Goal: Task Accomplishment & Management: Manage account settings

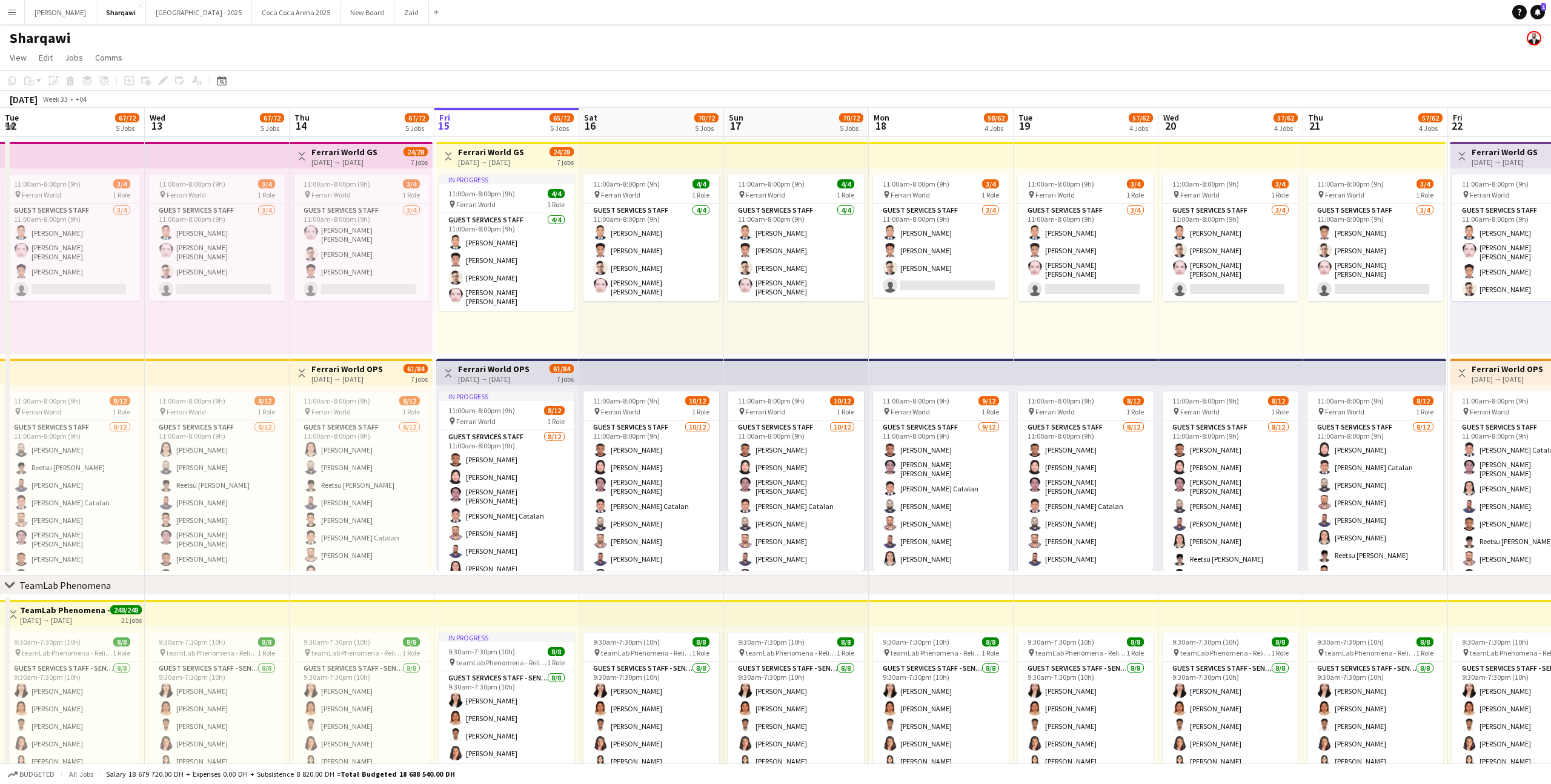
scroll to position [0, 290]
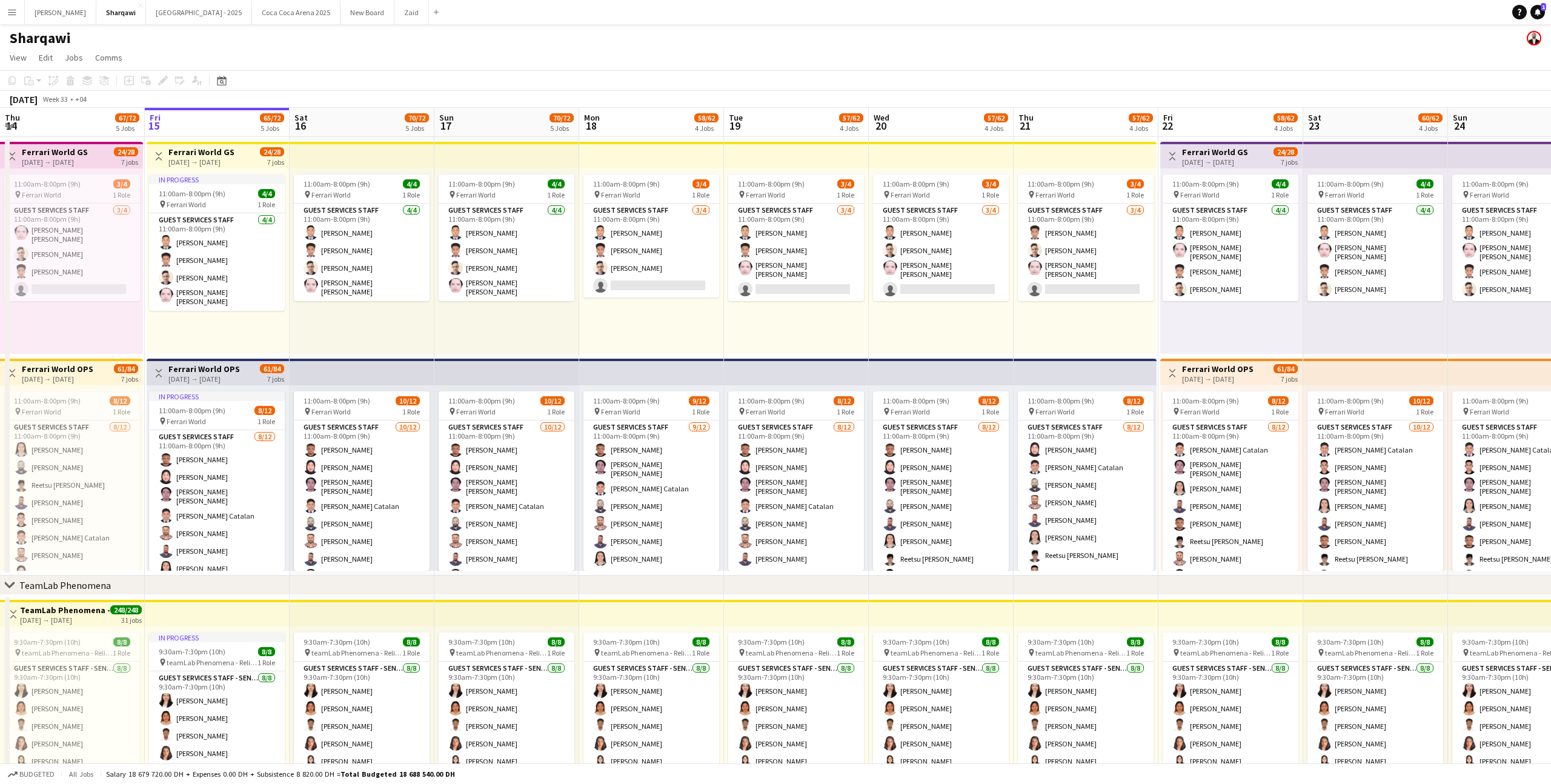
click at [19, 17] on button "Menu" at bounding box center [12, 12] width 24 height 24
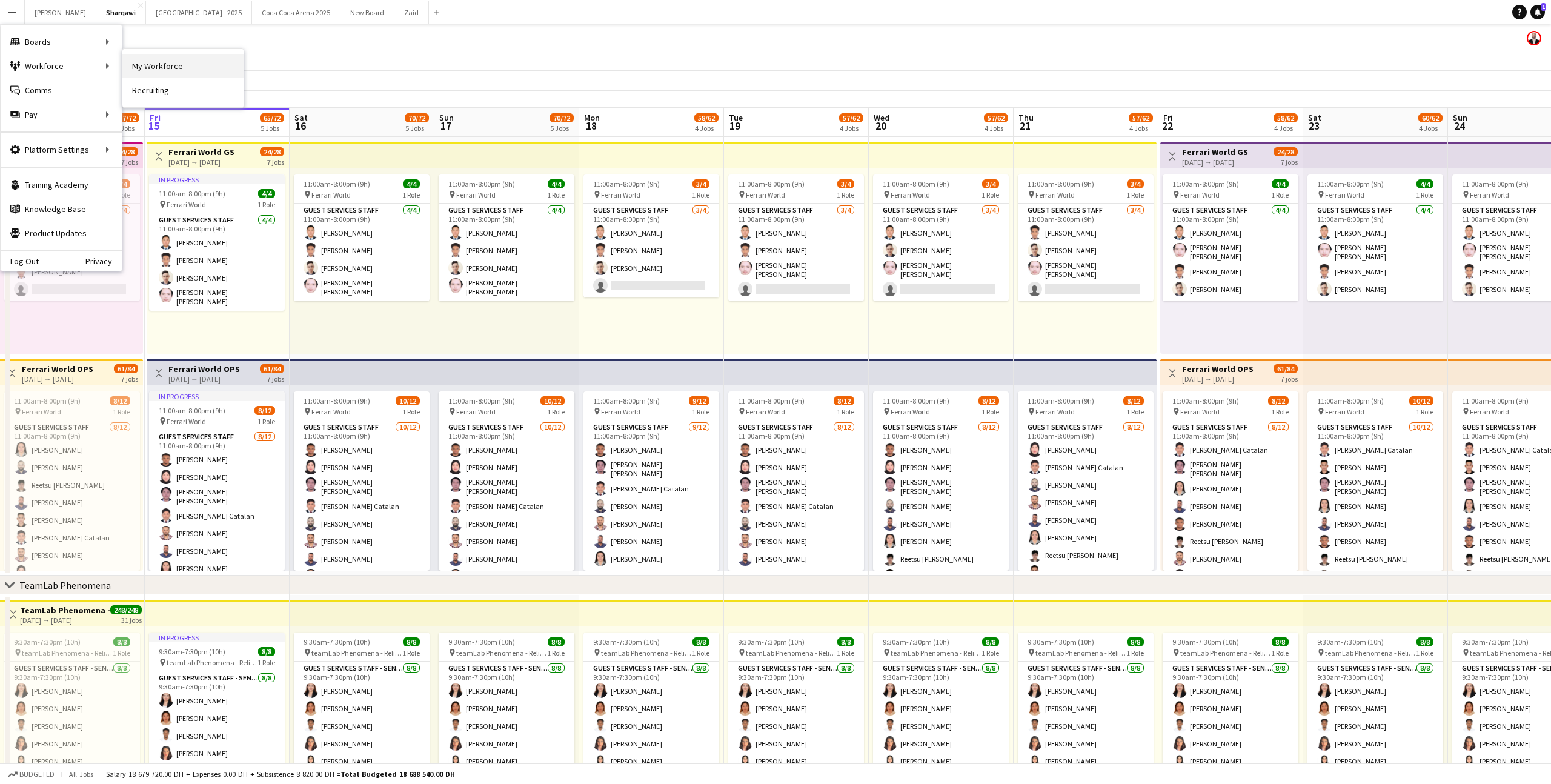
click at [139, 64] on link "My Workforce" at bounding box center [183, 66] width 121 height 24
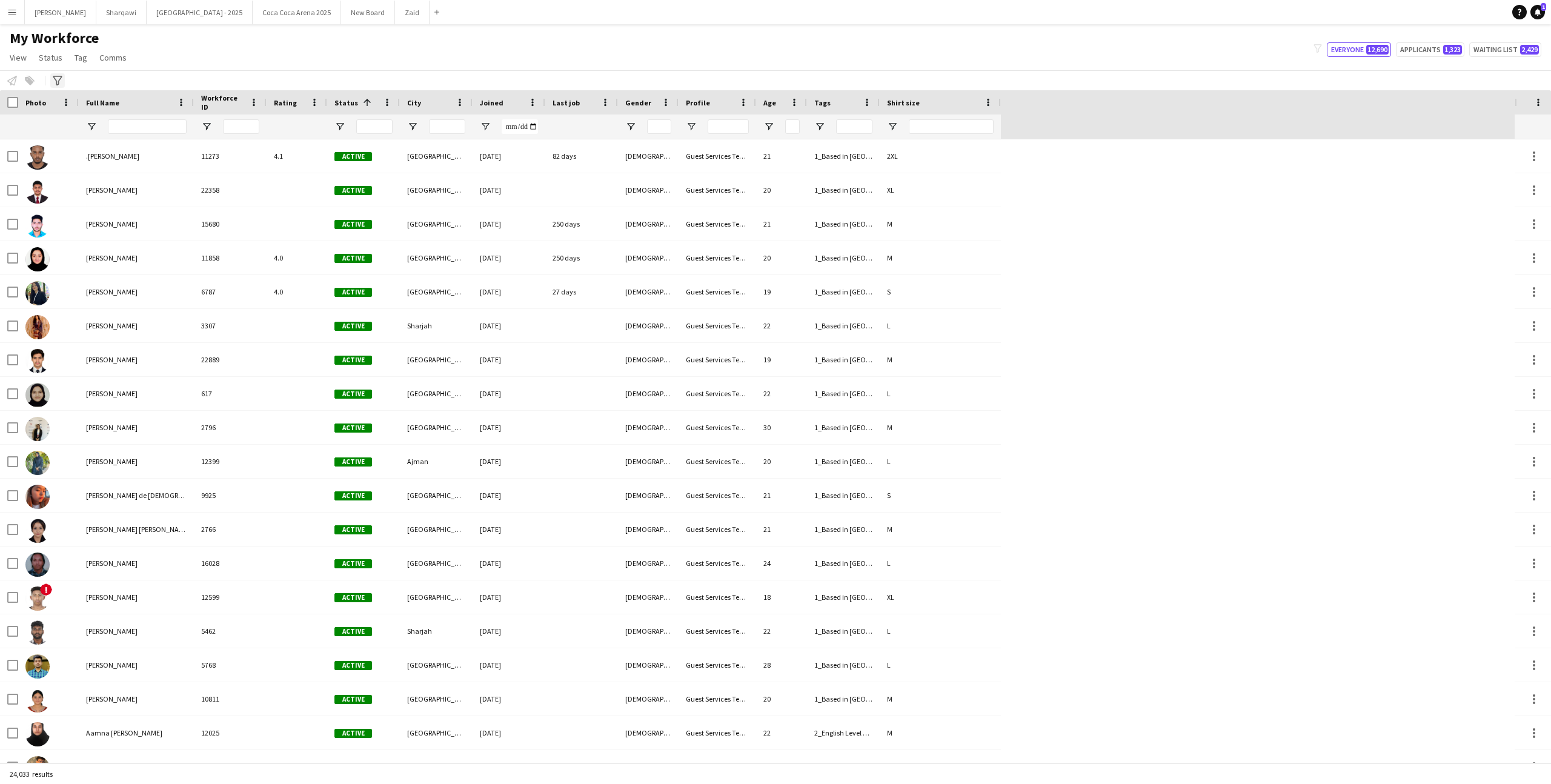
click at [58, 80] on icon at bounding box center [57, 80] width 9 height 10
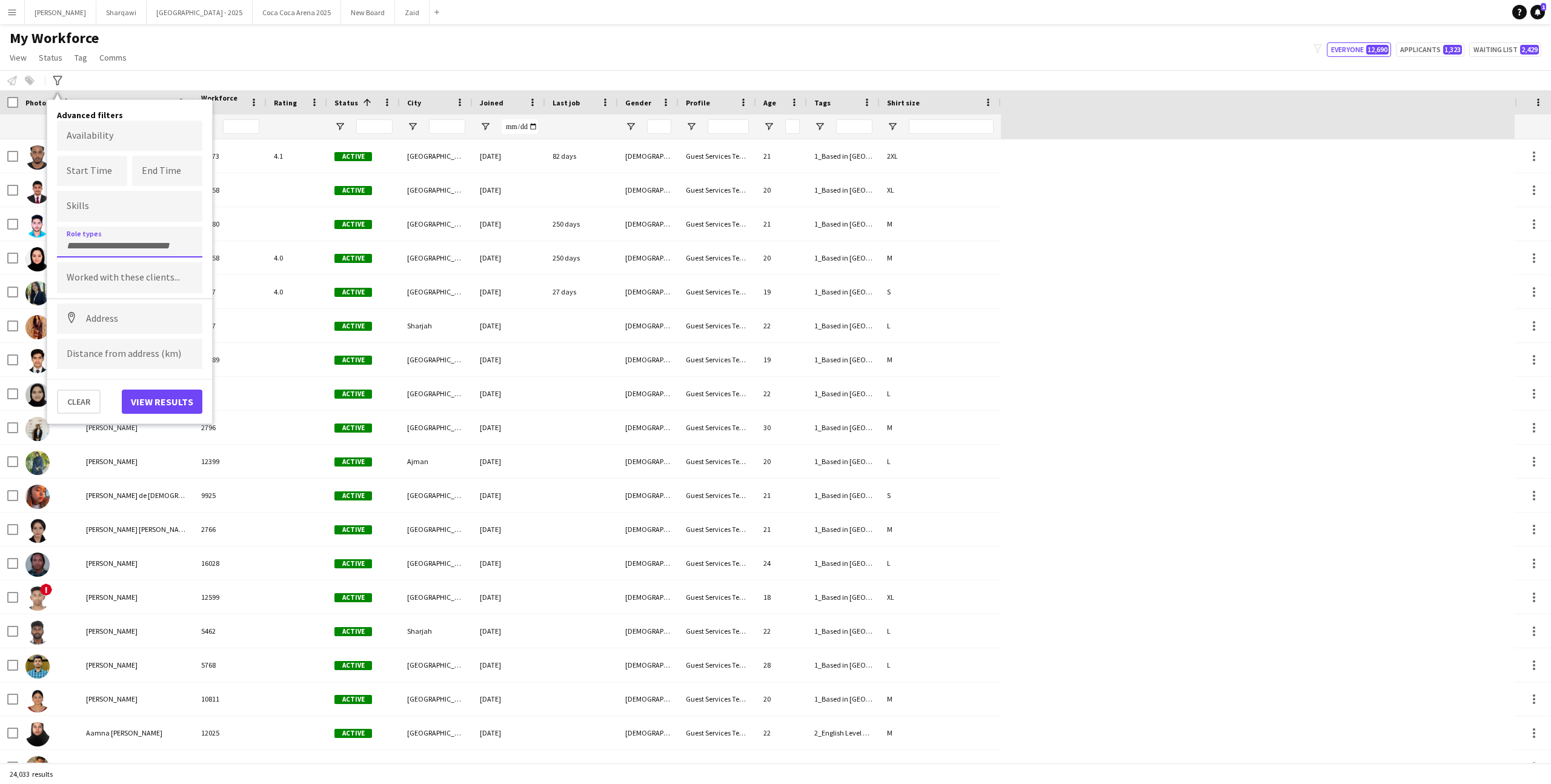
click at [142, 242] on input "Type to search role types..." at bounding box center [130, 245] width 126 height 11
click at [131, 246] on div at bounding box center [775, 392] width 1551 height 784
click at [131, 246] on input "Type to search role types..." at bounding box center [130, 241] width 126 height 11
type input "****"
click at [148, 278] on div "Host/ Hostess" at bounding box center [130, 275] width 146 height 29
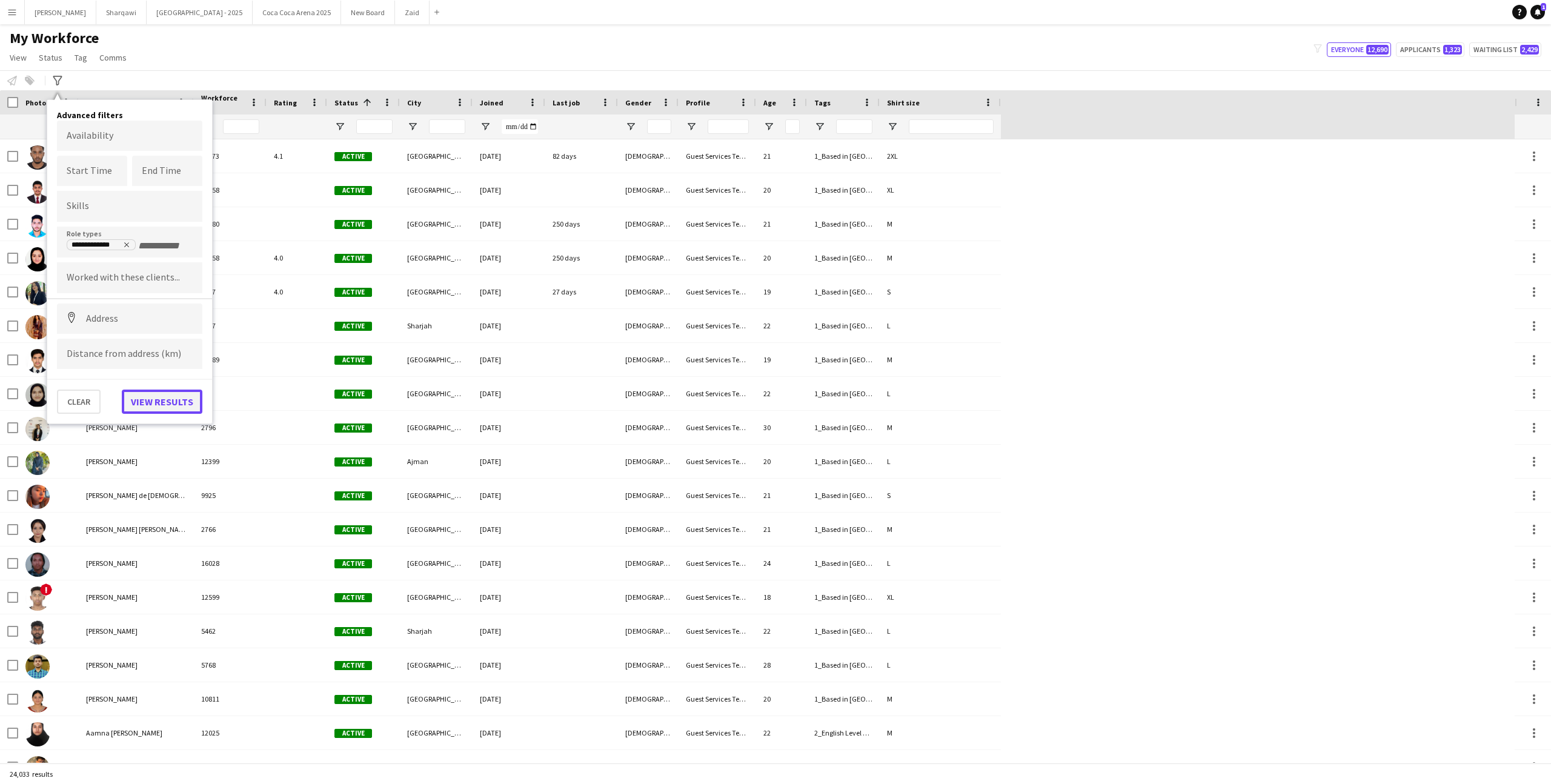
click at [162, 398] on button "View results" at bounding box center [161, 402] width 80 height 24
type input "**********"
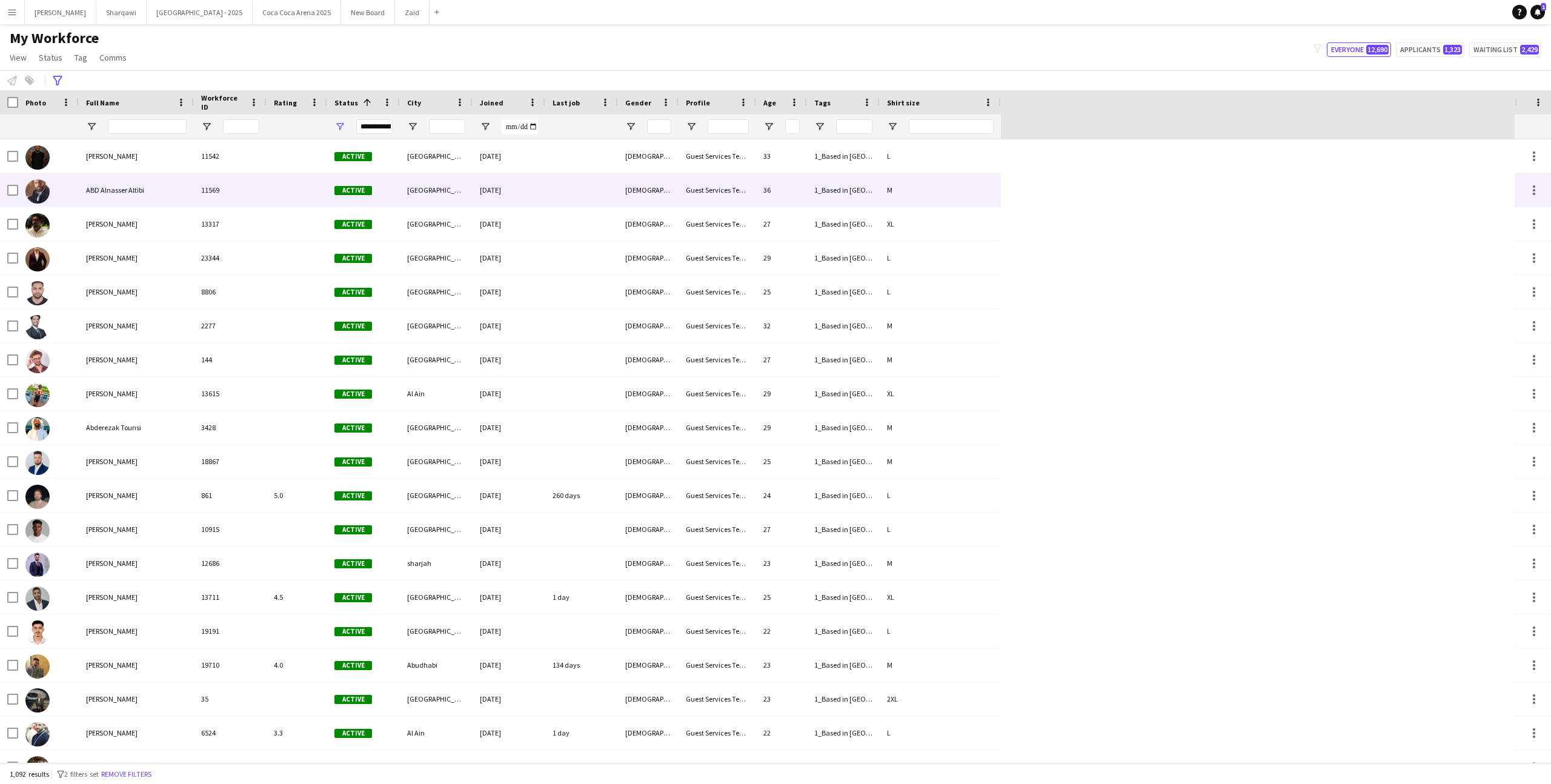
click at [228, 182] on div "11569" at bounding box center [230, 190] width 73 height 33
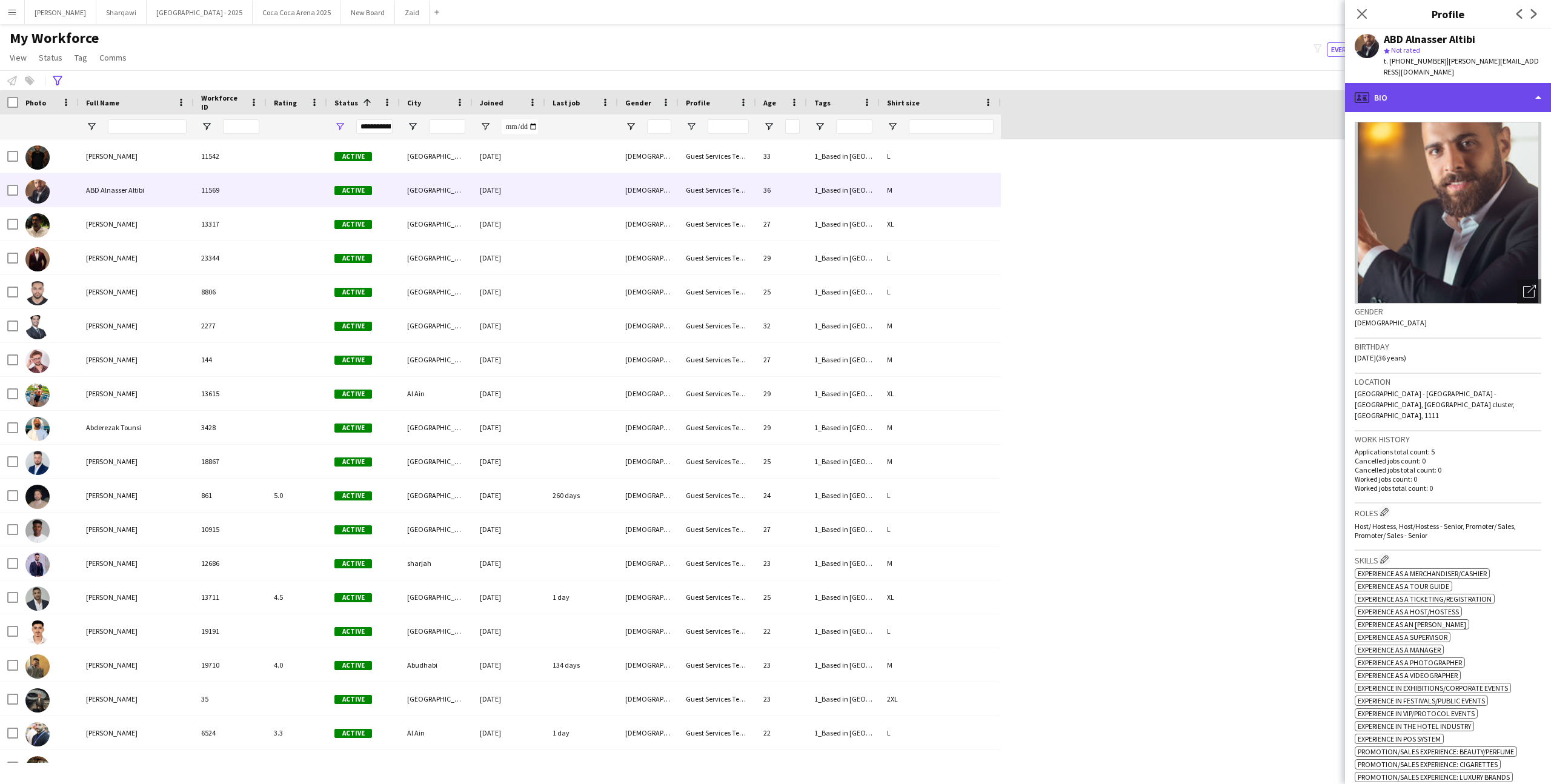
click at [1442, 97] on div "profile Bio" at bounding box center [1447, 97] width 206 height 29
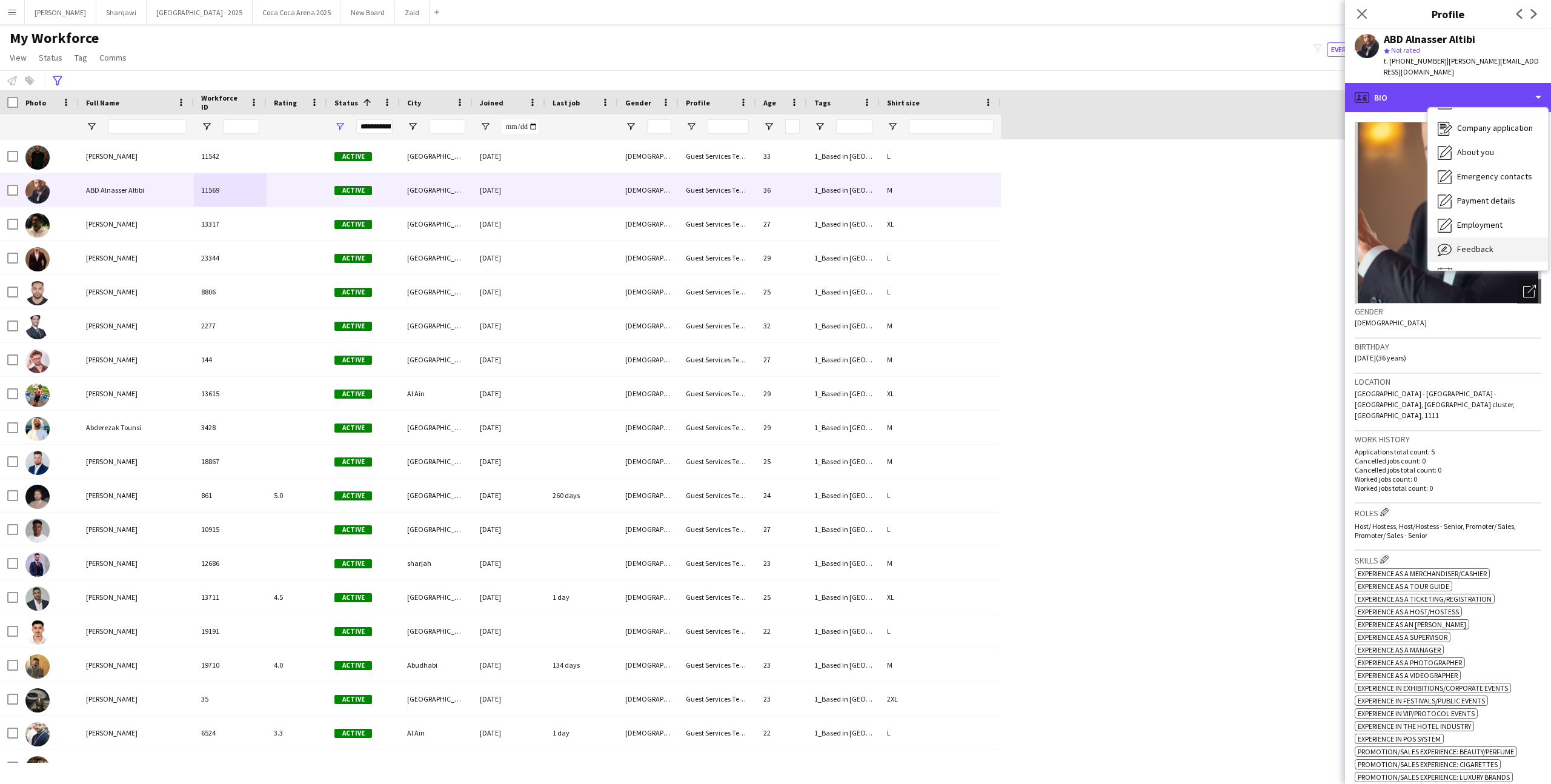
scroll to position [28, 0]
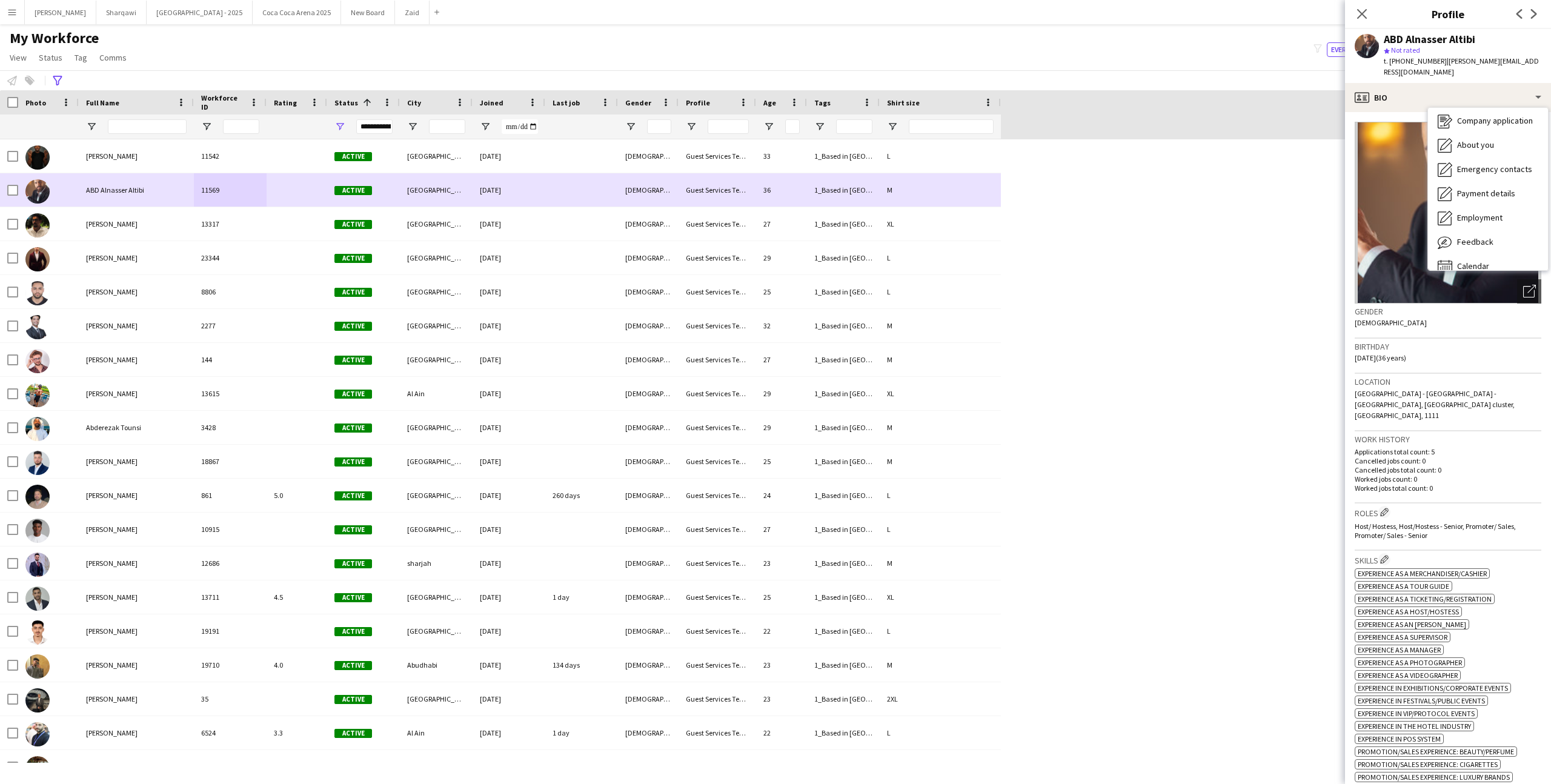
click at [864, 206] on div "1_Based in [GEOGRAPHIC_DATA]/[GEOGRAPHIC_DATA]/Ajman, 2_English Level = 2/3 Good" at bounding box center [843, 190] width 73 height 33
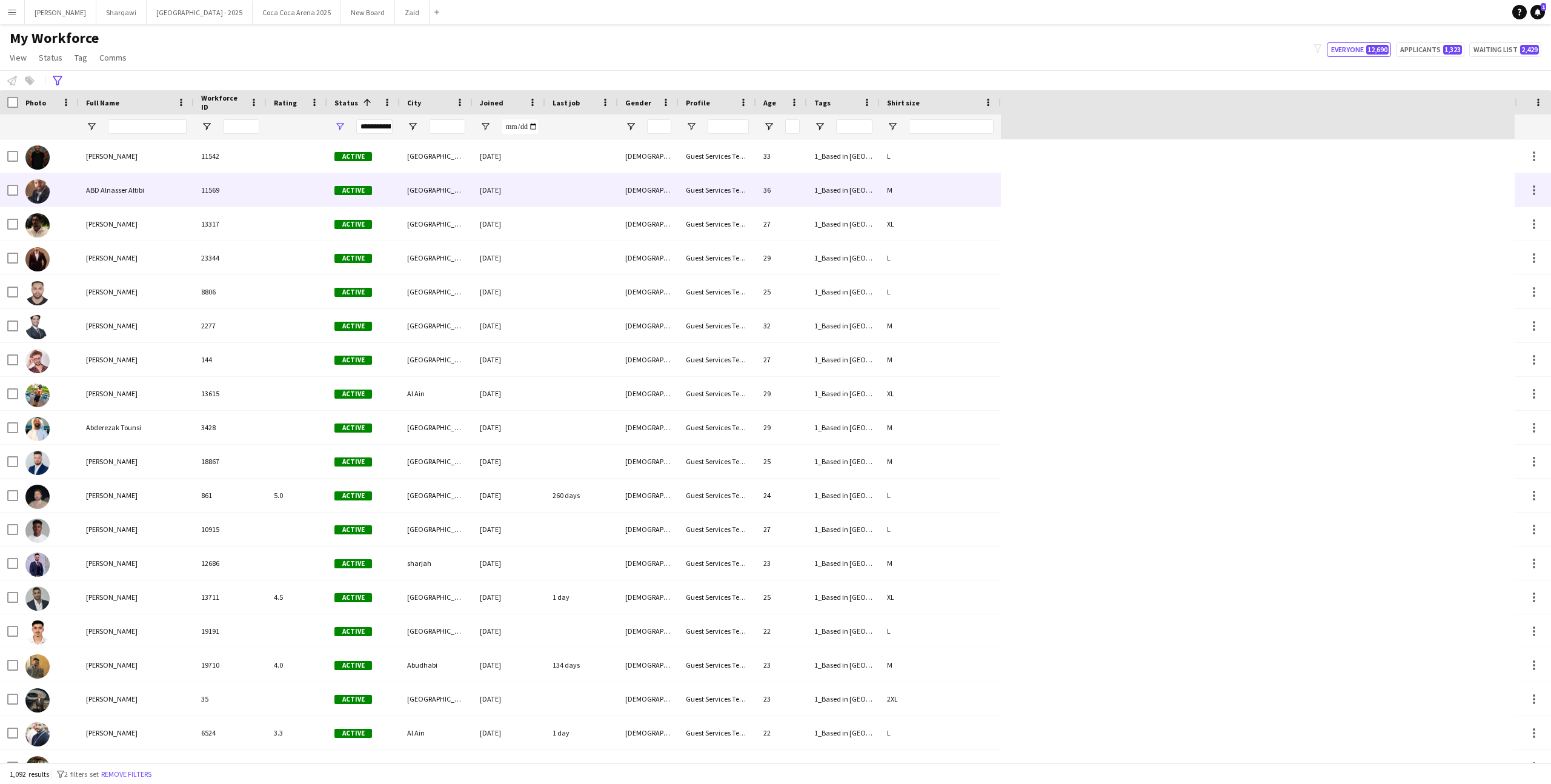
click at [18, 191] on div at bounding box center [48, 190] width 61 height 33
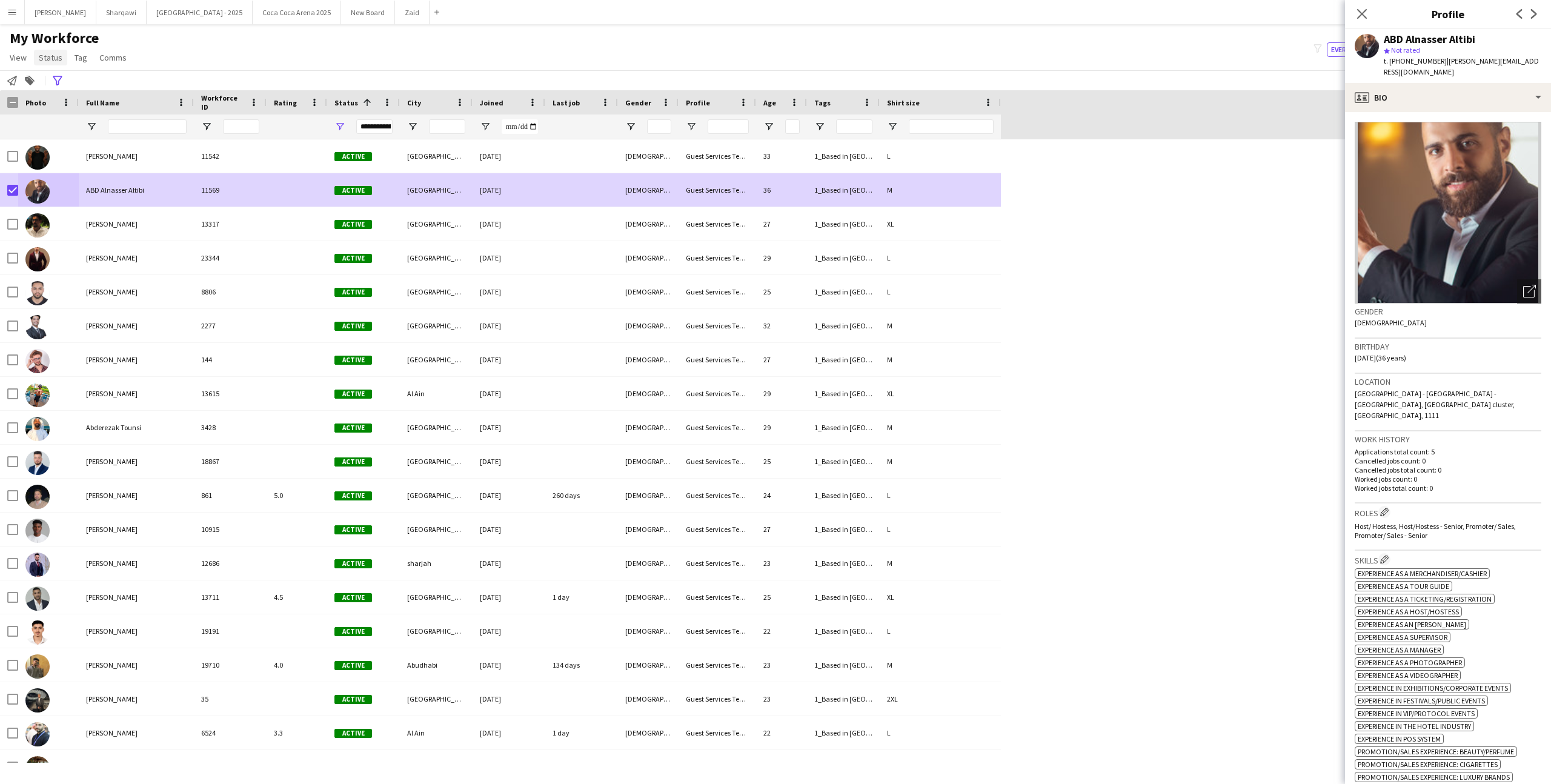
click at [49, 59] on span "Status" at bounding box center [50, 57] width 23 height 11
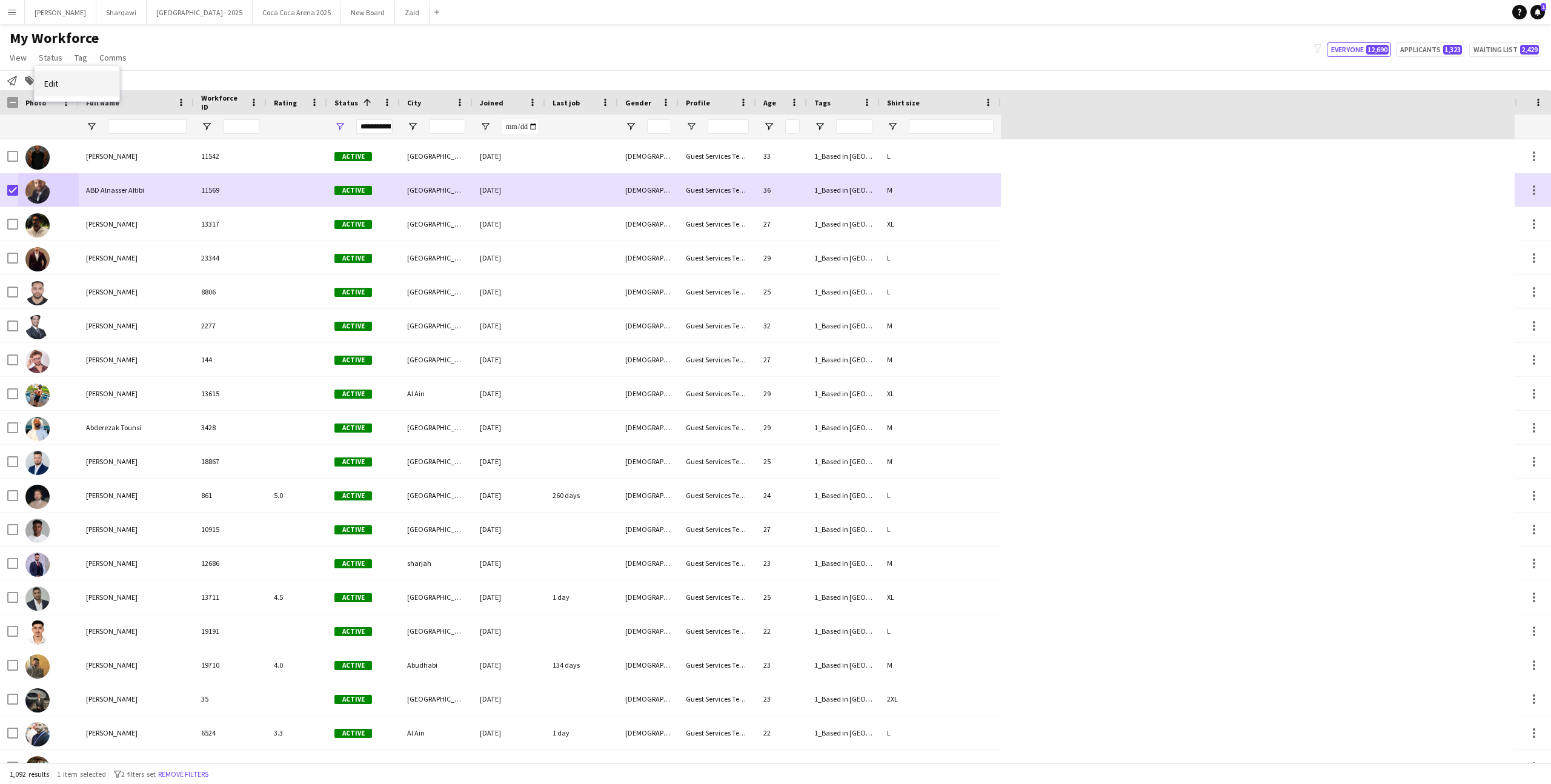
click at [76, 76] on link "Edit" at bounding box center [77, 83] width 85 height 25
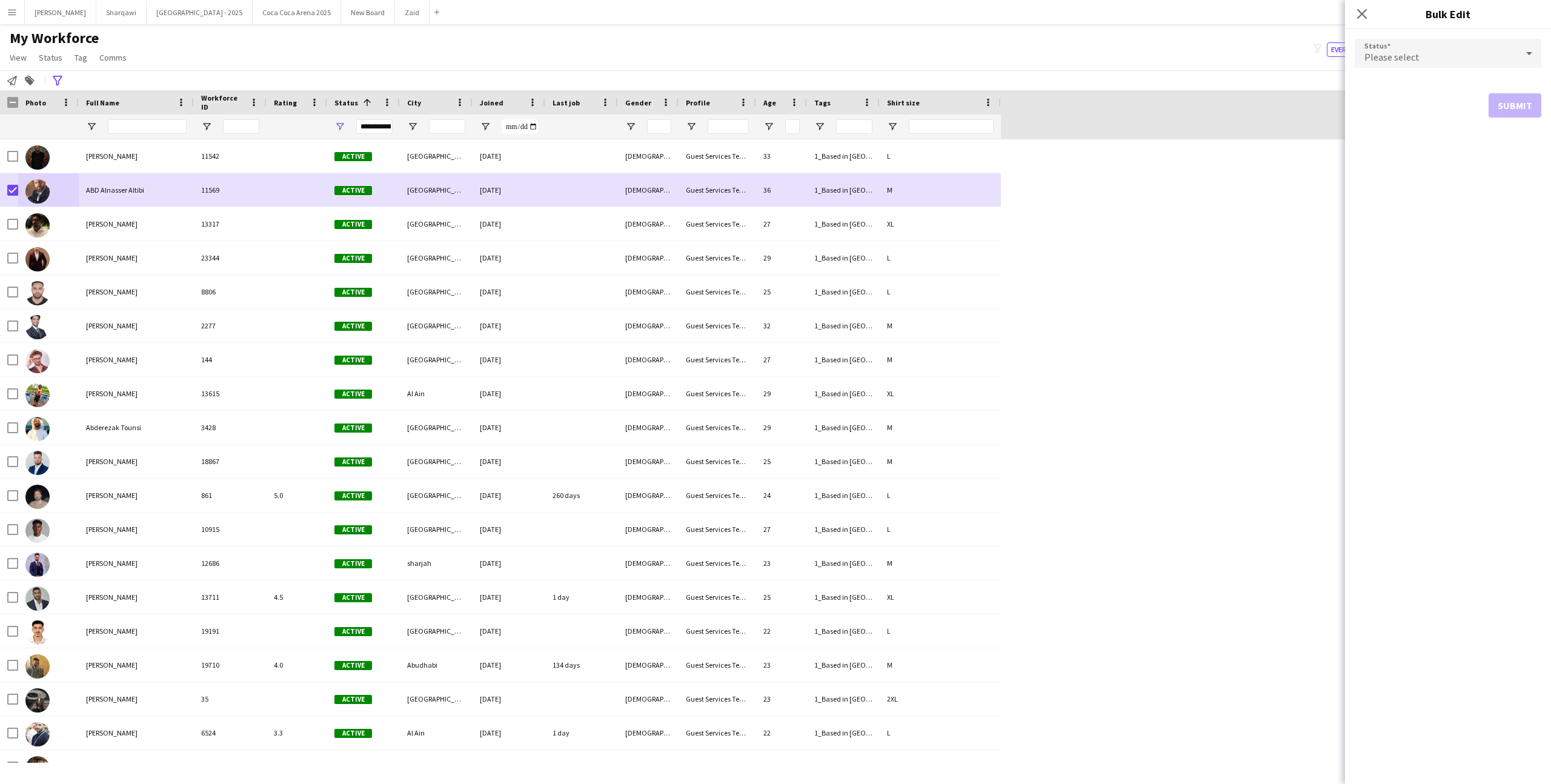
click at [1470, 36] on form "Status Please select Submit" at bounding box center [1447, 78] width 186 height 98
click at [1468, 47] on div "Please select" at bounding box center [1435, 53] width 162 height 29
click at [1446, 164] on mat-option "Suspended" at bounding box center [1447, 174] width 186 height 30
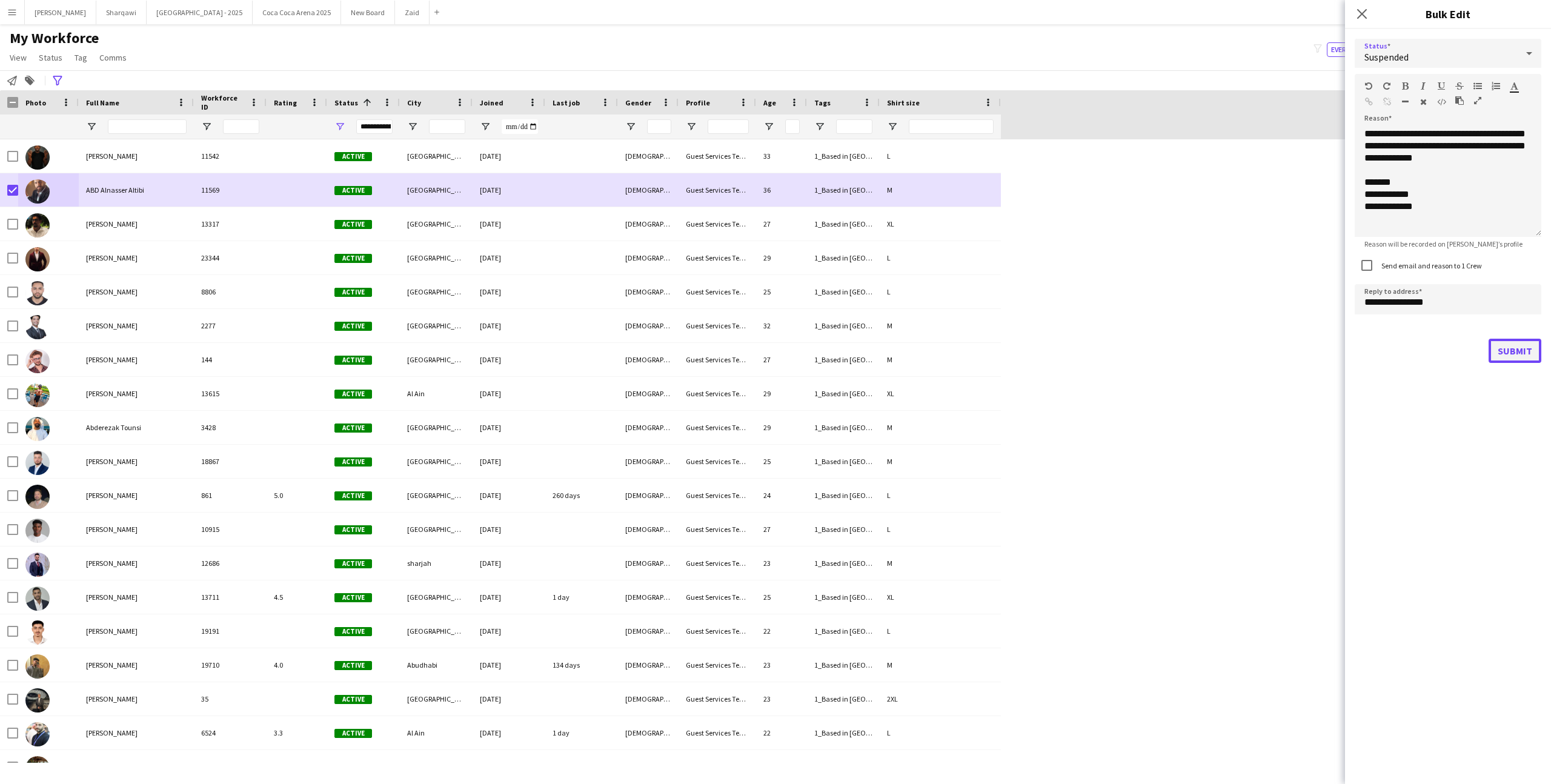
click at [1518, 348] on button "Submit" at bounding box center [1515, 351] width 53 height 24
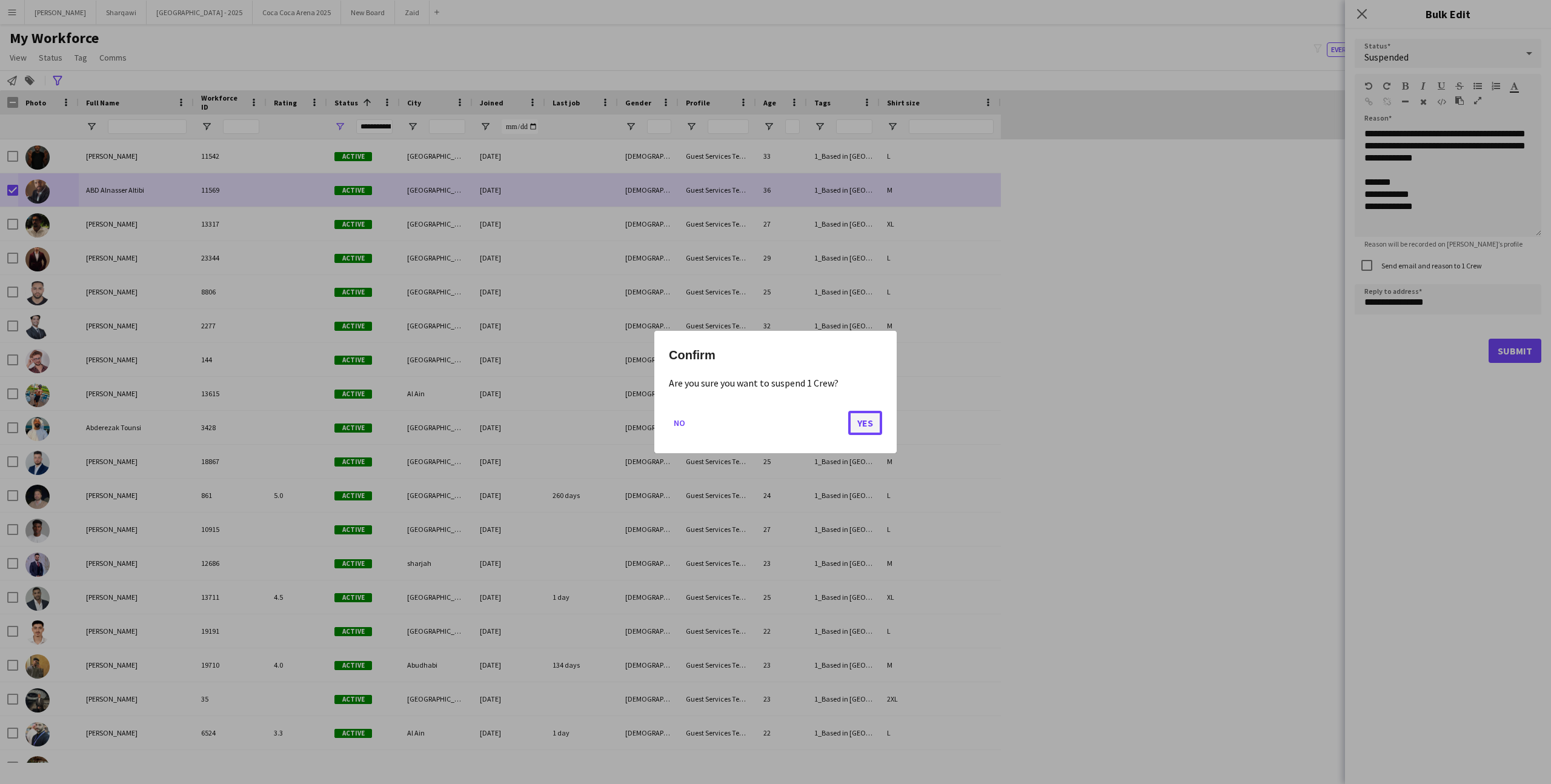
click at [863, 427] on button "Yes" at bounding box center [865, 423] width 34 height 24
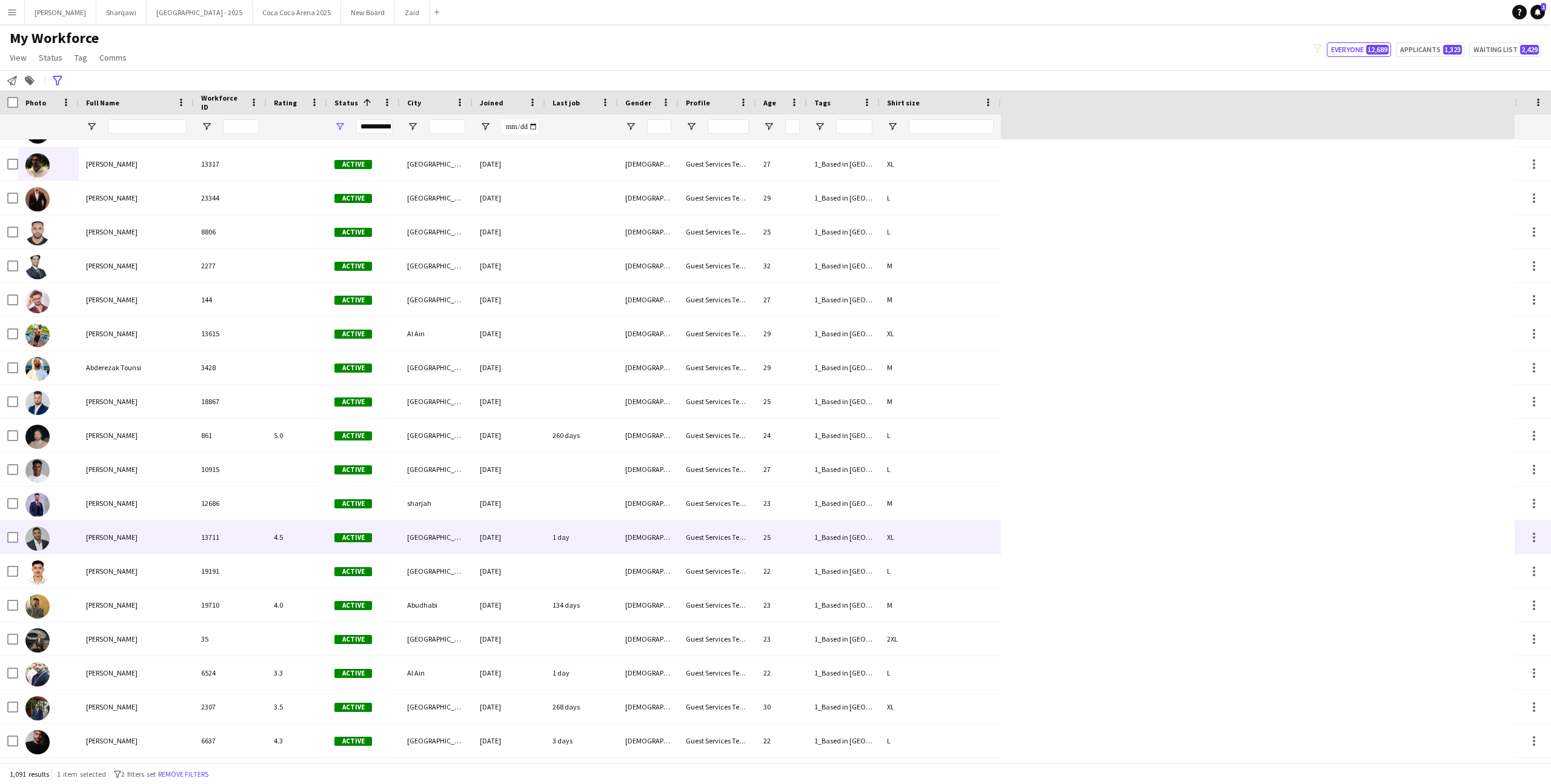
scroll to position [35, 0]
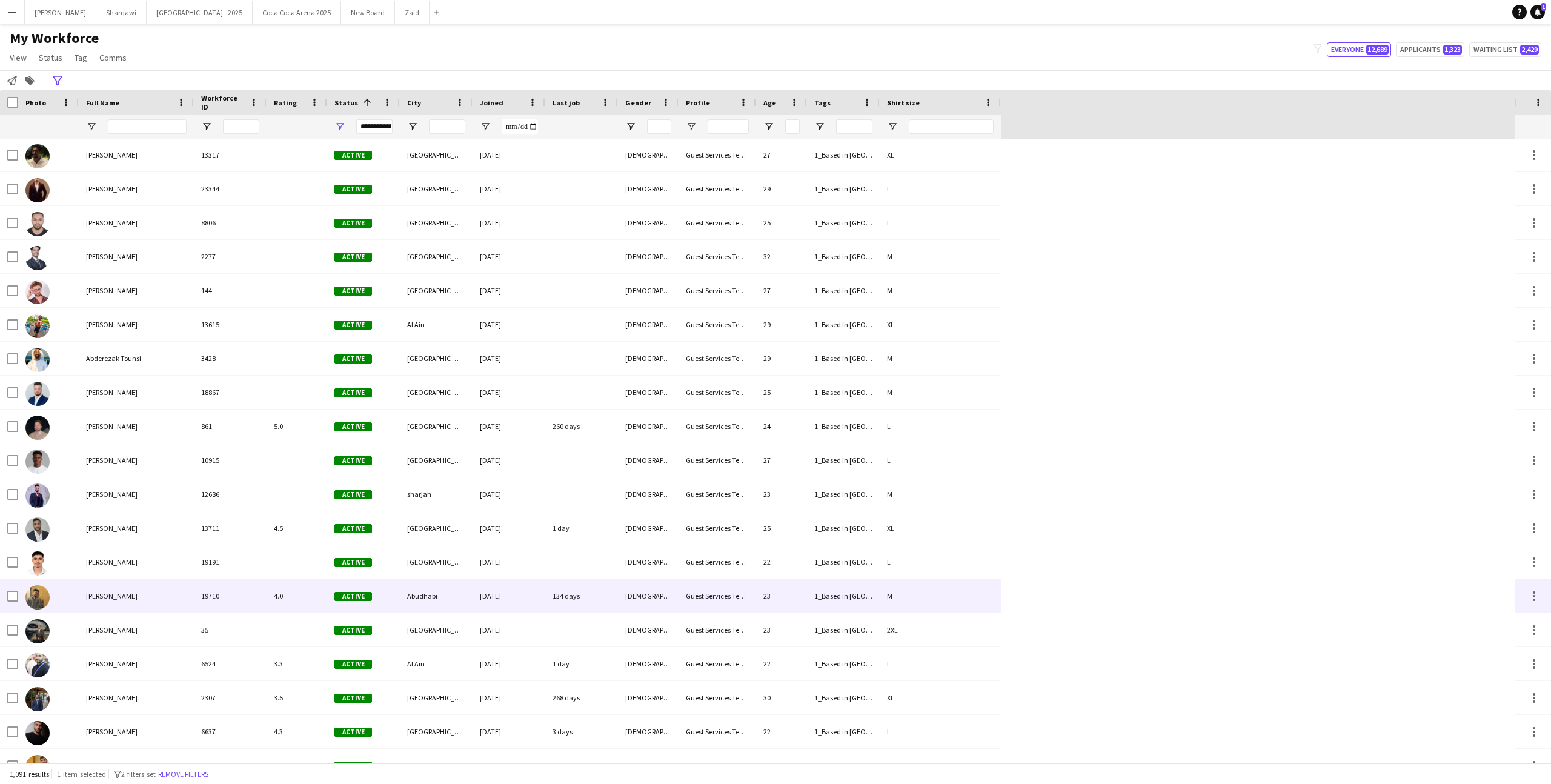
click at [185, 586] on div "[PERSON_NAME]" at bounding box center [136, 595] width 115 height 33
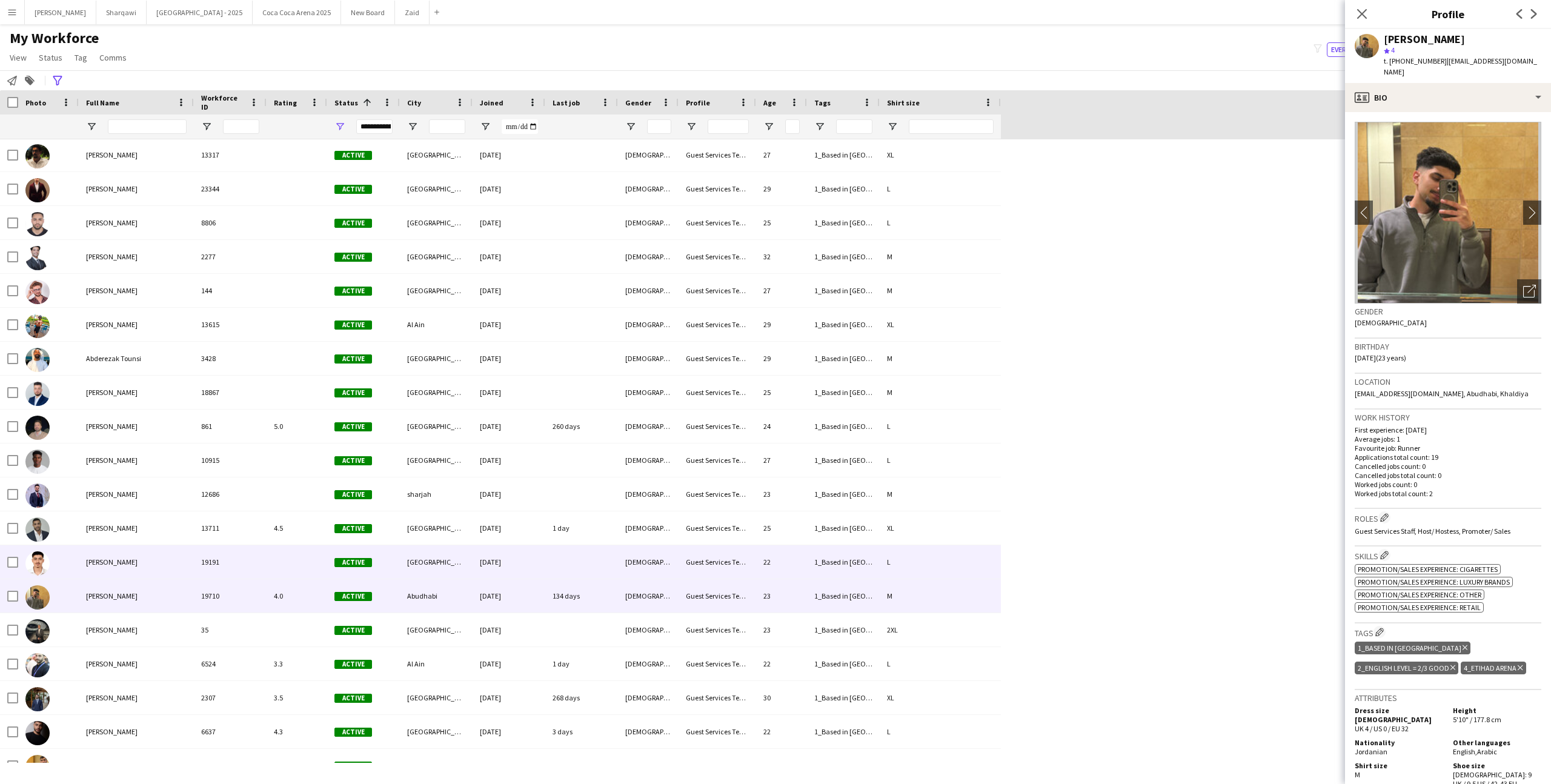
click at [185, 566] on div "[PERSON_NAME]" at bounding box center [136, 561] width 115 height 33
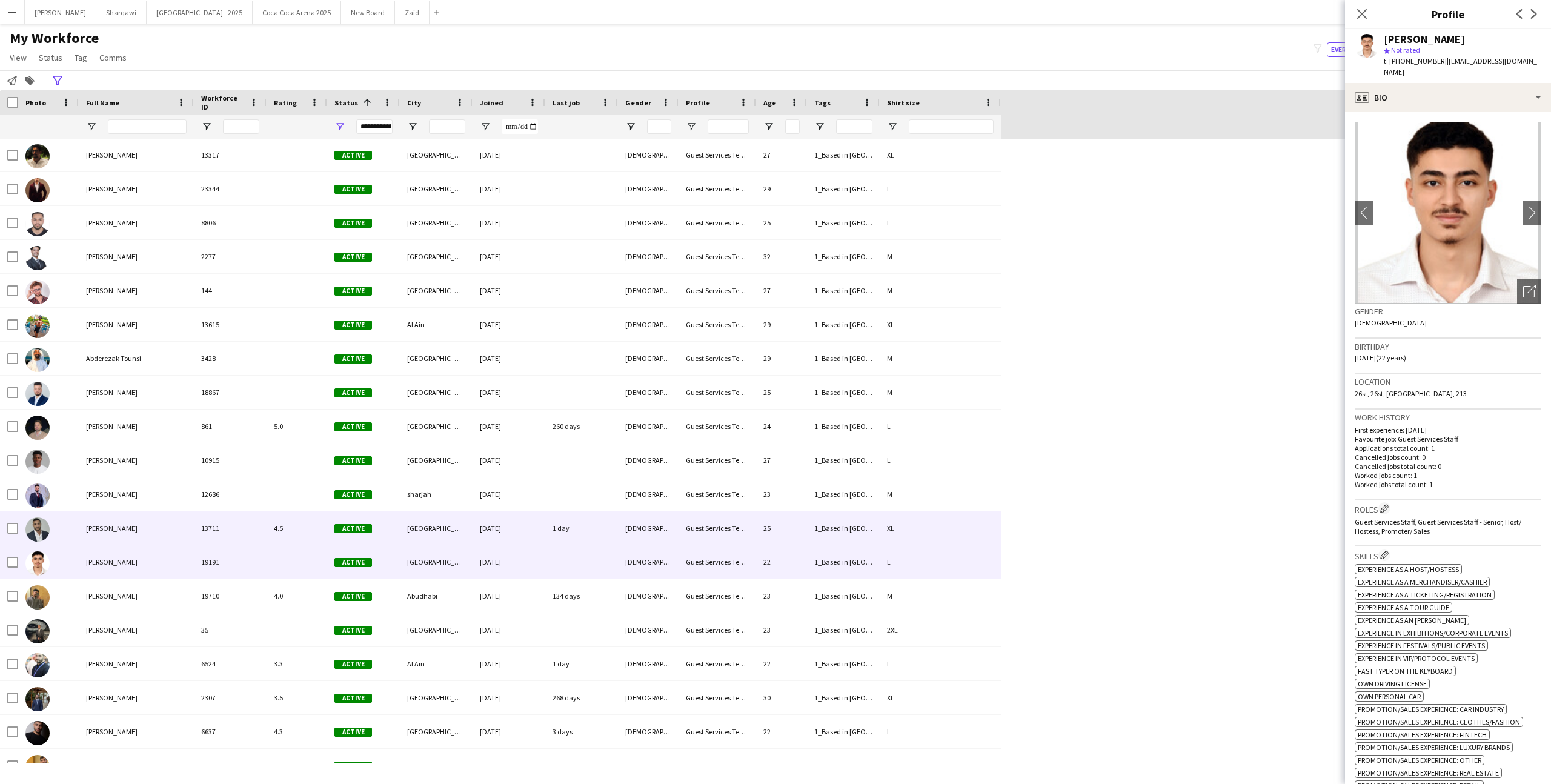
click at [219, 539] on div "13711" at bounding box center [230, 527] width 73 height 33
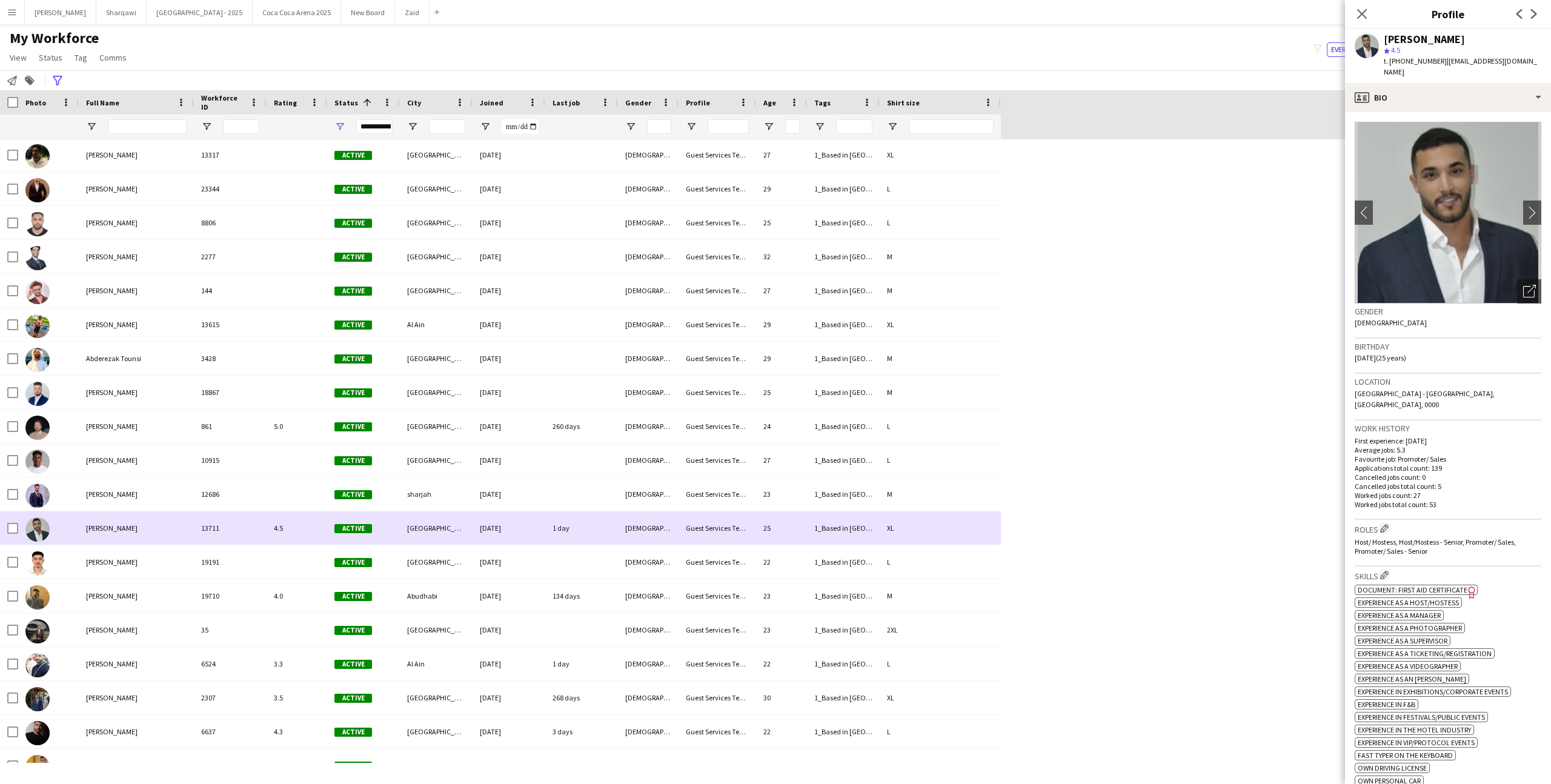
click at [214, 518] on div "13711" at bounding box center [230, 527] width 73 height 33
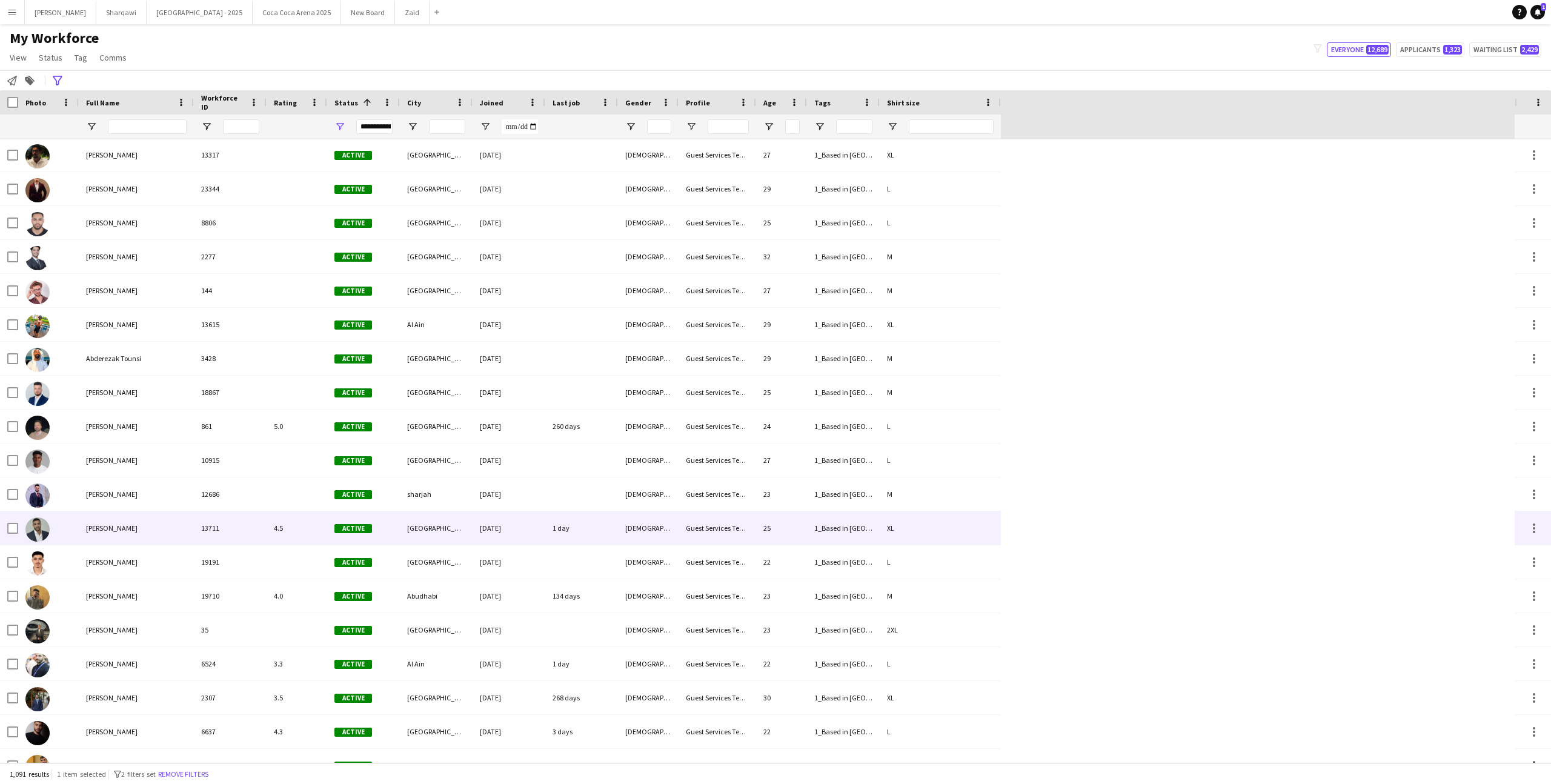
scroll to position [0, 0]
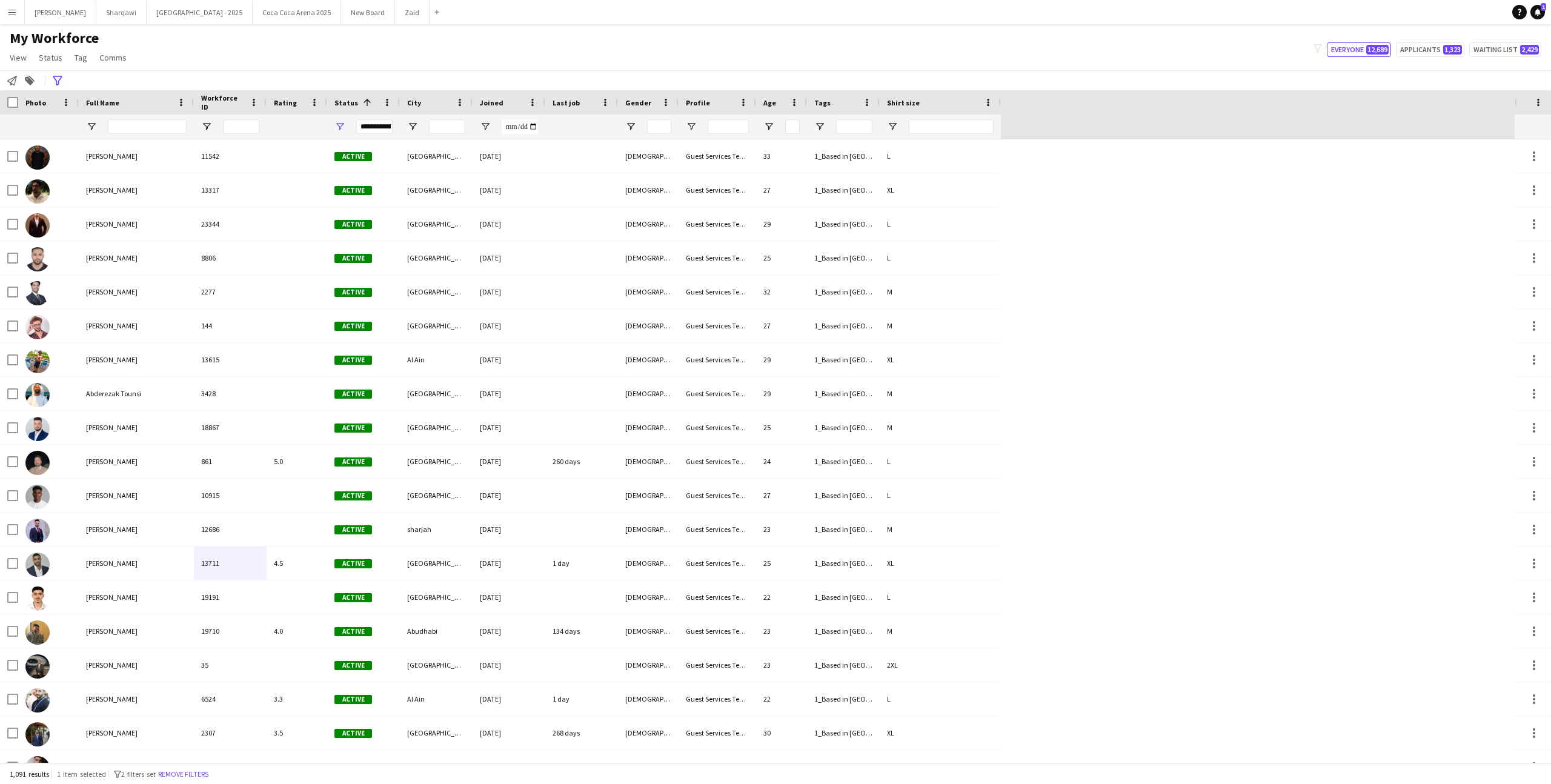
click at [266, 101] on div at bounding box center [266, 102] width 5 height 24
click at [280, 102] on span "Rating" at bounding box center [285, 102] width 23 height 9
click at [280, 102] on span "Rating" at bounding box center [282, 102] width 17 height 18
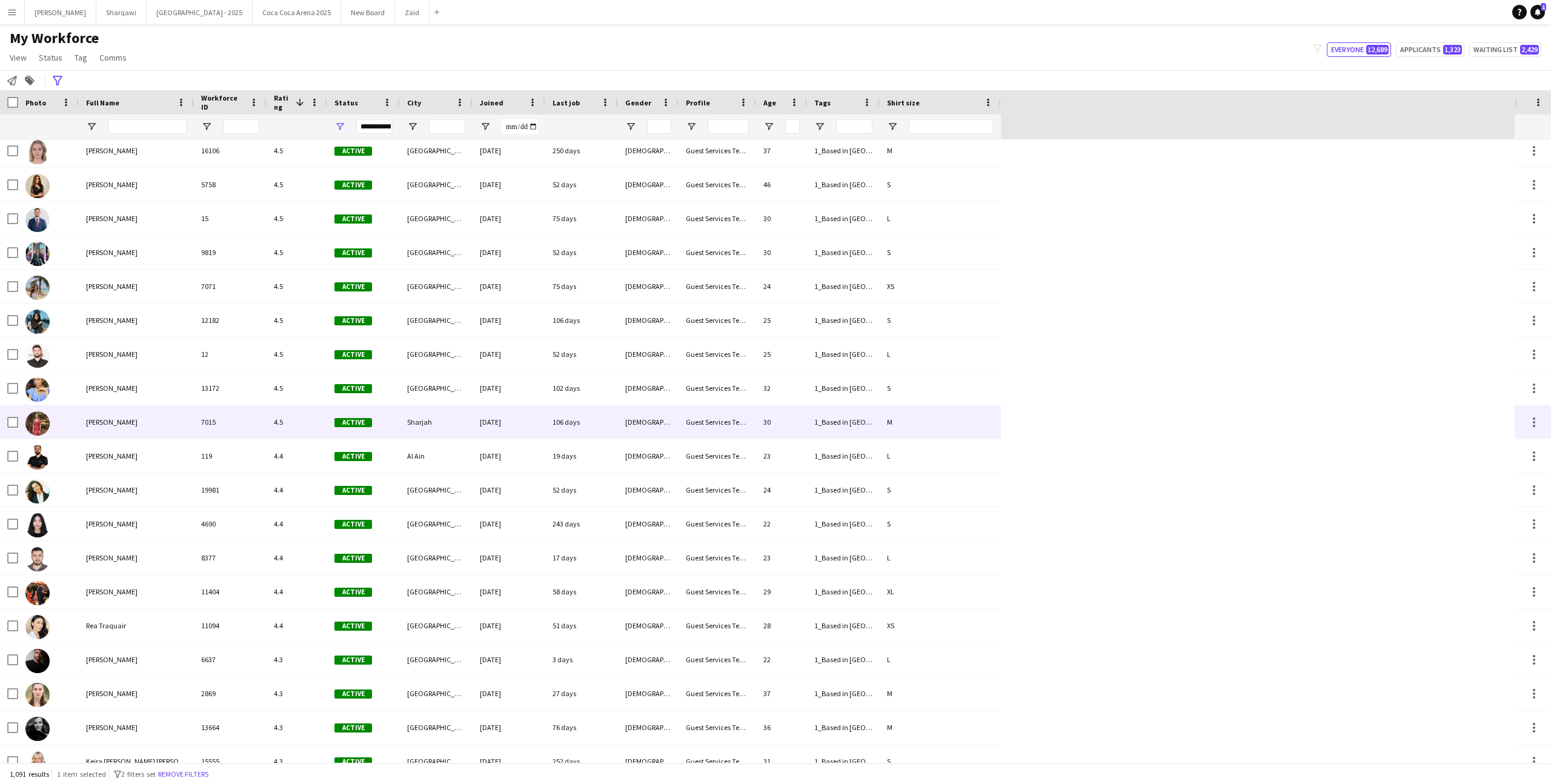
scroll to position [3372, 0]
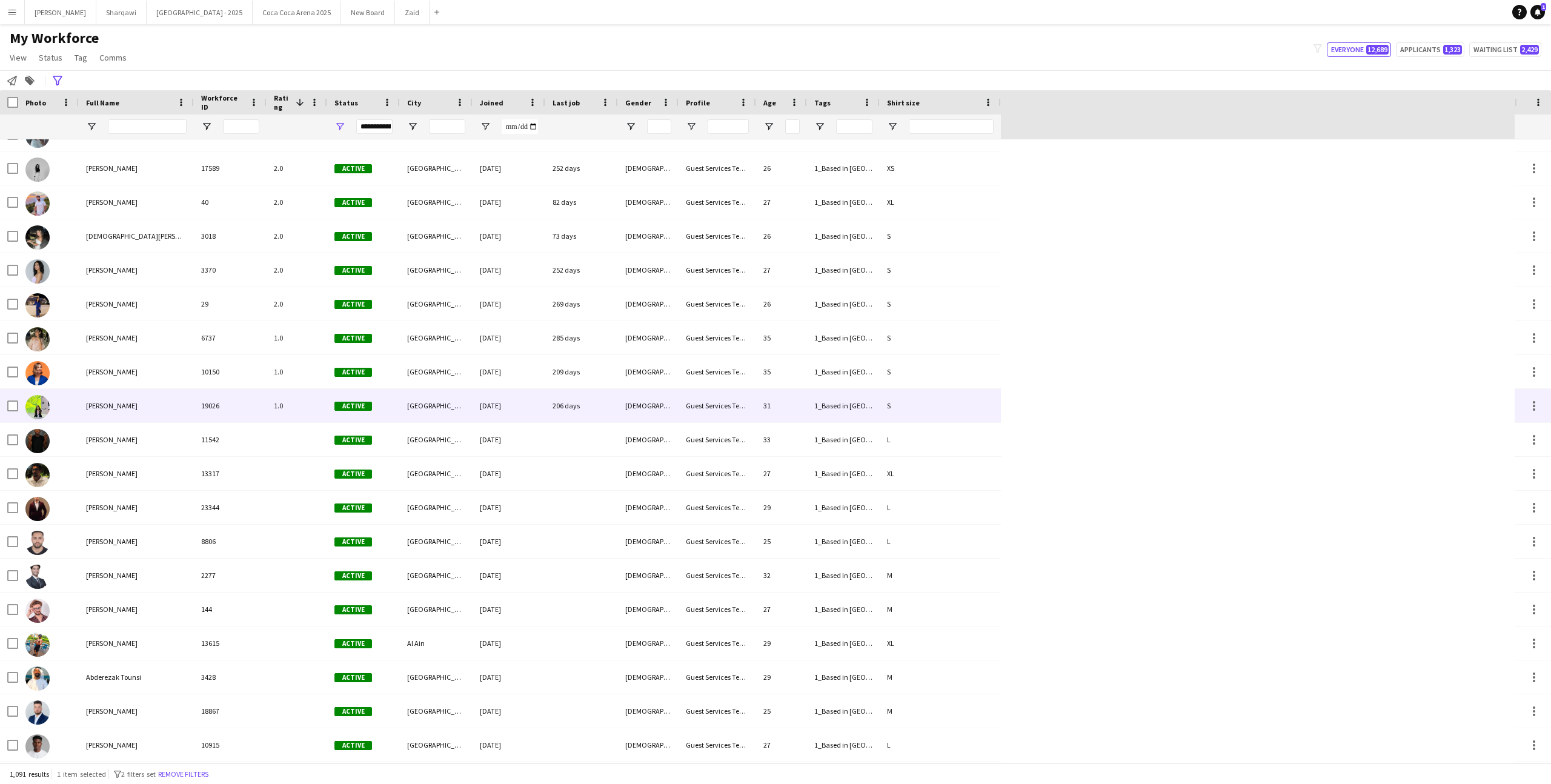
click at [288, 390] on div "1.0" at bounding box center [296, 405] width 61 height 33
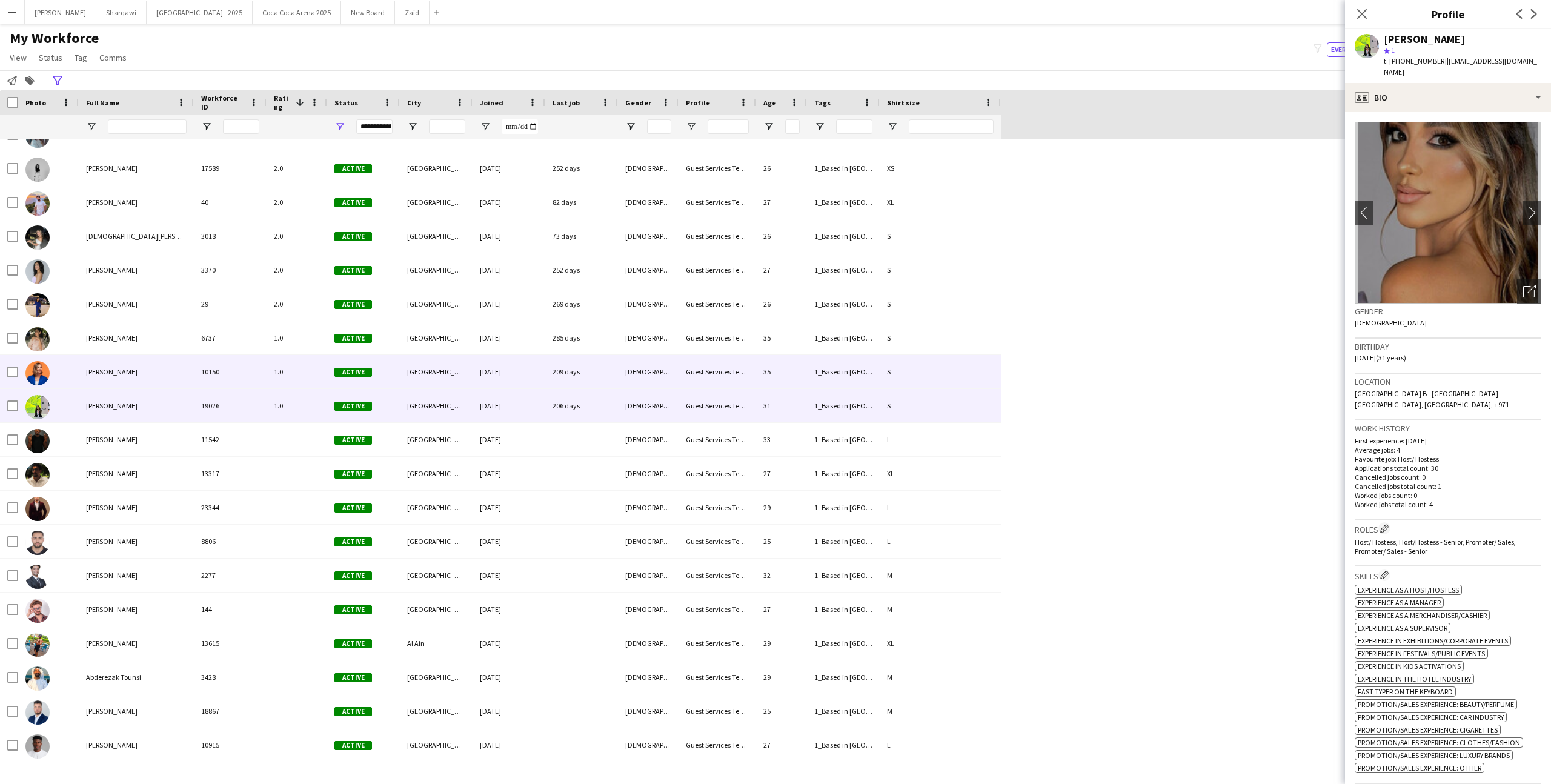
click at [305, 363] on div "1.0" at bounding box center [296, 371] width 61 height 33
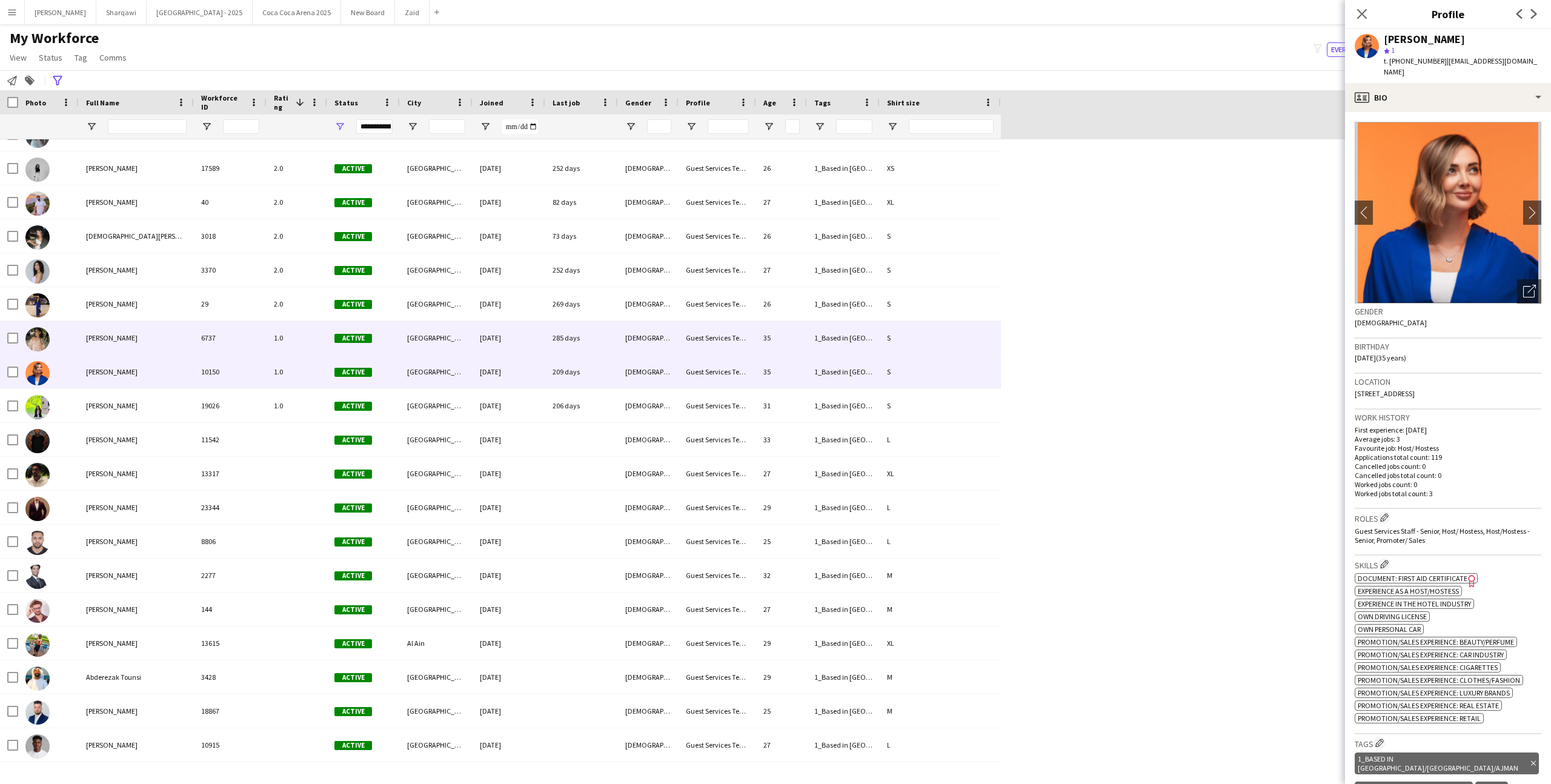
click at [312, 327] on div "1.0" at bounding box center [296, 337] width 61 height 33
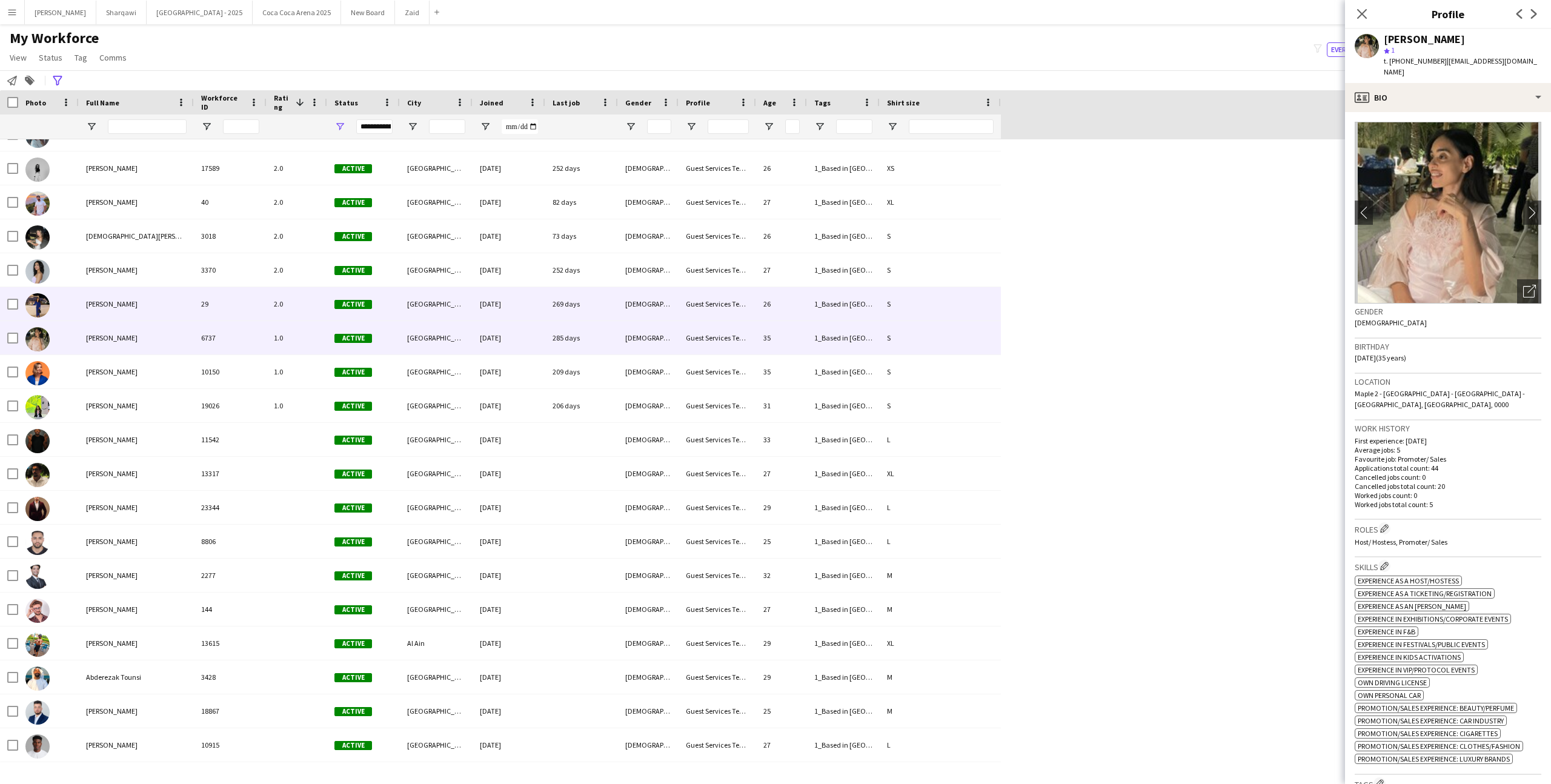
click at [309, 307] on div "2.0" at bounding box center [296, 304] width 61 height 33
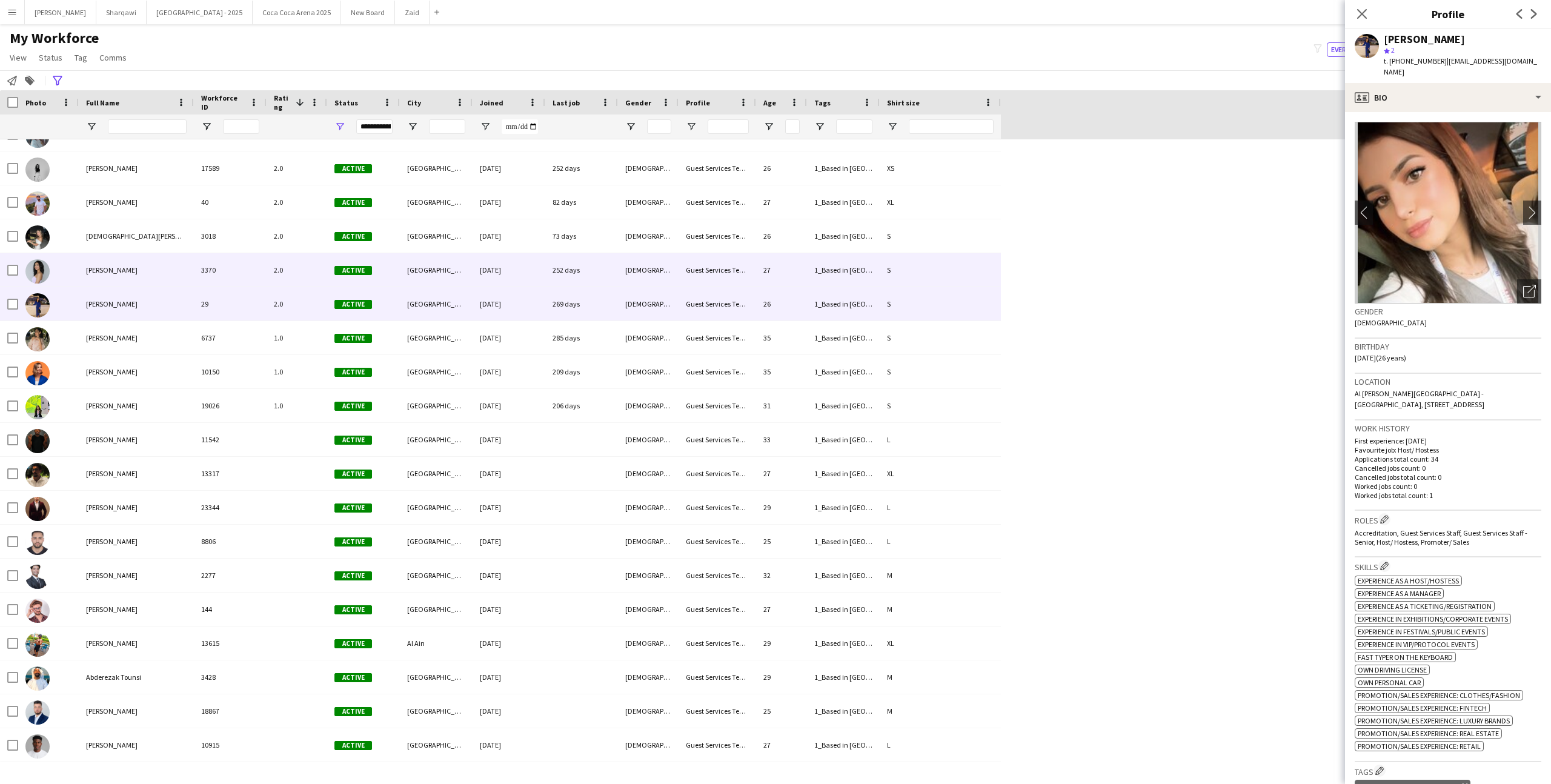
click at [311, 263] on div "2.0" at bounding box center [296, 270] width 61 height 33
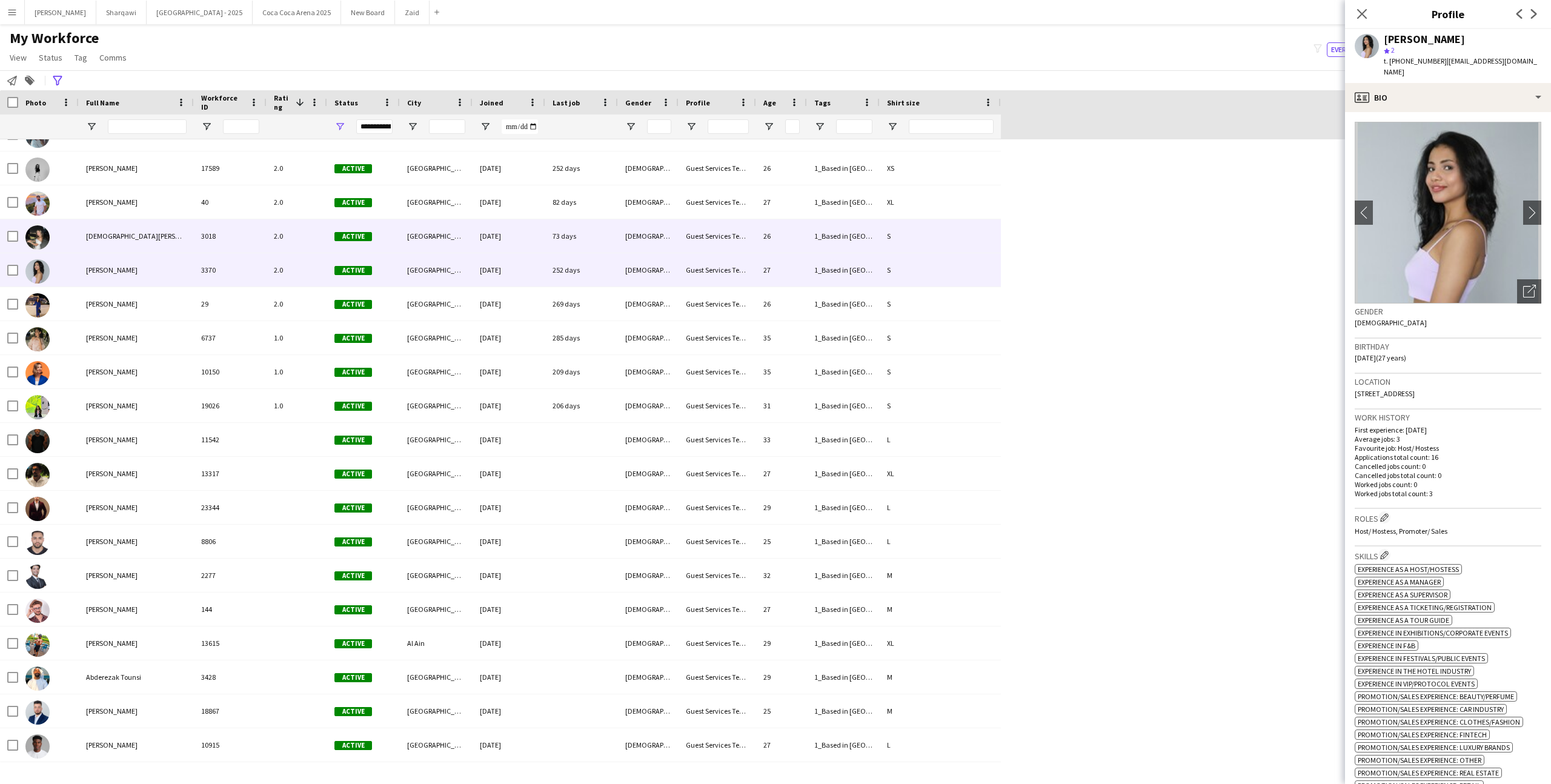
click at [311, 228] on div "2.0" at bounding box center [296, 236] width 61 height 33
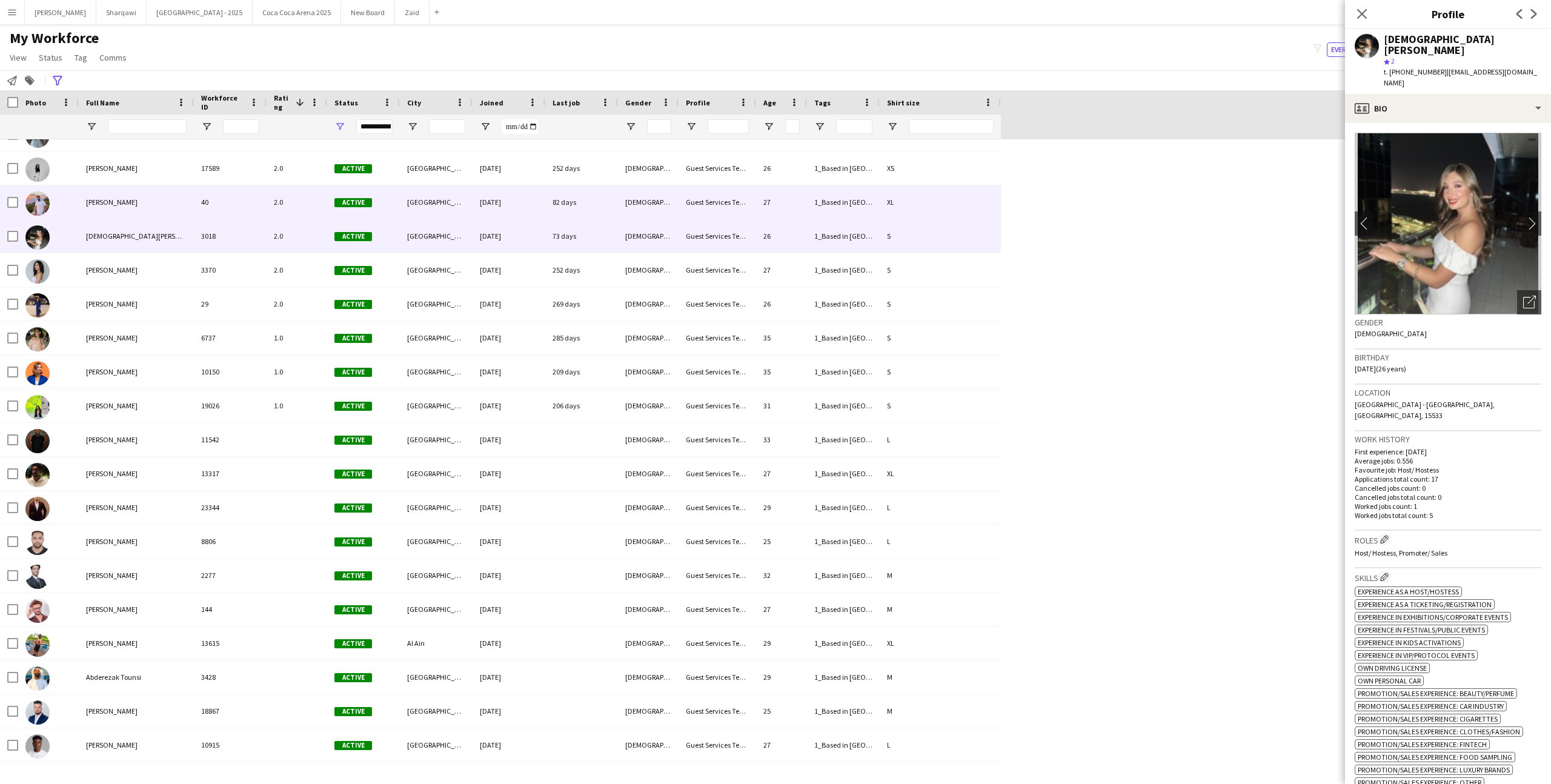
click at [311, 198] on div "2.0" at bounding box center [296, 202] width 61 height 33
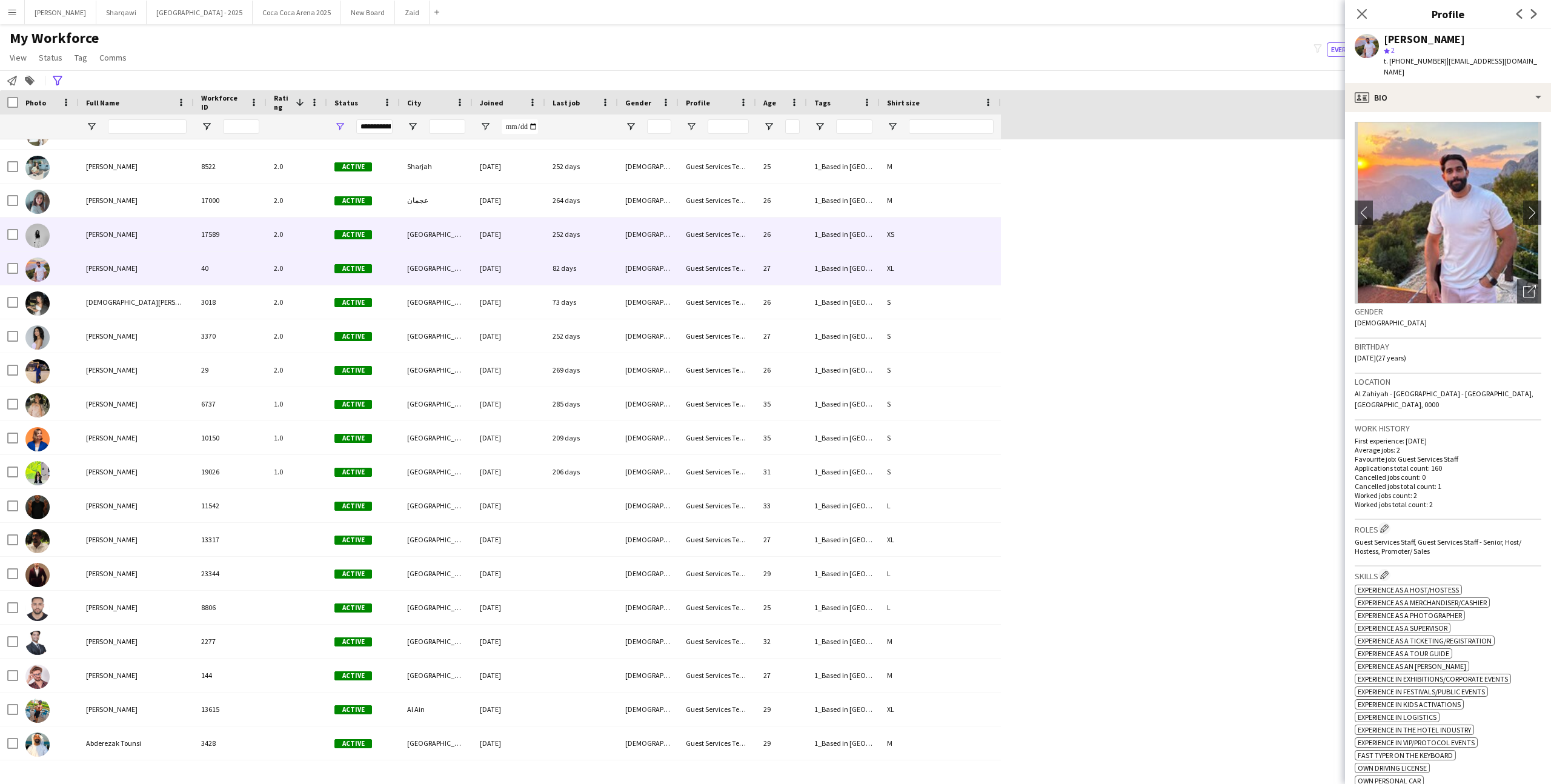
click at [338, 230] on span "Active" at bounding box center [353, 234] width 37 height 9
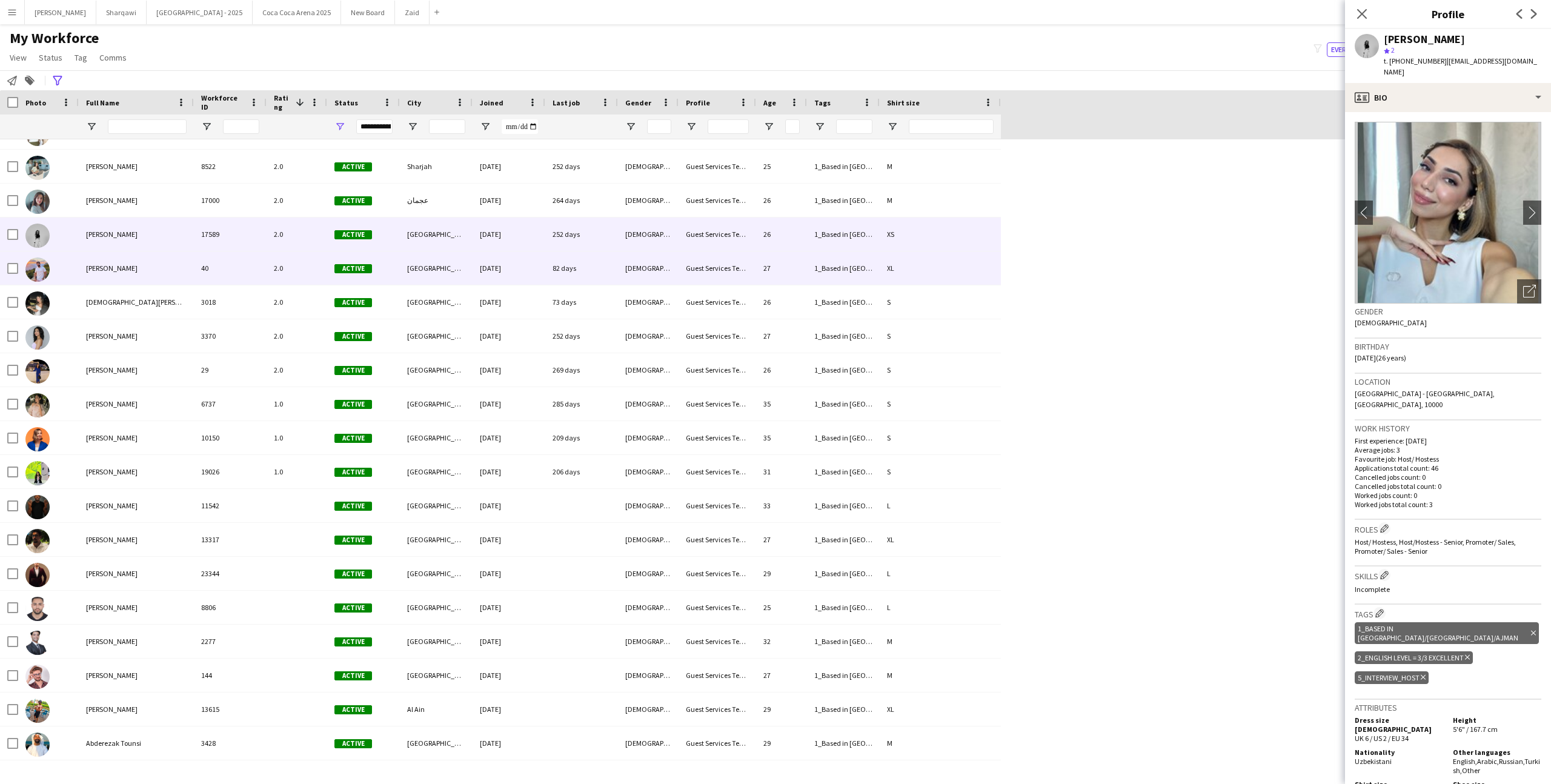
click at [330, 262] on div "Active" at bounding box center [364, 267] width 73 height 33
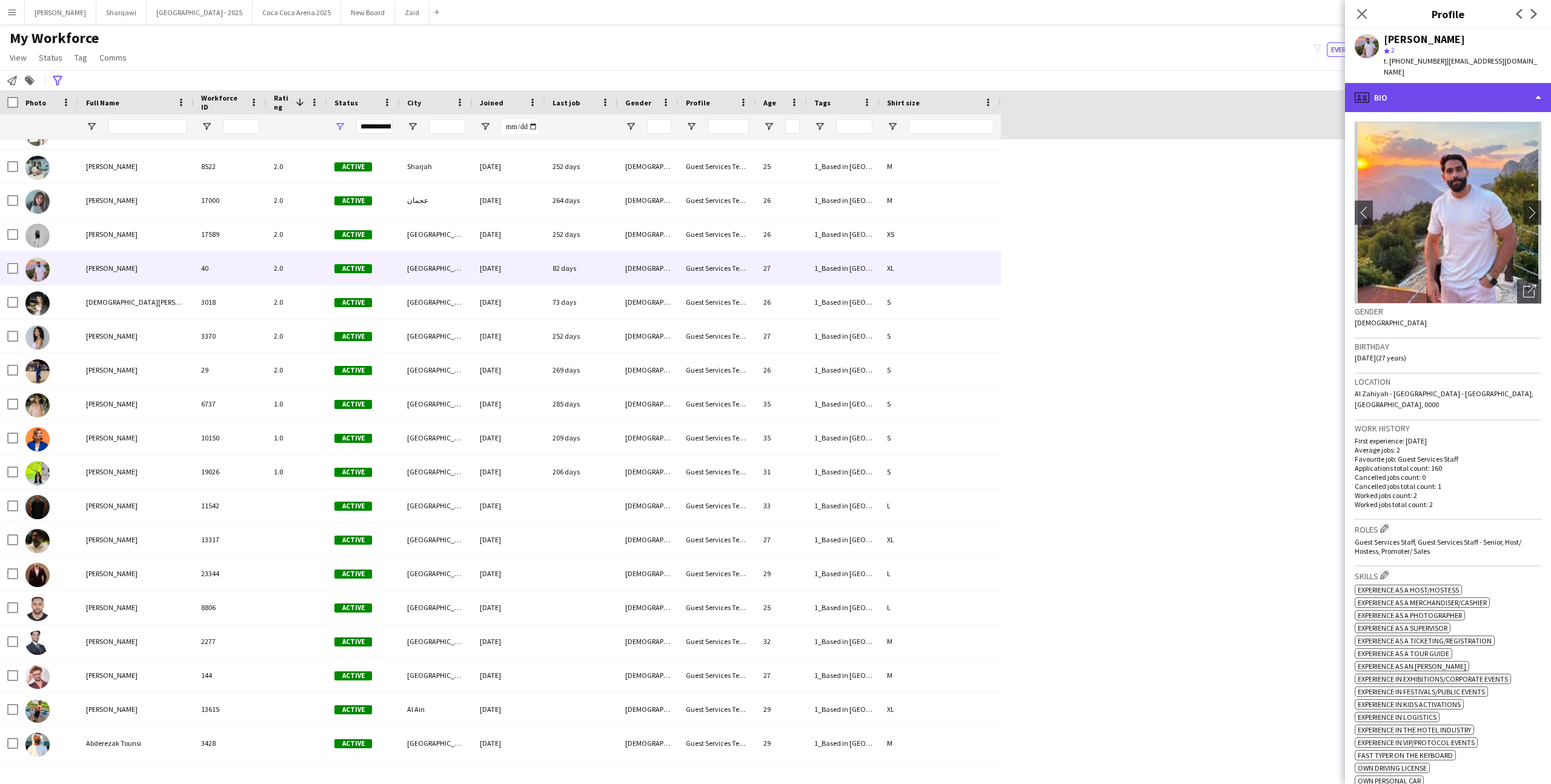
click at [1515, 92] on div "profile Bio" at bounding box center [1447, 97] width 206 height 29
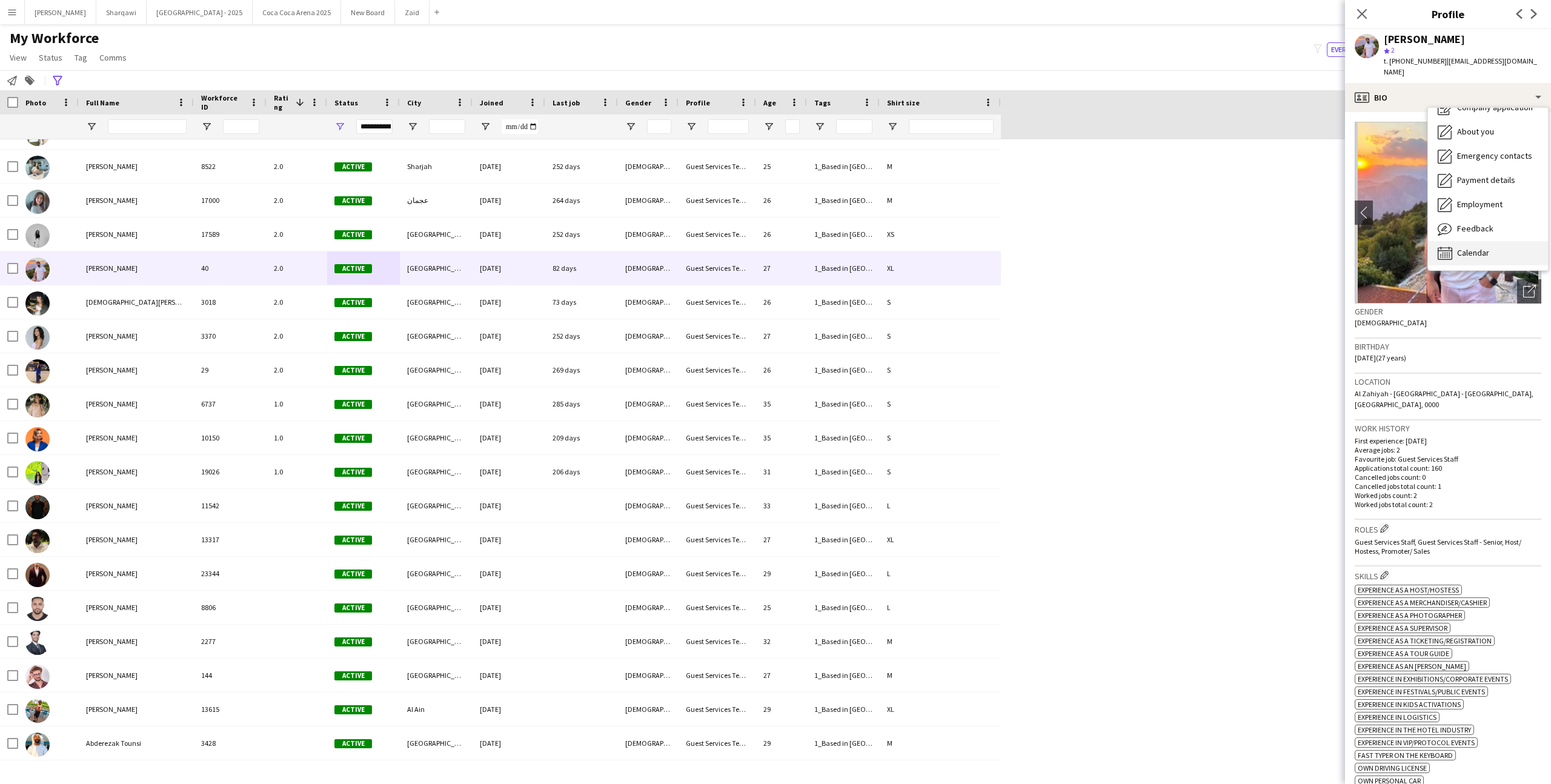
click at [1511, 241] on div "Calendar Calendar" at bounding box center [1488, 254] width 120 height 24
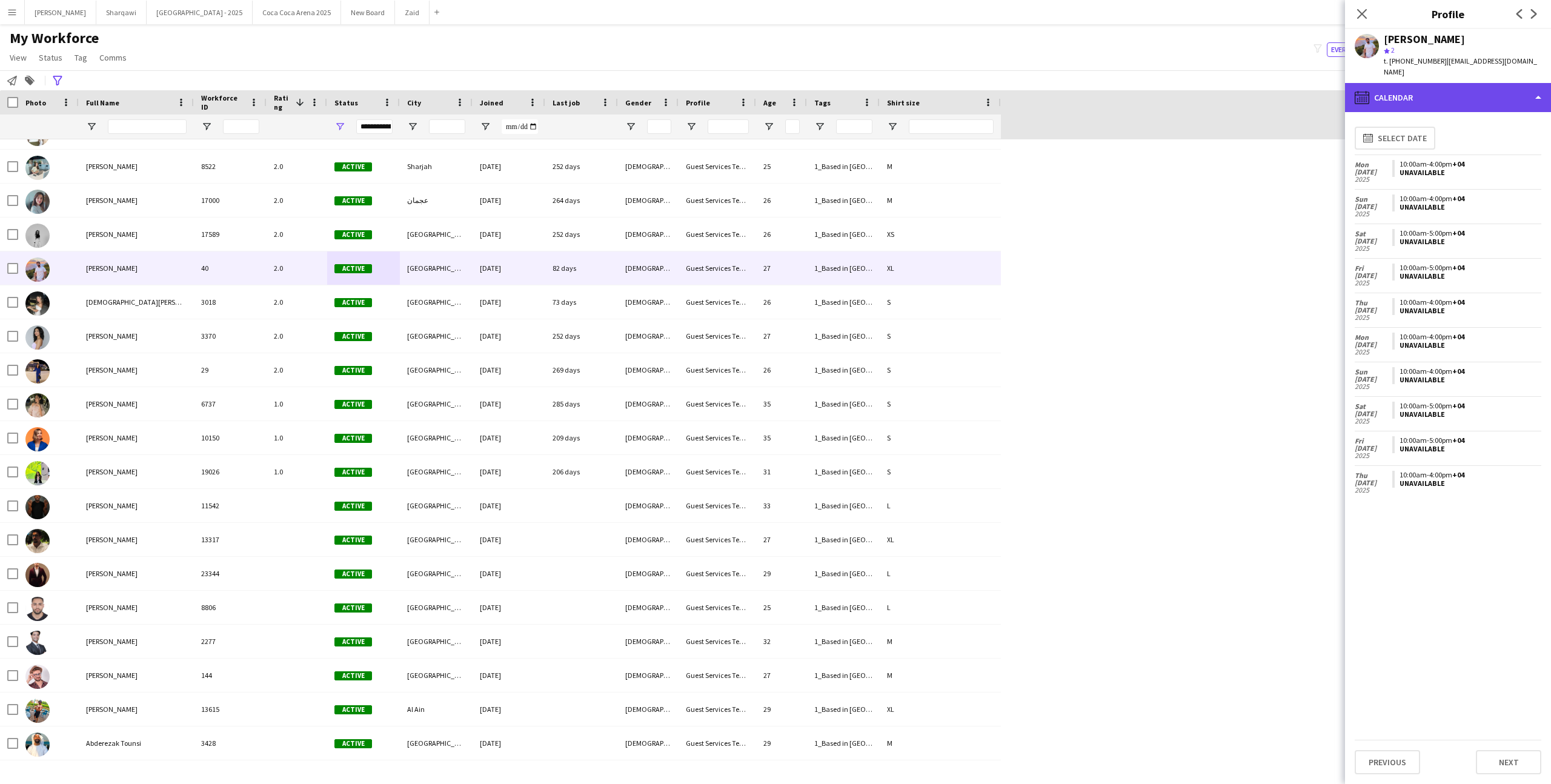
click at [1468, 83] on div "calendar-full Calendar" at bounding box center [1447, 97] width 206 height 29
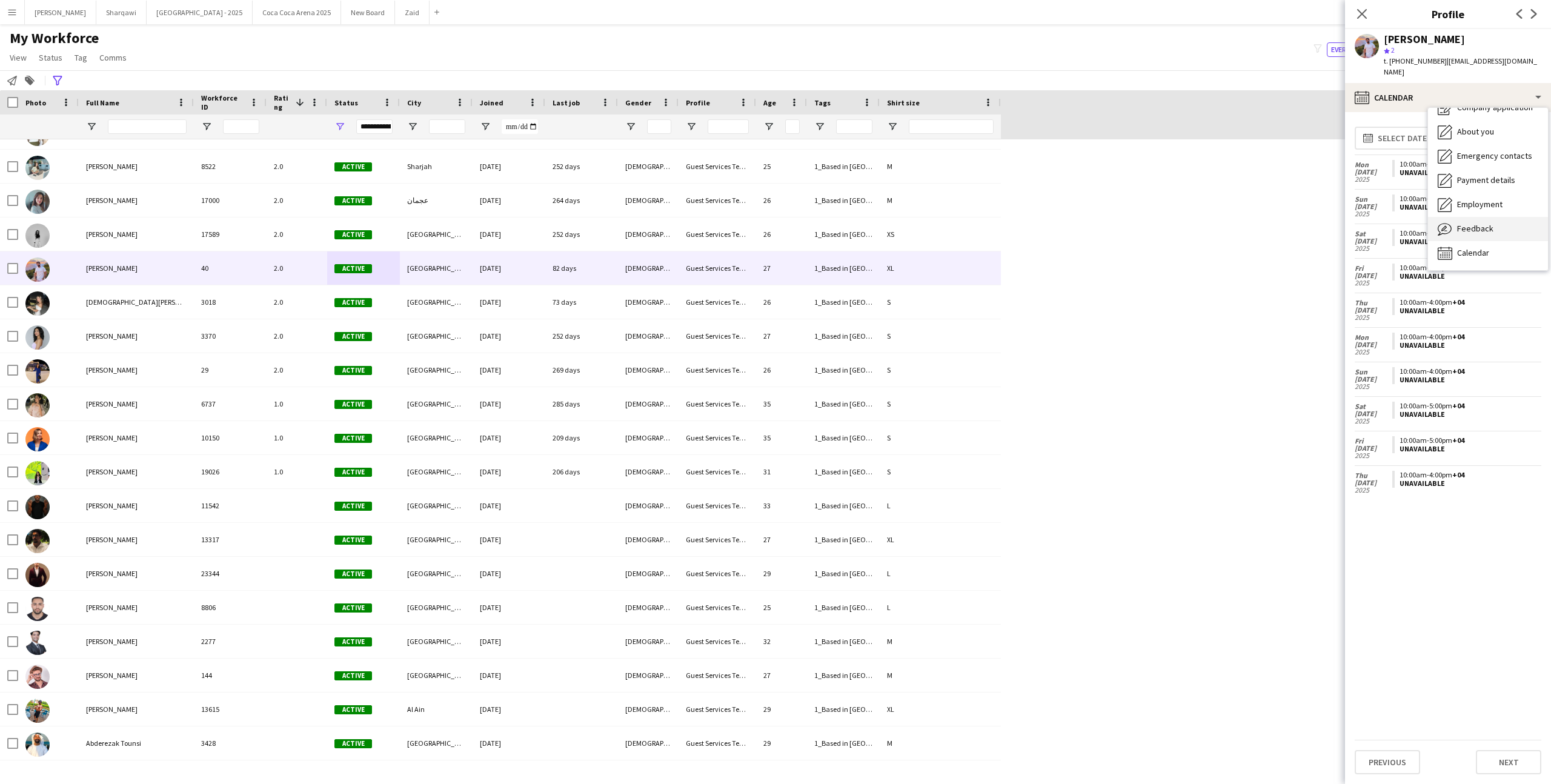
click at [1506, 217] on div "Feedback Feedback" at bounding box center [1488, 229] width 120 height 24
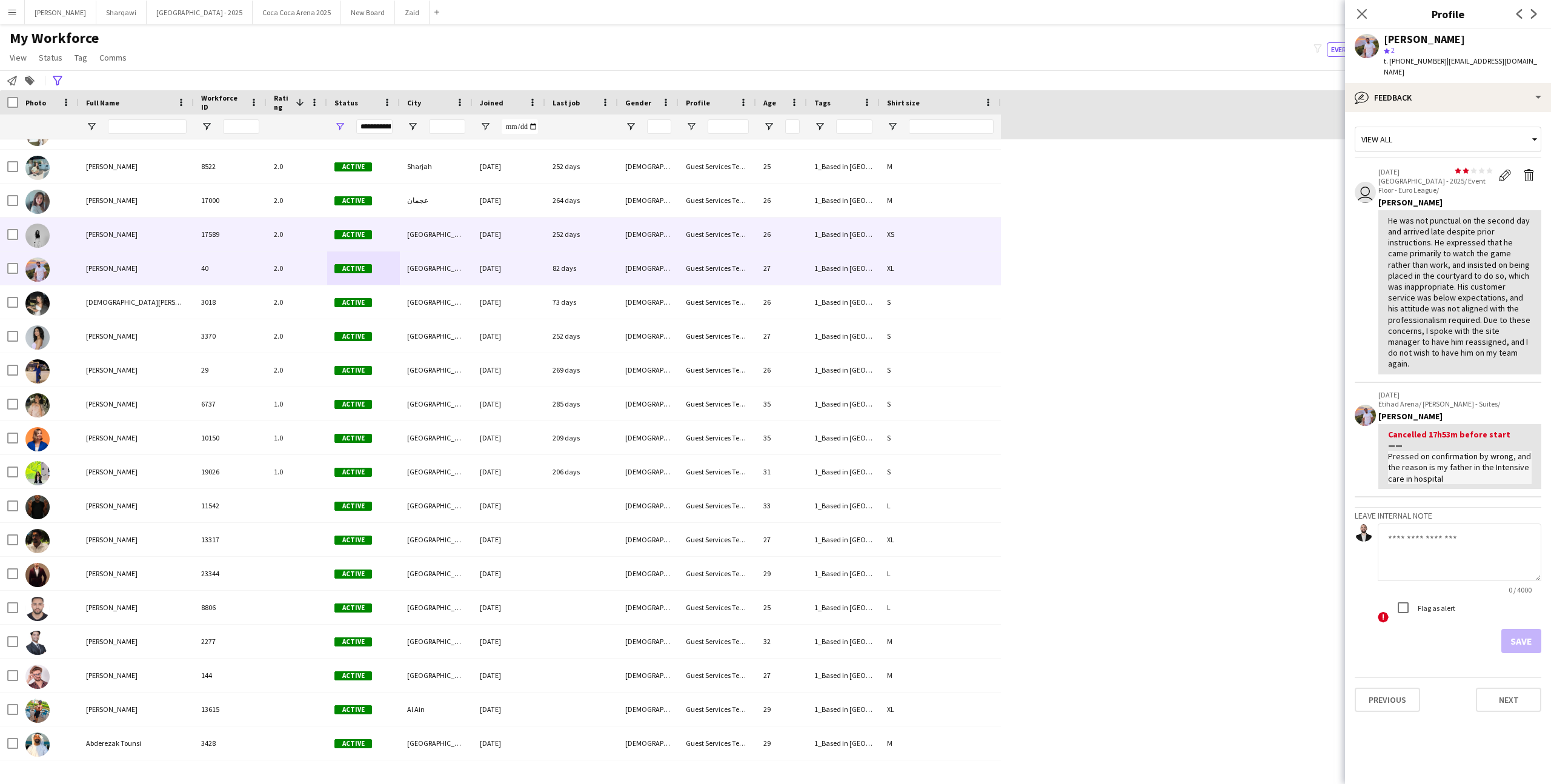
click at [847, 226] on div "1_Based in [GEOGRAPHIC_DATA]/[GEOGRAPHIC_DATA]/Ajman, 2_English Level = 3/3 Exc…" at bounding box center [843, 234] width 73 height 33
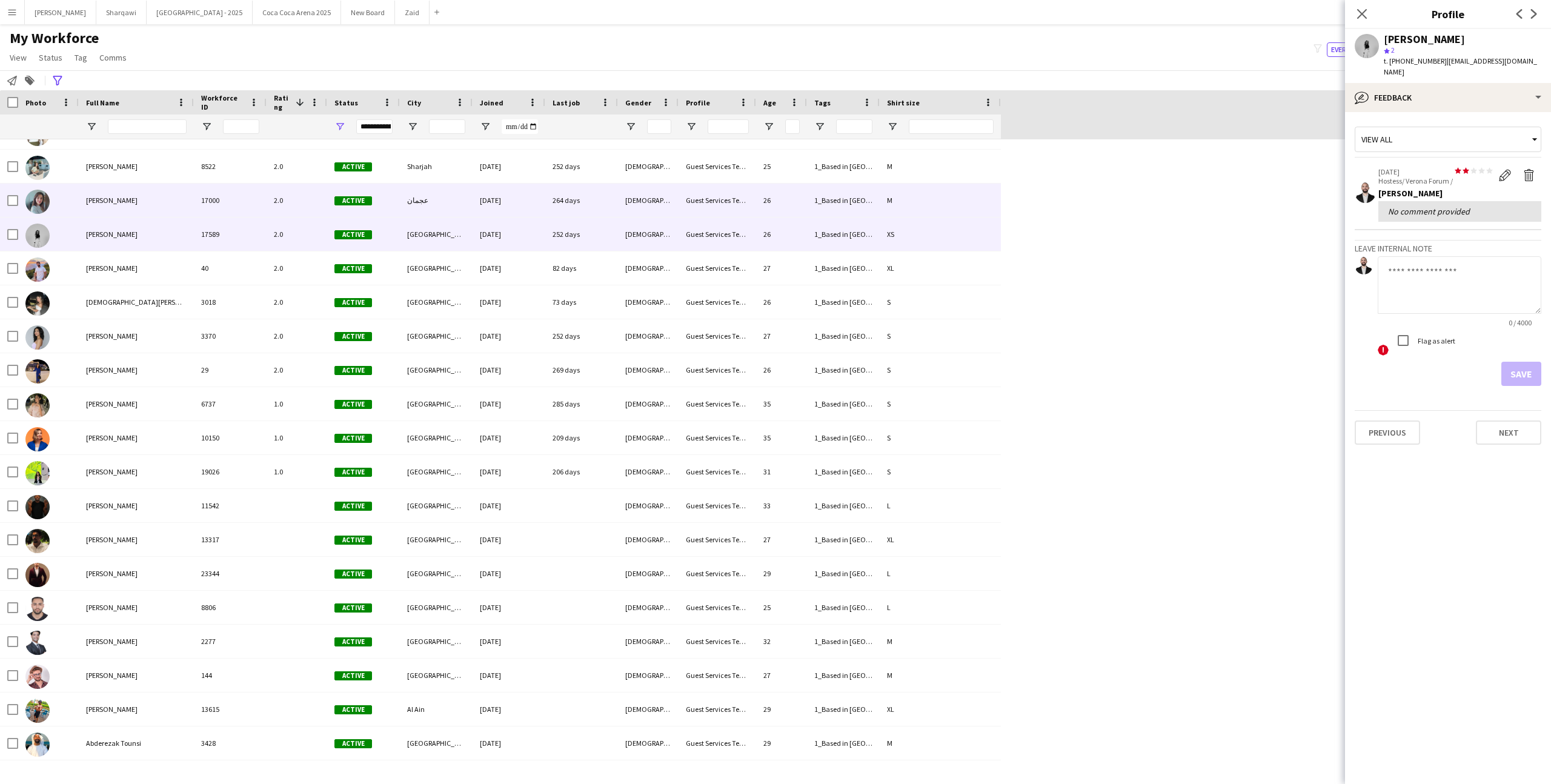
click at [814, 194] on div "1_Based in [GEOGRAPHIC_DATA]/[GEOGRAPHIC_DATA]/Ajman, 2_English Level = 3/3 Exc…" at bounding box center [843, 200] width 73 height 33
click at [780, 234] on div "26" at bounding box center [781, 234] width 51 height 33
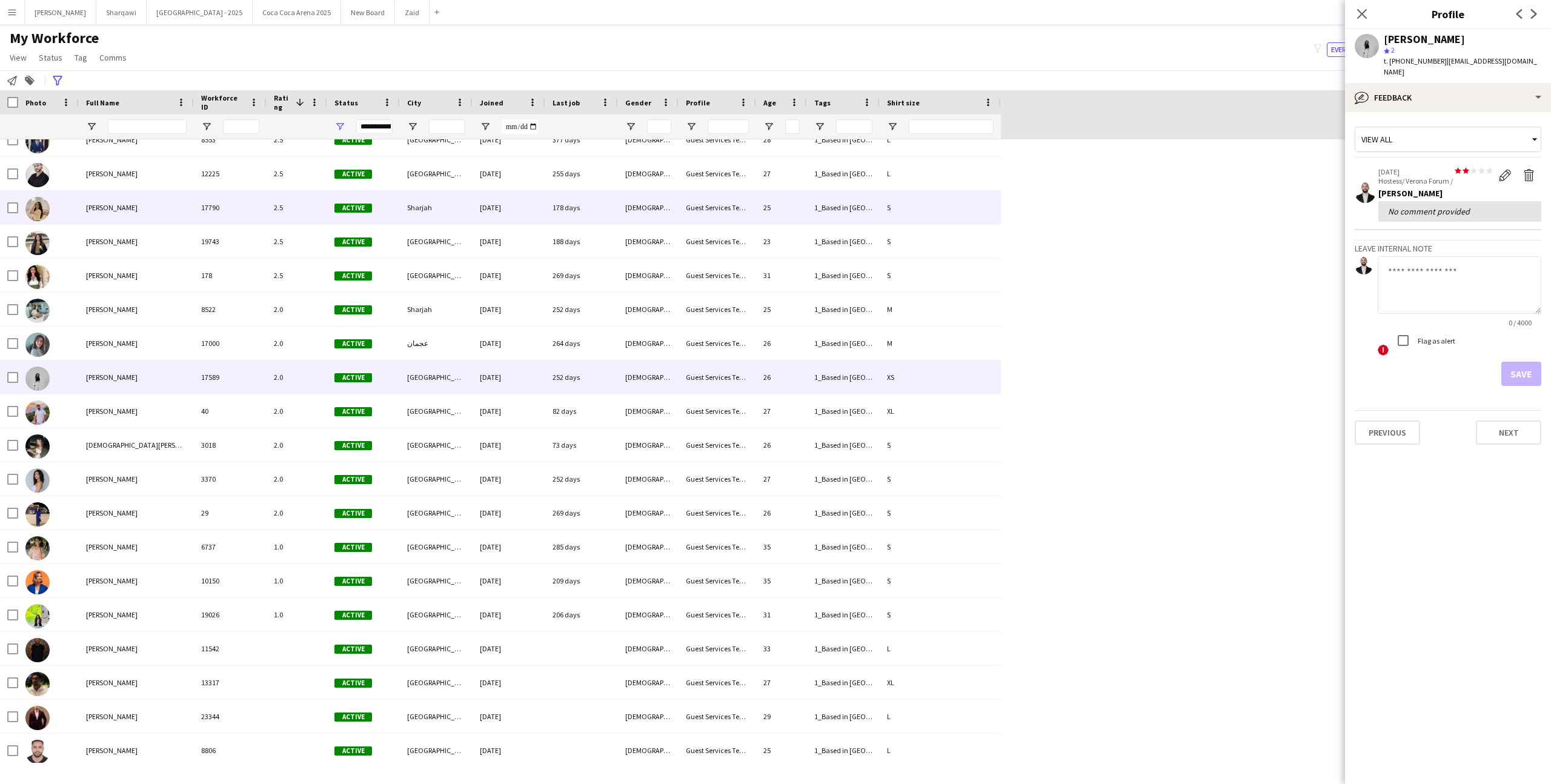
click at [778, 224] on div "23" at bounding box center [781, 241] width 51 height 33
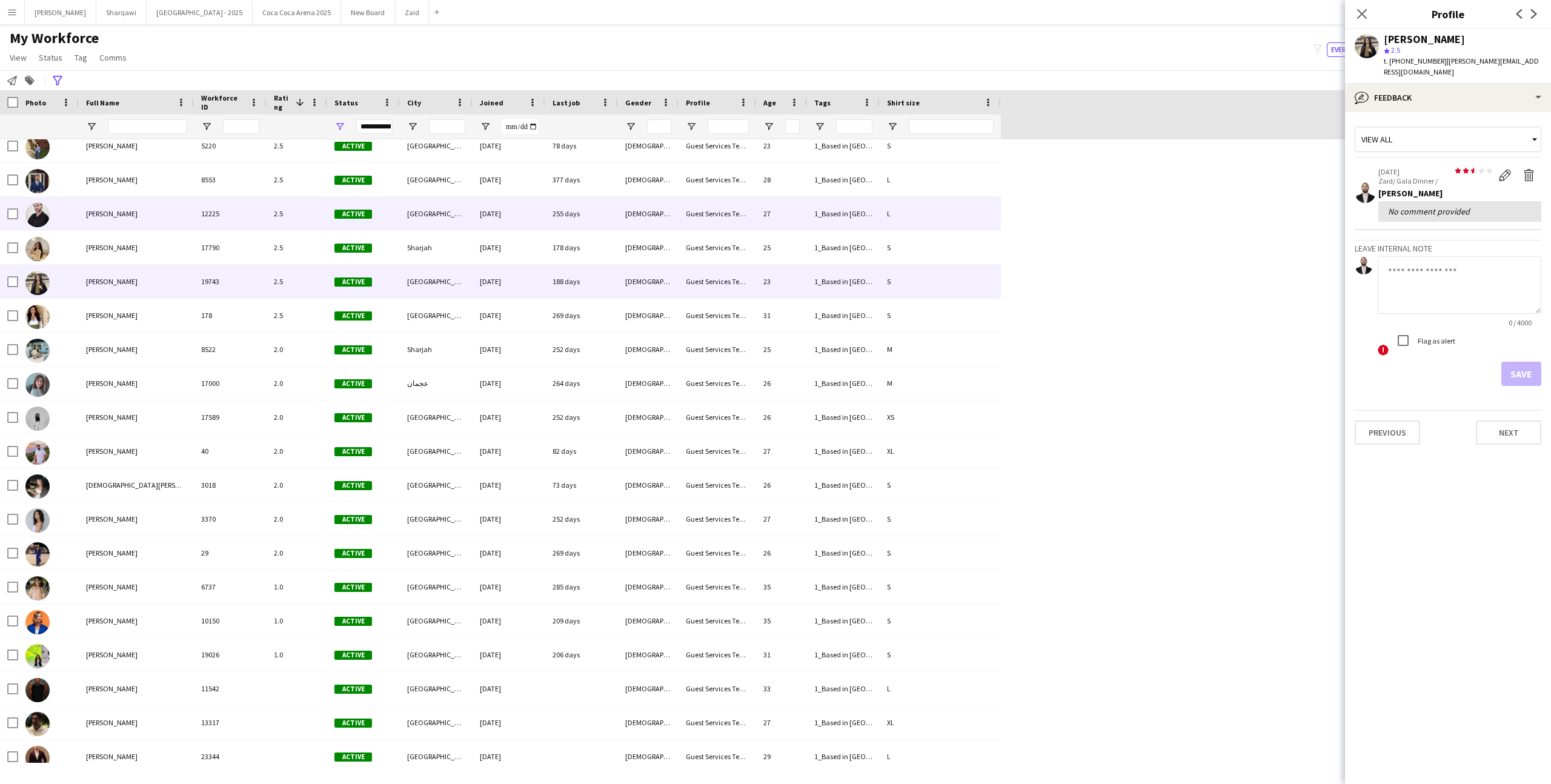
click at [778, 225] on div "27" at bounding box center [781, 213] width 51 height 33
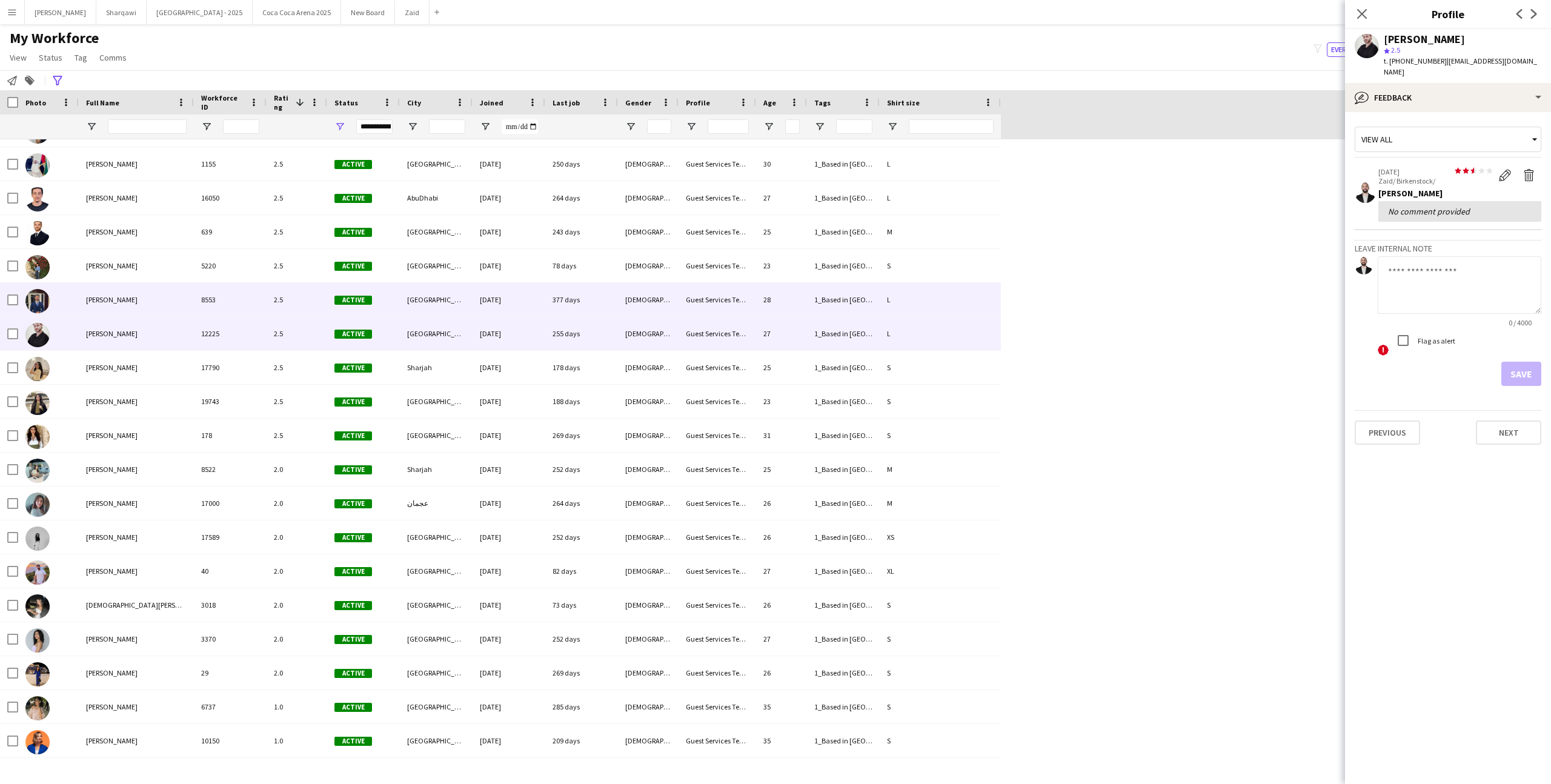
click at [733, 310] on div "Guest Services Team" at bounding box center [718, 299] width 78 height 33
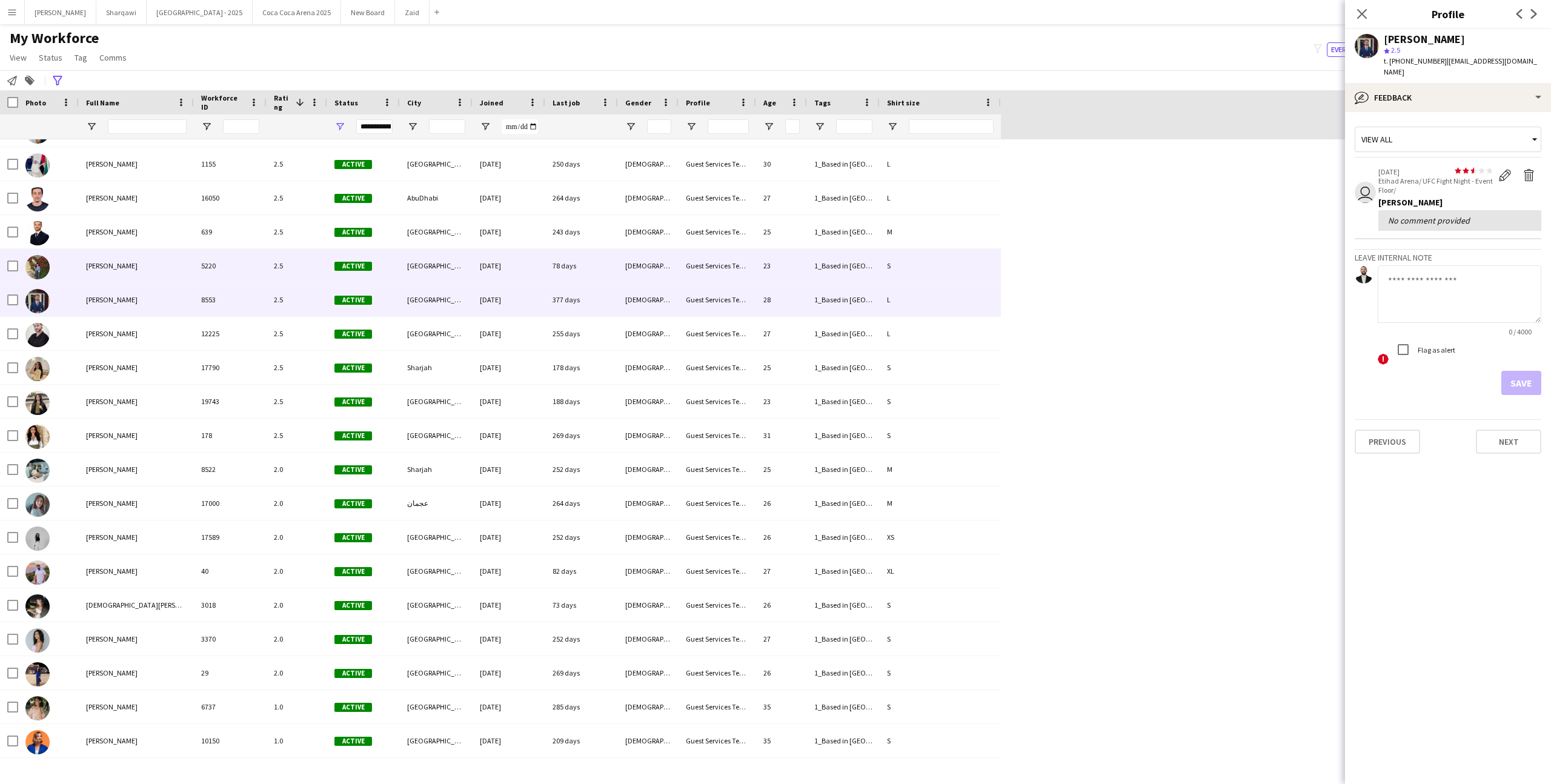
click at [710, 271] on div "Guest Services Team" at bounding box center [718, 265] width 78 height 33
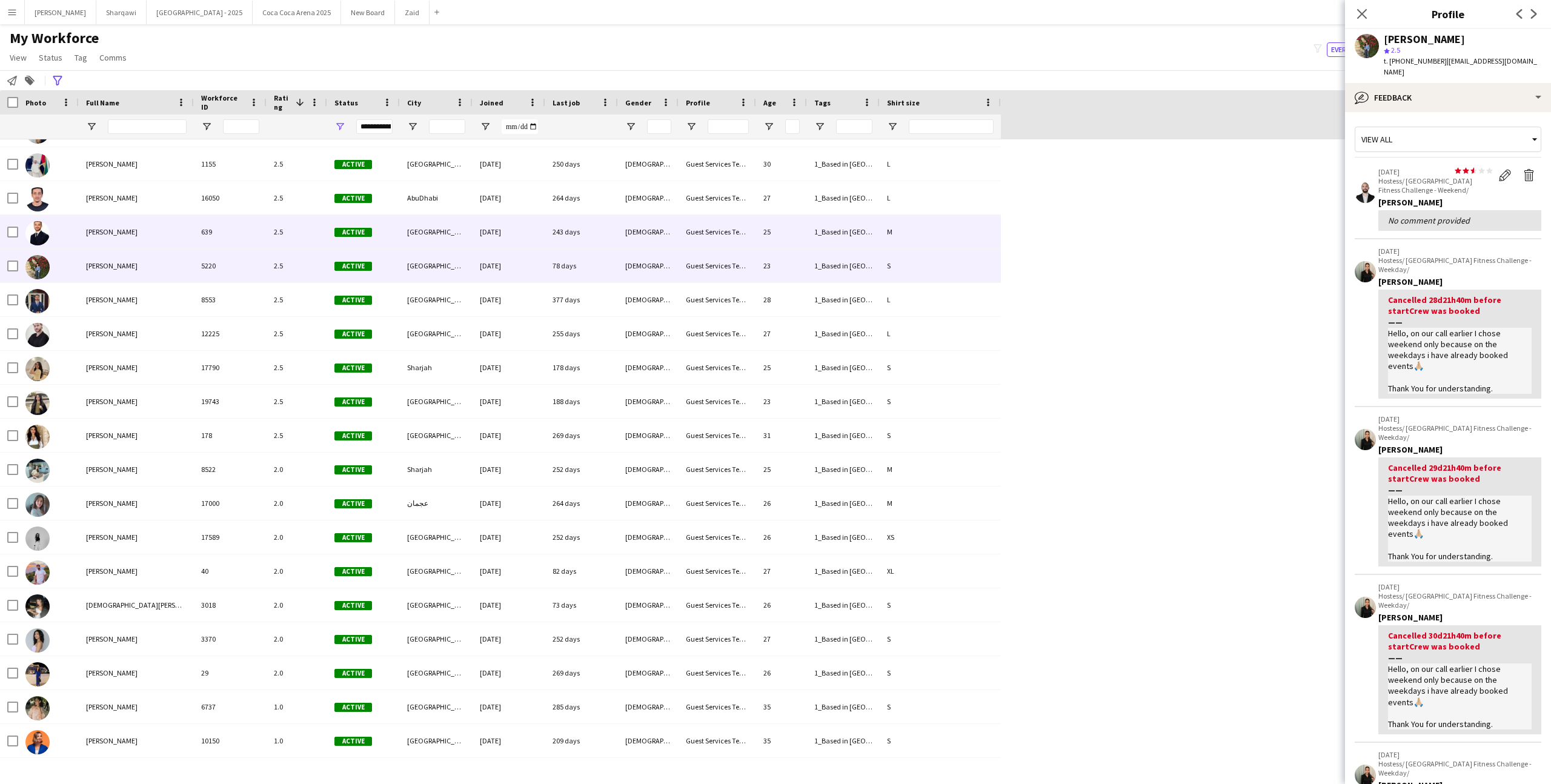
click at [727, 233] on div "Guest Services Team" at bounding box center [718, 232] width 78 height 33
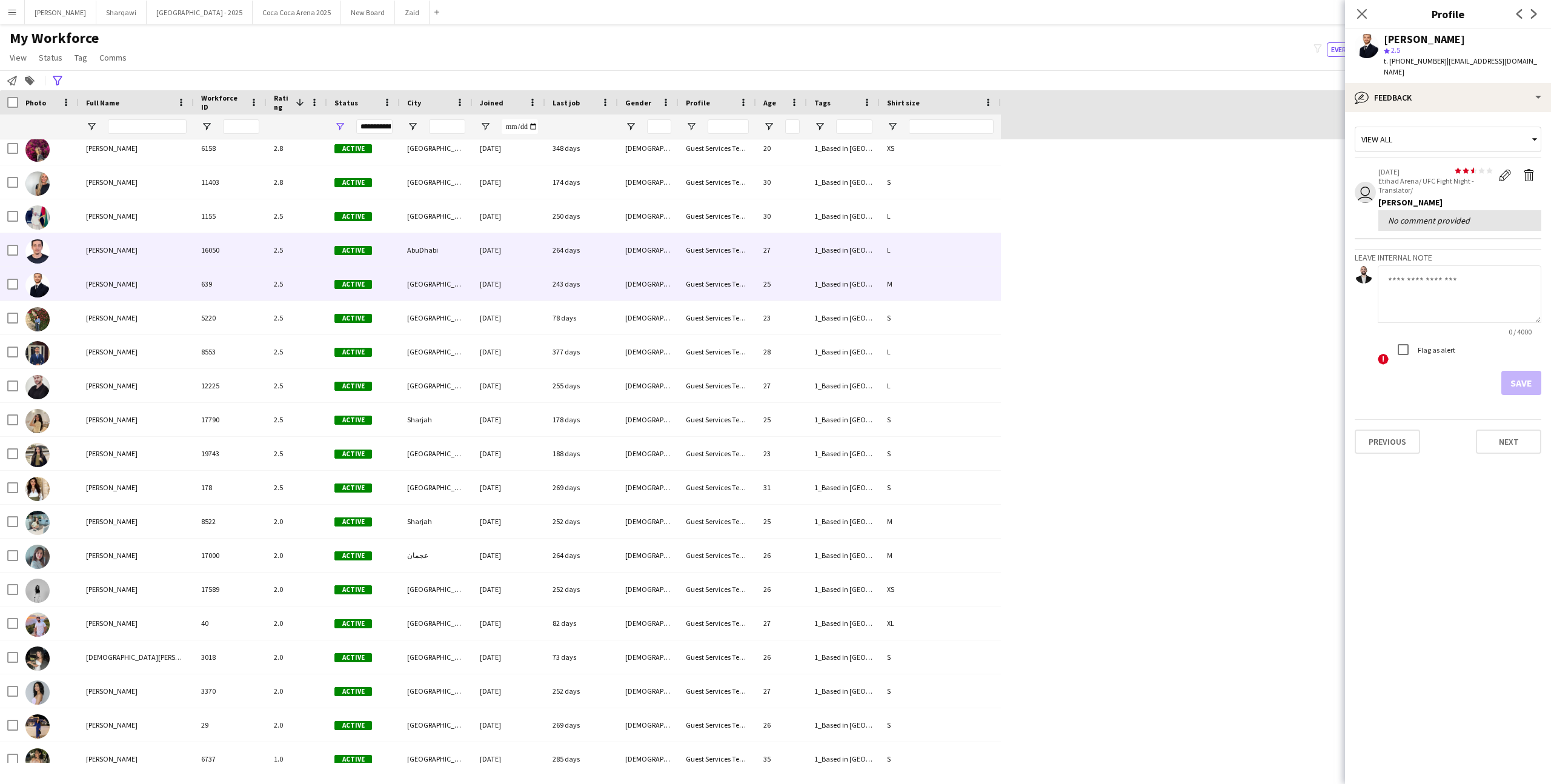
click at [727, 239] on div "Guest Services Team" at bounding box center [718, 249] width 78 height 33
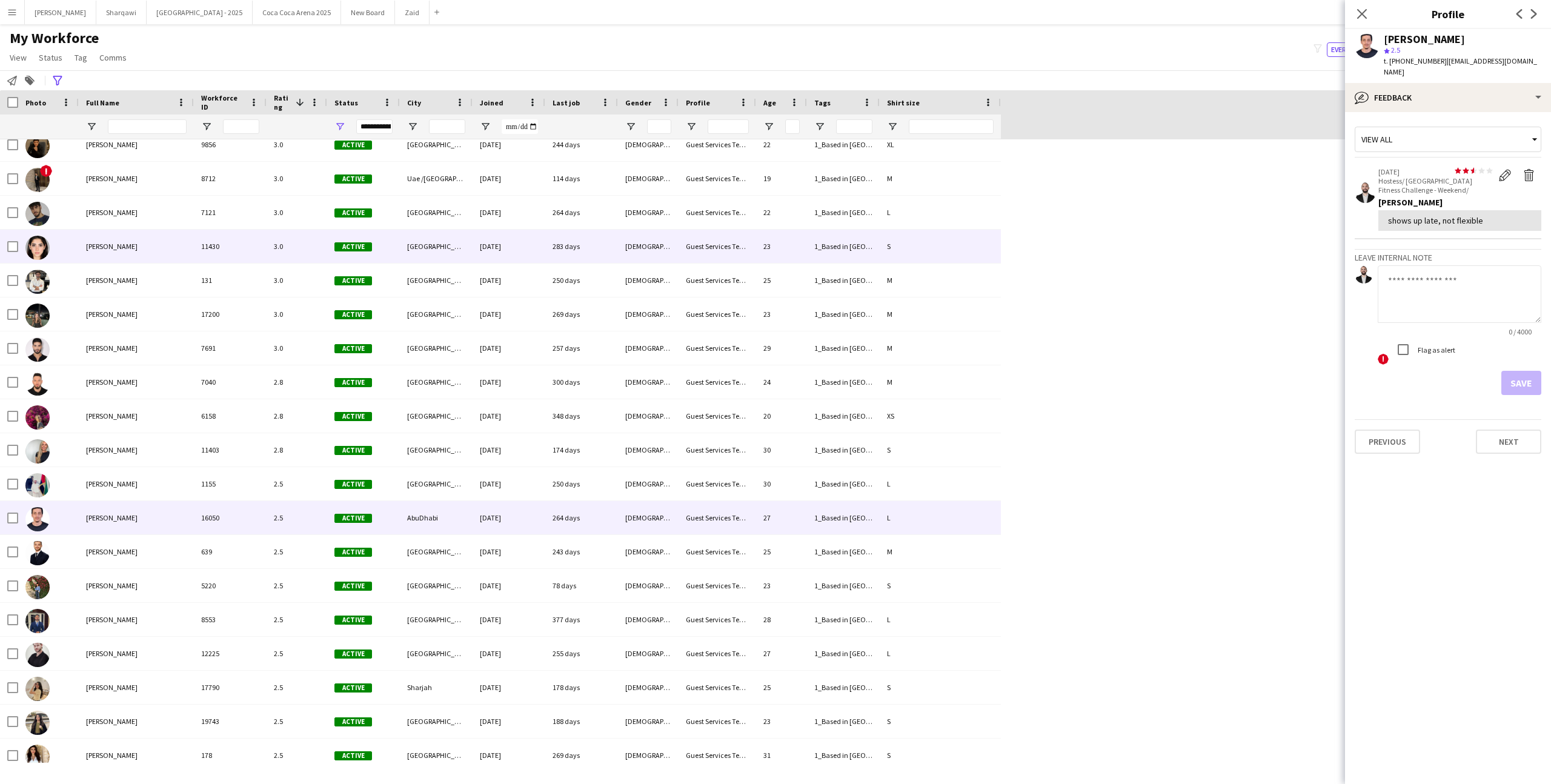
click at [727, 245] on div "Guest Services Team" at bounding box center [718, 245] width 78 height 33
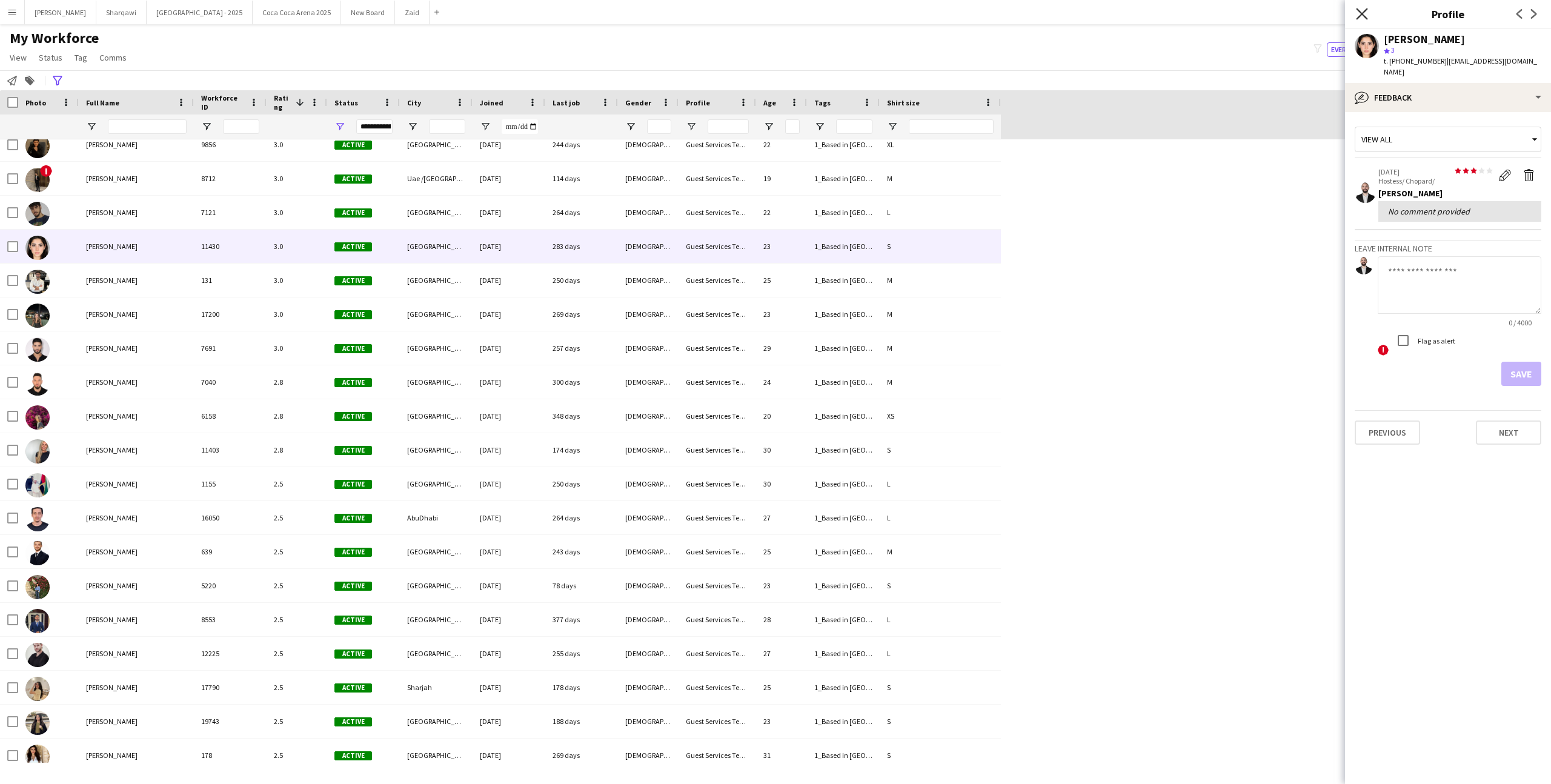
click at [1361, 8] on icon "Close pop-in" at bounding box center [1361, 14] width 11 height 11
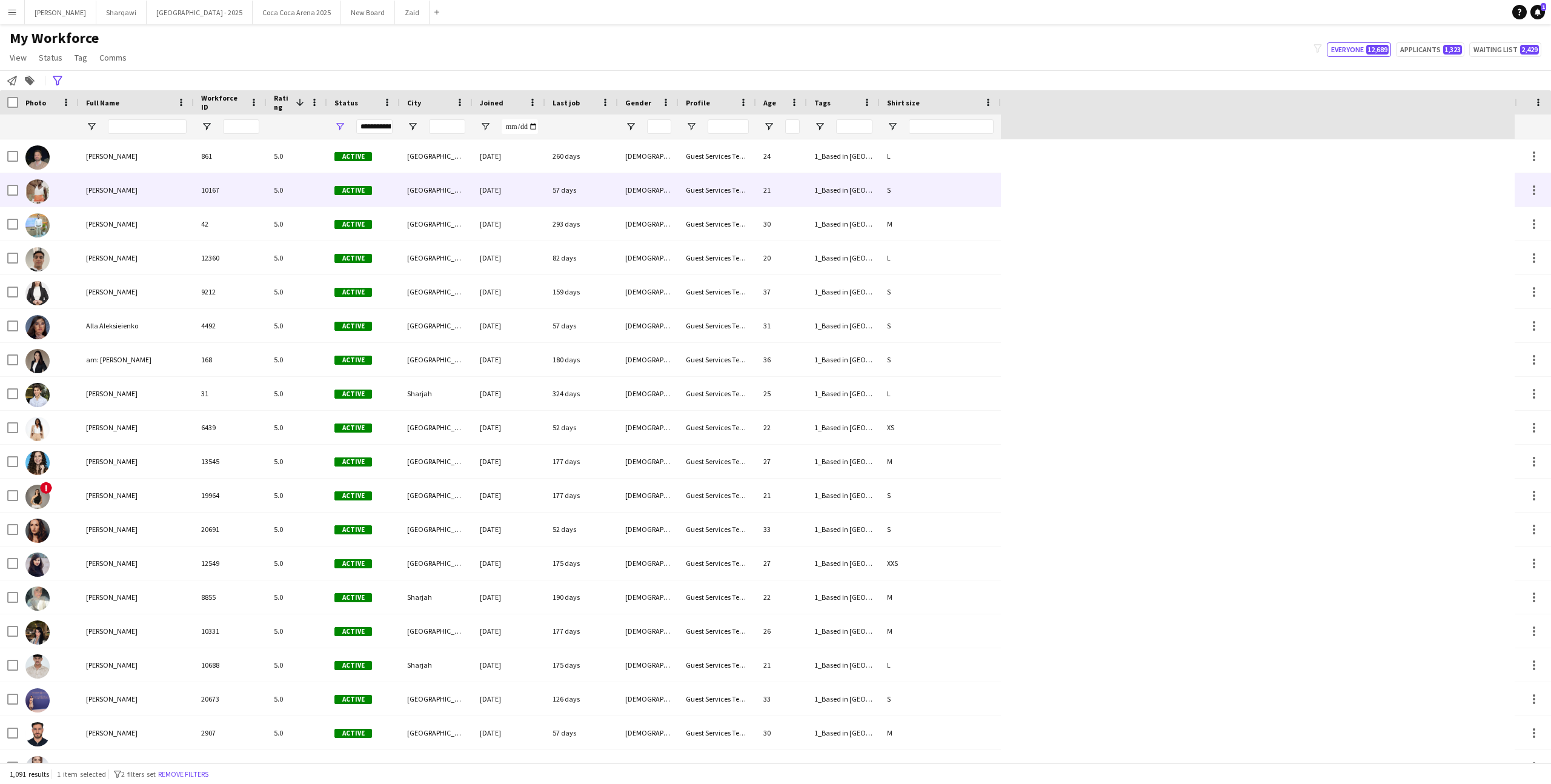
click at [584, 201] on div "57 days" at bounding box center [582, 190] width 73 height 33
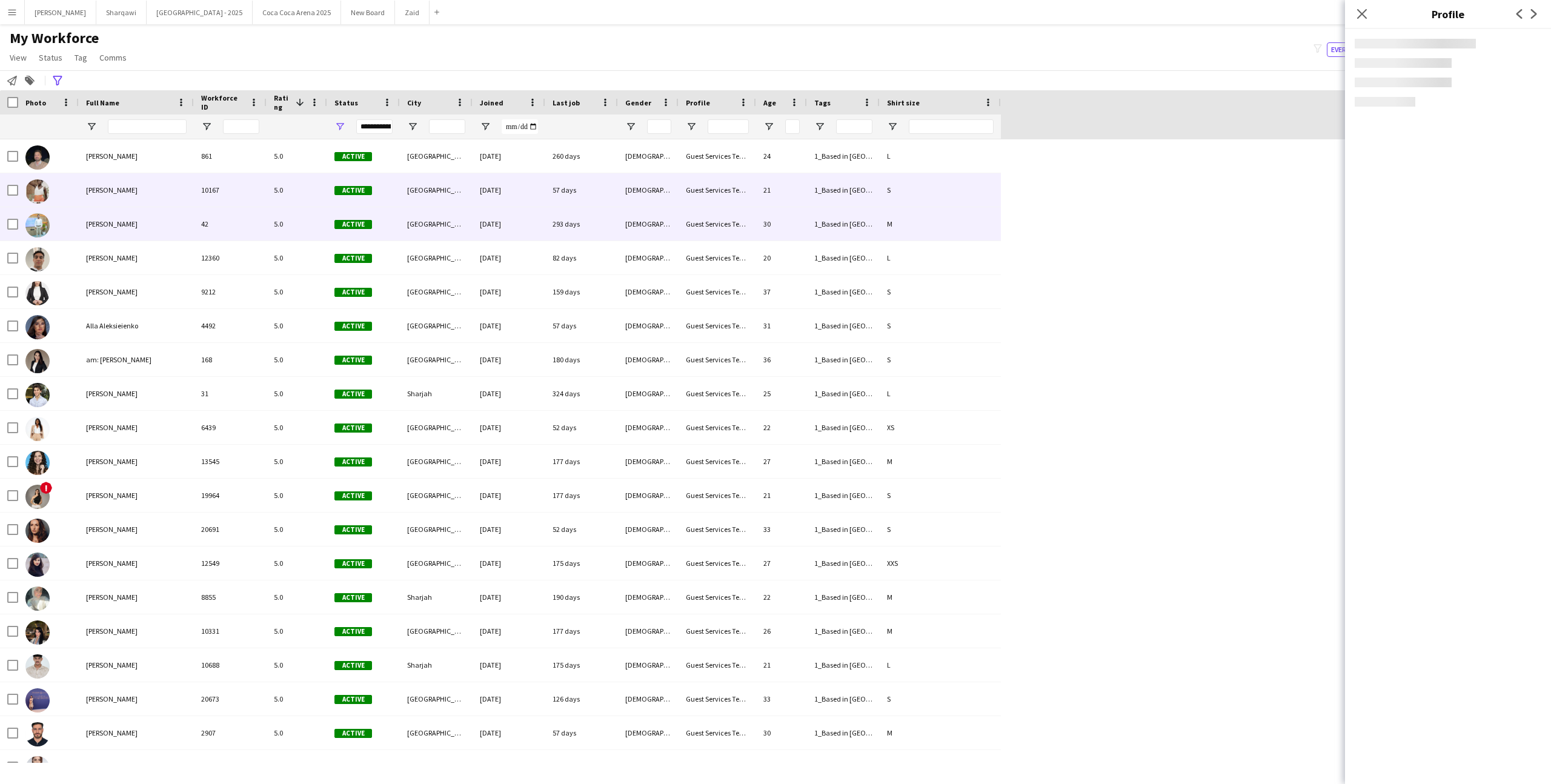
click at [588, 215] on div "293 days" at bounding box center [582, 224] width 73 height 33
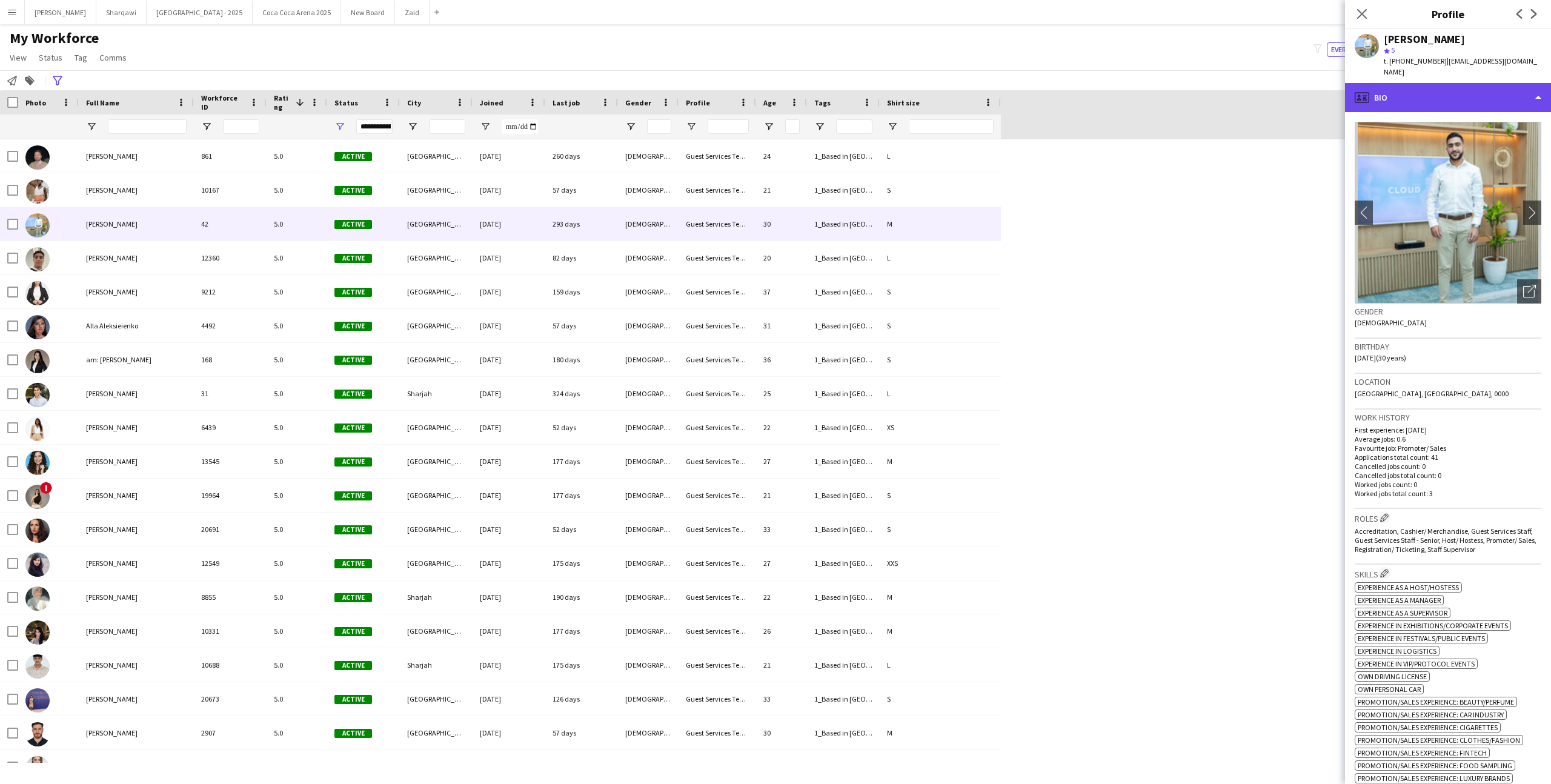
click at [1529, 83] on div "profile Bio" at bounding box center [1447, 97] width 206 height 29
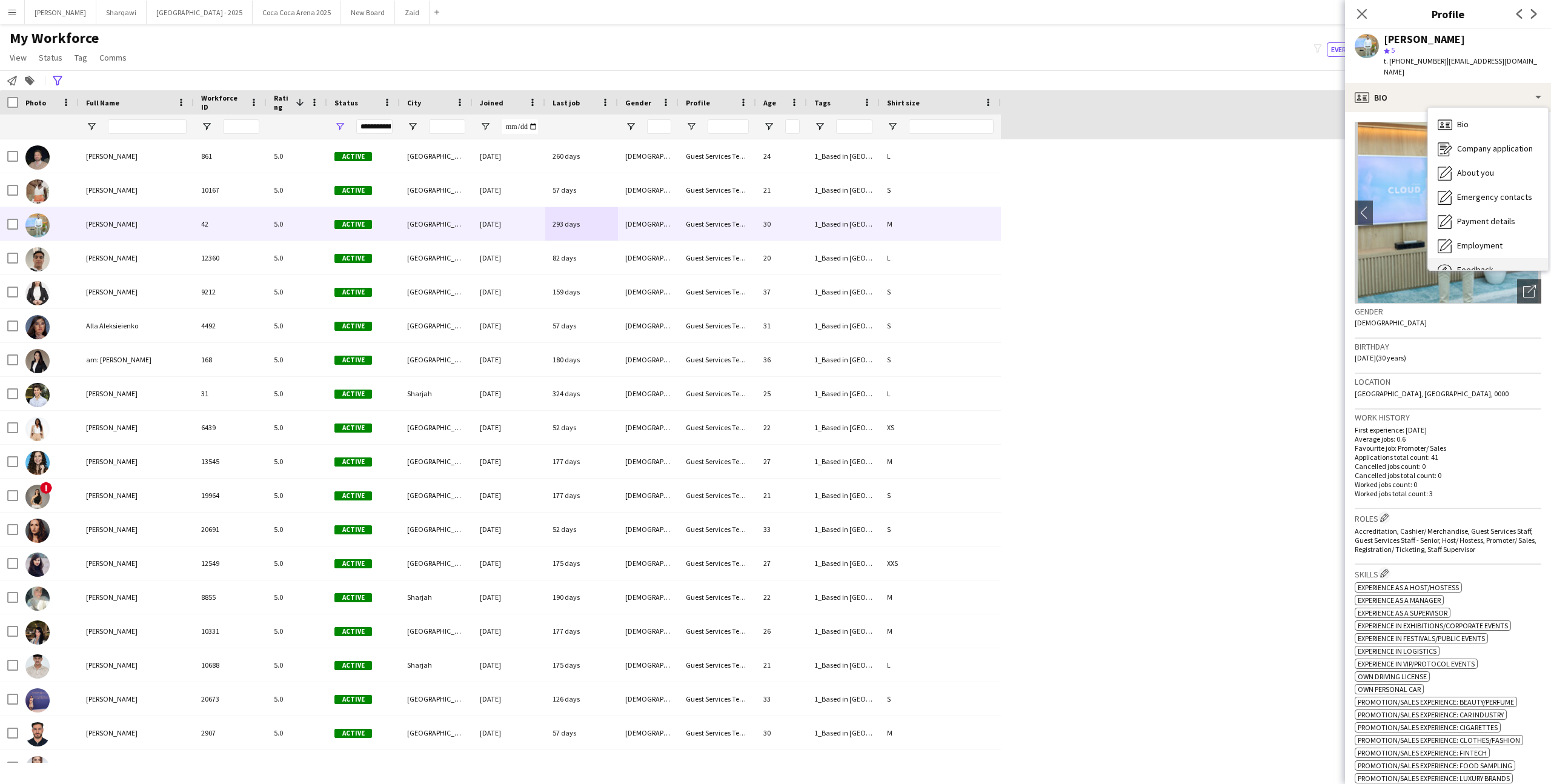
click at [1519, 258] on div "Feedback Feedback" at bounding box center [1488, 271] width 120 height 24
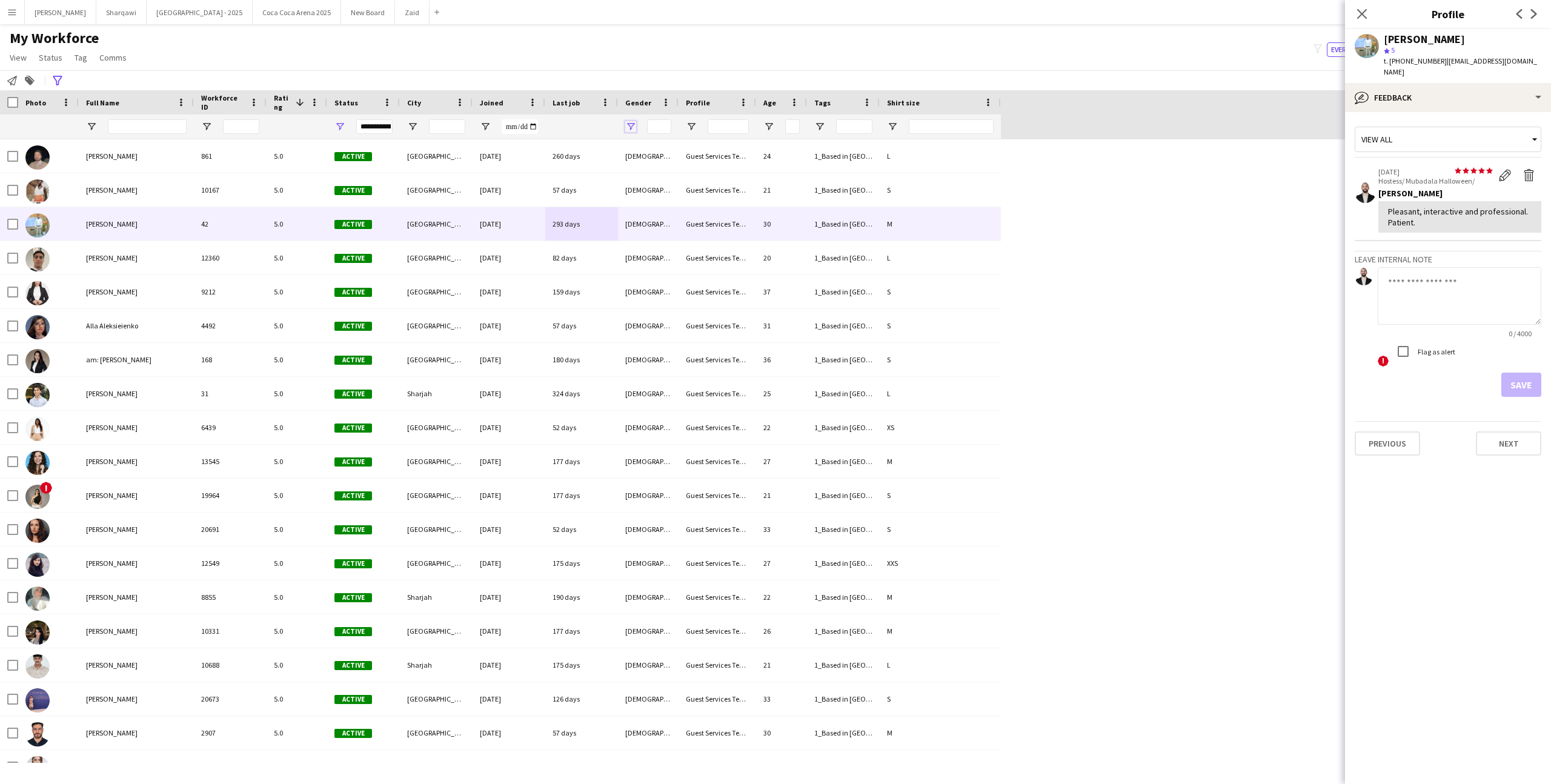
click at [625, 131] on span "Open Filter Menu" at bounding box center [630, 126] width 11 height 11
click at [655, 229] on div "[DEMOGRAPHIC_DATA]" at bounding box center [692, 229] width 96 height 9
type input "**********"
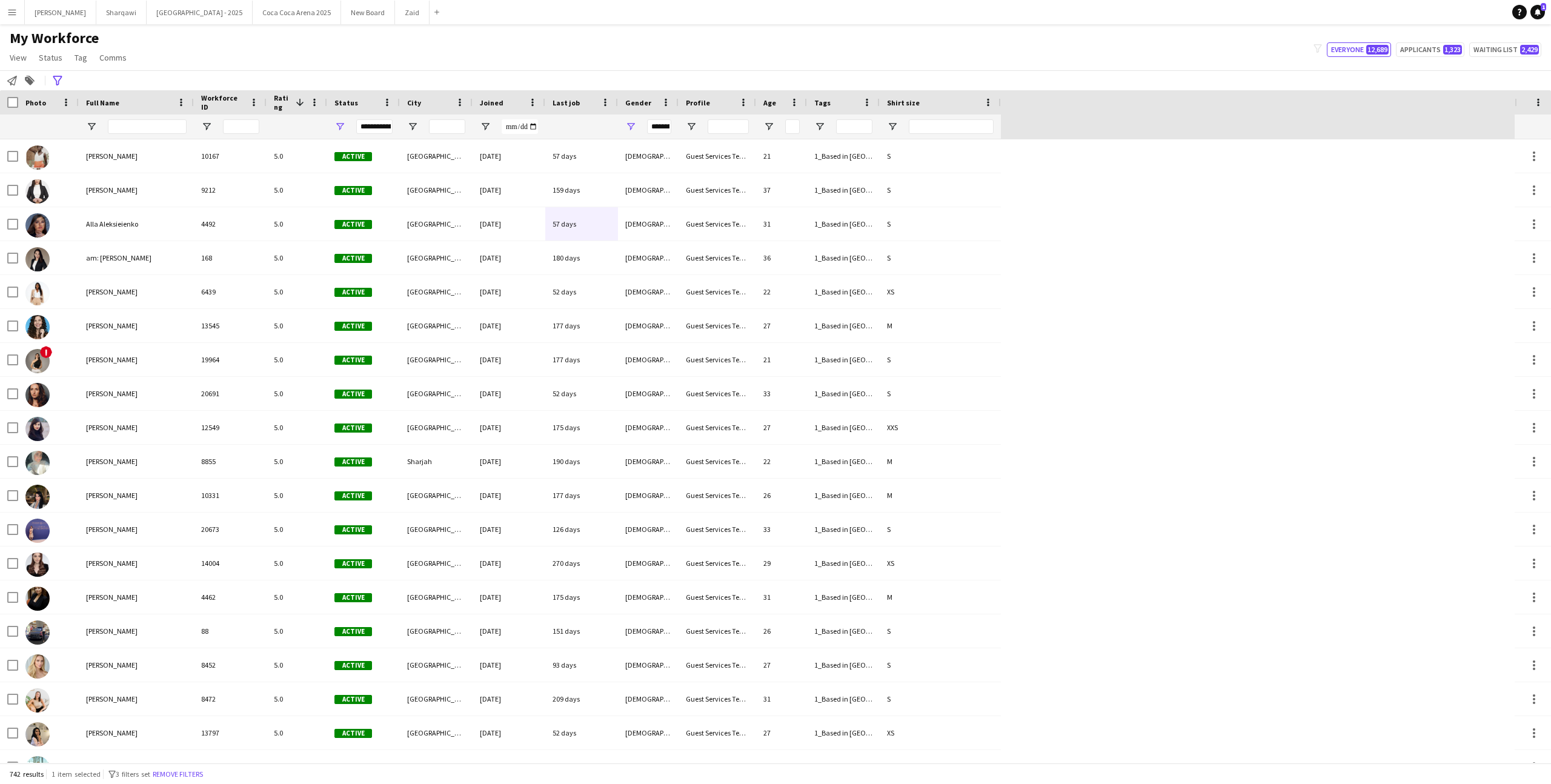
click at [636, 74] on div "**********" at bounding box center [775, 80] width 1551 height 20
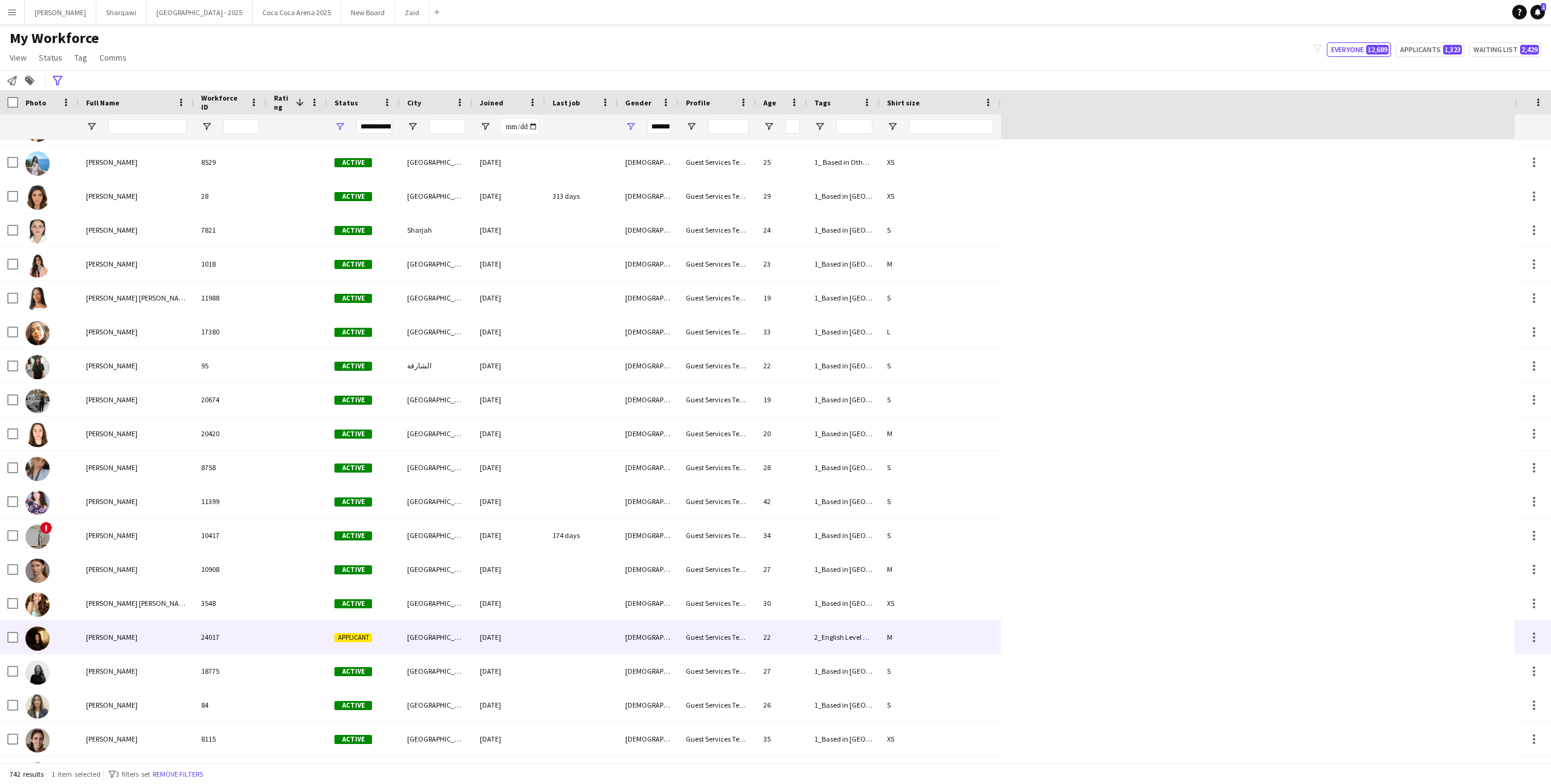
click at [395, 621] on div "Applicant" at bounding box center [364, 637] width 73 height 33
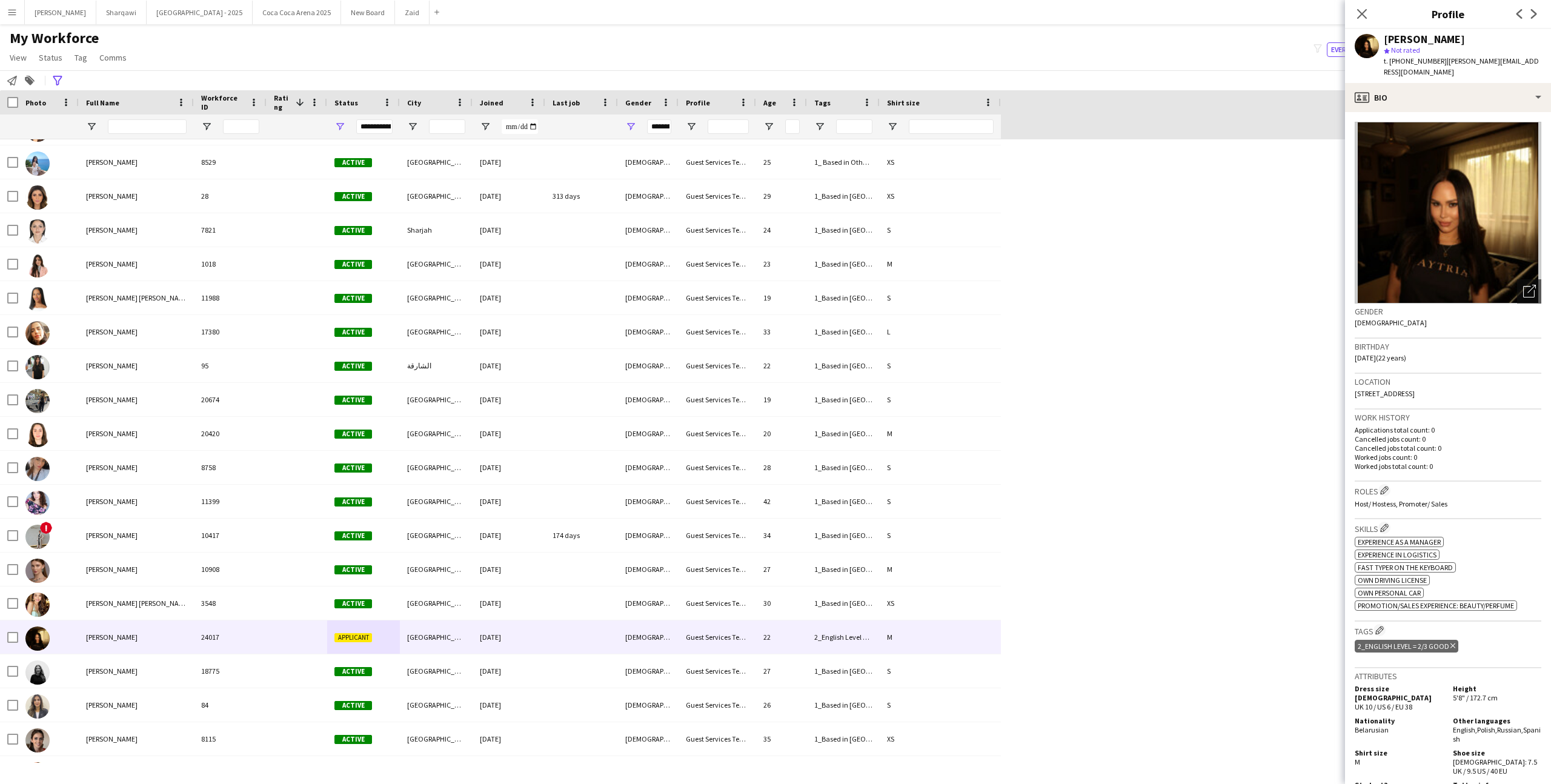
click at [345, 124] on div "**********" at bounding box center [364, 126] width 73 height 24
click at [342, 126] on span "Open Filter Menu" at bounding box center [339, 126] width 11 height 11
click at [375, 203] on div "(Select All)" at bounding box center [402, 200] width 96 height 9
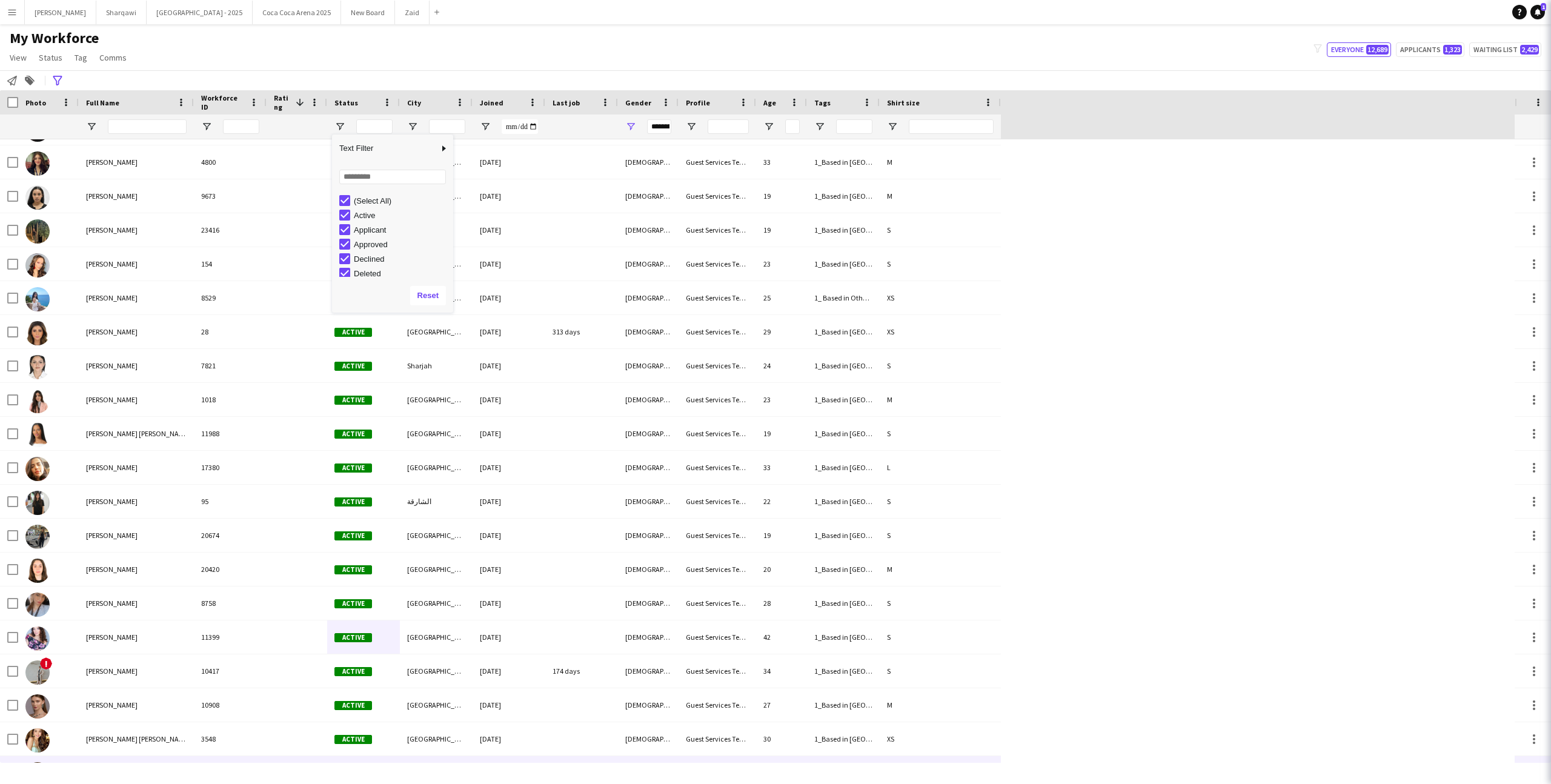
type input "**********"
click at [375, 203] on div "(Select All)" at bounding box center [402, 200] width 96 height 9
type input "***"
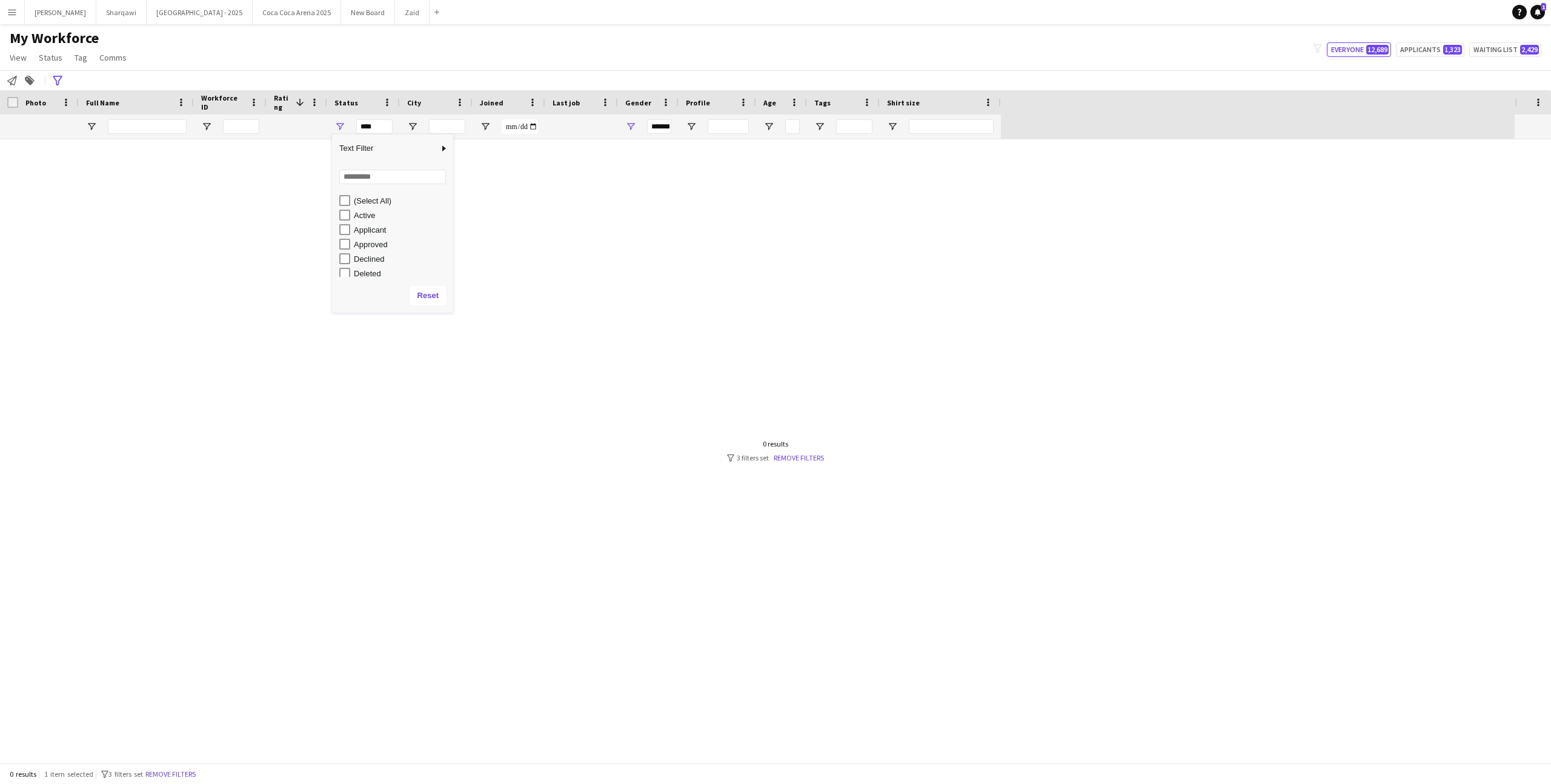
type input "***"
click at [371, 219] on div "Active" at bounding box center [402, 215] width 96 height 9
type input "**********"
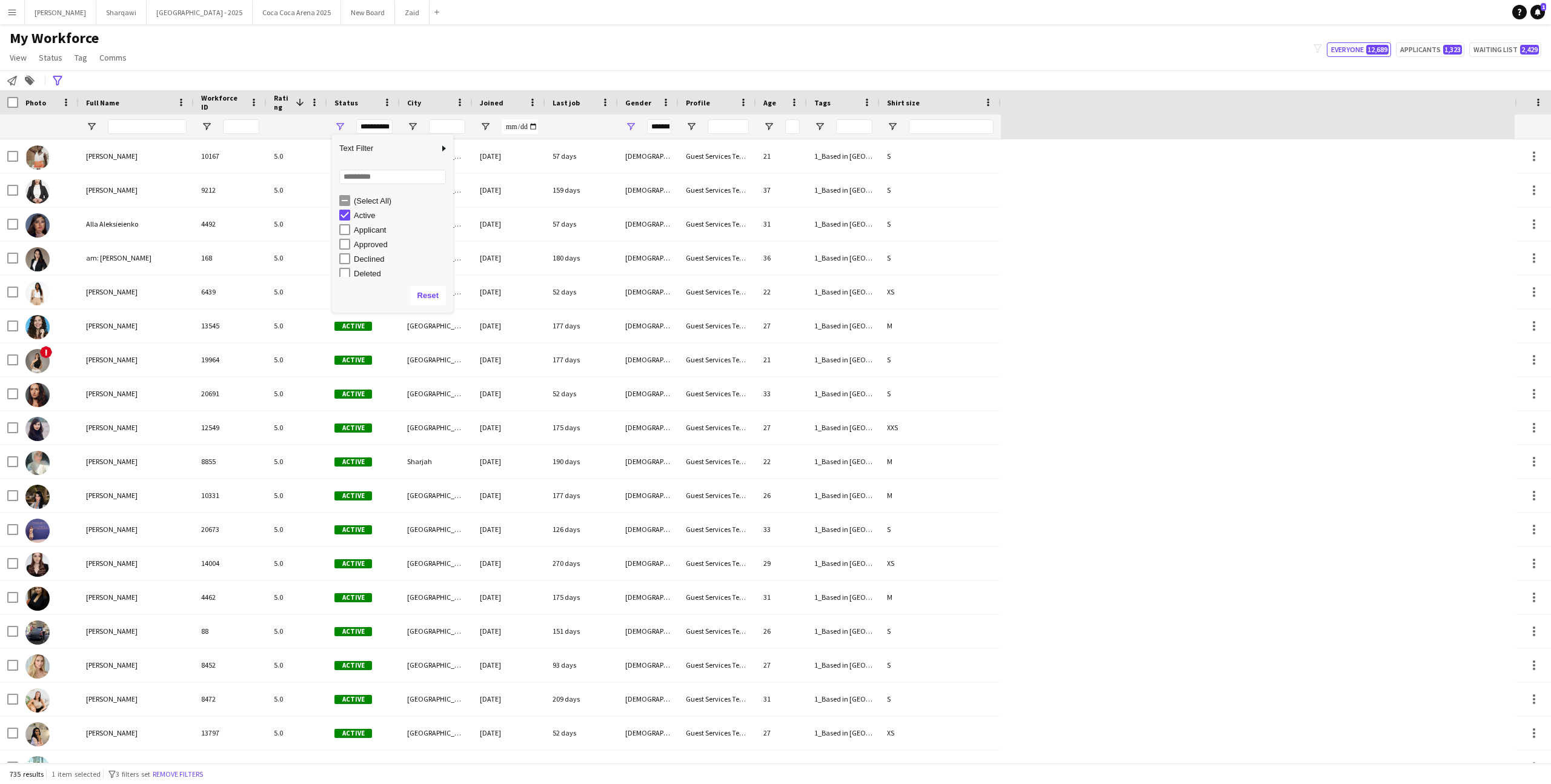
click at [415, 23] on app-navbar "Menu Boards Boards Boards All jobs Status Workforce Workforce My Workforce Recr…" at bounding box center [775, 12] width 1551 height 24
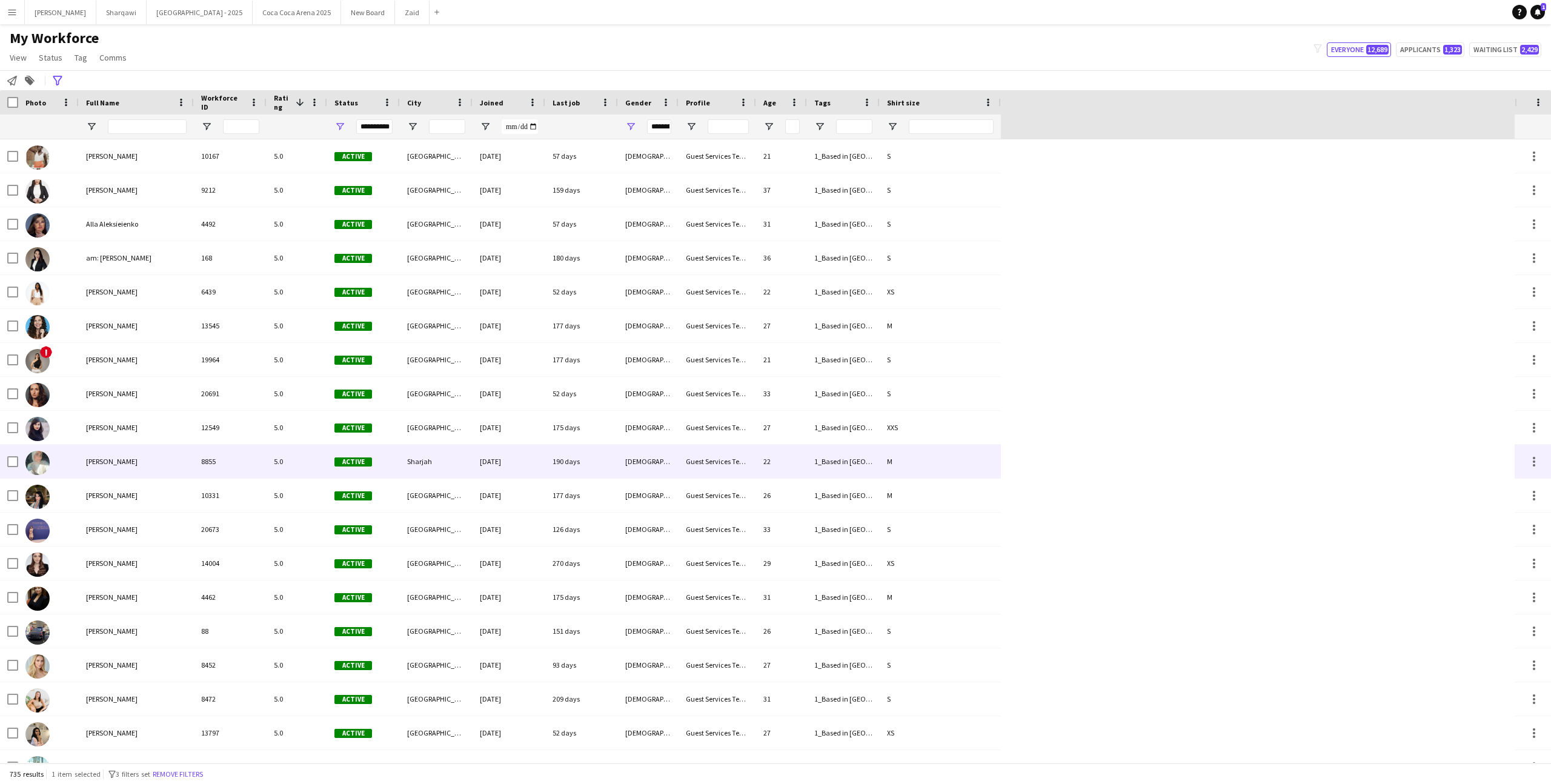
click at [239, 455] on div "8855" at bounding box center [230, 461] width 73 height 33
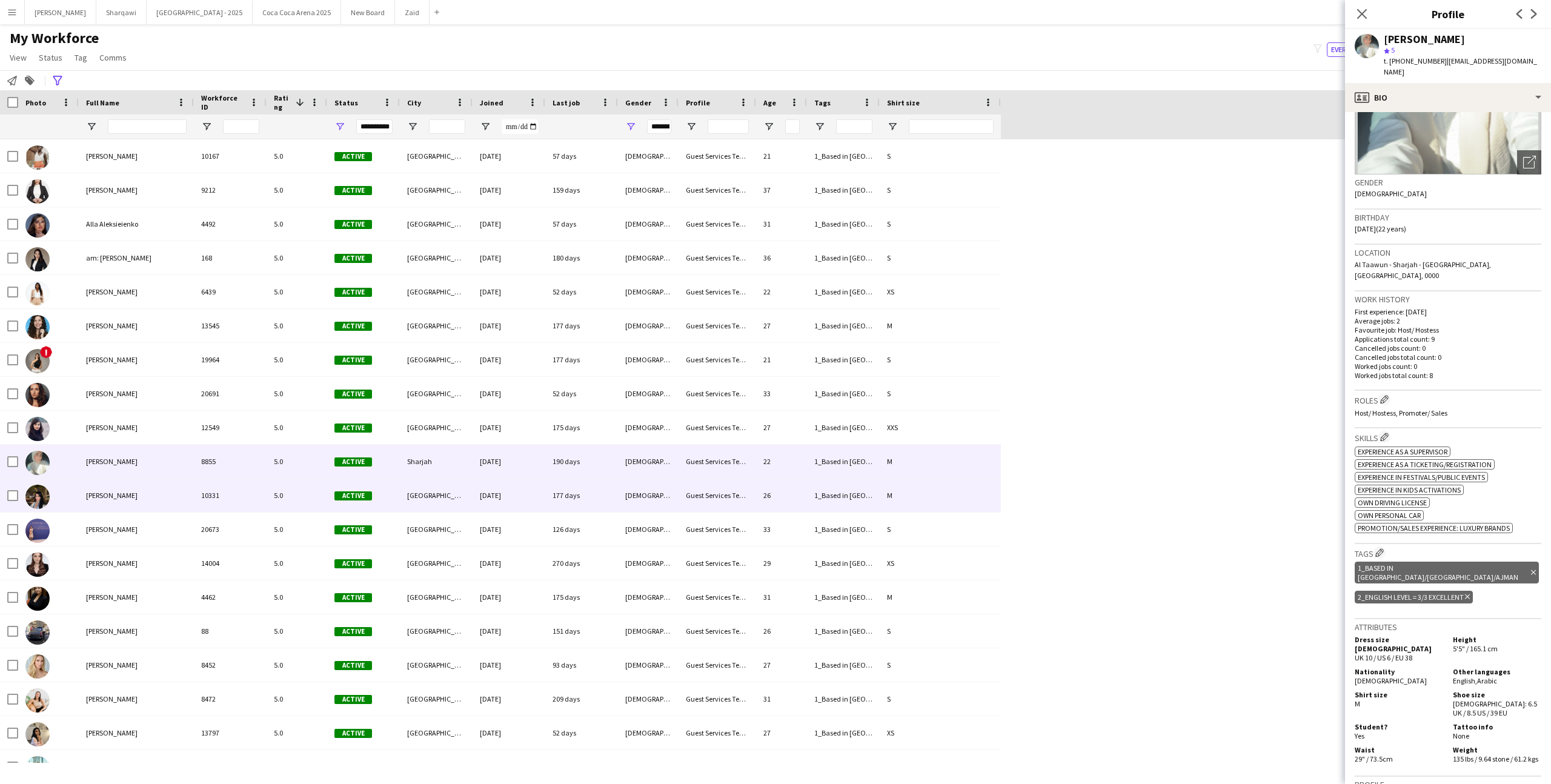
click at [701, 498] on div "Guest Services Team" at bounding box center [718, 495] width 78 height 33
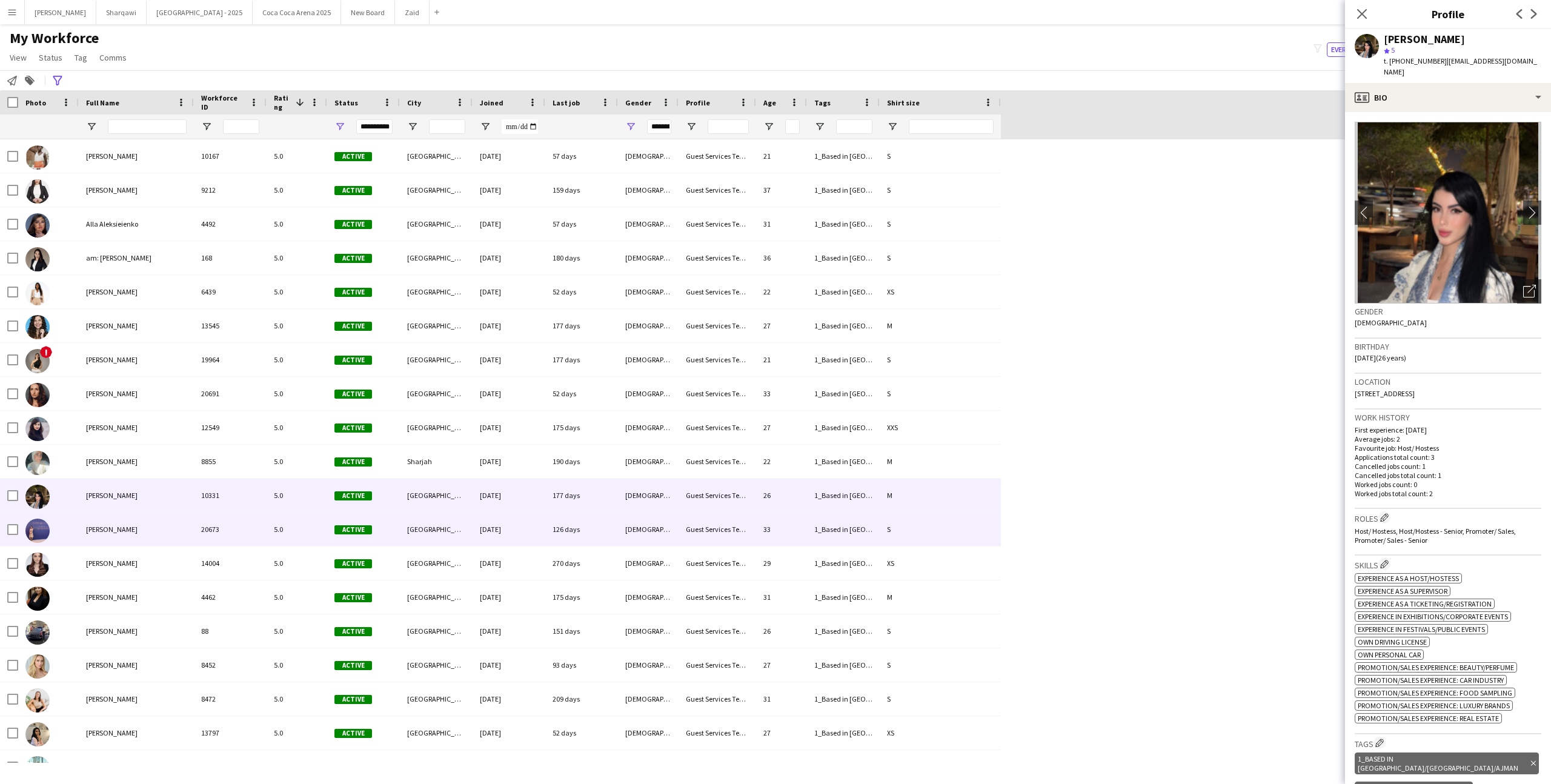
click at [699, 532] on div "Guest Services Team" at bounding box center [718, 529] width 78 height 33
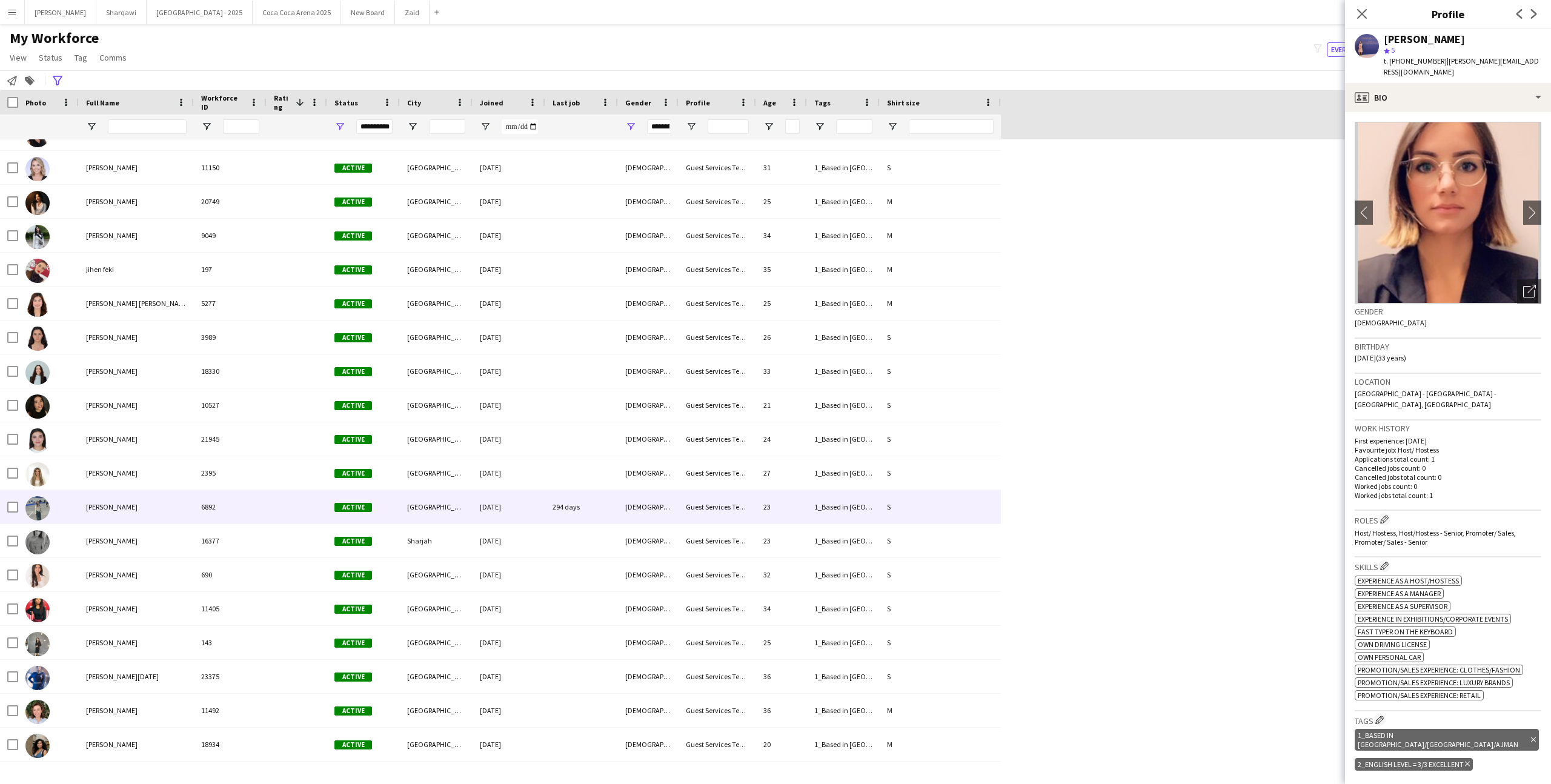
click at [542, 497] on div "[DATE]" at bounding box center [509, 506] width 73 height 33
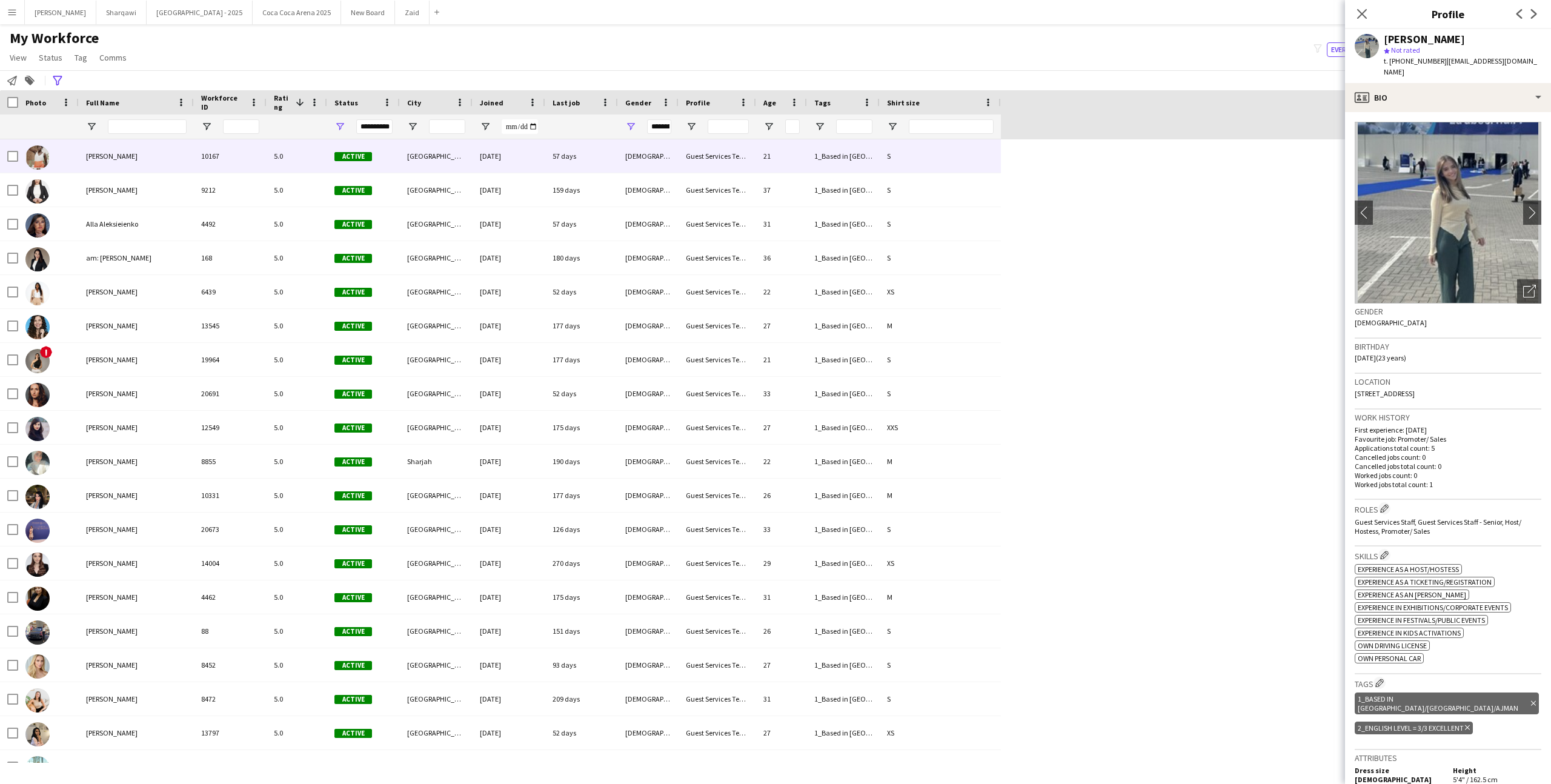
click at [263, 162] on div "10167" at bounding box center [230, 156] width 73 height 33
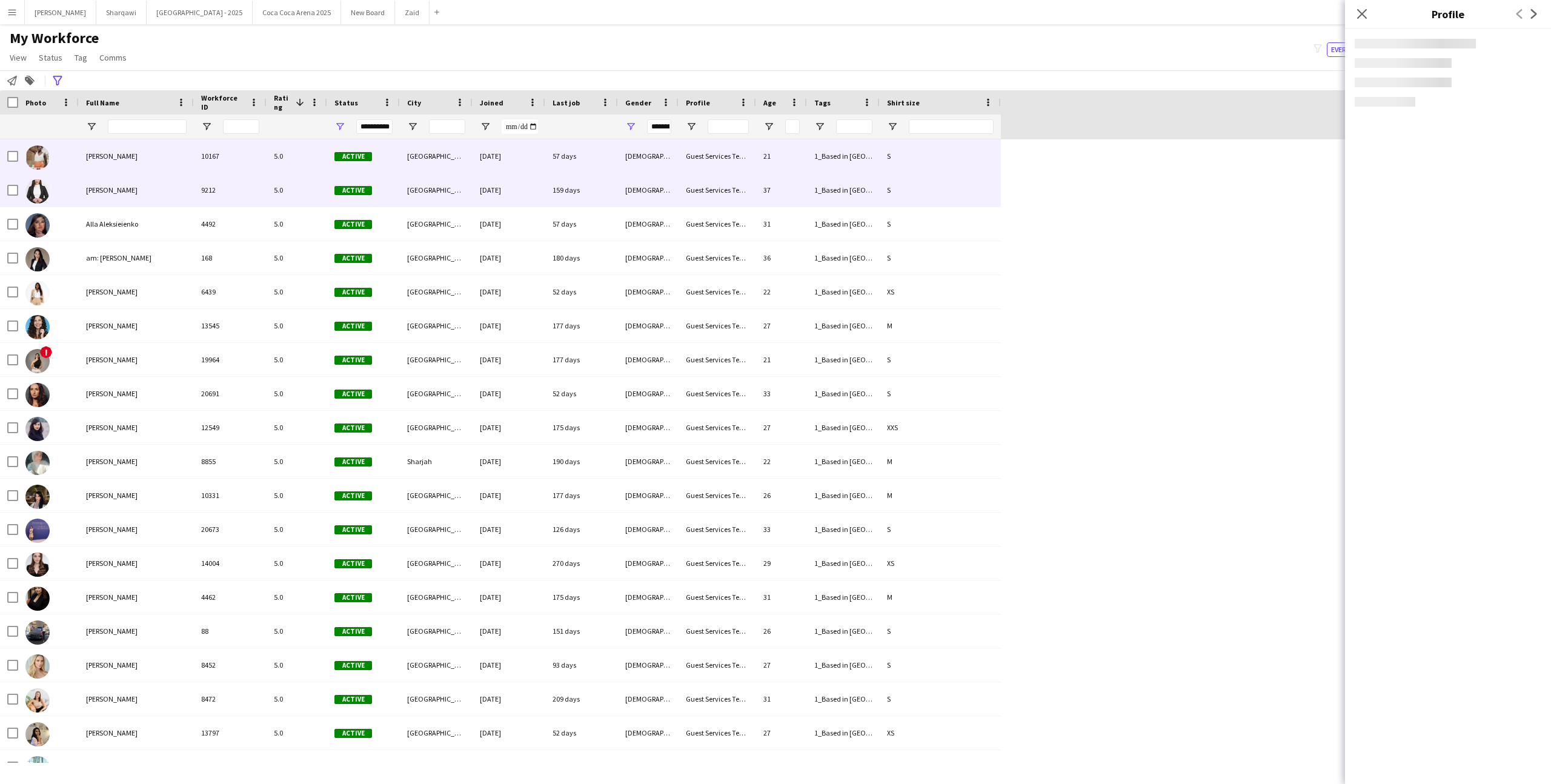
click at [264, 178] on div "9212" at bounding box center [230, 190] width 73 height 33
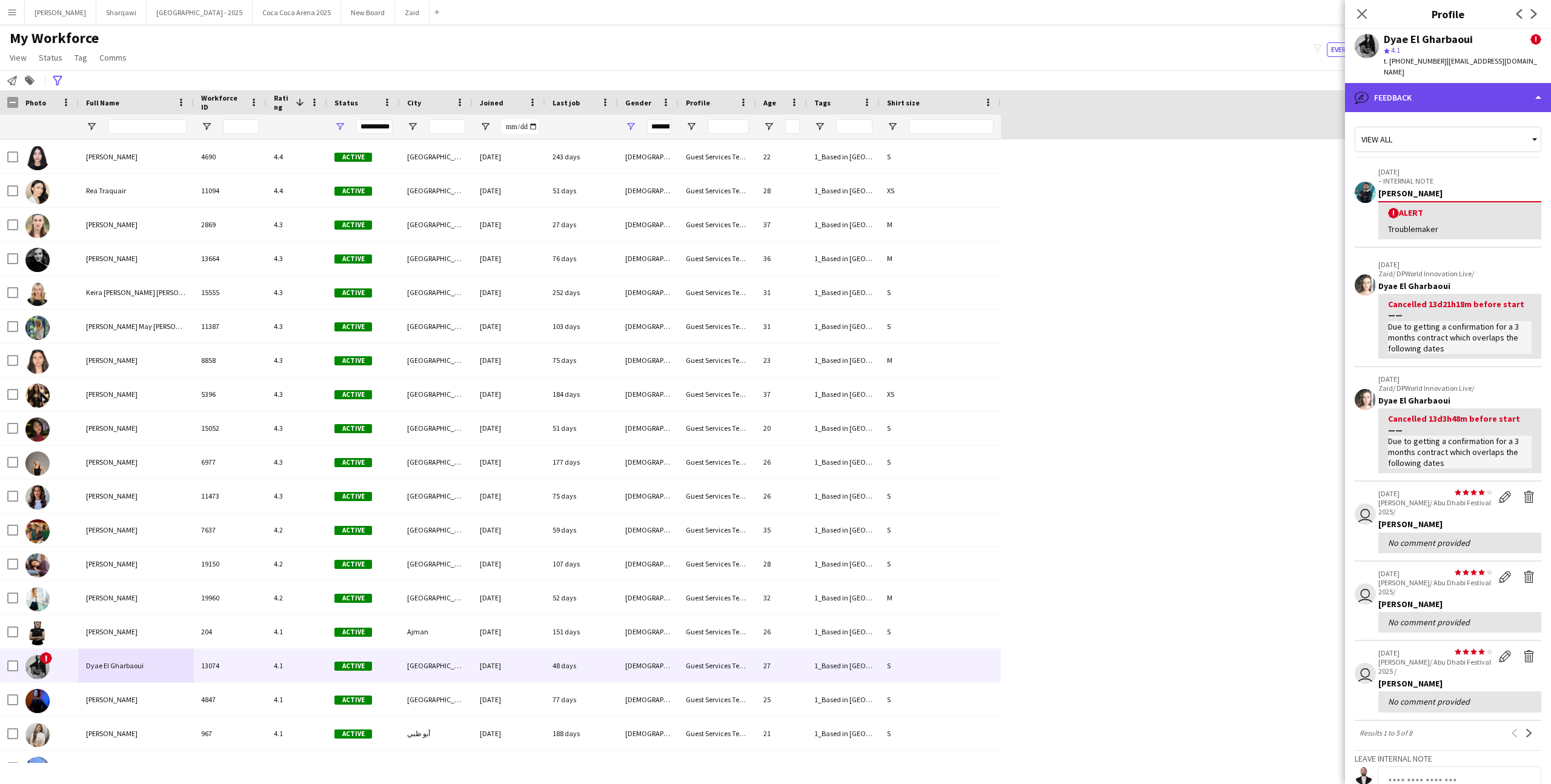
click at [1430, 92] on div "bubble-pencil Feedback" at bounding box center [1447, 97] width 206 height 29
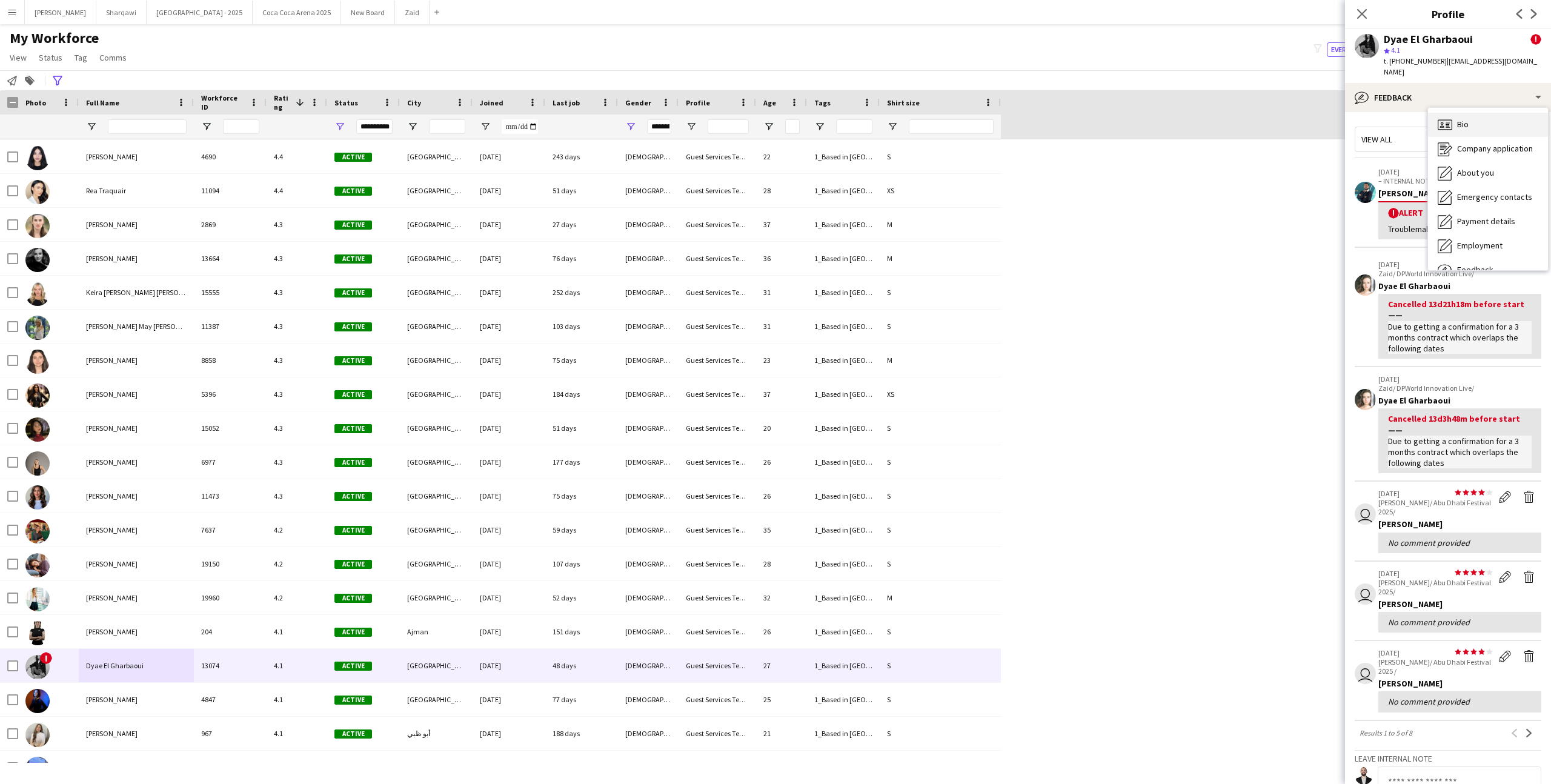
click at [1457, 119] on span "Bio" at bounding box center [1463, 124] width 11 height 11
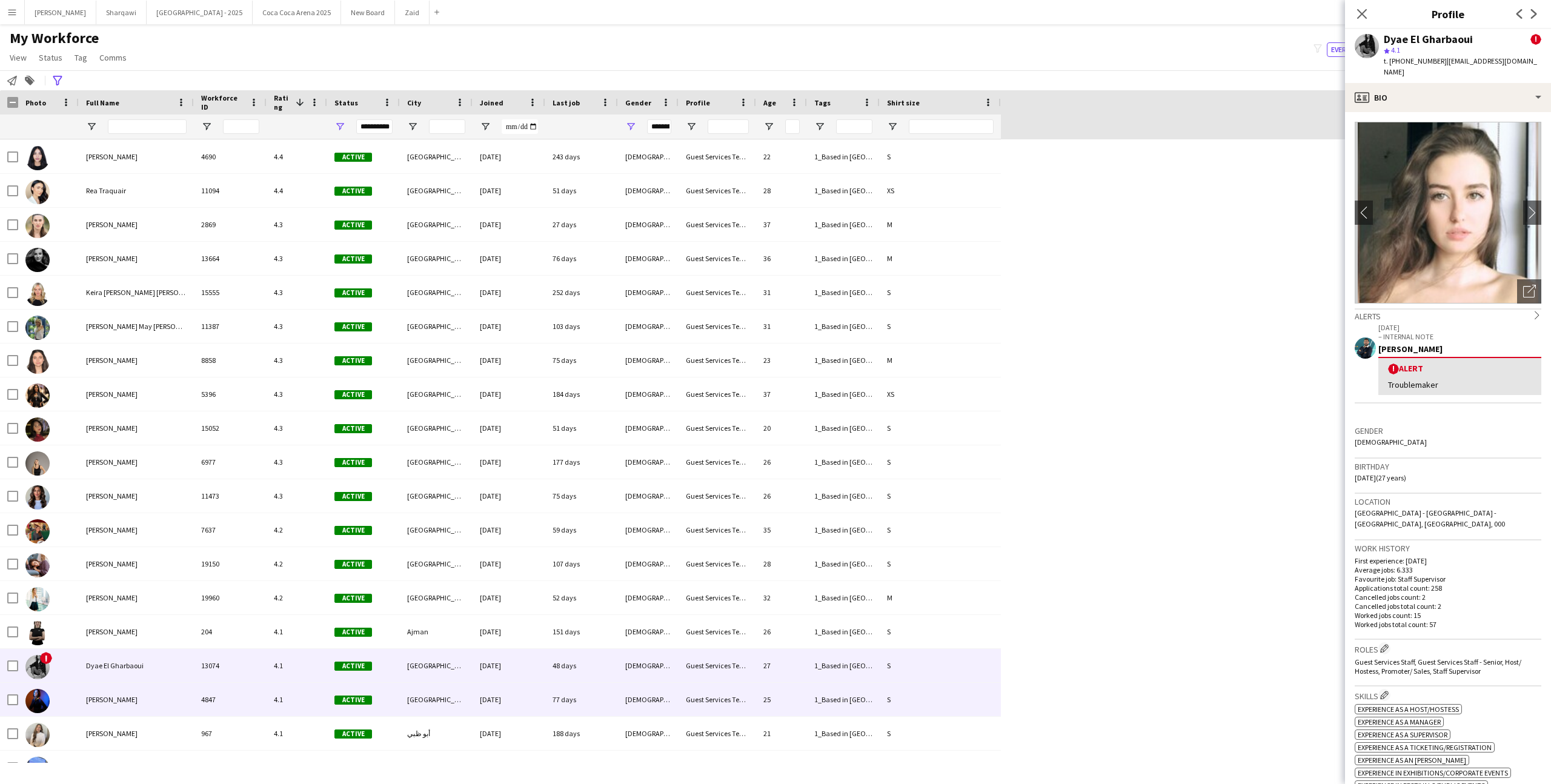
click at [709, 684] on div "Guest Services Team" at bounding box center [718, 699] width 78 height 33
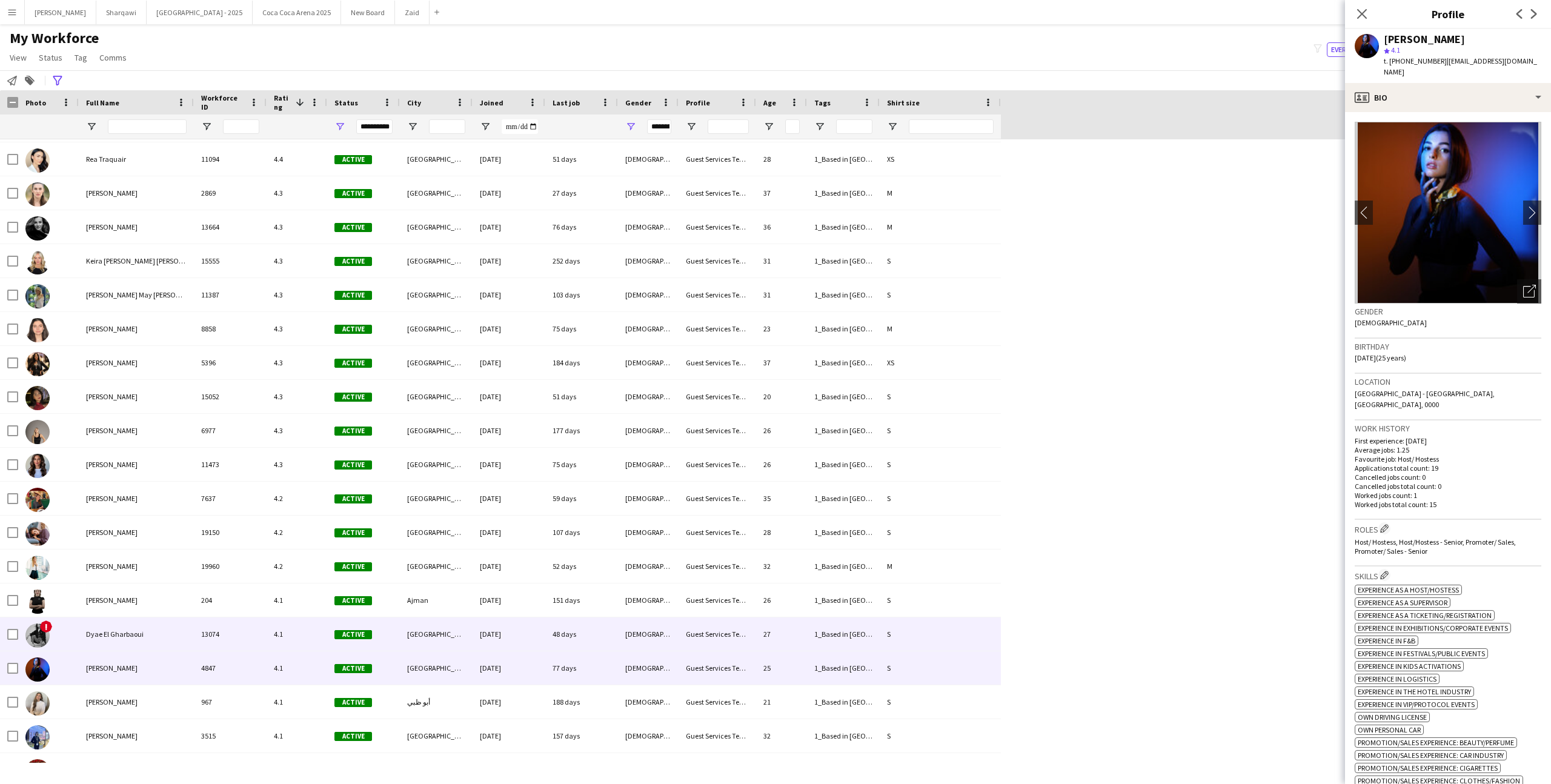
scroll to position [2311, 0]
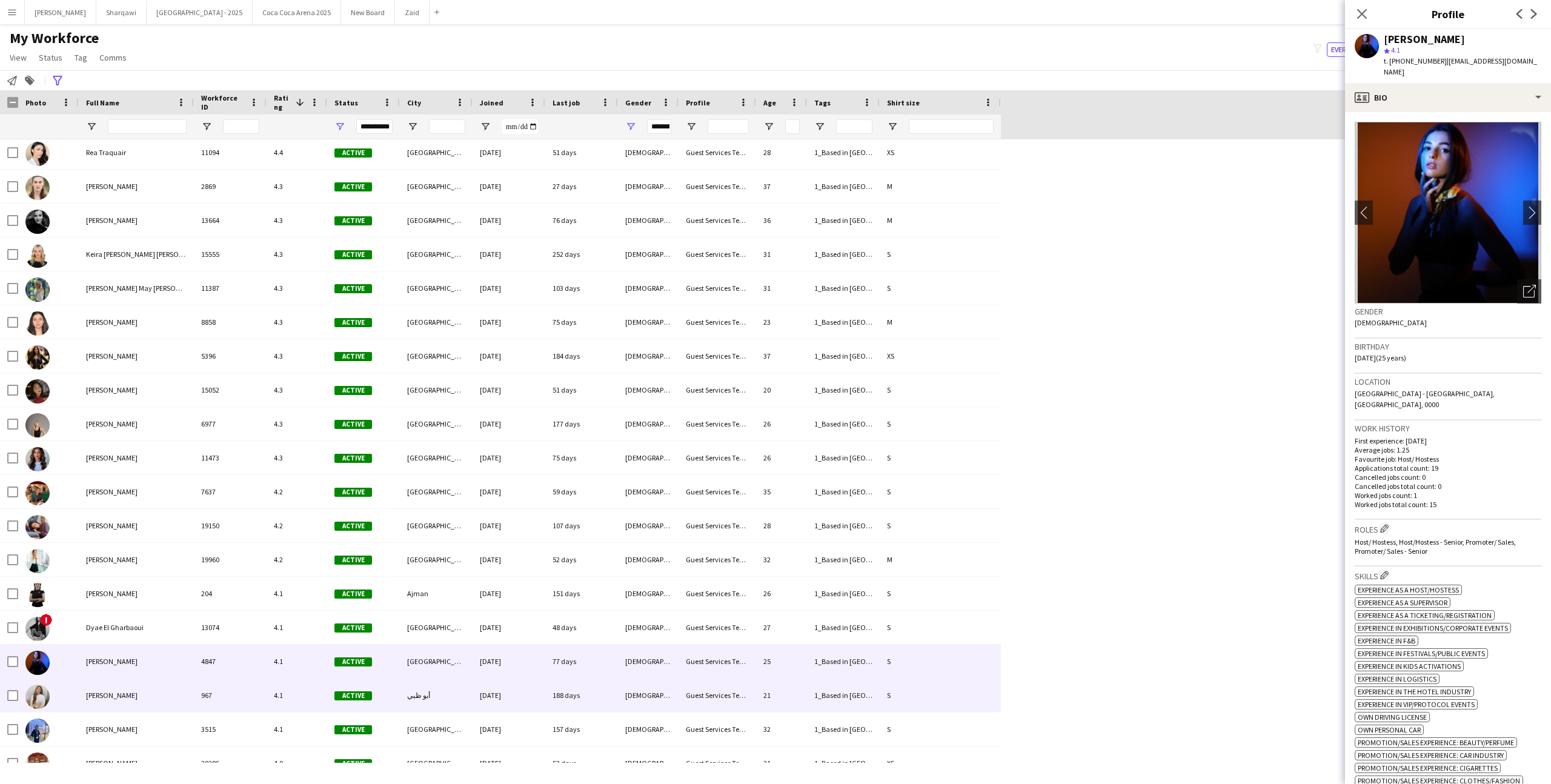
click at [311, 709] on div "4.1" at bounding box center [296, 695] width 61 height 33
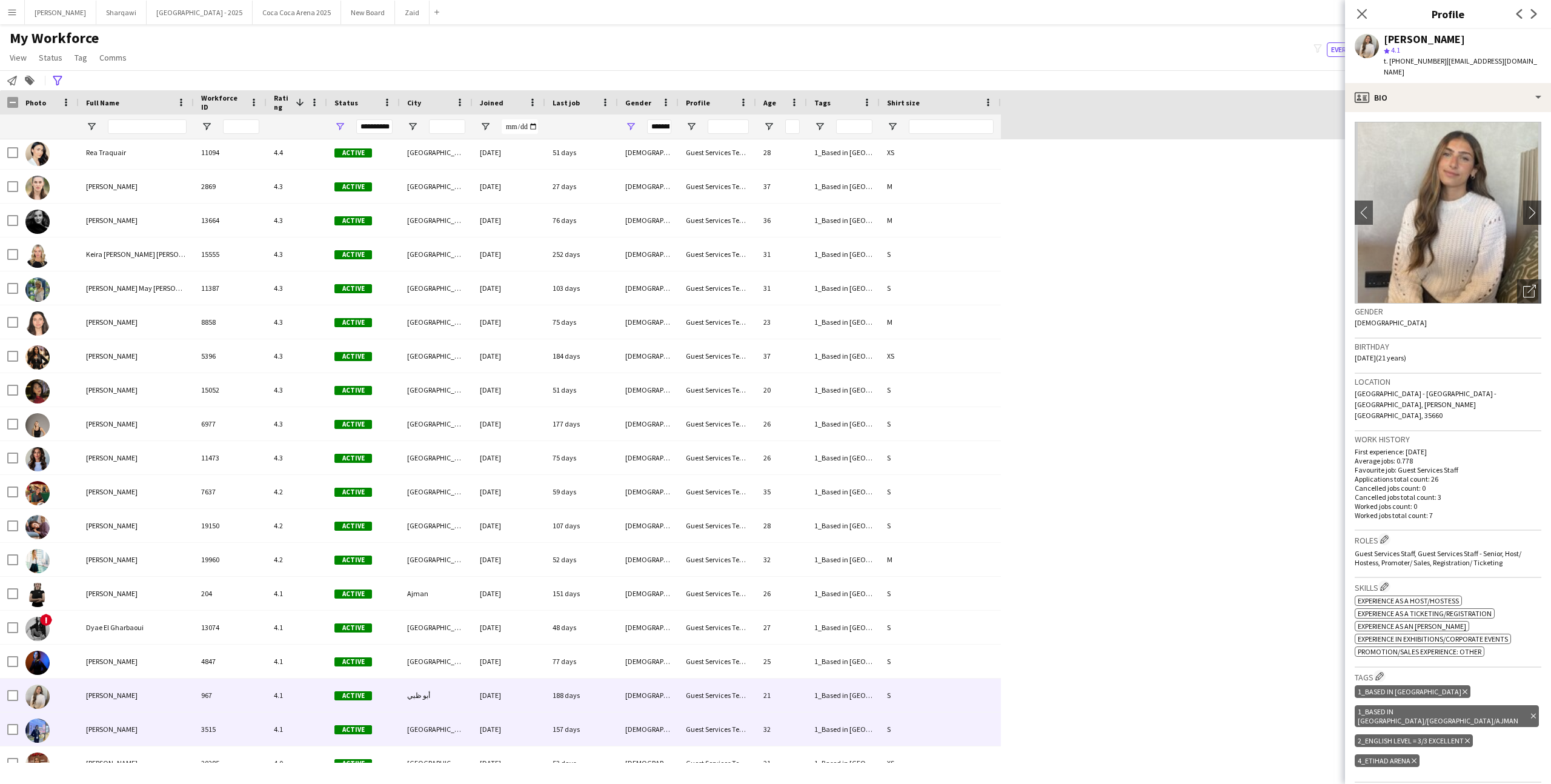
click at [261, 726] on div "3515" at bounding box center [230, 729] width 73 height 33
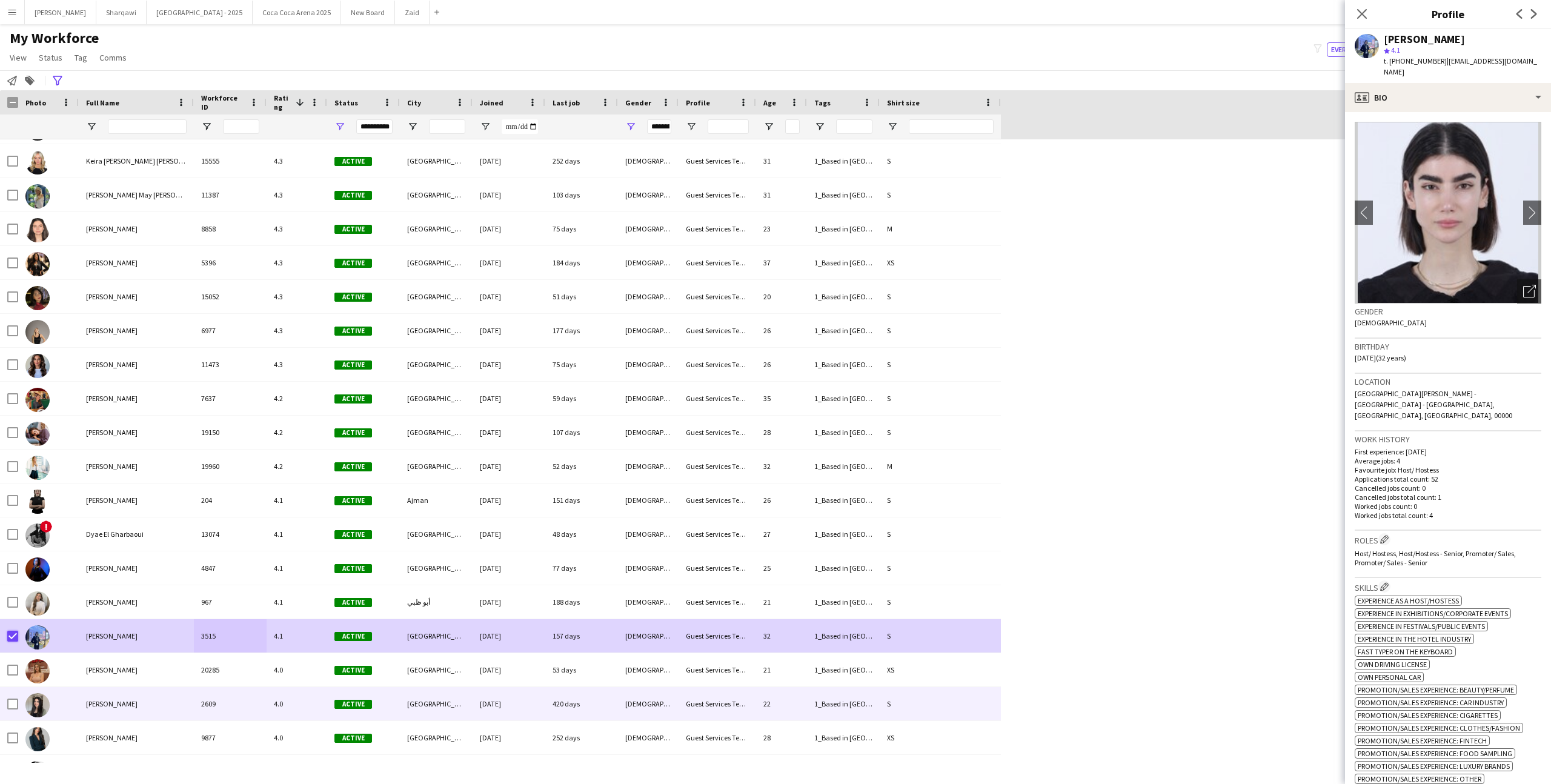
scroll to position [2486, 0]
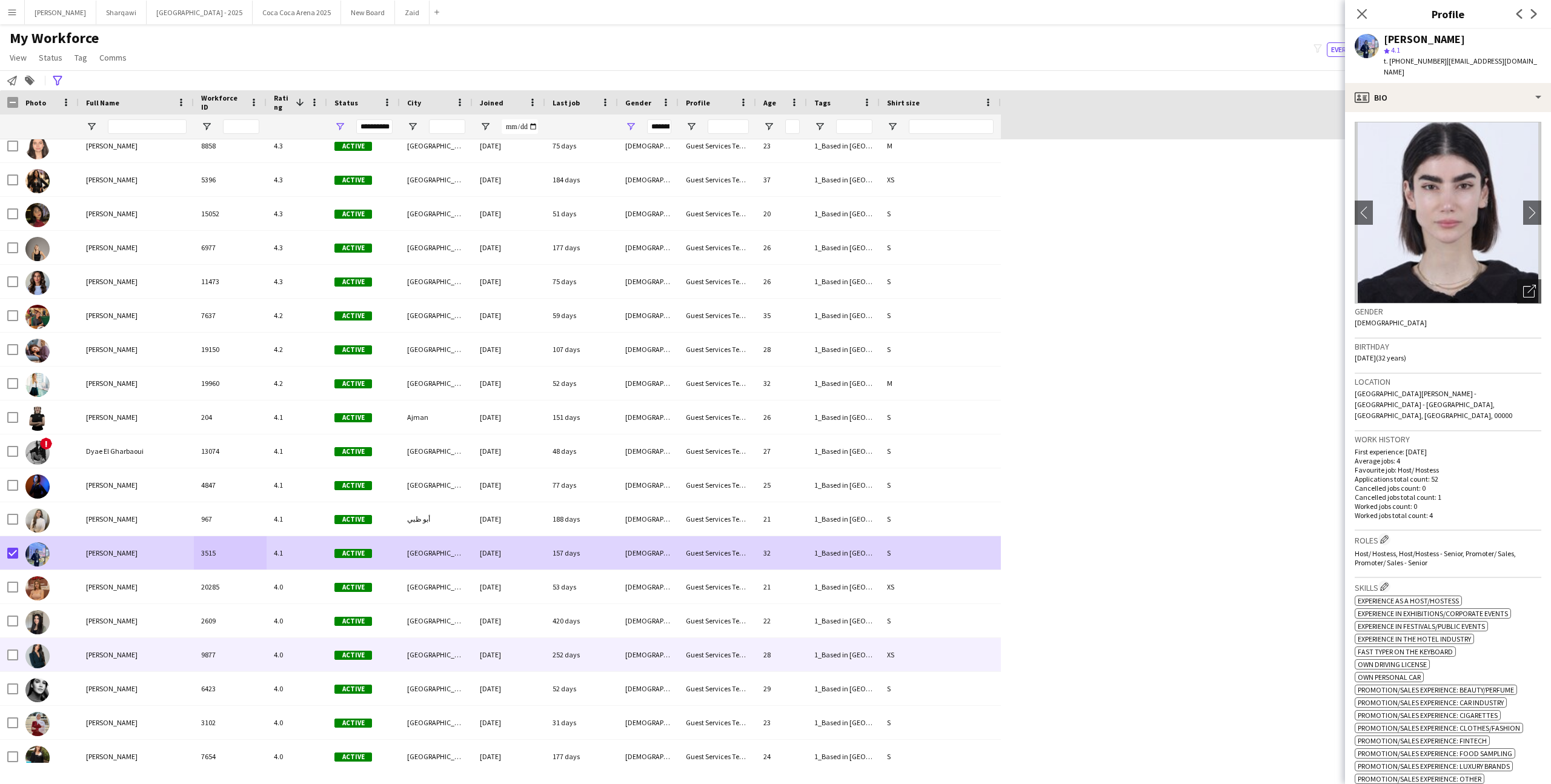
click at [124, 663] on div "[PERSON_NAME]" at bounding box center [136, 654] width 115 height 33
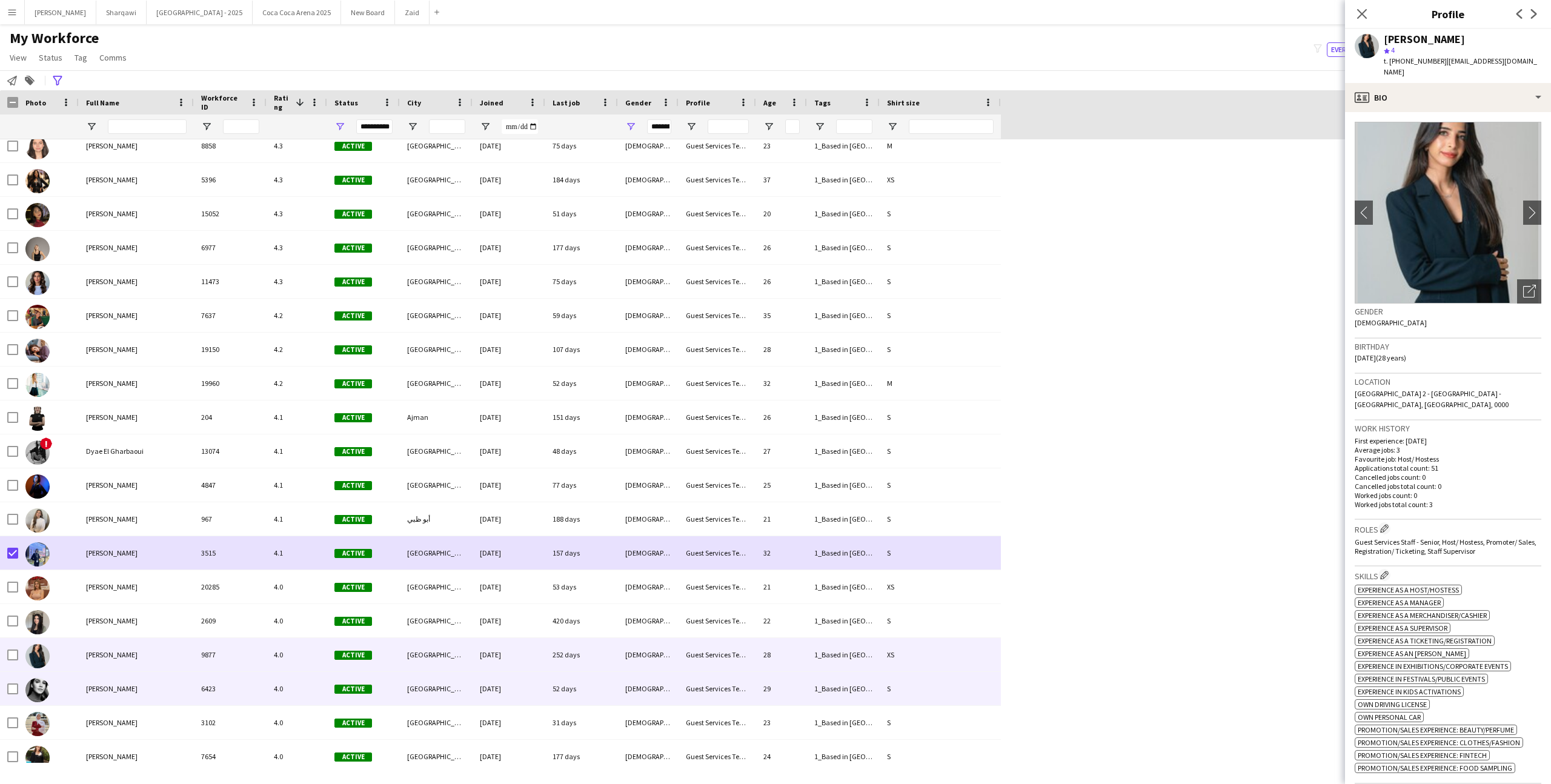
click at [120, 676] on div "[PERSON_NAME]" at bounding box center [136, 688] width 115 height 33
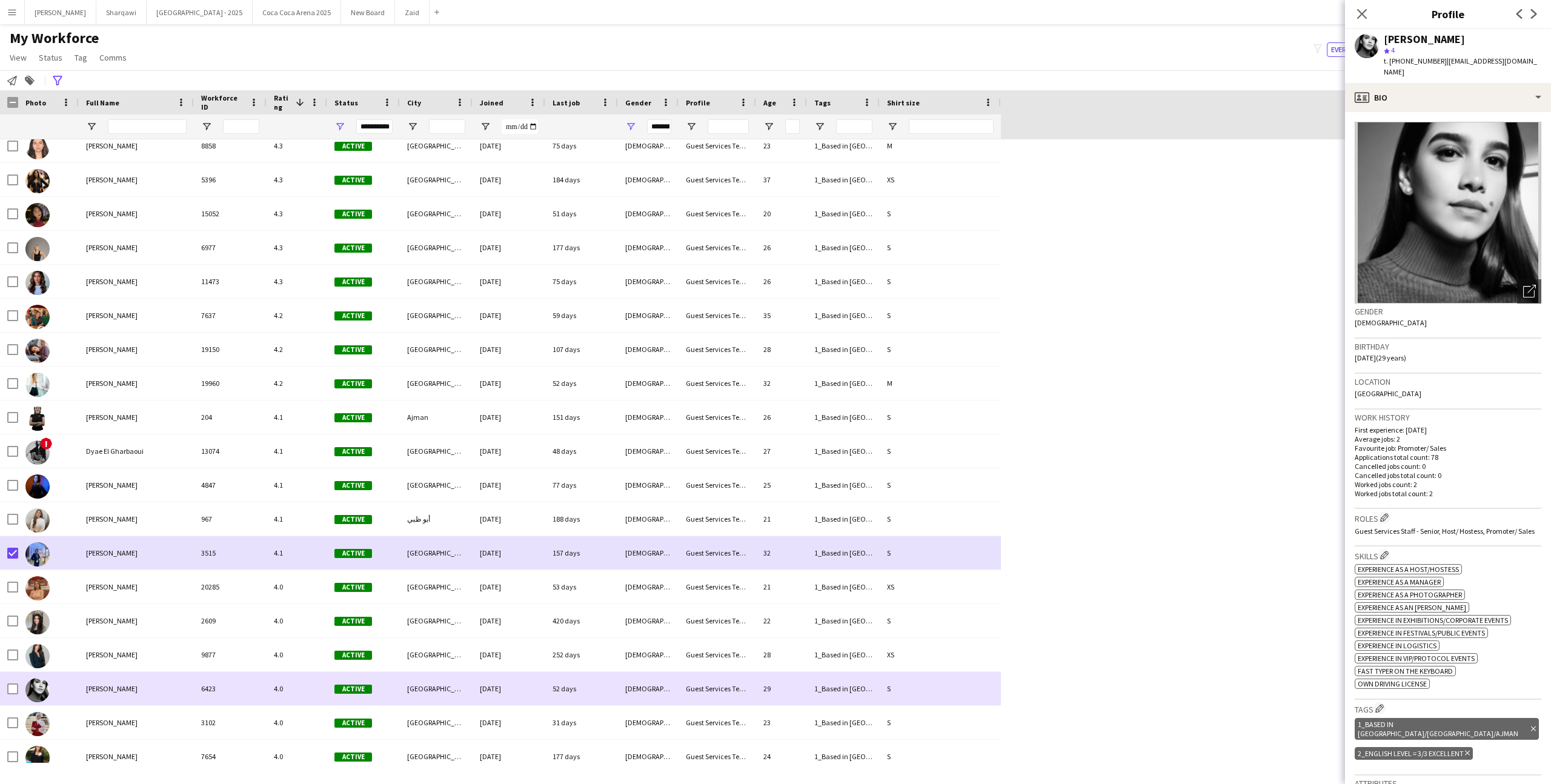
scroll to position [2534, 0]
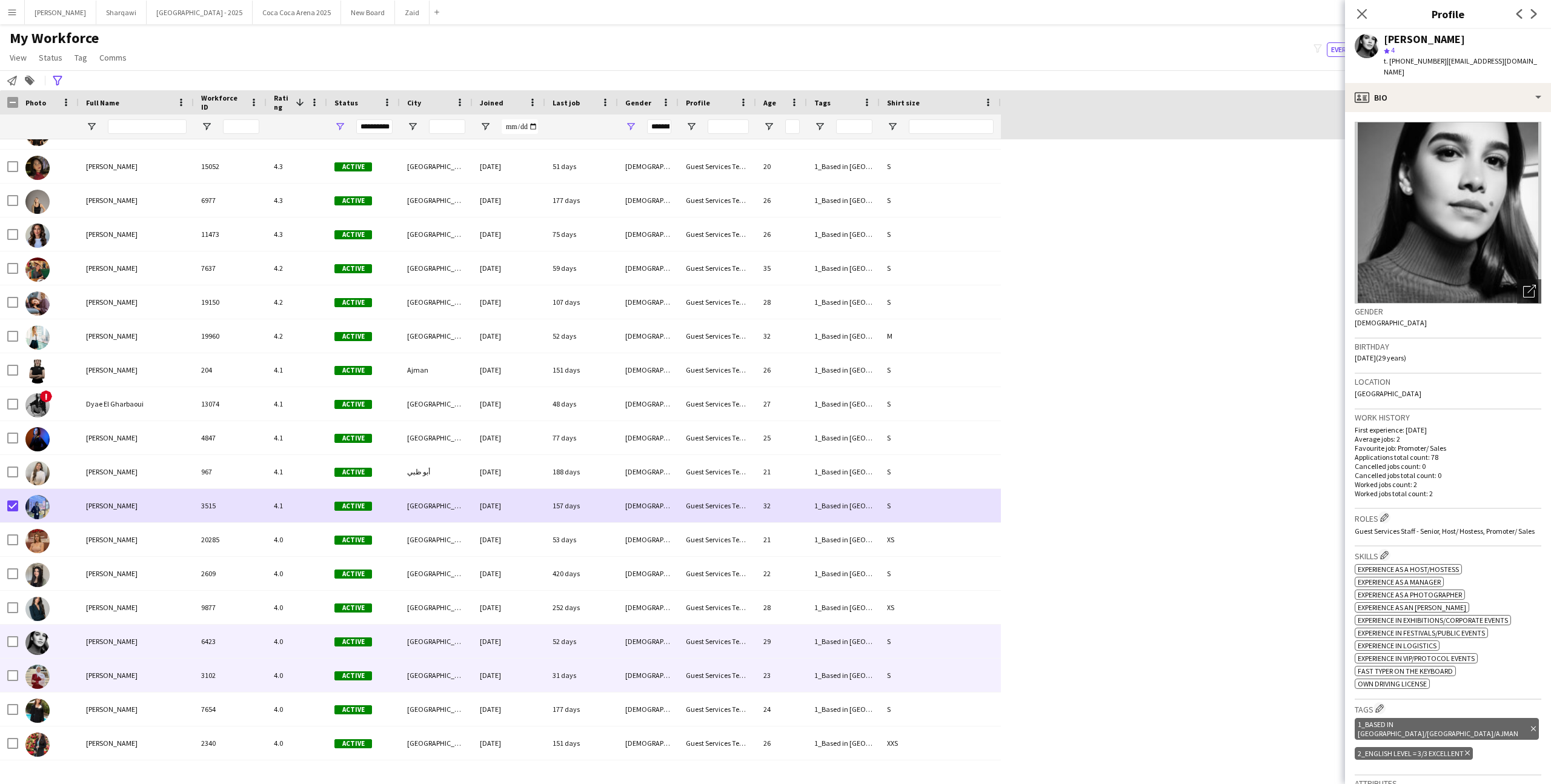
click at [120, 676] on div "[PERSON_NAME]" at bounding box center [136, 675] width 115 height 33
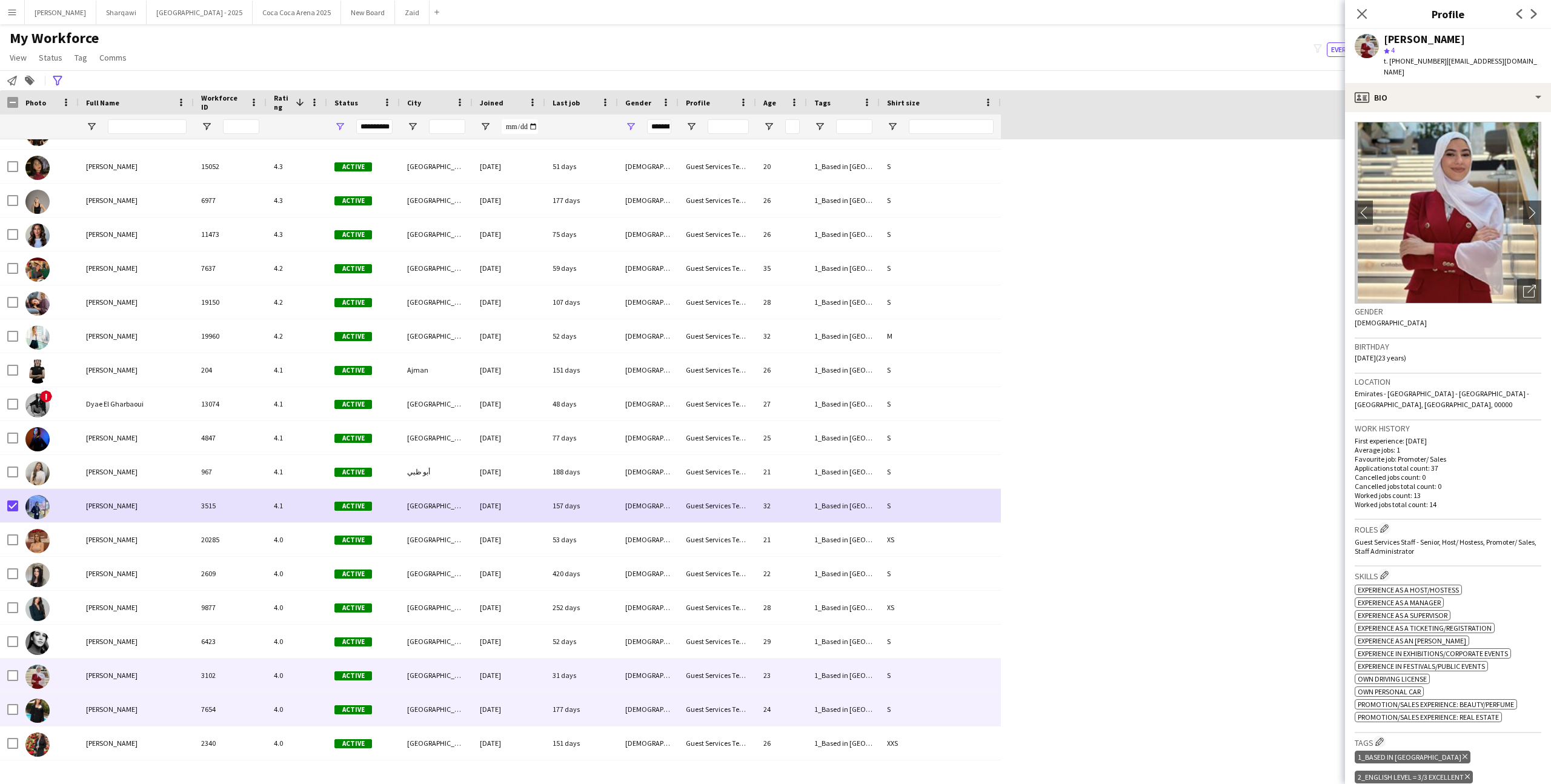
scroll to position [2582, 0]
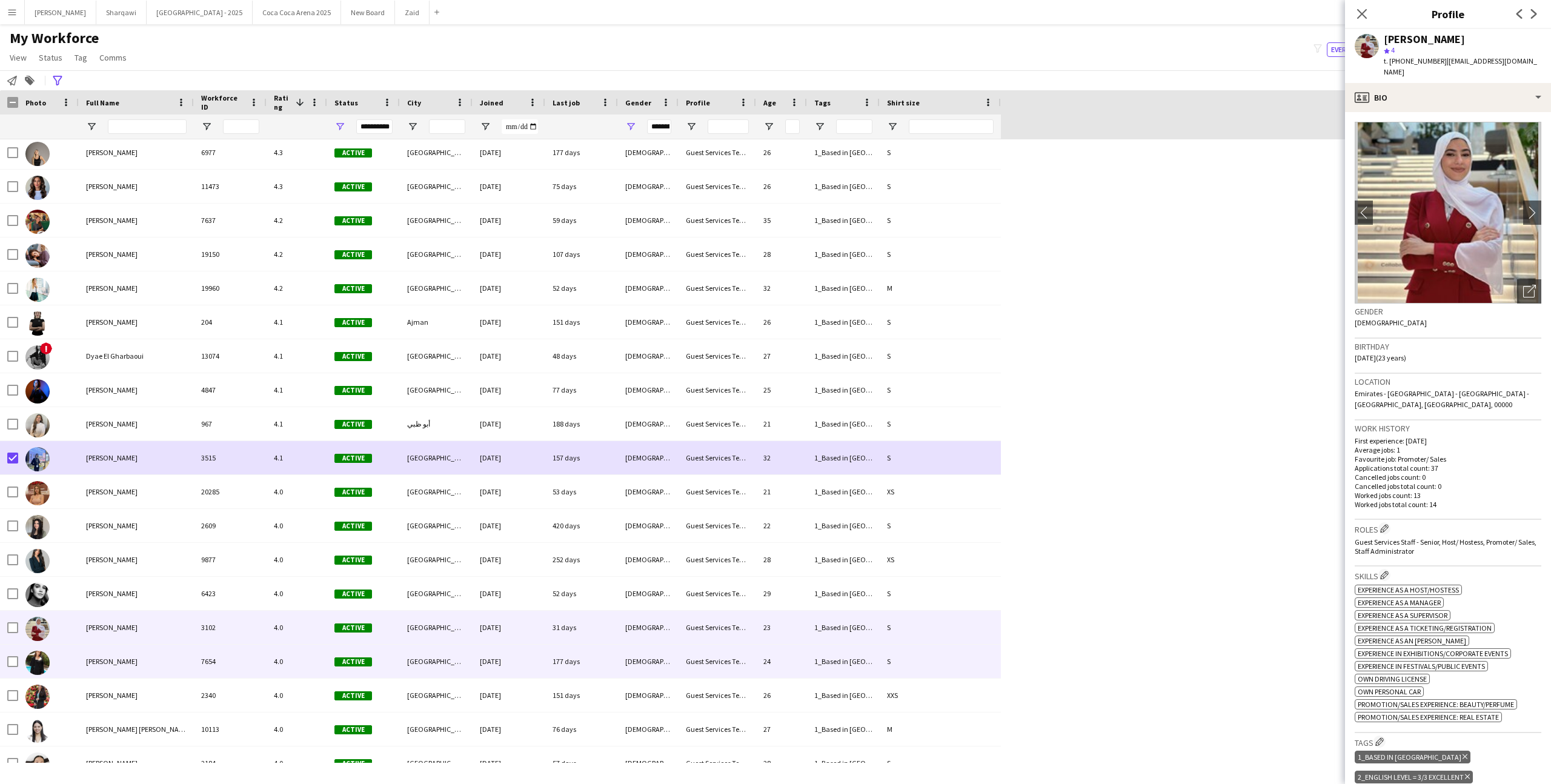
click at [120, 676] on div "[PERSON_NAME]" at bounding box center [136, 661] width 115 height 33
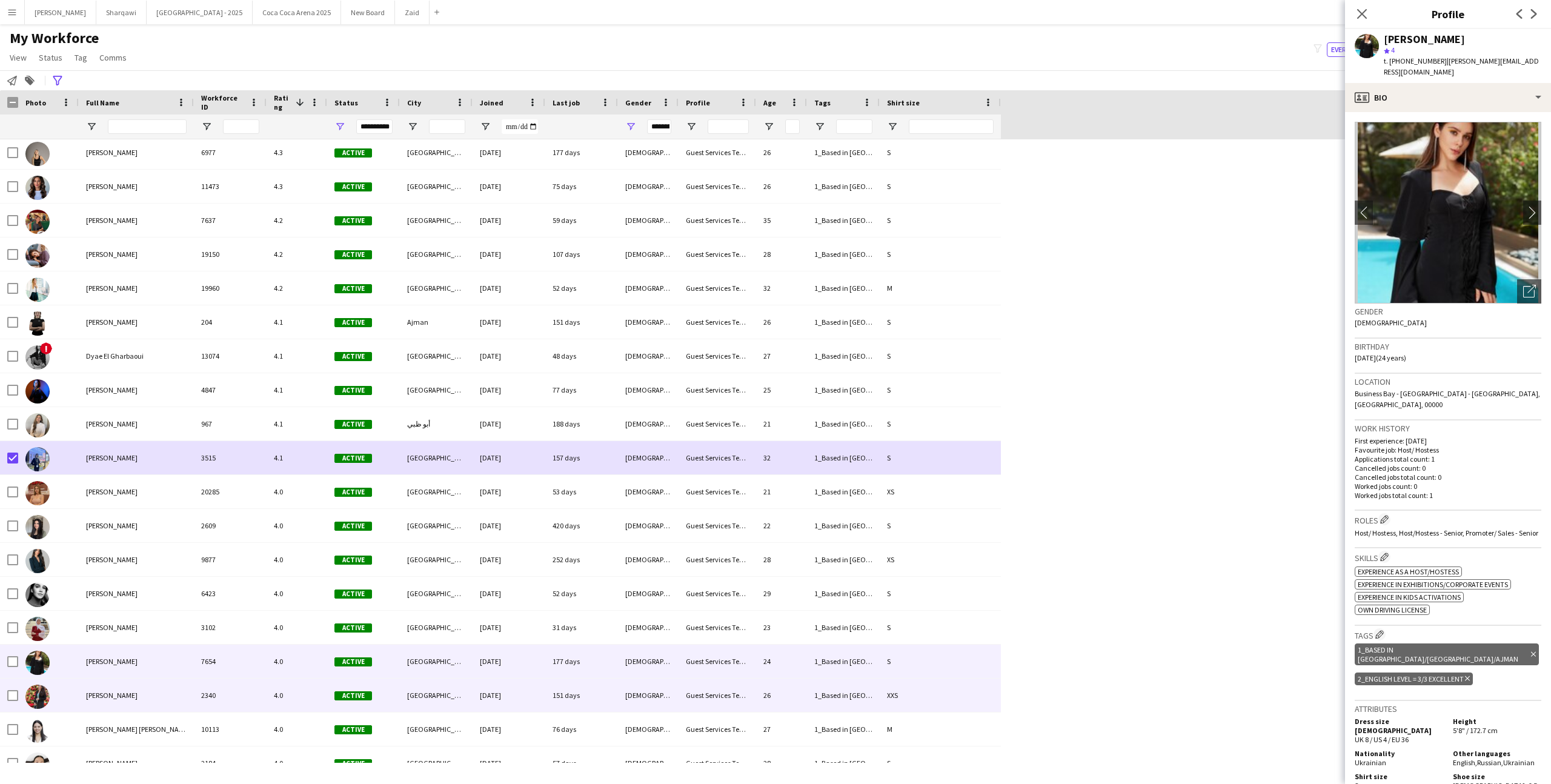
click at [121, 685] on div "[PERSON_NAME]" at bounding box center [136, 695] width 115 height 33
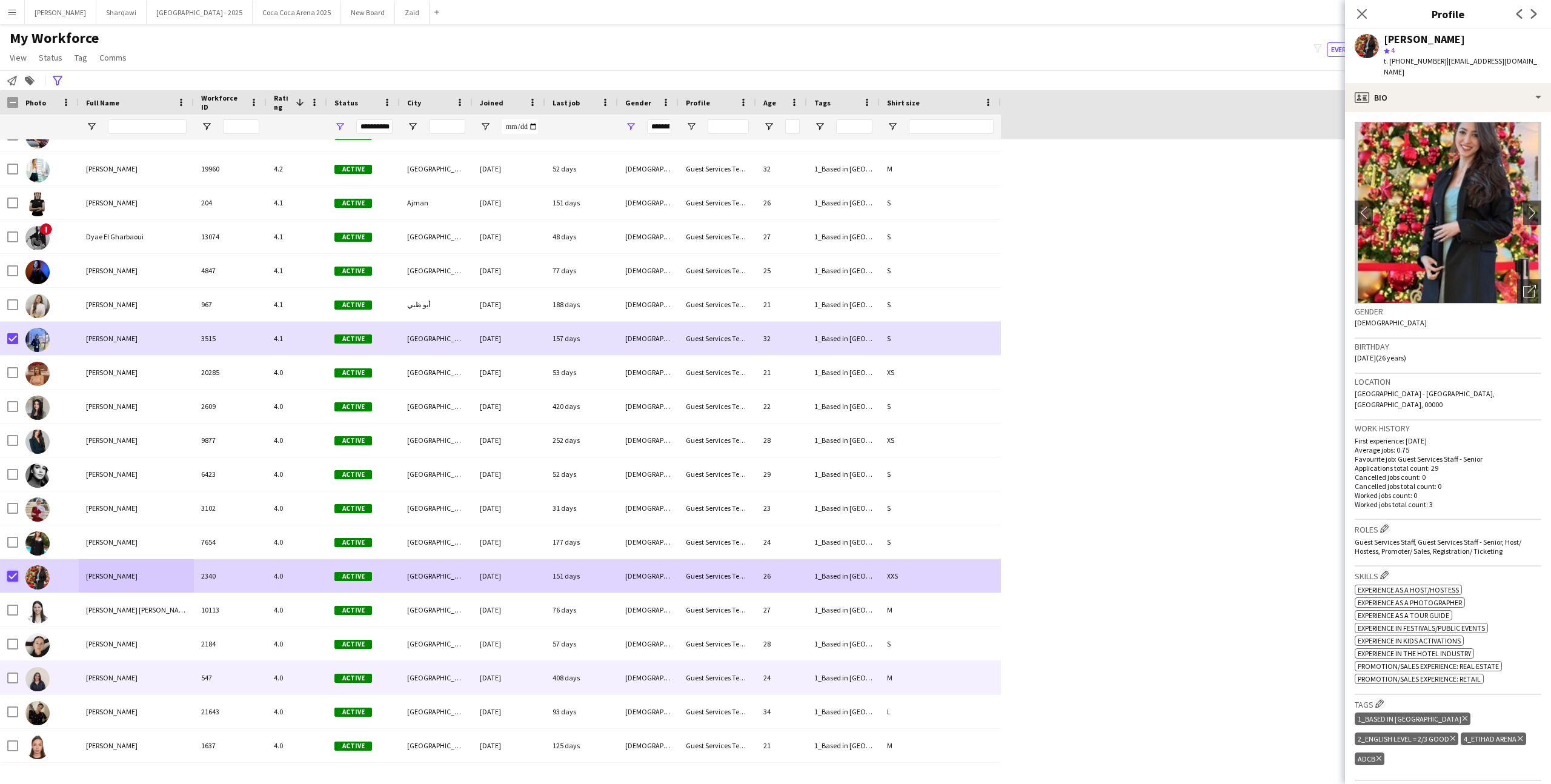
scroll to position [0, 0]
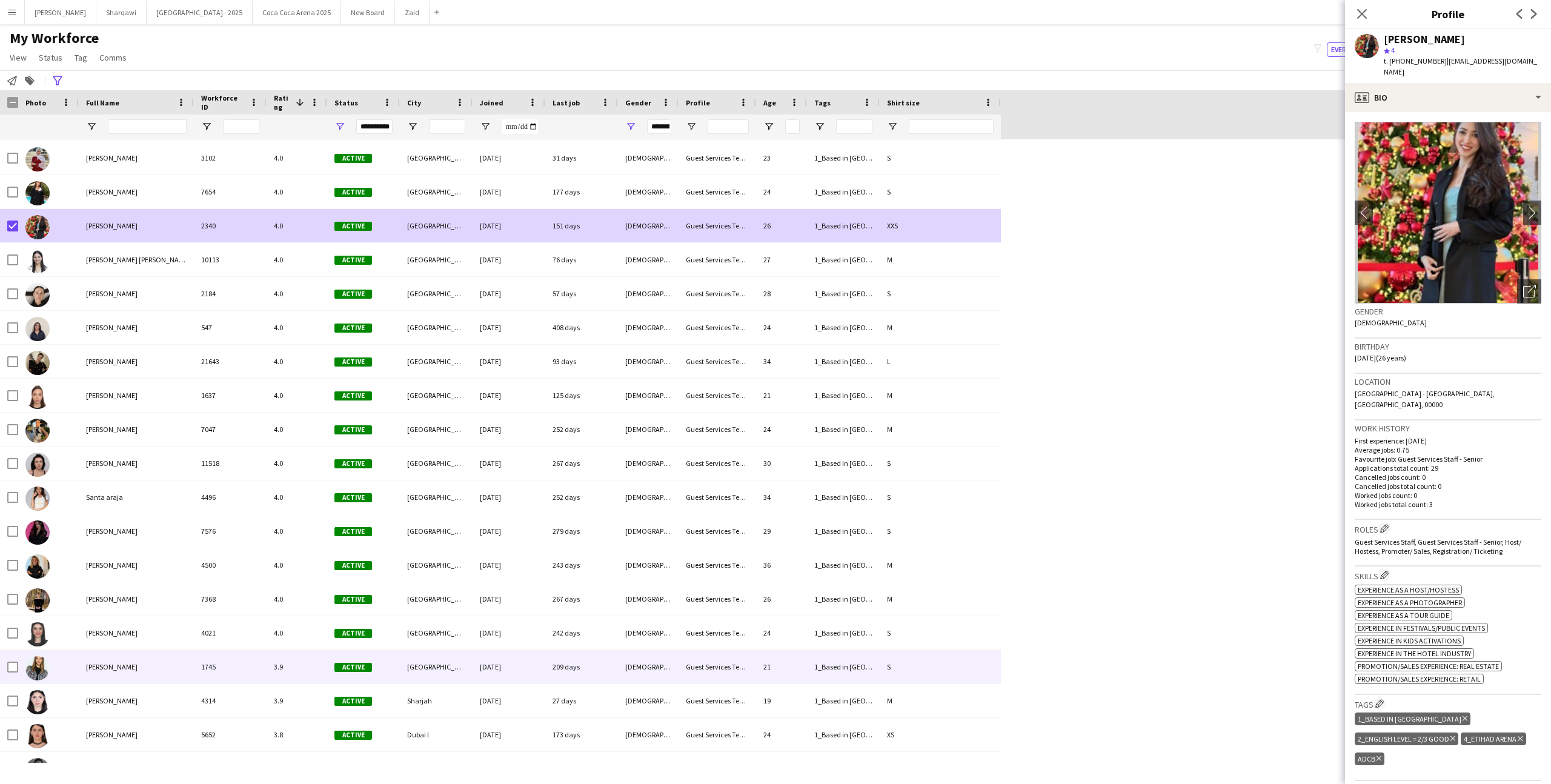
click at [128, 663] on span "[PERSON_NAME]" at bounding box center [112, 667] width 52 height 9
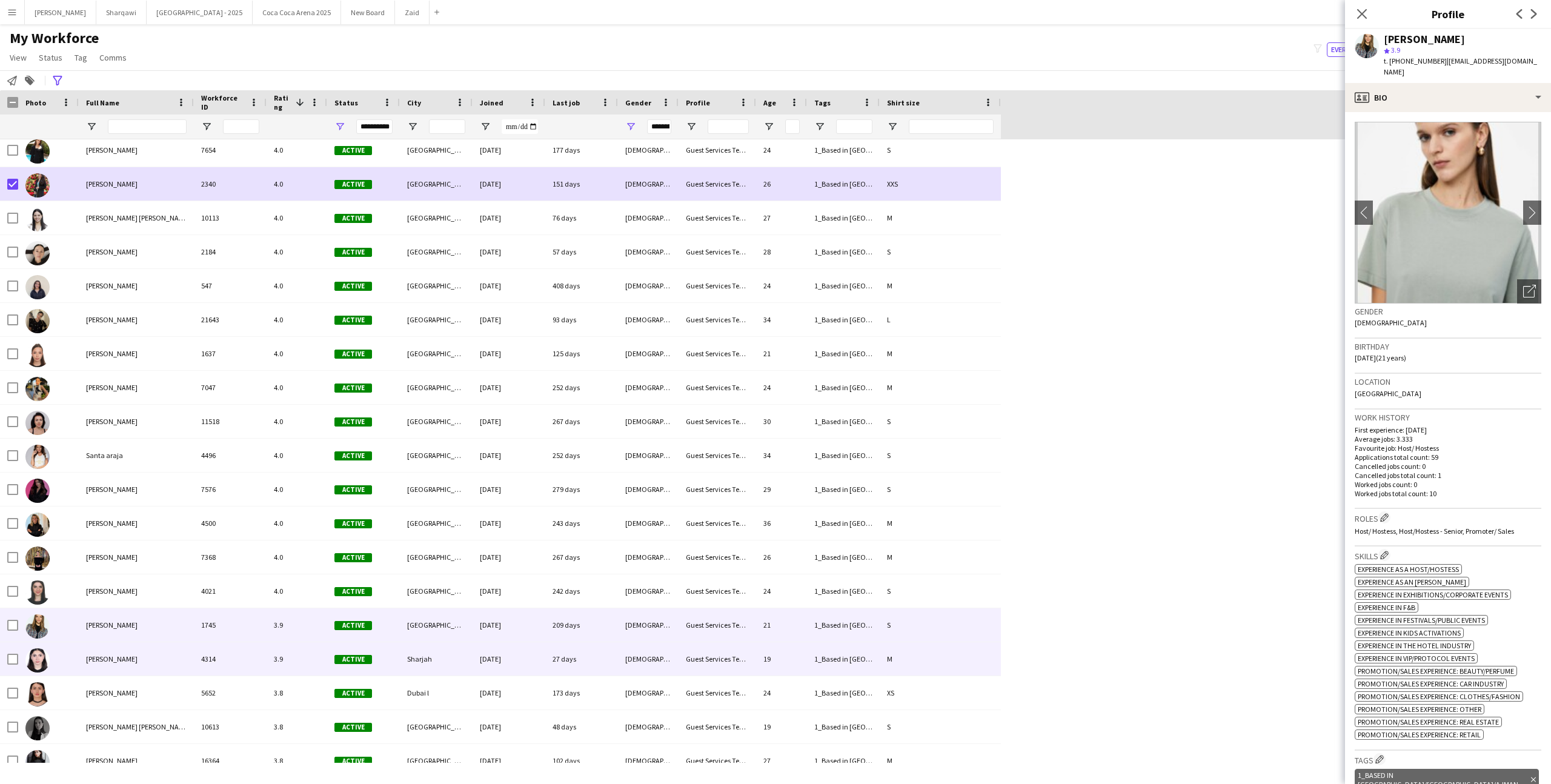
click at [128, 666] on div "[PERSON_NAME]" at bounding box center [136, 658] width 115 height 33
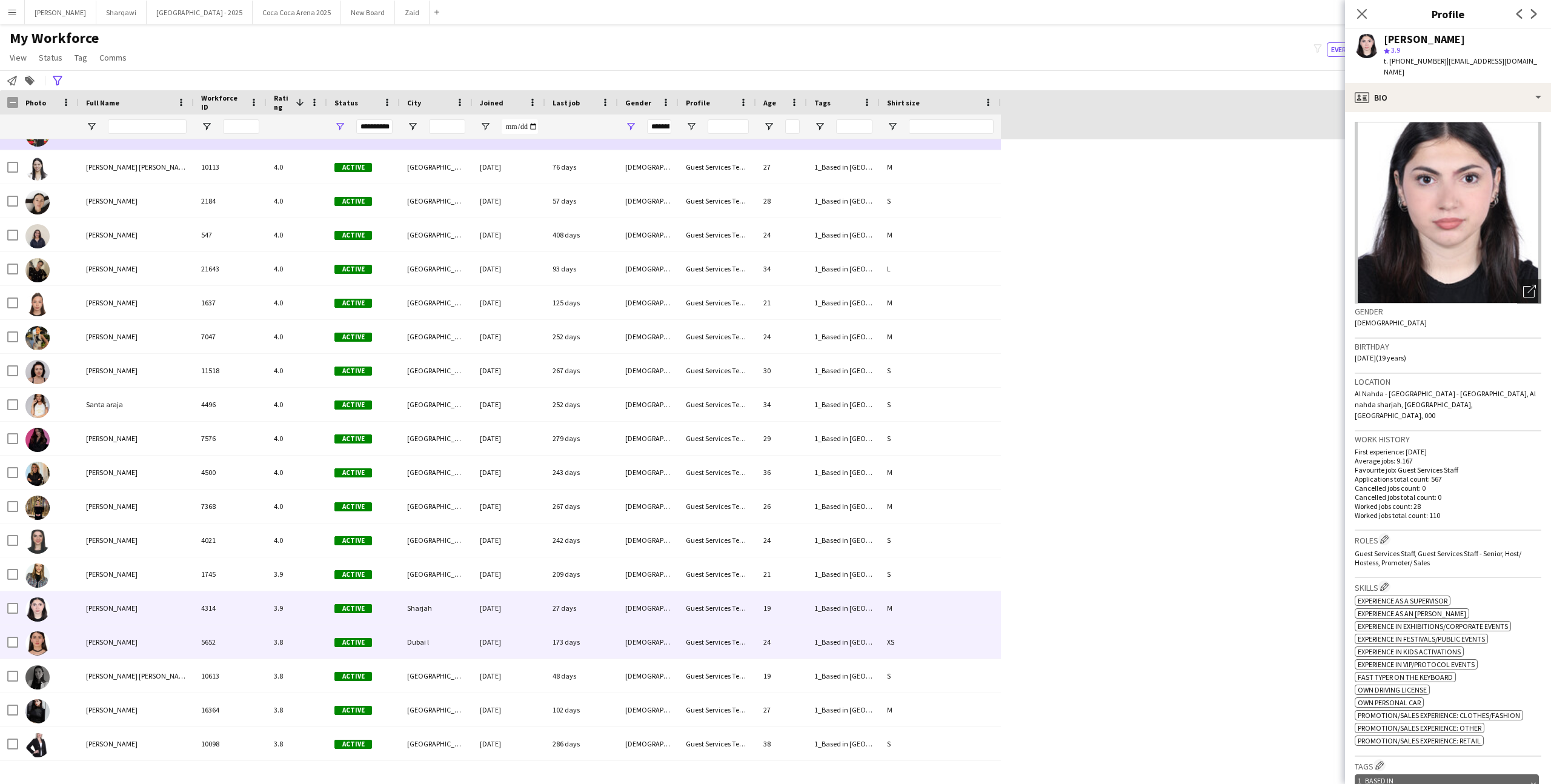
click at [317, 654] on div "3.8" at bounding box center [296, 641] width 61 height 33
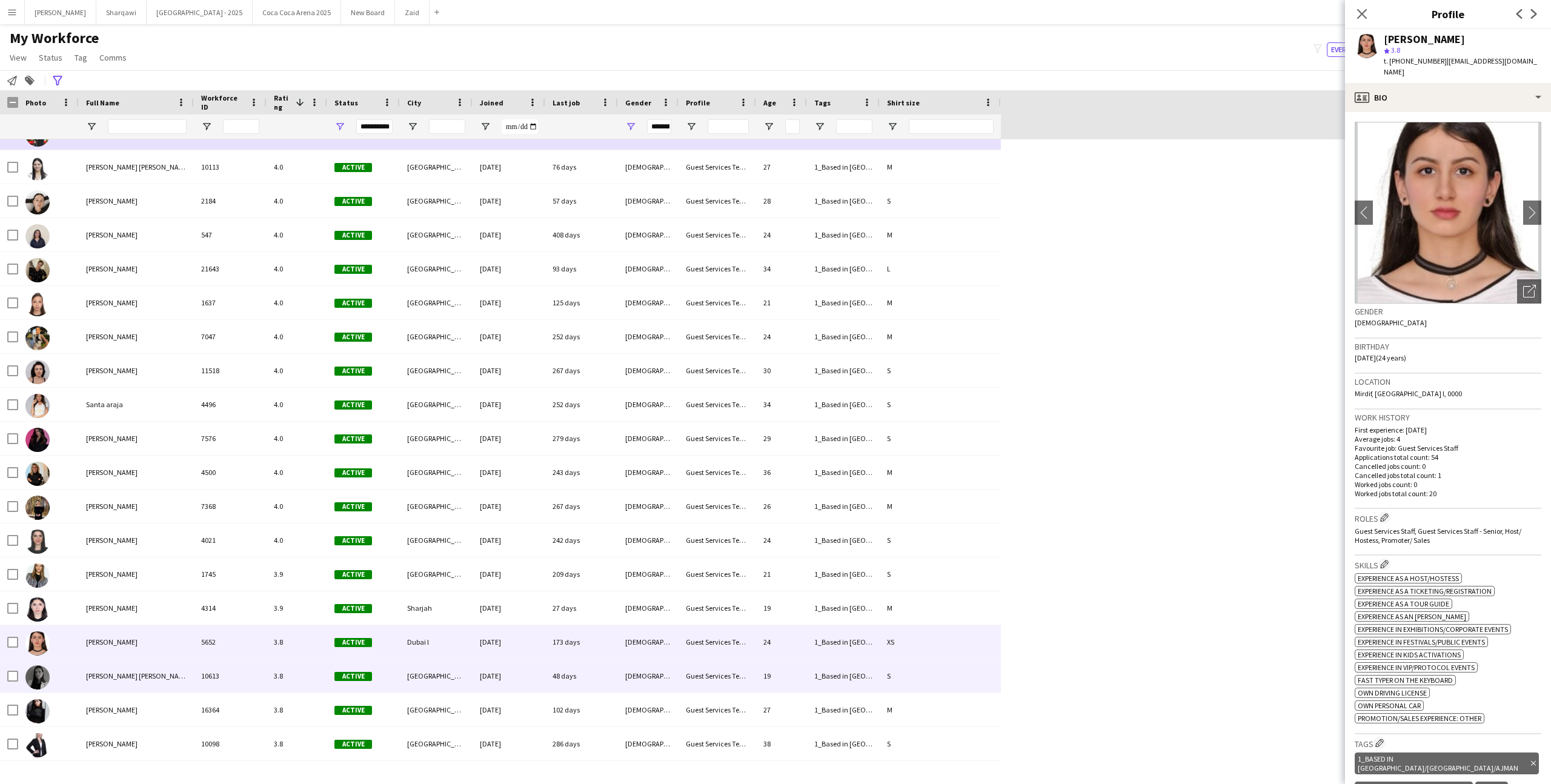
click at [368, 680] on span "Active" at bounding box center [353, 675] width 37 height 9
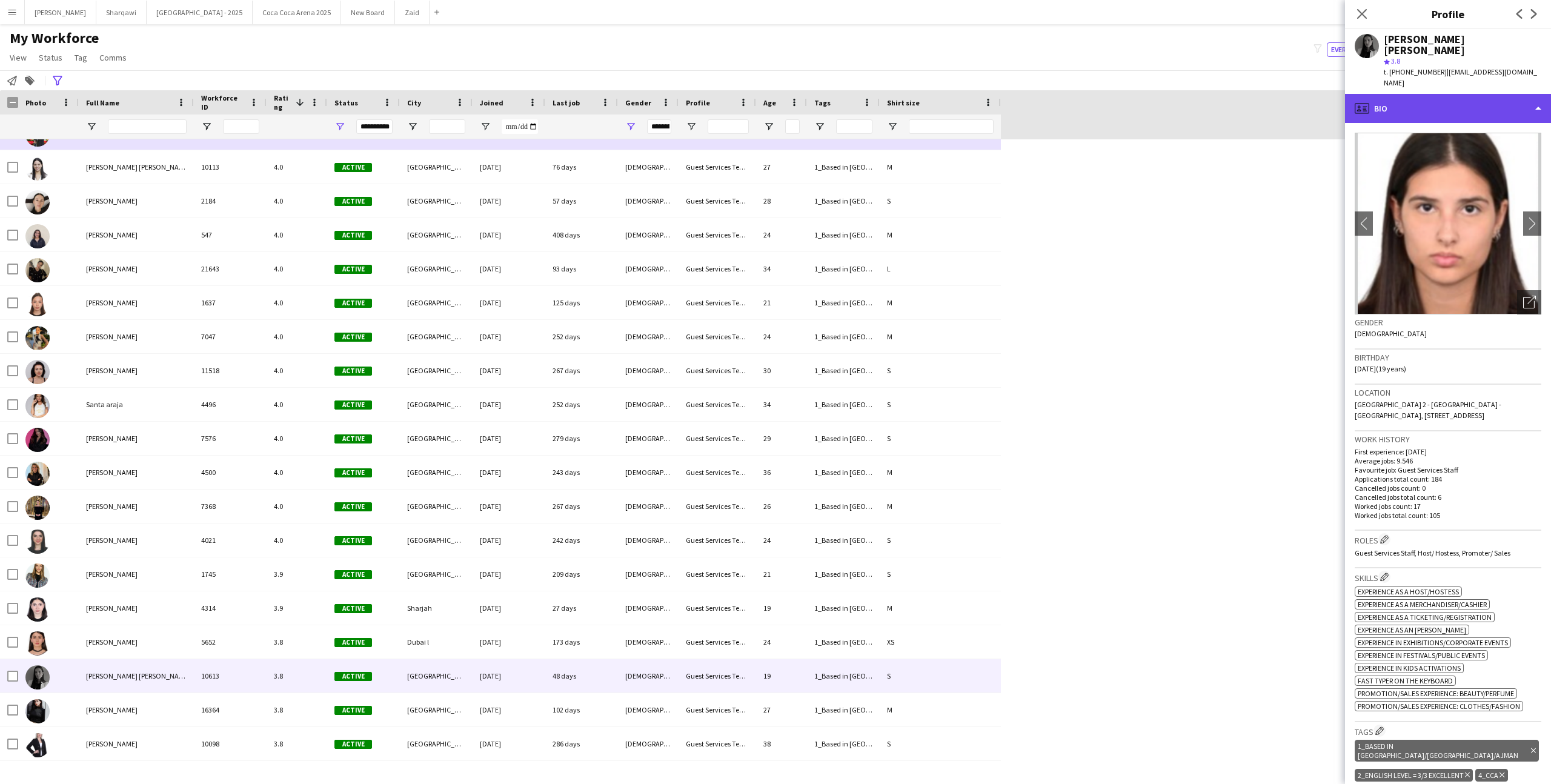
click at [1374, 94] on div "profile Bio" at bounding box center [1447, 109] width 206 height 29
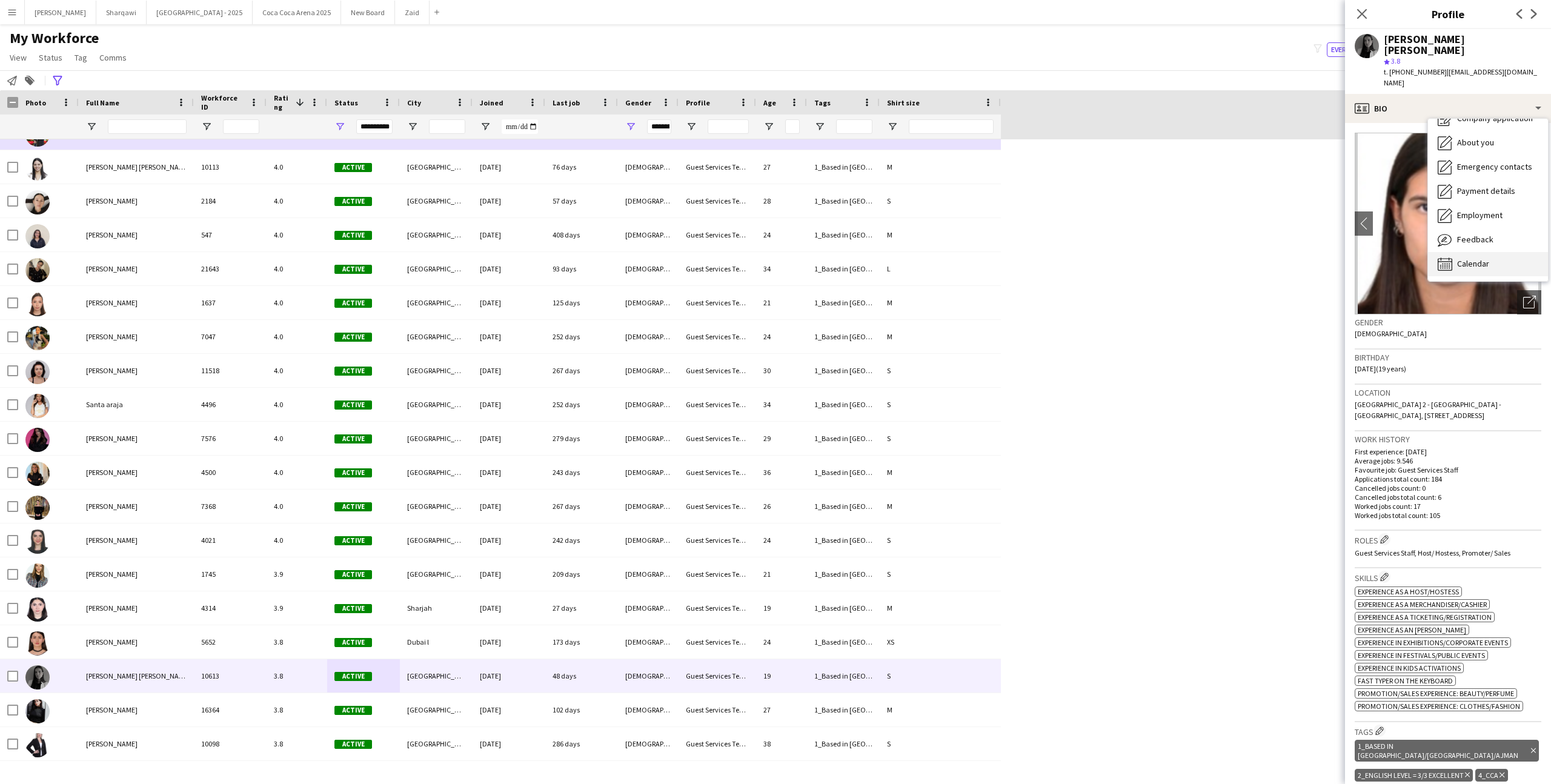
click at [1486, 252] on div "Calendar Calendar" at bounding box center [1488, 264] width 120 height 24
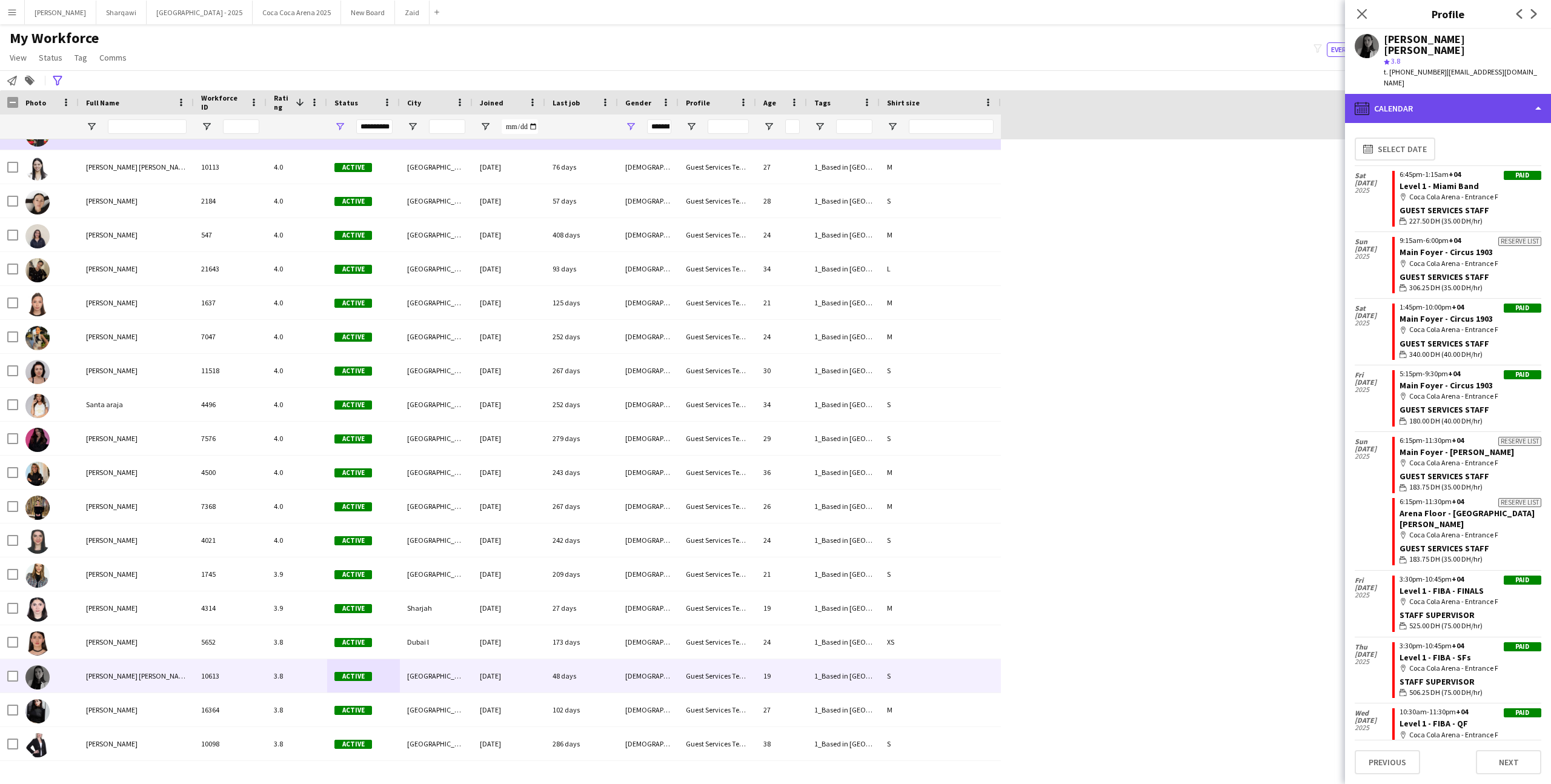
click at [1467, 94] on div "calendar-full Calendar" at bounding box center [1447, 109] width 206 height 29
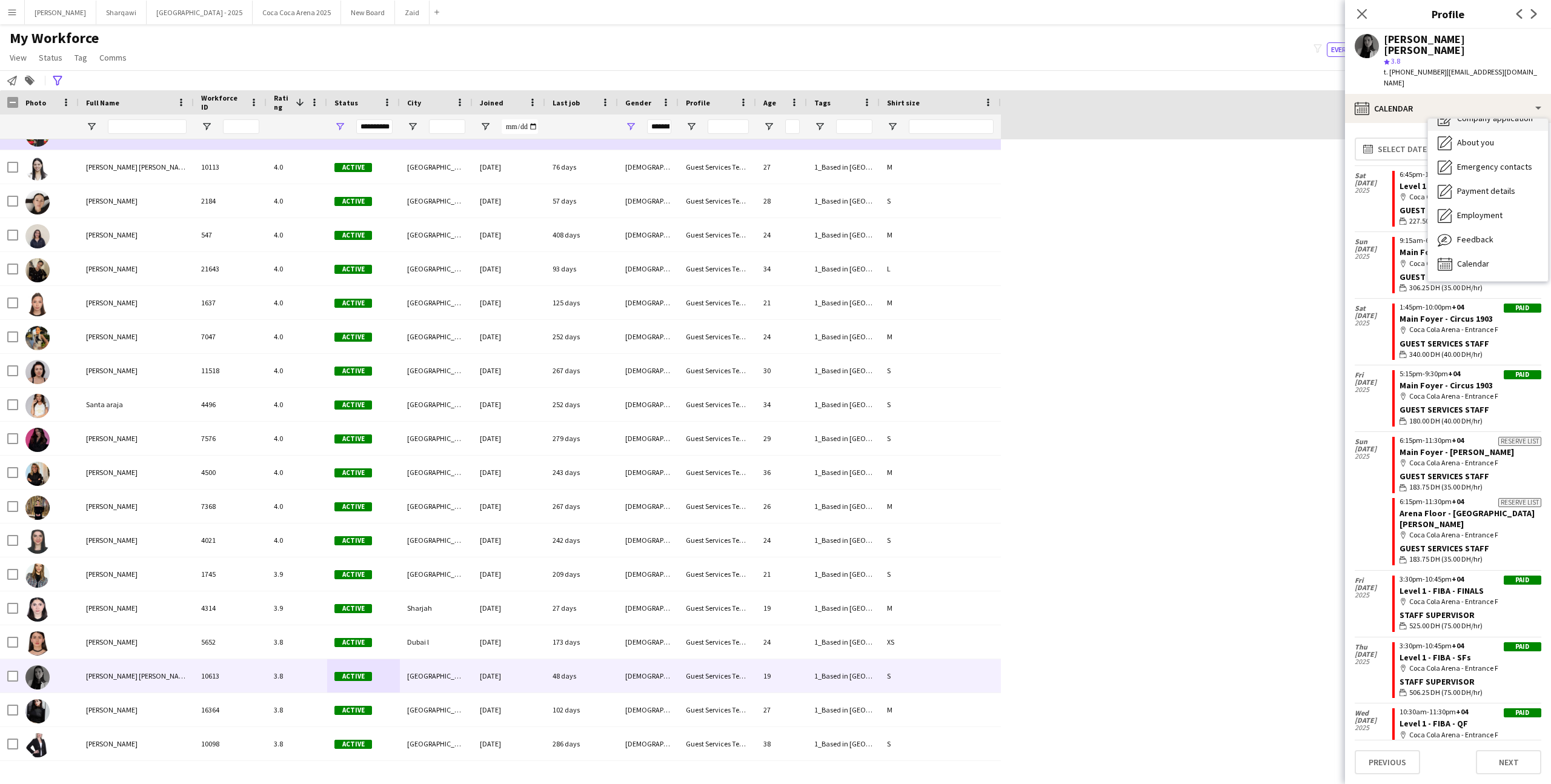
click at [1492, 107] on div "Company application Company application" at bounding box center [1488, 119] width 120 height 24
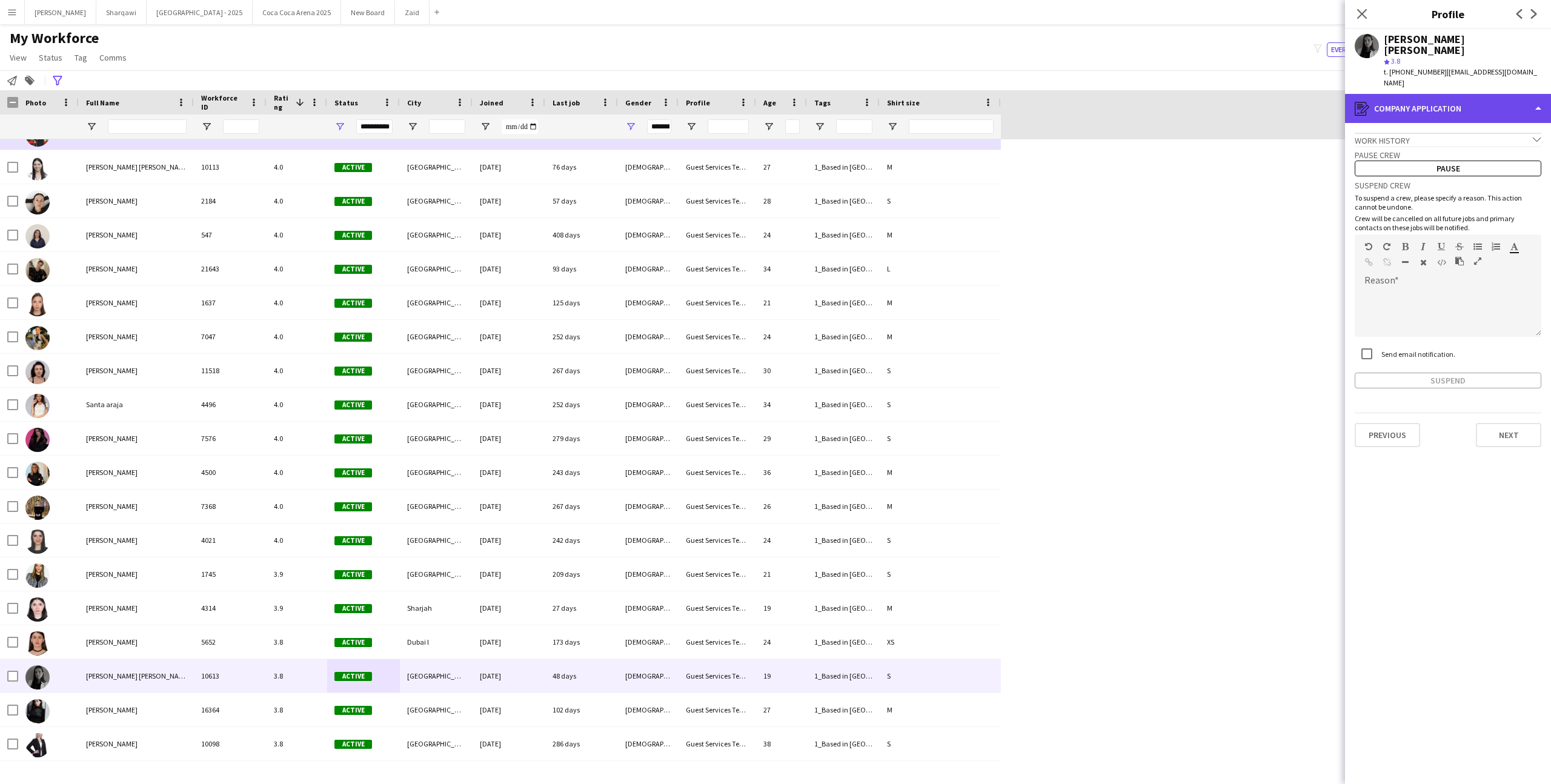
click at [1467, 94] on div "register Company application" at bounding box center [1447, 109] width 206 height 29
click at [1477, 107] on div "Company application Company application" at bounding box center [1488, 119] width 120 height 24
click at [1475, 94] on div "register Company application" at bounding box center [1447, 109] width 206 height 29
click at [1395, 133] on div "Work history chevron-down" at bounding box center [1447, 139] width 186 height 13
click at [1418, 133] on div "Work history chevron-right" at bounding box center [1447, 139] width 186 height 13
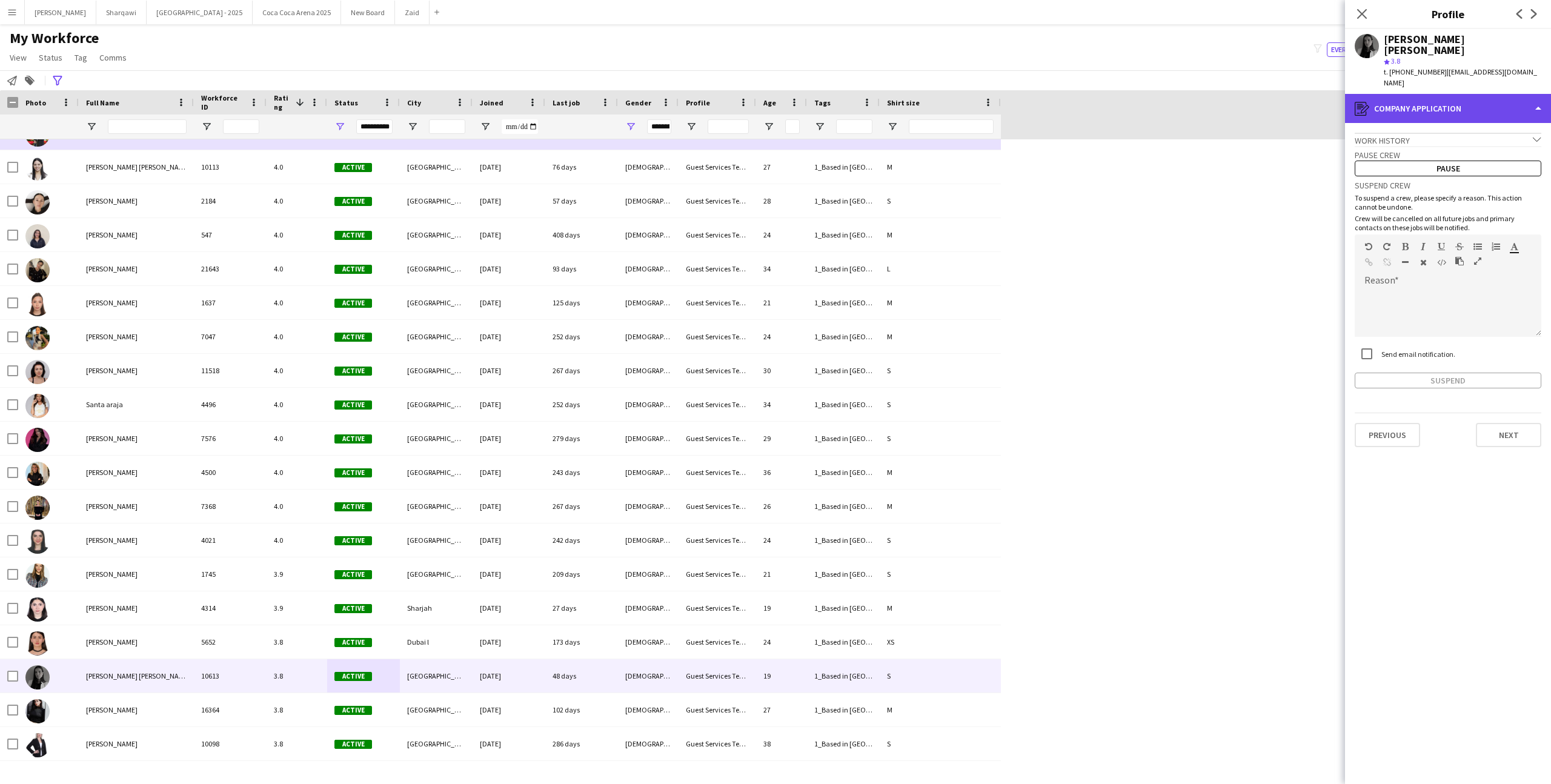
click at [1415, 94] on div "register Company application" at bounding box center [1447, 109] width 206 height 29
click at [1499, 252] on div "Calendar Calendar" at bounding box center [1488, 264] width 120 height 24
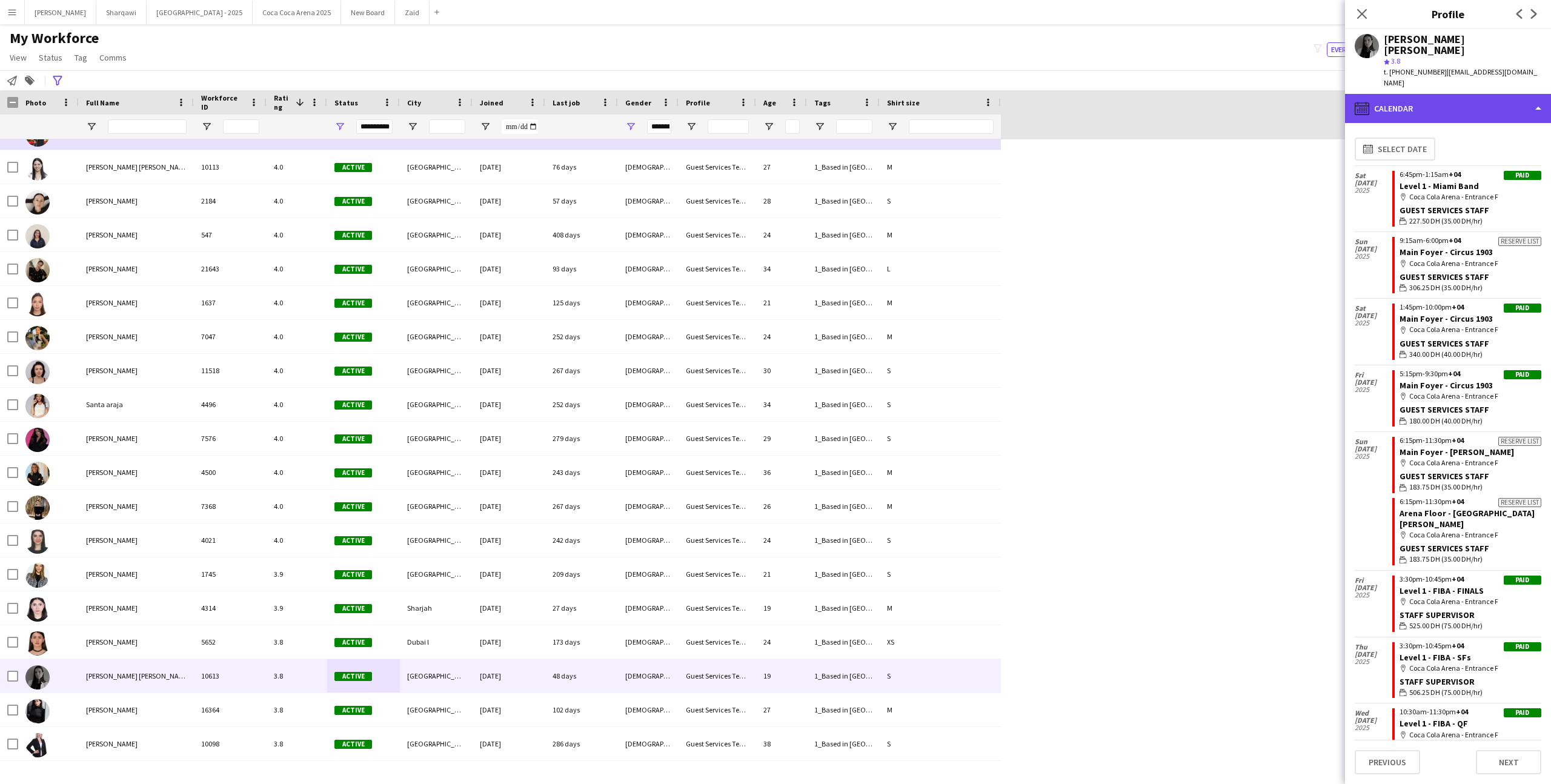
click at [1426, 94] on div "calendar-full Calendar" at bounding box center [1447, 109] width 206 height 29
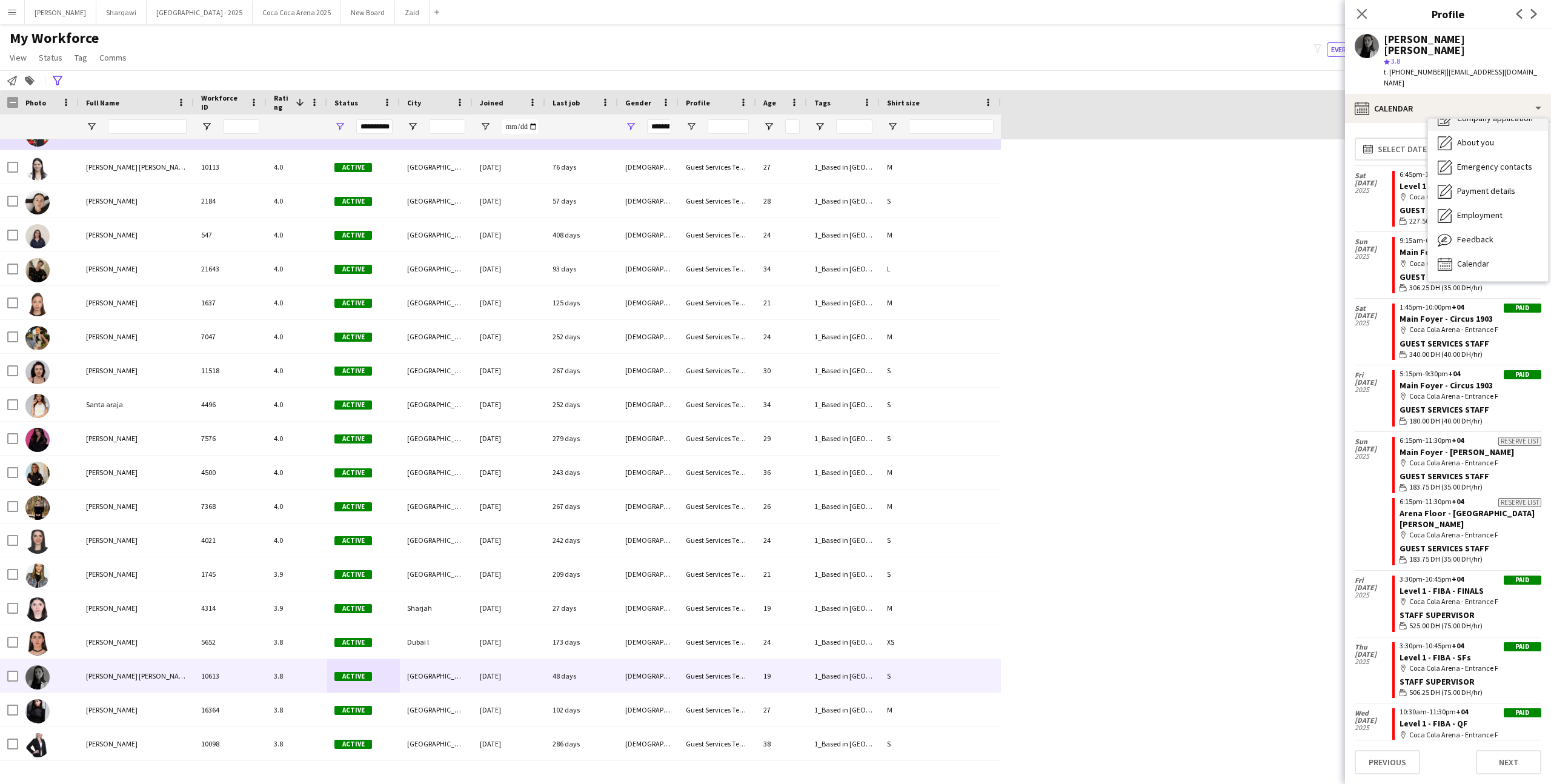
click at [1449, 107] on div "Company application Company application" at bounding box center [1488, 119] width 120 height 24
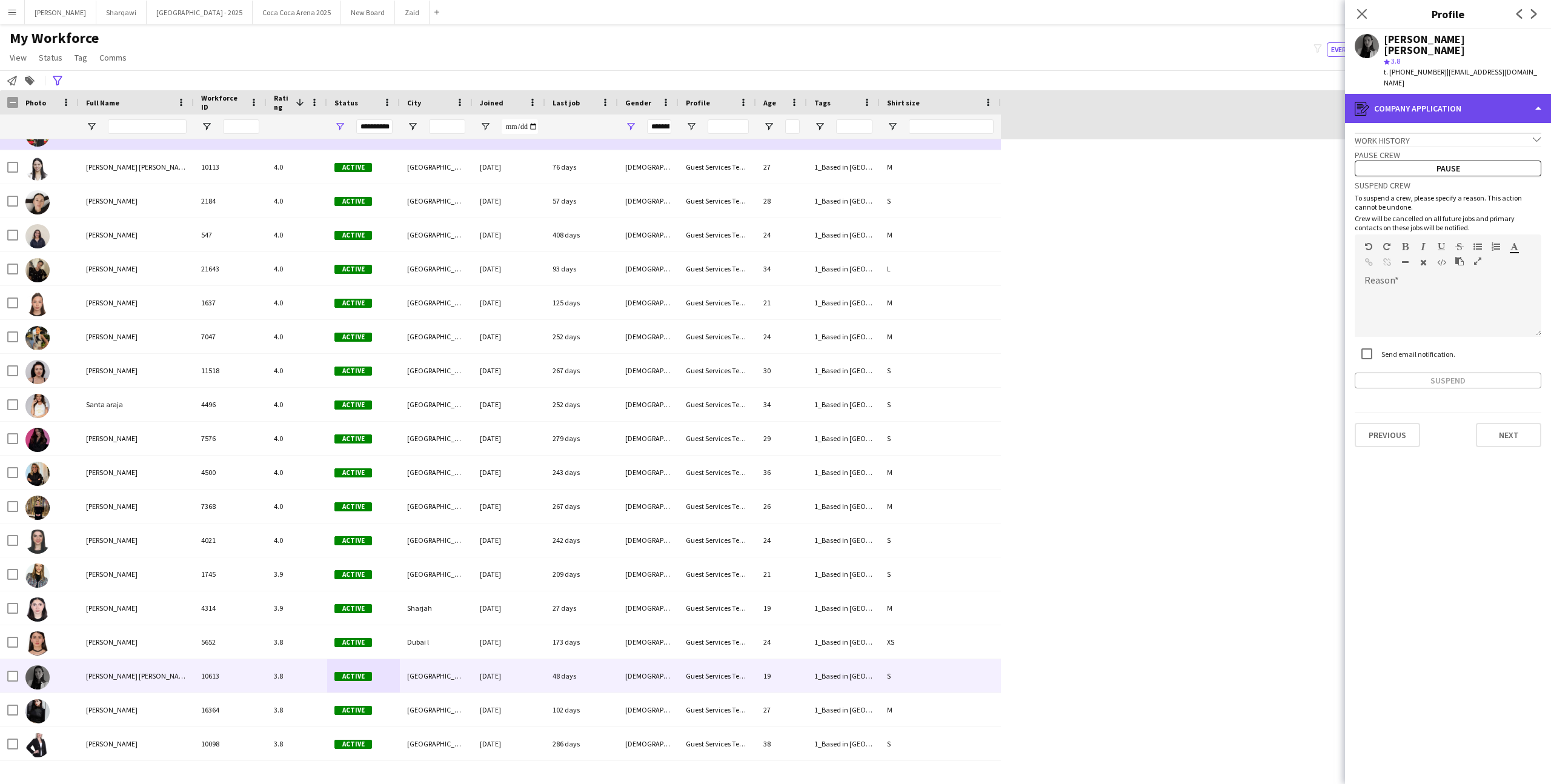
click at [1446, 96] on div "register Company application" at bounding box center [1447, 109] width 206 height 29
click at [1472, 124] on div "Bio Bio" at bounding box center [1488, 136] width 120 height 24
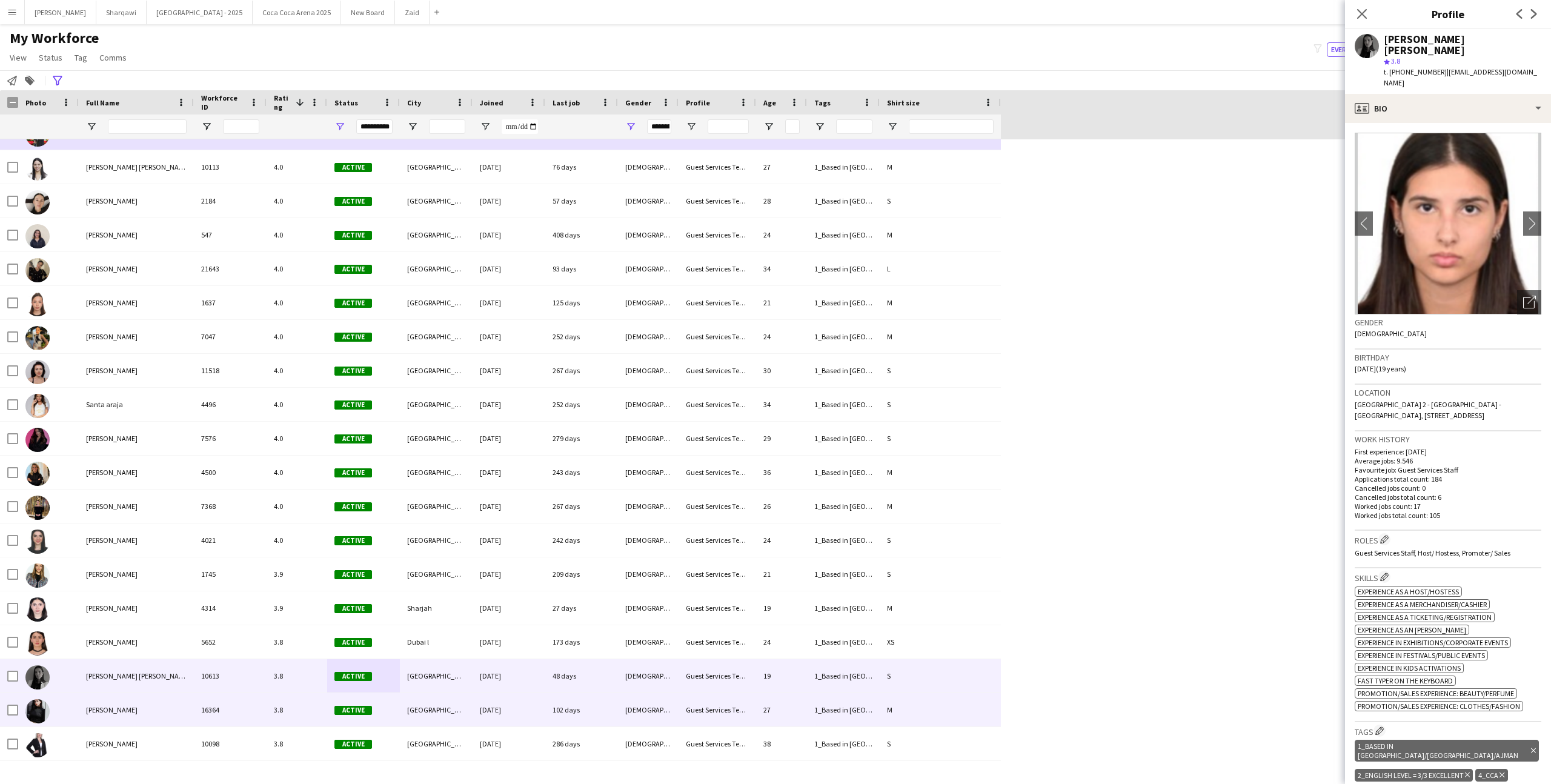
click at [758, 699] on div "27" at bounding box center [781, 709] width 51 height 33
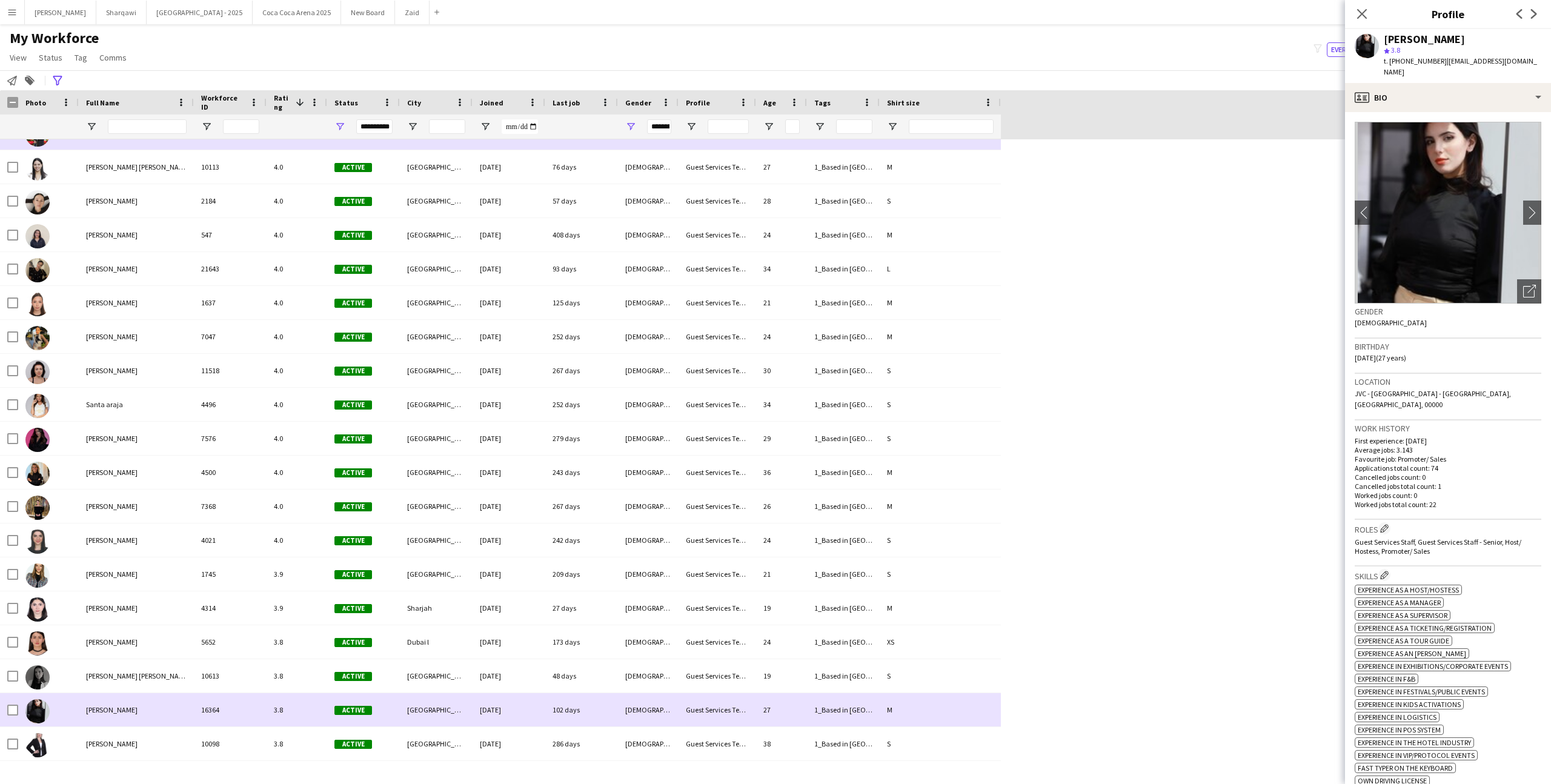
click at [762, 725] on div "27" at bounding box center [781, 709] width 51 height 33
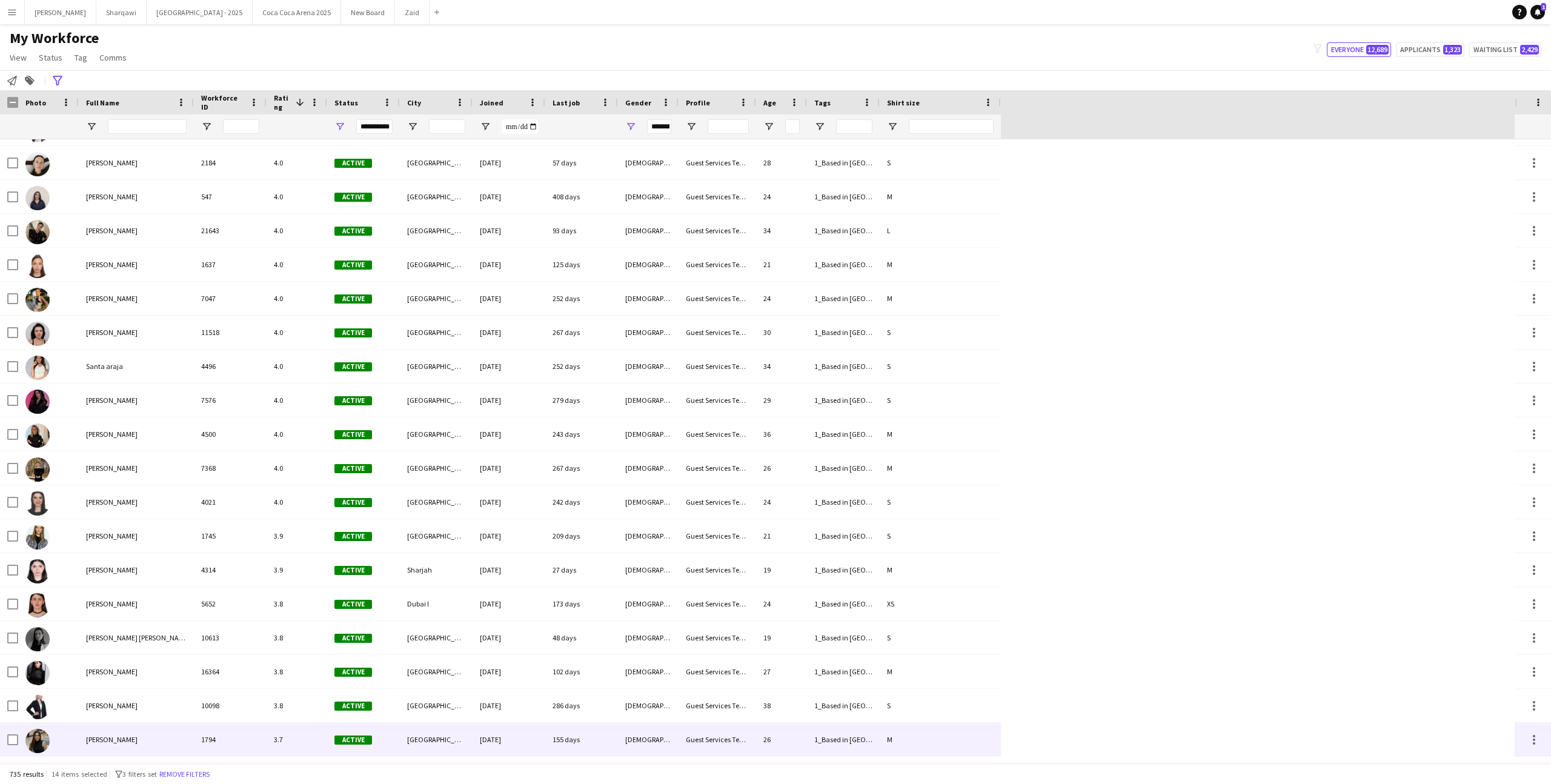
click at [762, 725] on div "26" at bounding box center [781, 739] width 51 height 33
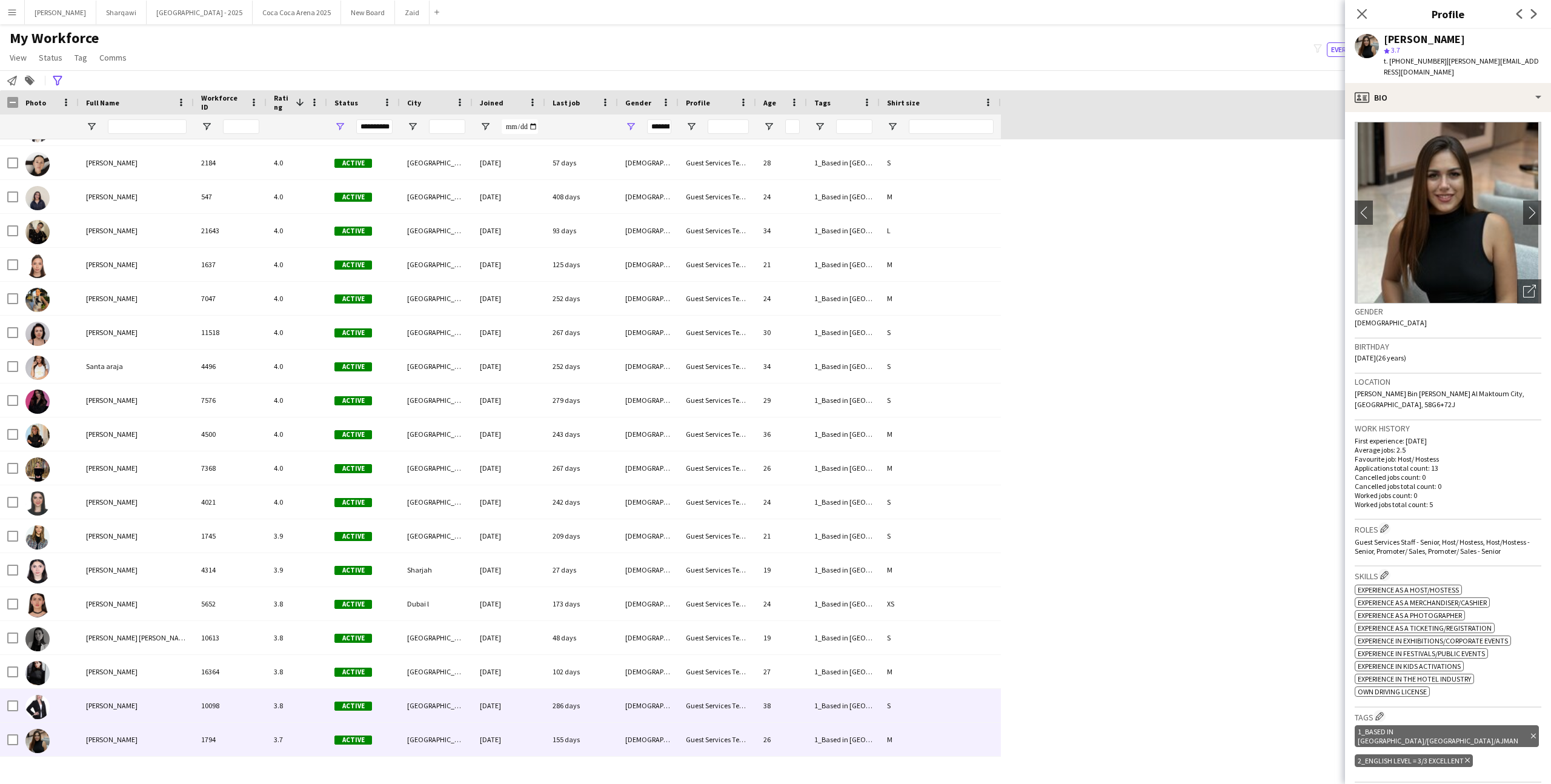
click at [754, 700] on div "Guest Services Team" at bounding box center [718, 705] width 78 height 33
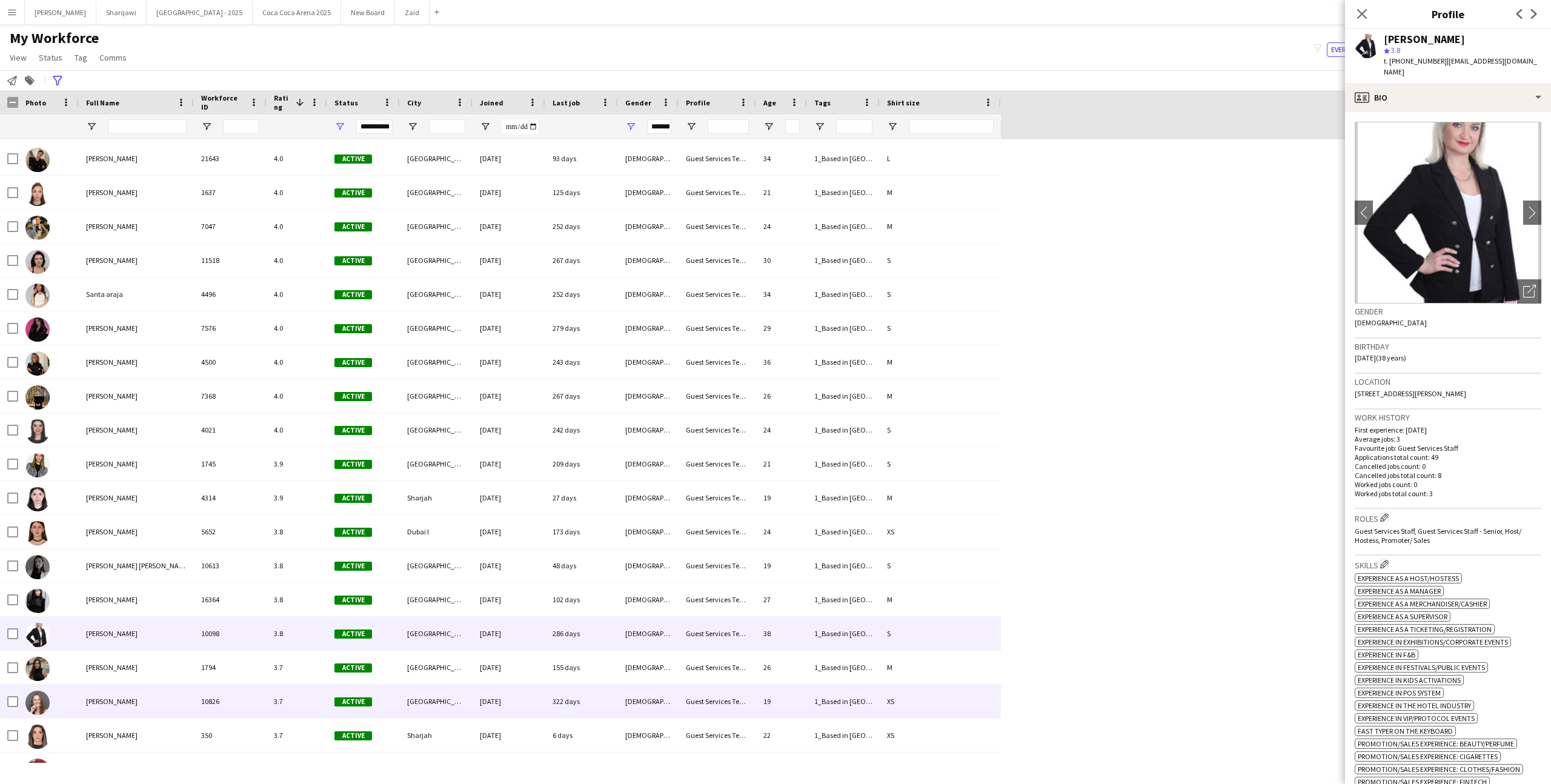
click at [501, 693] on div "[DATE]" at bounding box center [509, 701] width 73 height 33
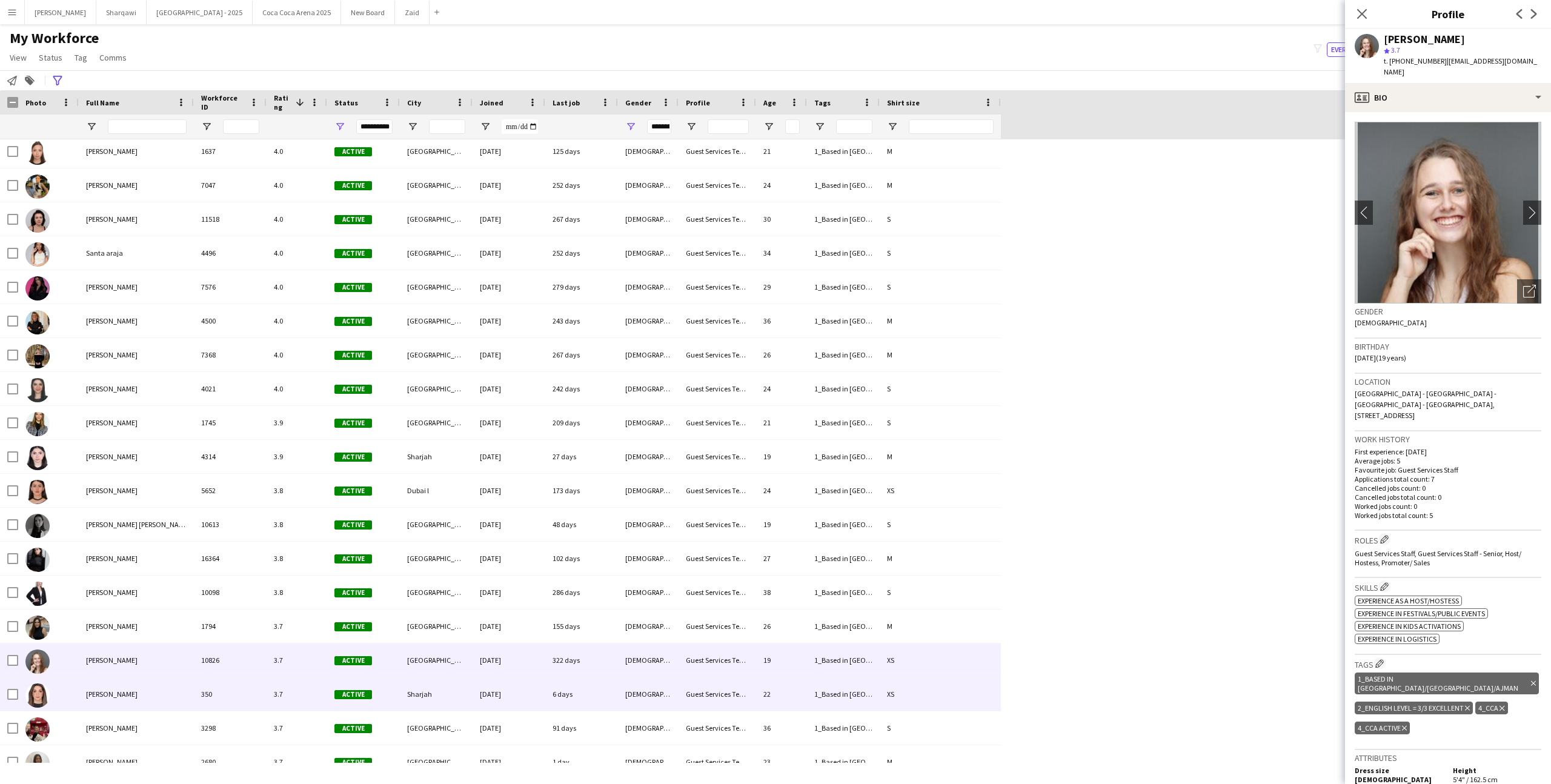
scroll to position [3296, 0]
click at [519, 699] on div "[DATE]" at bounding box center [509, 693] width 73 height 33
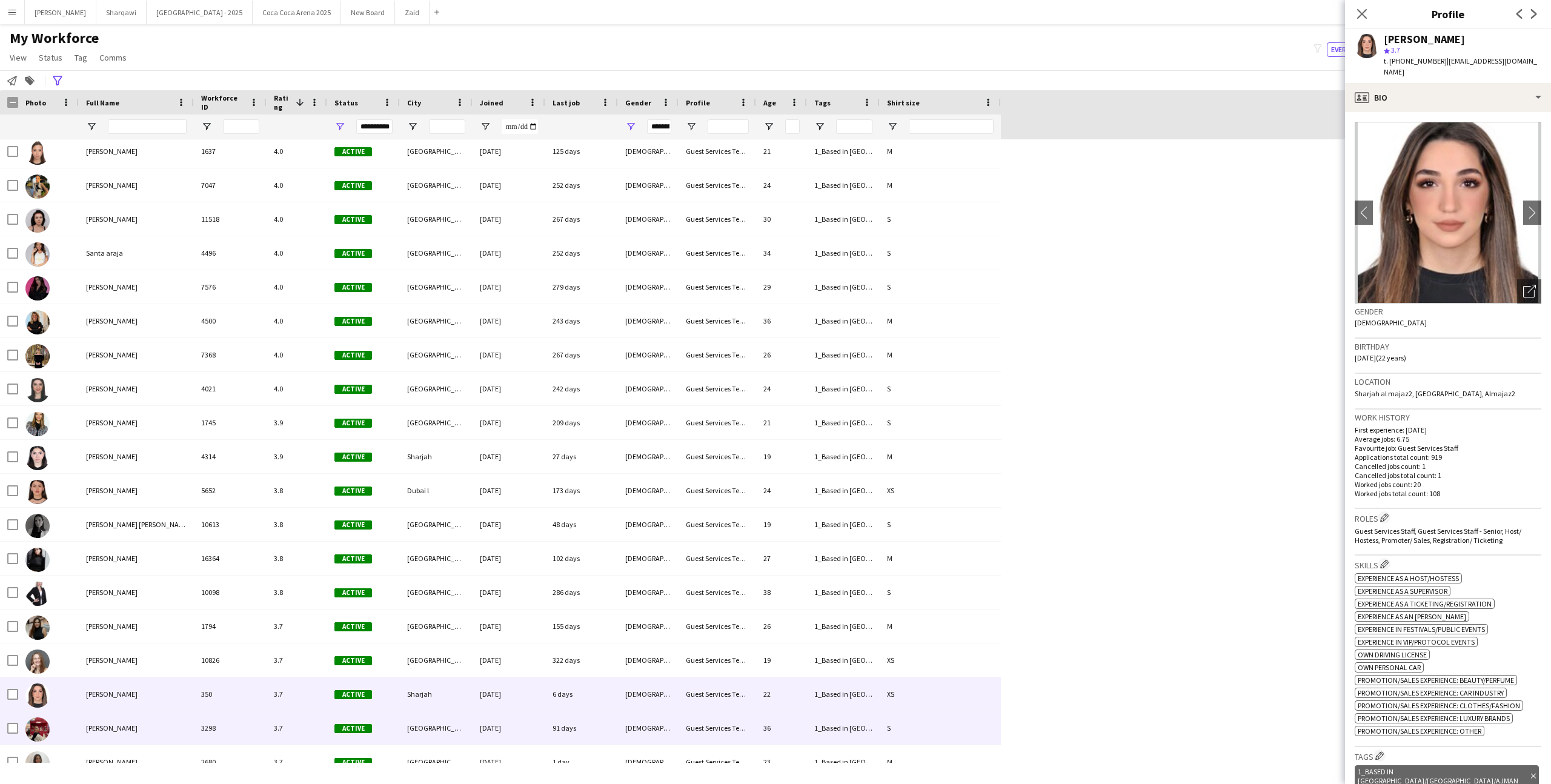
click at [503, 720] on div "[DATE]" at bounding box center [509, 727] width 73 height 33
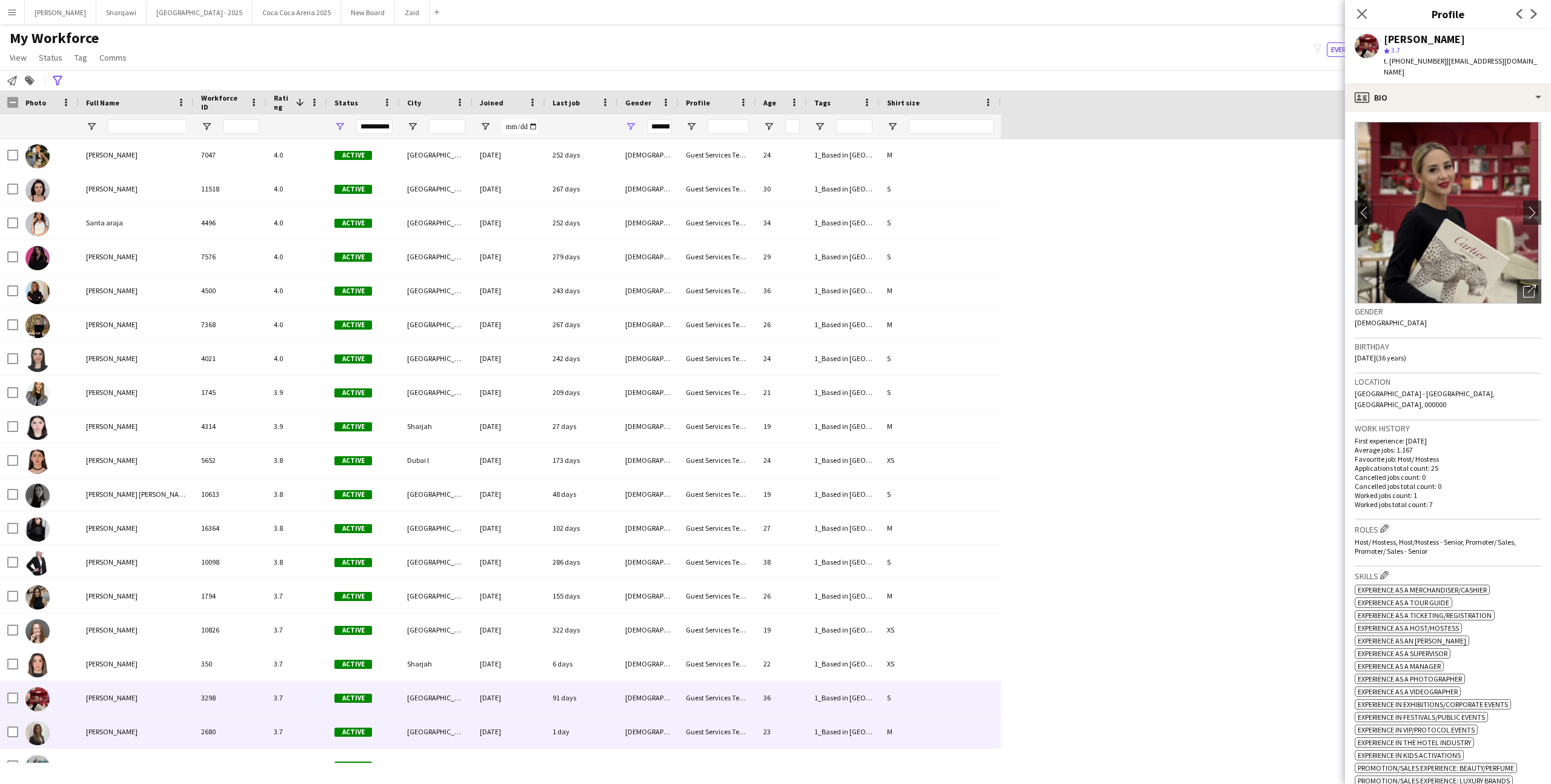
scroll to position [3330, 0]
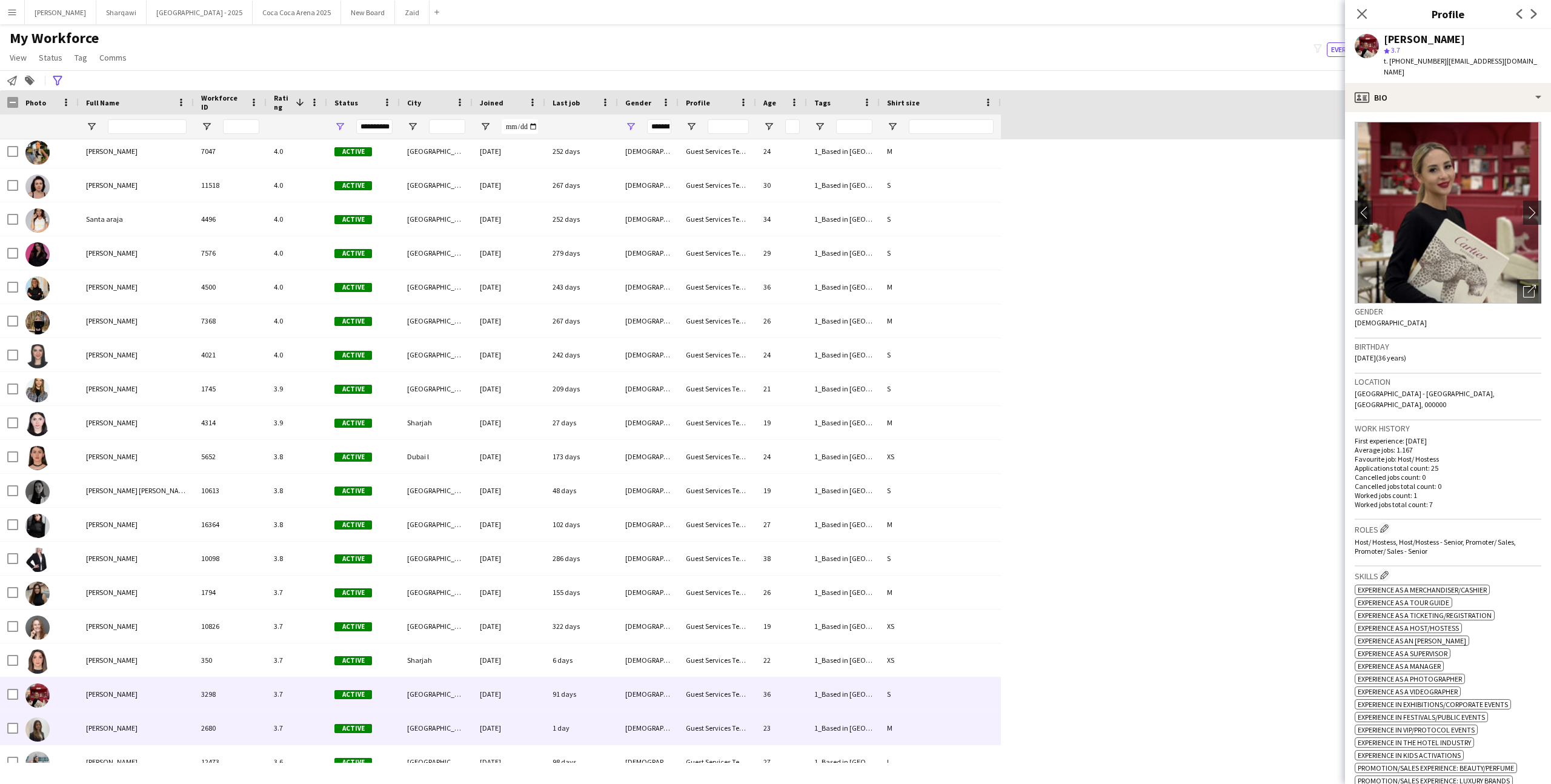
click at [496, 720] on div "[DATE]" at bounding box center [509, 727] width 73 height 33
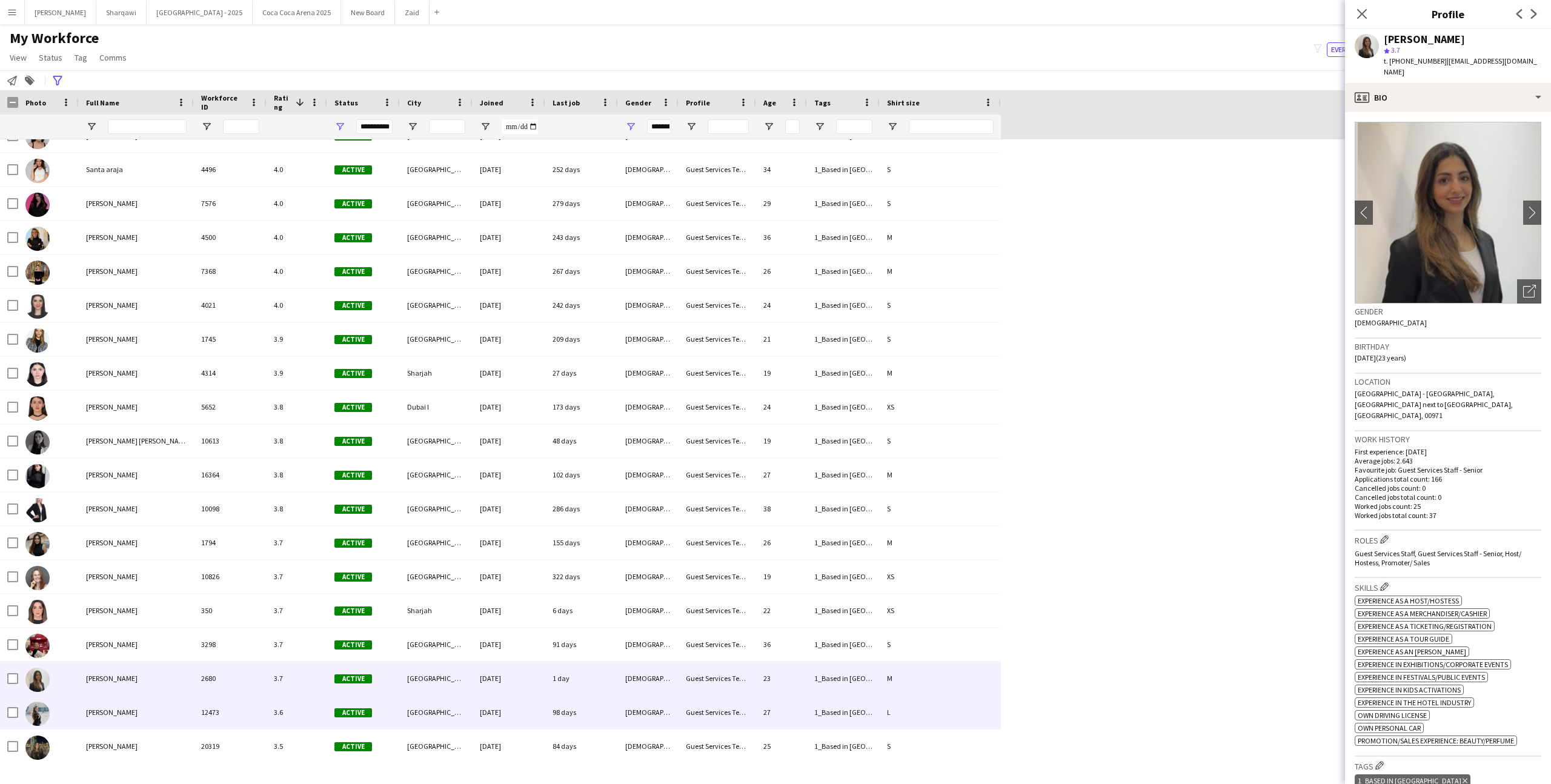
click at [496, 720] on div "[DATE]" at bounding box center [509, 712] width 73 height 33
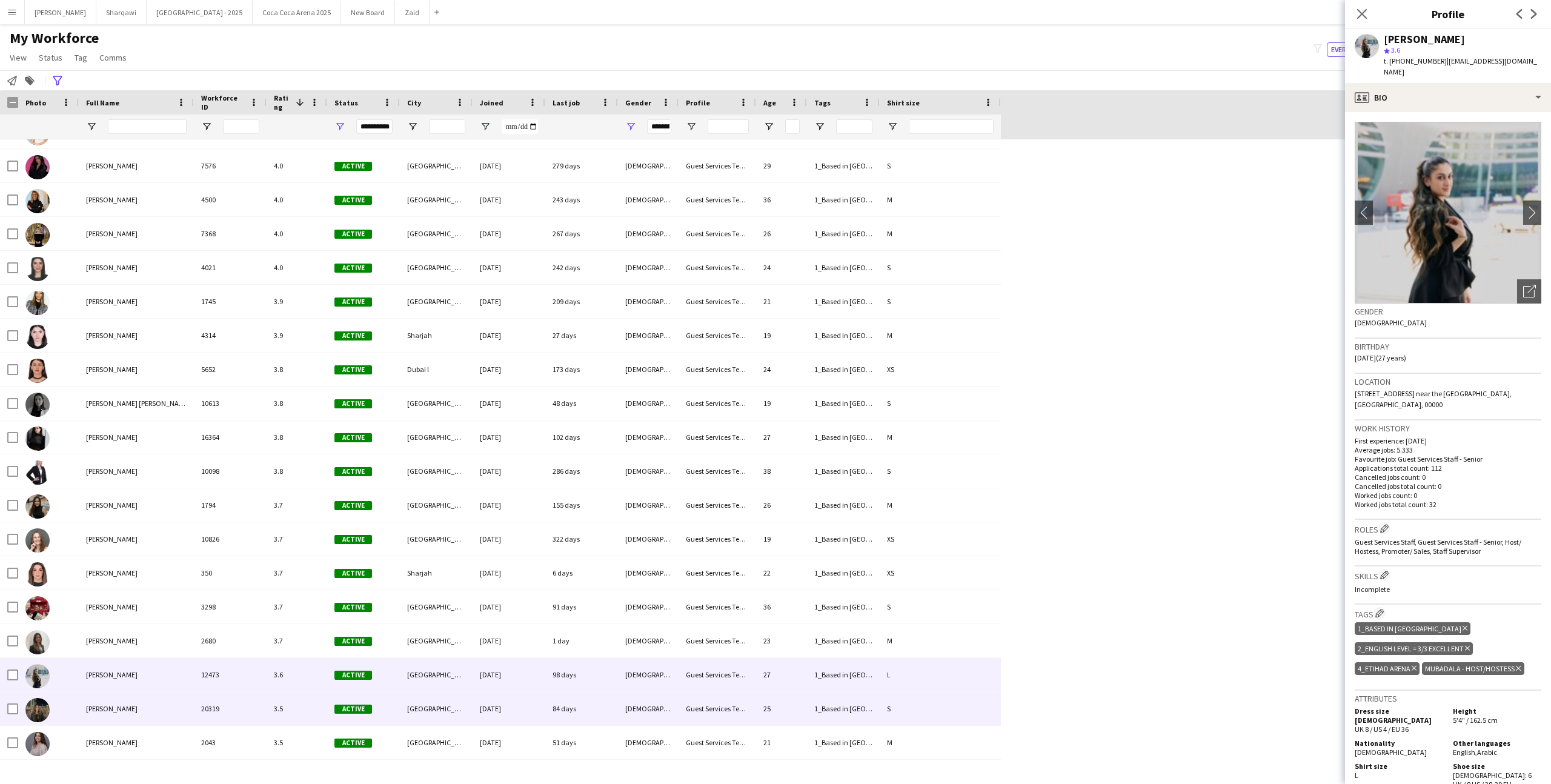
click at [496, 720] on div "[DATE]" at bounding box center [509, 708] width 73 height 33
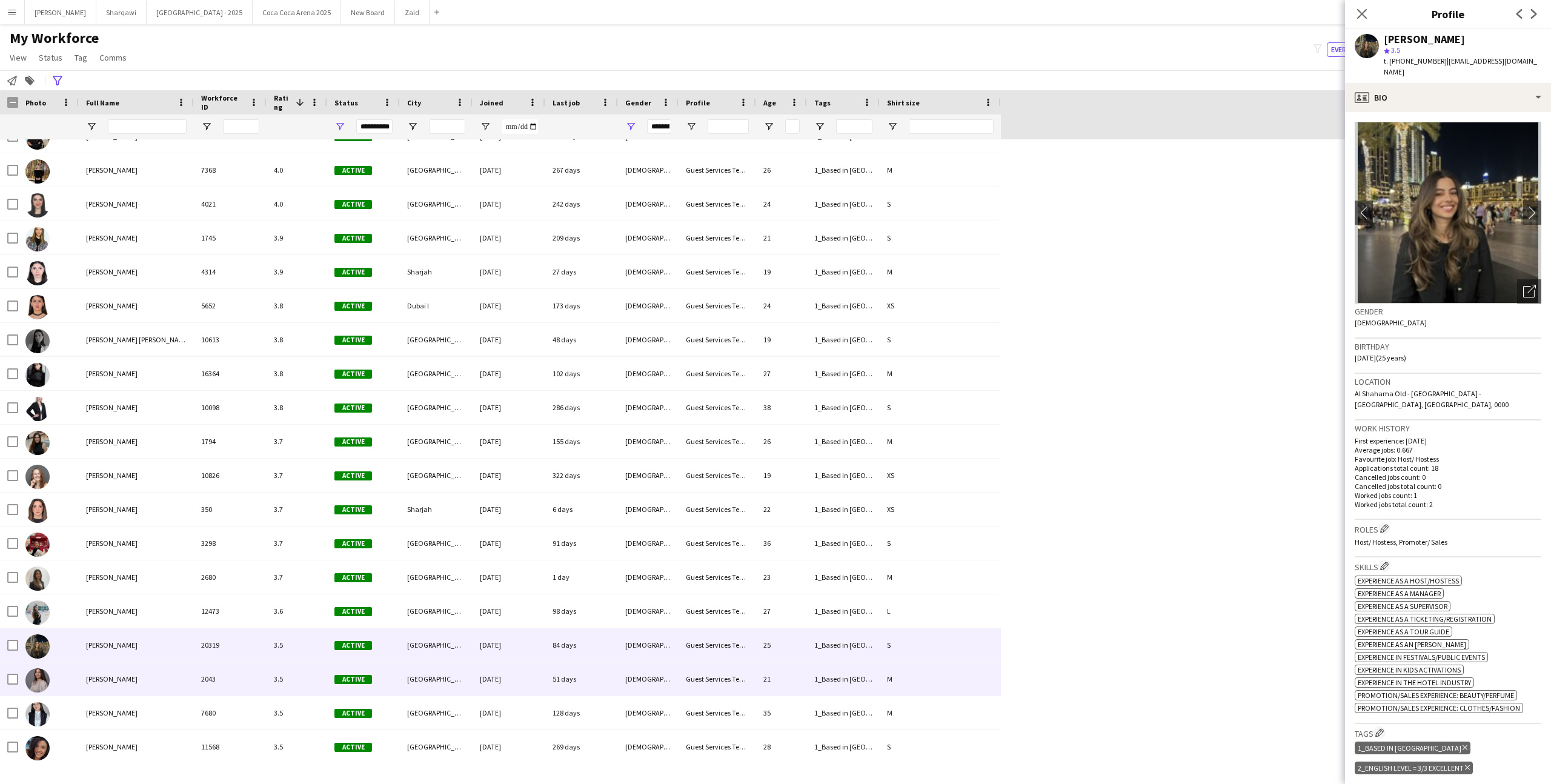
click at [480, 693] on div "[DATE]" at bounding box center [509, 679] width 73 height 33
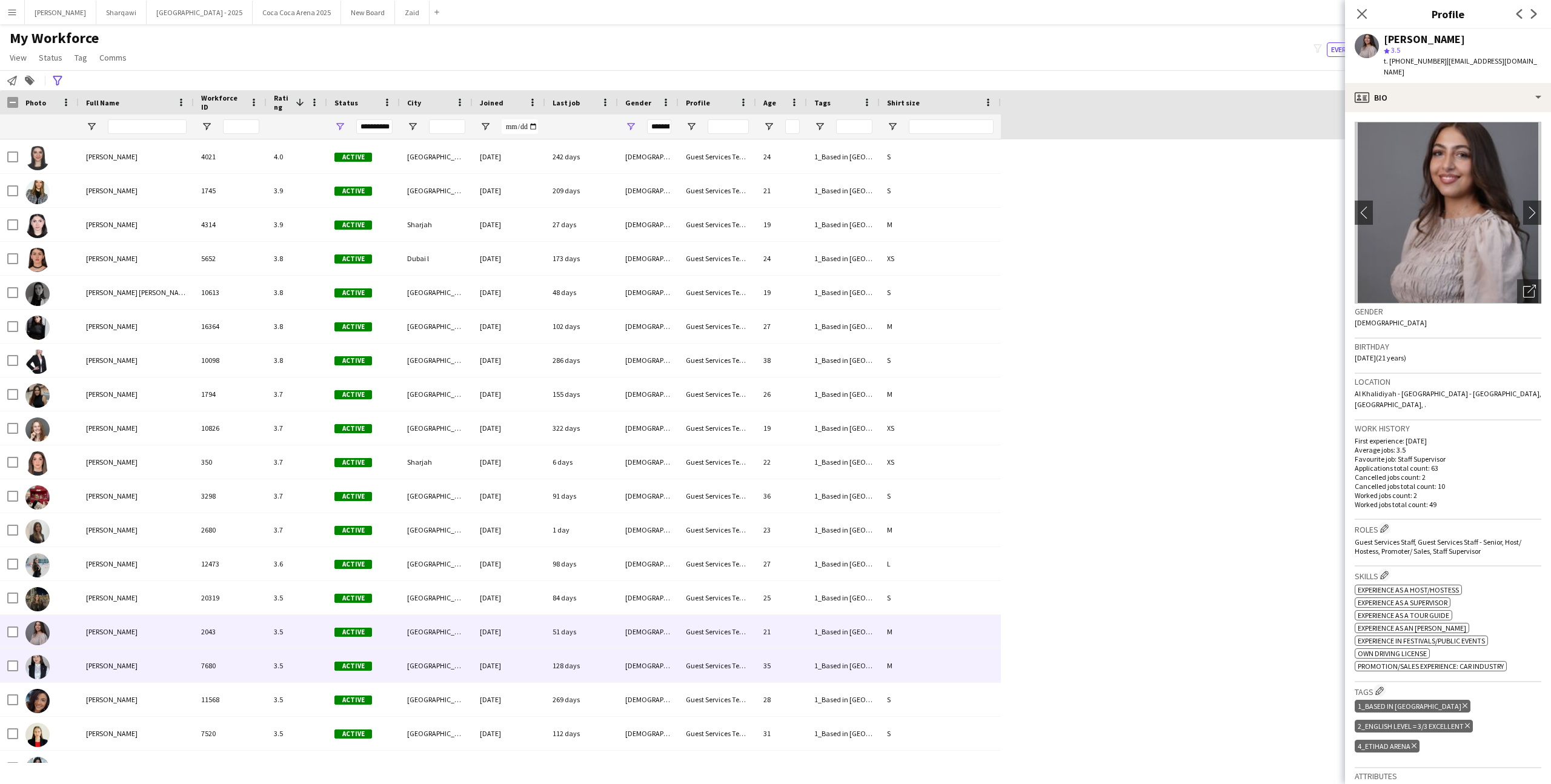
click at [475, 681] on div "[DATE]" at bounding box center [509, 665] width 73 height 33
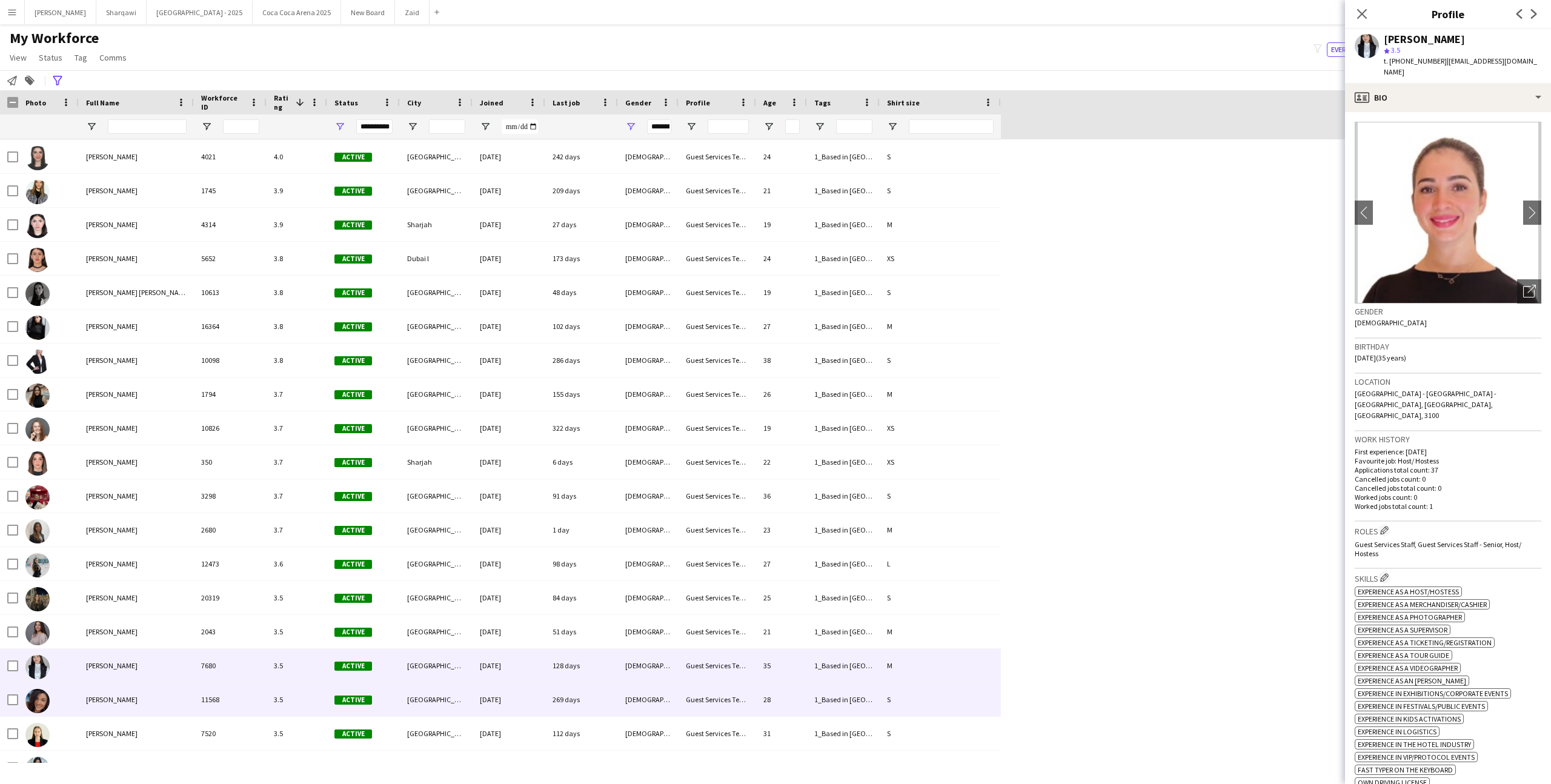
click at [477, 704] on div "[DATE]" at bounding box center [509, 699] width 73 height 33
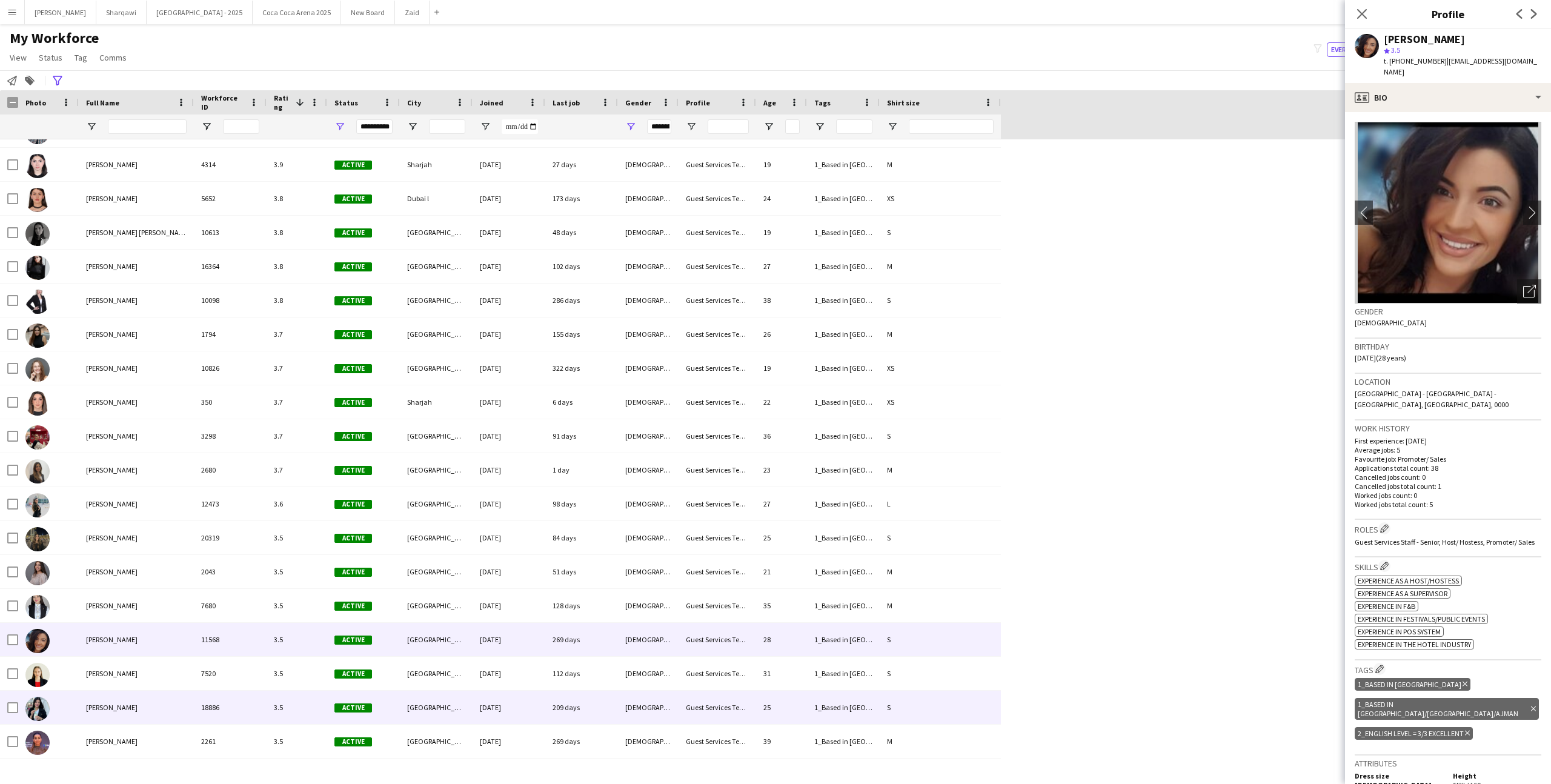
click at [477, 704] on div "[DATE]" at bounding box center [509, 707] width 73 height 33
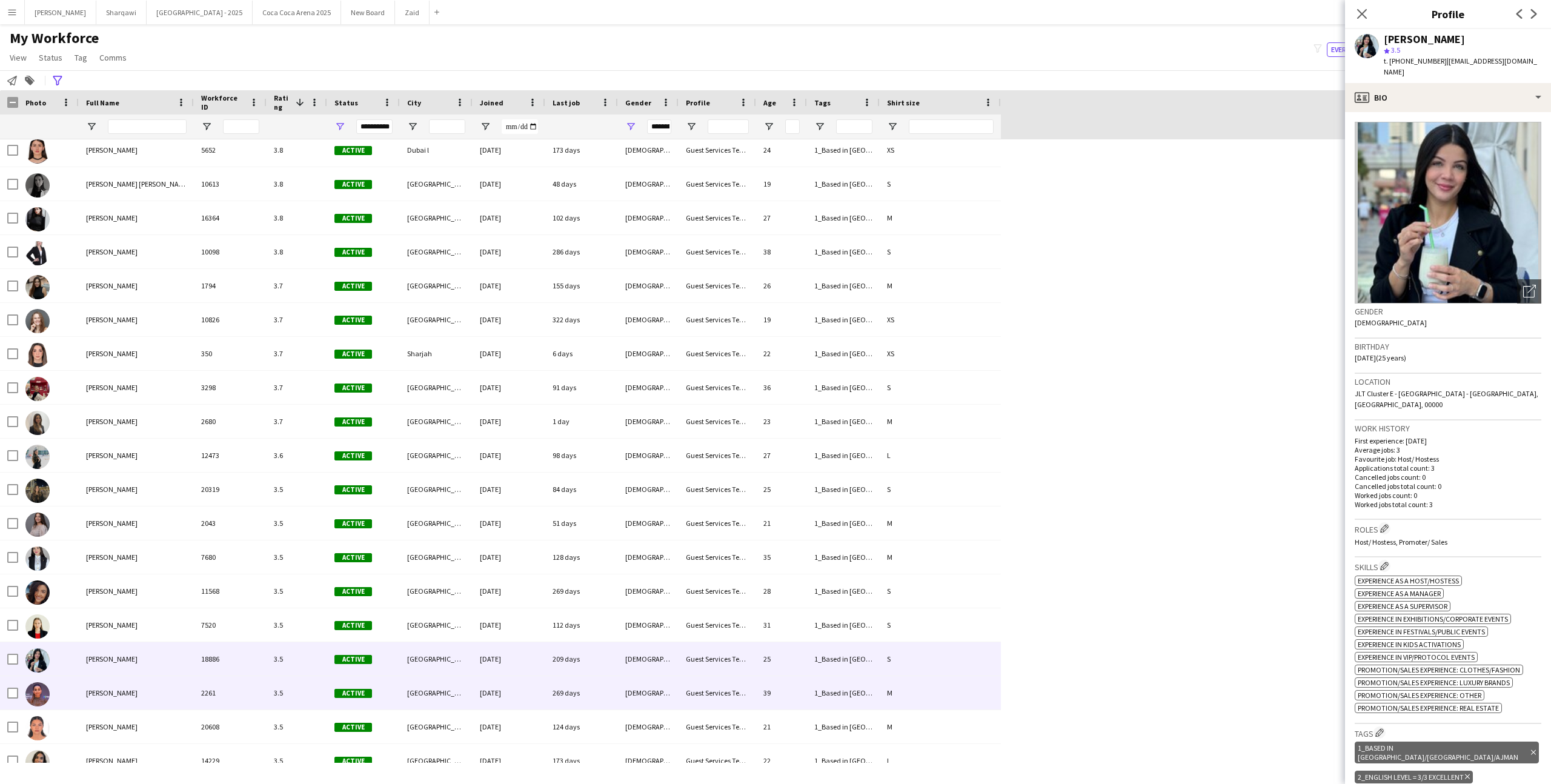
click at [477, 704] on div "[DATE]" at bounding box center [509, 692] width 73 height 33
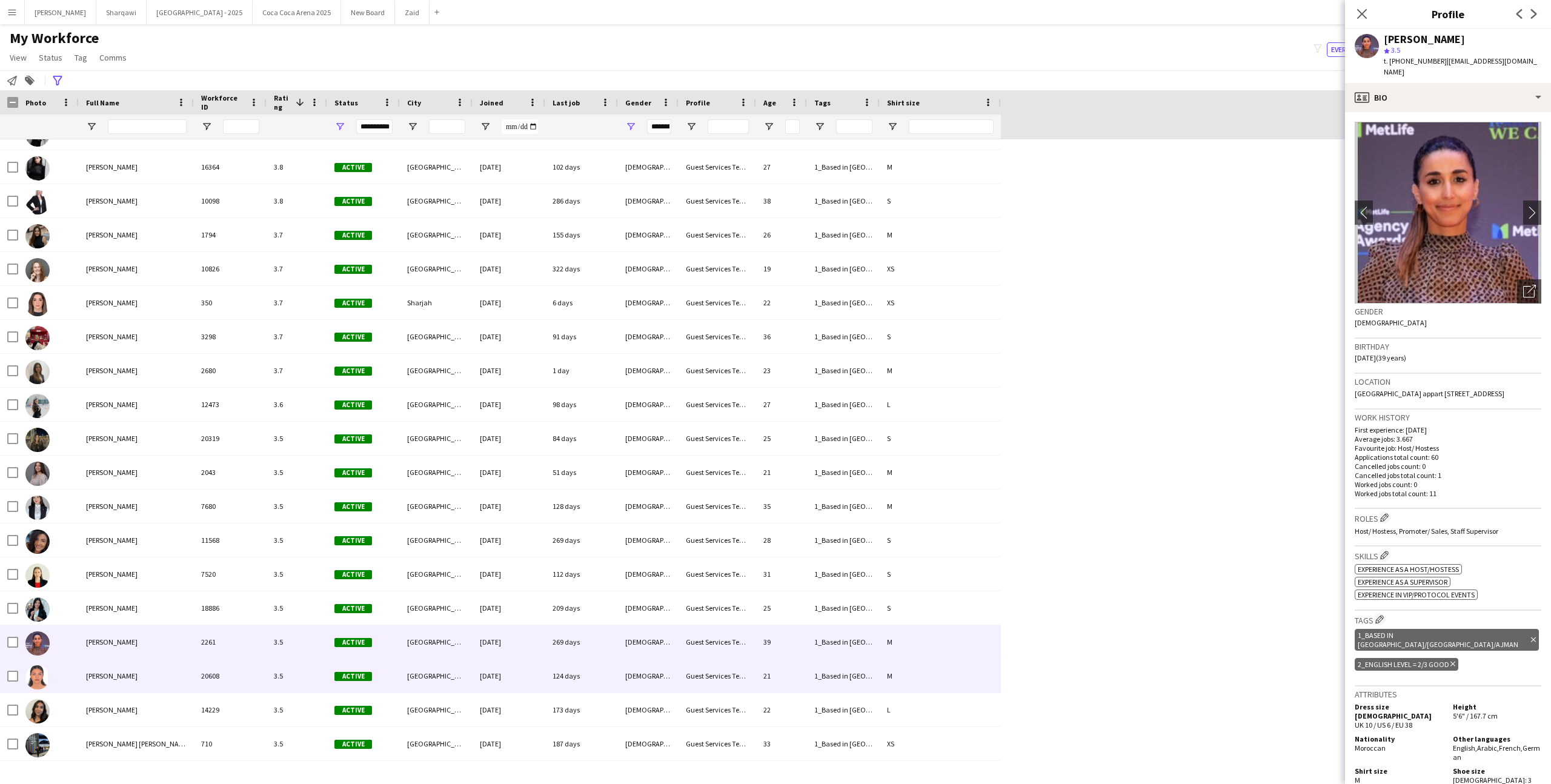
click at [473, 684] on div "[DATE]" at bounding box center [509, 675] width 73 height 33
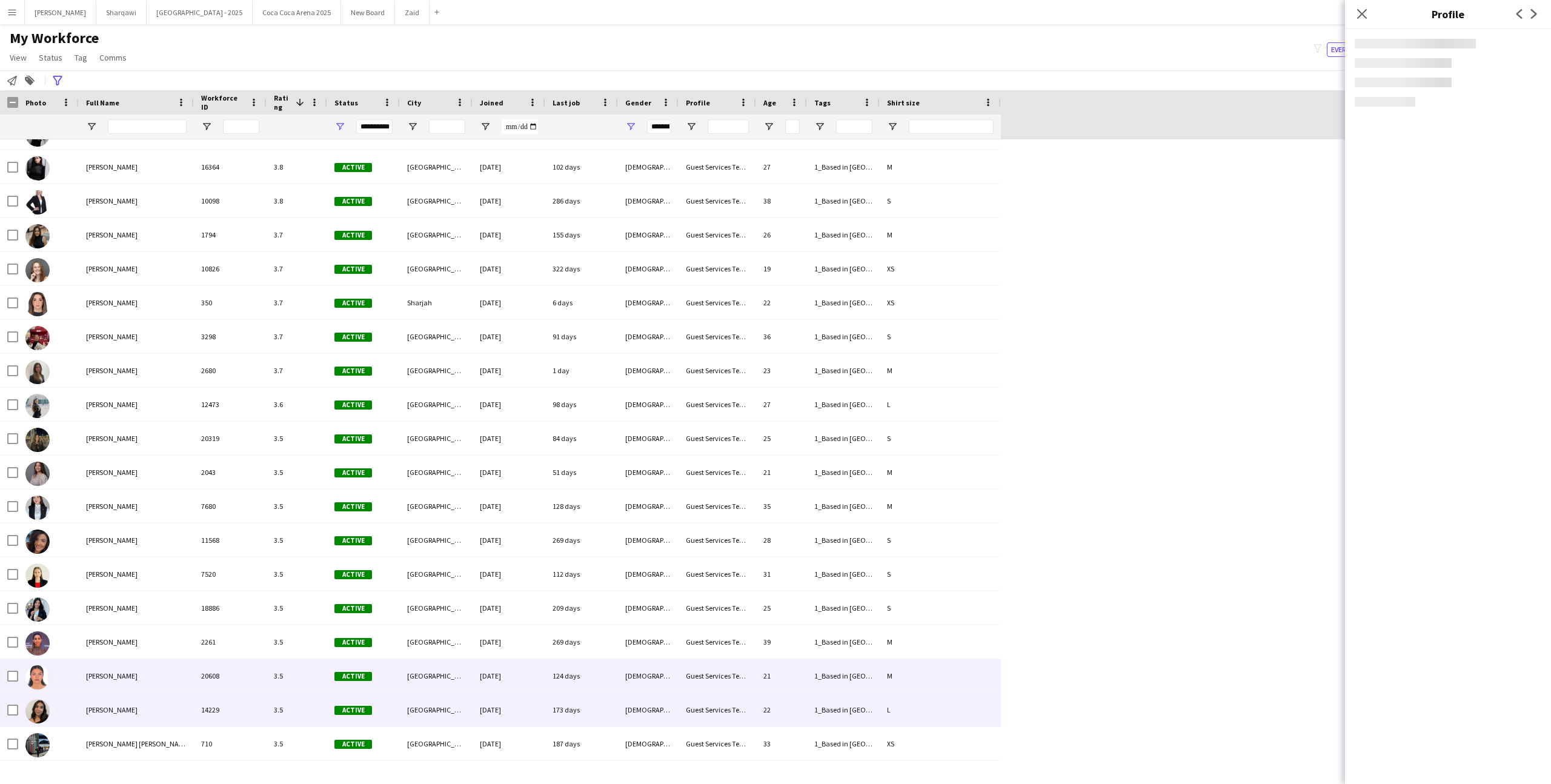
click at [475, 708] on div "[DATE]" at bounding box center [509, 709] width 73 height 33
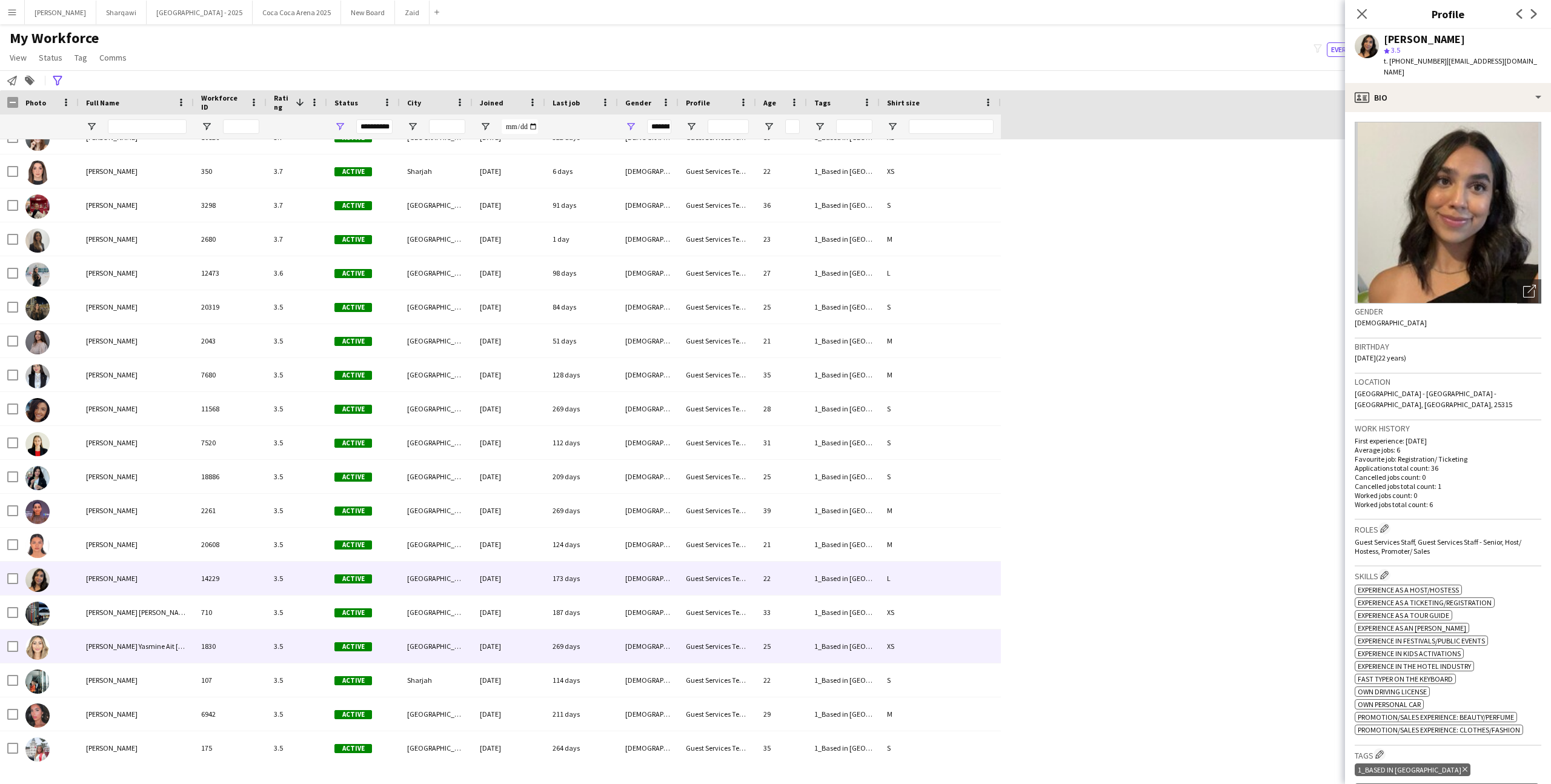
click at [432, 641] on div "[GEOGRAPHIC_DATA]" at bounding box center [437, 646] width 73 height 33
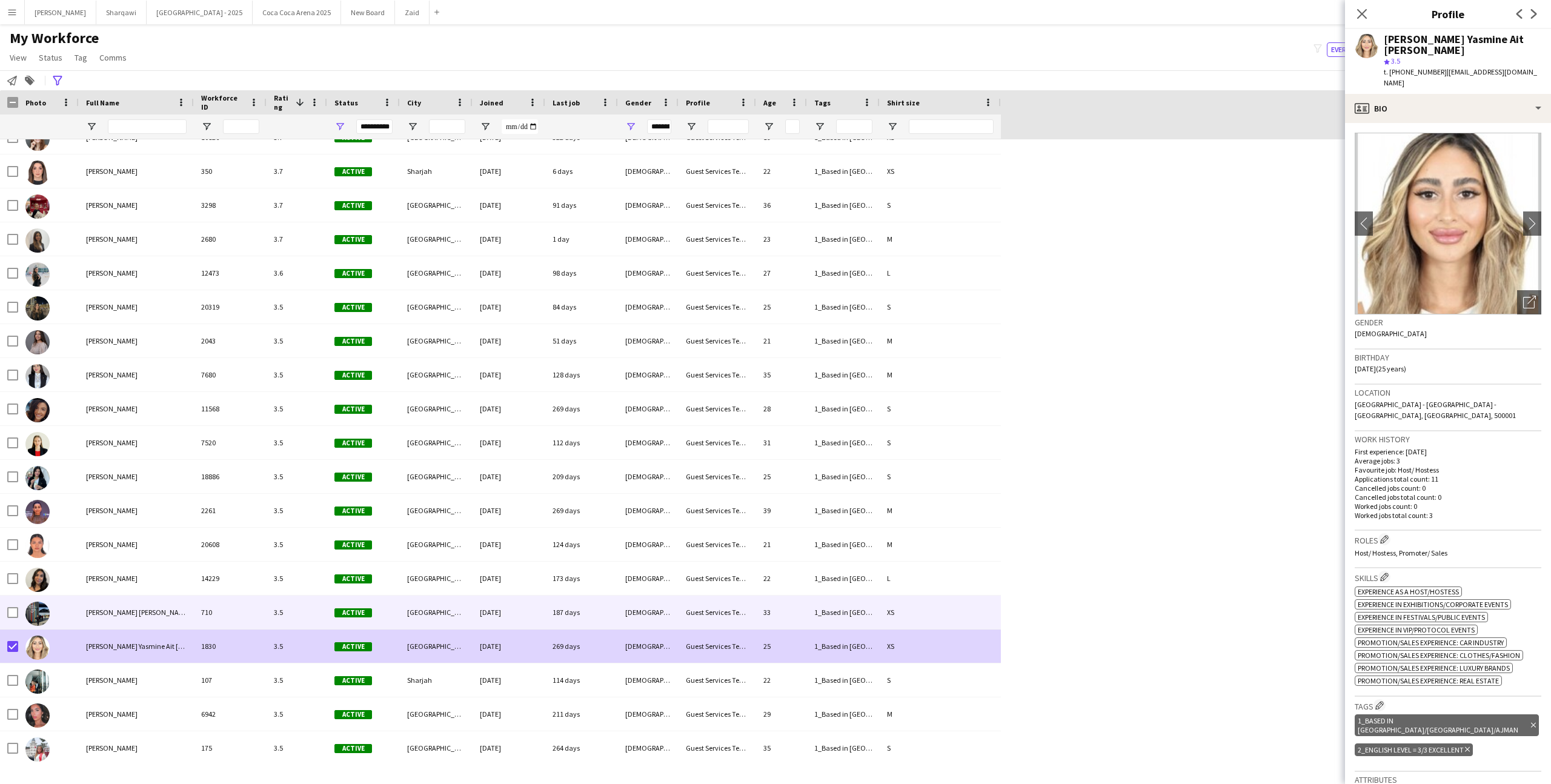
click at [71, 619] on div at bounding box center [48, 611] width 61 height 33
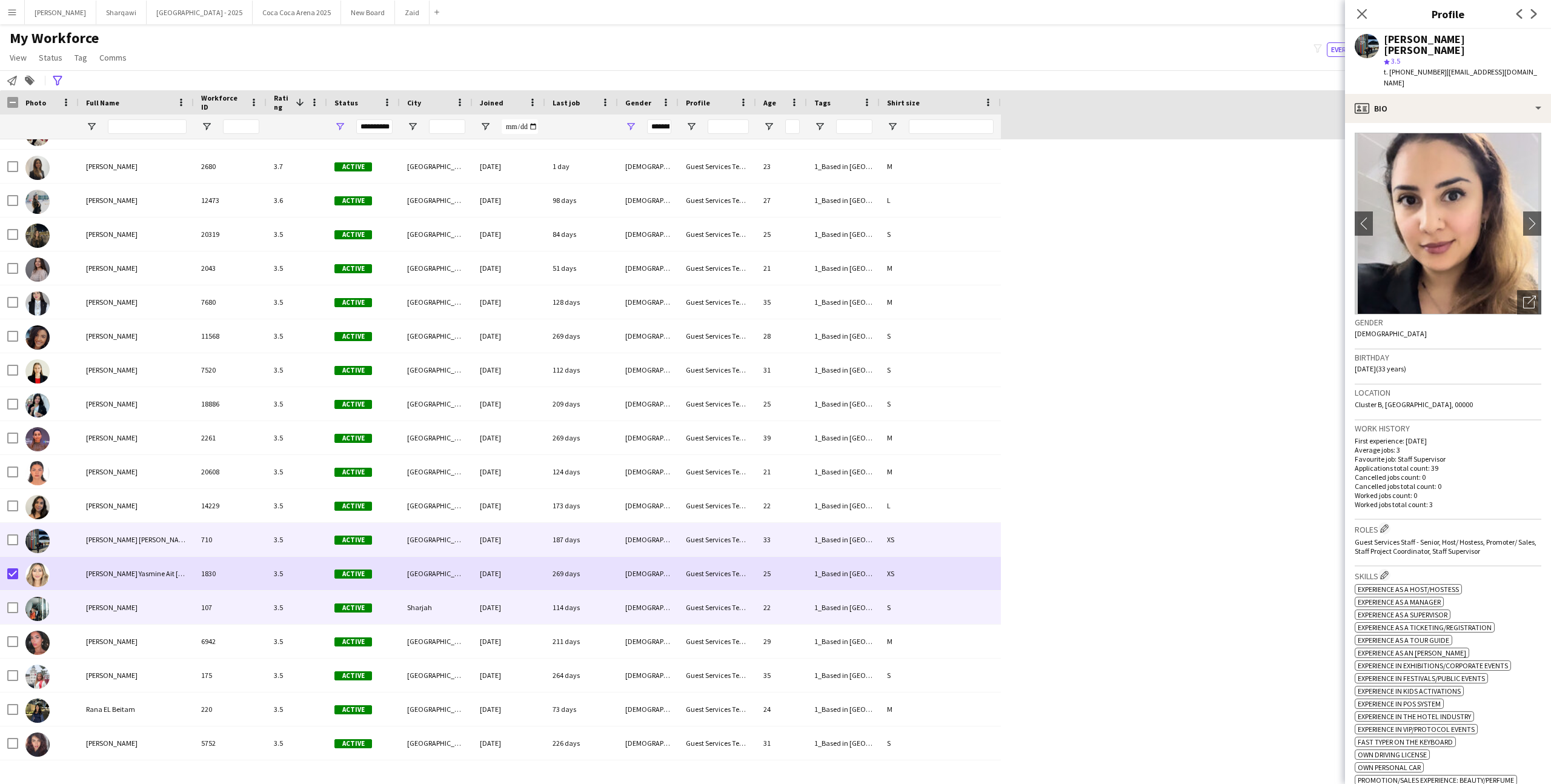
click at [71, 619] on div at bounding box center [48, 607] width 61 height 33
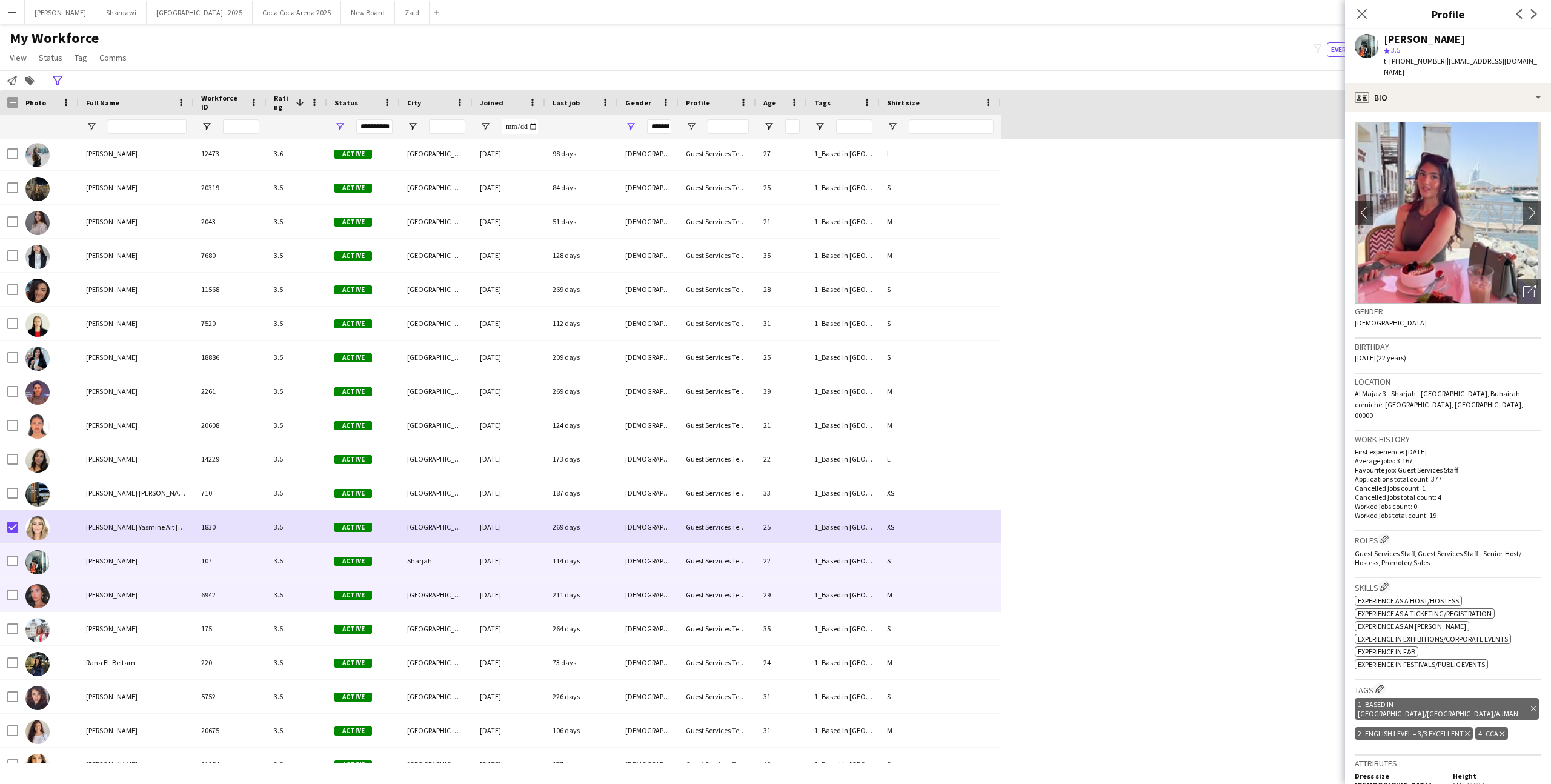
click at [71, 602] on div at bounding box center [48, 594] width 61 height 33
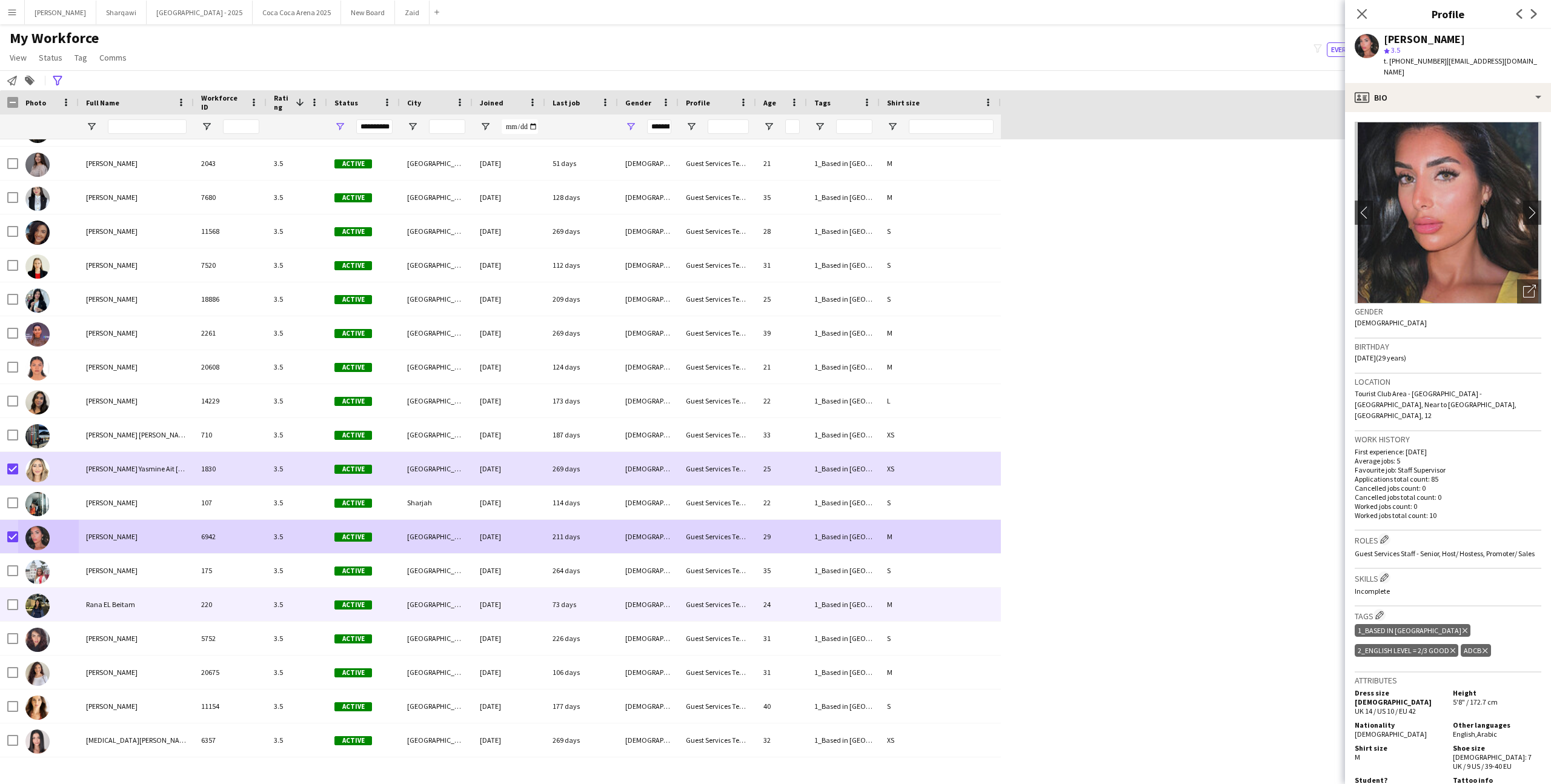
click at [53, 588] on div at bounding box center [48, 604] width 61 height 33
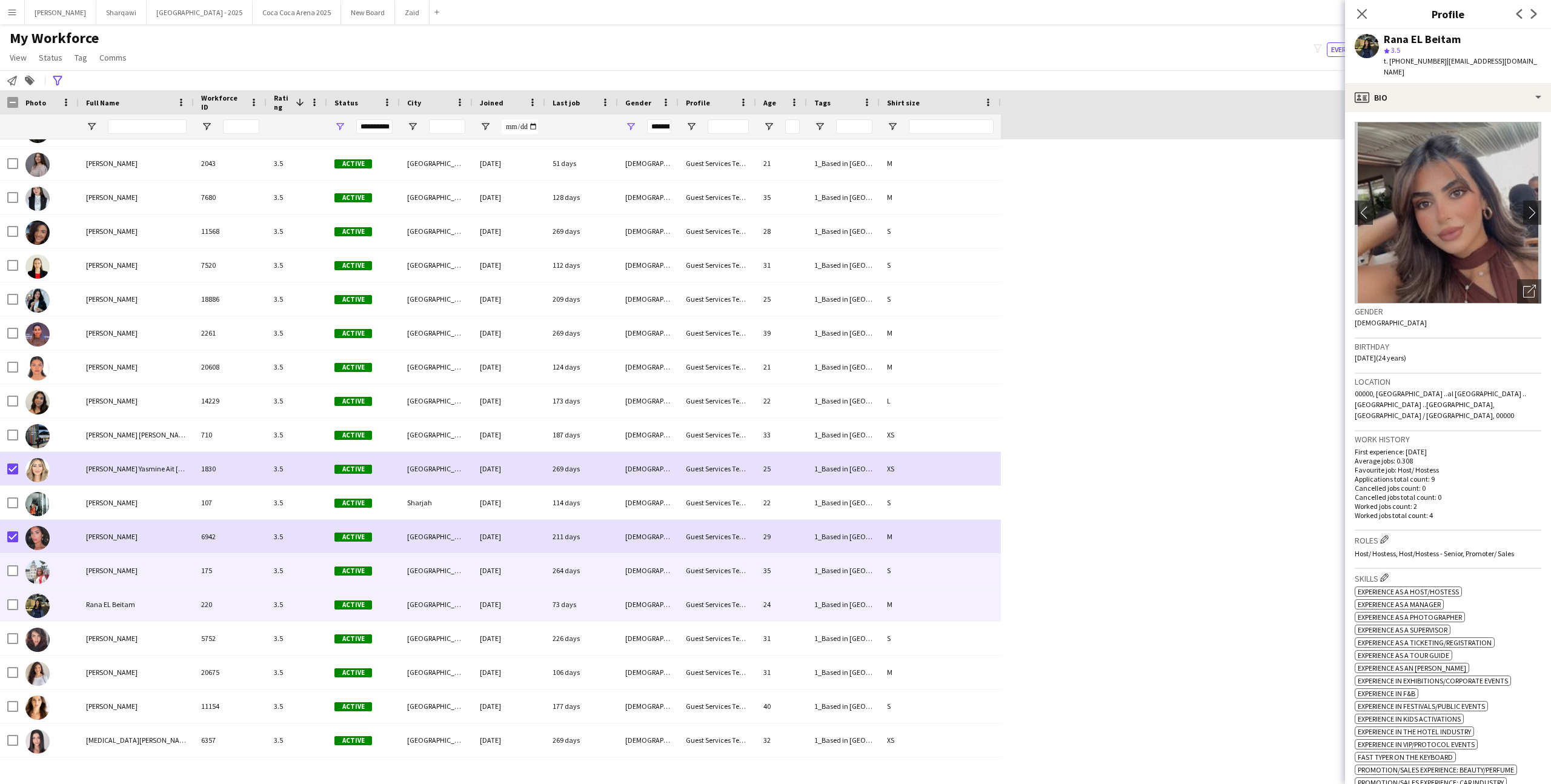
click at [56, 575] on div at bounding box center [48, 570] width 61 height 33
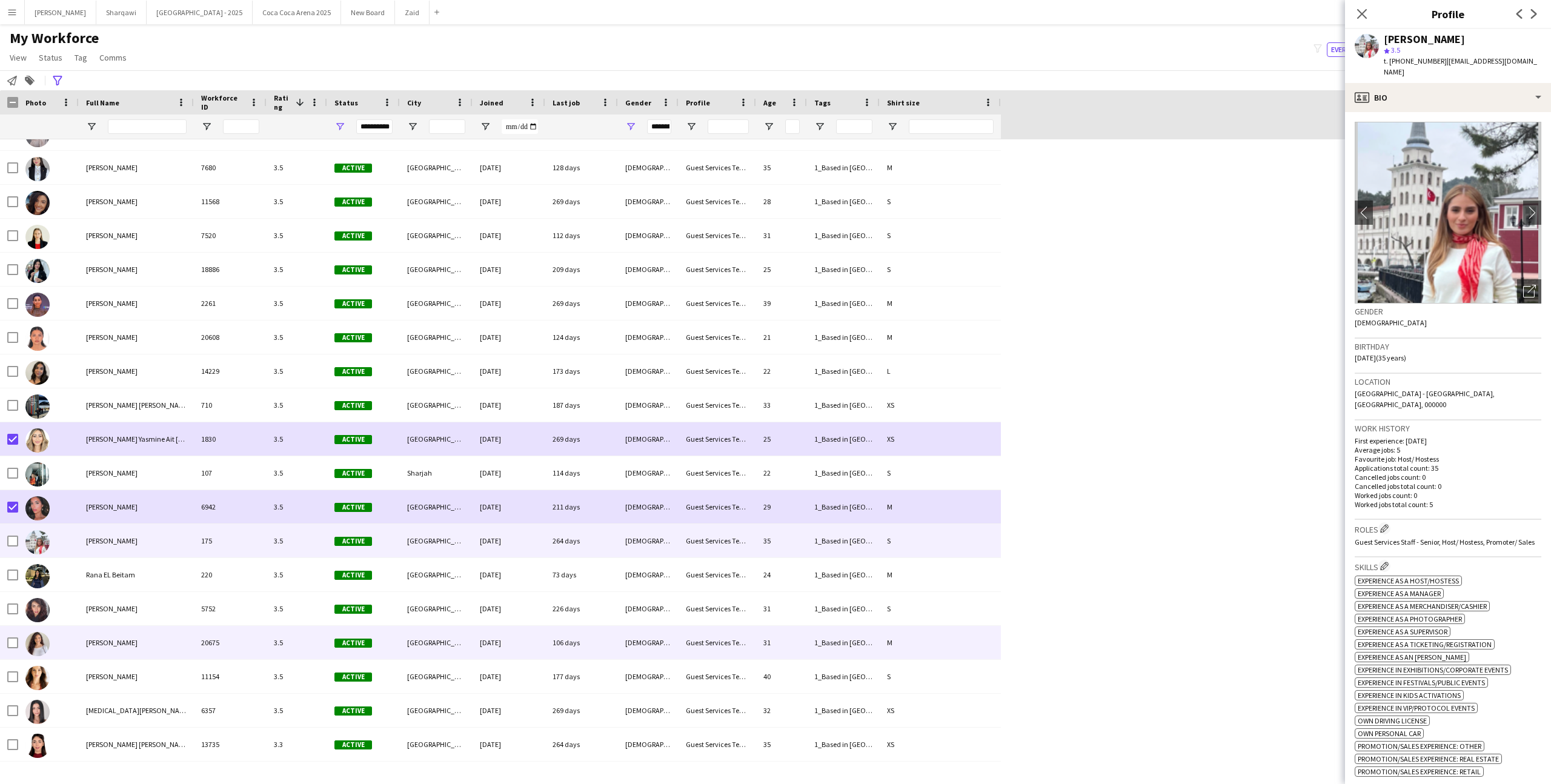
click at [75, 634] on div at bounding box center [48, 642] width 61 height 33
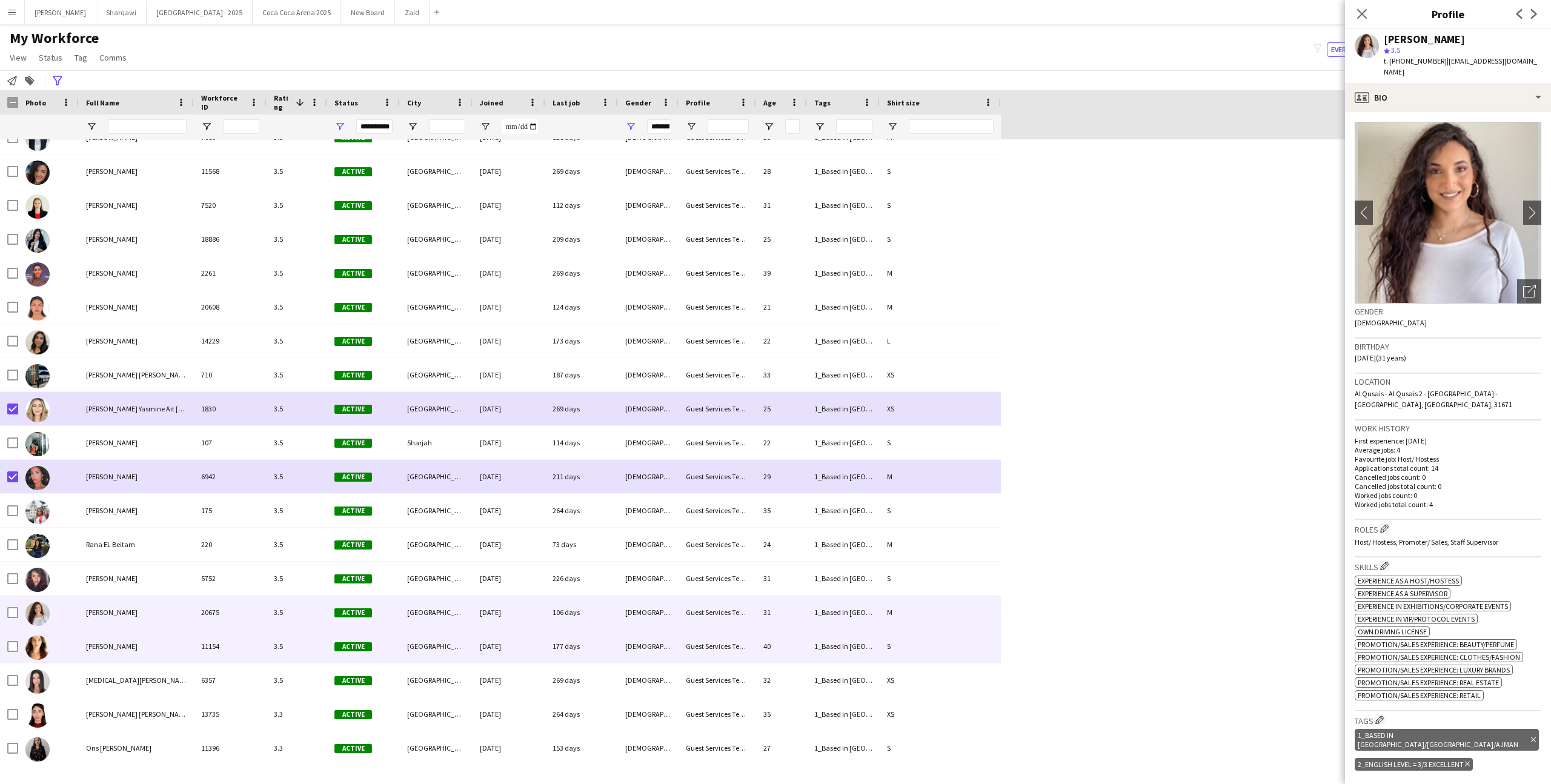
click at [75, 634] on div at bounding box center [48, 646] width 61 height 33
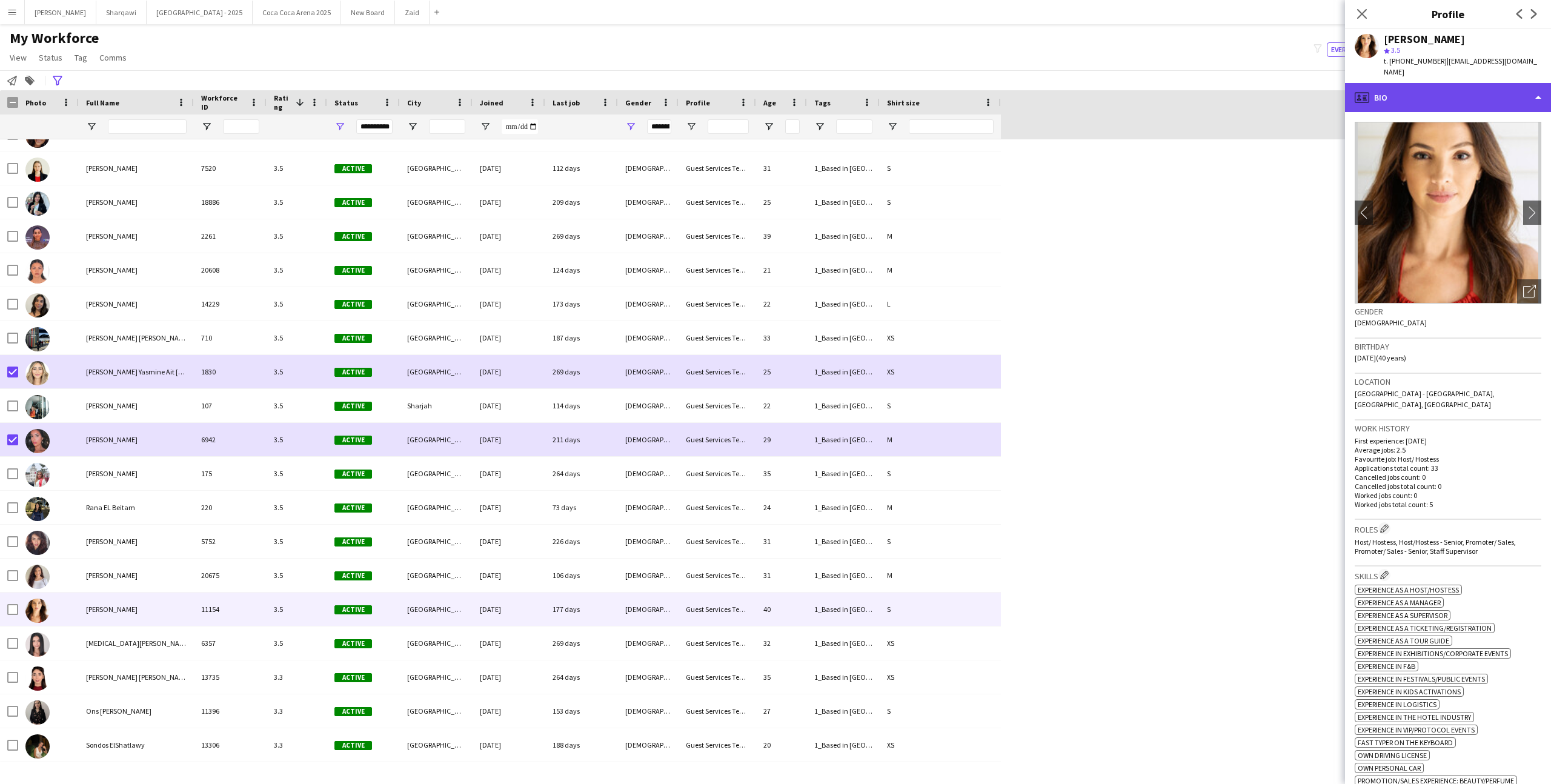
click at [1447, 95] on div "profile Bio" at bounding box center [1447, 97] width 206 height 29
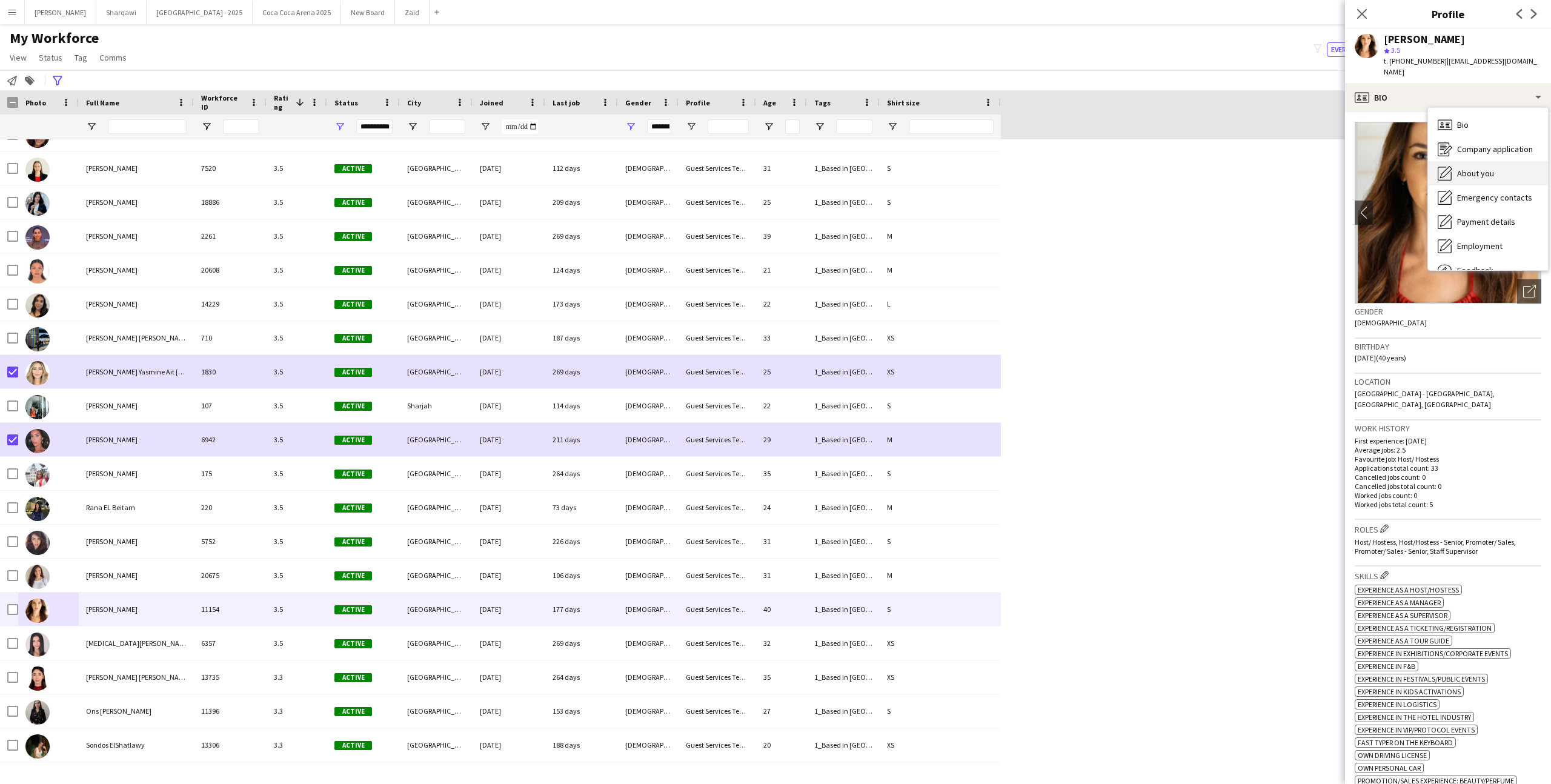
click at [1467, 168] on span "About you" at bounding box center [1476, 173] width 37 height 11
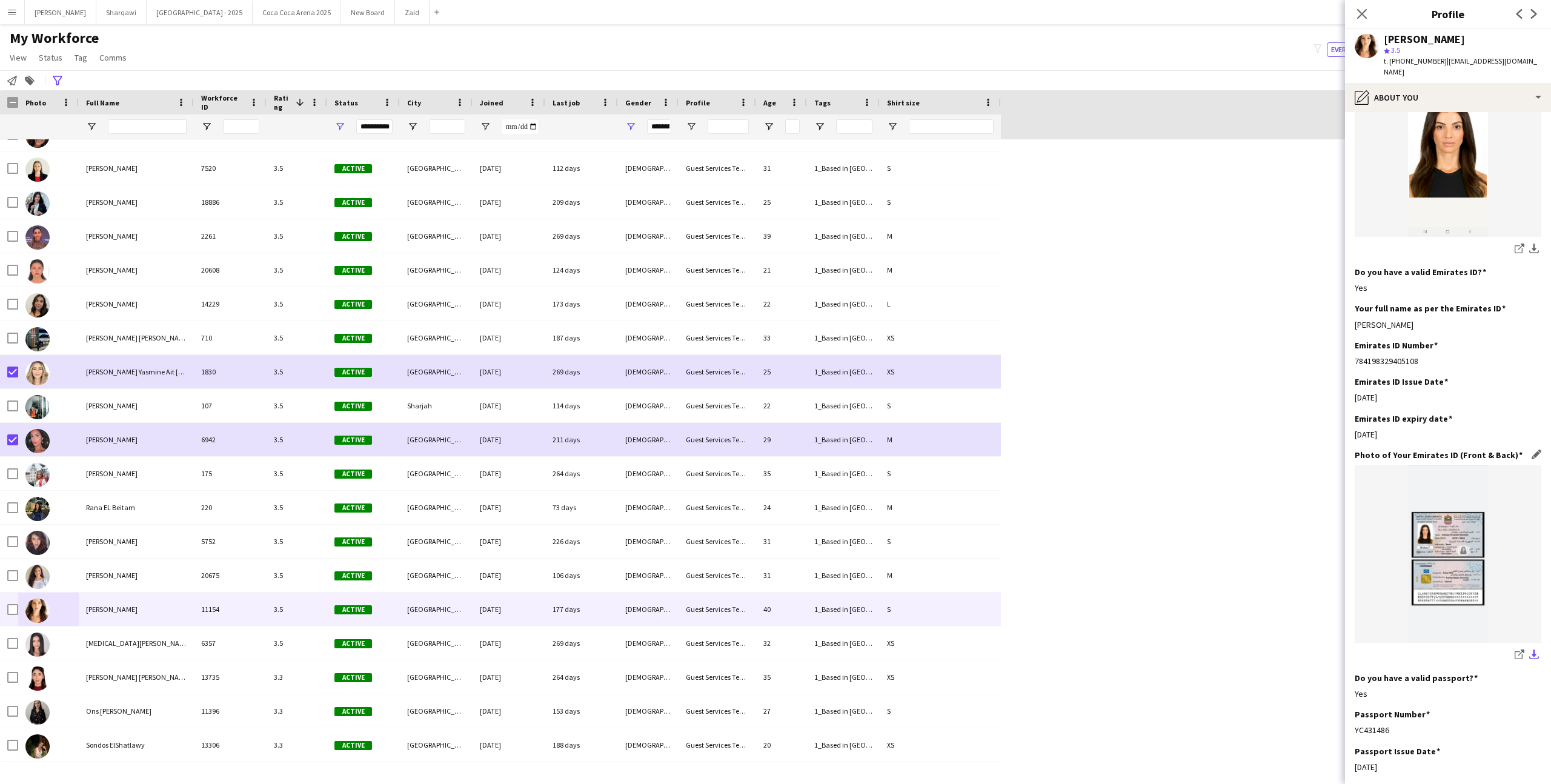
click at [1537, 650] on app-icon "download-bottom" at bounding box center [1534, 655] width 10 height 11
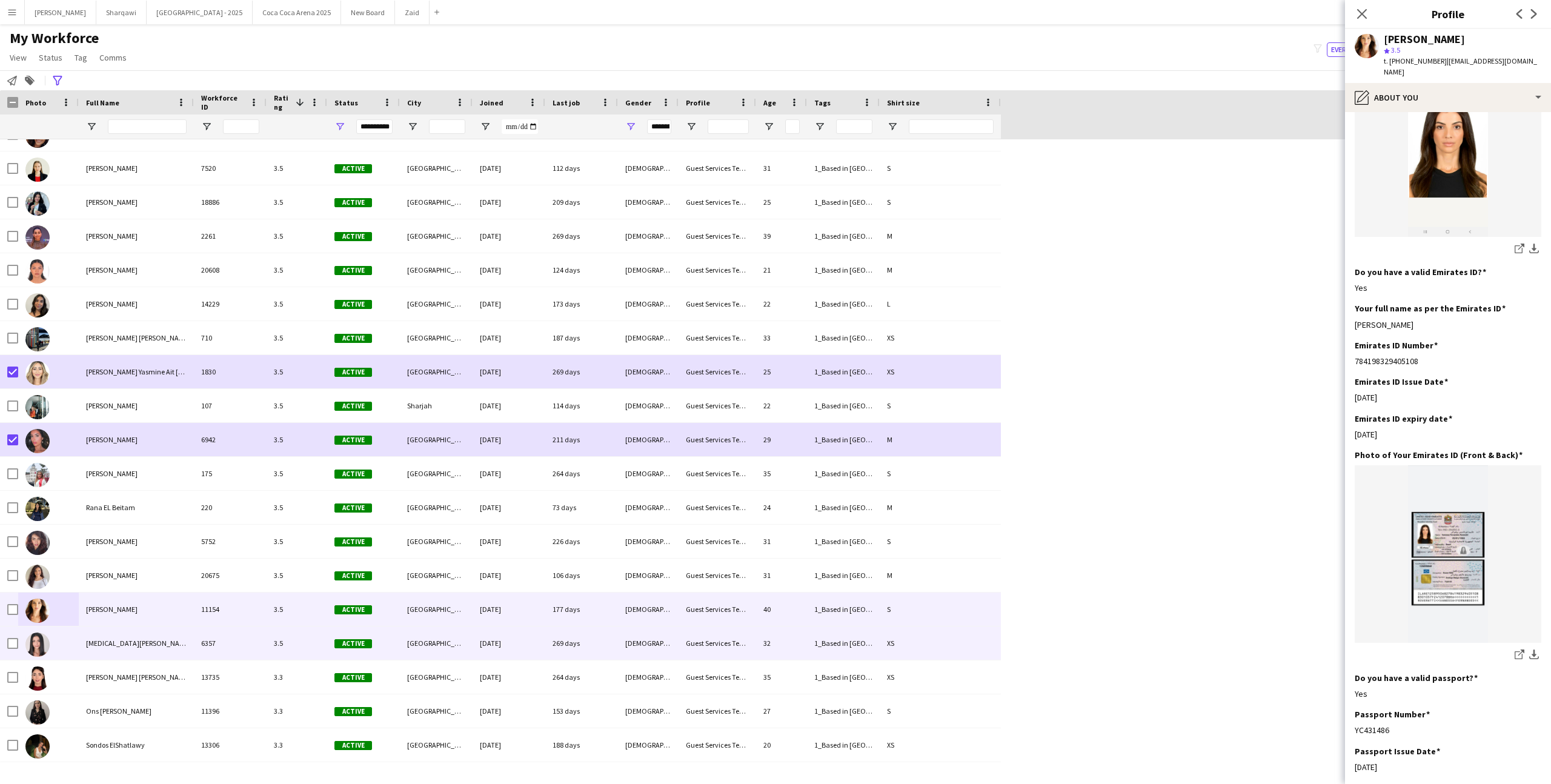
click at [306, 656] on div "3.5" at bounding box center [296, 642] width 61 height 33
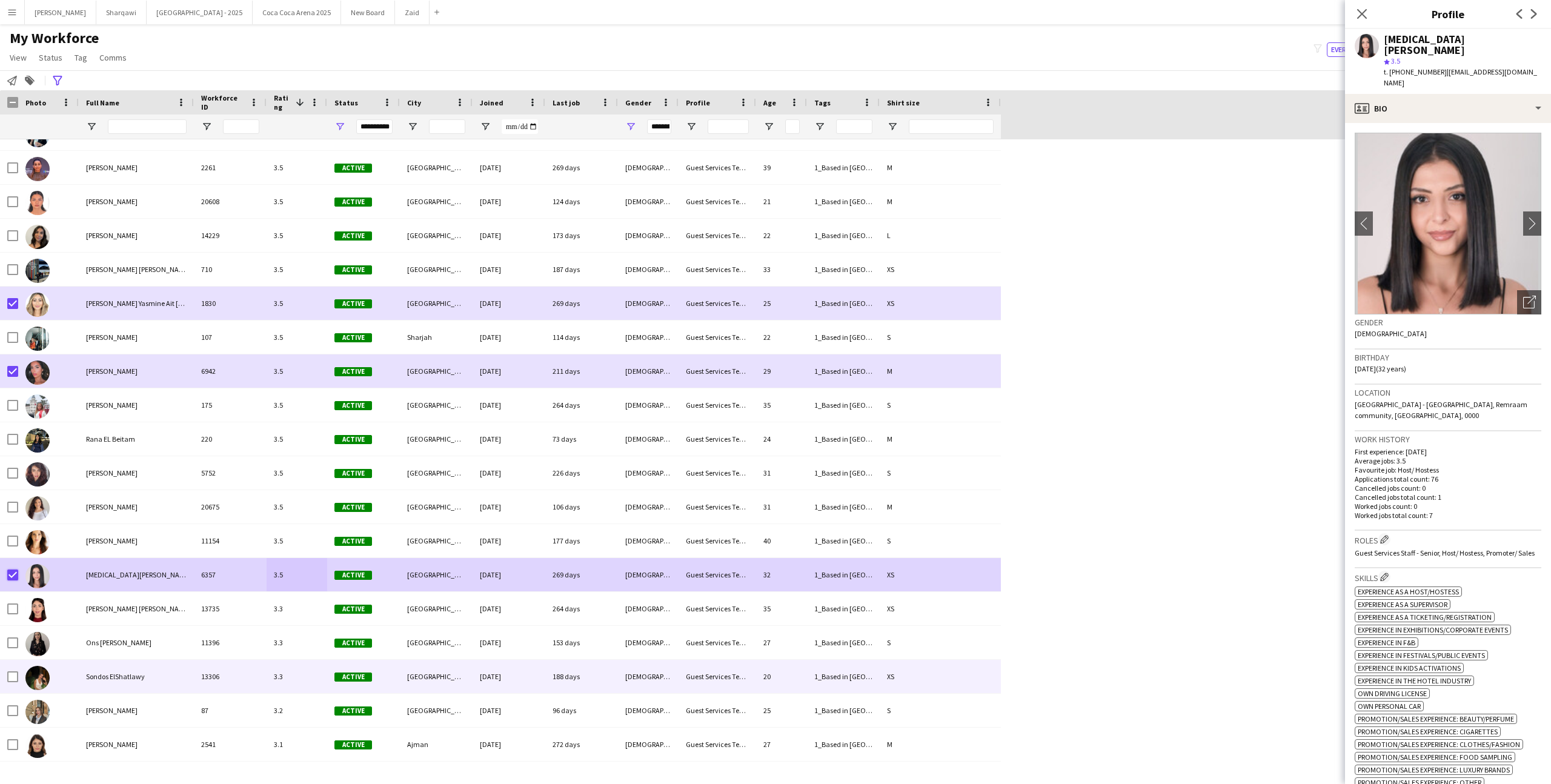
scroll to position [4173, 0]
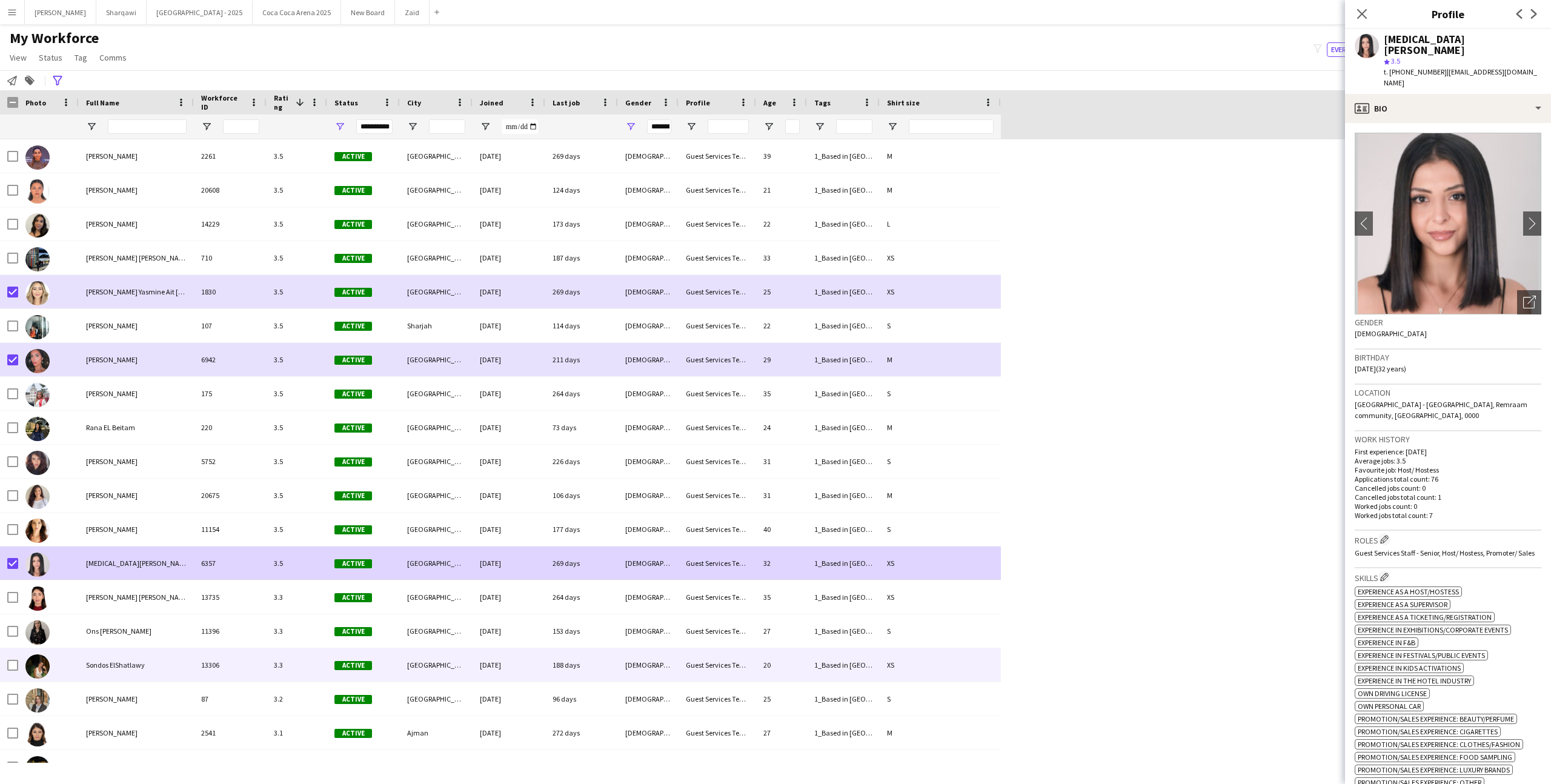
click at [104, 679] on div "Sondos ElShatlawy" at bounding box center [136, 664] width 115 height 33
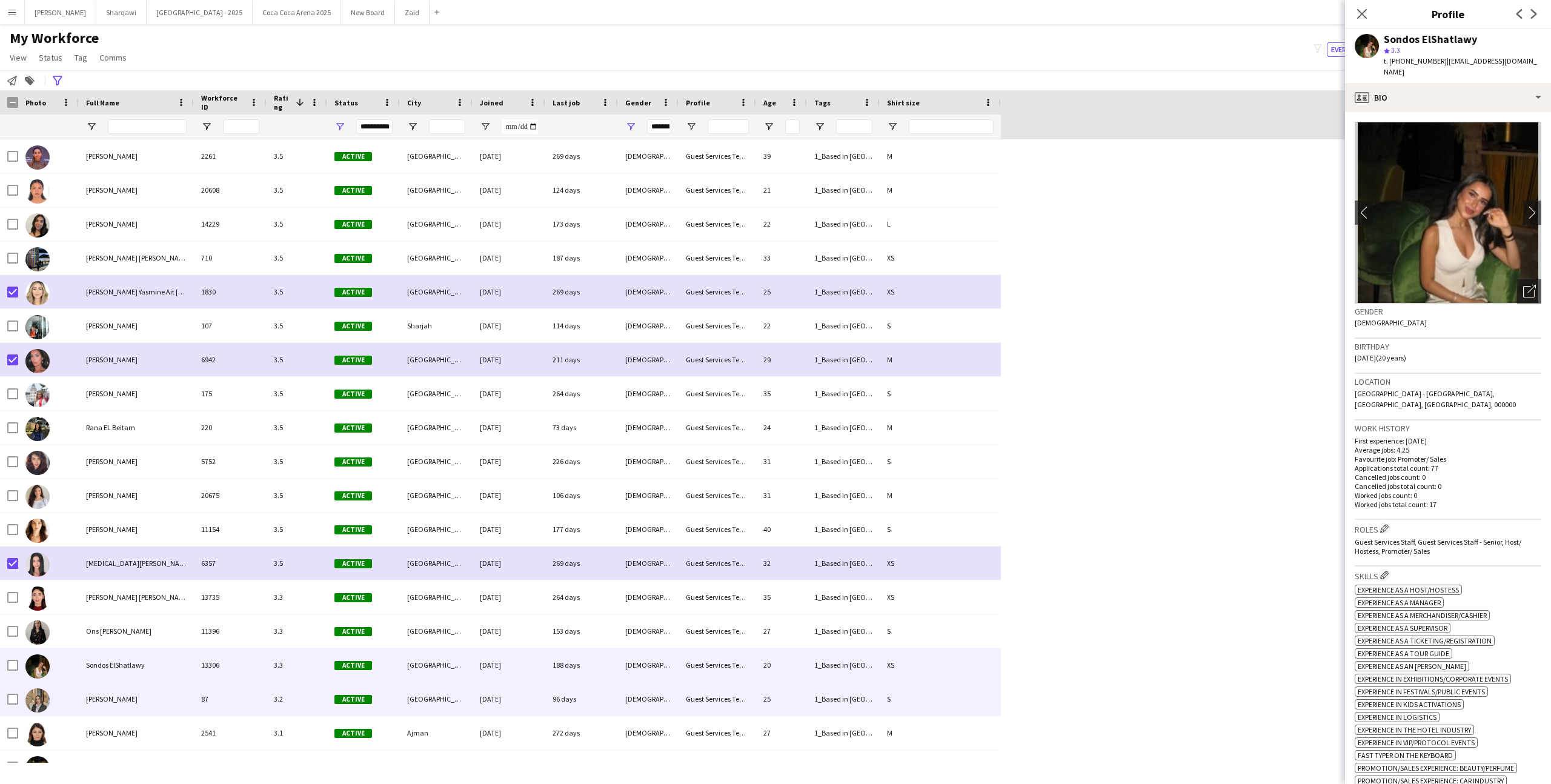
click at [119, 695] on span "[PERSON_NAME]" at bounding box center [112, 698] width 52 height 9
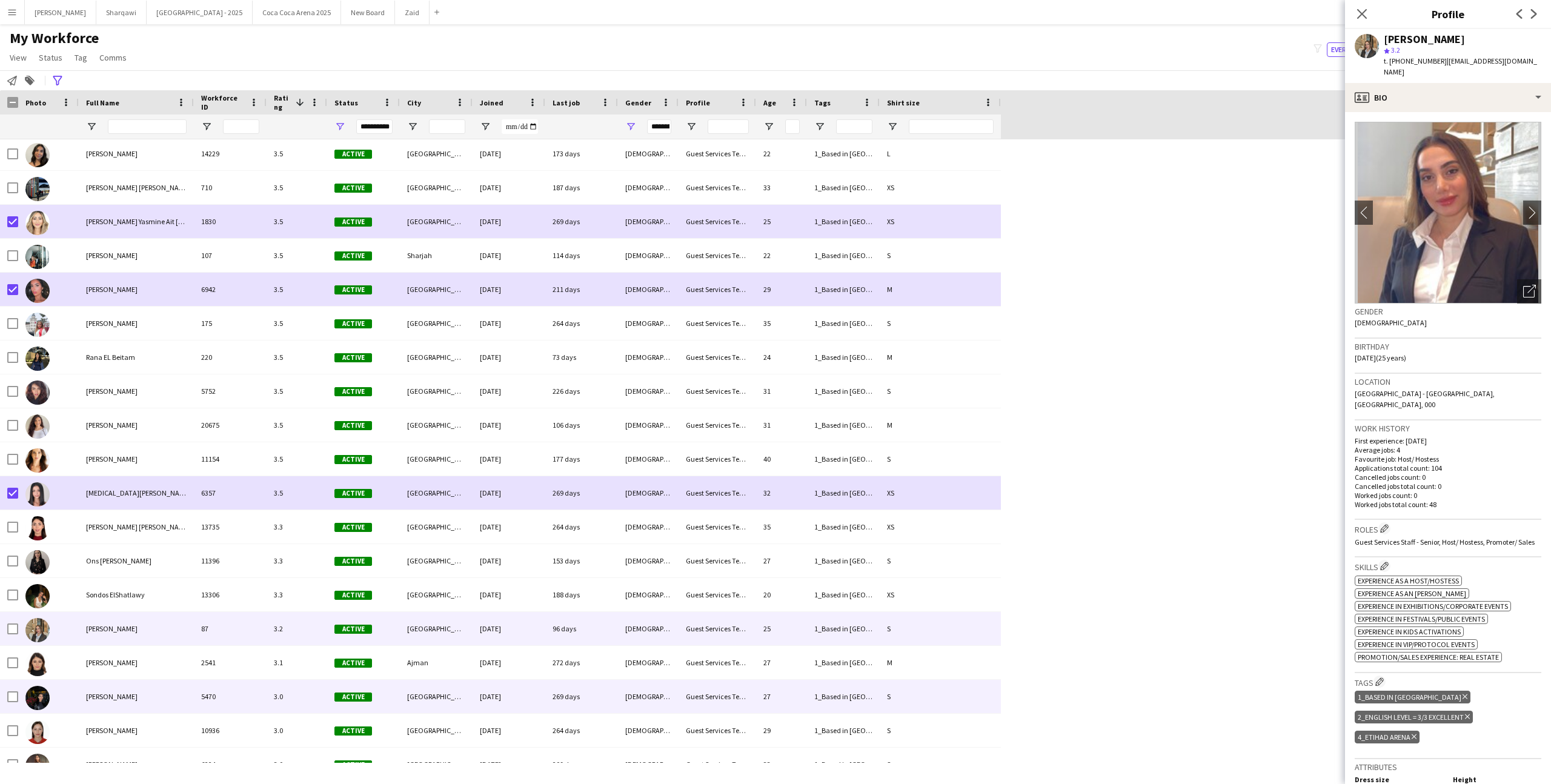
scroll to position [4250, 0]
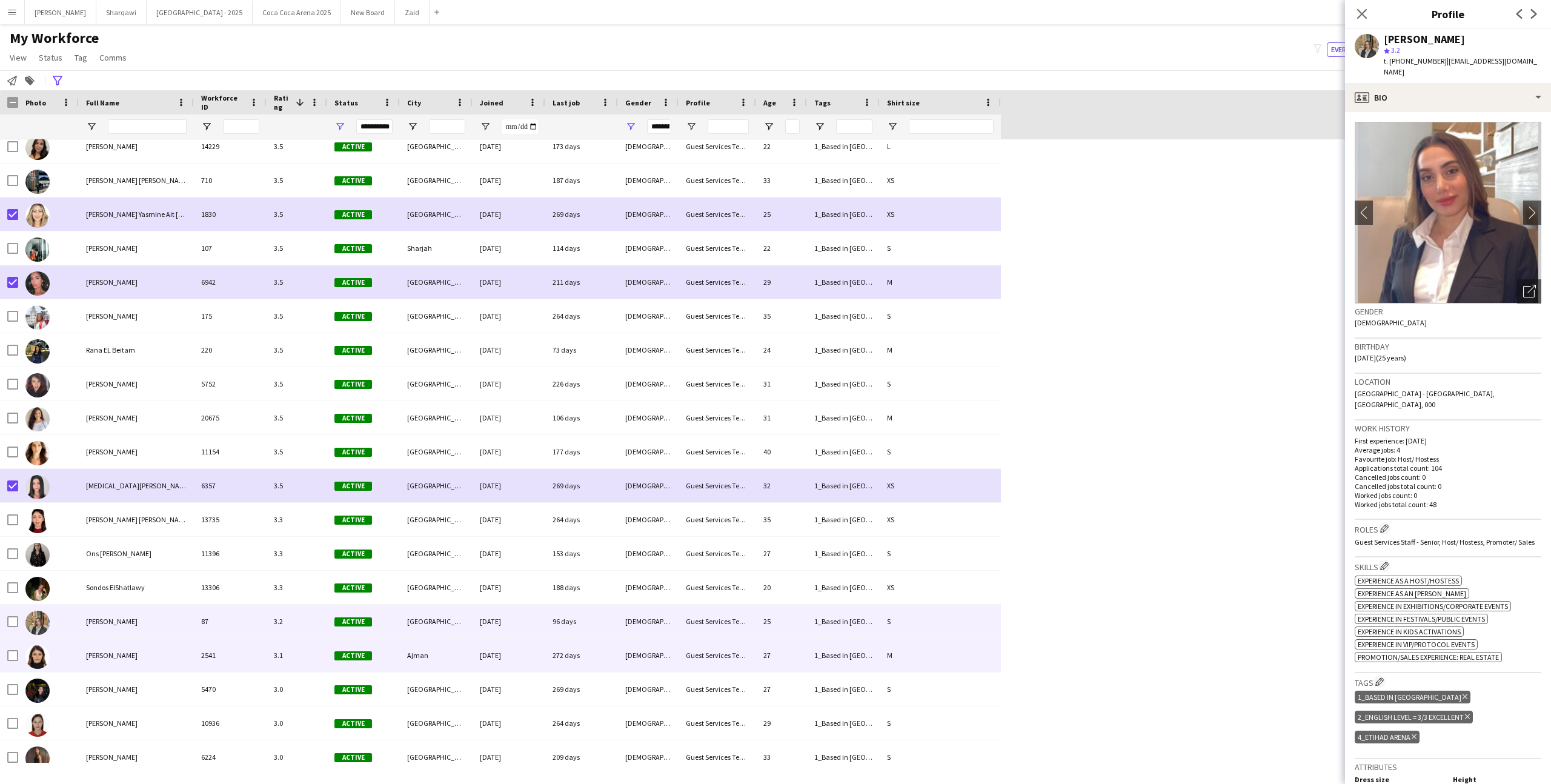
click at [167, 650] on div "[PERSON_NAME]" at bounding box center [136, 654] width 115 height 33
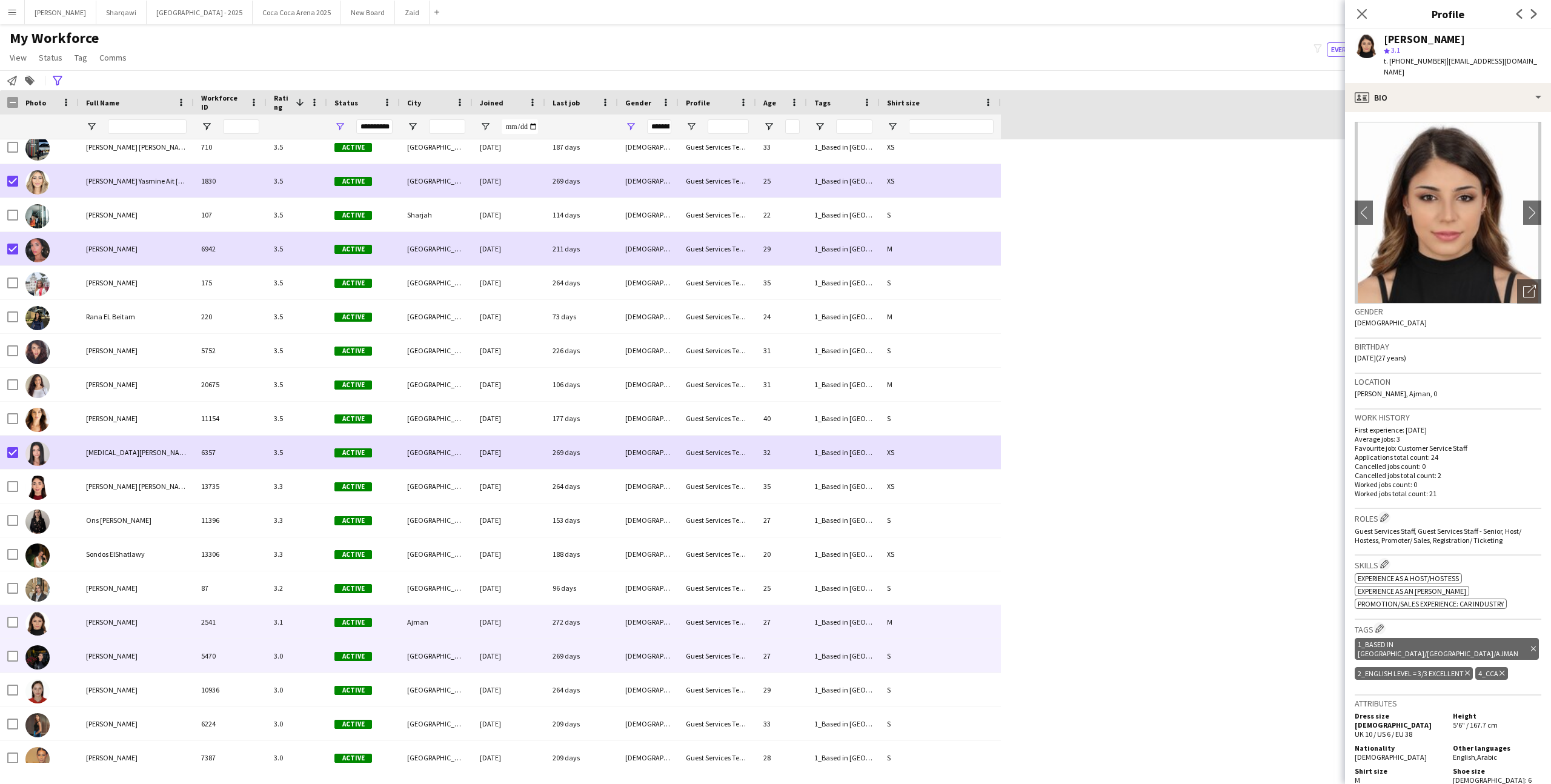
scroll to position [4283, 0]
click at [167, 650] on div "[PERSON_NAME]" at bounding box center [136, 656] width 115 height 33
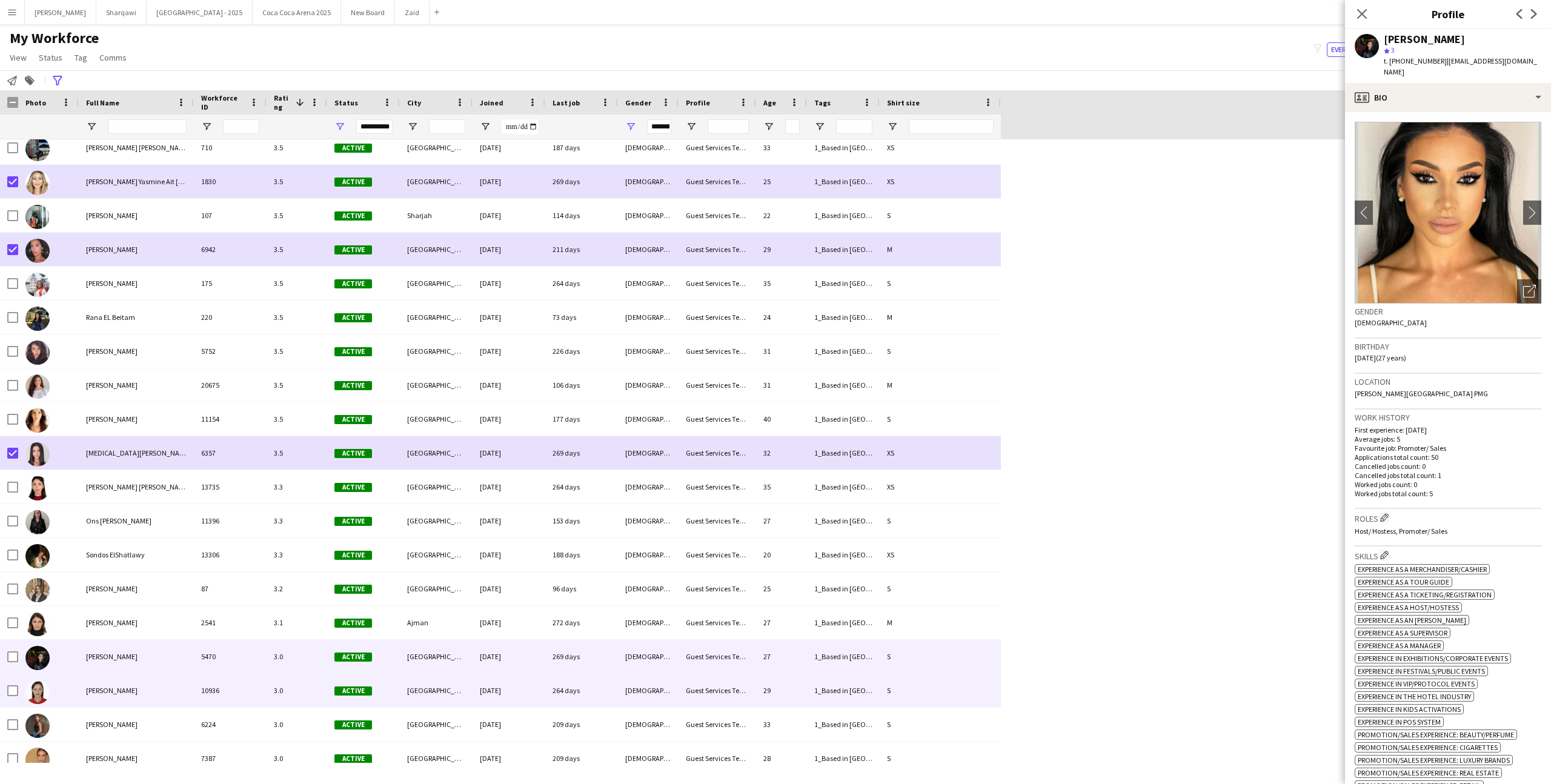
scroll to position [4318, 0]
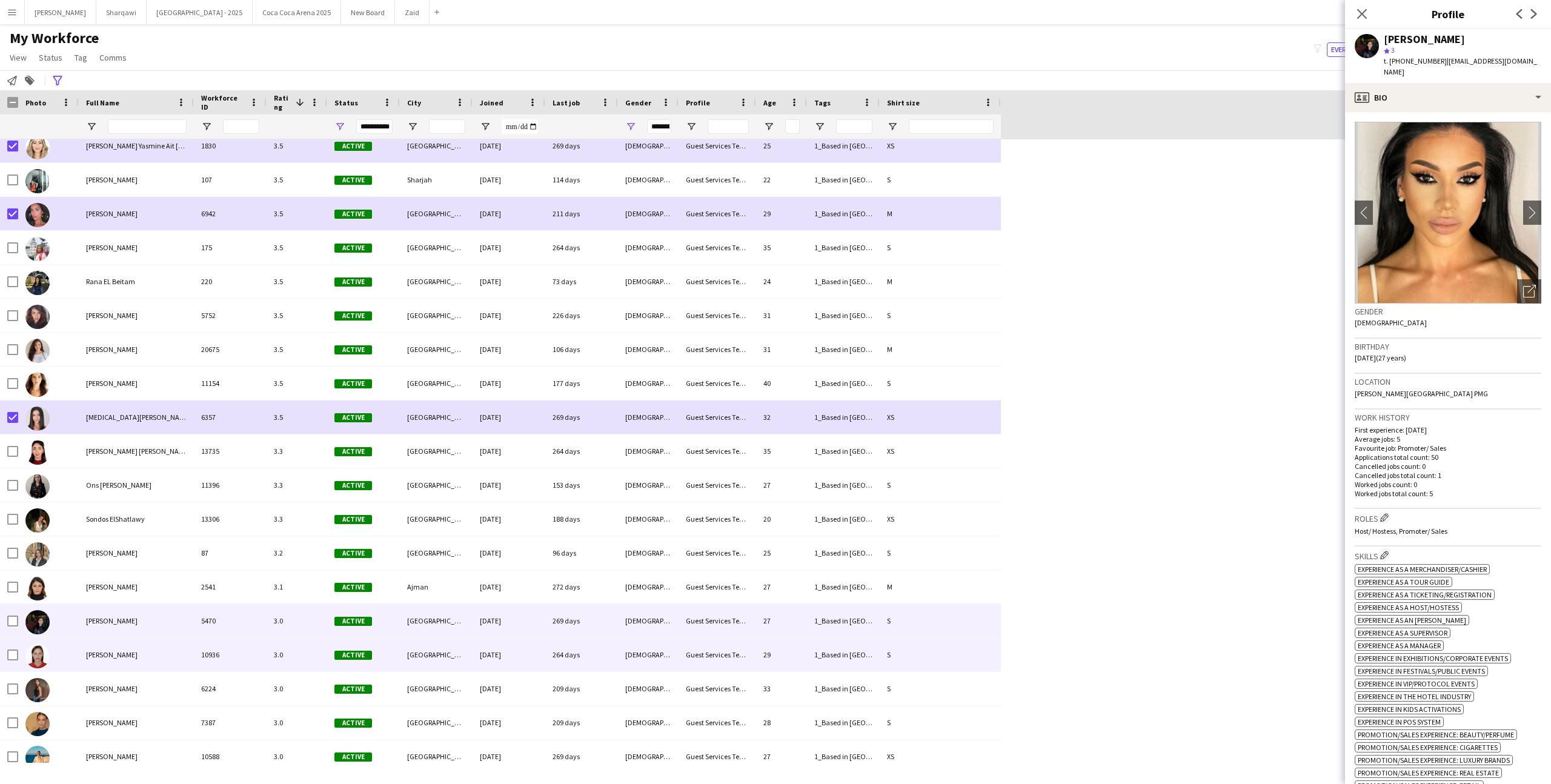
click at [167, 650] on div "[PERSON_NAME]" at bounding box center [136, 654] width 115 height 33
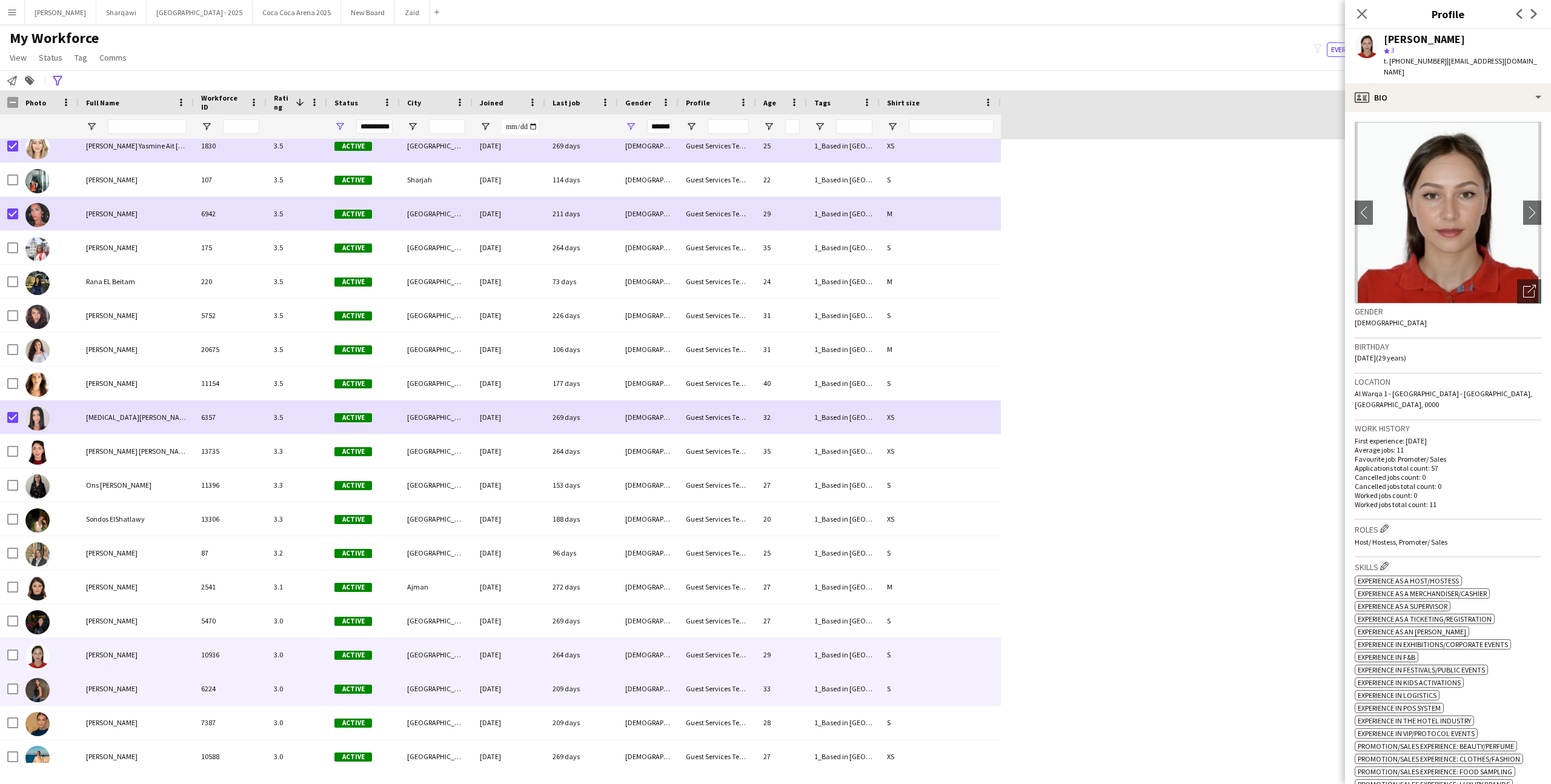
click at [174, 675] on div "[PERSON_NAME]" at bounding box center [136, 688] width 115 height 33
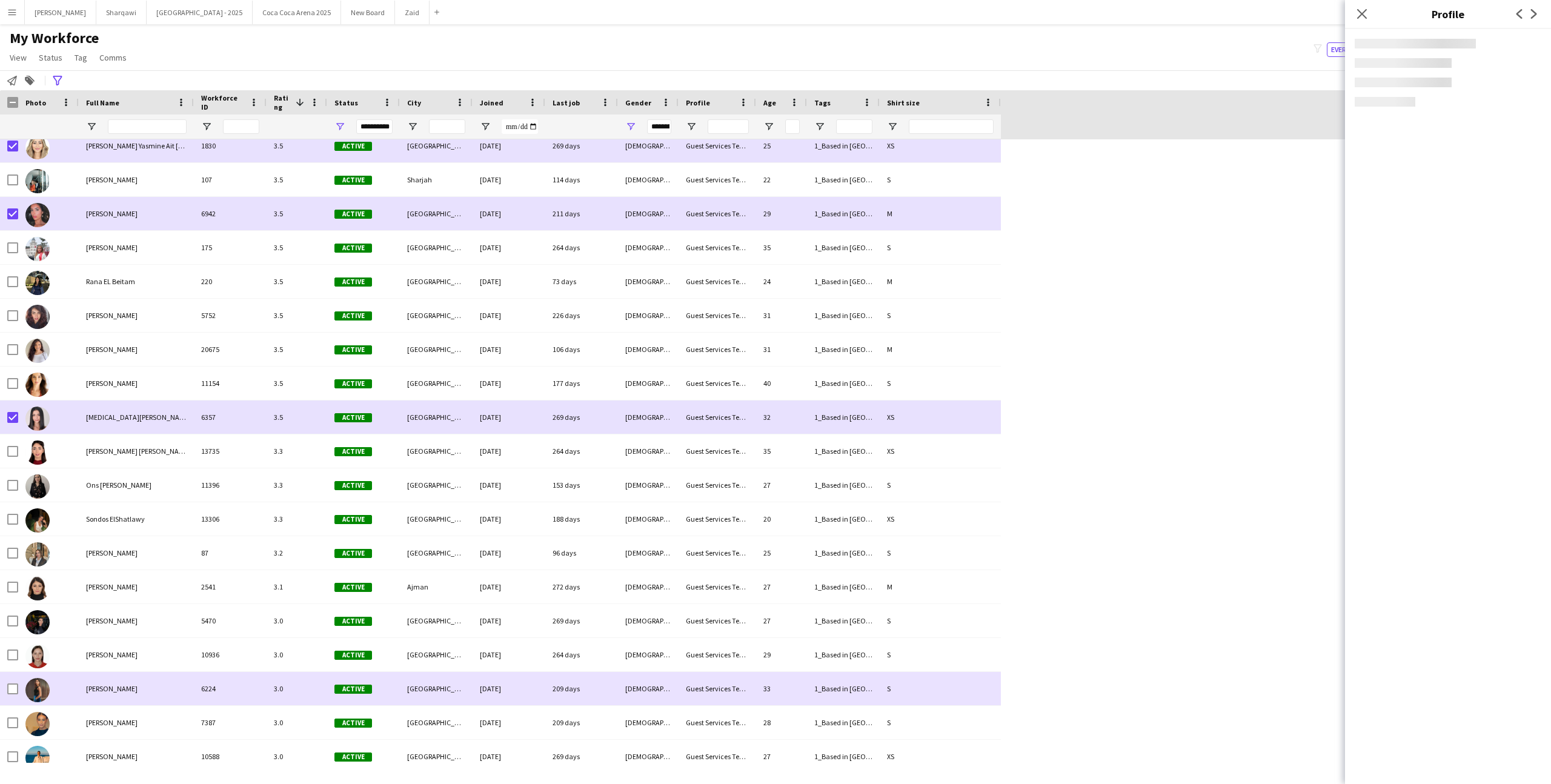
click at [174, 675] on div "[PERSON_NAME]" at bounding box center [136, 688] width 115 height 33
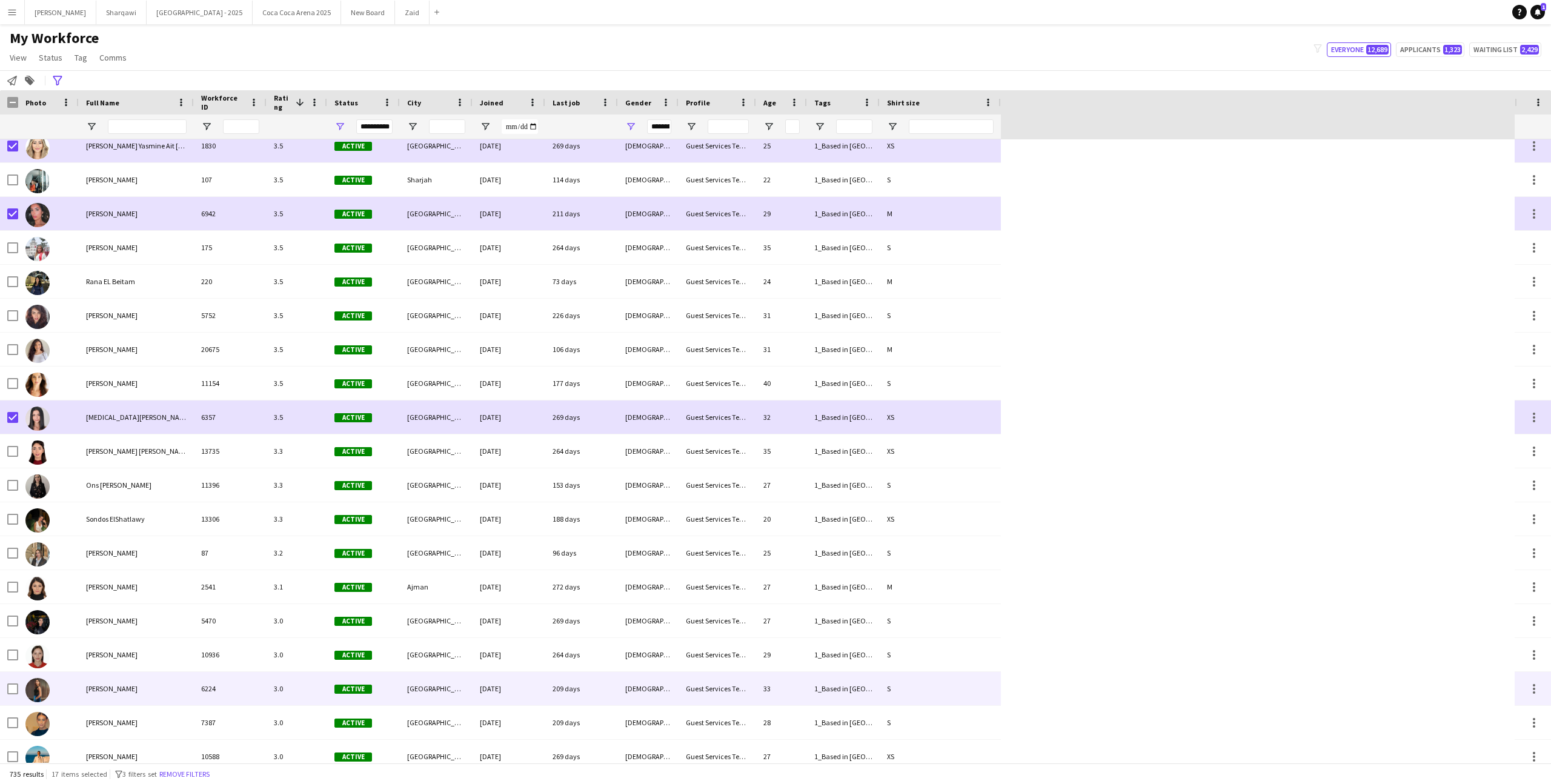
click at [174, 675] on div "[PERSON_NAME]" at bounding box center [136, 688] width 115 height 33
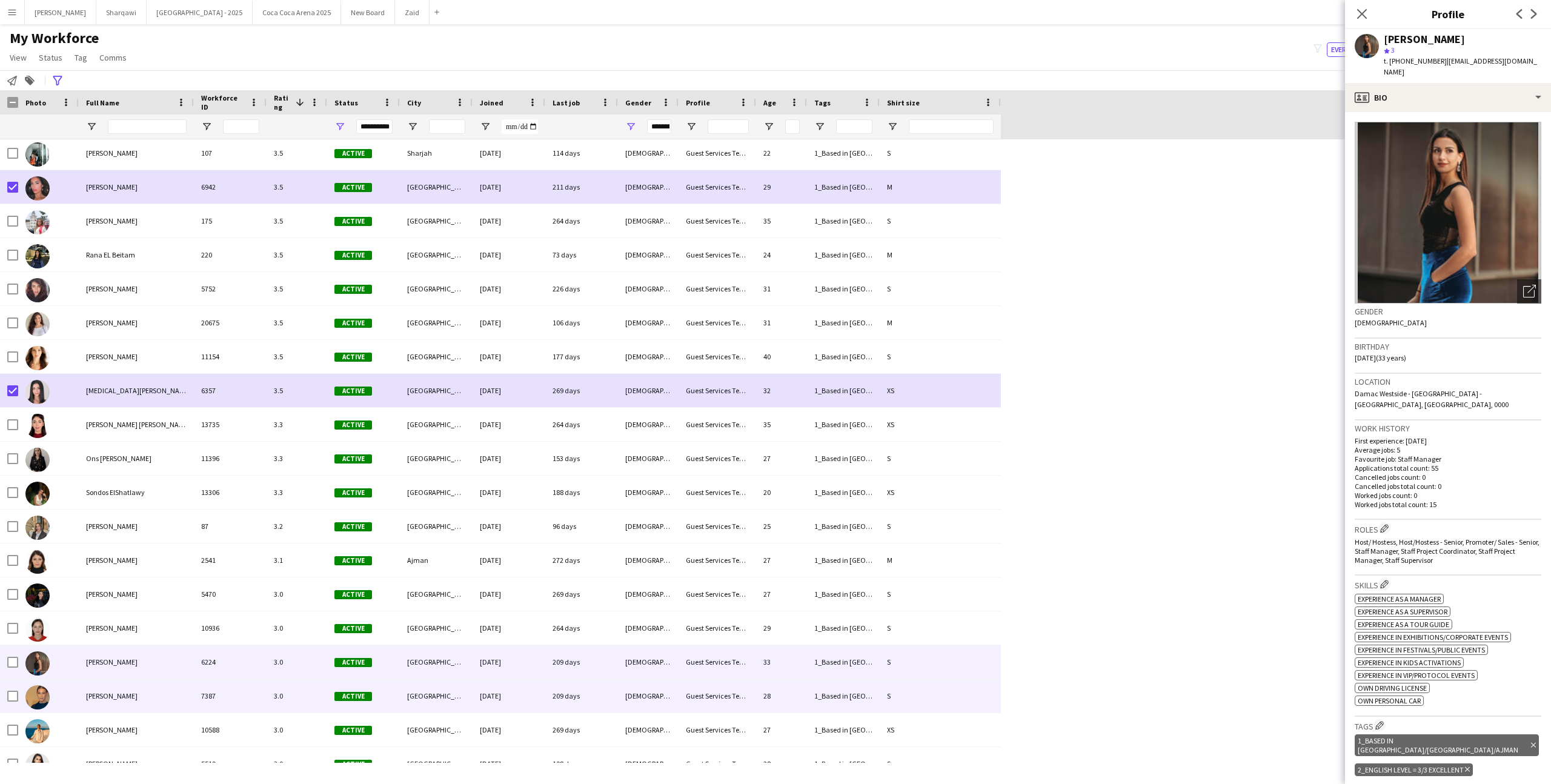
scroll to position [4349, 0]
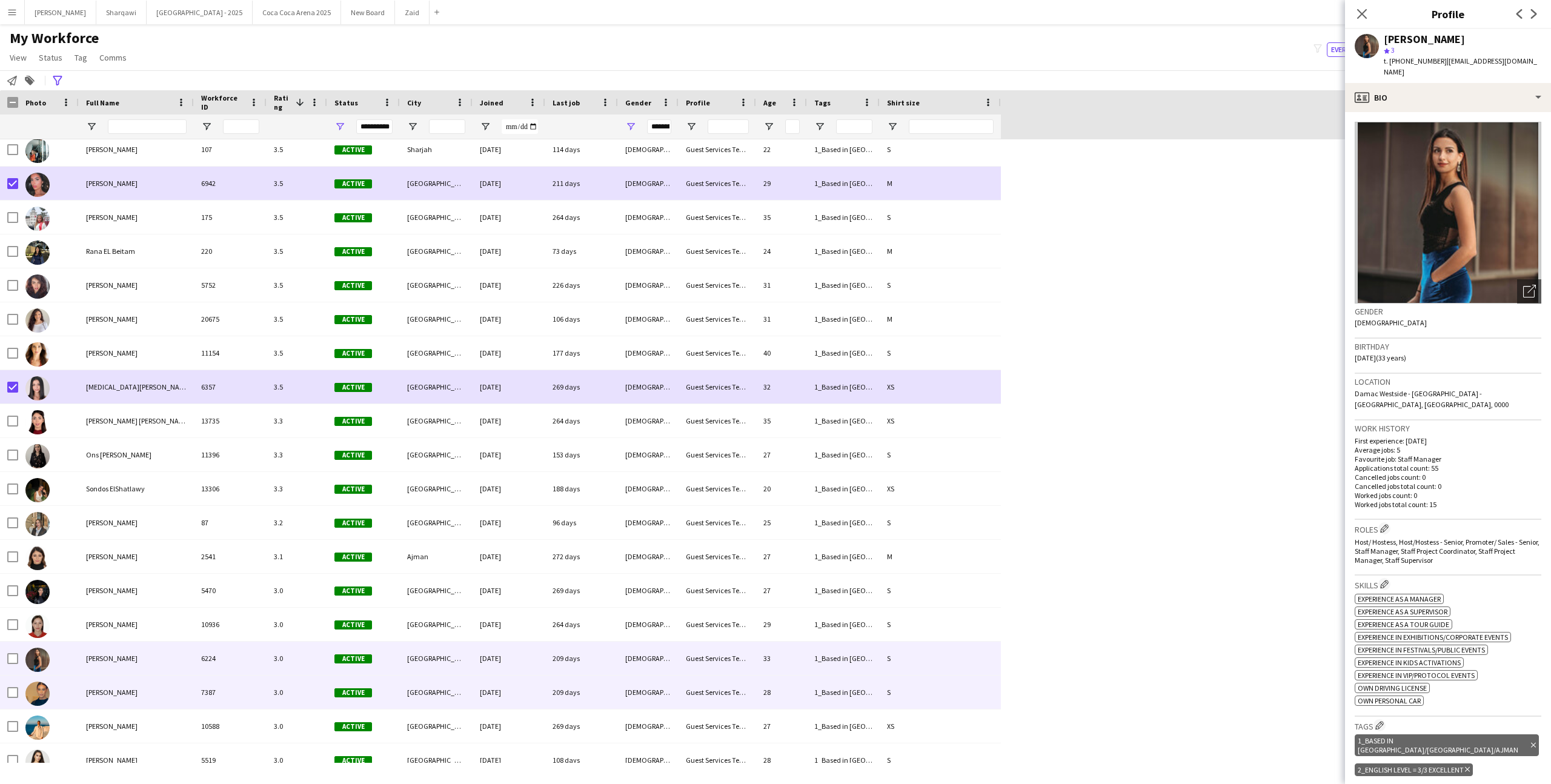
click at [174, 675] on div "[PERSON_NAME]" at bounding box center [136, 692] width 115 height 33
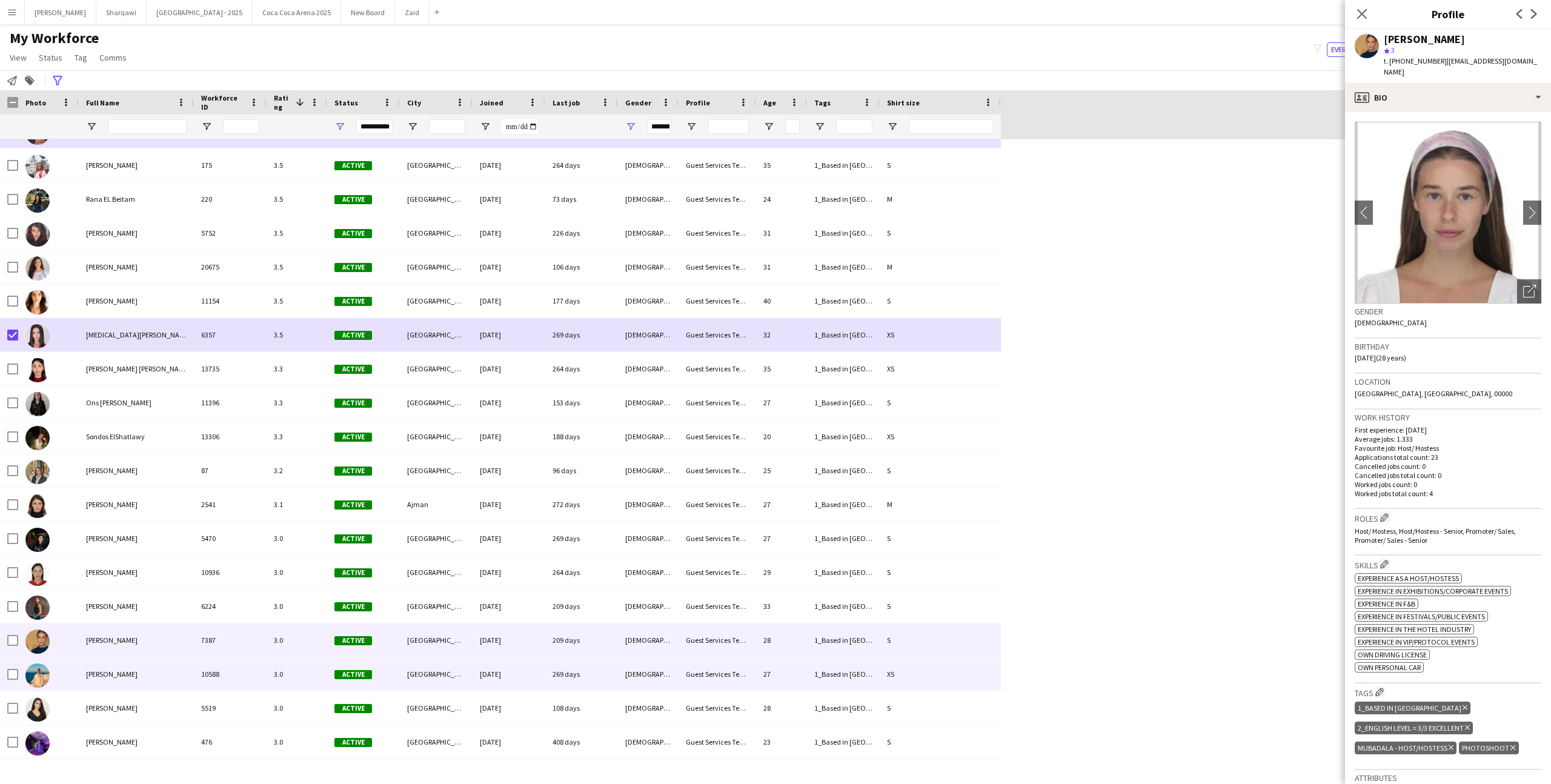
scroll to position [4400, 0]
click at [174, 675] on div "[PERSON_NAME]" at bounding box center [136, 674] width 115 height 33
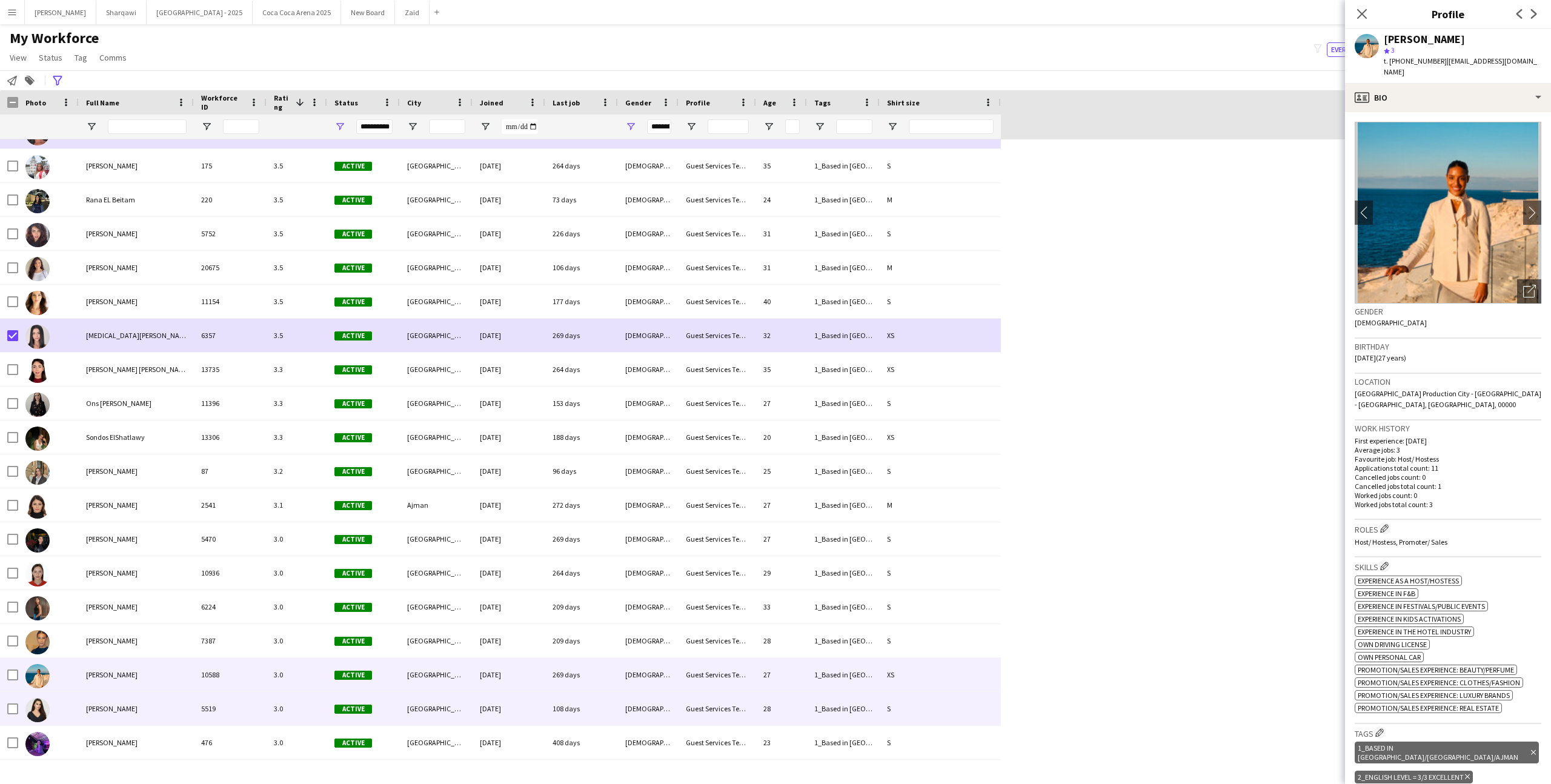
scroll to position [4433, 0]
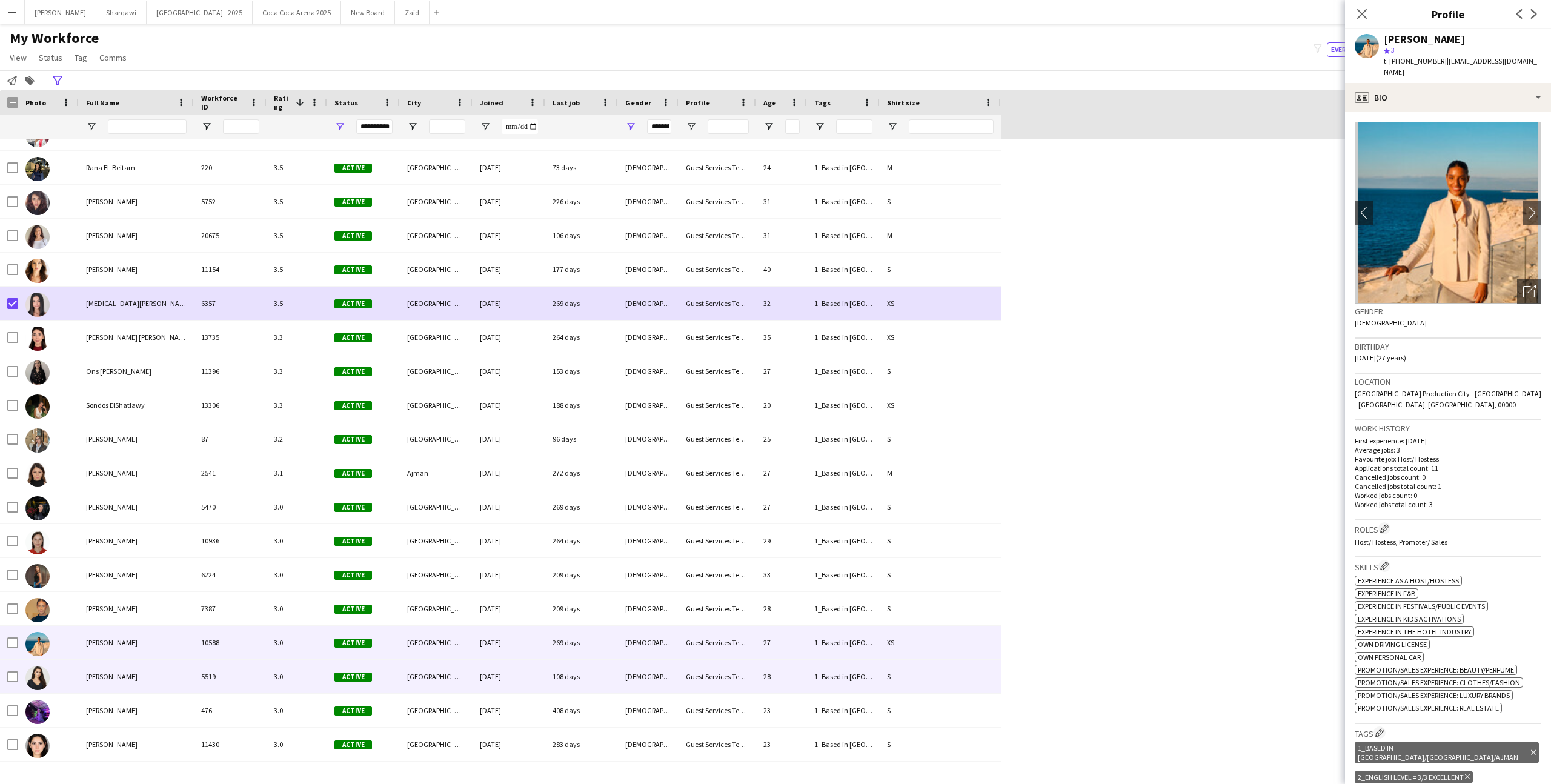
click at [174, 675] on div "[PERSON_NAME]" at bounding box center [136, 676] width 115 height 33
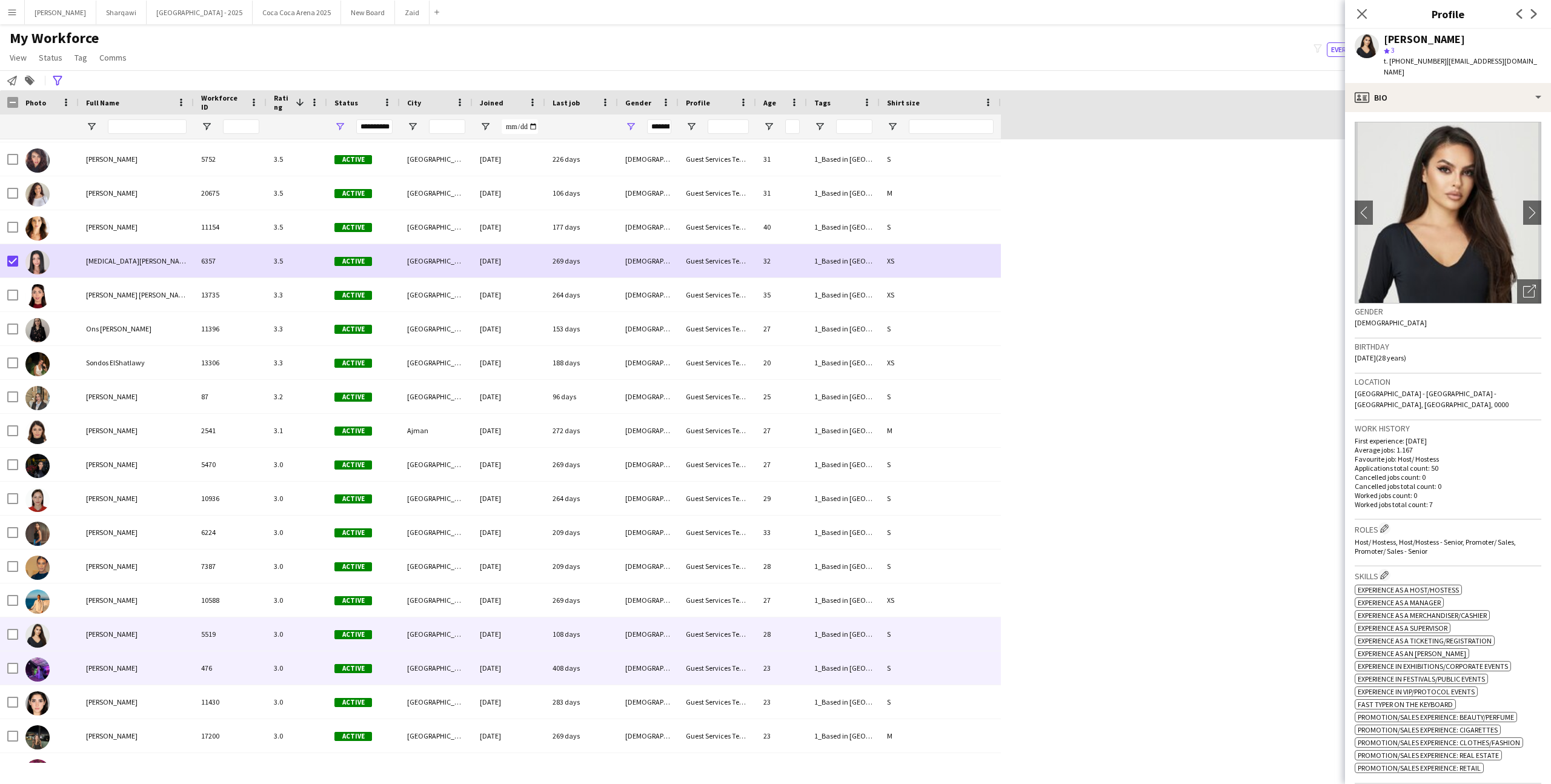
scroll to position [4528, 0]
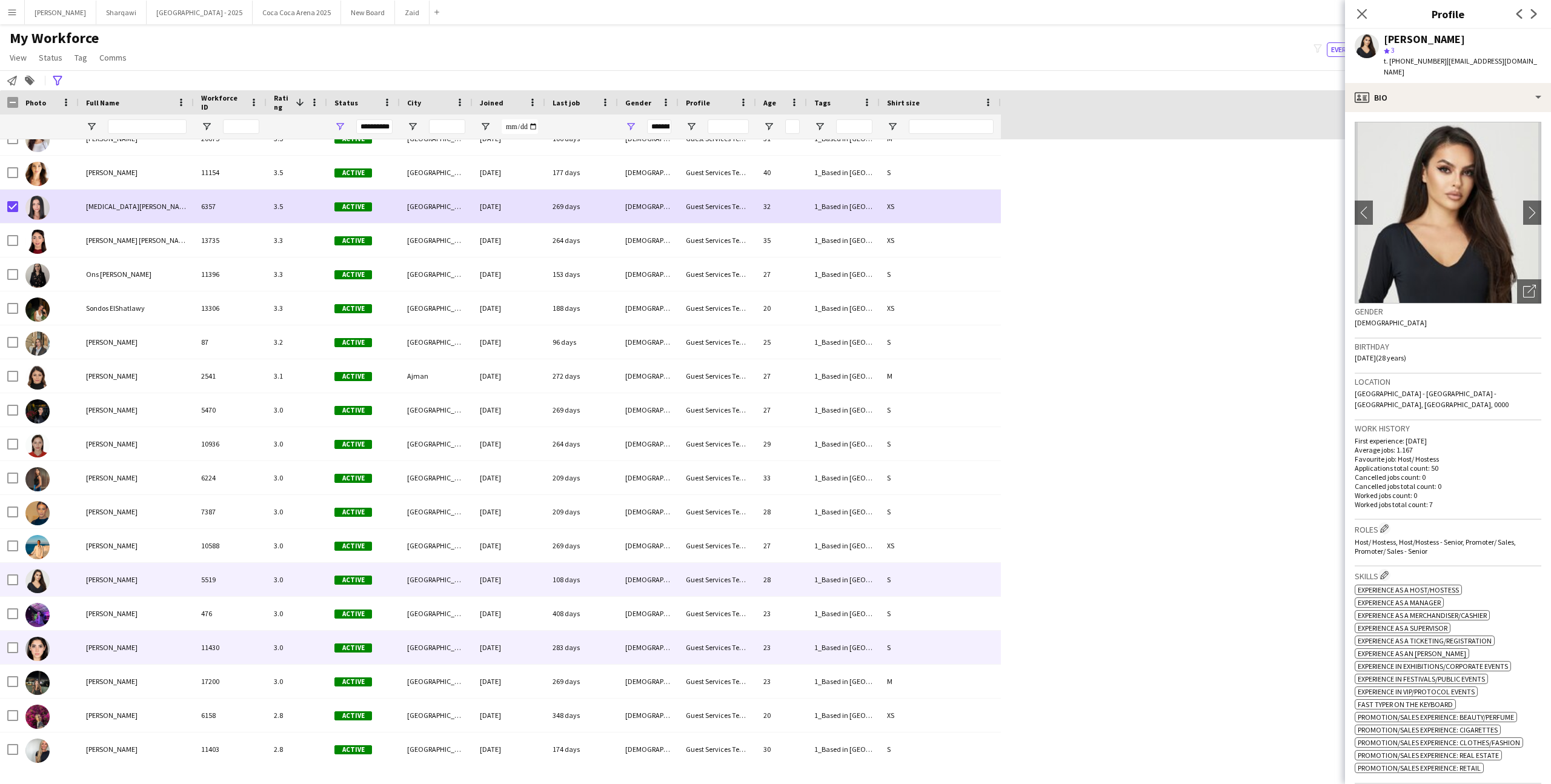
click at [176, 654] on div "[PERSON_NAME]" at bounding box center [136, 647] width 115 height 33
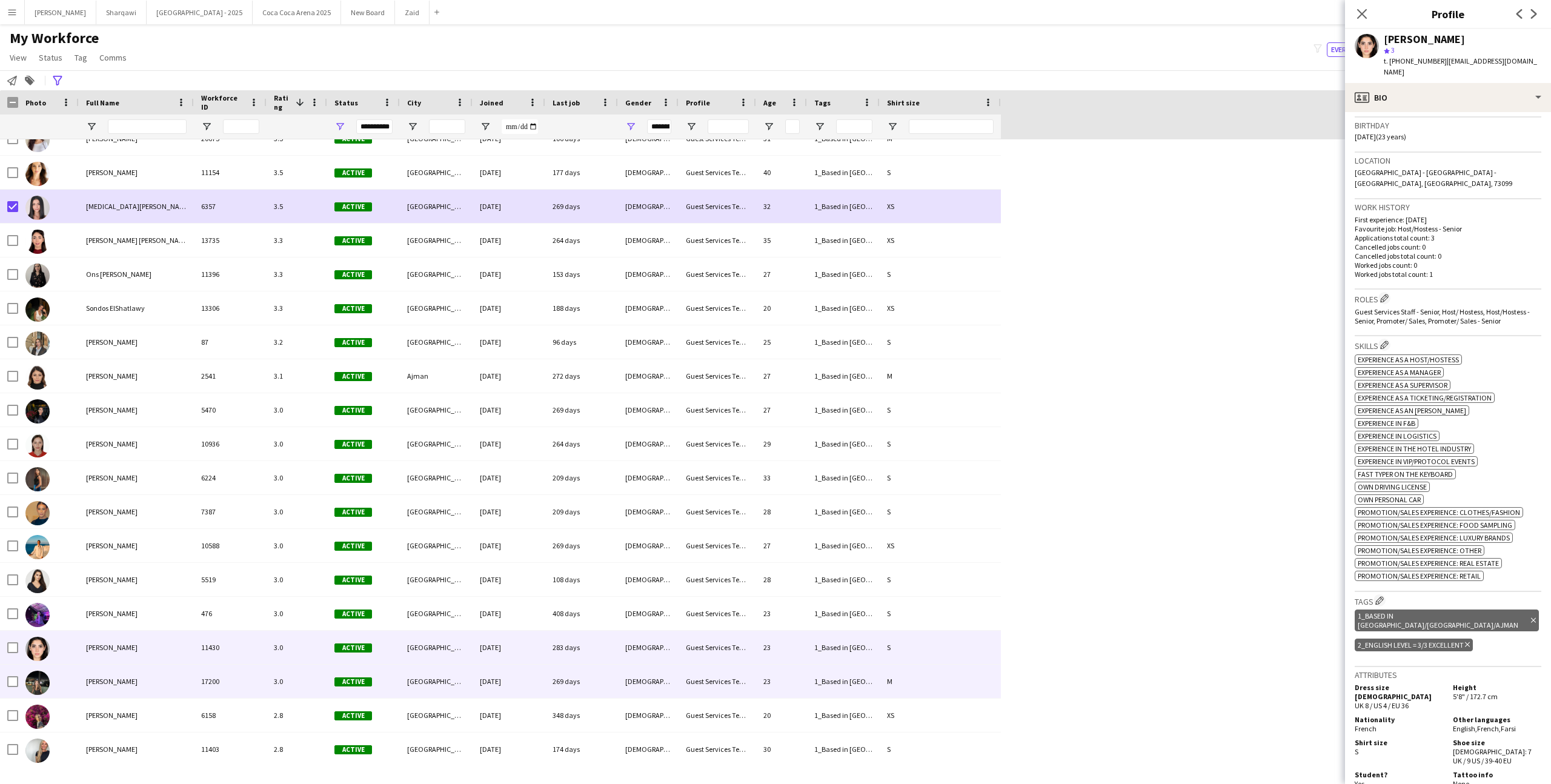
click at [262, 687] on div "17200" at bounding box center [230, 681] width 73 height 33
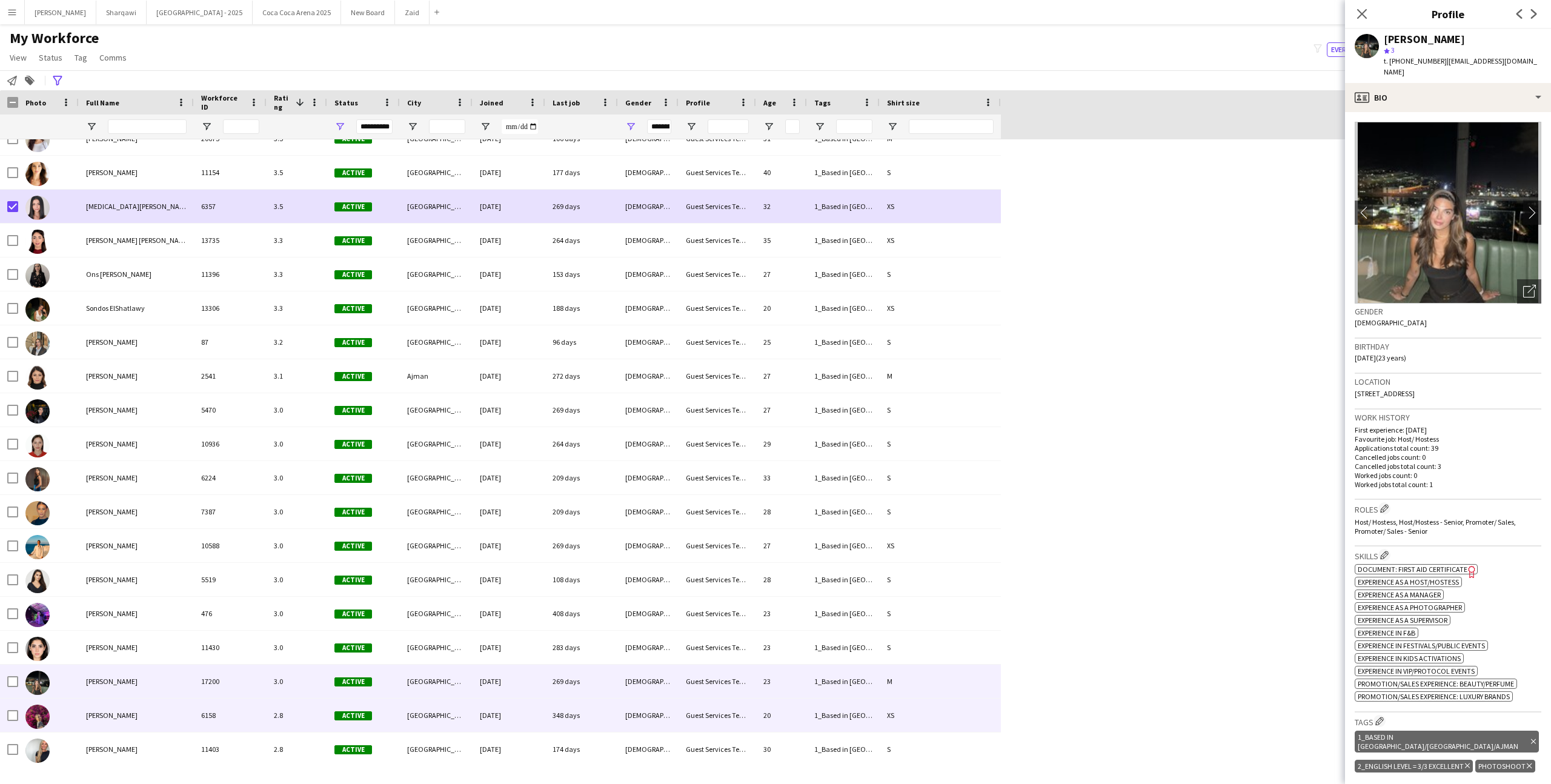
click at [262, 701] on div "6158" at bounding box center [230, 714] width 73 height 33
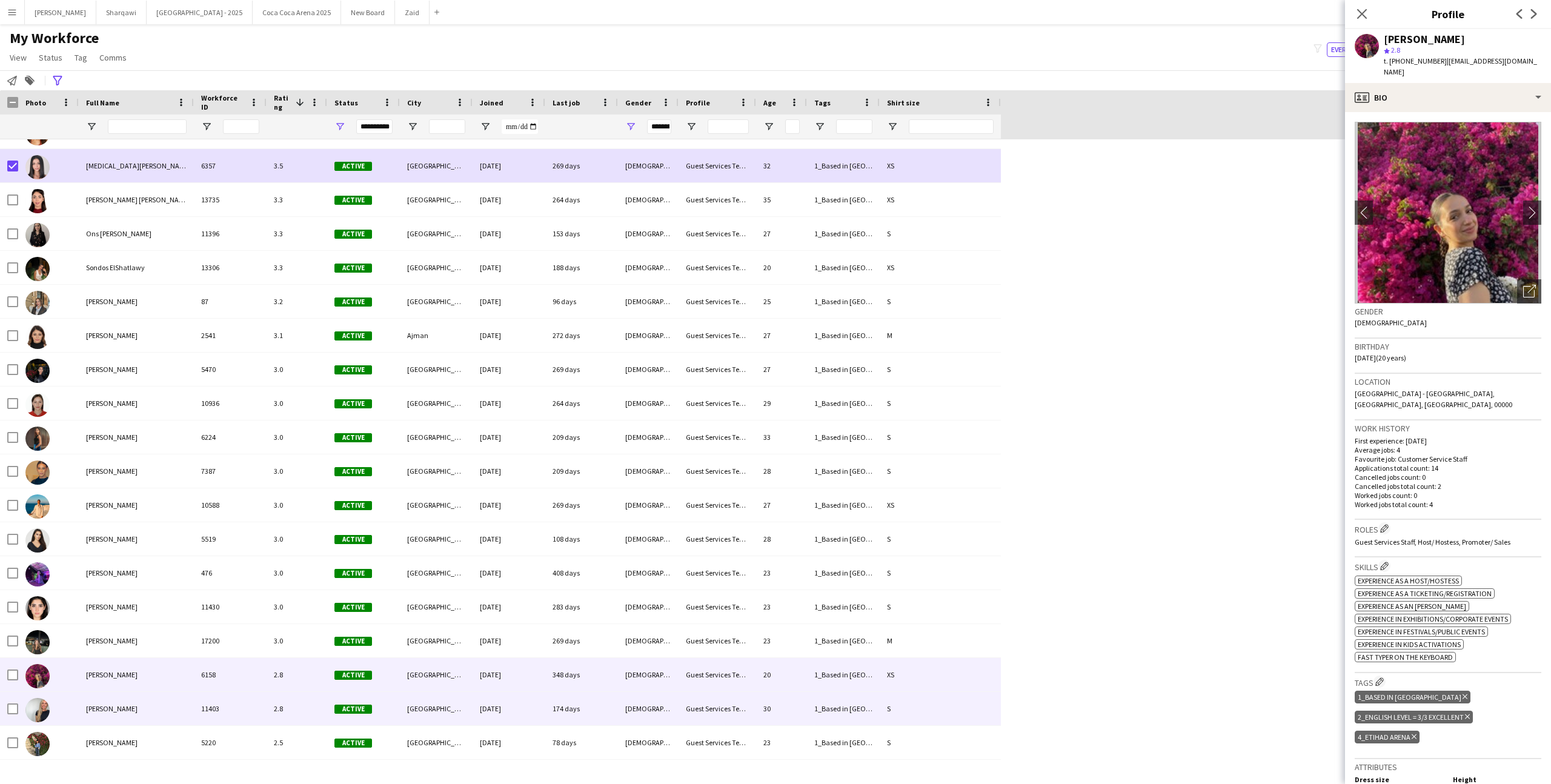
click at [287, 705] on div "2.8" at bounding box center [296, 708] width 61 height 33
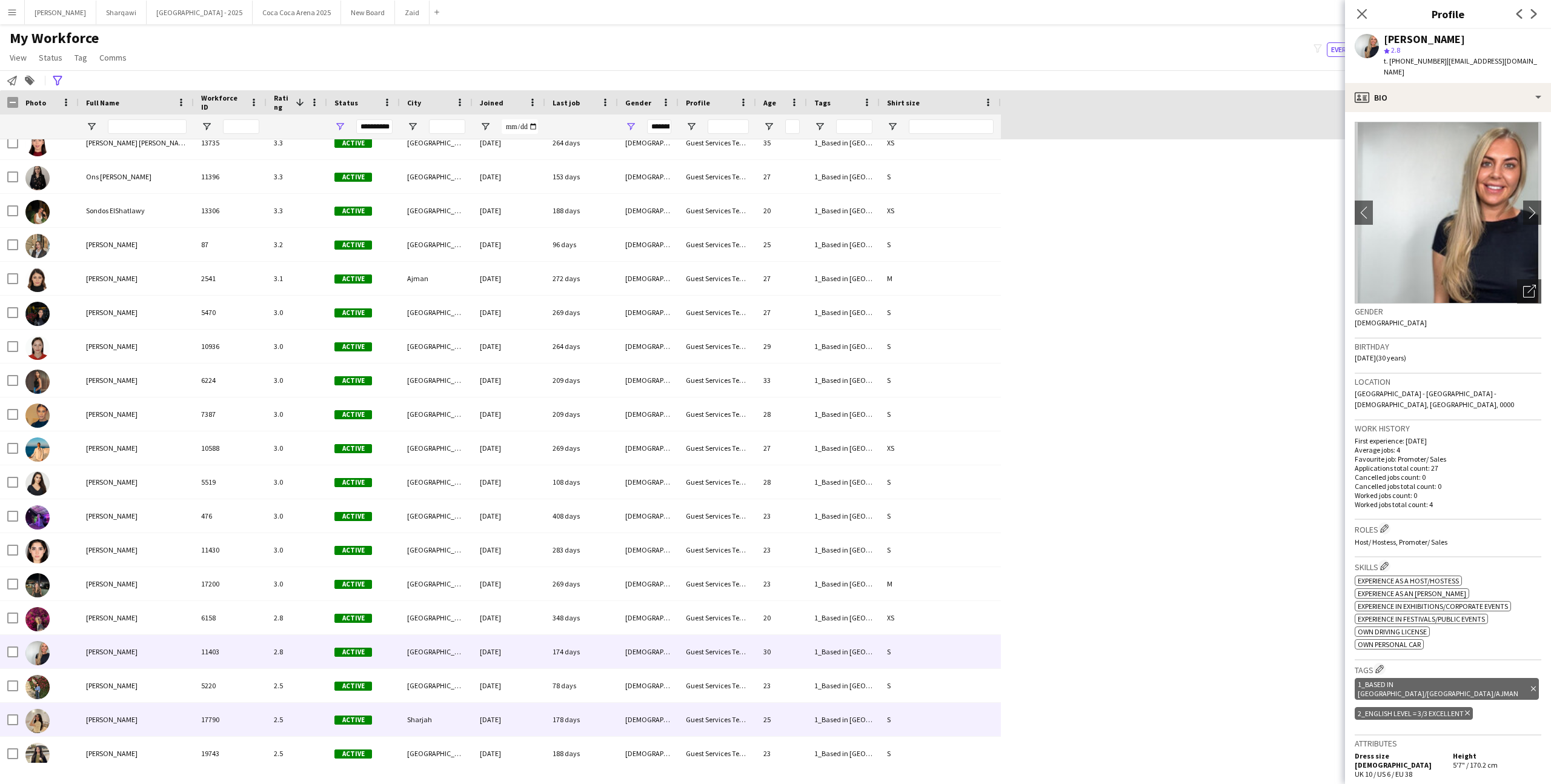
click at [287, 705] on div "2.5" at bounding box center [296, 719] width 61 height 33
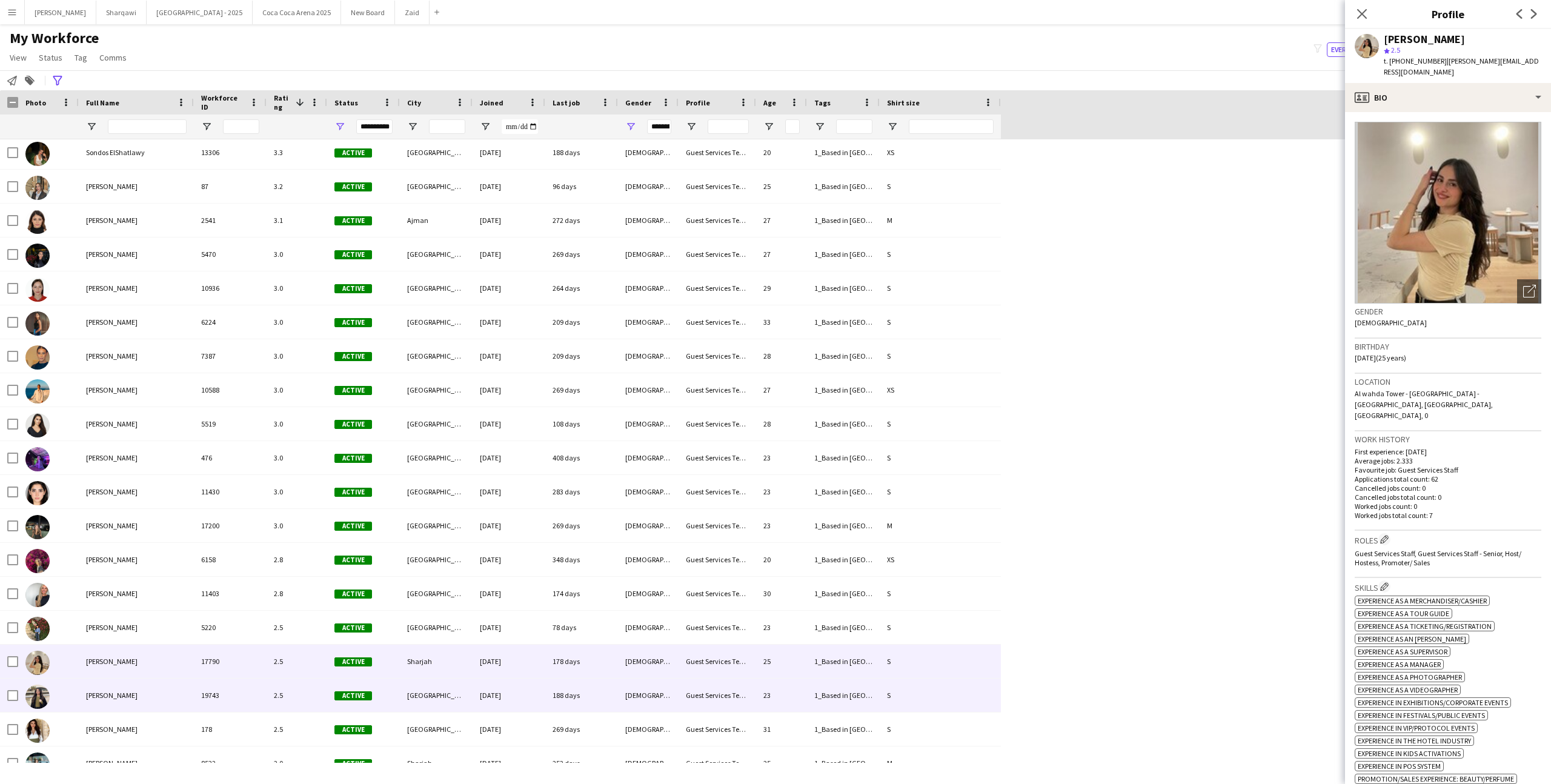
click at [259, 694] on div "19743" at bounding box center [230, 695] width 73 height 33
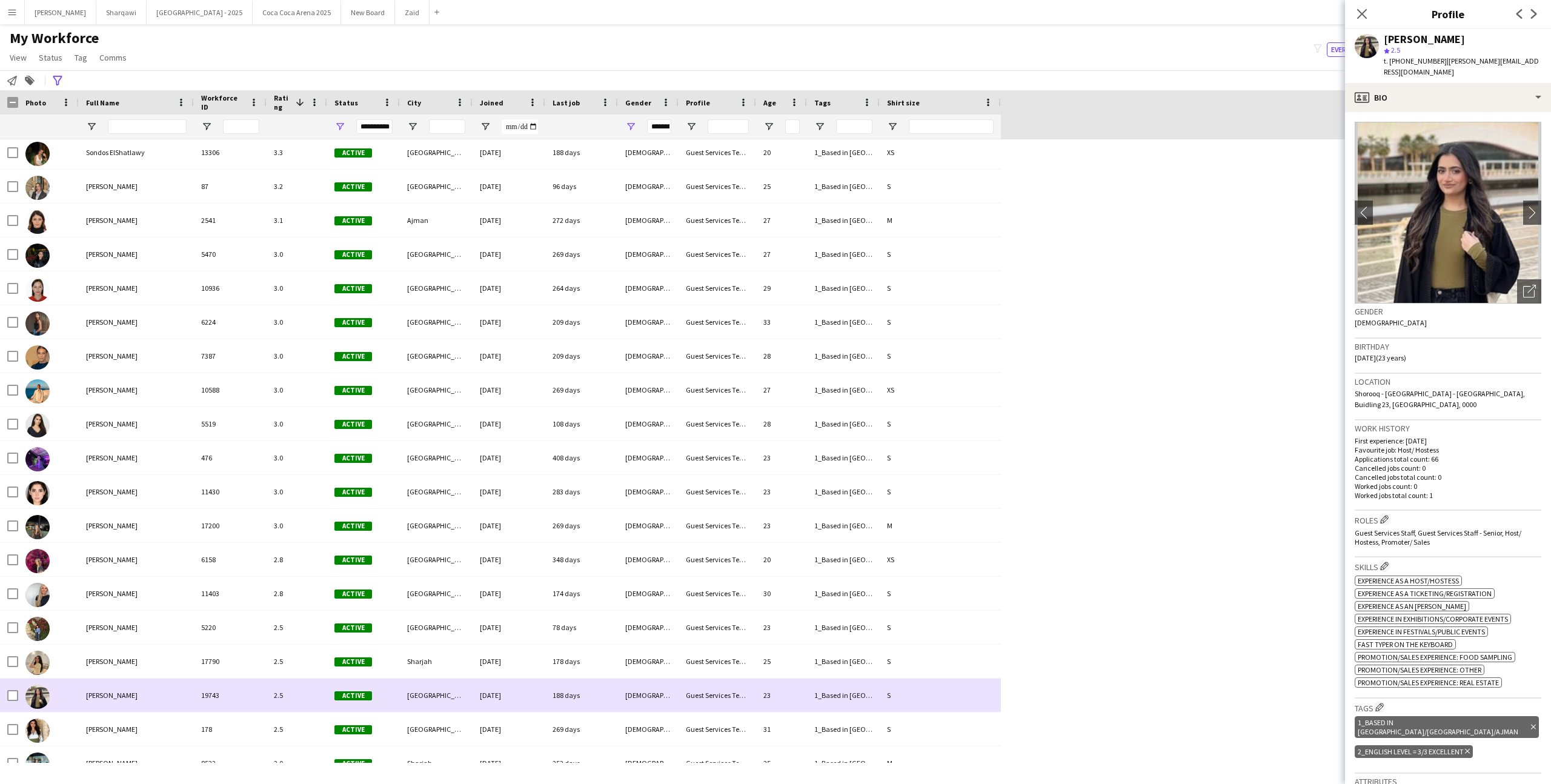
click at [414, 710] on div "[GEOGRAPHIC_DATA]" at bounding box center [437, 695] width 73 height 33
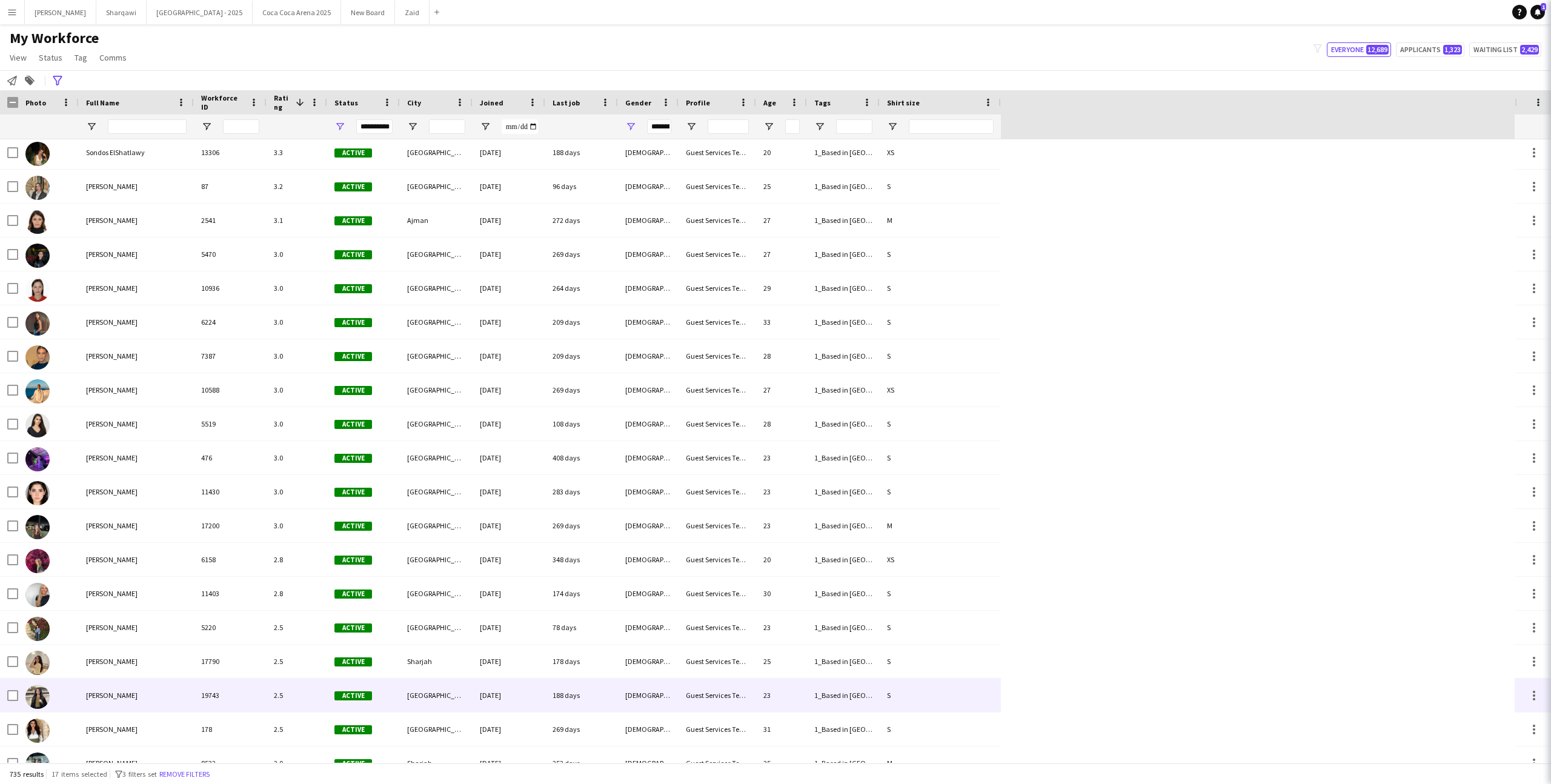
click at [415, 718] on div "[GEOGRAPHIC_DATA]" at bounding box center [437, 729] width 73 height 33
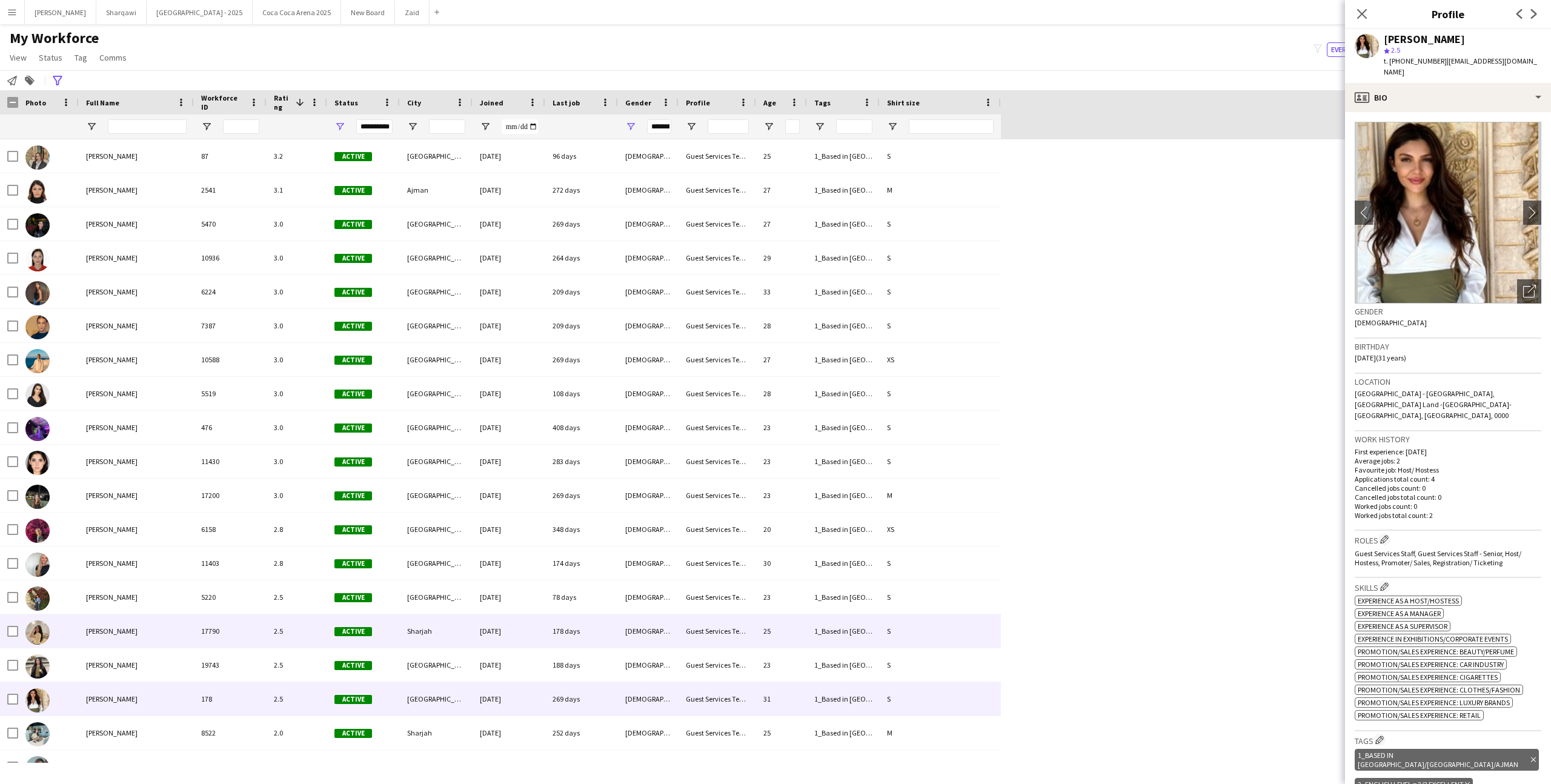
scroll to position [4722, 0]
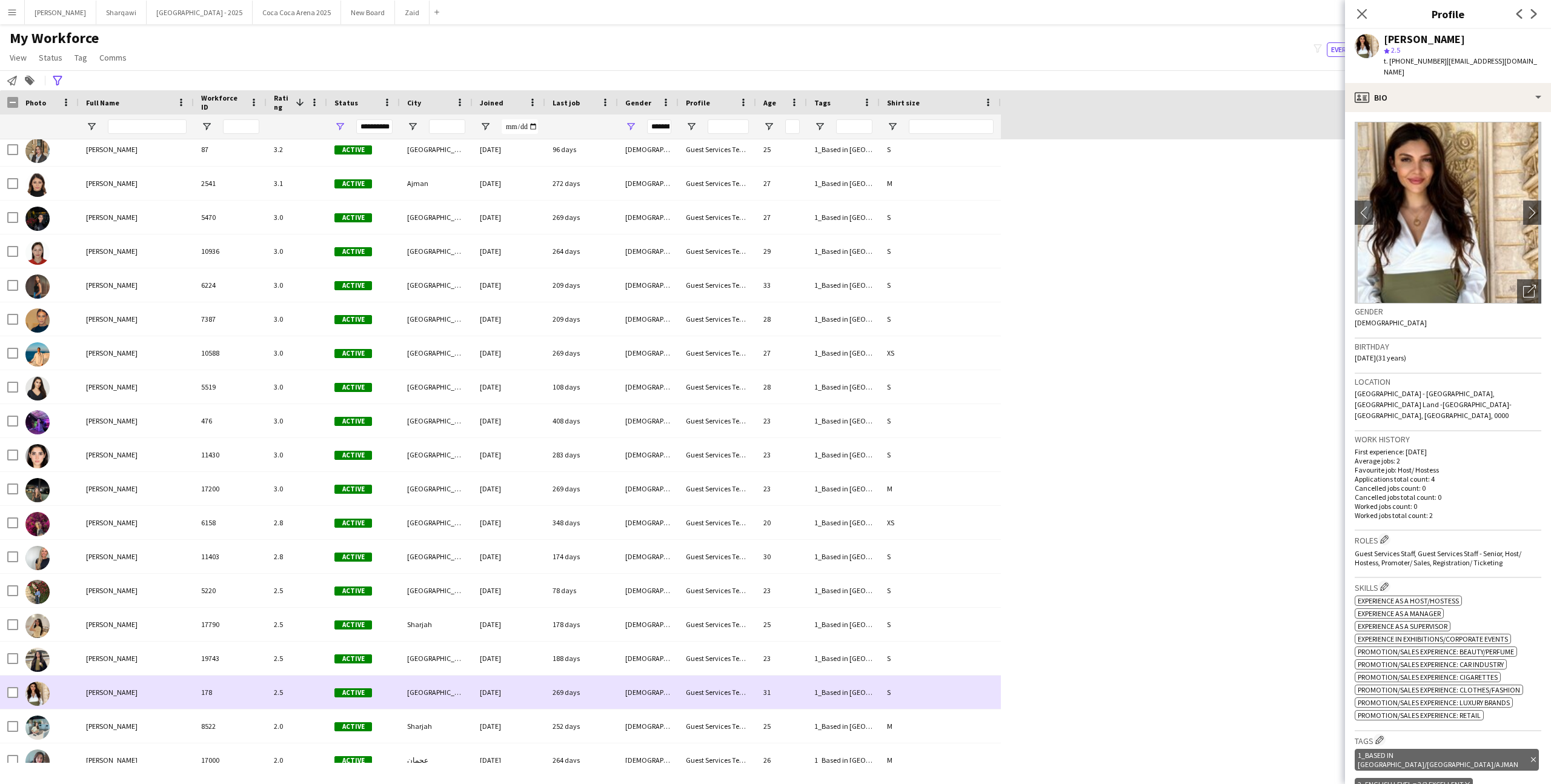
click at [428, 690] on div "[GEOGRAPHIC_DATA]" at bounding box center [437, 692] width 73 height 33
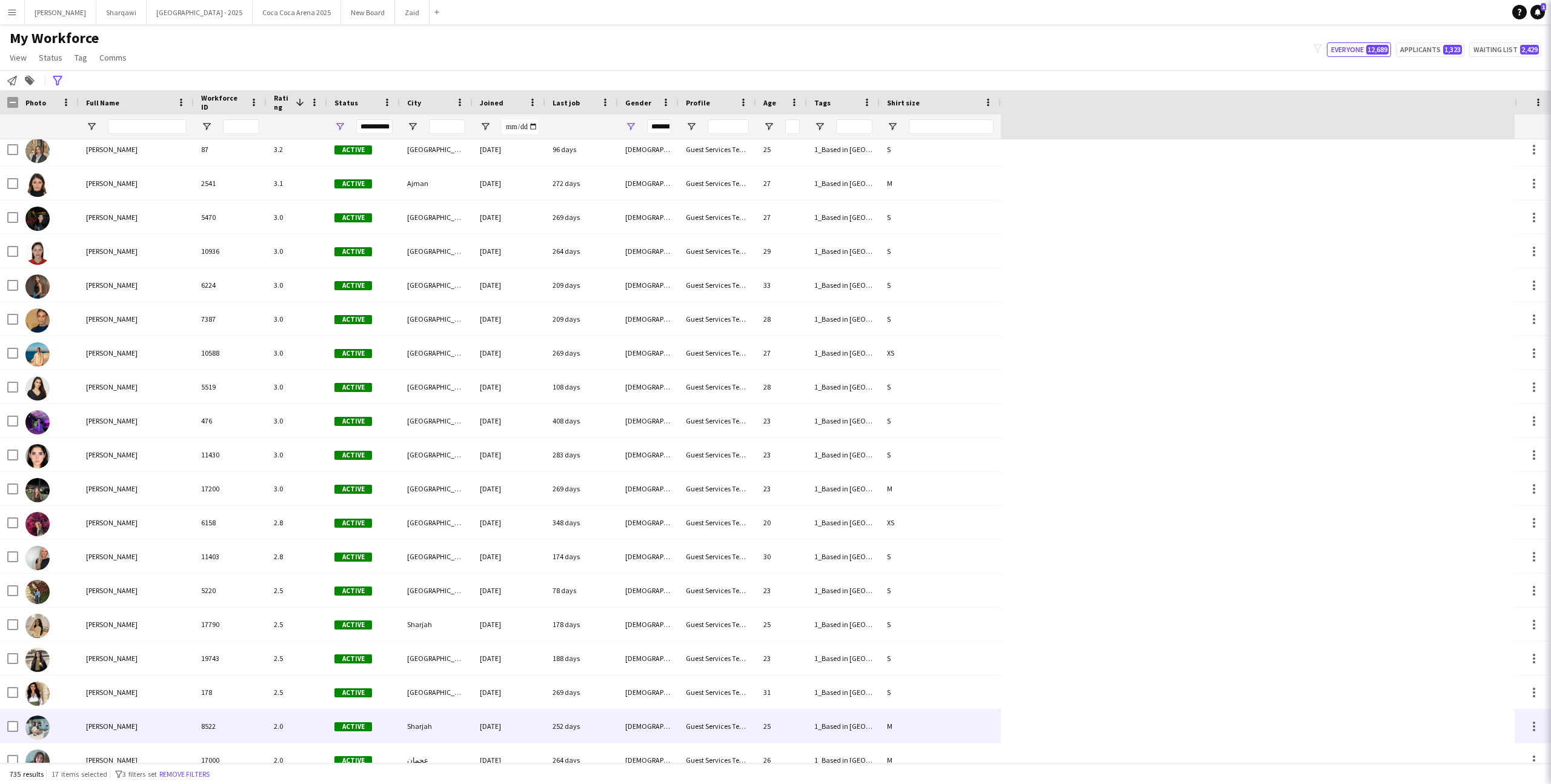
click at [428, 713] on div "Sharjah" at bounding box center [437, 726] width 73 height 33
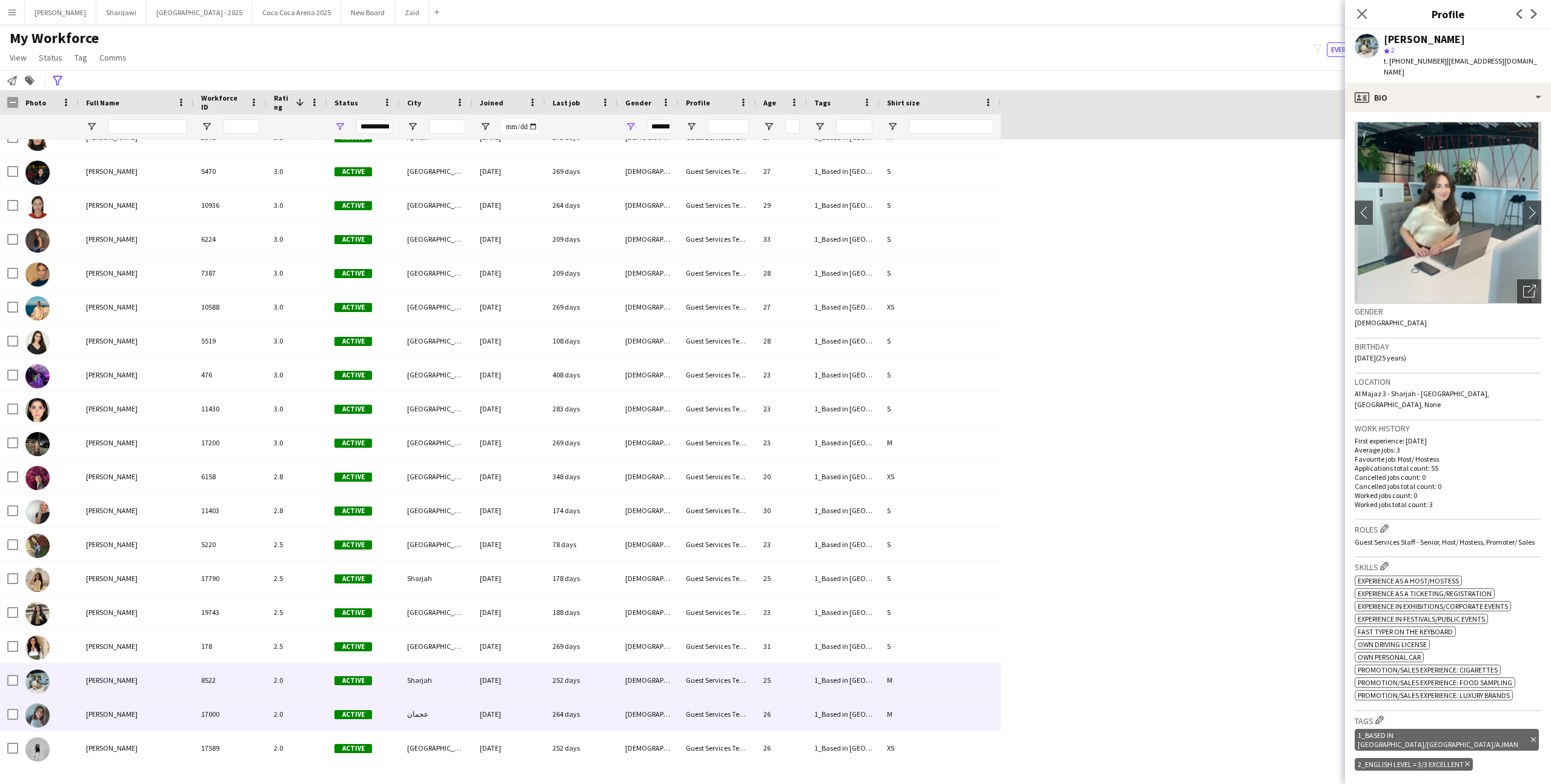
scroll to position [4767, 0]
click at [424, 710] on div "عجمان" at bounding box center [437, 714] width 73 height 33
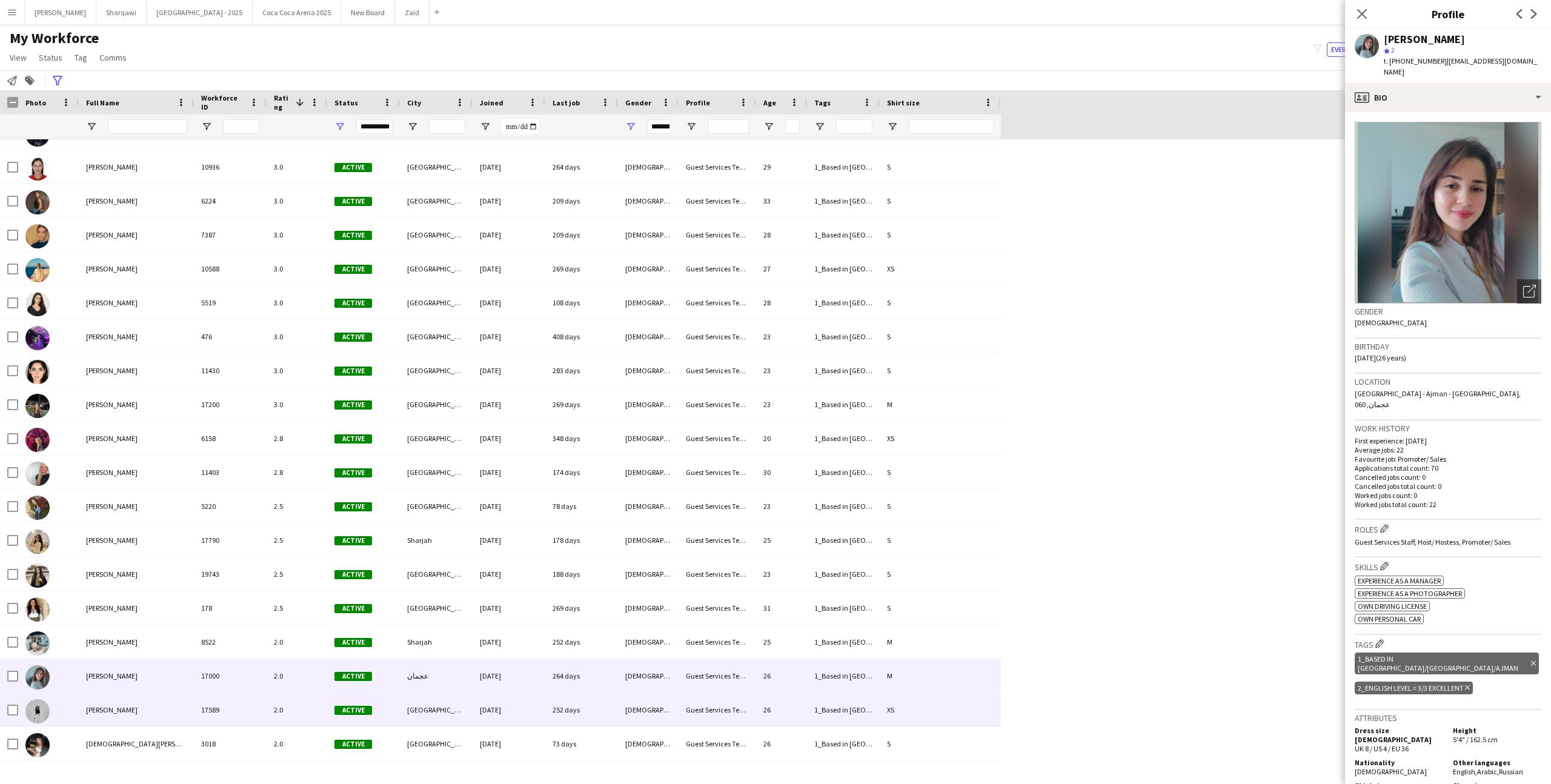
scroll to position [4806, 0]
click at [424, 710] on div "[GEOGRAPHIC_DATA]" at bounding box center [437, 709] width 73 height 33
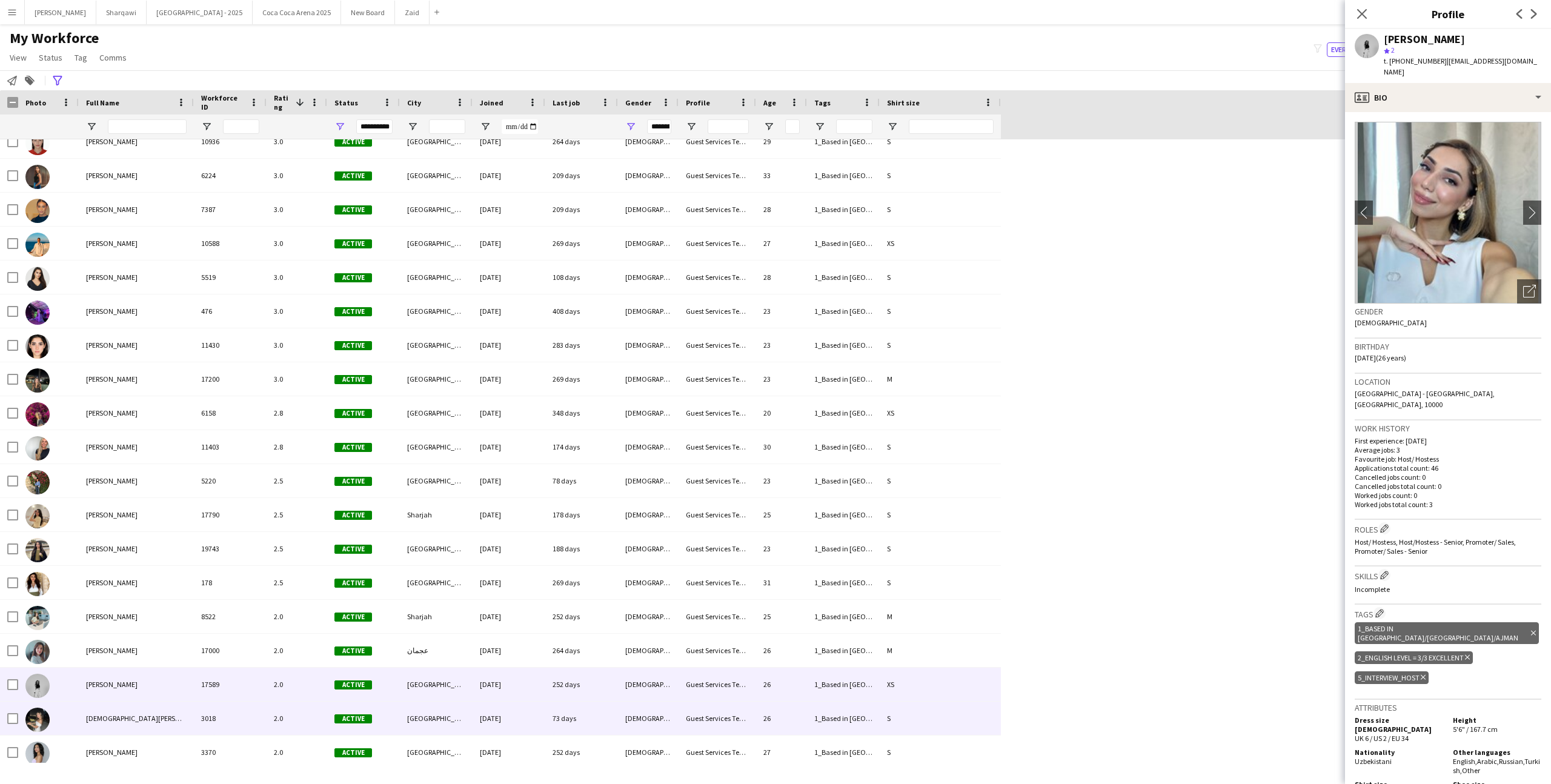
scroll to position [4834, 0]
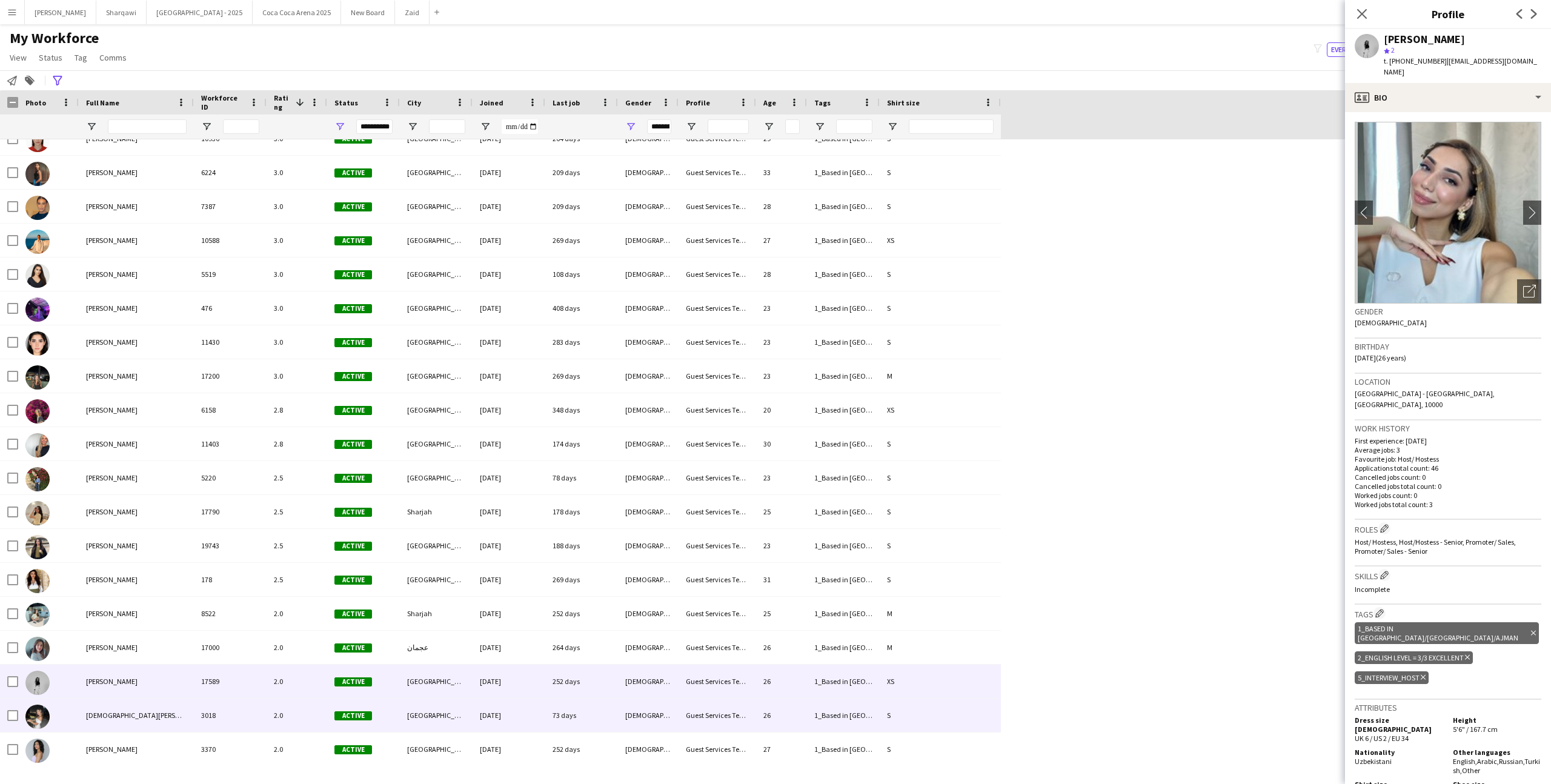
click at [424, 710] on div "[GEOGRAPHIC_DATA]" at bounding box center [437, 714] width 73 height 33
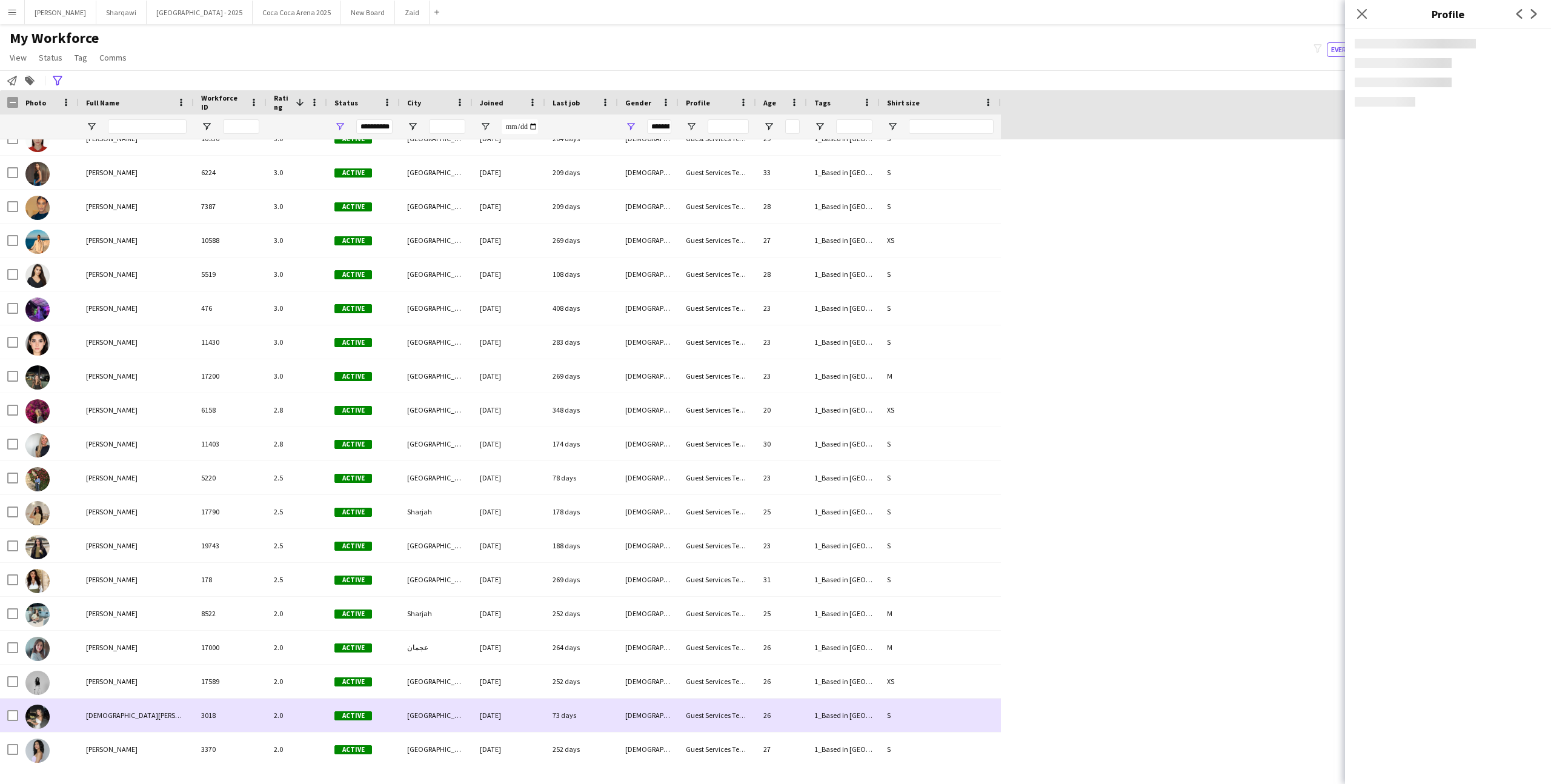
scroll to position [4878, 0]
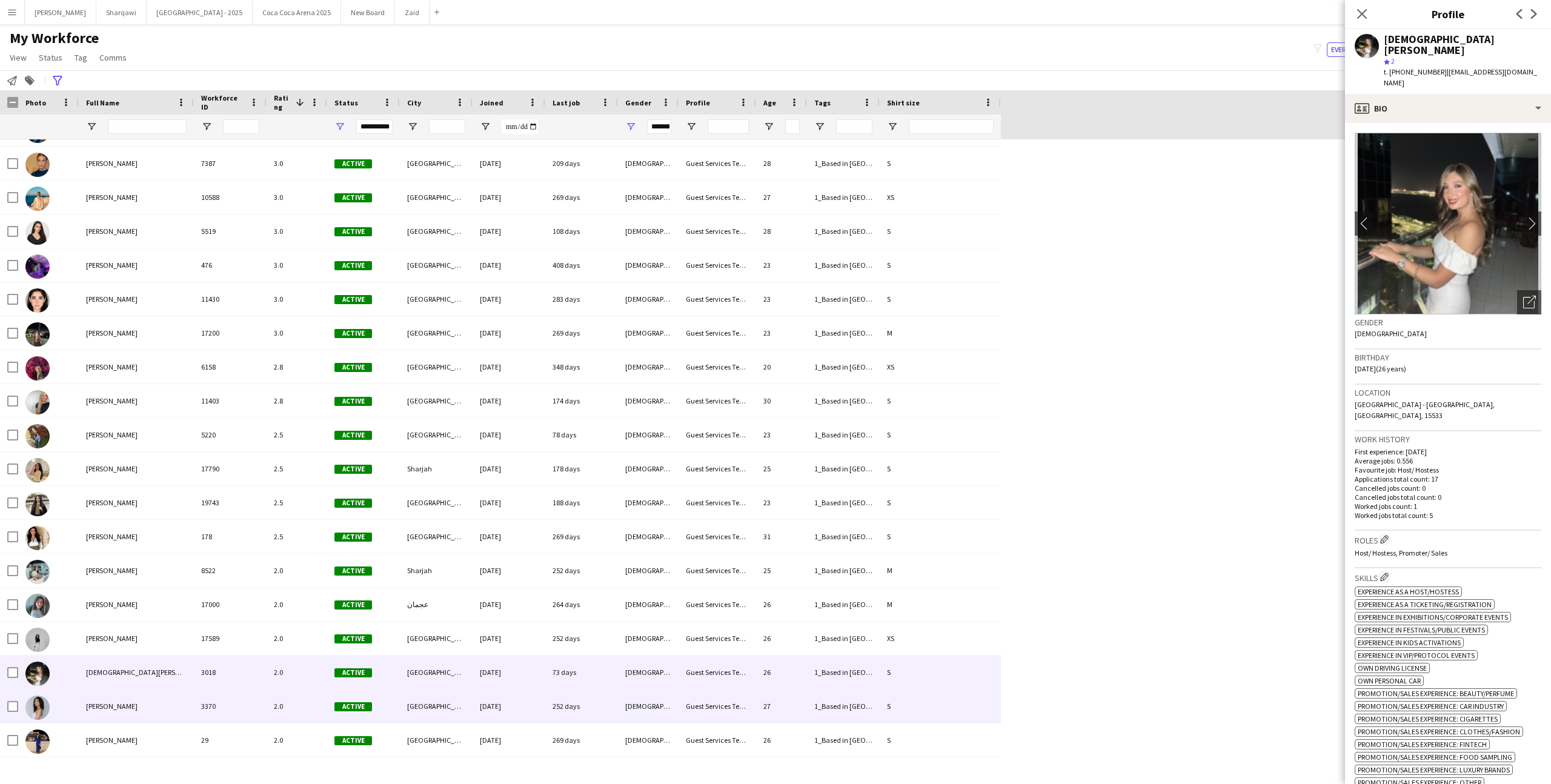
click at [423, 710] on div "[GEOGRAPHIC_DATA]" at bounding box center [437, 705] width 73 height 33
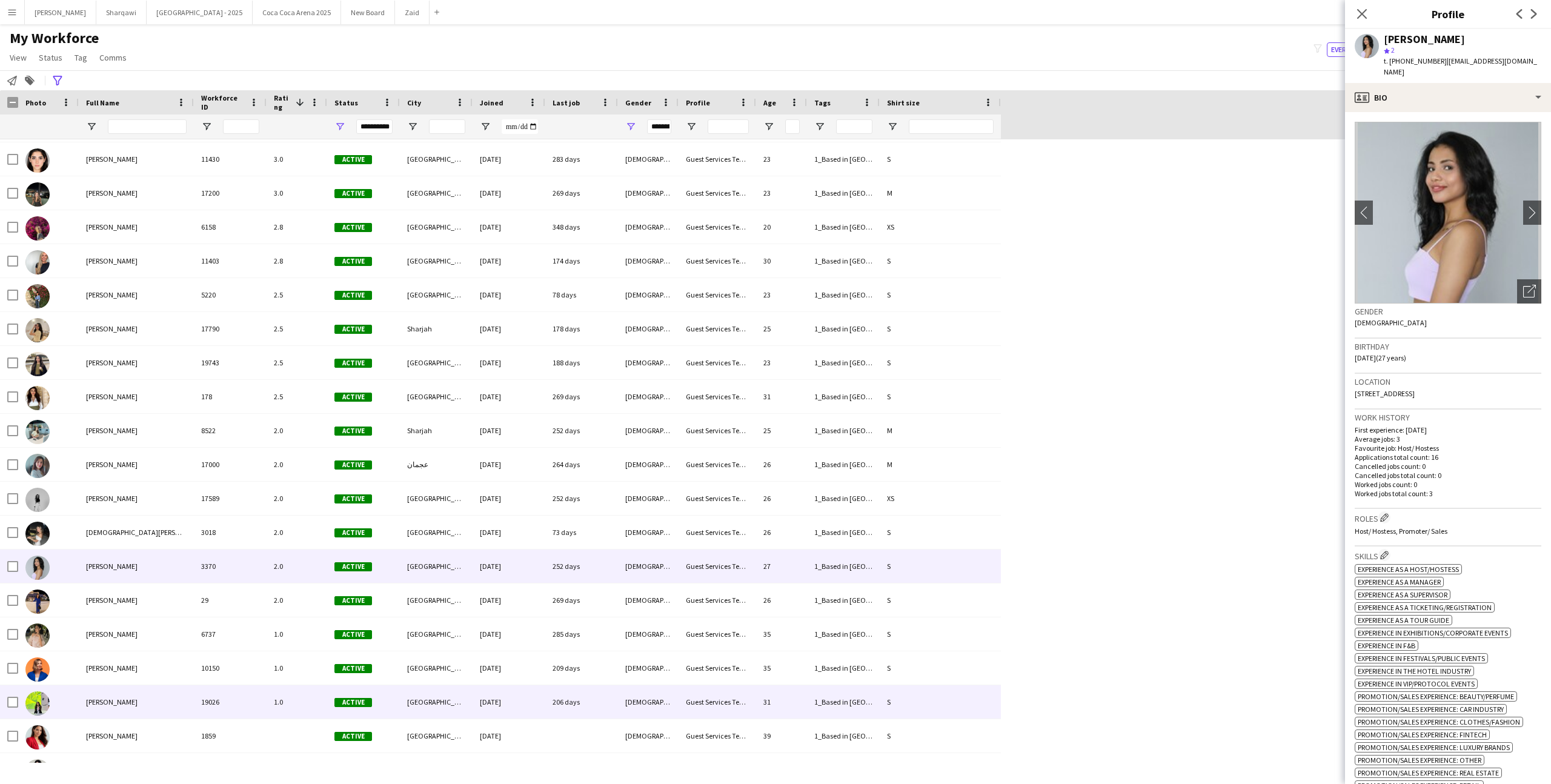
scroll to position [5021, 0]
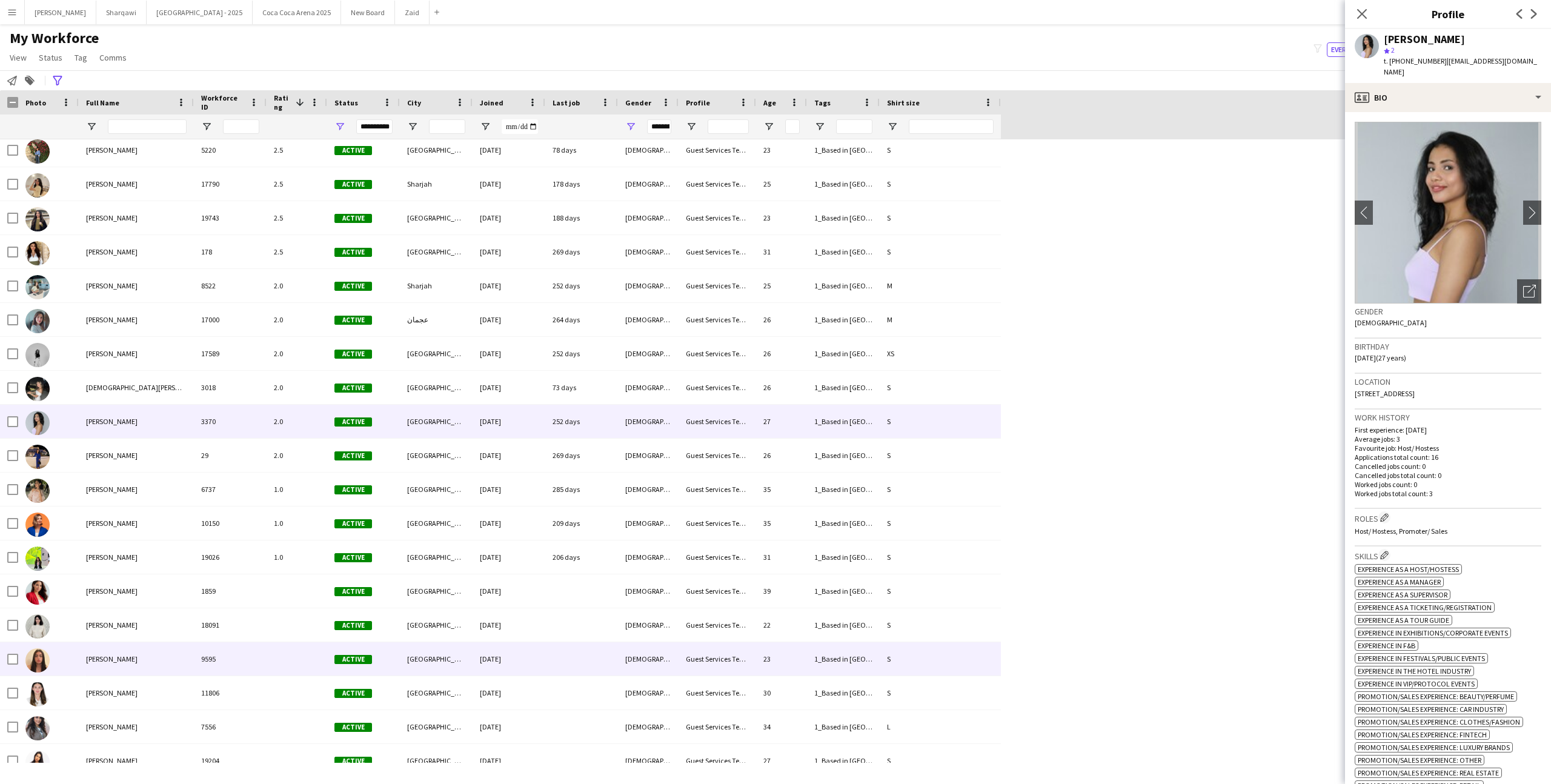
click at [406, 661] on div "[GEOGRAPHIC_DATA]" at bounding box center [437, 658] width 73 height 33
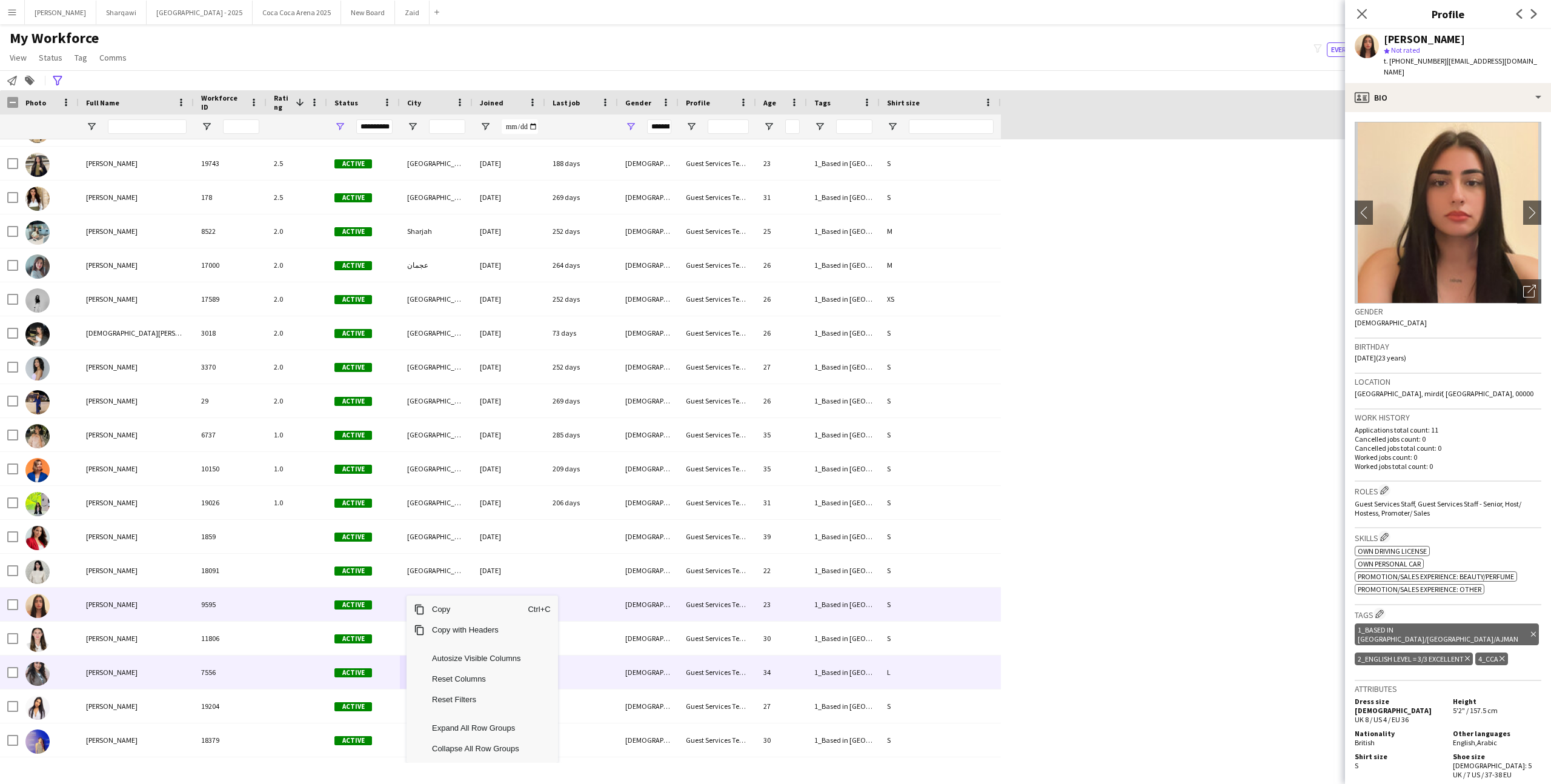
click at [330, 667] on div "Active" at bounding box center [364, 671] width 73 height 33
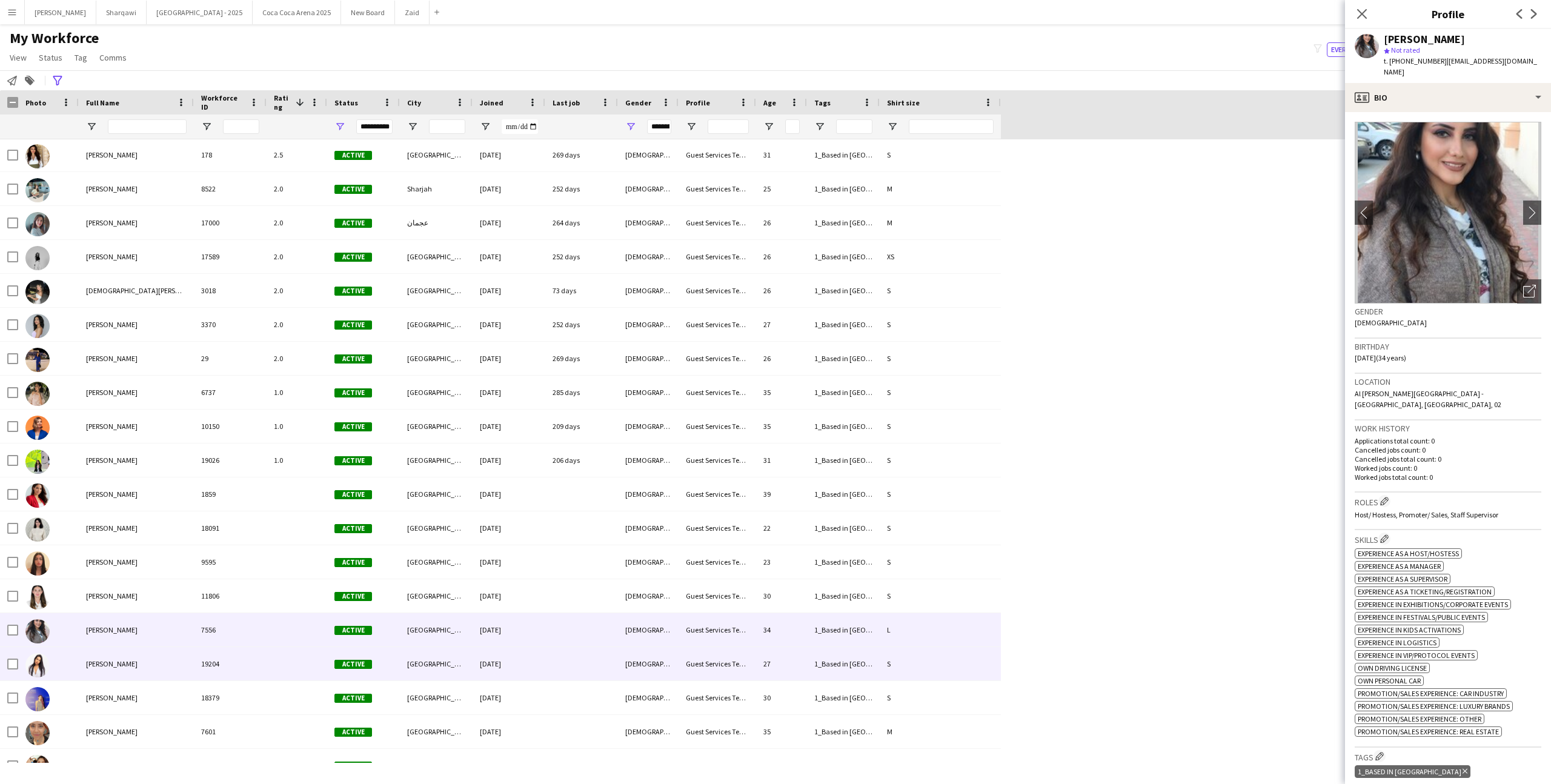
click at [328, 671] on div "Active" at bounding box center [364, 663] width 73 height 33
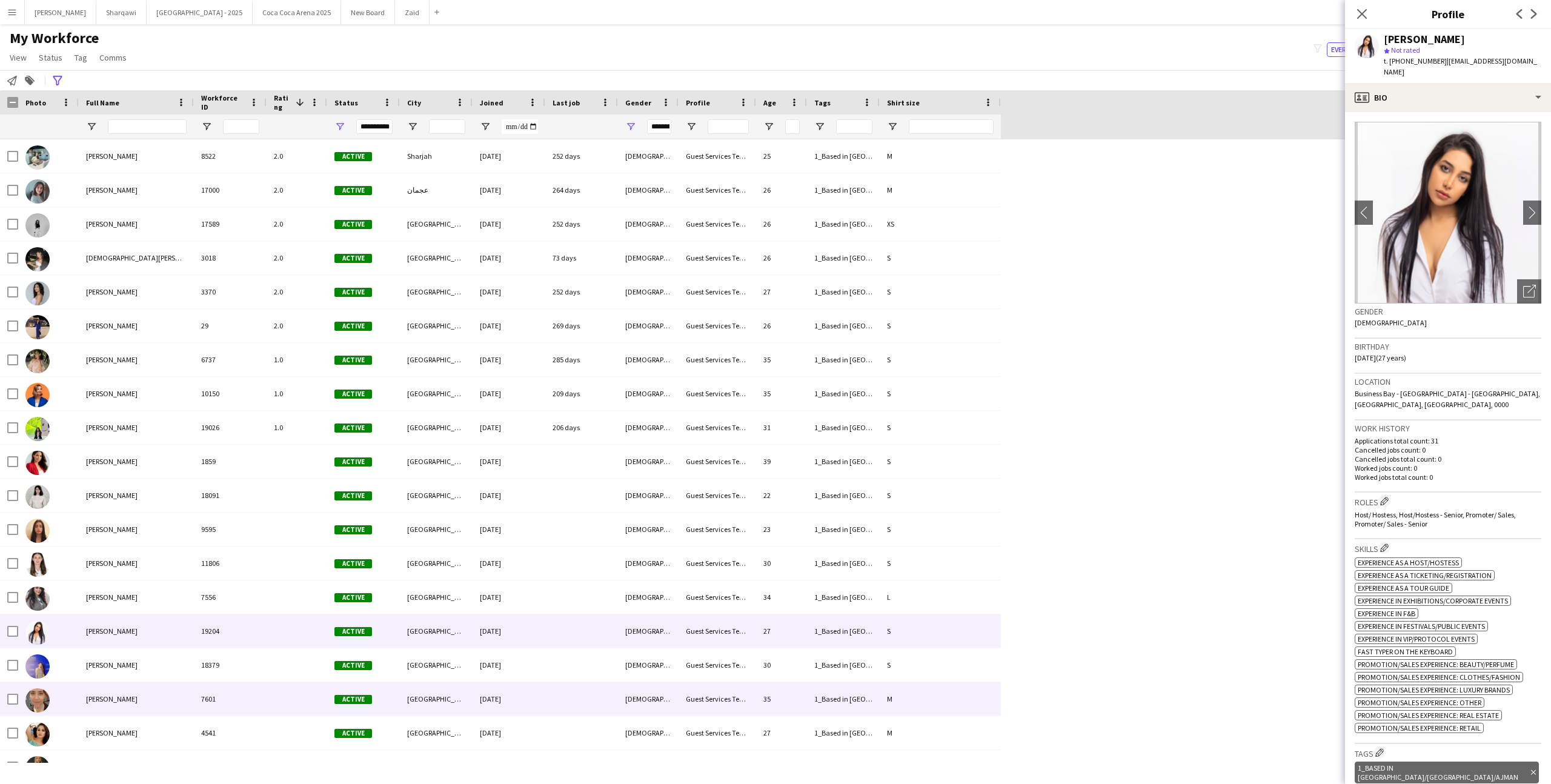
click at [330, 692] on div "Active" at bounding box center [364, 698] width 73 height 33
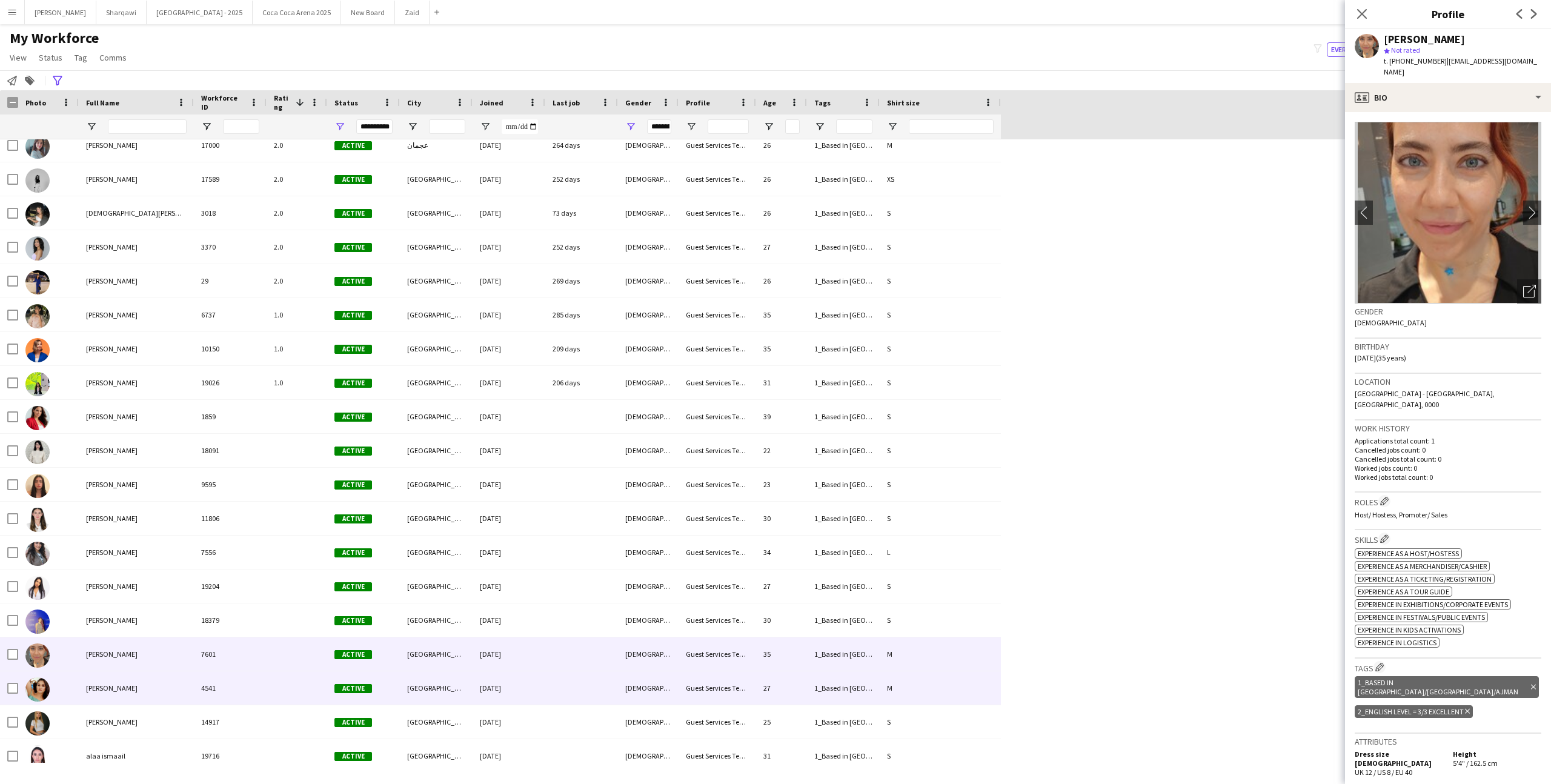
click at [324, 698] on div at bounding box center [296, 688] width 61 height 33
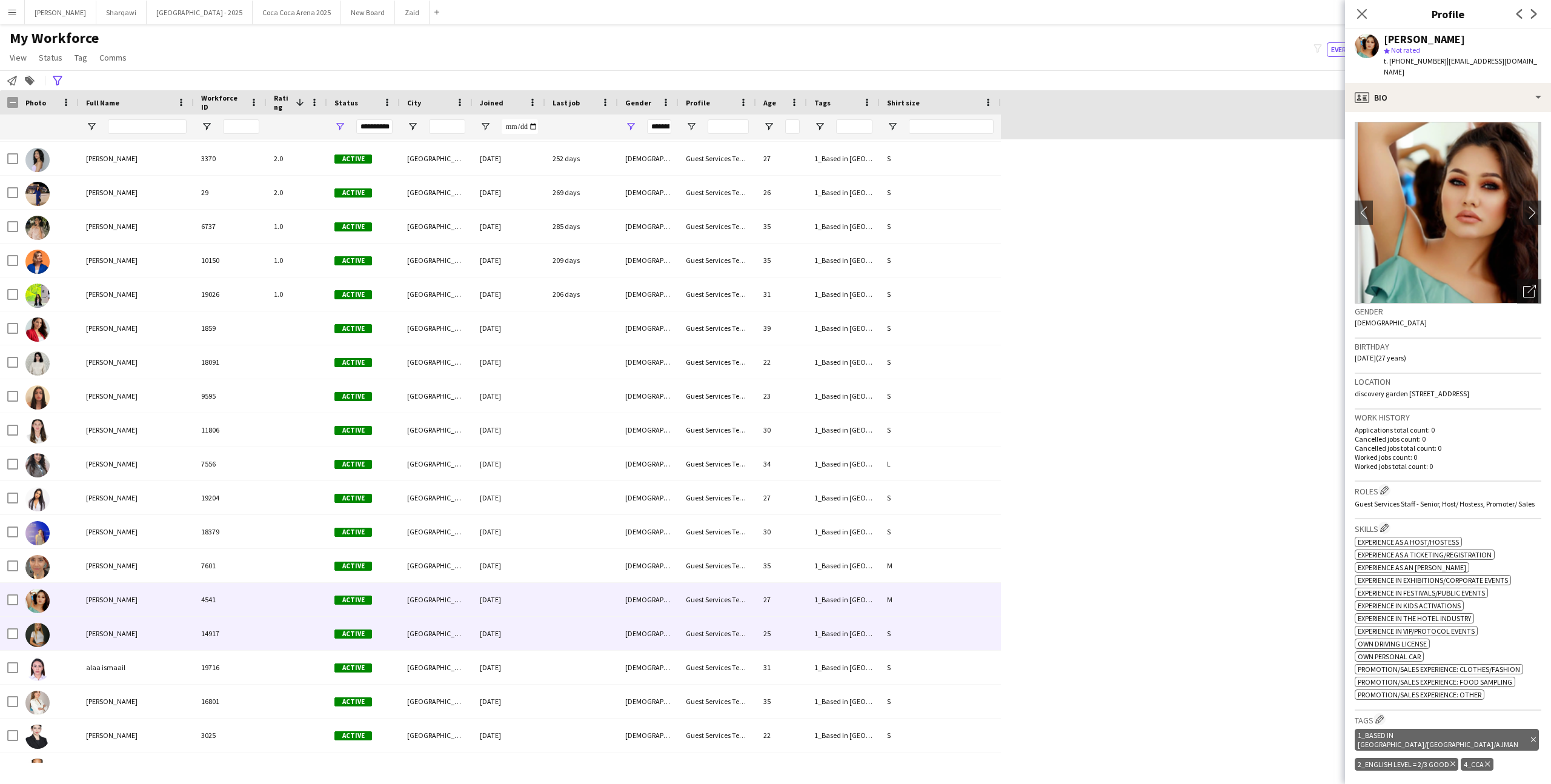
click at [286, 624] on div at bounding box center [296, 633] width 61 height 33
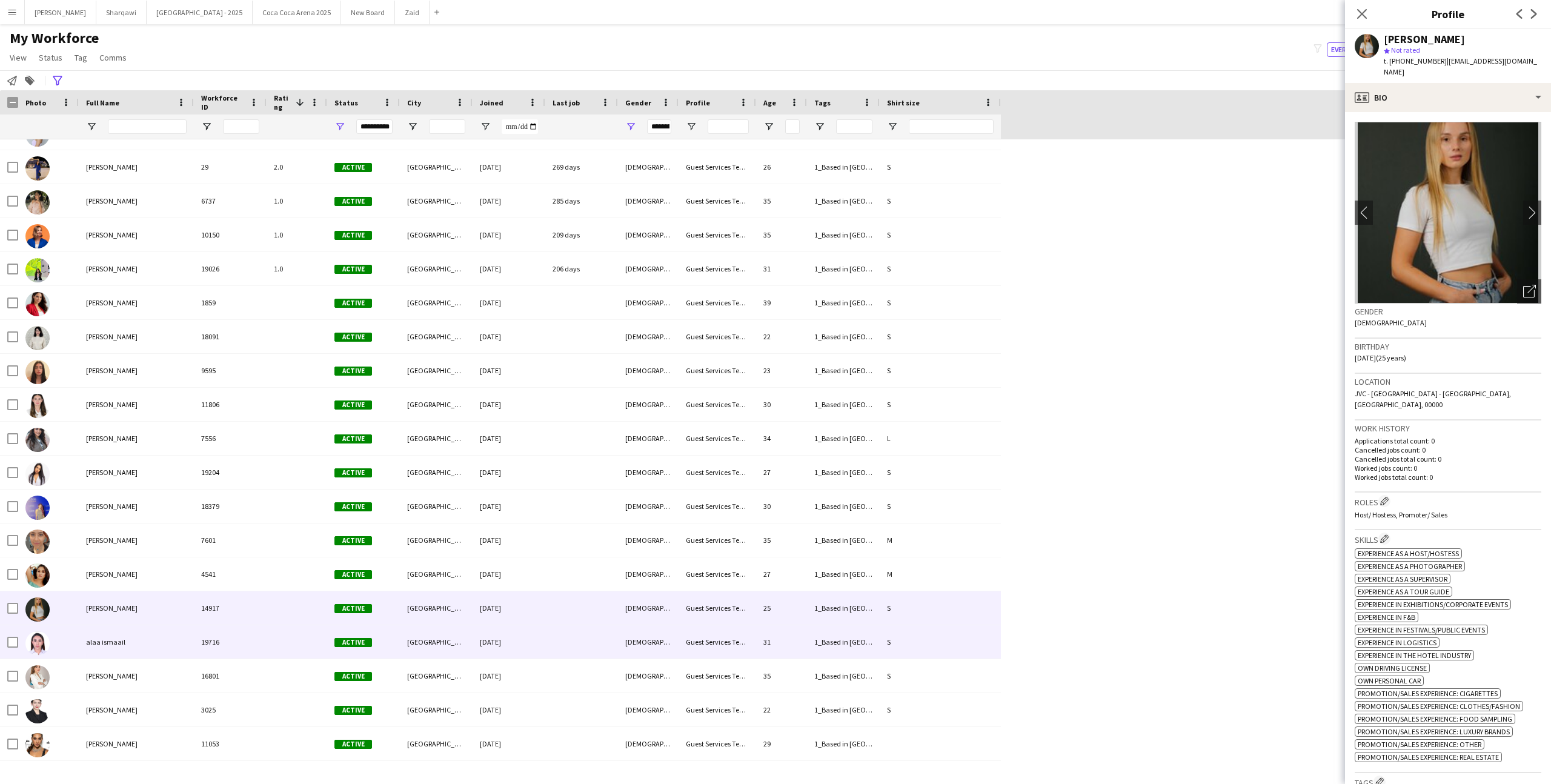
click at [286, 635] on div at bounding box center [296, 641] width 61 height 33
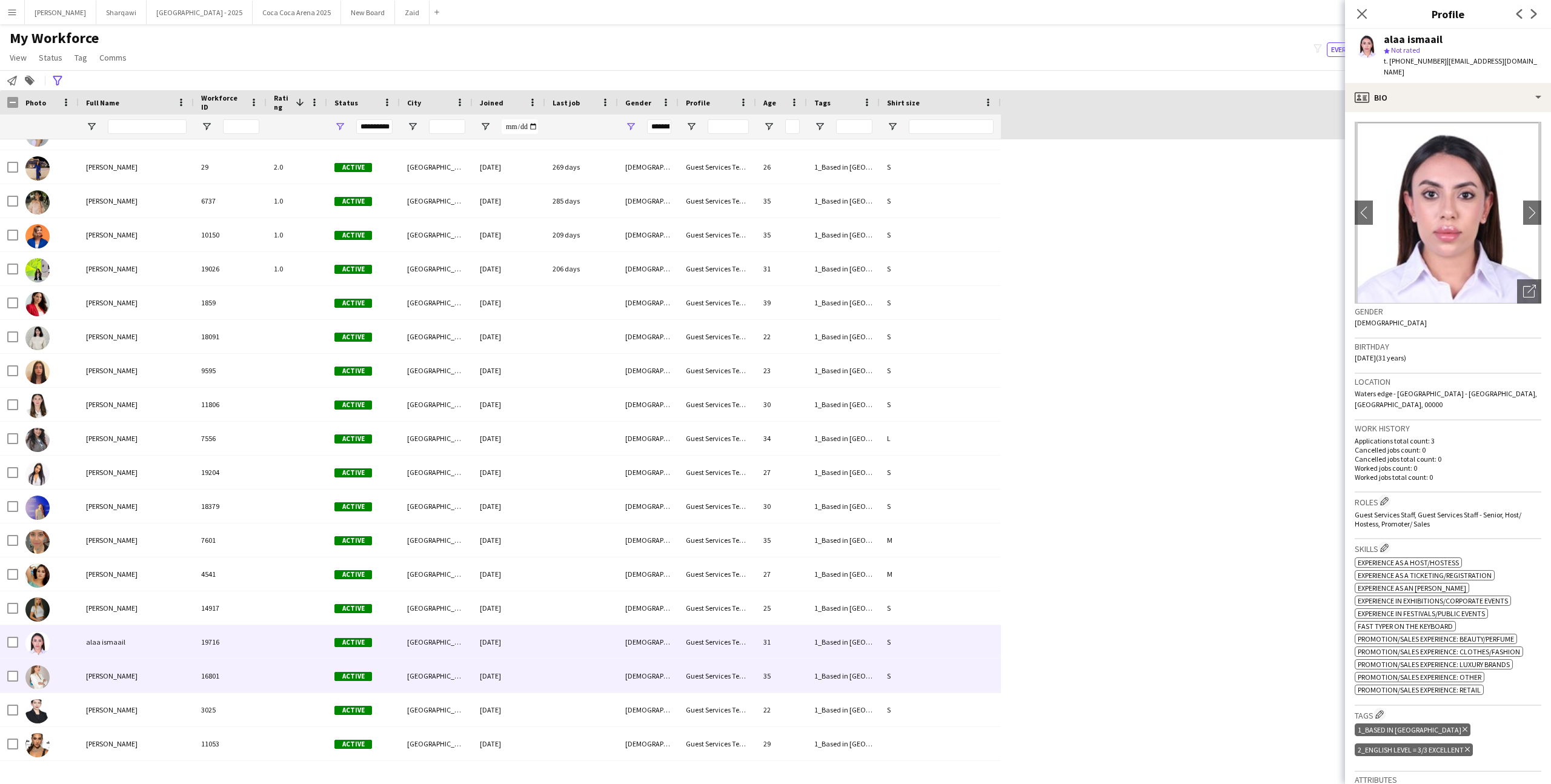
click at [293, 663] on div at bounding box center [296, 675] width 61 height 33
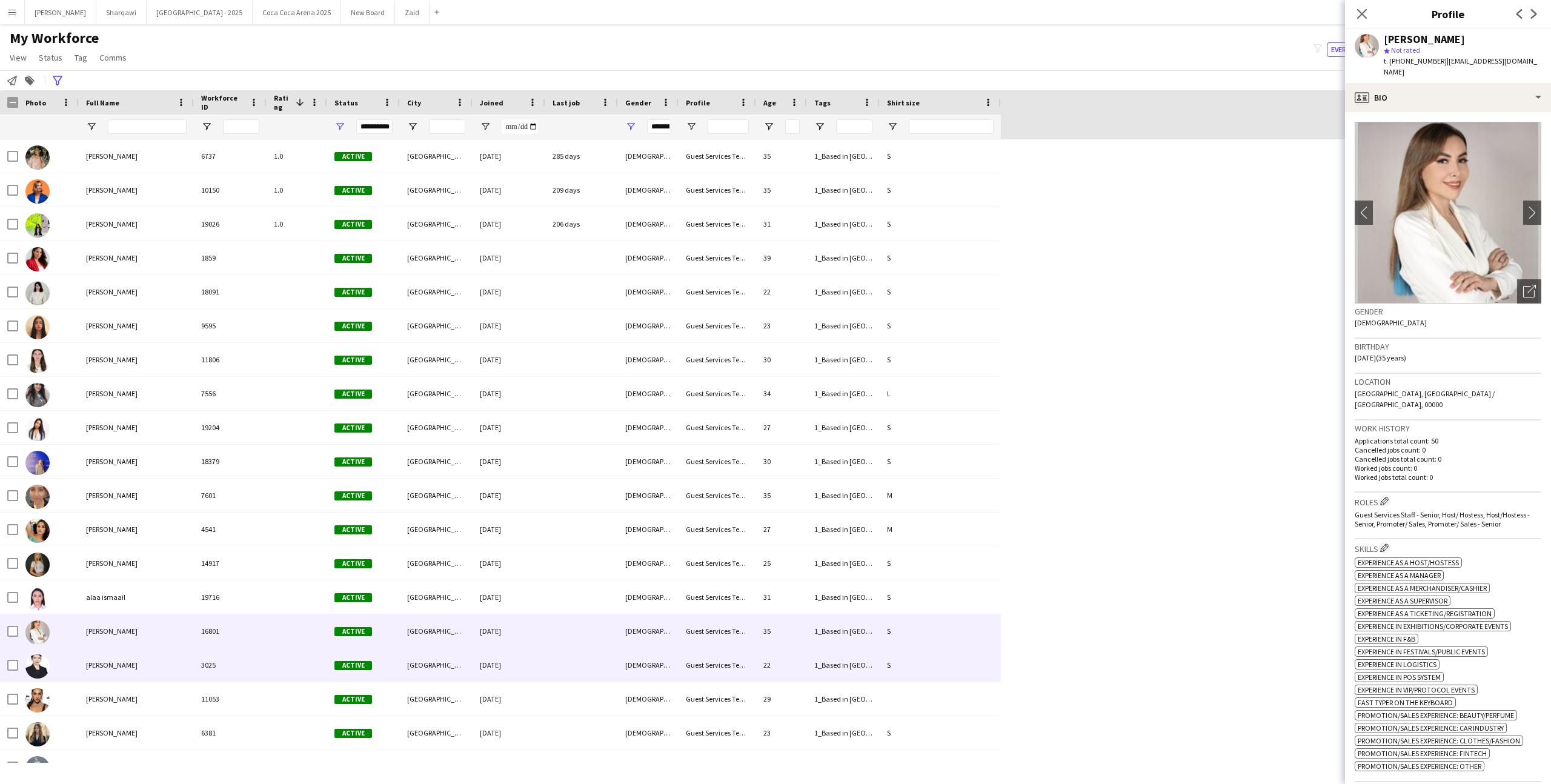
click at [289, 672] on div at bounding box center [296, 664] width 61 height 33
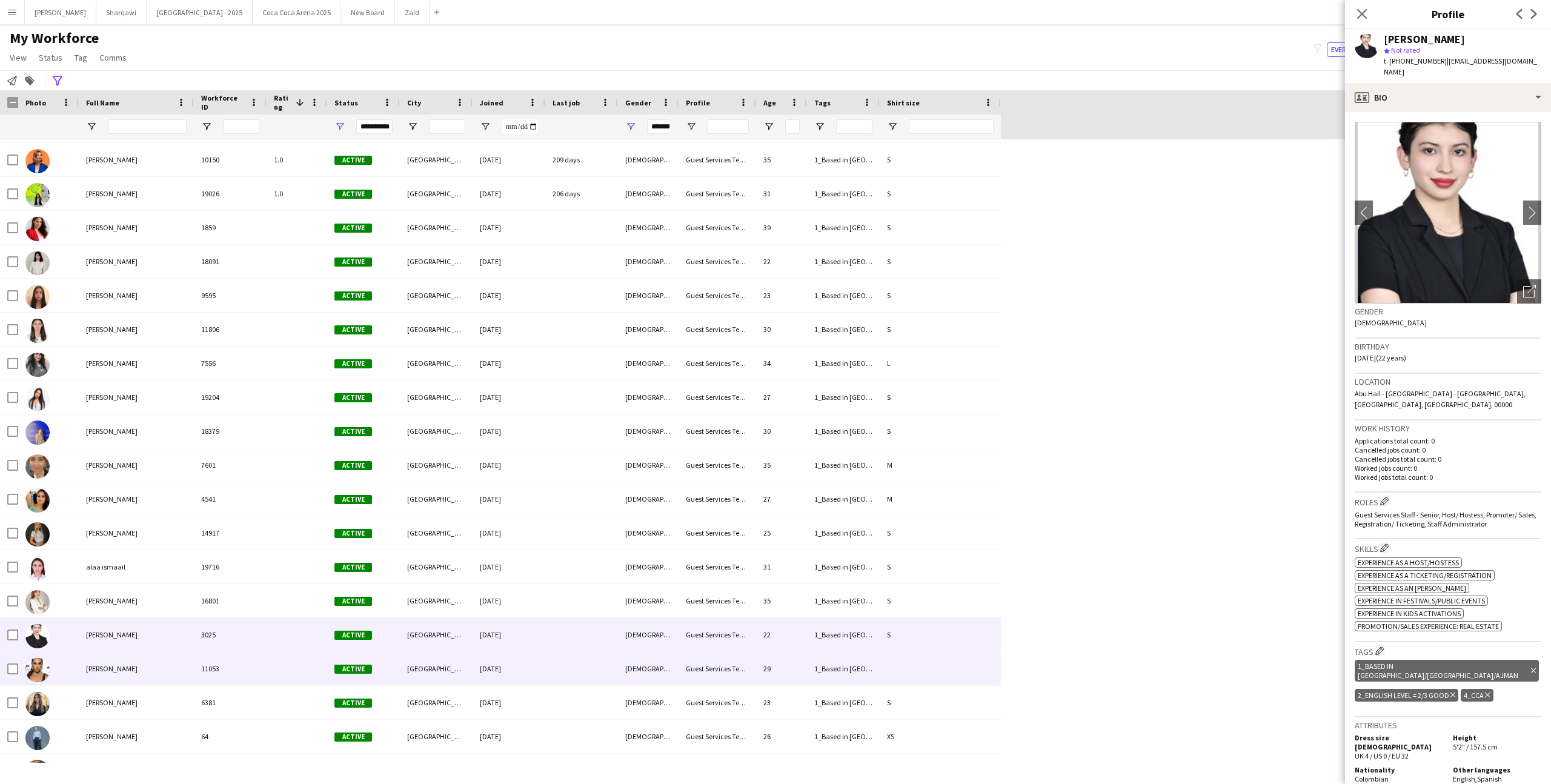
click at [289, 673] on div at bounding box center [296, 668] width 61 height 33
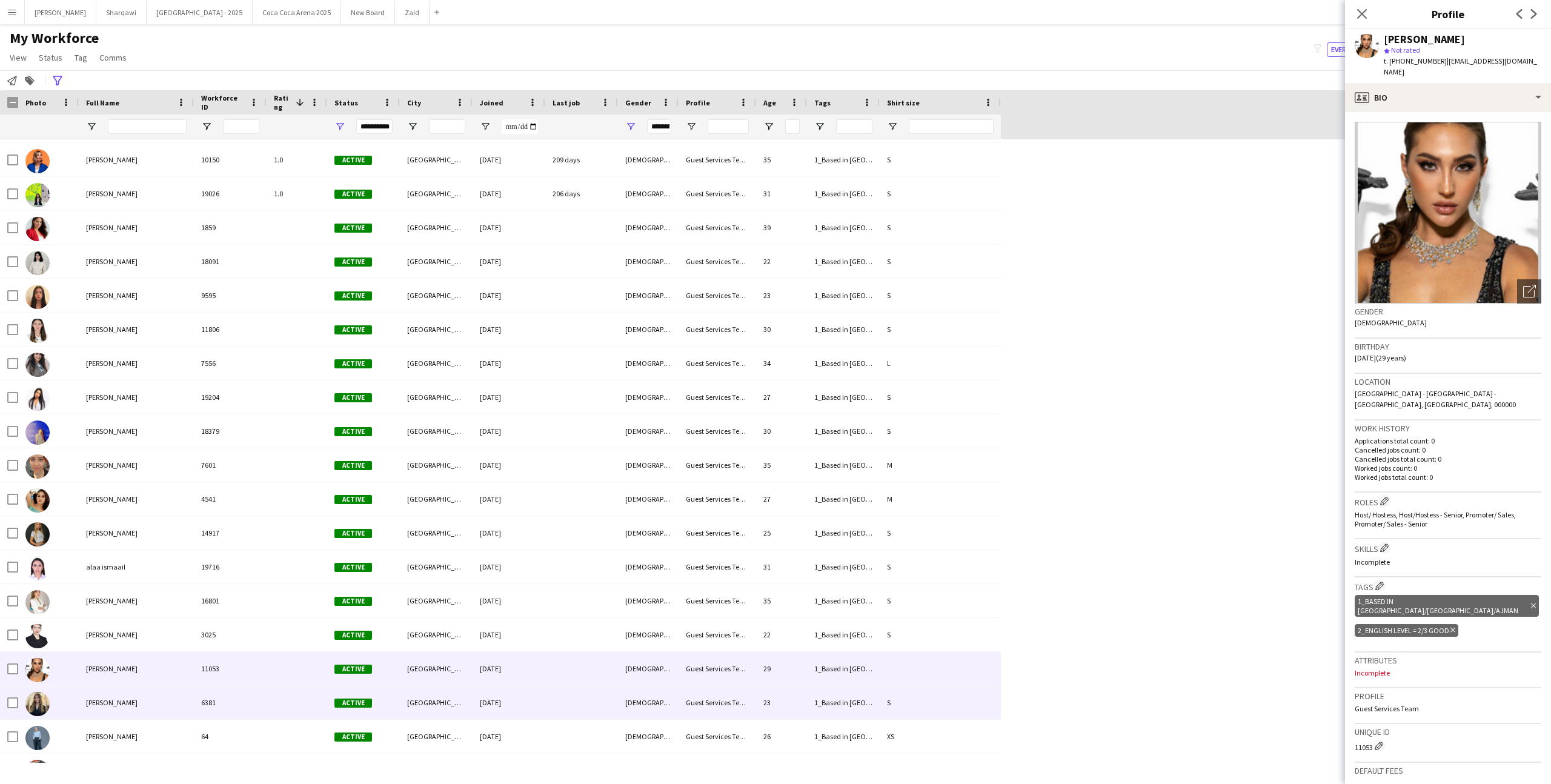
click at [272, 696] on div at bounding box center [296, 702] width 61 height 33
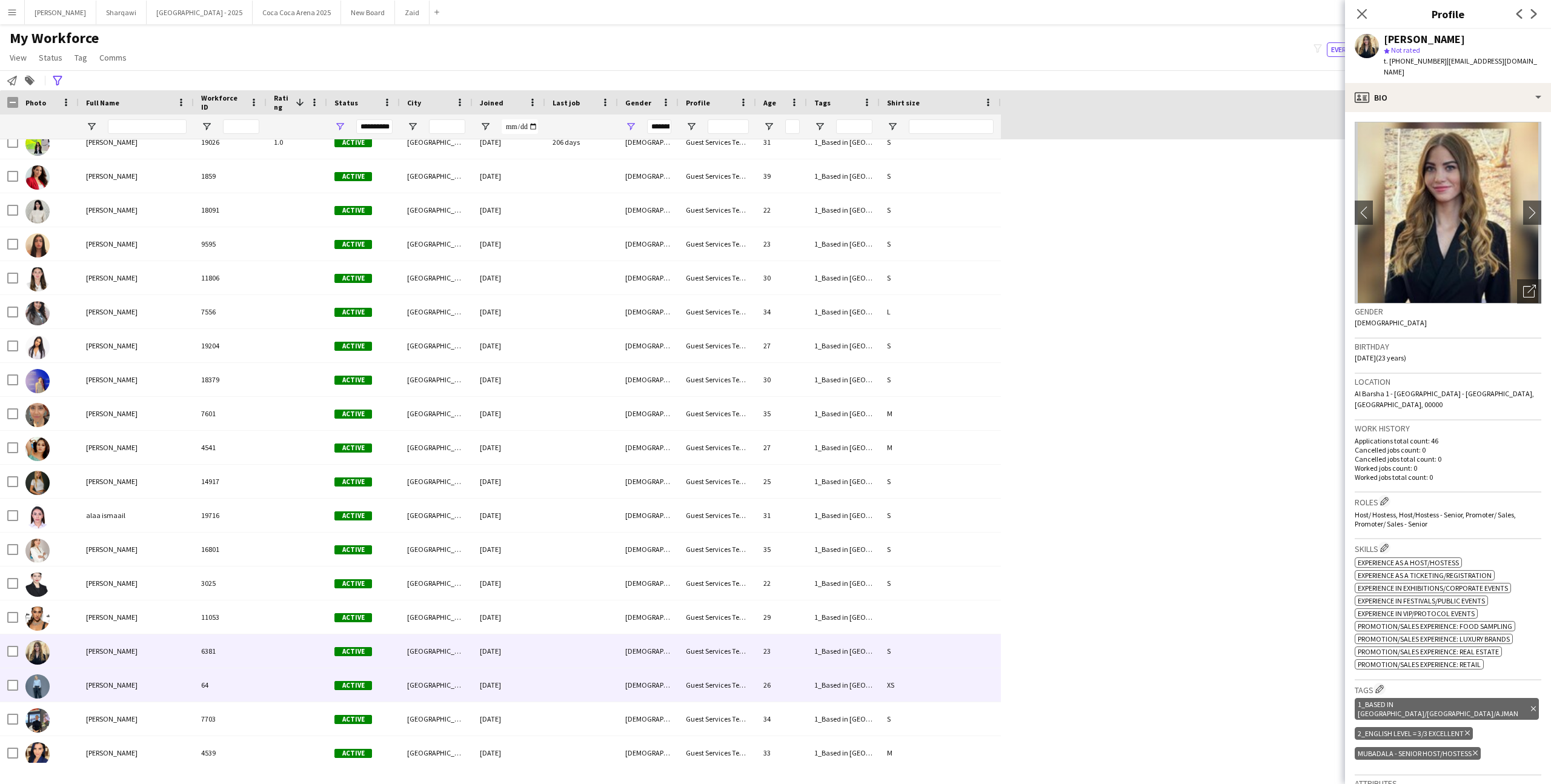
click at [225, 676] on div "64" at bounding box center [230, 684] width 73 height 33
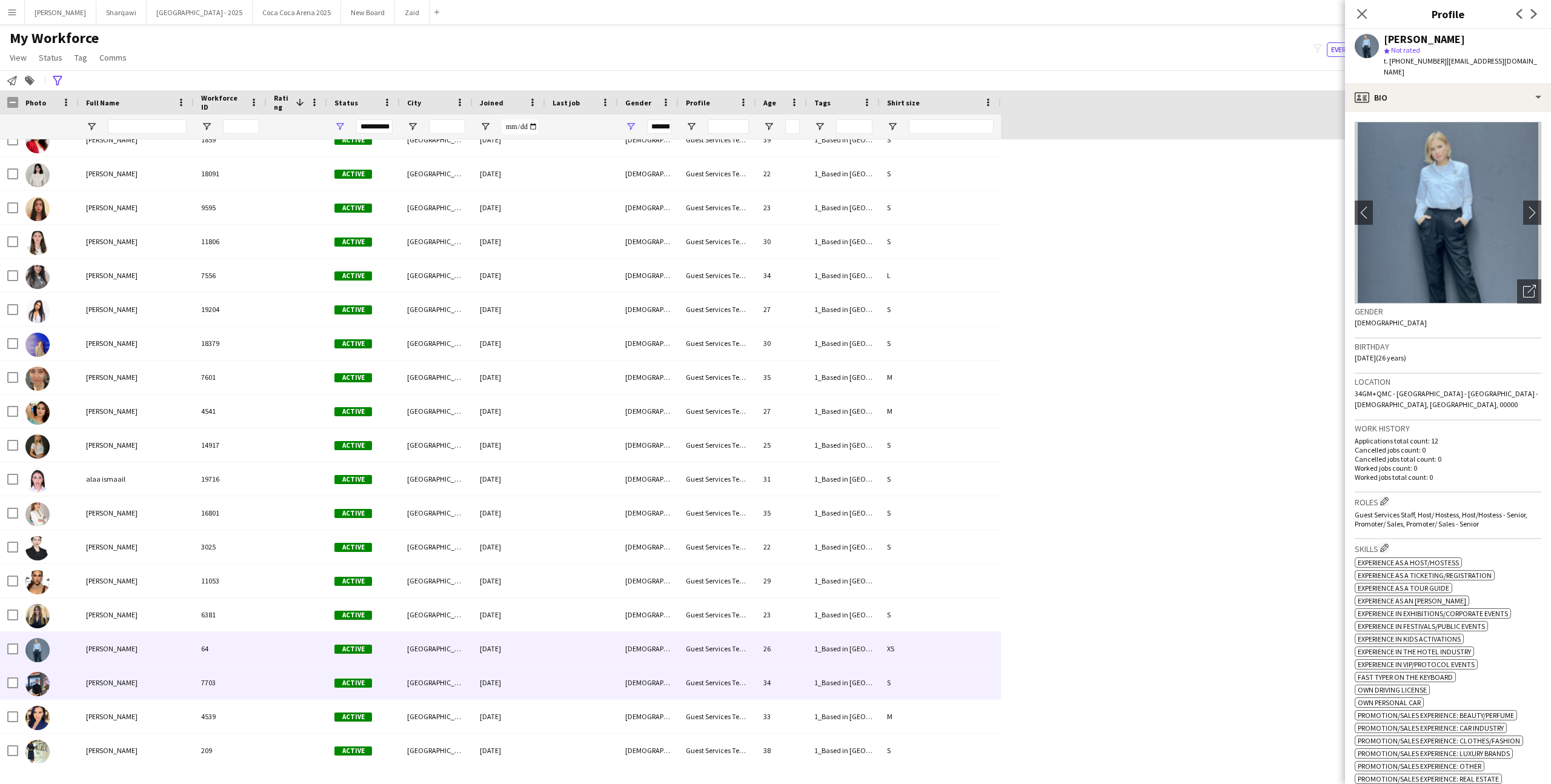
click at [225, 676] on div "7703" at bounding box center [230, 682] width 73 height 33
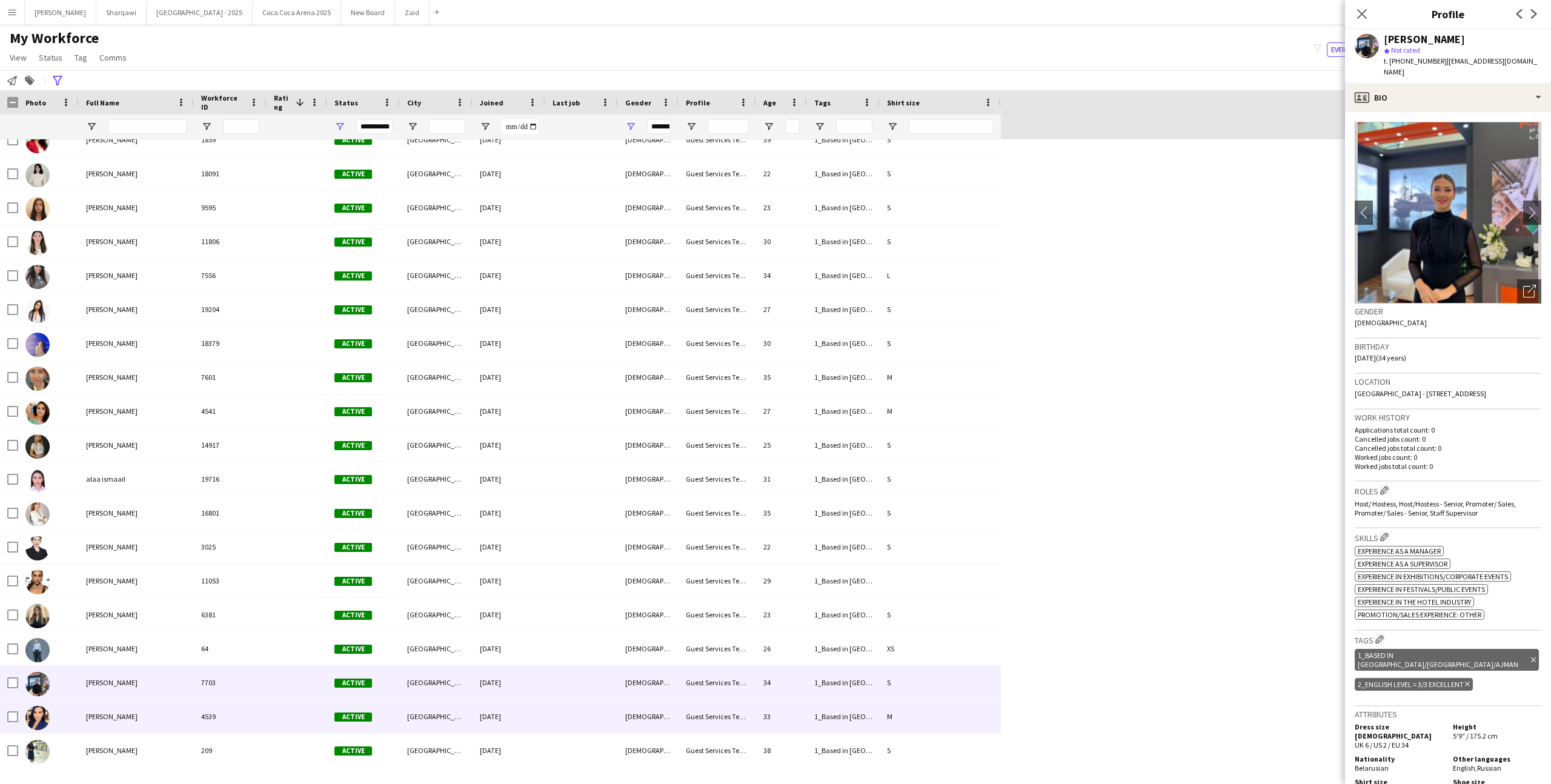
click at [236, 707] on div "4539" at bounding box center [230, 716] width 73 height 33
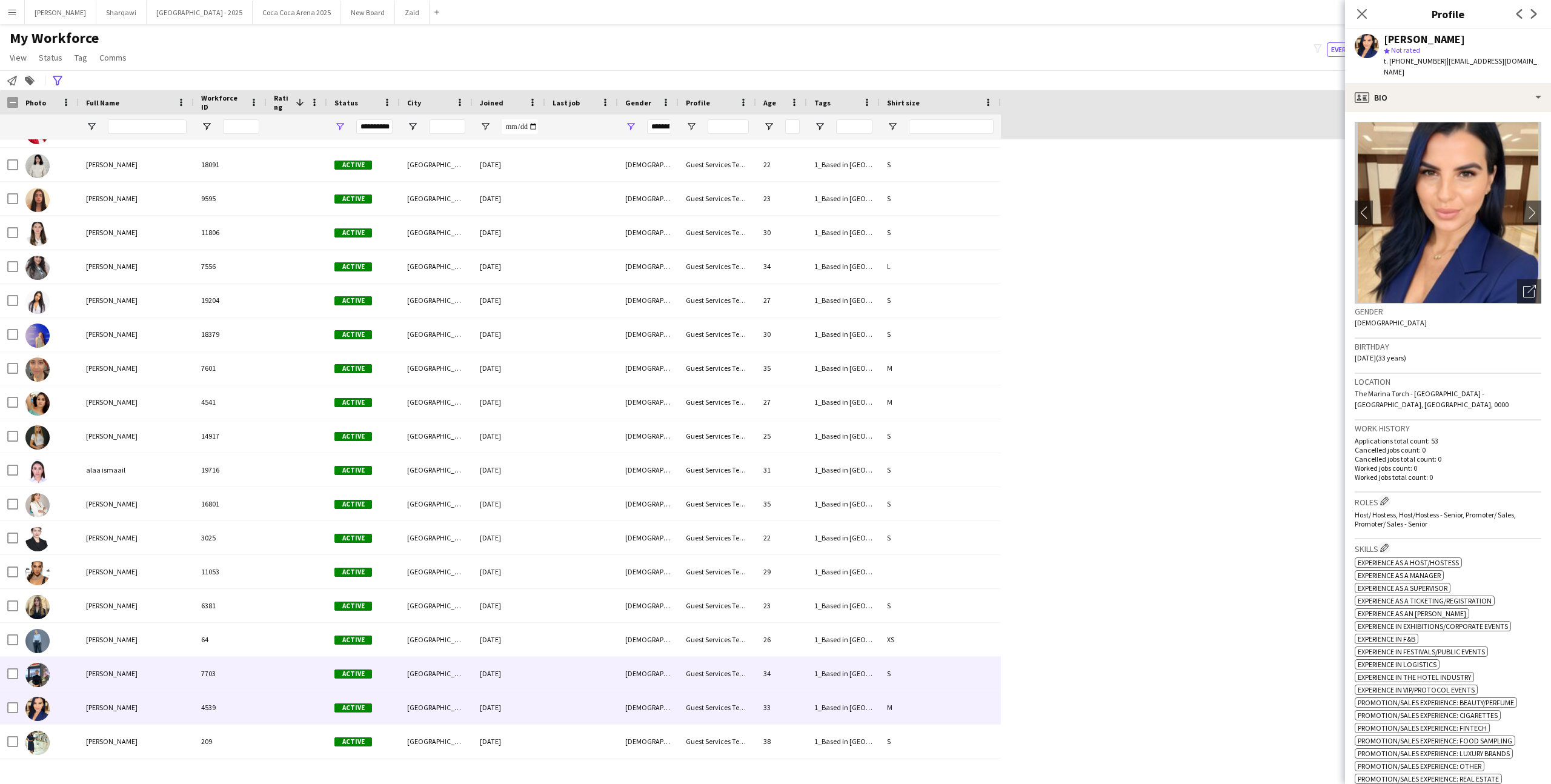
click at [231, 679] on div "7703" at bounding box center [230, 673] width 73 height 33
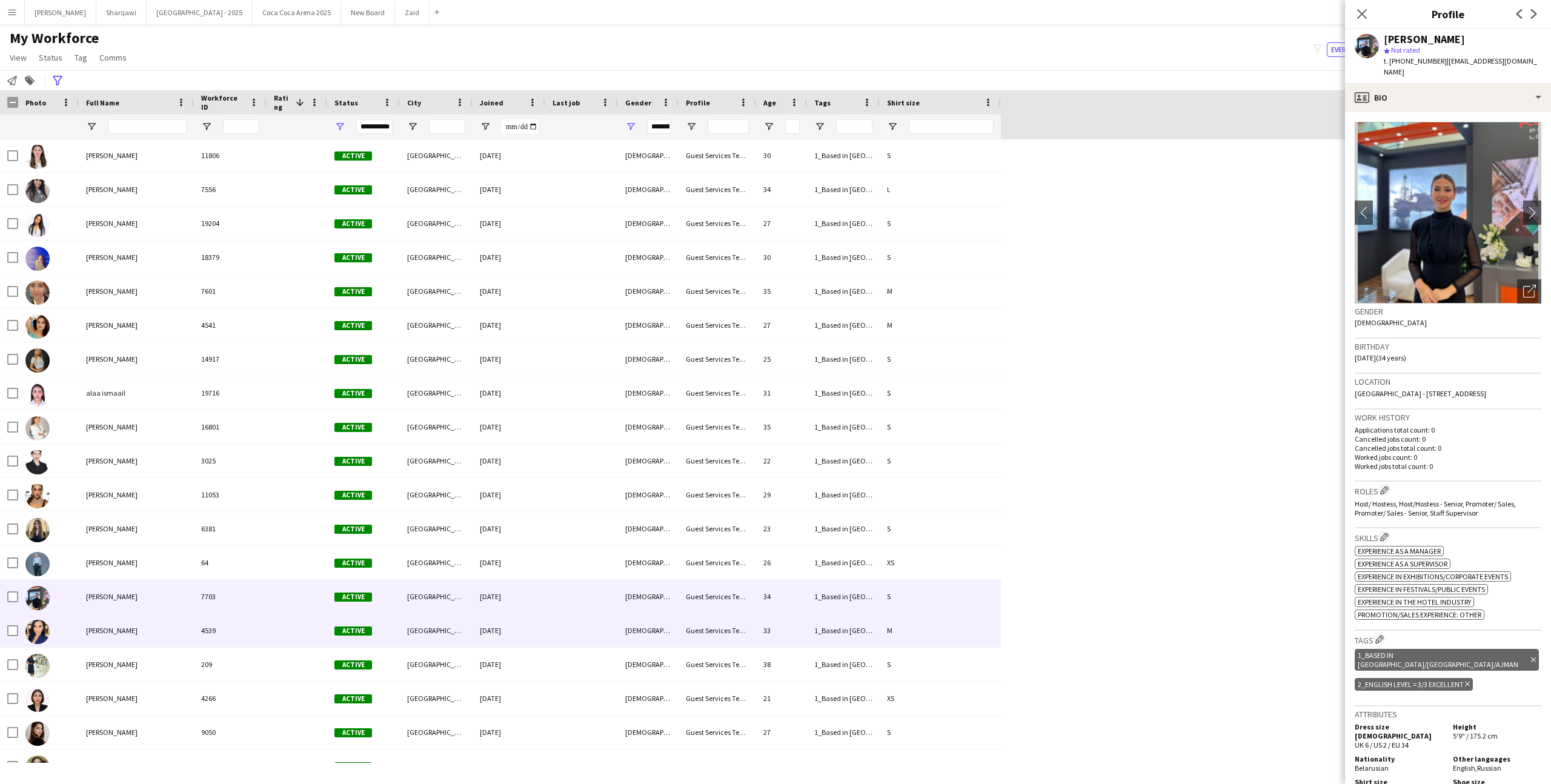
click at [306, 629] on div at bounding box center [296, 630] width 61 height 33
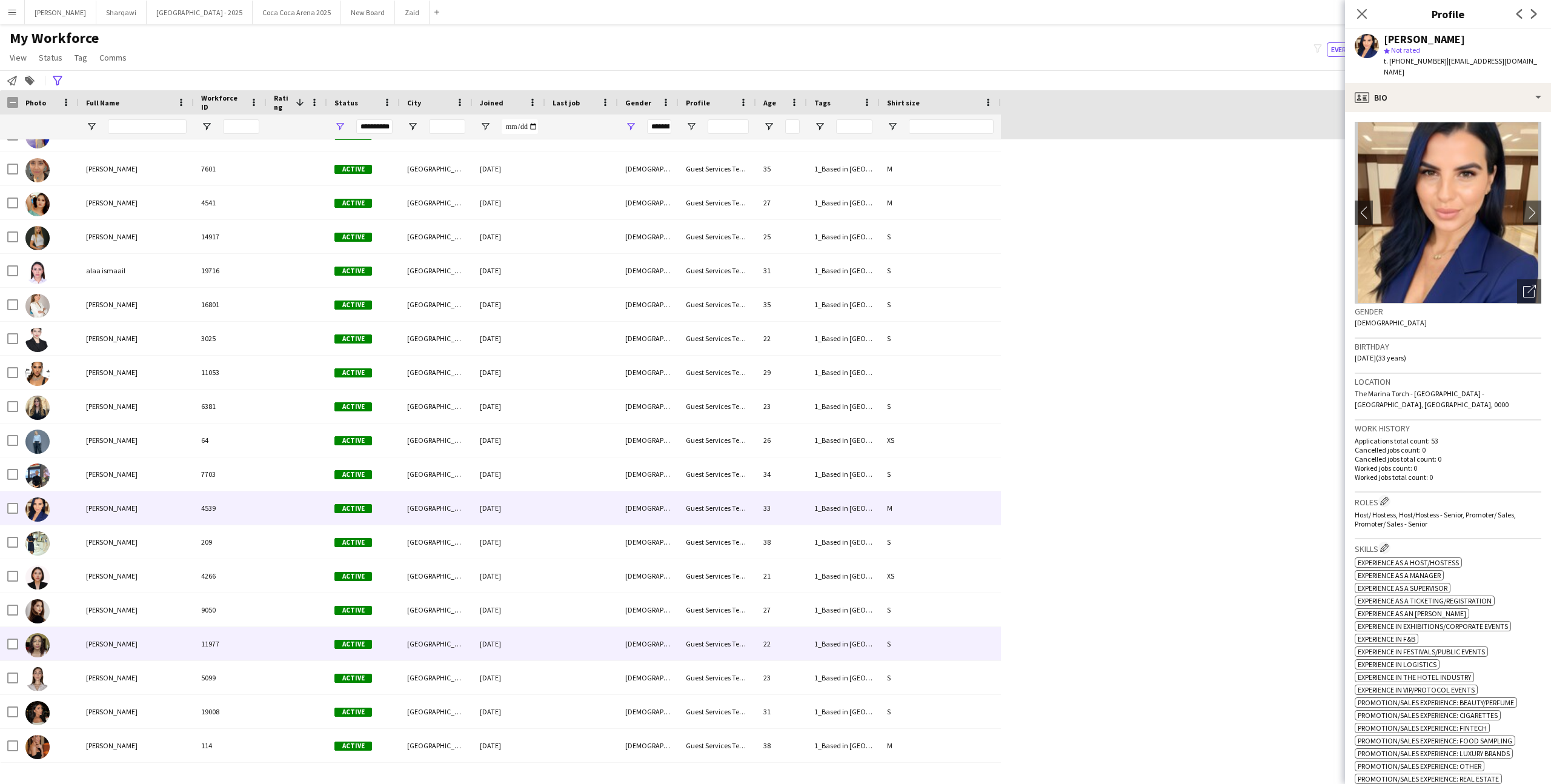
click at [306, 629] on div at bounding box center [296, 643] width 61 height 33
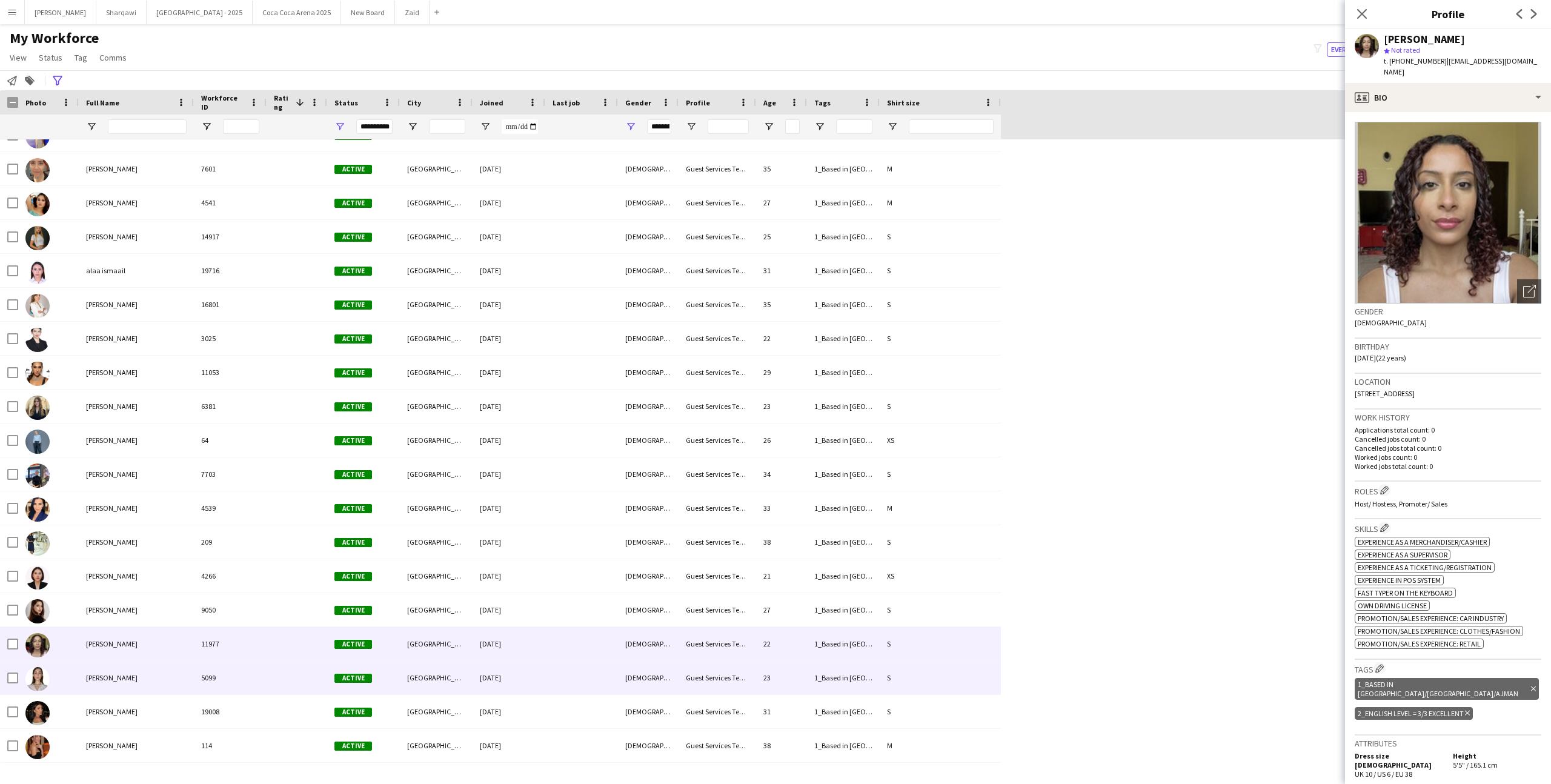
click at [323, 671] on div at bounding box center [296, 677] width 61 height 33
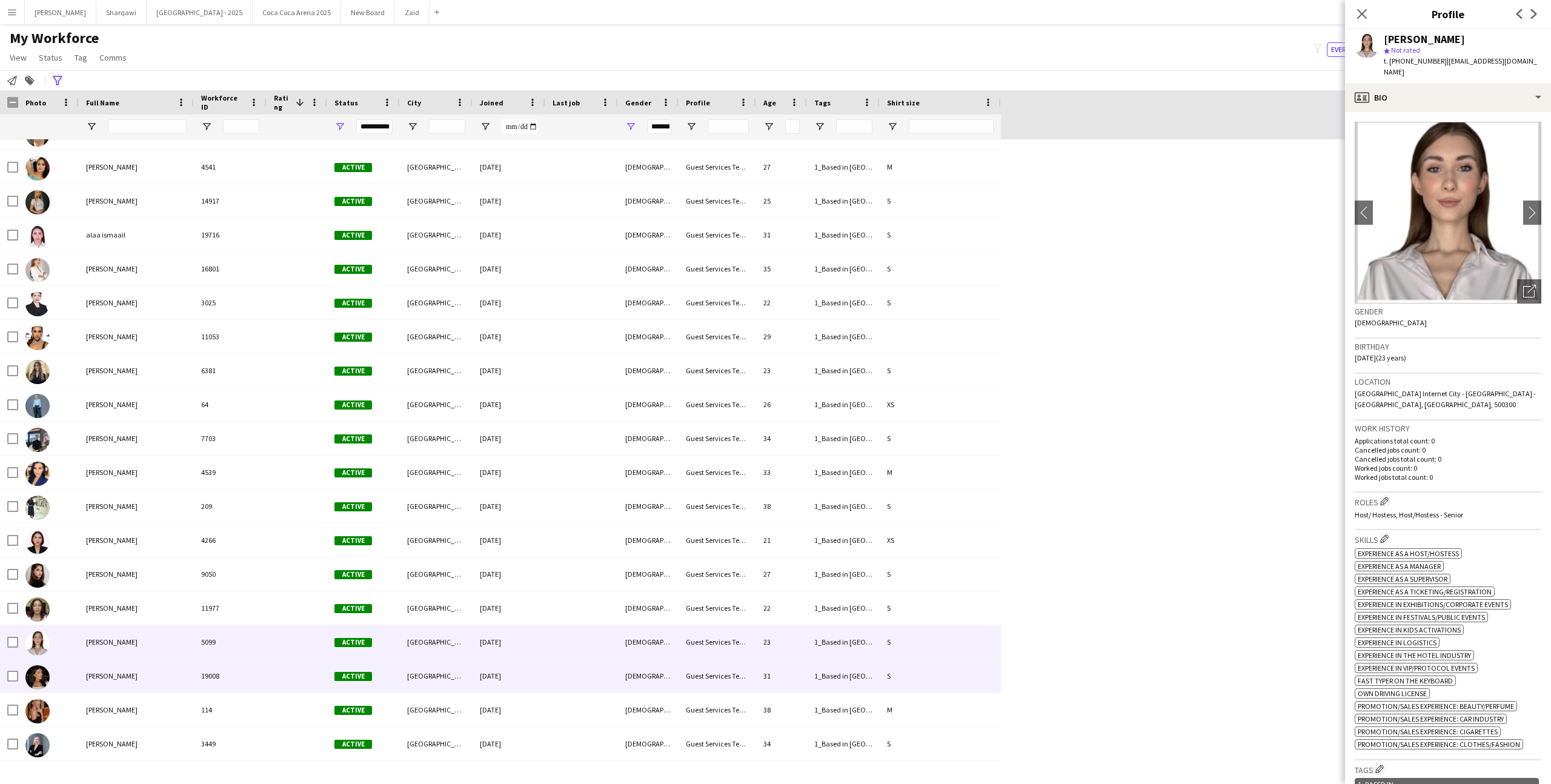
click at [323, 671] on div at bounding box center [296, 675] width 61 height 33
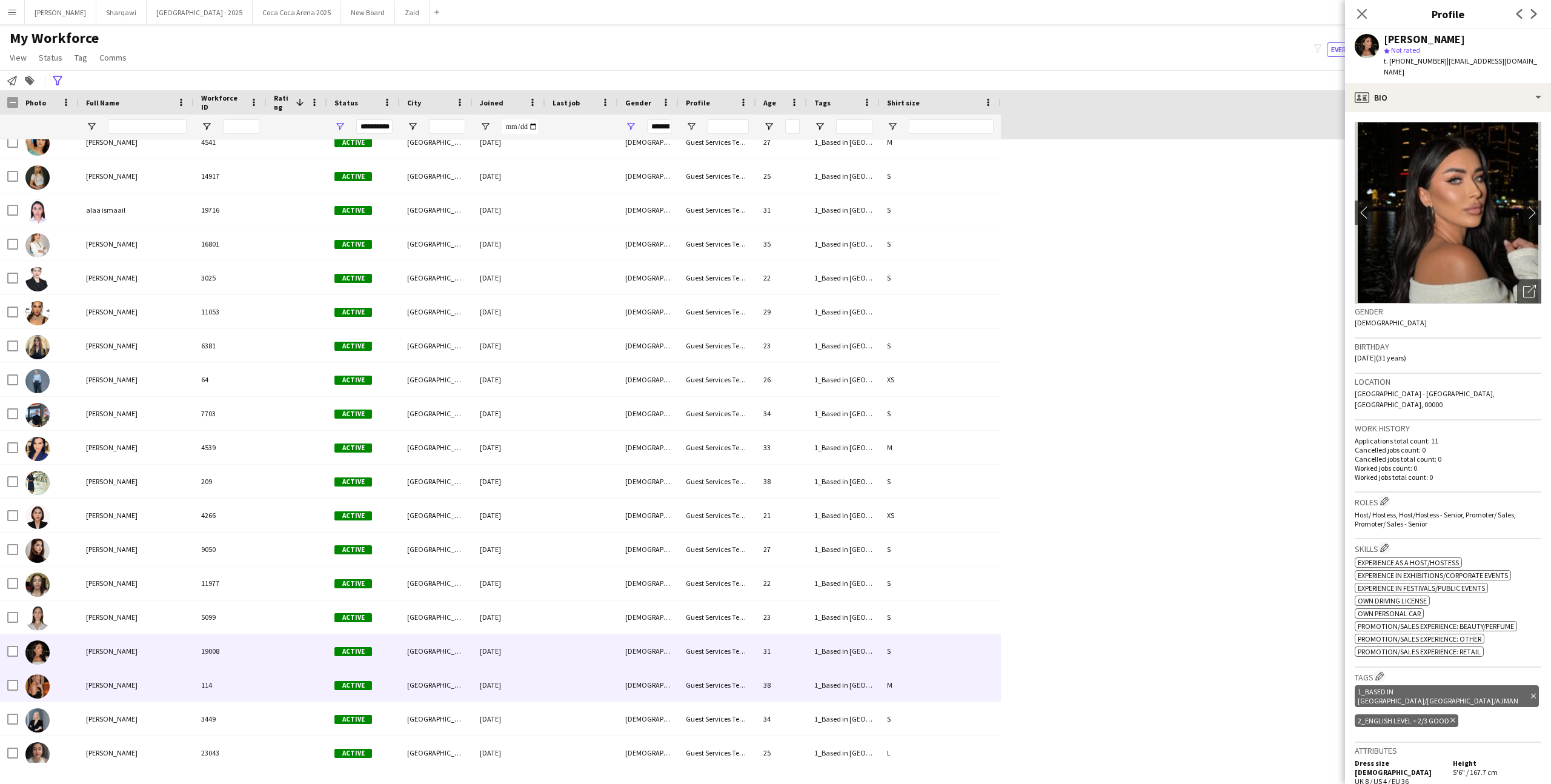
click at [313, 691] on div at bounding box center [296, 684] width 61 height 33
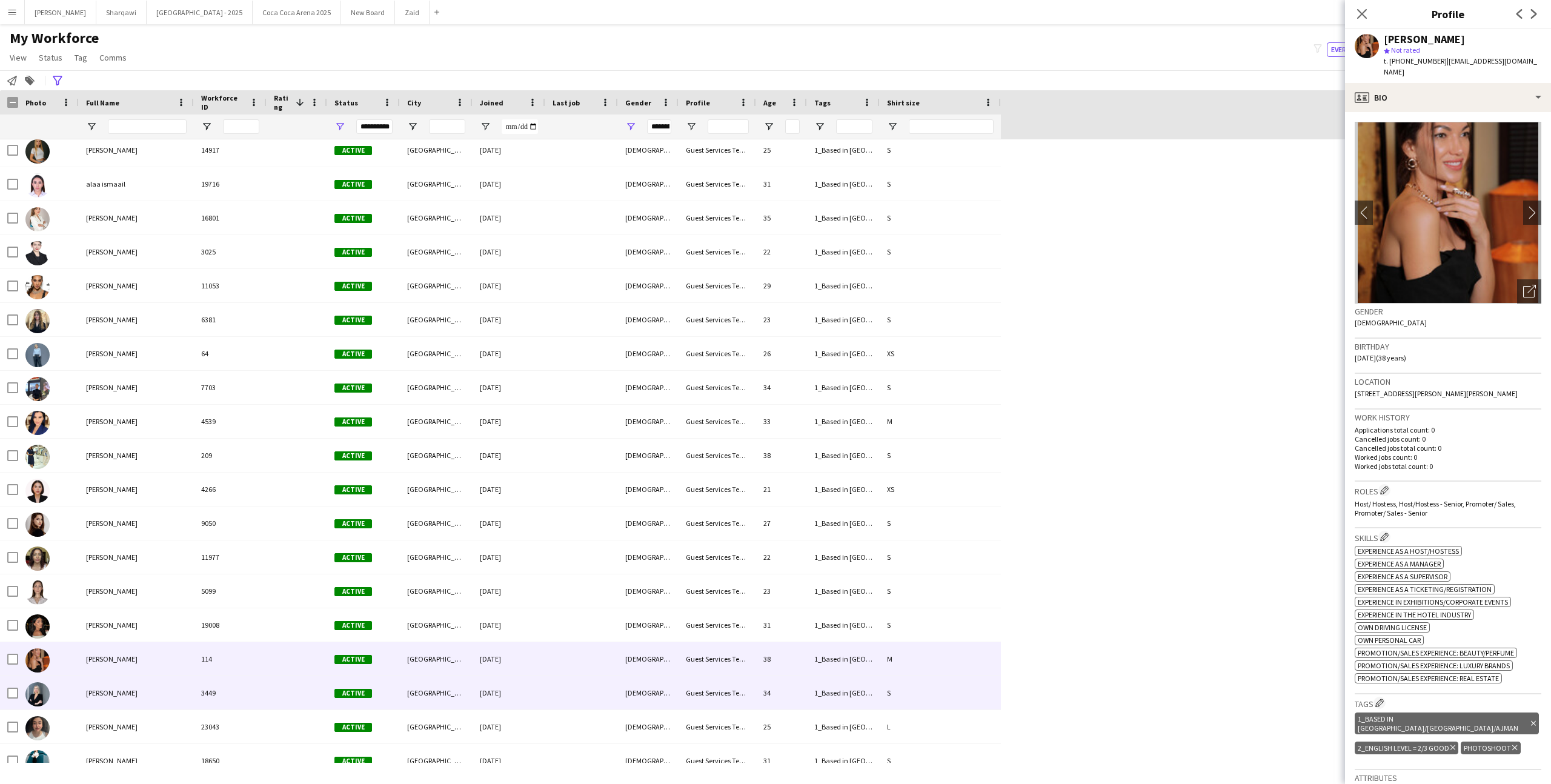
click at [312, 694] on div at bounding box center [296, 692] width 61 height 33
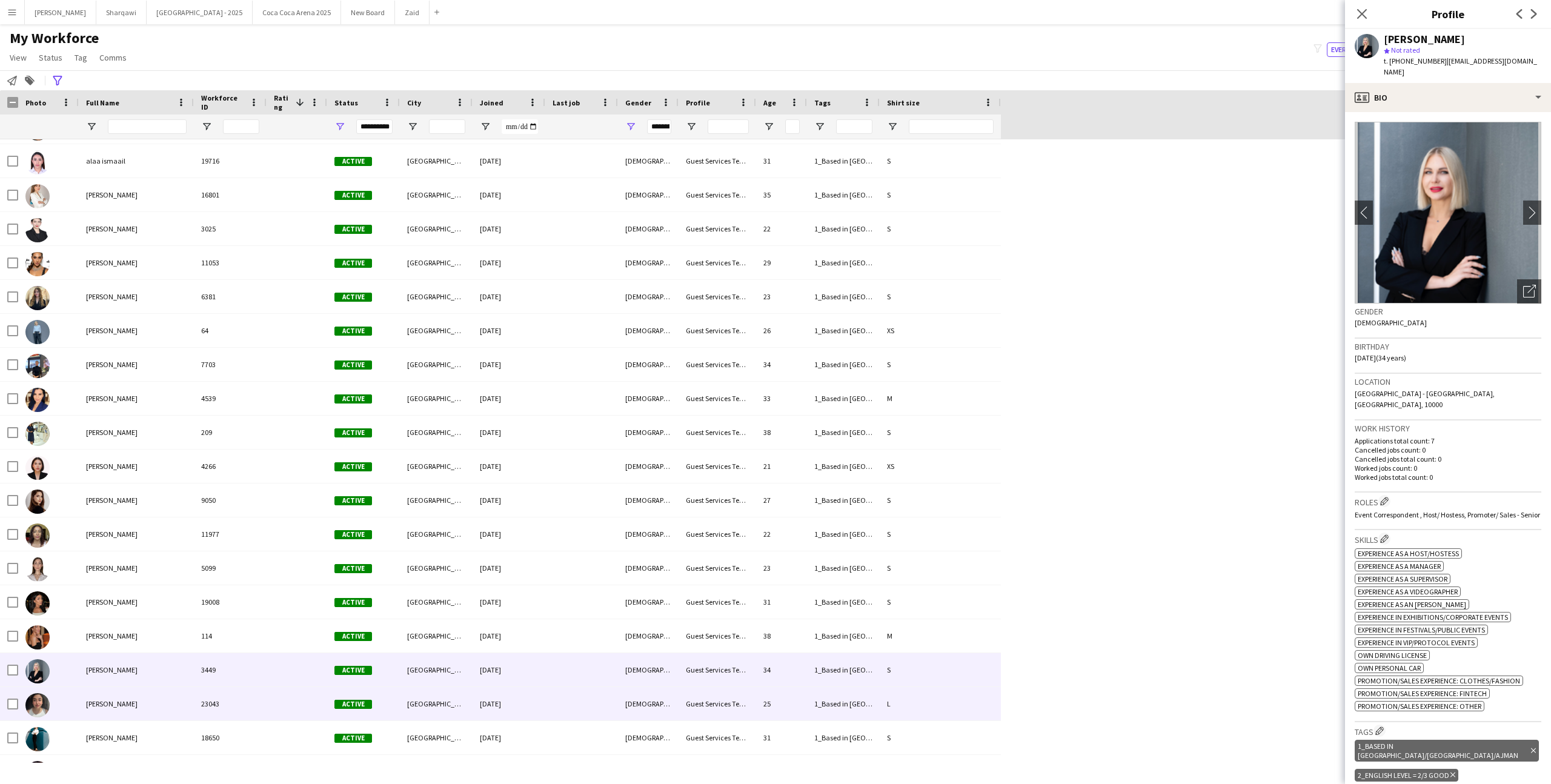
click at [312, 694] on div at bounding box center [296, 703] width 61 height 33
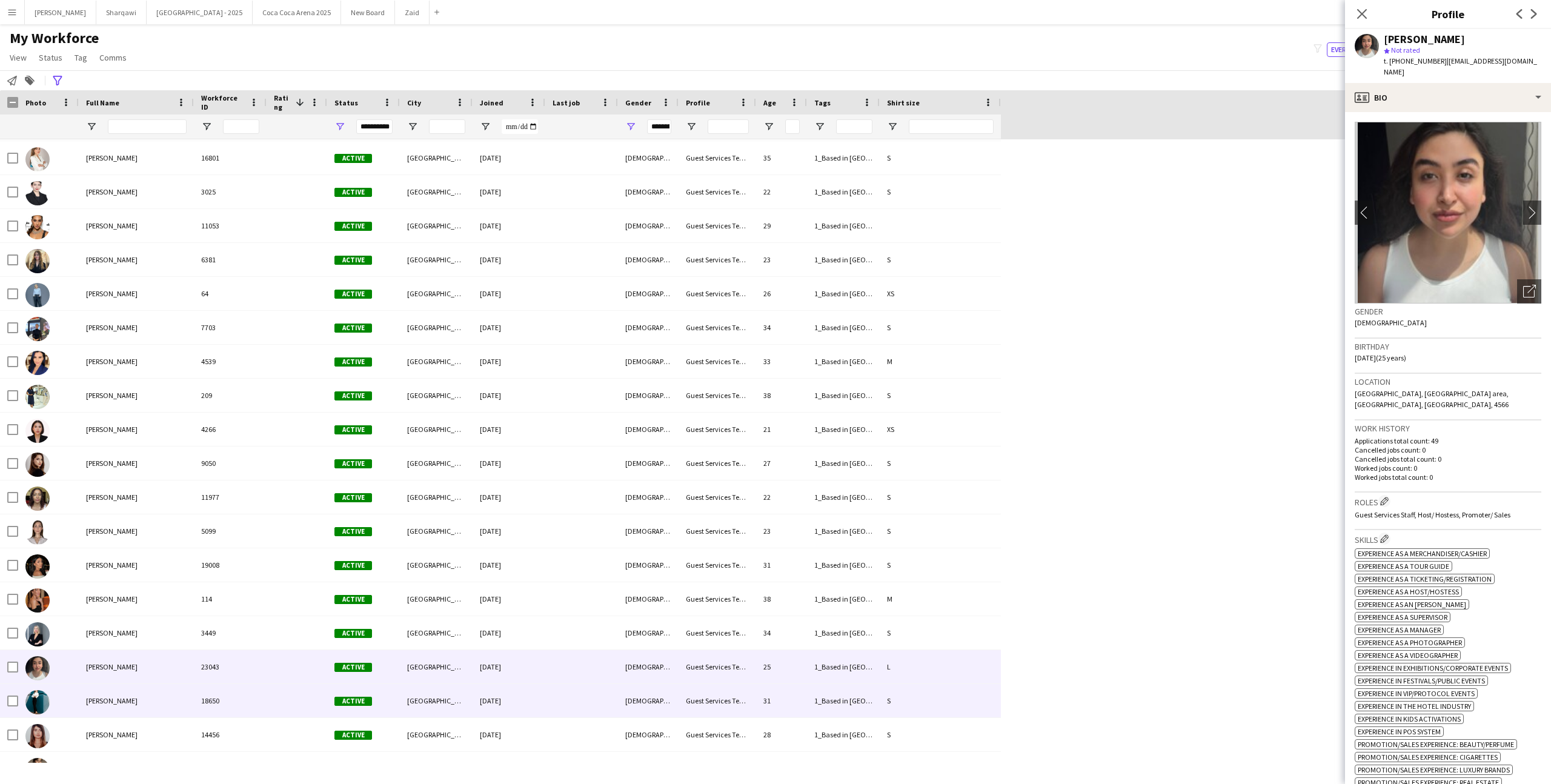
click at [309, 696] on div at bounding box center [296, 700] width 61 height 33
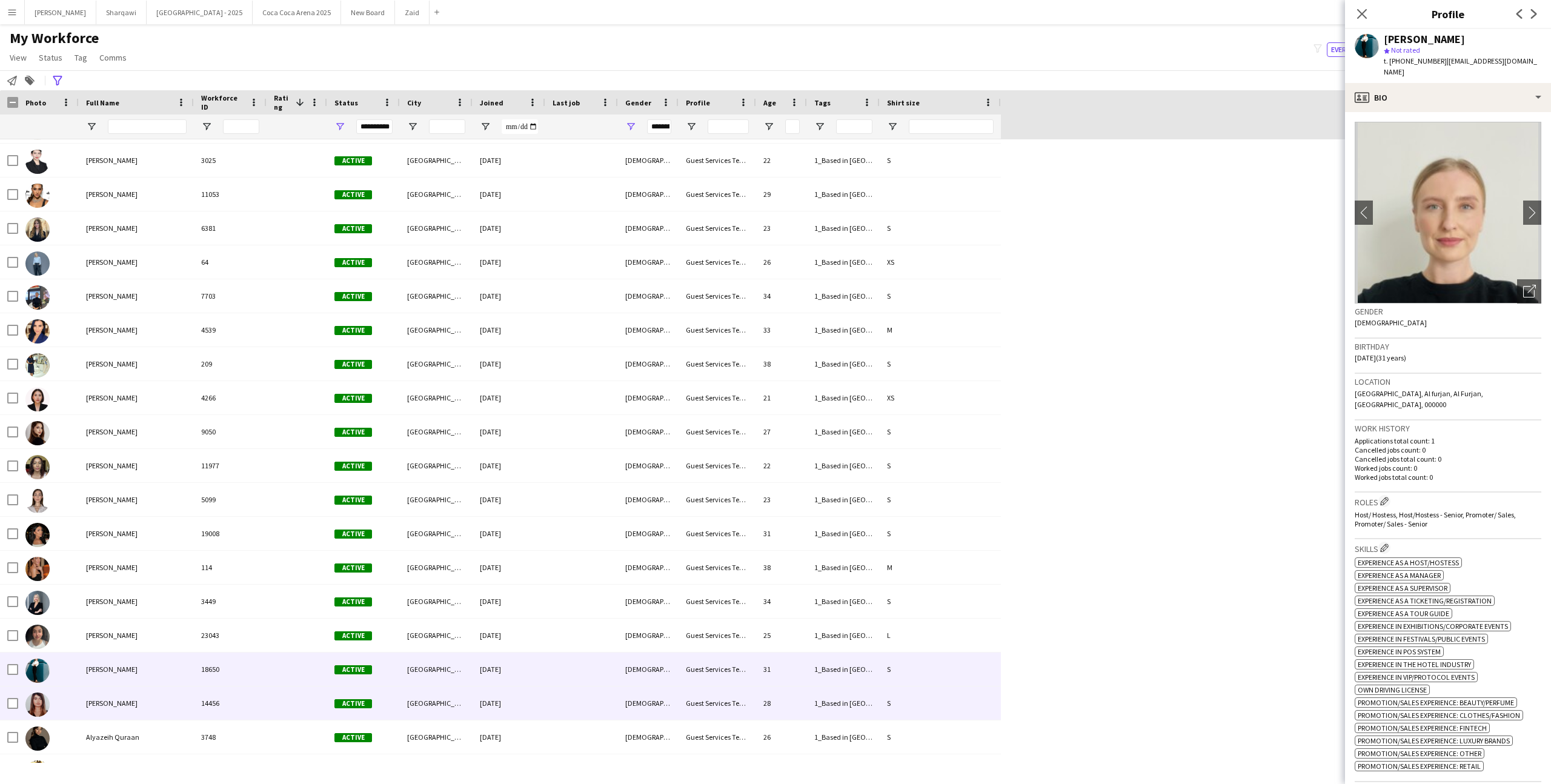
click at [309, 696] on div at bounding box center [296, 702] width 61 height 33
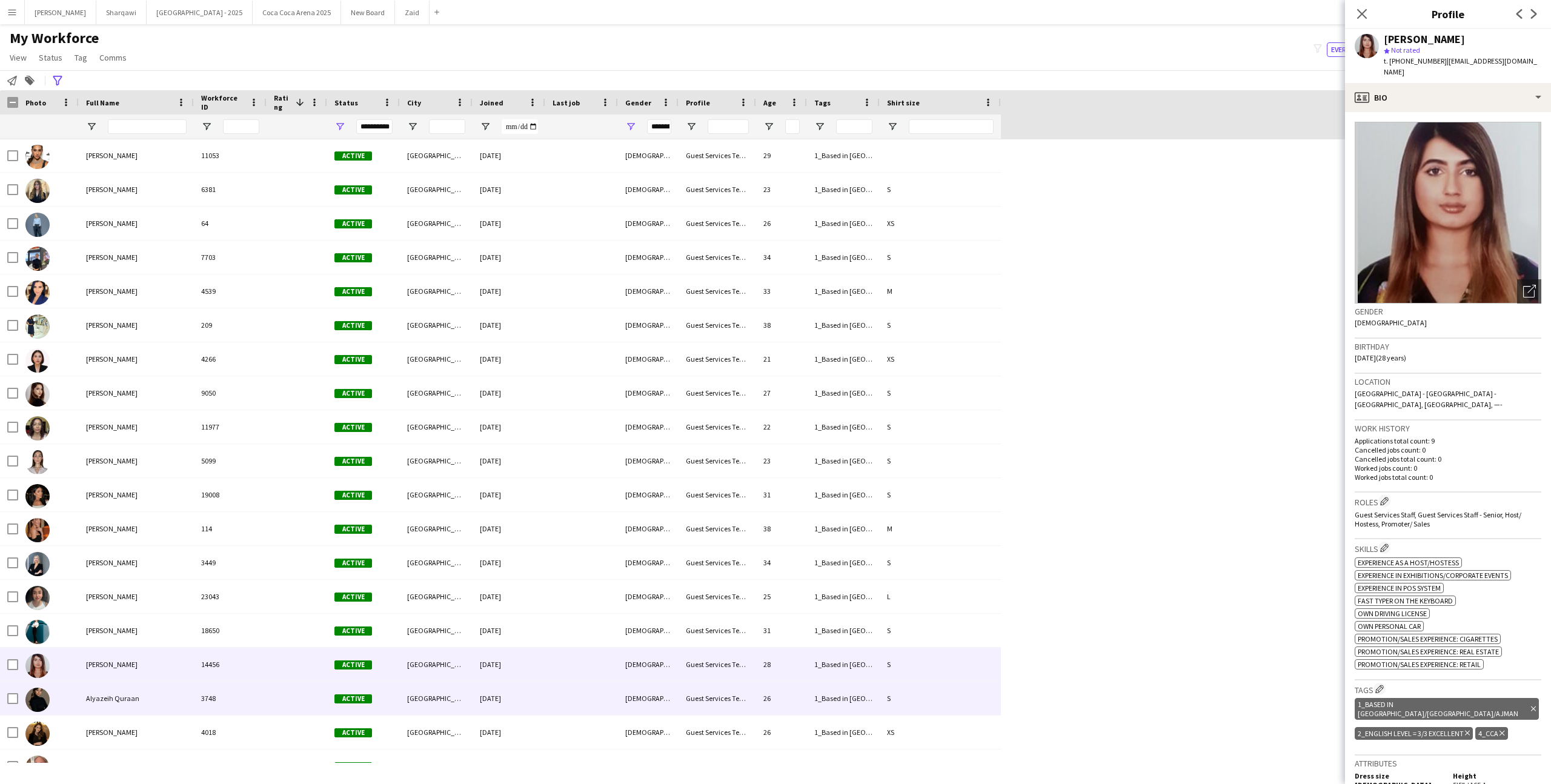
click at [309, 696] on div at bounding box center [296, 697] width 61 height 33
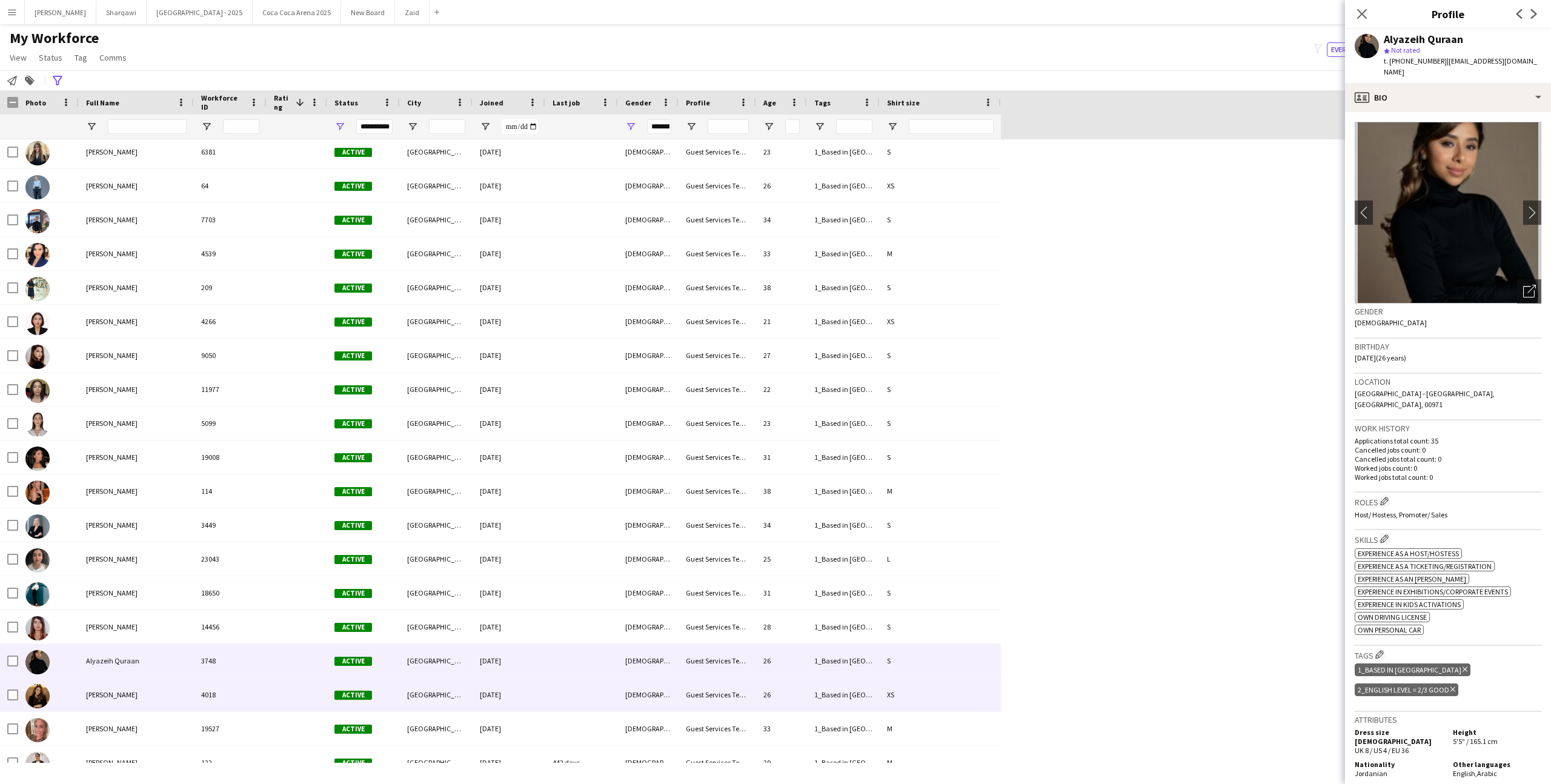
click at [309, 696] on div at bounding box center [296, 694] width 61 height 33
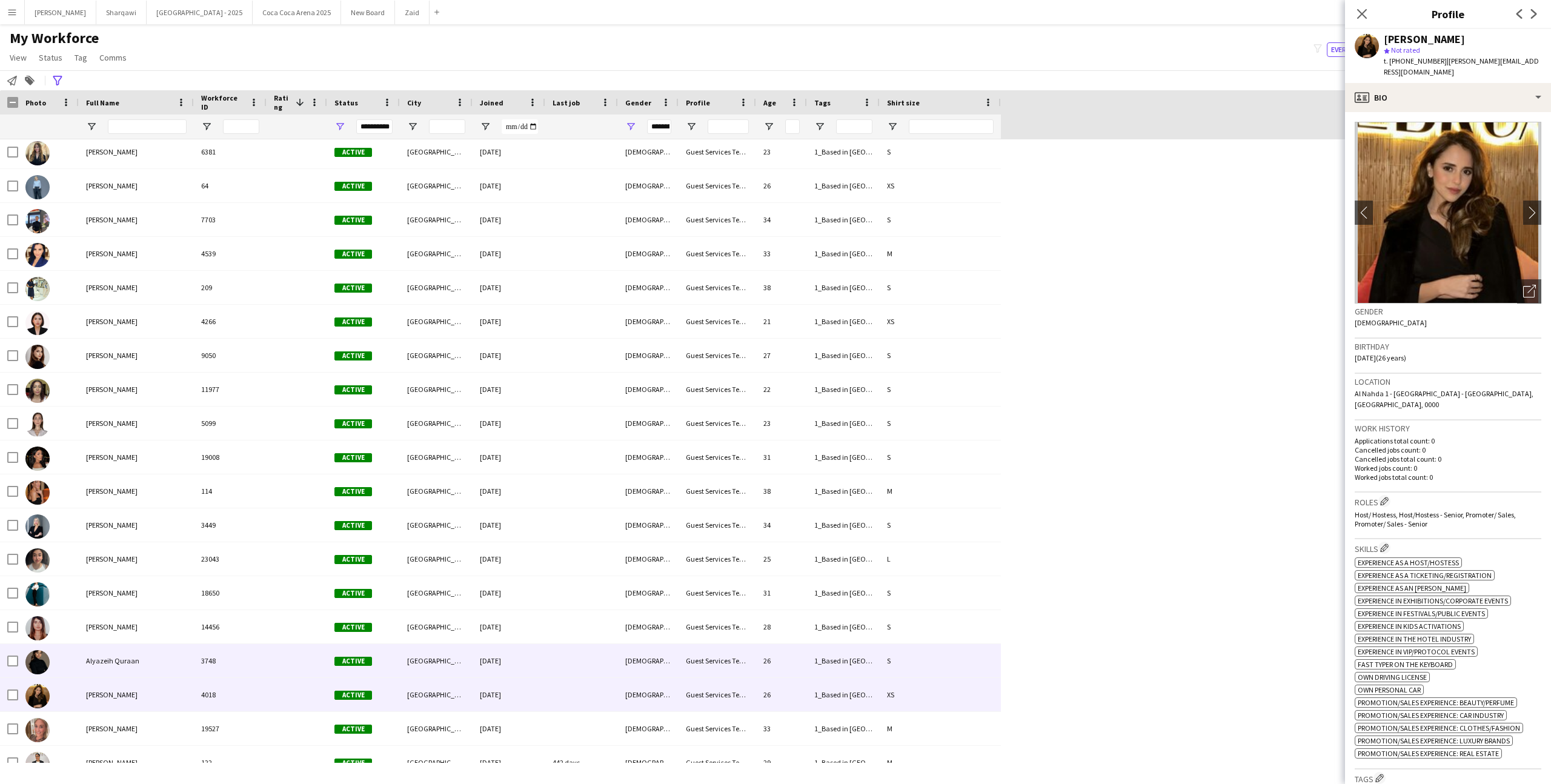
click at [313, 655] on div at bounding box center [296, 660] width 61 height 33
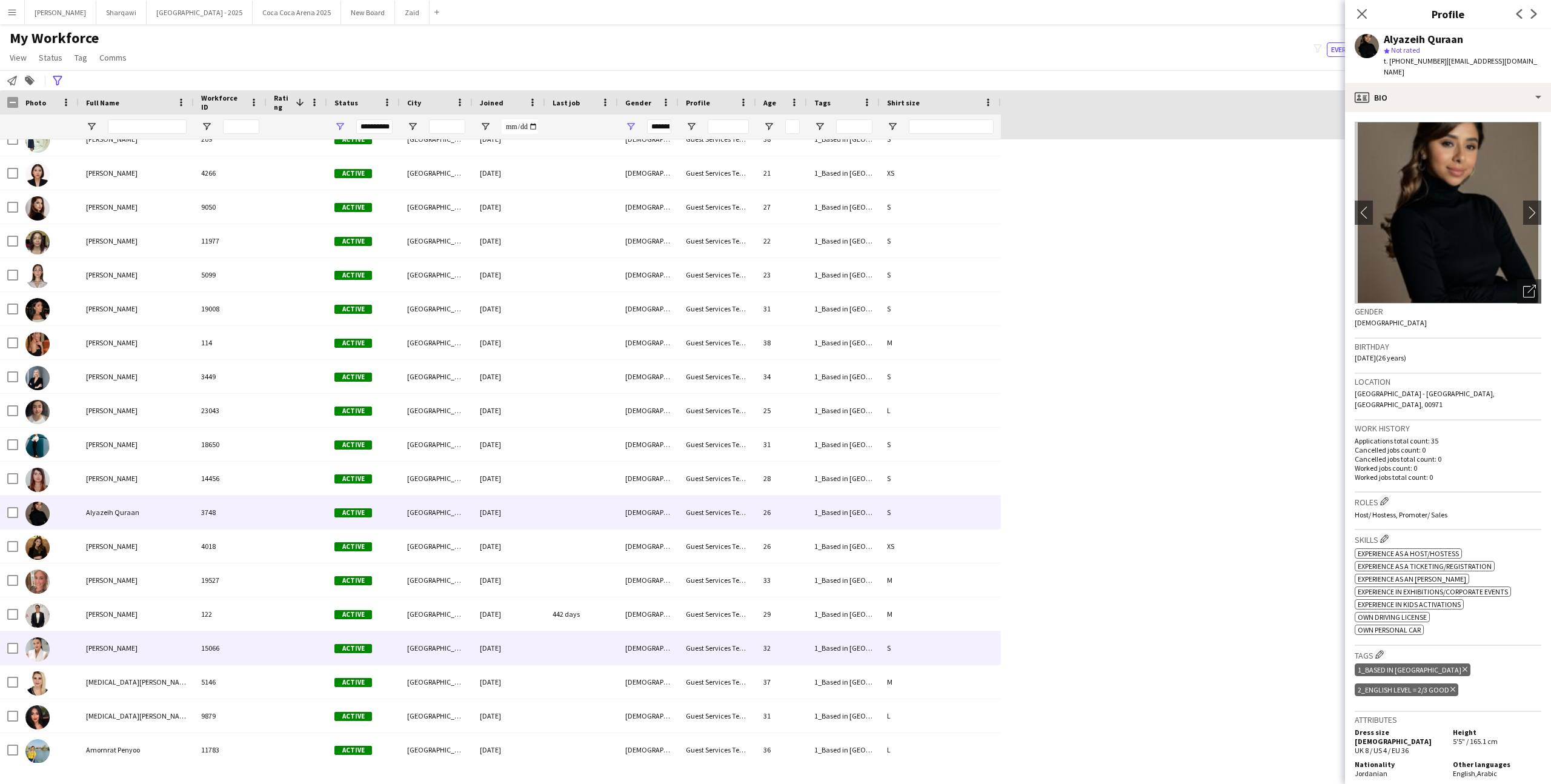
click at [316, 664] on div at bounding box center [296, 647] width 61 height 33
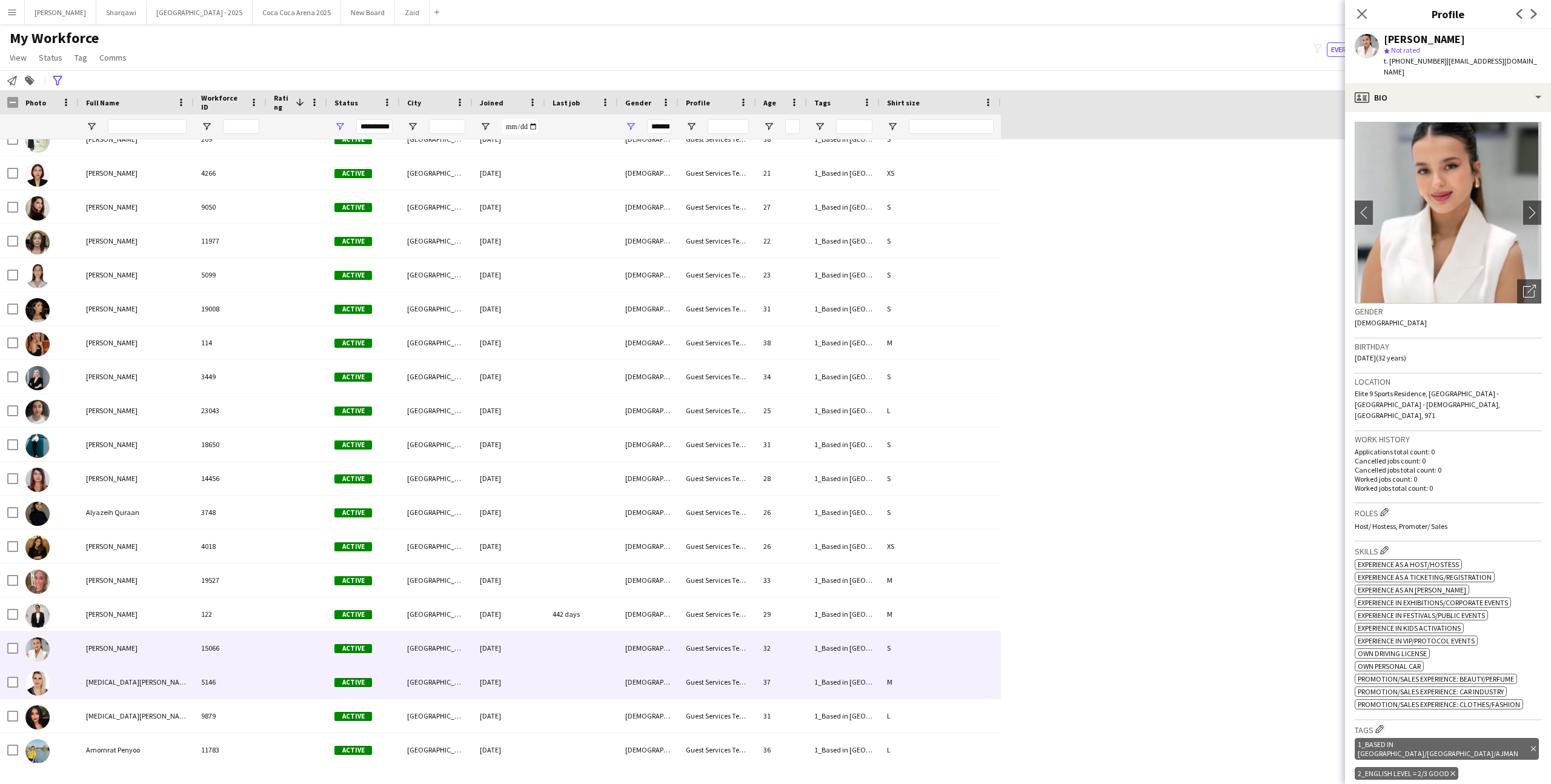
click at [311, 696] on div at bounding box center [296, 681] width 61 height 33
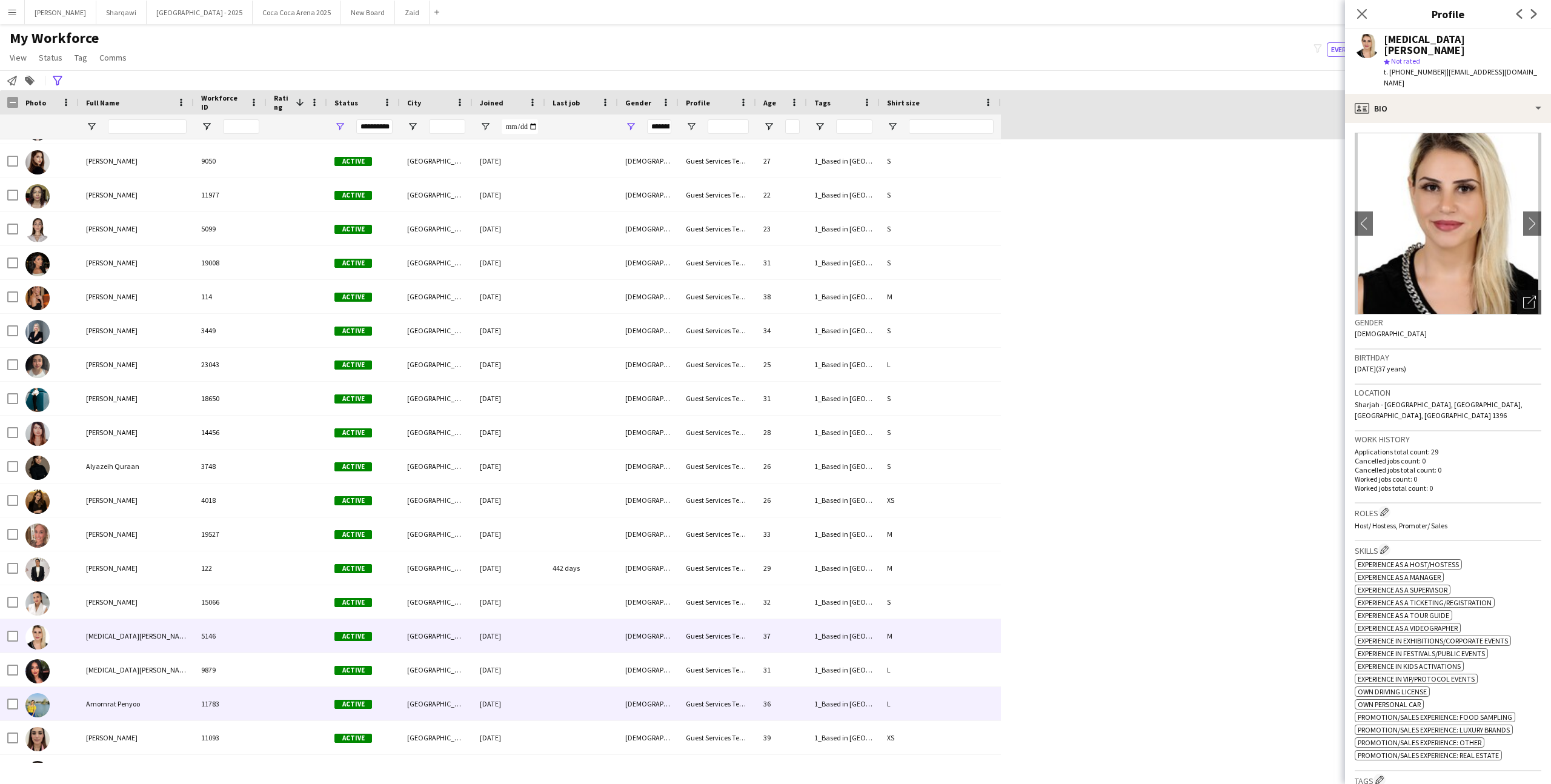
click at [311, 696] on div at bounding box center [296, 703] width 61 height 33
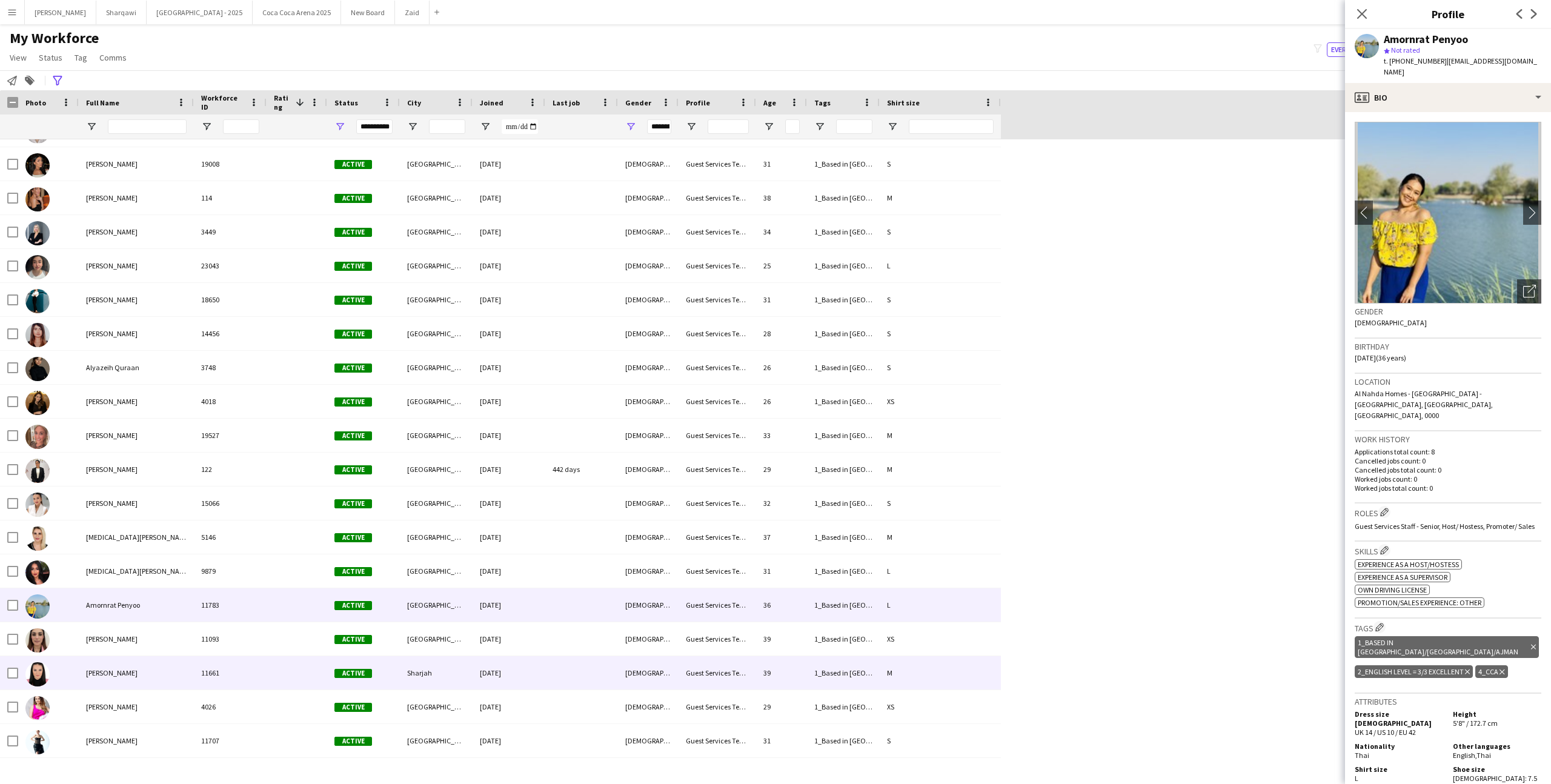
click at [309, 686] on div at bounding box center [296, 672] width 61 height 33
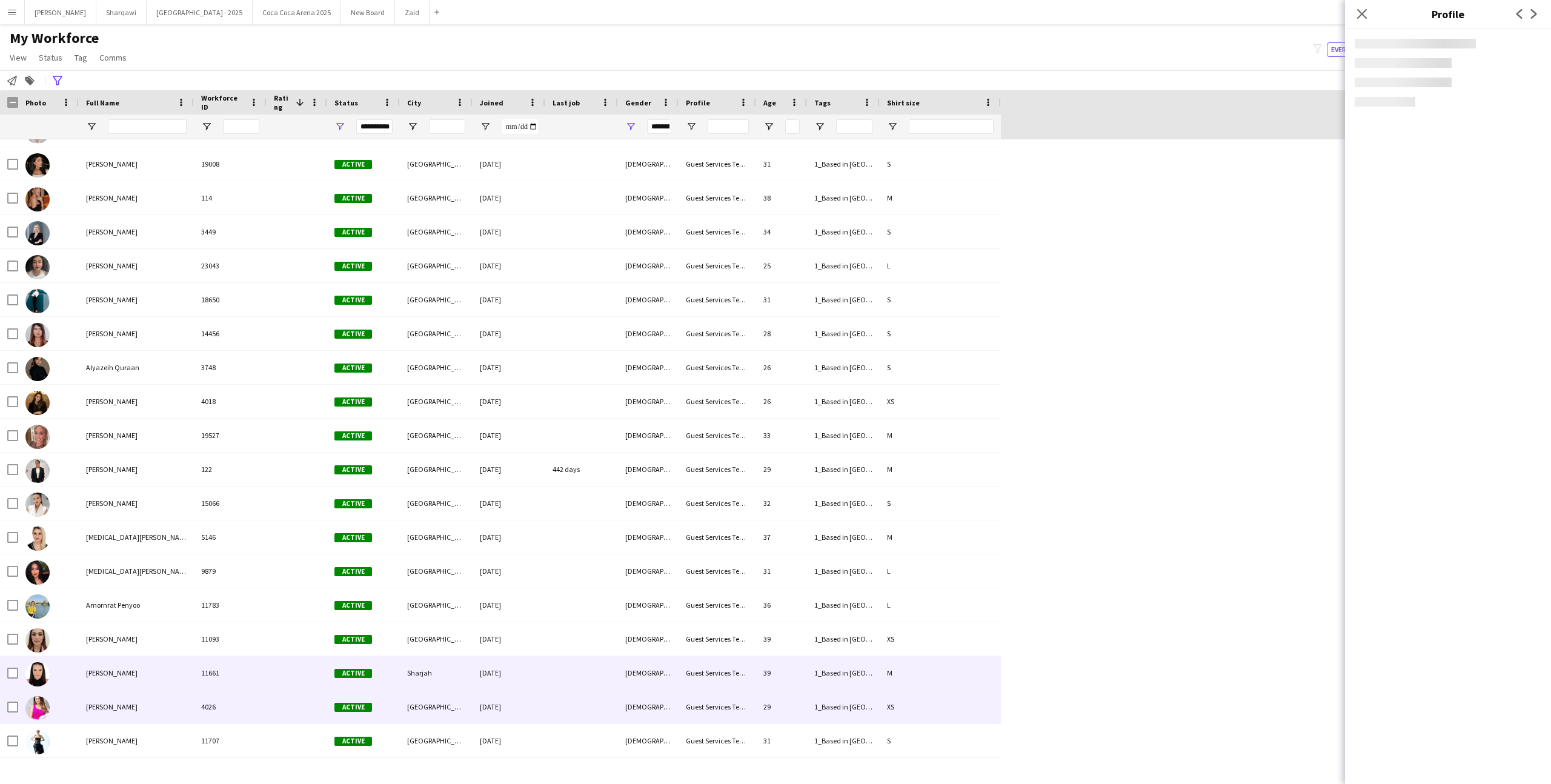
click at [310, 710] on div at bounding box center [296, 706] width 61 height 33
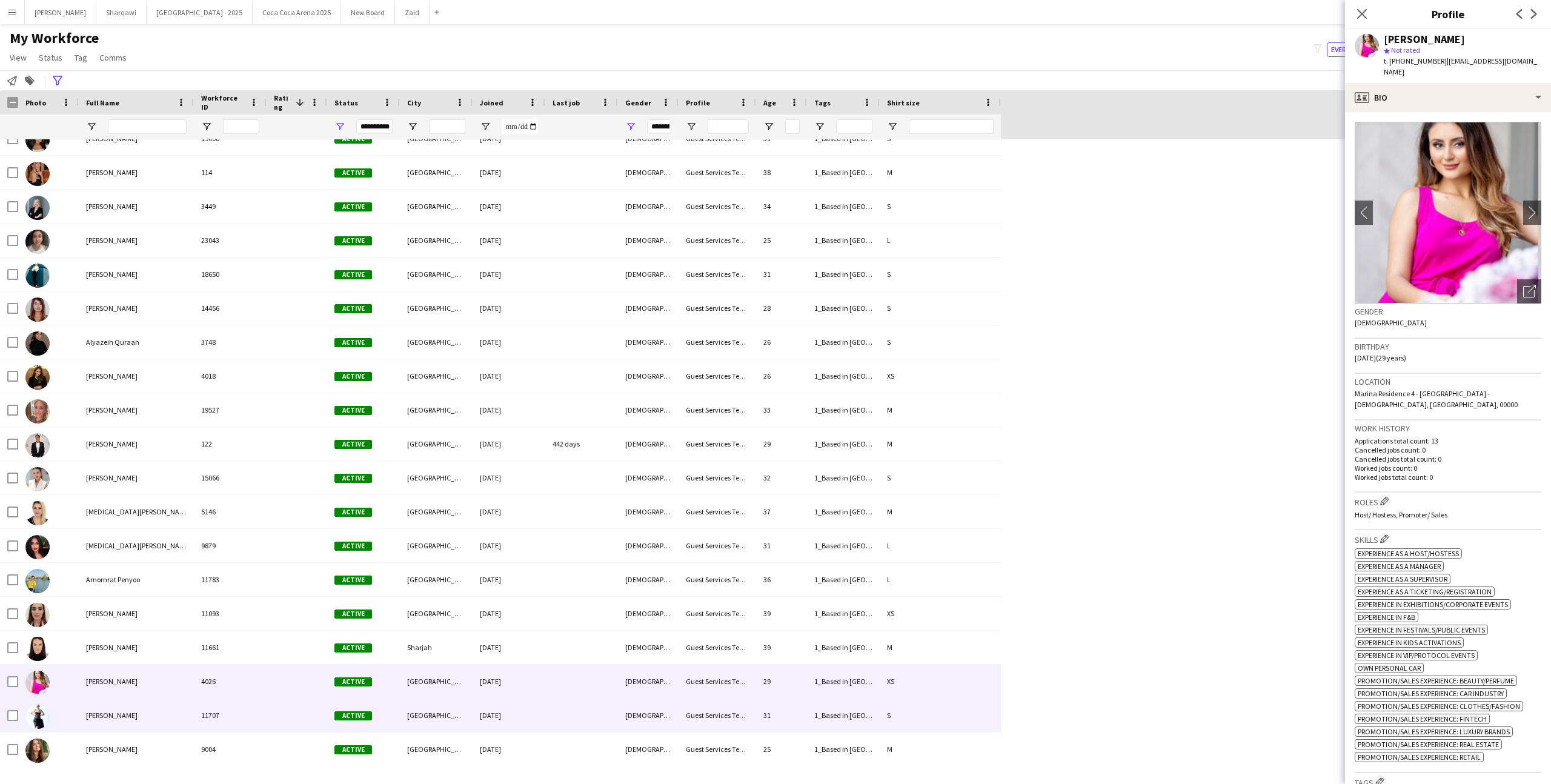
click at [310, 710] on div at bounding box center [296, 714] width 61 height 33
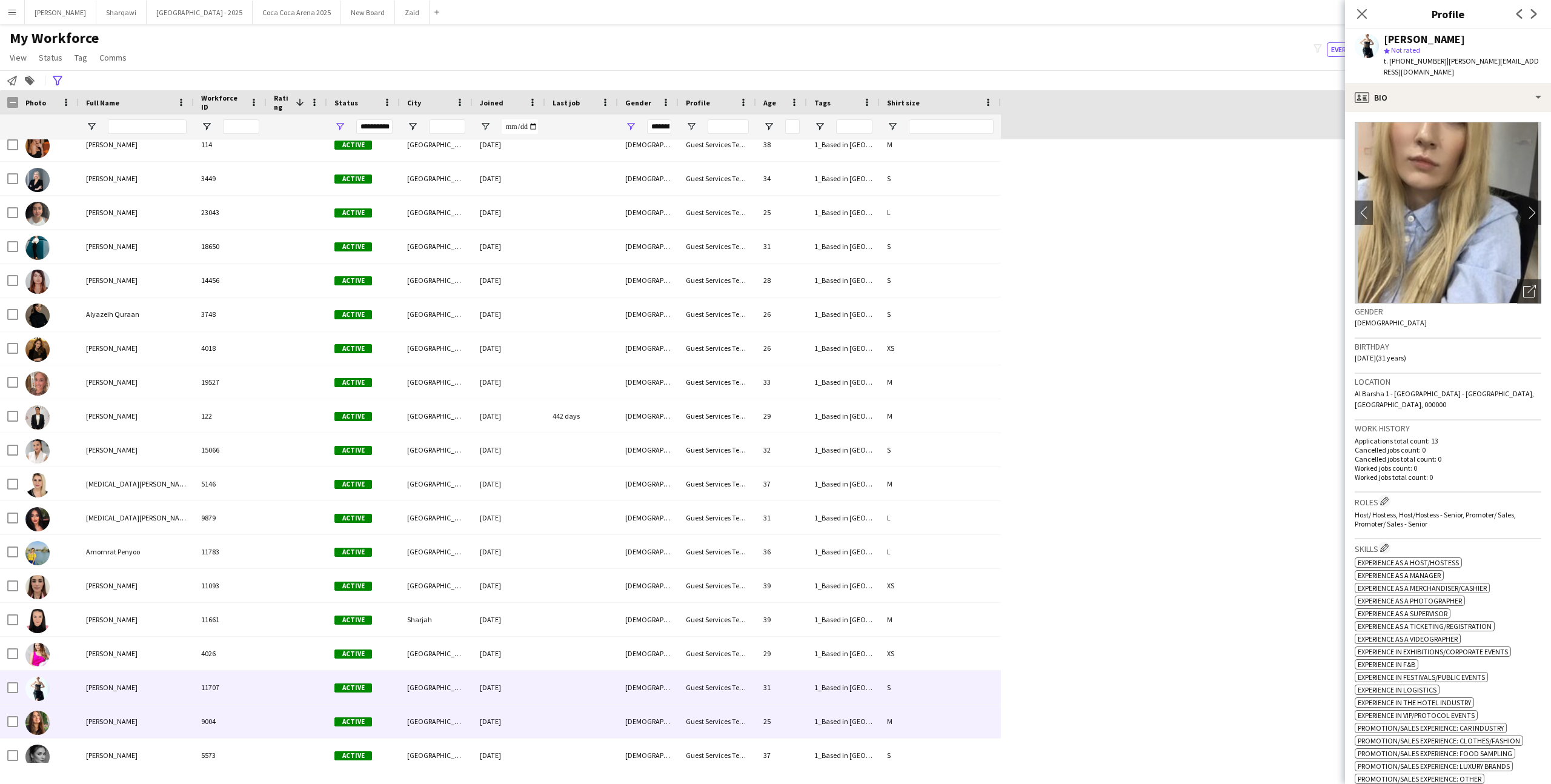
click at [305, 726] on div at bounding box center [296, 721] width 61 height 33
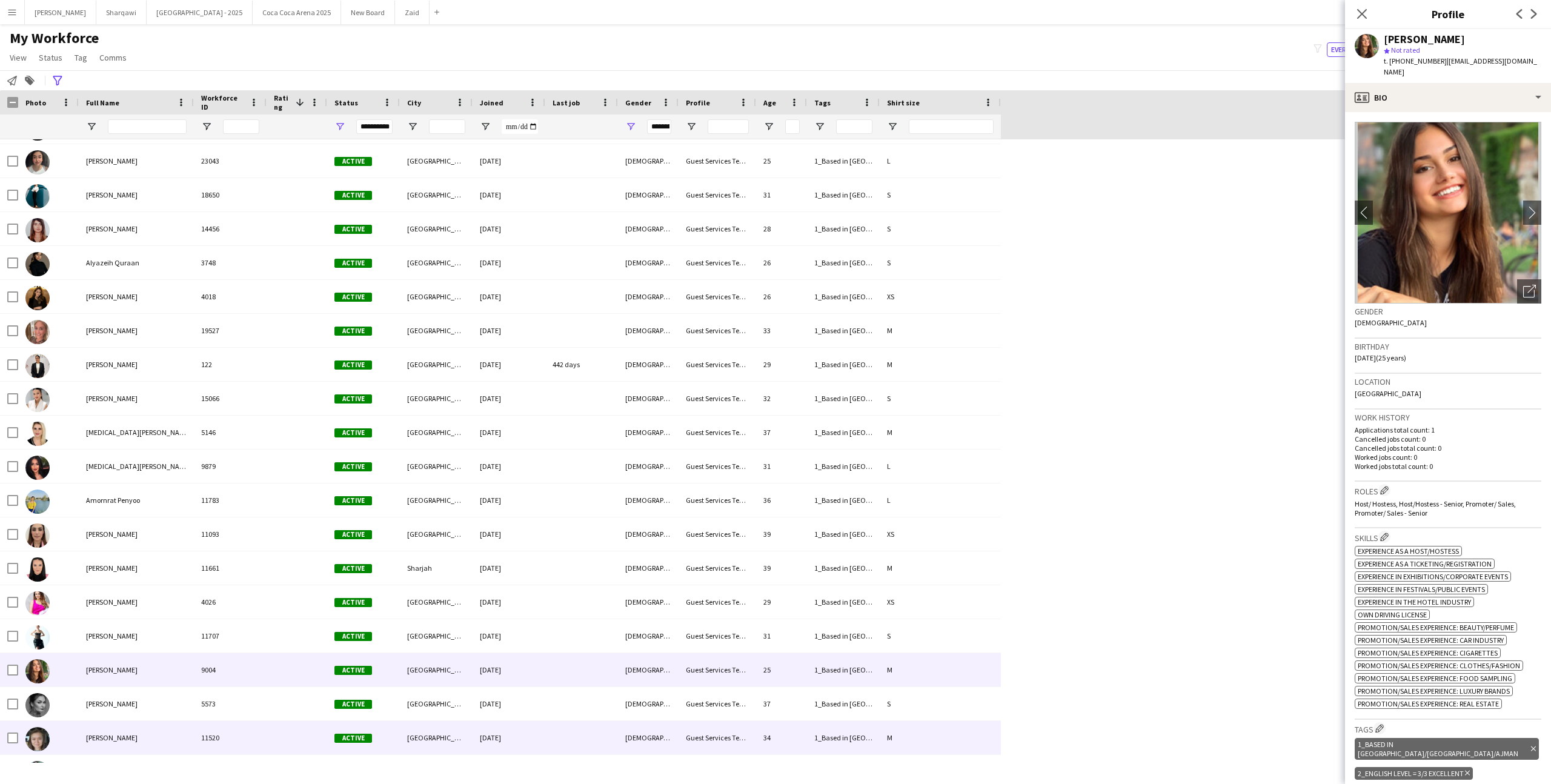
click at [305, 726] on div at bounding box center [296, 737] width 61 height 33
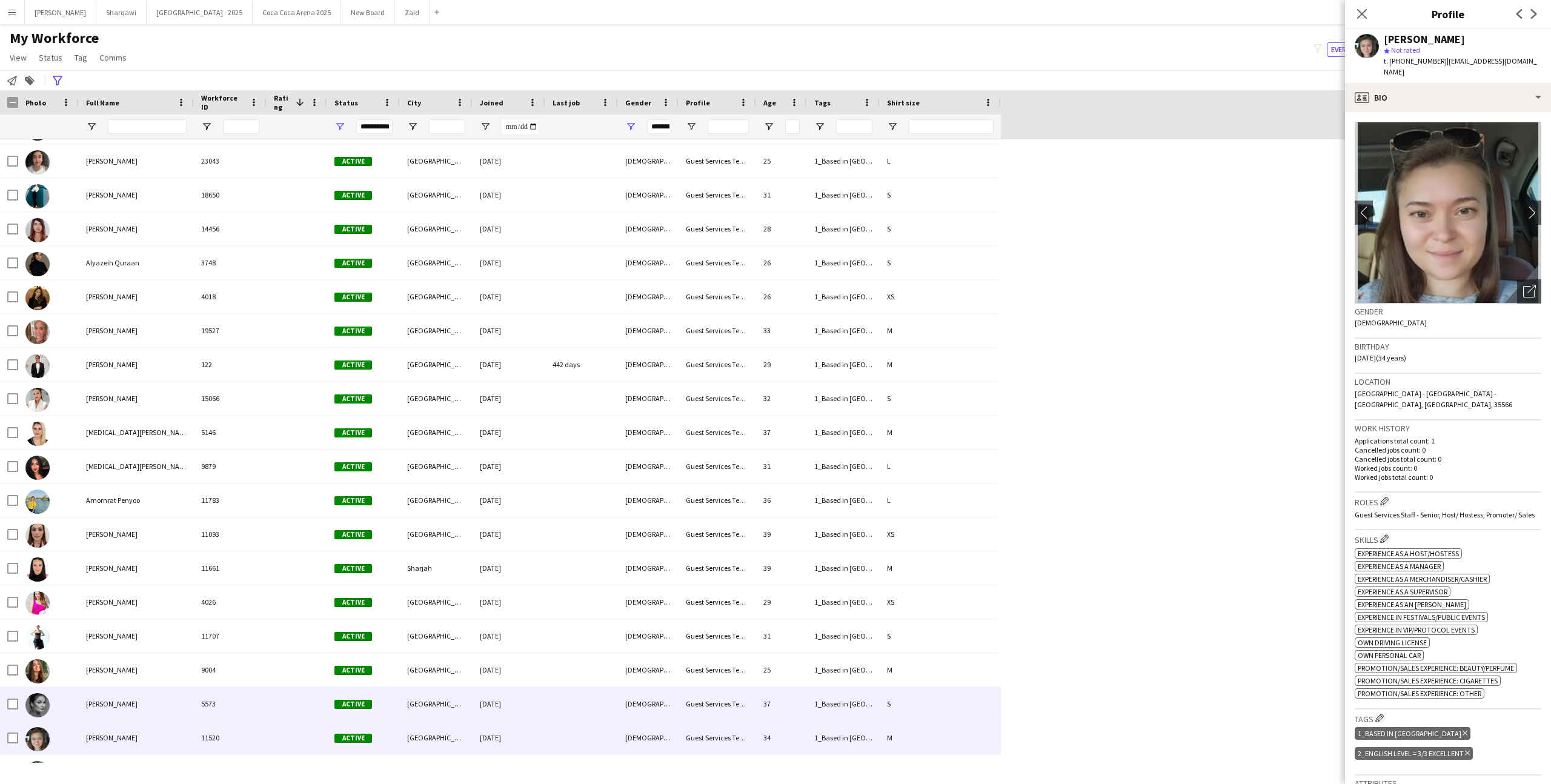
click at [300, 701] on div at bounding box center [296, 703] width 61 height 33
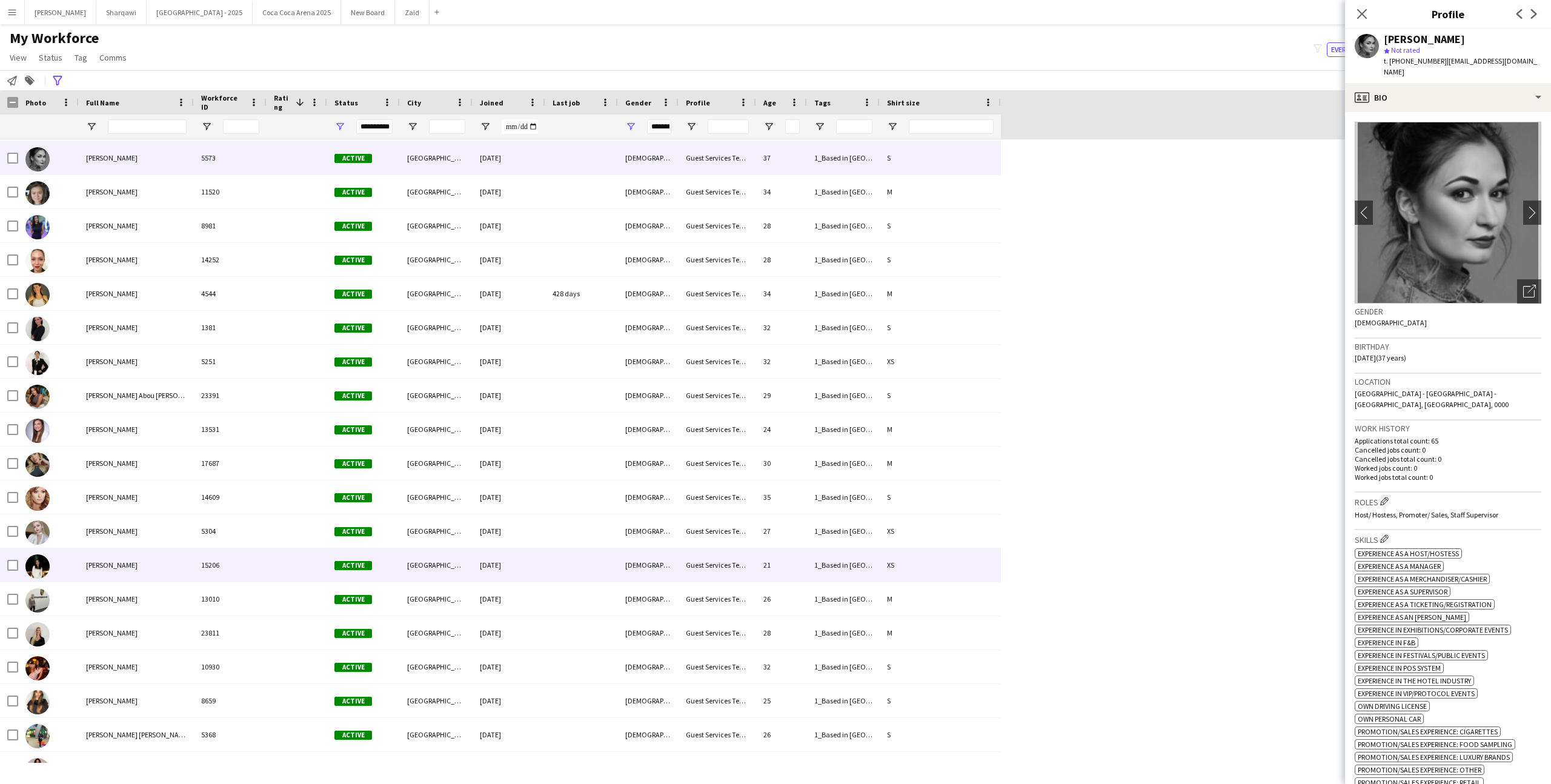
click at [268, 578] on div at bounding box center [296, 565] width 61 height 33
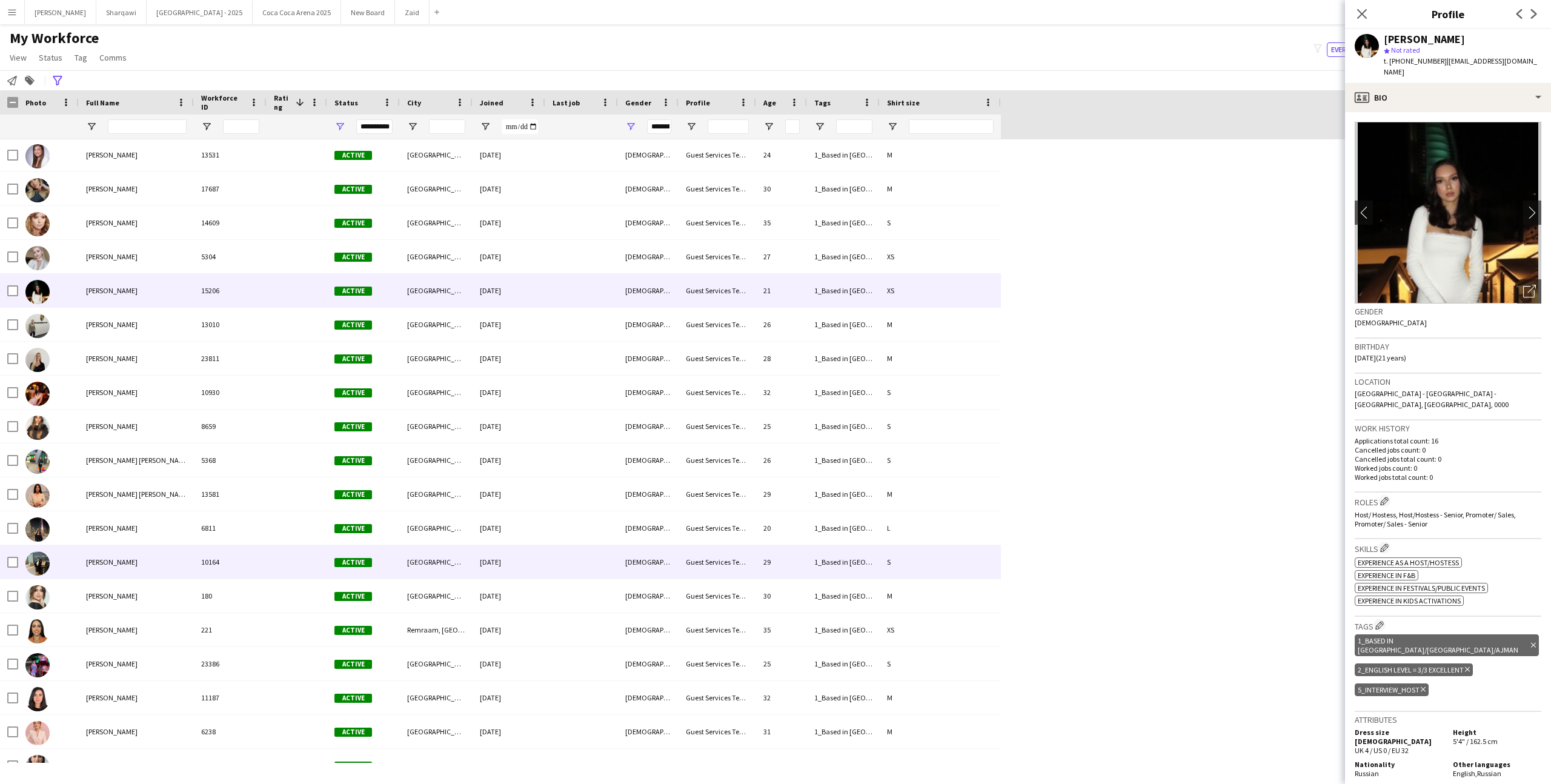
click at [285, 559] on div at bounding box center [296, 561] width 61 height 33
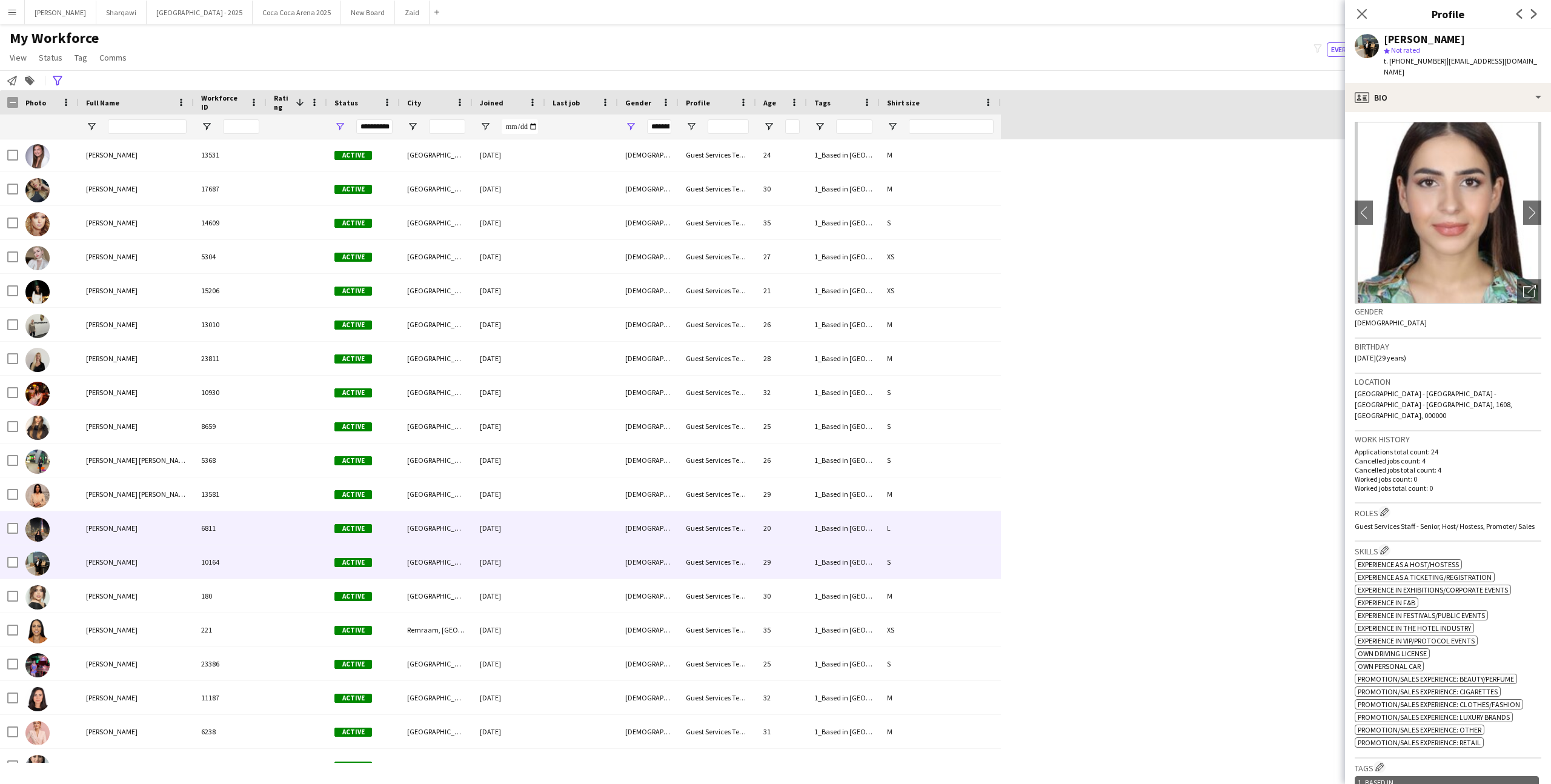
click at [283, 538] on div at bounding box center [296, 527] width 61 height 33
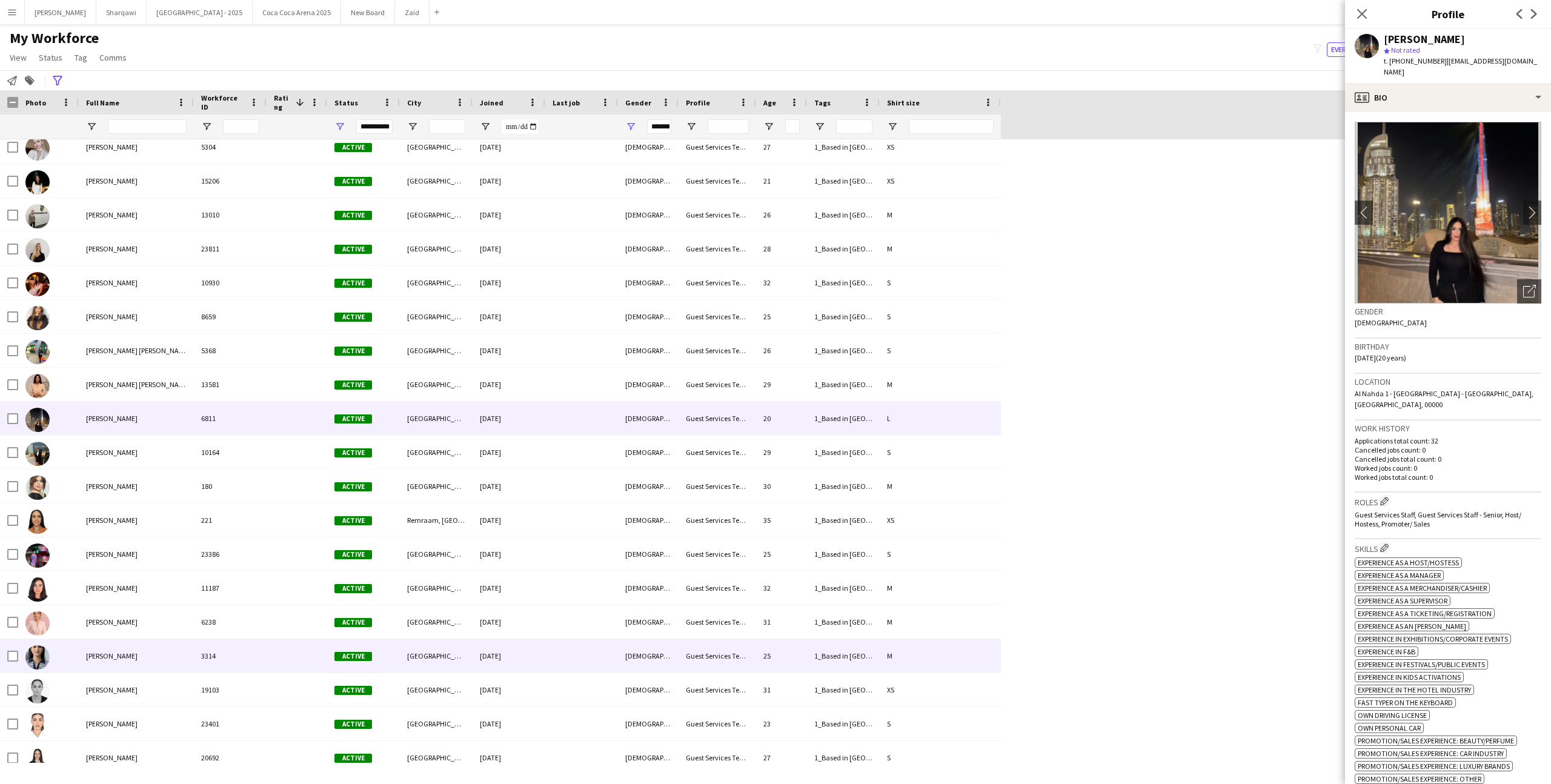
click at [278, 663] on div at bounding box center [296, 655] width 61 height 33
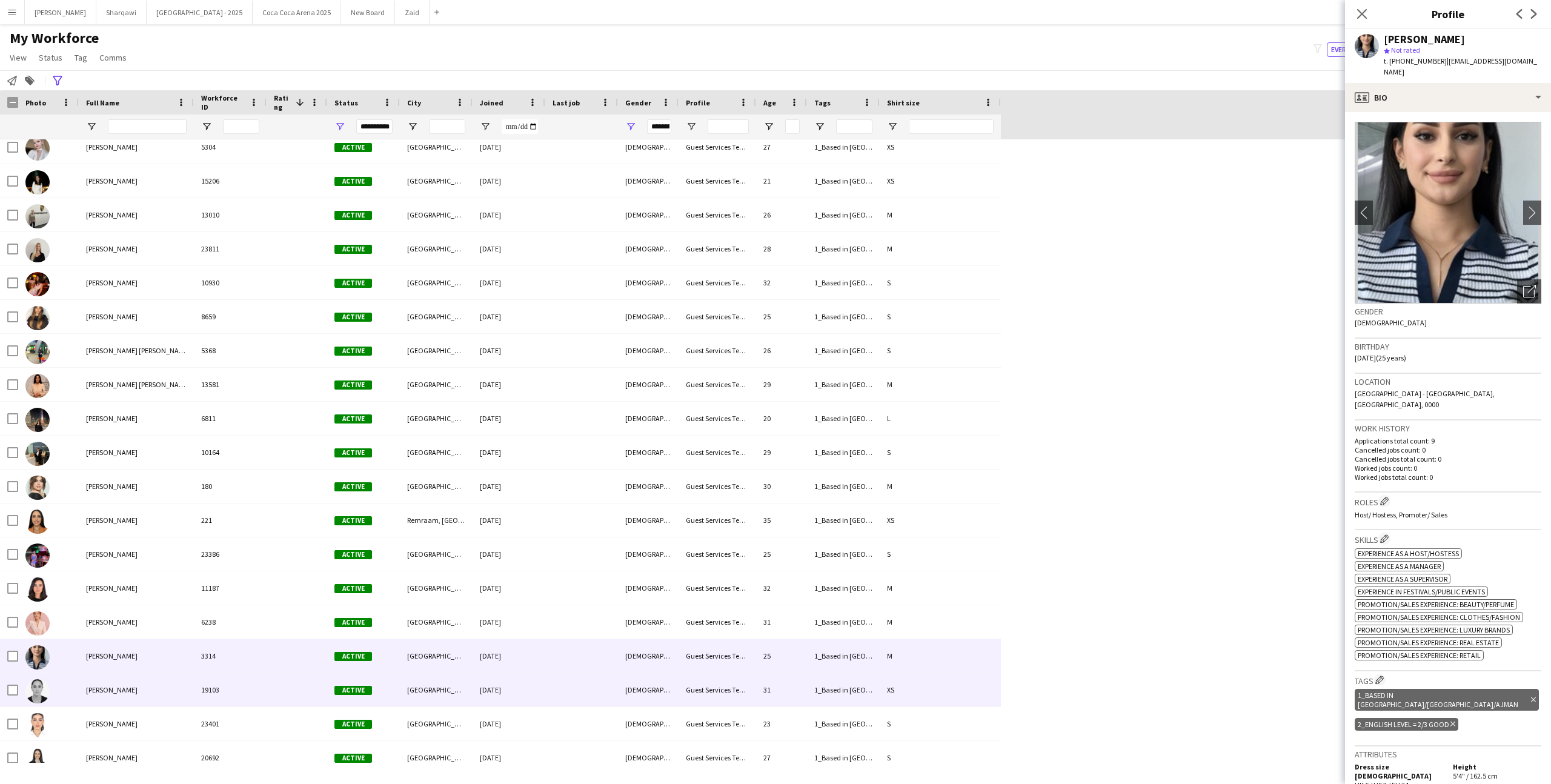
click at [239, 687] on div "19103" at bounding box center [230, 689] width 73 height 33
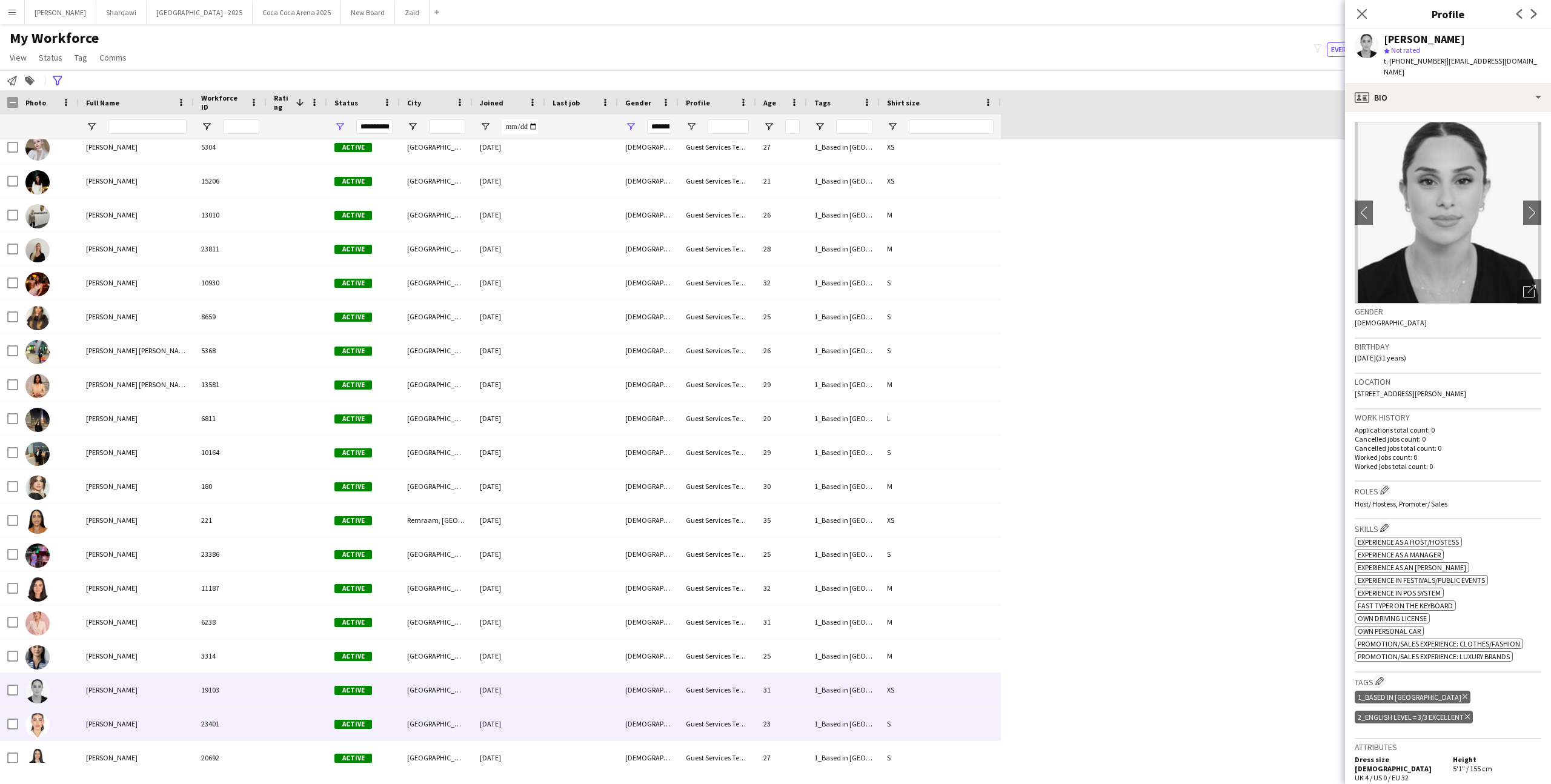
click at [246, 716] on div "23401" at bounding box center [230, 723] width 73 height 33
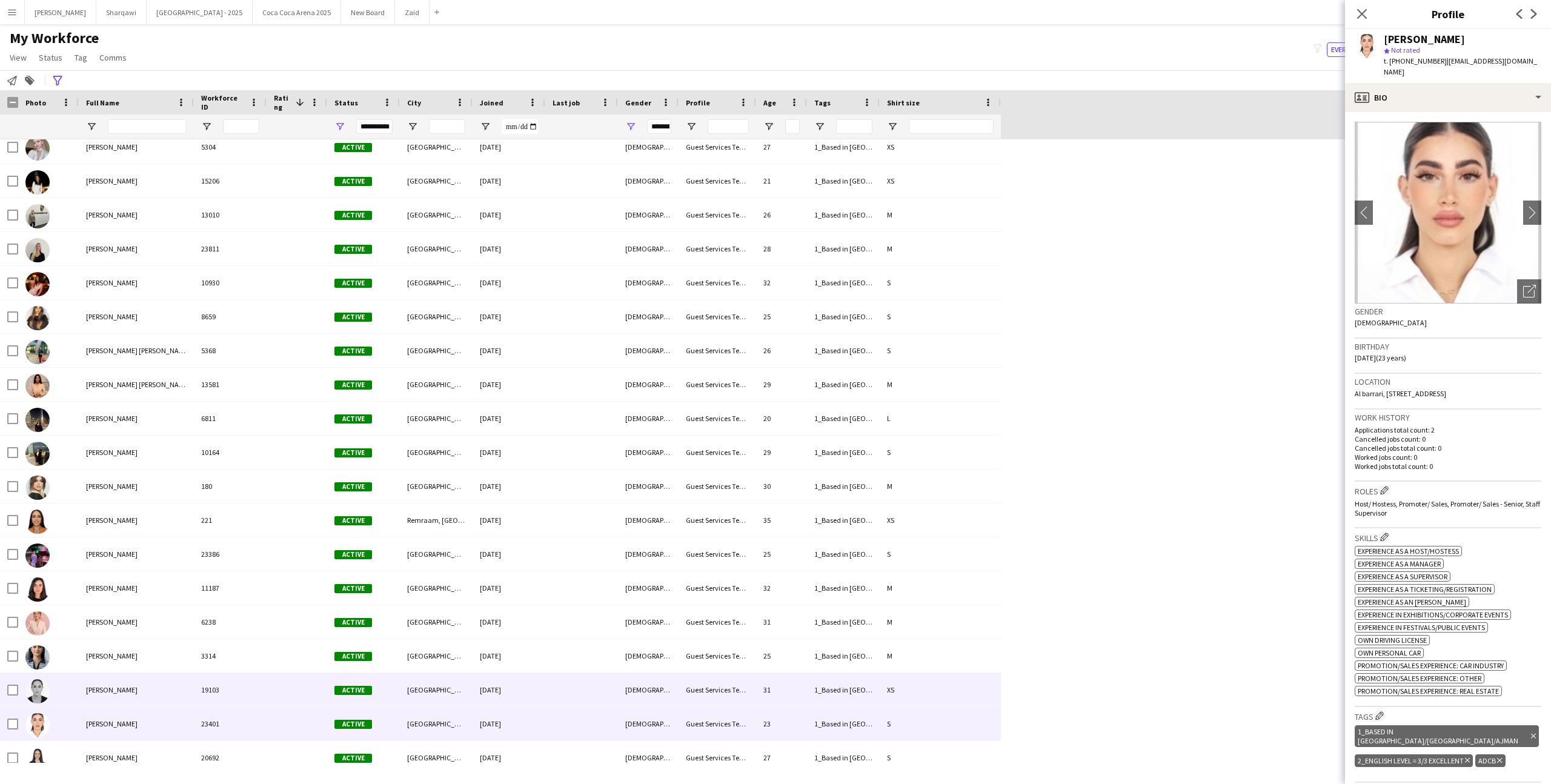
click at [240, 695] on div "19103" at bounding box center [230, 689] width 73 height 33
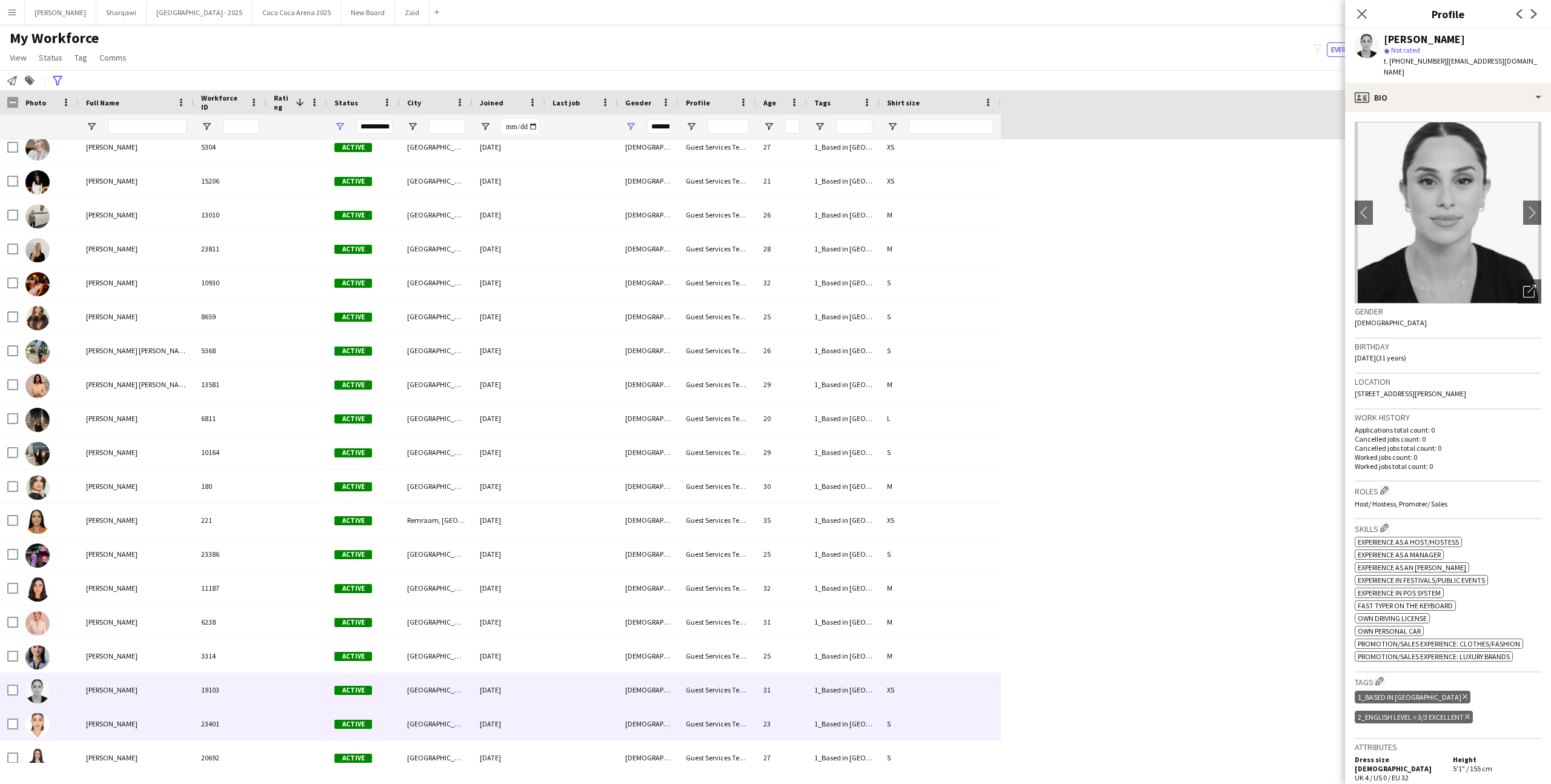
click at [225, 715] on div "23401" at bounding box center [230, 723] width 73 height 33
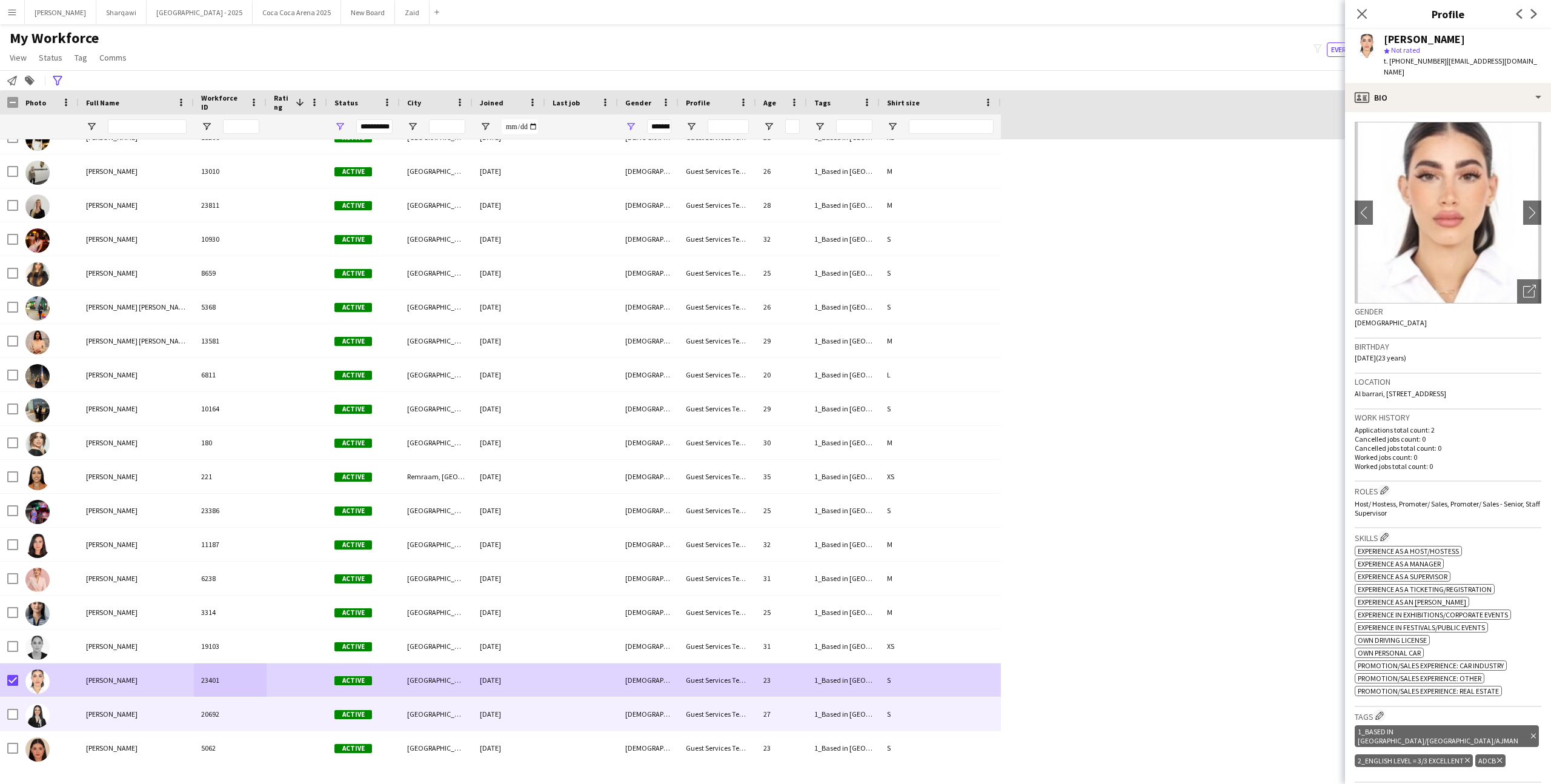
click at [67, 719] on div at bounding box center [48, 714] width 61 height 33
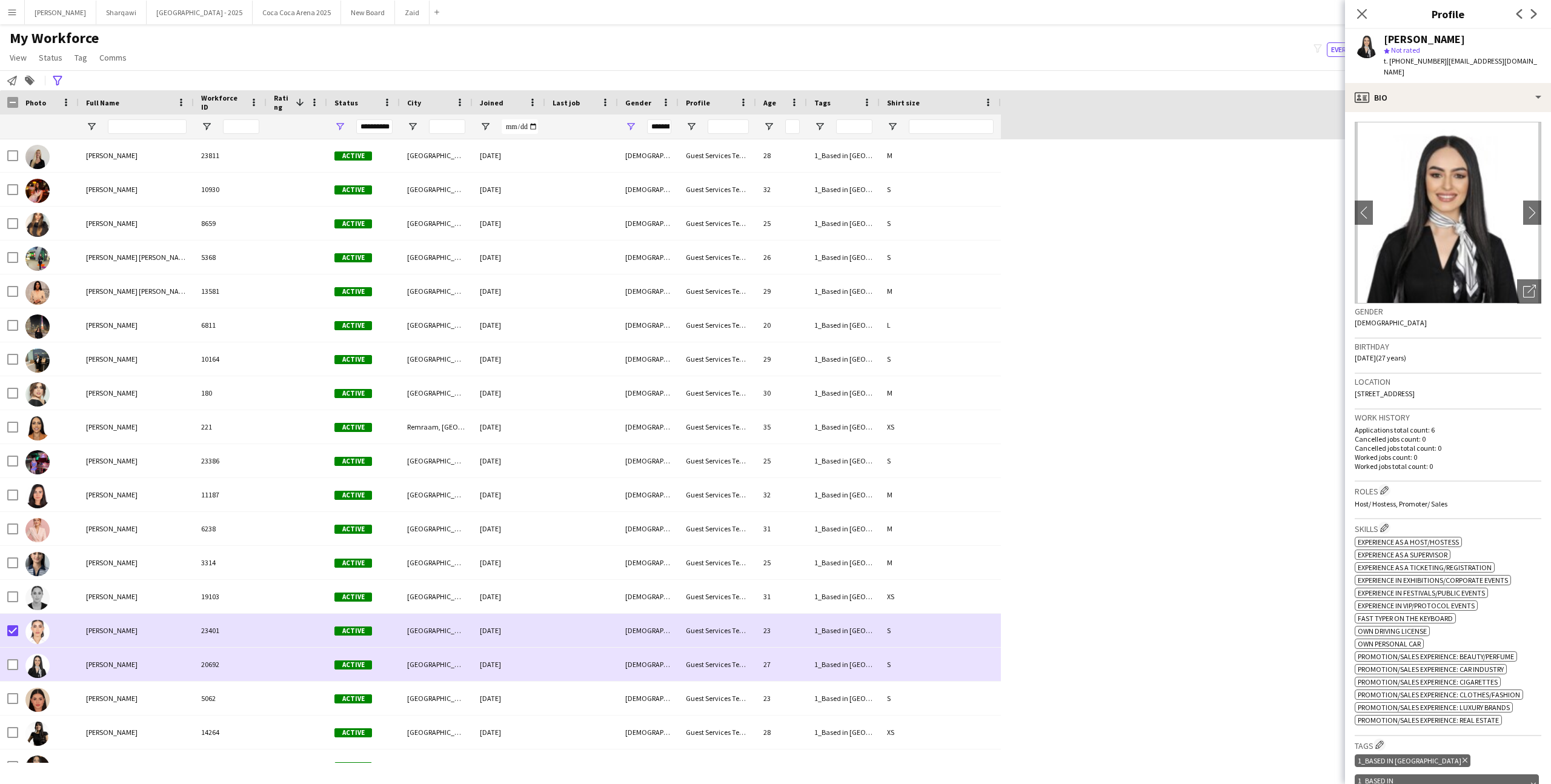
click at [102, 672] on div "[PERSON_NAME]" at bounding box center [136, 664] width 115 height 33
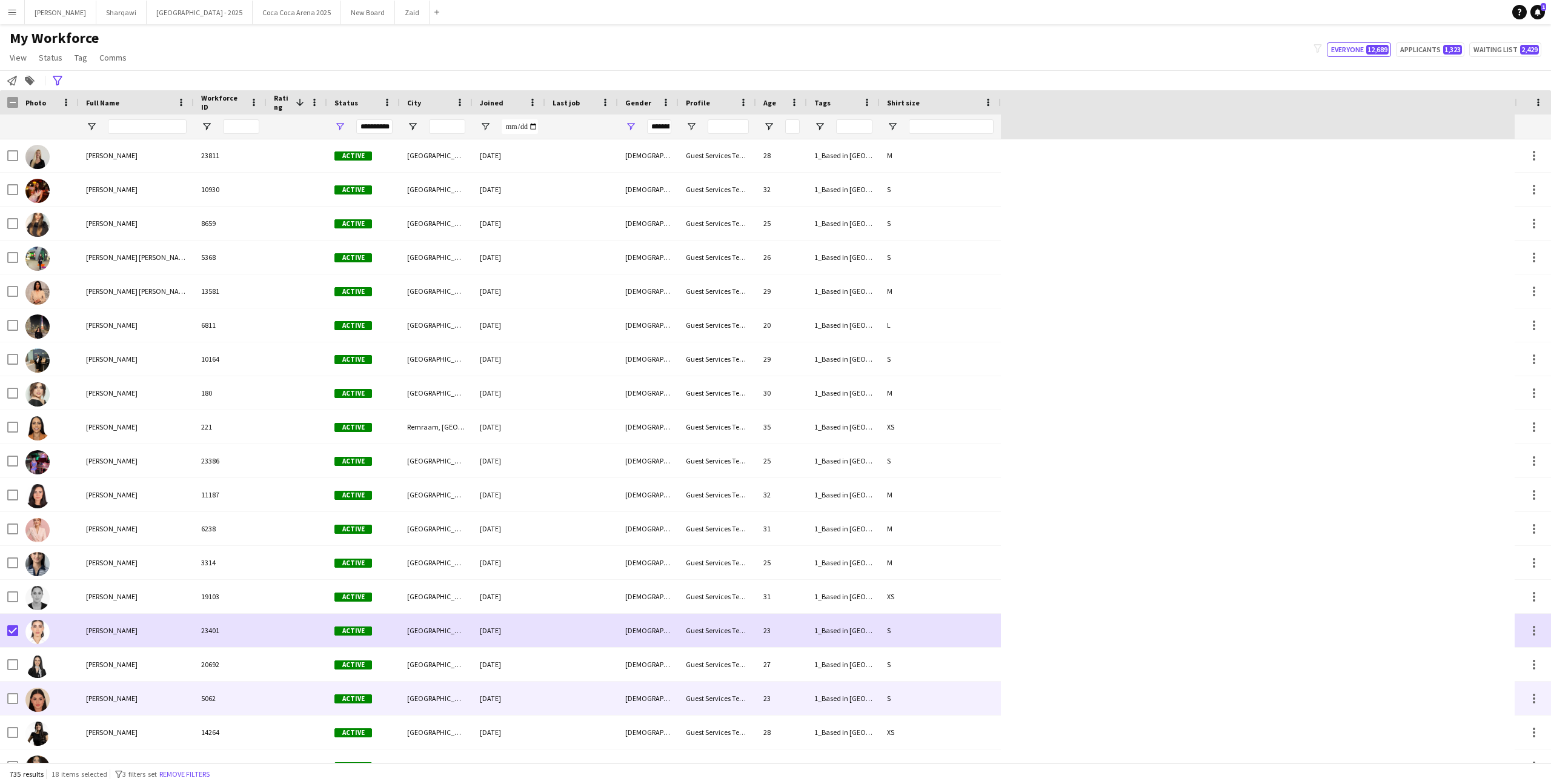
click at [116, 694] on span "[PERSON_NAME]" at bounding box center [112, 697] width 52 height 9
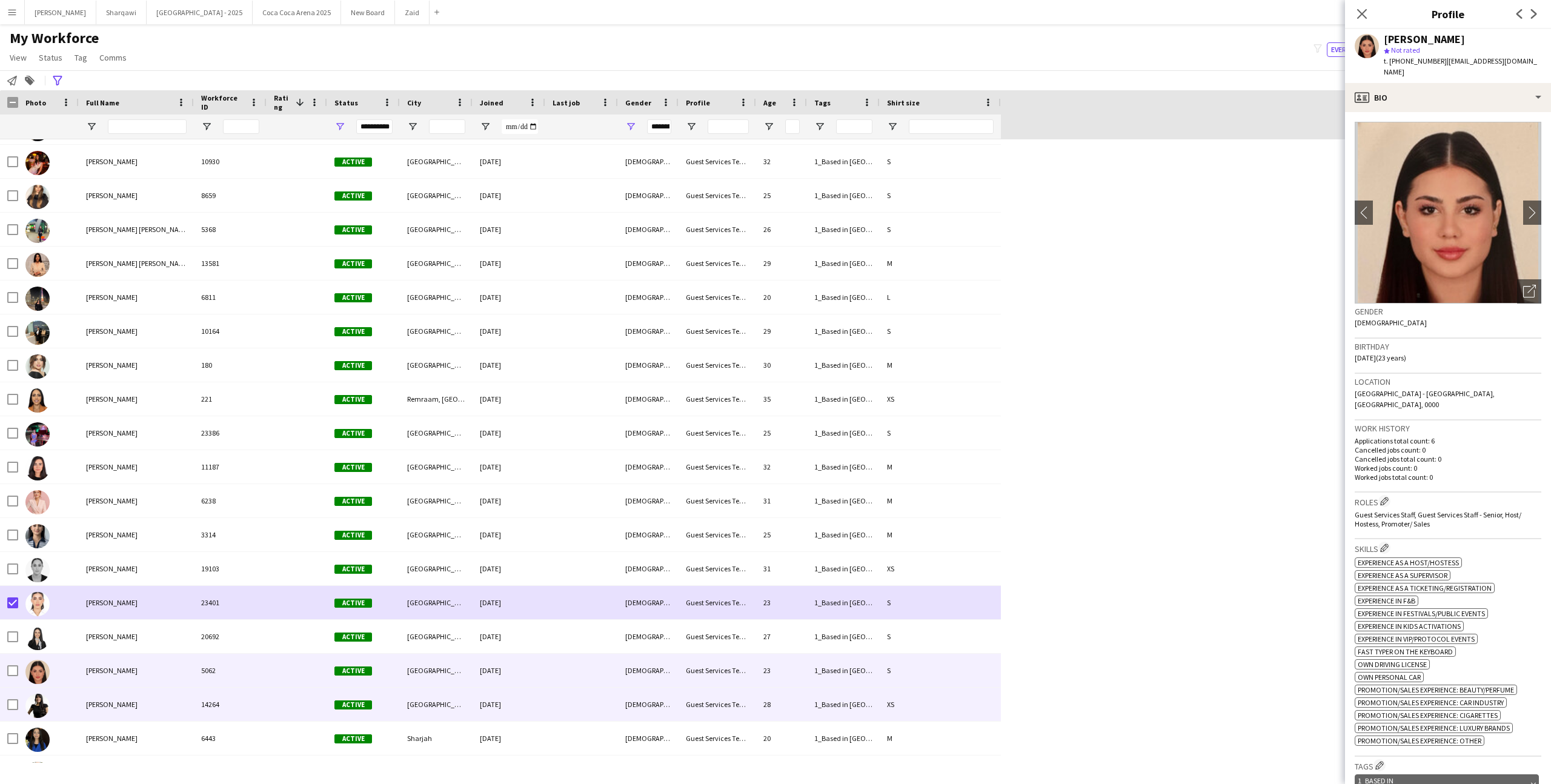
click at [115, 698] on div "[PERSON_NAME]" at bounding box center [136, 704] width 115 height 33
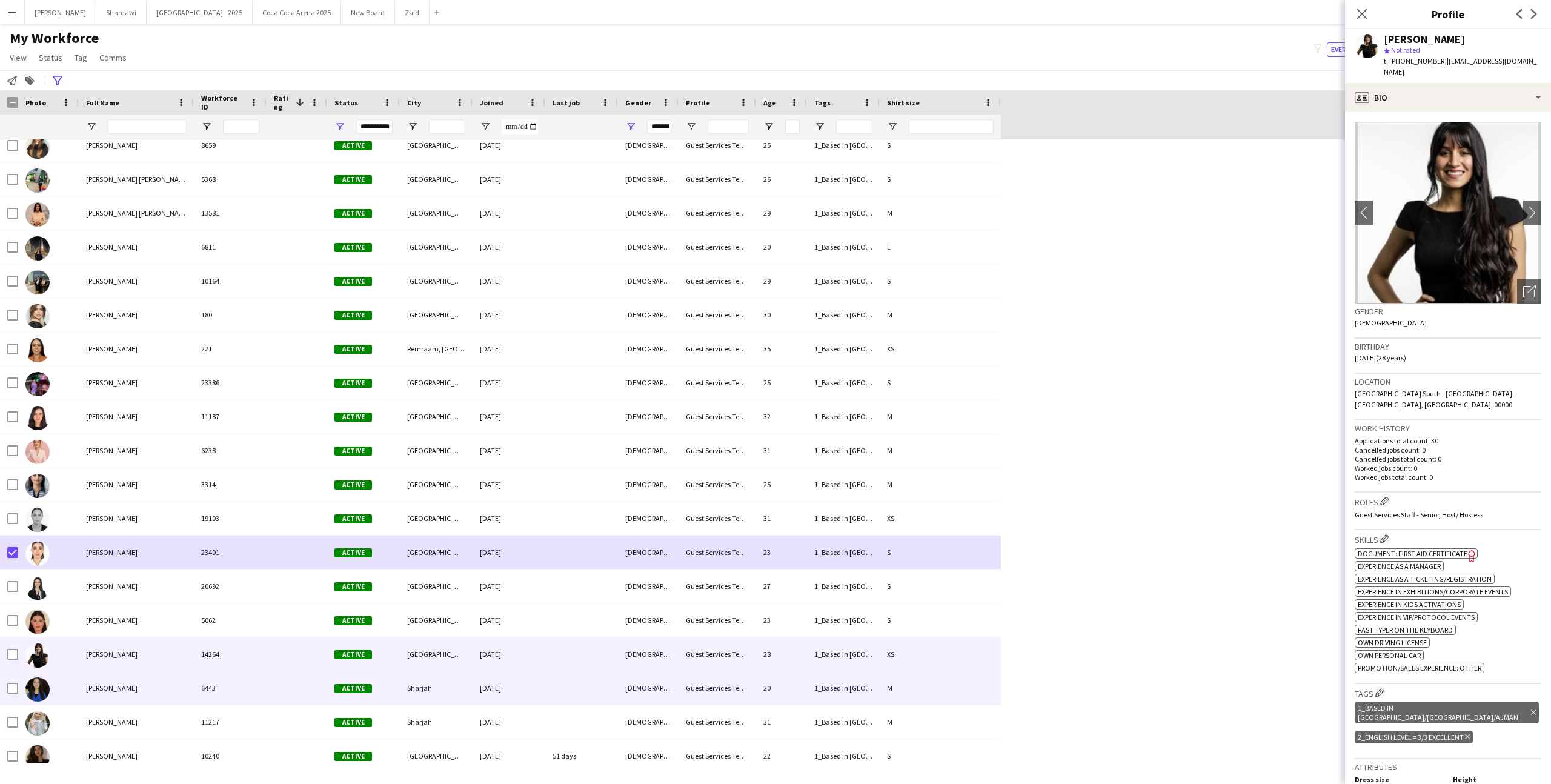
click at [210, 697] on div "6443" at bounding box center [230, 688] width 73 height 33
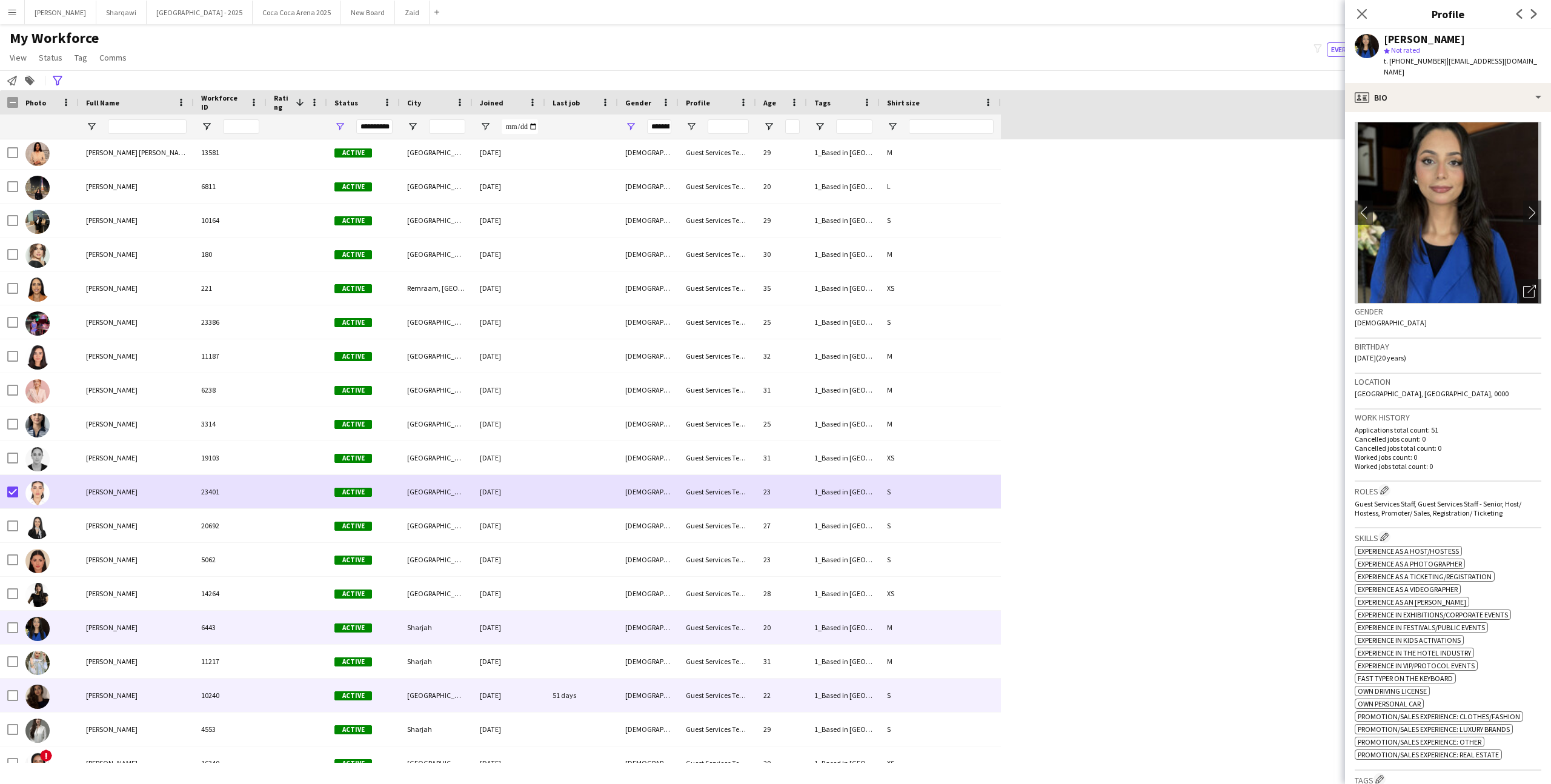
click at [210, 697] on div "10240" at bounding box center [230, 695] width 73 height 33
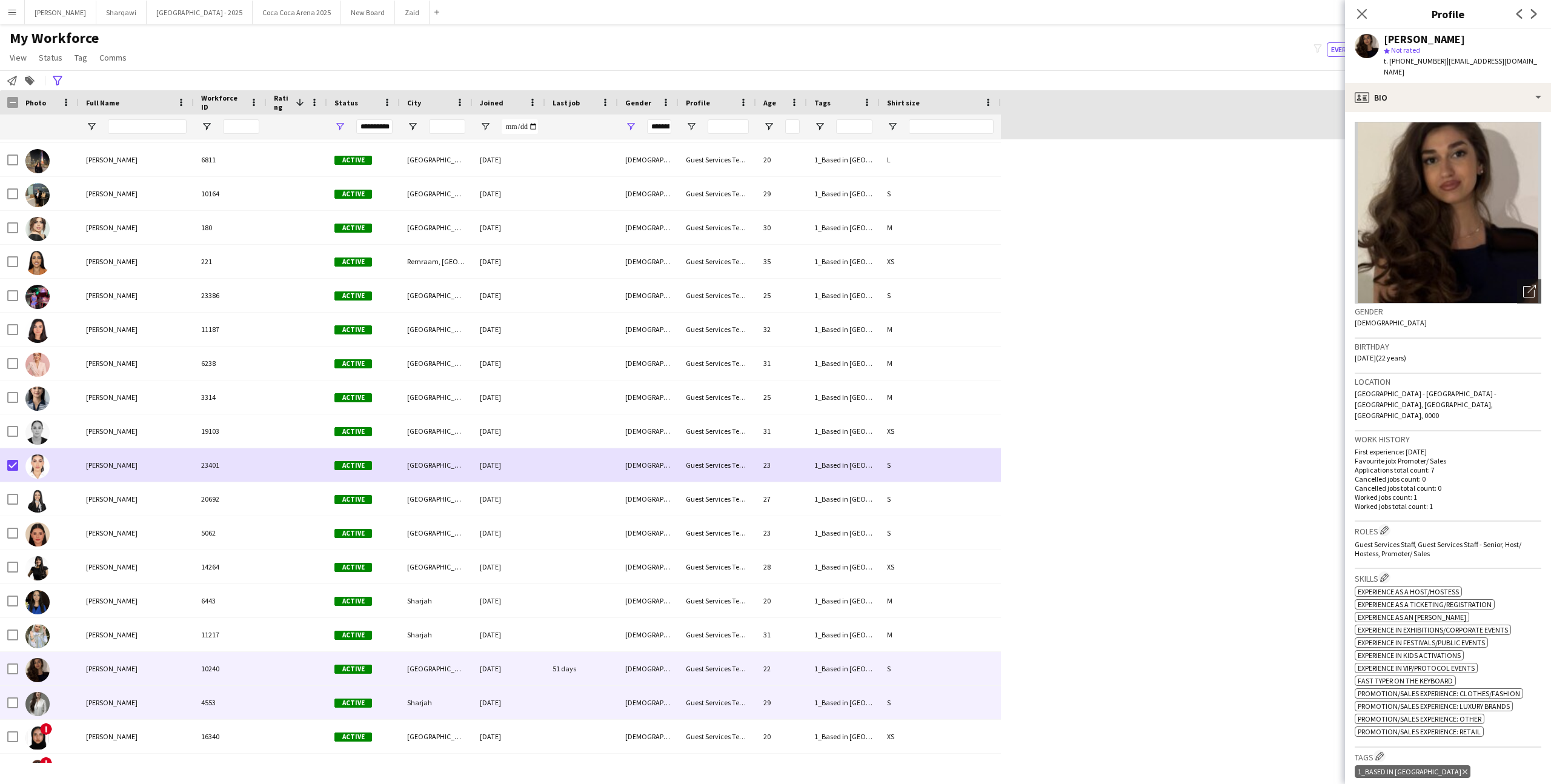
click at [209, 713] on div "4553" at bounding box center [230, 702] width 73 height 33
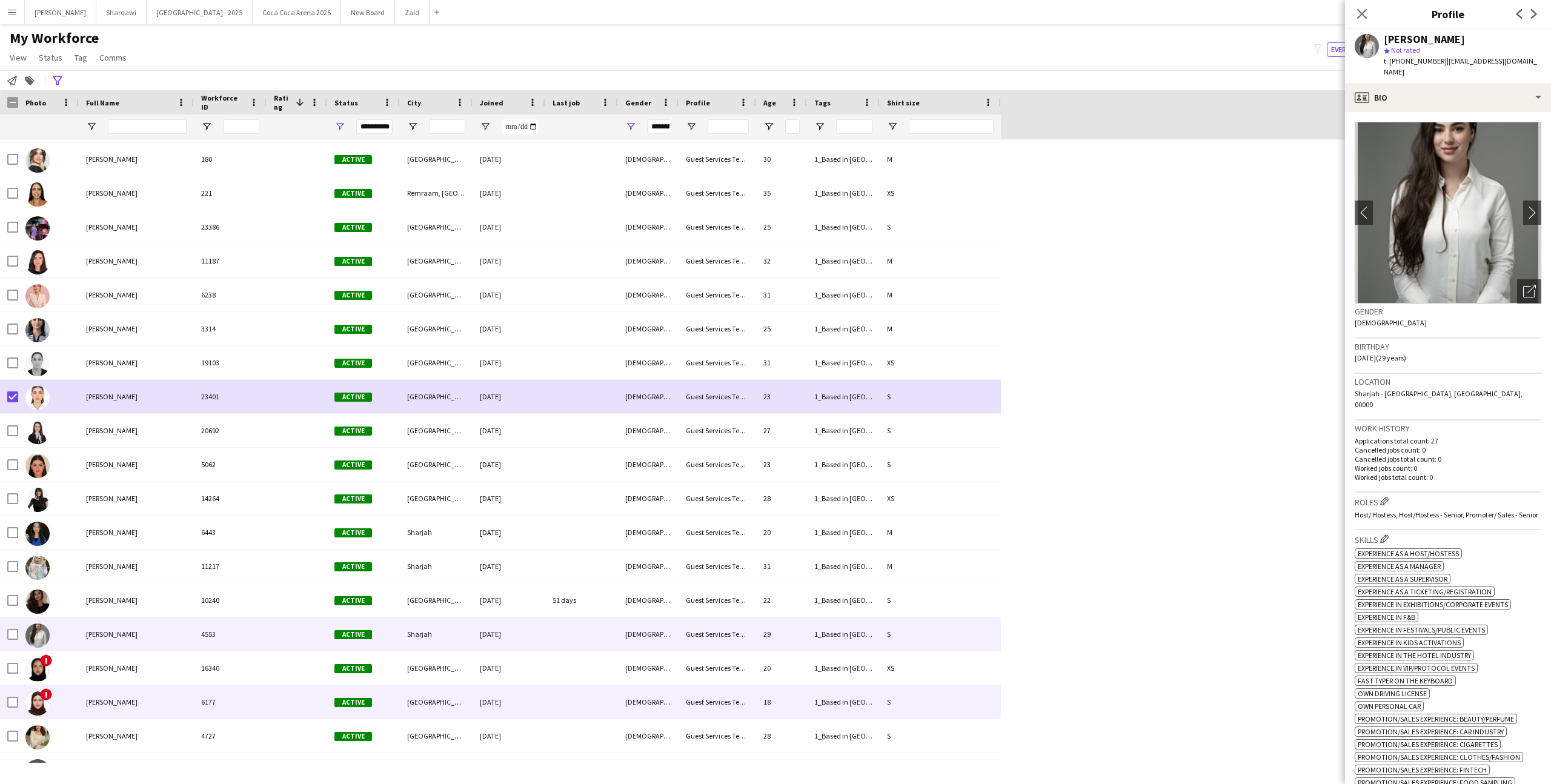
click at [222, 713] on div "6177" at bounding box center [230, 701] width 73 height 33
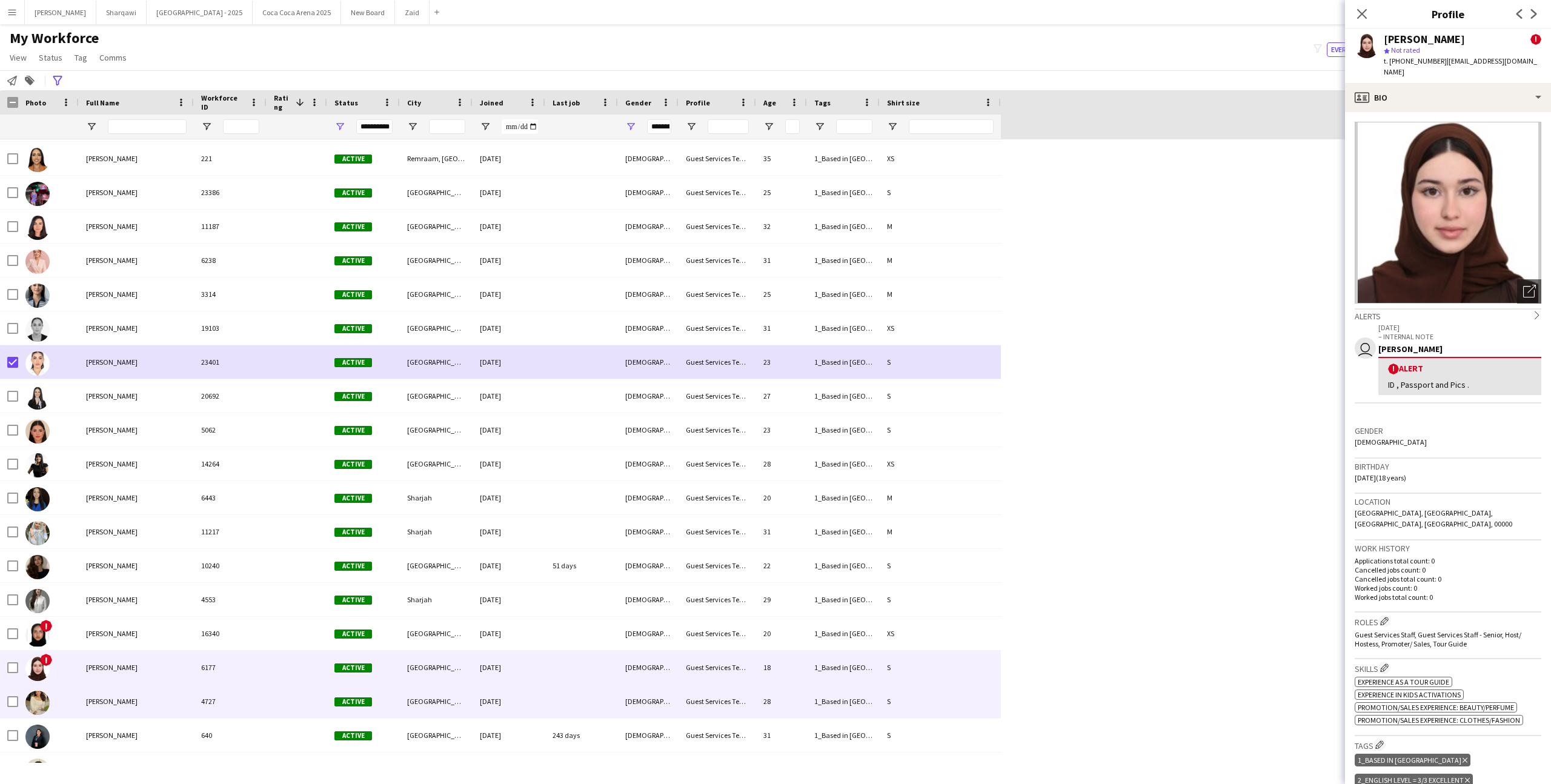
click at [222, 713] on div "4727" at bounding box center [230, 701] width 73 height 33
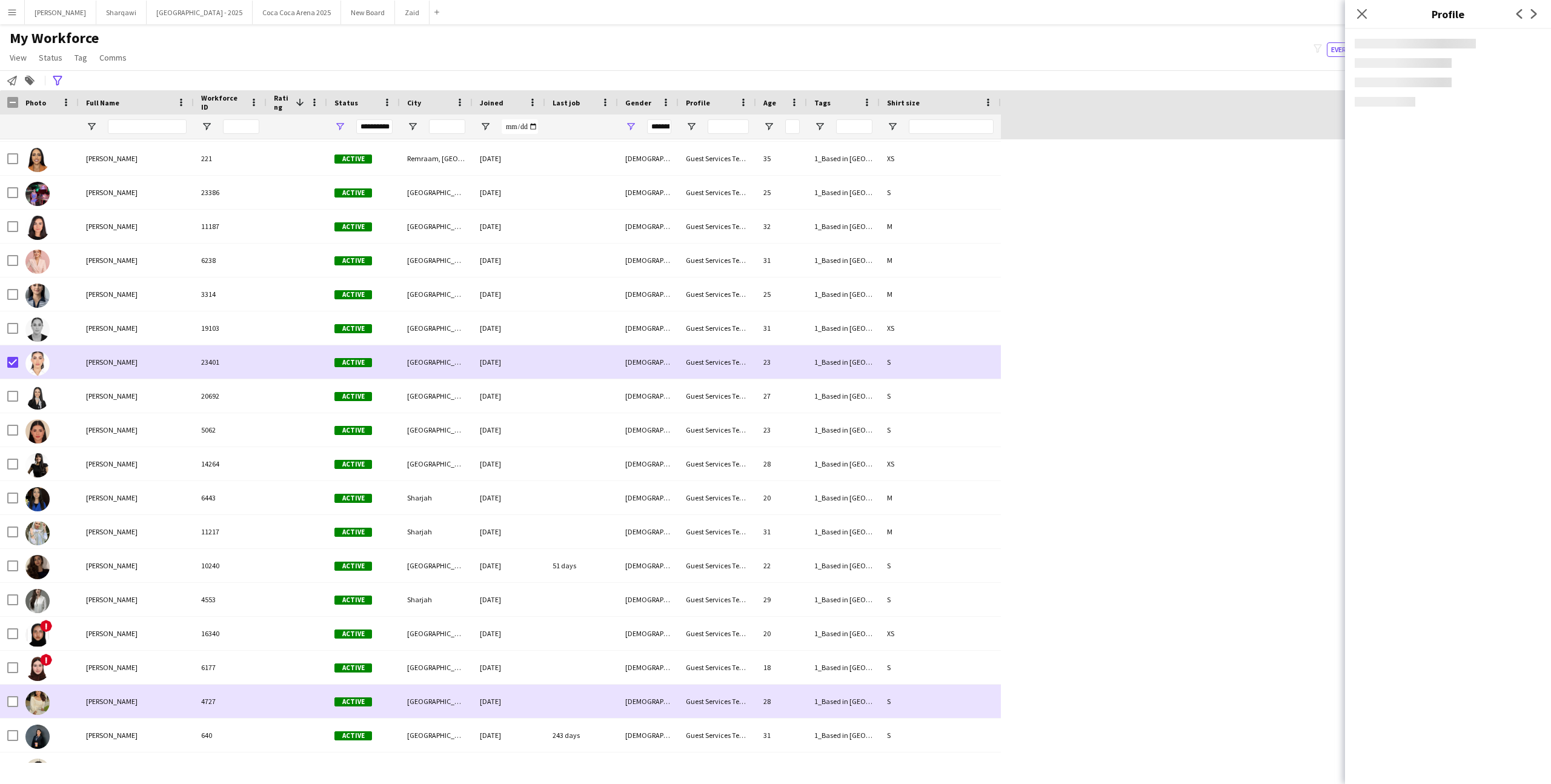
click at [222, 689] on div "4727" at bounding box center [230, 701] width 73 height 33
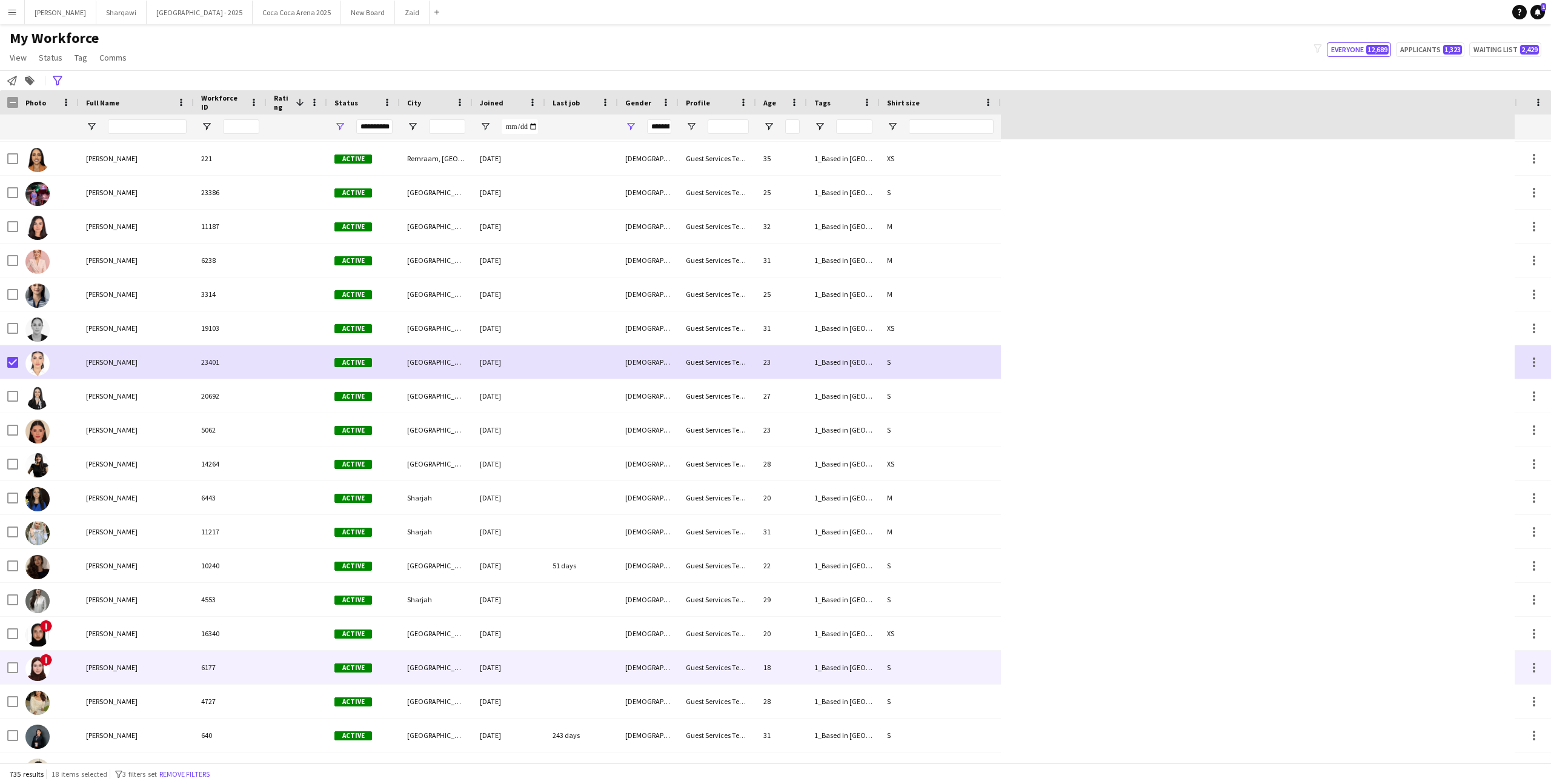
click at [219, 672] on div "6177" at bounding box center [230, 667] width 73 height 33
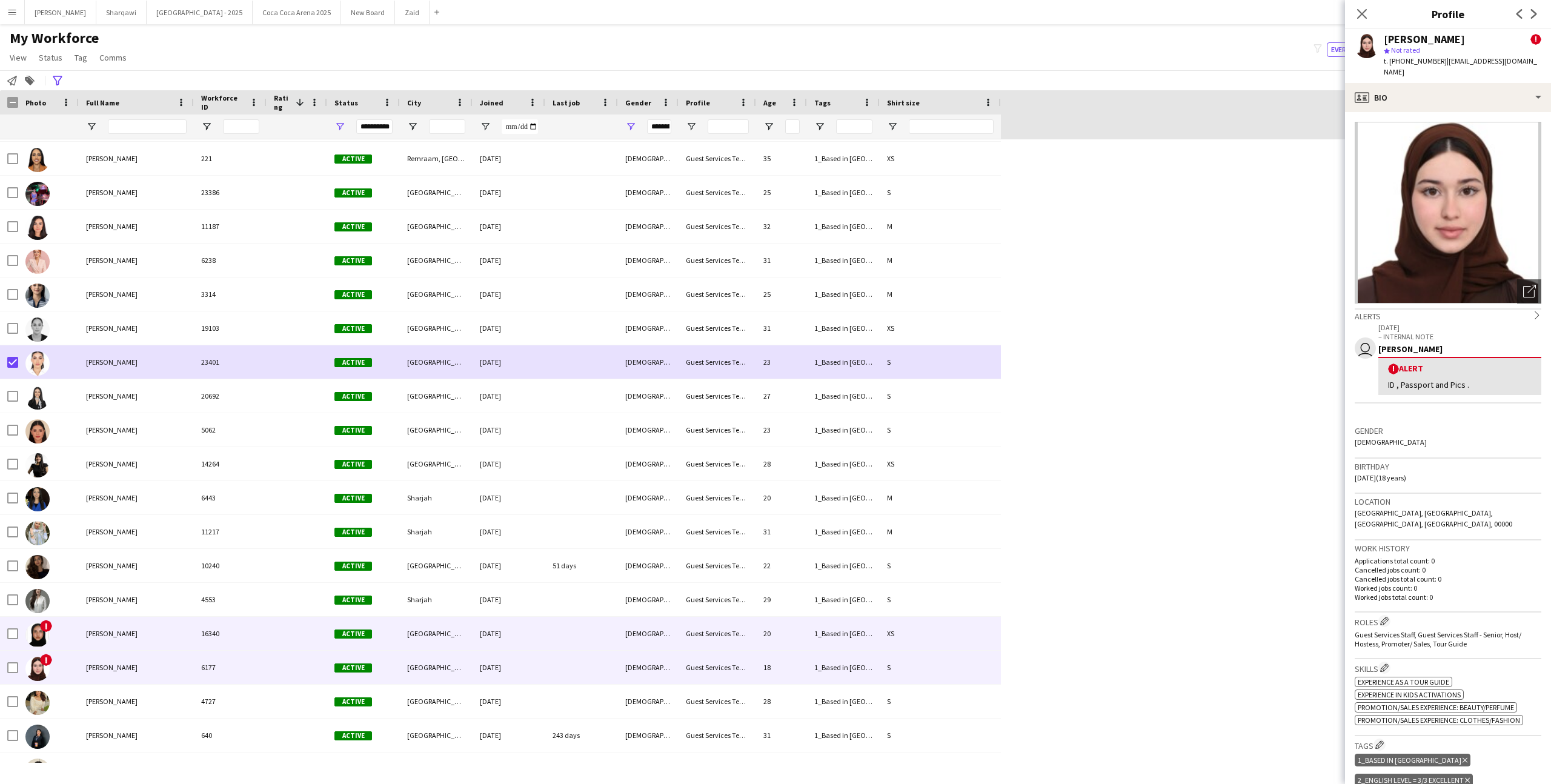
click at [227, 636] on div "16340" at bounding box center [230, 633] width 73 height 33
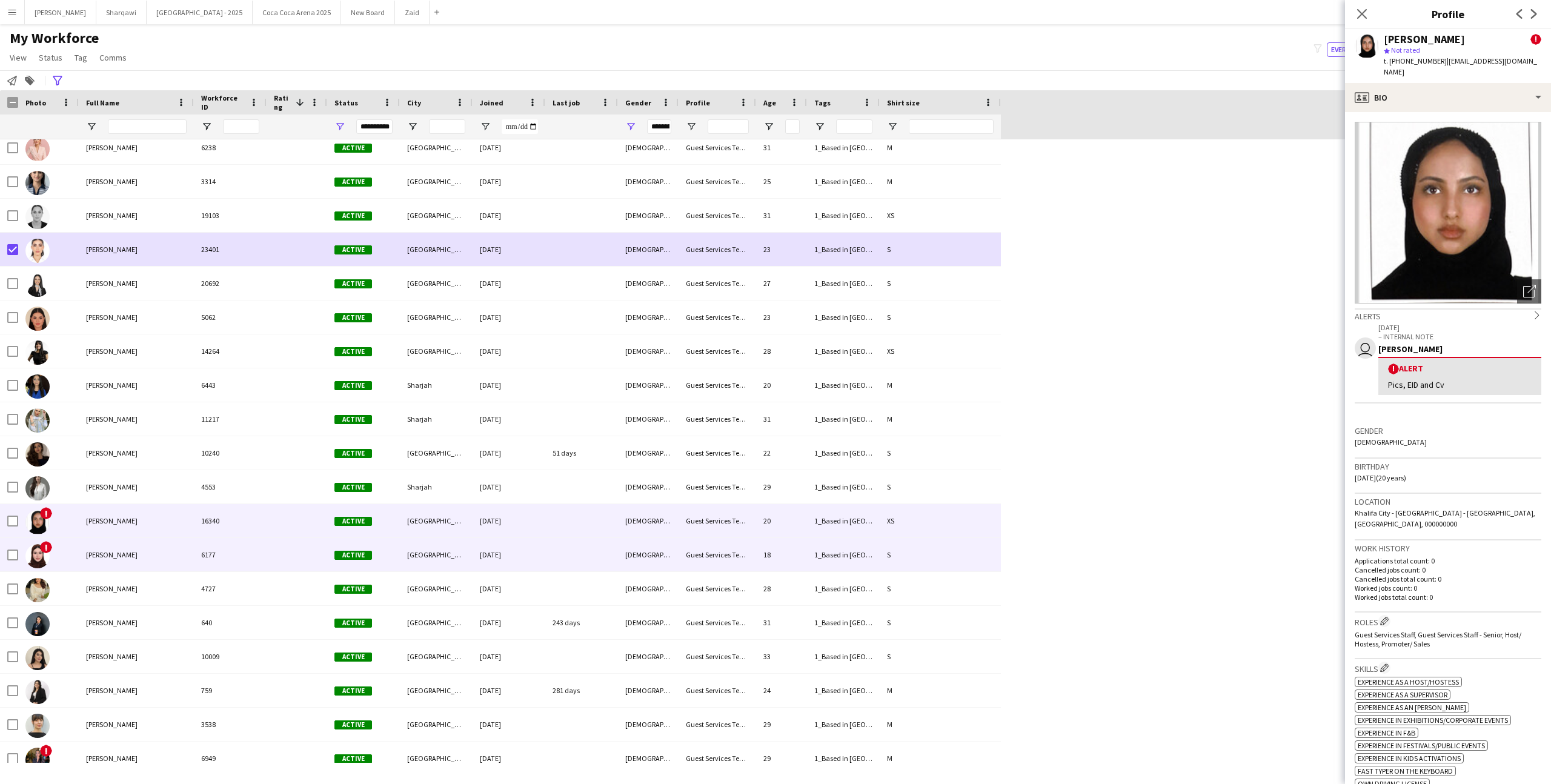
click at [357, 562] on div "Active" at bounding box center [364, 554] width 73 height 33
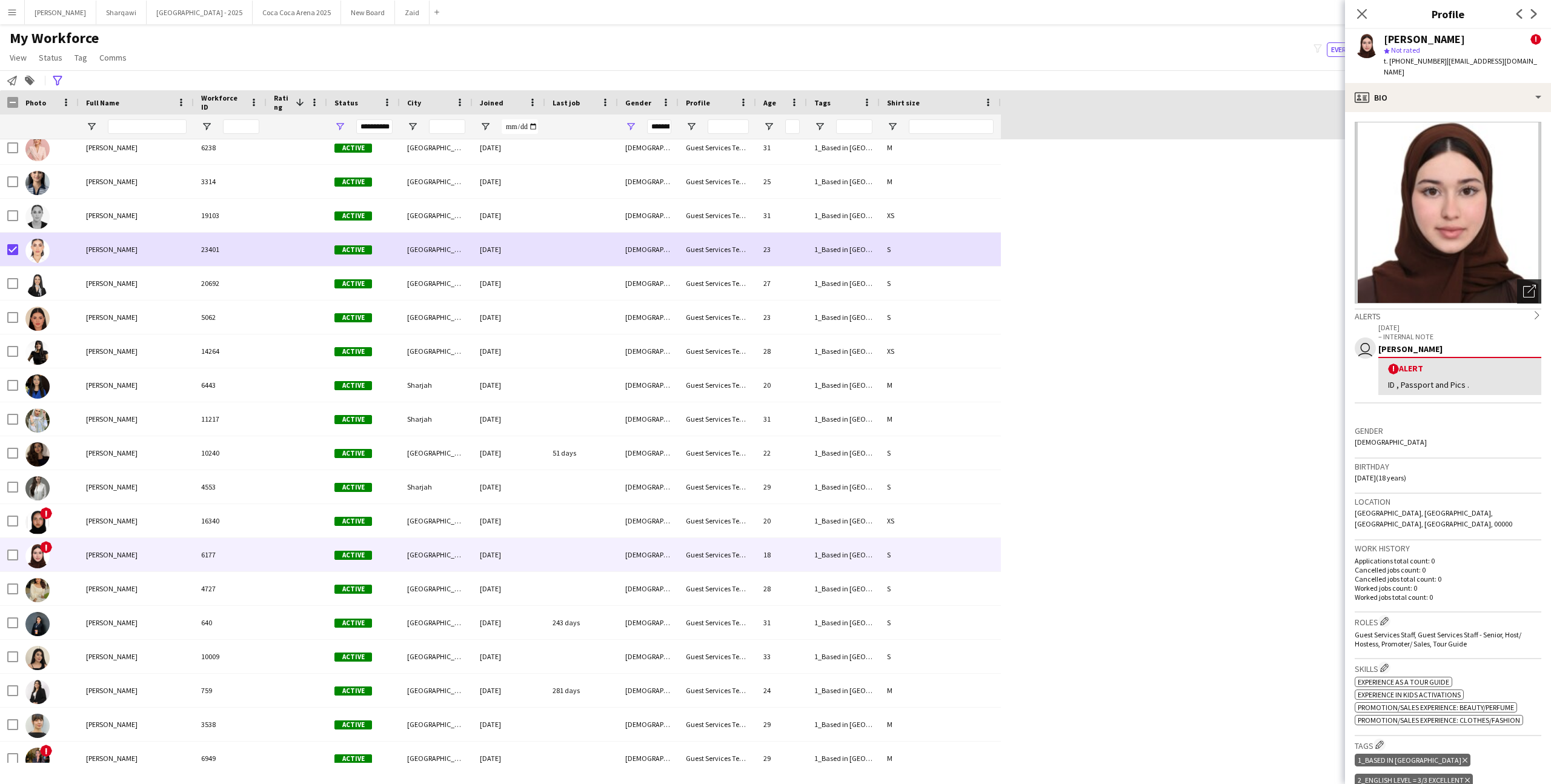
click at [1530, 279] on div "Open photos pop-in" at bounding box center [1529, 292] width 24 height 24
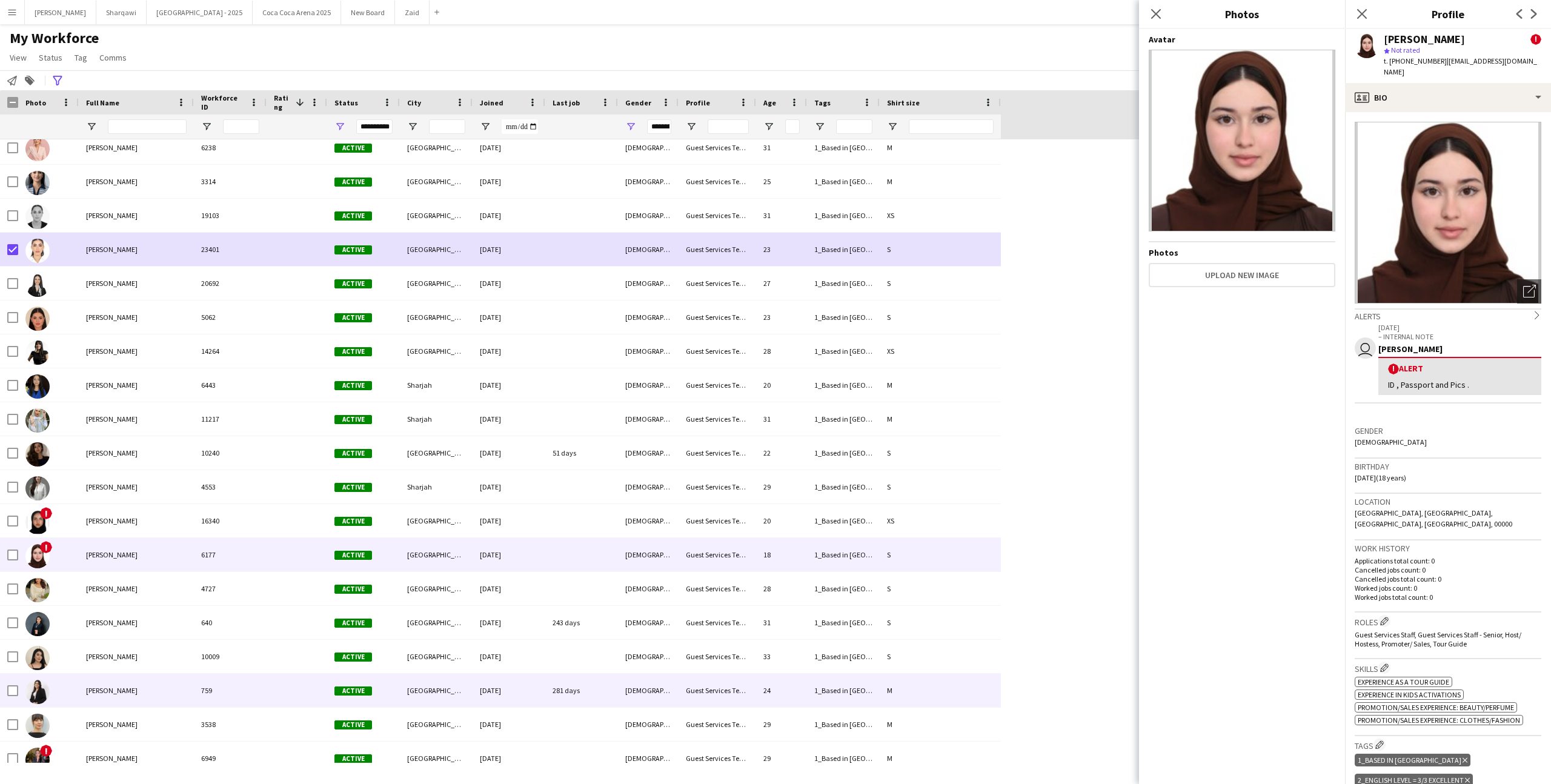
click at [611, 693] on div "281 days" at bounding box center [582, 690] width 73 height 33
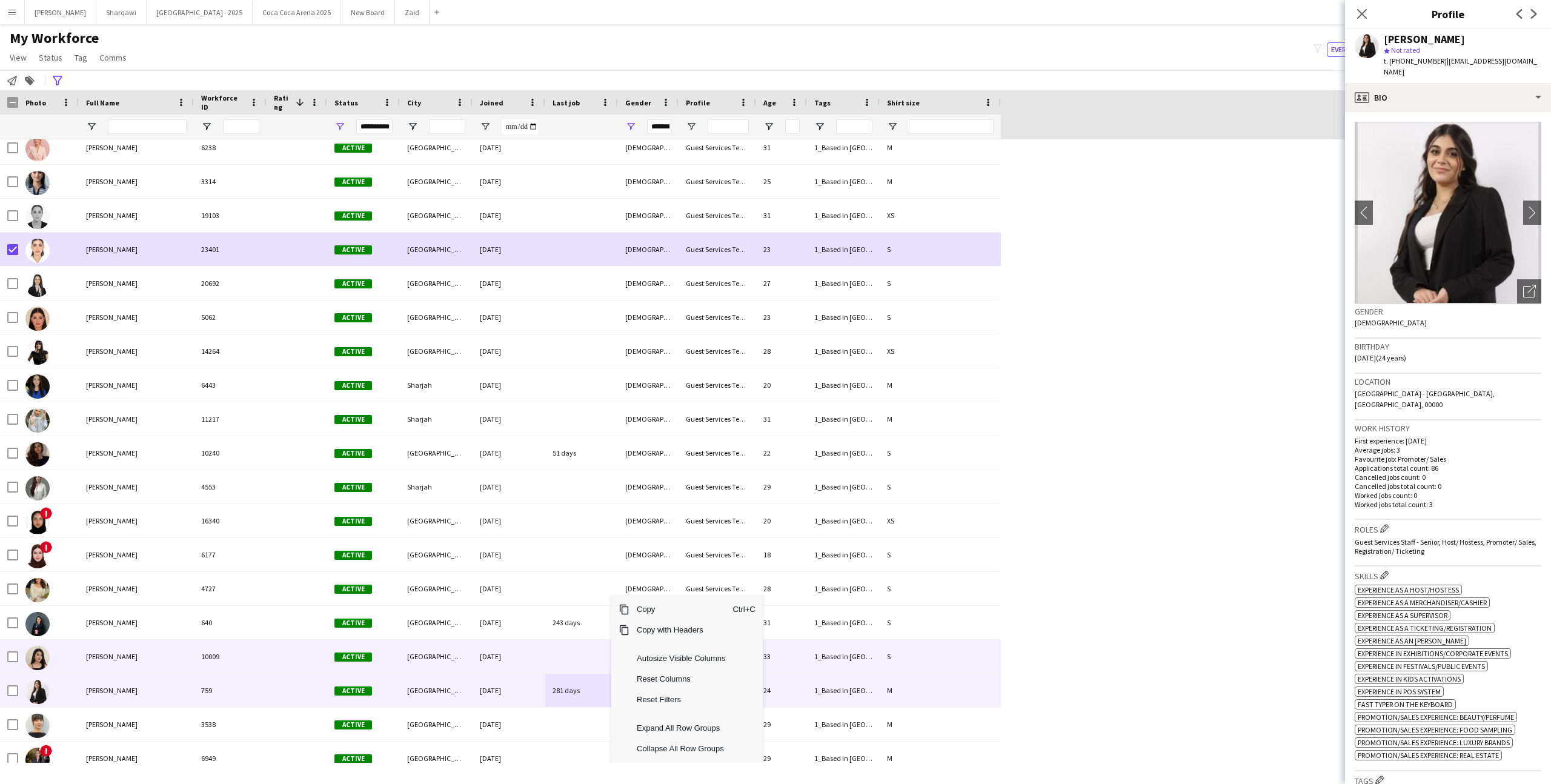
click at [609, 666] on div at bounding box center [582, 656] width 73 height 33
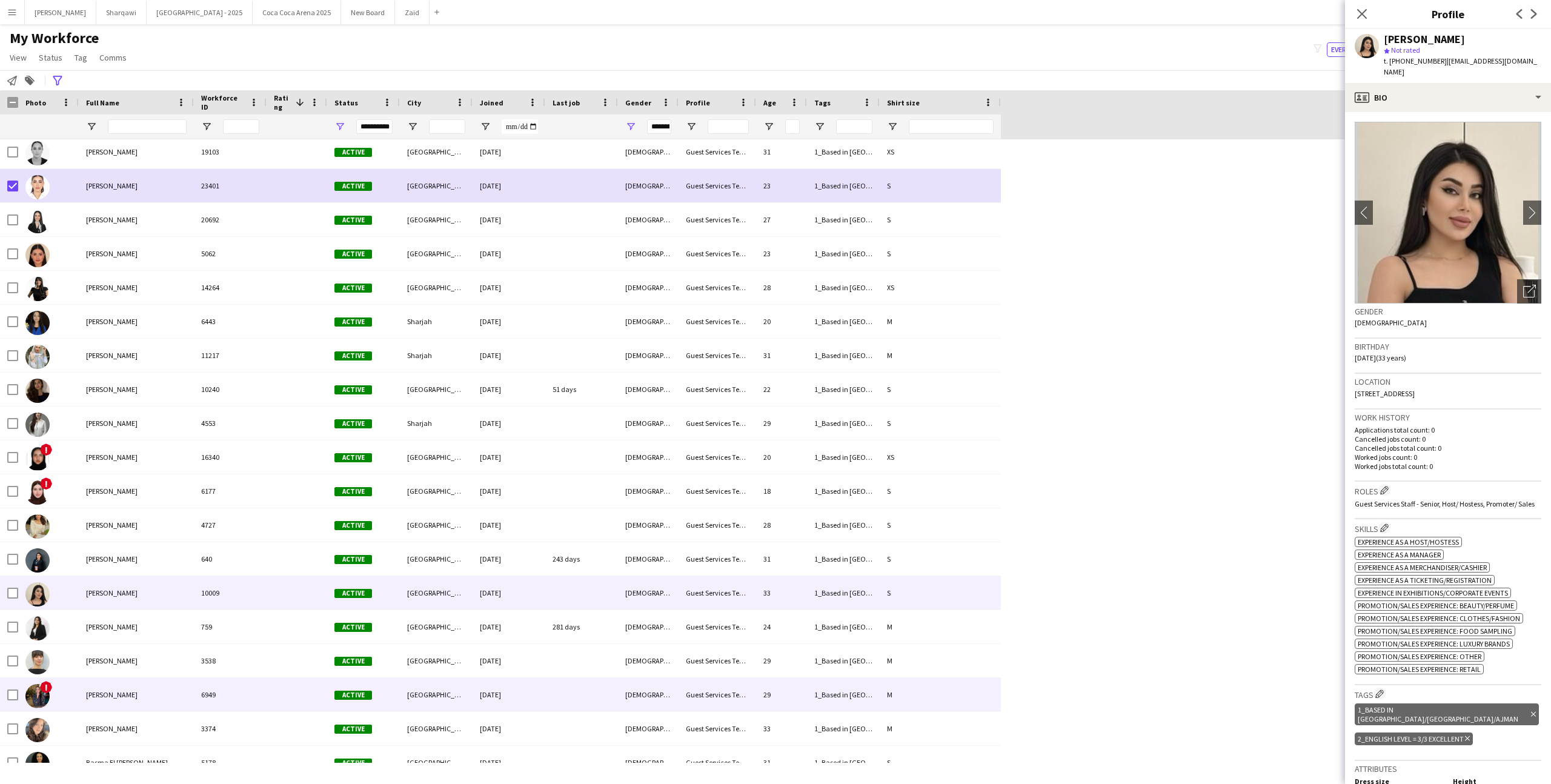
click at [565, 696] on div at bounding box center [582, 694] width 73 height 33
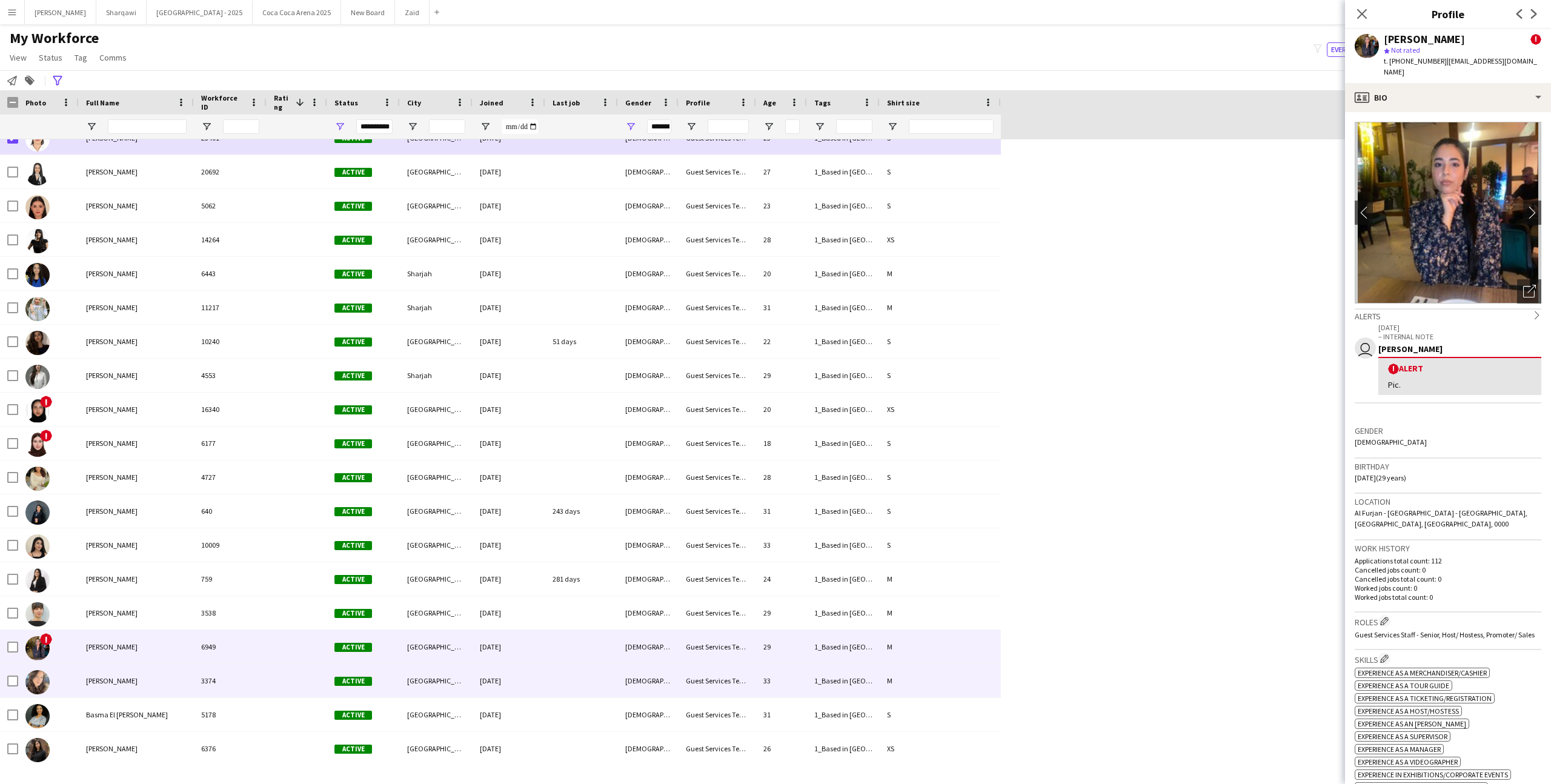
click at [565, 696] on div at bounding box center [582, 680] width 73 height 33
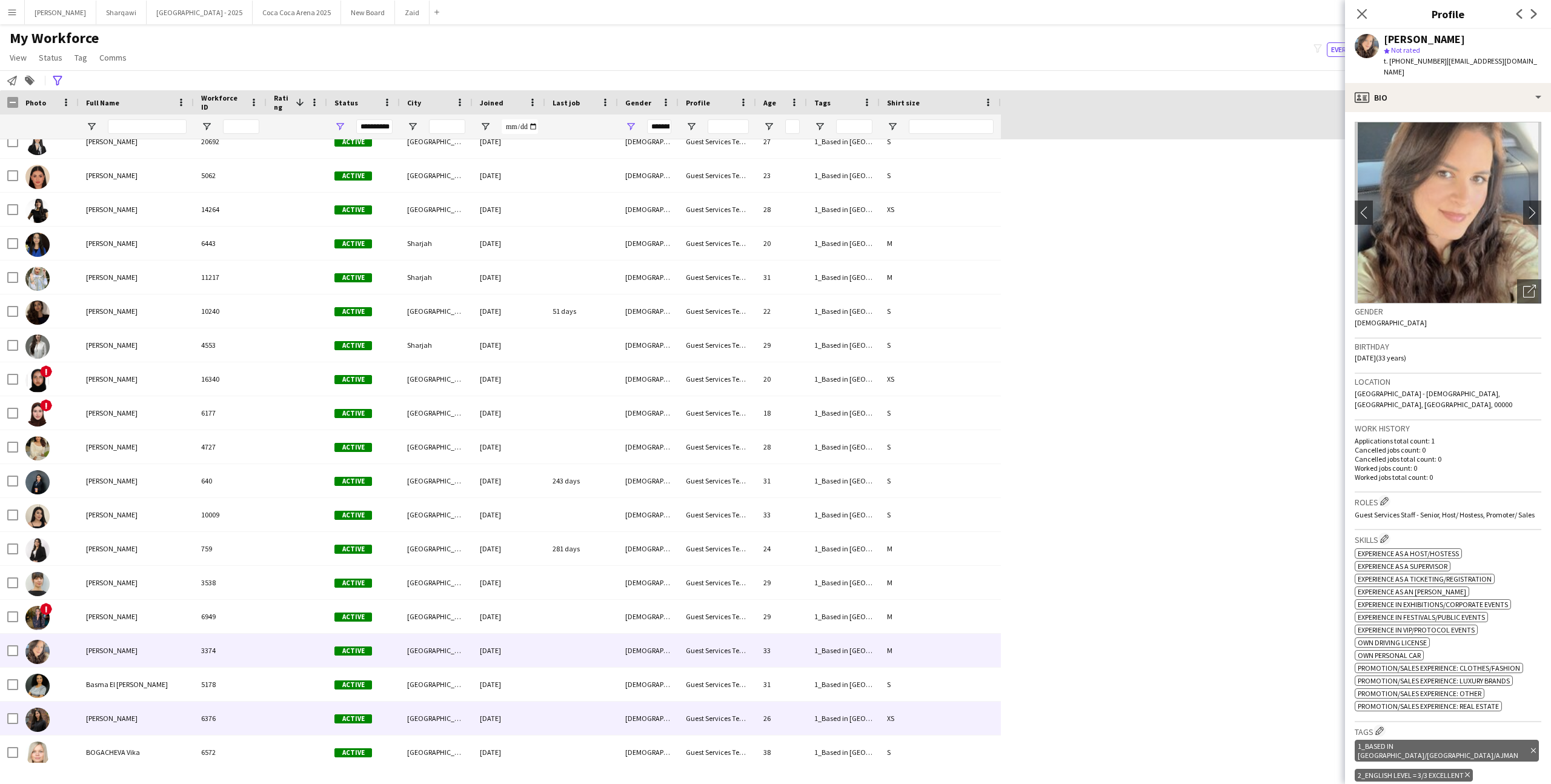
click at [557, 703] on div at bounding box center [582, 718] width 73 height 33
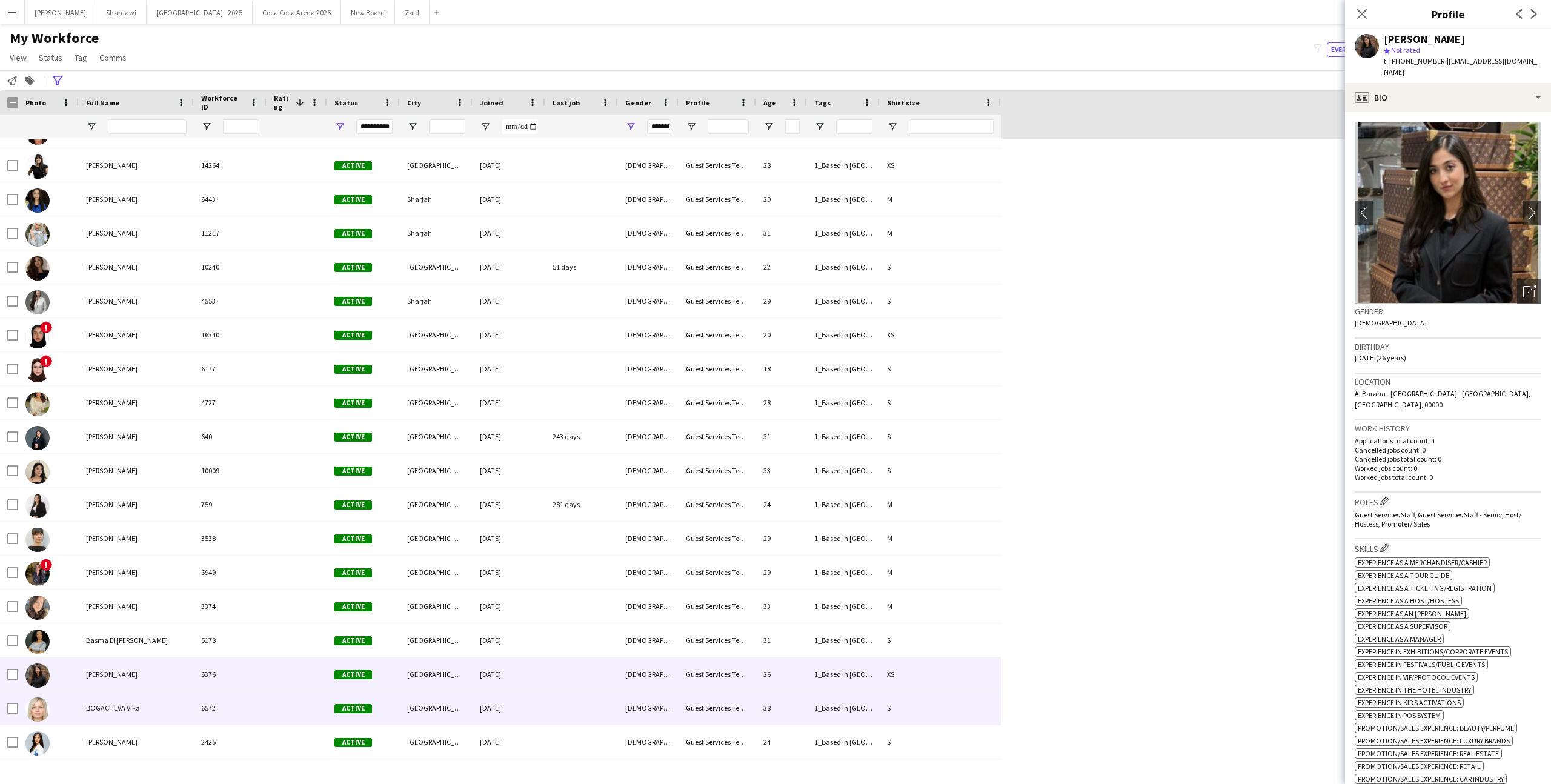
click at [557, 703] on div at bounding box center [582, 707] width 73 height 33
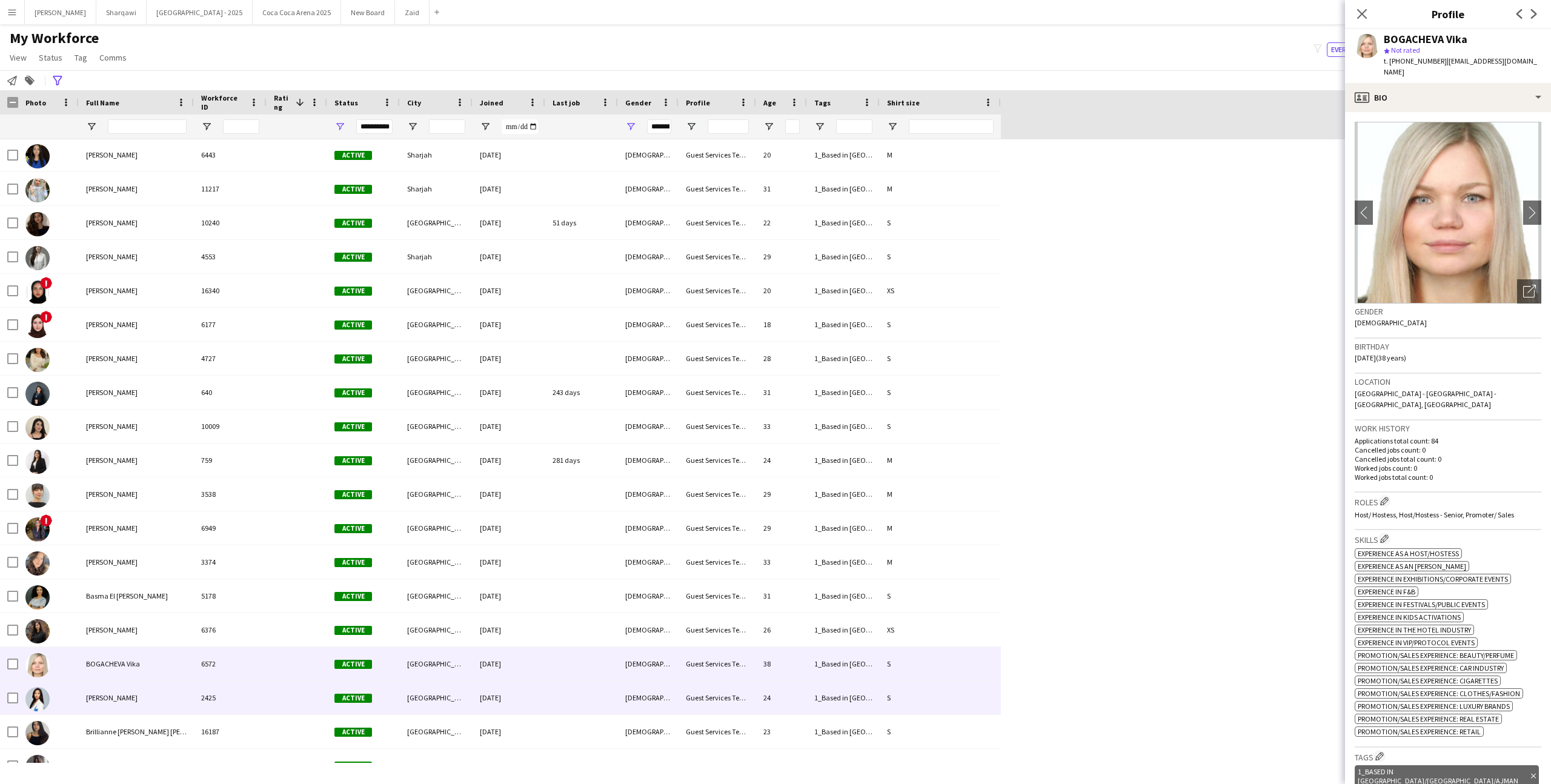
click at [556, 704] on div at bounding box center [582, 697] width 73 height 33
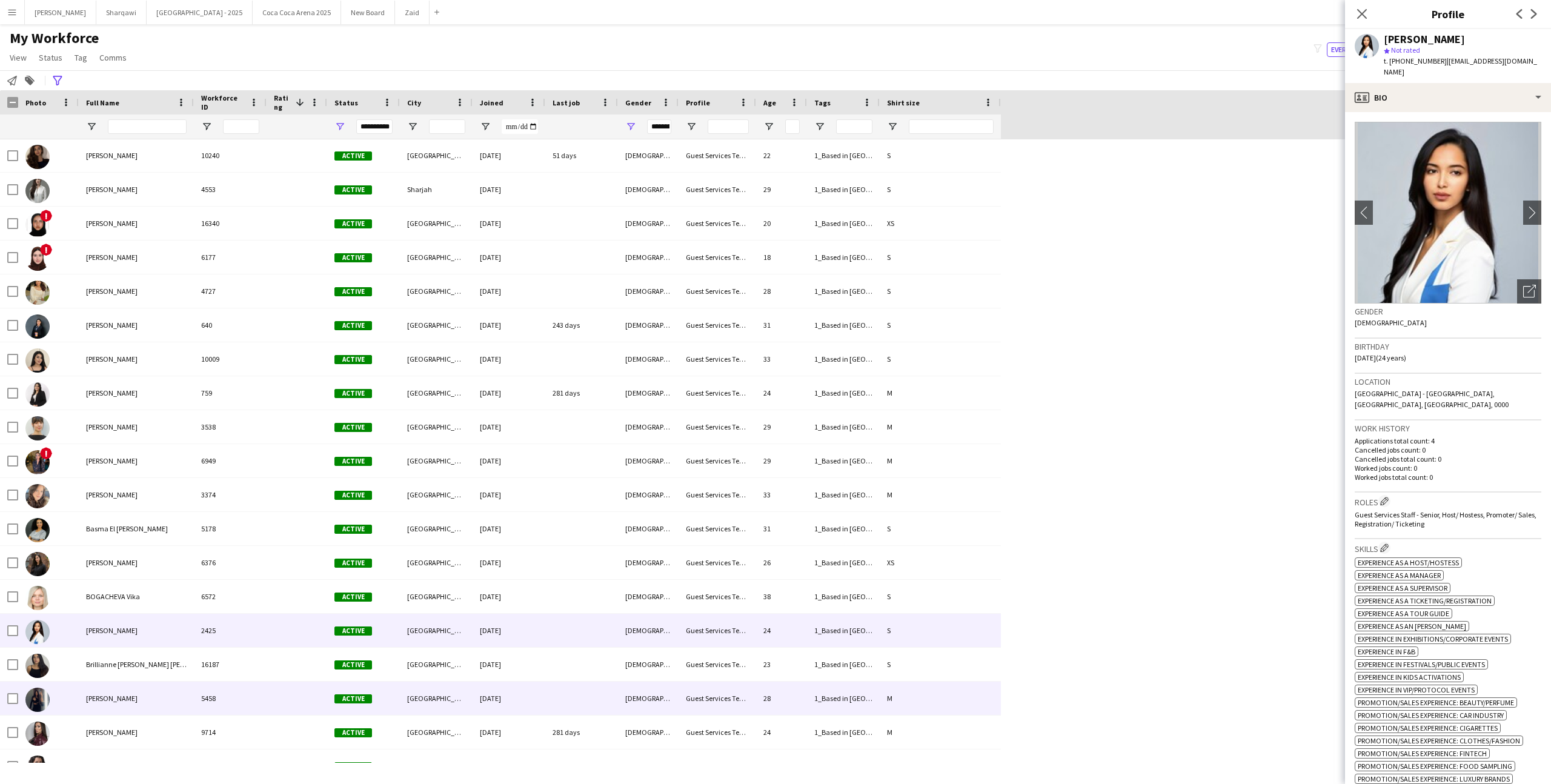
click at [556, 704] on div at bounding box center [582, 697] width 73 height 33
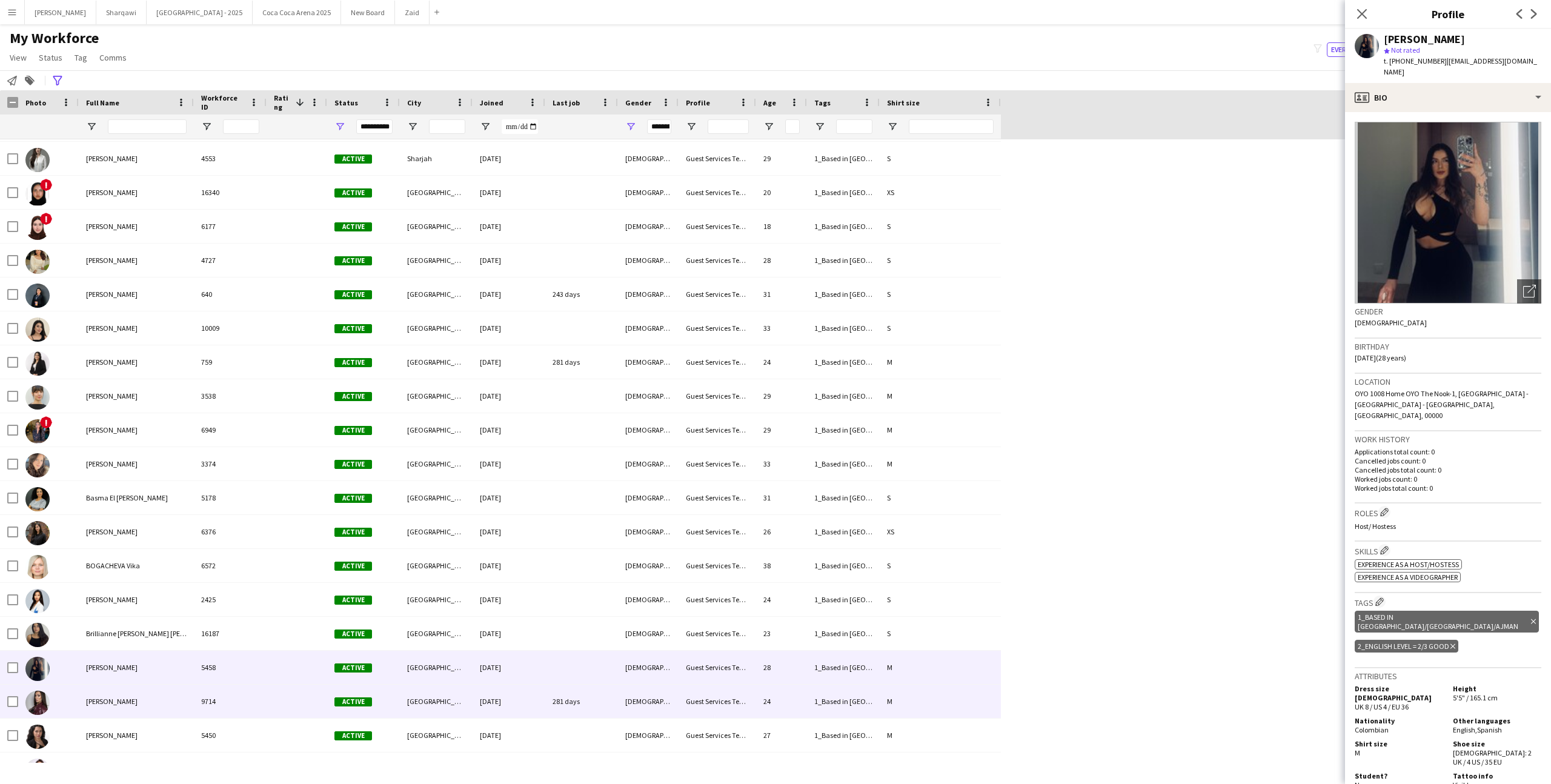
click at [556, 704] on div "281 days" at bounding box center [582, 701] width 73 height 33
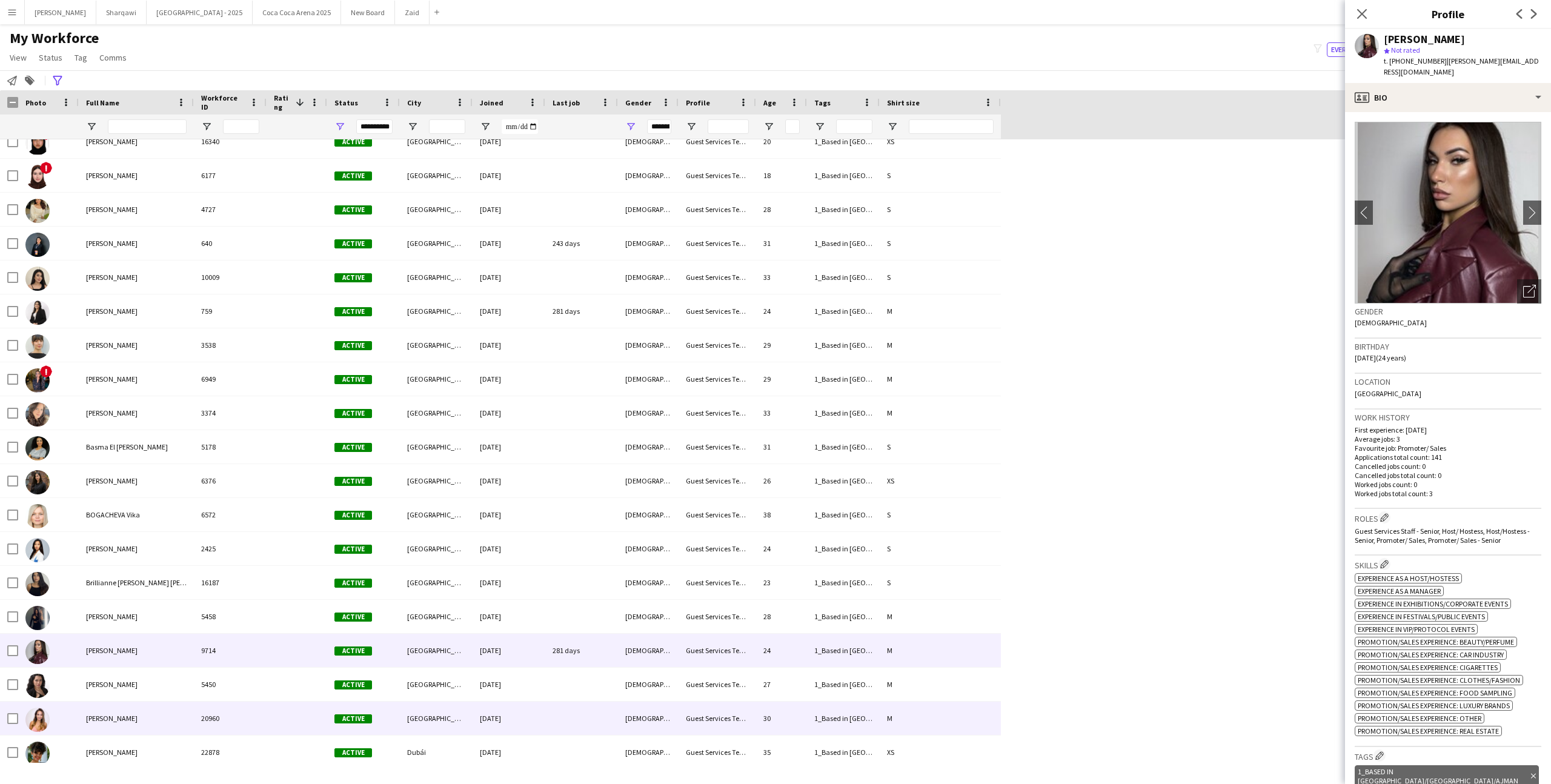
click at [556, 704] on div at bounding box center [582, 718] width 73 height 33
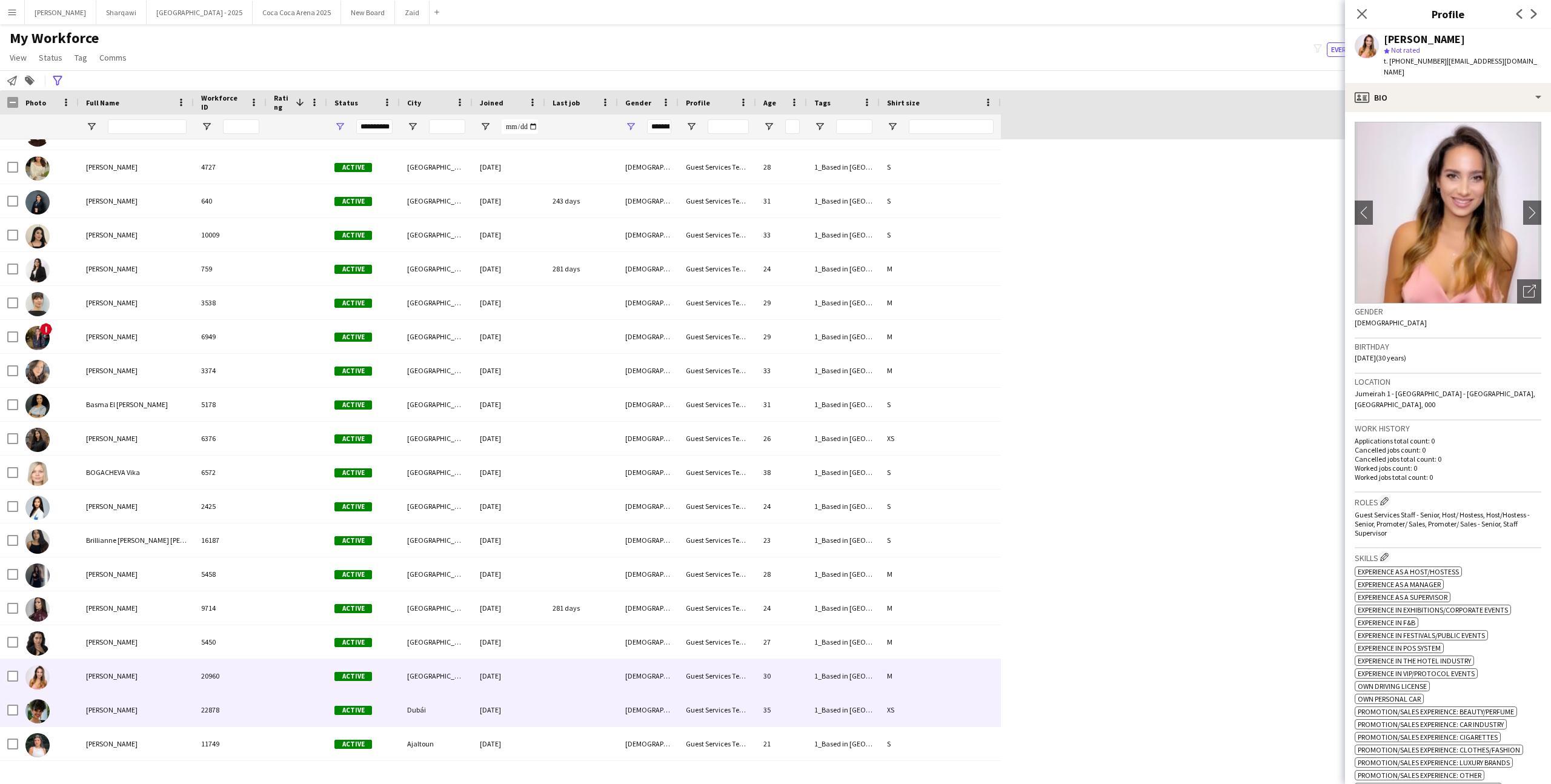
click at [556, 704] on div at bounding box center [582, 709] width 73 height 33
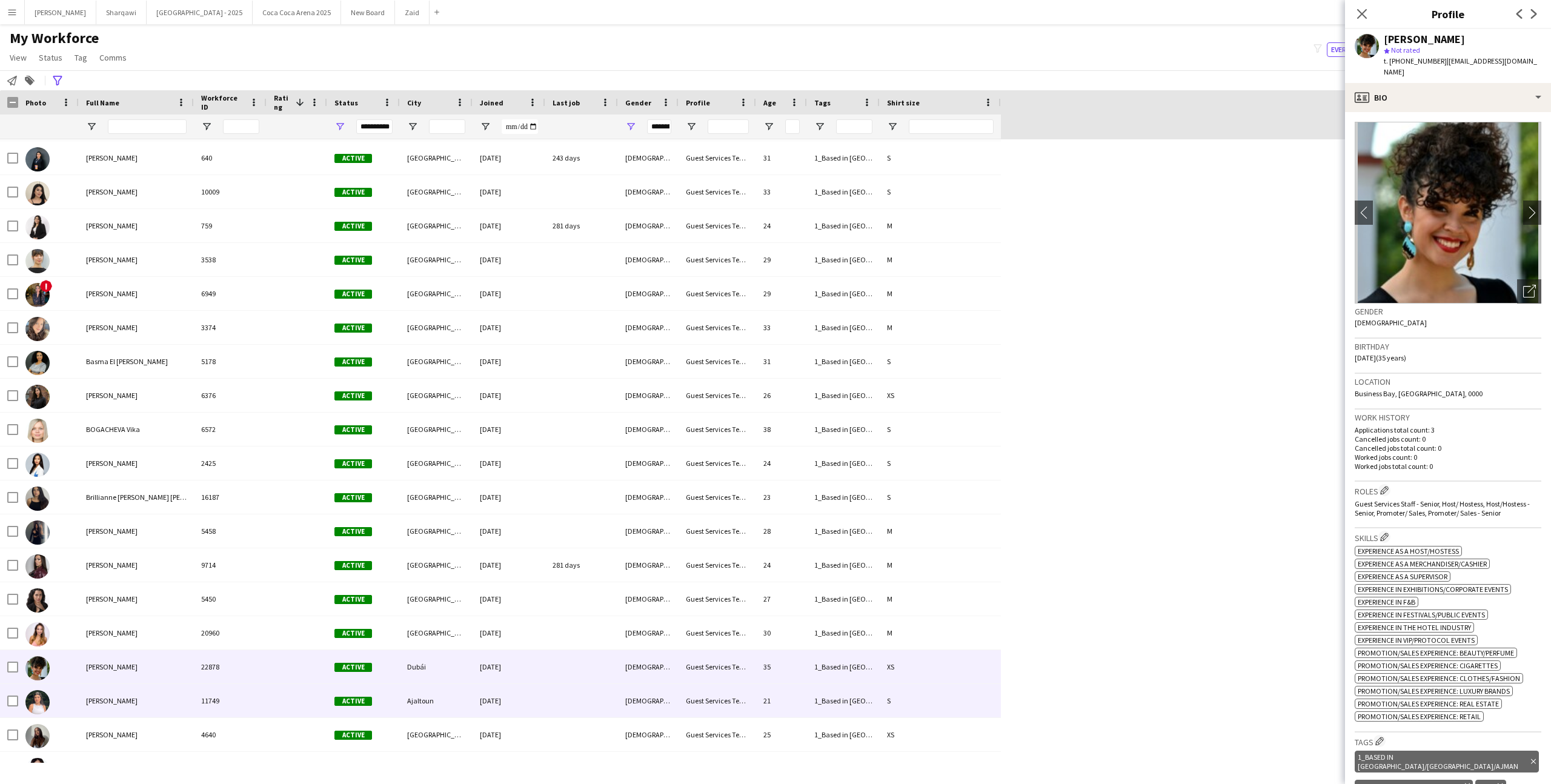
click at [556, 704] on div at bounding box center [582, 700] width 73 height 33
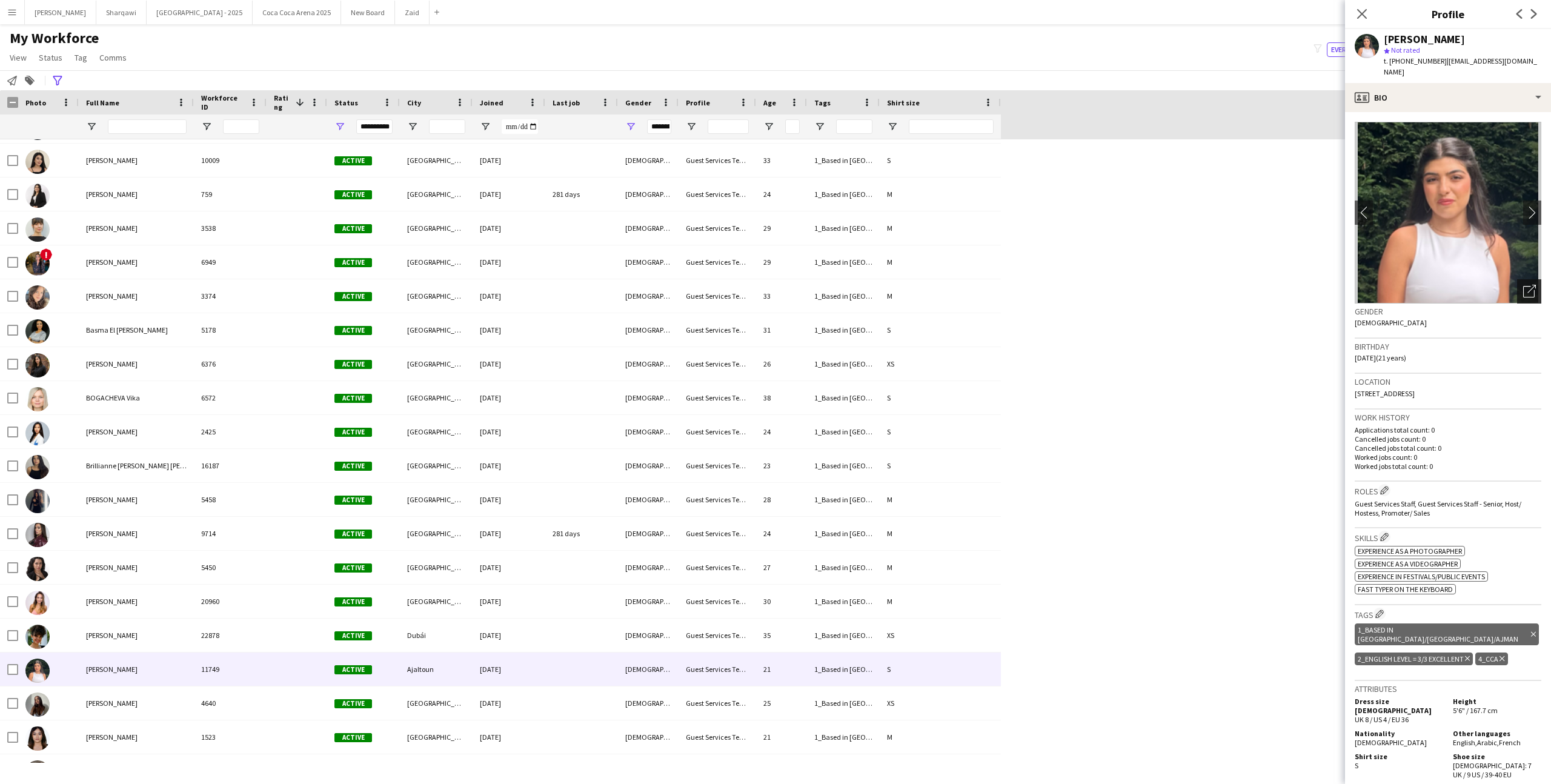
click at [1526, 279] on div "Open photos pop-in" at bounding box center [1529, 292] width 24 height 24
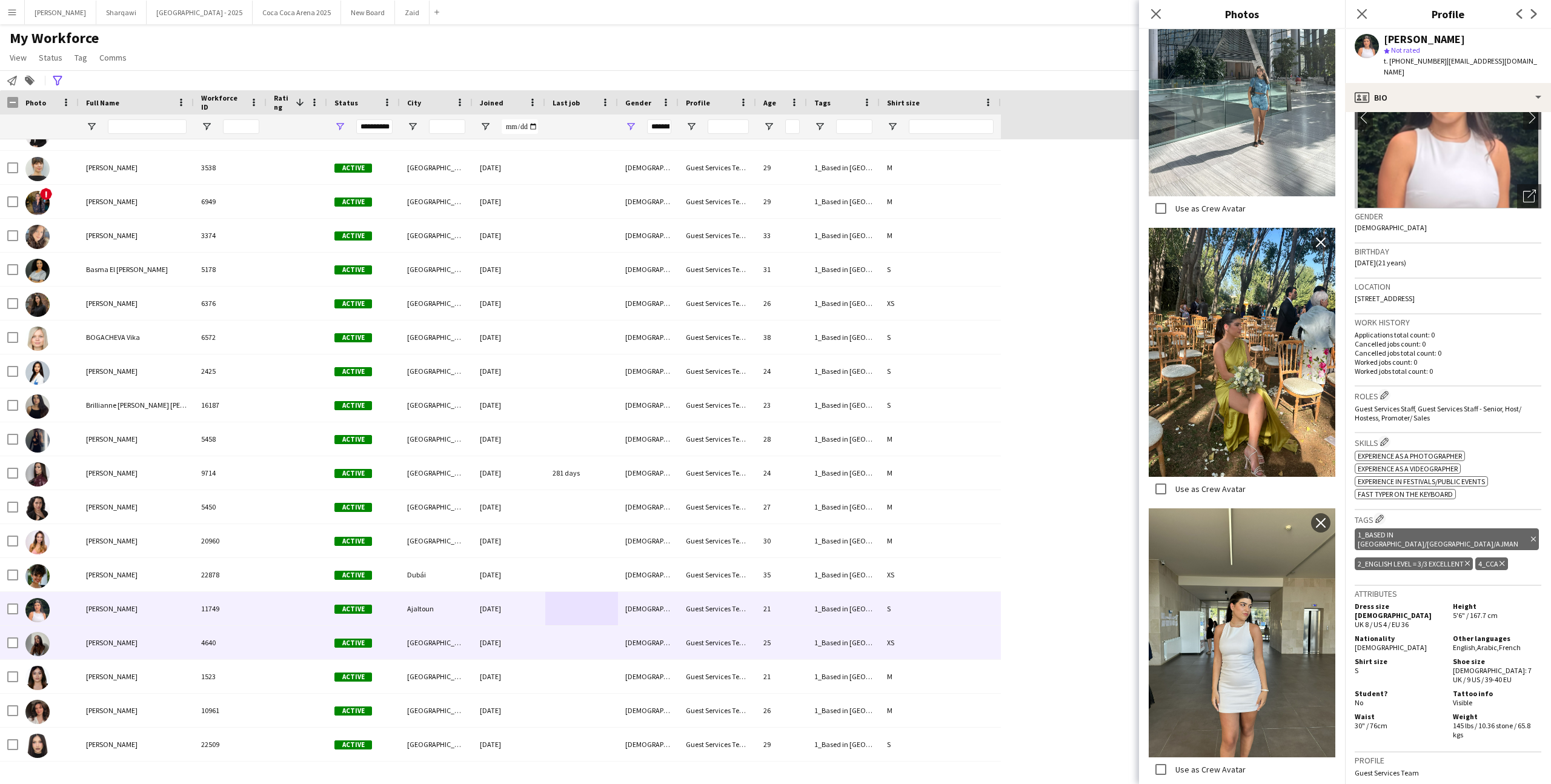
click at [552, 650] on div at bounding box center [582, 642] width 73 height 33
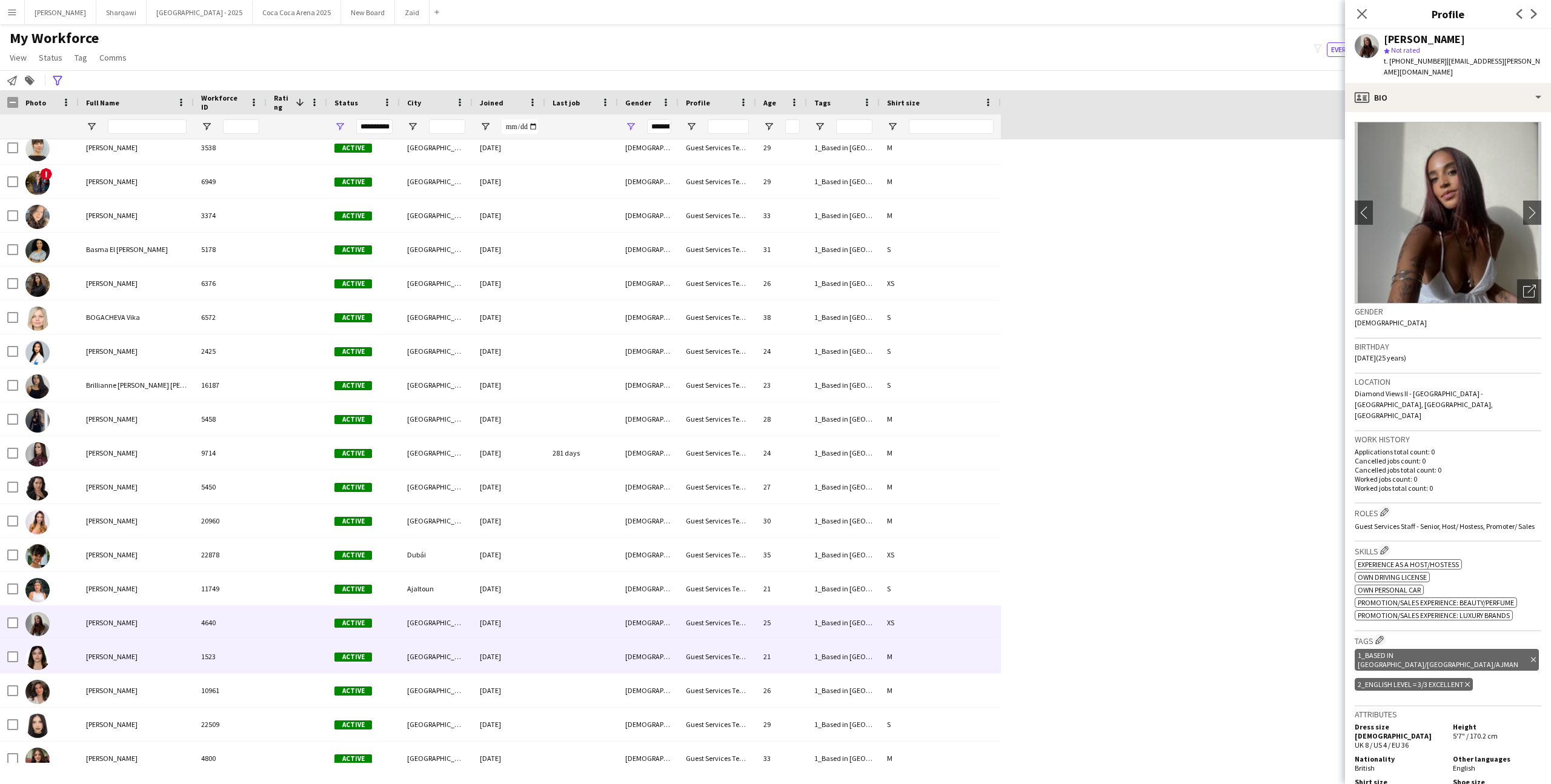
click at [559, 650] on div at bounding box center [582, 656] width 73 height 33
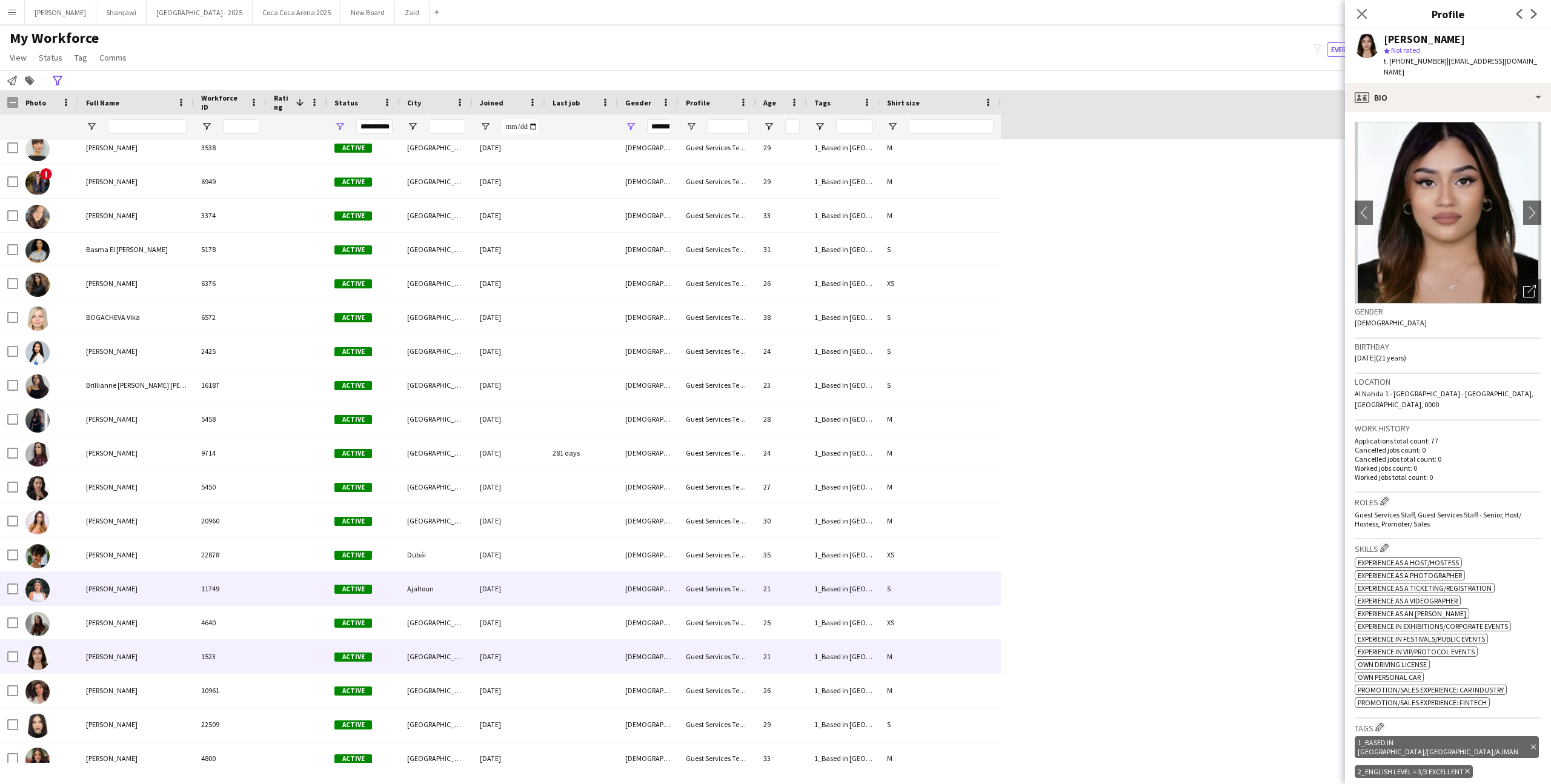
click at [565, 598] on div at bounding box center [582, 588] width 73 height 33
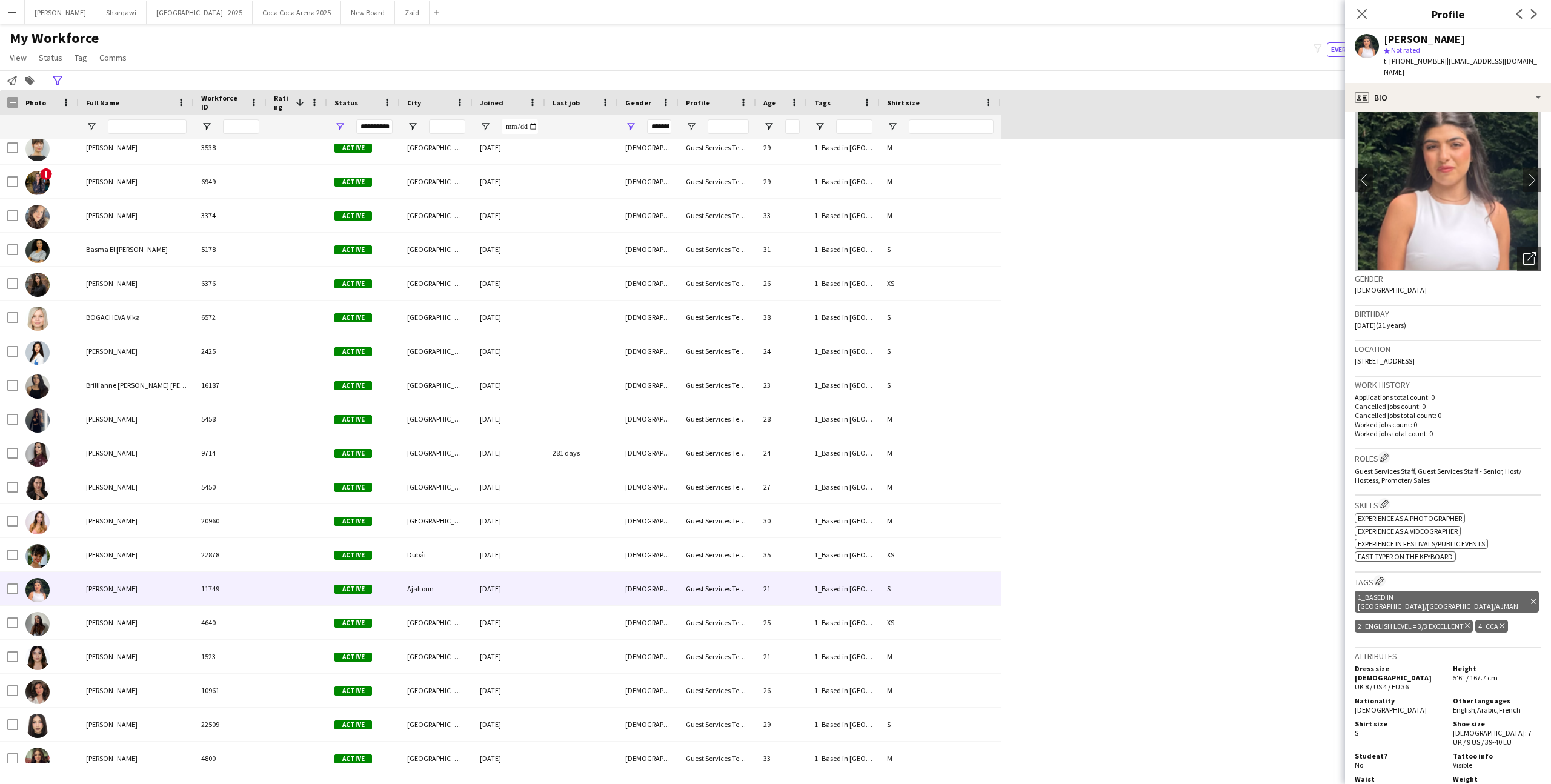
click at [1371, 106] on img at bounding box center [1447, 180] width 186 height 181
click at [1378, 97] on div "profile Bio" at bounding box center [1447, 97] width 206 height 29
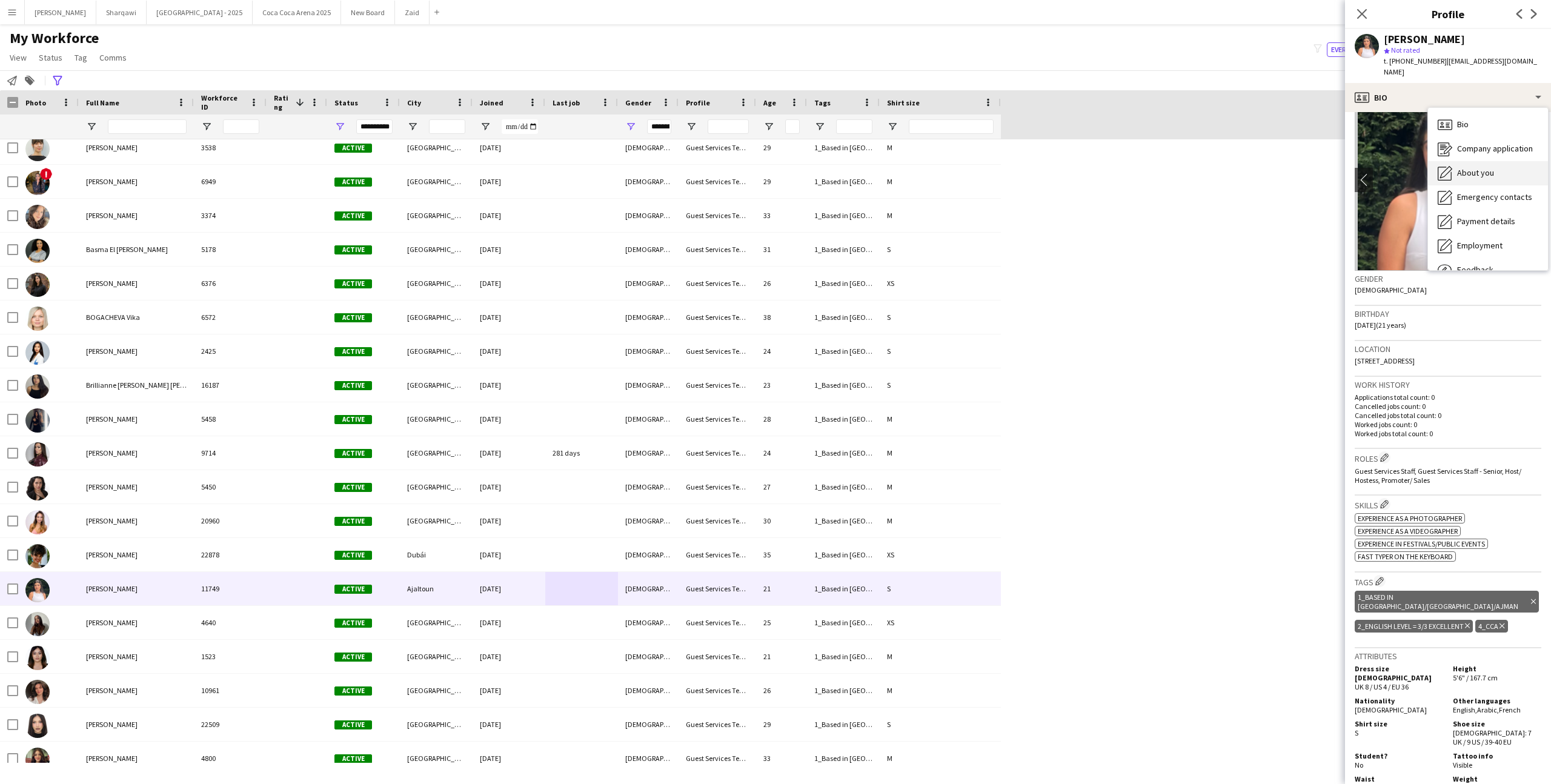
click at [1471, 167] on span "About you" at bounding box center [1476, 172] width 37 height 11
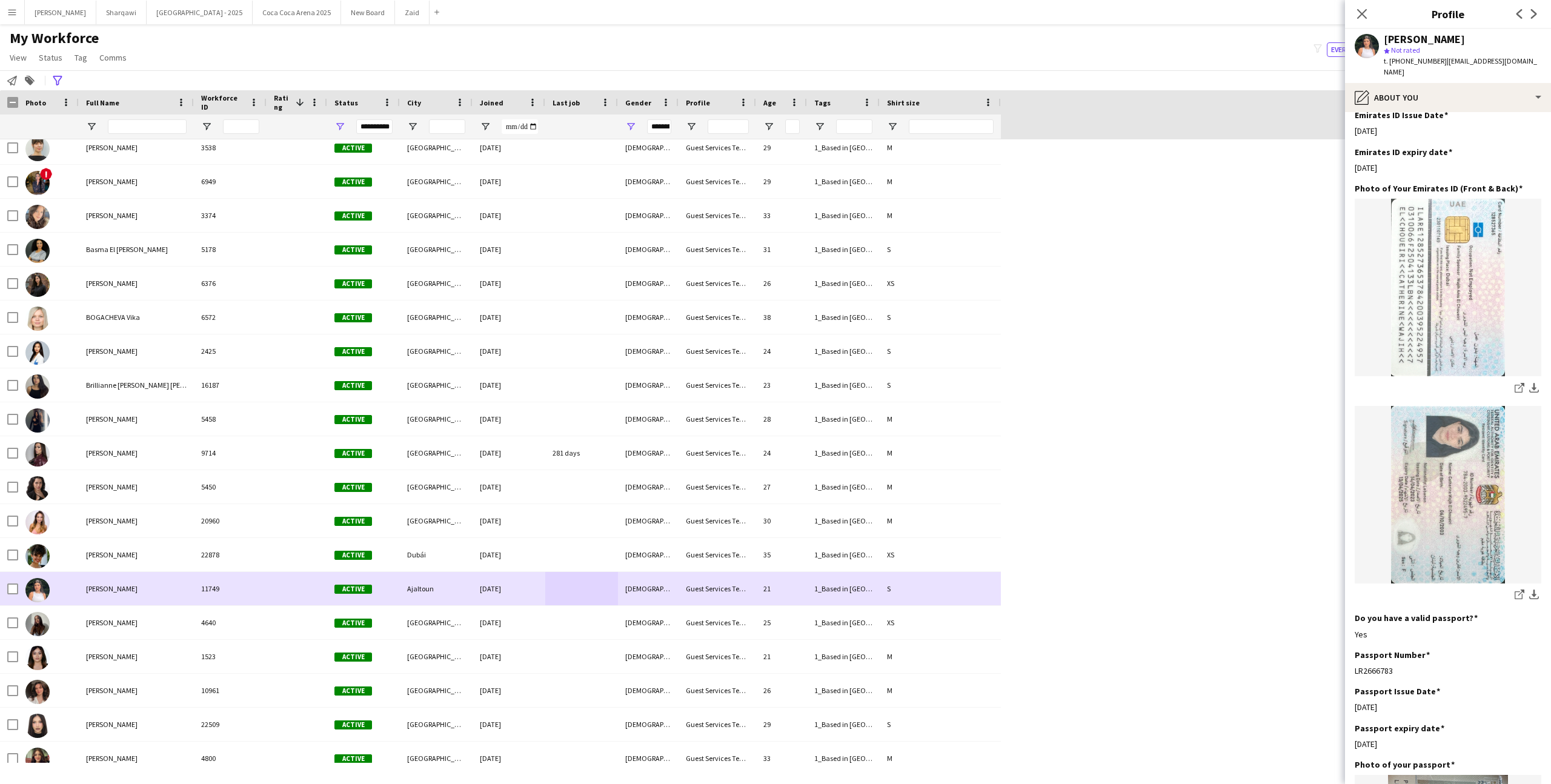
click at [11, 581] on div at bounding box center [12, 589] width 11 height 34
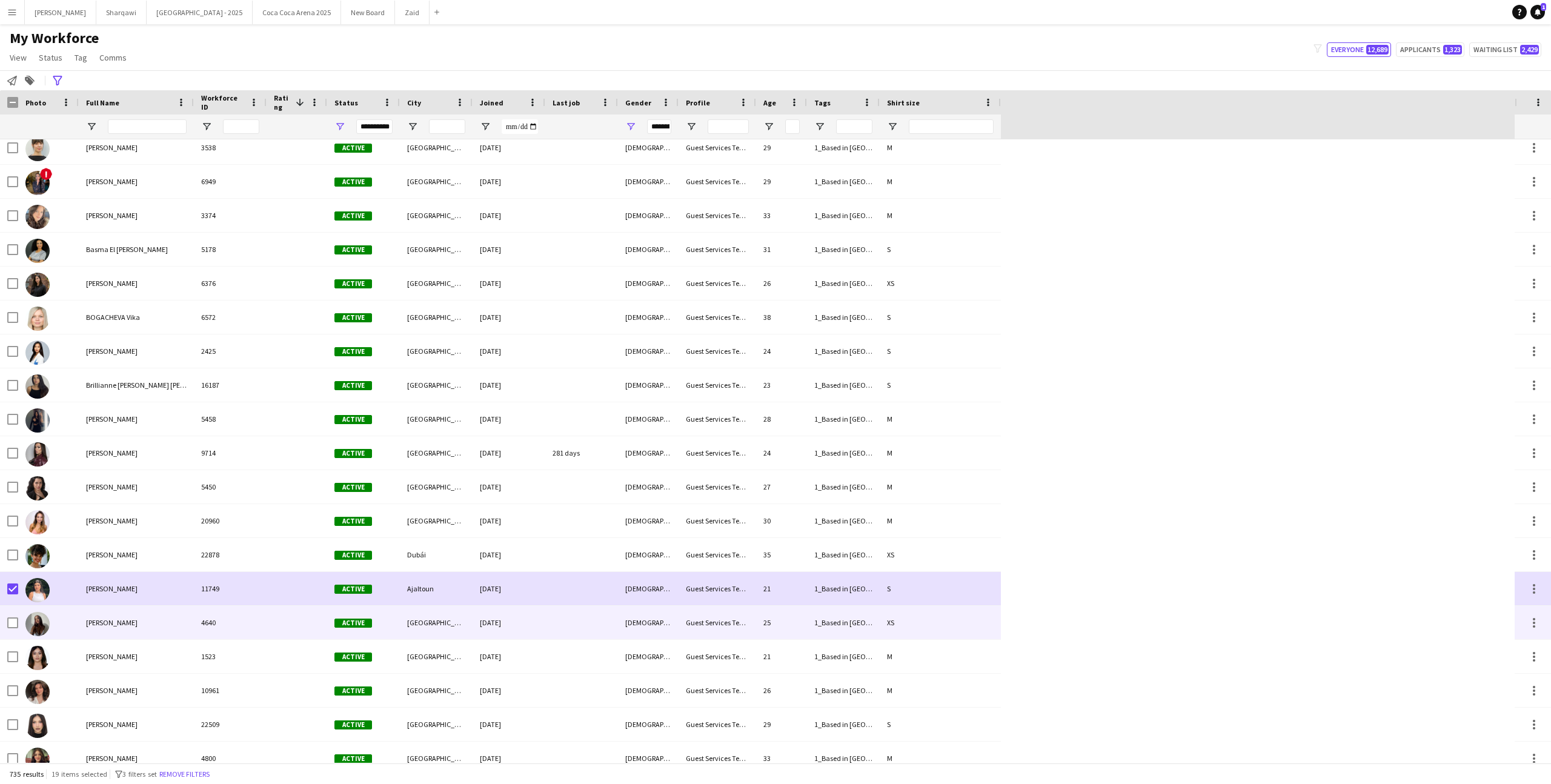
click at [76, 611] on div at bounding box center [48, 622] width 61 height 33
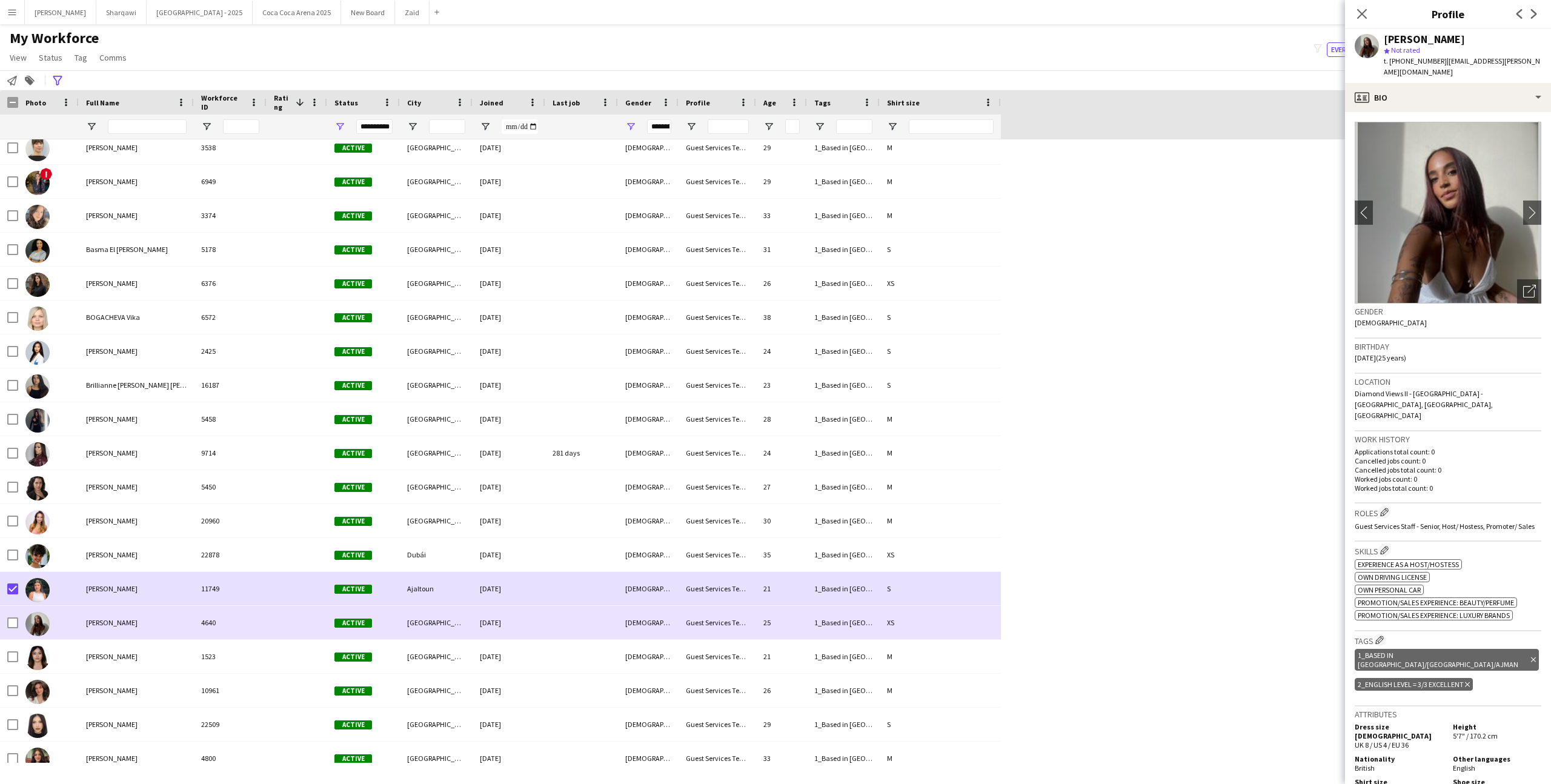
click at [138, 638] on div "[PERSON_NAME]" at bounding box center [136, 622] width 115 height 33
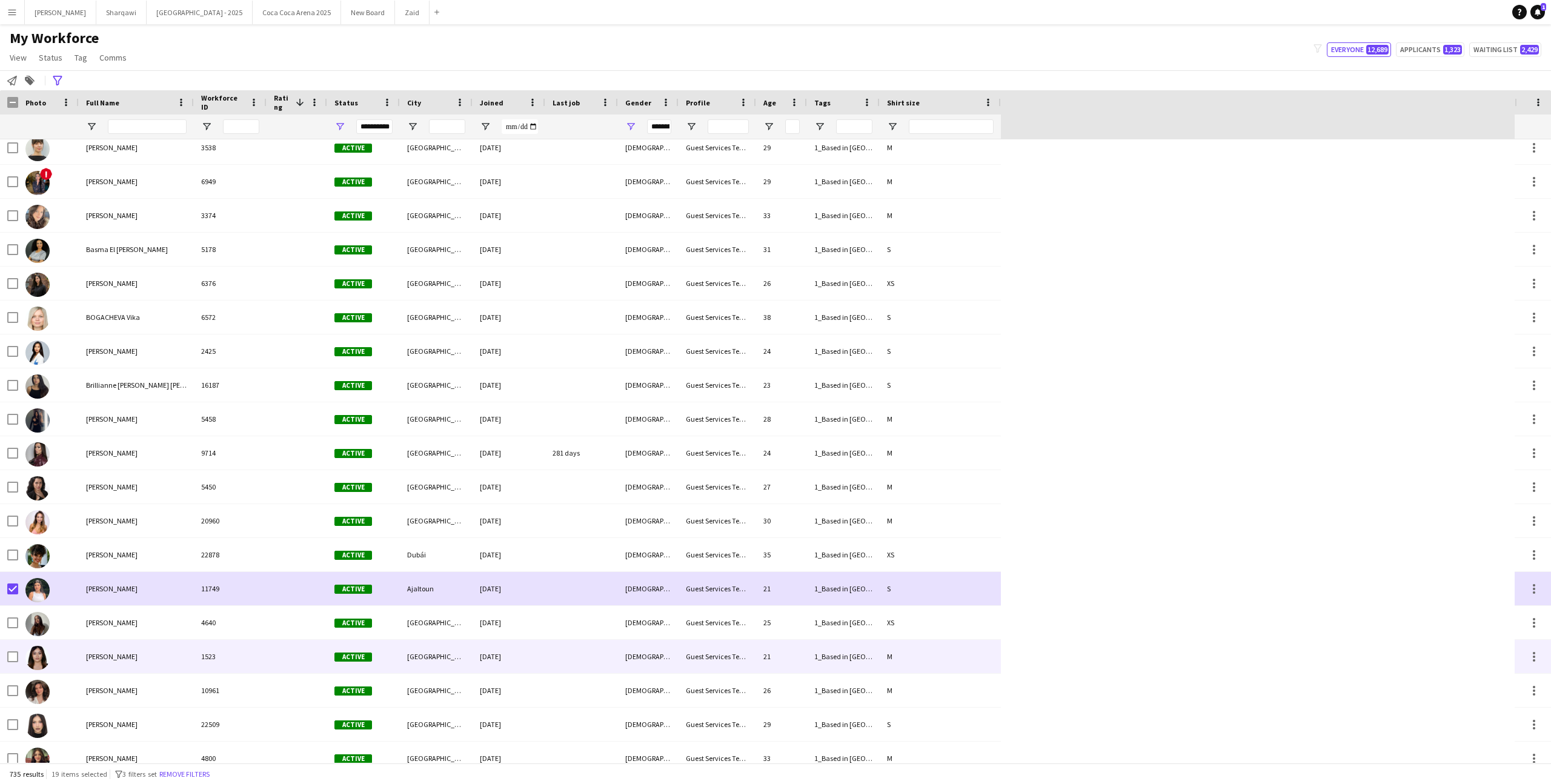
click at [160, 653] on div "[PERSON_NAME]" at bounding box center [136, 656] width 115 height 33
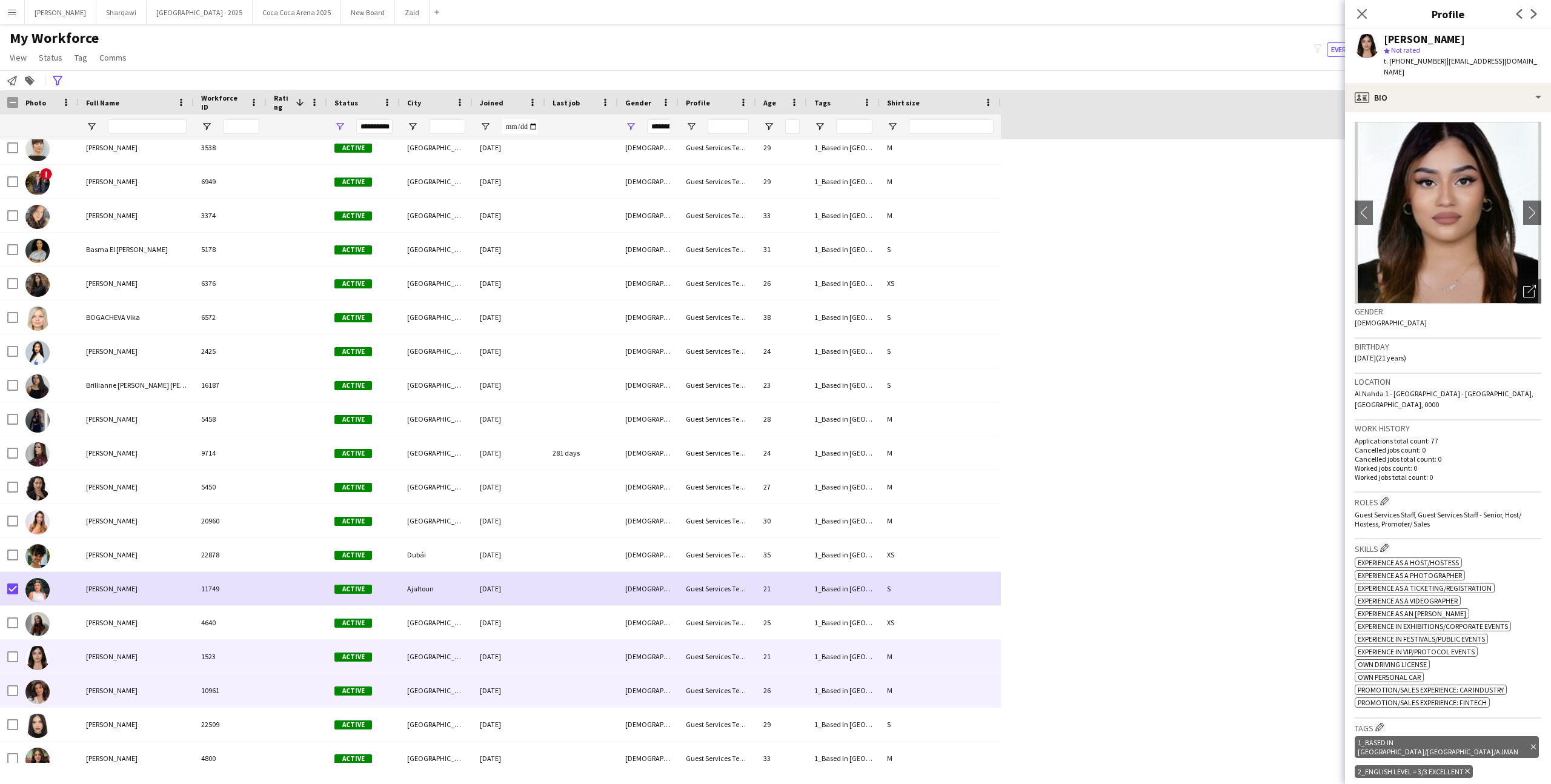
click at [164, 686] on div "[PERSON_NAME]" at bounding box center [136, 690] width 115 height 33
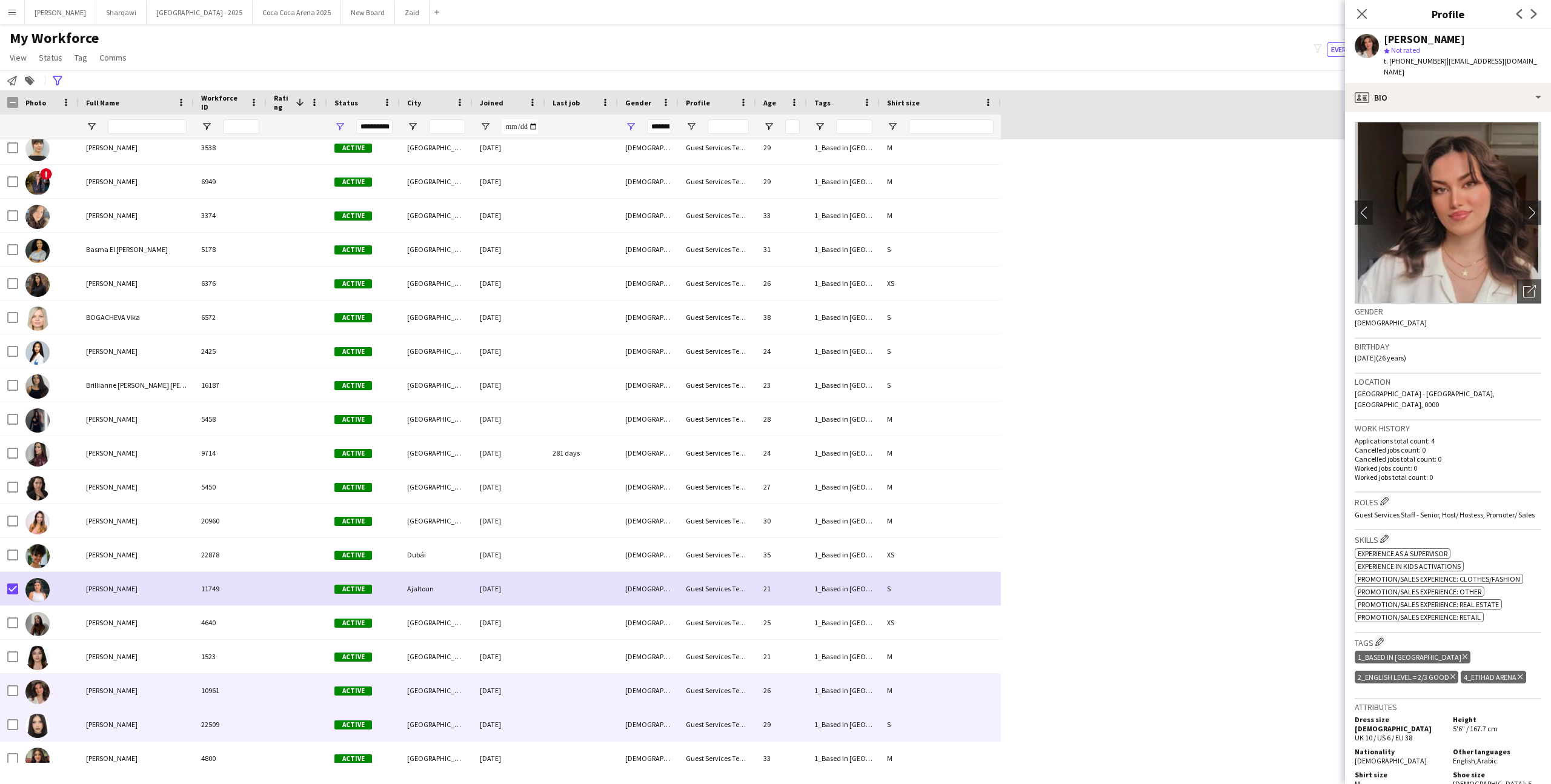
click at [207, 724] on div "22509" at bounding box center [230, 724] width 73 height 33
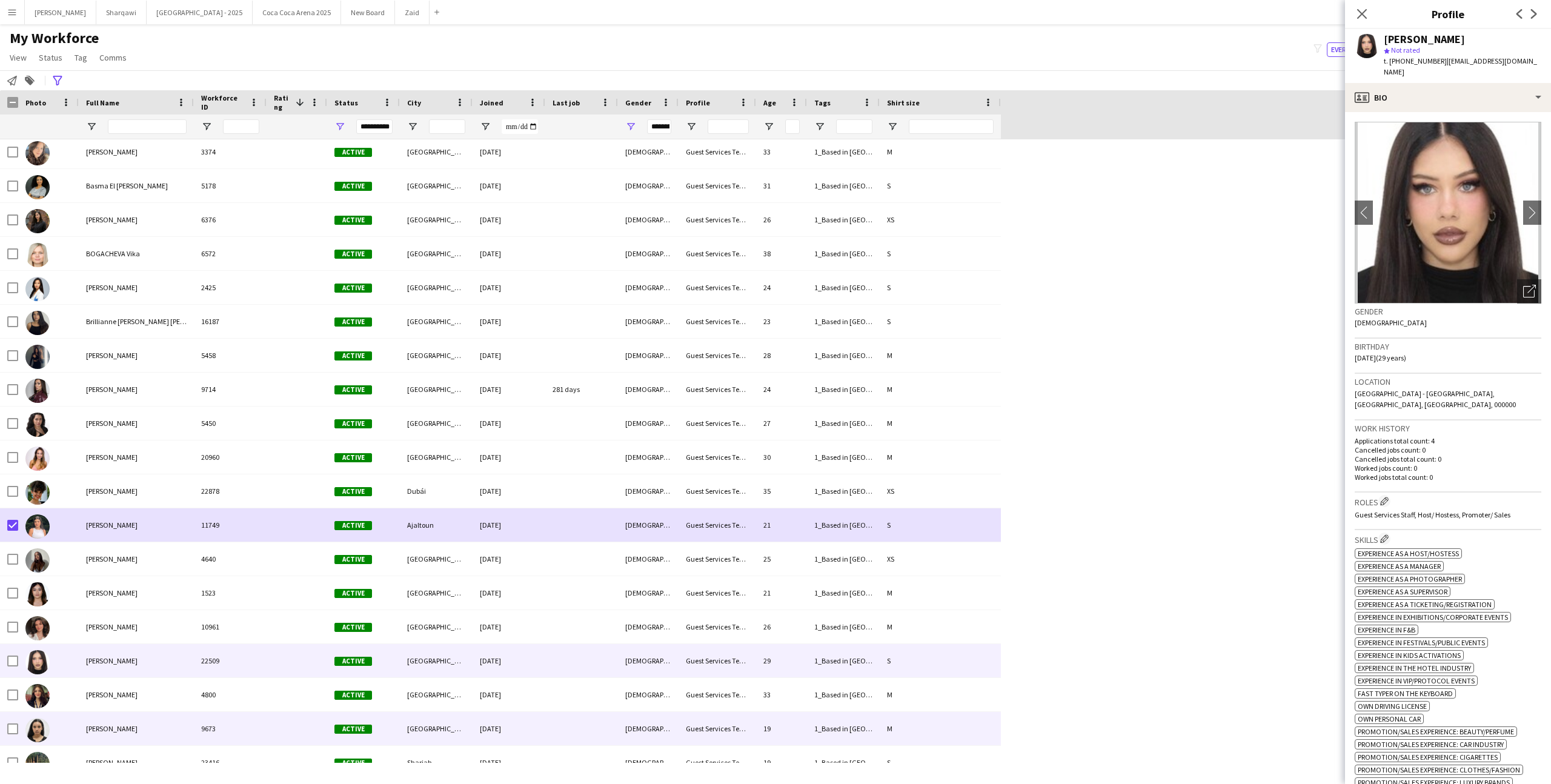
click at [207, 724] on div "9673" at bounding box center [230, 728] width 73 height 33
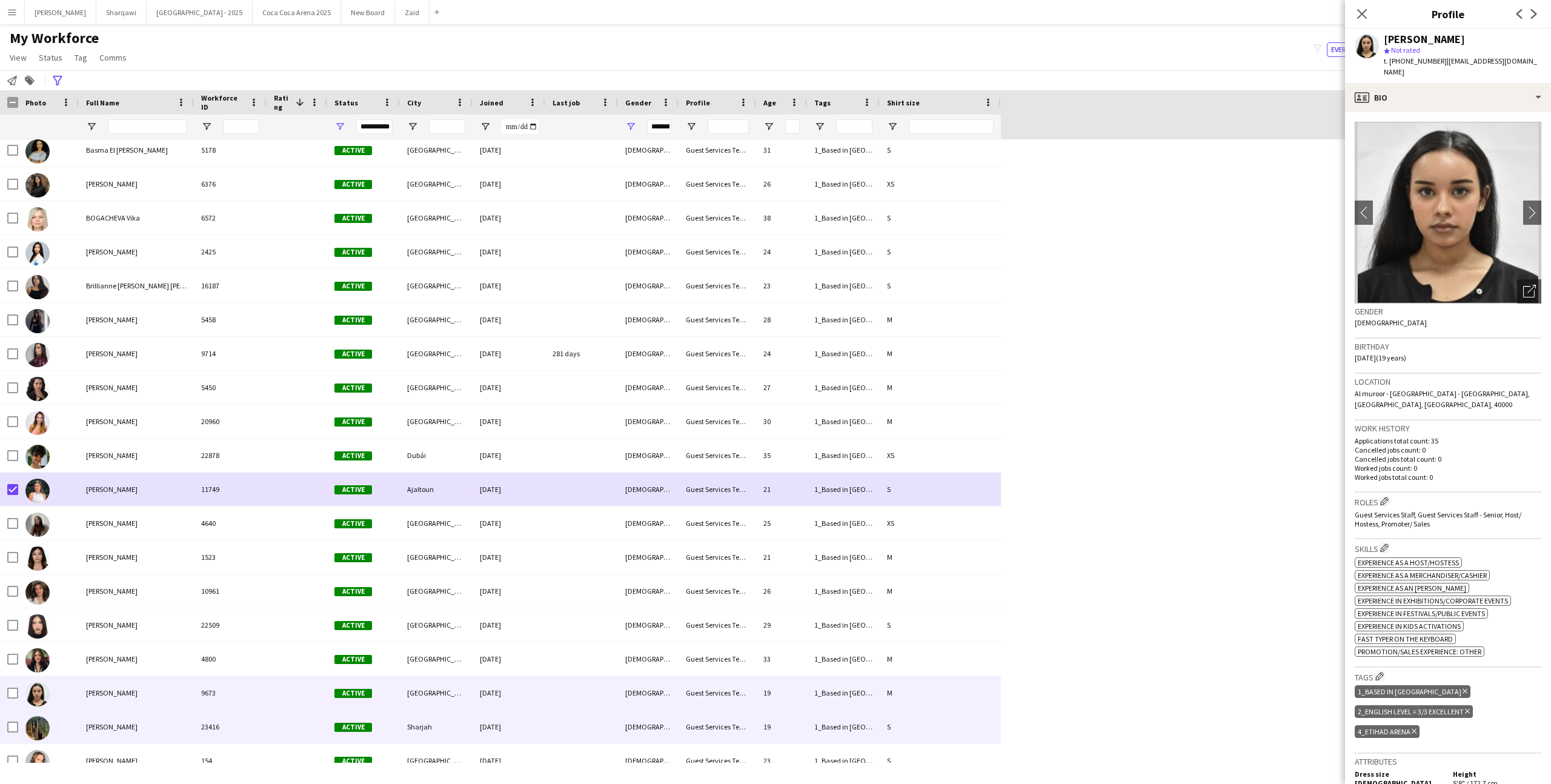
click at [207, 724] on div "23416" at bounding box center [230, 726] width 73 height 33
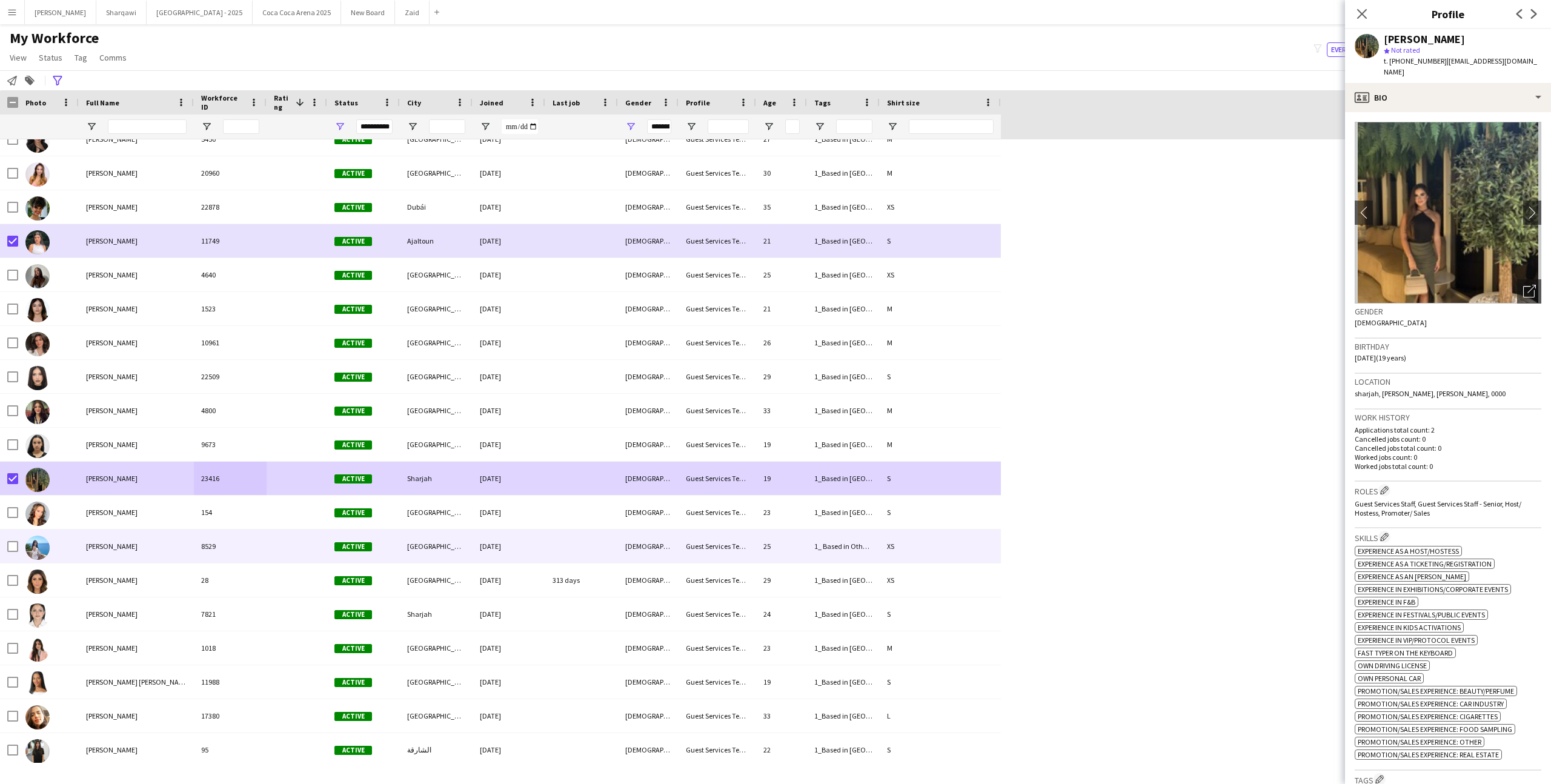
click at [157, 549] on div "[PERSON_NAME]" at bounding box center [136, 546] width 115 height 33
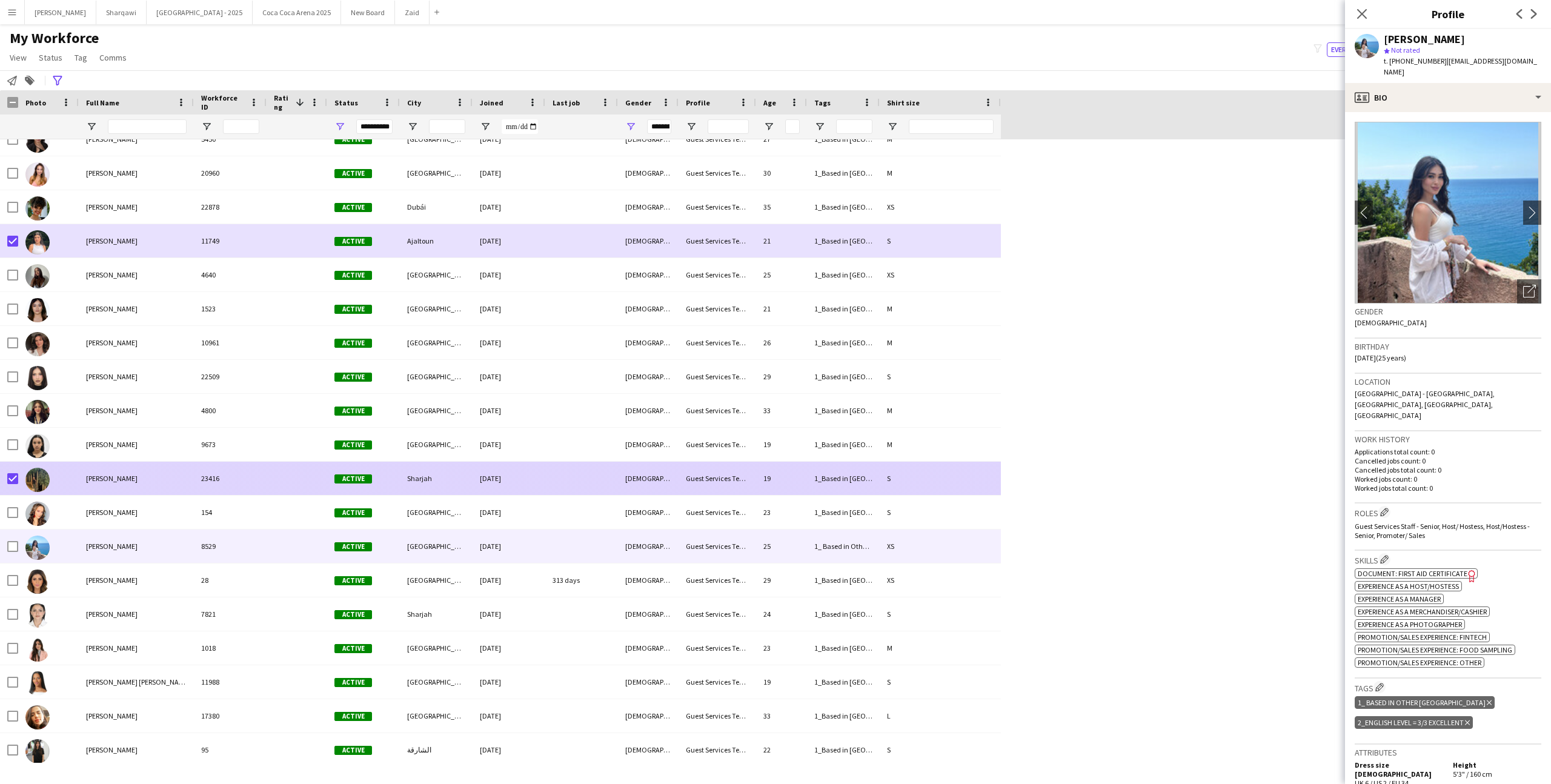
click at [181, 488] on div "[PERSON_NAME]" at bounding box center [136, 478] width 115 height 33
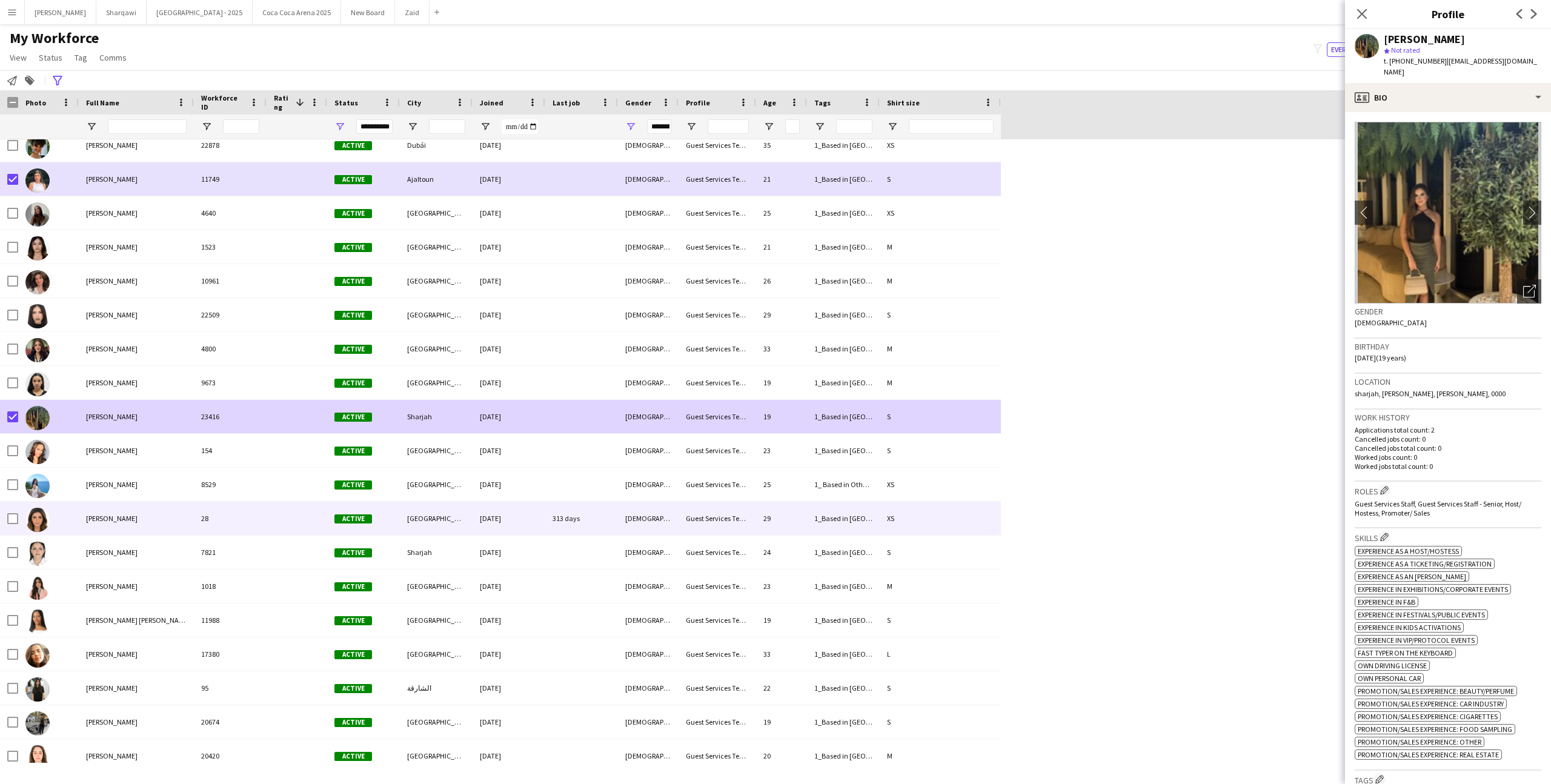
click at [109, 522] on span "[PERSON_NAME]" at bounding box center [112, 518] width 52 height 9
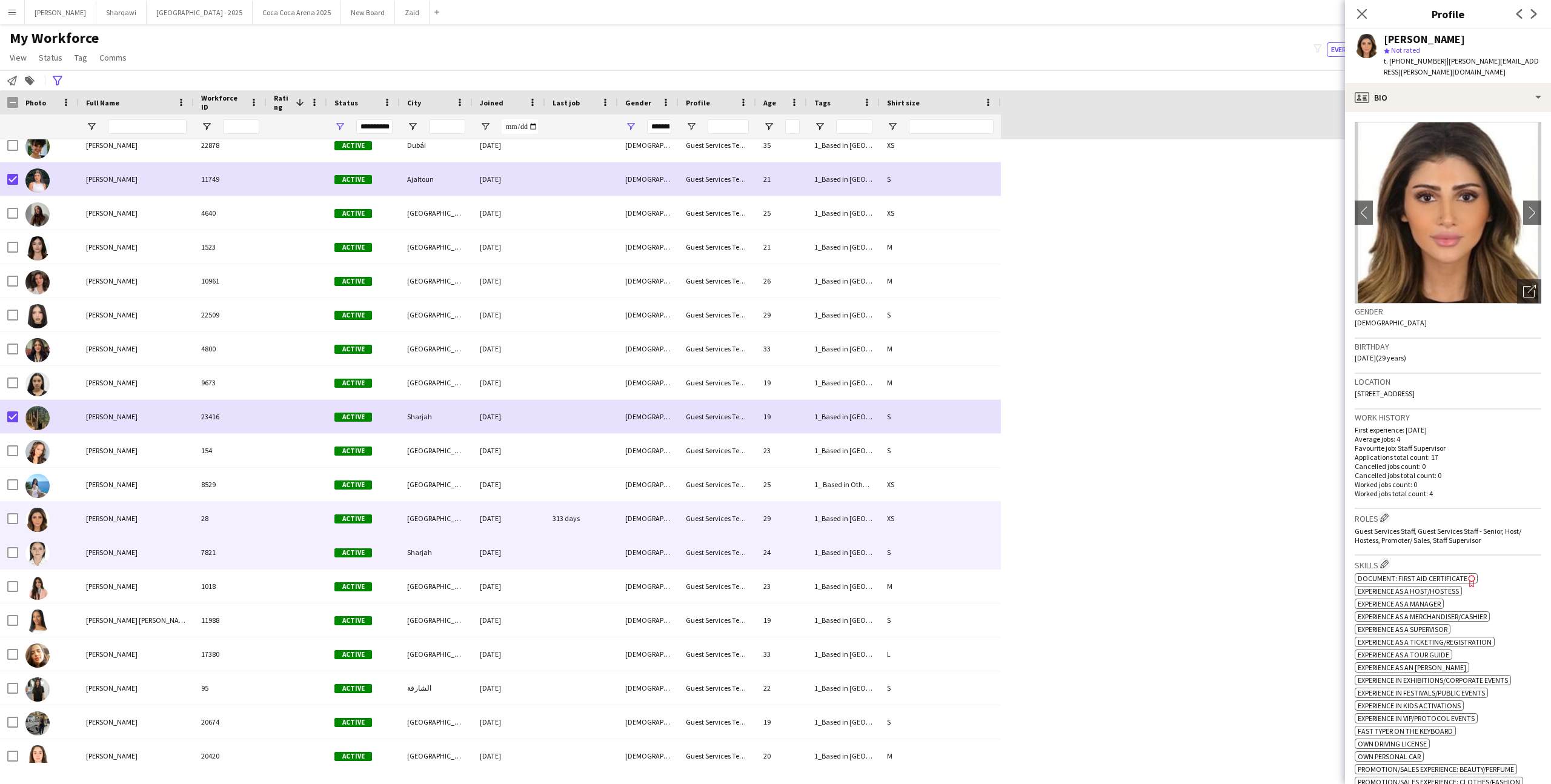
click at [151, 549] on div "[PERSON_NAME]" at bounding box center [136, 552] width 115 height 33
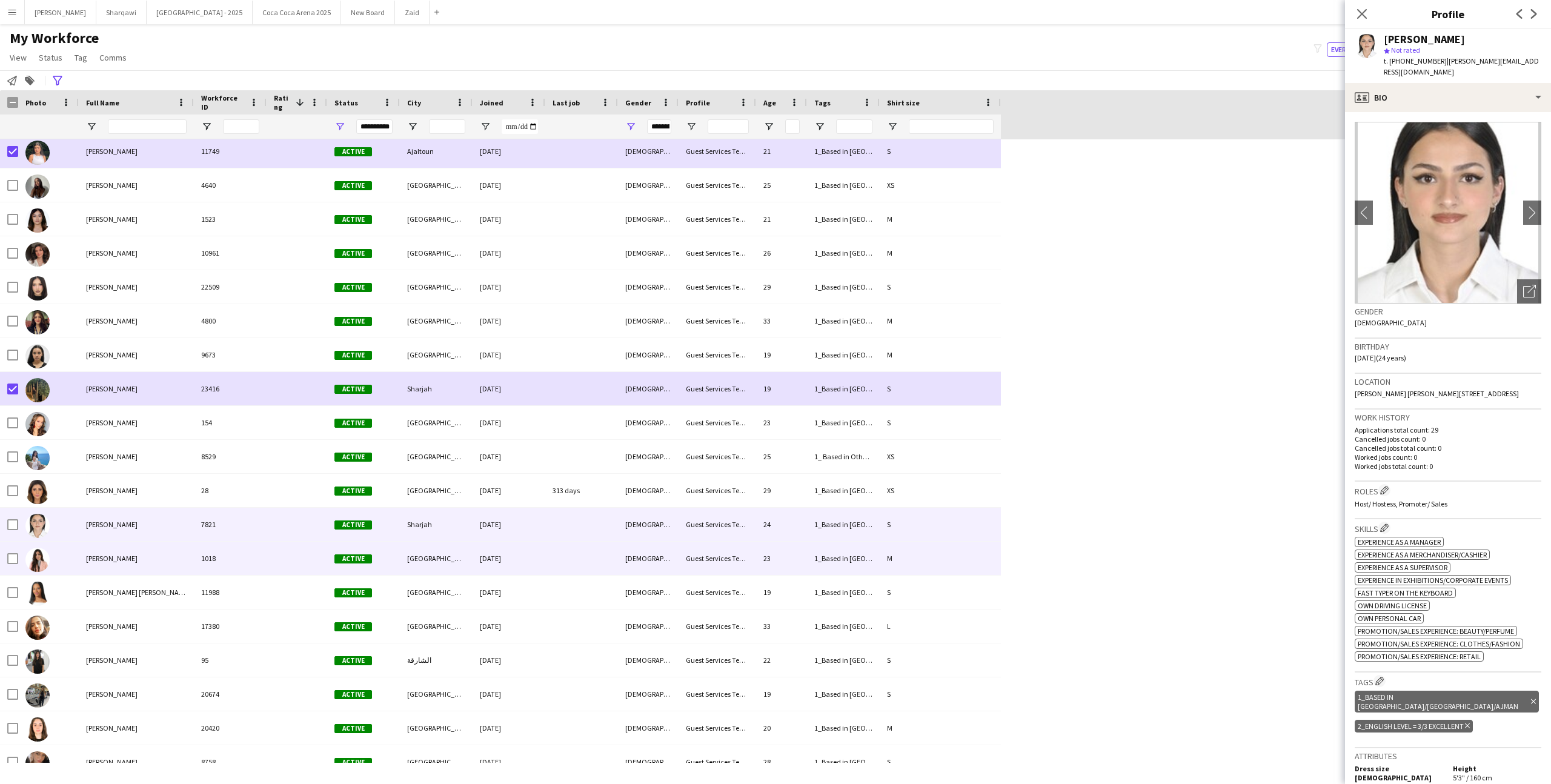
click at [151, 549] on div "[PERSON_NAME]" at bounding box center [136, 558] width 115 height 33
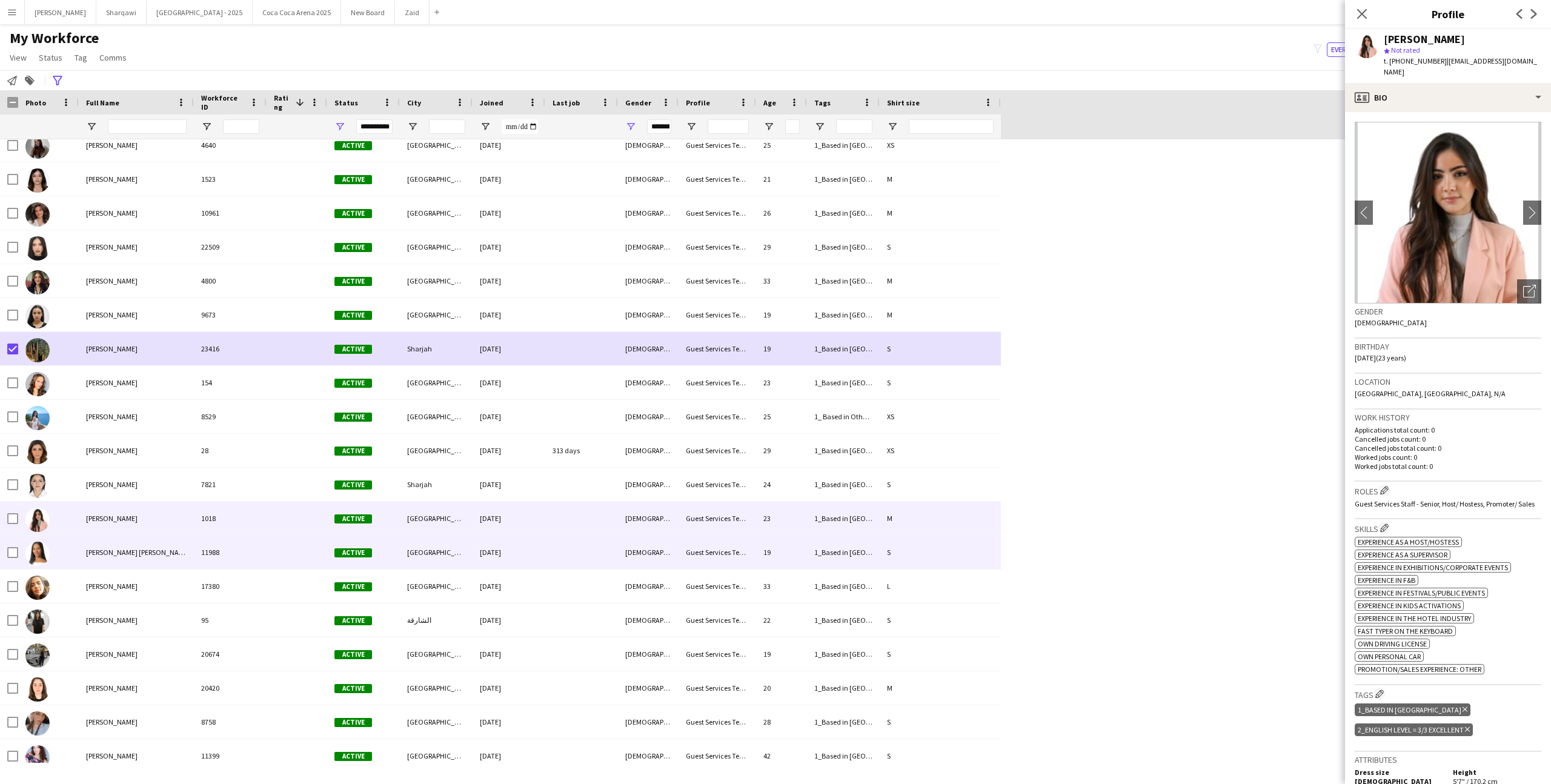
click at [151, 565] on div "[PERSON_NAME] [PERSON_NAME]" at bounding box center [136, 552] width 115 height 33
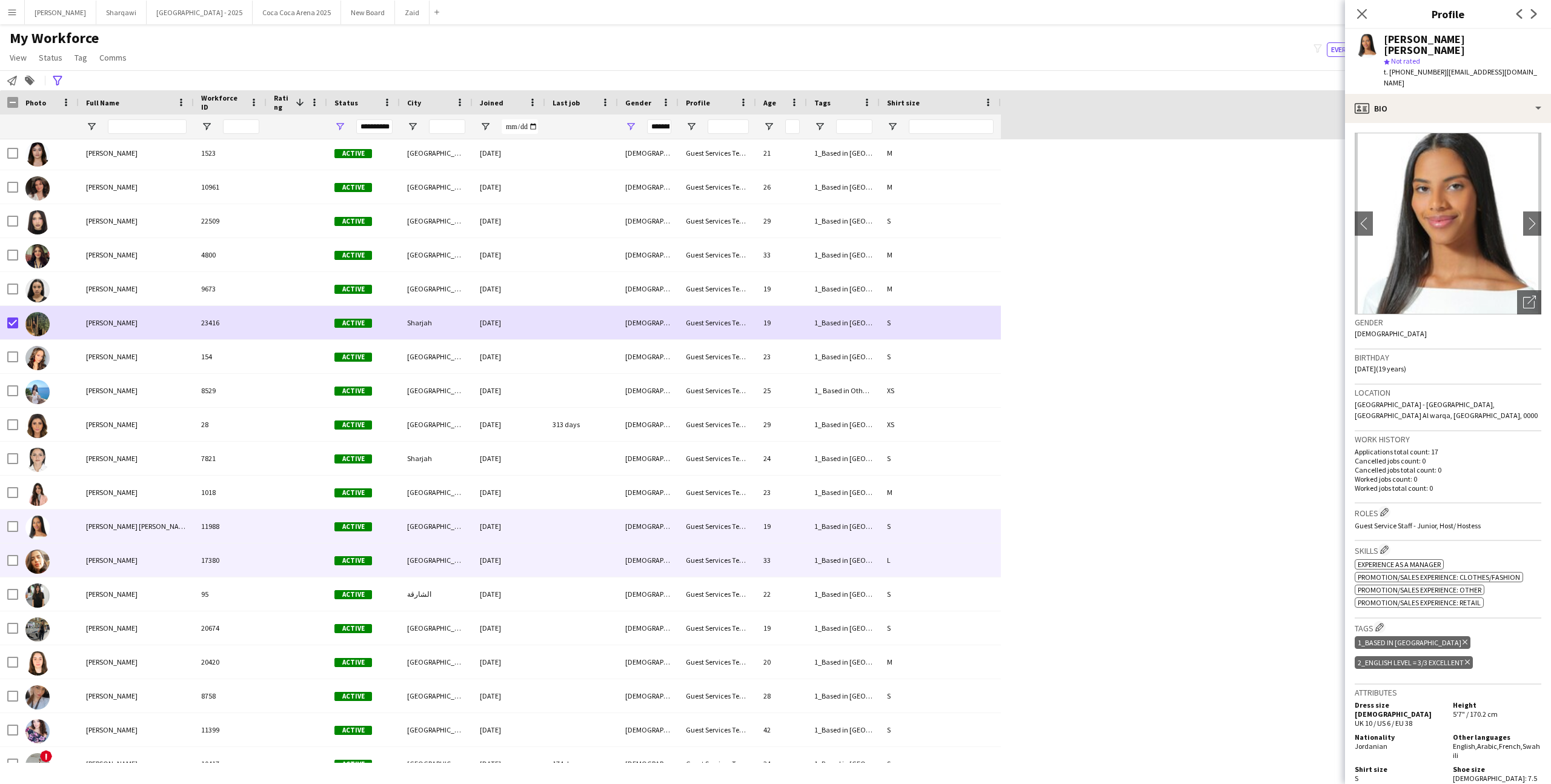
click at [151, 565] on div "[PERSON_NAME]" at bounding box center [136, 560] width 115 height 33
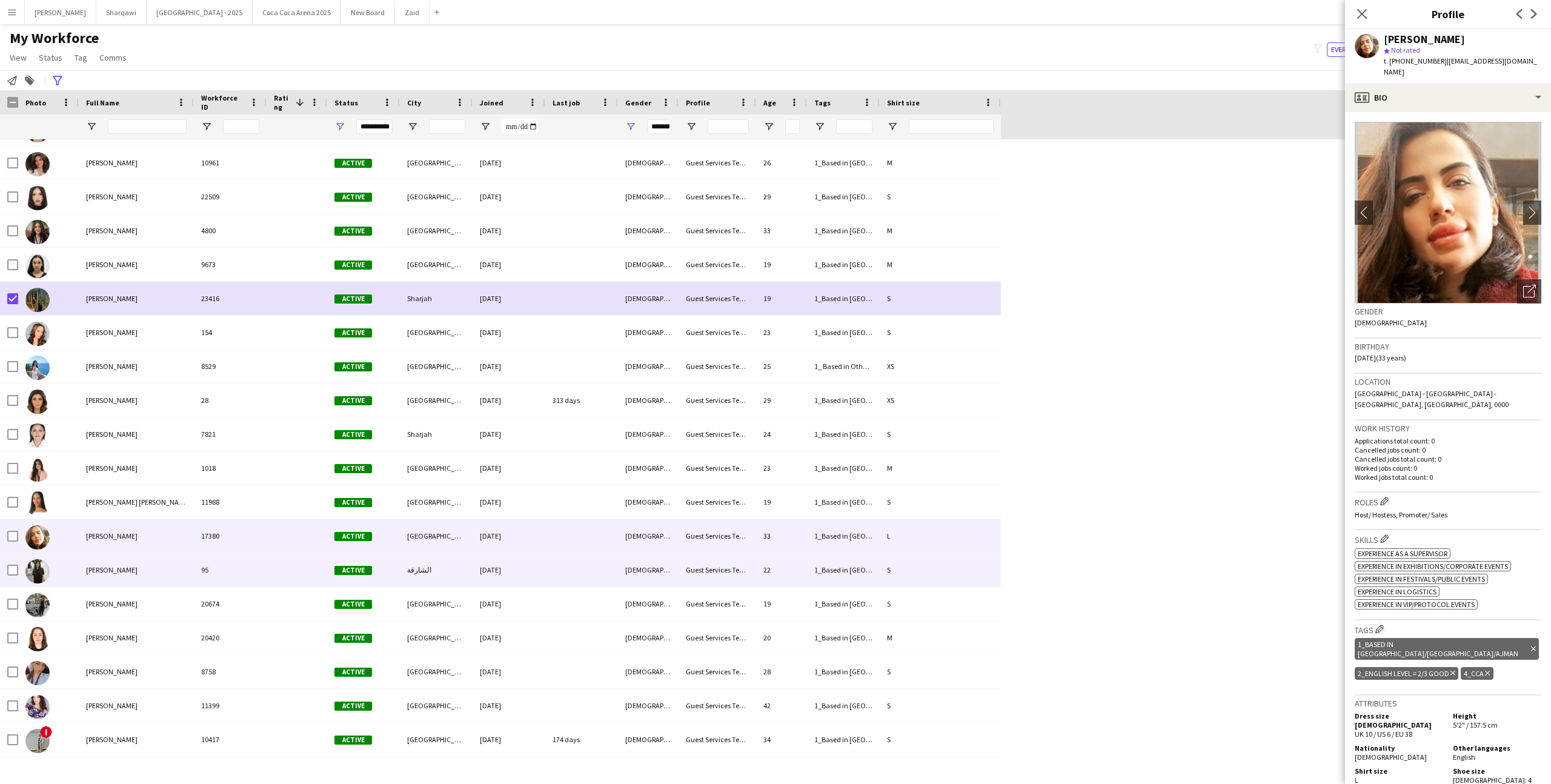
click at [151, 565] on div "[PERSON_NAME]" at bounding box center [136, 569] width 115 height 33
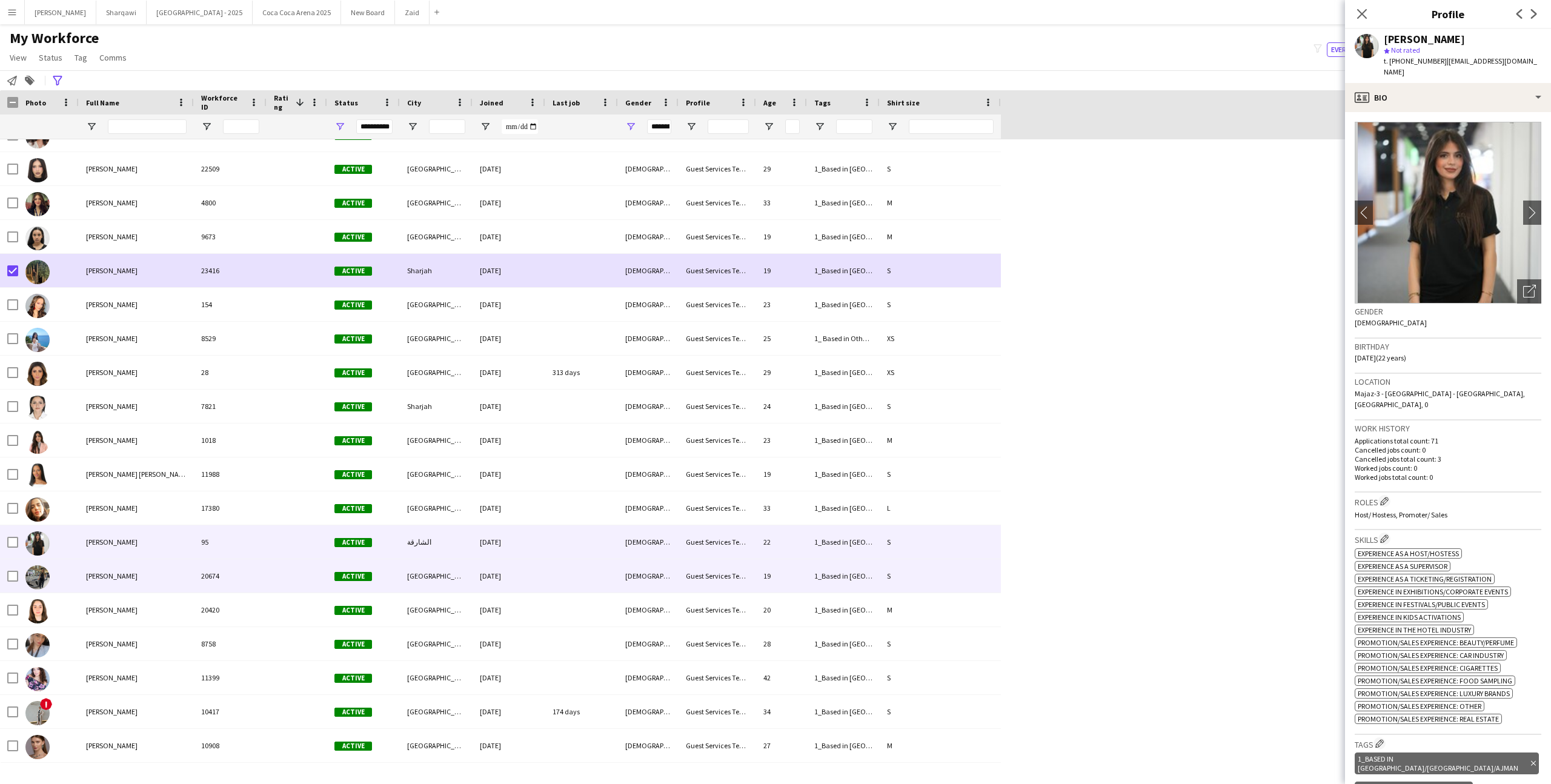
click at [151, 565] on div "[PERSON_NAME]" at bounding box center [136, 575] width 115 height 33
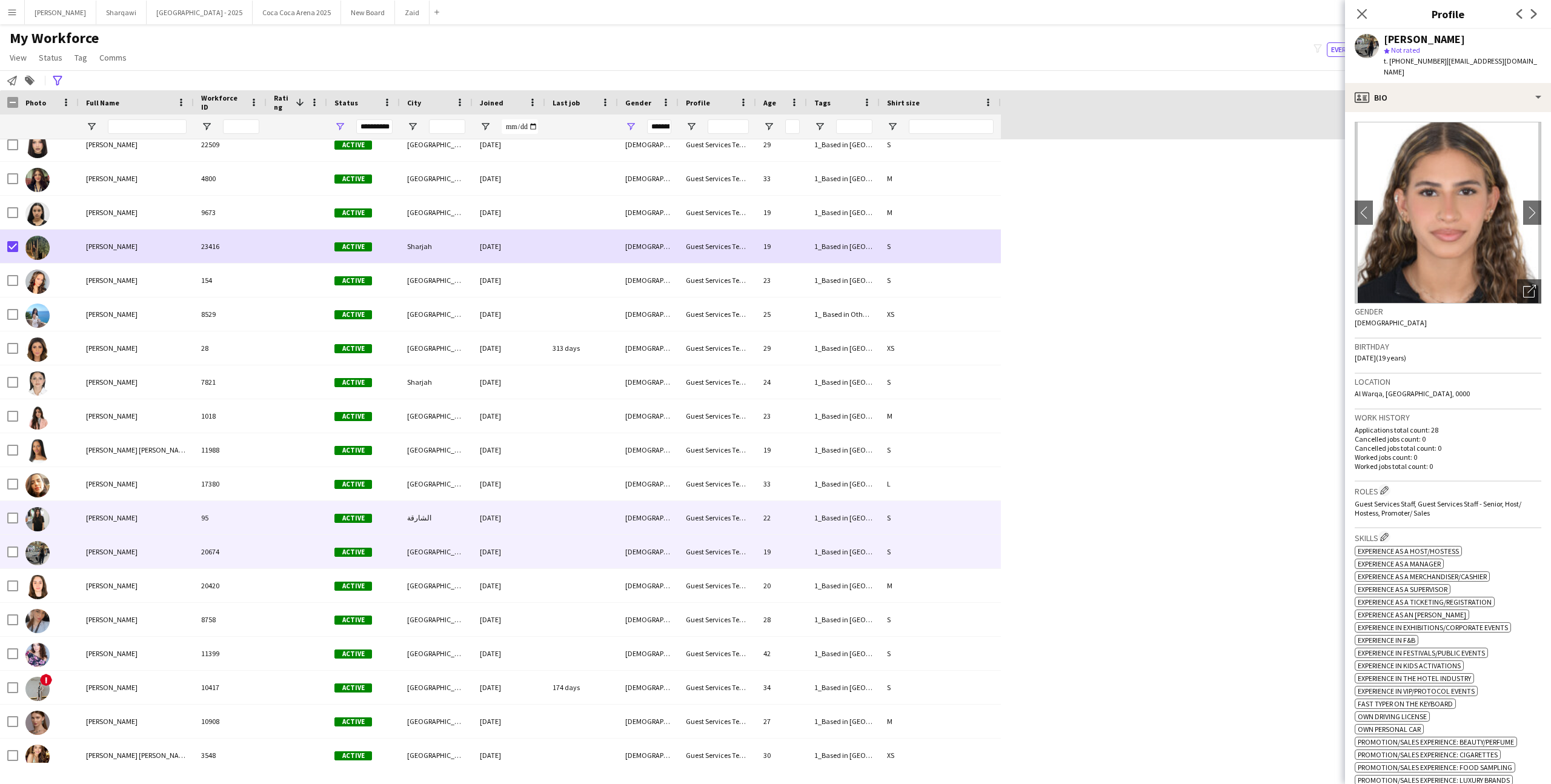
click at [135, 519] on div "[PERSON_NAME]" at bounding box center [136, 518] width 115 height 33
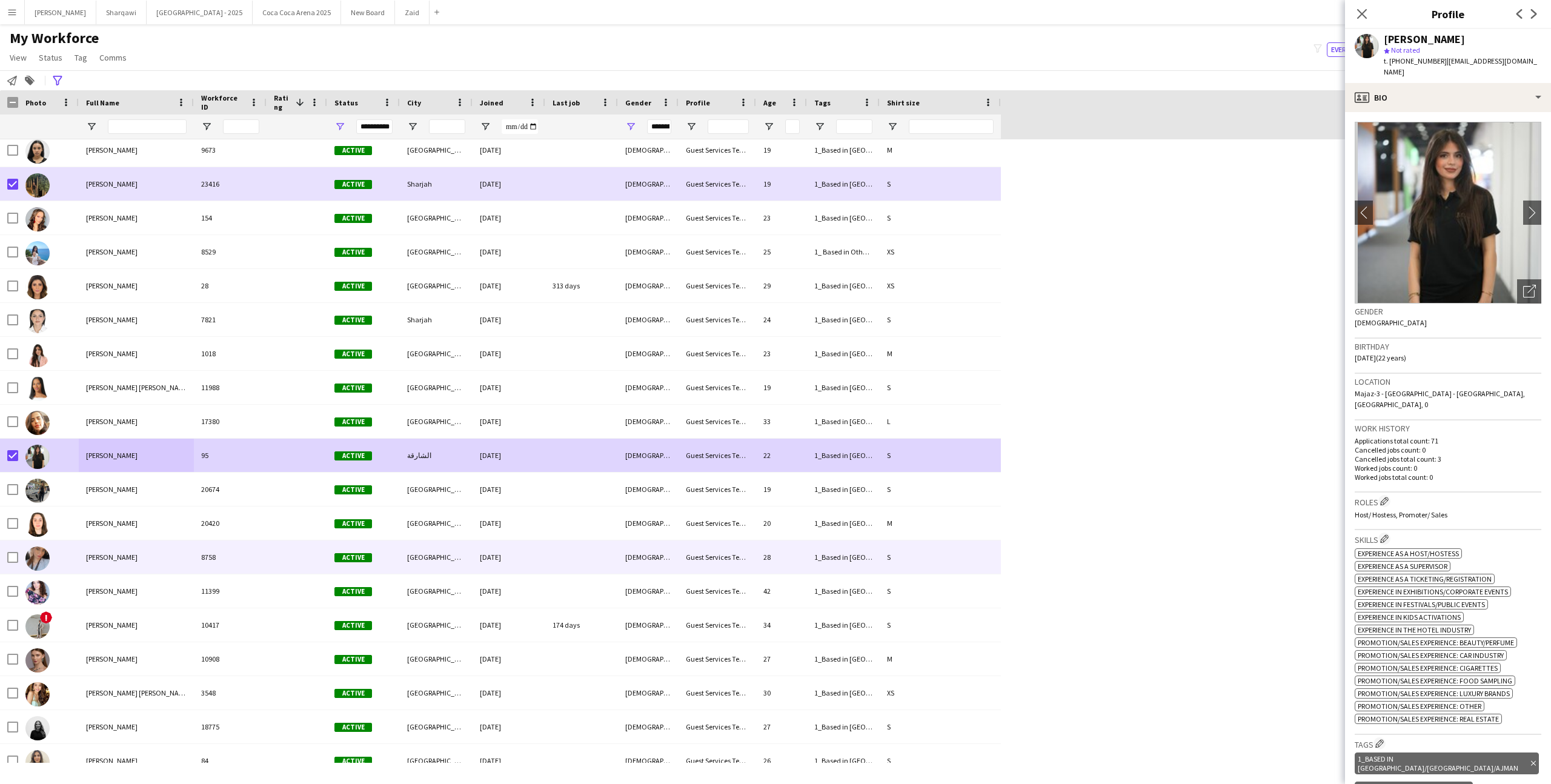
click at [133, 561] on div "[PERSON_NAME]" at bounding box center [136, 556] width 115 height 33
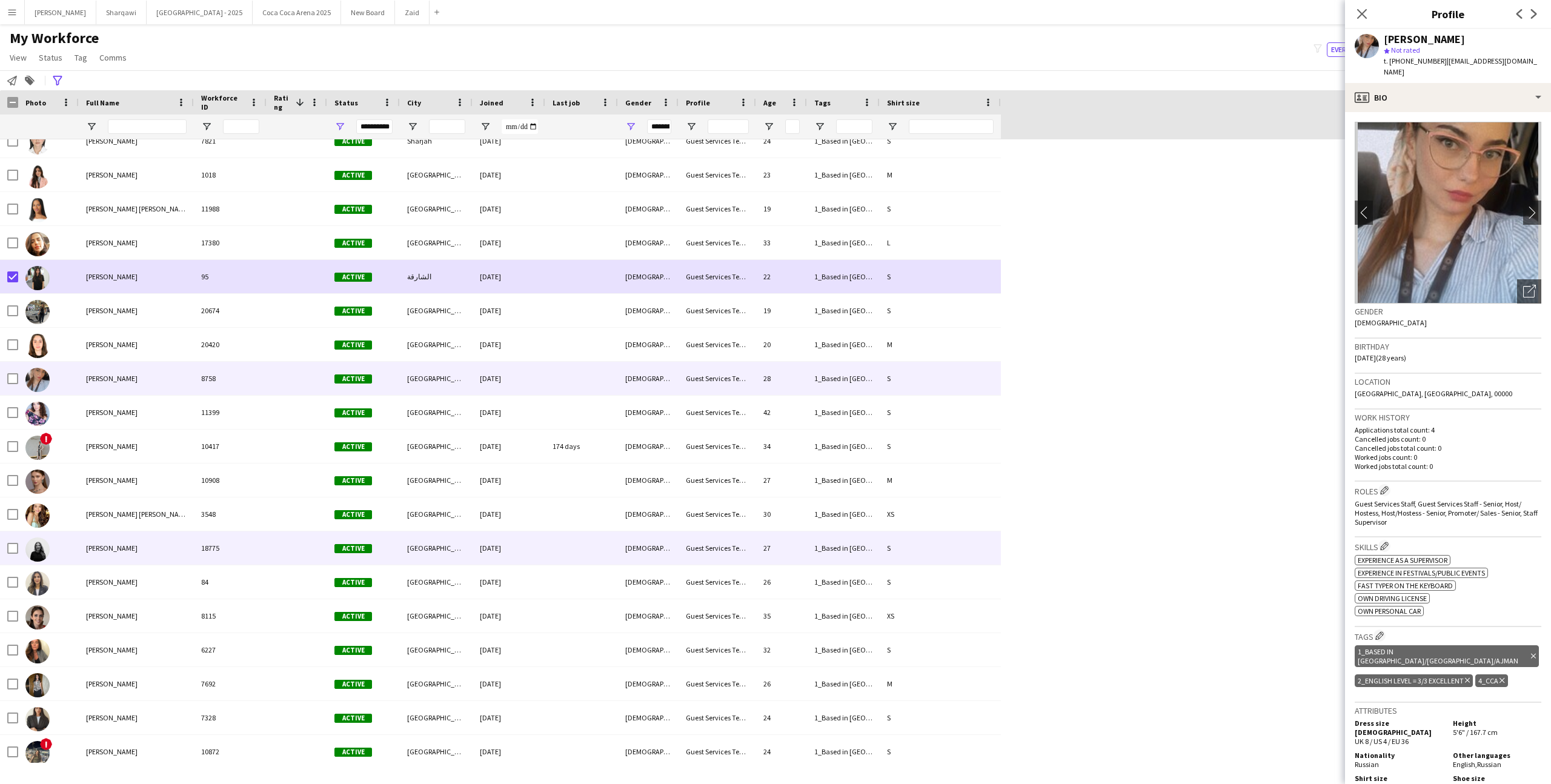
click at [128, 534] on div "[PERSON_NAME]" at bounding box center [136, 548] width 115 height 33
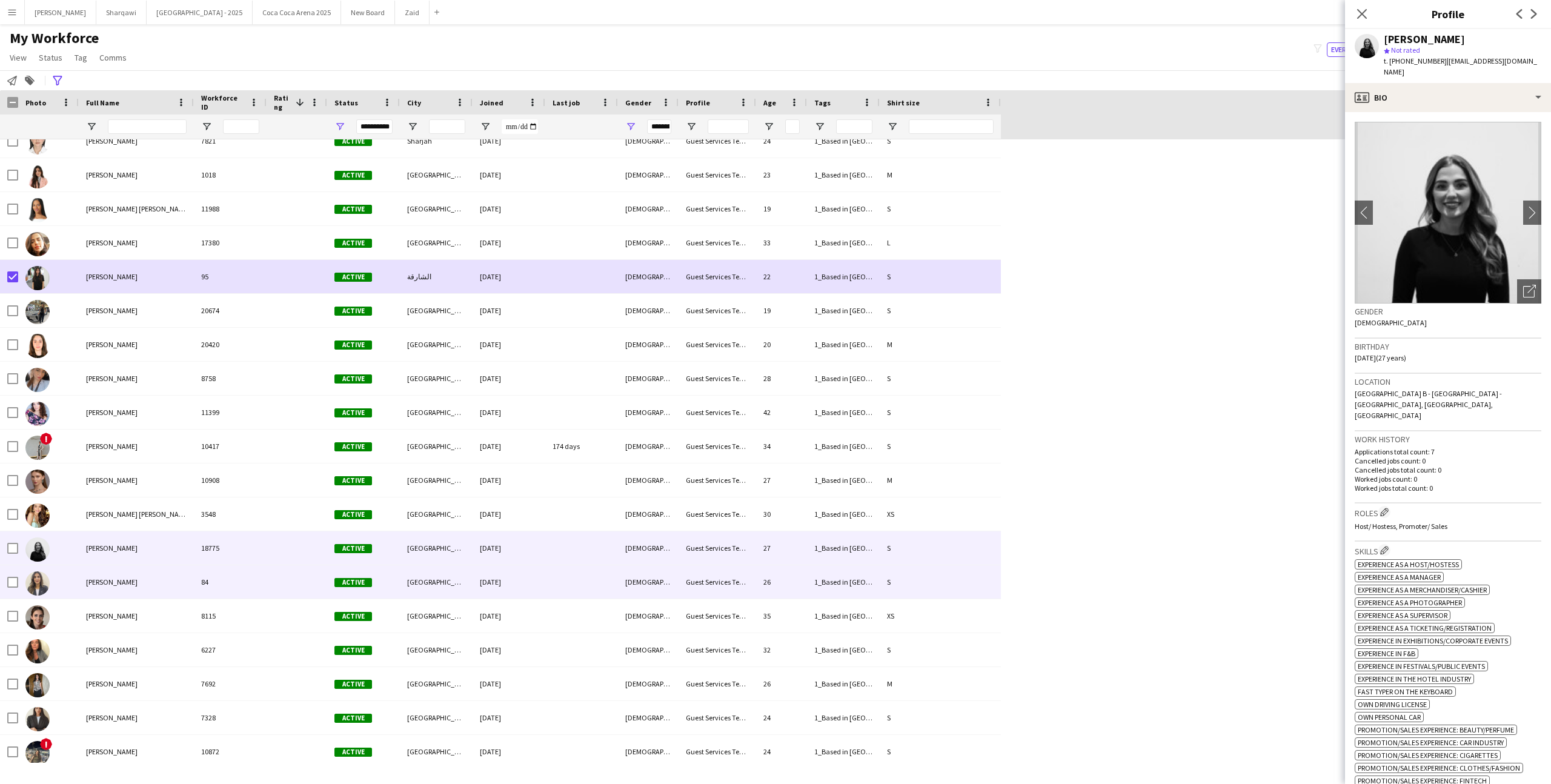
click at [151, 575] on div "[PERSON_NAME]" at bounding box center [136, 582] width 115 height 33
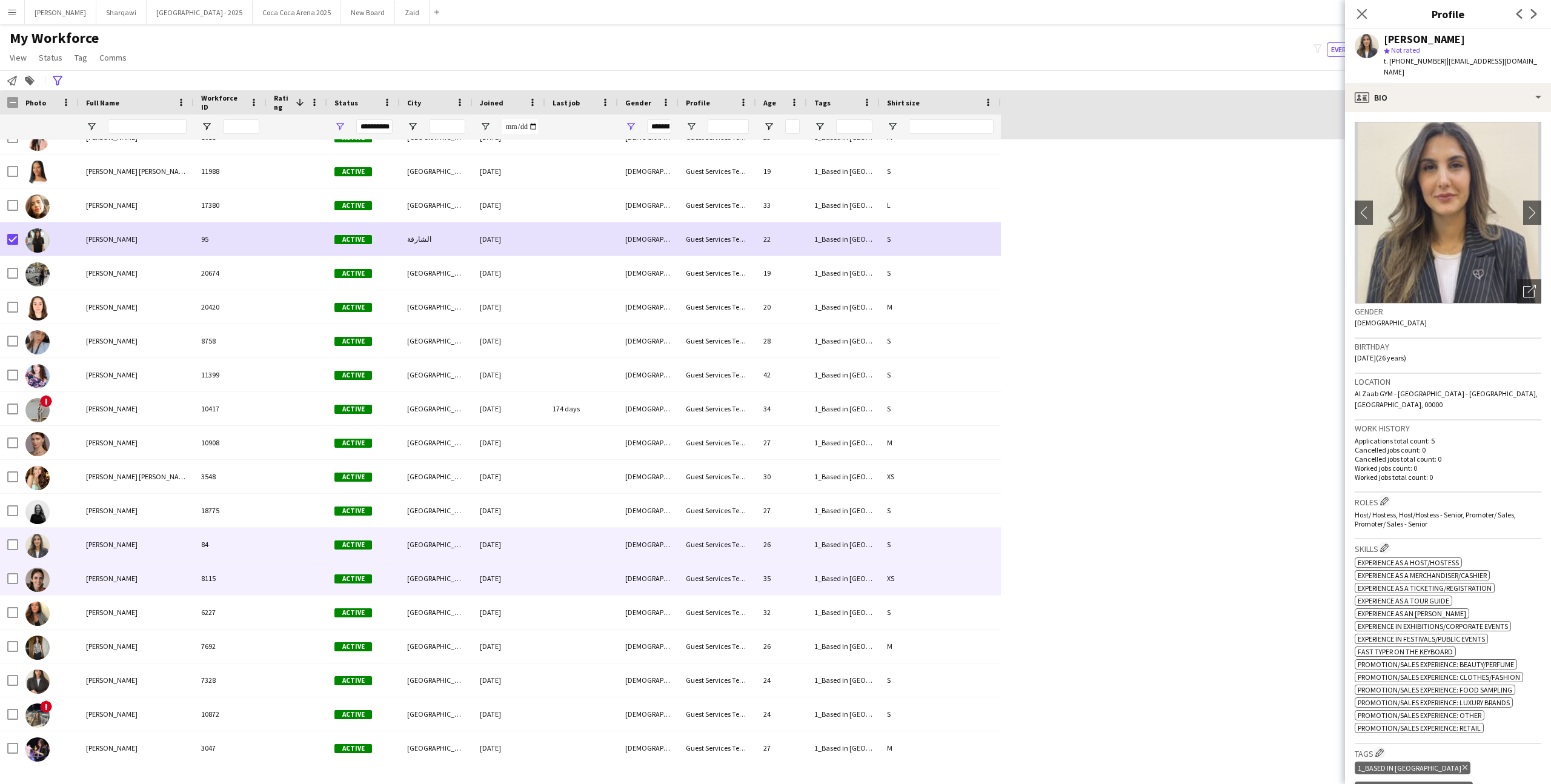
click at [151, 576] on div "[PERSON_NAME]" at bounding box center [136, 577] width 115 height 33
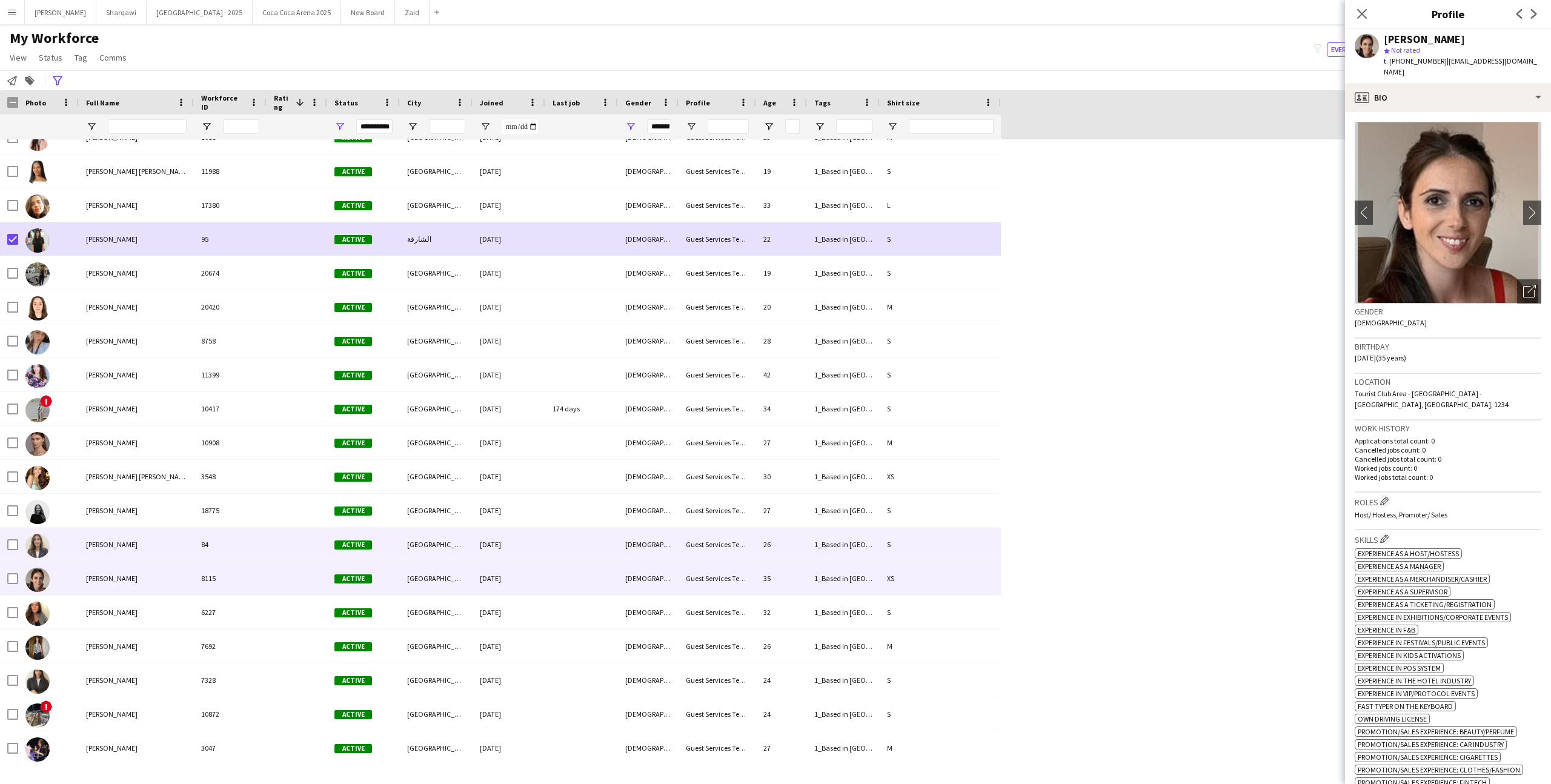
click at [134, 549] on div "[PERSON_NAME]" at bounding box center [136, 543] width 115 height 33
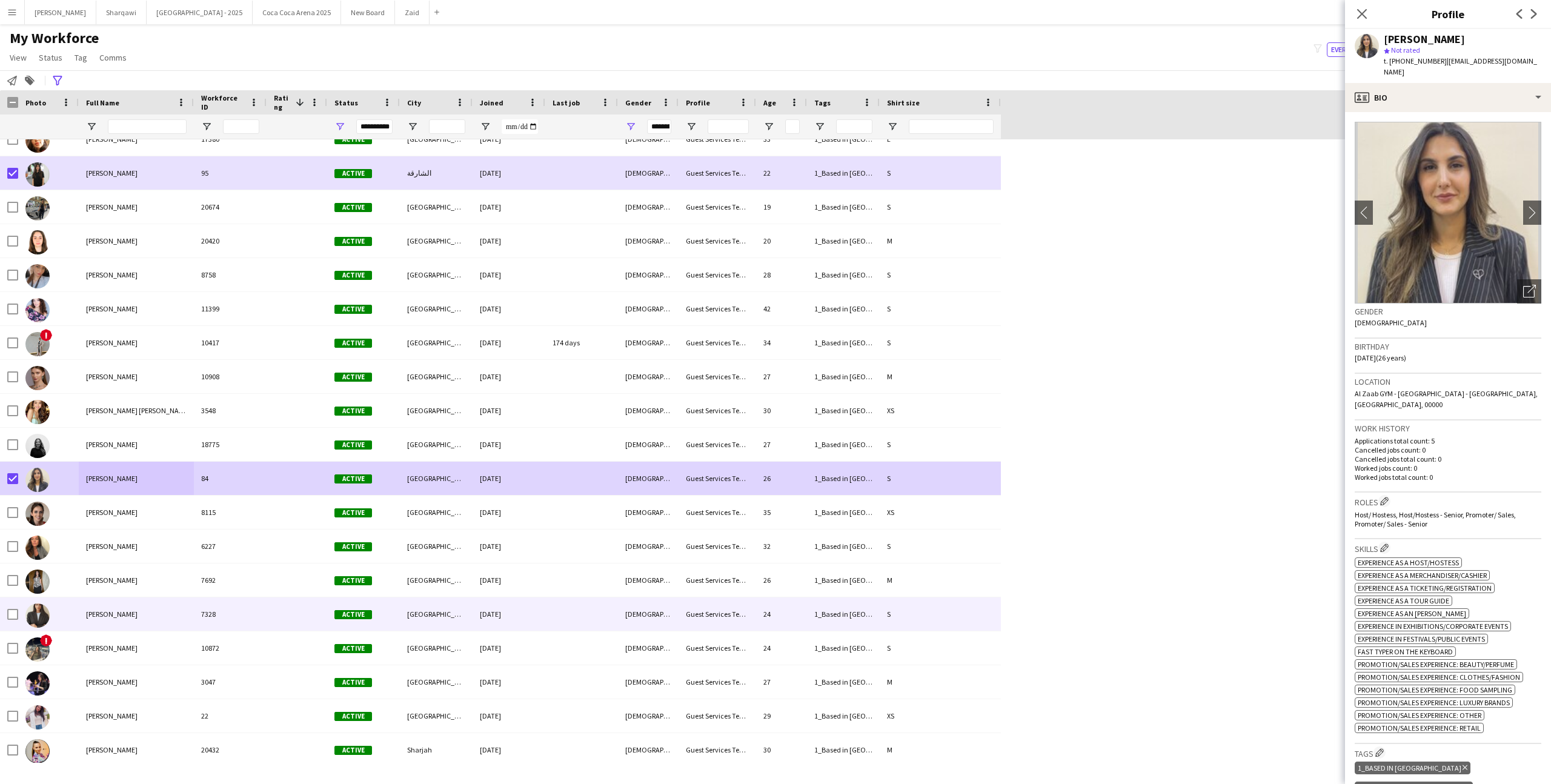
click at [119, 604] on div "[PERSON_NAME]" at bounding box center [136, 613] width 115 height 33
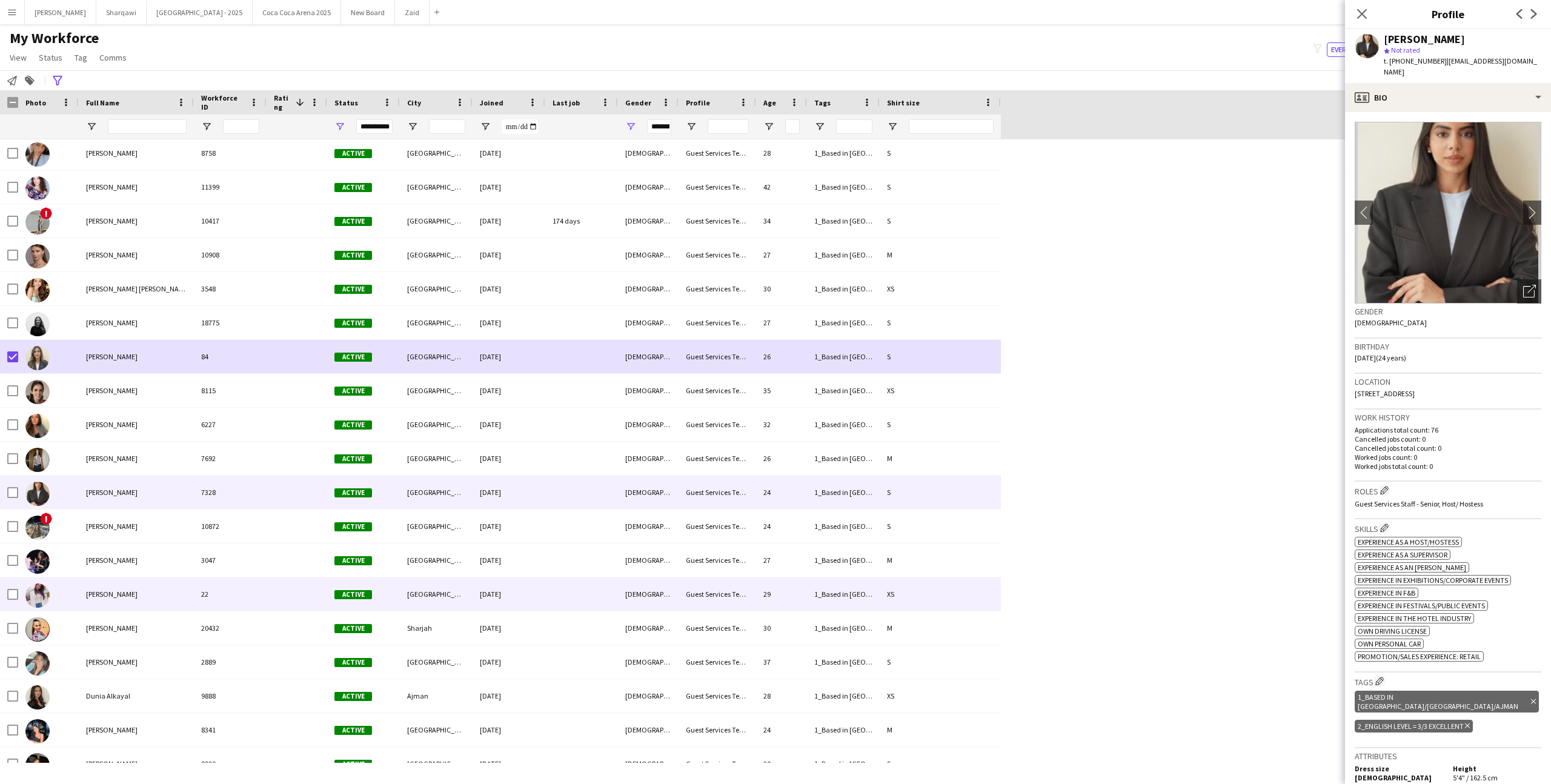
click at [119, 604] on div "[PERSON_NAME]" at bounding box center [136, 594] width 115 height 33
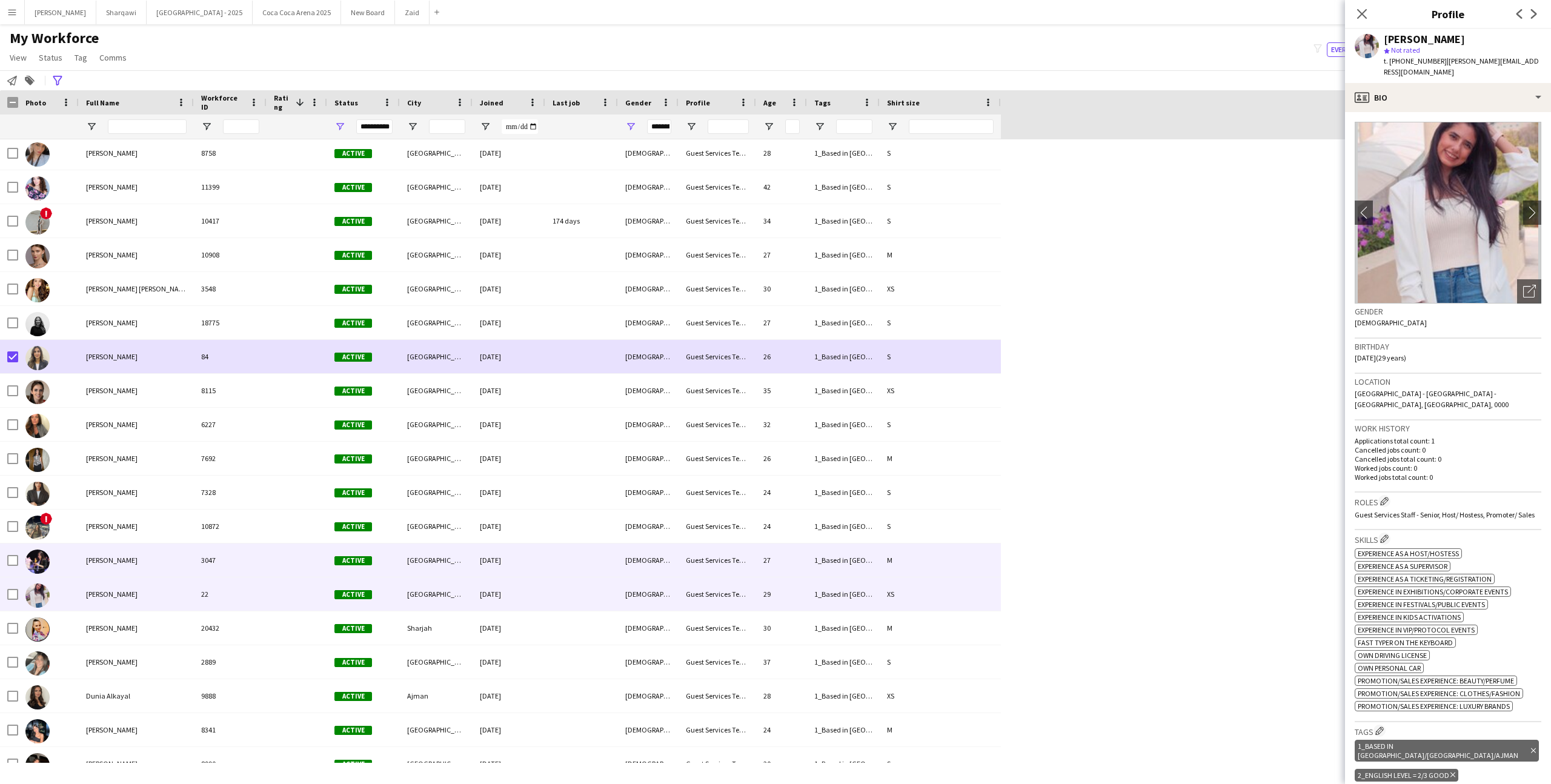
click at [134, 561] on div "[PERSON_NAME]" at bounding box center [136, 560] width 115 height 33
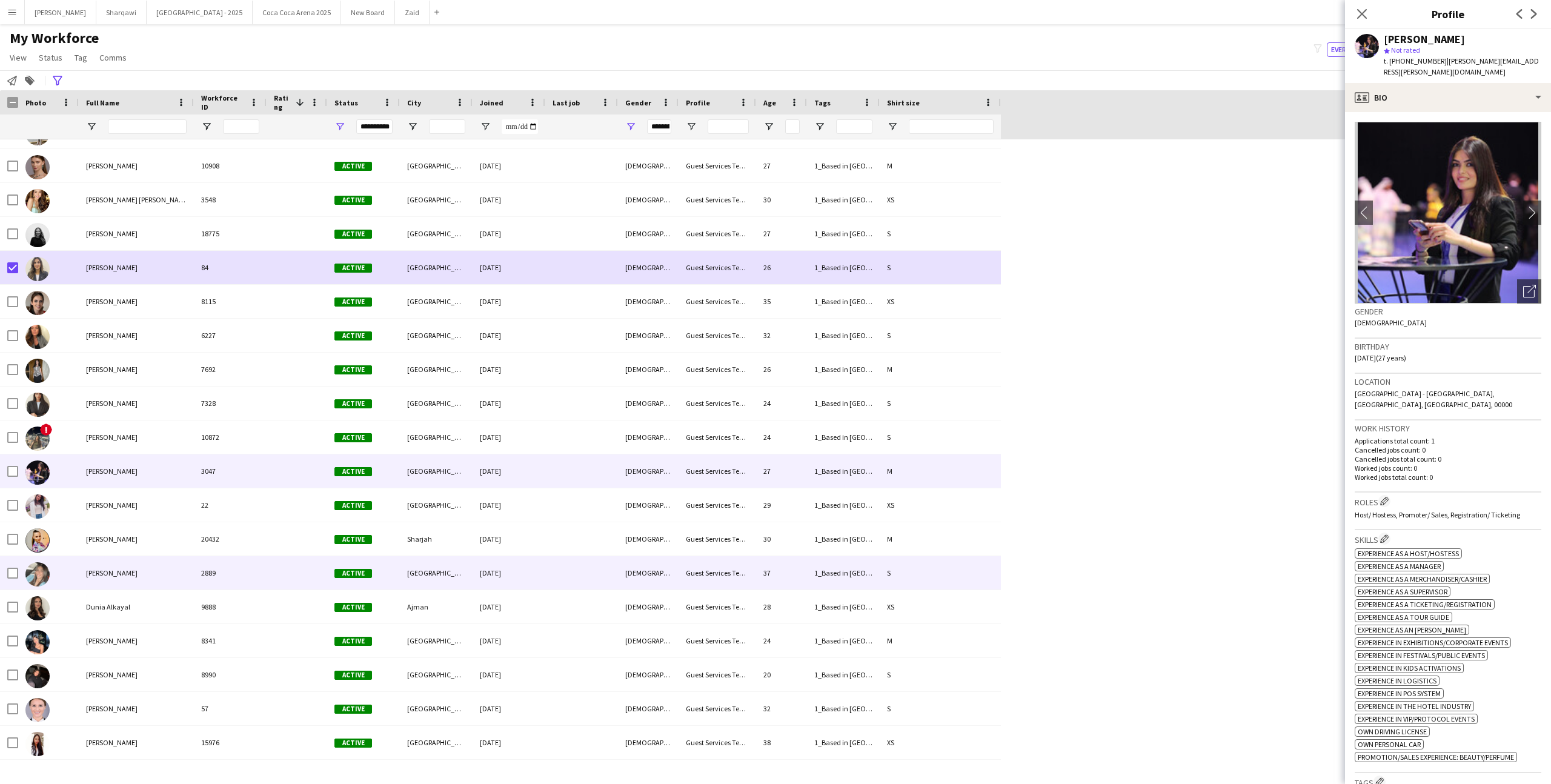
click at [134, 560] on div "[PERSON_NAME]" at bounding box center [136, 573] width 115 height 33
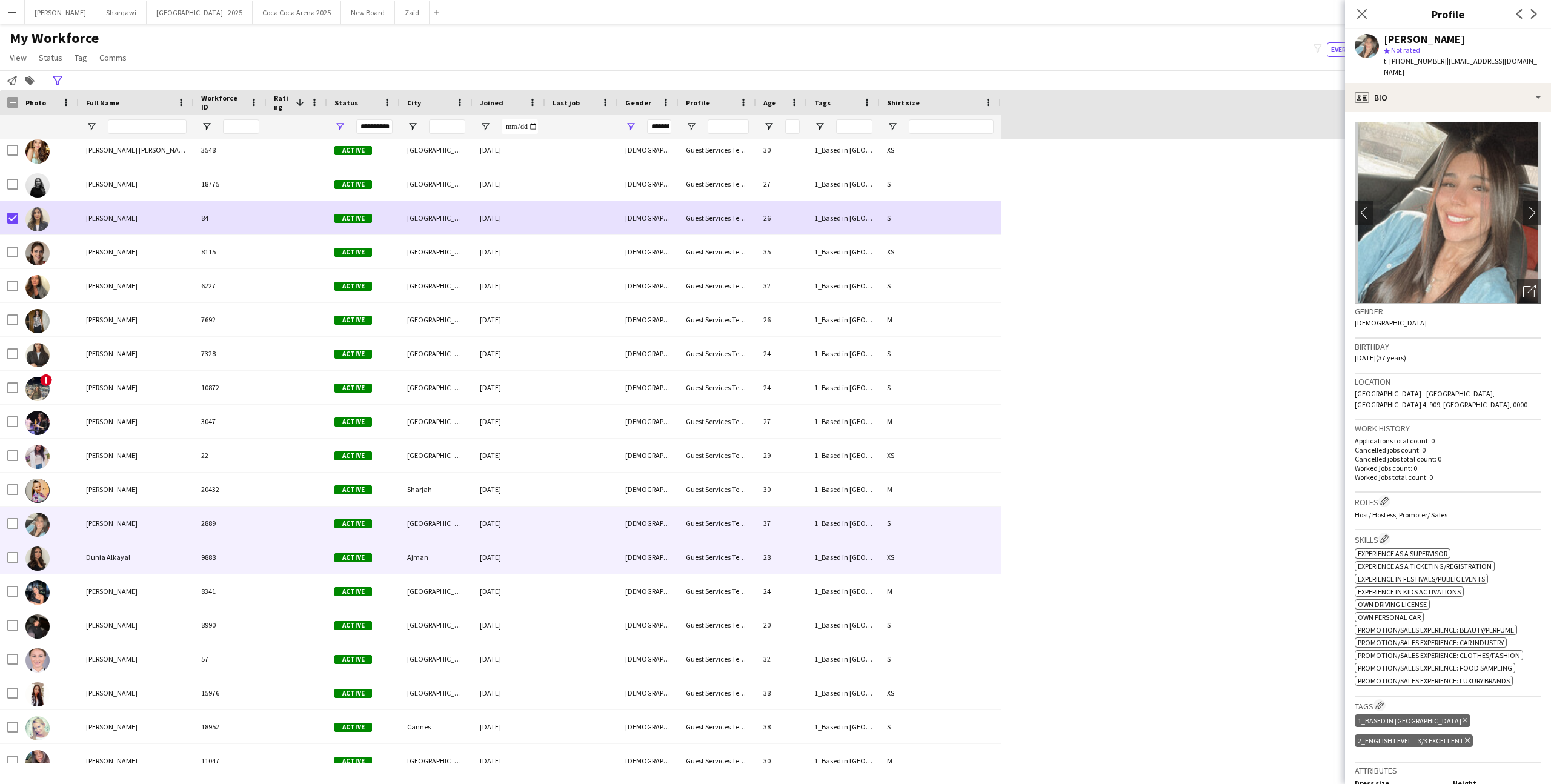
click at [134, 559] on div "Dunia Alkayal" at bounding box center [136, 556] width 115 height 33
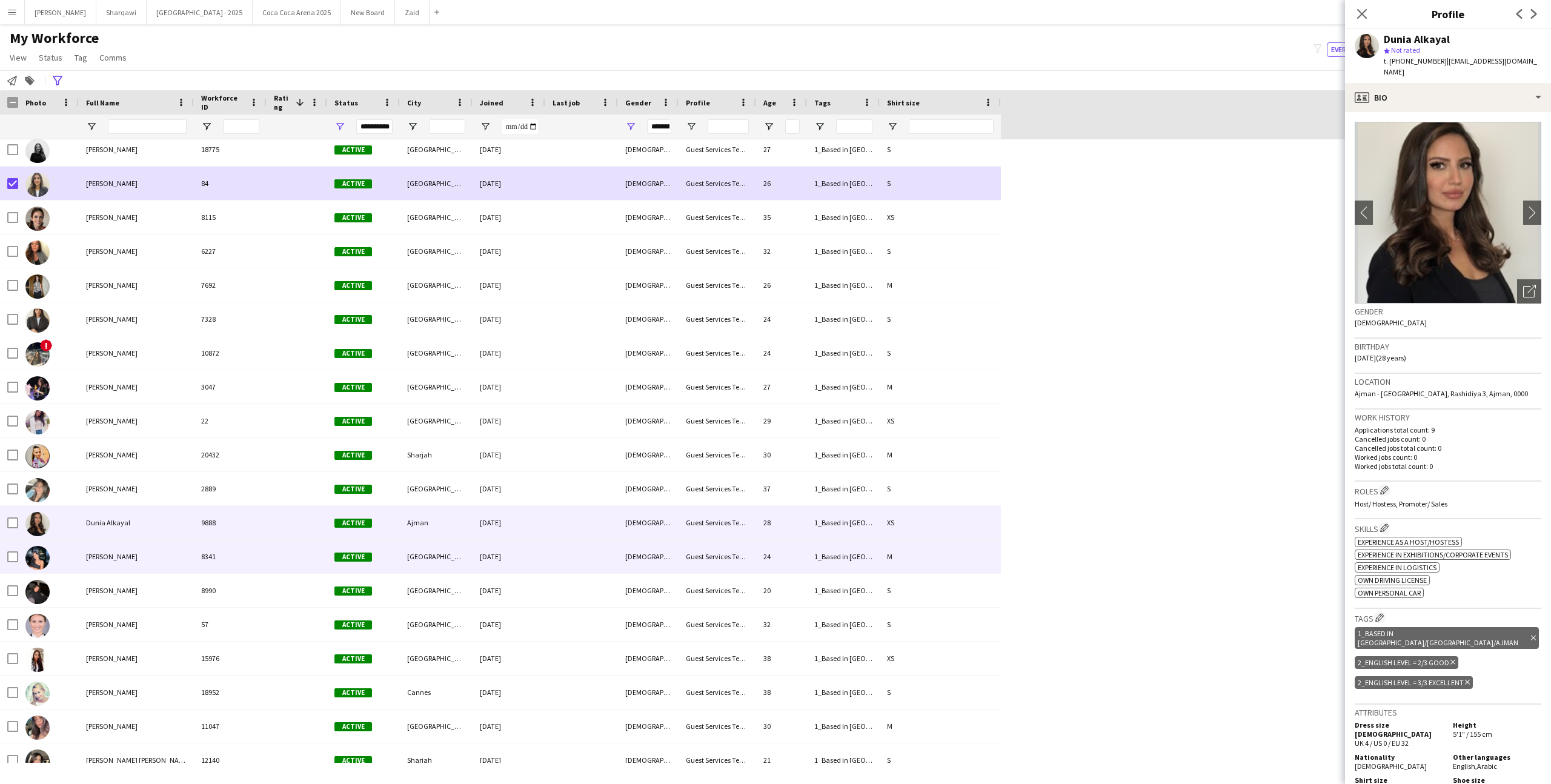
click at [133, 559] on div "[PERSON_NAME]" at bounding box center [136, 556] width 115 height 33
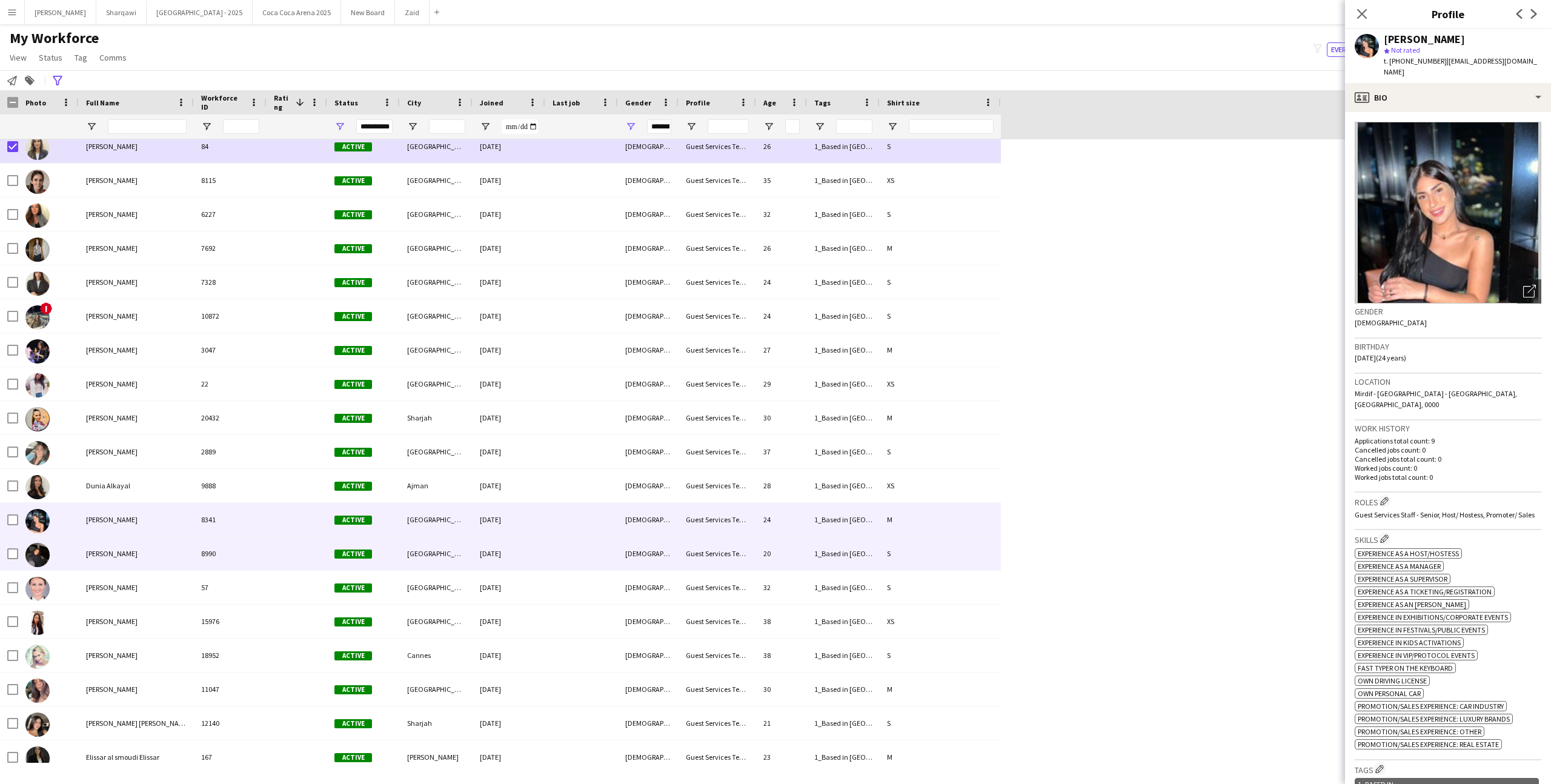
click at [133, 559] on div "[PERSON_NAME]" at bounding box center [136, 553] width 115 height 33
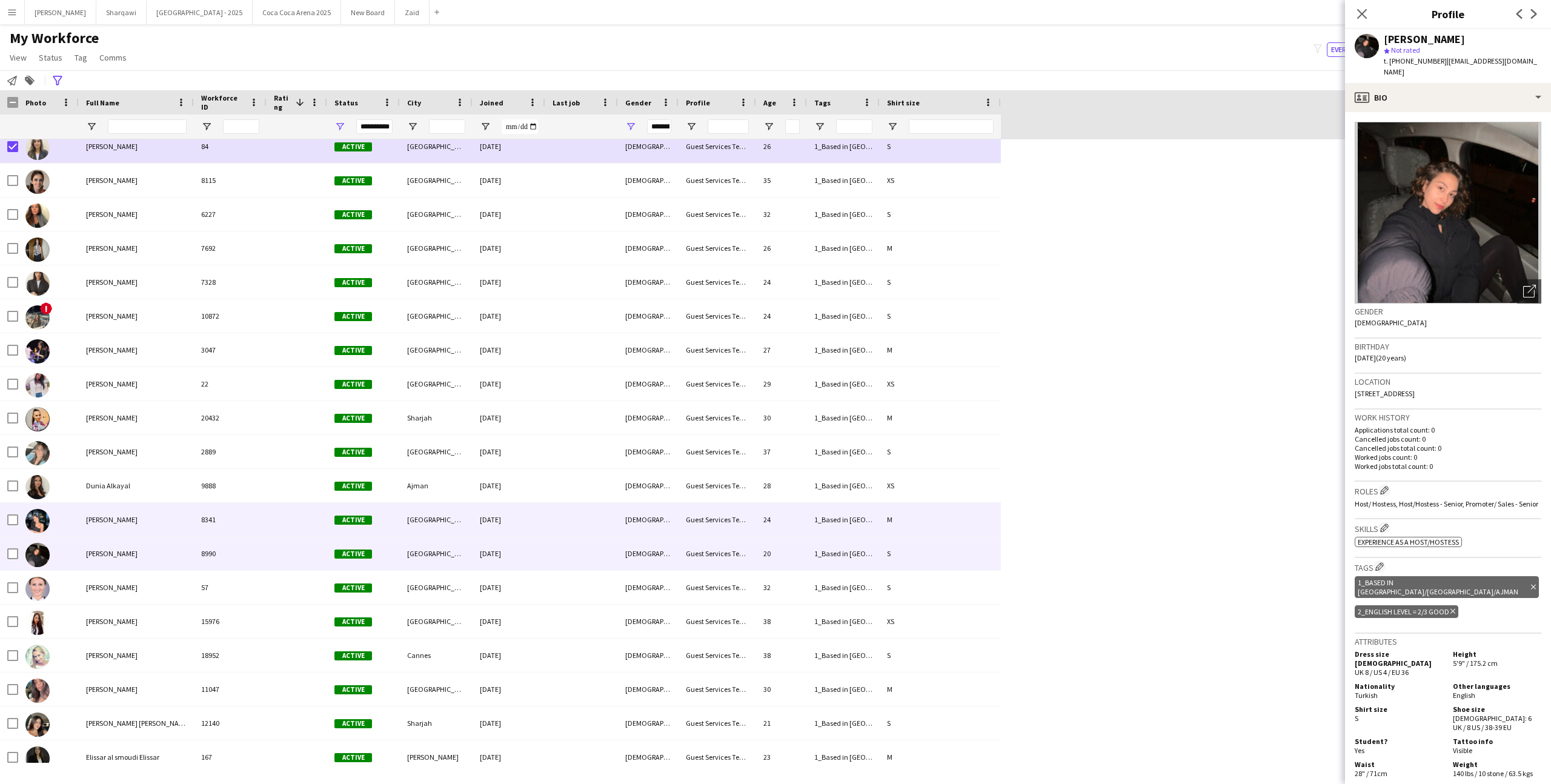
click at [126, 530] on div "[PERSON_NAME]" at bounding box center [136, 519] width 115 height 33
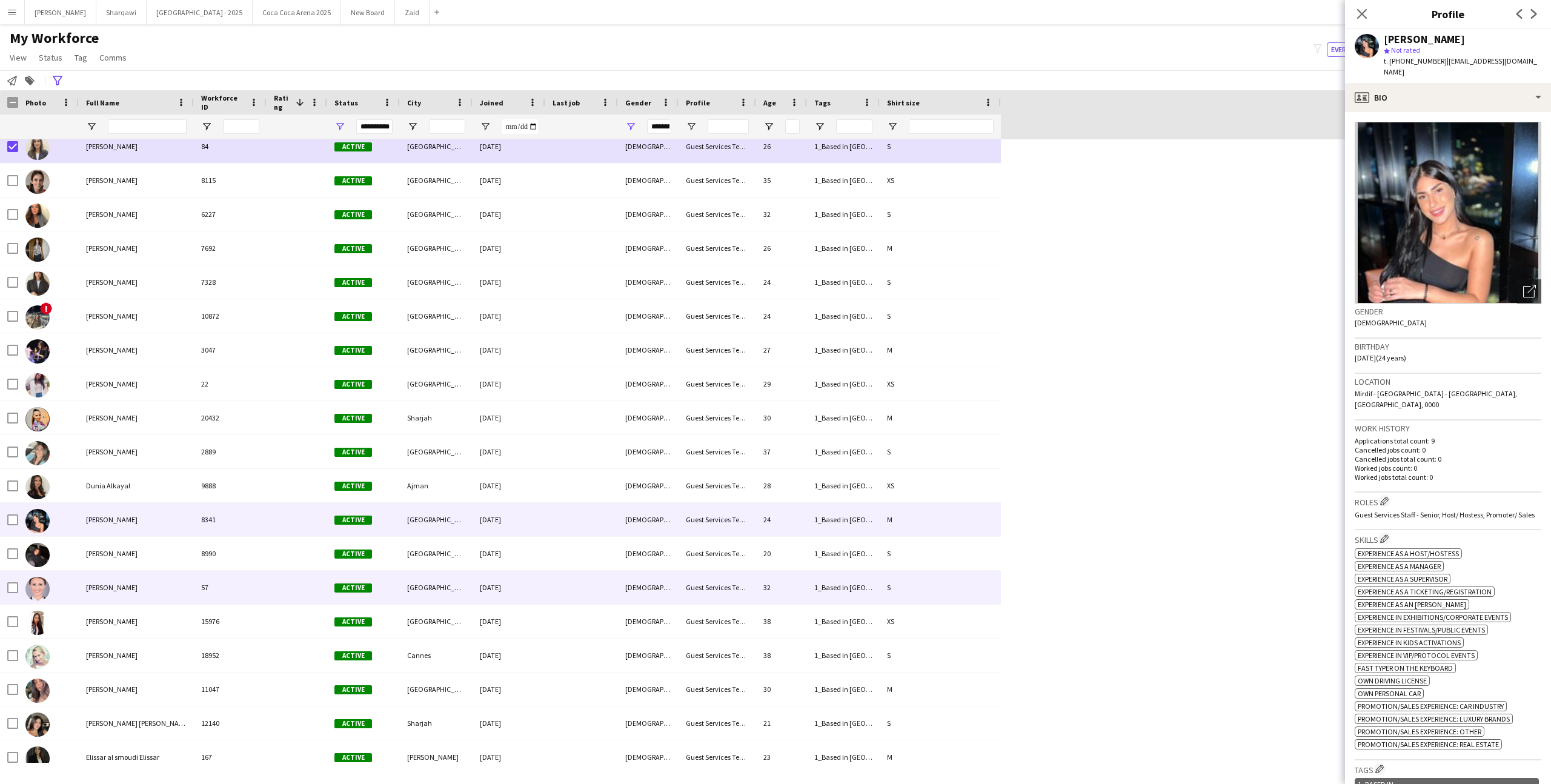
click at [145, 594] on div "[PERSON_NAME]" at bounding box center [136, 587] width 115 height 33
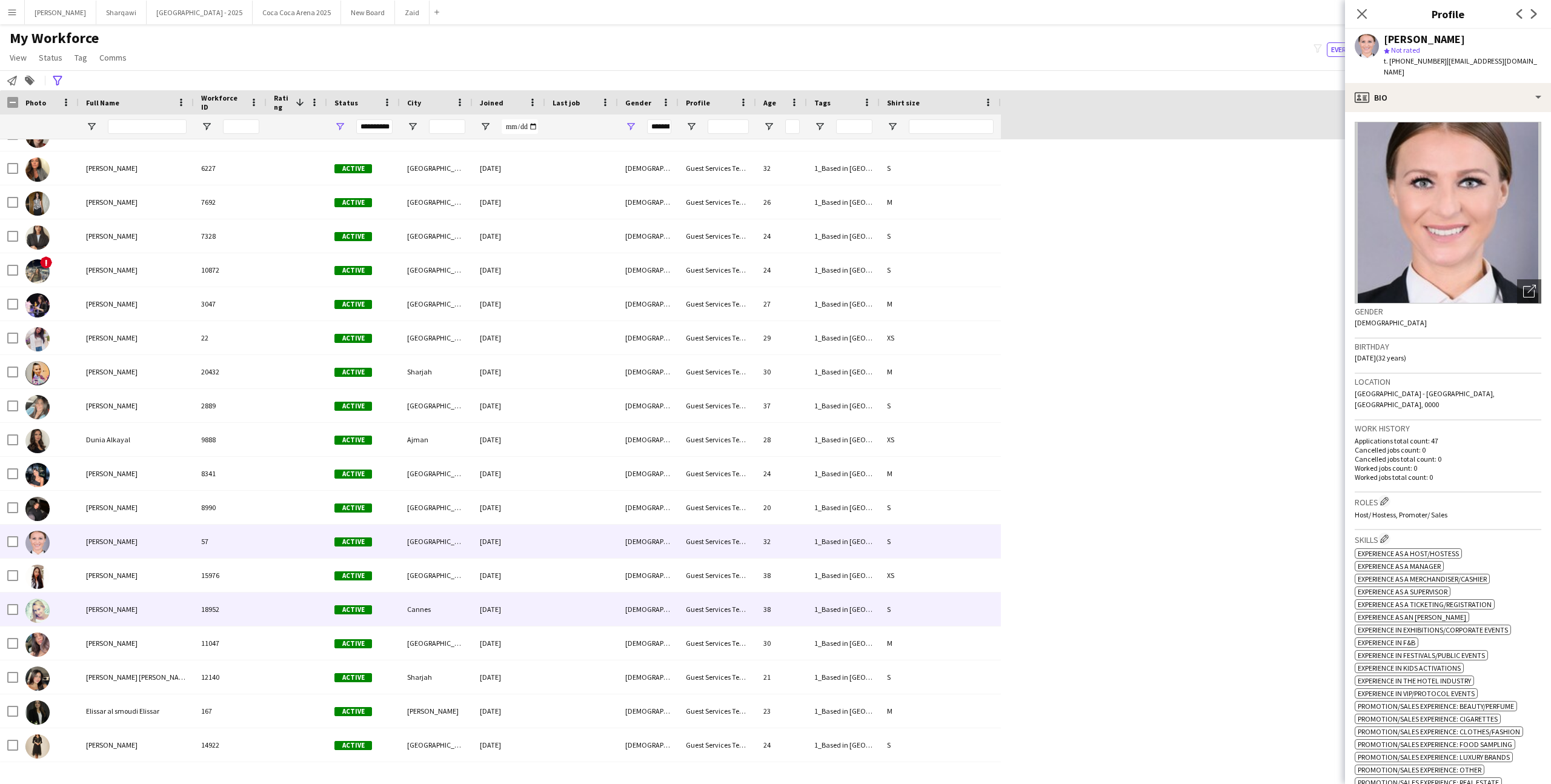
click at [144, 593] on div "[PERSON_NAME]" at bounding box center [136, 609] width 115 height 33
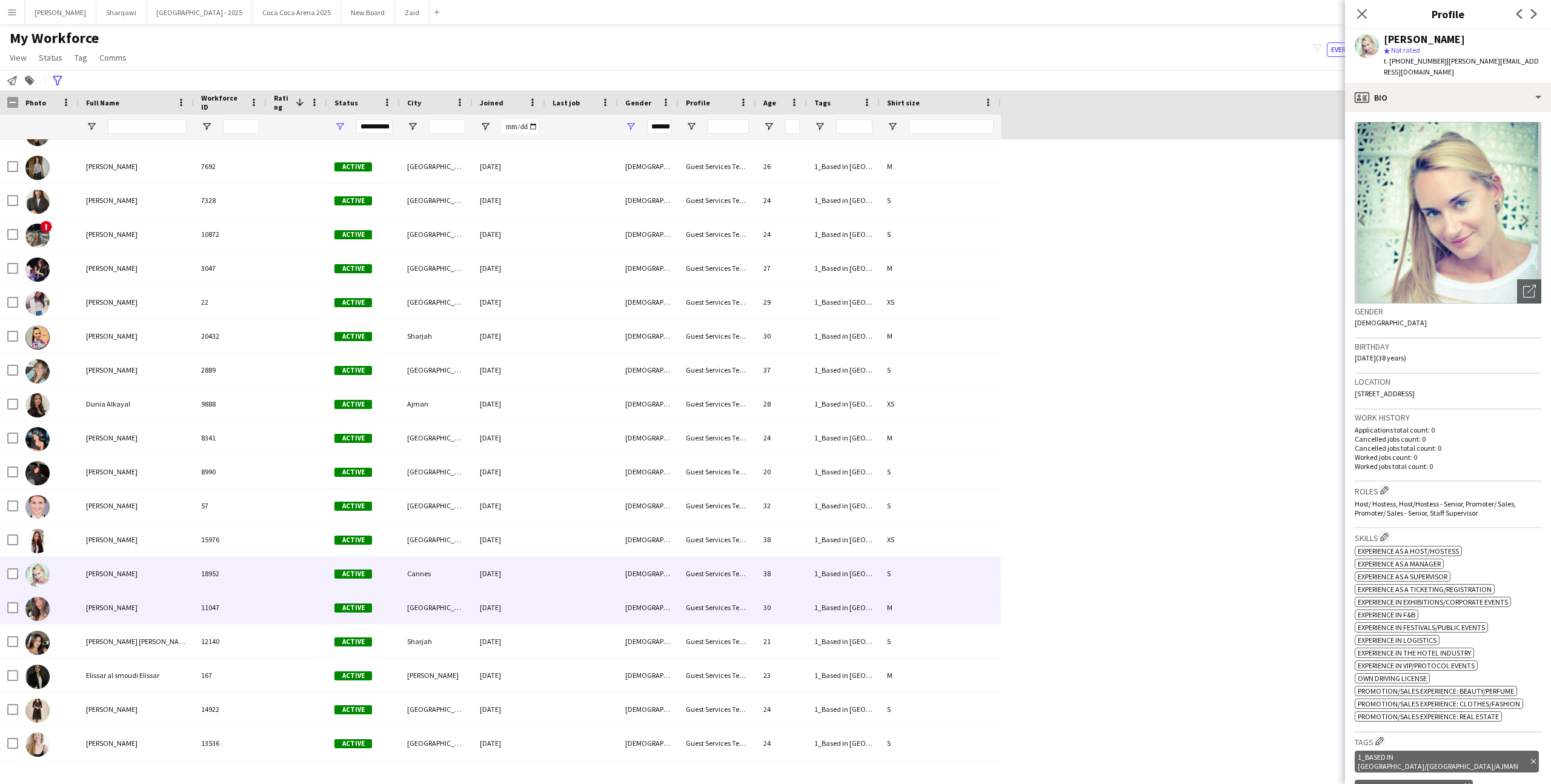
click at [144, 593] on div "[PERSON_NAME]" at bounding box center [136, 607] width 115 height 33
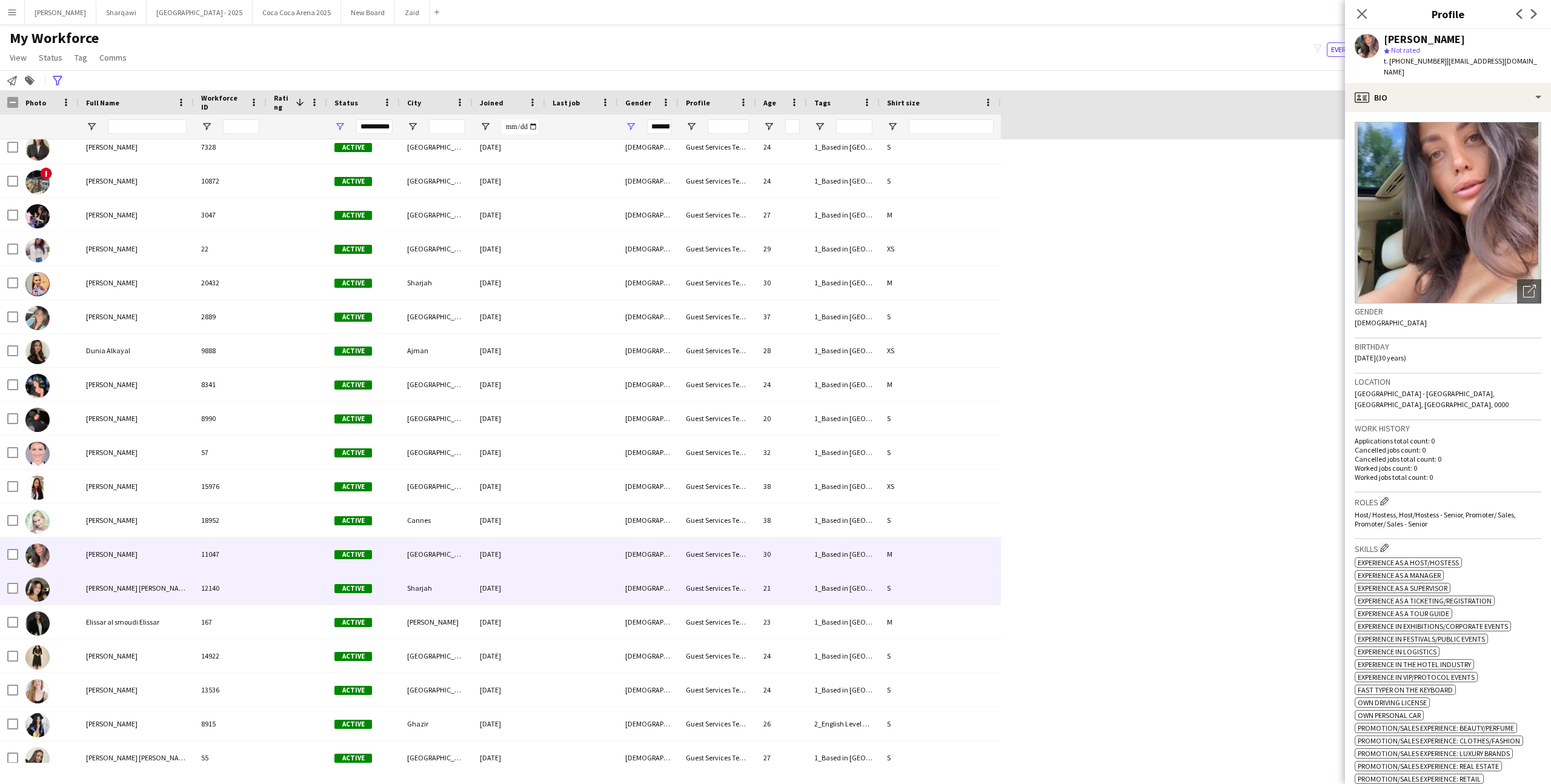
click at [144, 593] on div "[PERSON_NAME] [PERSON_NAME]" at bounding box center [136, 587] width 115 height 33
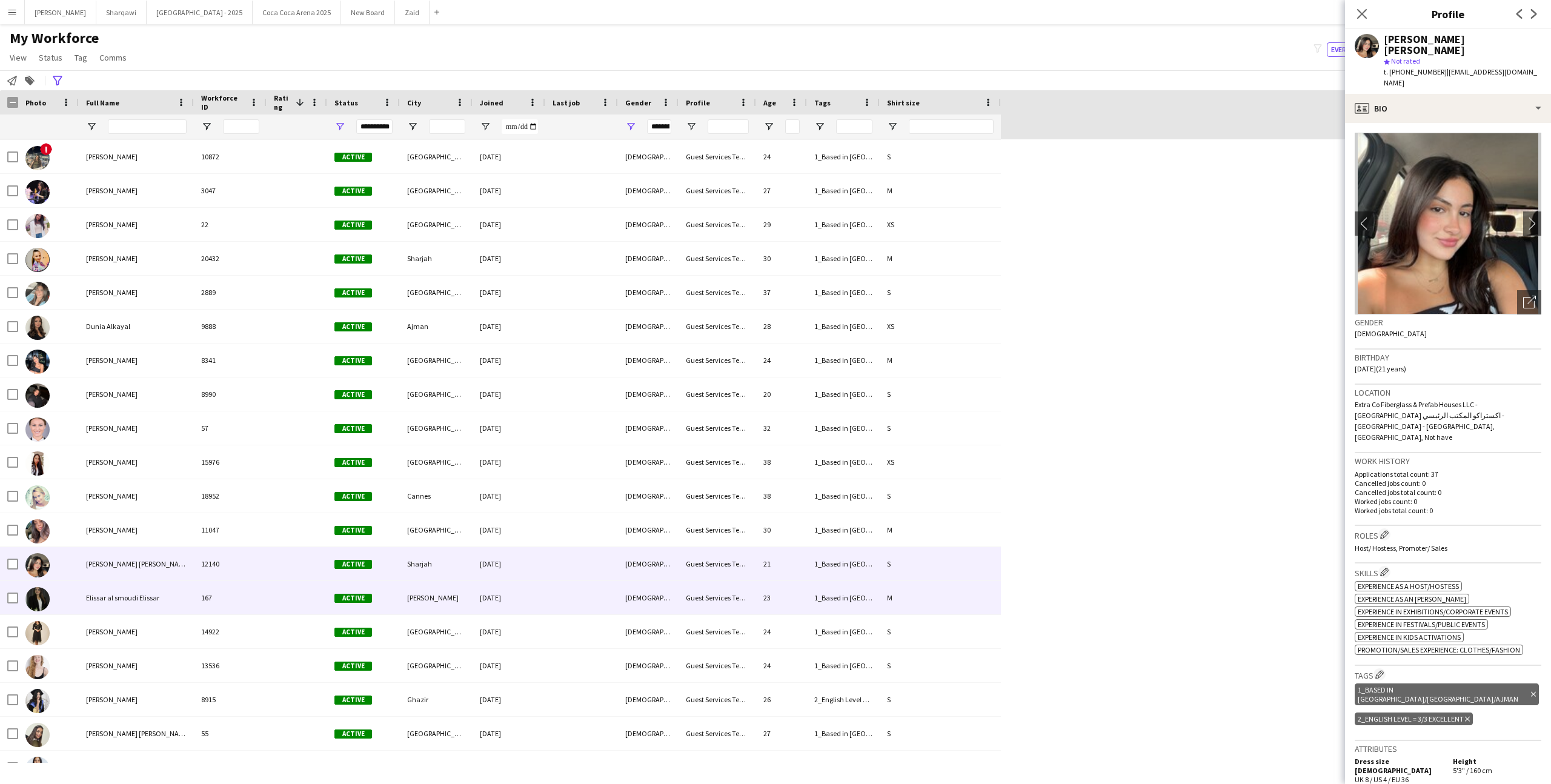
click at [144, 602] on span "Elissar al smoudi Elissar" at bounding box center [122, 597] width 74 height 9
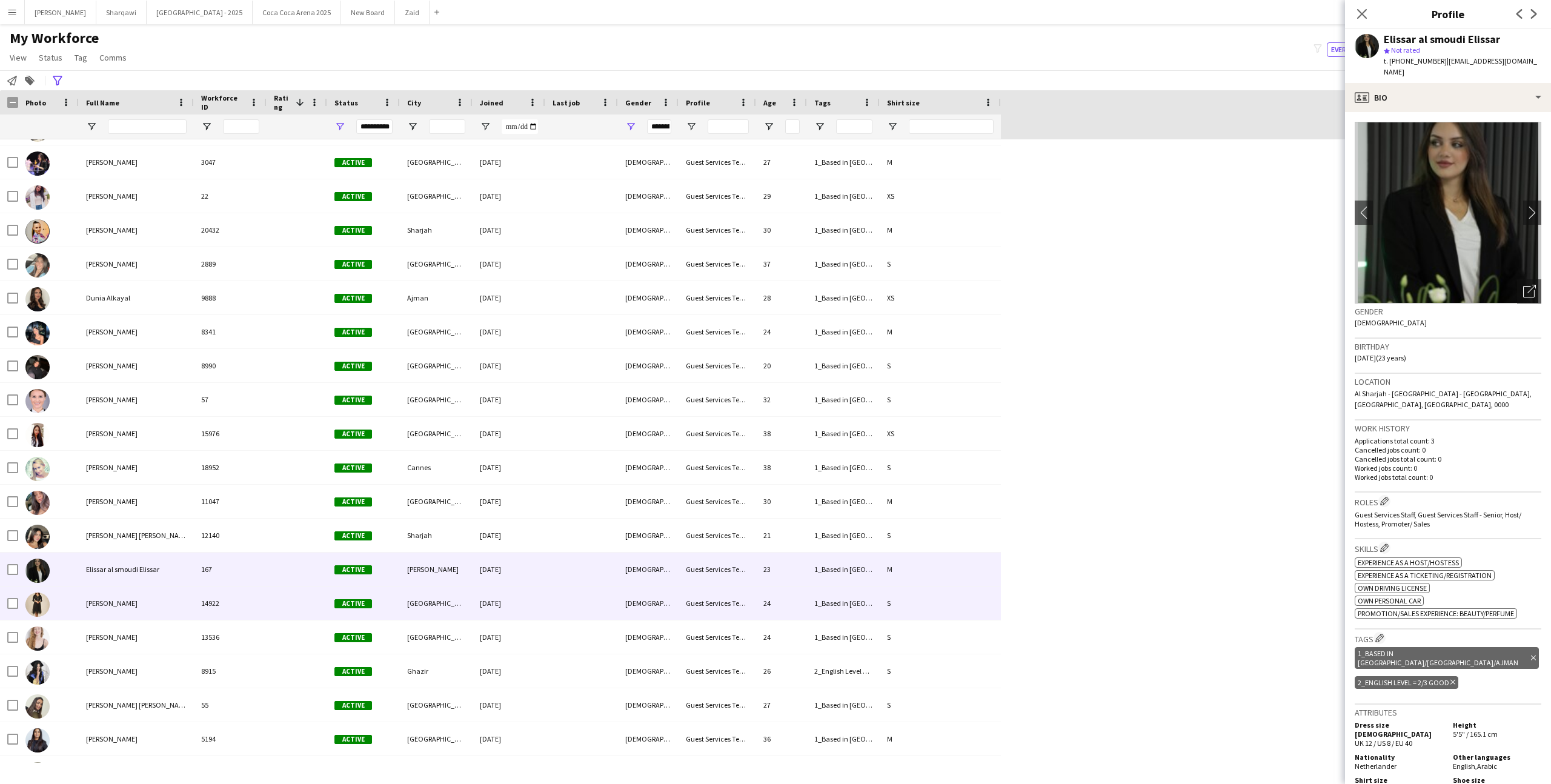
click at [144, 602] on div "[PERSON_NAME]" at bounding box center [136, 603] width 115 height 33
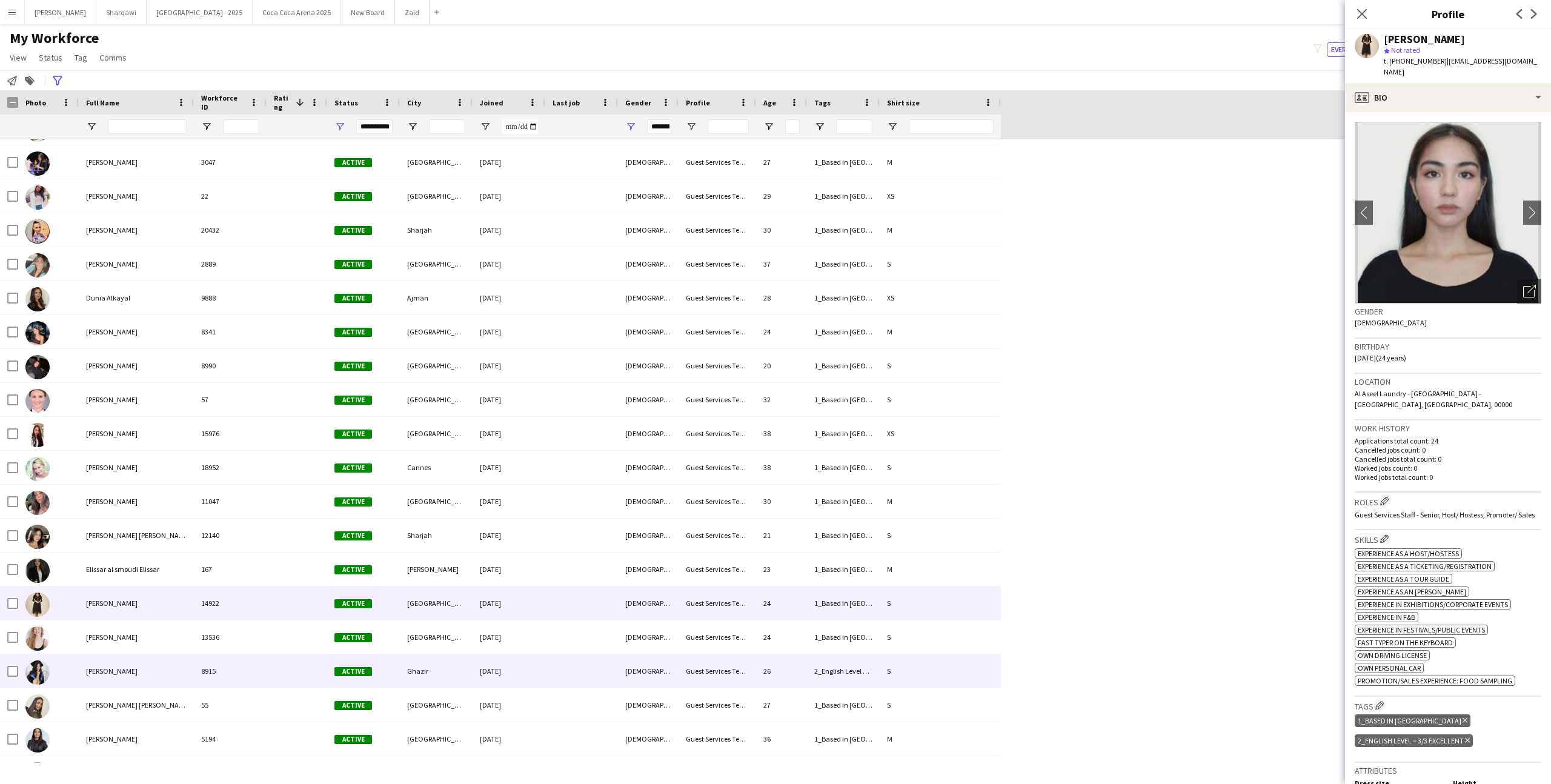
click at [182, 664] on div "[PERSON_NAME]" at bounding box center [136, 671] width 115 height 33
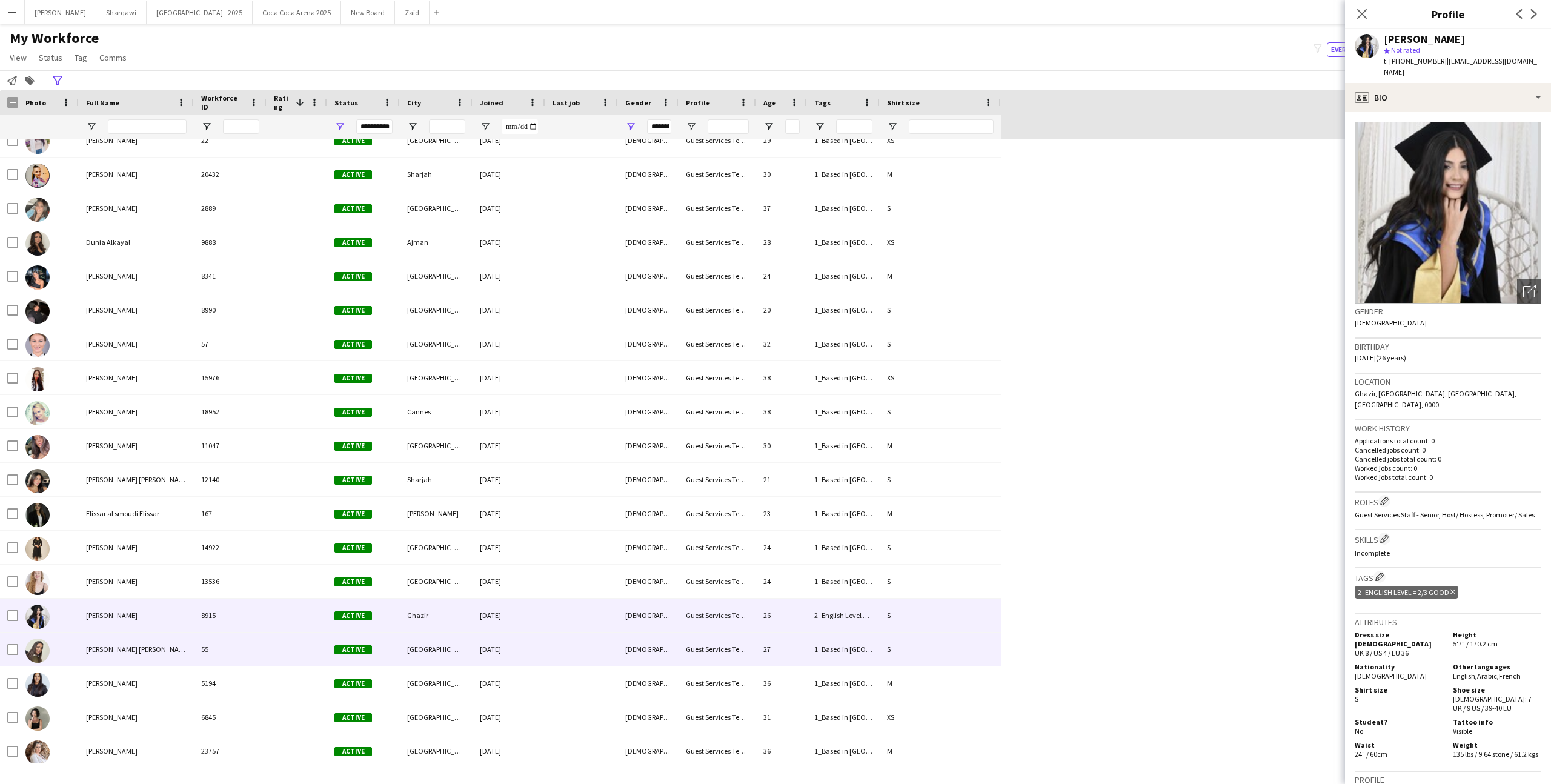
click at [182, 664] on div "[PERSON_NAME] [PERSON_NAME]" at bounding box center [136, 649] width 115 height 33
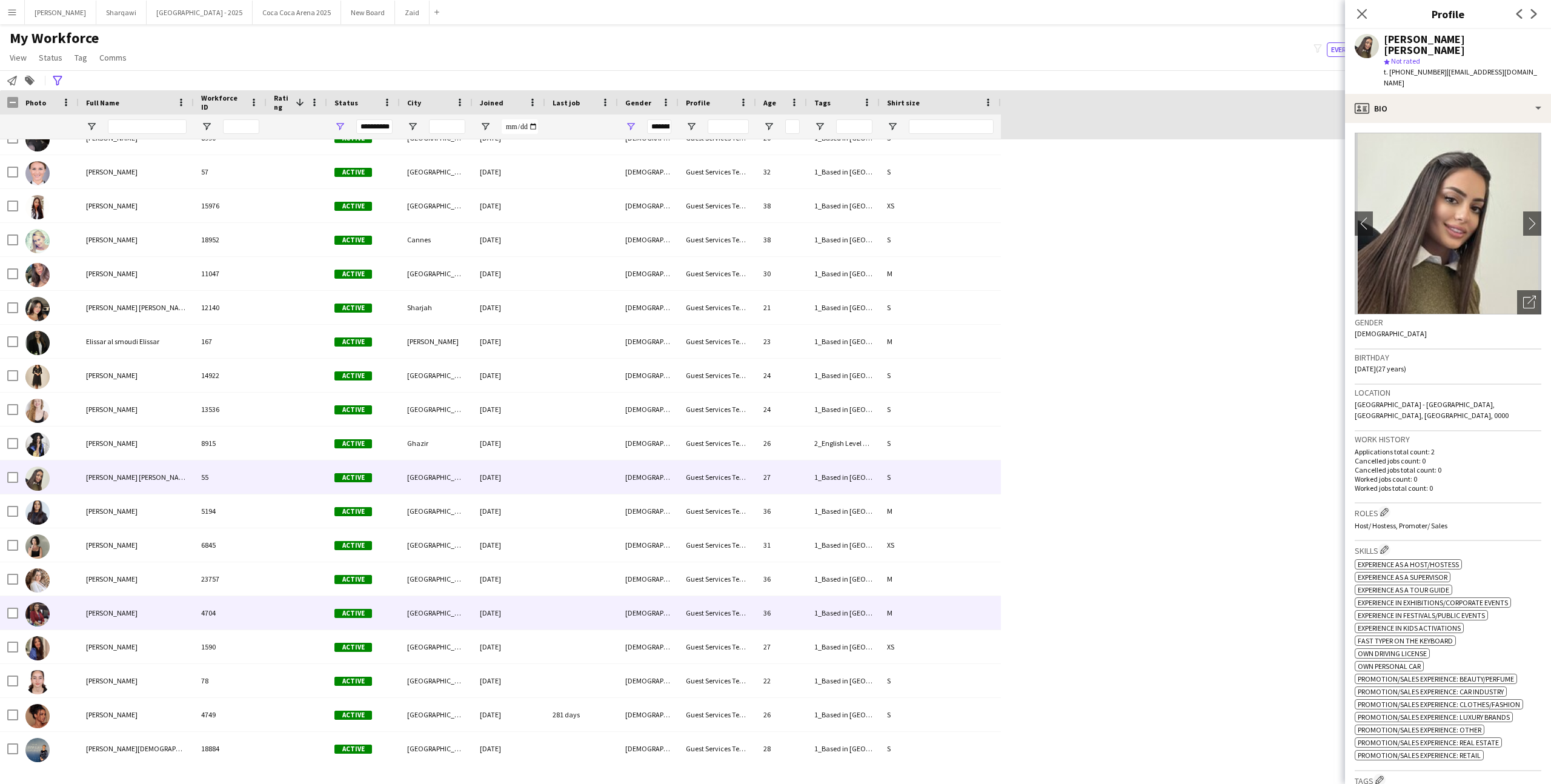
click at [212, 625] on div "4704" at bounding box center [230, 612] width 73 height 33
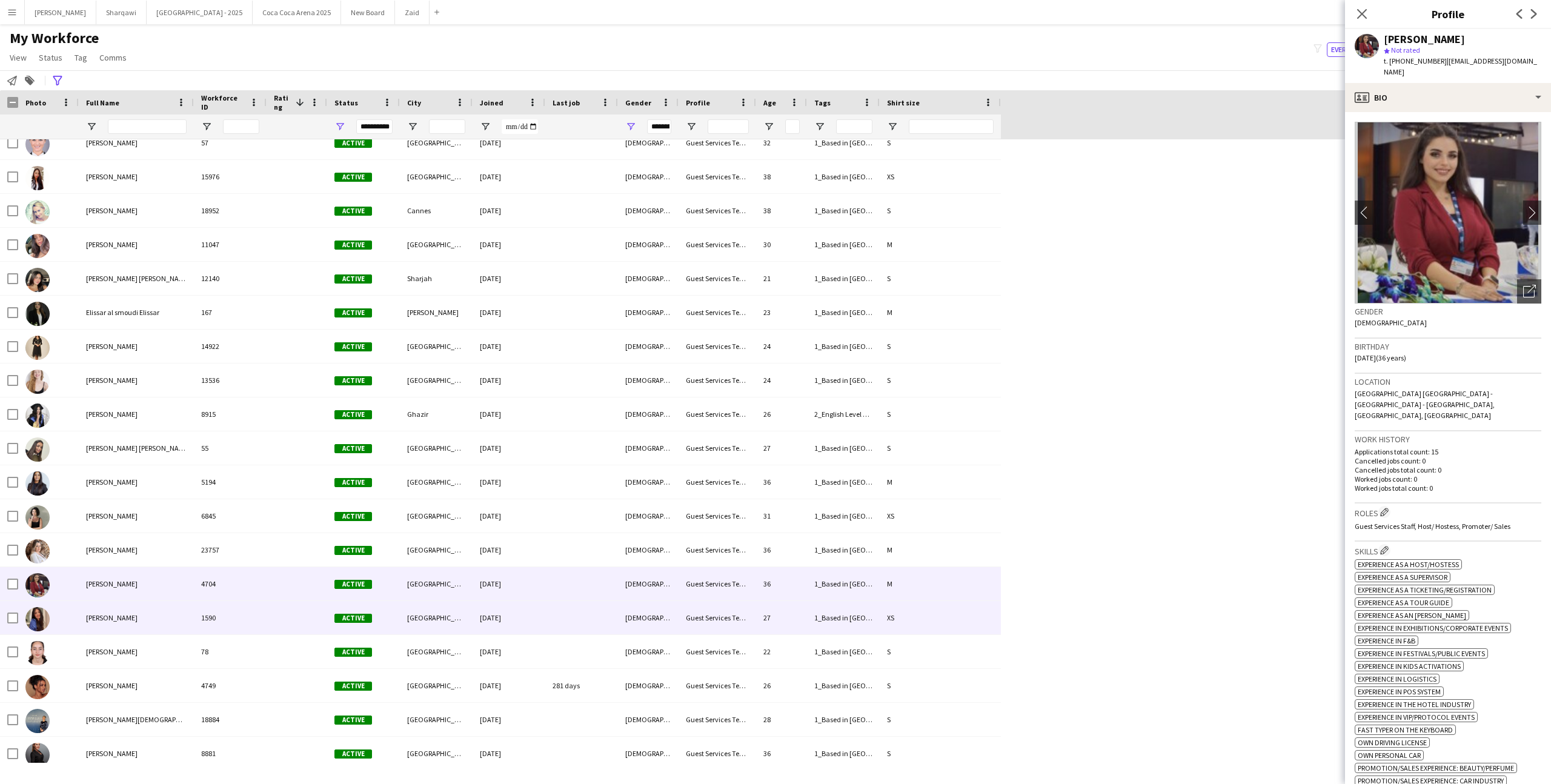
click at [212, 625] on div "1590" at bounding box center [230, 617] width 73 height 33
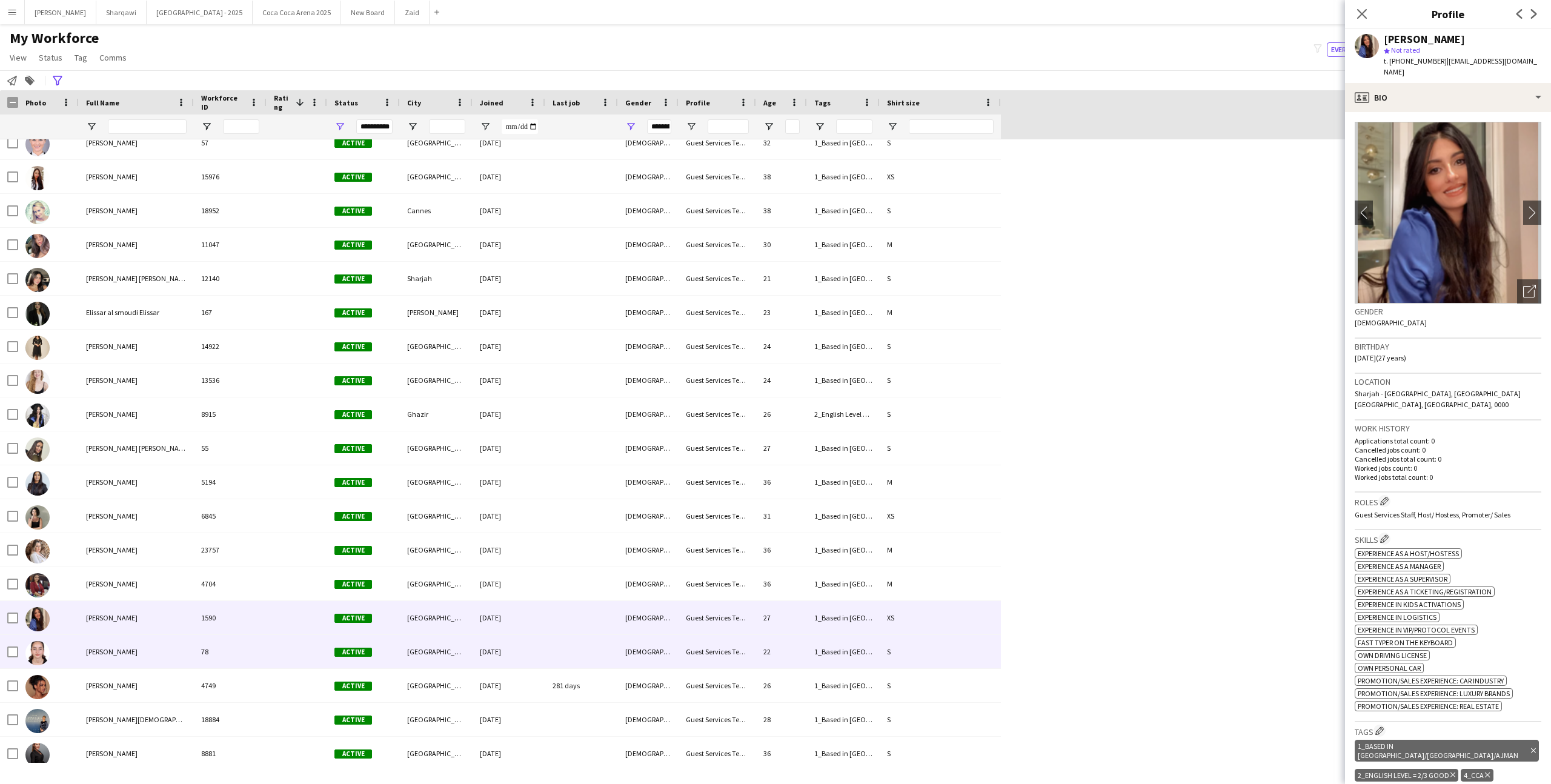
click at [217, 650] on div "78" at bounding box center [230, 651] width 73 height 33
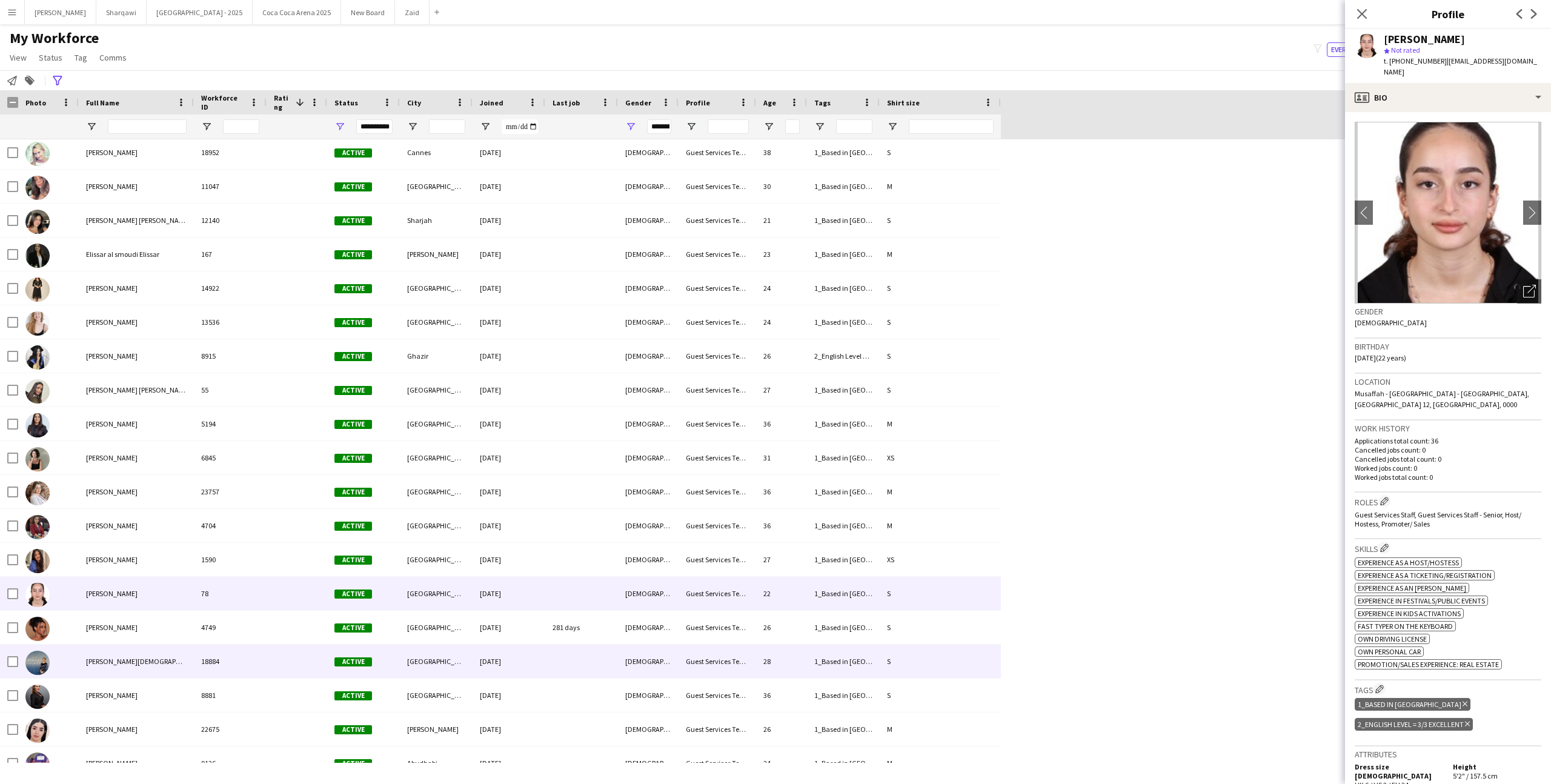
click at [217, 650] on div "18884" at bounding box center [230, 661] width 73 height 33
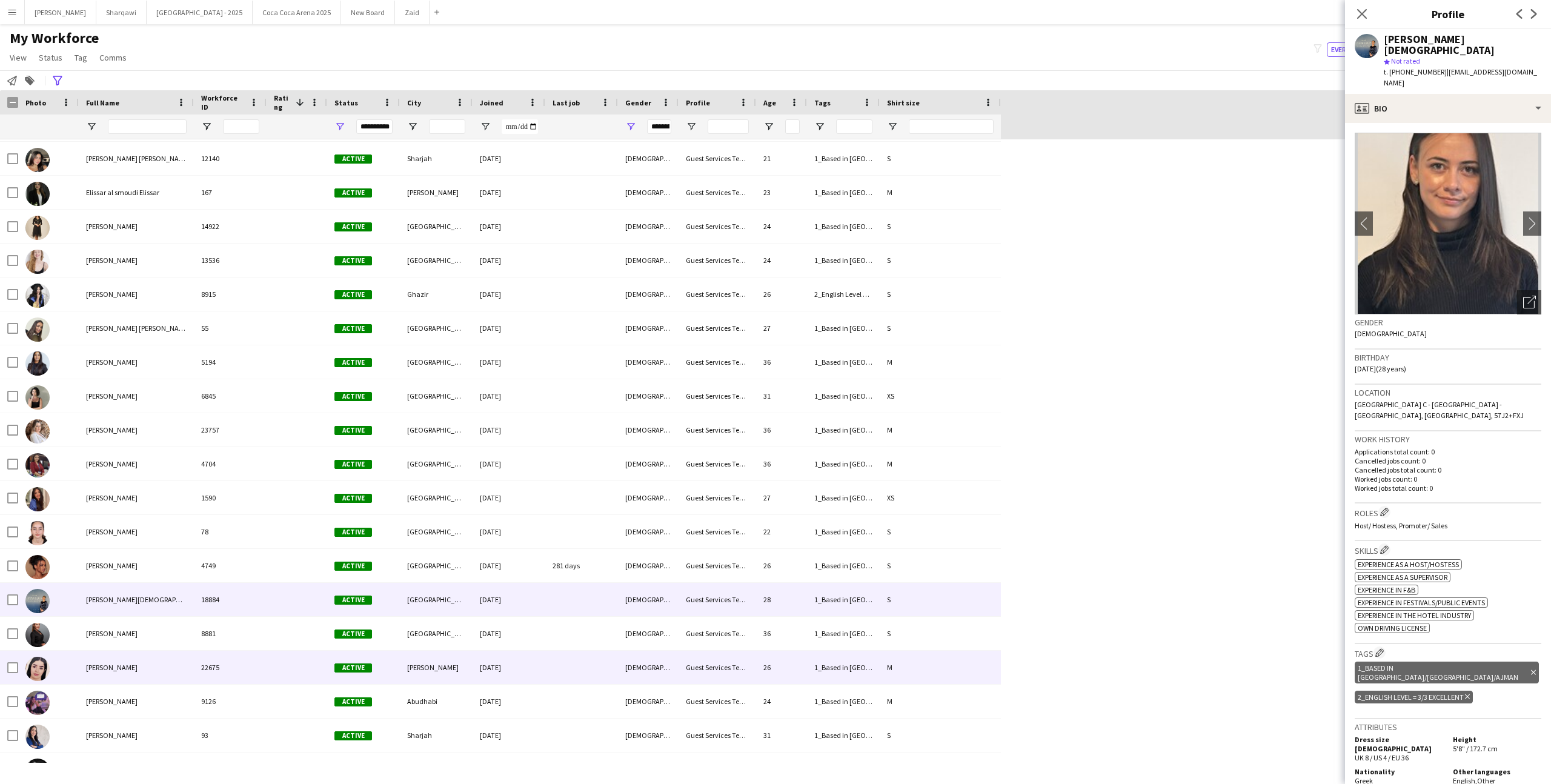
click at [215, 653] on div "22675" at bounding box center [230, 667] width 73 height 33
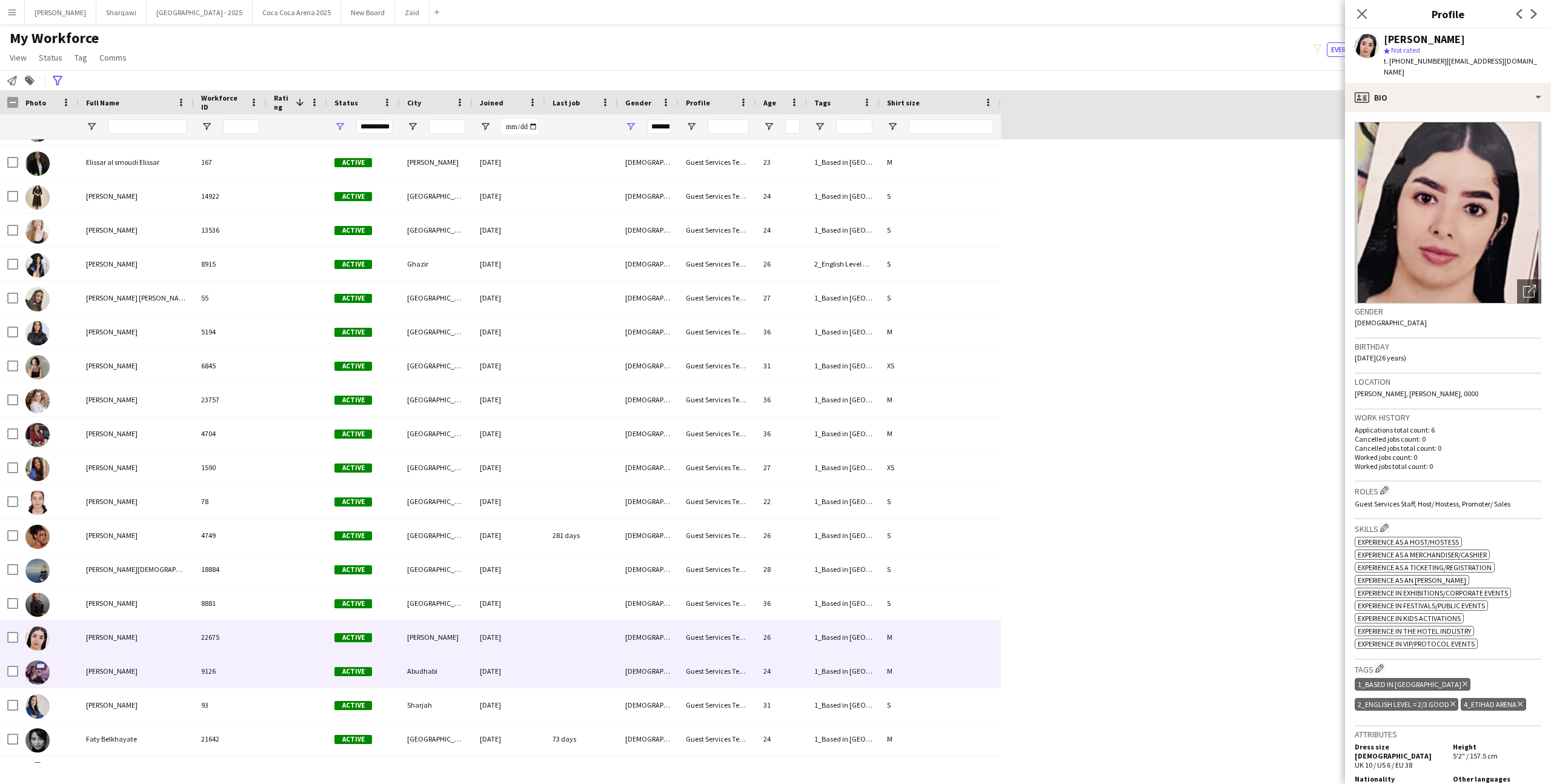
click at [211, 666] on div "9126" at bounding box center [230, 671] width 73 height 33
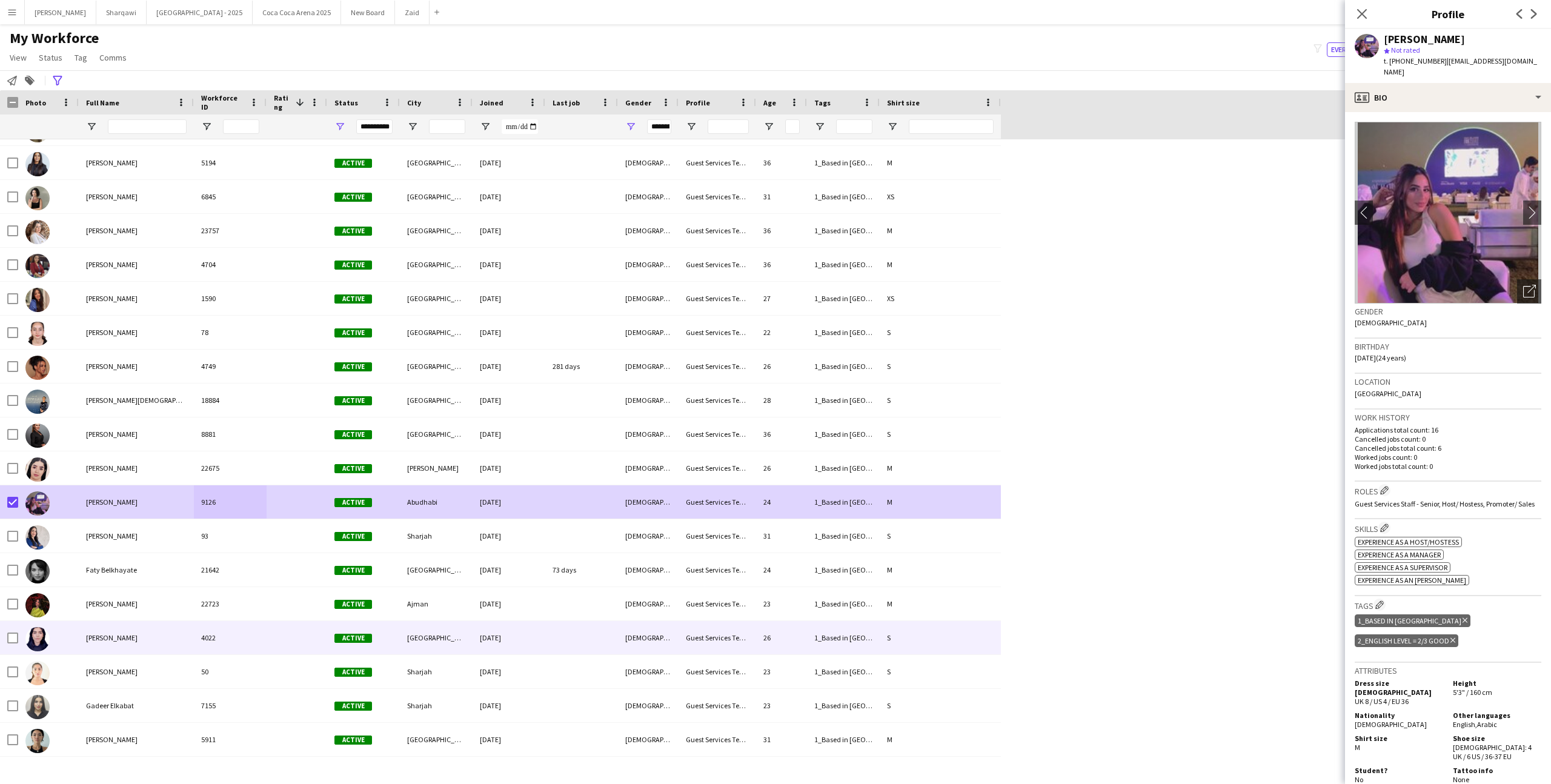
click at [112, 624] on div "[PERSON_NAME]" at bounding box center [136, 637] width 115 height 33
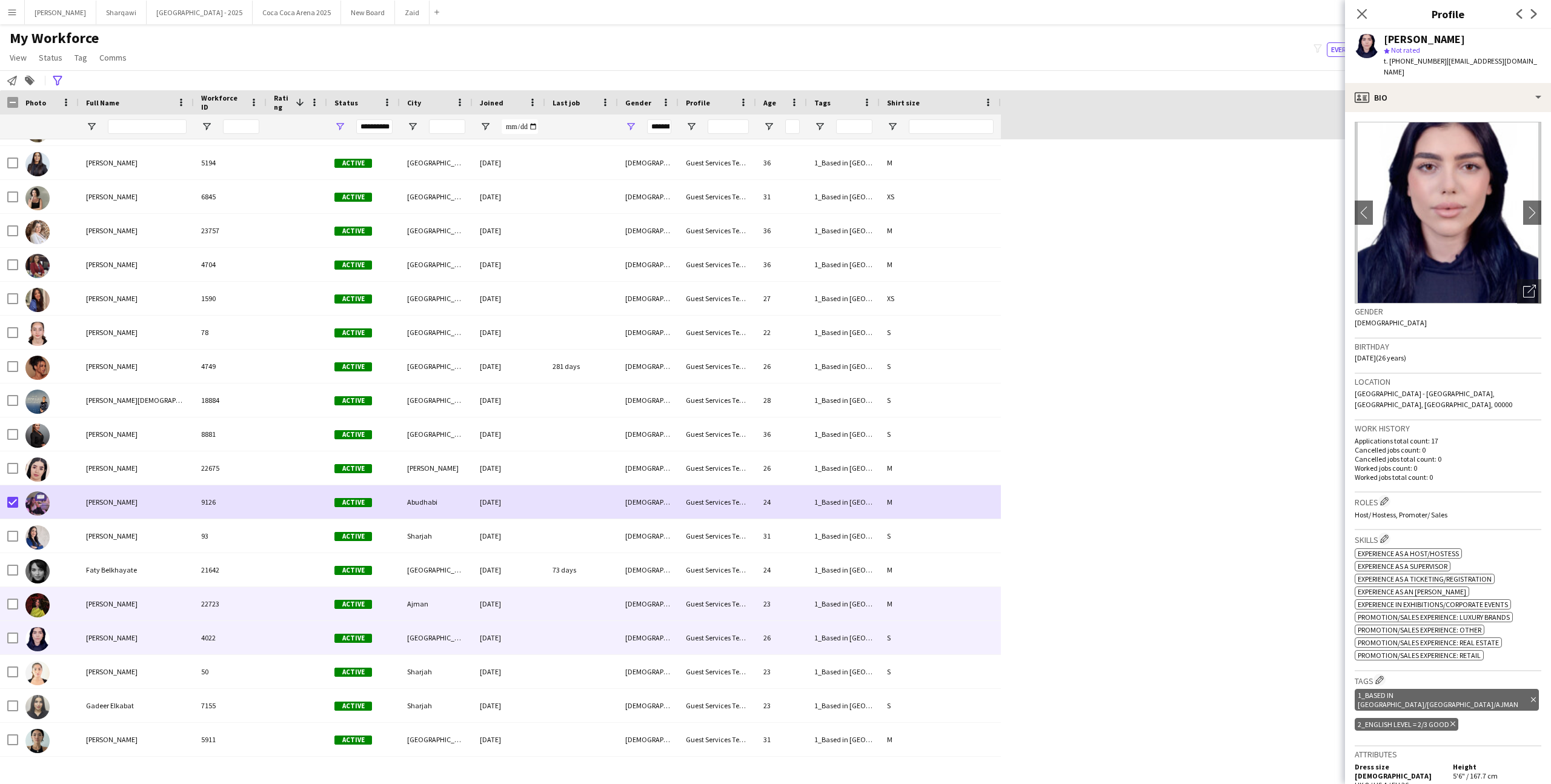
click at [118, 583] on div "Faty Belkhayate" at bounding box center [136, 569] width 115 height 33
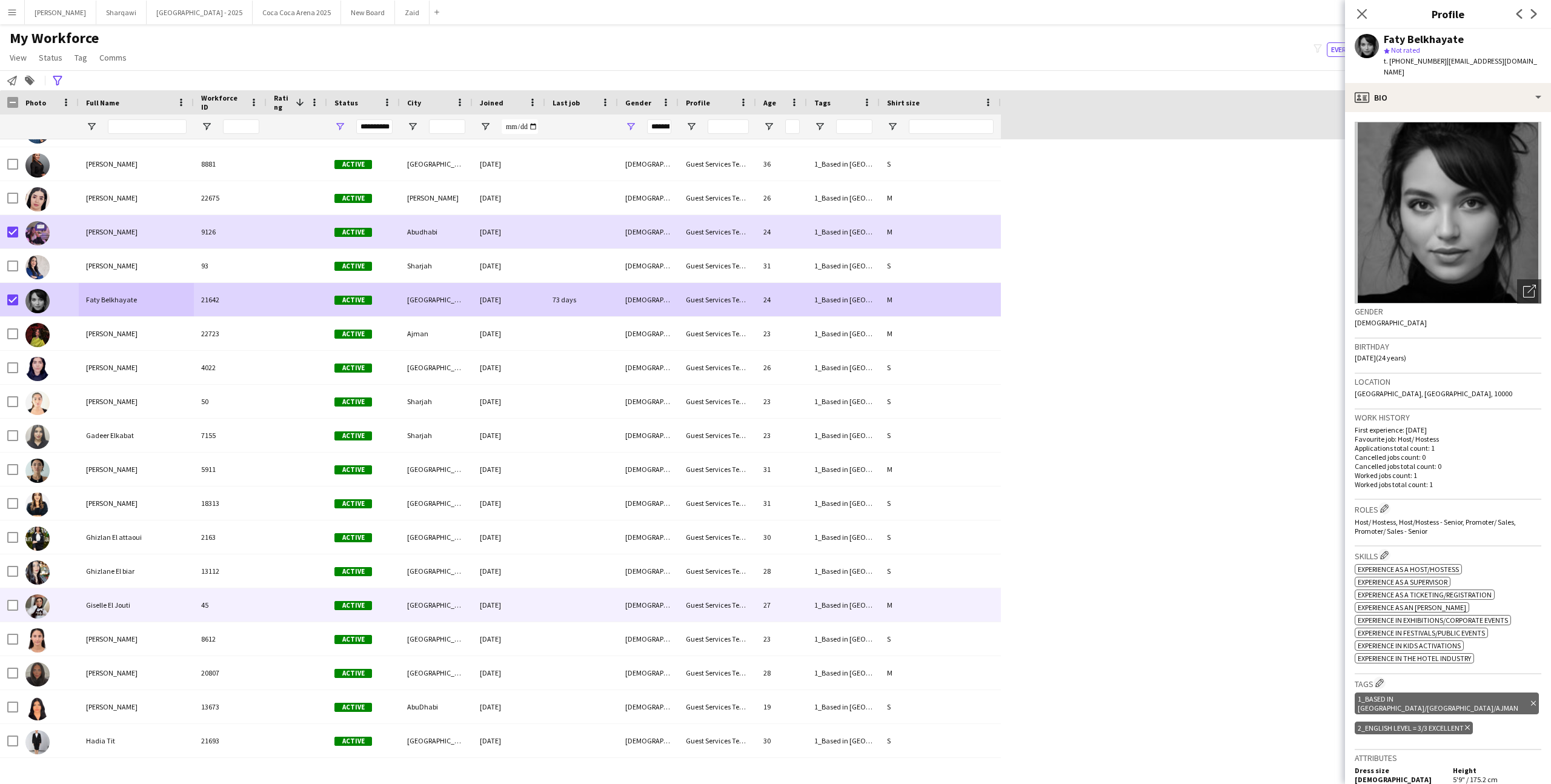
click at [121, 611] on div "Giselle El Jouti" at bounding box center [136, 604] width 115 height 33
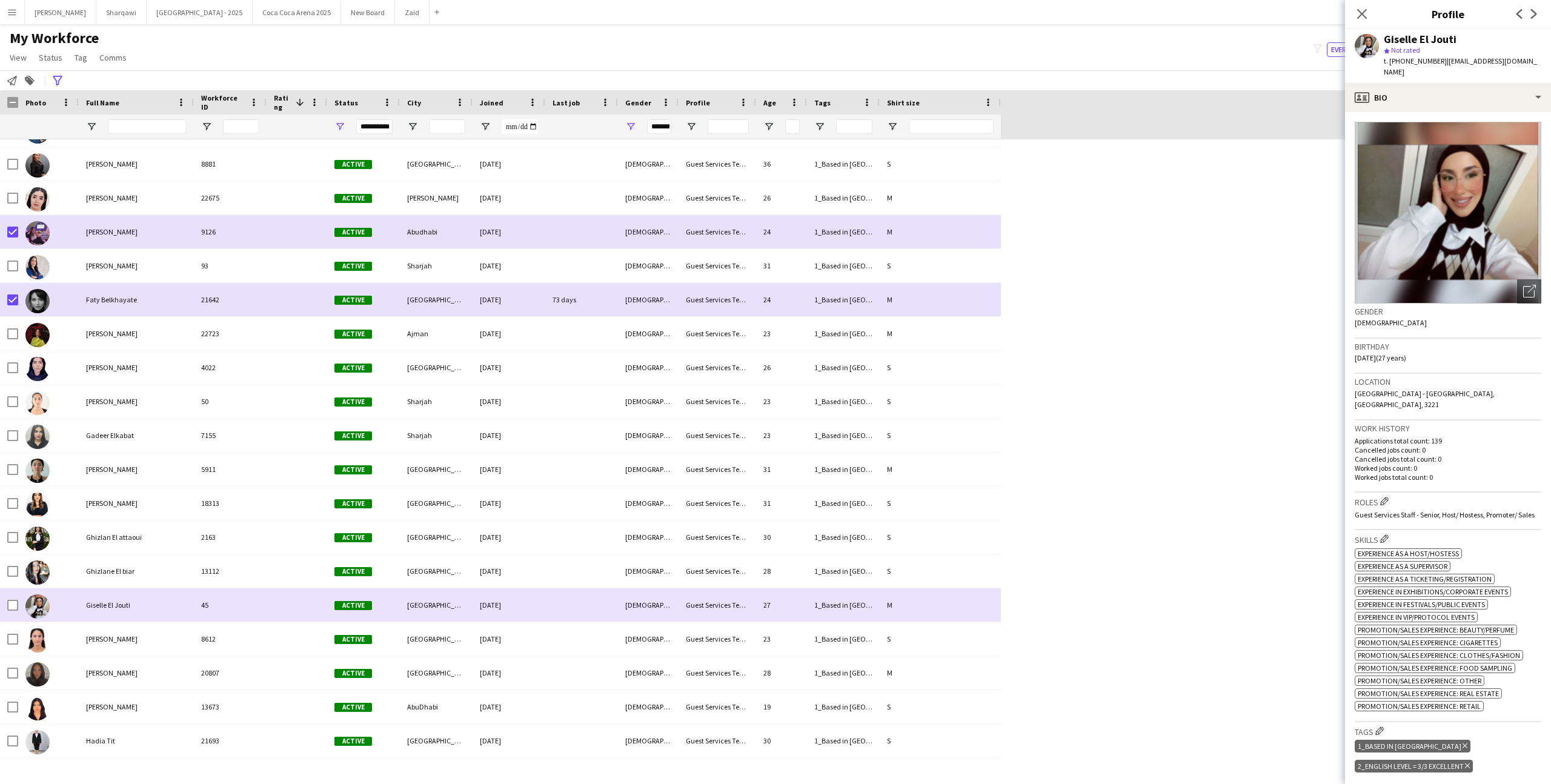
click at [124, 583] on div "Ghizlane El biar" at bounding box center [136, 570] width 115 height 33
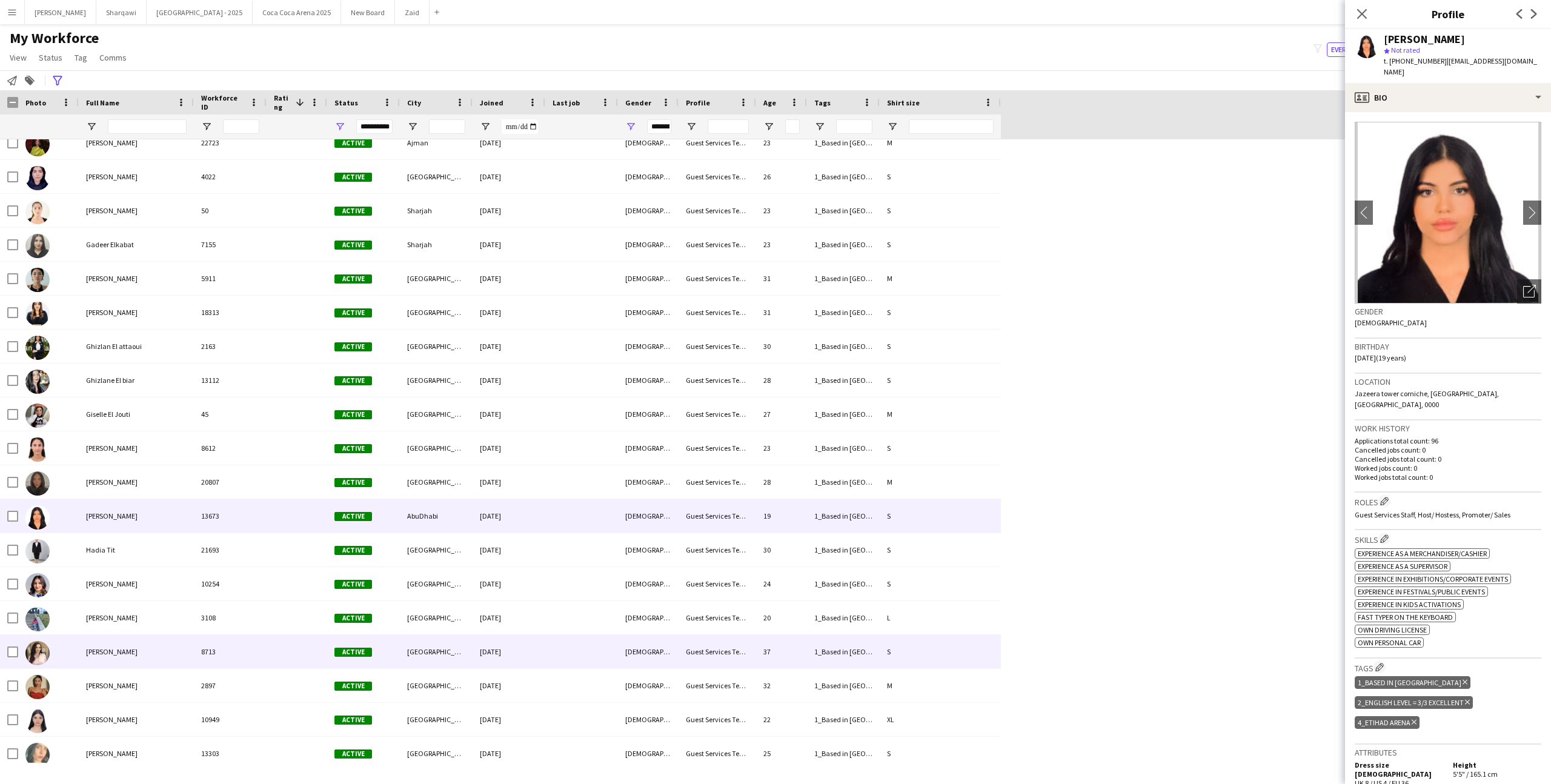
scroll to position [10939, 0]
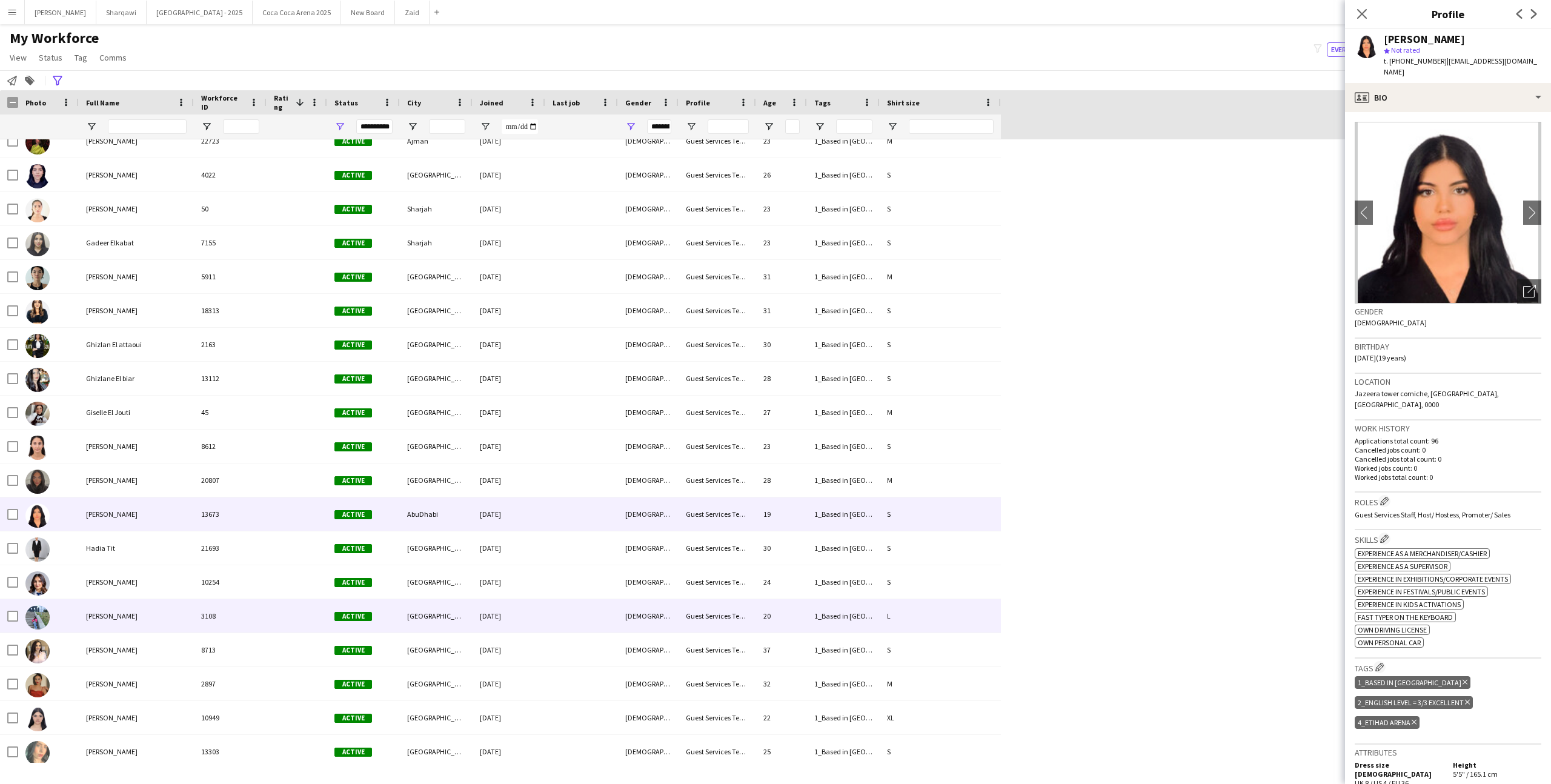
click at [150, 630] on div "[PERSON_NAME]" at bounding box center [136, 616] width 115 height 33
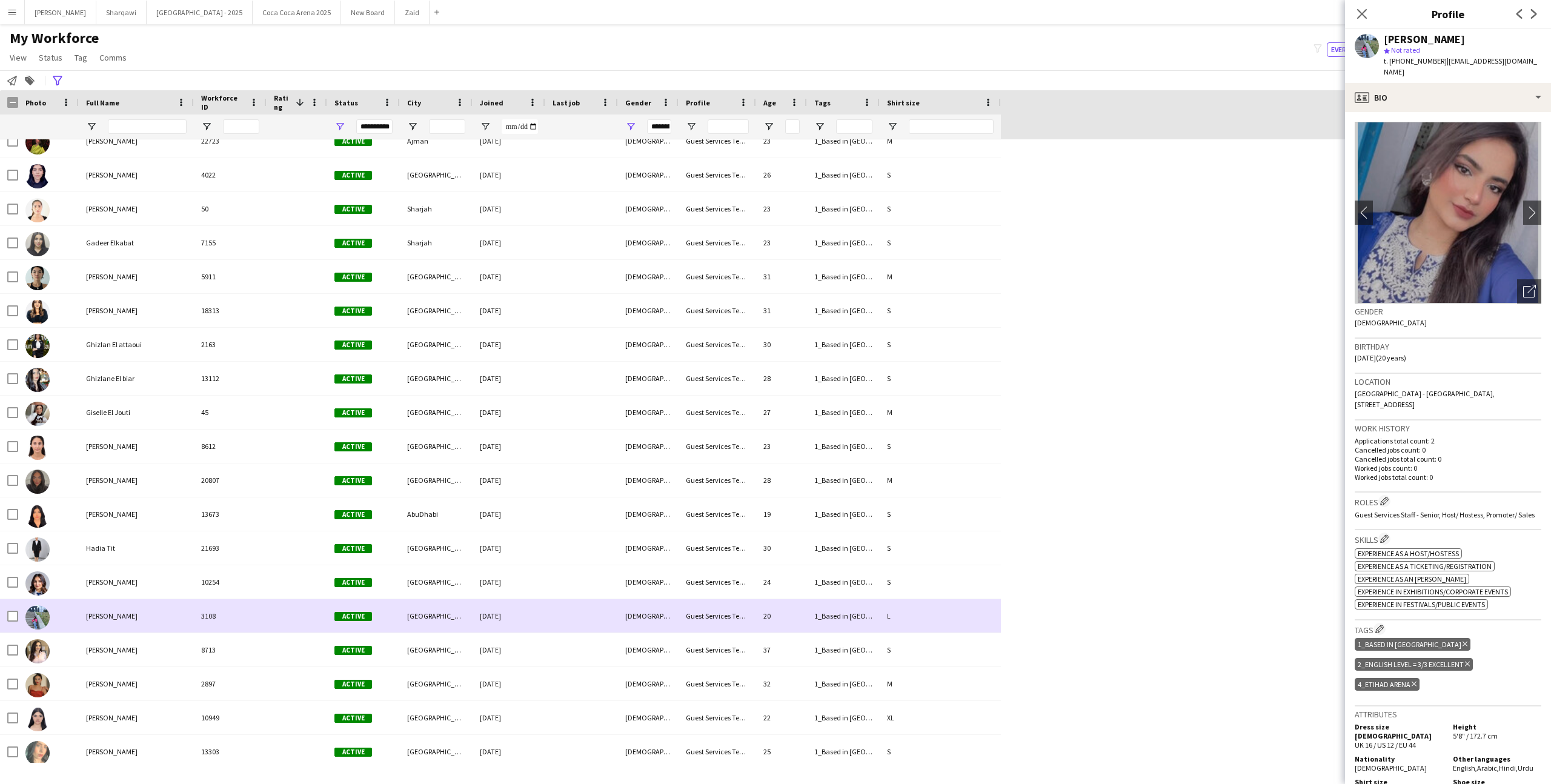
click at [151, 602] on div "[PERSON_NAME]" at bounding box center [136, 616] width 115 height 33
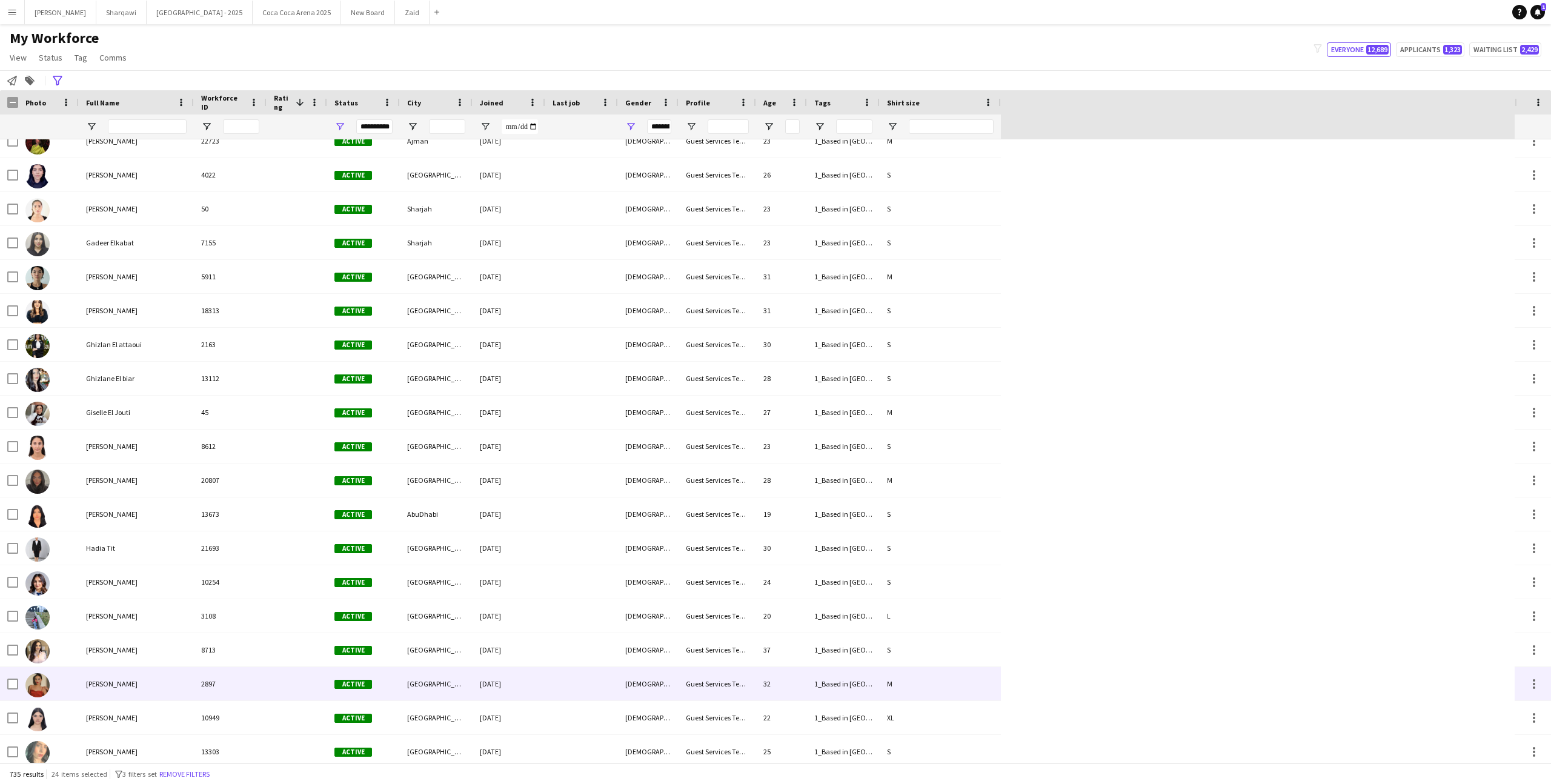
click at [158, 671] on div "[PERSON_NAME]" at bounding box center [136, 684] width 115 height 33
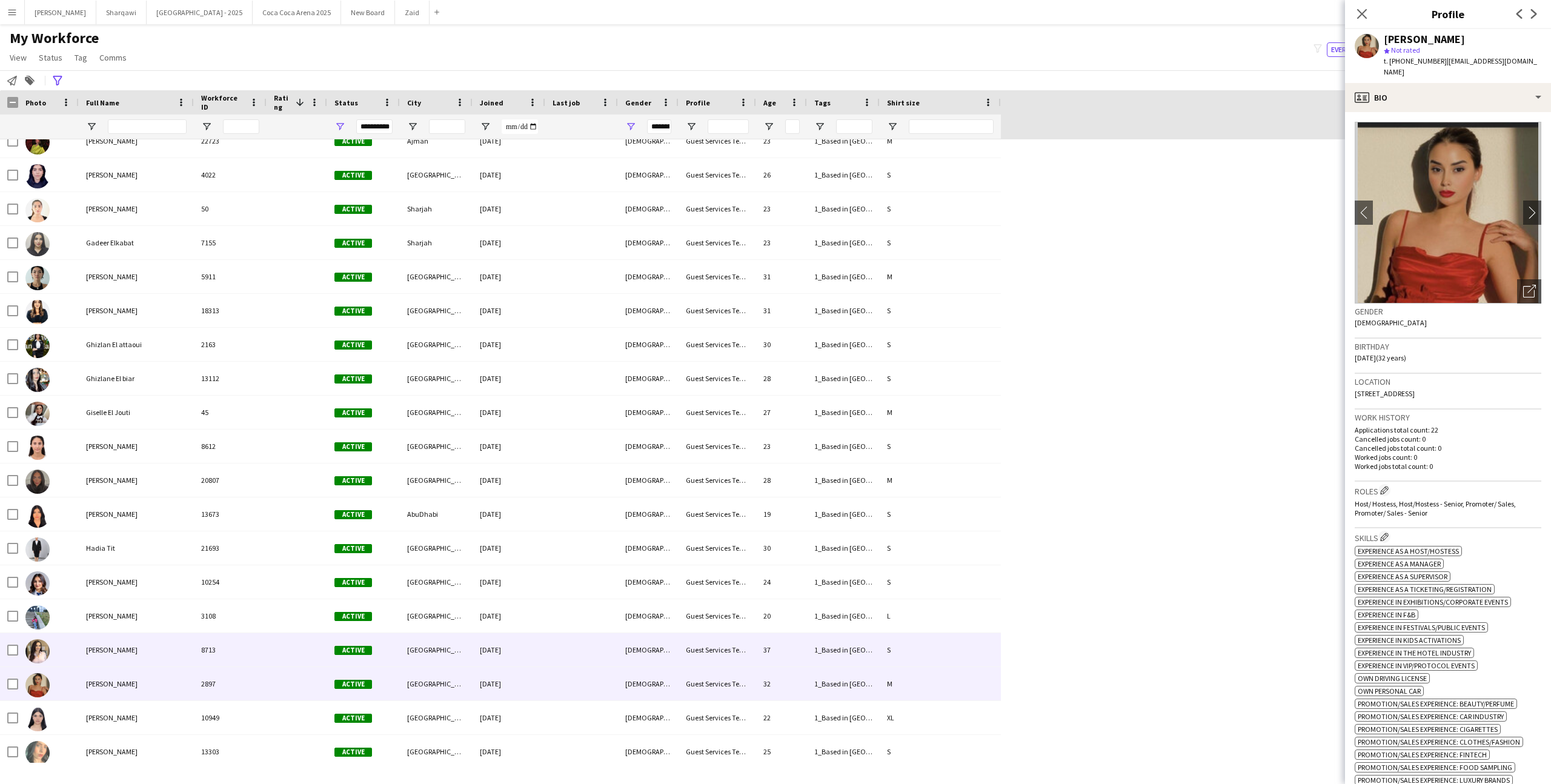
click at [202, 636] on div "8713" at bounding box center [230, 650] width 73 height 33
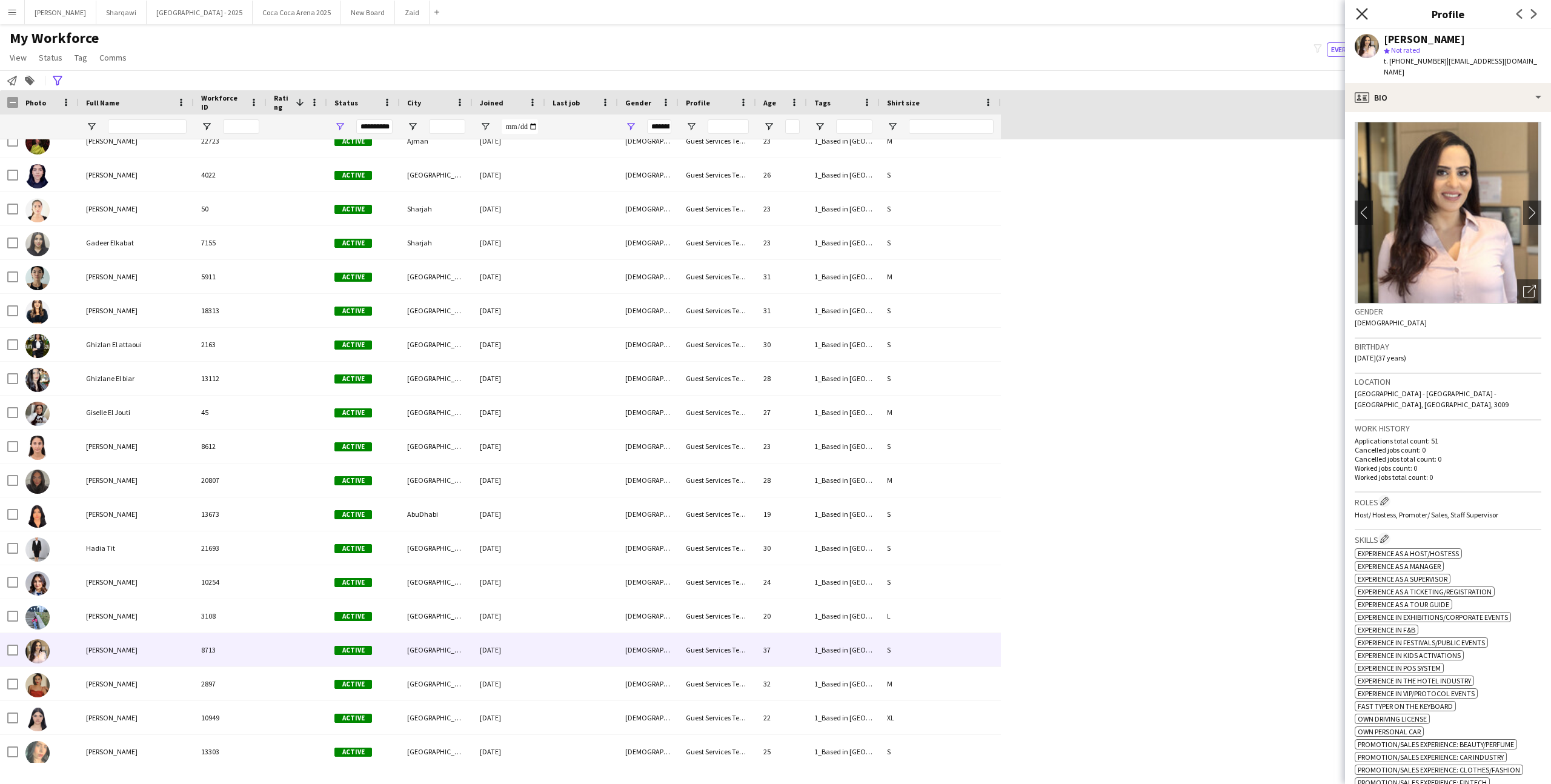
click at [1362, 14] on icon at bounding box center [1361, 14] width 11 height 11
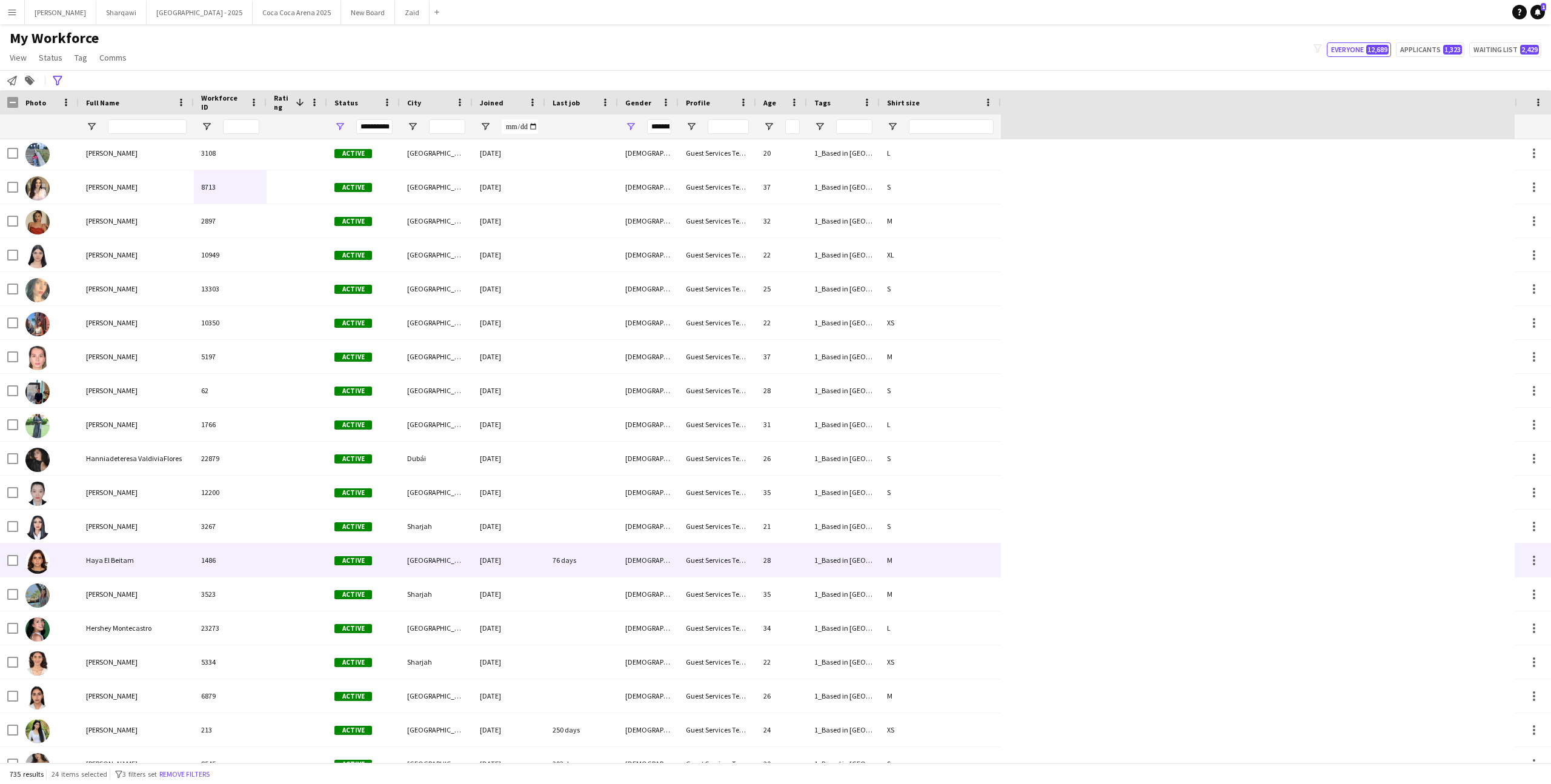
scroll to position [11404, 0]
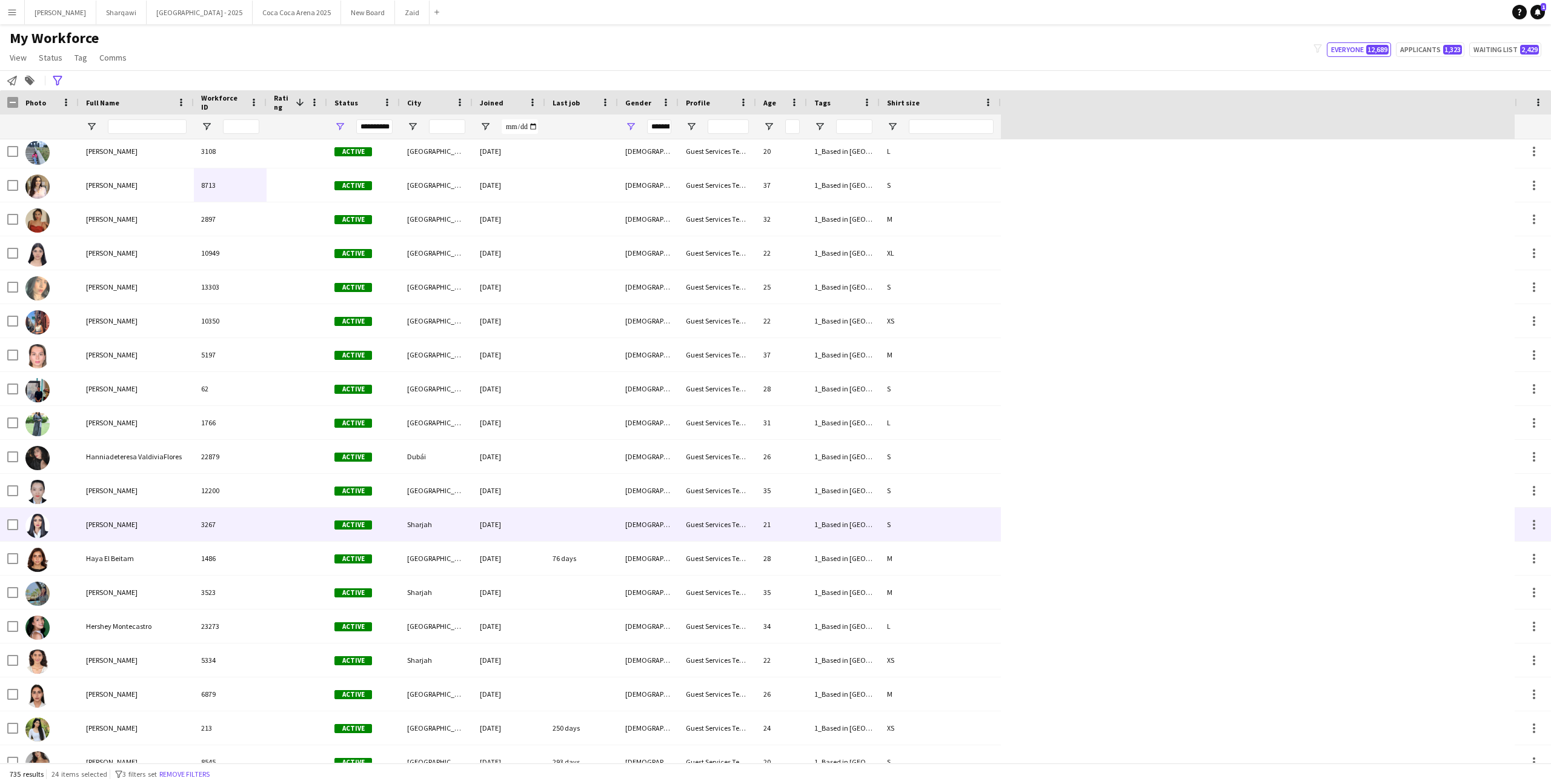
click at [229, 504] on div "12200" at bounding box center [230, 490] width 73 height 33
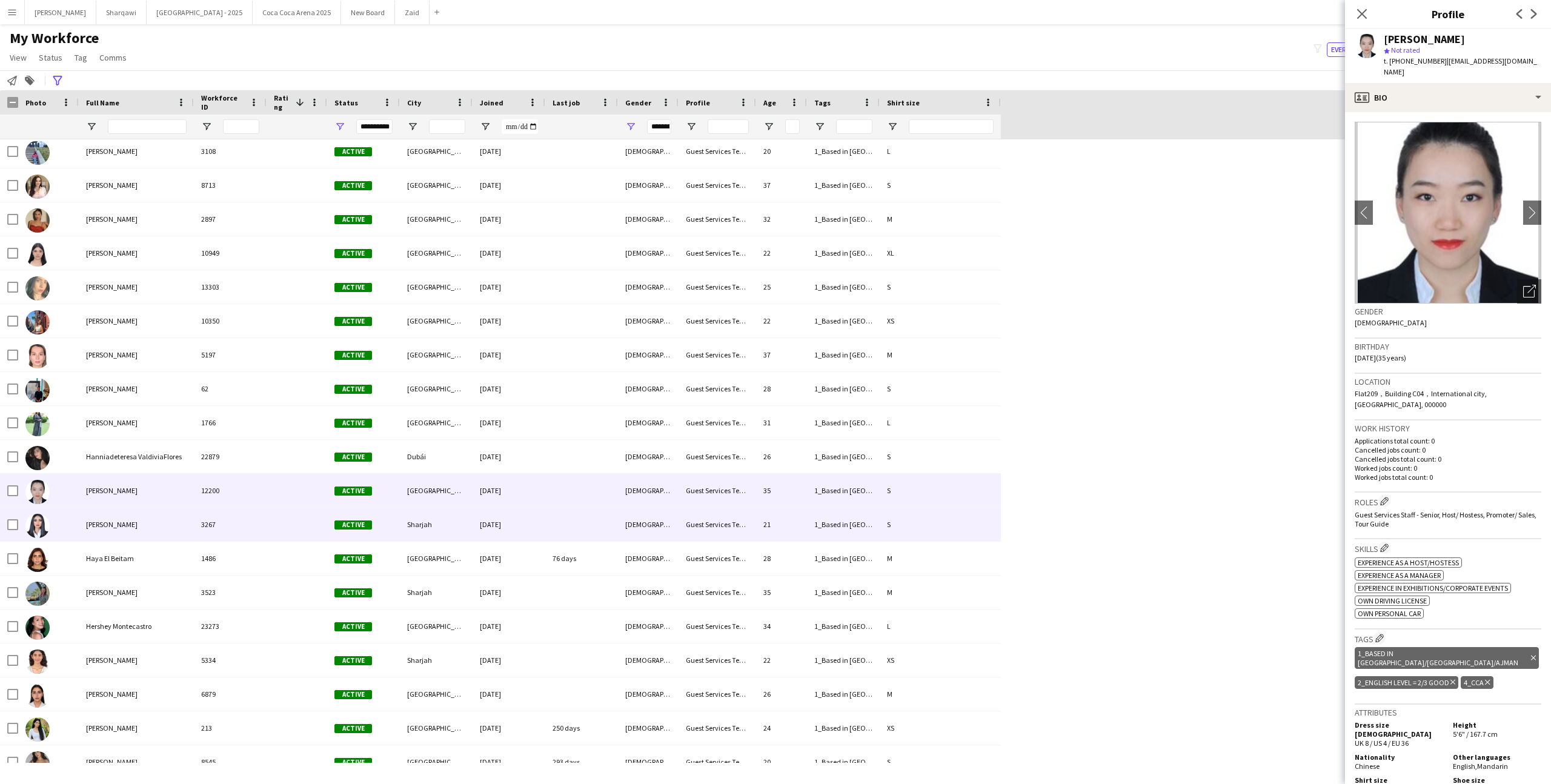
click at [228, 531] on div "3267" at bounding box center [230, 524] width 73 height 33
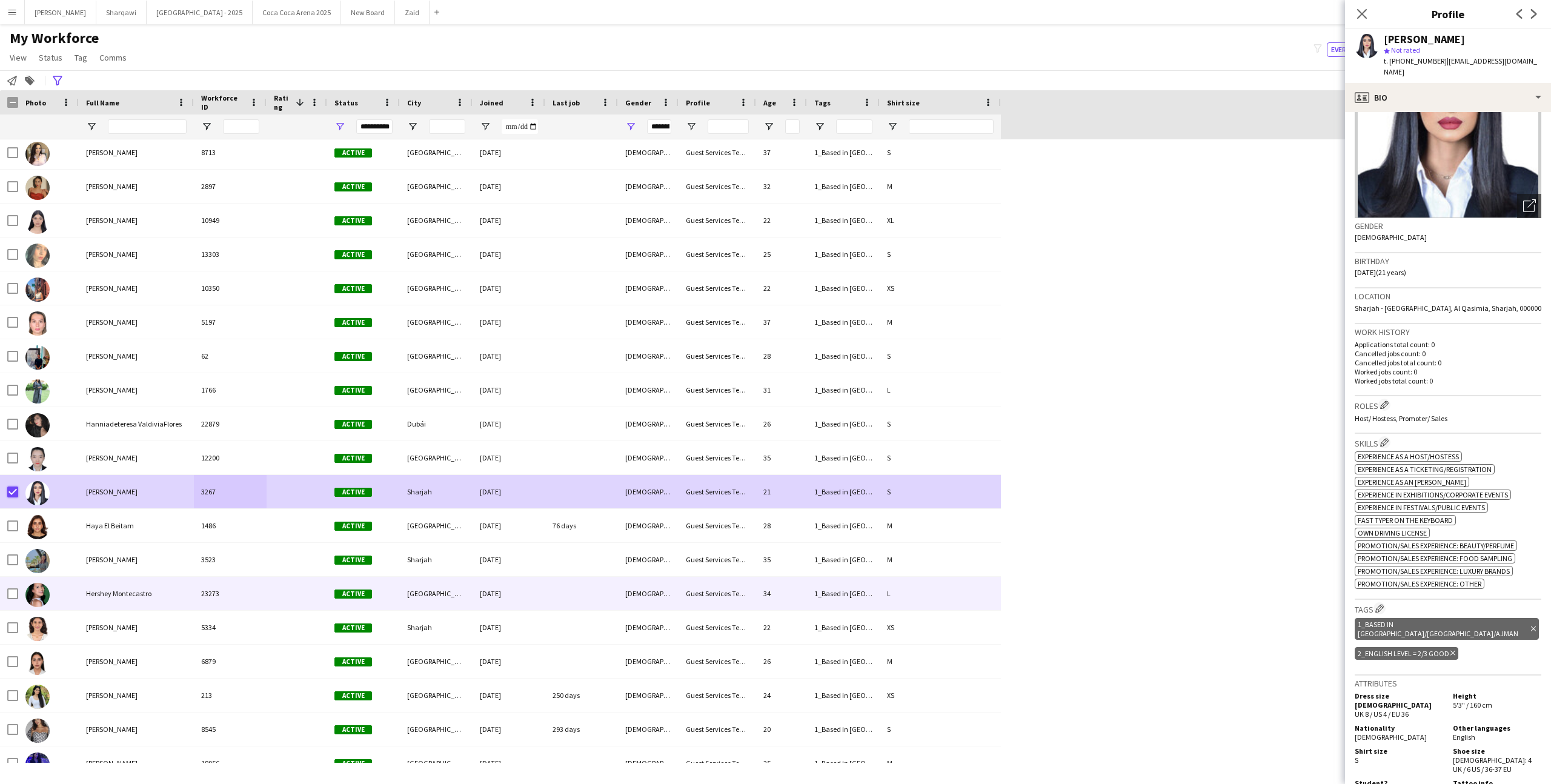
scroll to position [11437, 0]
click at [173, 592] on div "Hershey Montecastro" at bounding box center [136, 592] width 115 height 33
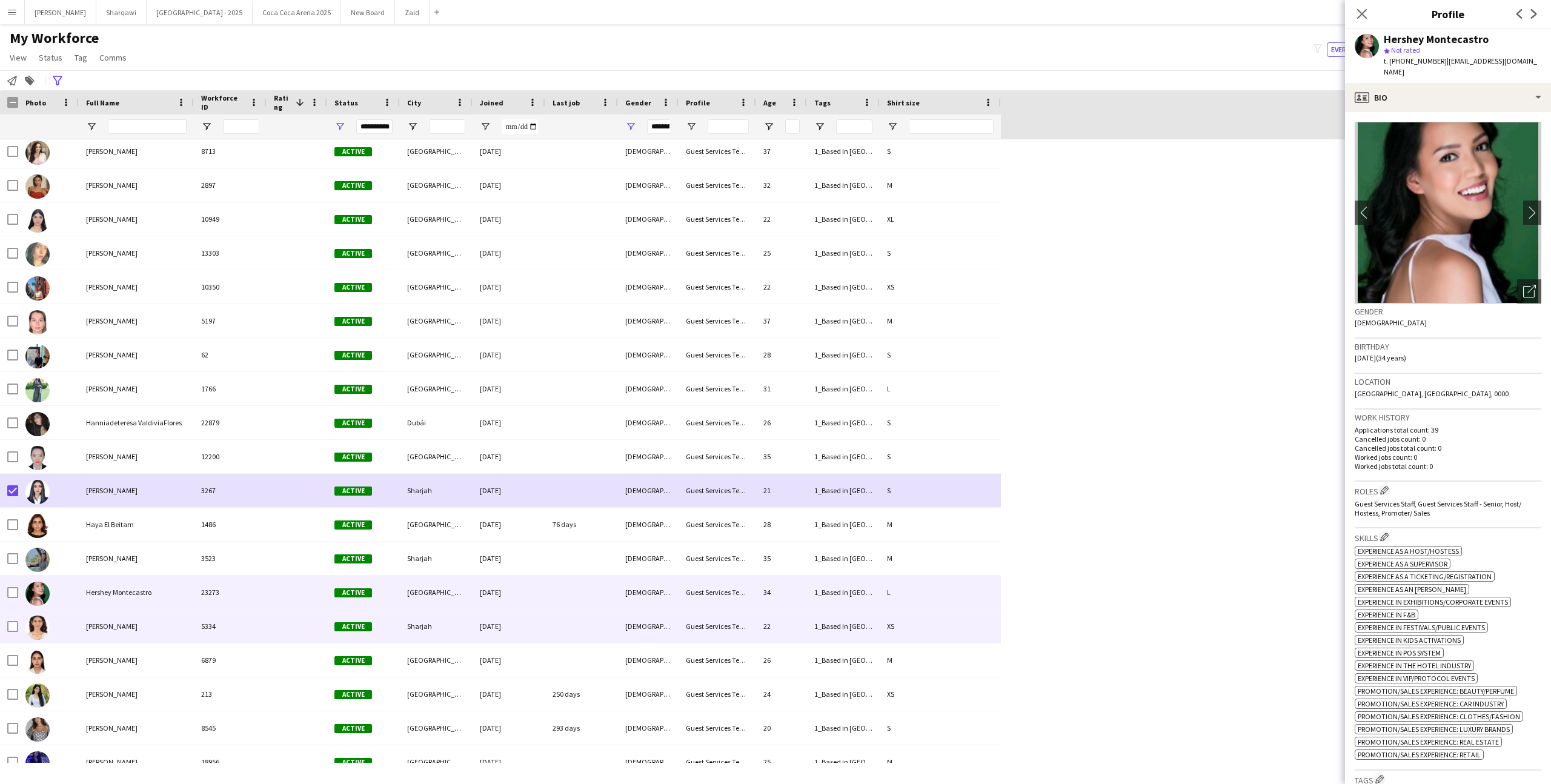
click at [211, 628] on div "5334" at bounding box center [230, 625] width 73 height 33
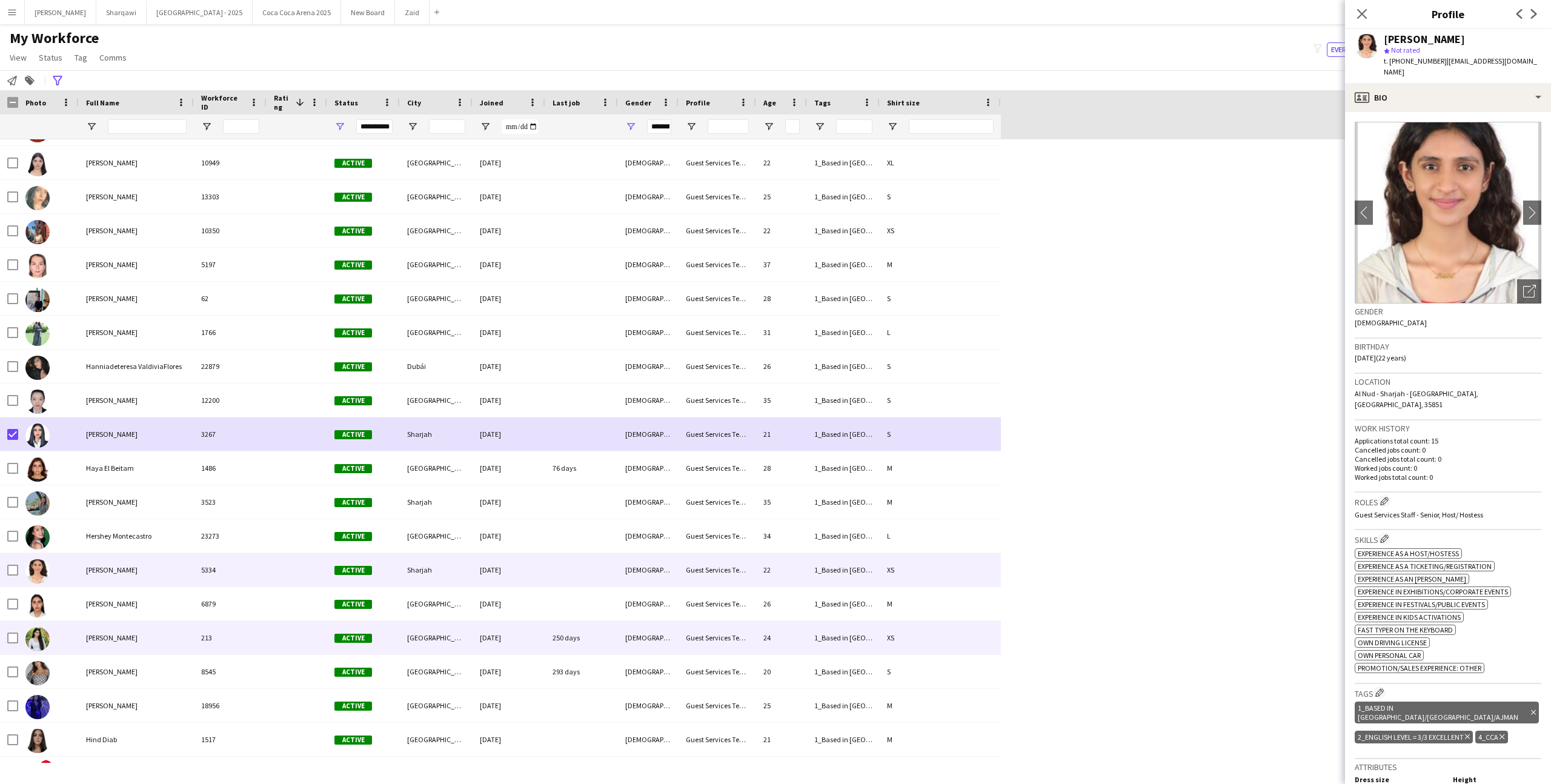
scroll to position [11494, 0]
click at [211, 628] on div "213" at bounding box center [230, 637] width 73 height 33
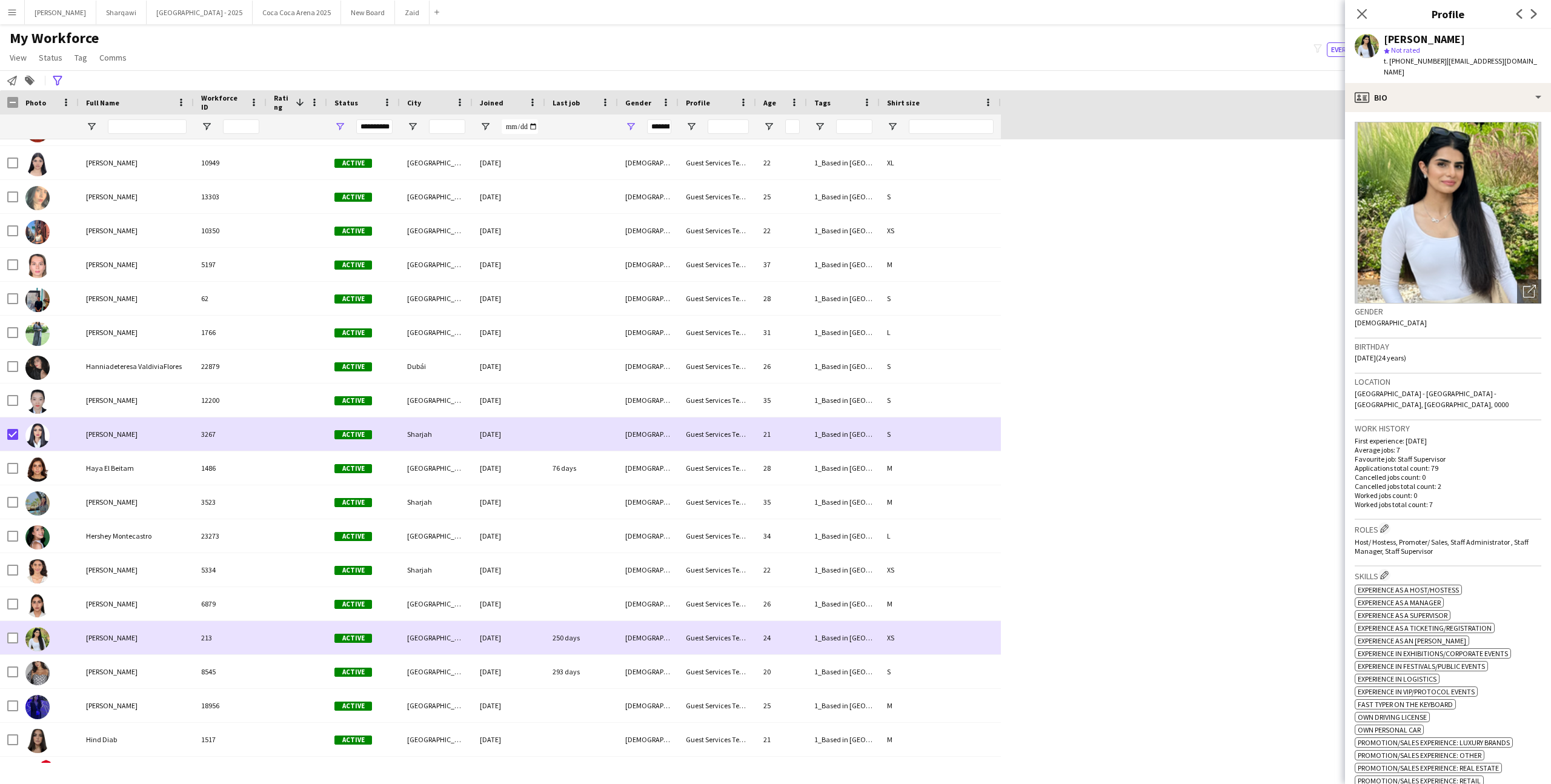
scroll to position [0, 0]
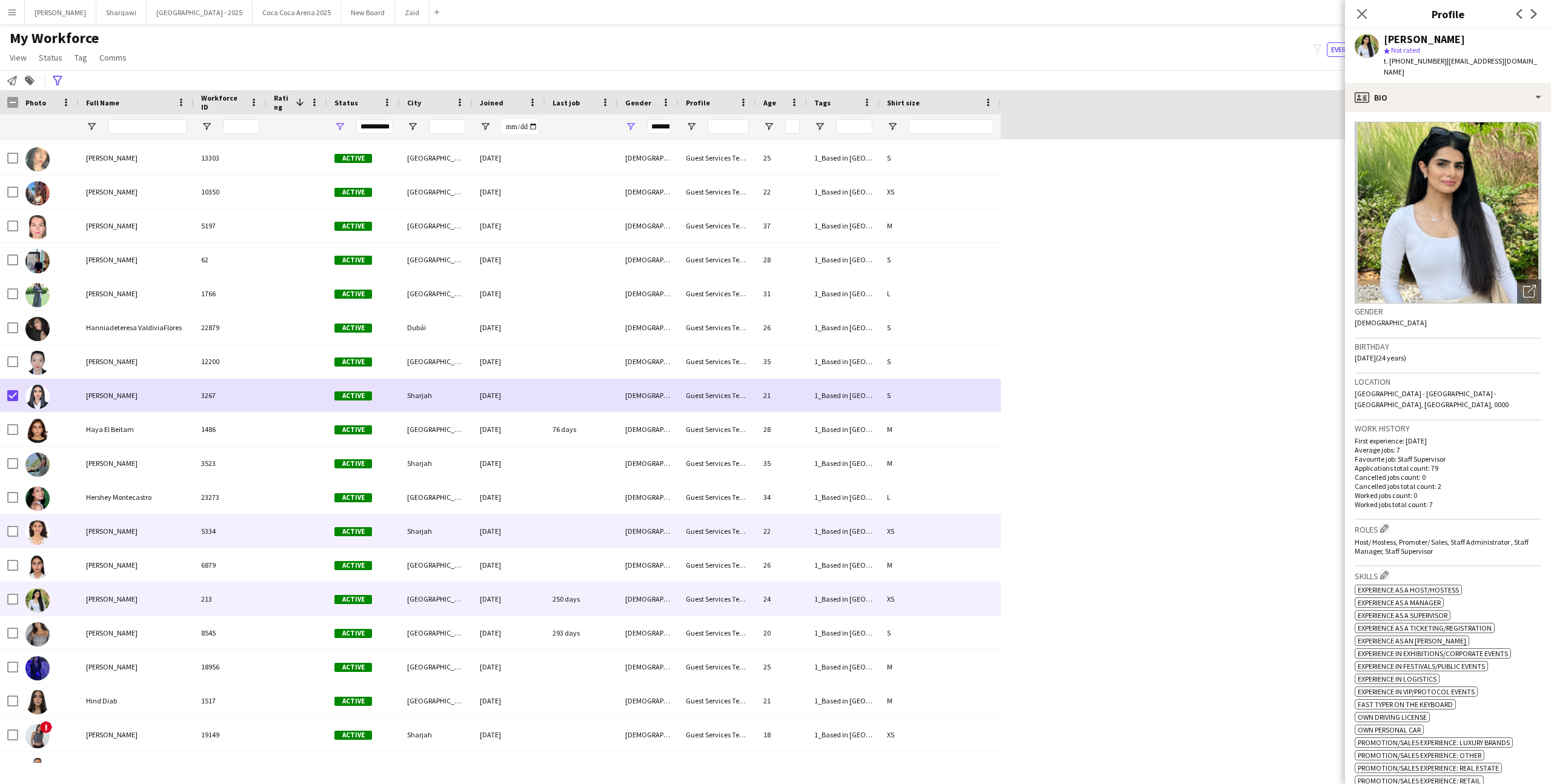
click at [221, 532] on div "5334" at bounding box center [230, 530] width 73 height 33
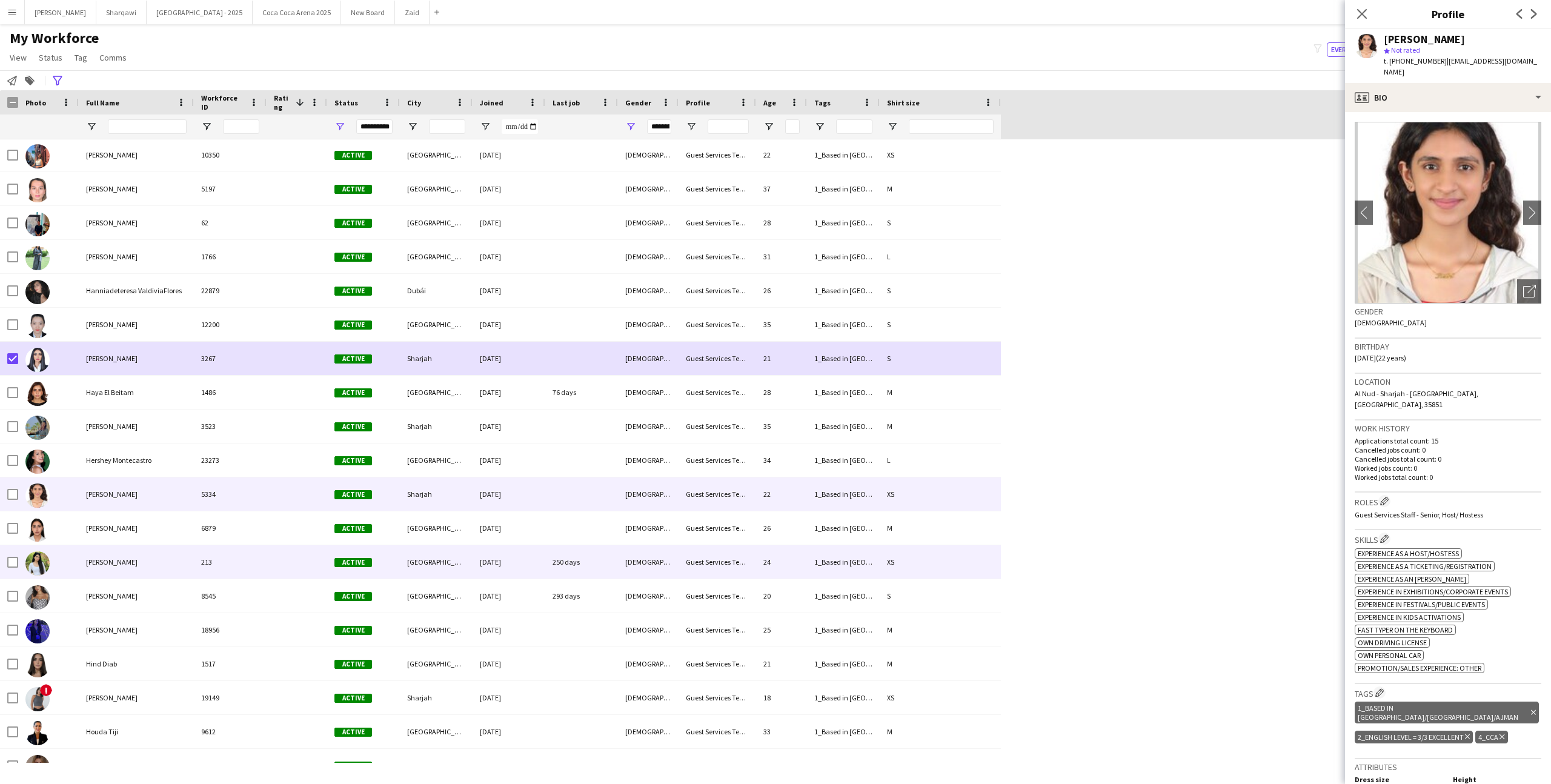
click at [339, 581] on div "Active" at bounding box center [364, 595] width 73 height 33
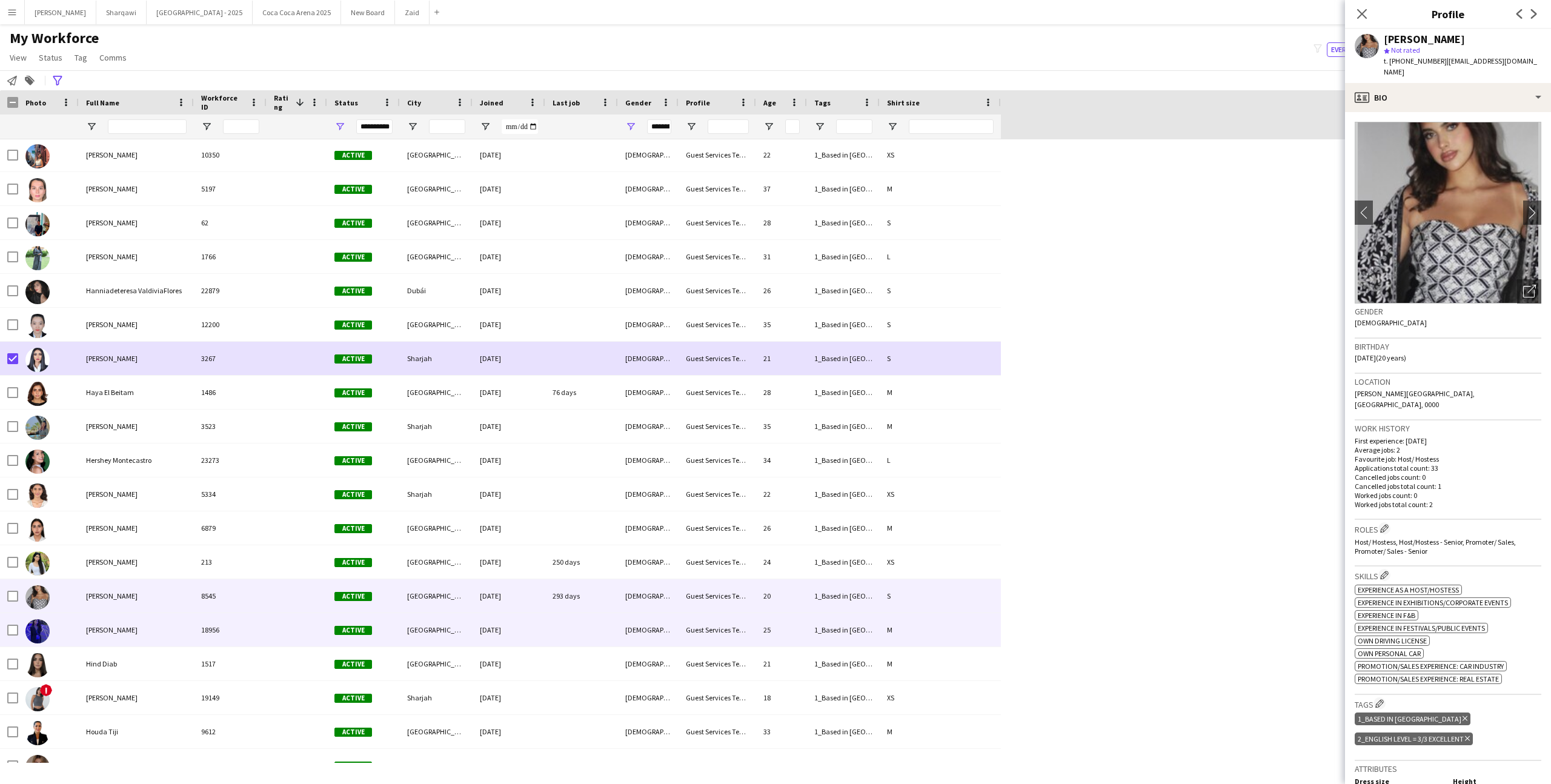
click at [334, 613] on div "Active" at bounding box center [364, 629] width 73 height 33
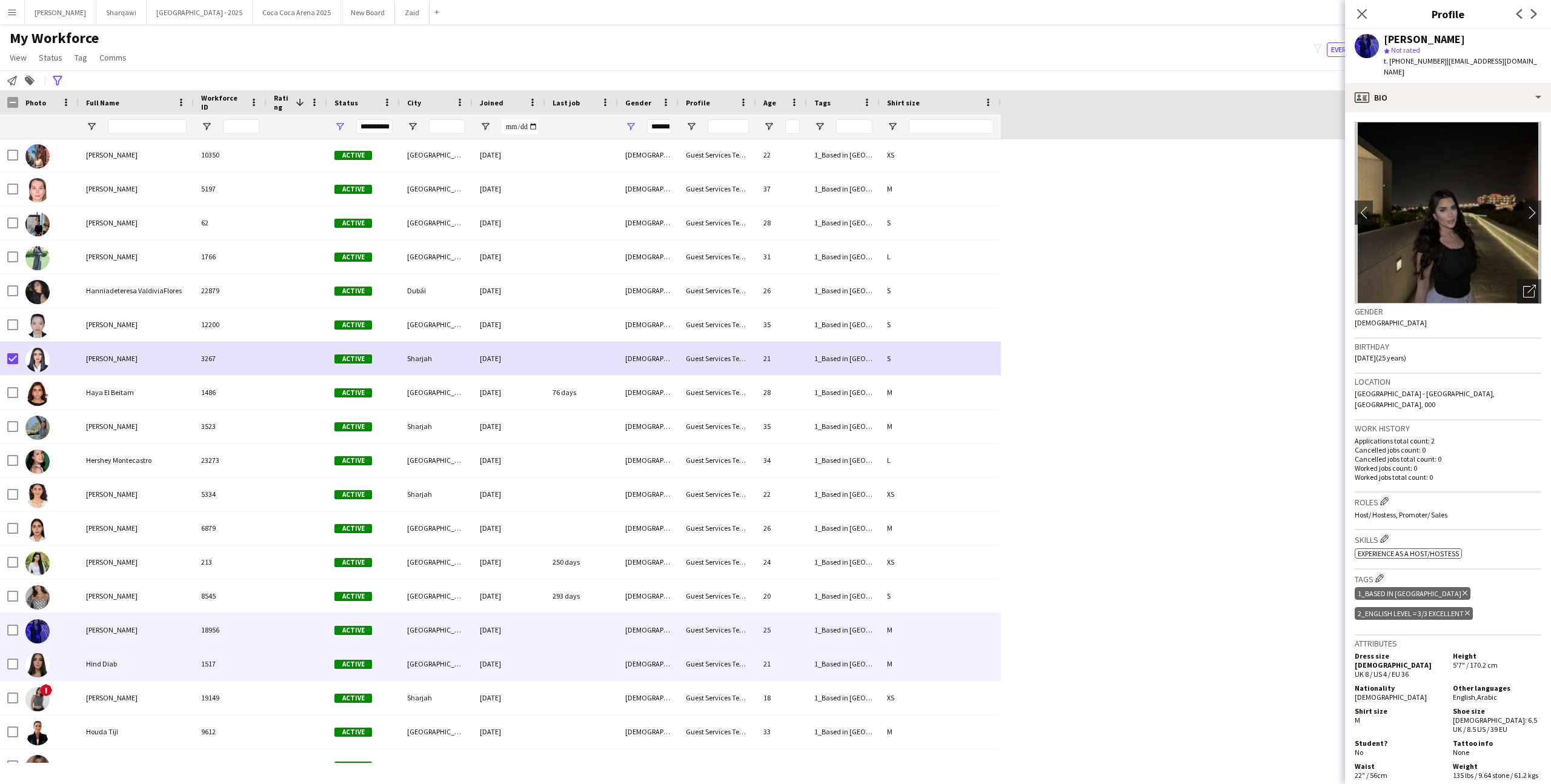
click at [333, 648] on div "Active" at bounding box center [364, 663] width 73 height 33
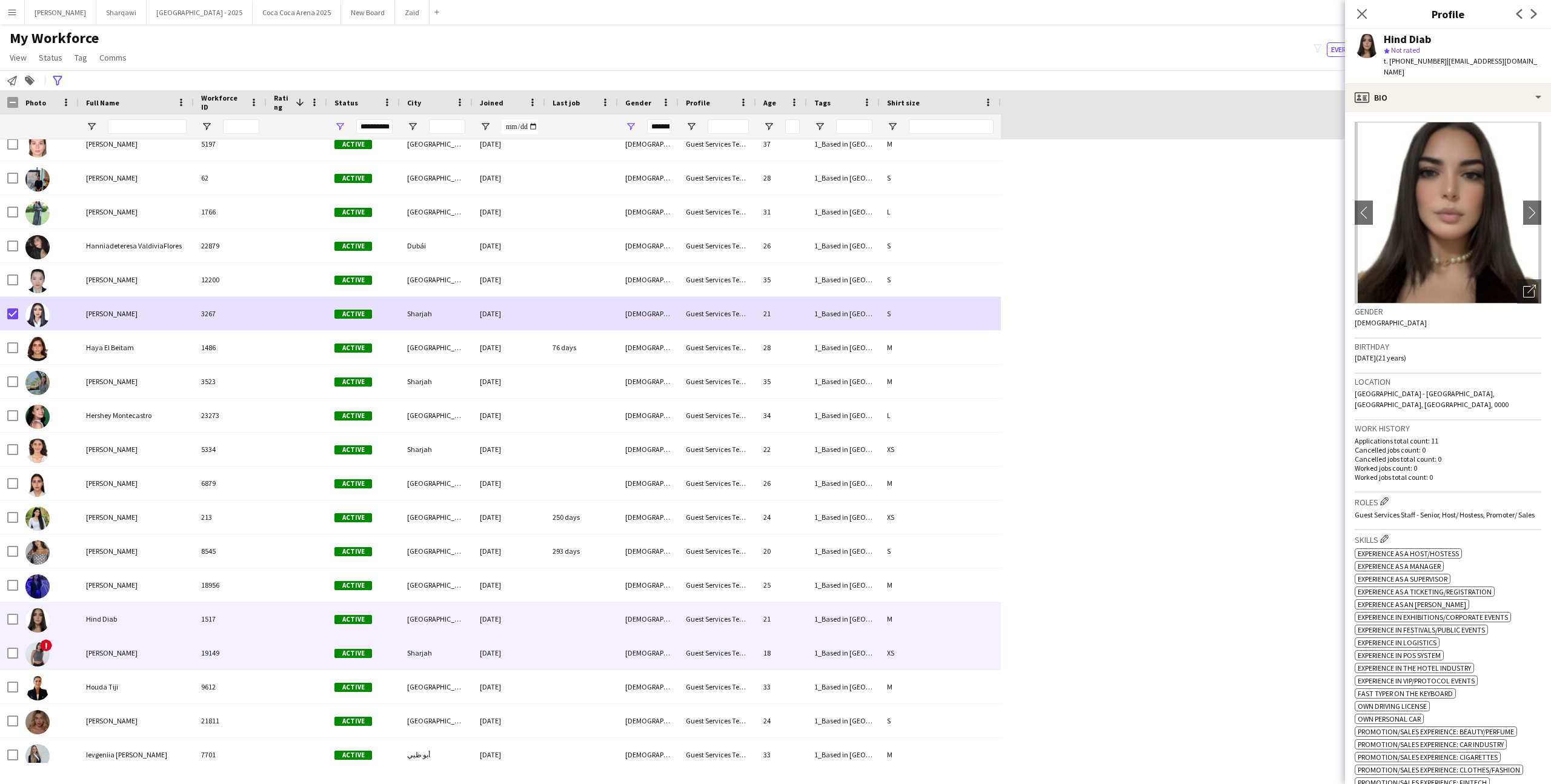
click at [333, 648] on div "Active" at bounding box center [364, 652] width 73 height 33
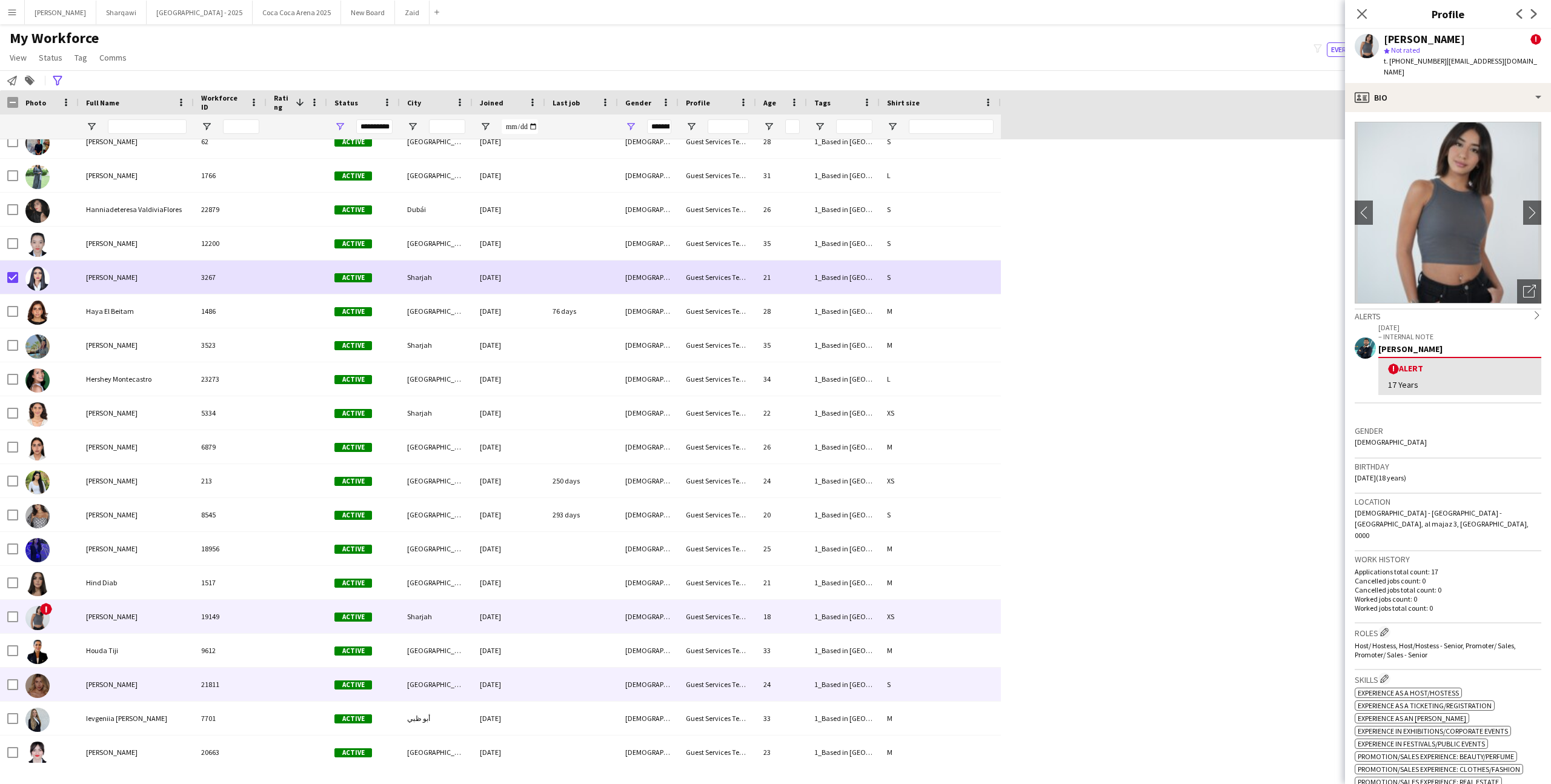
click at [158, 693] on div "[PERSON_NAME]" at bounding box center [136, 684] width 115 height 33
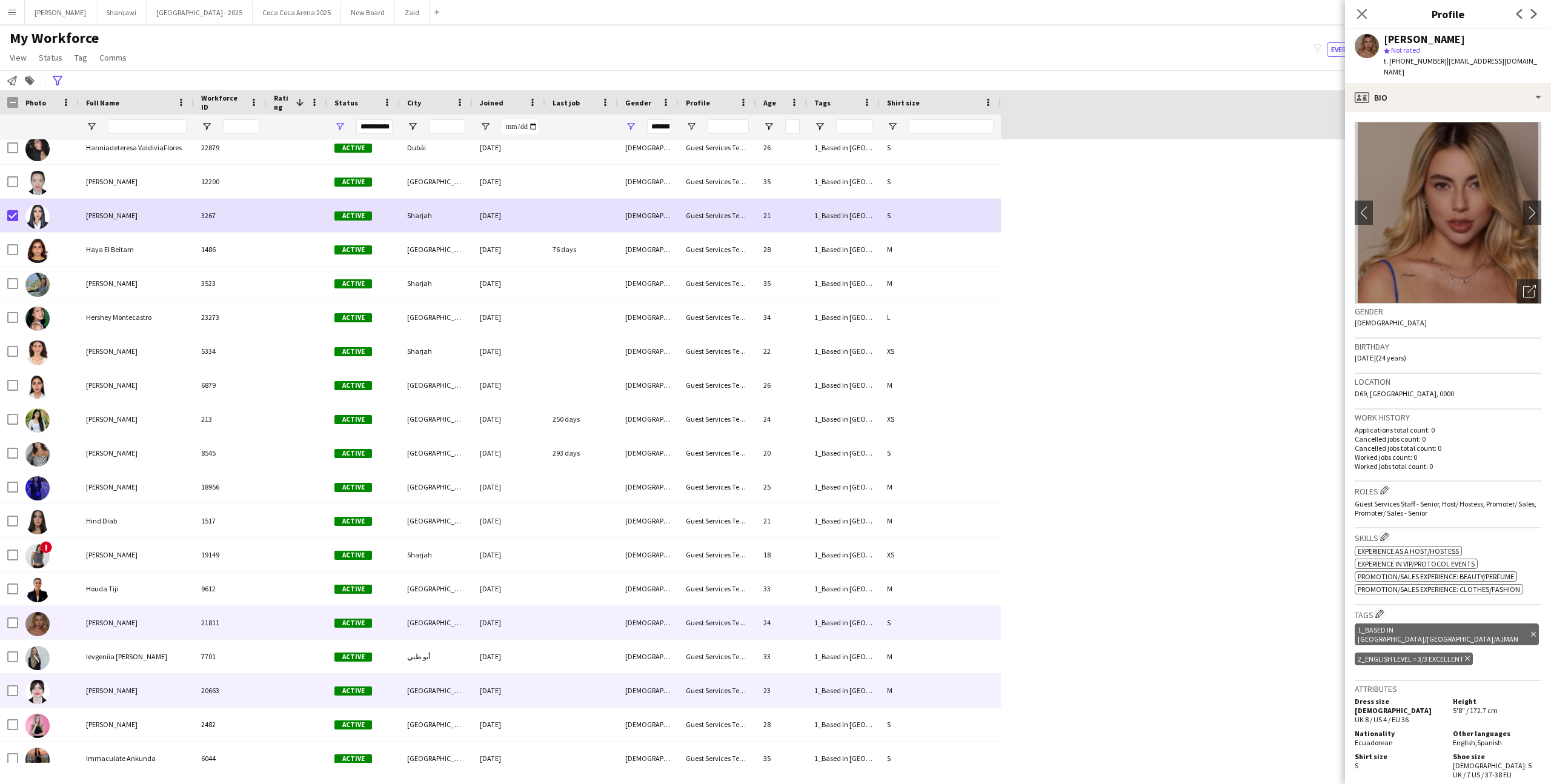
click at [158, 693] on div "[PERSON_NAME]" at bounding box center [136, 690] width 115 height 33
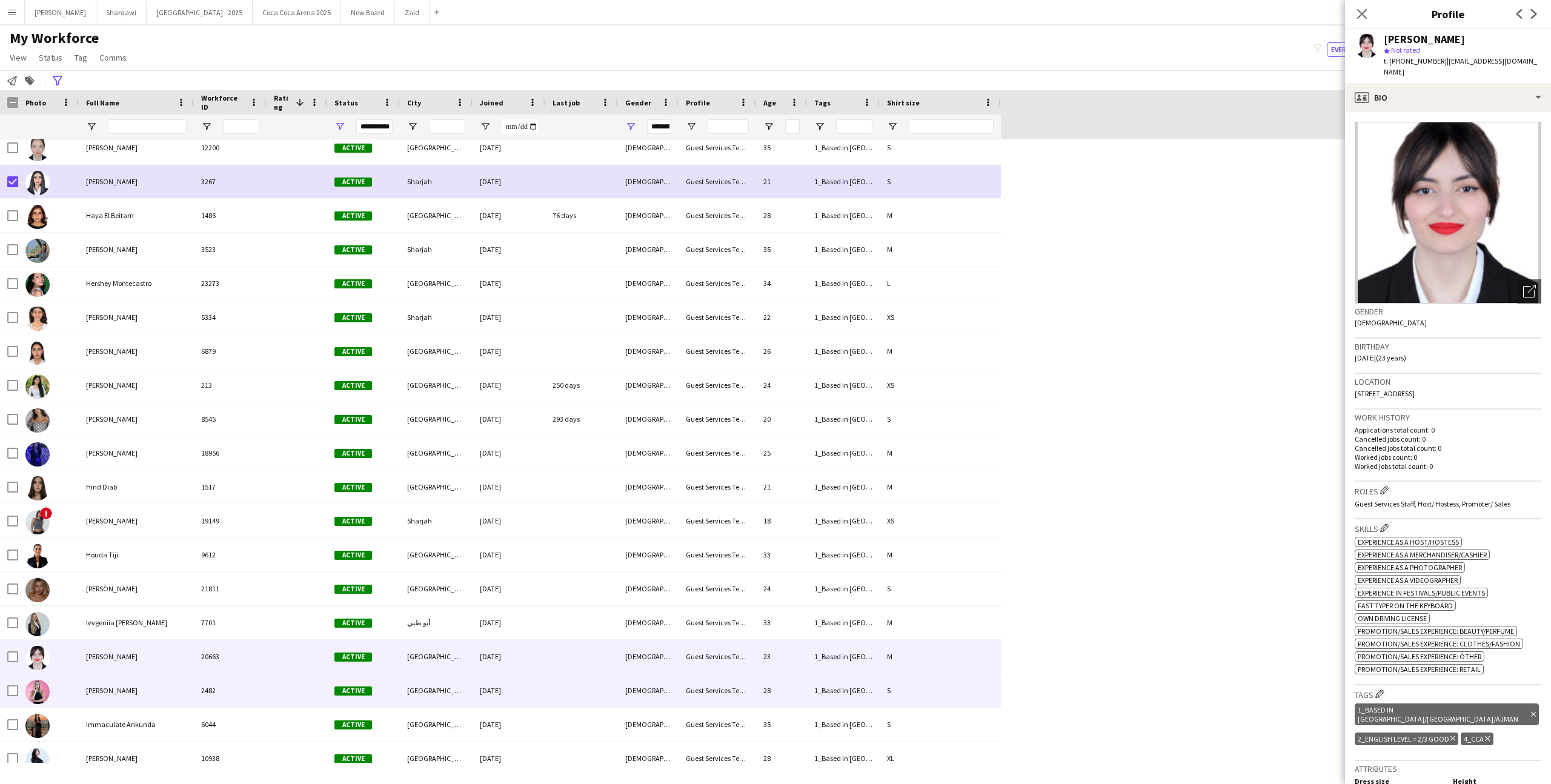
click at [158, 693] on div "[PERSON_NAME]" at bounding box center [136, 690] width 115 height 33
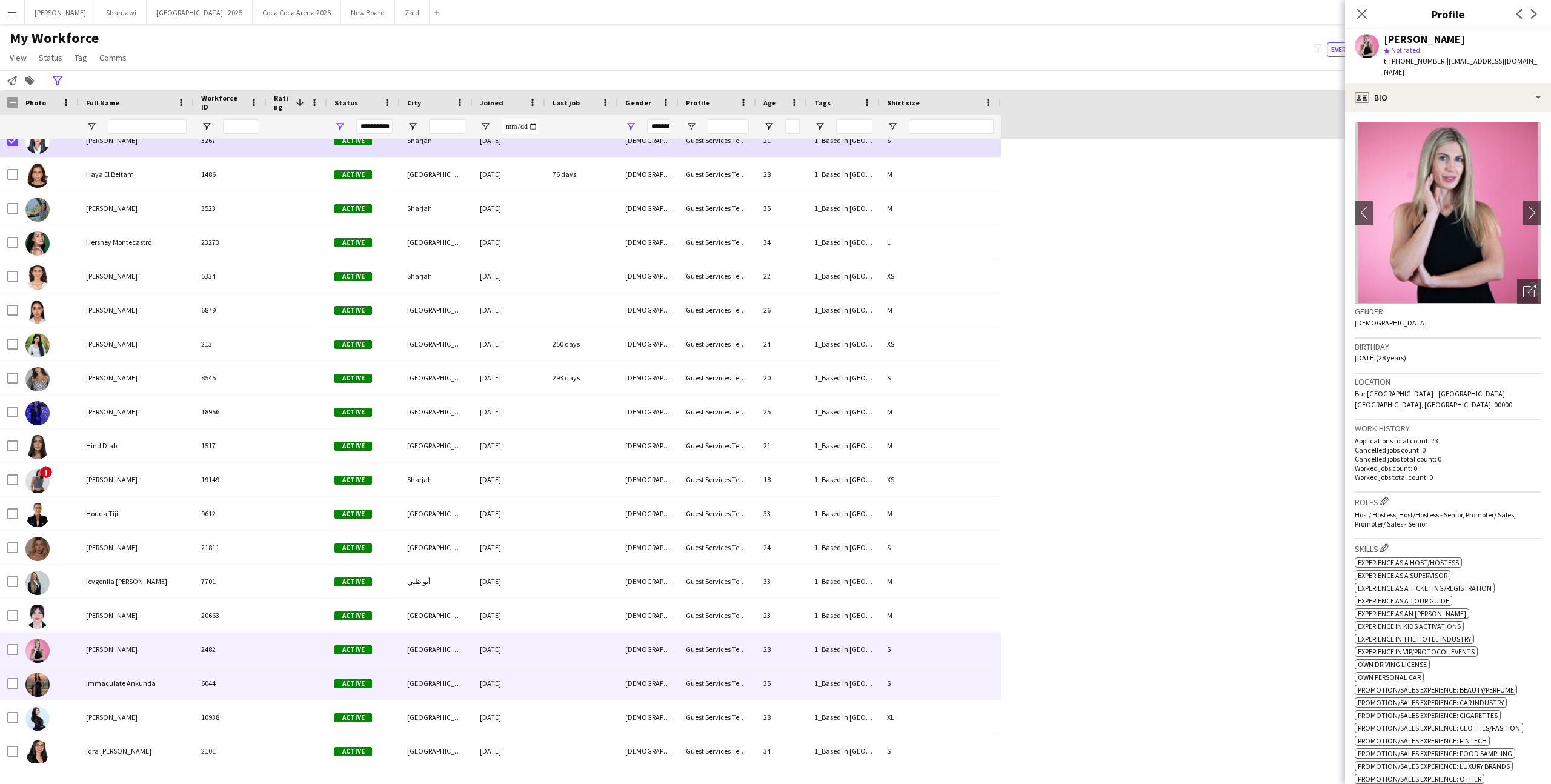
click at [158, 693] on div "Immaculate Ankunda" at bounding box center [136, 683] width 115 height 33
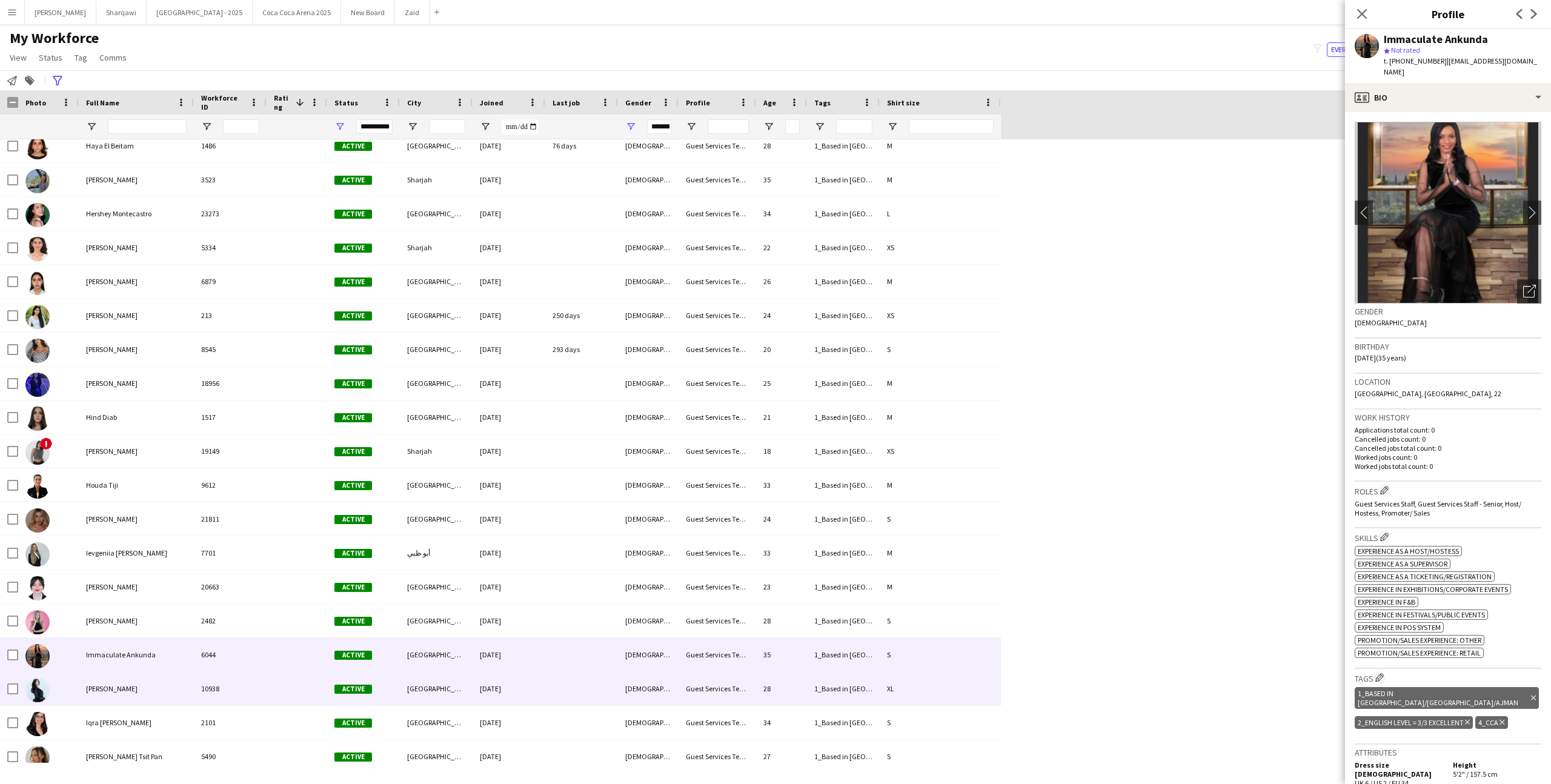
click at [158, 693] on div "[PERSON_NAME]" at bounding box center [136, 688] width 115 height 33
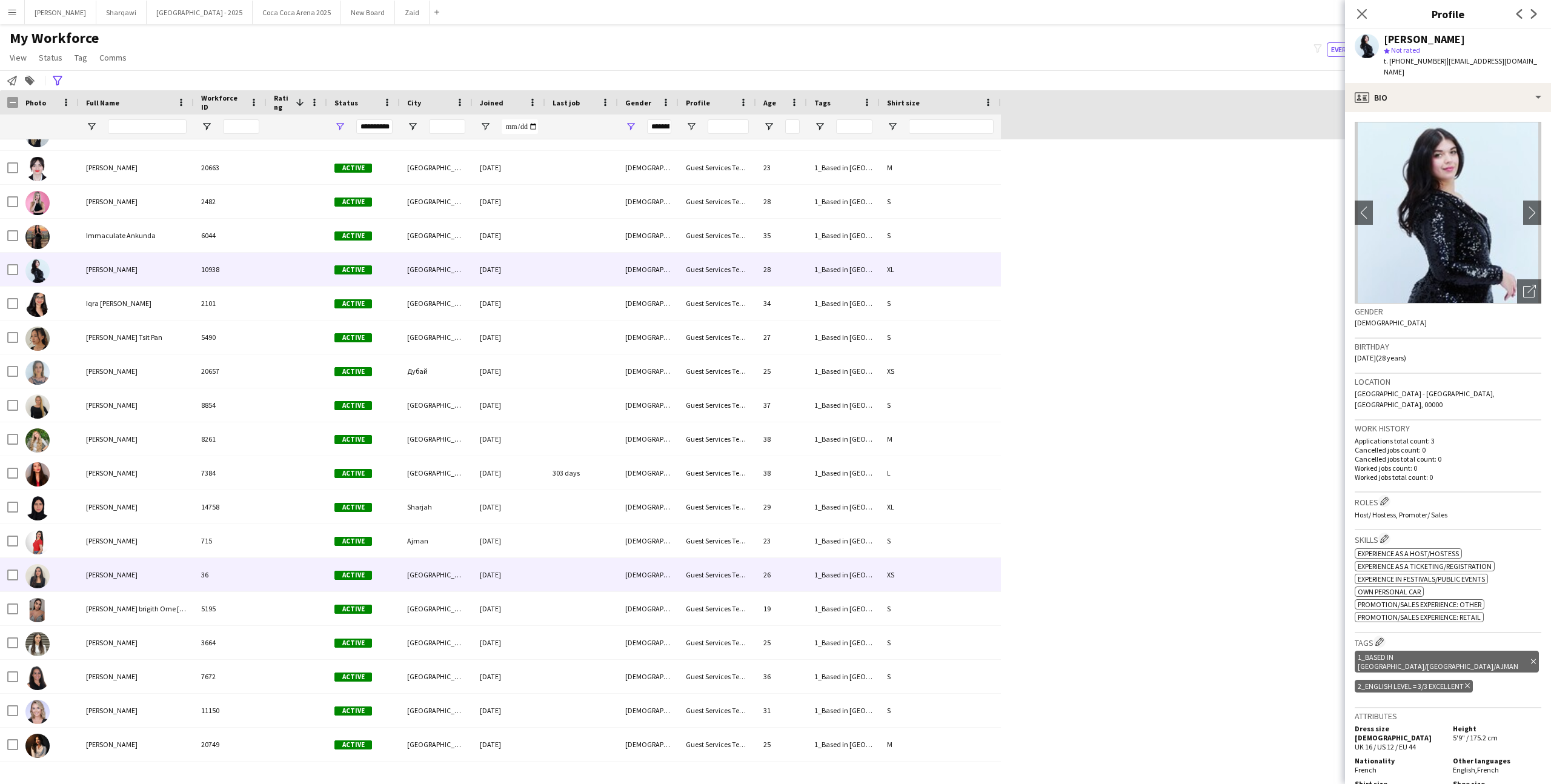
click at [170, 573] on div "[PERSON_NAME]" at bounding box center [136, 574] width 115 height 33
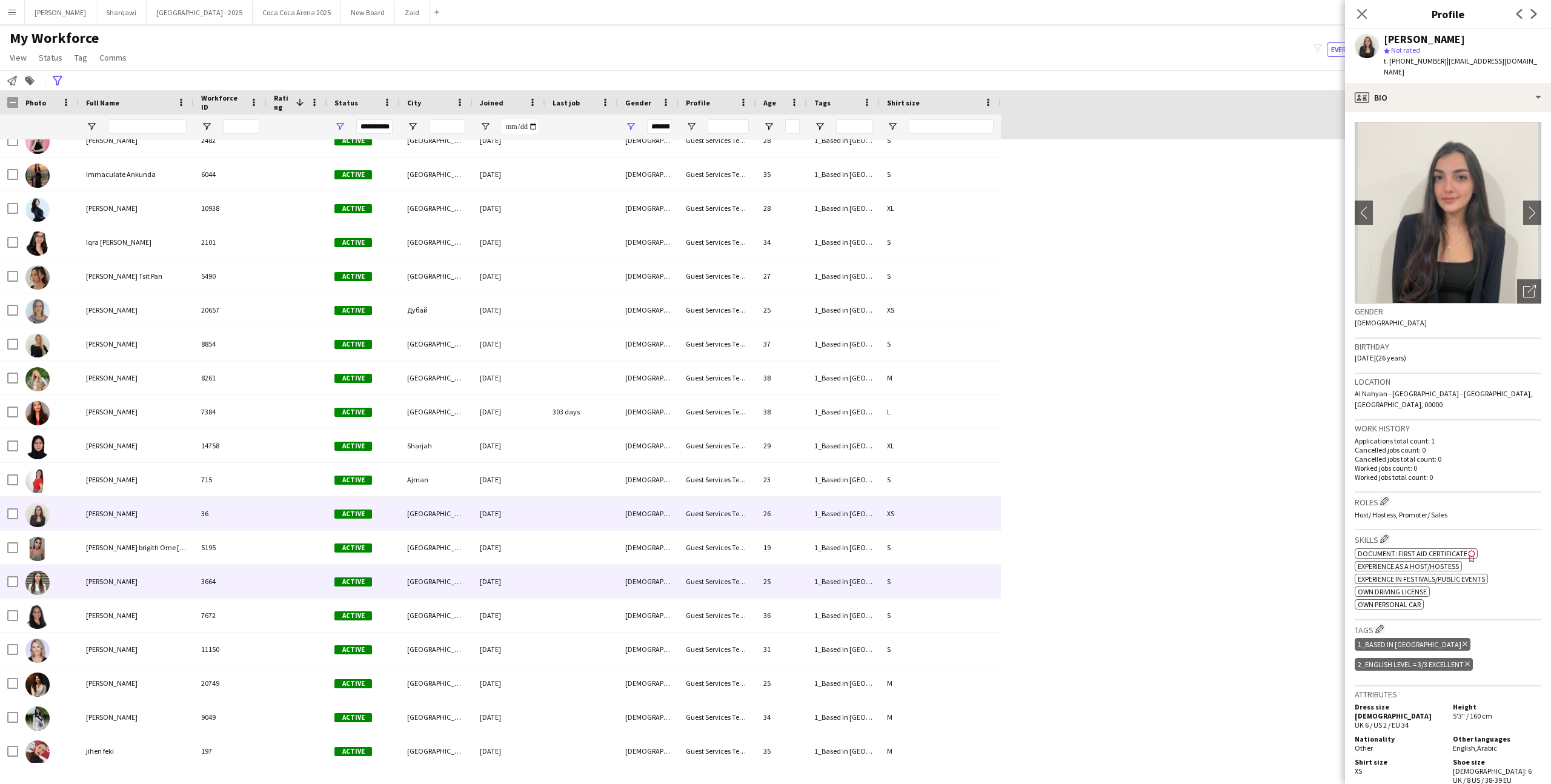
click at [167, 566] on div "[PERSON_NAME]" at bounding box center [136, 581] width 115 height 33
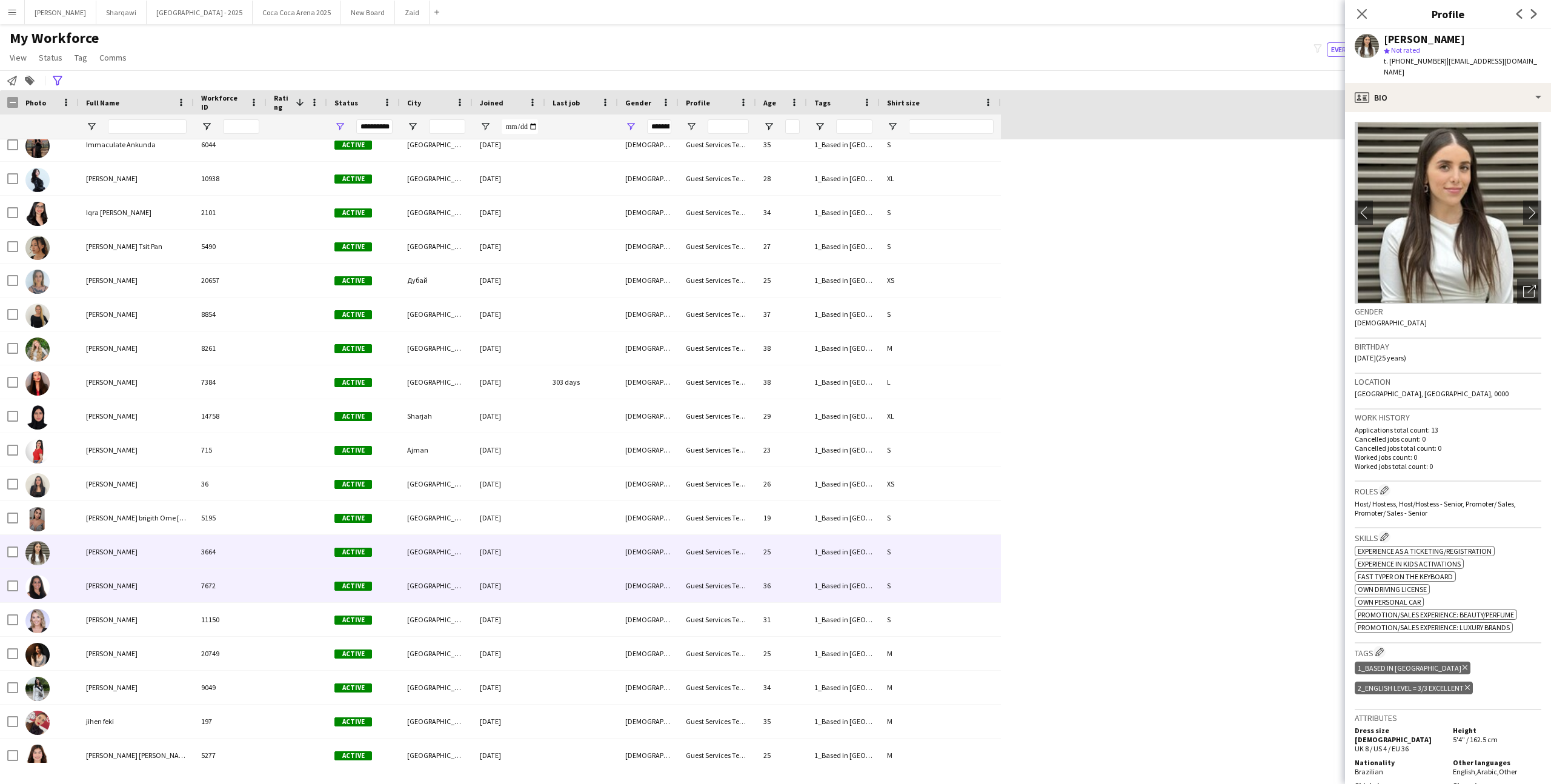
click at [167, 574] on div "[PERSON_NAME]" at bounding box center [136, 585] width 115 height 33
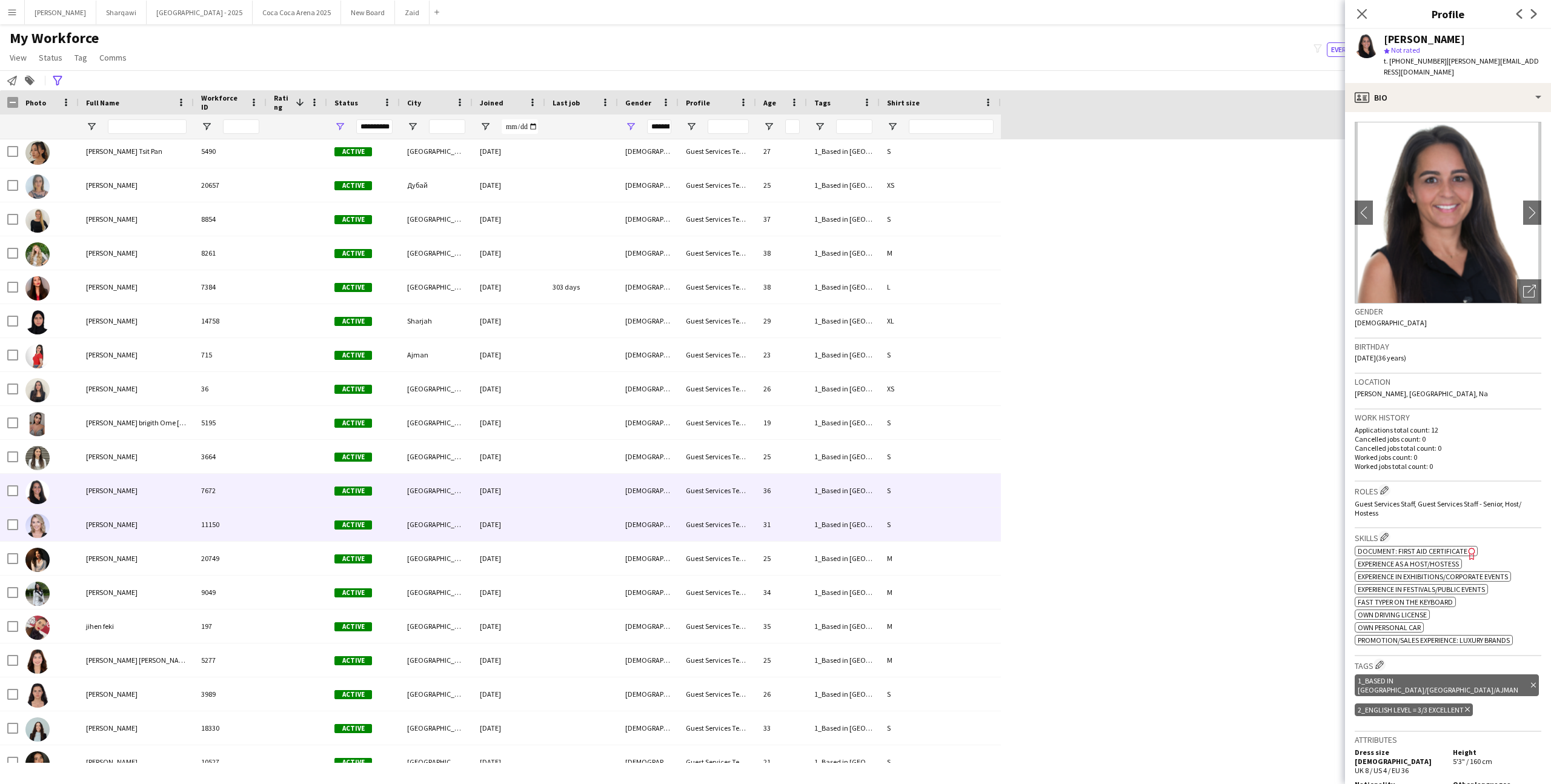
click at [160, 521] on div "[PERSON_NAME]" at bounding box center [136, 524] width 115 height 33
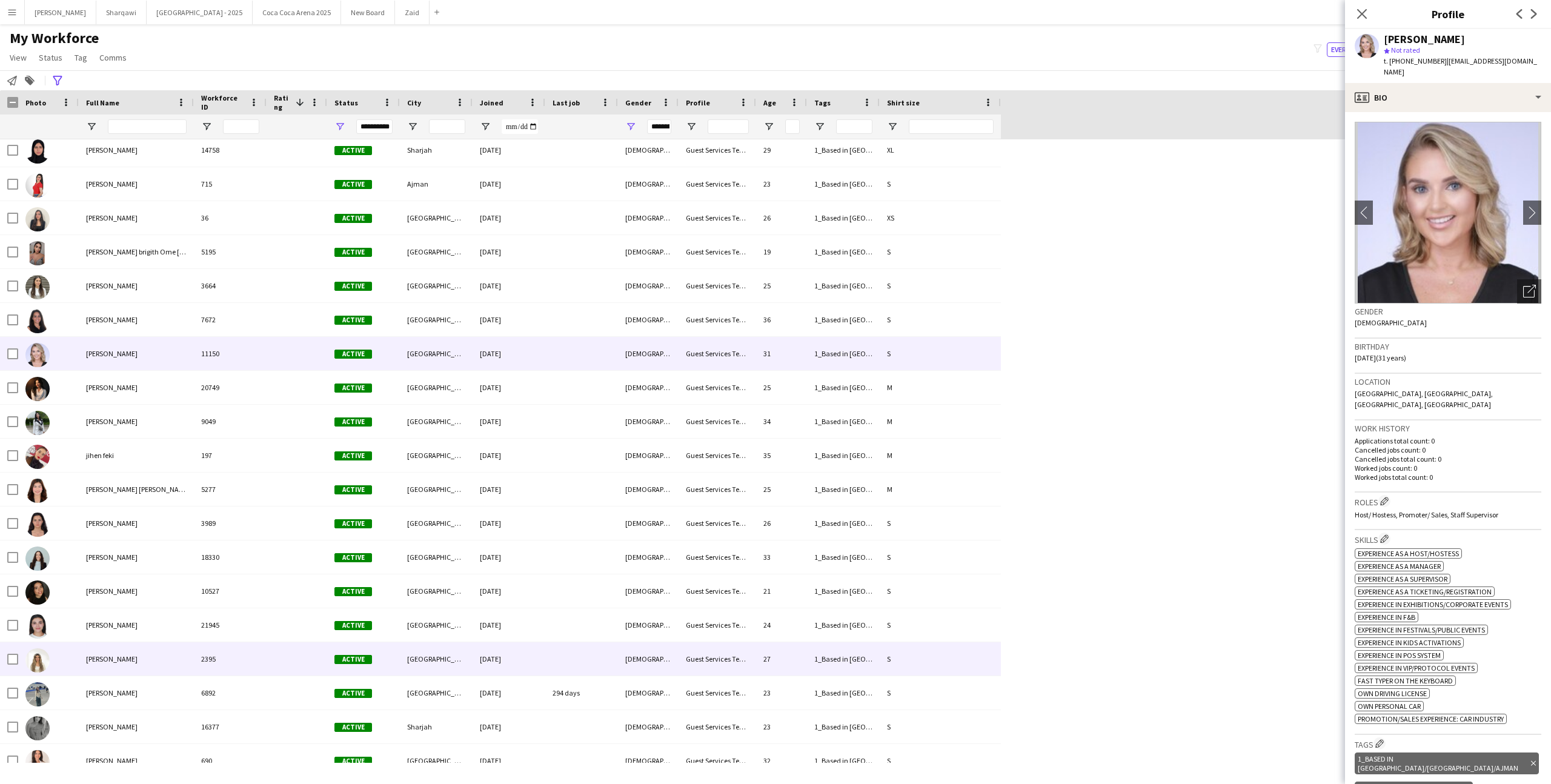
click at [223, 643] on div "2395" at bounding box center [230, 658] width 73 height 33
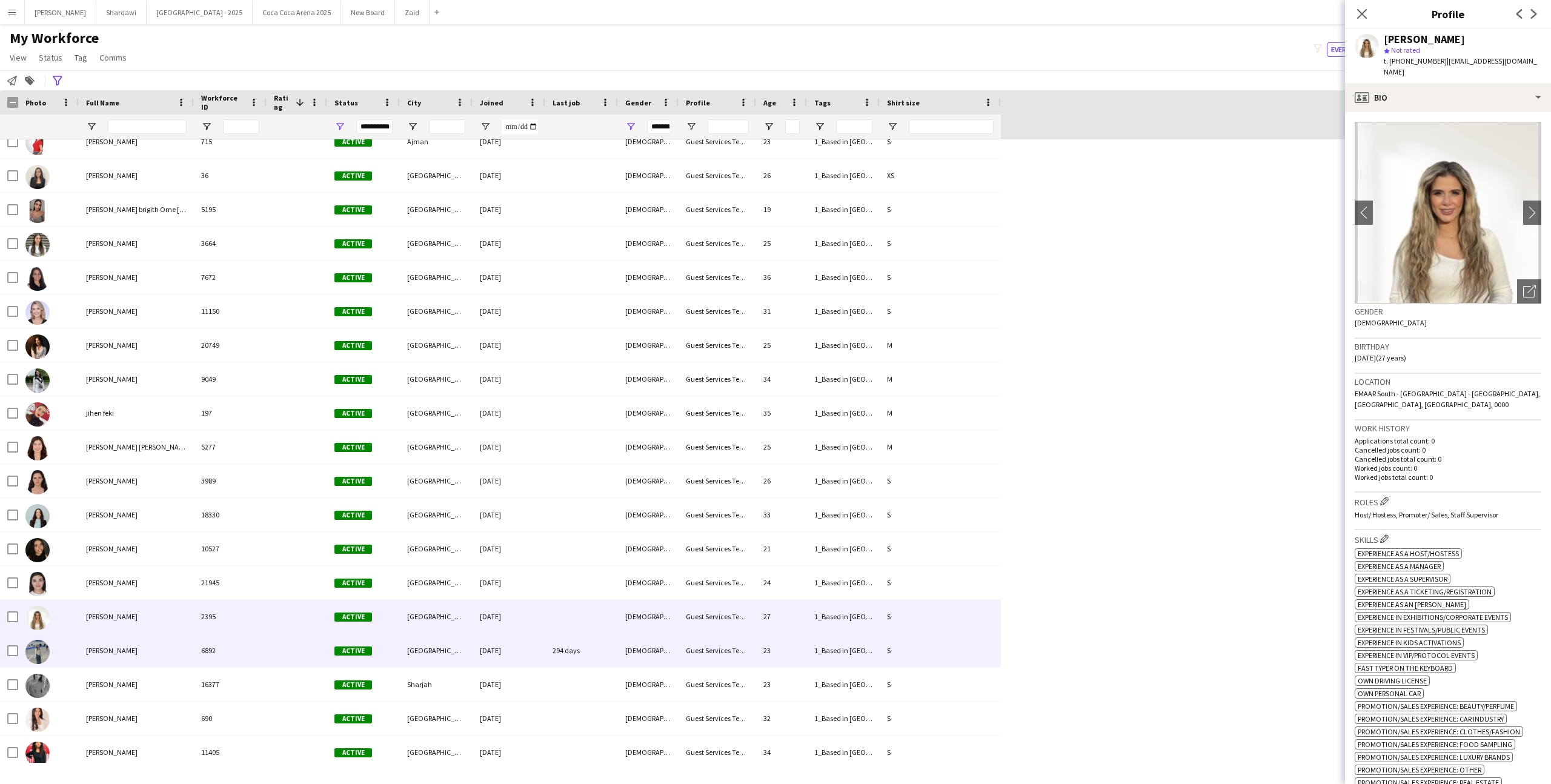
click at [223, 643] on div "6892" at bounding box center [230, 650] width 73 height 33
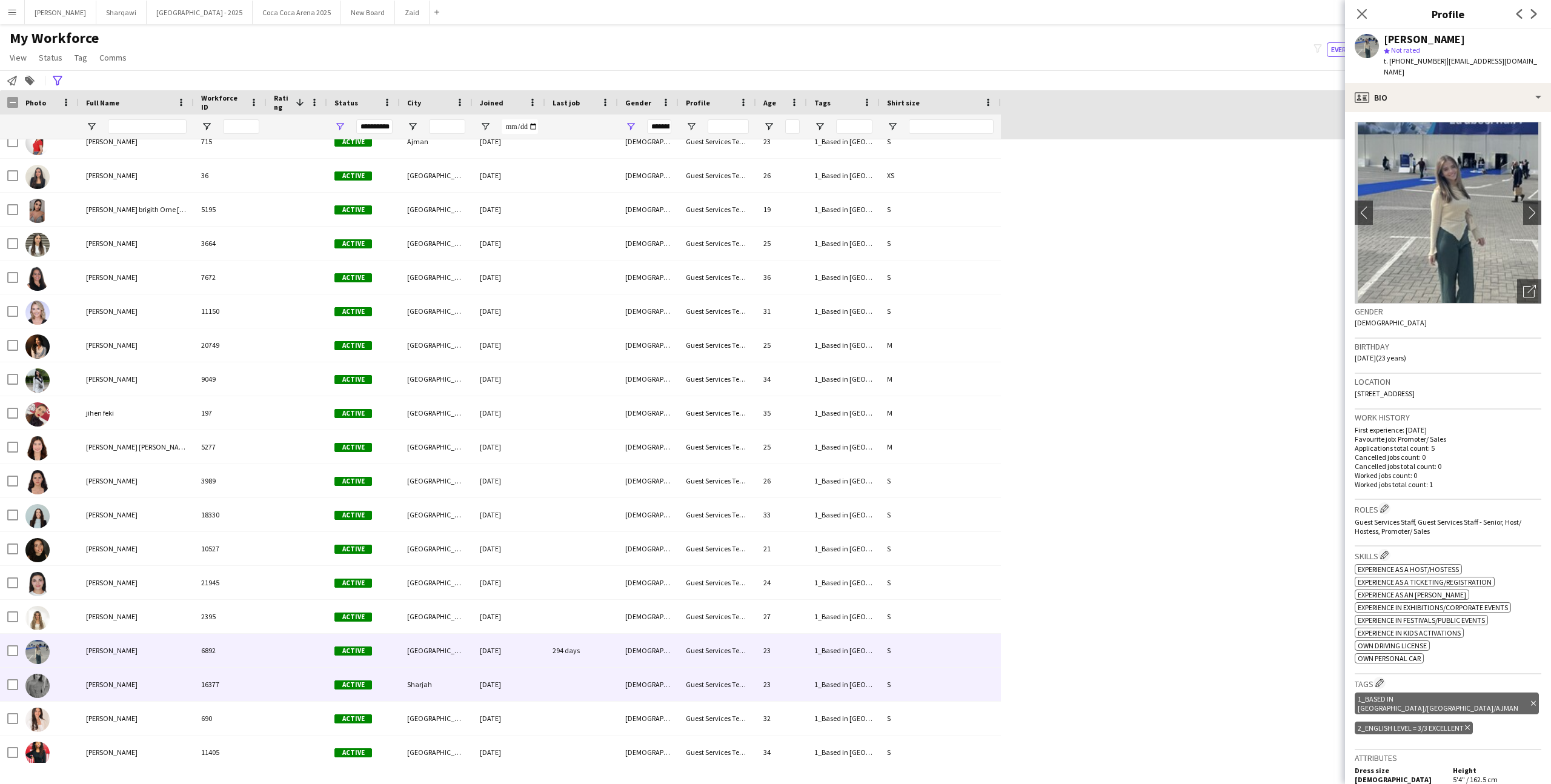
click at [224, 671] on div "16377" at bounding box center [230, 684] width 73 height 33
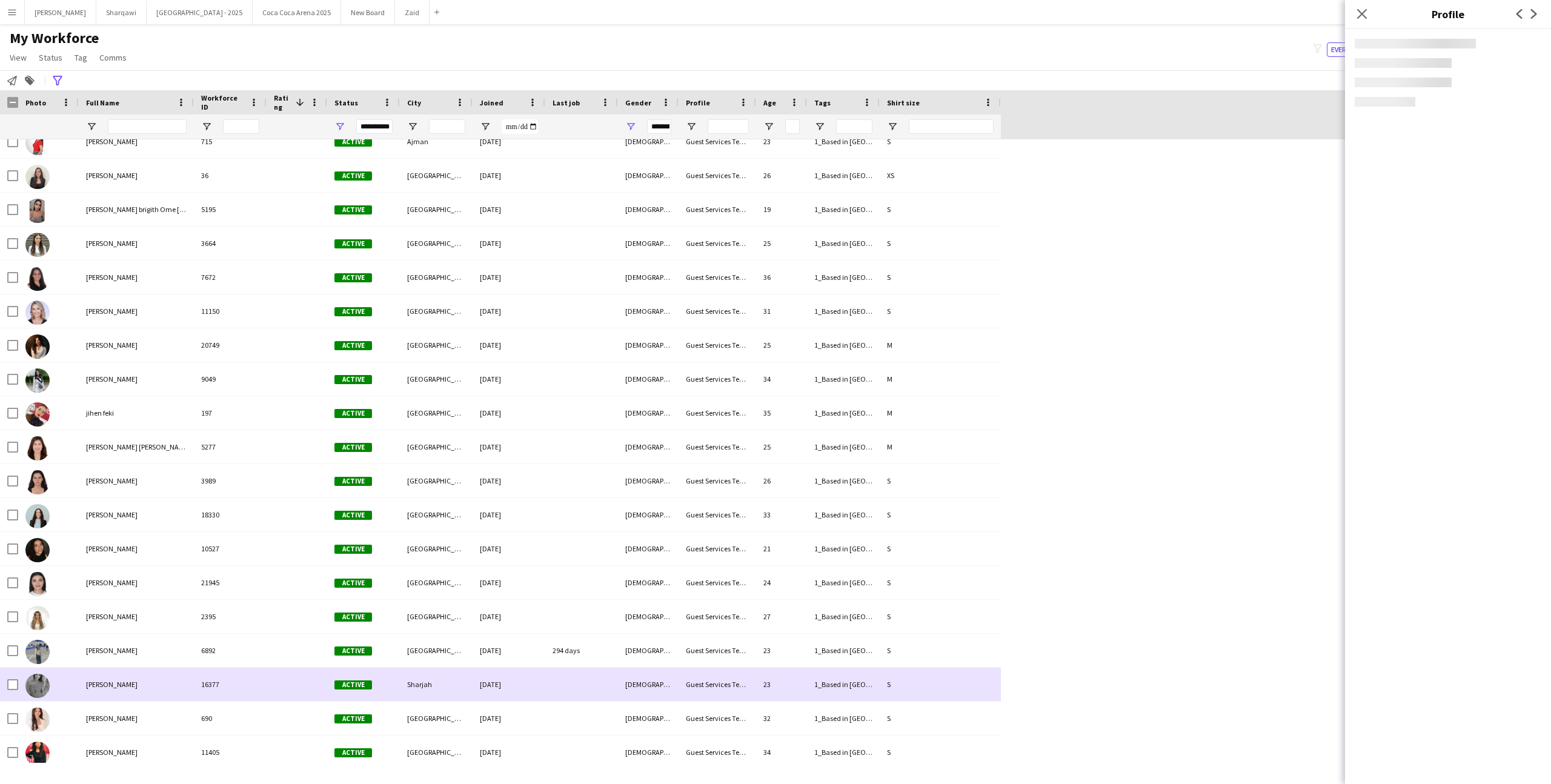
click at [224, 671] on div "16377" at bounding box center [230, 684] width 73 height 33
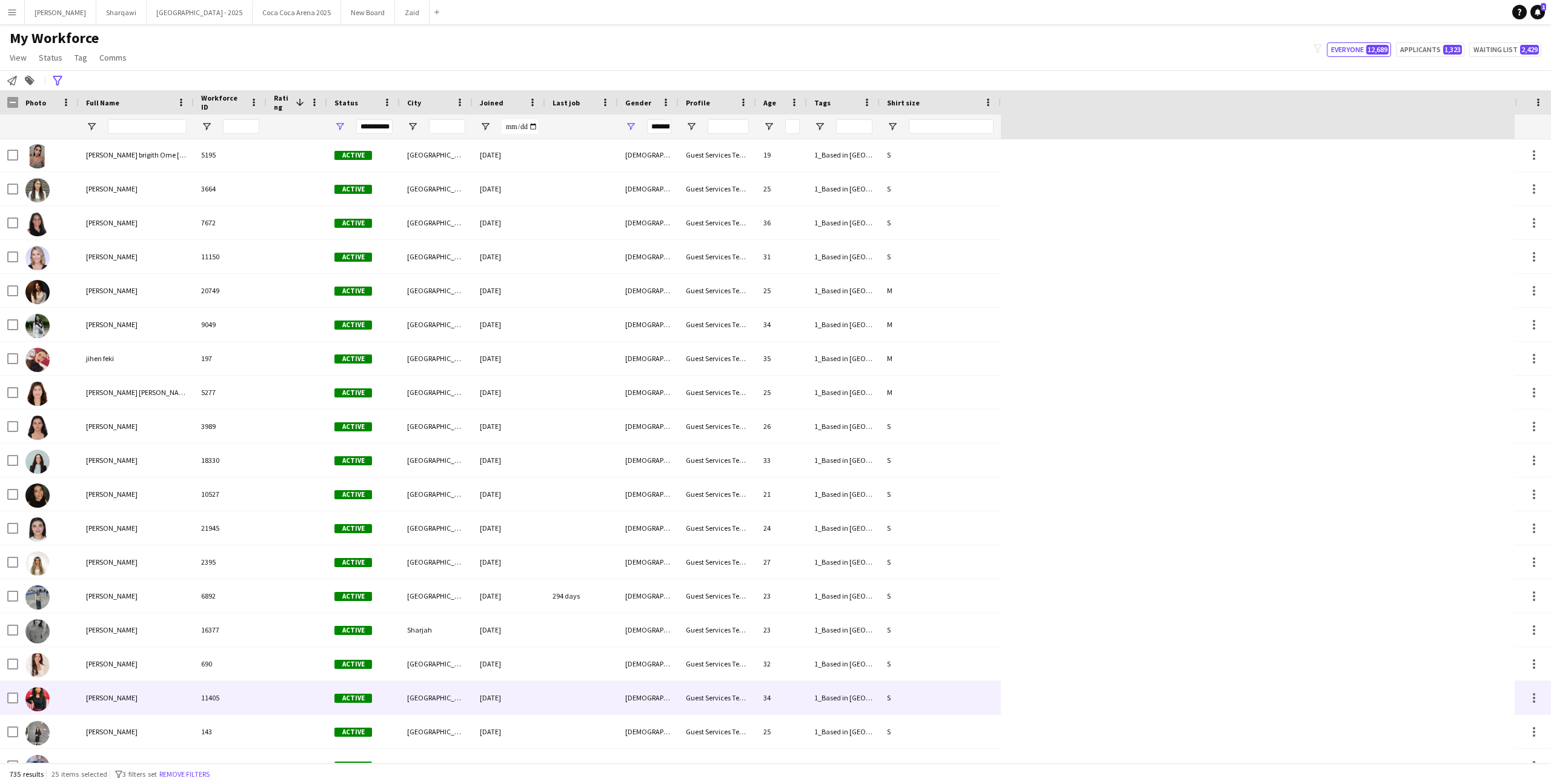
click at [233, 671] on div "690" at bounding box center [230, 663] width 73 height 33
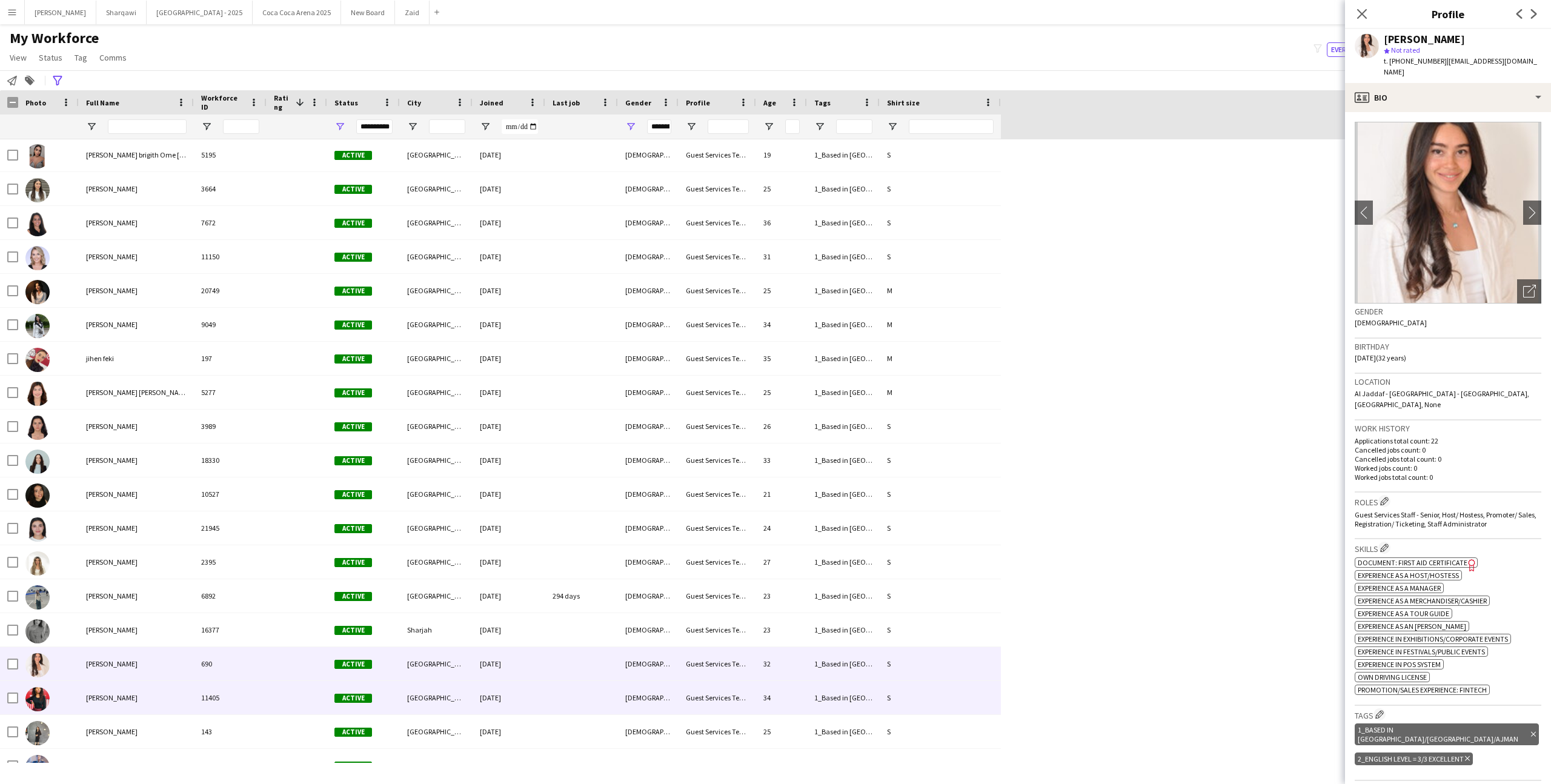
click at [236, 684] on div "11405" at bounding box center [230, 697] width 73 height 33
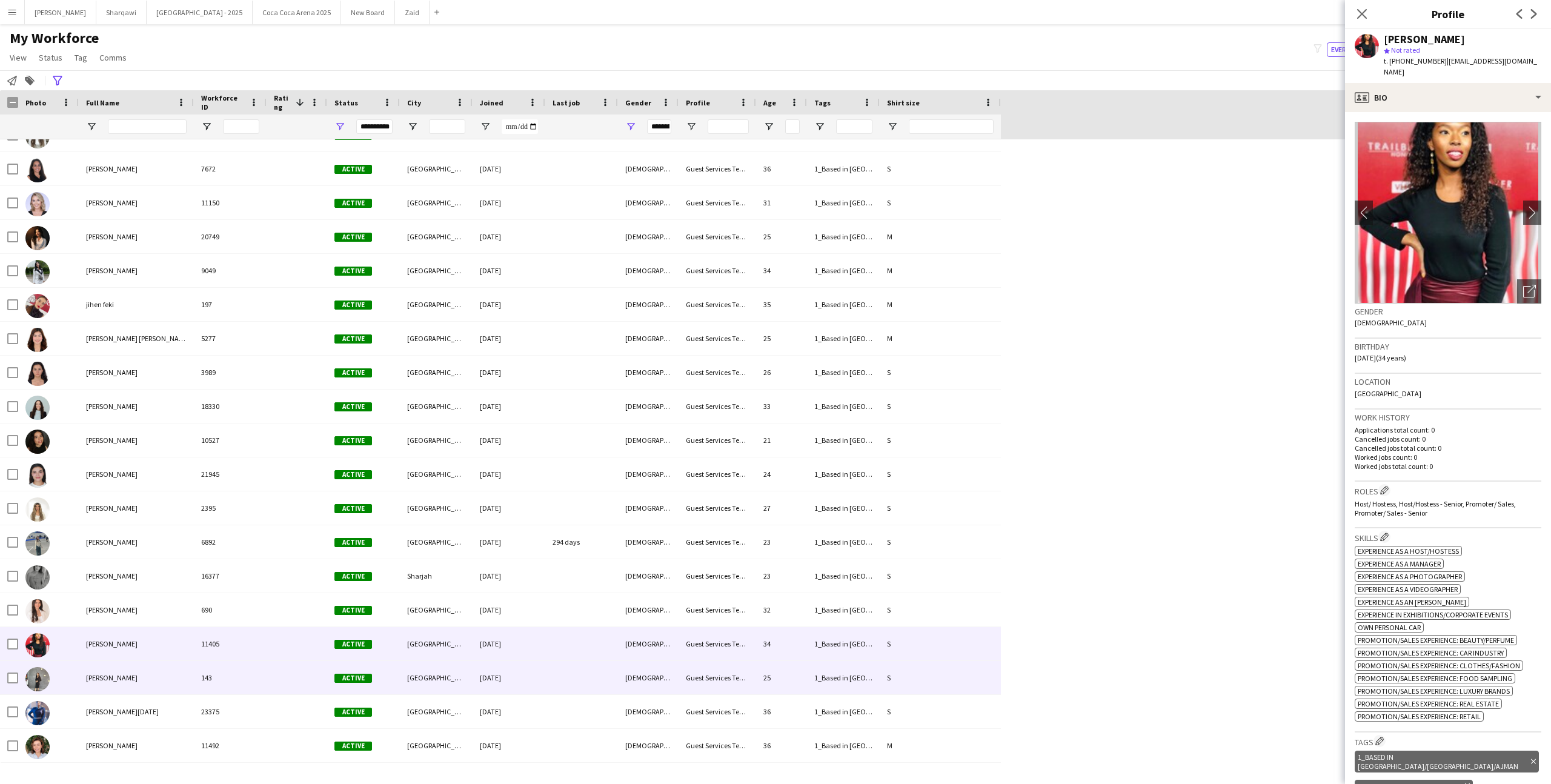
click at [236, 684] on div "143" at bounding box center [230, 677] width 73 height 33
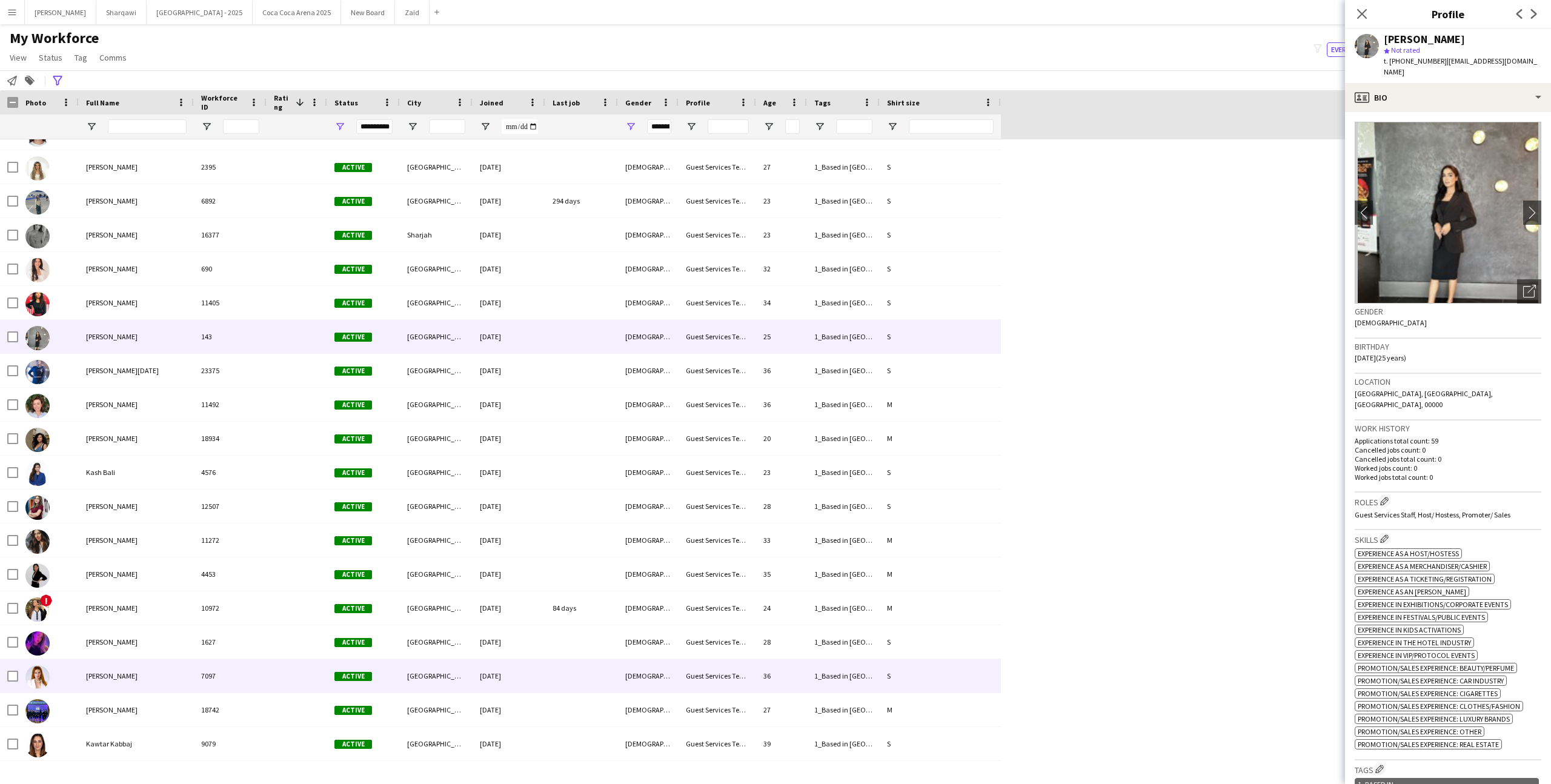
click at [231, 688] on div "7097" at bounding box center [230, 675] width 73 height 33
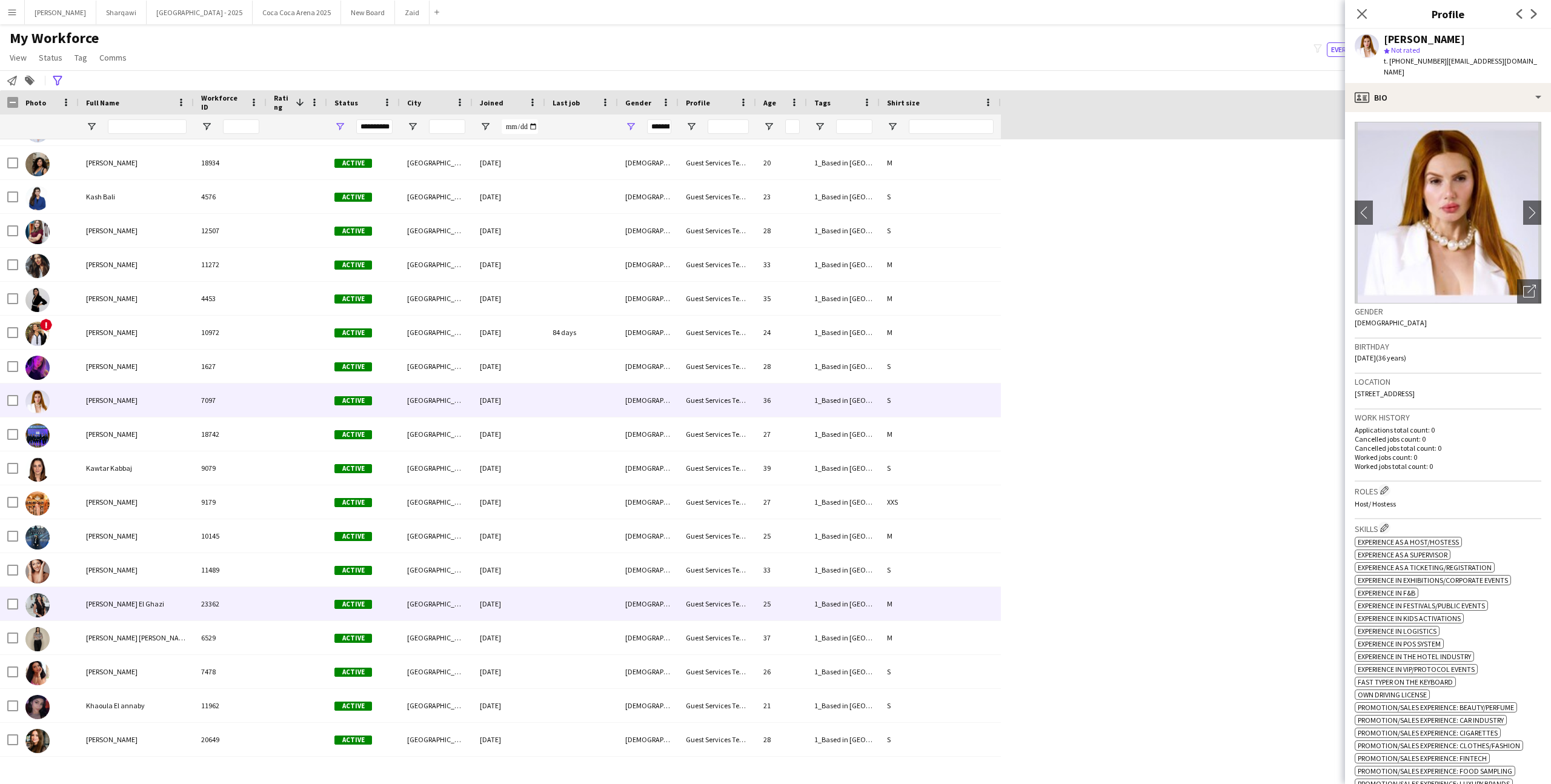
click at [218, 588] on div "23362" at bounding box center [230, 603] width 73 height 33
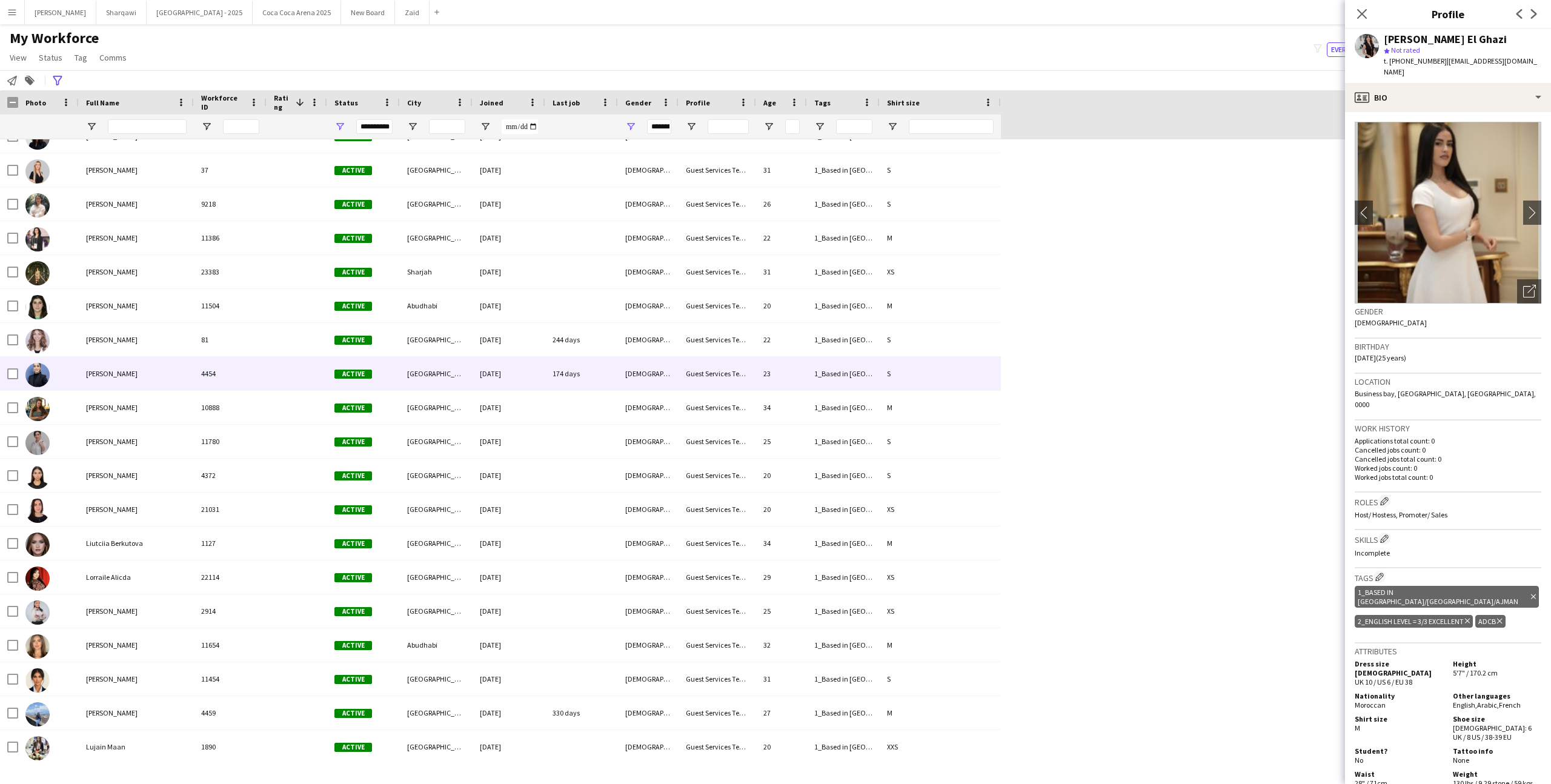
click at [213, 367] on div "4454" at bounding box center [230, 373] width 73 height 33
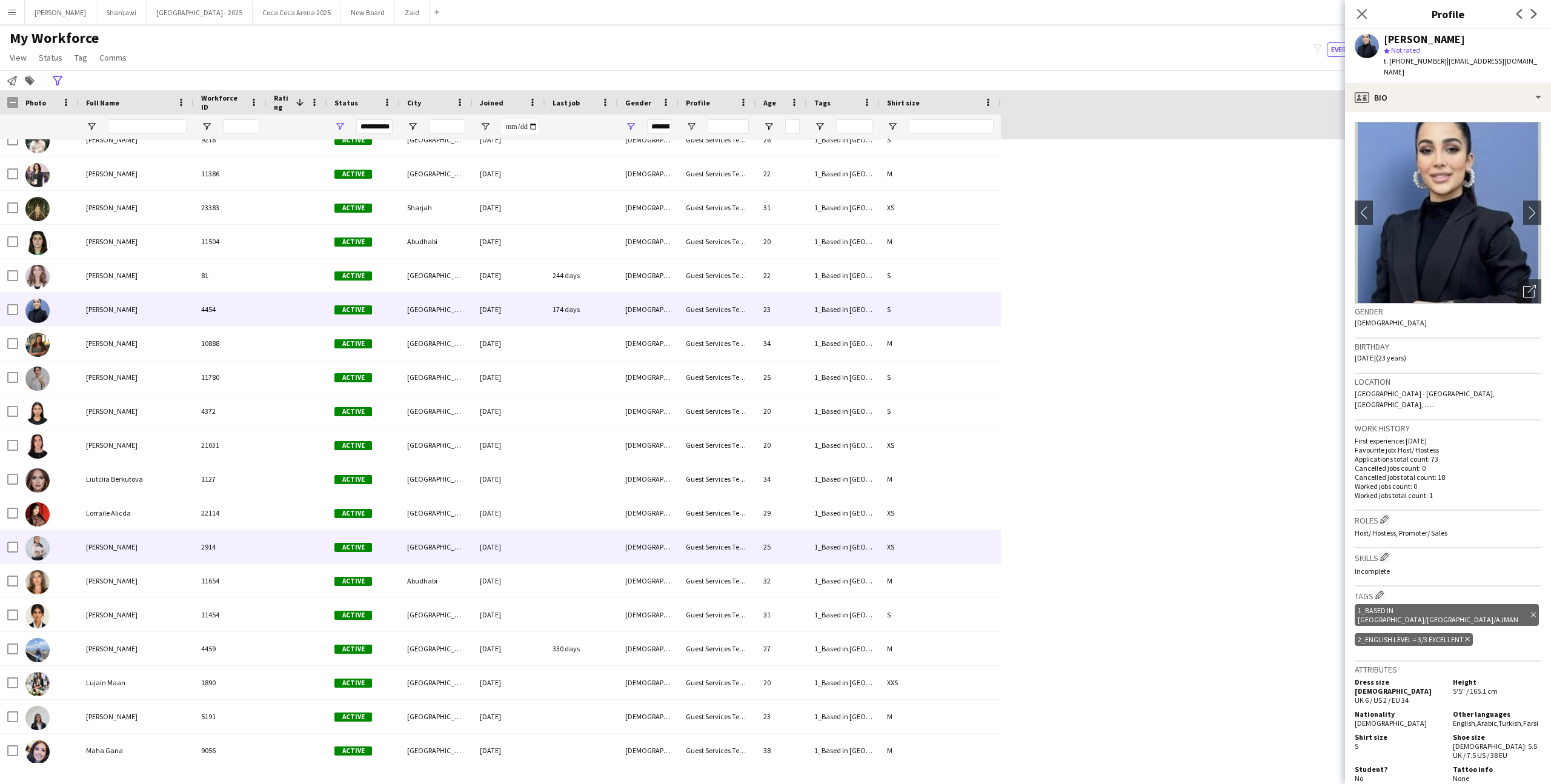
click at [242, 530] on div "2914" at bounding box center [230, 546] width 73 height 33
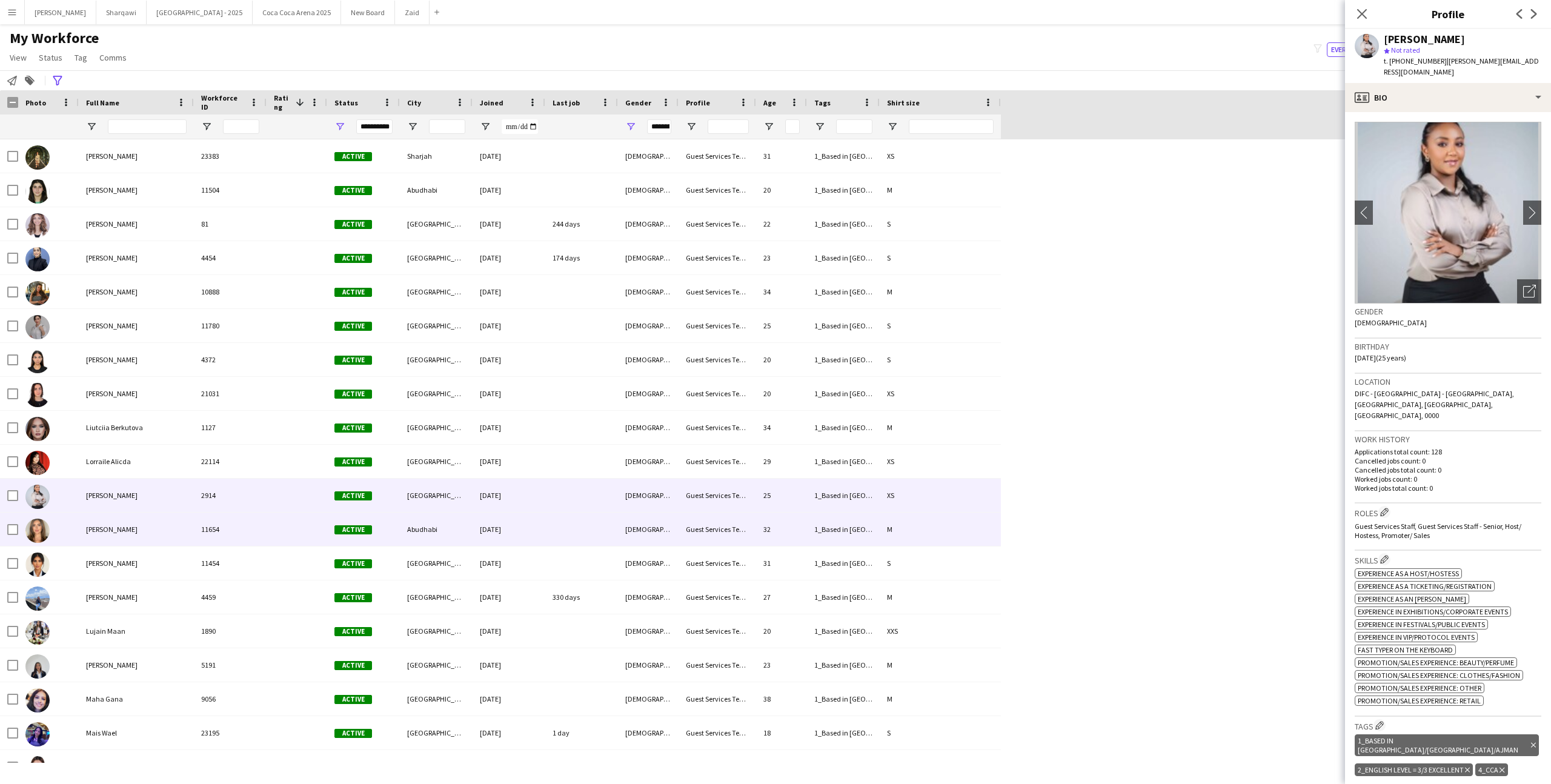
click at [242, 530] on div "11654" at bounding box center [230, 529] width 73 height 33
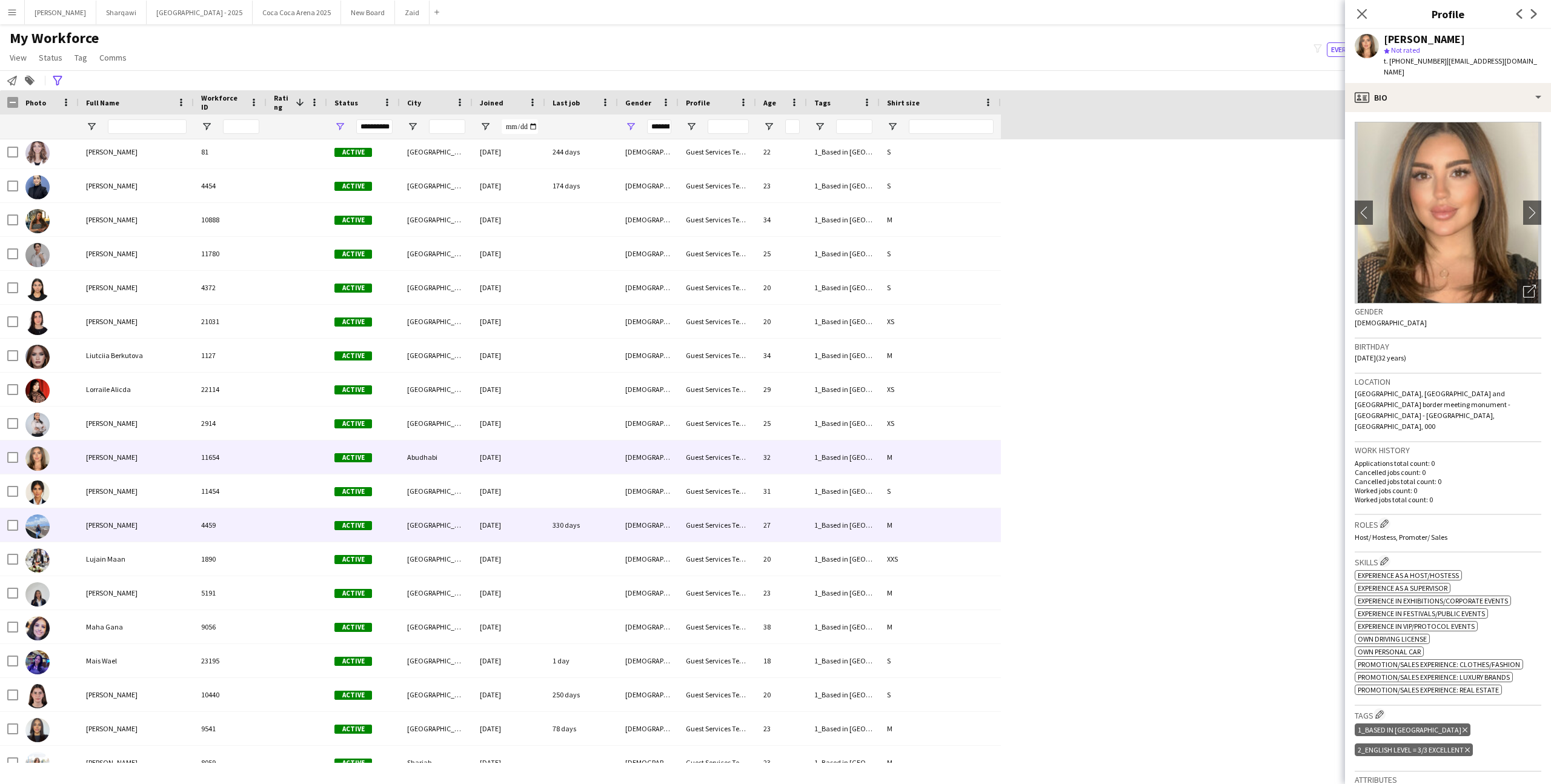
click at [242, 530] on div "4459" at bounding box center [230, 525] width 73 height 33
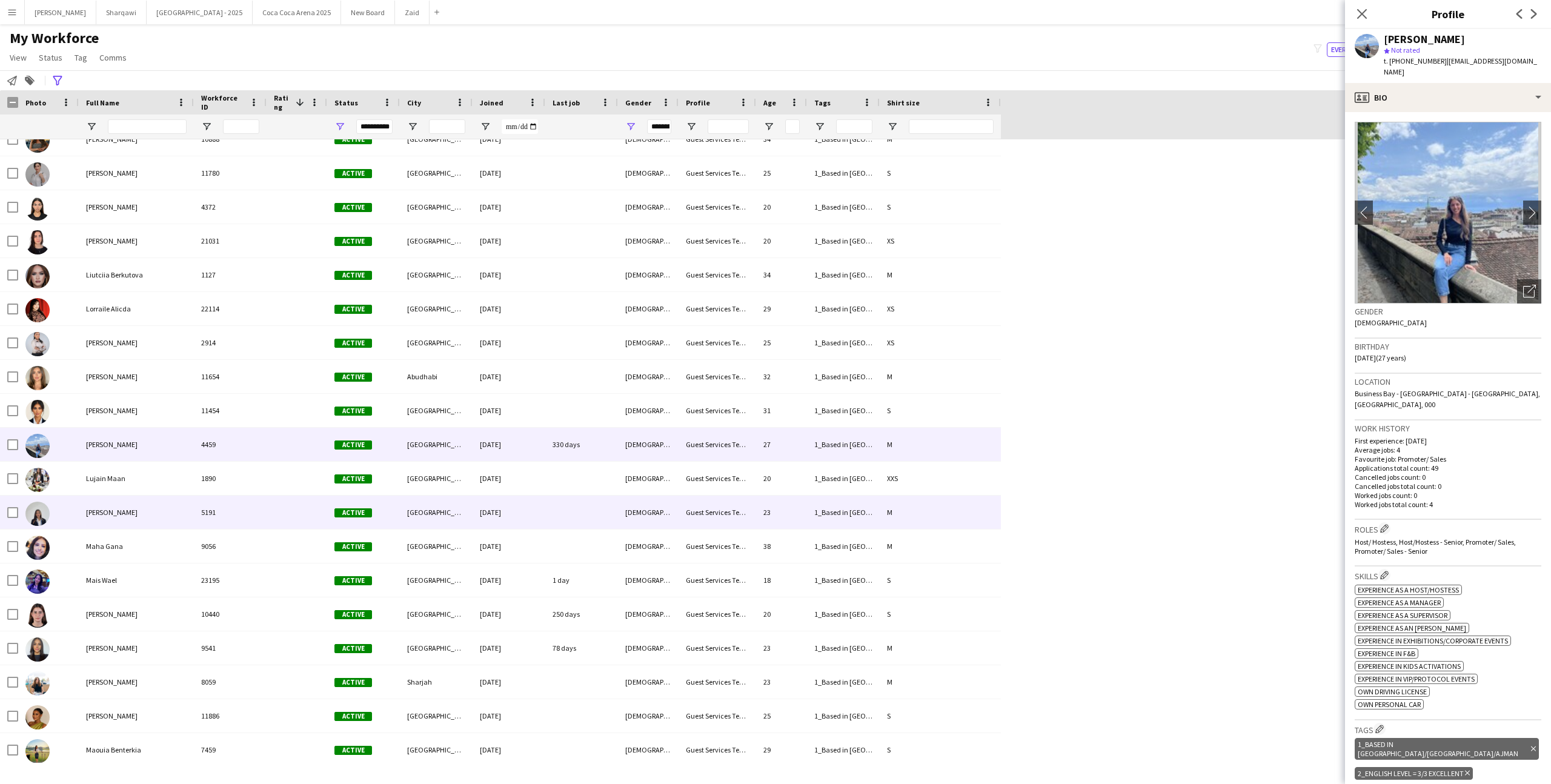
click at [244, 517] on div "5191" at bounding box center [230, 512] width 73 height 33
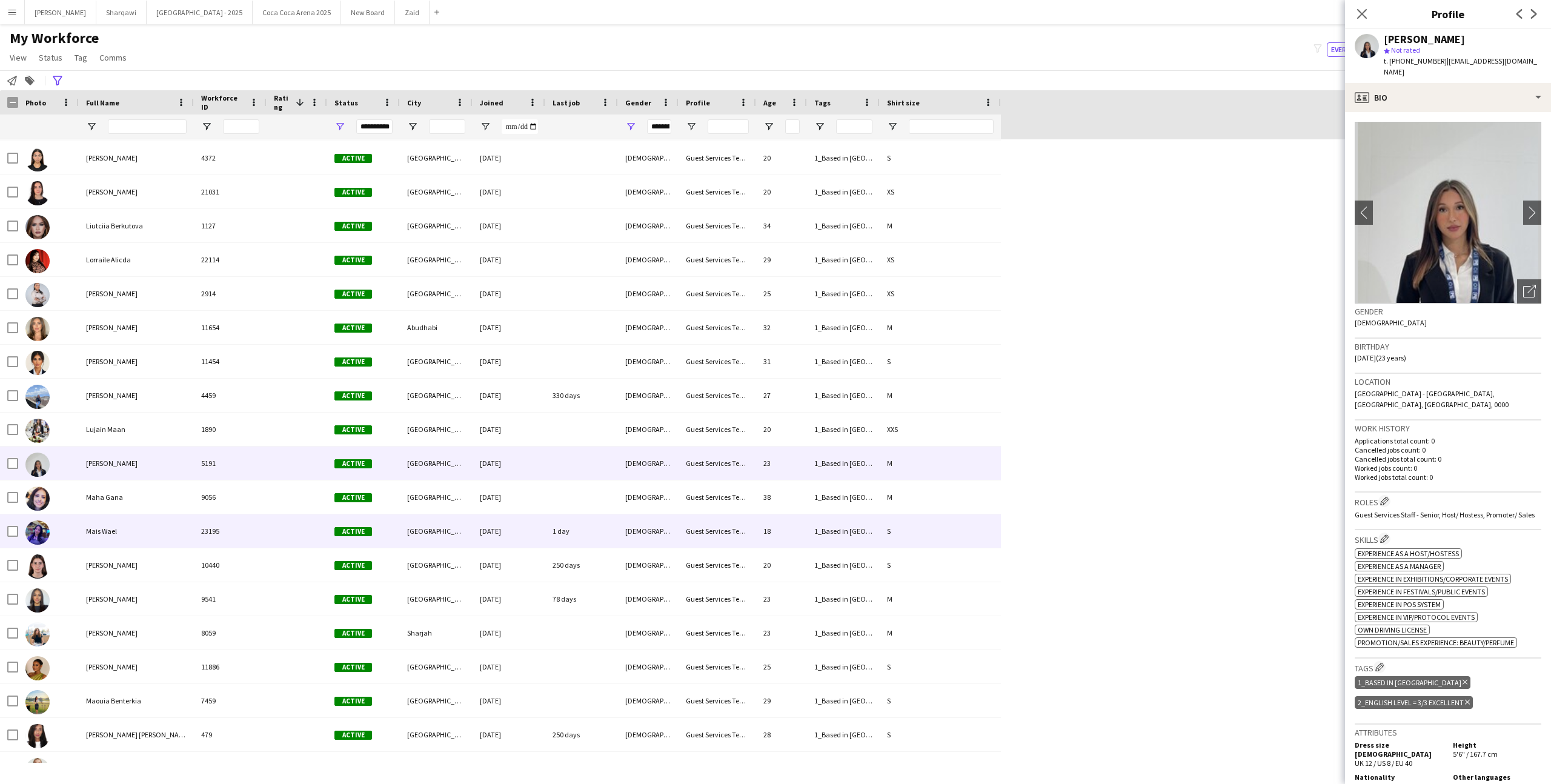
click at [244, 517] on div "23195" at bounding box center [230, 530] width 73 height 33
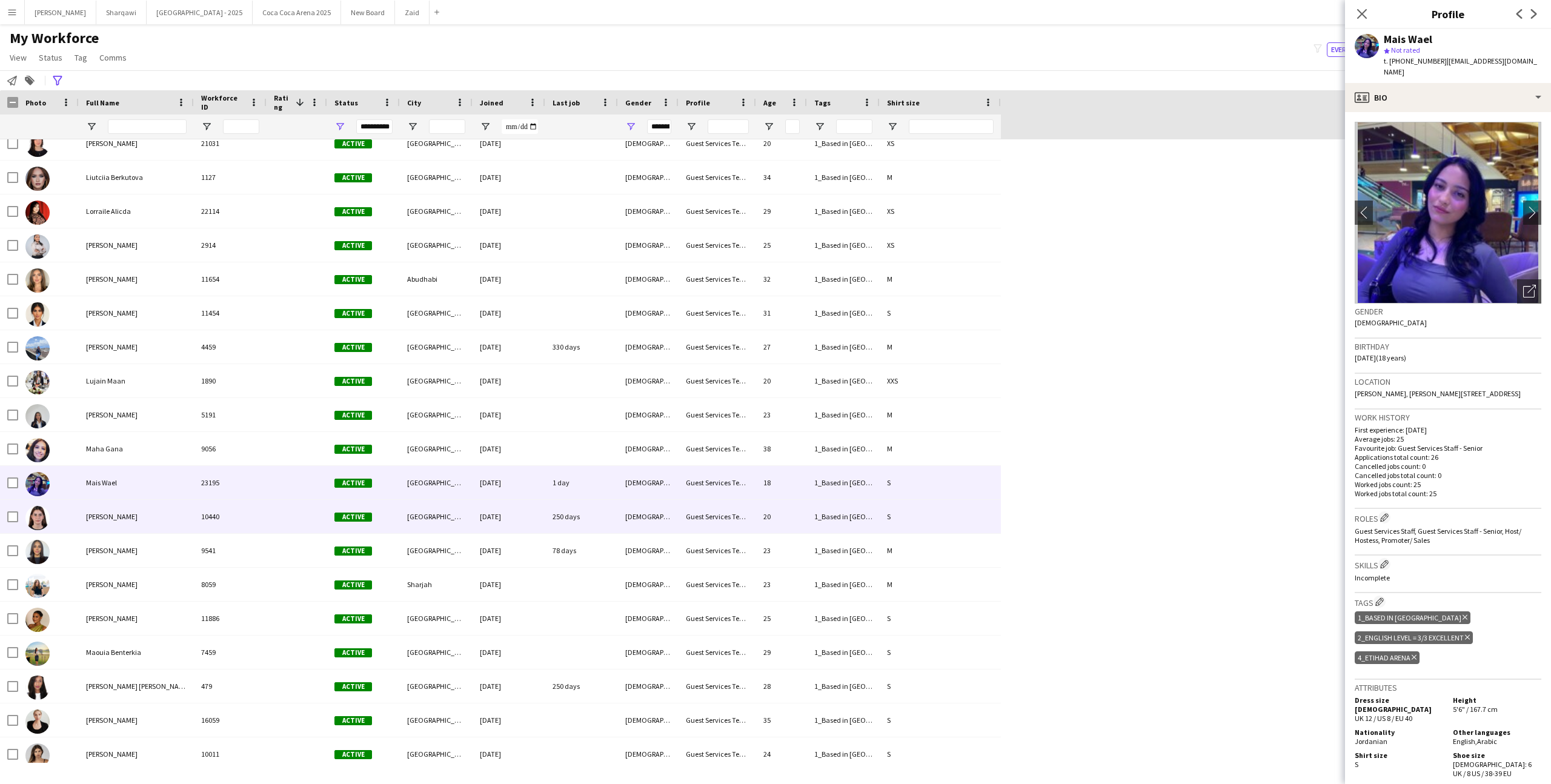
click at [244, 517] on div "10440" at bounding box center [230, 516] width 73 height 33
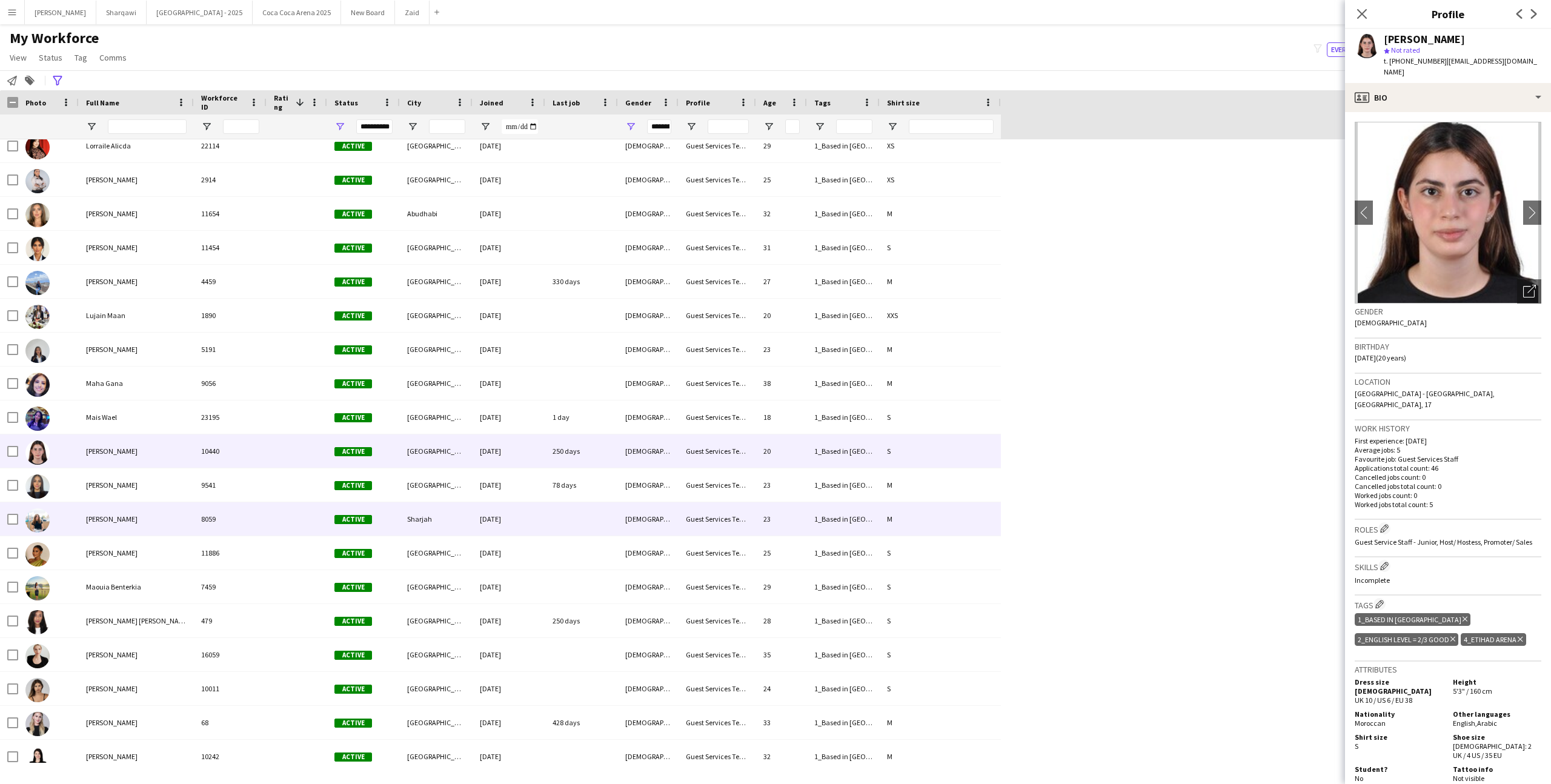
click at [244, 517] on div "8059" at bounding box center [230, 518] width 73 height 33
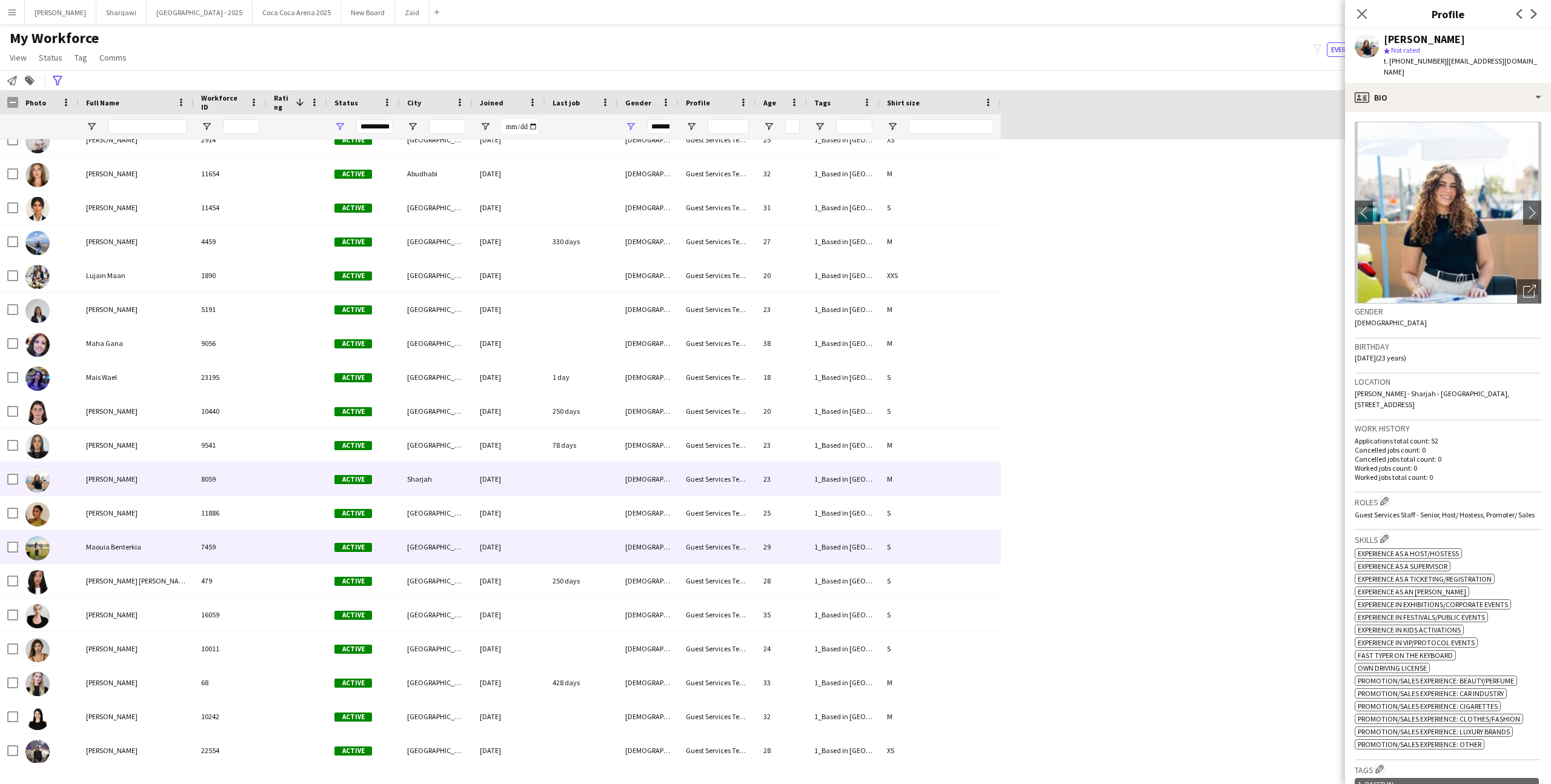
click at [254, 558] on div "7459" at bounding box center [230, 546] width 73 height 33
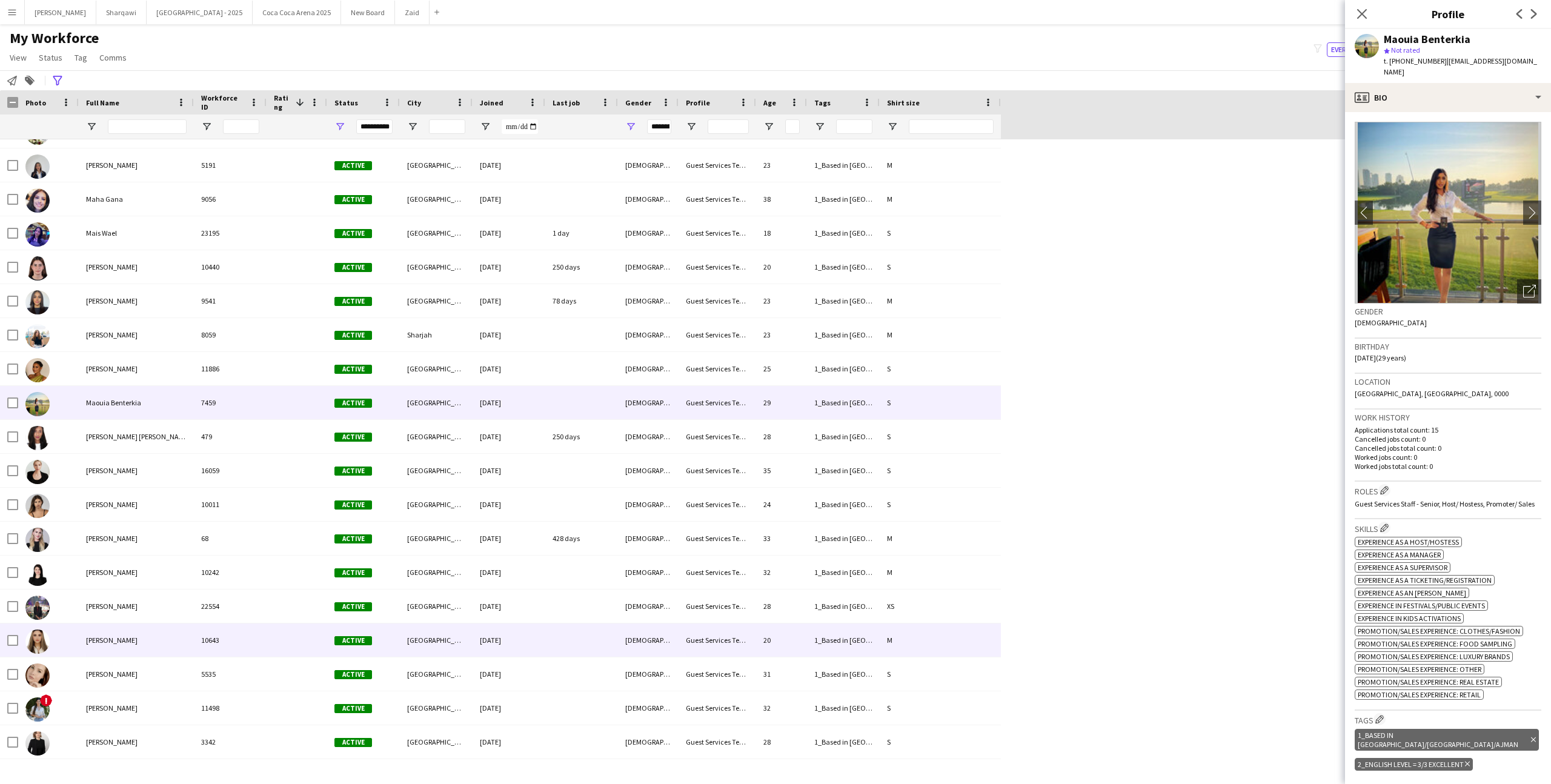
click at [258, 624] on div "10643" at bounding box center [230, 640] width 73 height 33
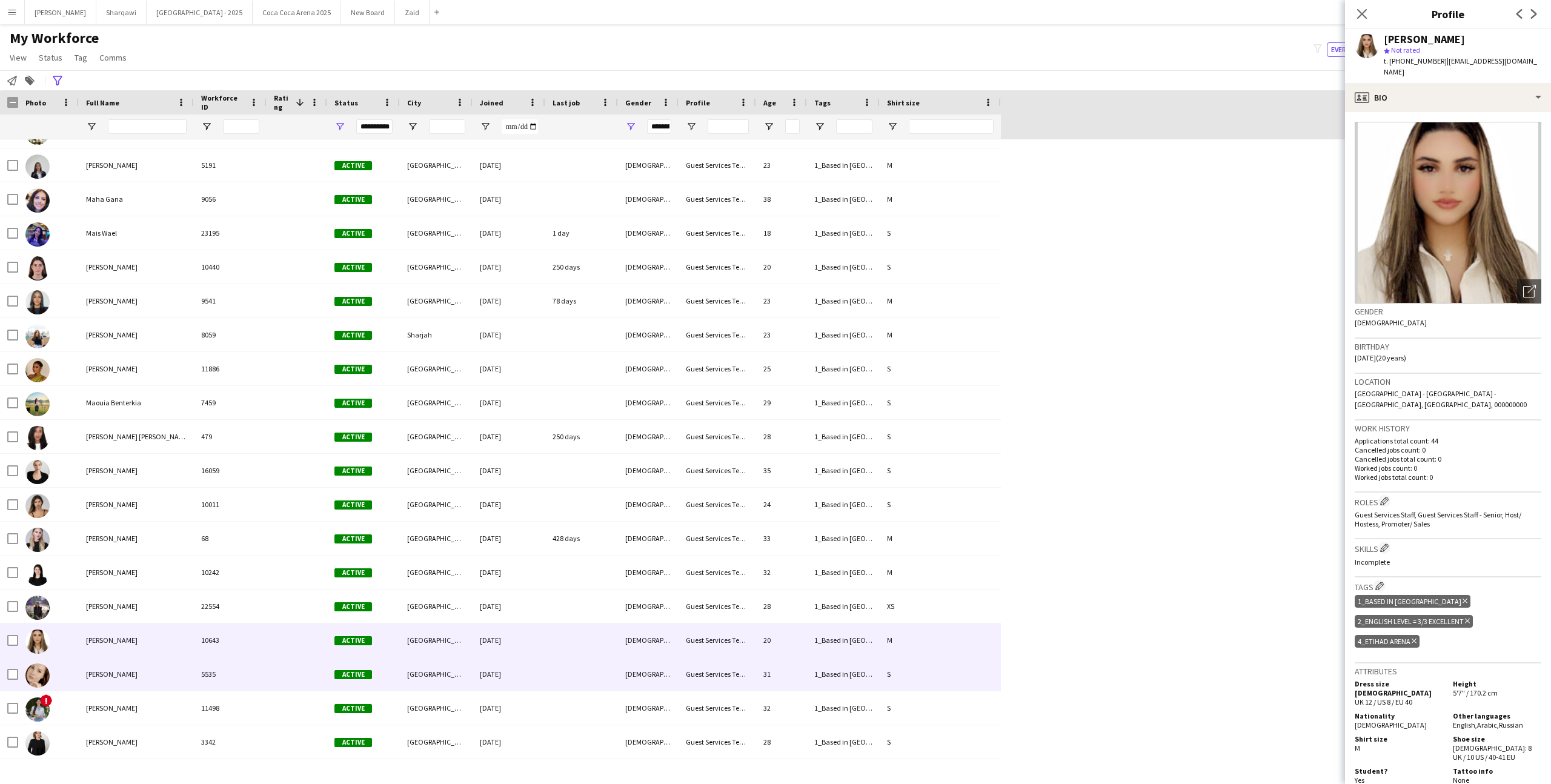
click at [261, 672] on div "5535" at bounding box center [230, 674] width 73 height 33
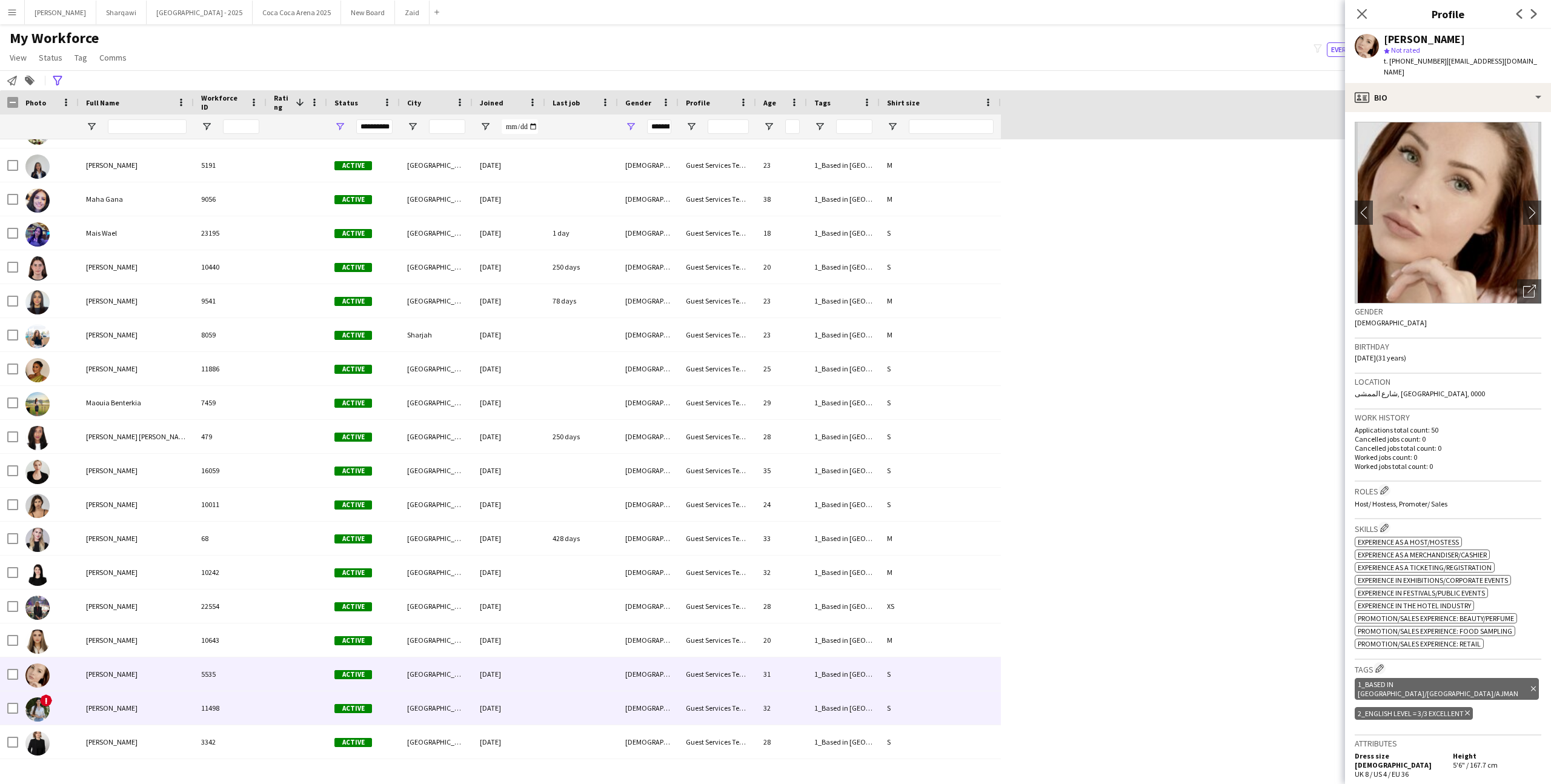
click at [267, 709] on div at bounding box center [296, 707] width 61 height 33
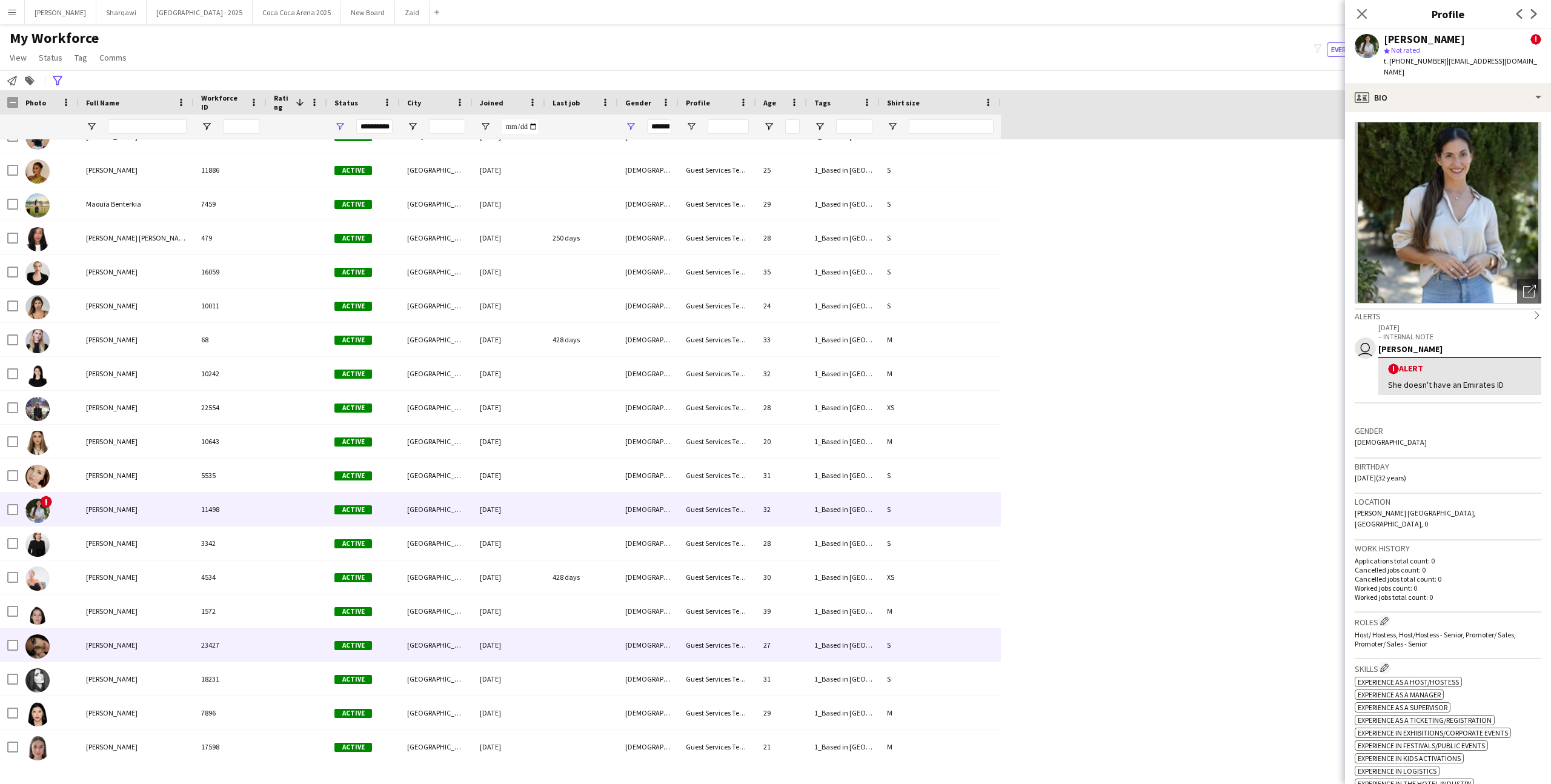
click at [254, 641] on div "23427" at bounding box center [230, 645] width 73 height 33
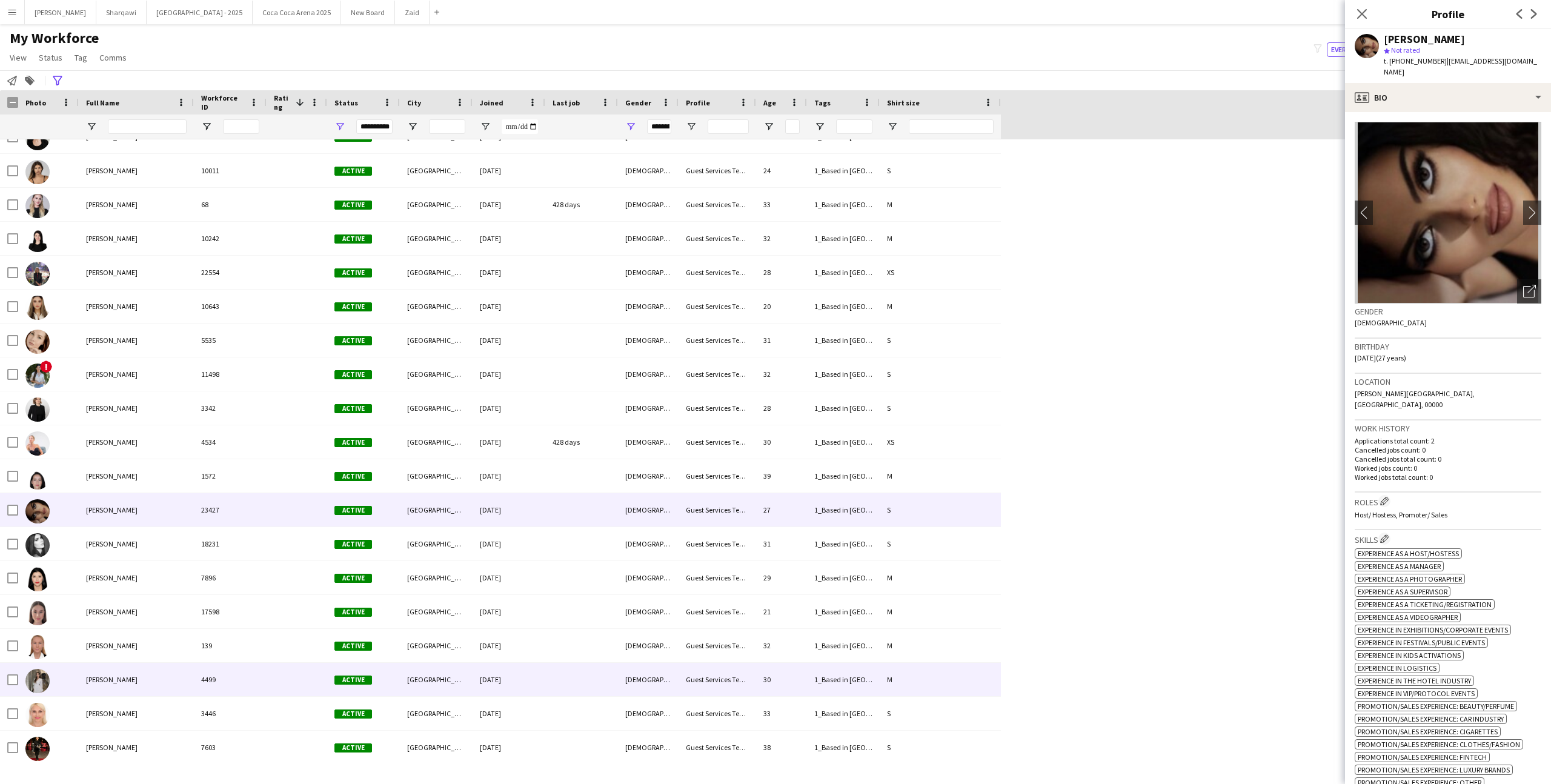
click at [254, 674] on div "4499" at bounding box center [230, 679] width 73 height 33
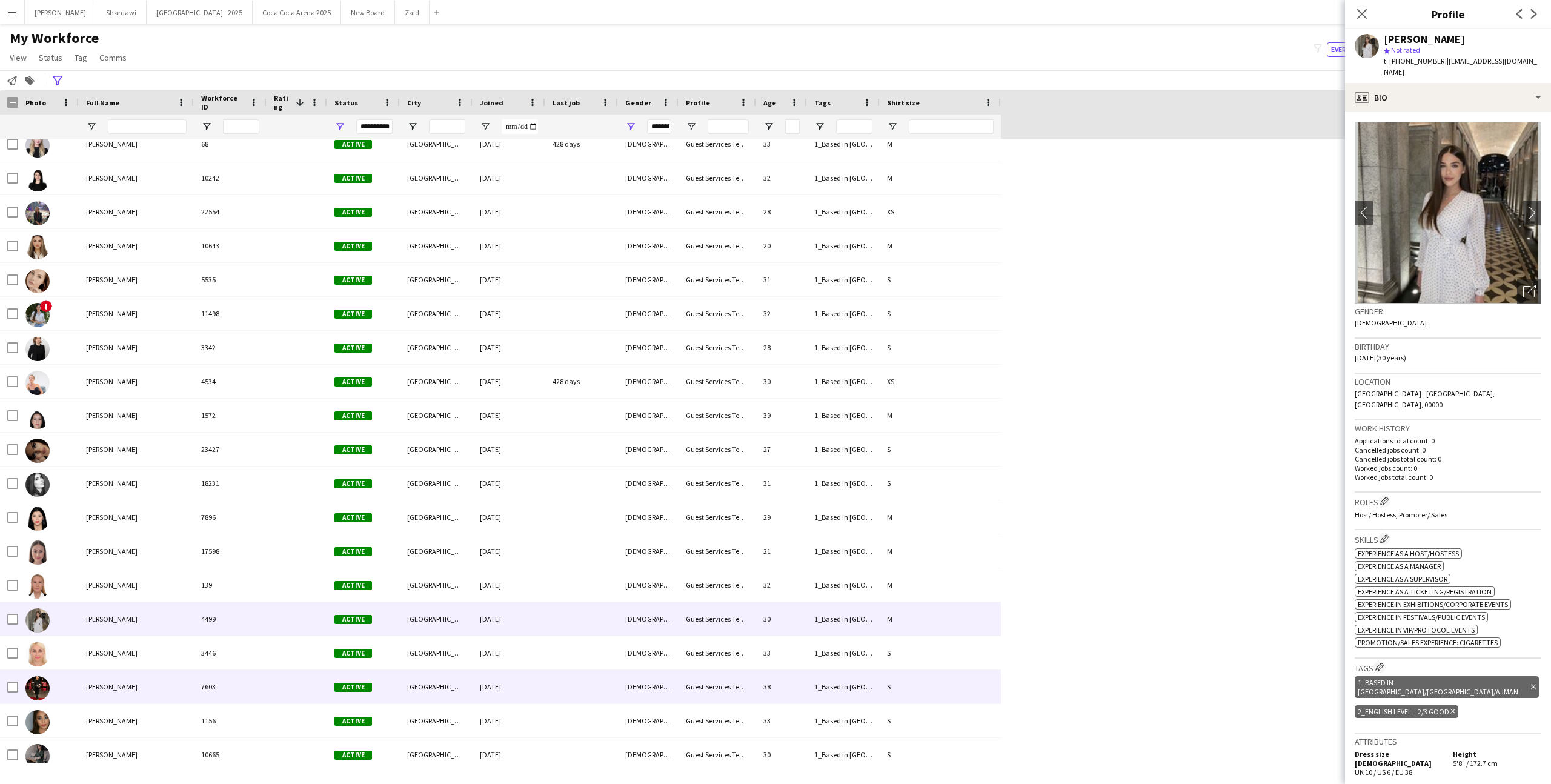
click at [261, 696] on div "7603" at bounding box center [230, 686] width 73 height 33
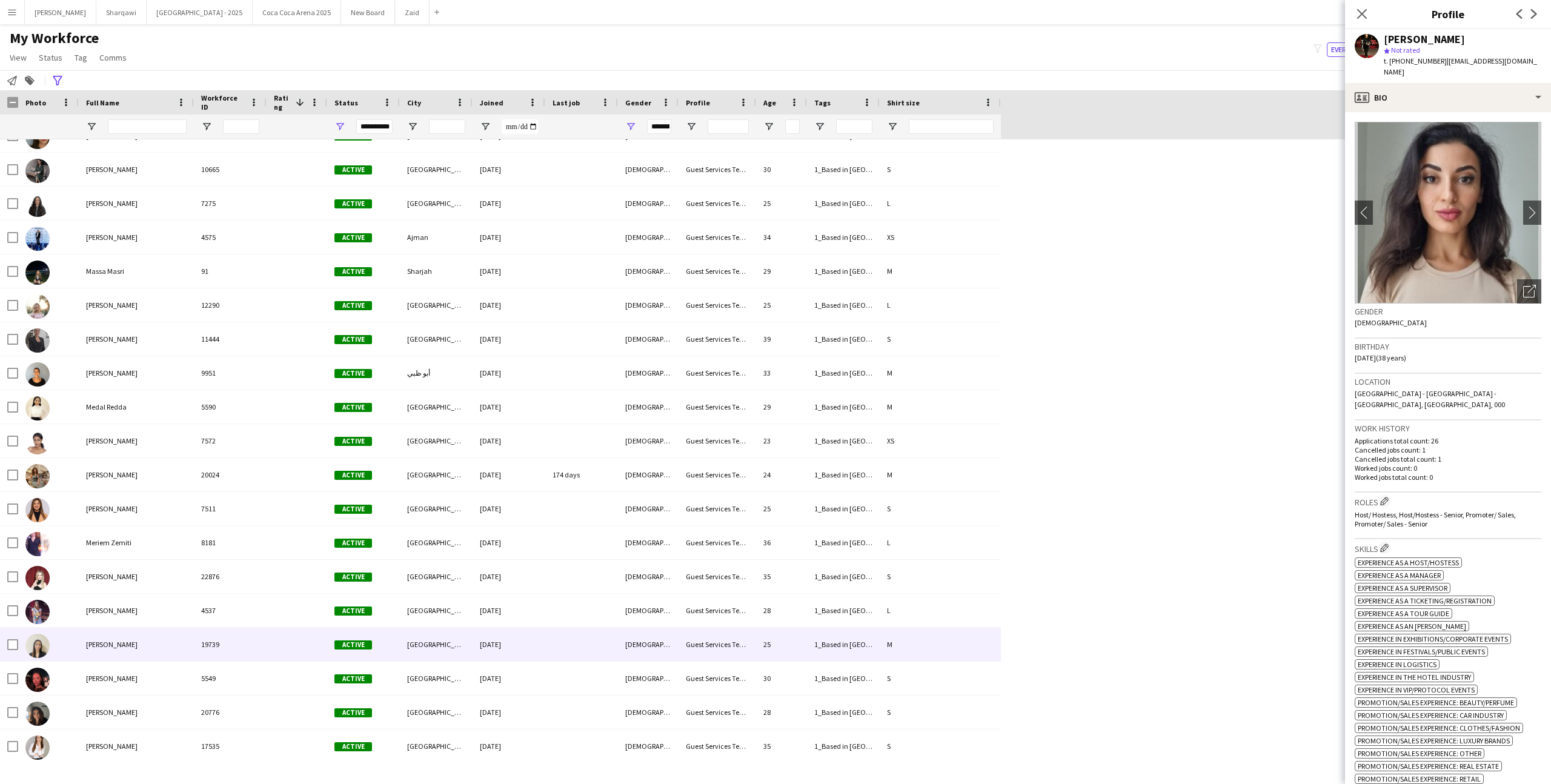
click at [261, 643] on div "19739" at bounding box center [230, 644] width 73 height 33
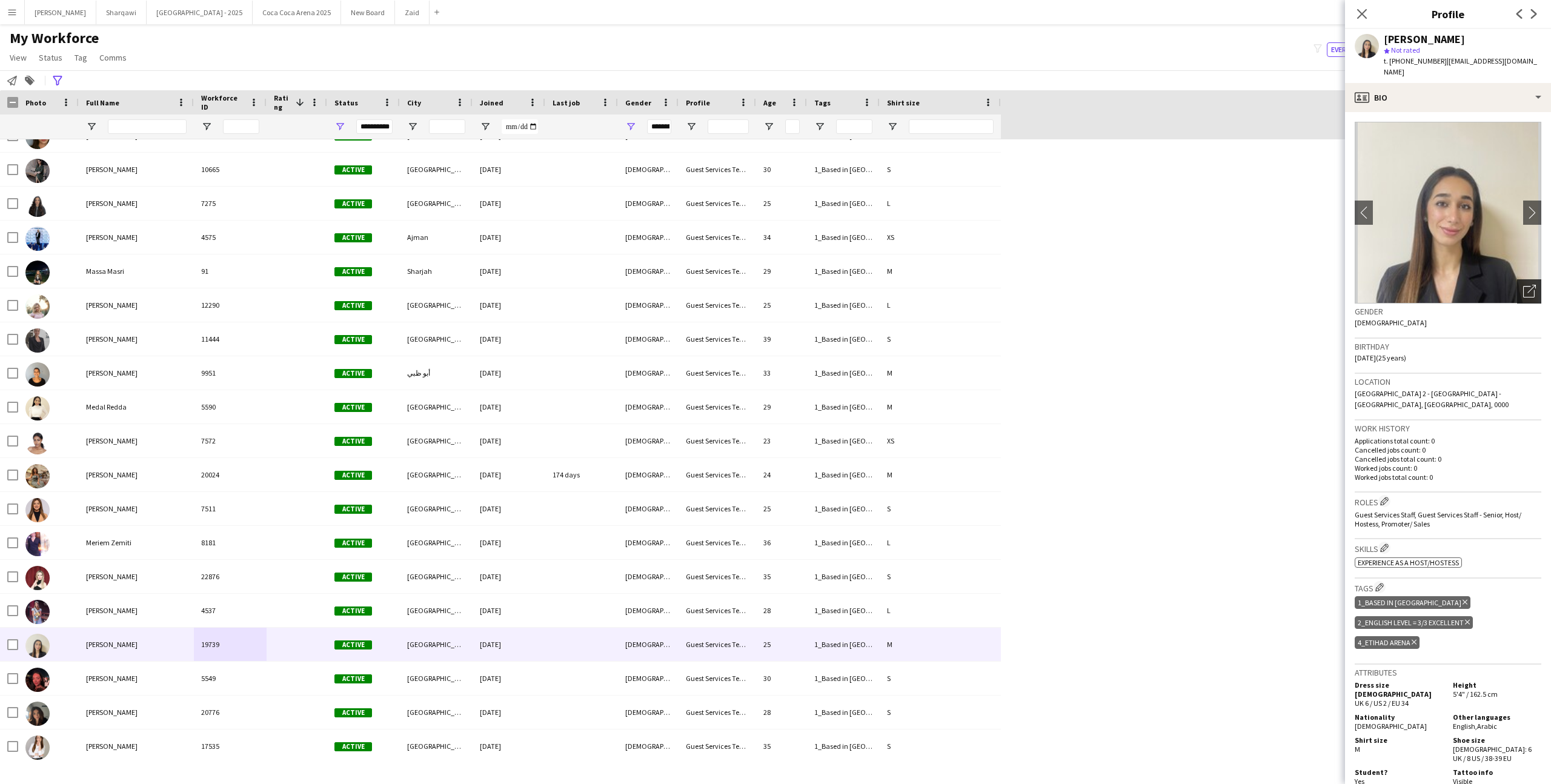
click at [1521, 279] on div "Open photos pop-in" at bounding box center [1529, 292] width 24 height 24
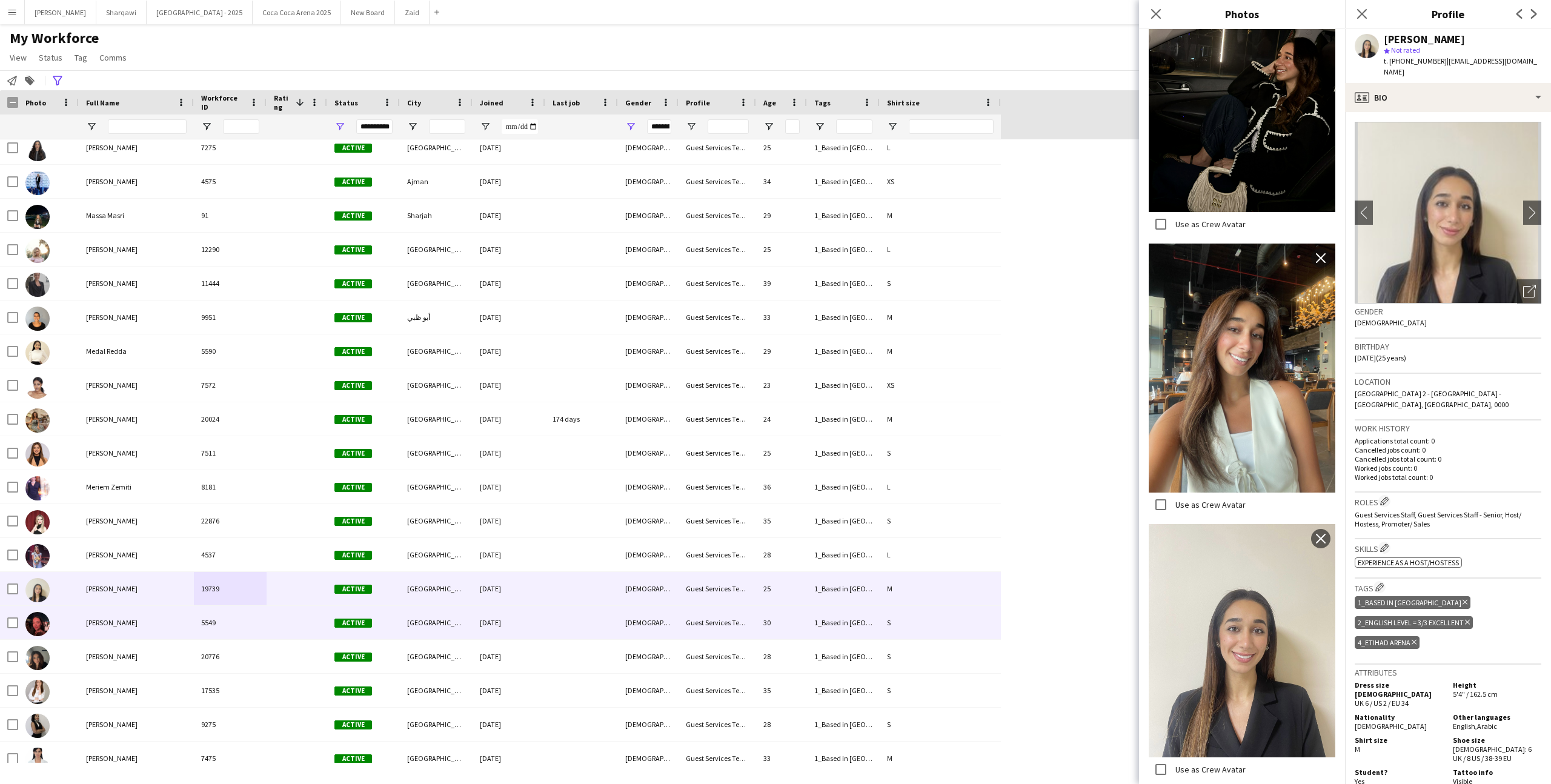
click at [921, 632] on div "S" at bounding box center [940, 622] width 121 height 33
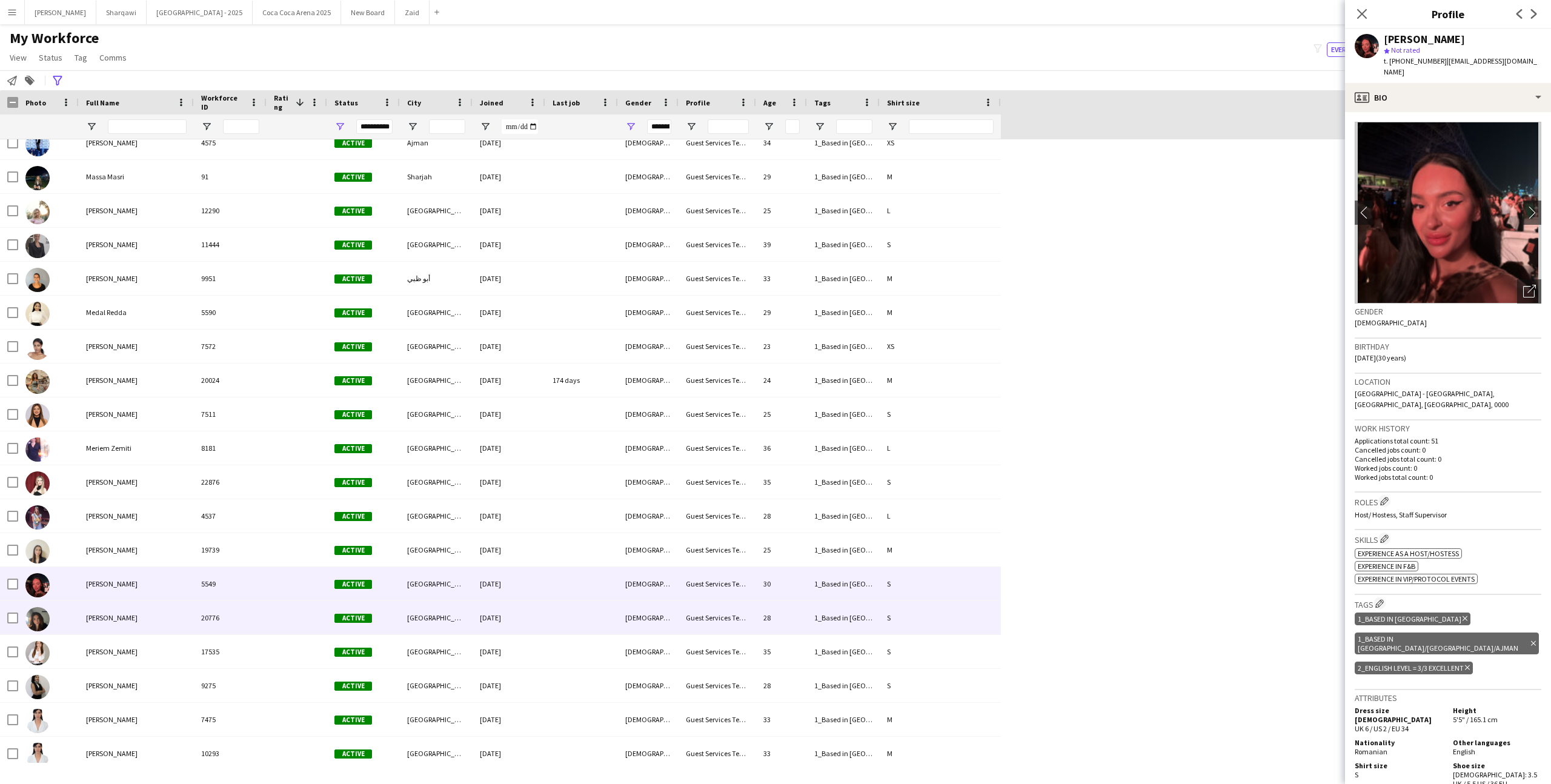
click at [921, 632] on div "S" at bounding box center [940, 617] width 121 height 33
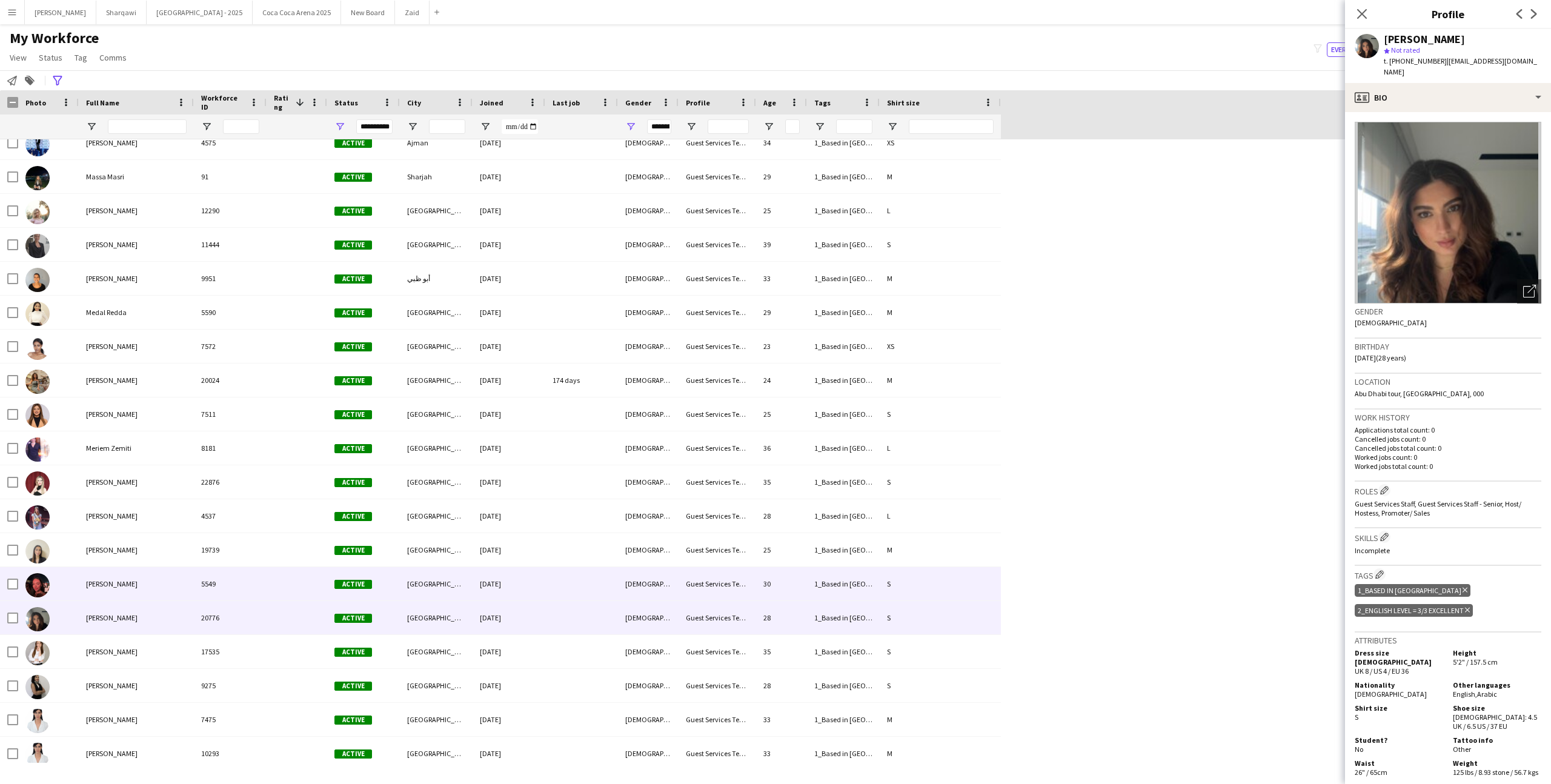
click at [856, 595] on div "1_Based in [GEOGRAPHIC_DATA], 1_Based in [GEOGRAPHIC_DATA]/[GEOGRAPHIC_DATA]/[G…" at bounding box center [843, 583] width 73 height 33
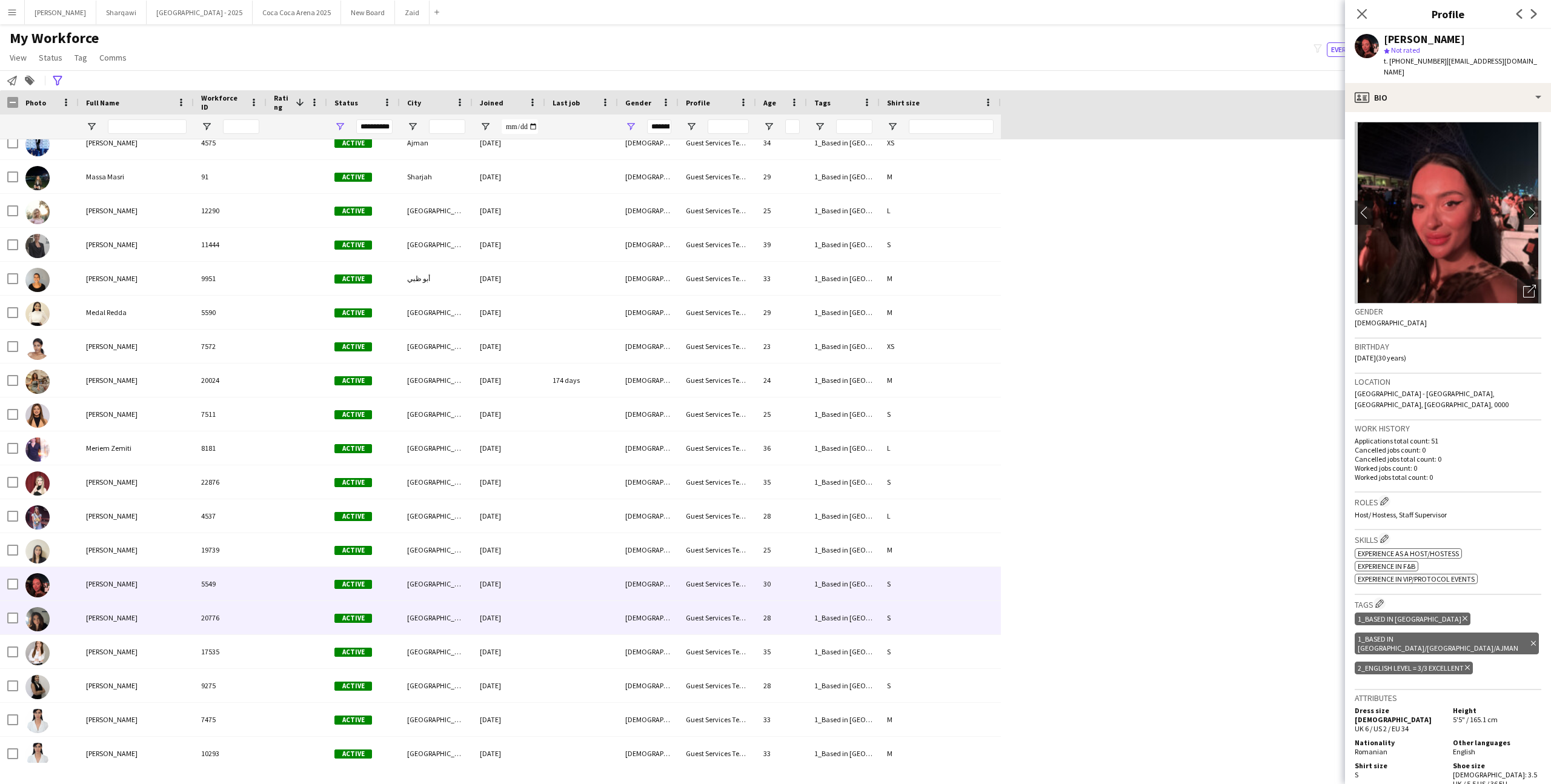
click at [856, 620] on div "1_Based in [GEOGRAPHIC_DATA], 2_English Level = 3/3 Excellent" at bounding box center [843, 617] width 73 height 33
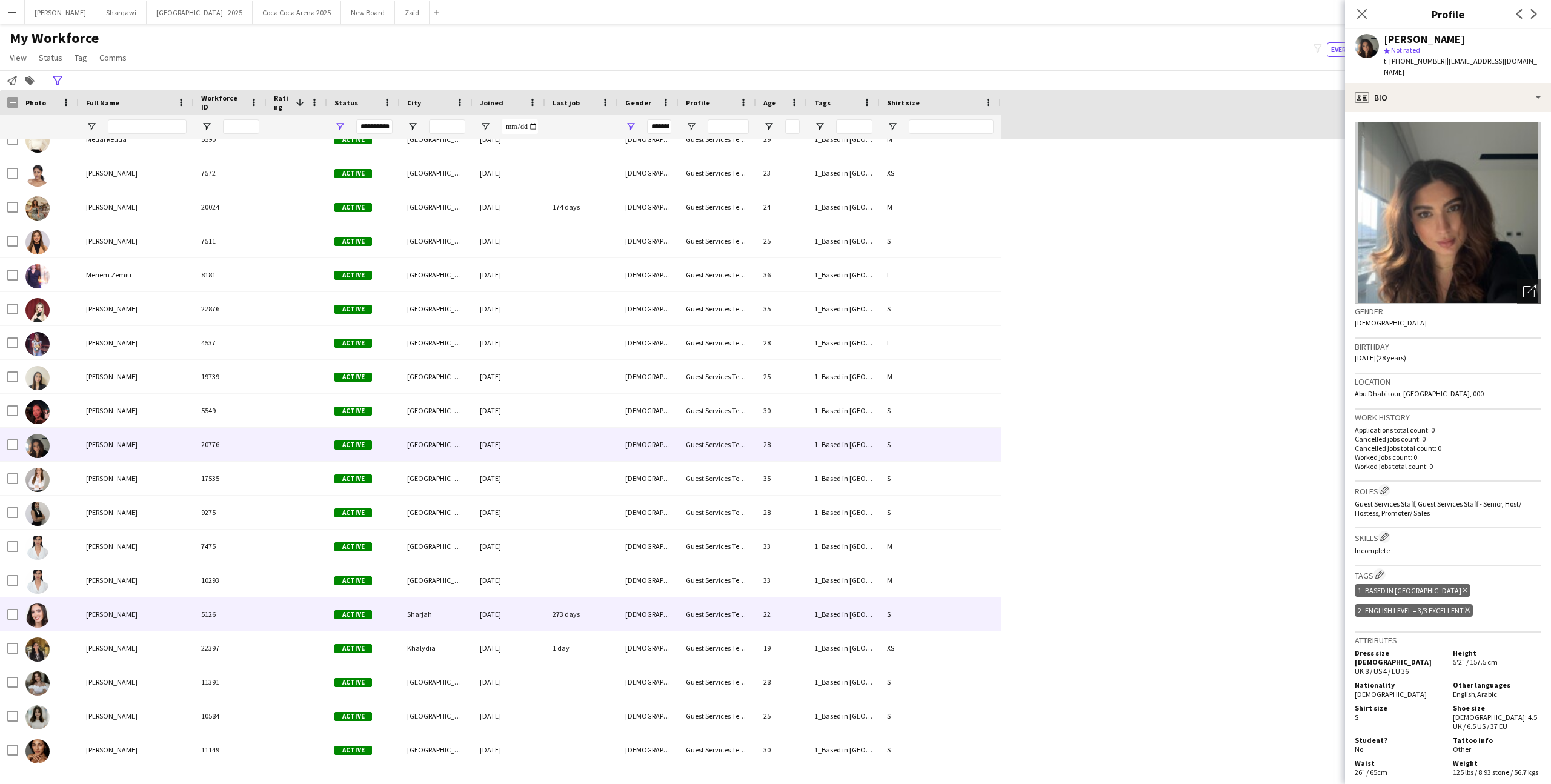
click at [856, 620] on div "1_Based in [GEOGRAPHIC_DATA]/[GEOGRAPHIC_DATA]/Ajman, 2_English Level = 2/3 Good" at bounding box center [843, 613] width 73 height 33
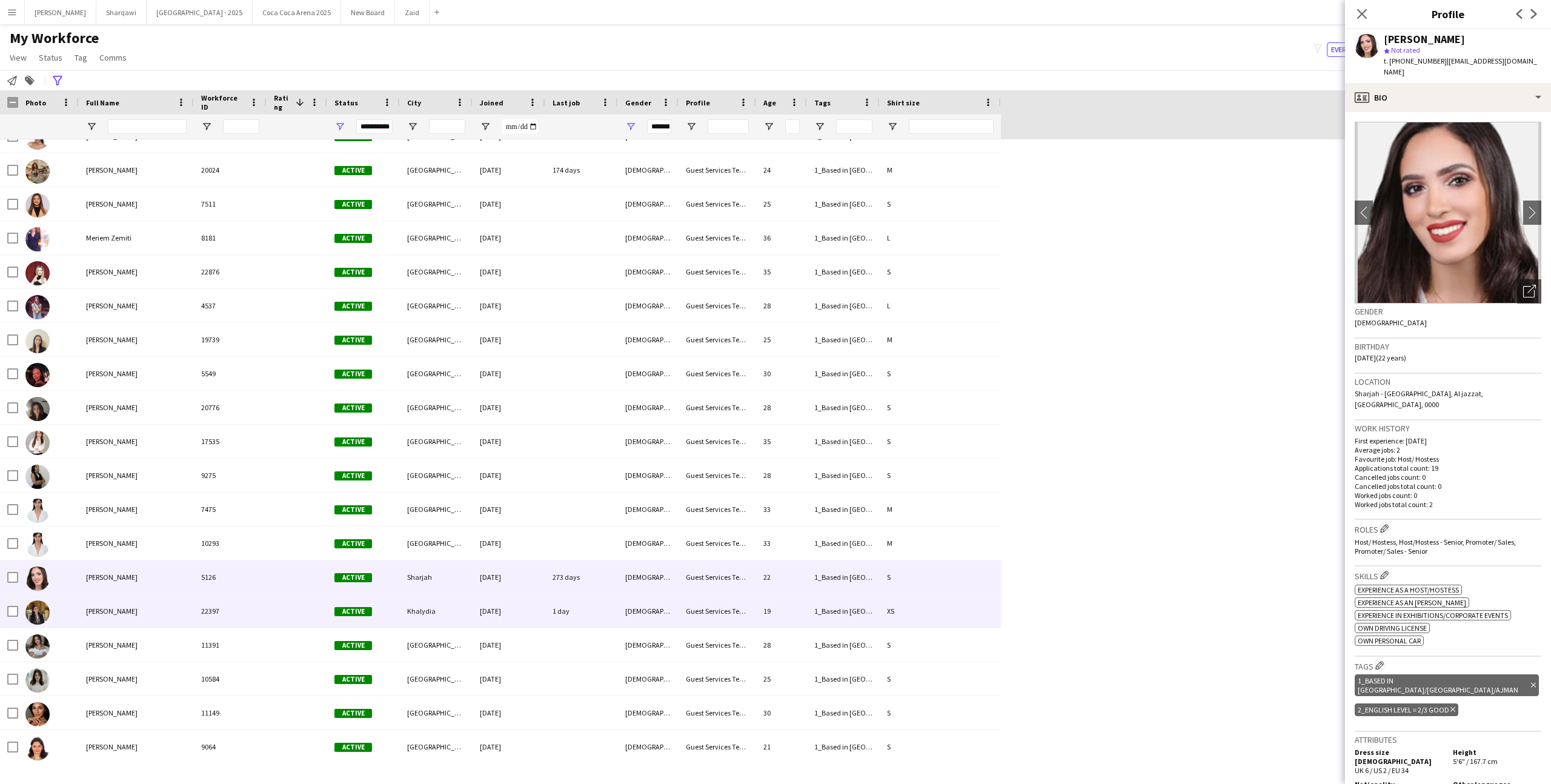
click at [856, 621] on div "1_Based in [GEOGRAPHIC_DATA], 2_English Level = 3/3 Excellent, [GEOGRAPHIC_DATA]" at bounding box center [843, 611] width 73 height 33
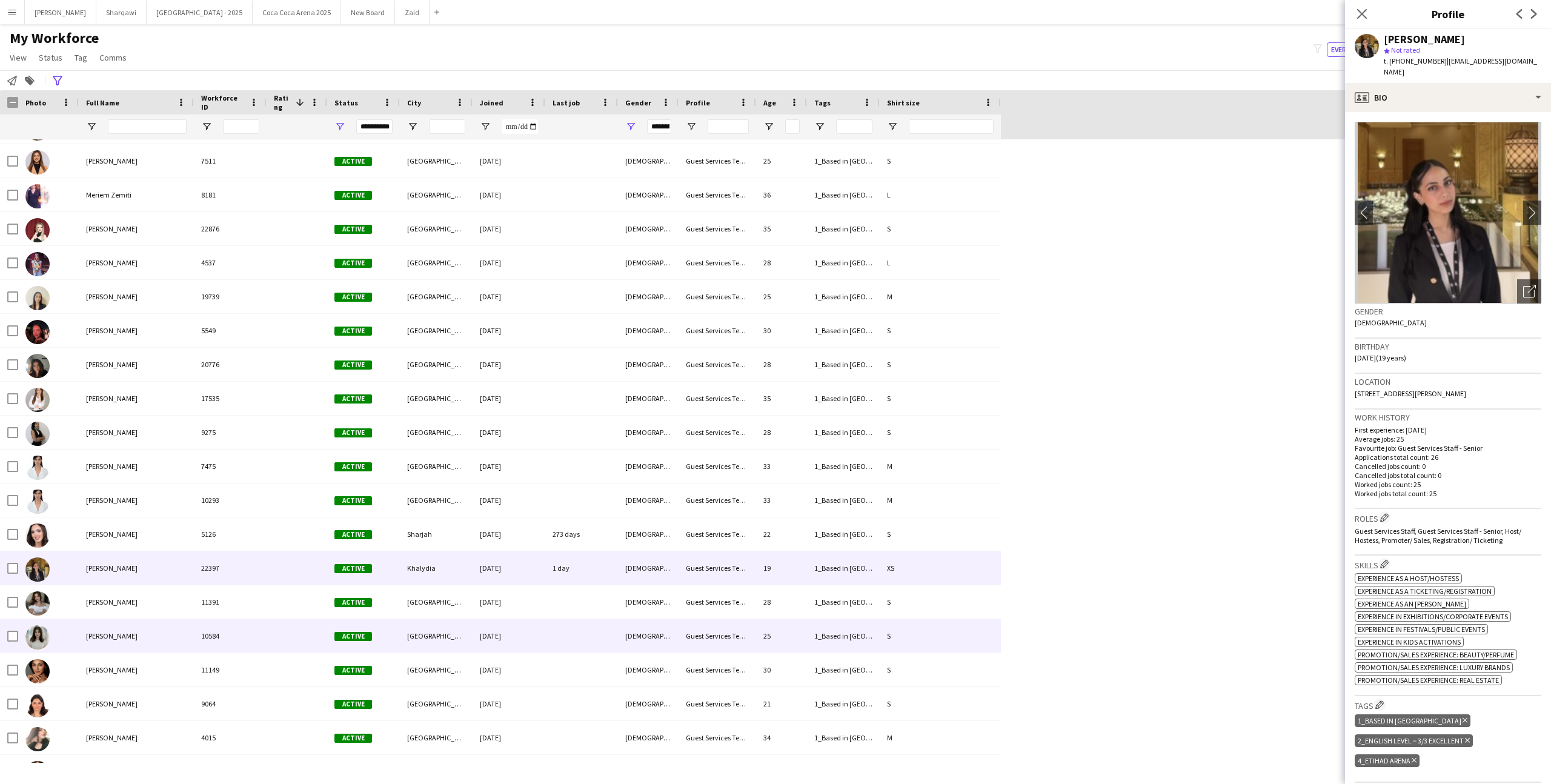
click at [856, 621] on div "1_Based in [GEOGRAPHIC_DATA], 2_English Level = 3/3 Excellent" at bounding box center [843, 635] width 73 height 33
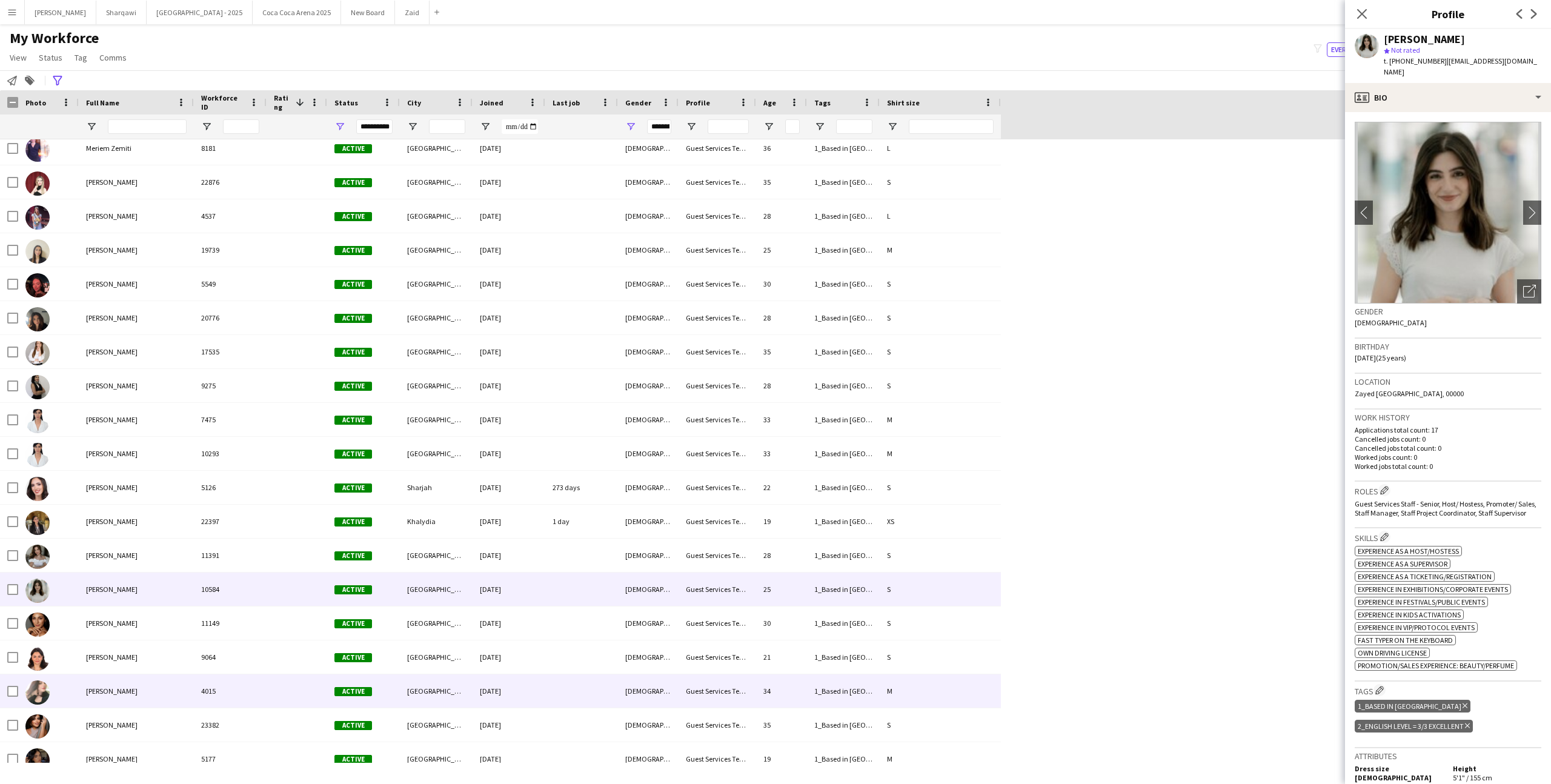
click at [231, 687] on div "4015" at bounding box center [230, 690] width 73 height 33
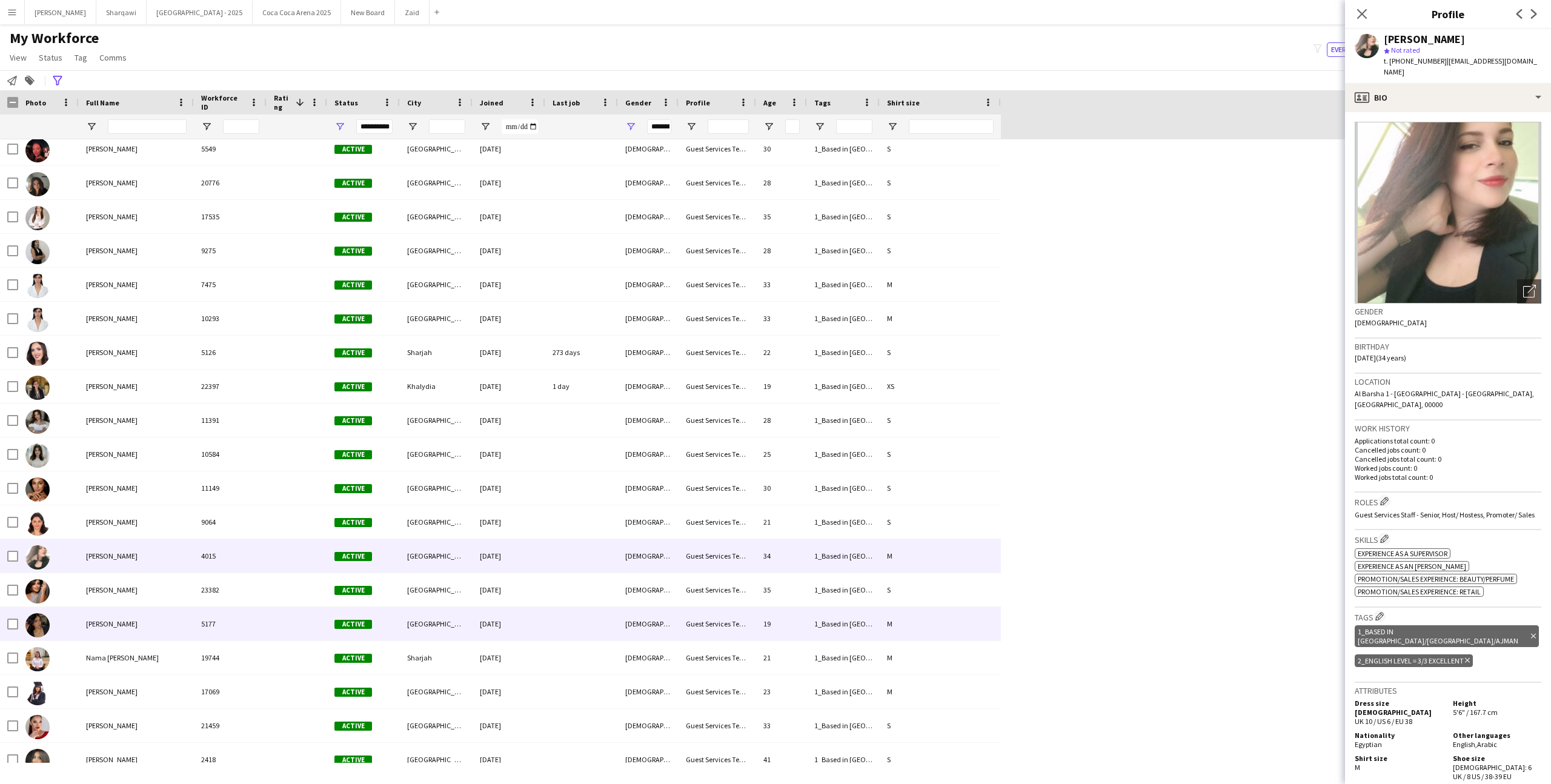
click at [236, 619] on div "5177" at bounding box center [230, 623] width 73 height 33
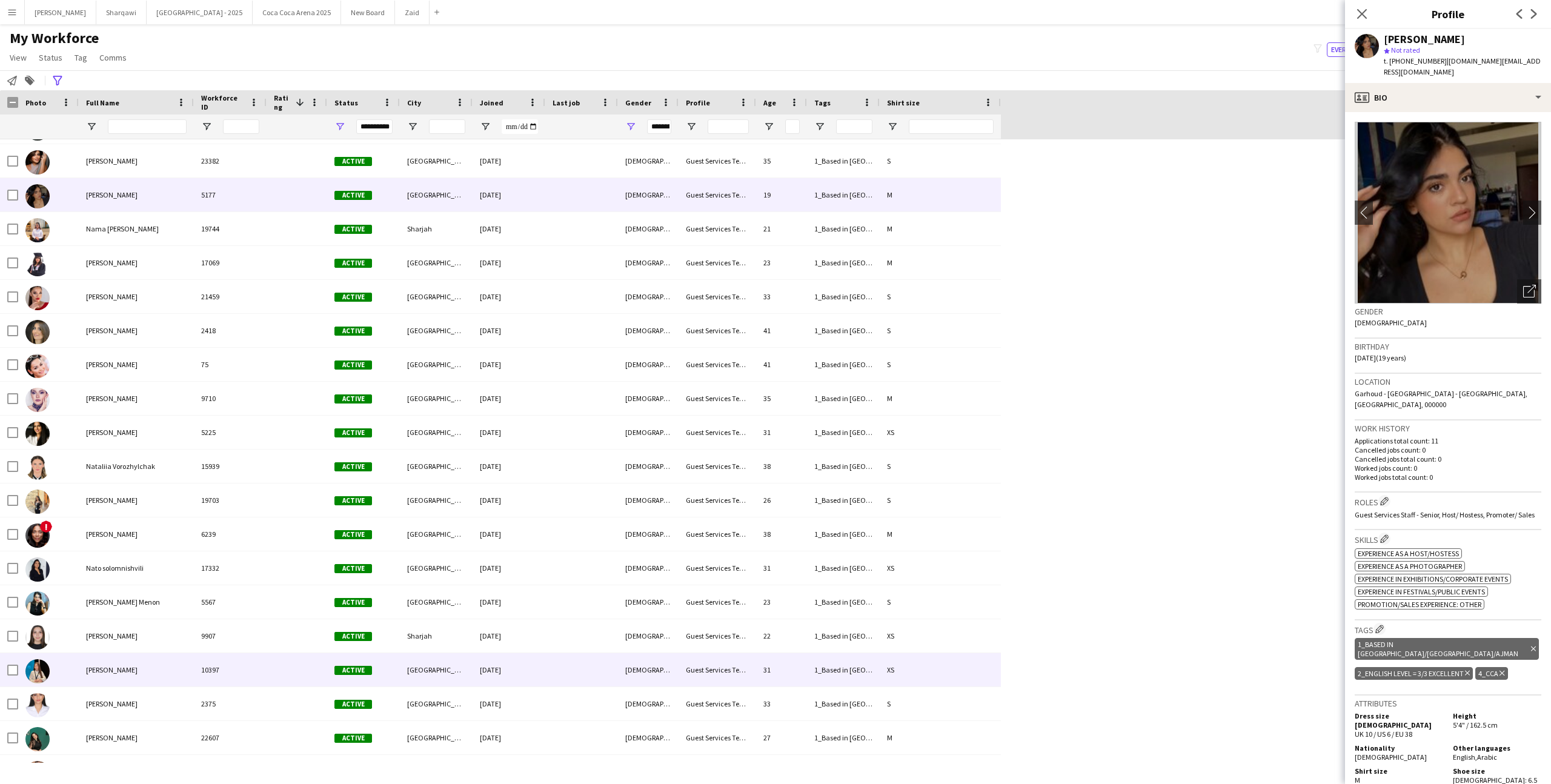
click at [437, 658] on div "[GEOGRAPHIC_DATA]" at bounding box center [437, 669] width 73 height 33
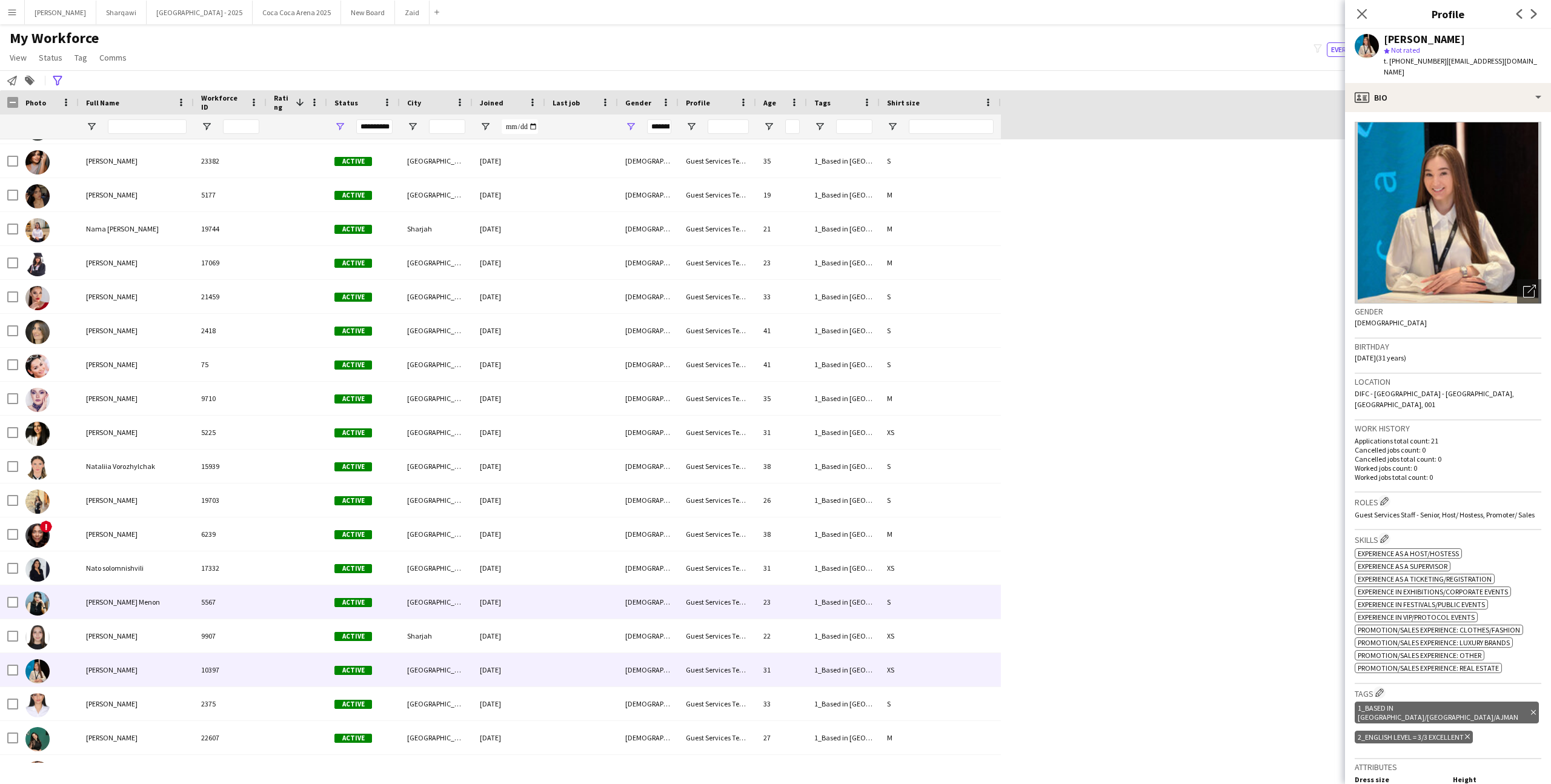
click at [439, 618] on div "[GEOGRAPHIC_DATA]" at bounding box center [437, 602] width 73 height 33
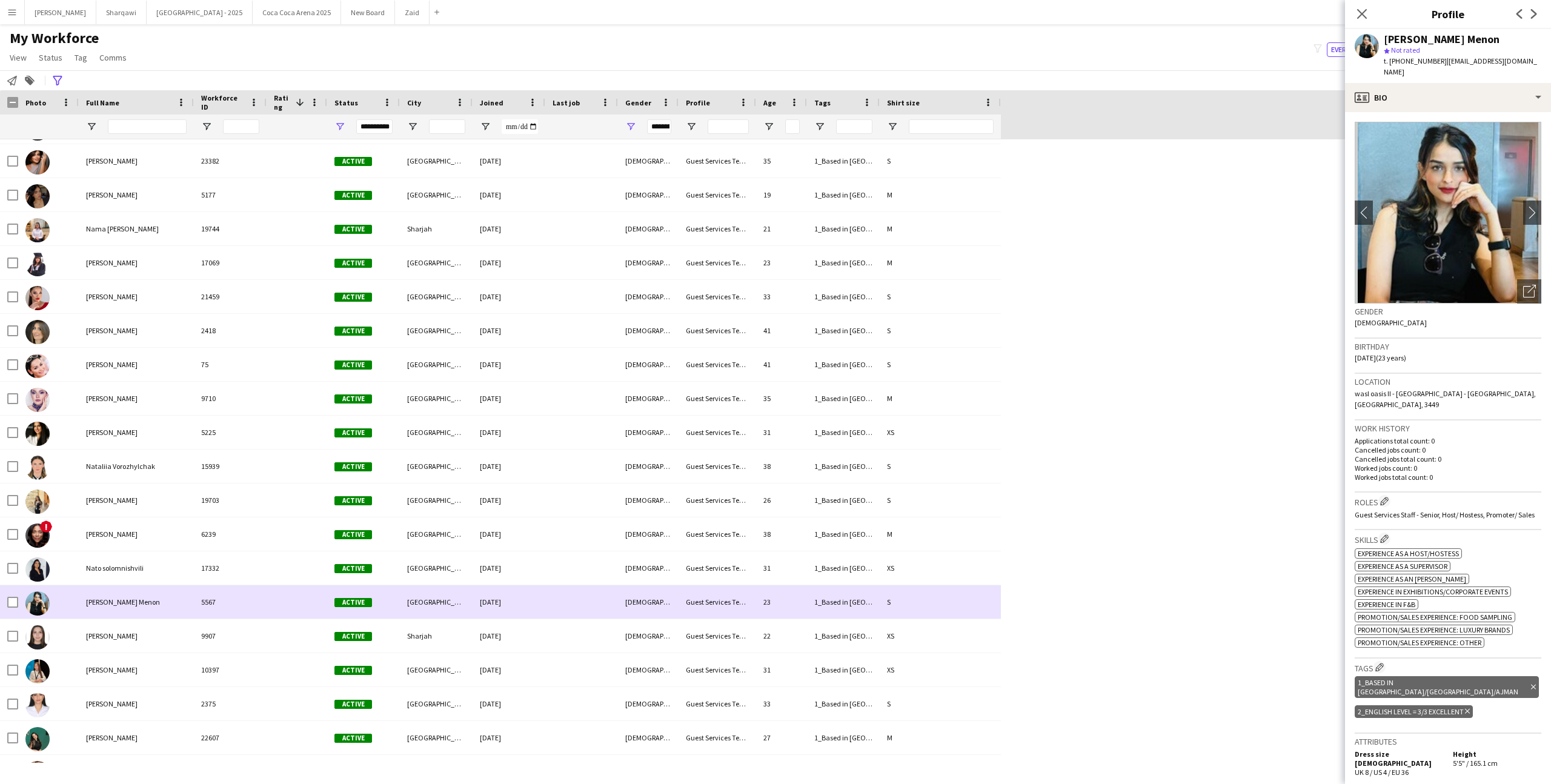
click at [437, 599] on div "[GEOGRAPHIC_DATA]" at bounding box center [437, 602] width 73 height 33
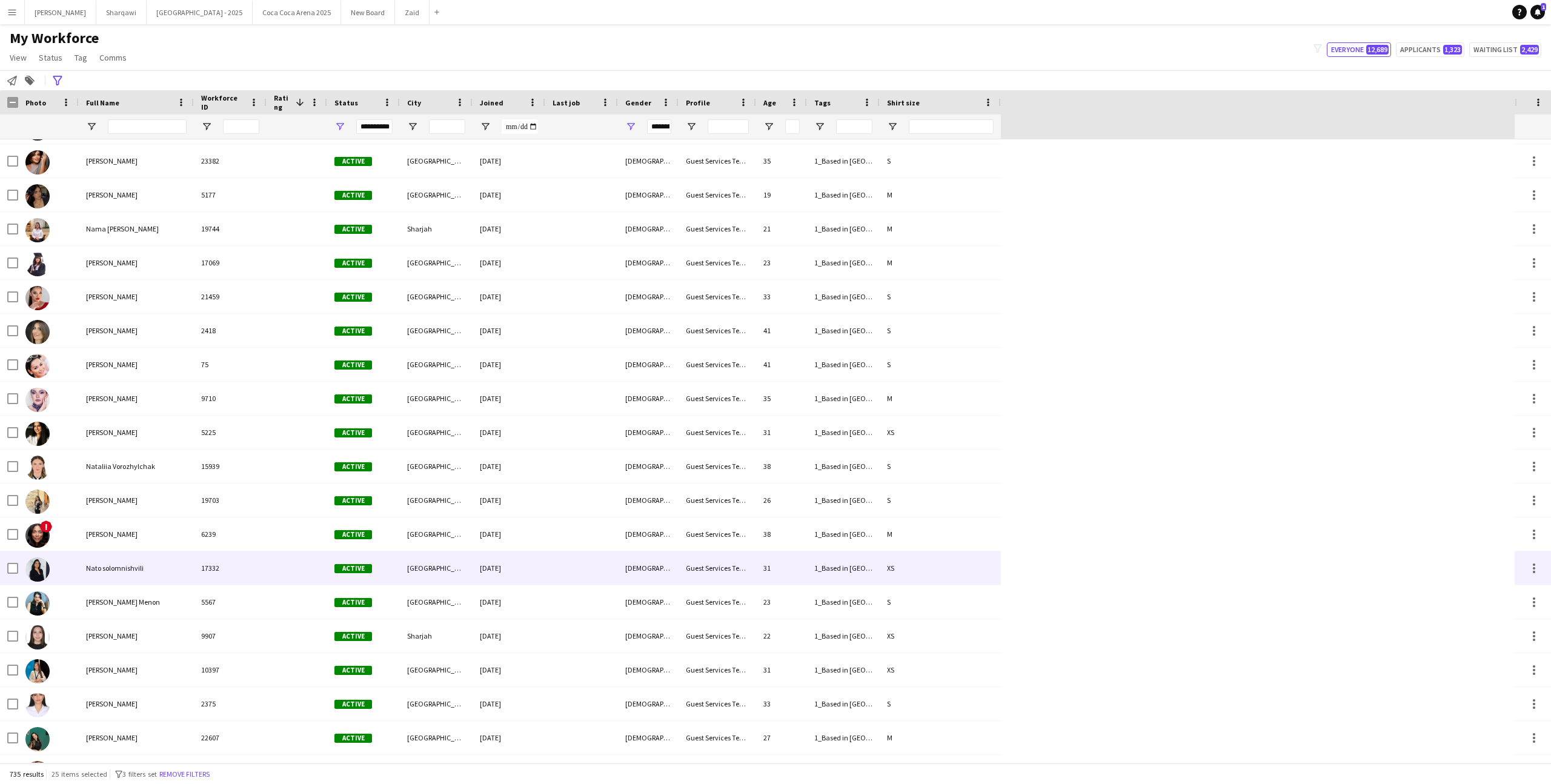
click at [421, 572] on div "[GEOGRAPHIC_DATA]" at bounding box center [437, 568] width 73 height 33
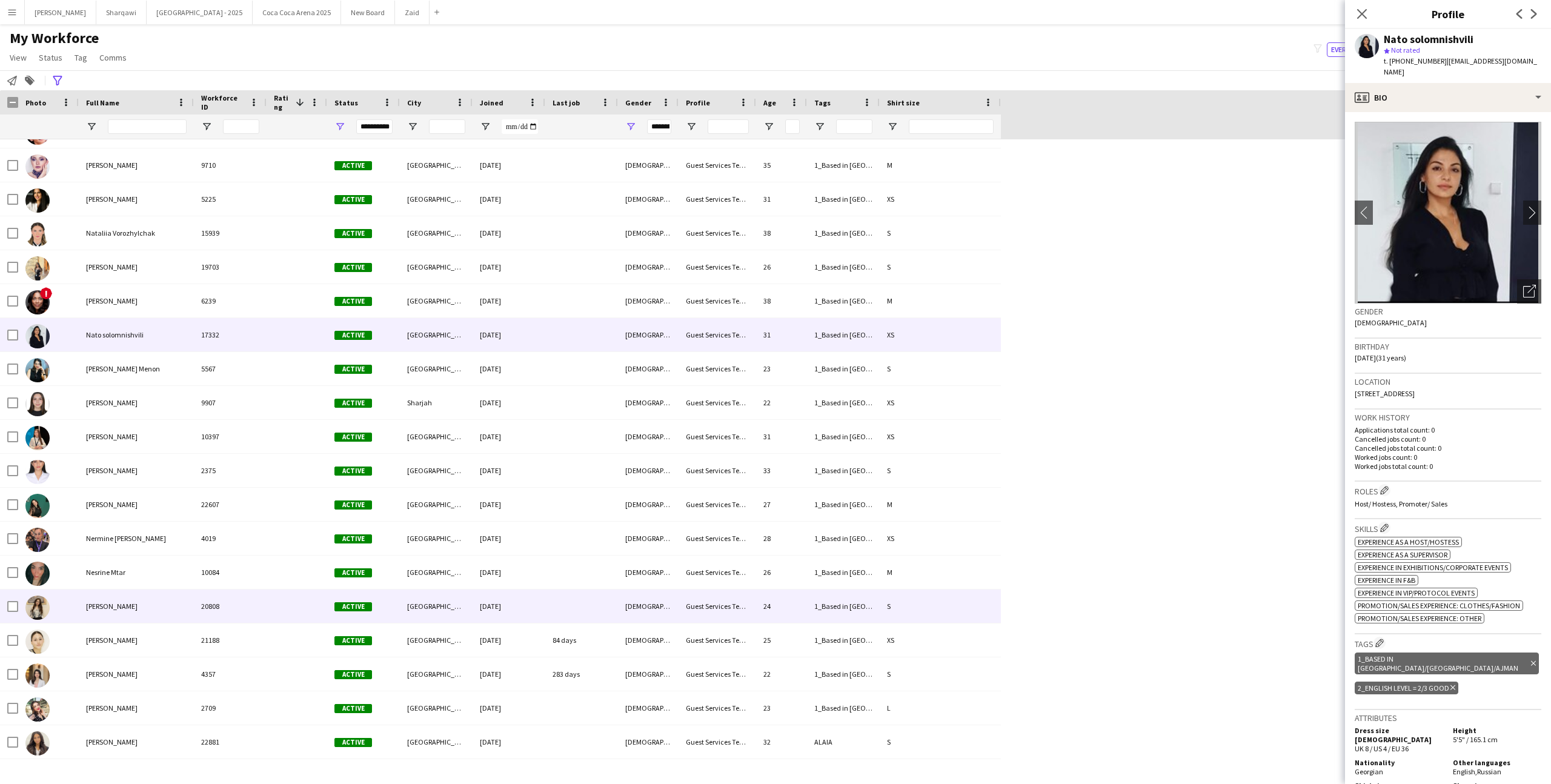
click at [420, 620] on div "[GEOGRAPHIC_DATA]" at bounding box center [437, 606] width 73 height 33
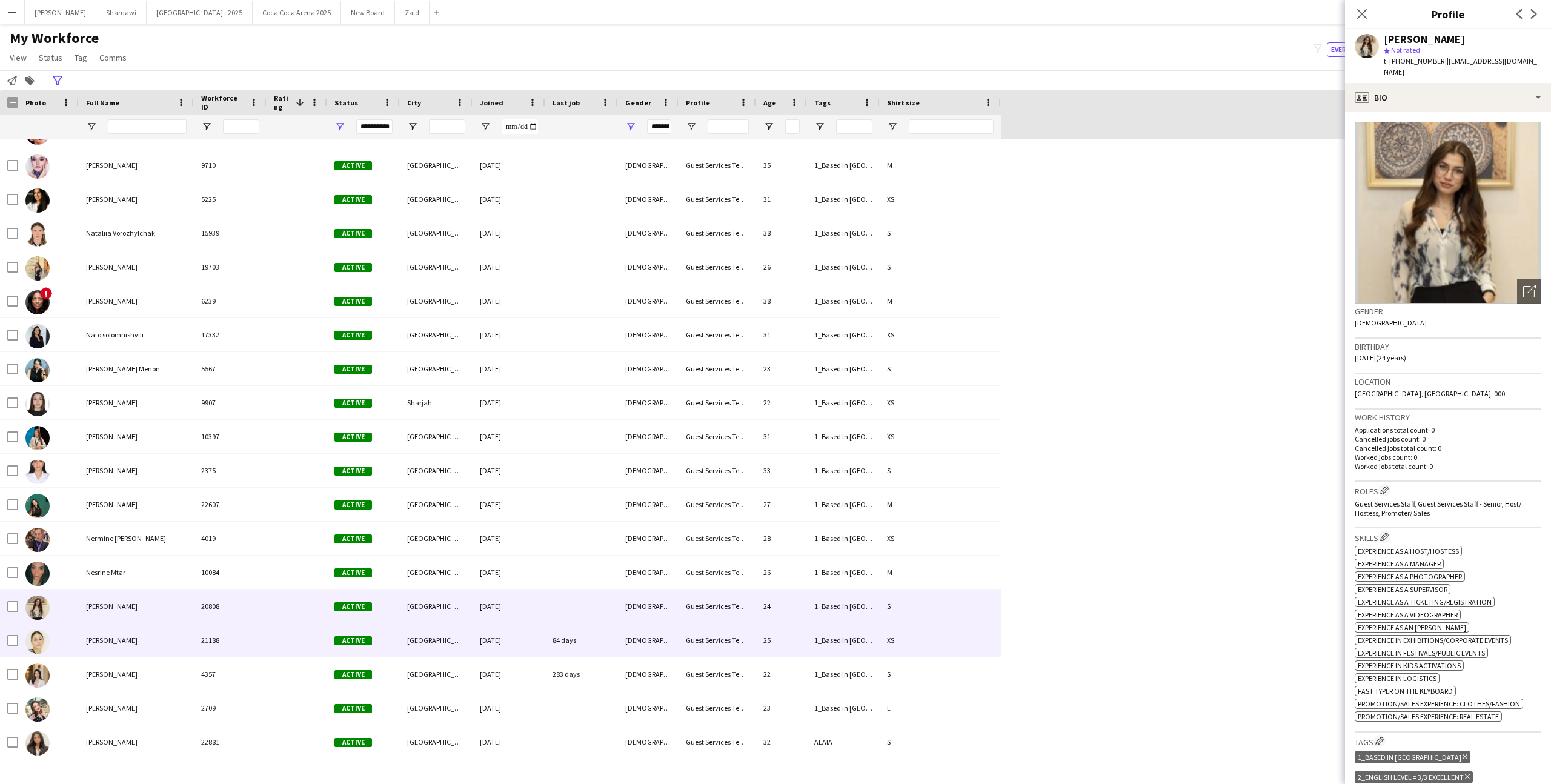
click at [433, 636] on div "[GEOGRAPHIC_DATA]" at bounding box center [437, 640] width 73 height 33
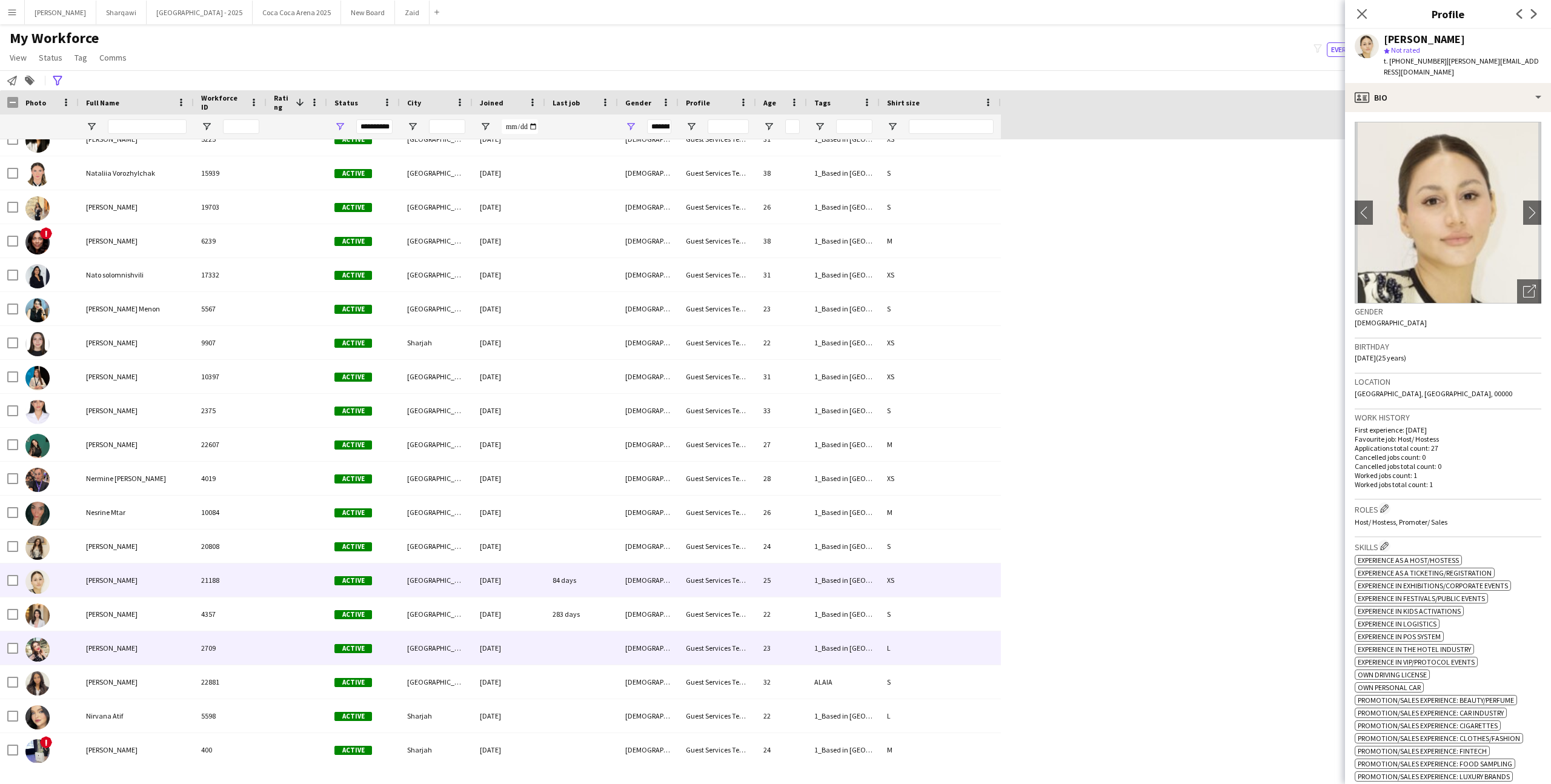
click at [433, 636] on div "[GEOGRAPHIC_DATA]" at bounding box center [437, 647] width 73 height 33
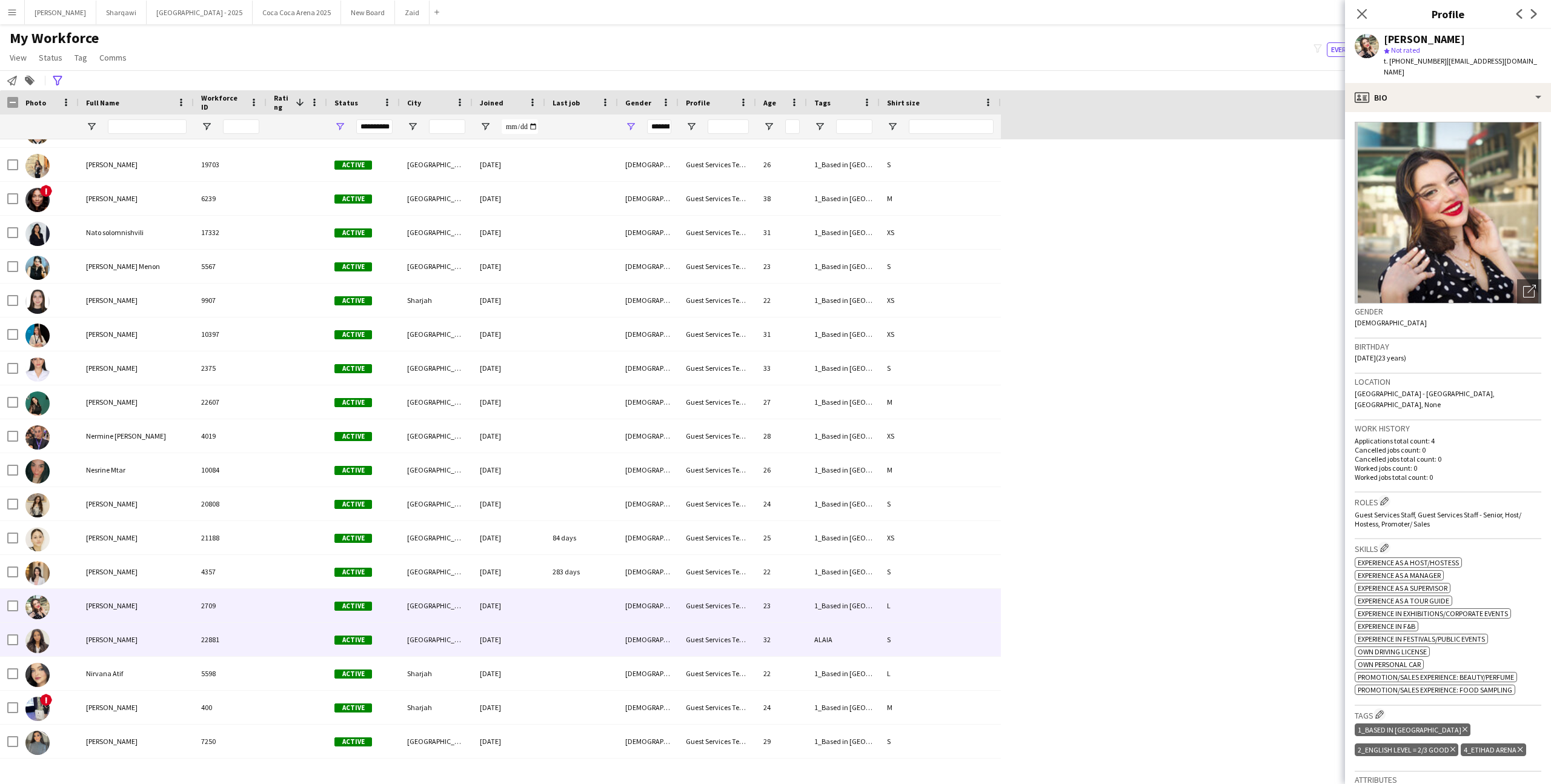
click at [433, 635] on div "[GEOGRAPHIC_DATA]" at bounding box center [437, 639] width 73 height 33
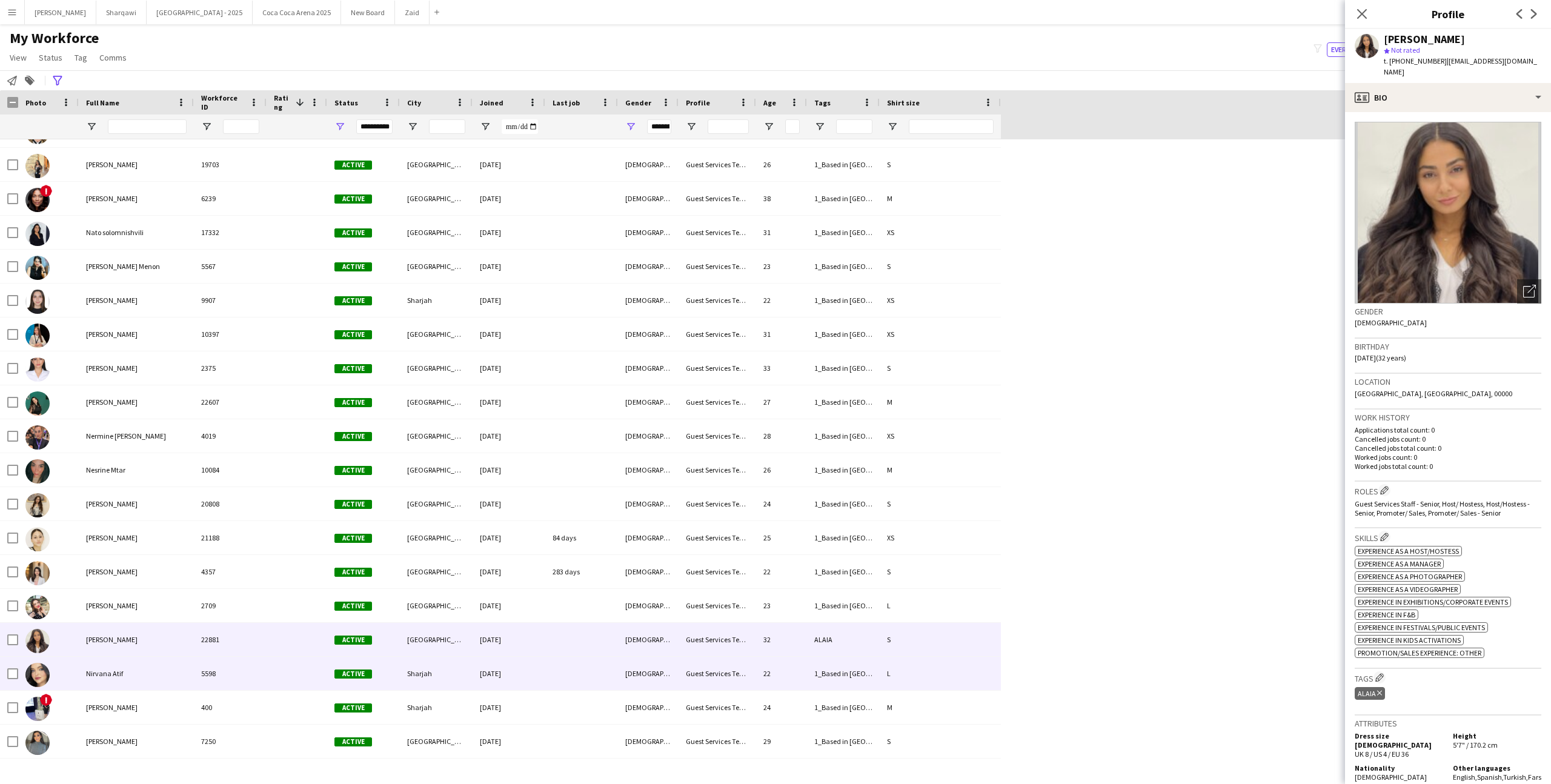
click at [438, 668] on div "Sharjah" at bounding box center [437, 673] width 73 height 33
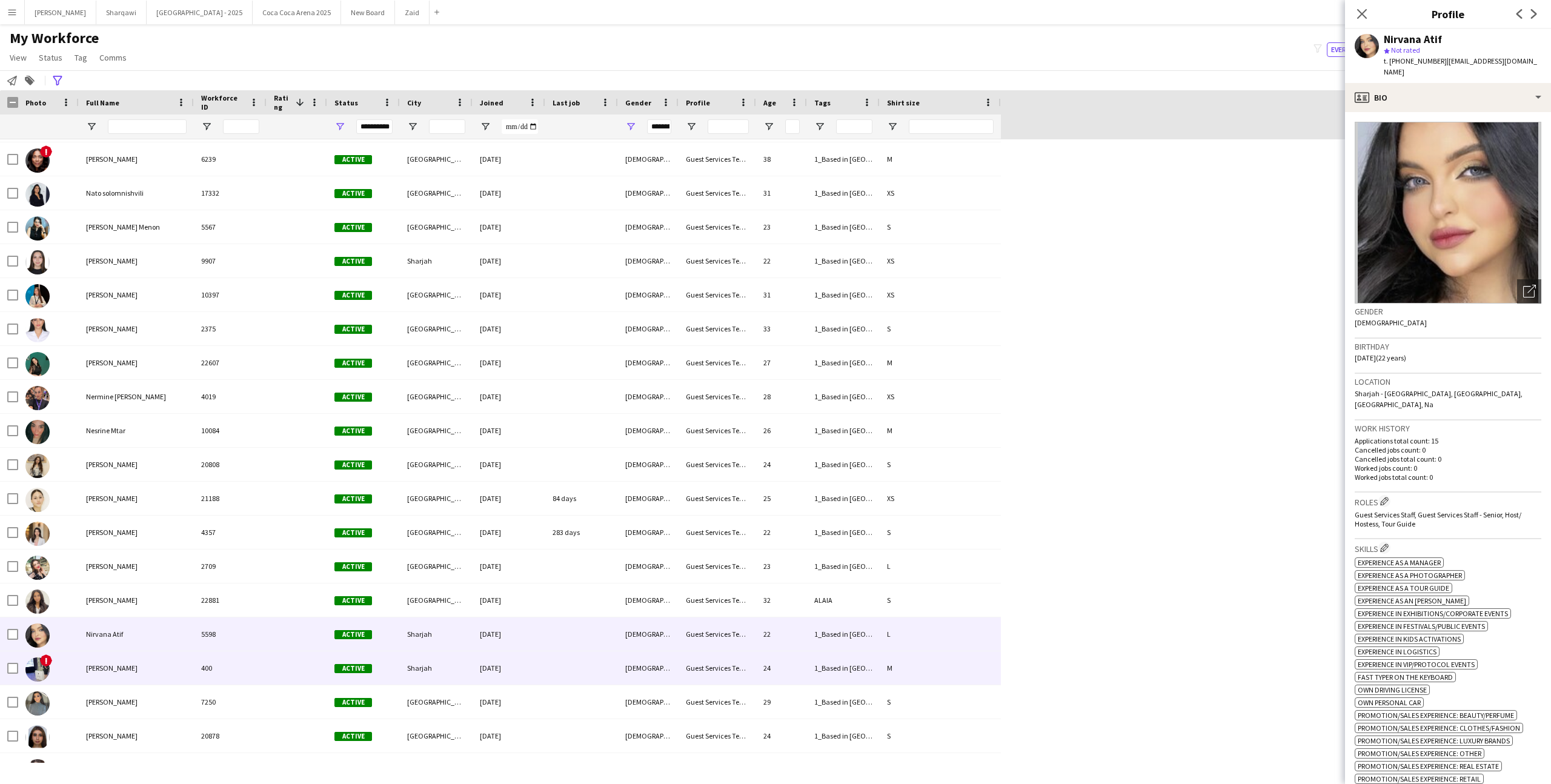
click at [438, 668] on div "Sharjah" at bounding box center [437, 667] width 73 height 33
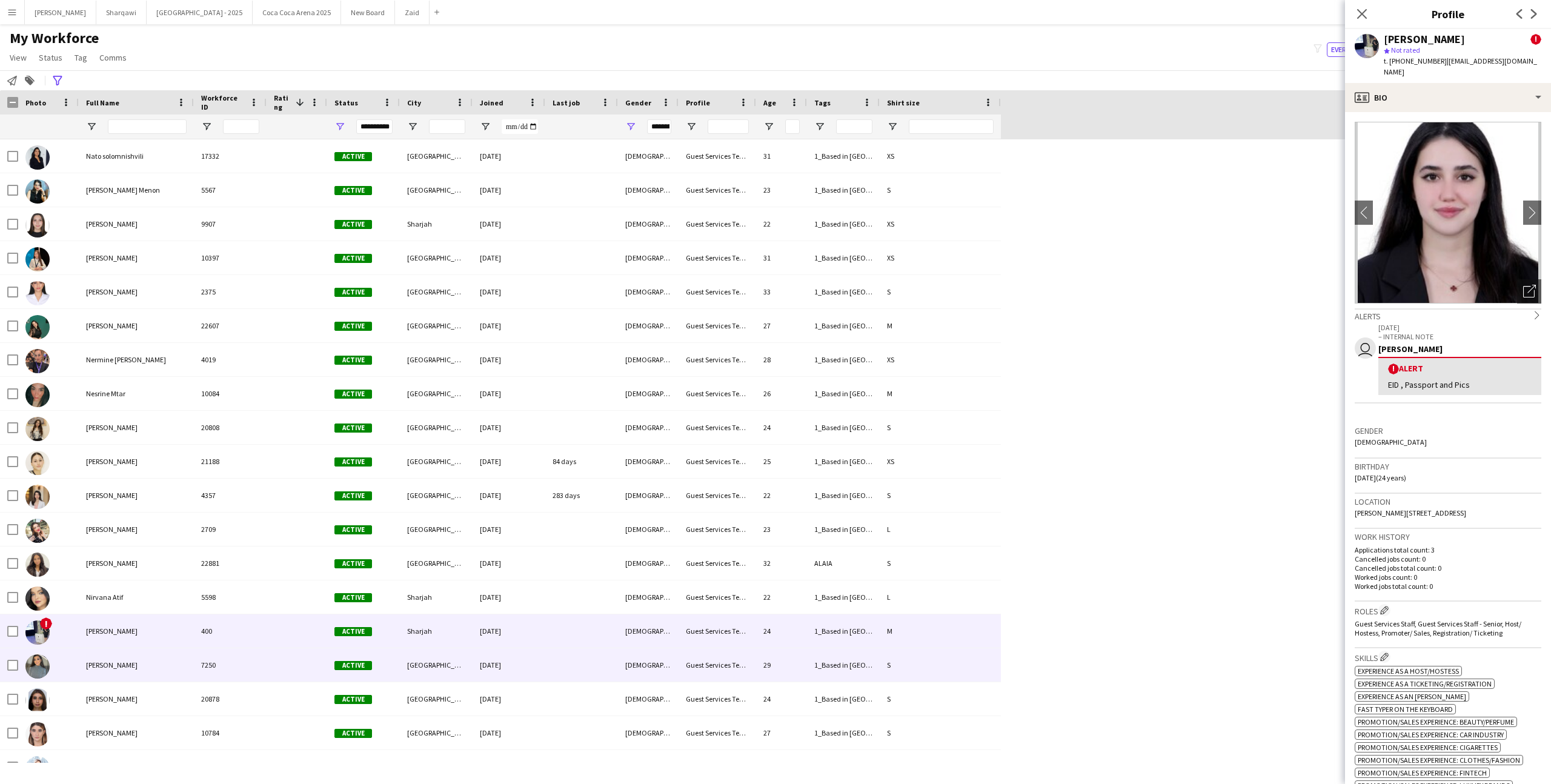
click at [438, 668] on div "[GEOGRAPHIC_DATA]" at bounding box center [437, 664] width 73 height 33
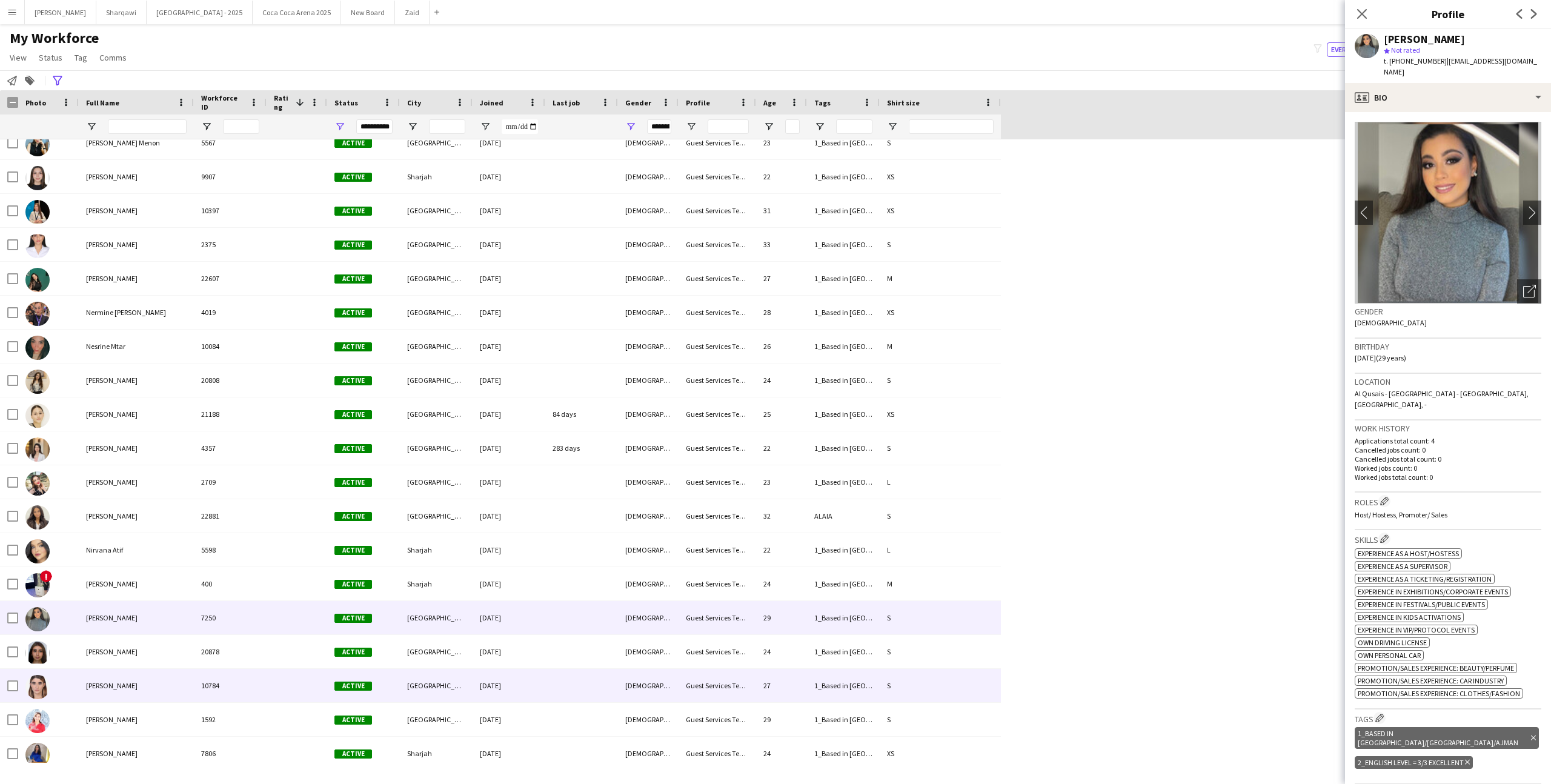
click at [438, 669] on div "[GEOGRAPHIC_DATA]" at bounding box center [437, 685] width 73 height 33
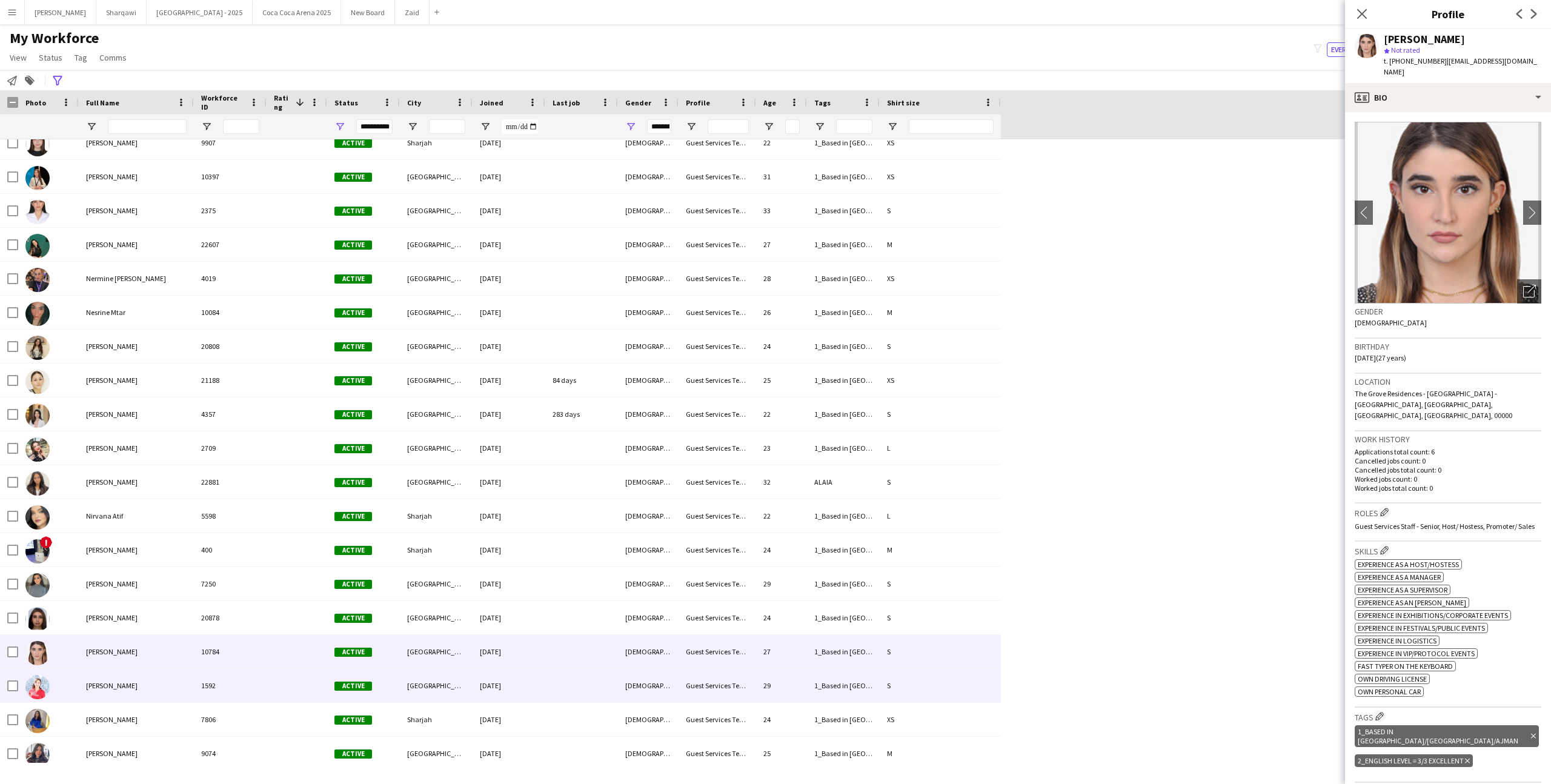
click at [438, 669] on div "[GEOGRAPHIC_DATA]" at bounding box center [437, 685] width 73 height 33
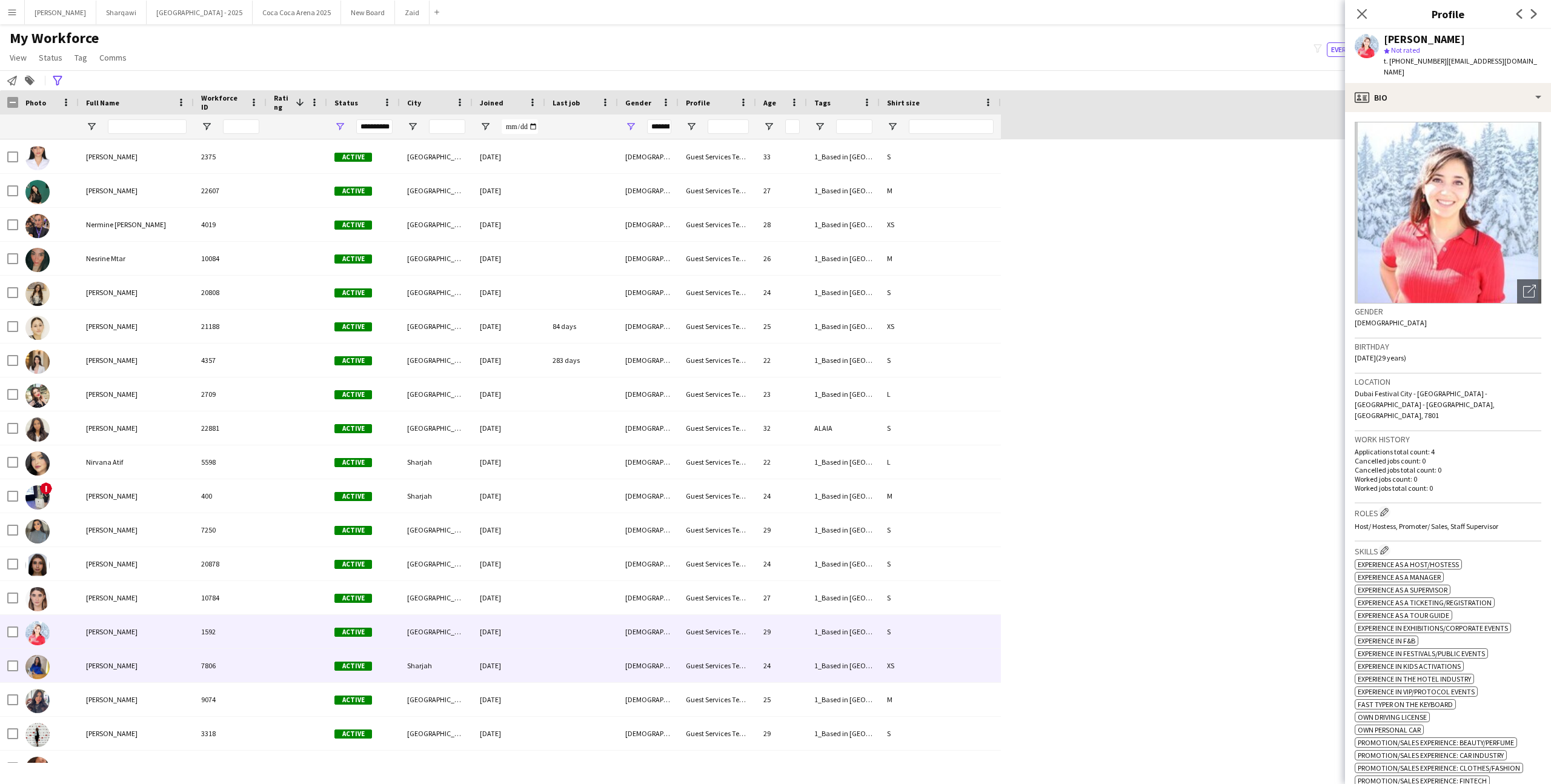
click at [438, 668] on div "Sharjah" at bounding box center [437, 665] width 73 height 33
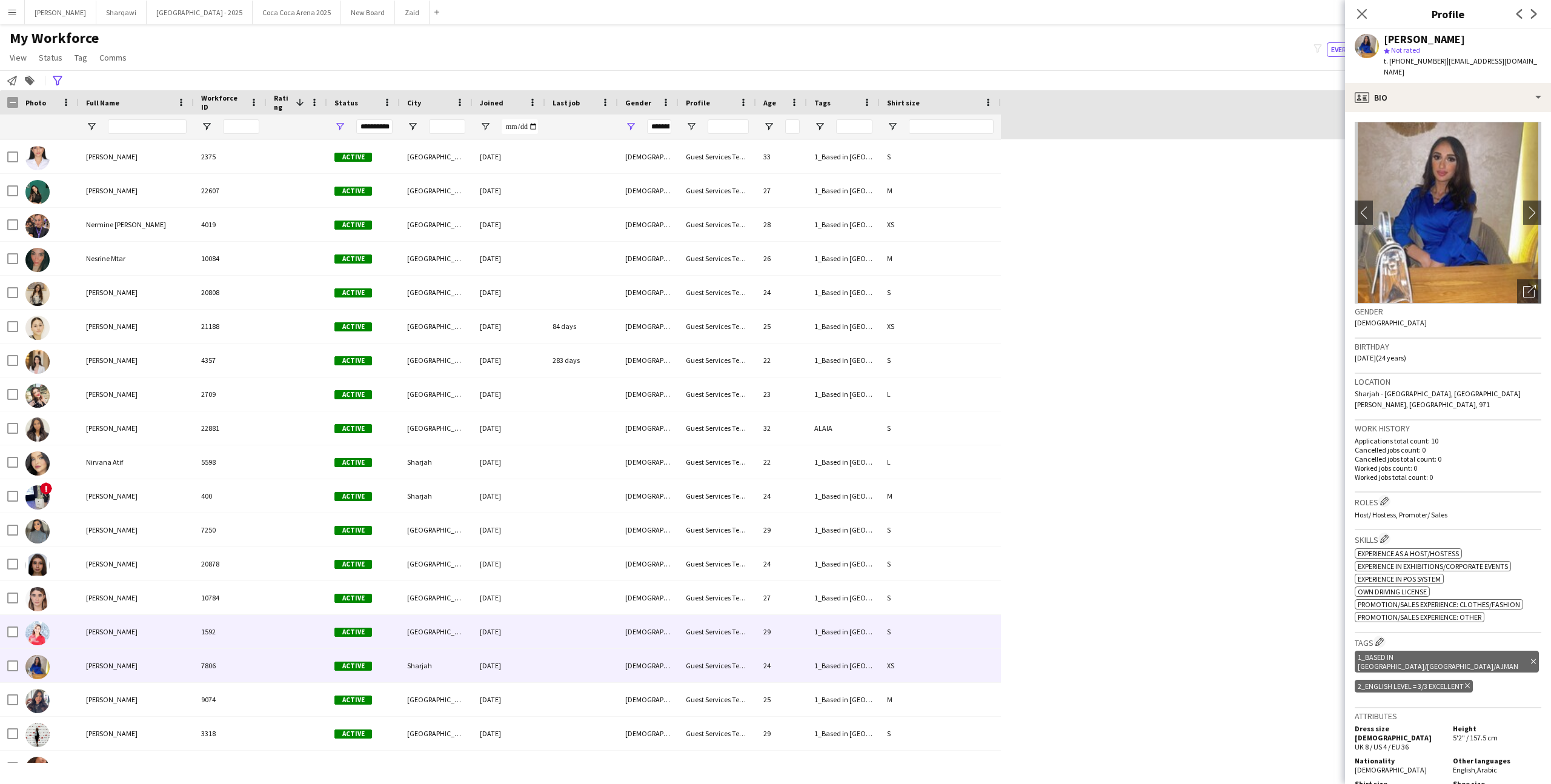
click at [367, 624] on div "Active" at bounding box center [364, 631] width 73 height 33
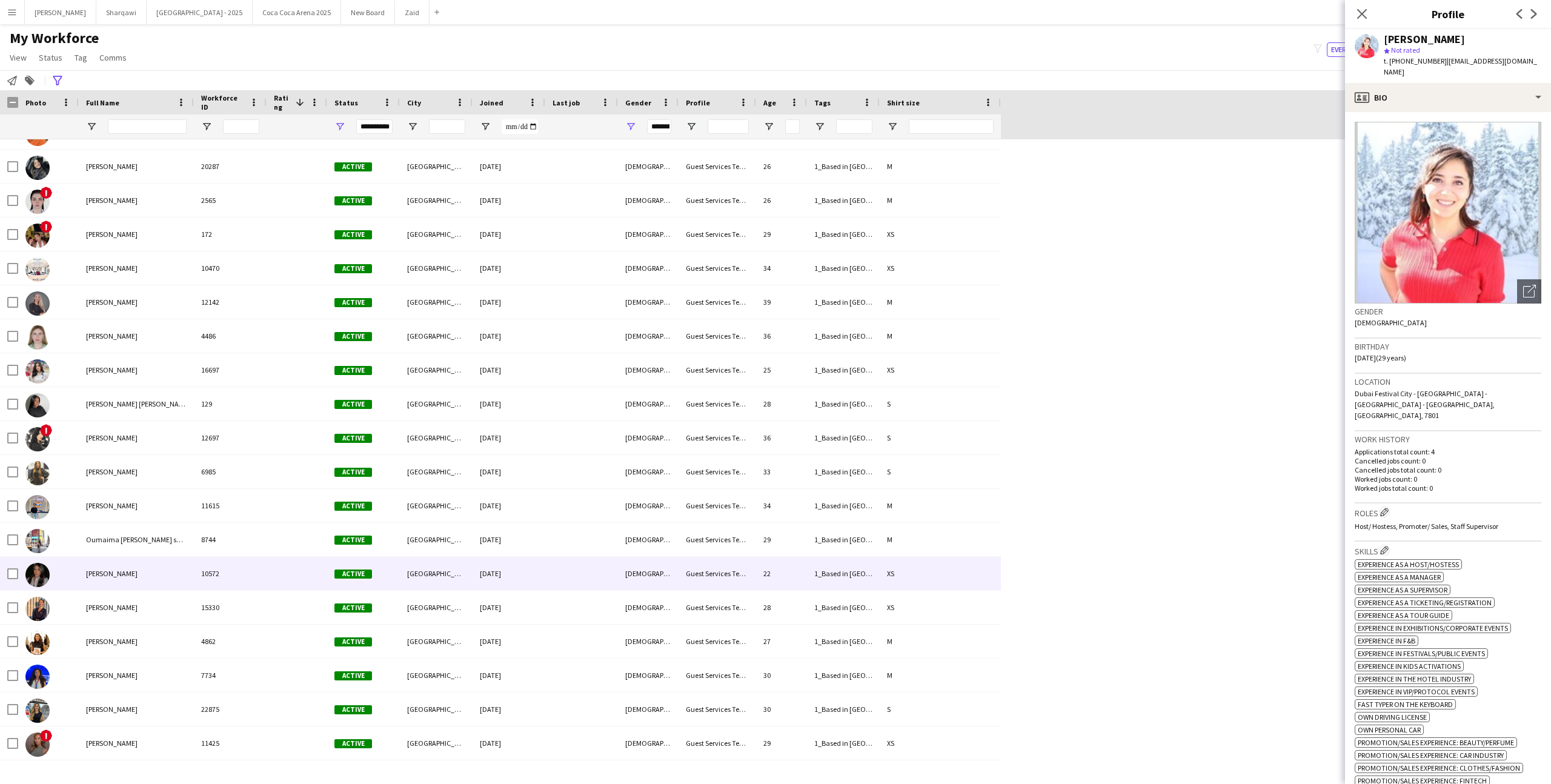
click at [357, 562] on div "Active" at bounding box center [364, 573] width 73 height 33
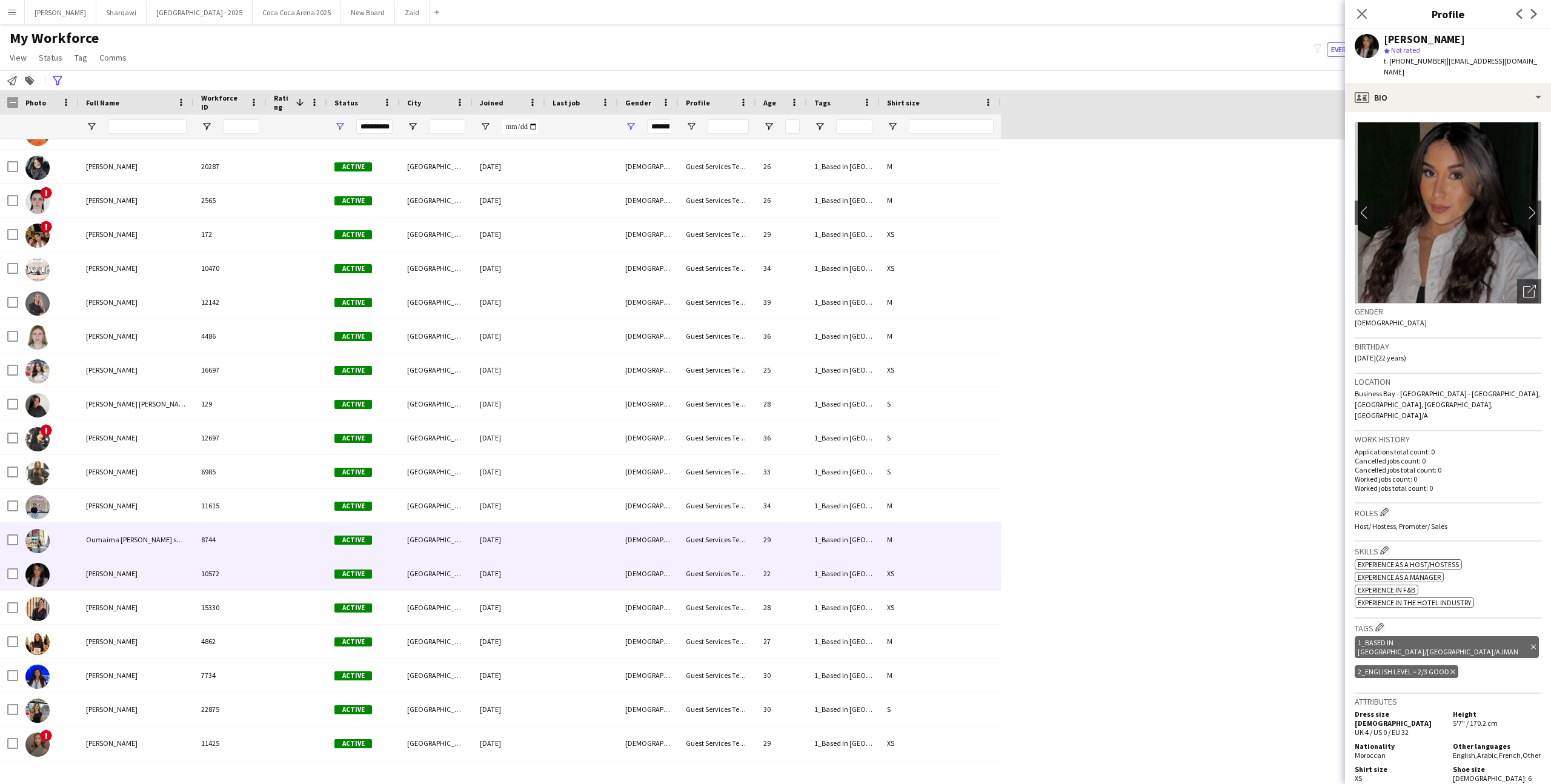
click at [356, 526] on div "Active" at bounding box center [364, 539] width 73 height 33
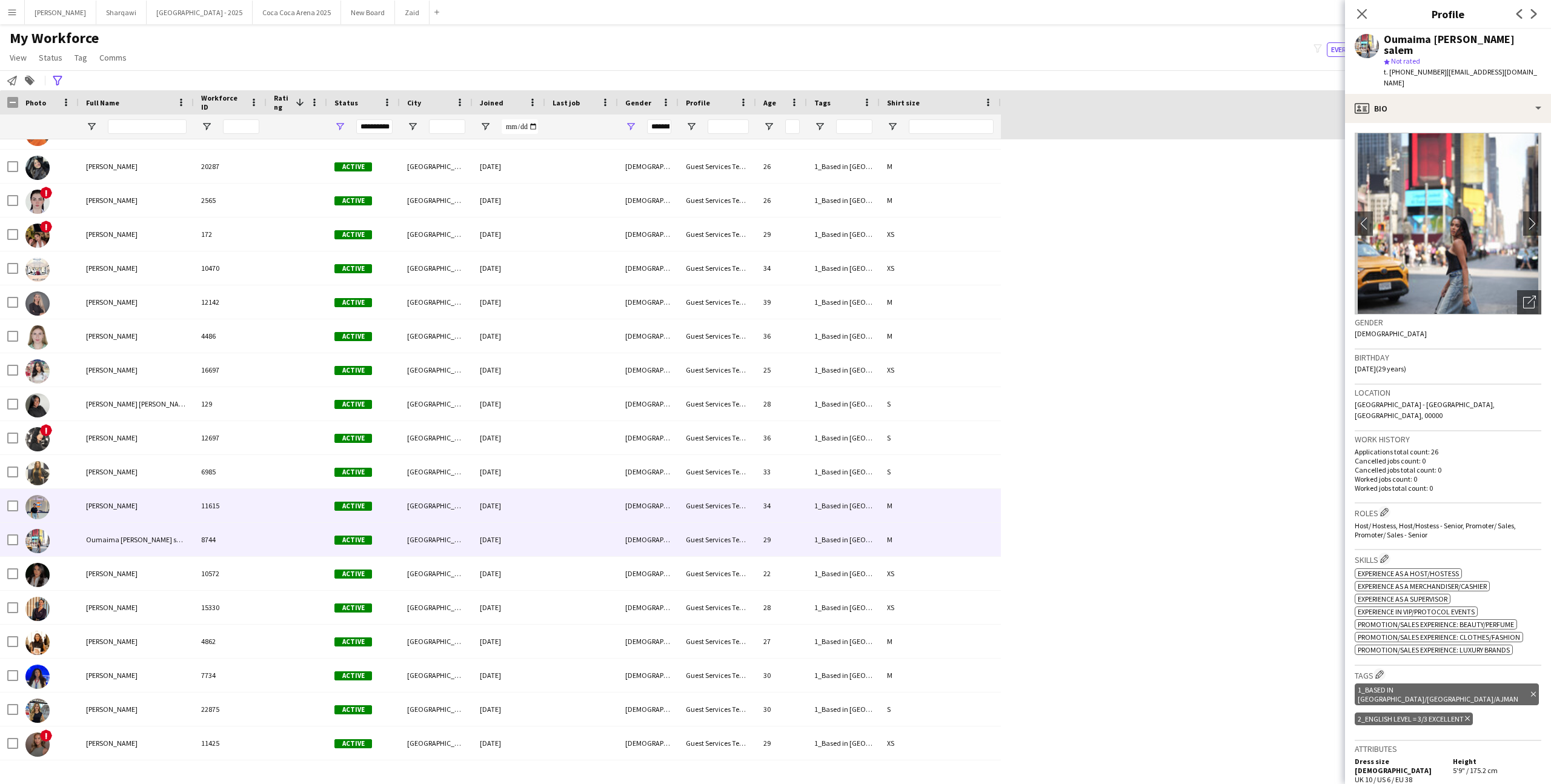
click at [355, 492] on div "Active" at bounding box center [364, 505] width 73 height 33
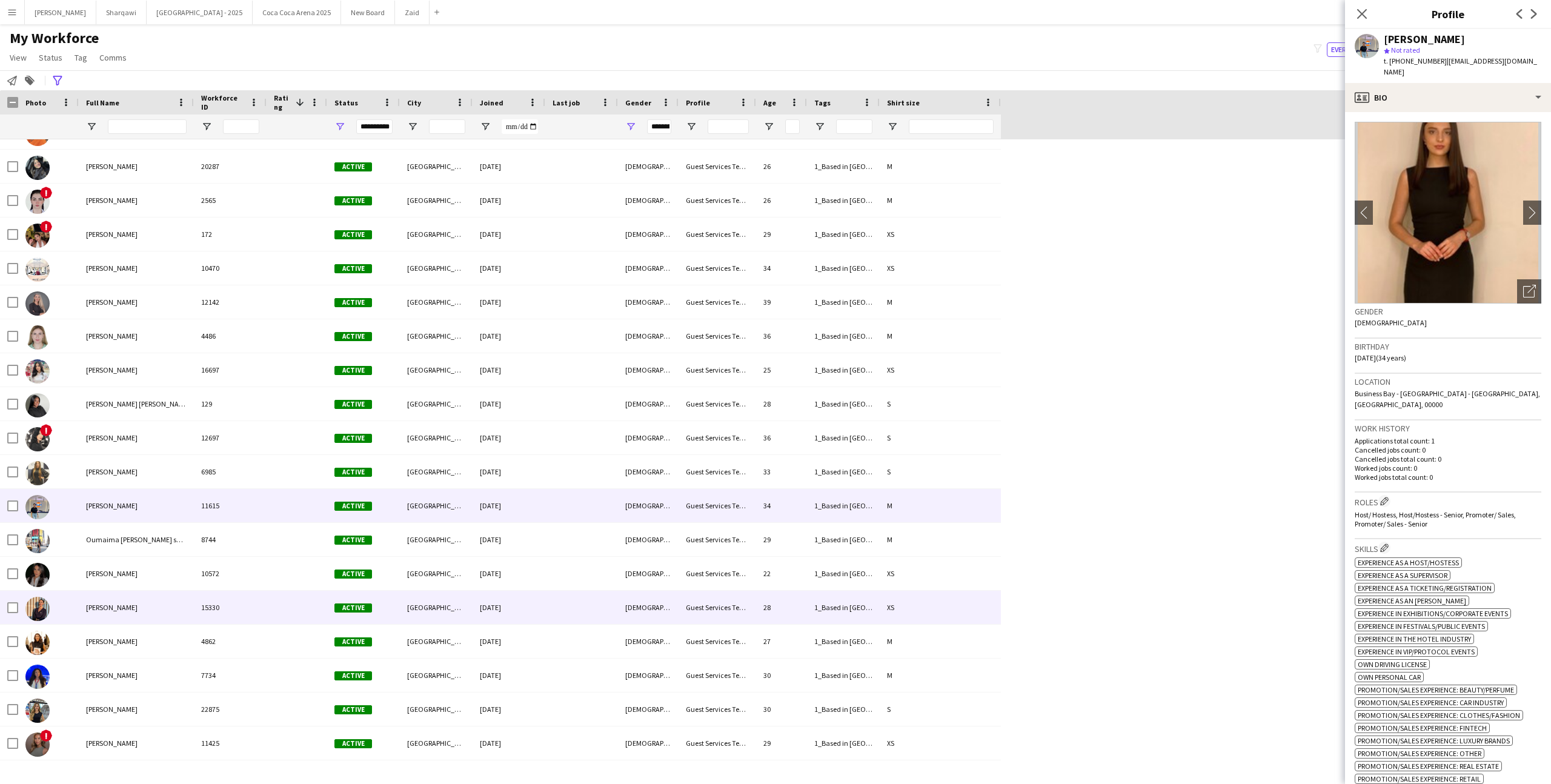
click at [354, 607] on span "Active" at bounding box center [353, 607] width 37 height 9
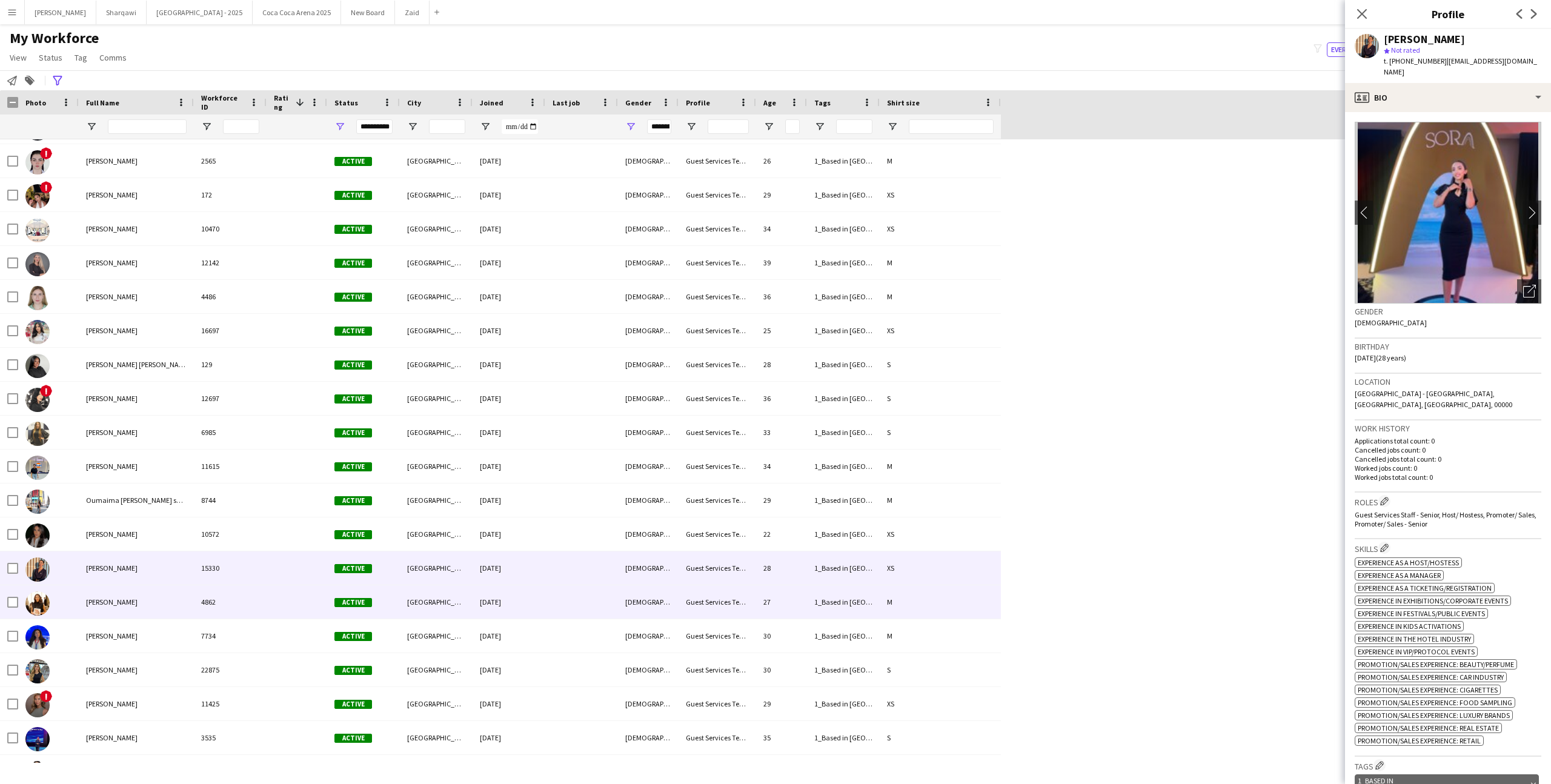
click at [354, 607] on span "Active" at bounding box center [353, 602] width 37 height 9
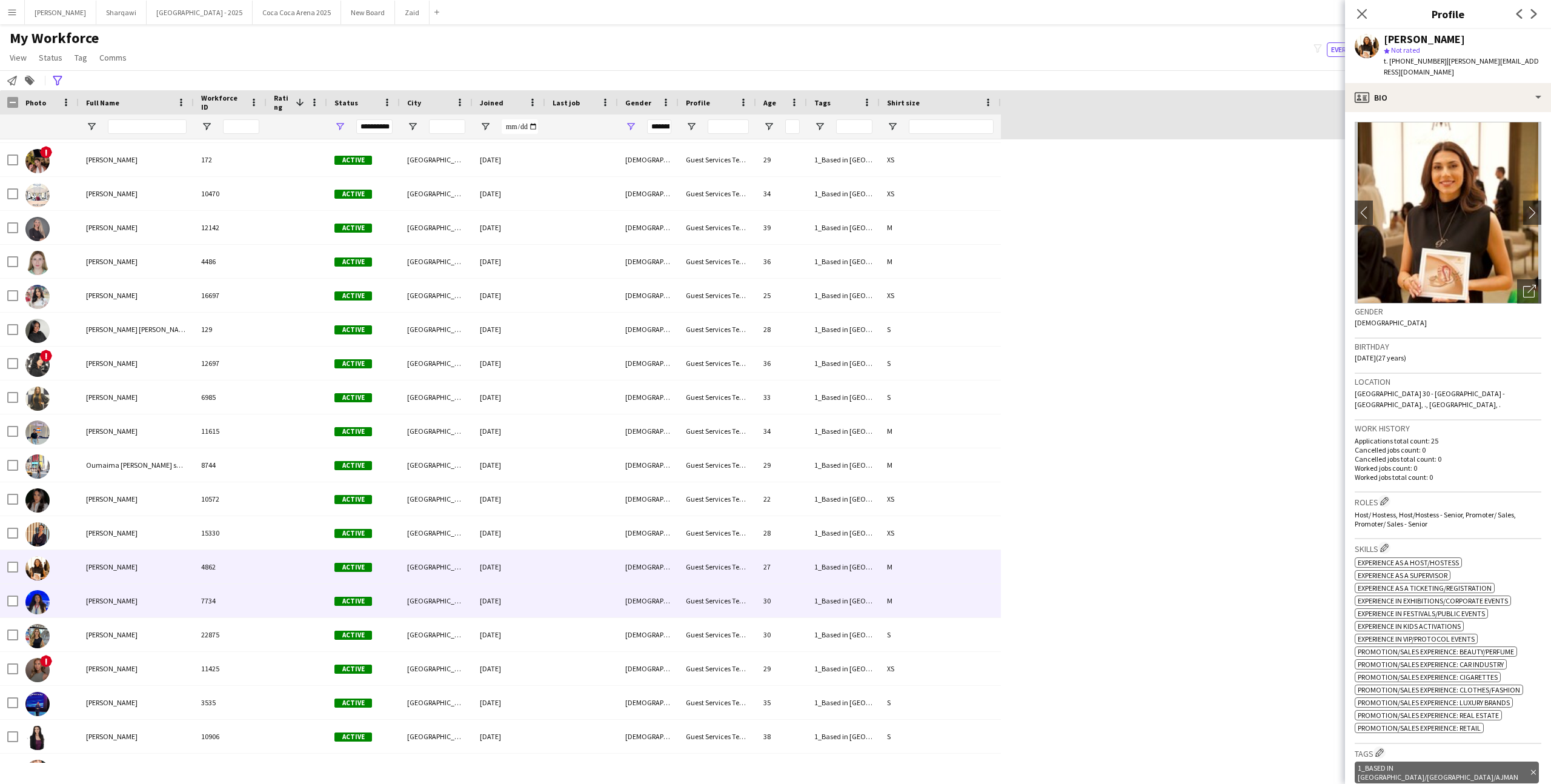
click at [354, 607] on div "Active" at bounding box center [364, 600] width 73 height 33
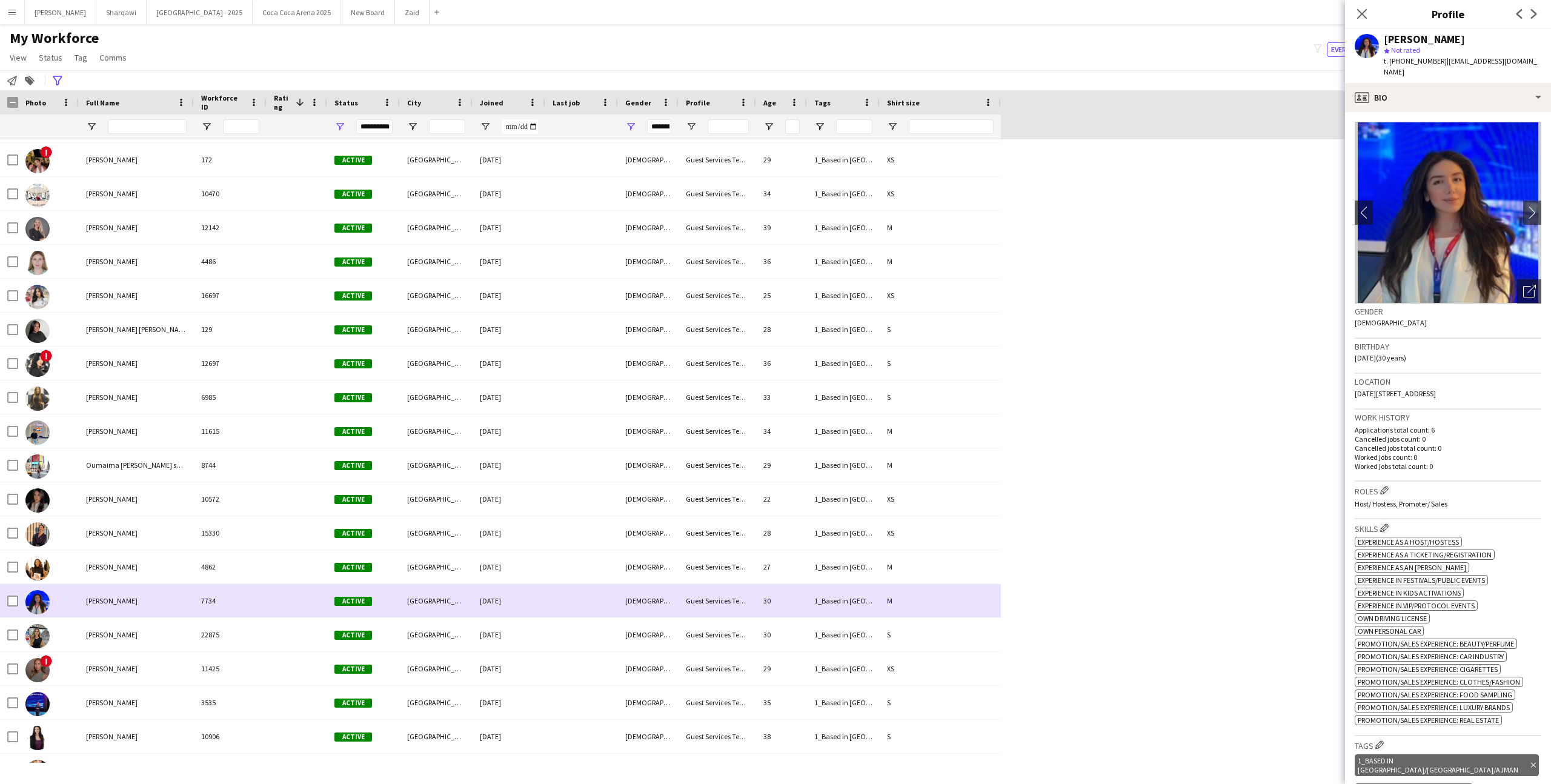
click at [351, 587] on div "Active" at bounding box center [364, 600] width 73 height 33
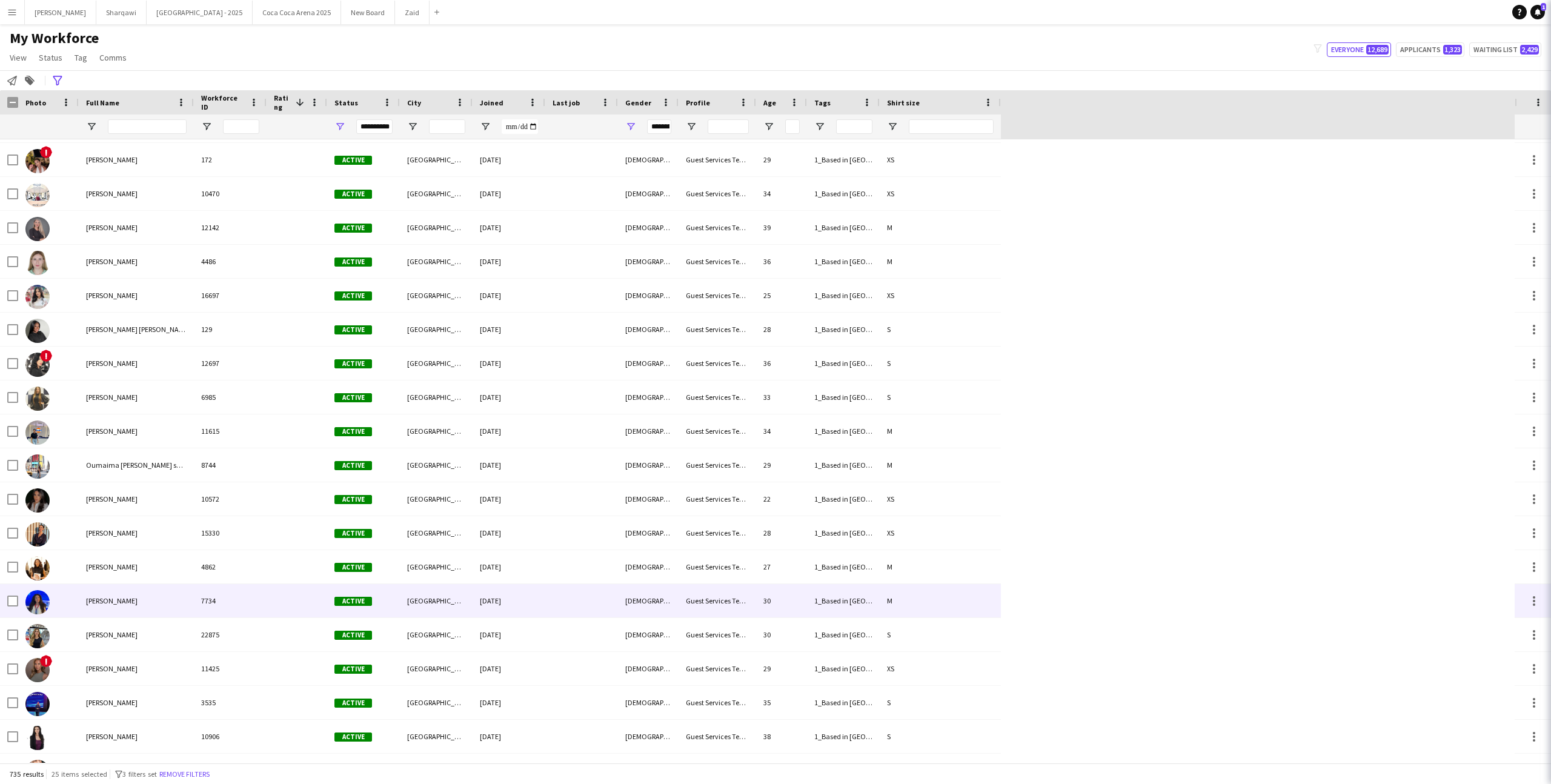
click at [347, 565] on span "Active" at bounding box center [353, 567] width 37 height 9
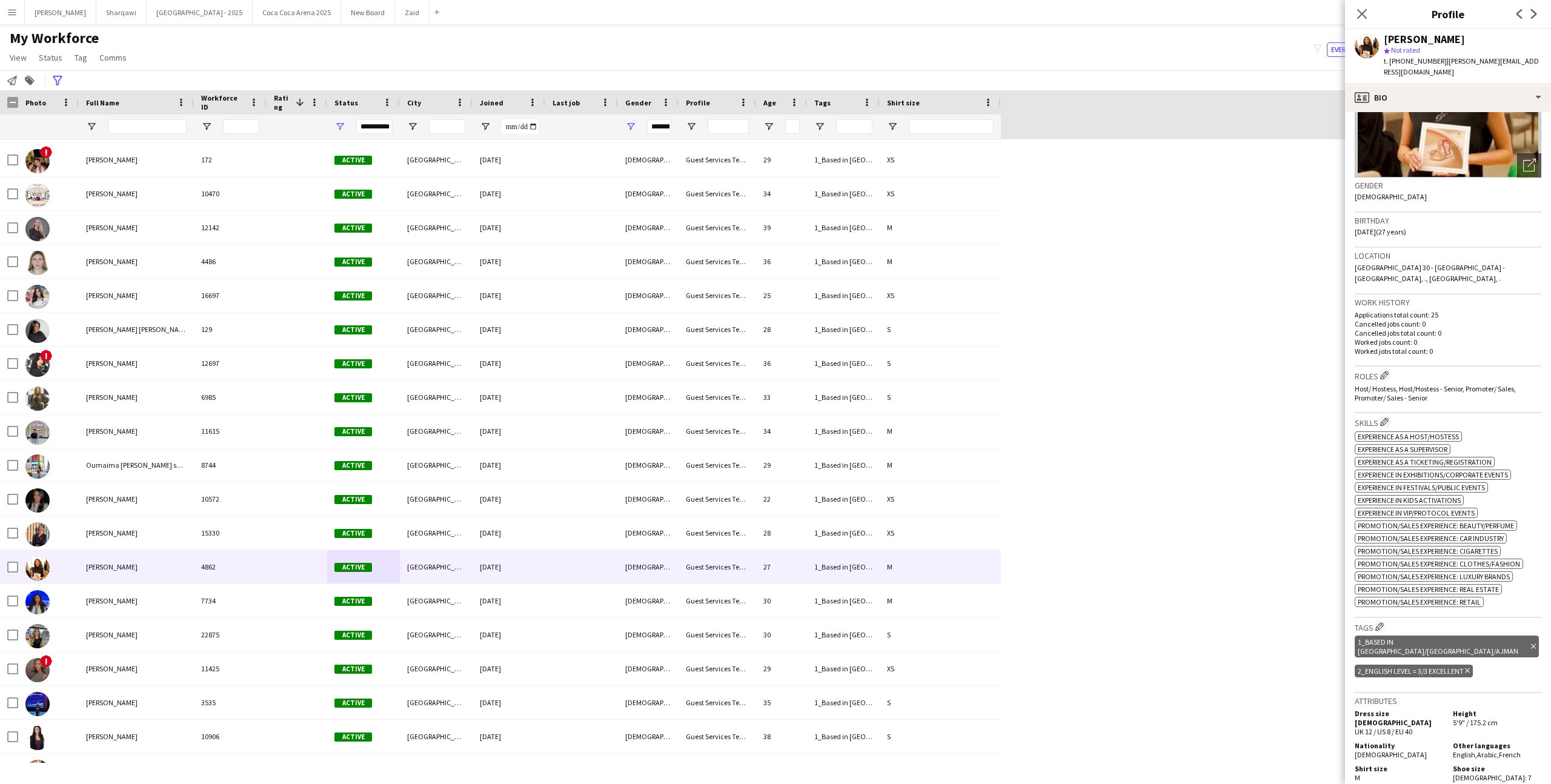
click at [1400, 70] on div "Pamela Naddy star Not rated t. +971522295759 | pam.n16@hotmail.com" at bounding box center [1447, 56] width 206 height 54
click at [1407, 84] on div "profile Bio" at bounding box center [1447, 97] width 206 height 29
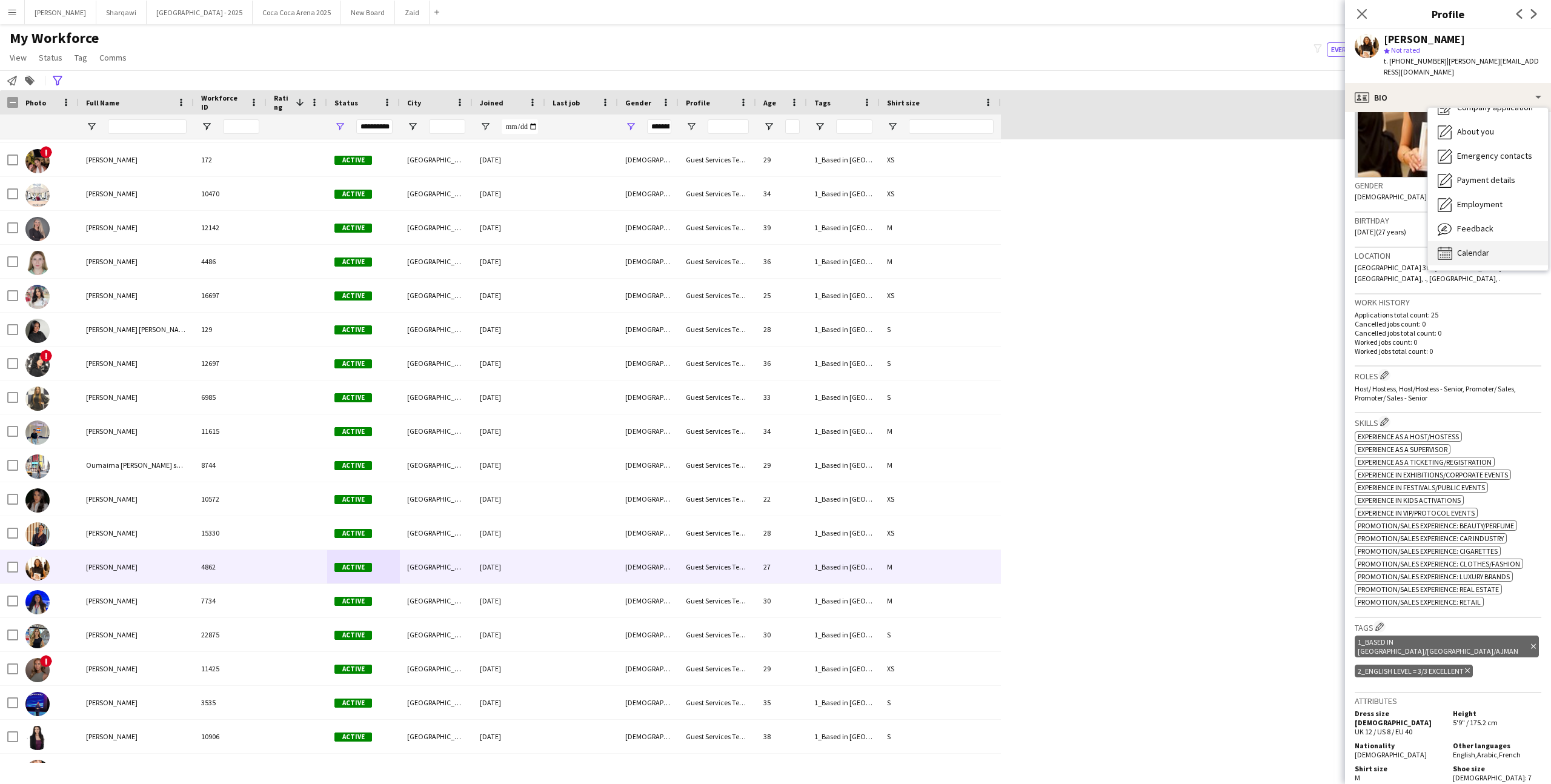
click at [1466, 249] on div "Calendar Calendar" at bounding box center [1488, 254] width 120 height 24
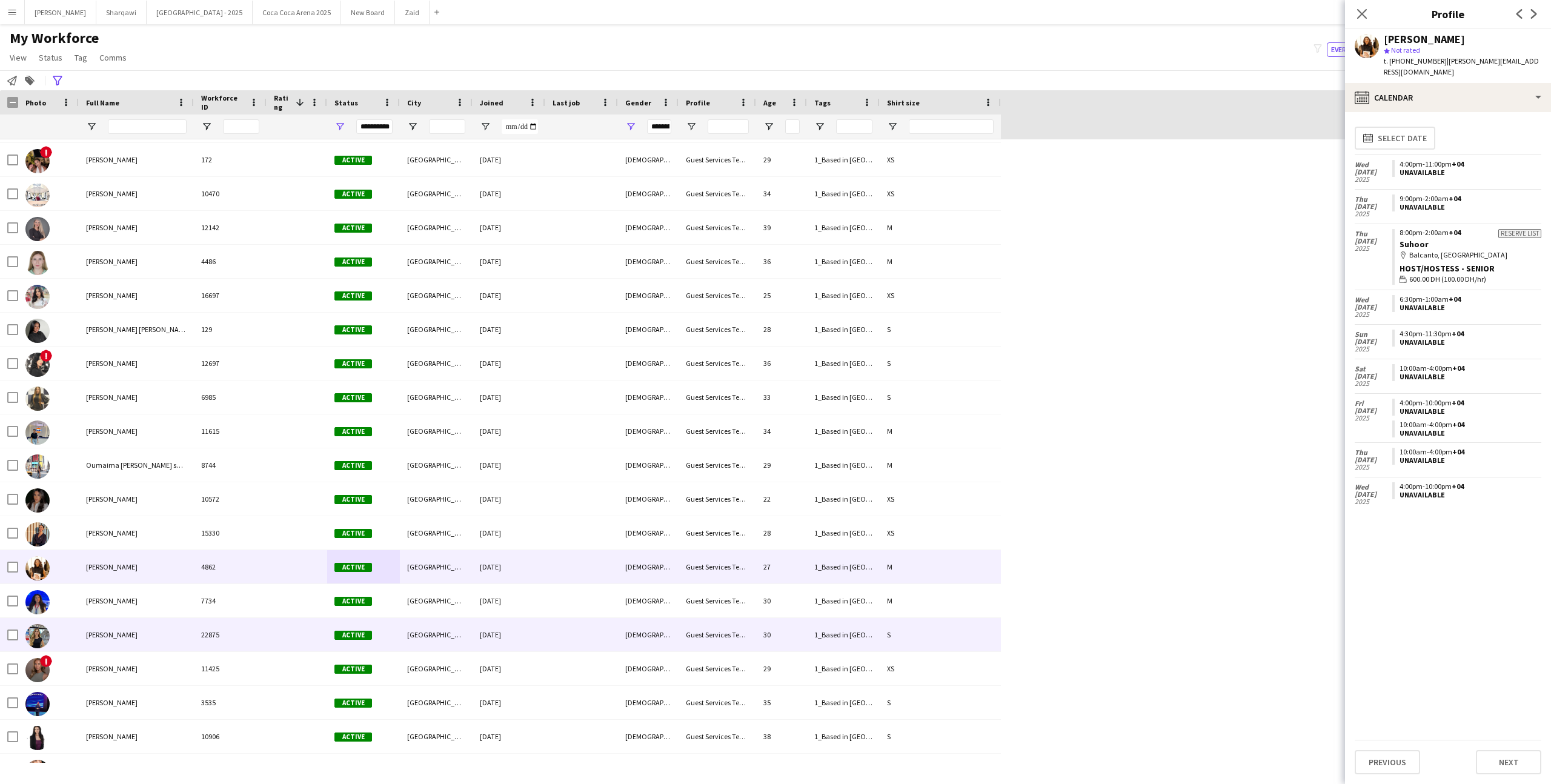
click at [428, 618] on div "[GEOGRAPHIC_DATA]" at bounding box center [437, 634] width 73 height 33
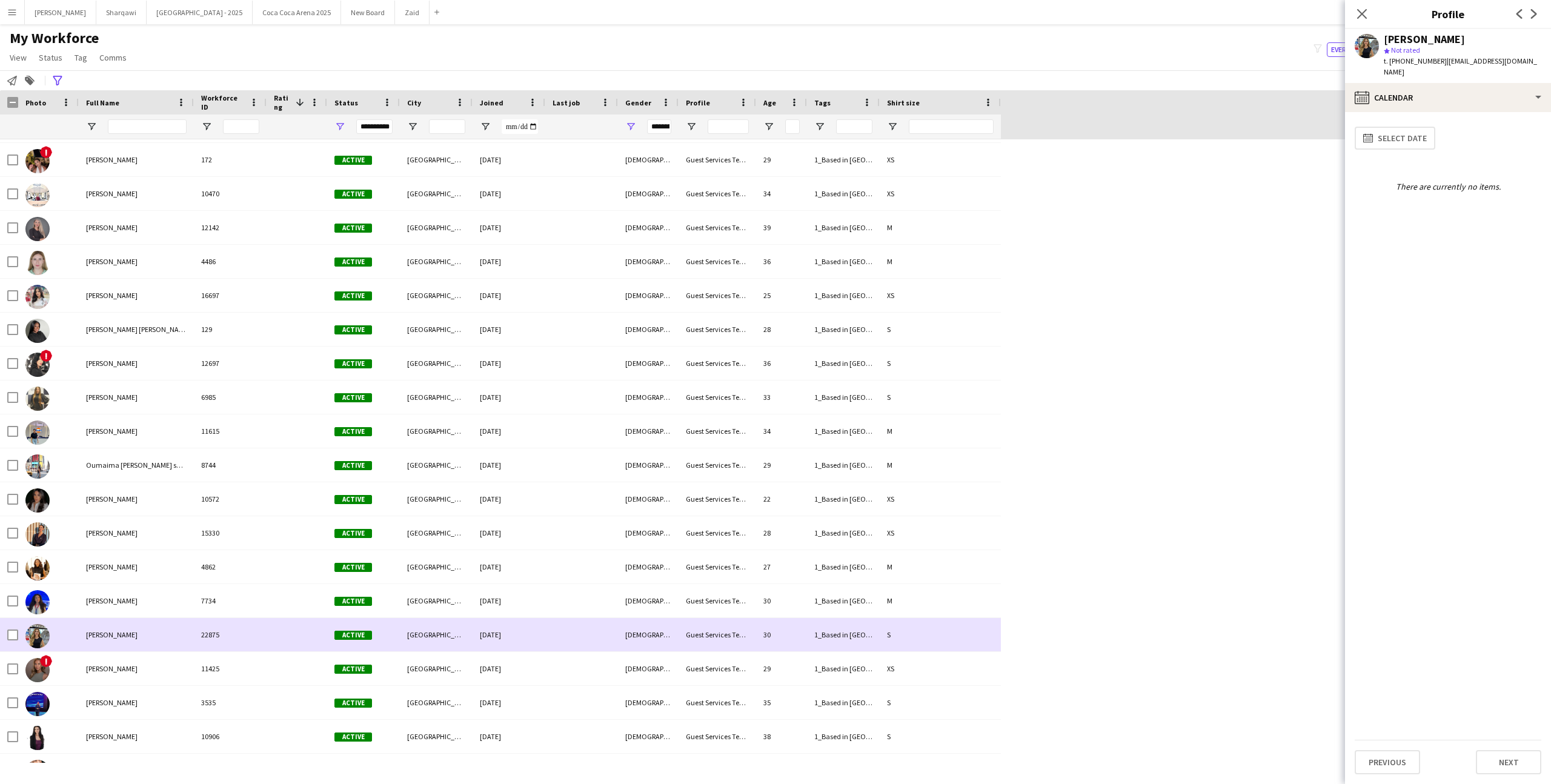
click at [420, 648] on div "[GEOGRAPHIC_DATA]" at bounding box center [437, 634] width 73 height 33
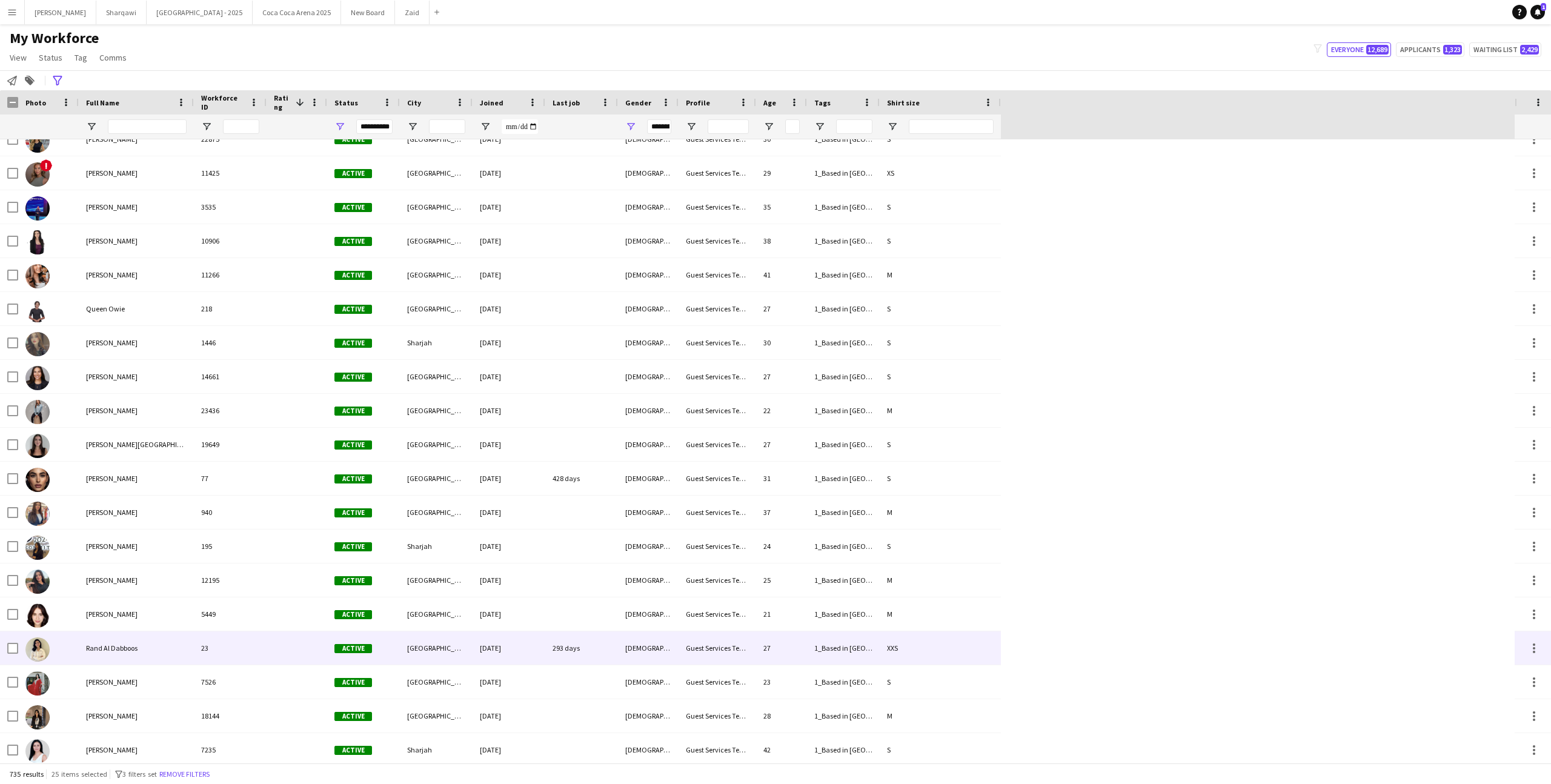
click at [461, 660] on div "[GEOGRAPHIC_DATA]" at bounding box center [437, 647] width 73 height 33
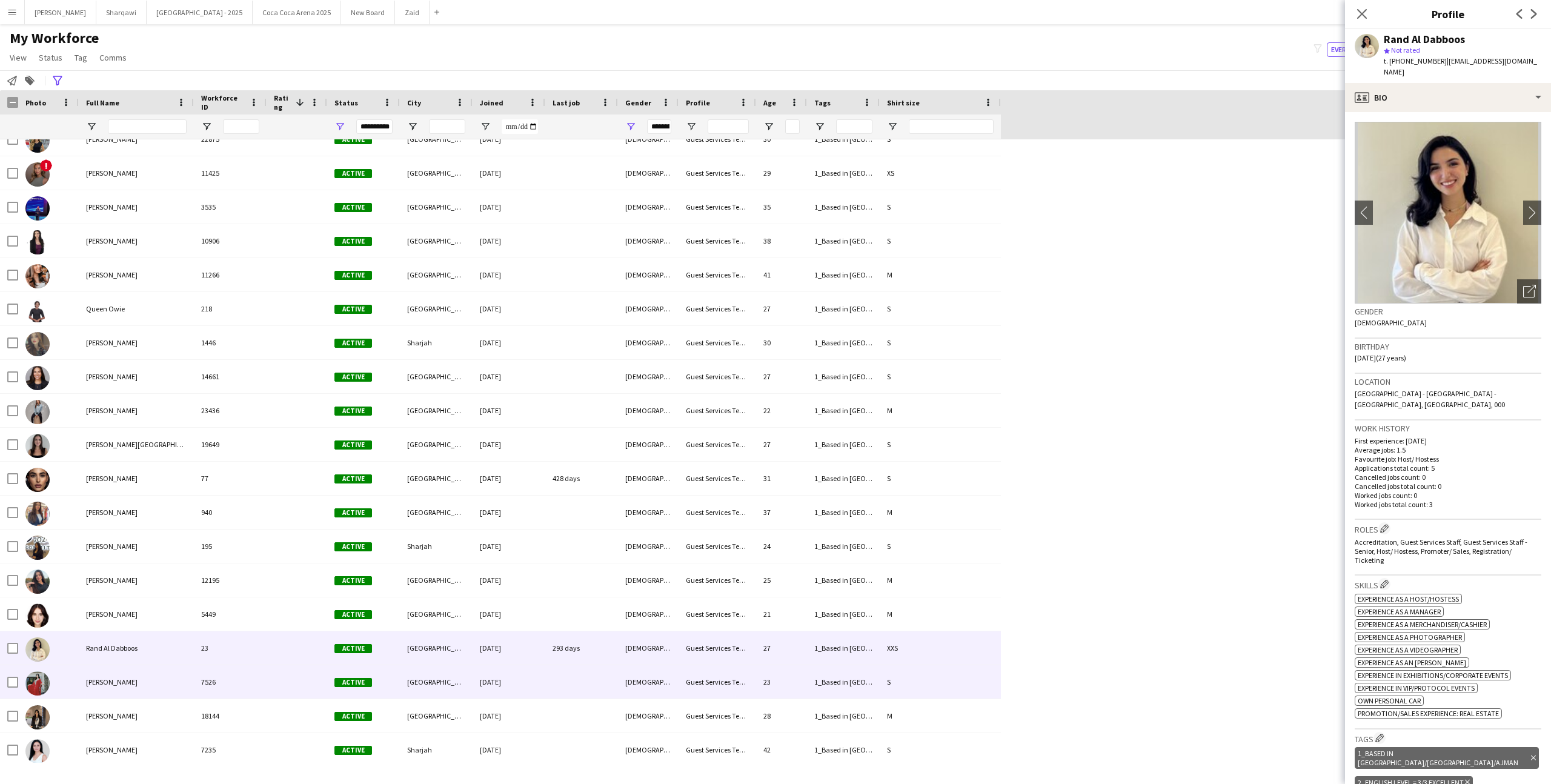
click at [462, 681] on div "[GEOGRAPHIC_DATA]" at bounding box center [437, 681] width 73 height 33
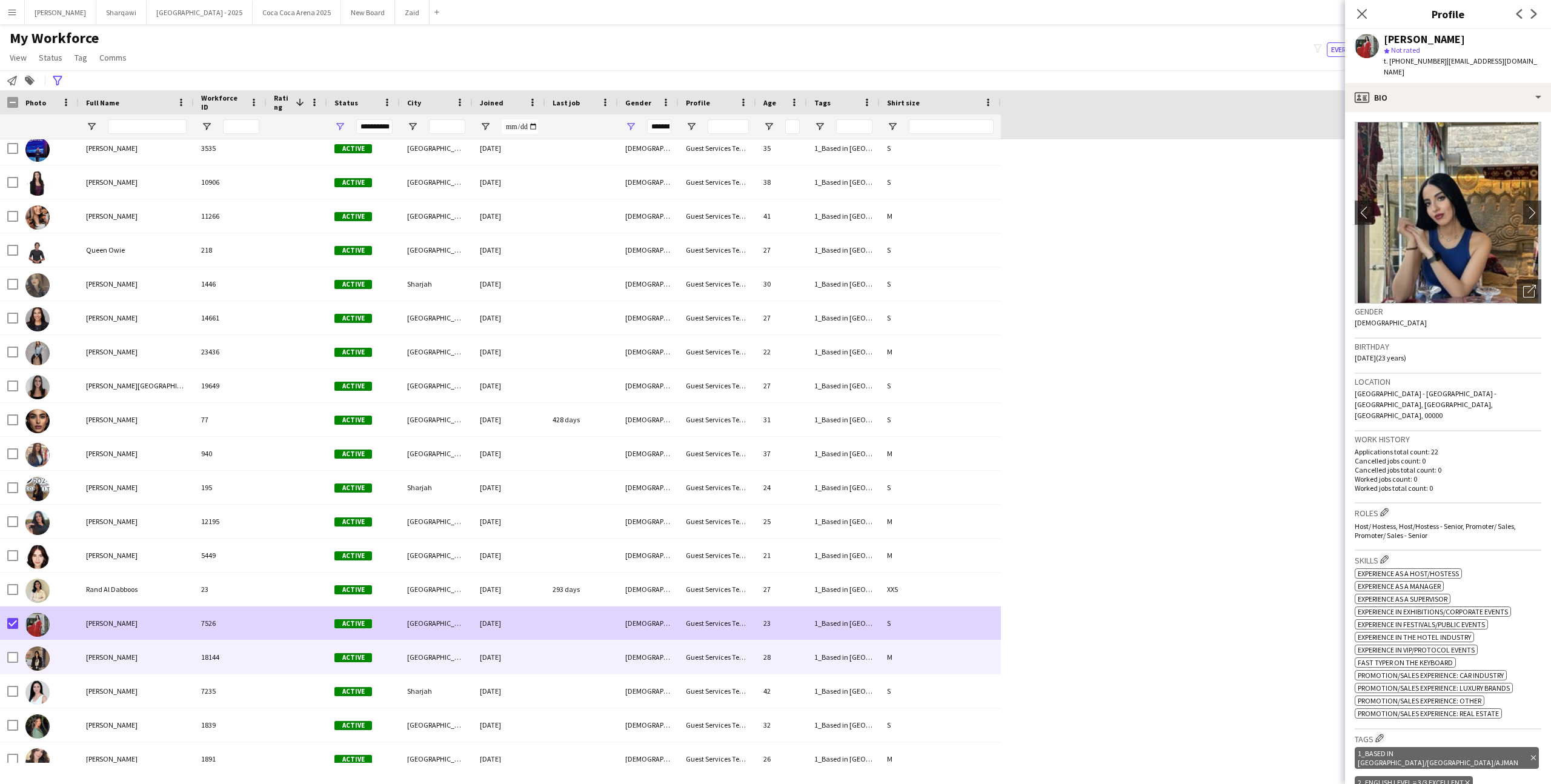
click at [75, 663] on div at bounding box center [48, 657] width 61 height 33
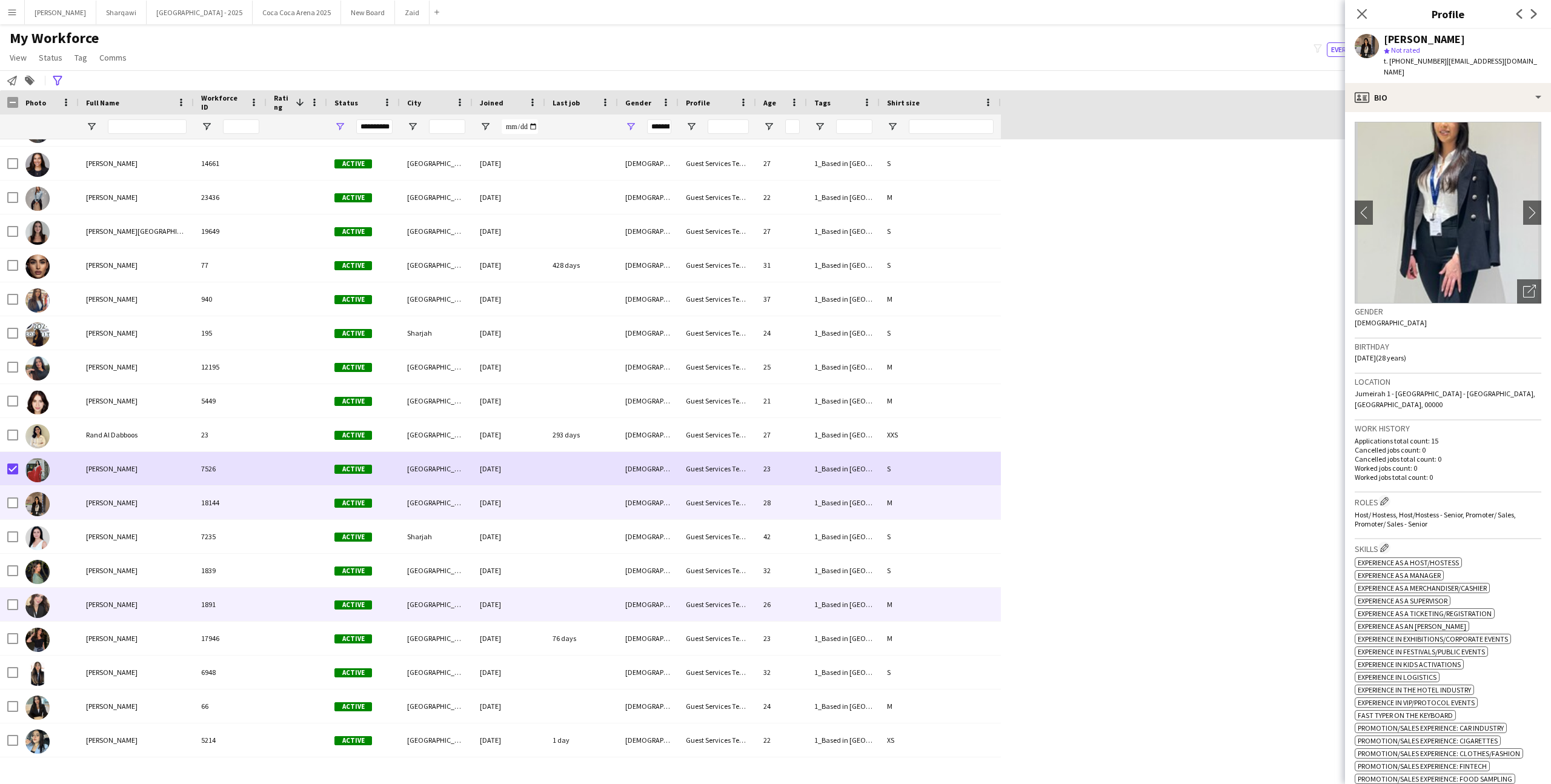
click at [70, 603] on div at bounding box center [48, 604] width 61 height 33
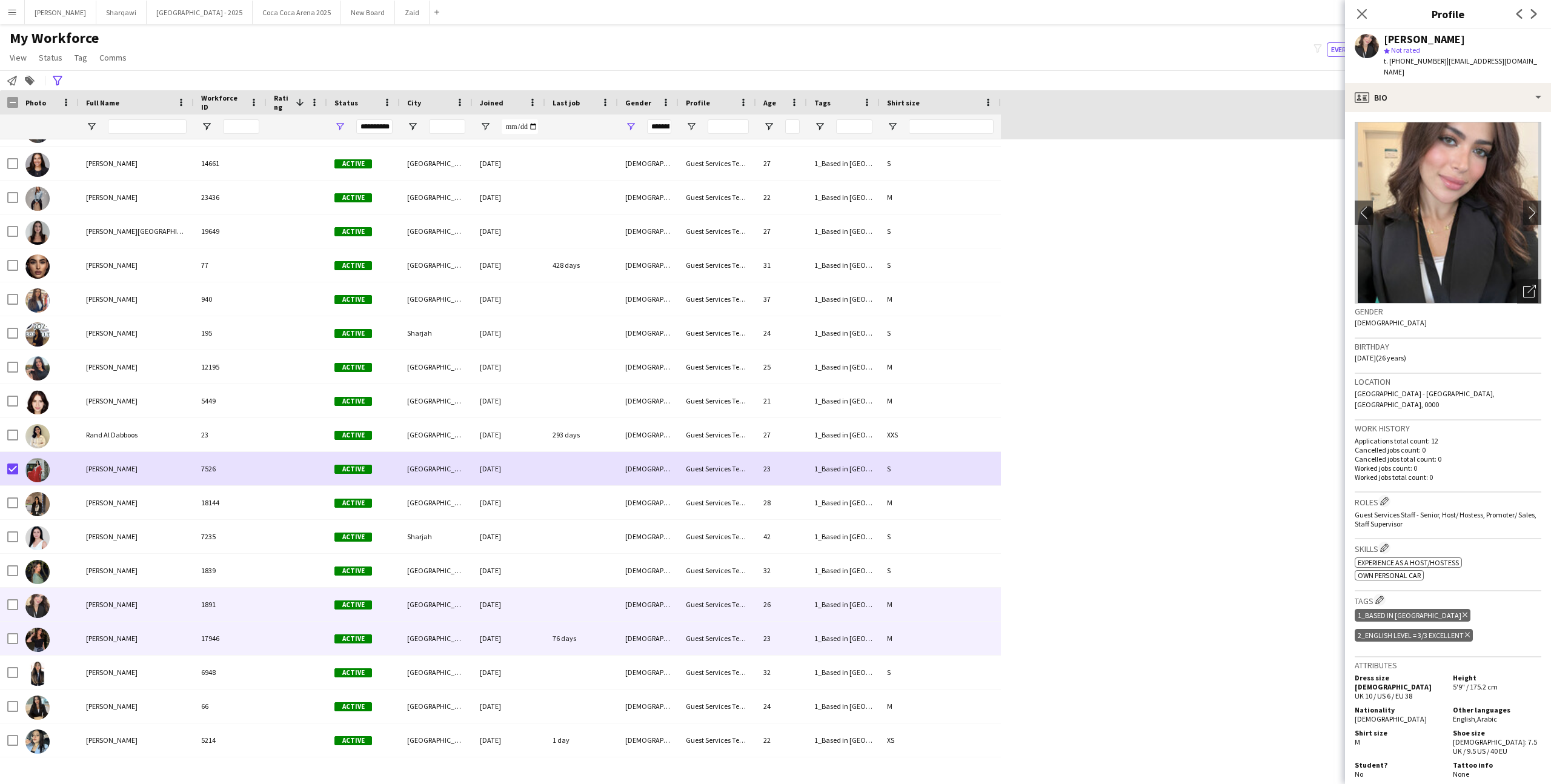
click at [90, 627] on div "Rawan Kaoud" at bounding box center [136, 637] width 115 height 33
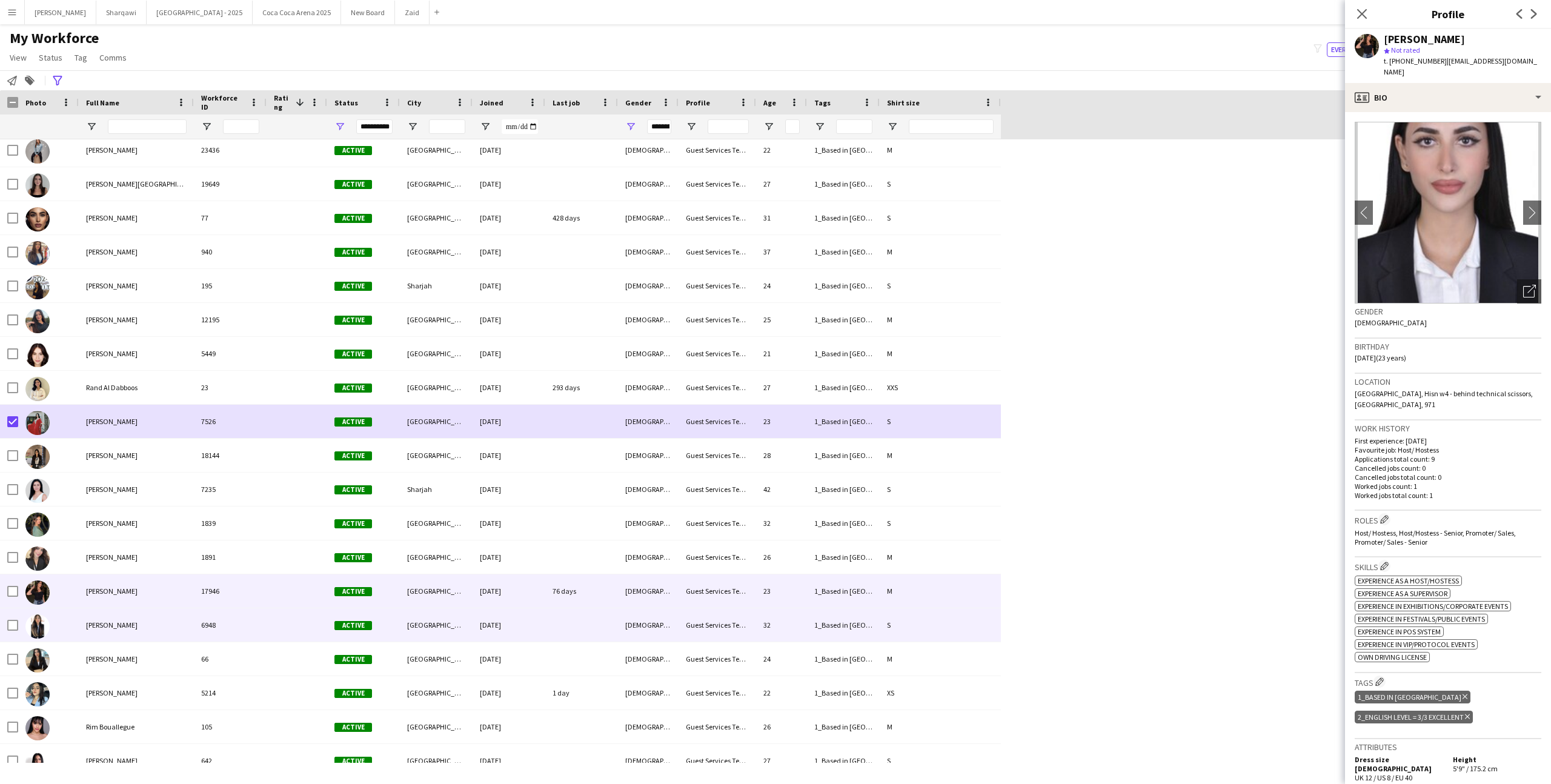
click at [90, 627] on span "Reem Zhran" at bounding box center [112, 624] width 52 height 9
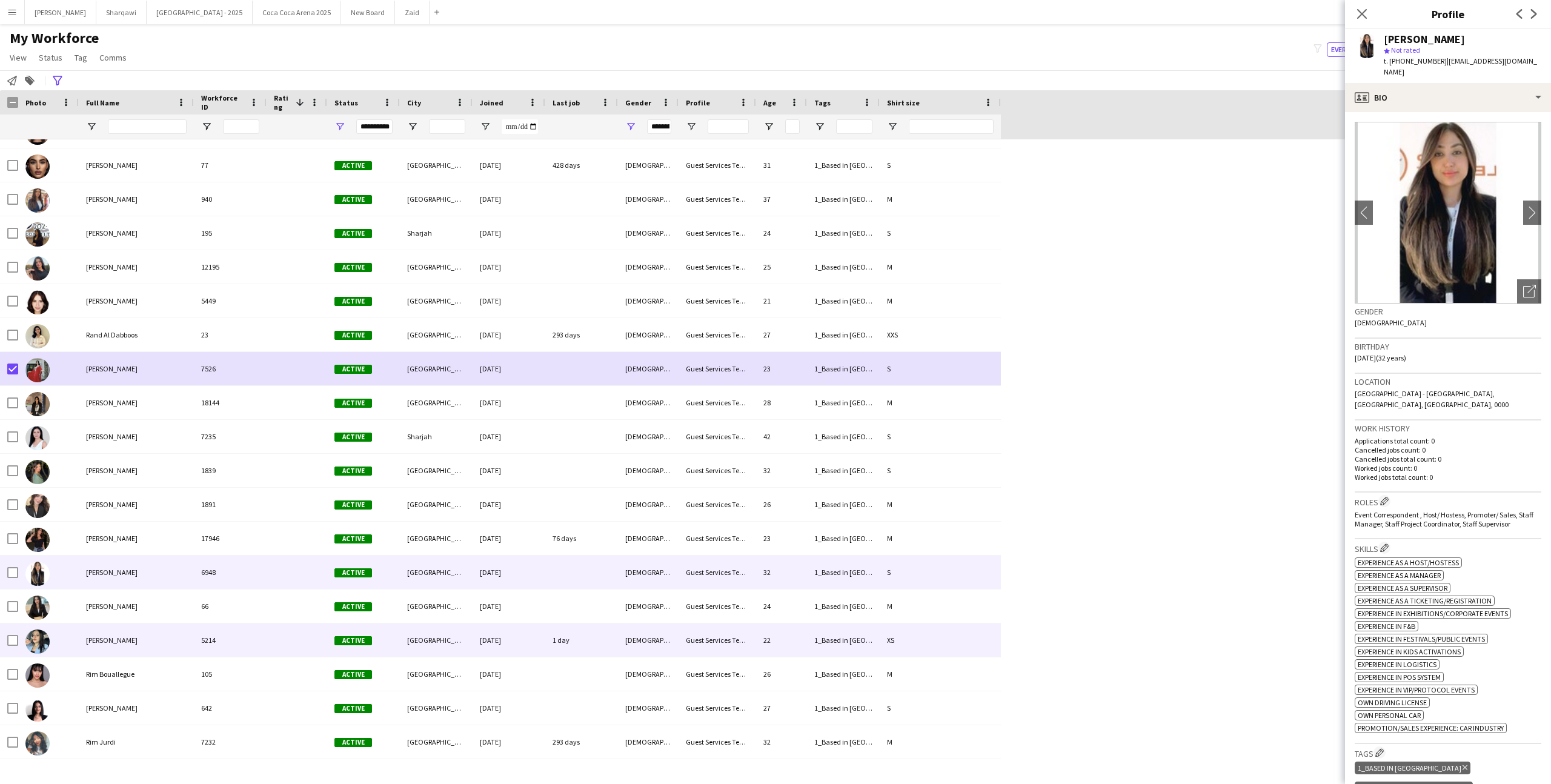
click at [90, 627] on div "[PERSON_NAME]" at bounding box center [136, 640] width 115 height 33
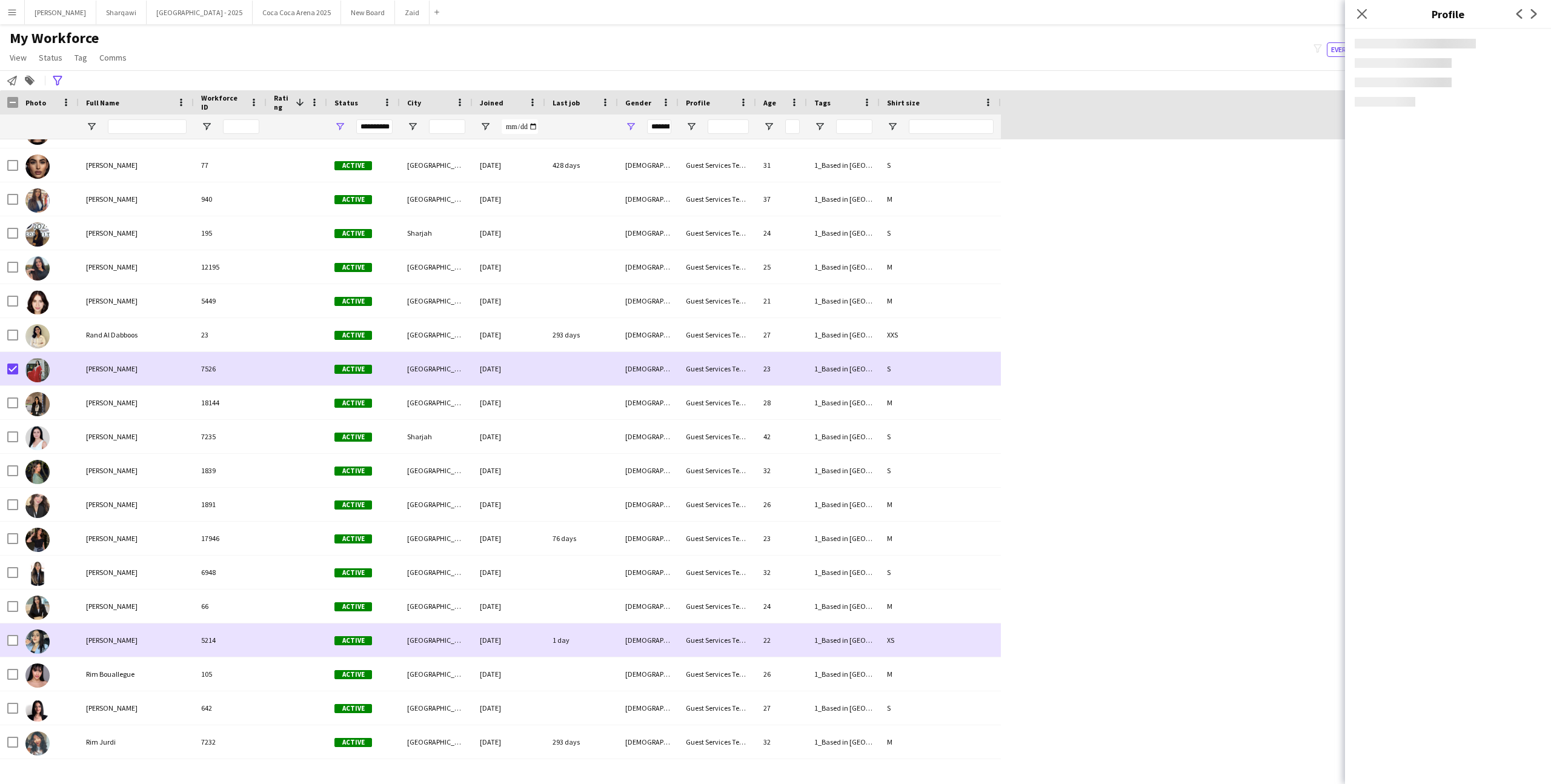
click at [90, 627] on div "[PERSON_NAME]" at bounding box center [136, 640] width 115 height 33
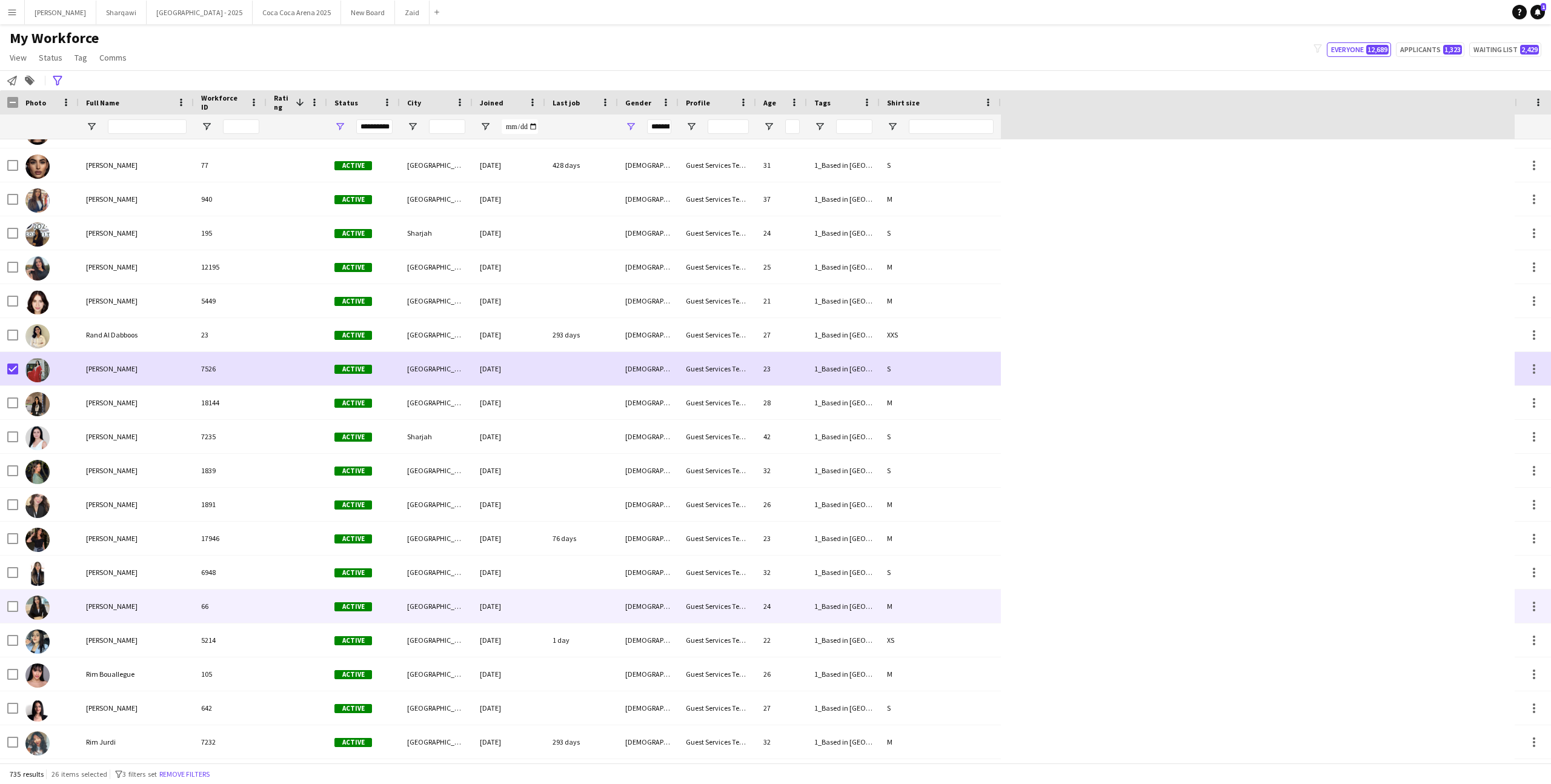
click at [90, 605] on span "Reham Reham_ahamd" at bounding box center [112, 606] width 52 height 9
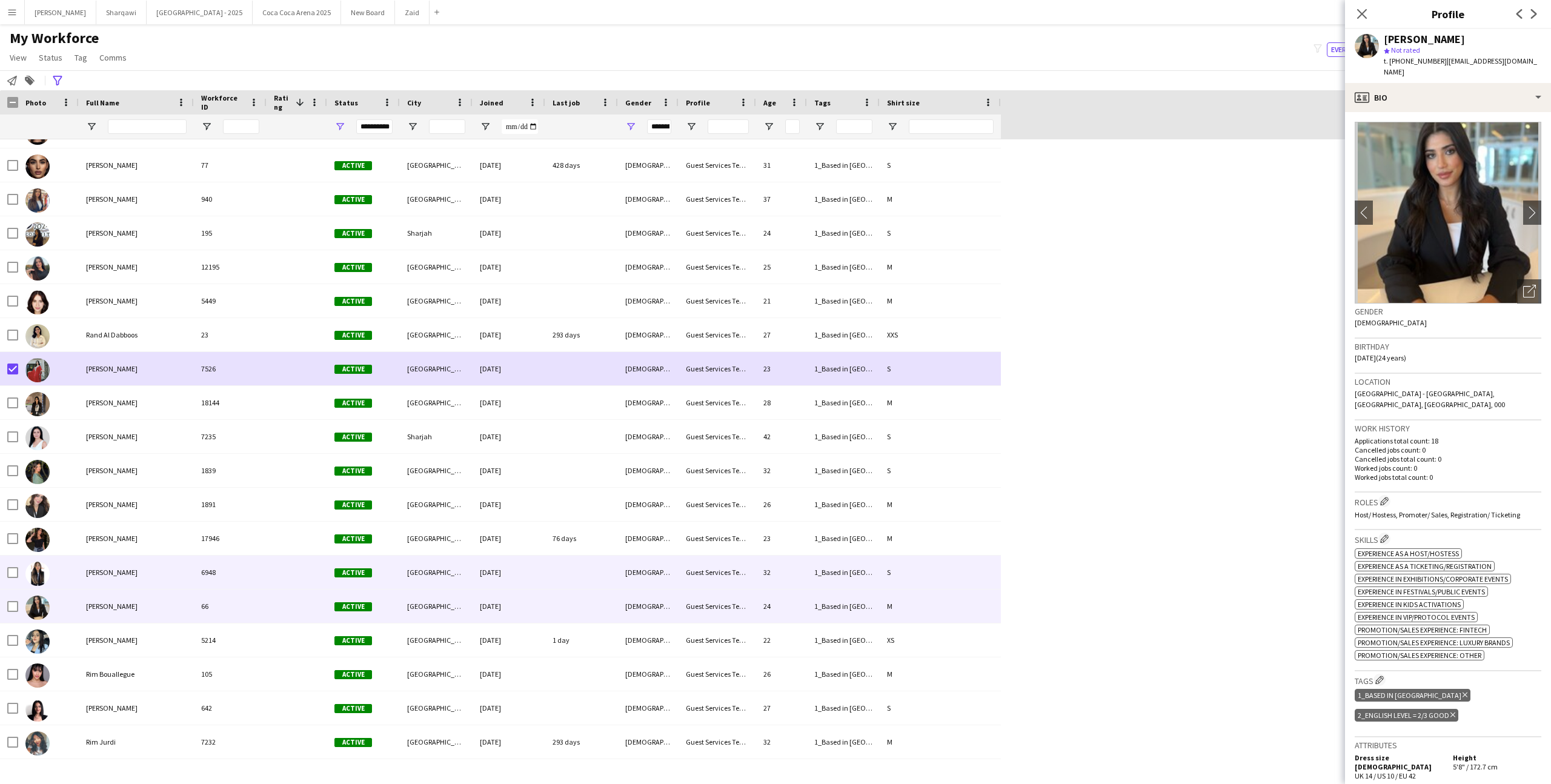
click at [89, 584] on div "Reem Zhran" at bounding box center [136, 572] width 115 height 33
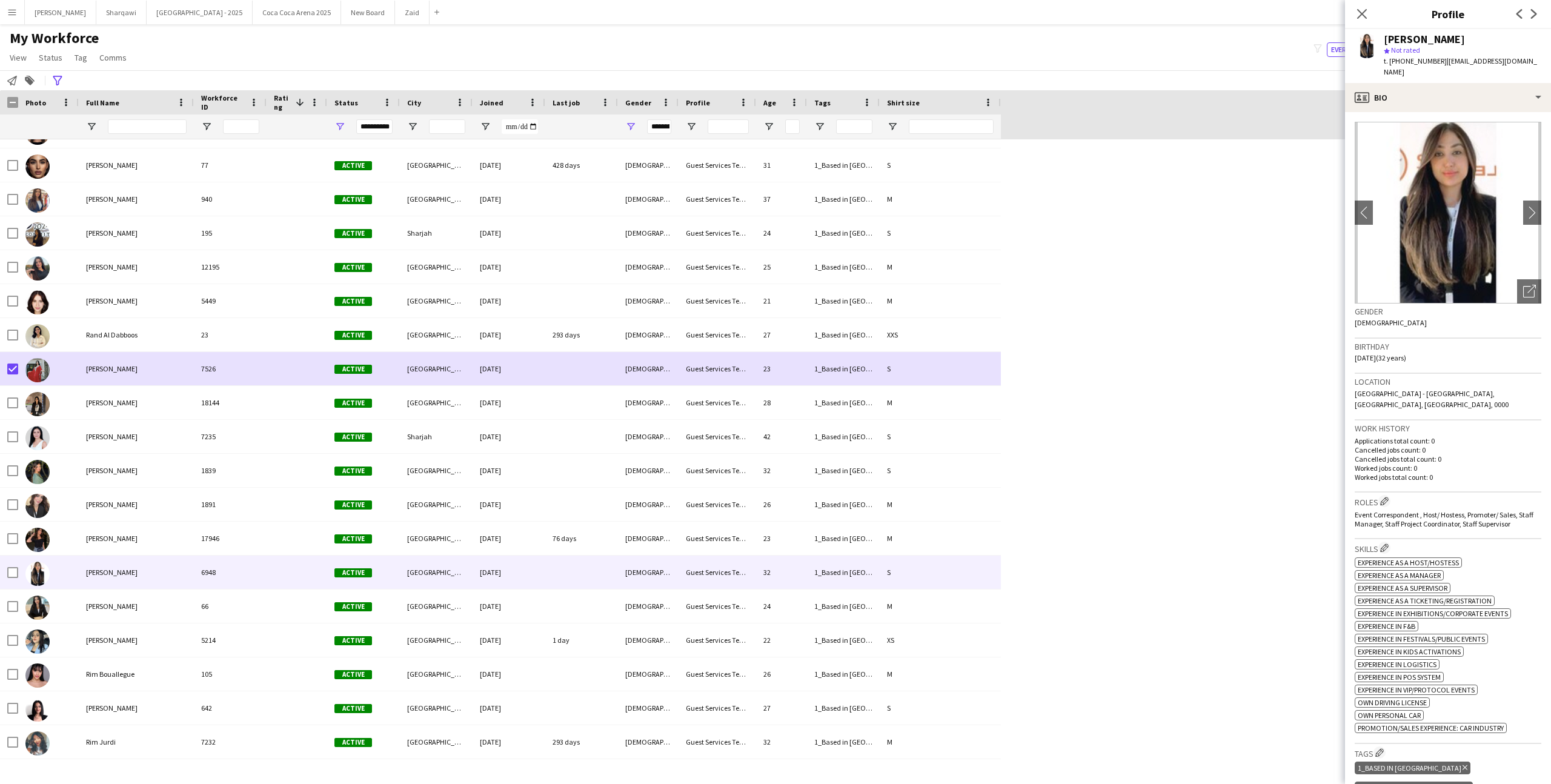
click at [1522, 265] on img at bounding box center [1447, 212] width 186 height 181
click at [1532, 285] on icon "Open photos pop-in" at bounding box center [1529, 292] width 13 height 13
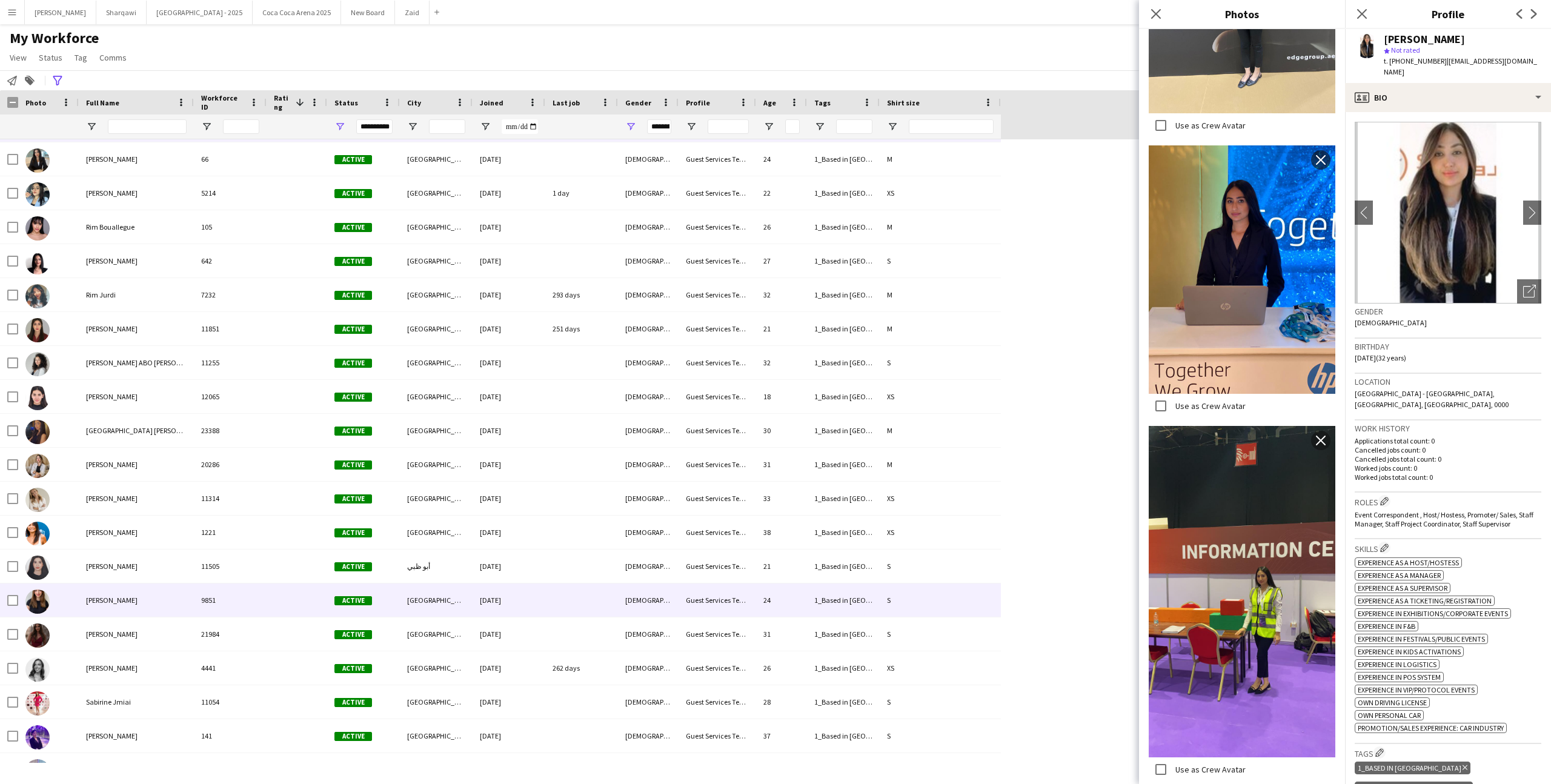
click at [654, 611] on div "[DEMOGRAPHIC_DATA]" at bounding box center [648, 599] width 61 height 33
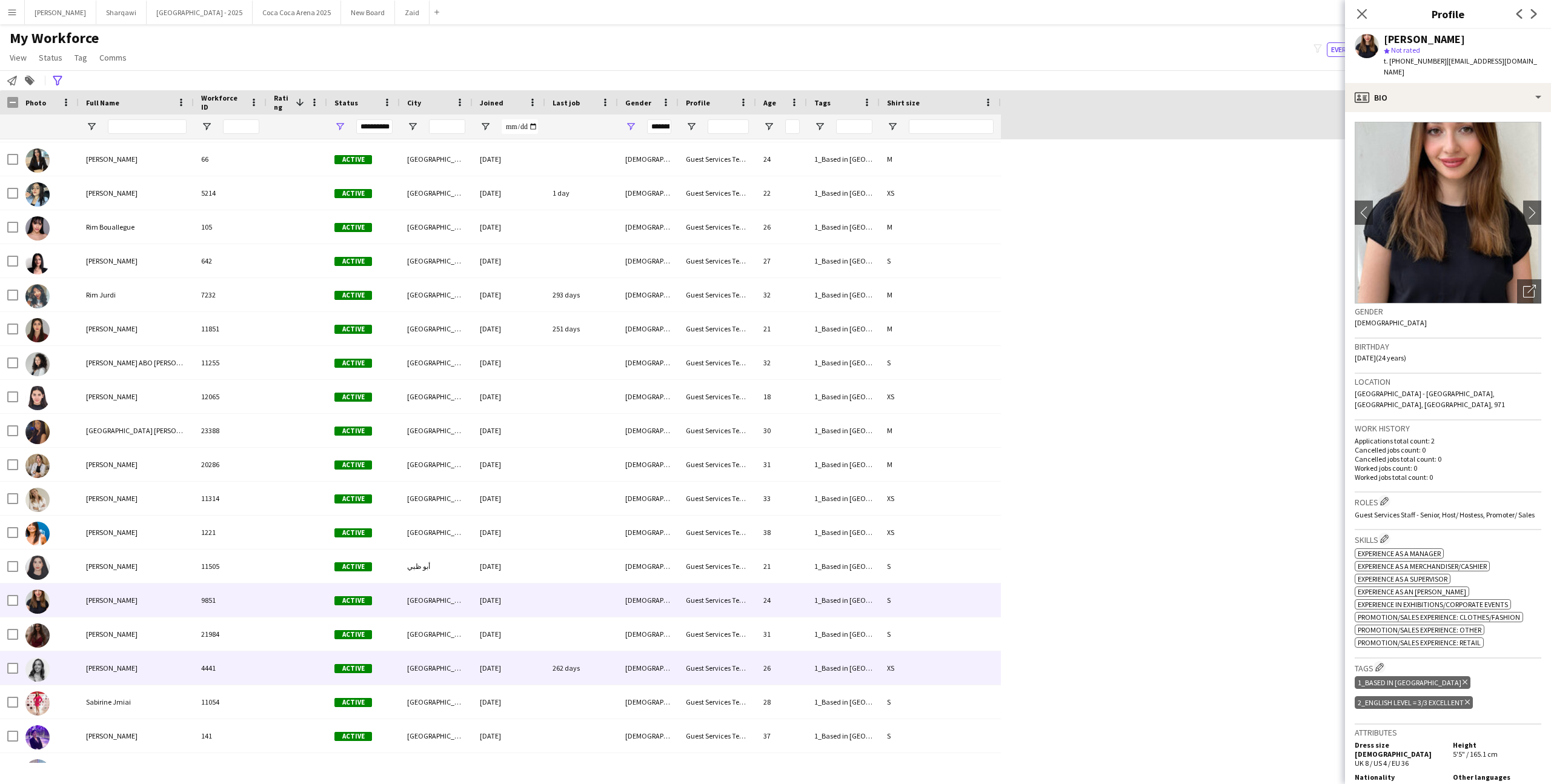
click at [654, 664] on div "[DEMOGRAPHIC_DATA]" at bounding box center [648, 667] width 61 height 33
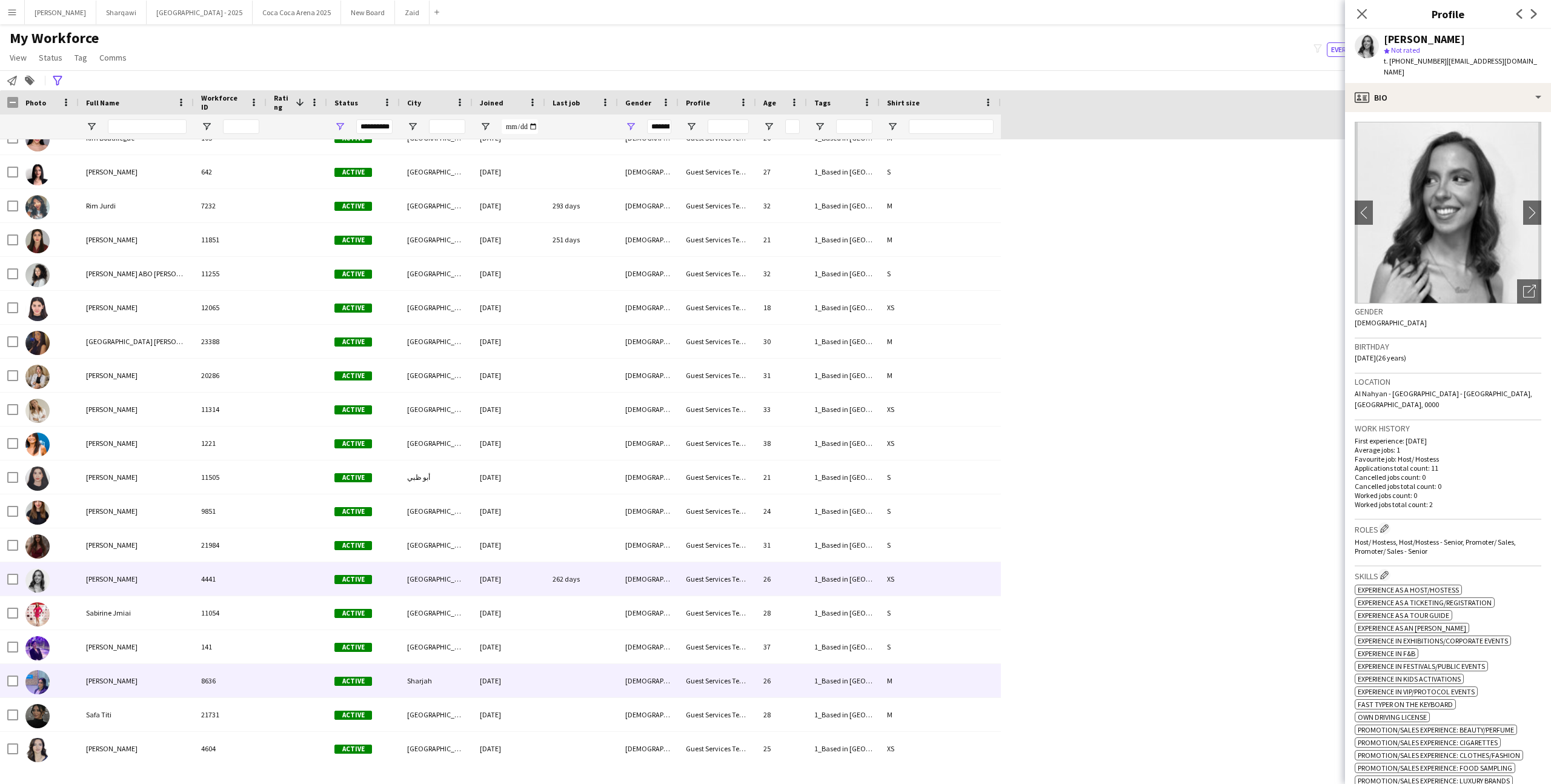
click at [654, 664] on div "[DEMOGRAPHIC_DATA]" at bounding box center [648, 680] width 61 height 33
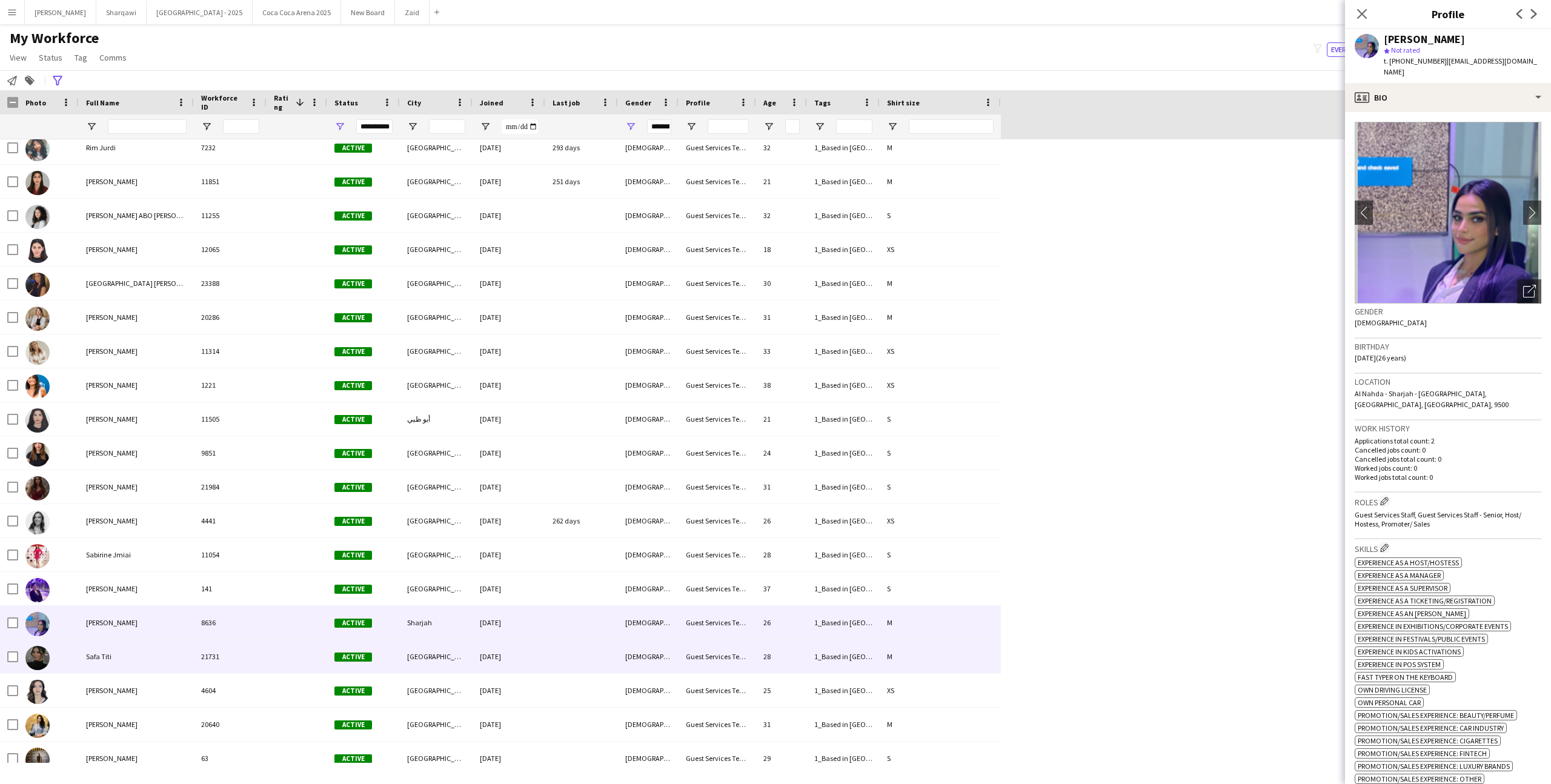
click at [654, 664] on div "[DEMOGRAPHIC_DATA]" at bounding box center [648, 656] width 61 height 33
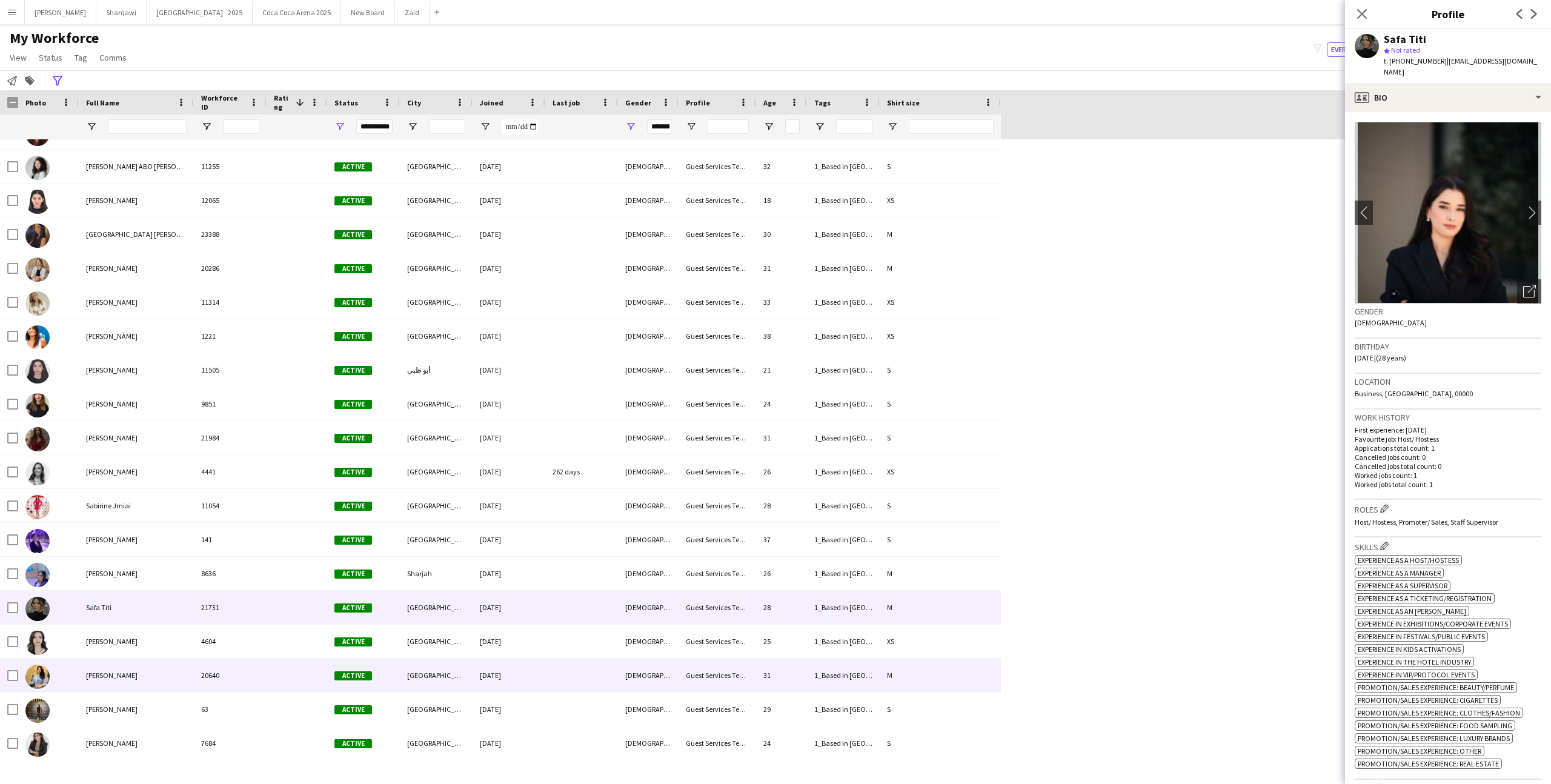
click at [654, 665] on div "[DEMOGRAPHIC_DATA]" at bounding box center [648, 675] width 61 height 33
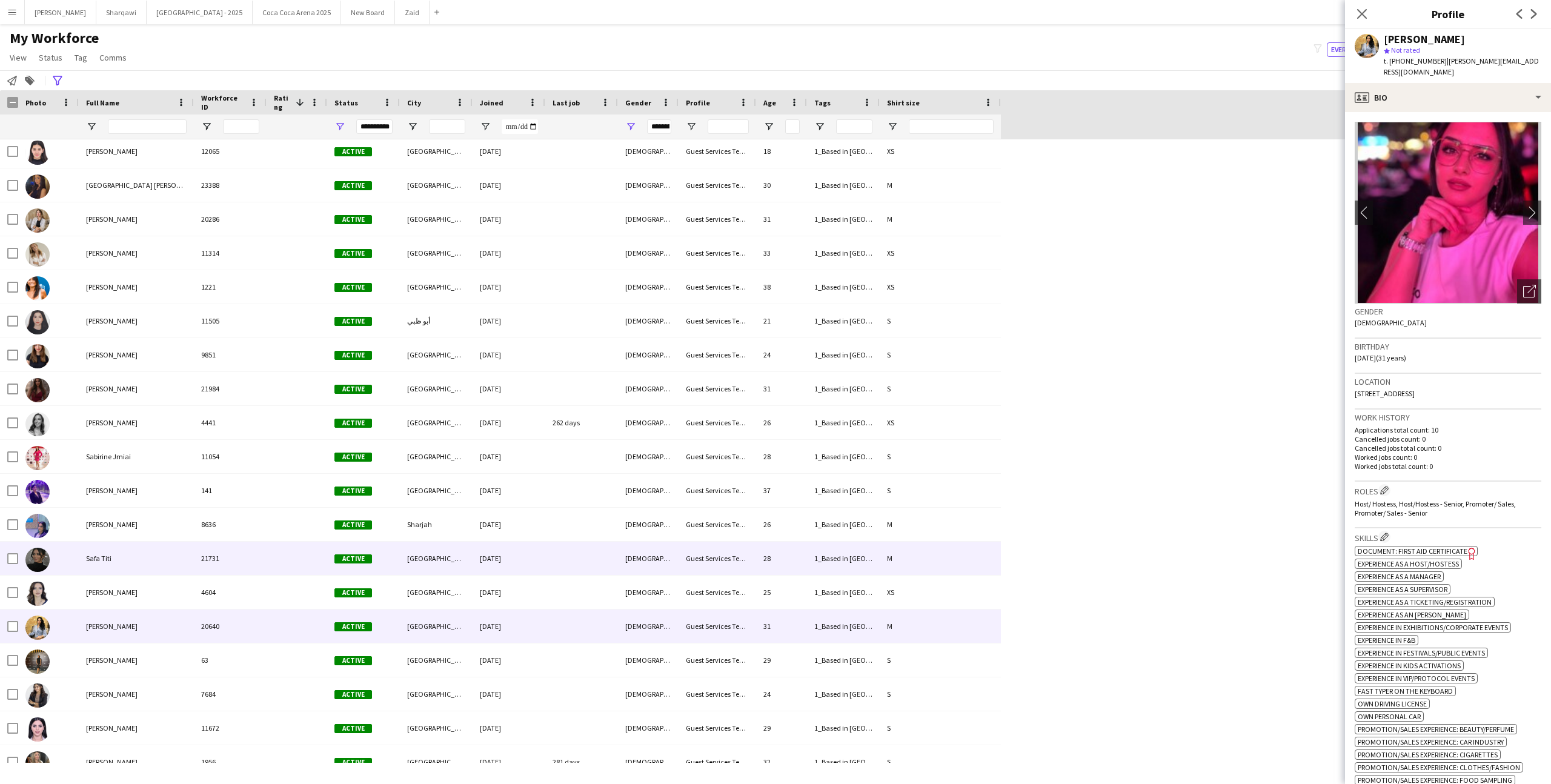
click at [303, 554] on div at bounding box center [296, 558] width 61 height 33
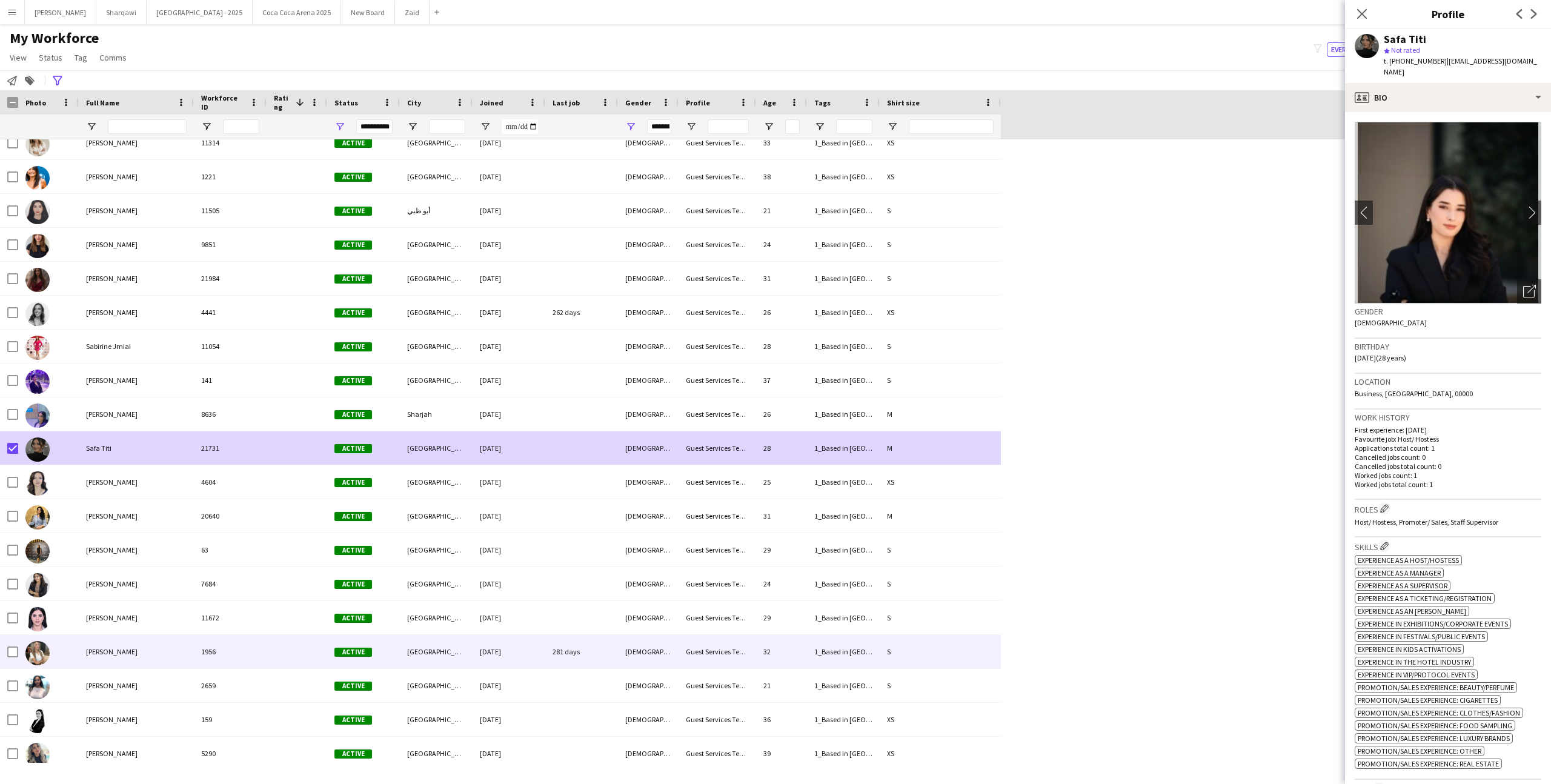
click at [236, 654] on div "1956" at bounding box center [230, 651] width 73 height 33
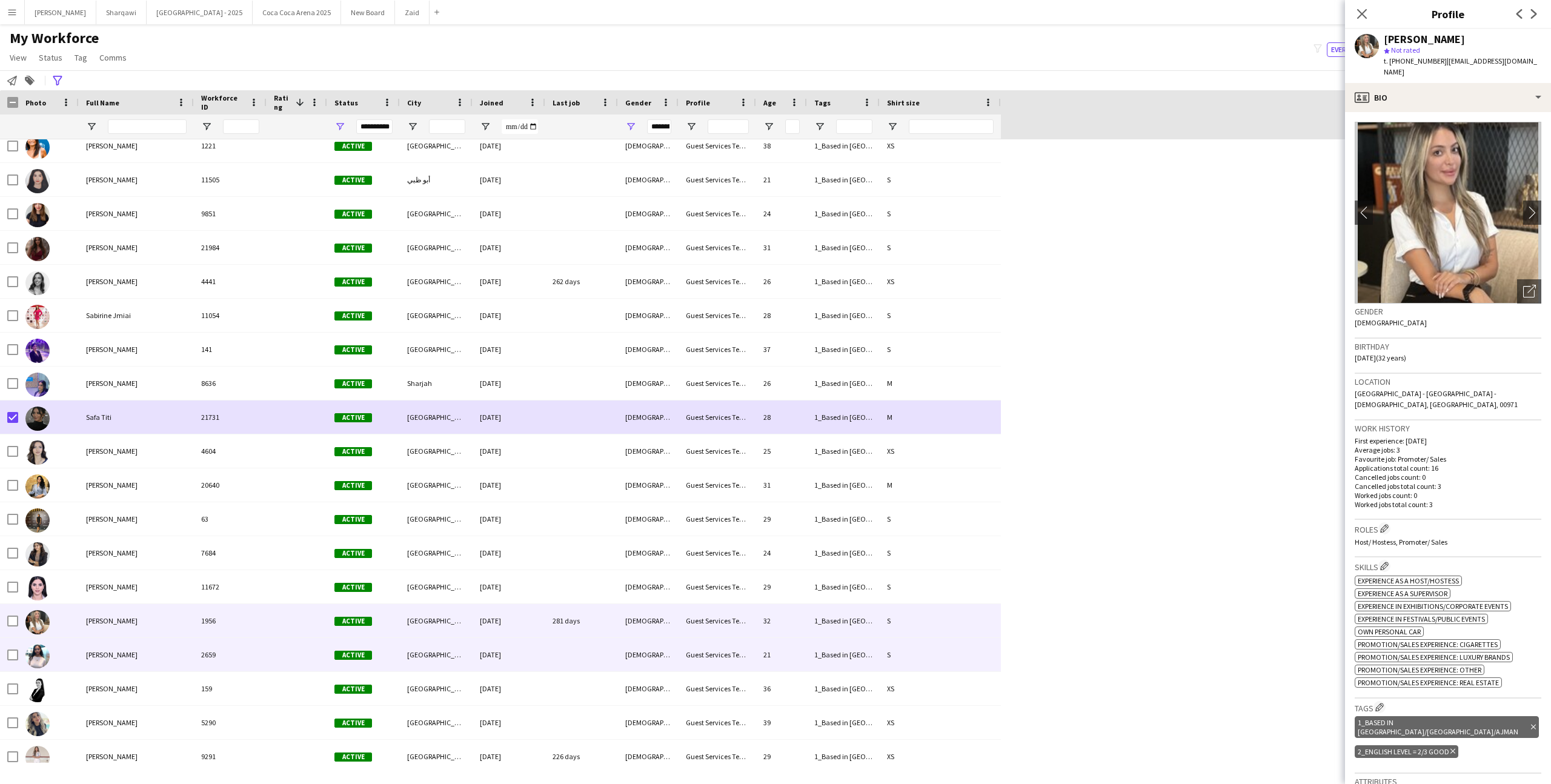
click at [236, 654] on div "2659" at bounding box center [230, 654] width 73 height 33
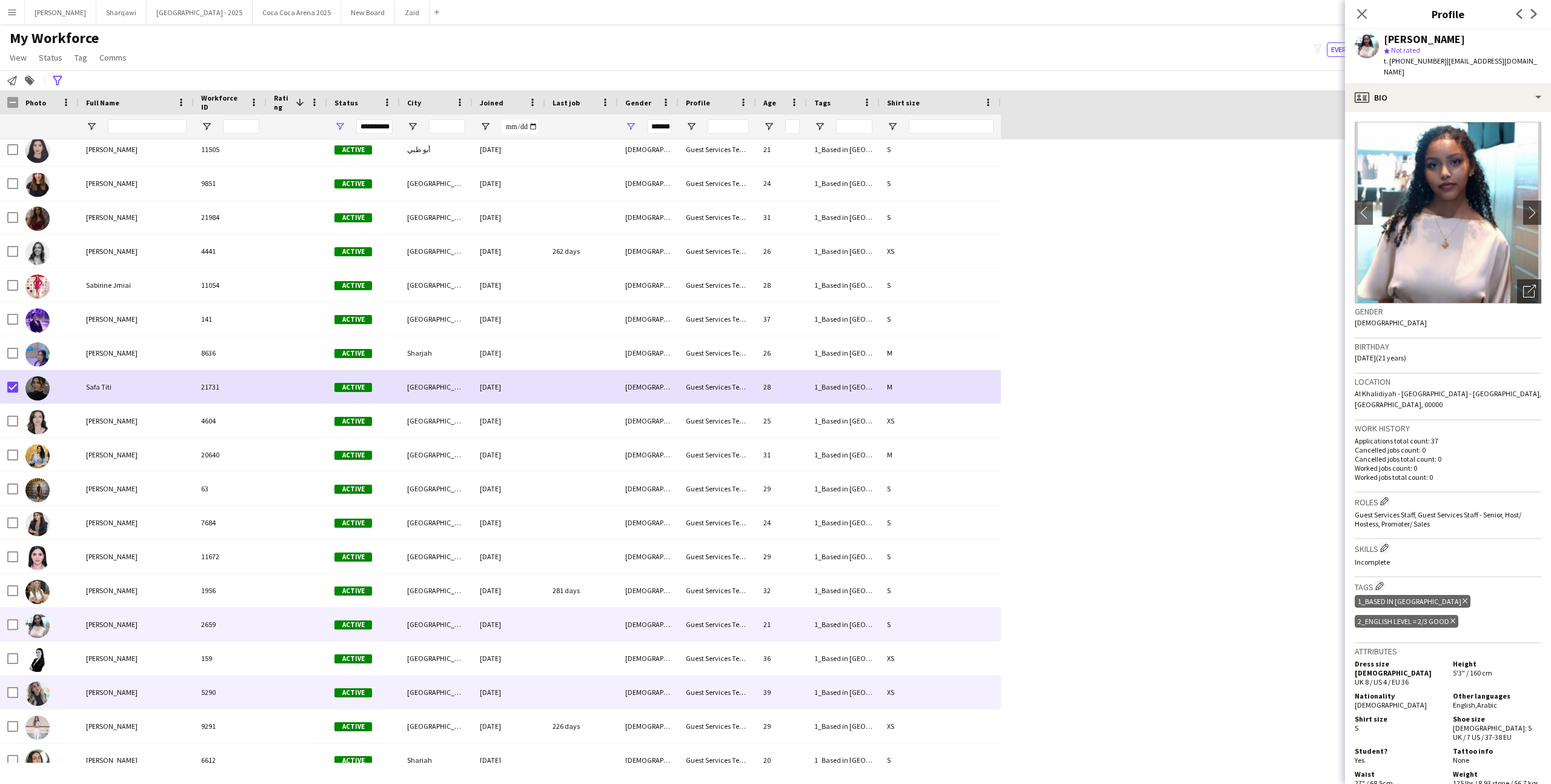
click at [236, 684] on div "5290" at bounding box center [230, 692] width 73 height 33
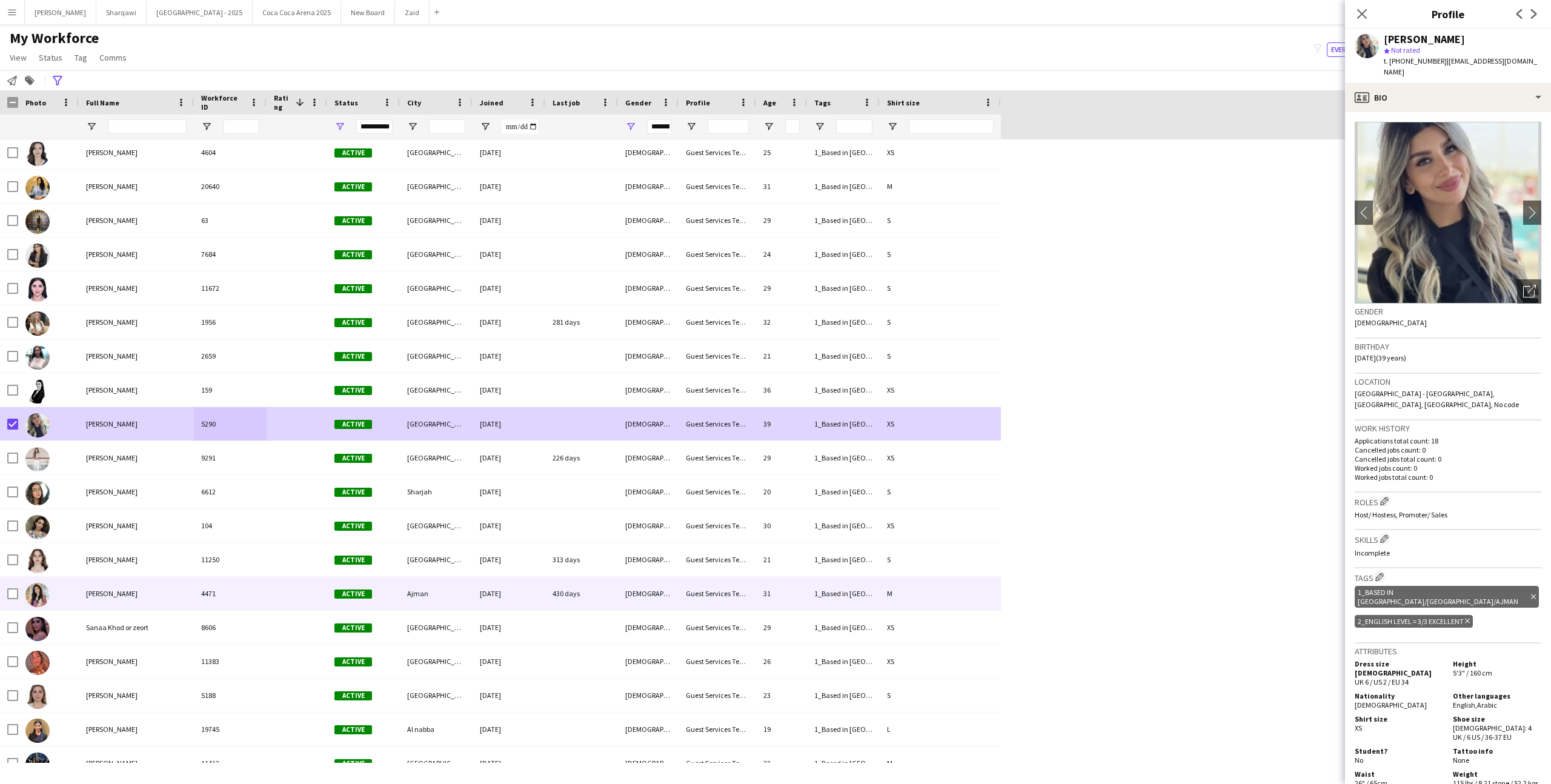
click at [136, 590] on div "sana sadiq" at bounding box center [136, 593] width 115 height 33
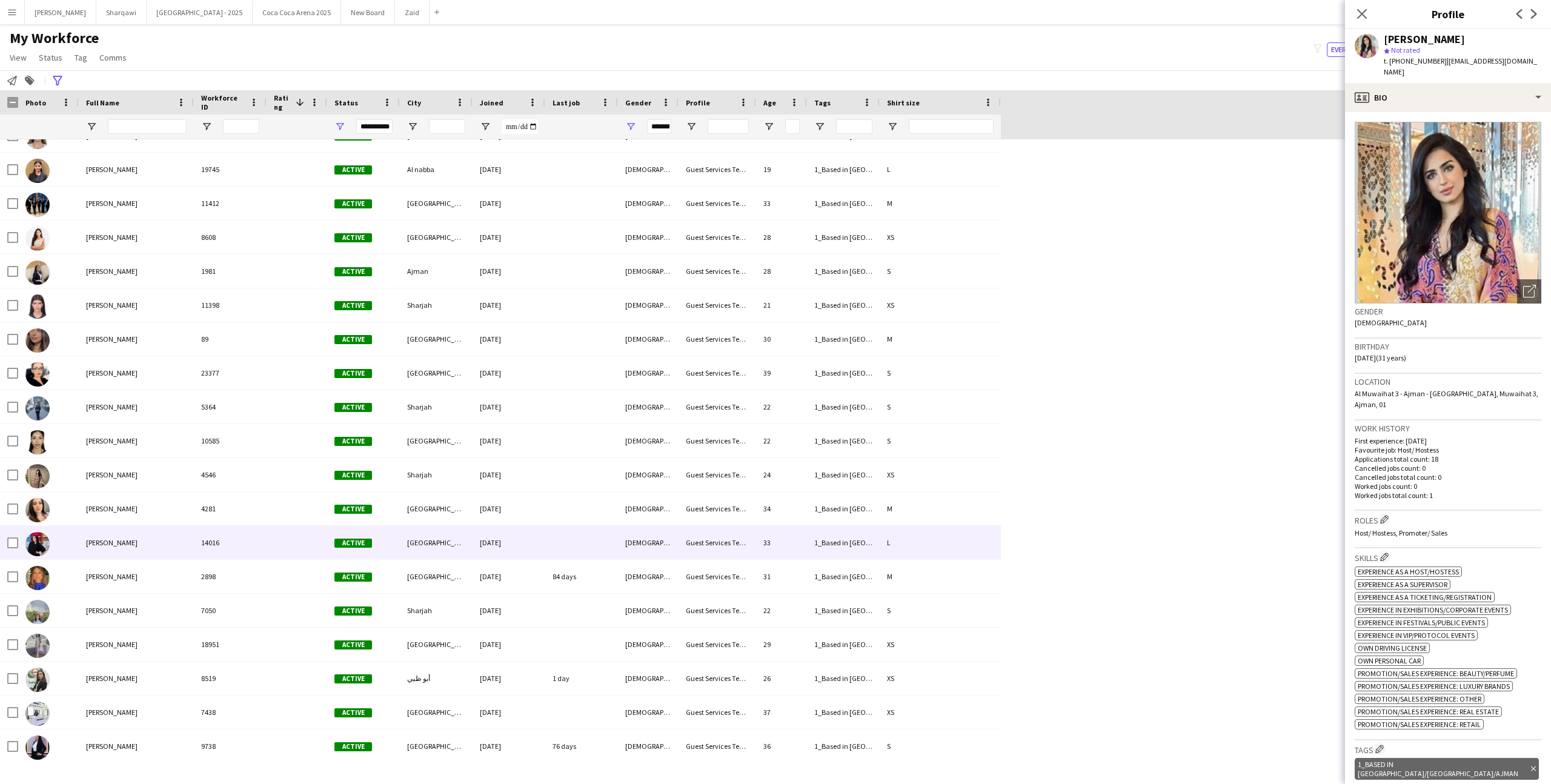
click at [133, 542] on div "Sarah AlAsiri" at bounding box center [136, 542] width 115 height 33
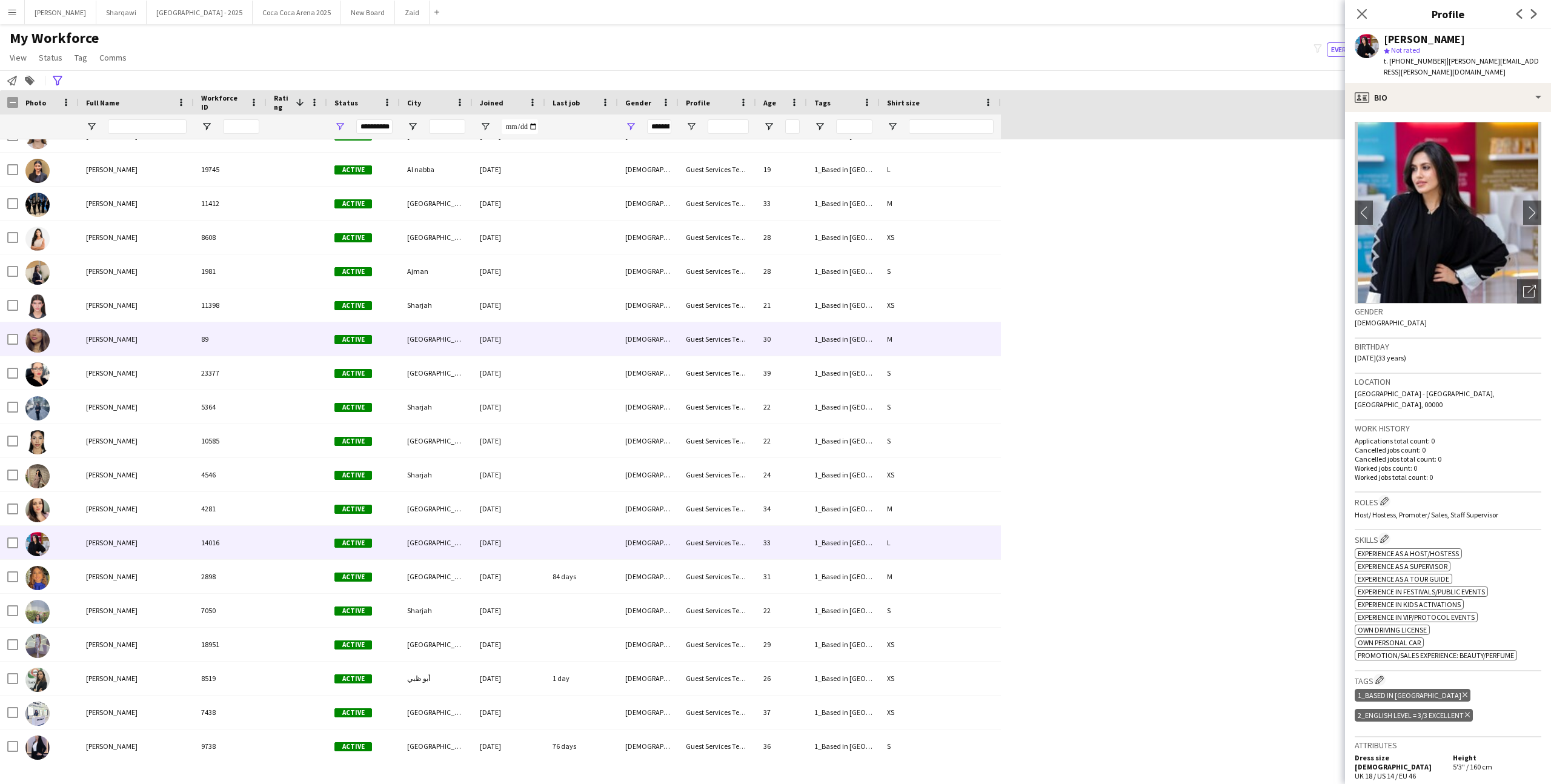
click at [97, 351] on div "Sara Khouri" at bounding box center [136, 339] width 115 height 33
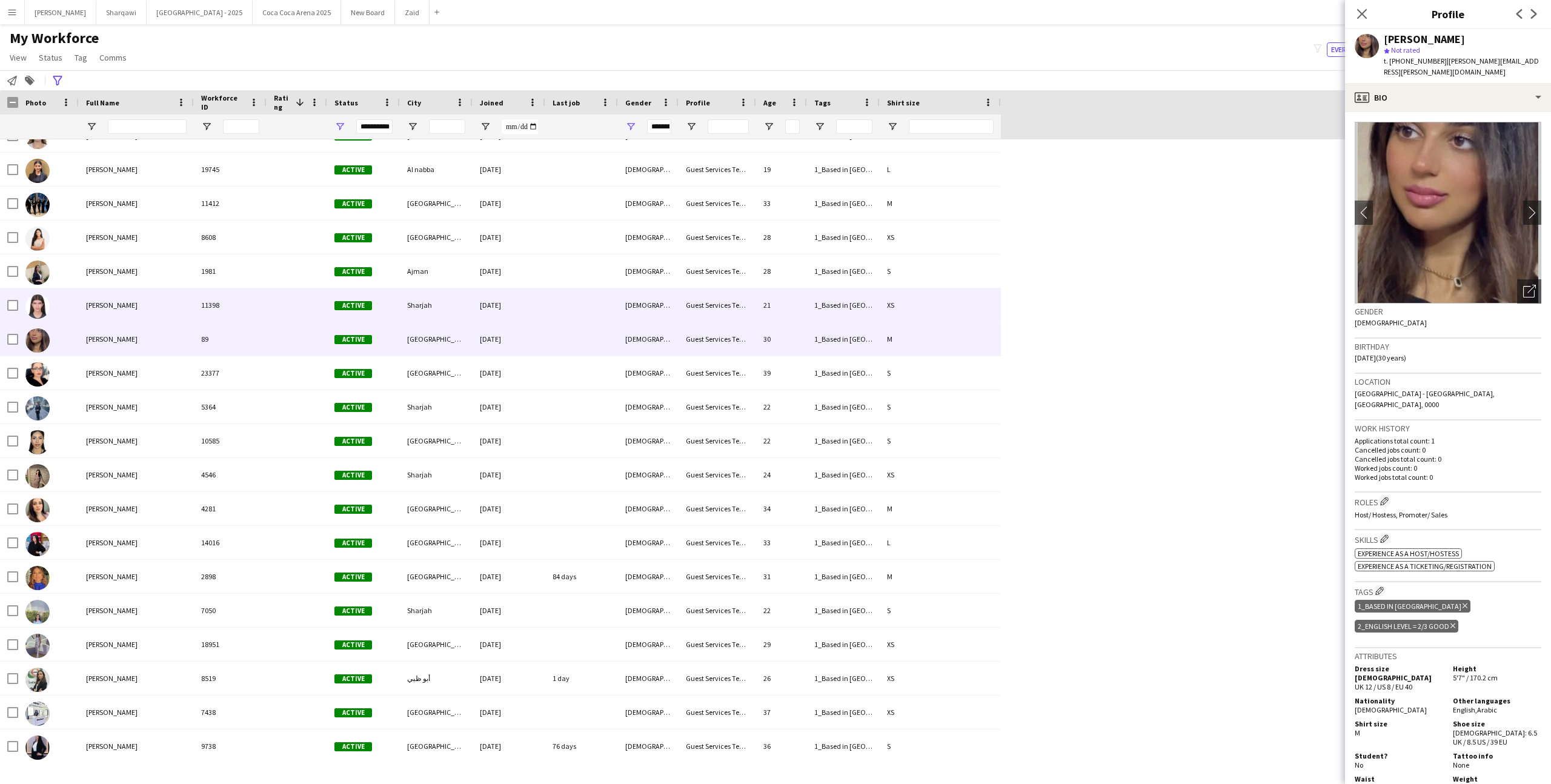
click at [72, 317] on div at bounding box center [48, 305] width 61 height 33
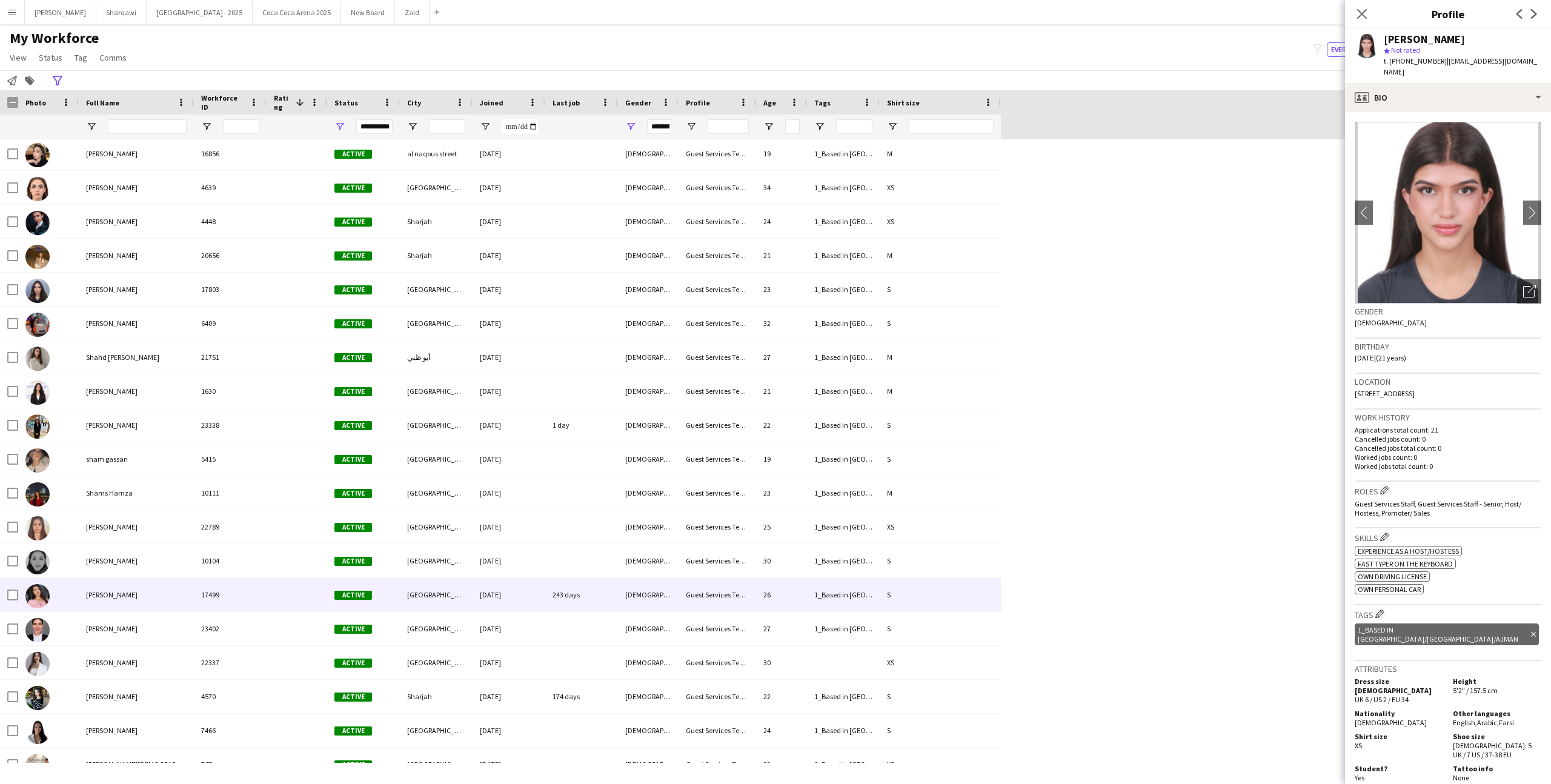
click at [186, 597] on div "Sheida Shadpur" at bounding box center [136, 594] width 115 height 33
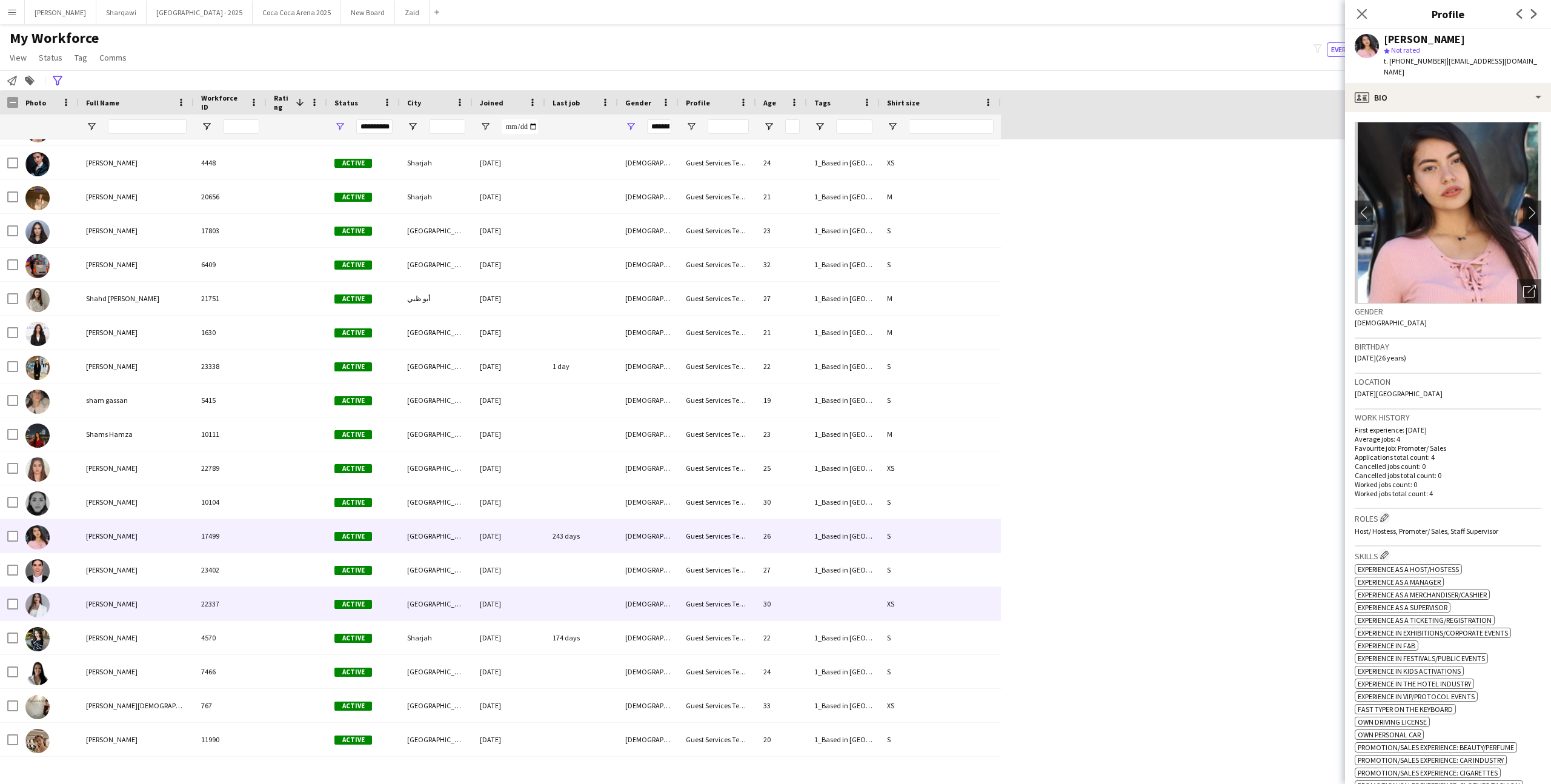
click at [186, 597] on div "Sihemt Azrou" at bounding box center [136, 603] width 115 height 33
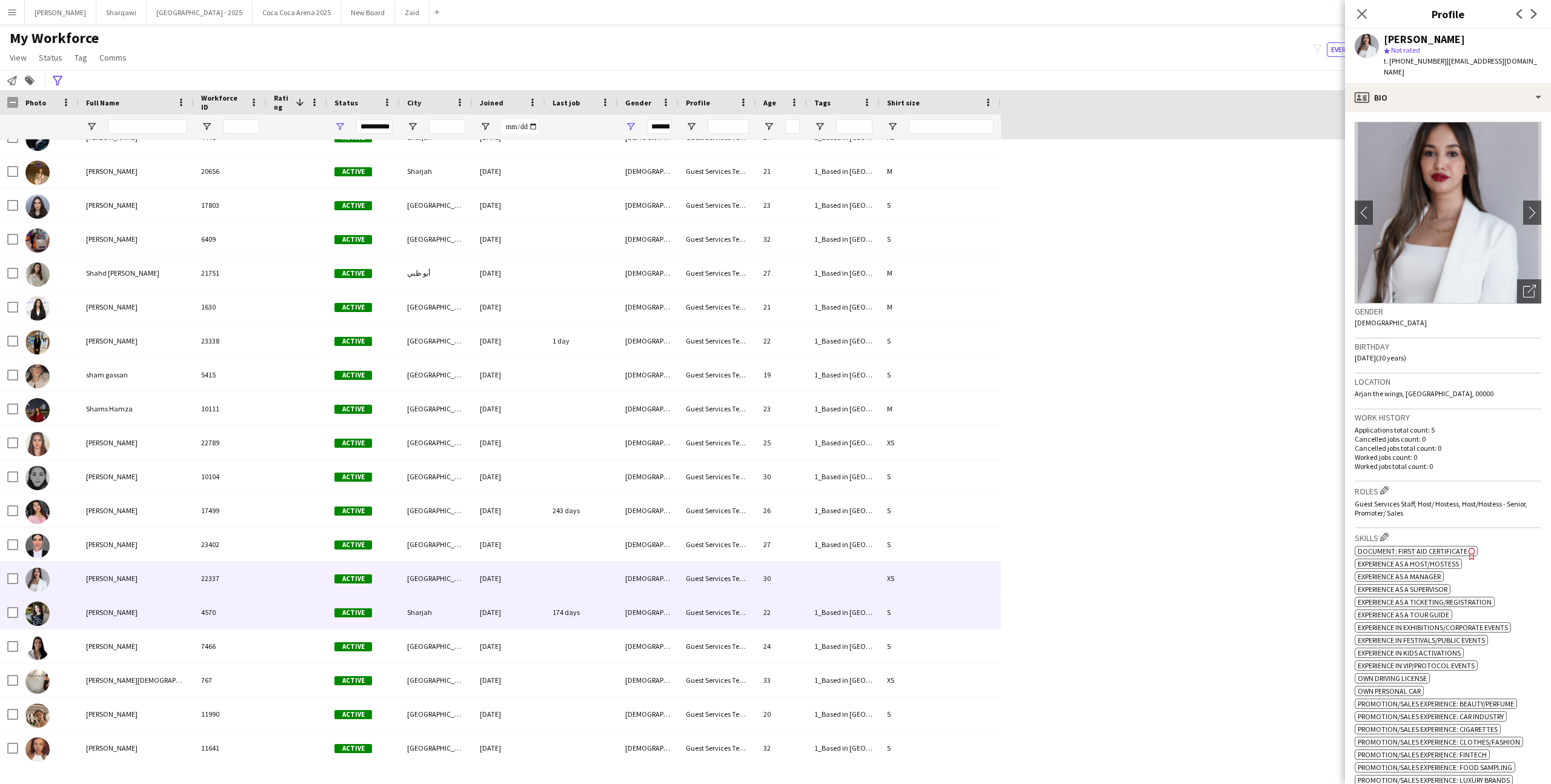
click at [186, 597] on div "Silin Khawaja" at bounding box center [136, 611] width 115 height 33
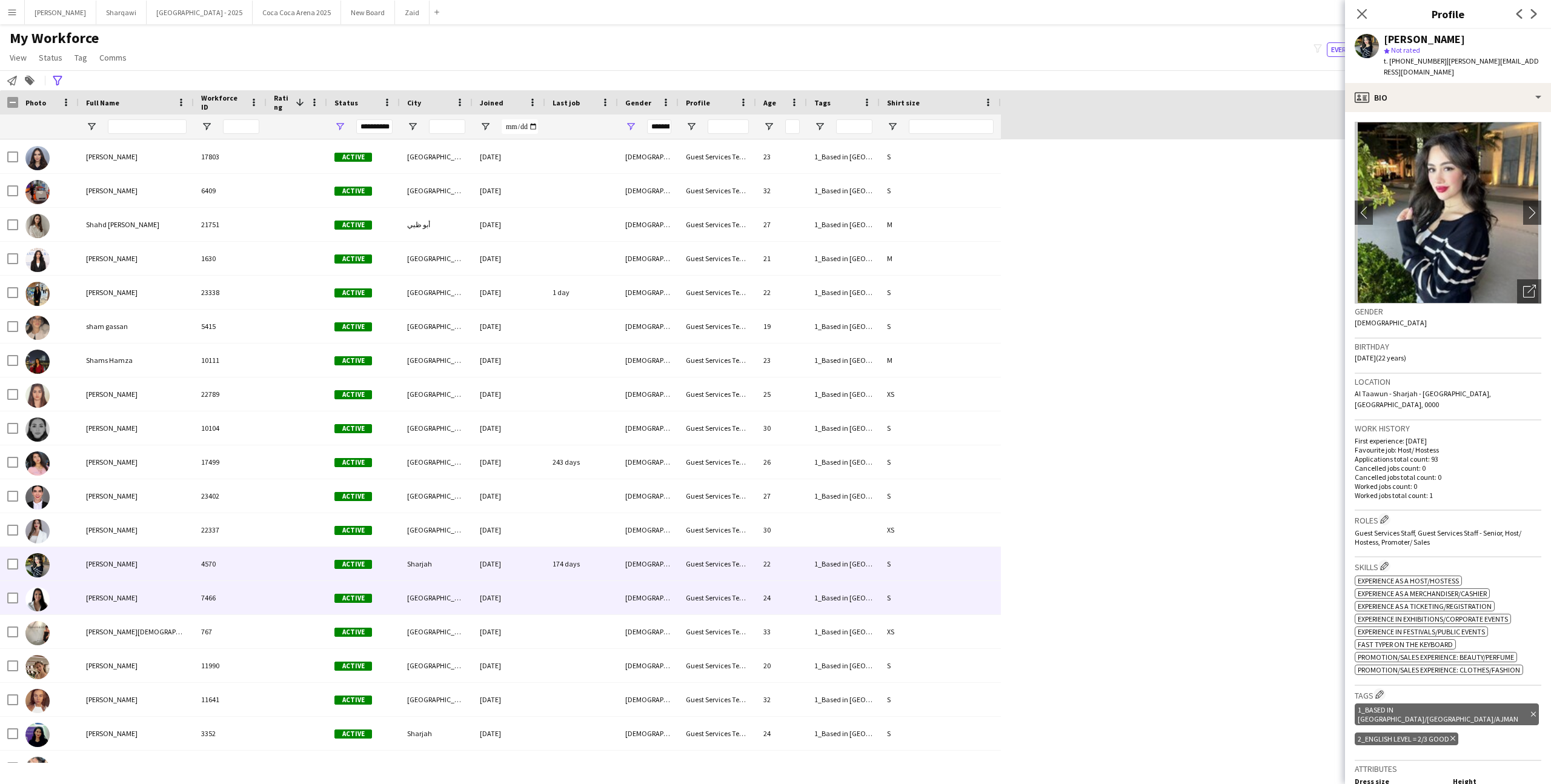
click at [186, 597] on div "Silvia Aymerich" at bounding box center [136, 597] width 115 height 33
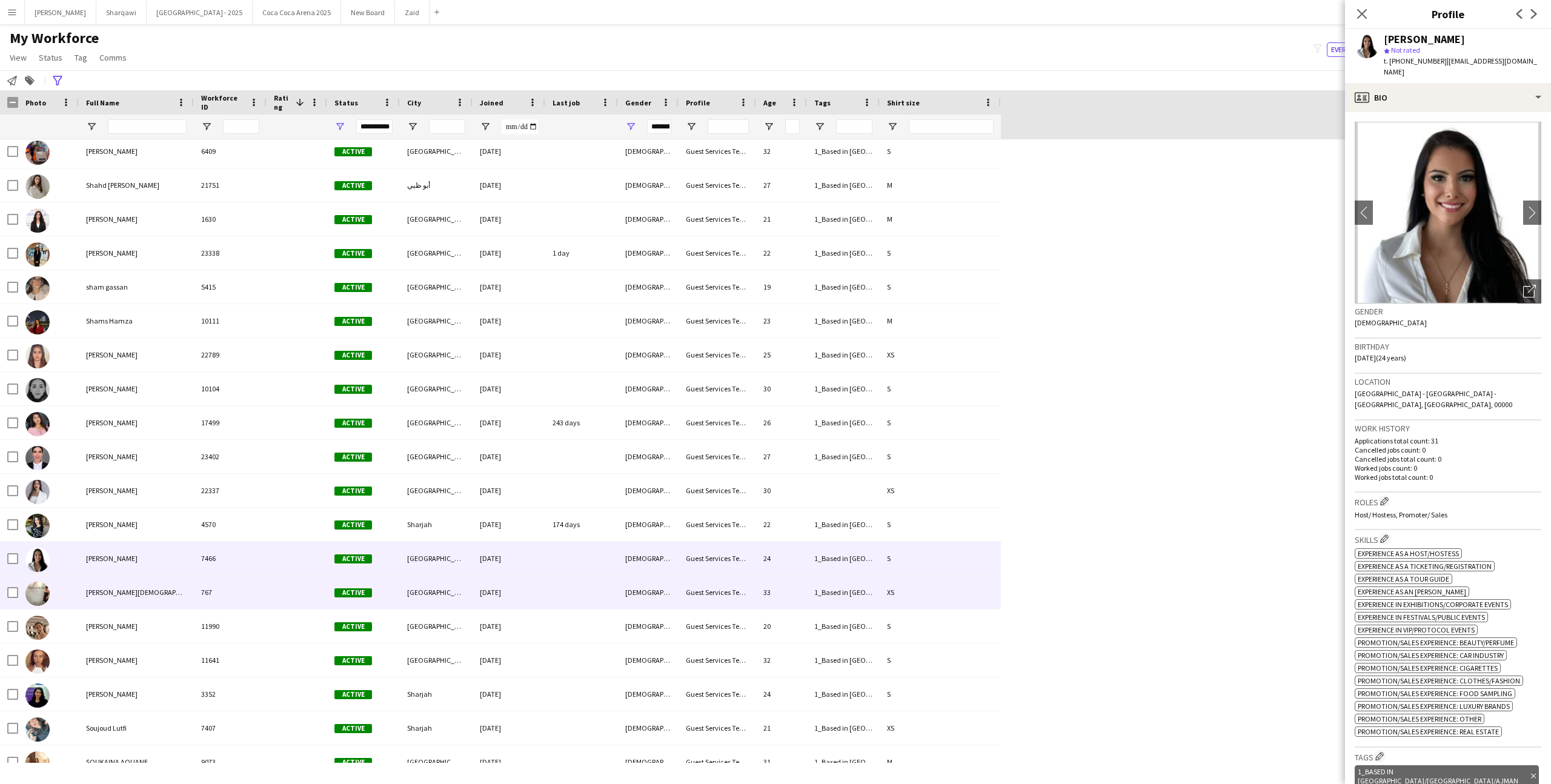
click at [186, 597] on div "Siobhan Male" at bounding box center [136, 592] width 115 height 33
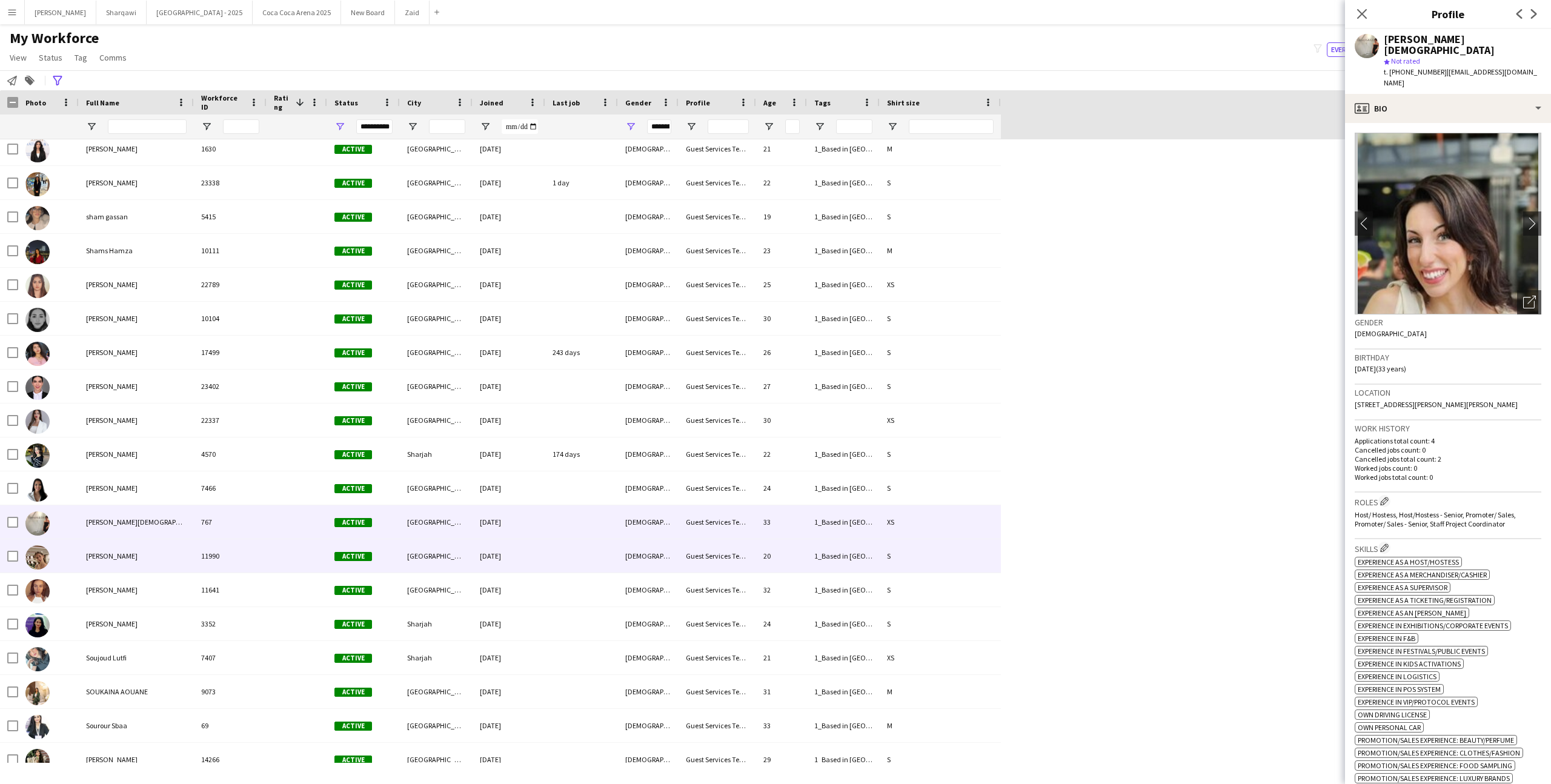
click at [174, 562] on div "Sofiya Yakimets" at bounding box center [136, 556] width 115 height 33
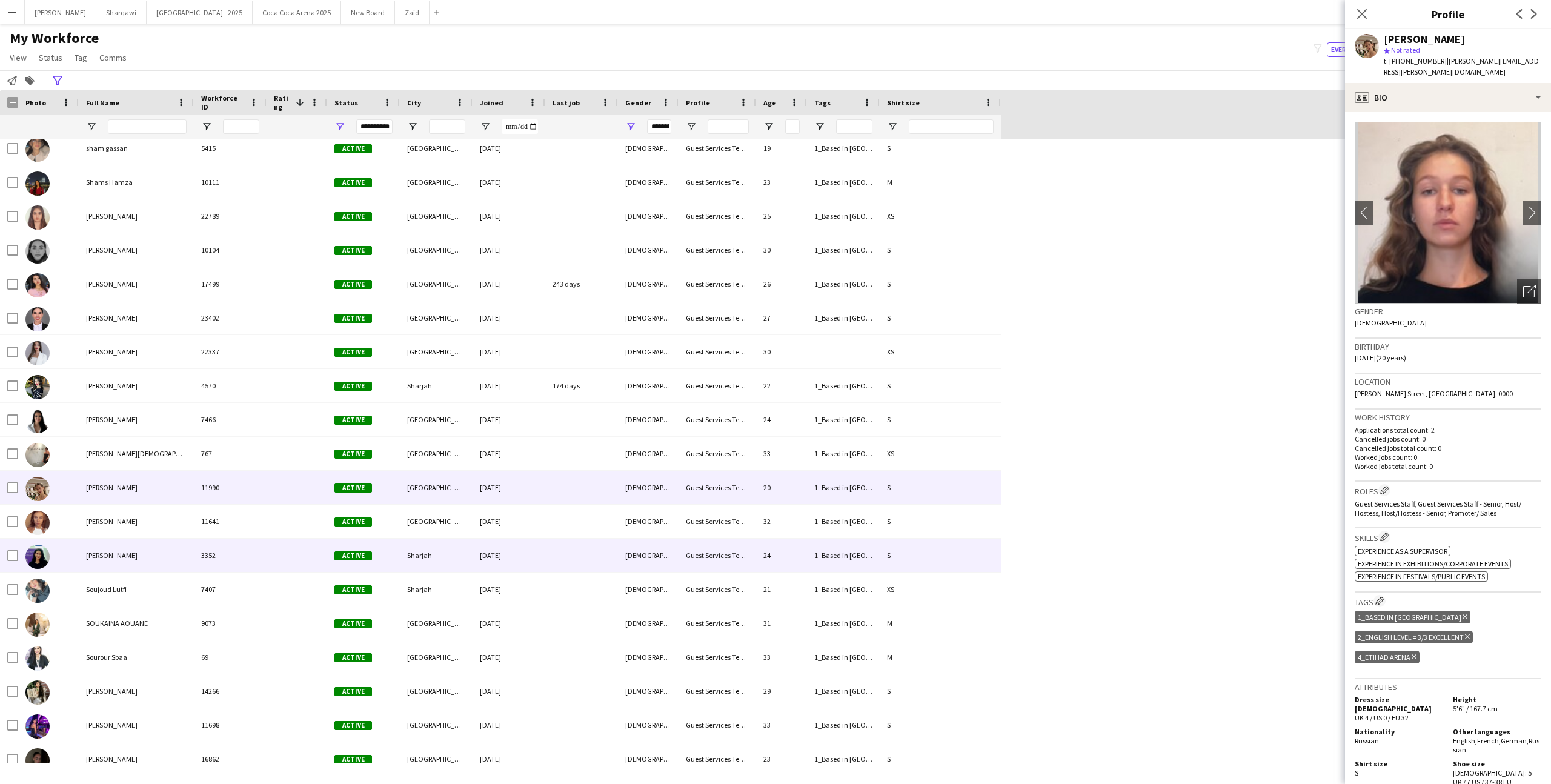
click at [174, 562] on div "Souha Mahfoudhi" at bounding box center [136, 555] width 115 height 33
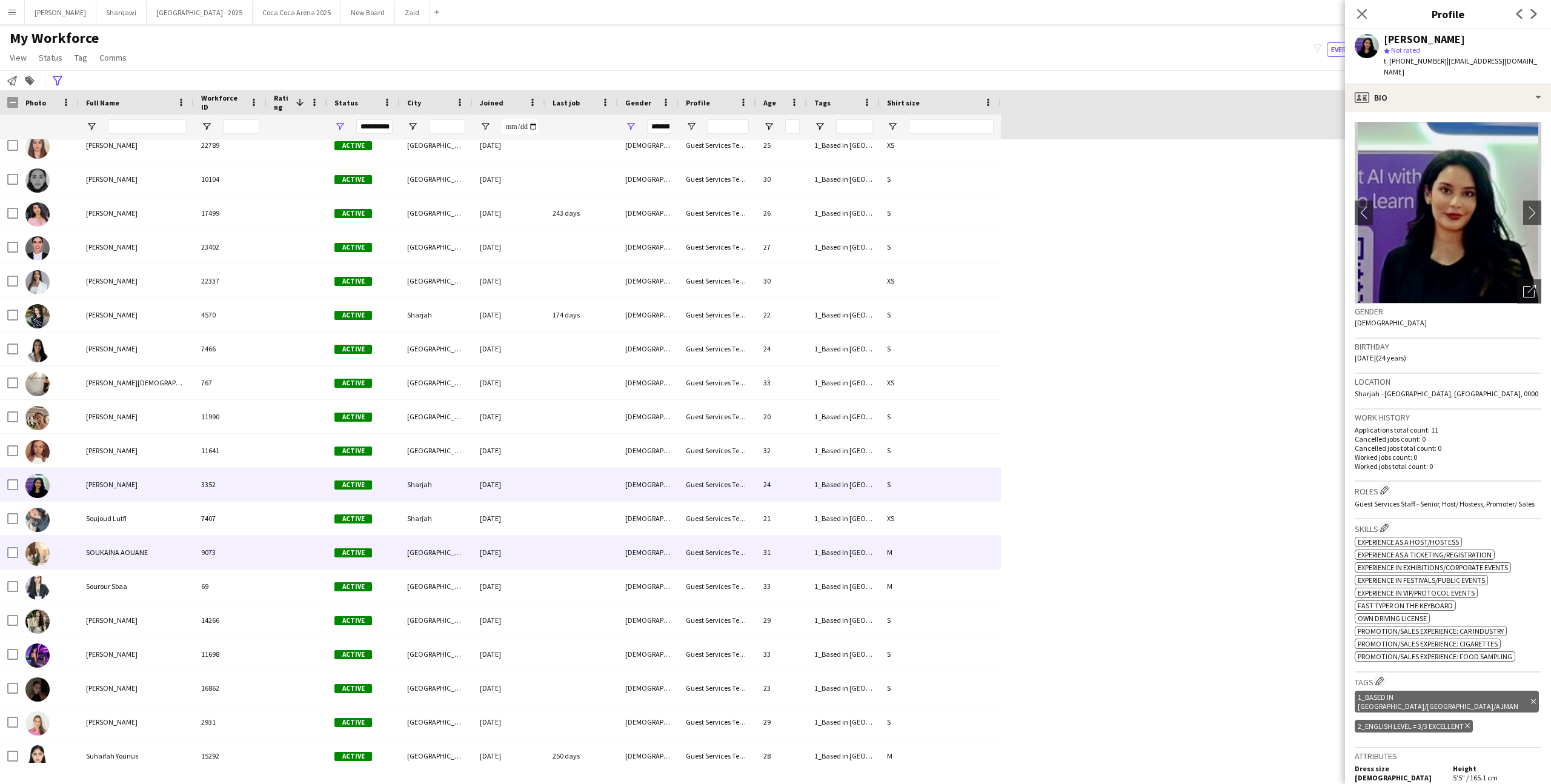
click at [174, 562] on div "SOUKAINA AOUANE" at bounding box center [136, 552] width 115 height 33
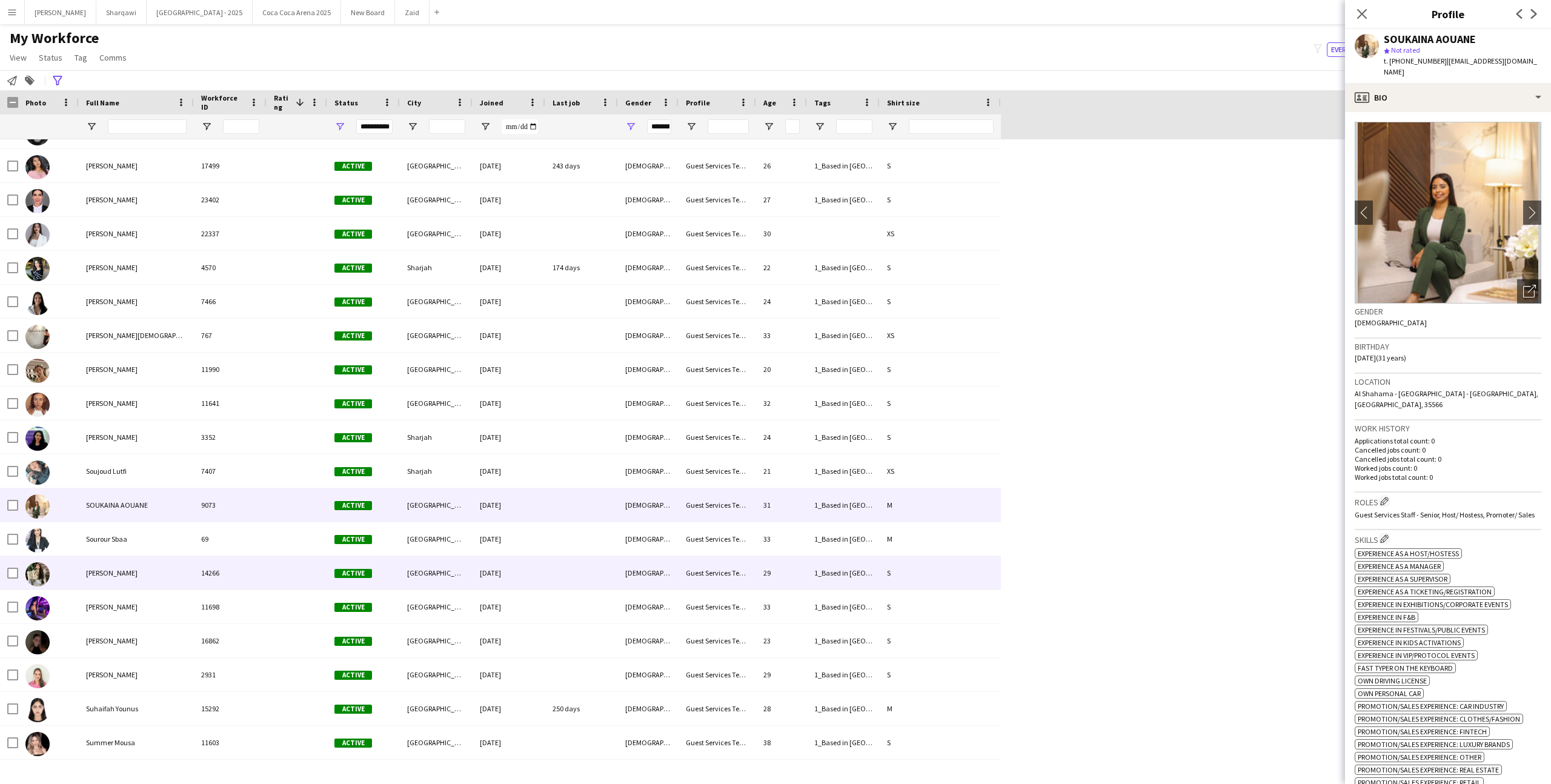
click at [174, 563] on div "Sreoshi Chatterjee" at bounding box center [136, 573] width 115 height 33
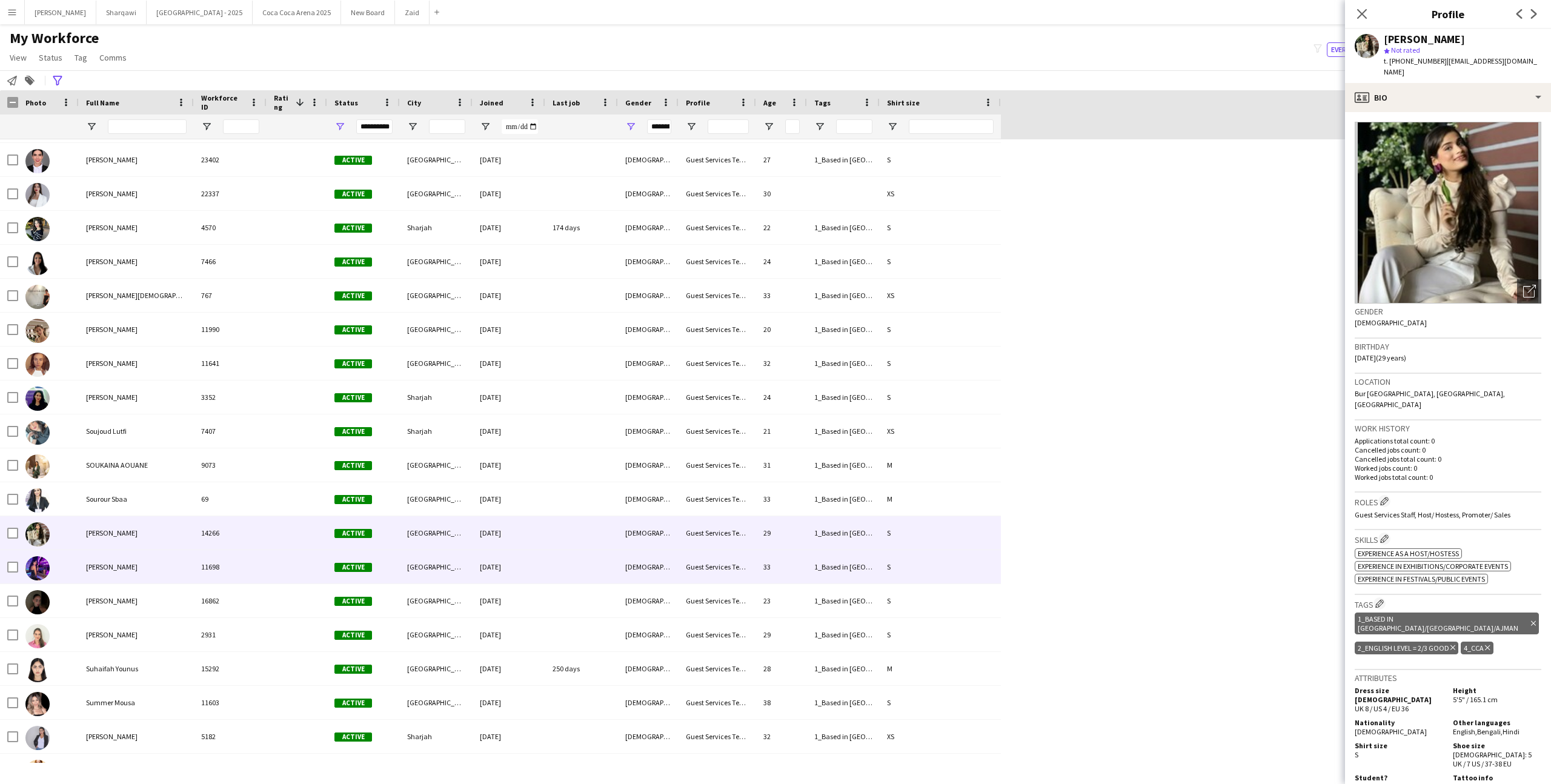
click at [176, 576] on div "Stefania Galli" at bounding box center [136, 566] width 115 height 33
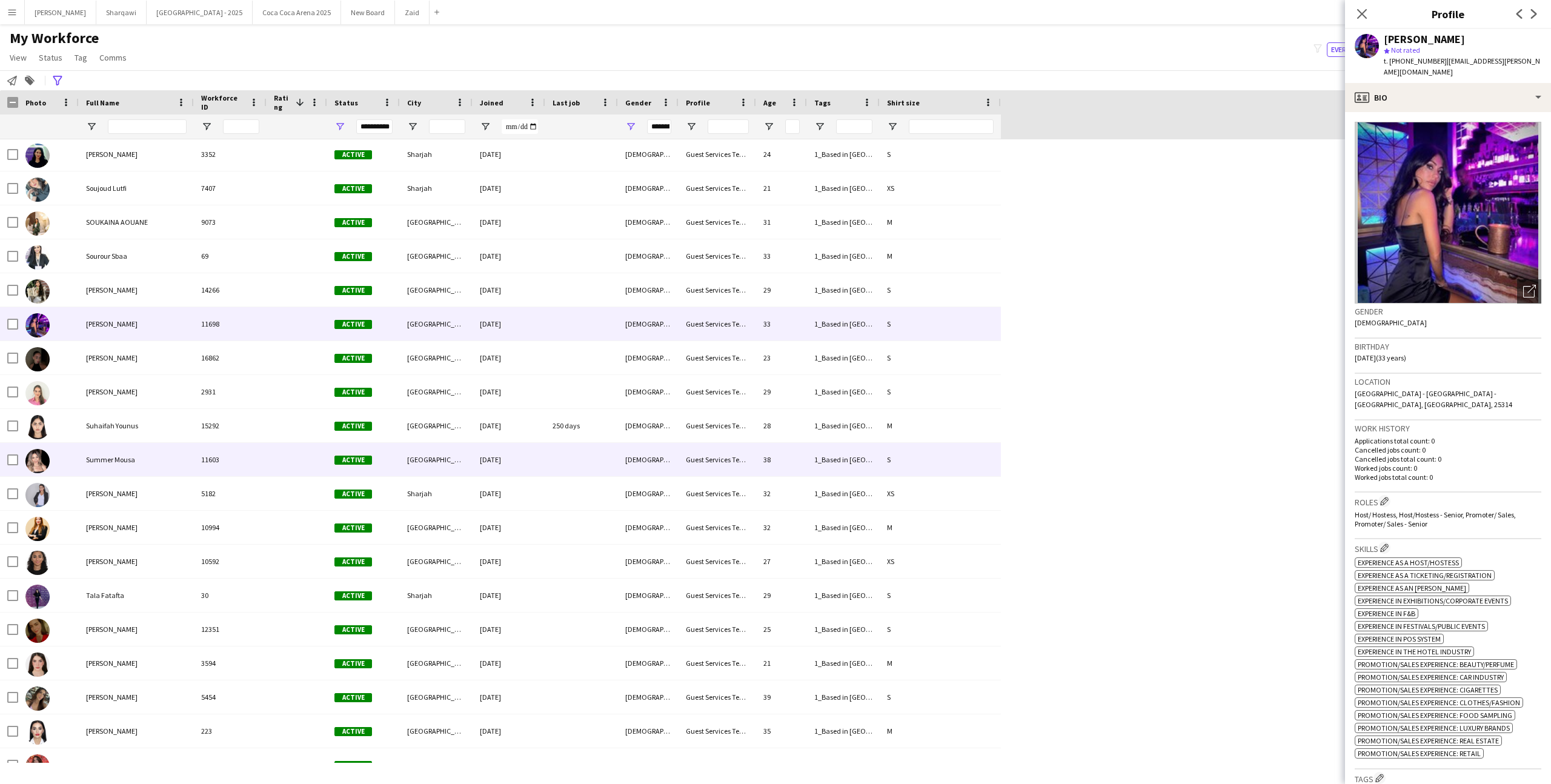
click at [144, 461] on div "Summer Mousa" at bounding box center [136, 459] width 115 height 33
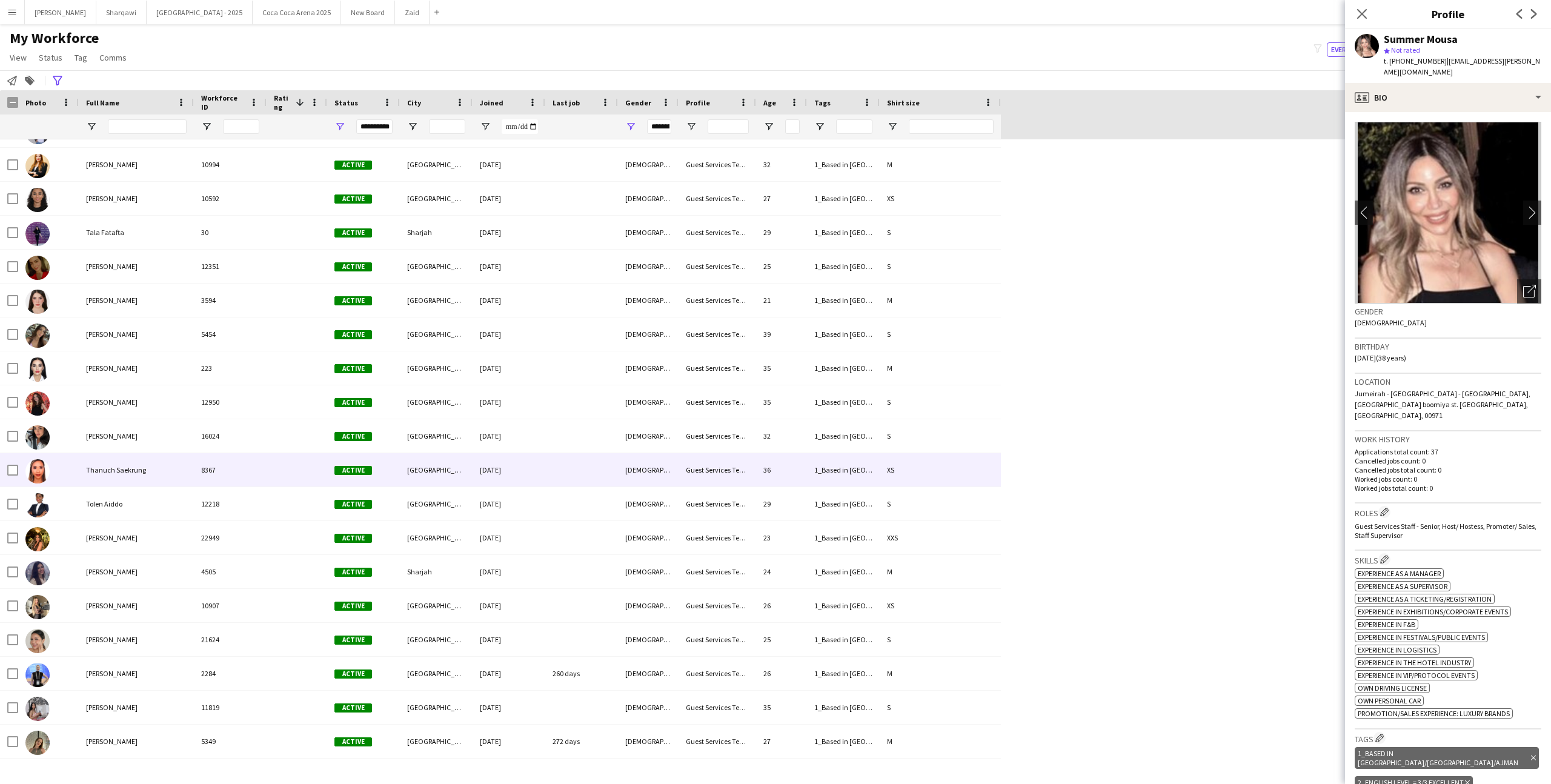
click at [152, 473] on div "Thanuch Saekrung" at bounding box center [136, 469] width 115 height 33
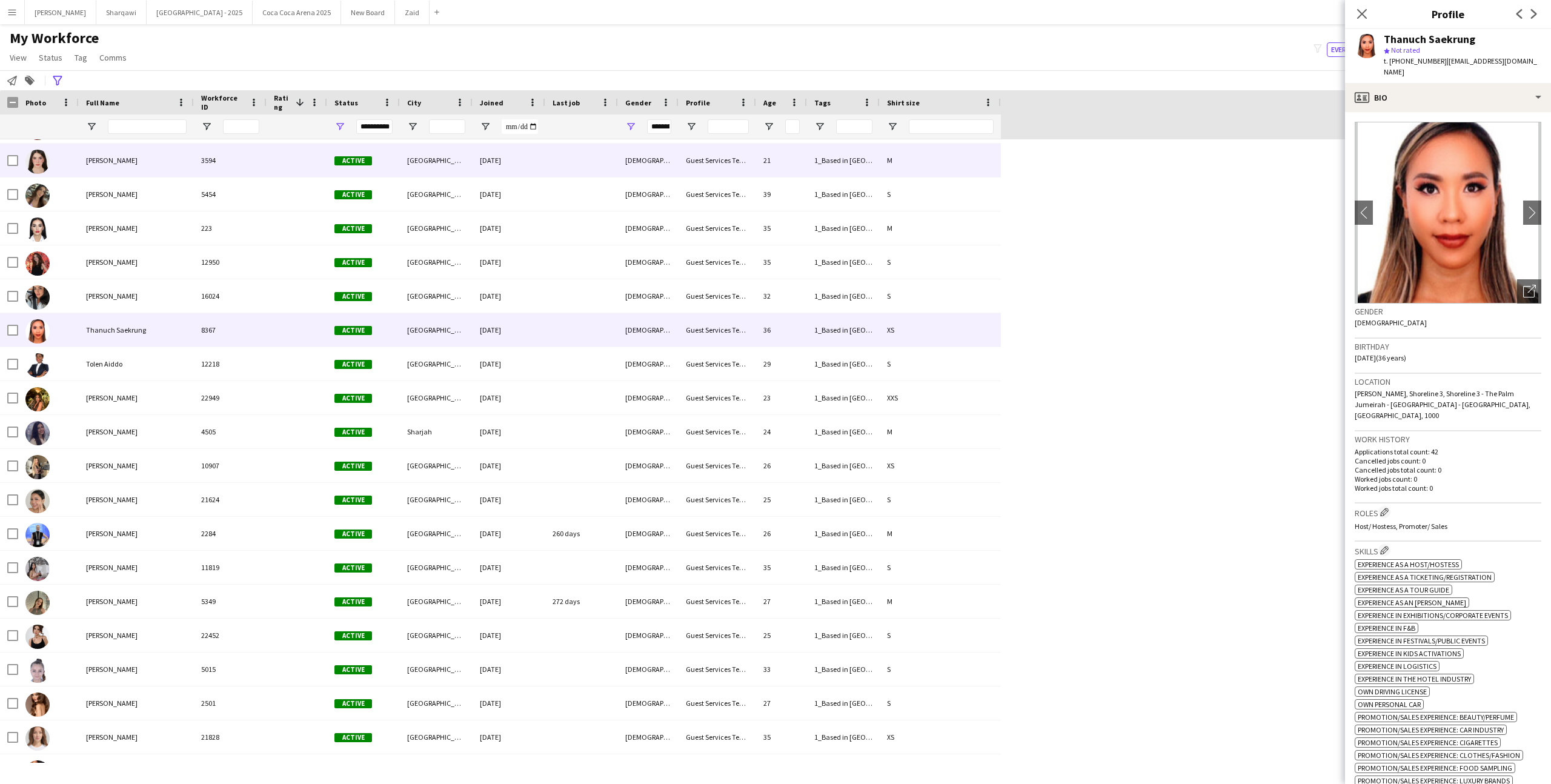
click at [176, 165] on div "Tala Teir" at bounding box center [136, 160] width 115 height 33
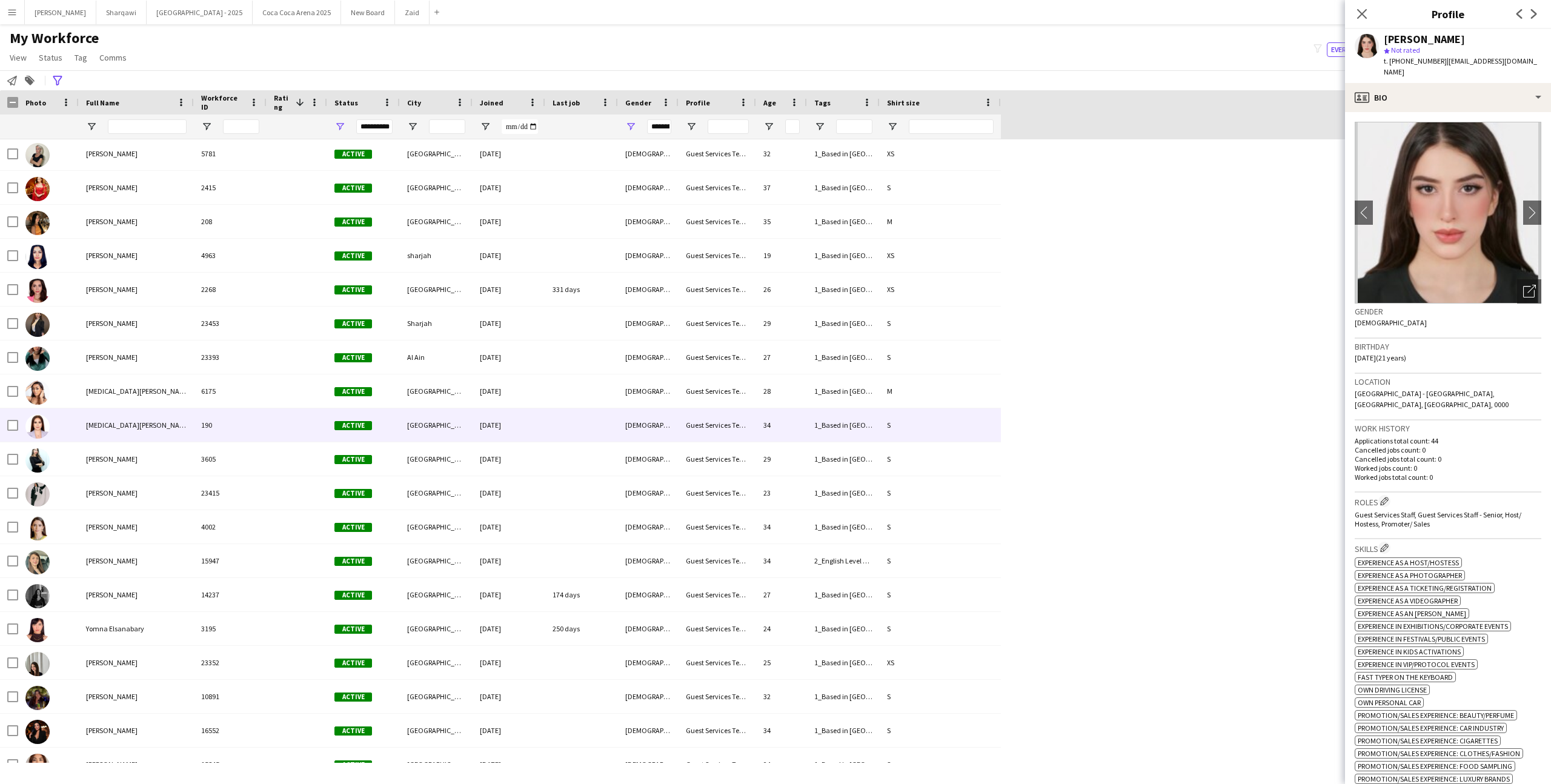
click at [215, 424] on div "190" at bounding box center [230, 424] width 73 height 33
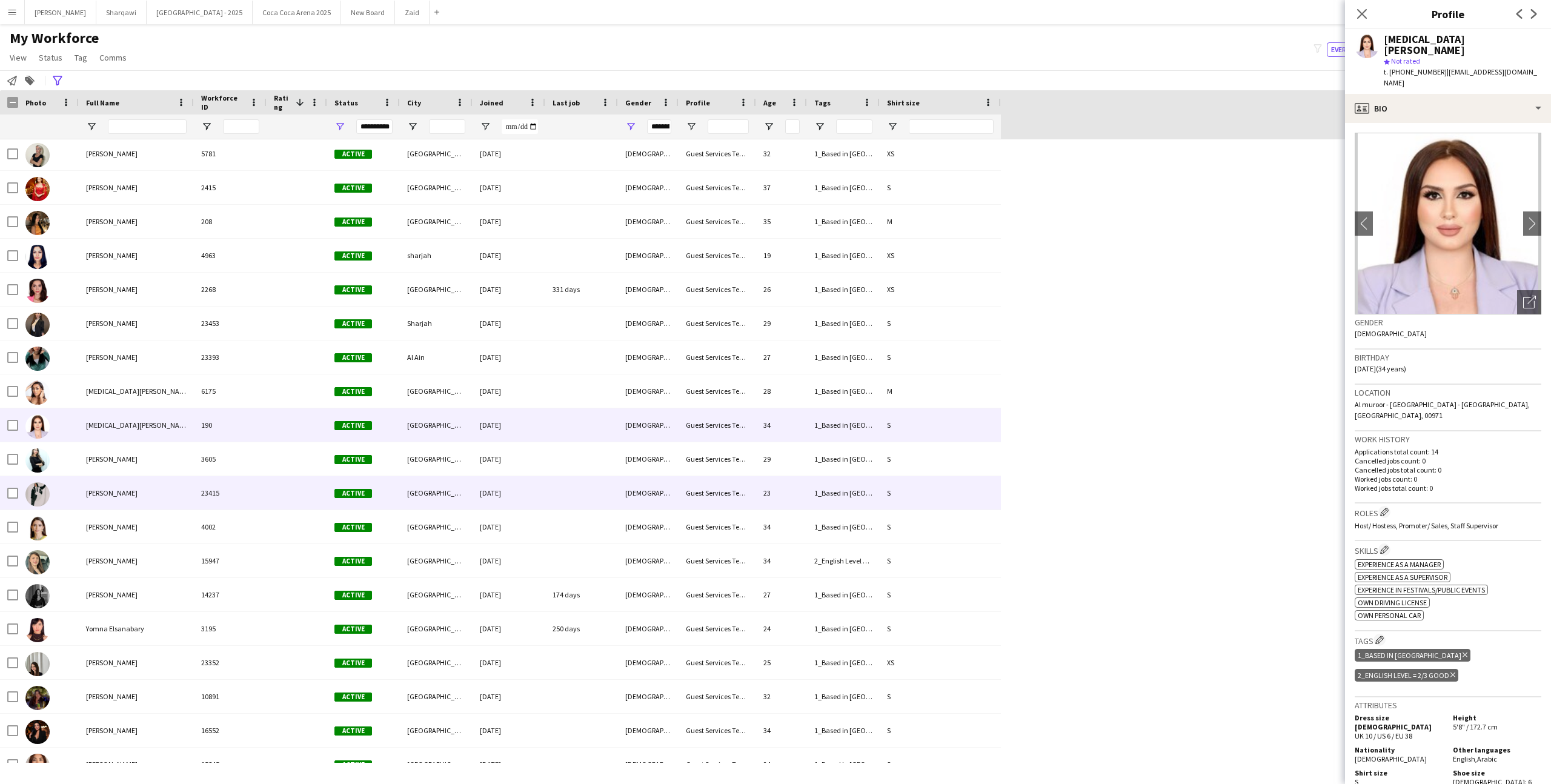
click at [228, 478] on div "23415" at bounding box center [230, 492] width 73 height 33
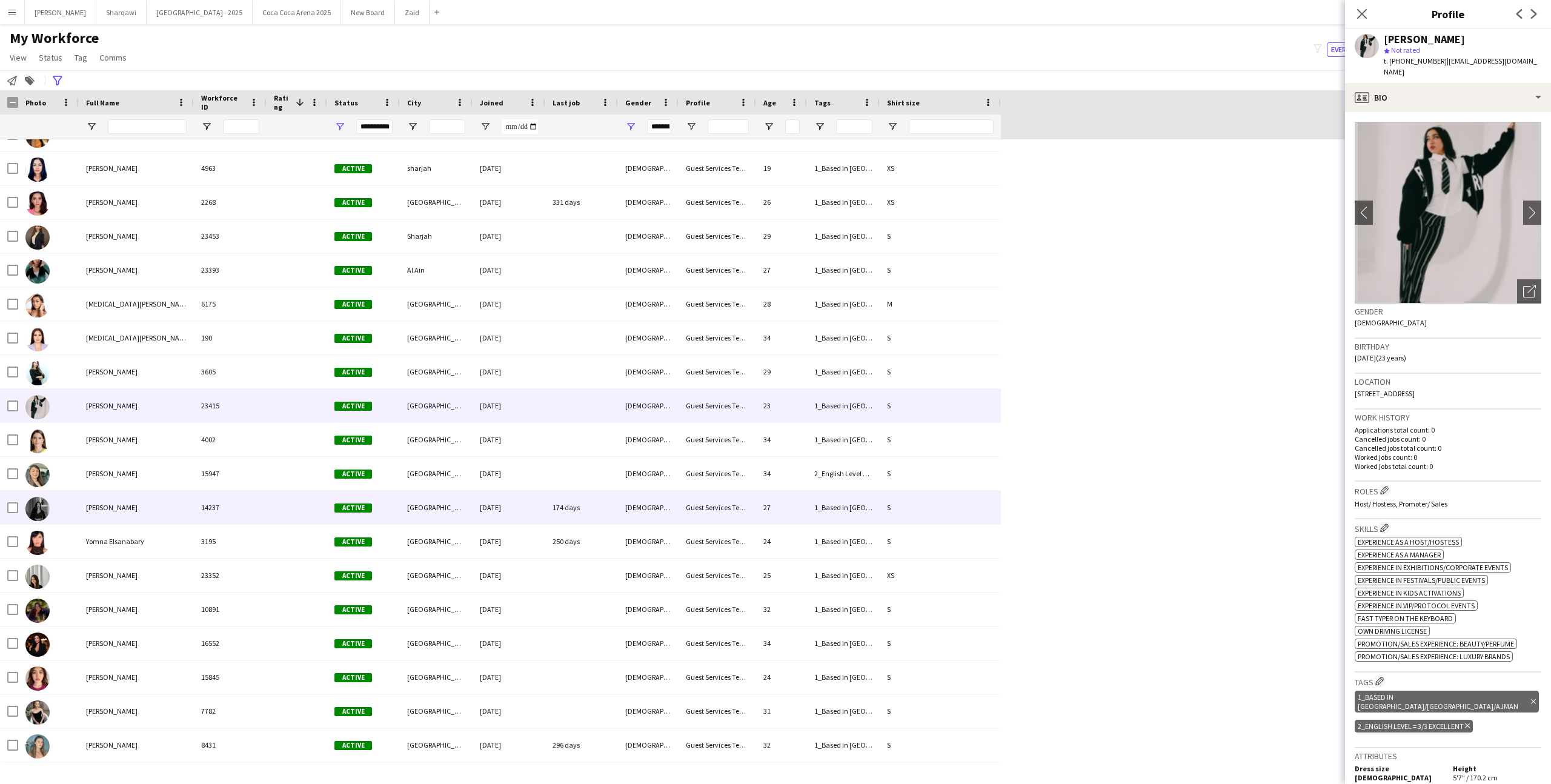
click at [229, 493] on div "14237" at bounding box center [230, 507] width 73 height 33
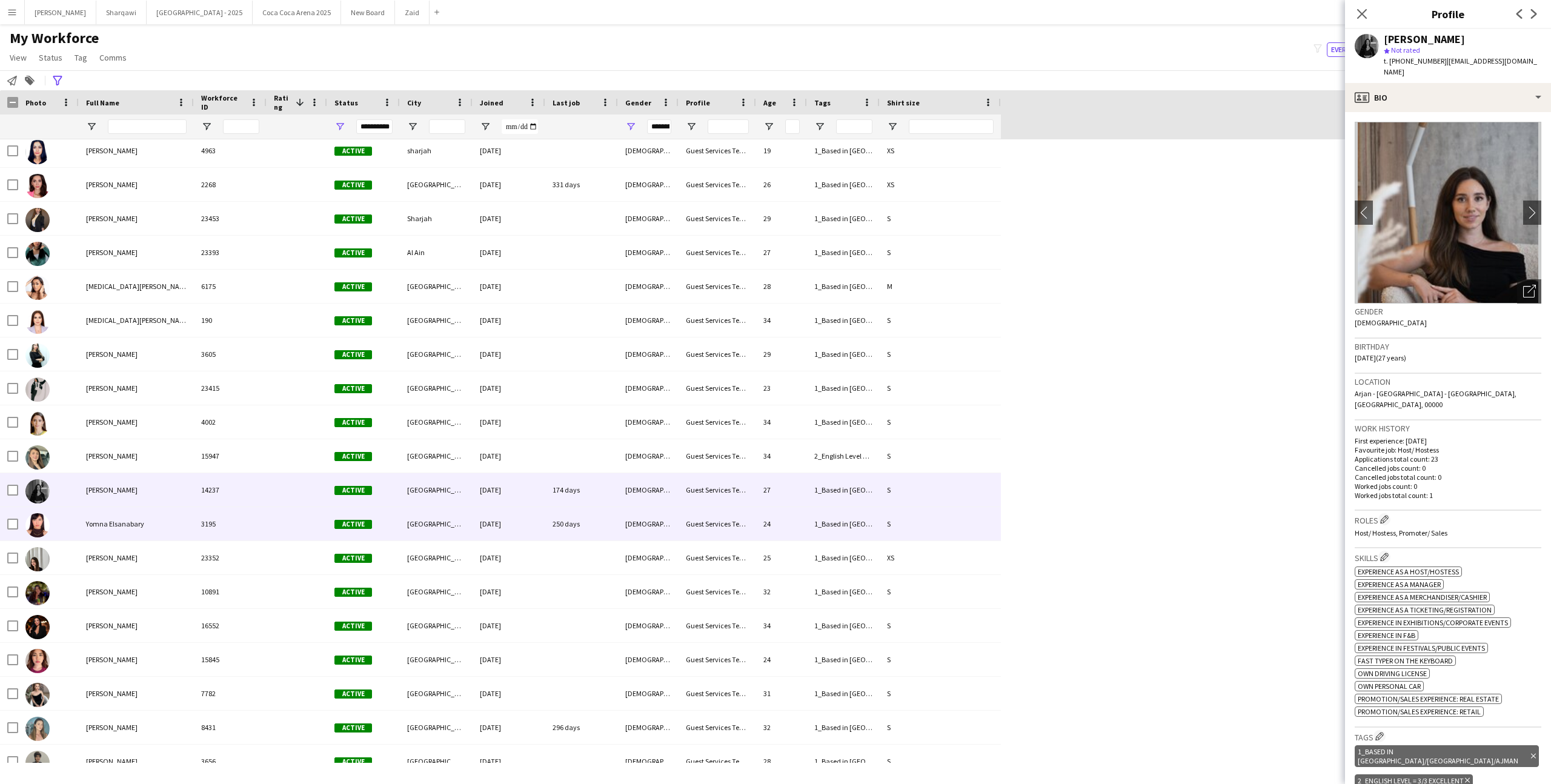
click at [236, 514] on div "3195" at bounding box center [230, 523] width 73 height 33
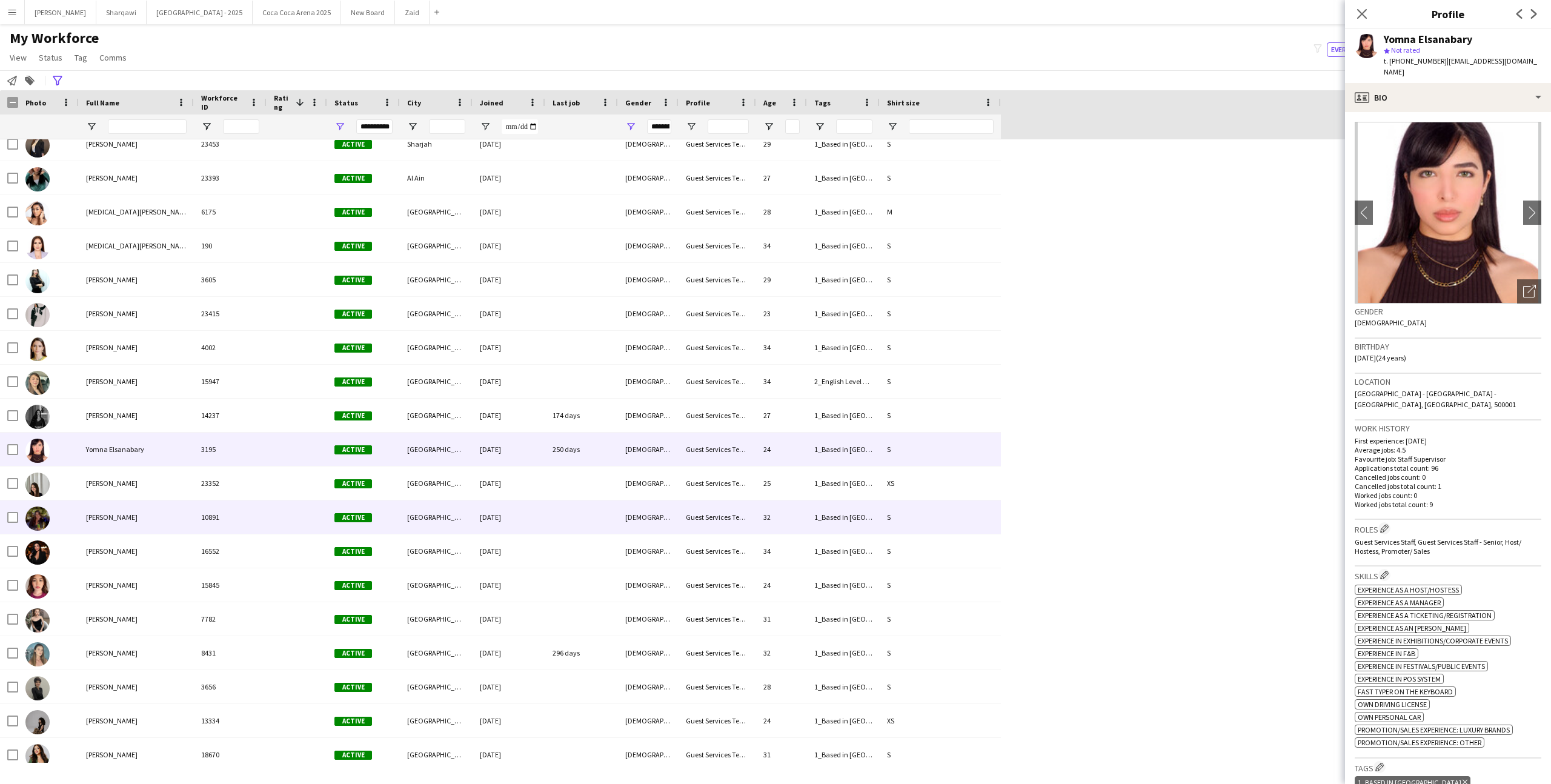
click at [236, 514] on div "10891" at bounding box center [230, 517] width 73 height 33
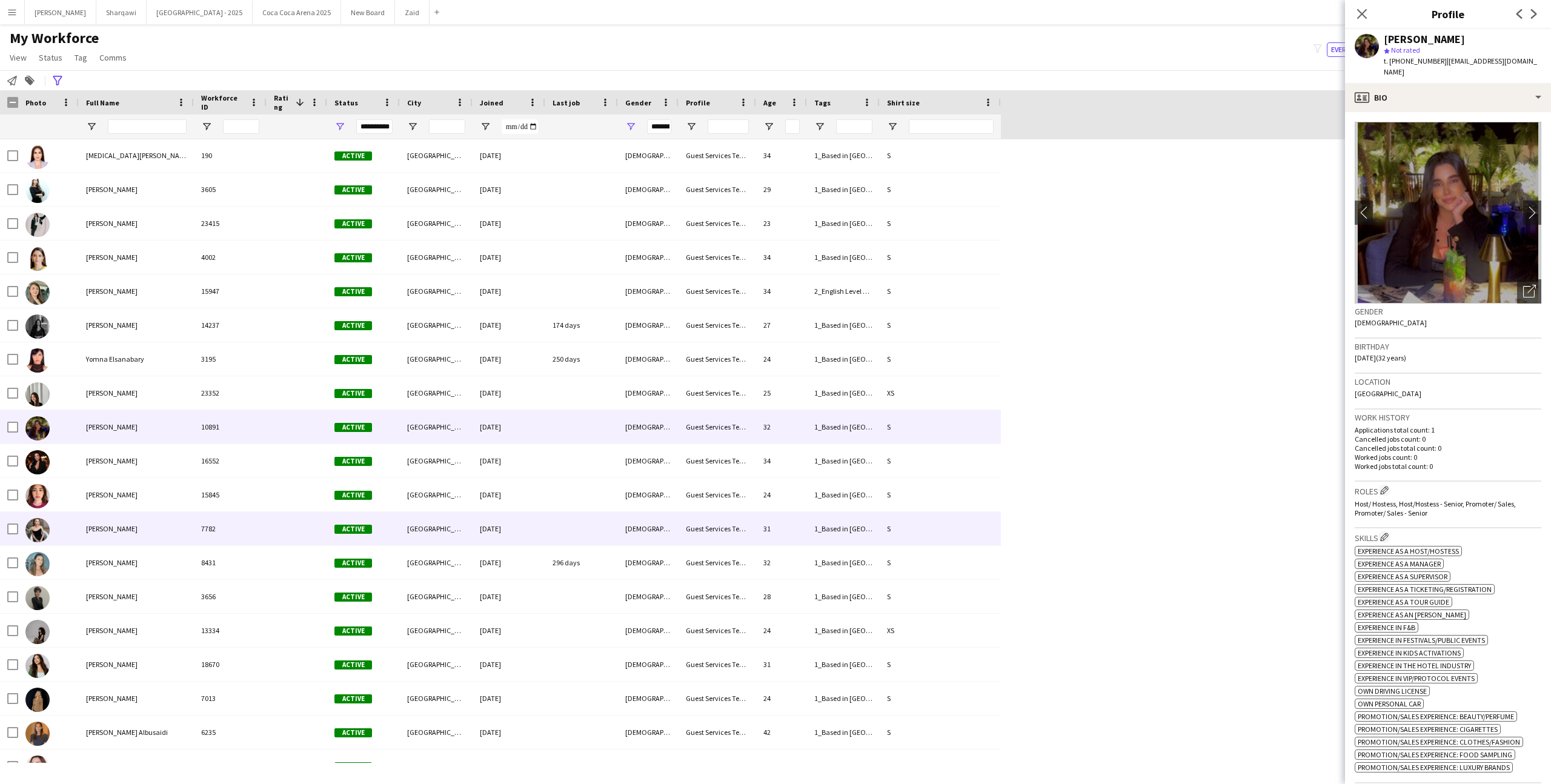
click at [236, 514] on div "7782" at bounding box center [230, 528] width 73 height 33
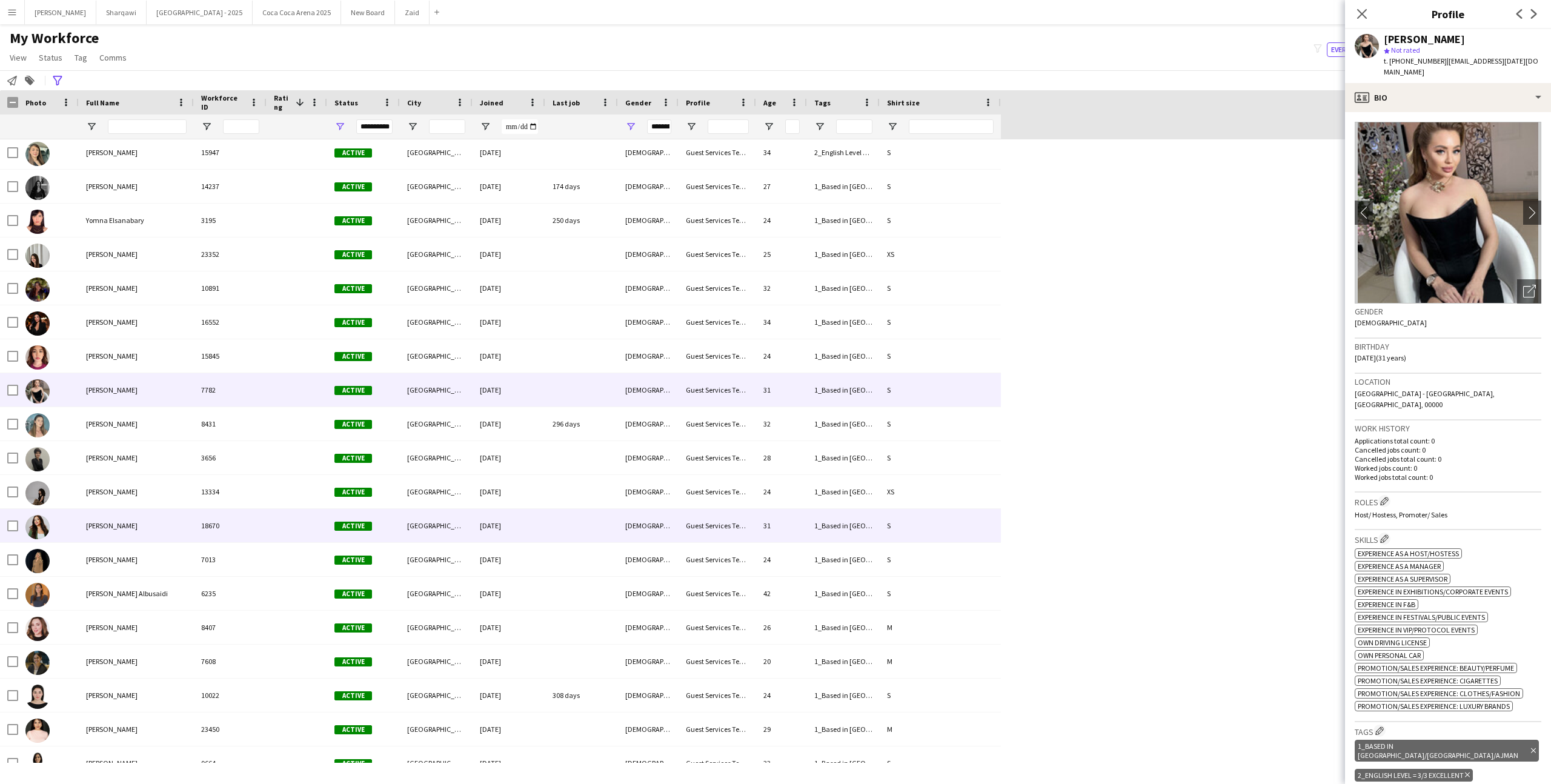
click at [236, 514] on div "18670" at bounding box center [230, 525] width 73 height 33
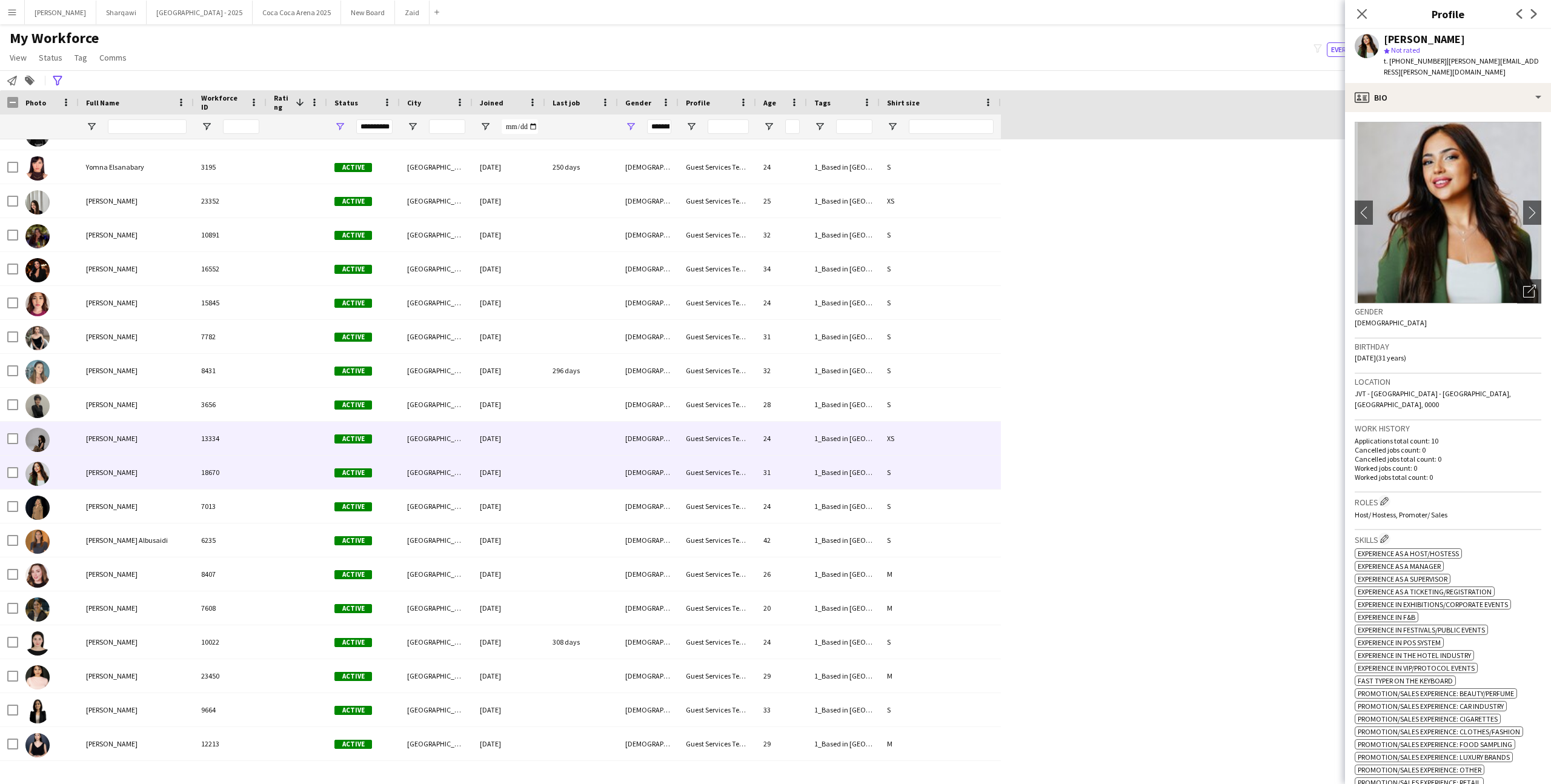
click at [236, 445] on div "13334" at bounding box center [230, 438] width 73 height 33
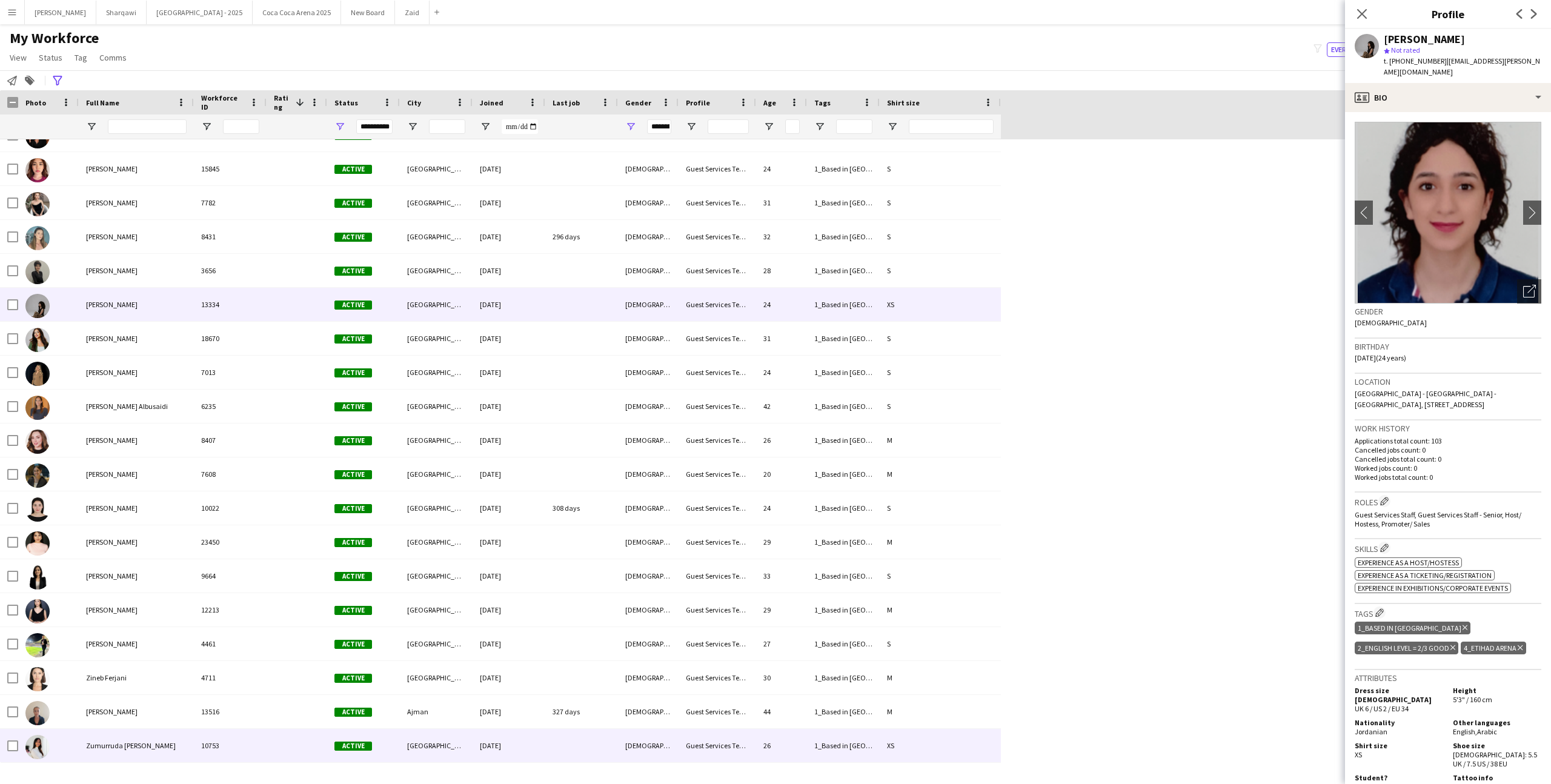
click at [256, 743] on div "10753" at bounding box center [230, 745] width 73 height 33
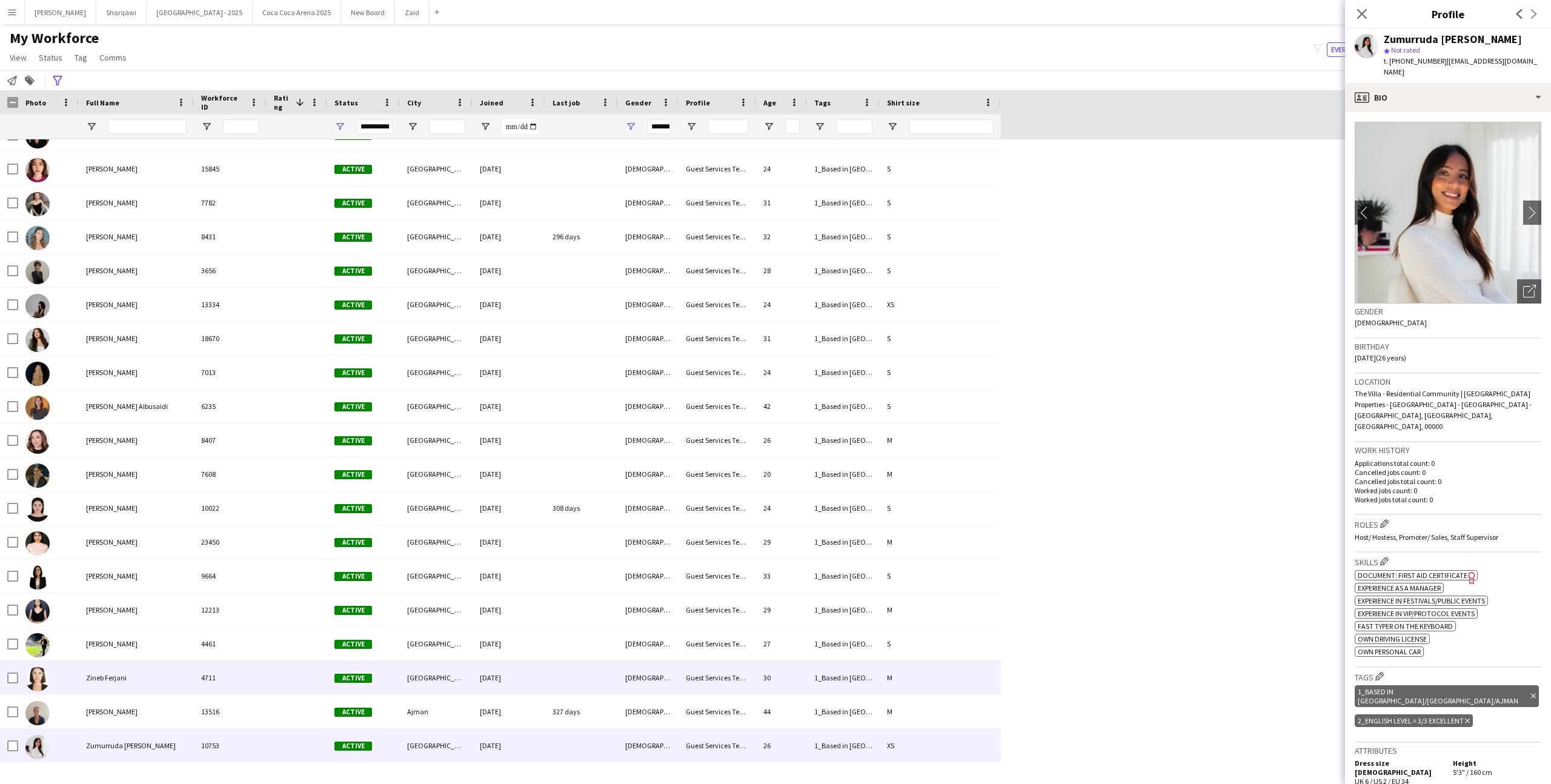
click at [248, 692] on div "4711" at bounding box center [230, 677] width 73 height 33
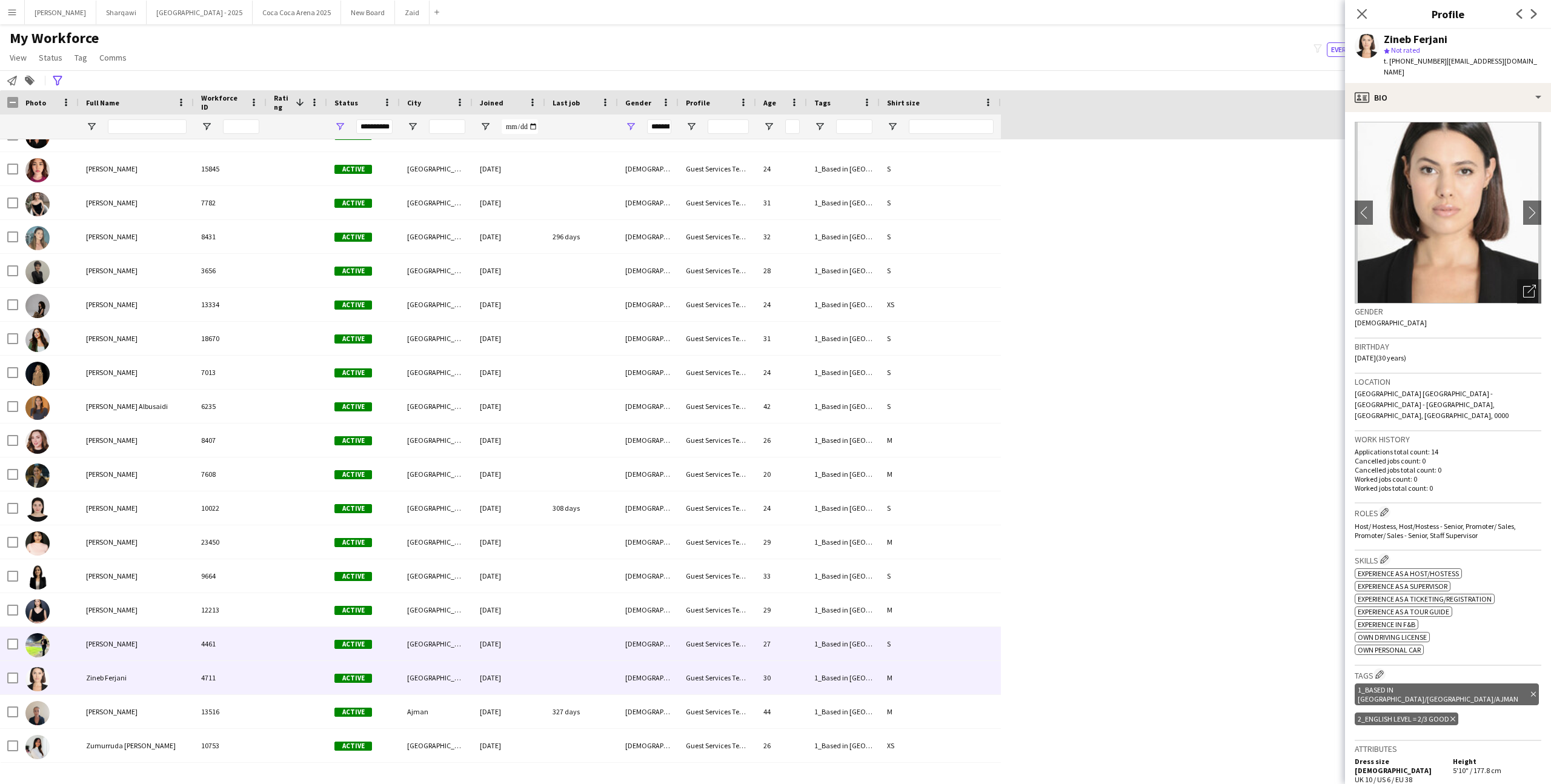
click at [239, 657] on div "4461" at bounding box center [230, 643] width 73 height 33
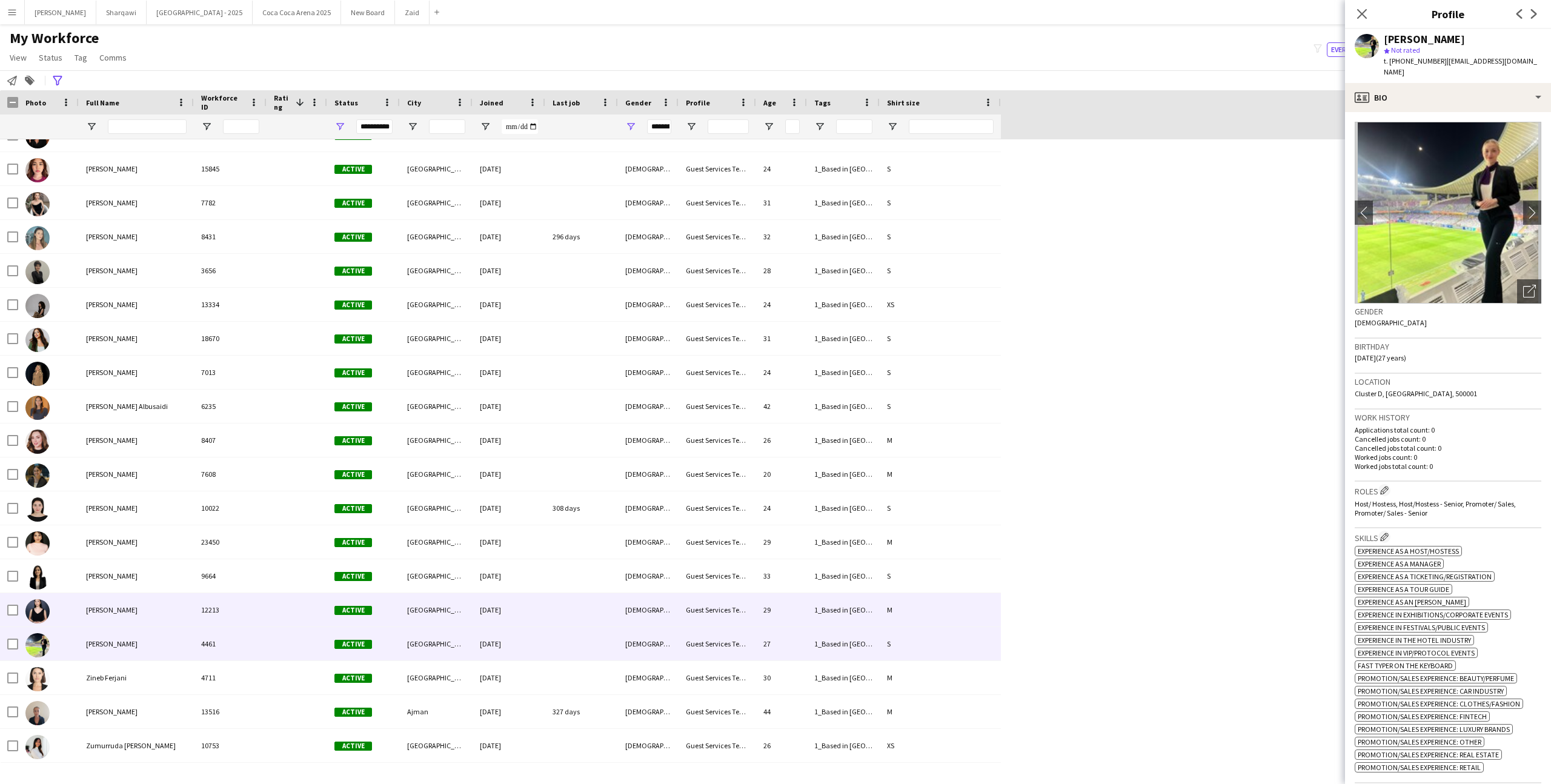
click at [232, 619] on div "12213" at bounding box center [230, 609] width 73 height 33
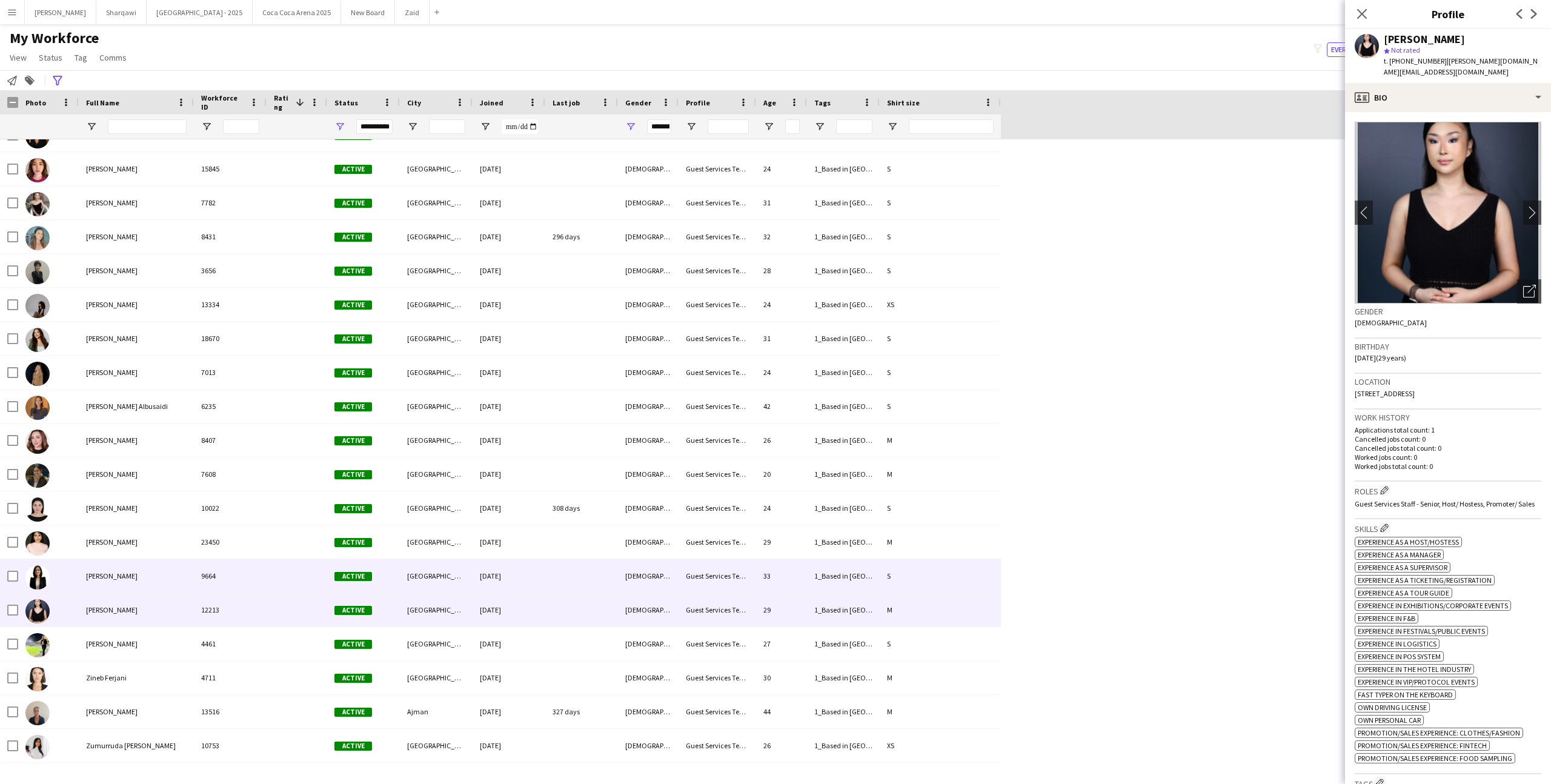
click at [227, 588] on div "9664" at bounding box center [230, 575] width 73 height 33
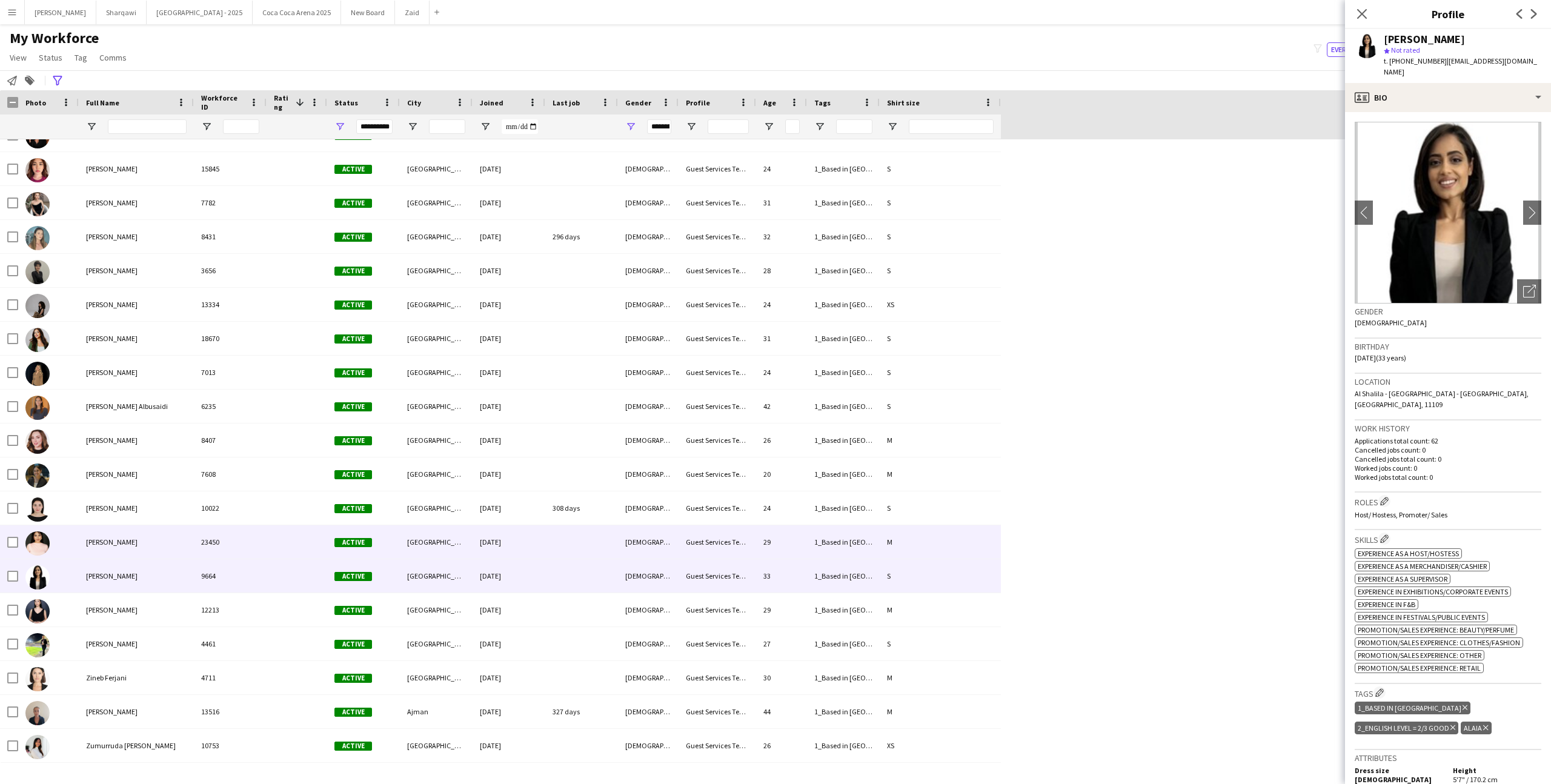
click at [218, 552] on div "23450" at bounding box center [230, 541] width 73 height 33
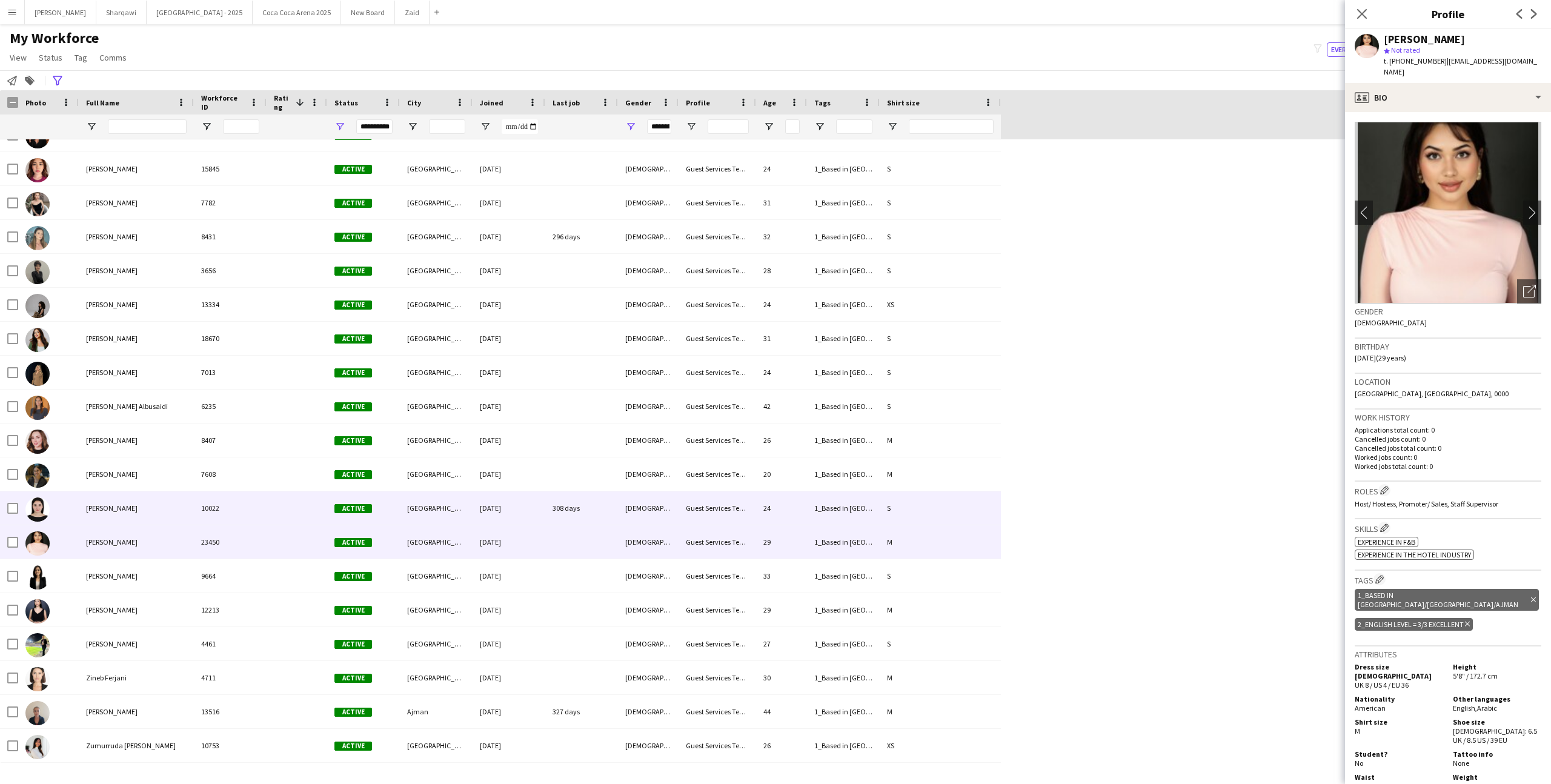
click at [211, 515] on div "10022" at bounding box center [230, 508] width 73 height 33
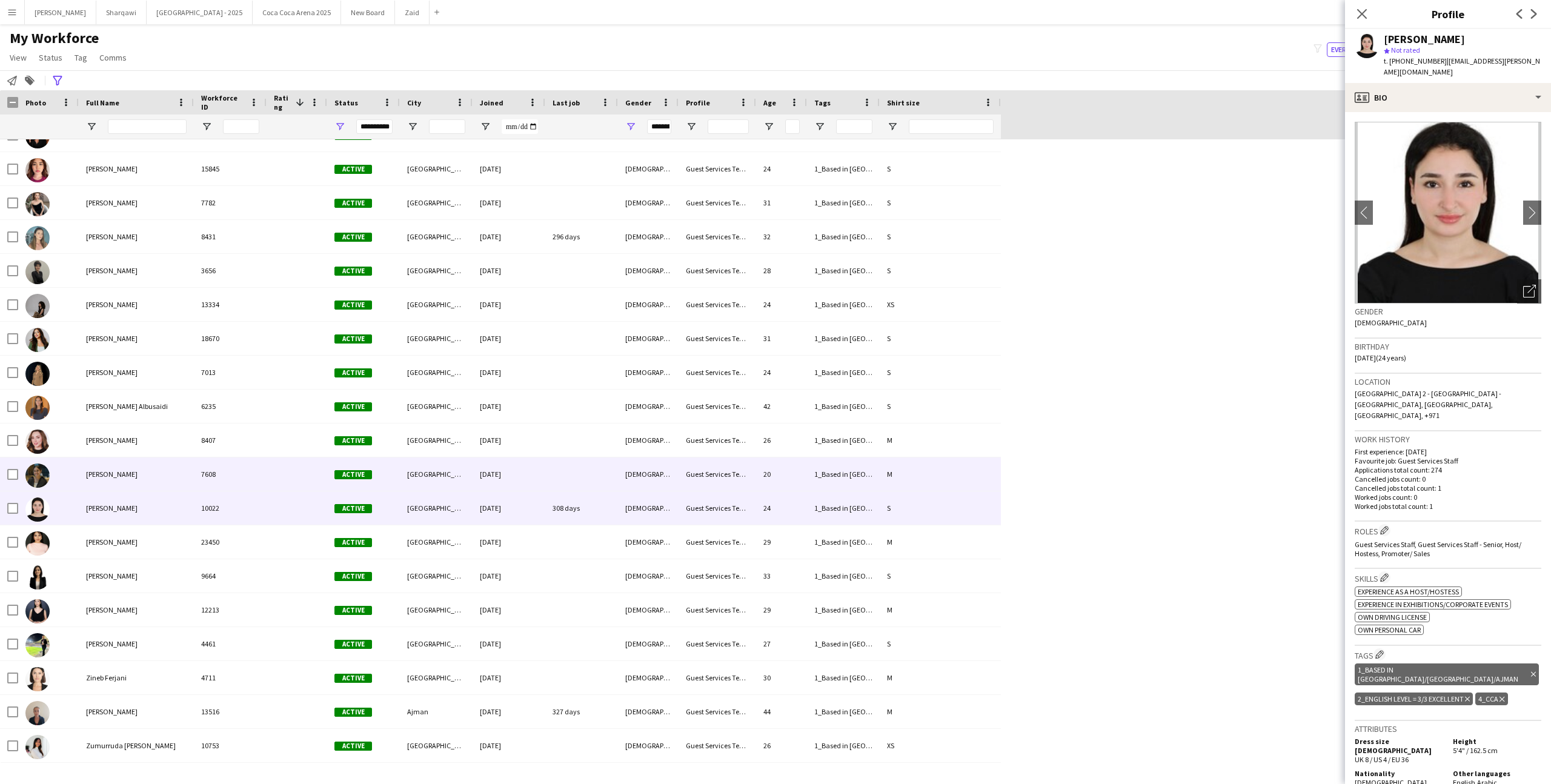
click at [206, 479] on div "7608" at bounding box center [230, 474] width 73 height 33
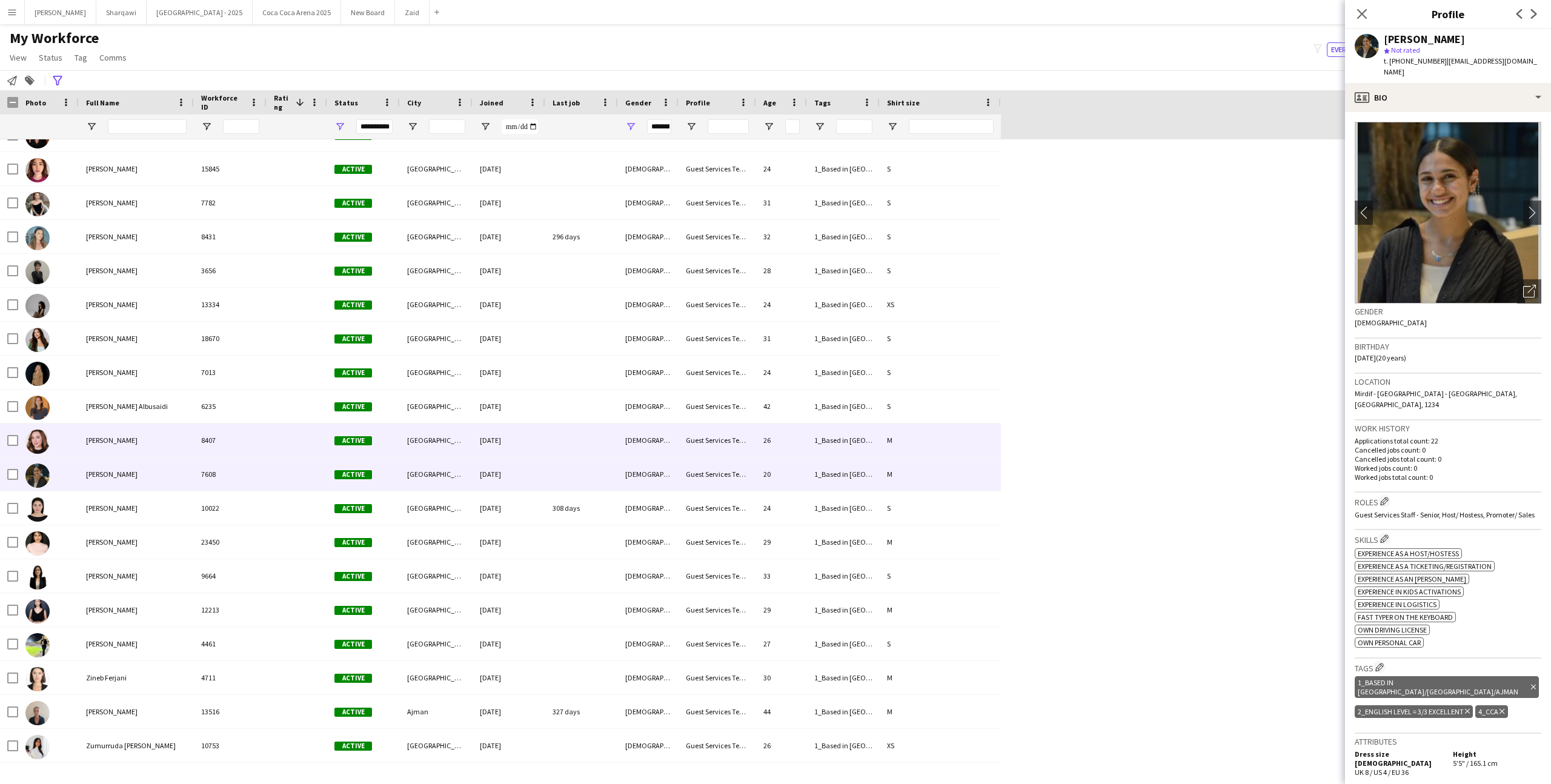
click at [198, 441] on div "8407" at bounding box center [230, 440] width 73 height 33
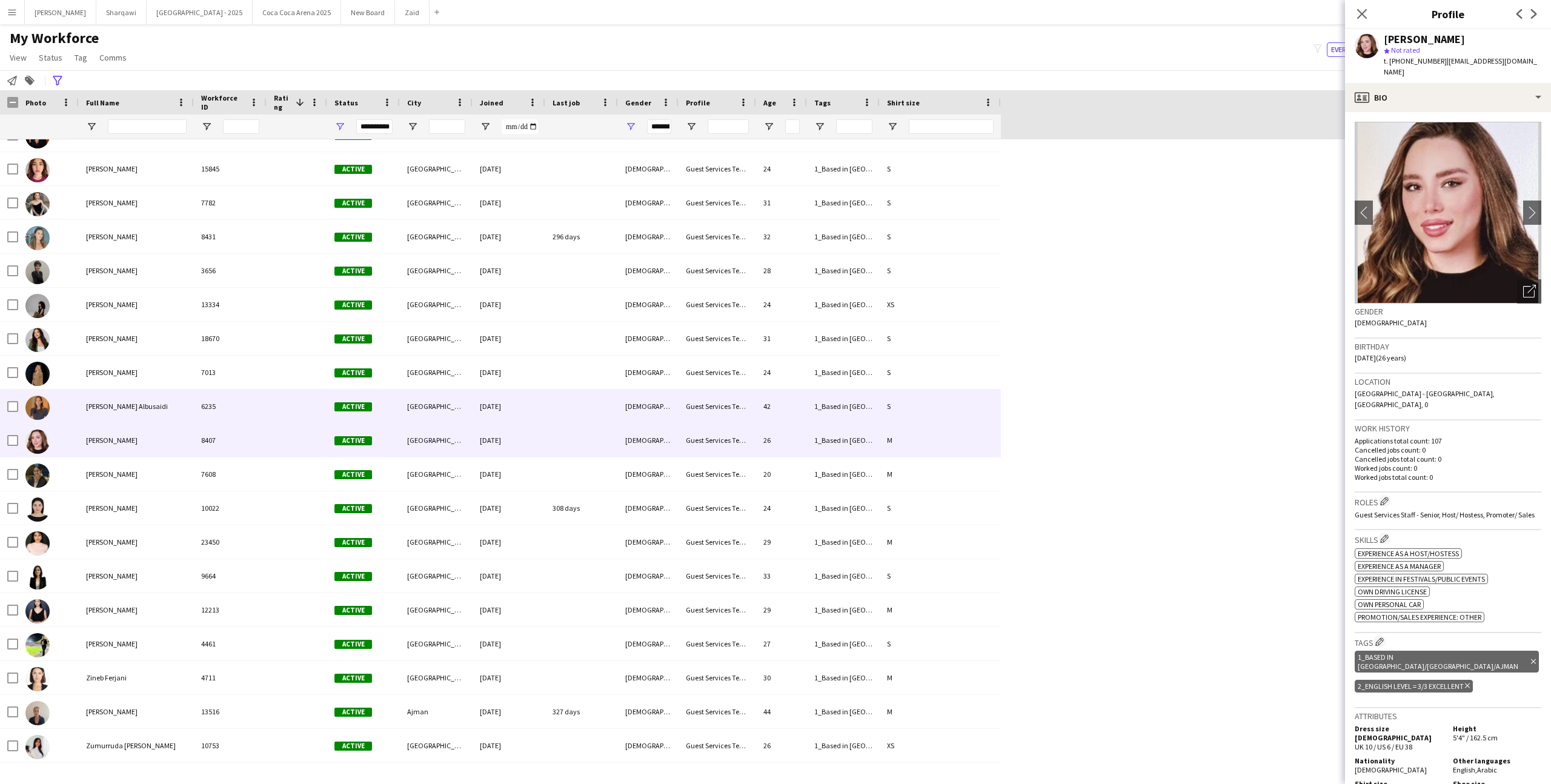
click at [194, 403] on div "6235" at bounding box center [230, 406] width 73 height 33
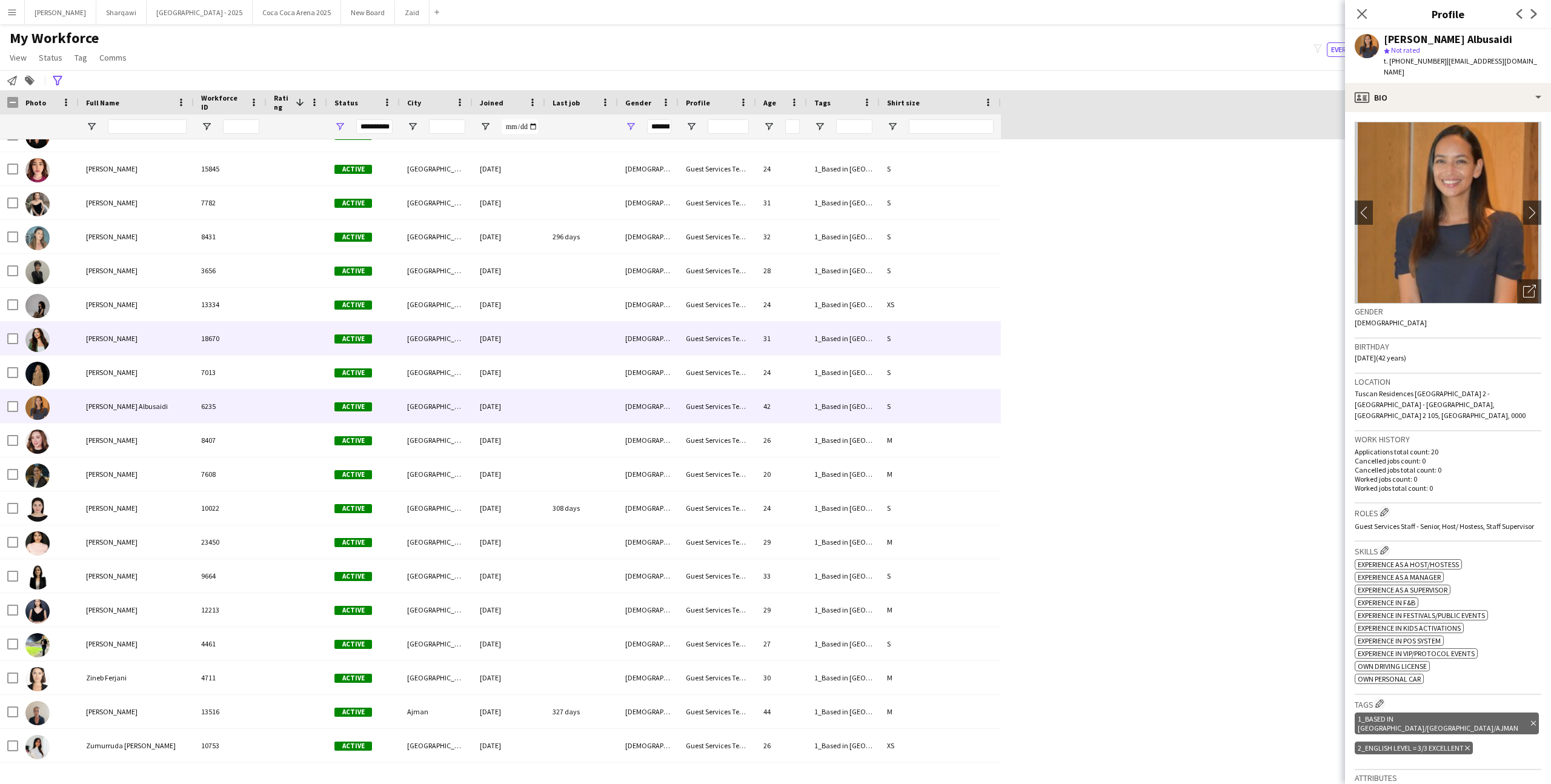
click at [186, 352] on div "Zainab Bachrouch" at bounding box center [136, 338] width 115 height 33
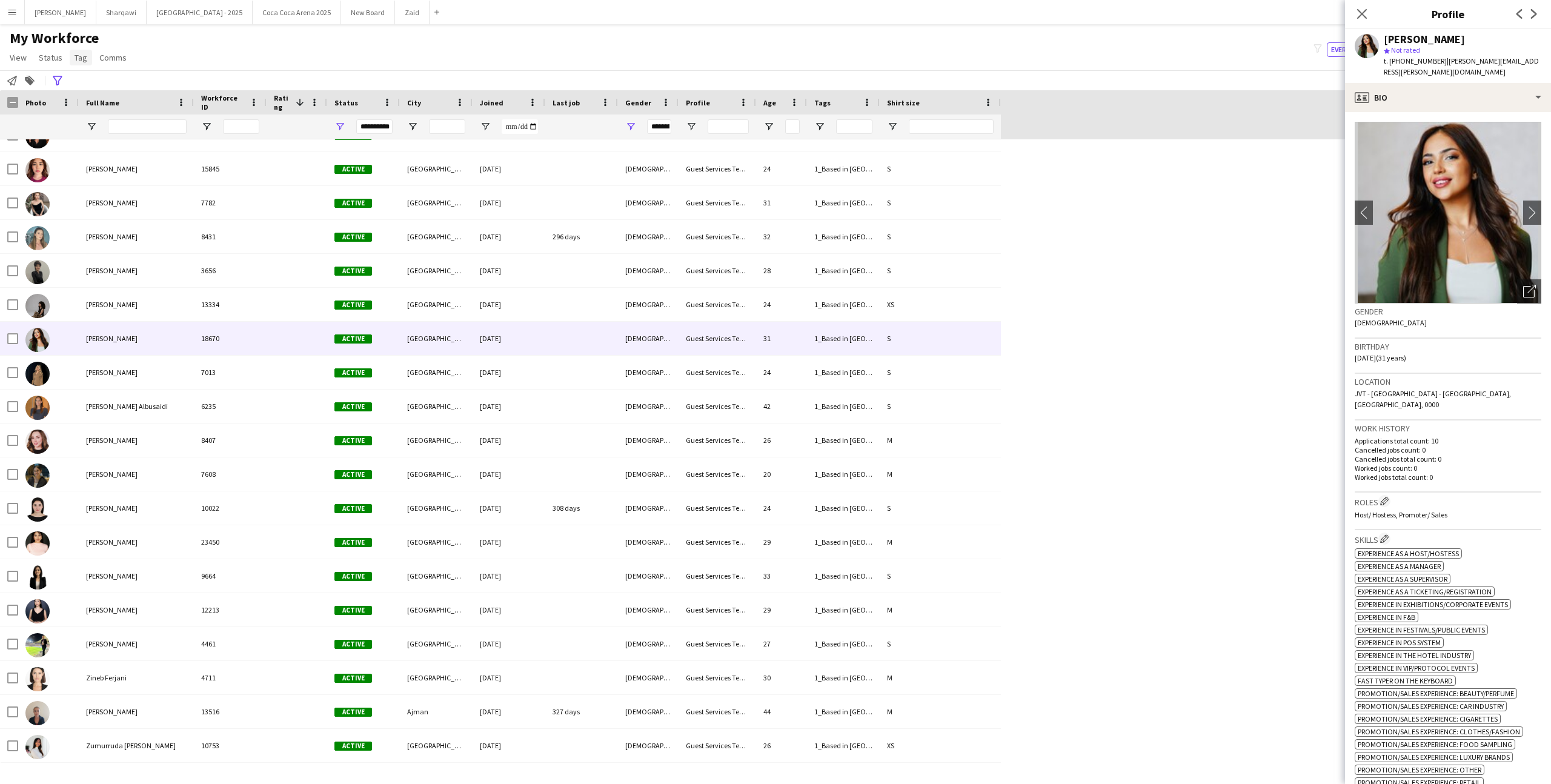
click at [75, 58] on span "Tag" at bounding box center [81, 57] width 13 height 11
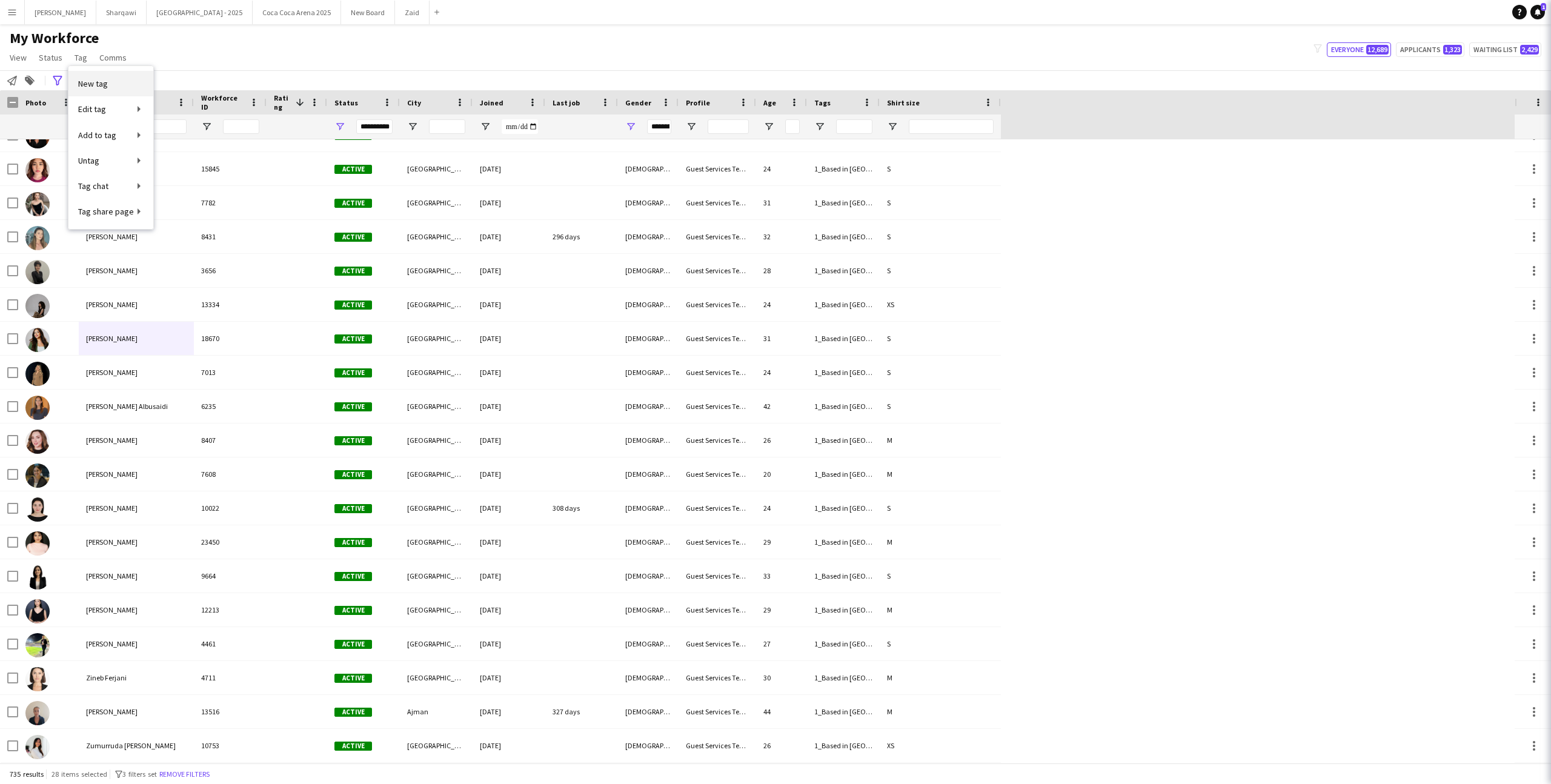
click at [126, 82] on link "New tag" at bounding box center [111, 83] width 85 height 25
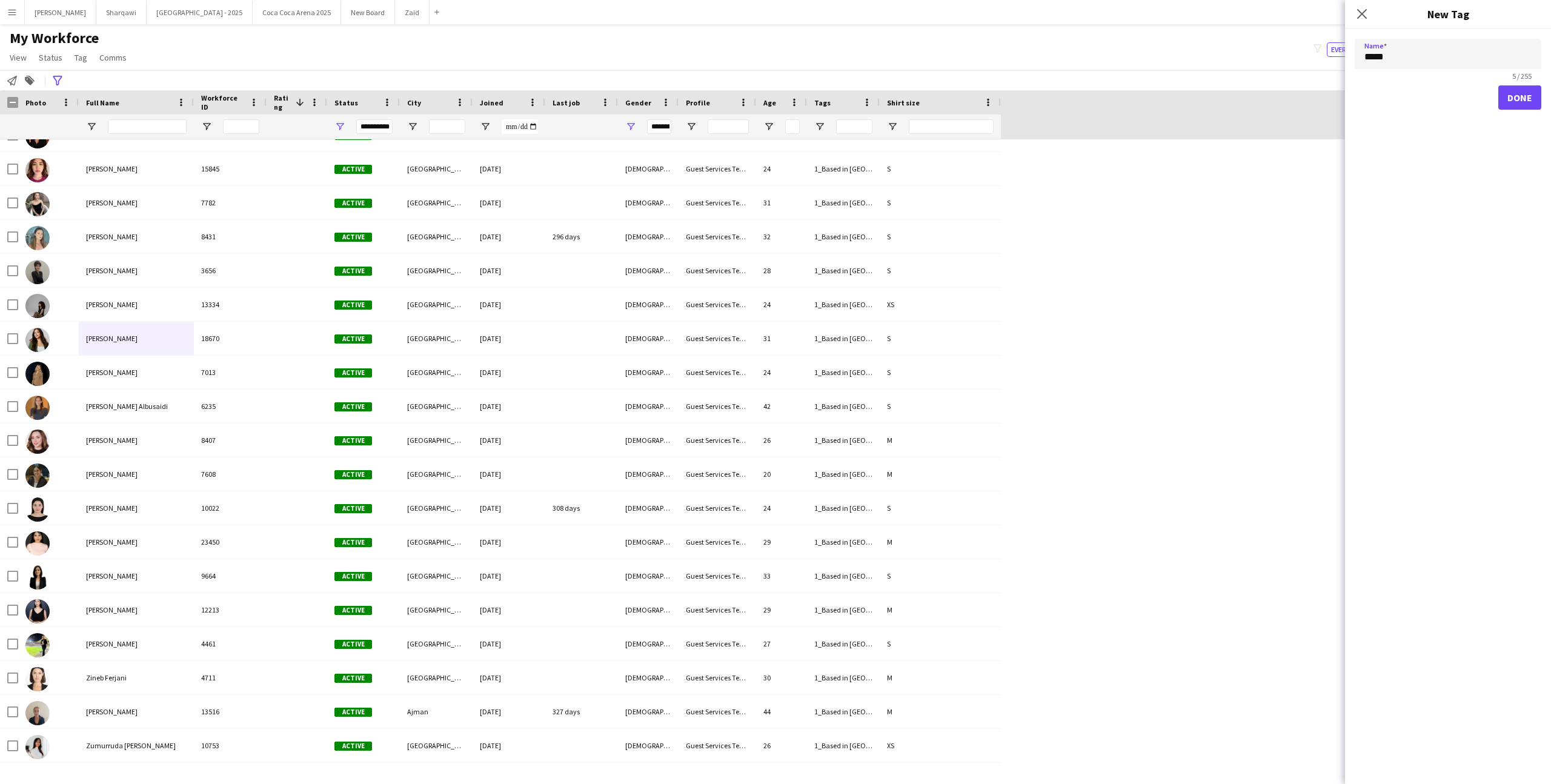
type input "*****"
click at [1511, 104] on button "Done" at bounding box center [1519, 97] width 43 height 24
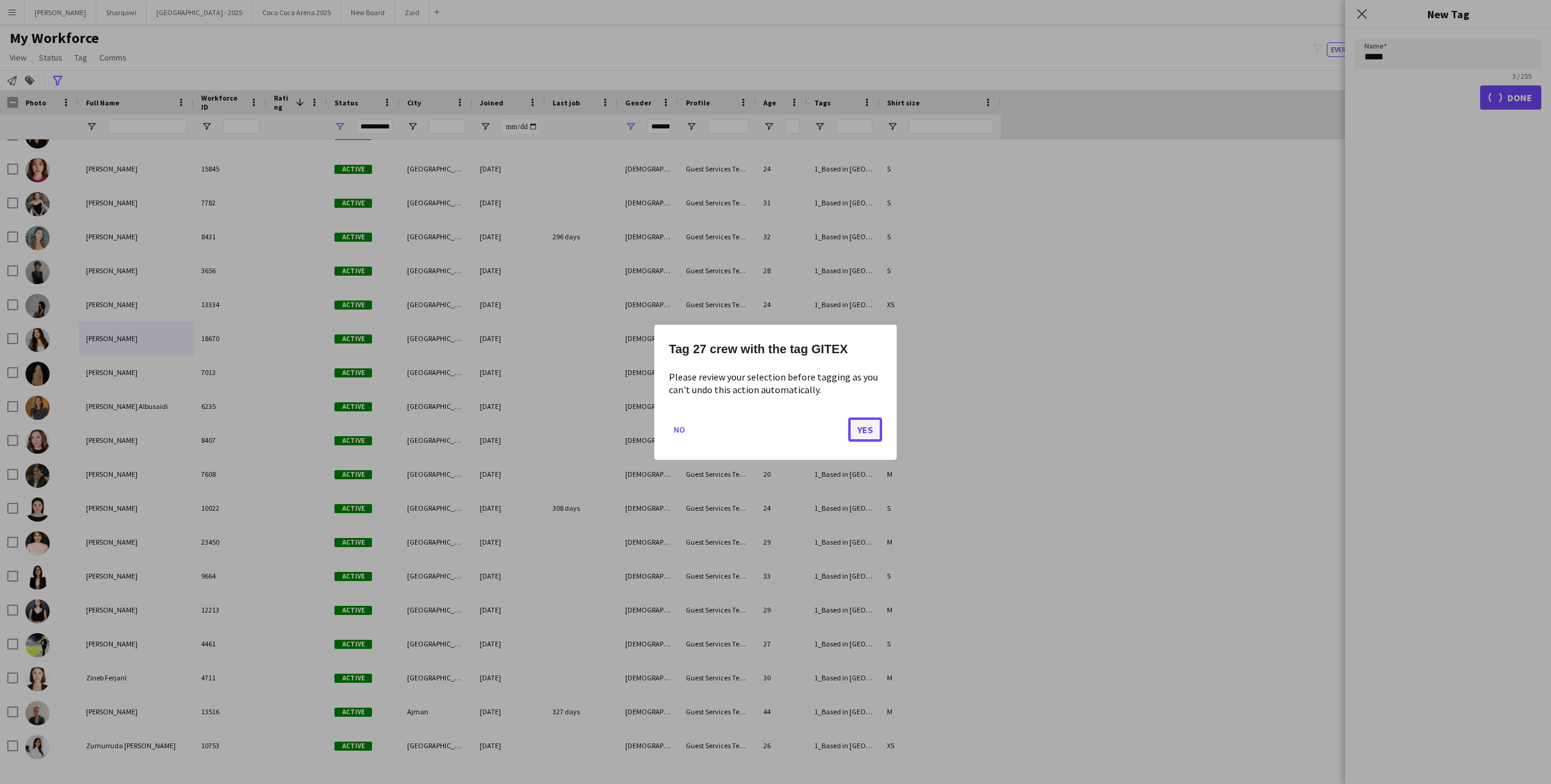
click at [860, 431] on button "Yes" at bounding box center [865, 429] width 34 height 24
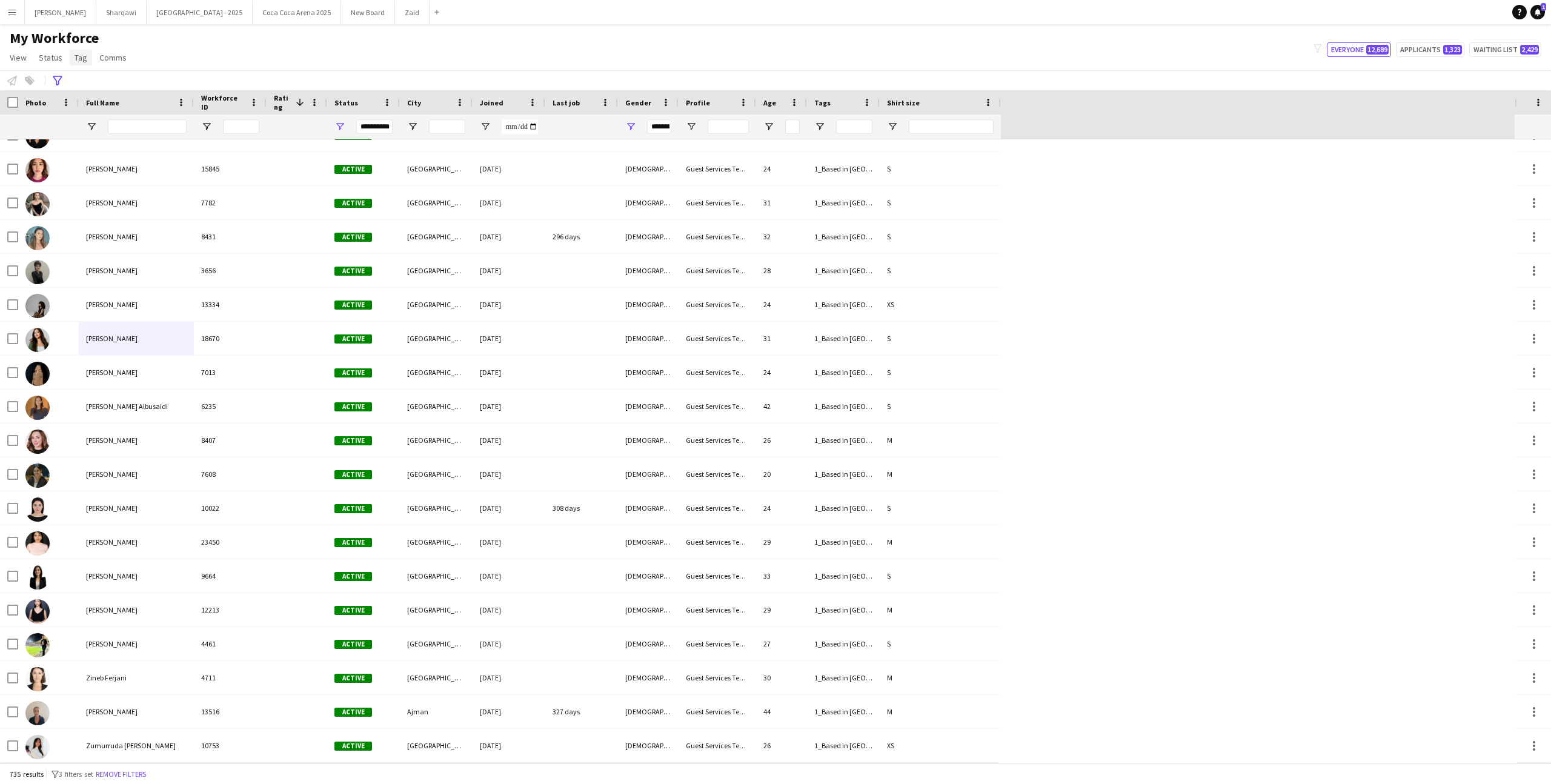
click at [78, 57] on span "Tag" at bounding box center [81, 57] width 13 height 11
click at [821, 131] on span "Open Filter Menu" at bounding box center [819, 126] width 11 height 11
click at [864, 198] on div "(Select All)" at bounding box center [881, 200] width 96 height 9
type input "***"
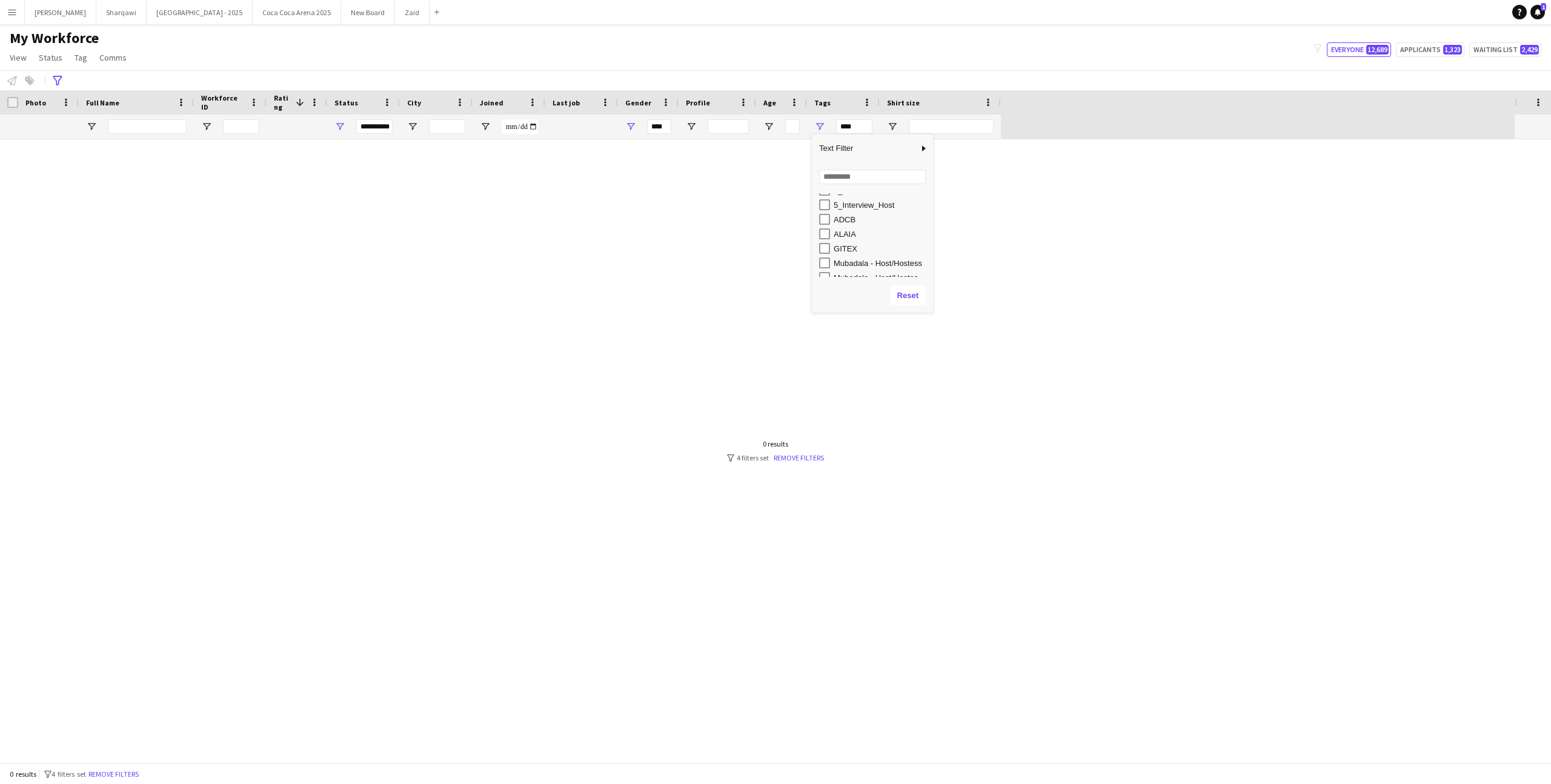
click at [851, 244] on div "GITEX" at bounding box center [881, 248] width 96 height 9
type input "*********"
type input "**********"
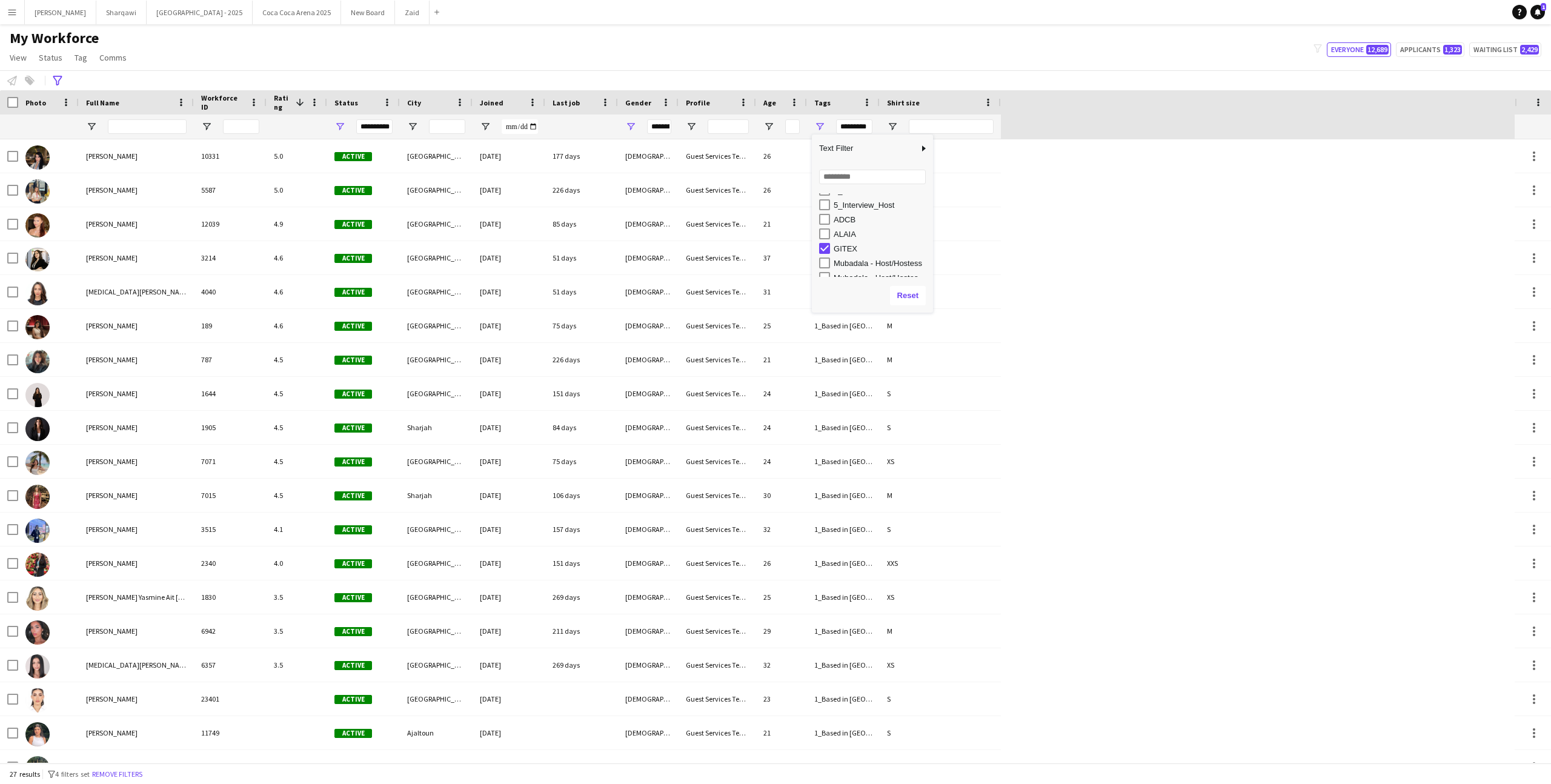
click at [794, 62] on div "My Workforce View Views Default view New view Update view Delete view Edit name…" at bounding box center [775, 49] width 1551 height 41
click at [81, 50] on link "Tag" at bounding box center [81, 57] width 23 height 15
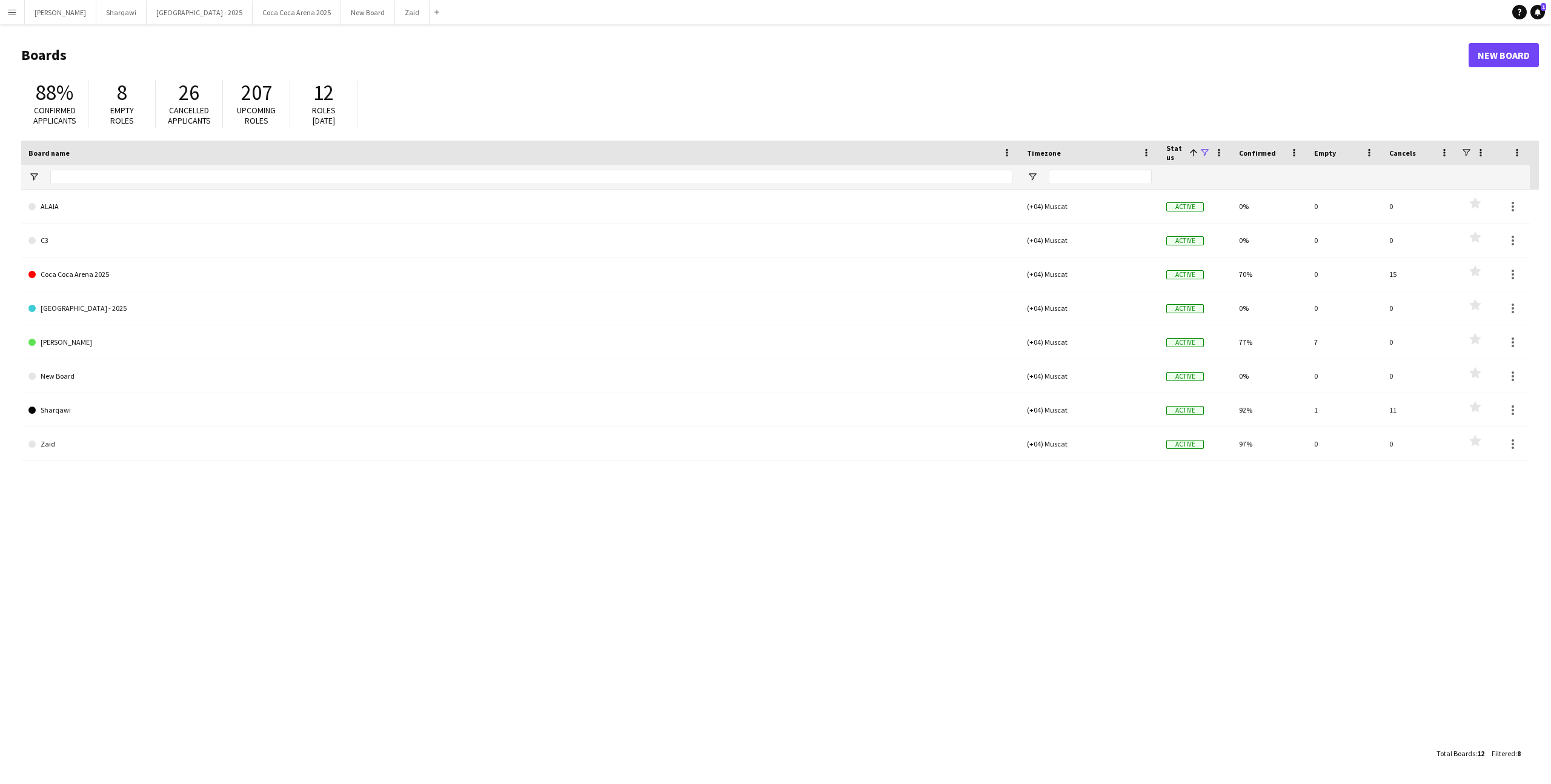
click at [18, 21] on button "Menu" at bounding box center [12, 12] width 24 height 24
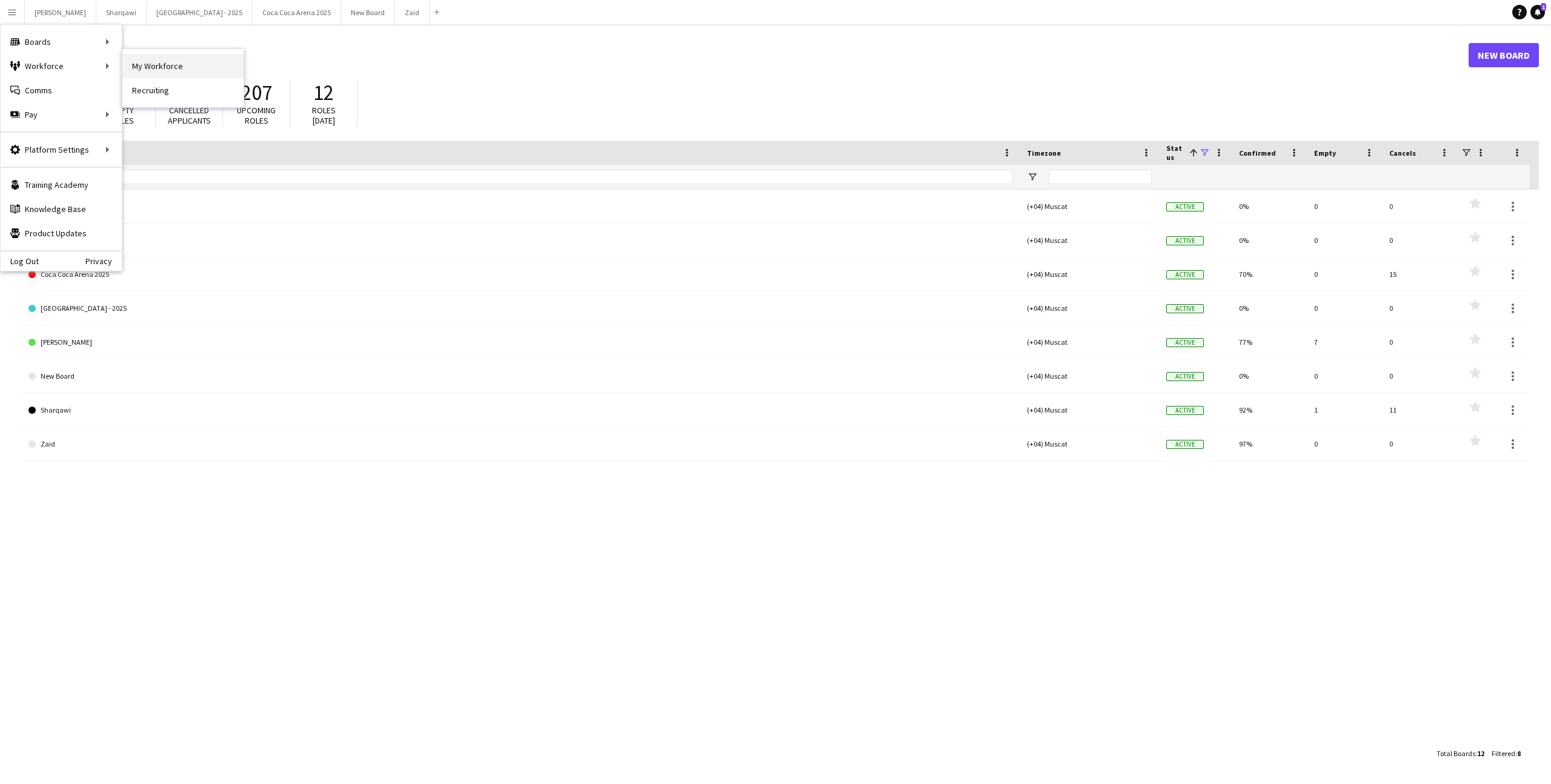
click at [148, 73] on link "My Workforce" at bounding box center [183, 66] width 121 height 24
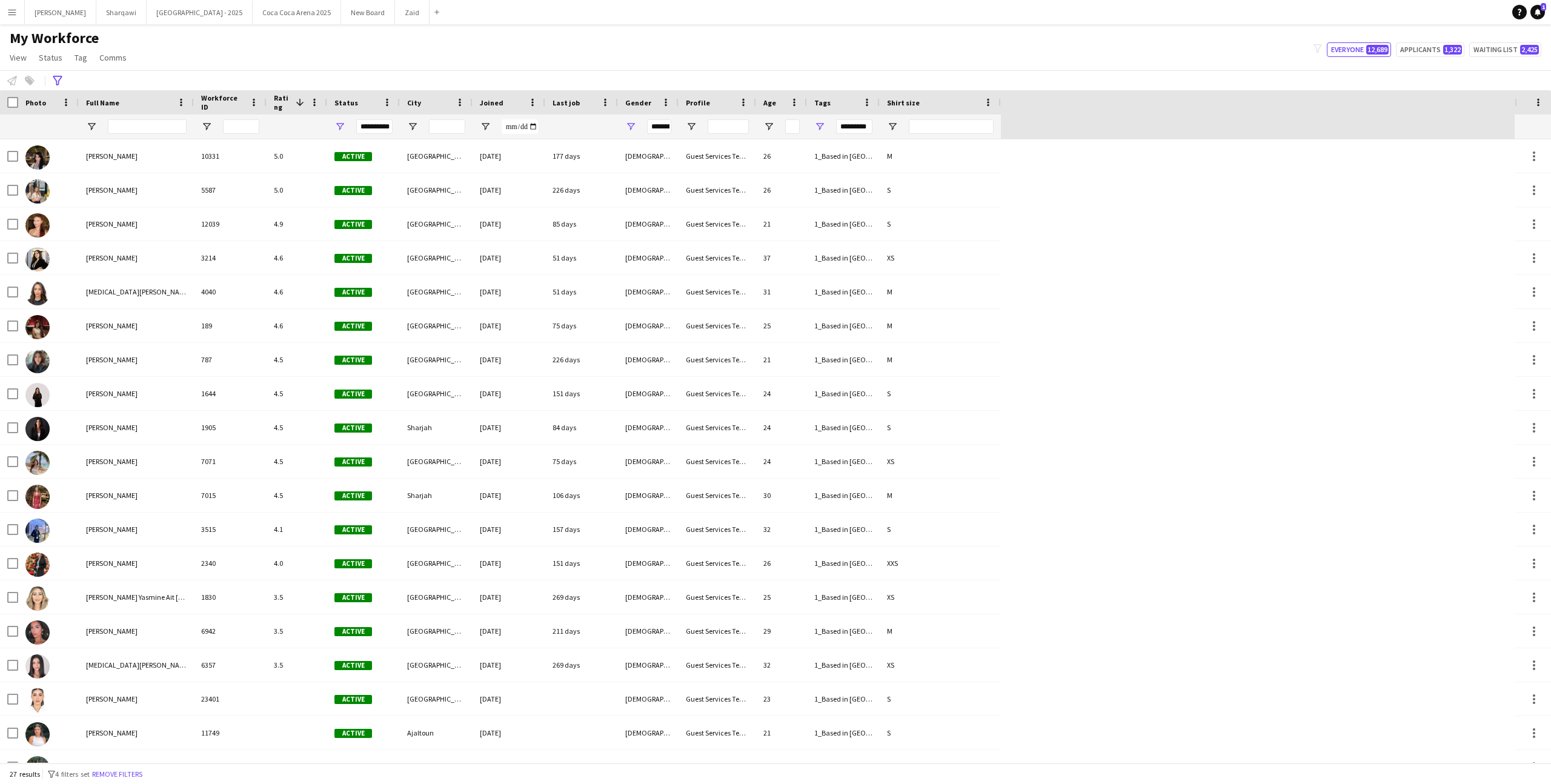
type input "**********"
click at [85, 60] on span "Tag" at bounding box center [81, 57] width 13 height 11
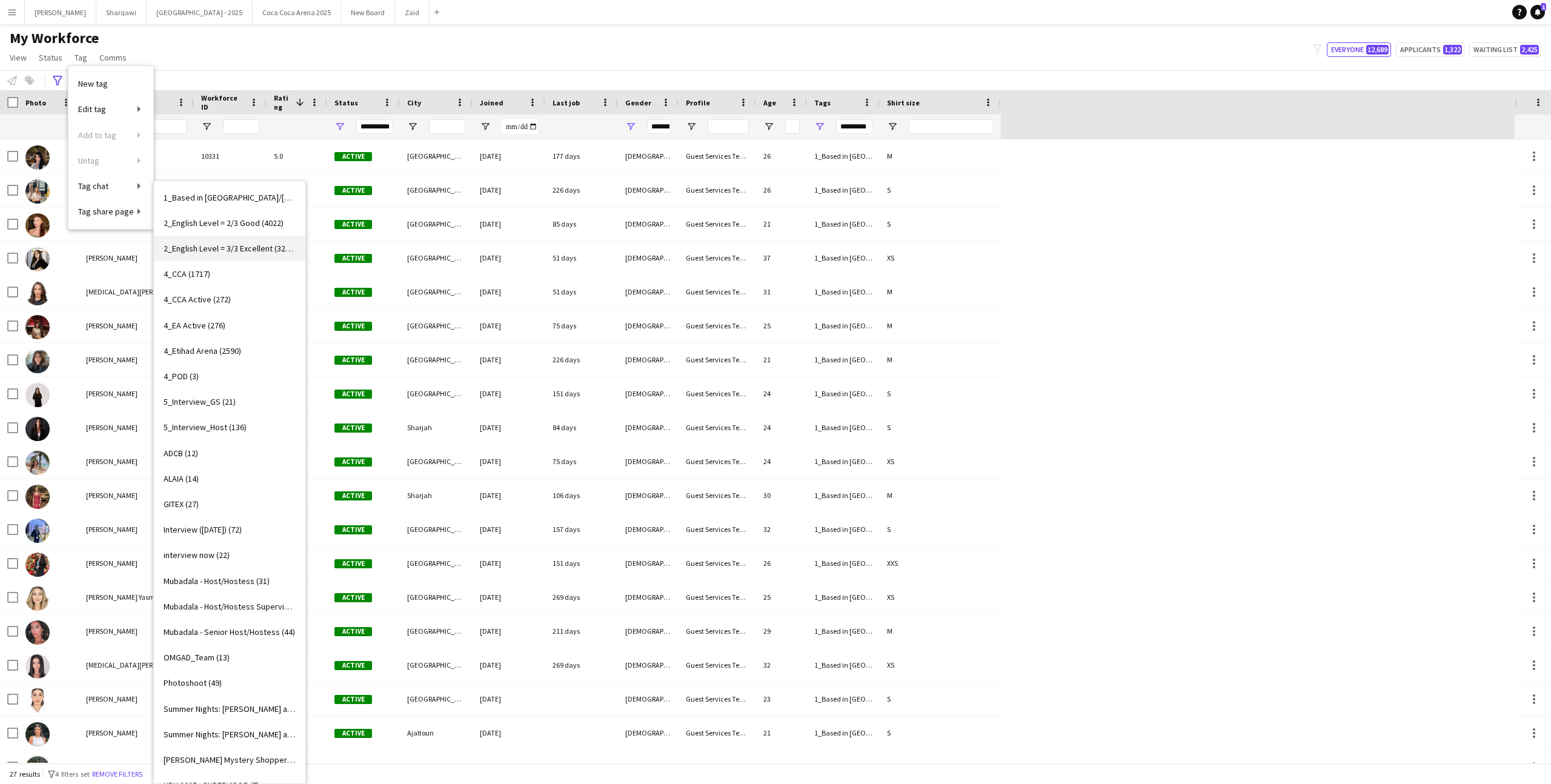
scroll to position [79, 0]
click at [287, 494] on link "GITEX (27)" at bounding box center [229, 503] width 151 height 25
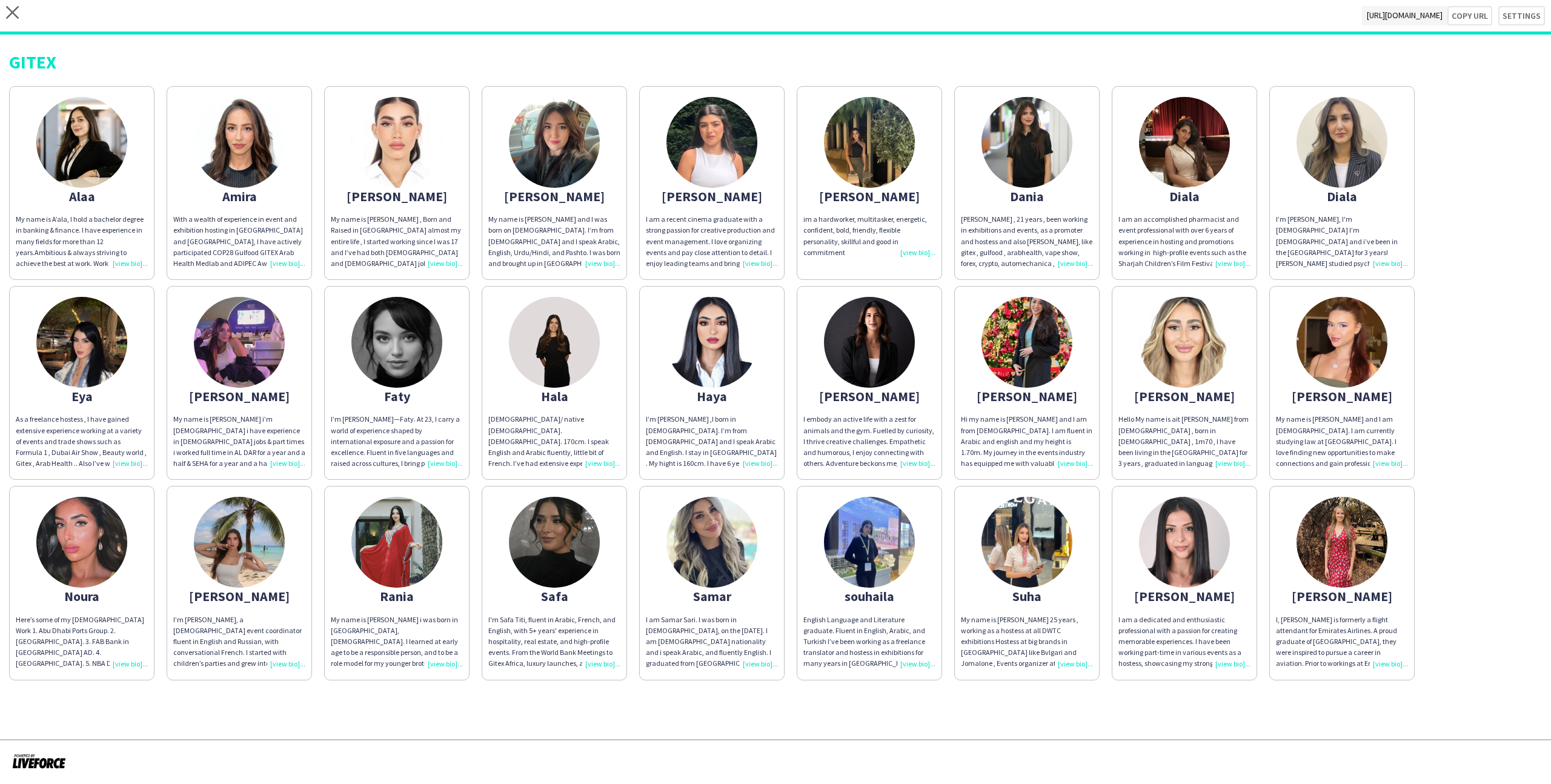
click at [1200, 402] on div "Melina Yasmine" at bounding box center [1184, 395] width 132 height 11
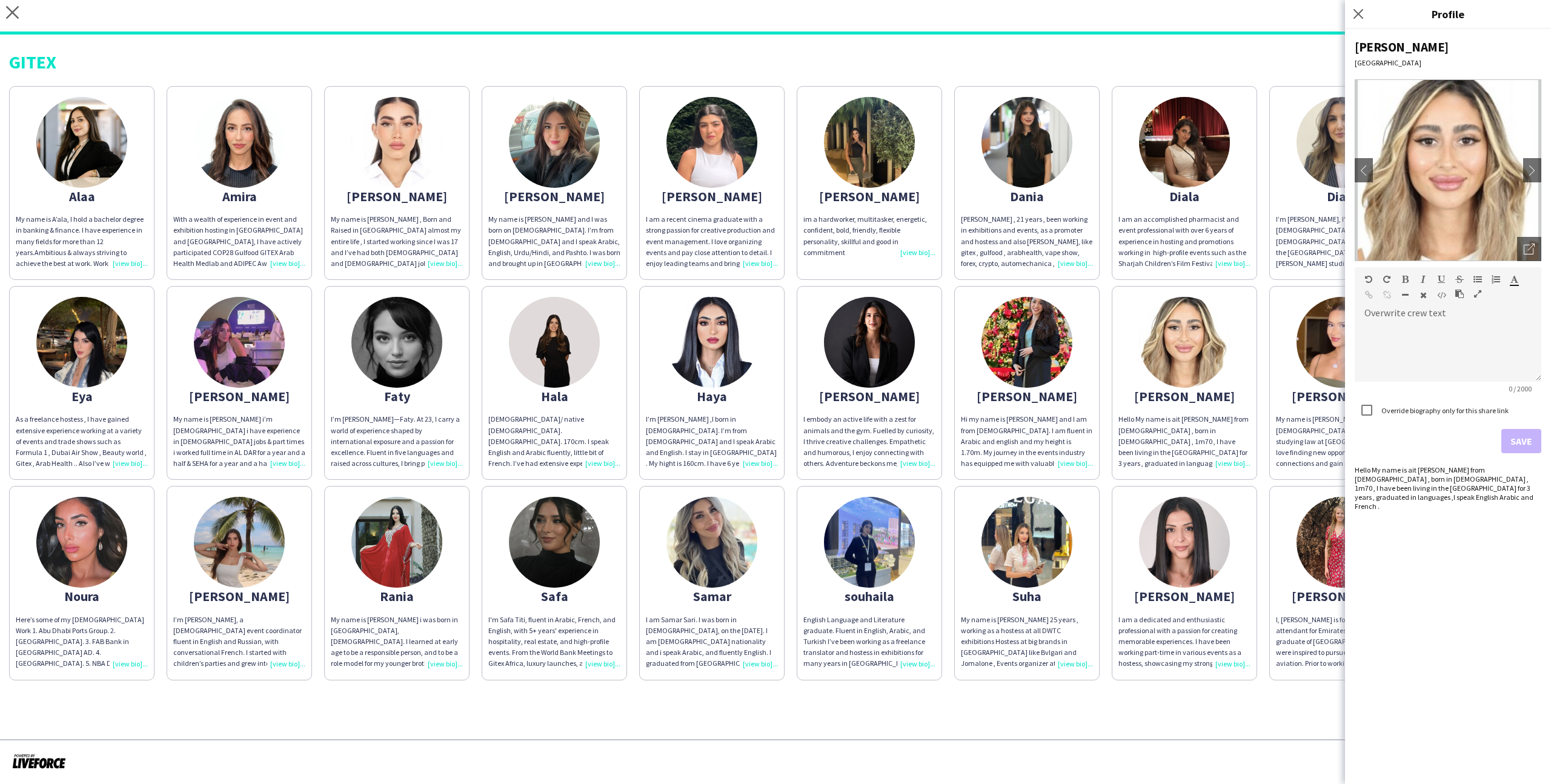
click at [1282, 388] on app-share-pages-crew-card "Myriam My name is Myriam and I am 20 years old. I am currently studying law at …" at bounding box center [1342, 382] width 146 height 194
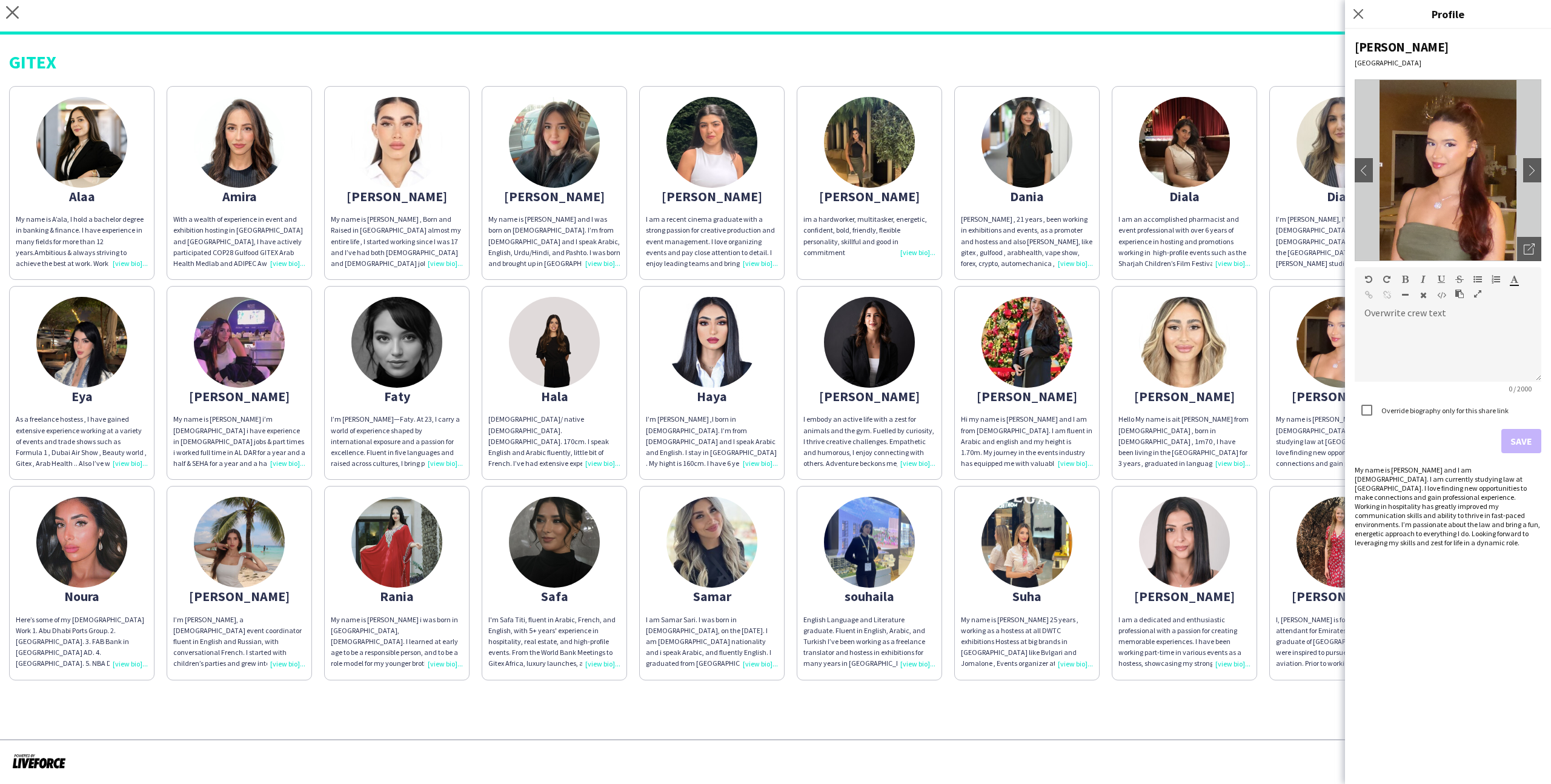
click at [1280, 505] on app-share-pages-crew-card "Zane I, Zane Frauendorf is formerly a flight attendant for Emirates Airlines. A…" at bounding box center [1342, 582] width 146 height 194
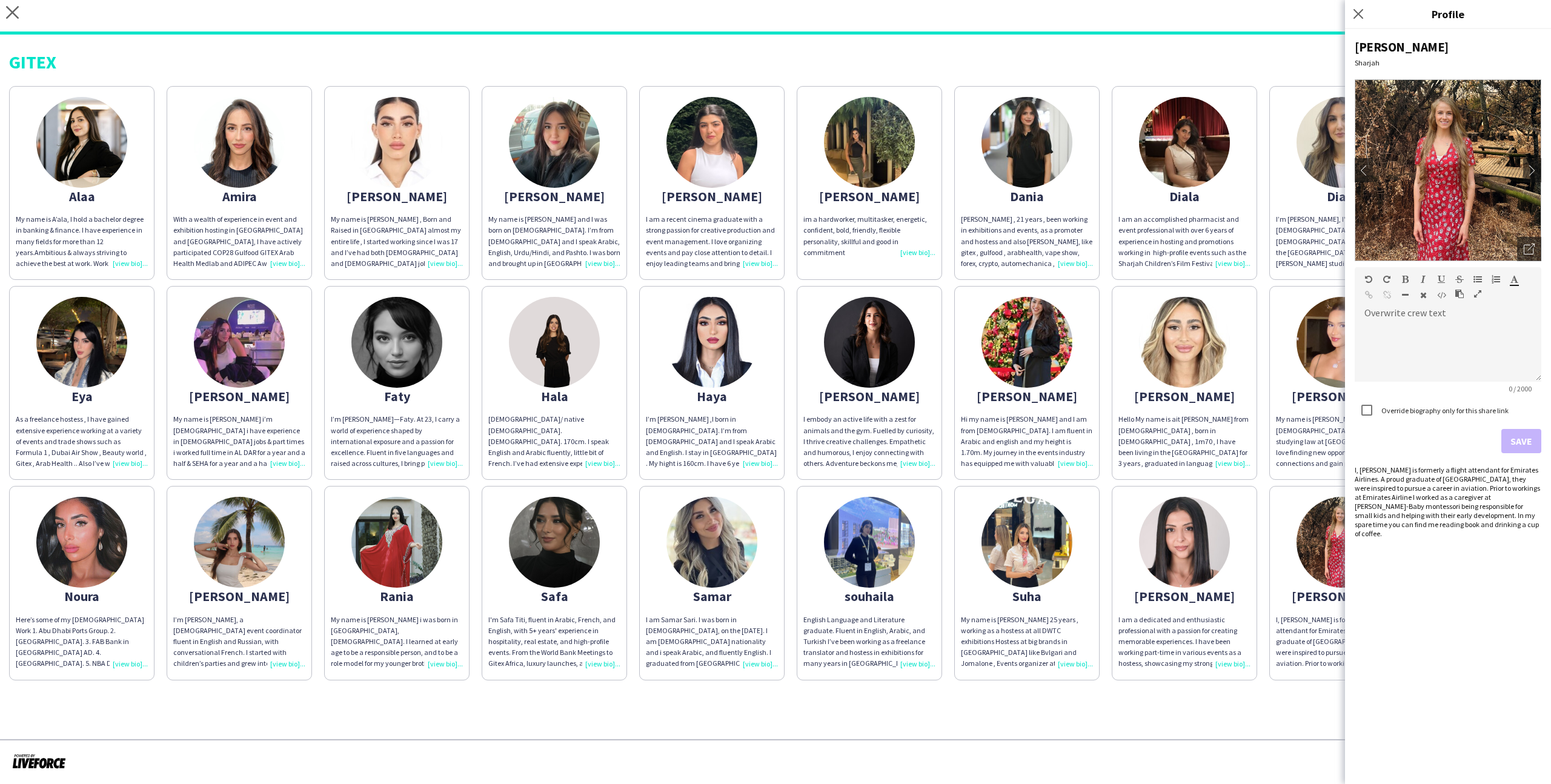
click at [1253, 716] on app-share-pages "close https://admin.liveforce.co/v2/s/04d0026f-7eeb-4fd3-8110-db1fa1eb29f8 Copy…" at bounding box center [775, 392] width 1551 height 784
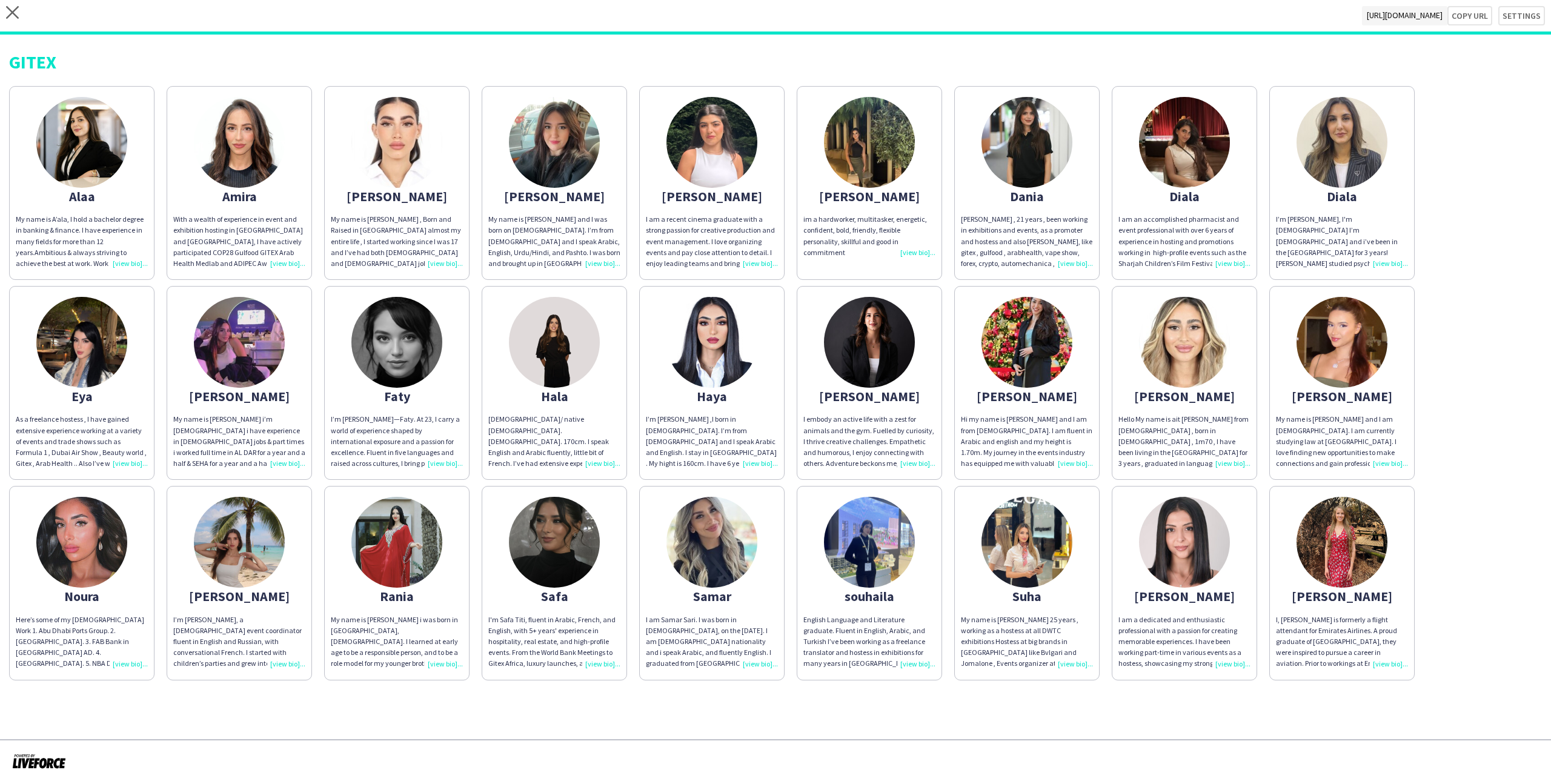
click at [618, 215] on div "My name is bushra nasim and I was born on 28th of May, 2004. I’m from Pakistan …" at bounding box center [554, 241] width 132 height 55
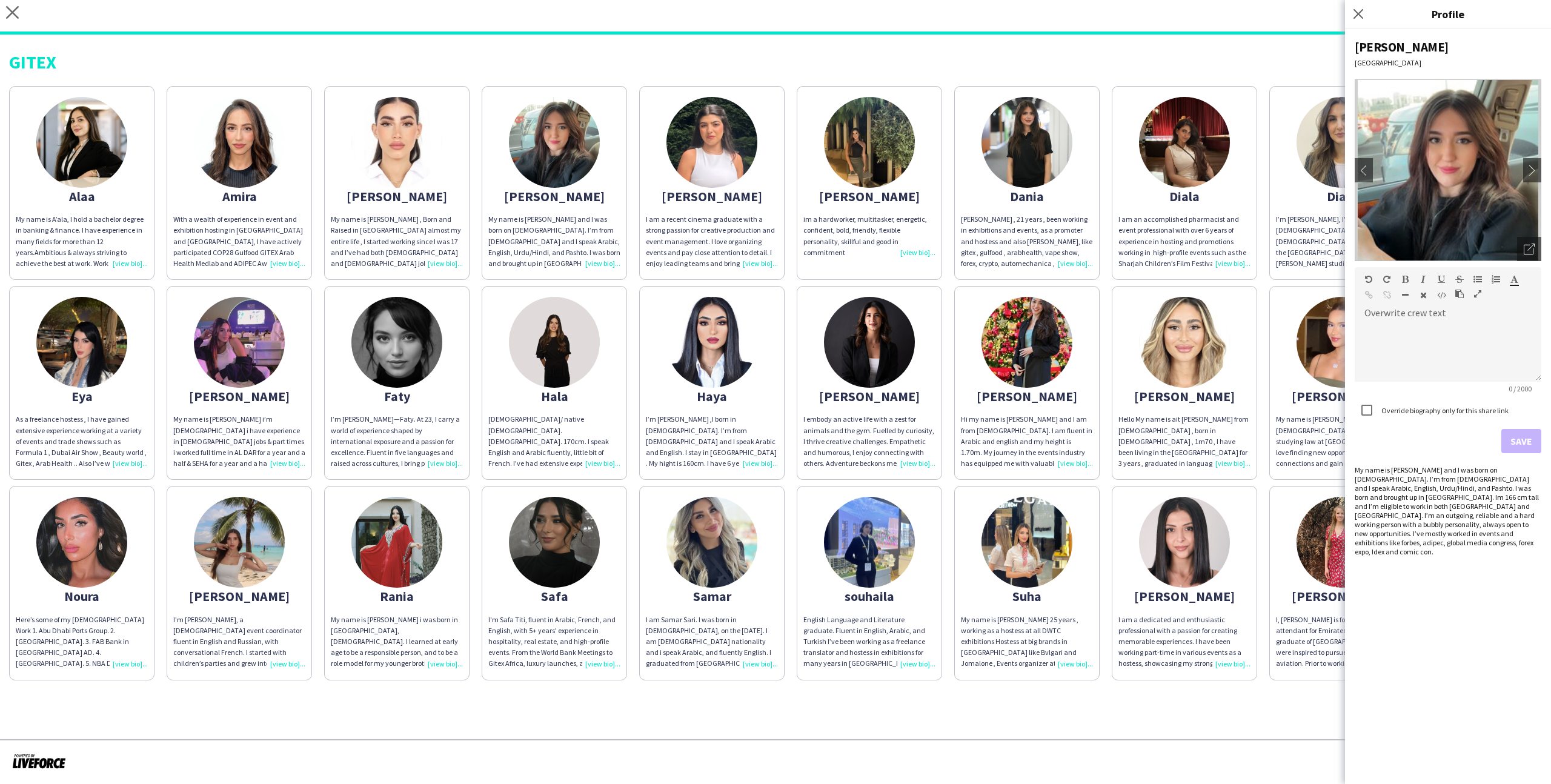
click at [681, 275] on app-share-pages-crew-card "Catherine I am a recent cinema graduate with a strong passion for creative prod…" at bounding box center [712, 182] width 146 height 194
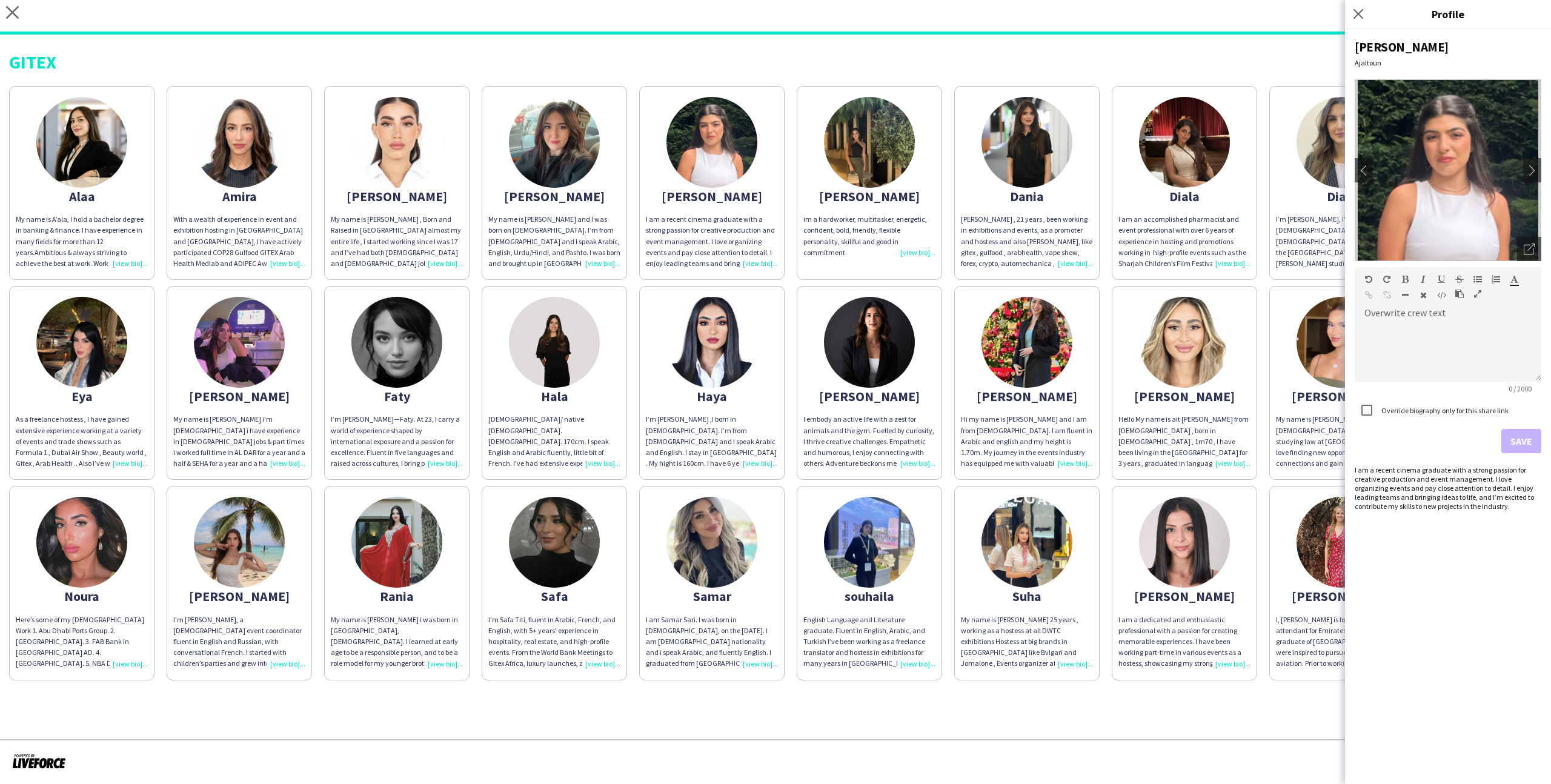
click at [645, 267] on app-share-pages-crew-card "Catherine I am a recent cinema graduate with a strong passion for creative prod…" at bounding box center [712, 182] width 146 height 194
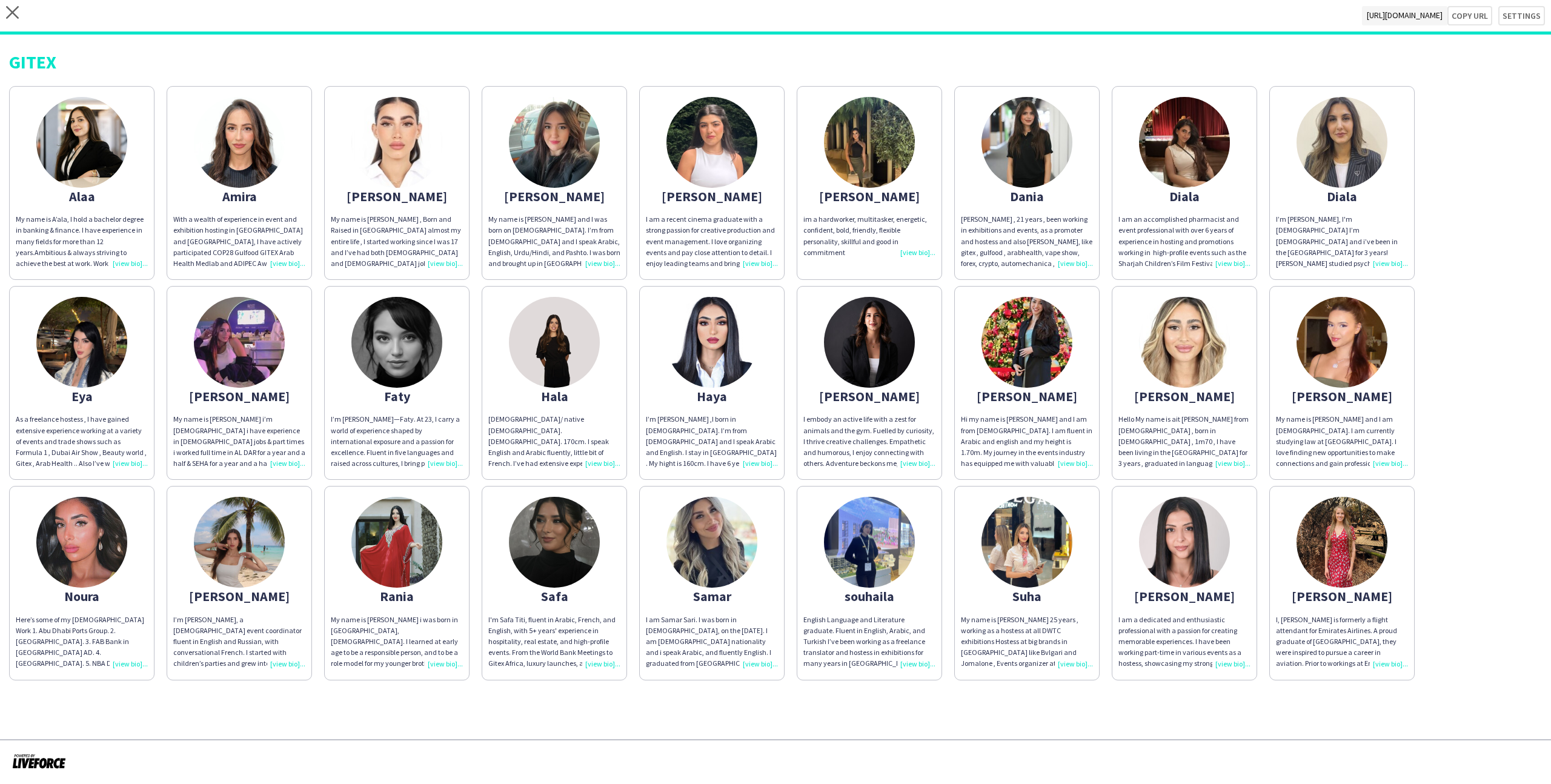
click at [637, 283] on div "Alaa My name is A’ala, I hold a bachelor degree in banking & finance. I have ex…" at bounding box center [775, 380] width 1532 height 600
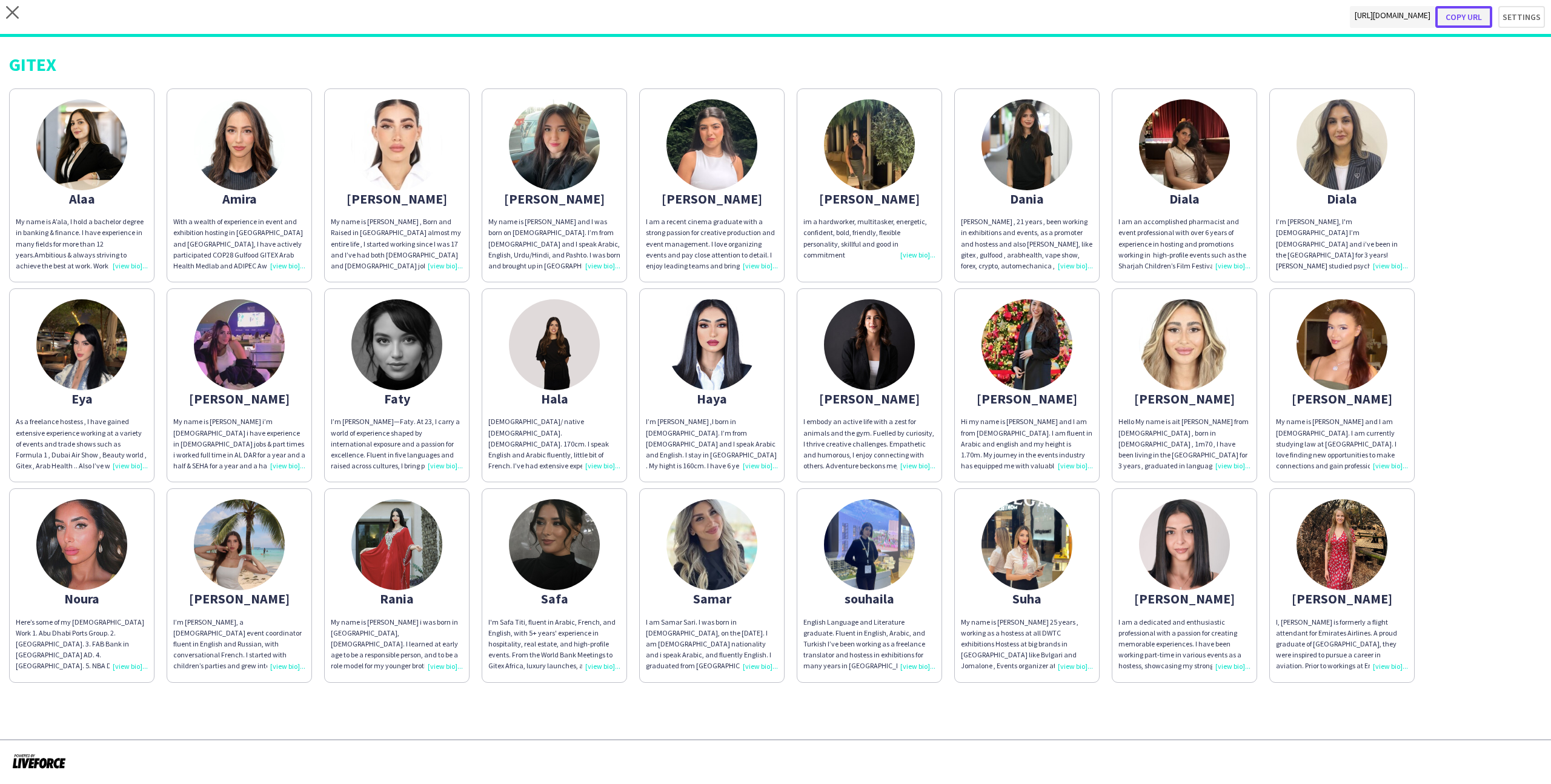
click at [1487, 11] on button "Copy url" at bounding box center [1464, 16] width 57 height 22
click at [1511, 15] on button "Settings" at bounding box center [1515, 16] width 59 height 22
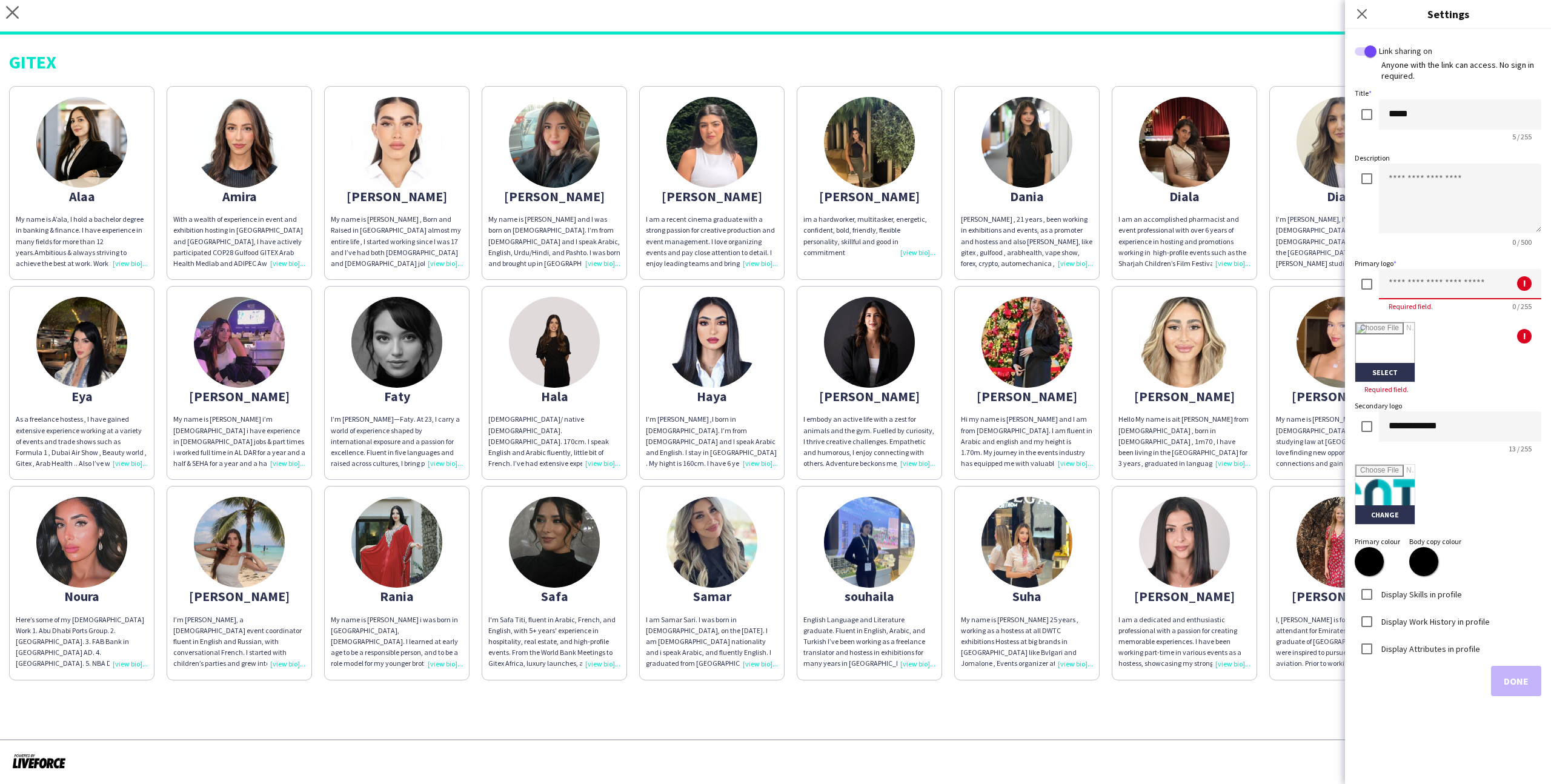
click at [1400, 278] on input at bounding box center [1459, 283] width 162 height 30
type input "********"
click at [1385, 352] on input "file" at bounding box center [1384, 352] width 59 height 59
type input "**********"
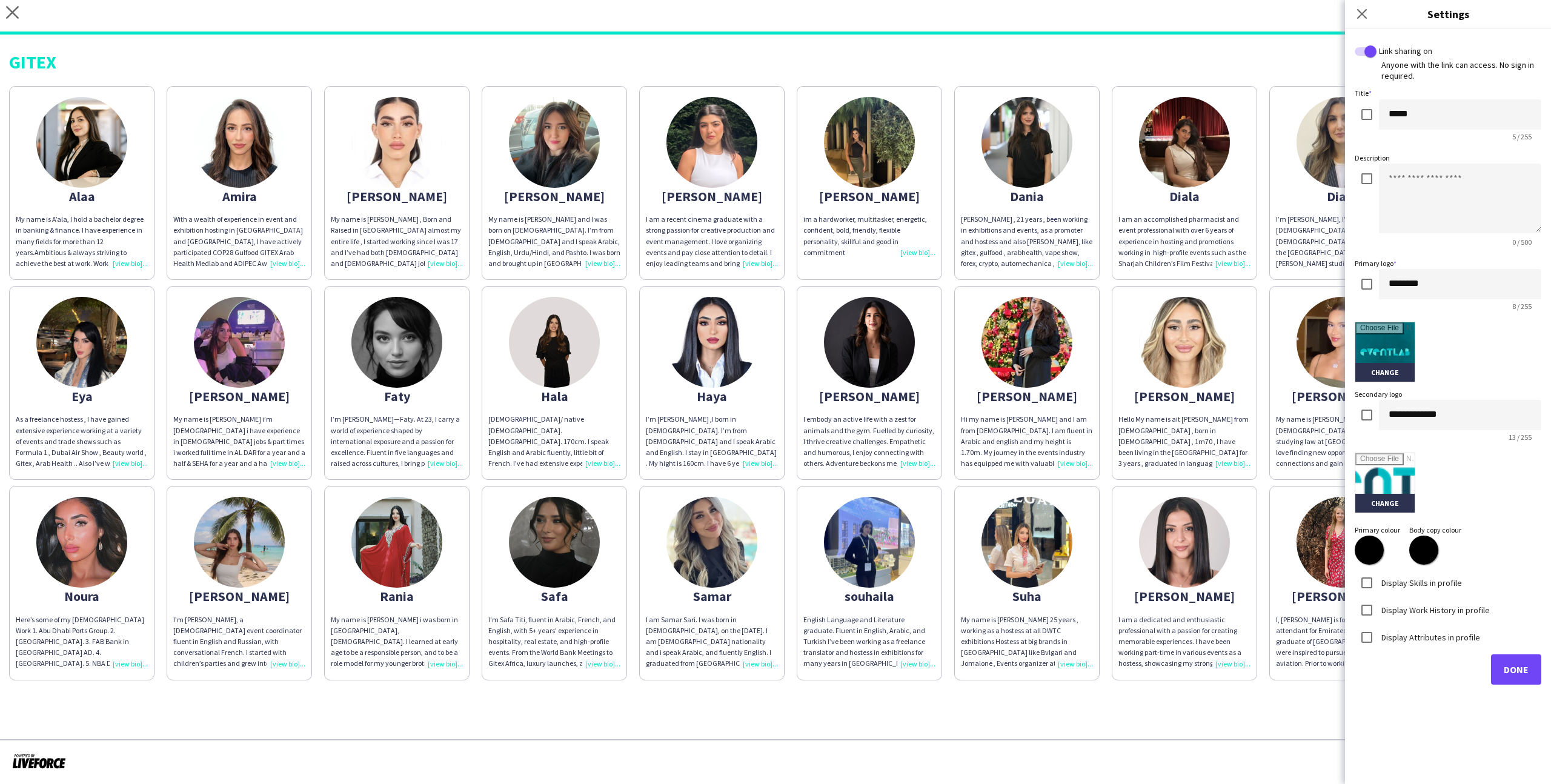
click at [1431, 578] on label "Display Skills in profile" at bounding box center [1420, 582] width 83 height 11
click at [1436, 604] on label "Display Work History in profile" at bounding box center [1434, 609] width 111 height 11
click at [1437, 628] on div "Display Attributes in profile" at bounding box center [1417, 637] width 126 height 24
click at [1437, 634] on label "Display Attributes in profile" at bounding box center [1429, 636] width 101 height 11
click at [1387, 679] on input "text" at bounding box center [1447, 687] width 172 height 30
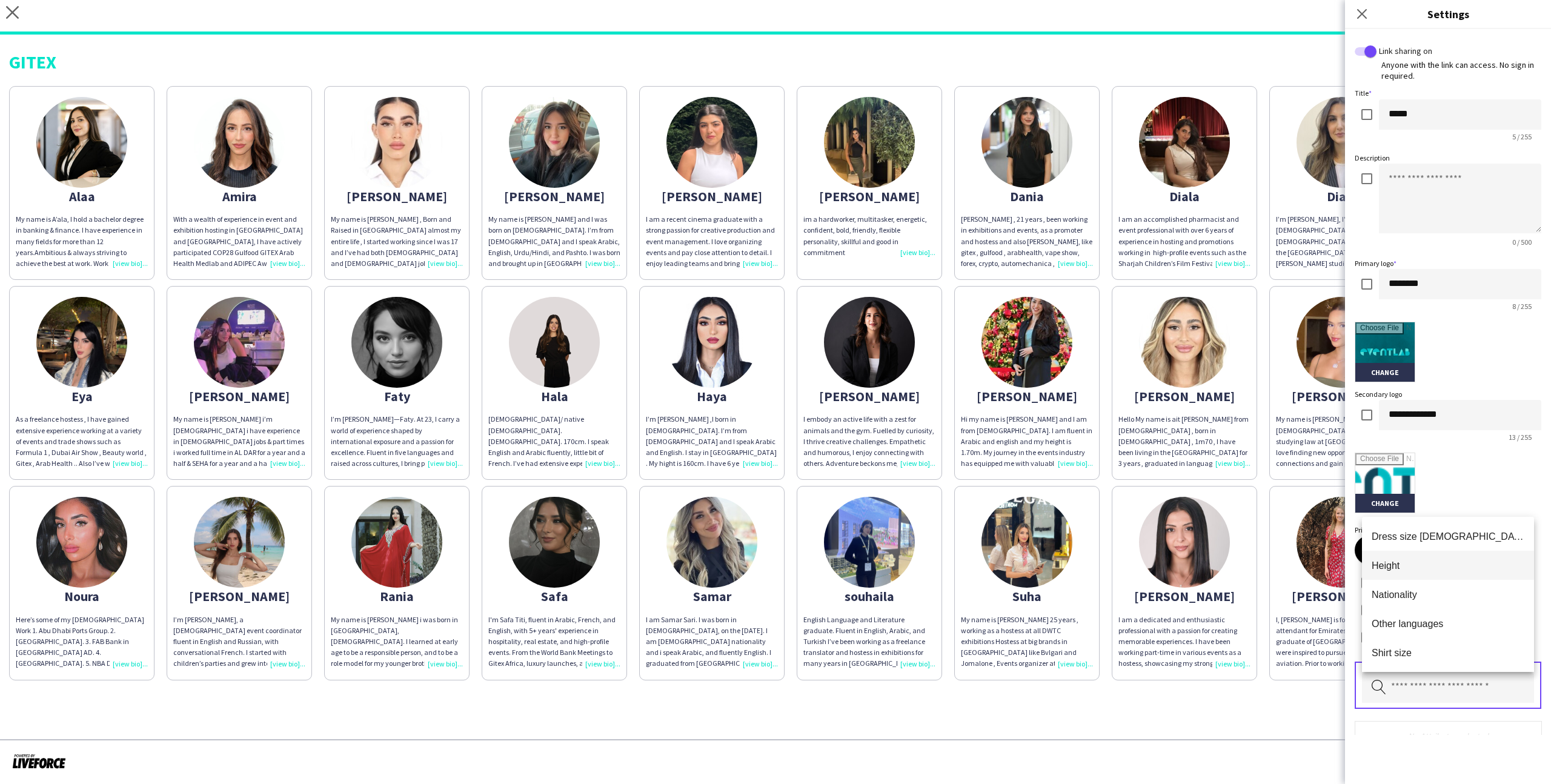
click at [1404, 566] on span "Height" at bounding box center [1447, 565] width 152 height 11
click at [1417, 686] on input "text" at bounding box center [1447, 687] width 172 height 30
click at [1414, 571] on mat-option "Nationality" at bounding box center [1447, 565] width 172 height 29
click at [1440, 674] on input "text" at bounding box center [1447, 687] width 172 height 30
click at [1434, 575] on mat-option "Other languages" at bounding box center [1447, 565] width 172 height 29
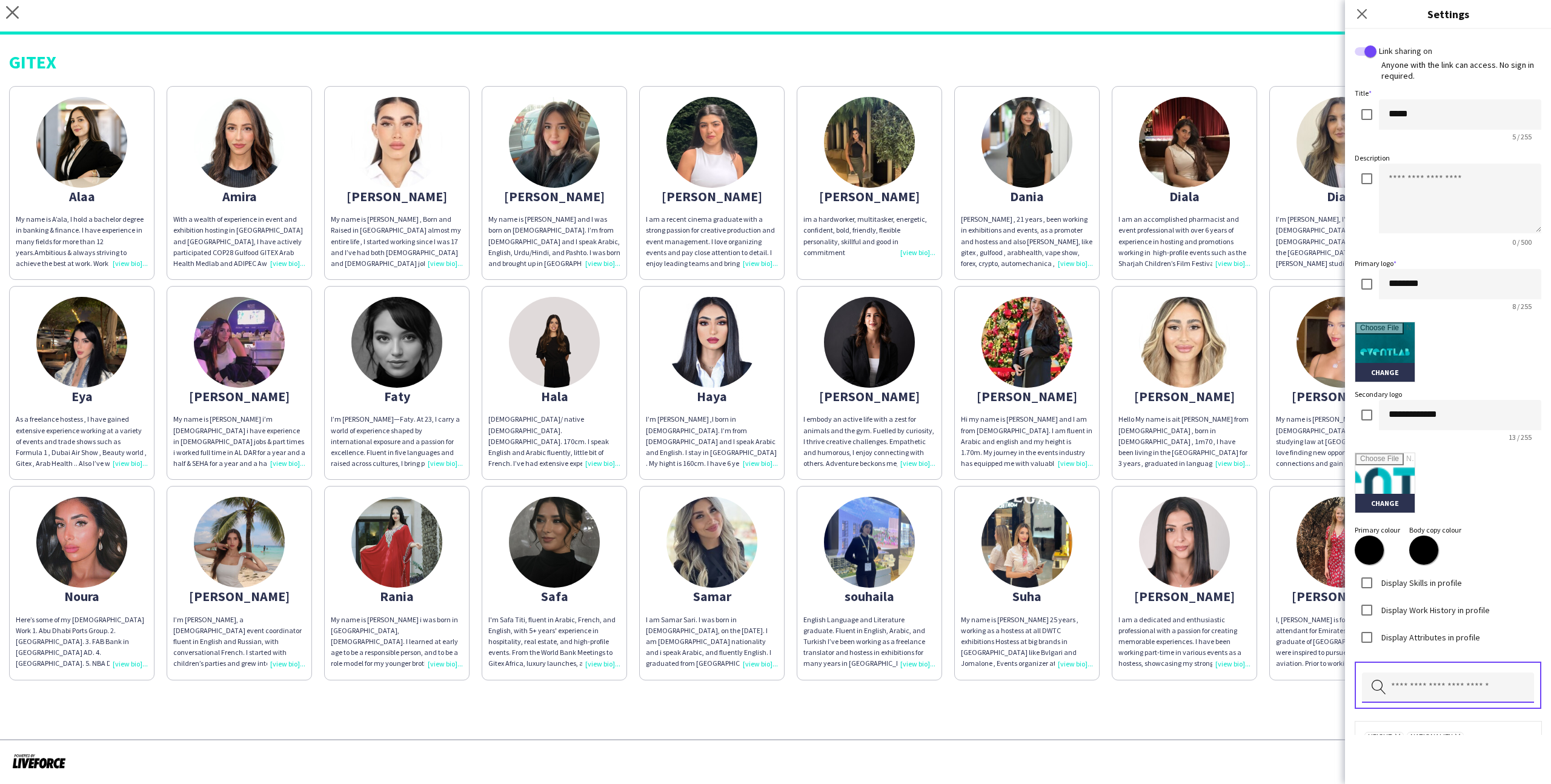
scroll to position [74, 0]
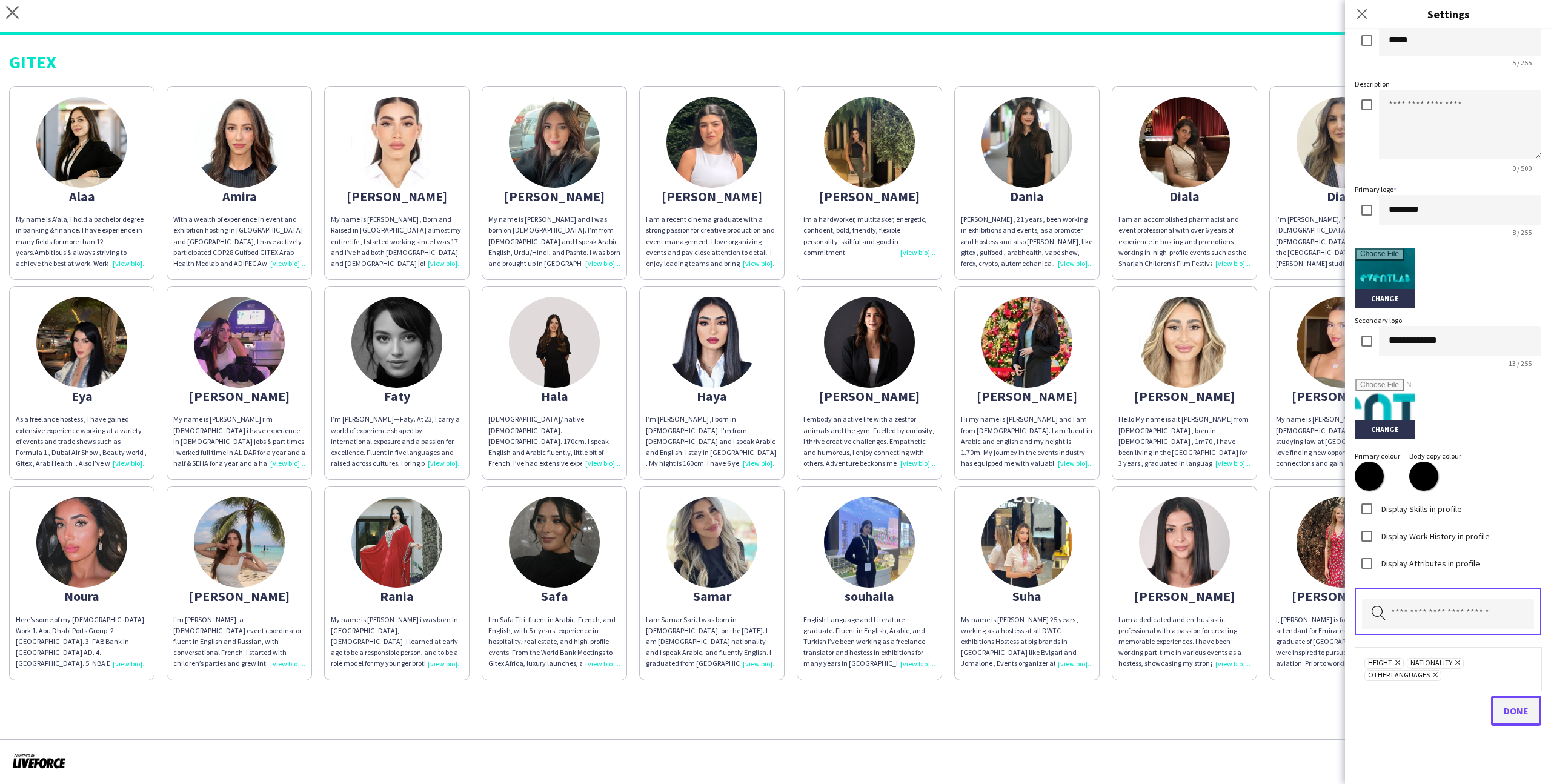
click at [1513, 698] on button "Done" at bounding box center [1516, 710] width 50 height 30
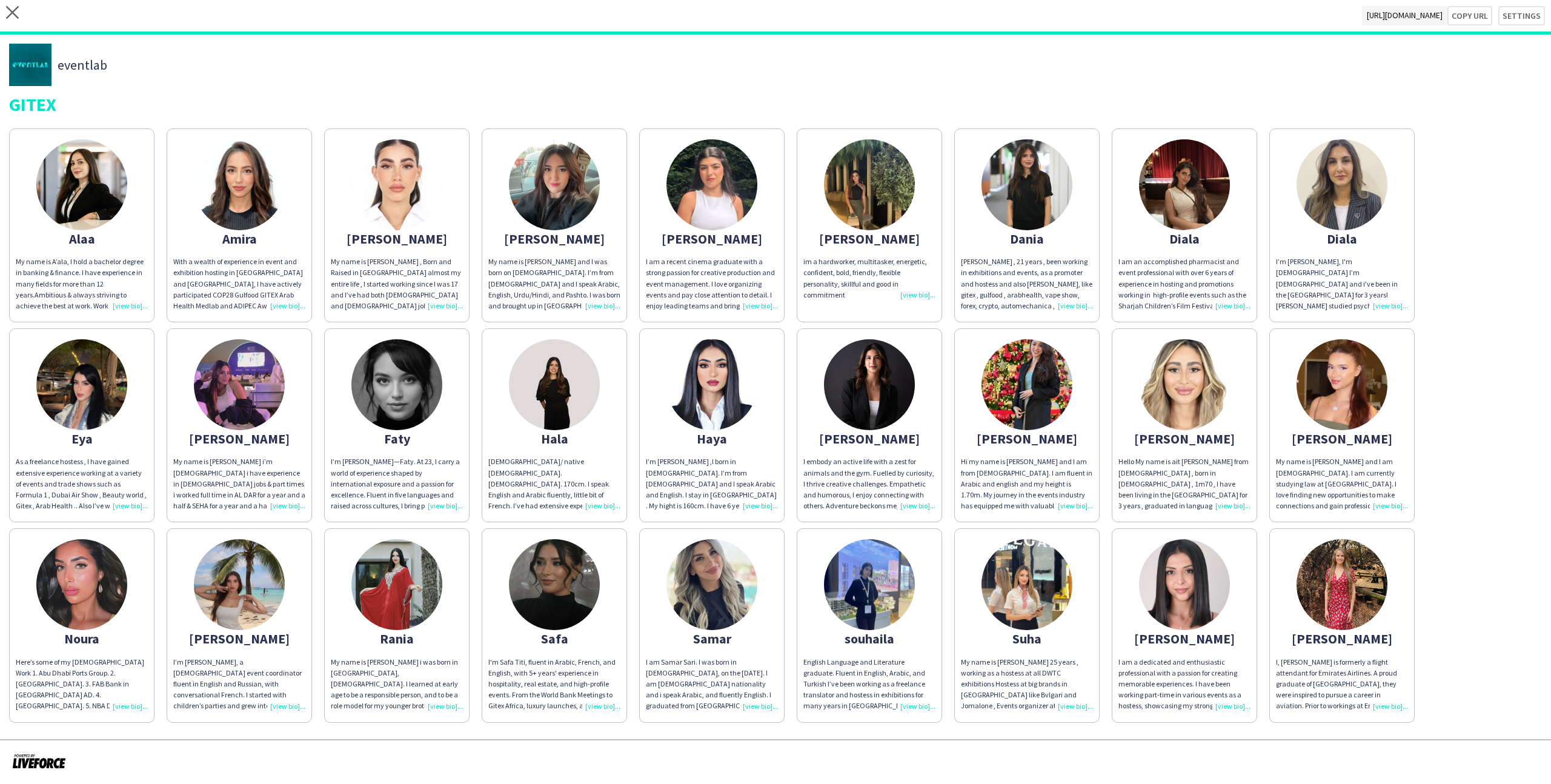
click at [581, 590] on img at bounding box center [554, 585] width 91 height 91
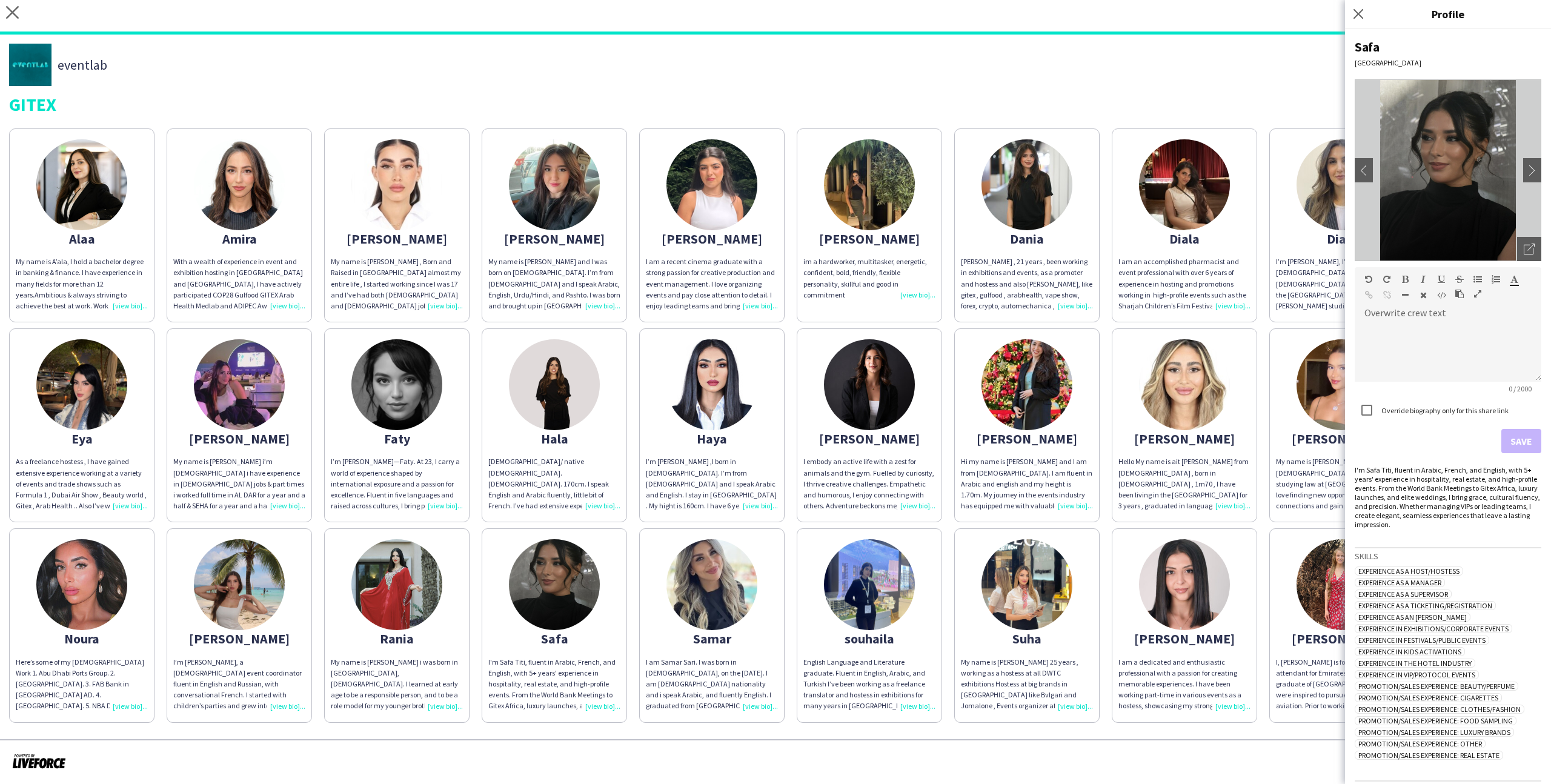
click at [427, 586] on img at bounding box center [397, 585] width 91 height 91
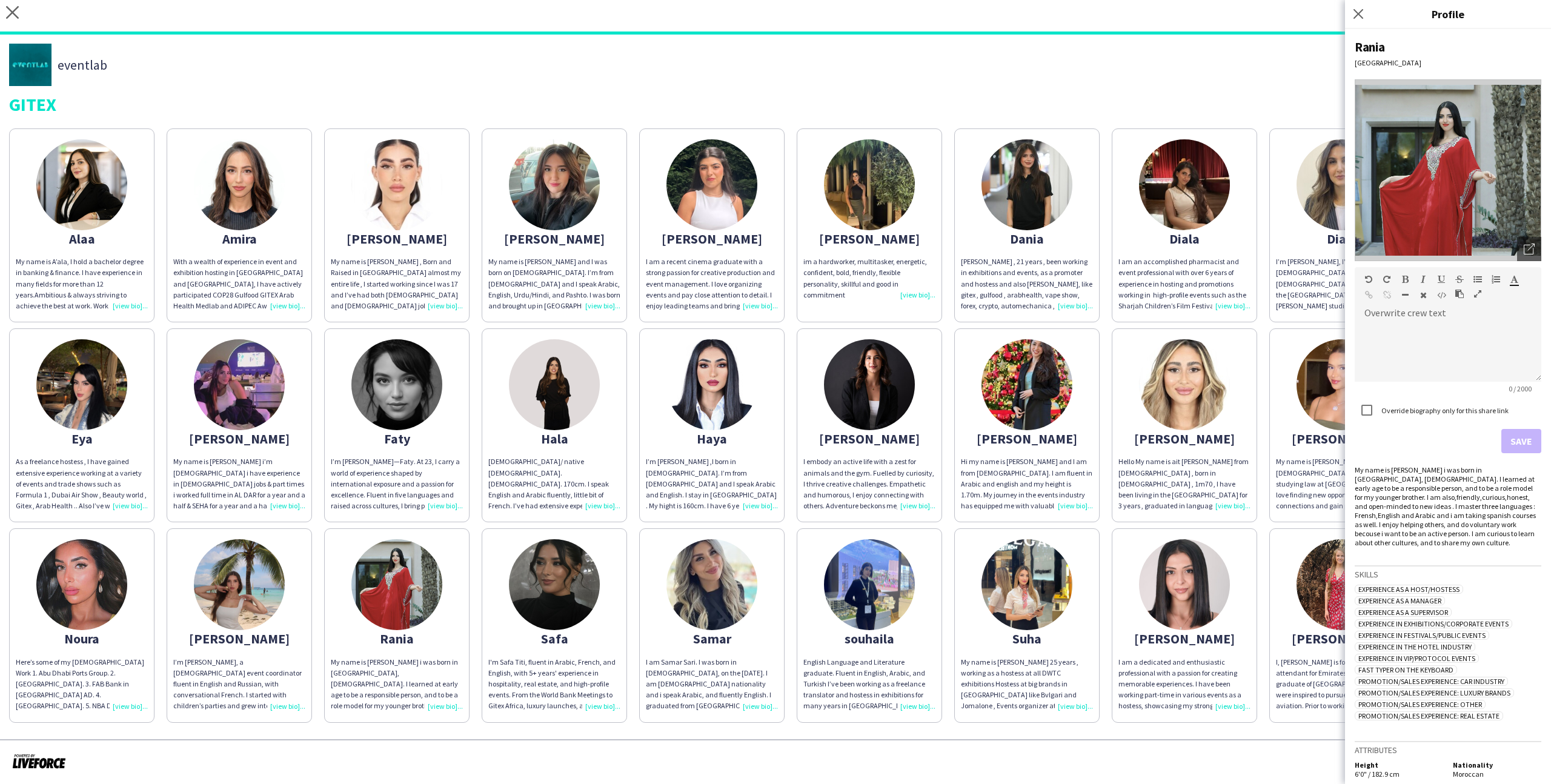
click at [451, 516] on app-share-pages-crew-card "Faty I’m Fatimazahra Belkhayate—Faty. At 23, I carry a world of experience shap…" at bounding box center [397, 424] width 146 height 194
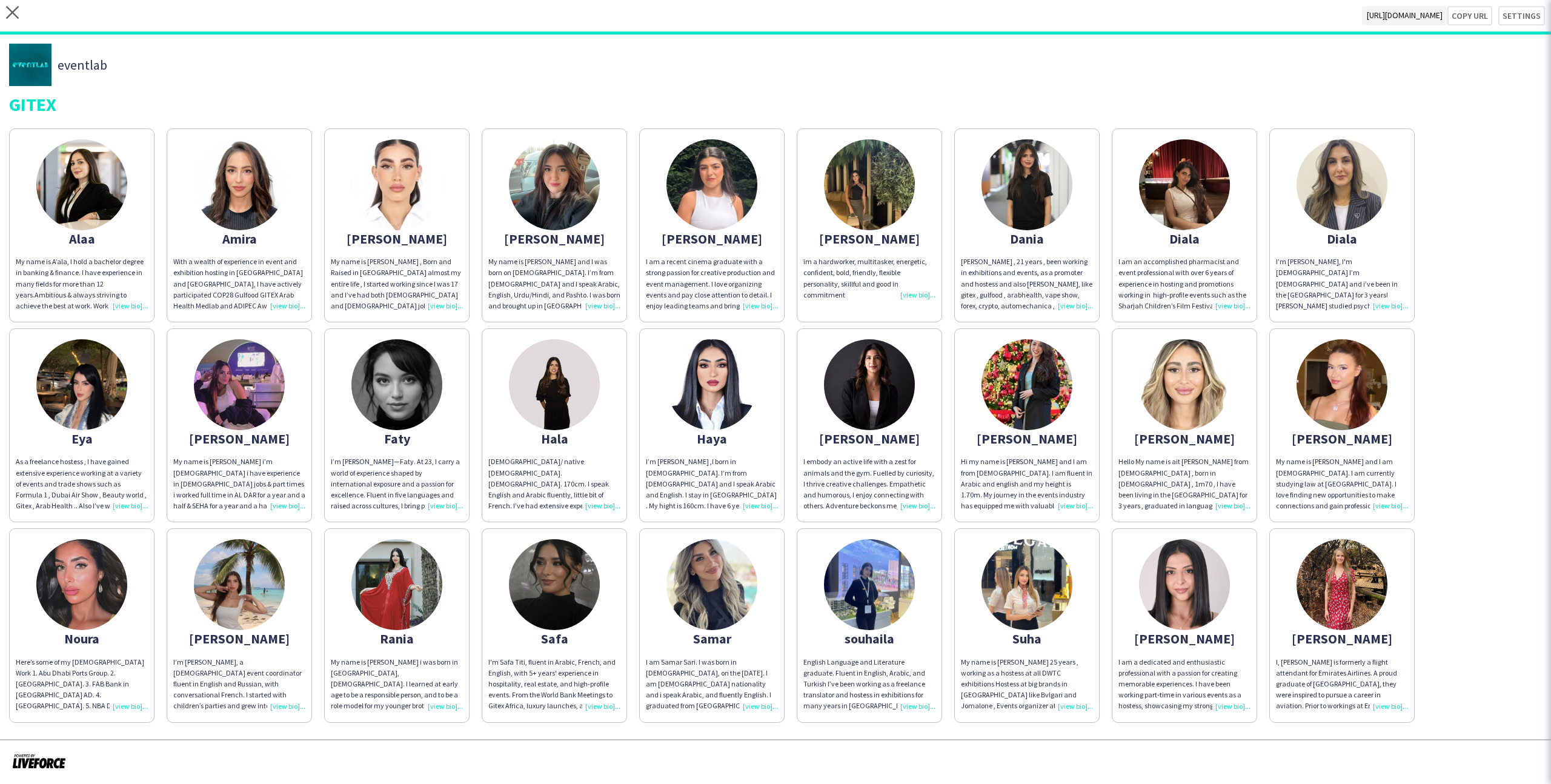
click at [479, 522] on div "Alaa My name is A’ala, I hold a bachelor degree in banking & finance. I have ex…" at bounding box center [775, 422] width 1532 height 600
click at [274, 577] on img at bounding box center [239, 585] width 91 height 91
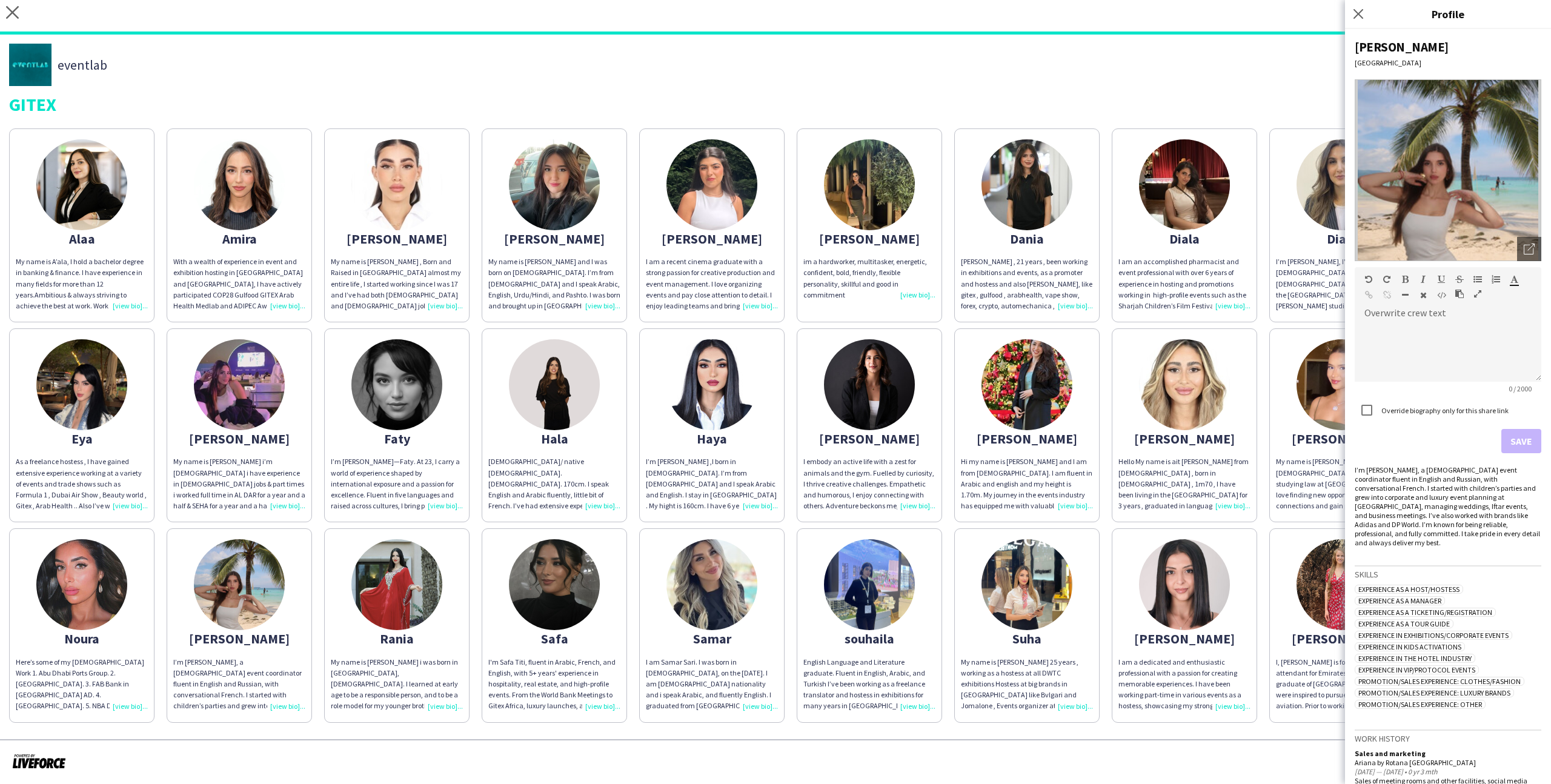
click at [318, 534] on div "Alaa My name is A’ala, I hold a bachelor degree in banking & finance. I have ex…" at bounding box center [775, 422] width 1532 height 600
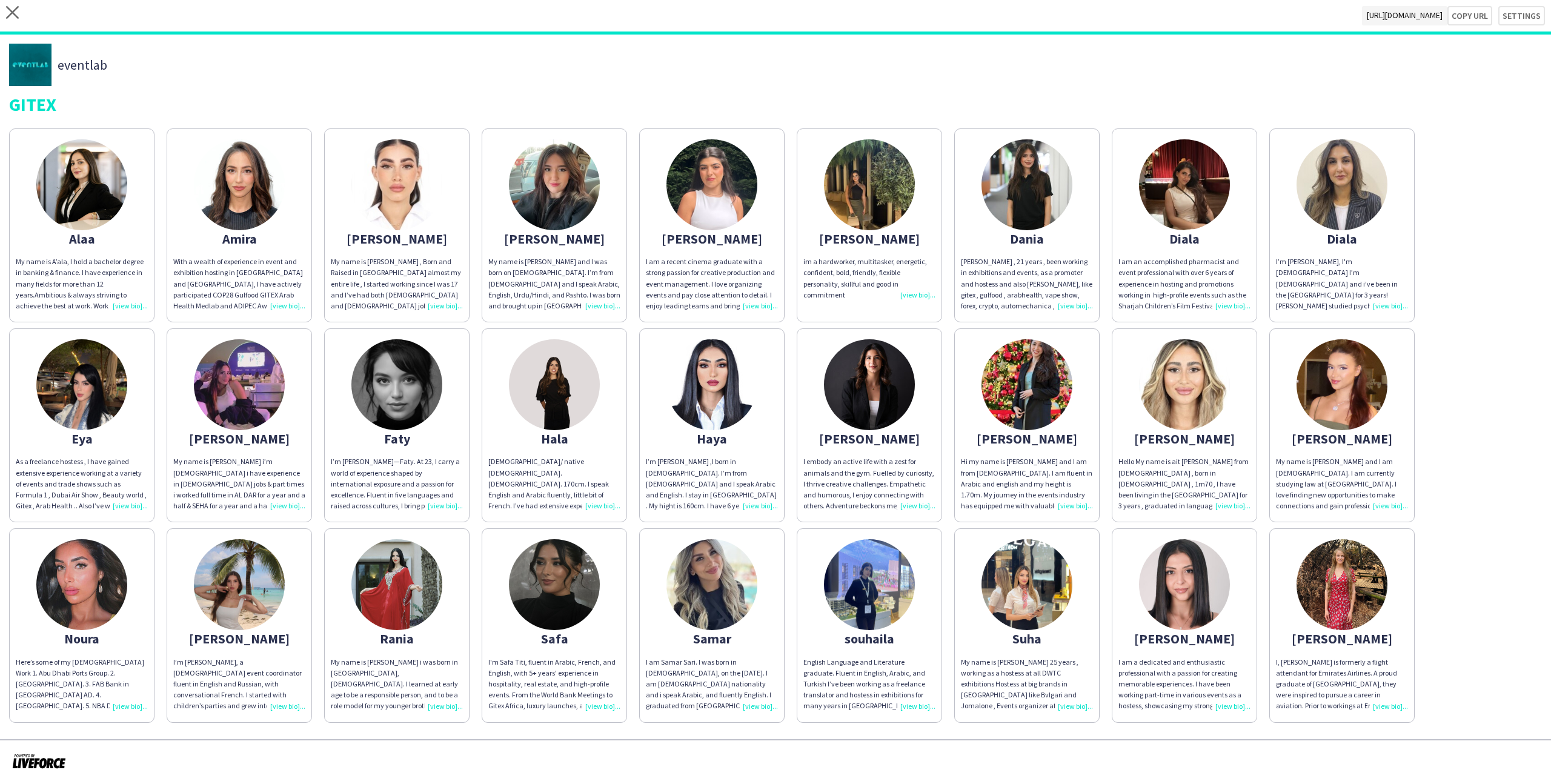
click at [282, 186] on img at bounding box center [239, 185] width 91 height 91
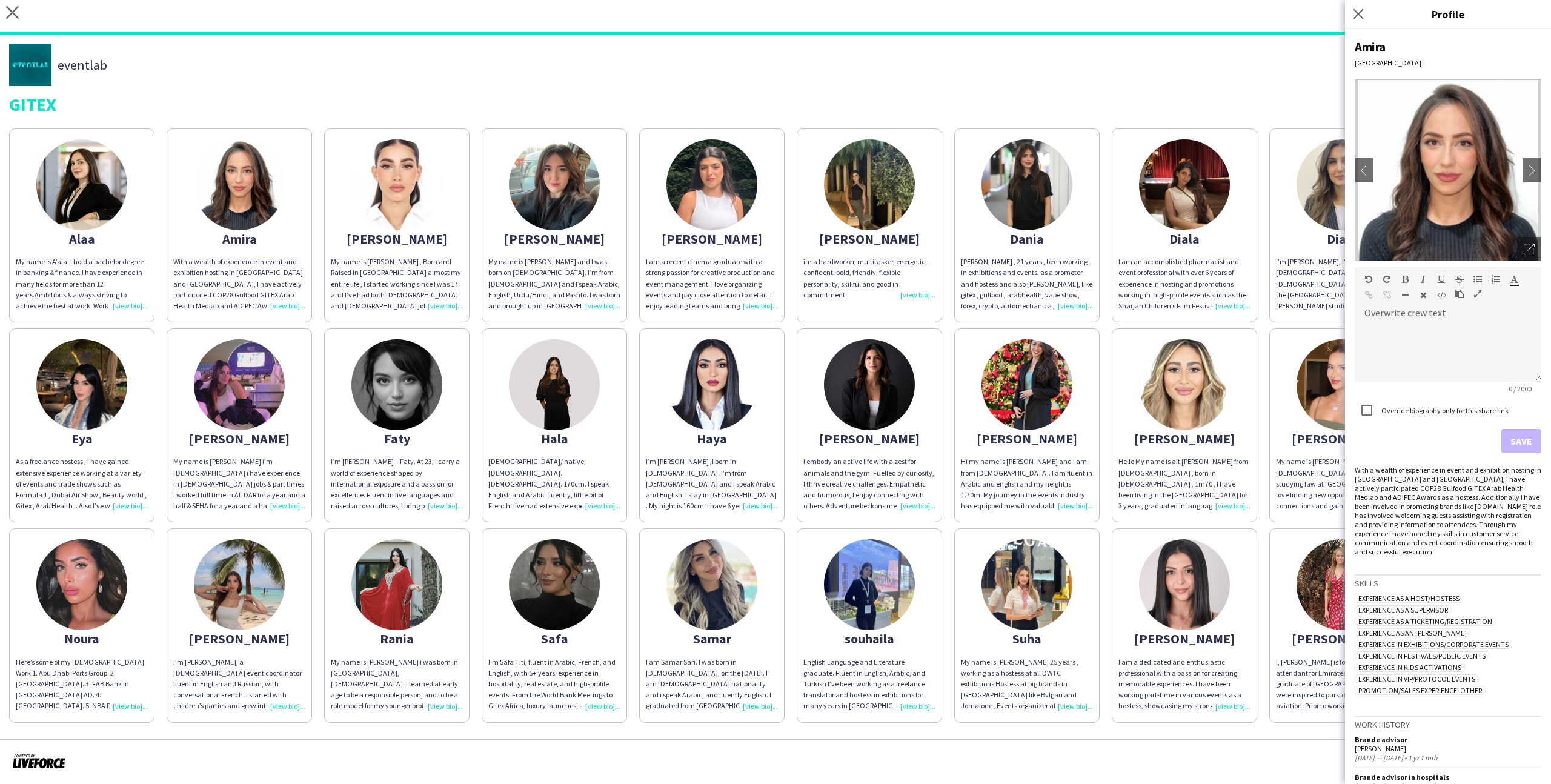
click at [444, 186] on app-share-pages-crew-card "Aya My name is Aya Charife , Born and Raised in Dubai almost my entire life , I…" at bounding box center [397, 225] width 146 height 194
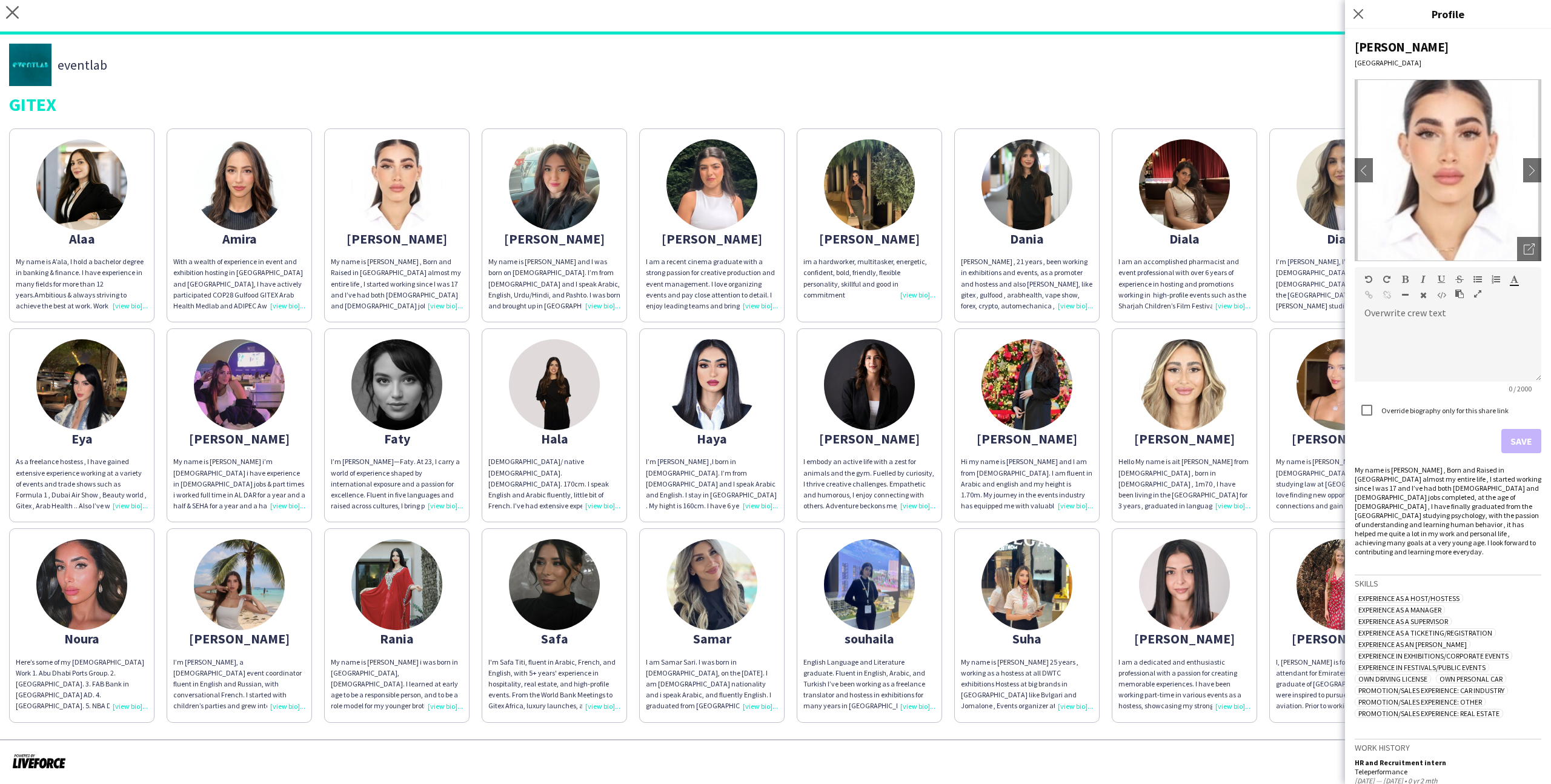
click at [567, 201] on img at bounding box center [554, 185] width 91 height 91
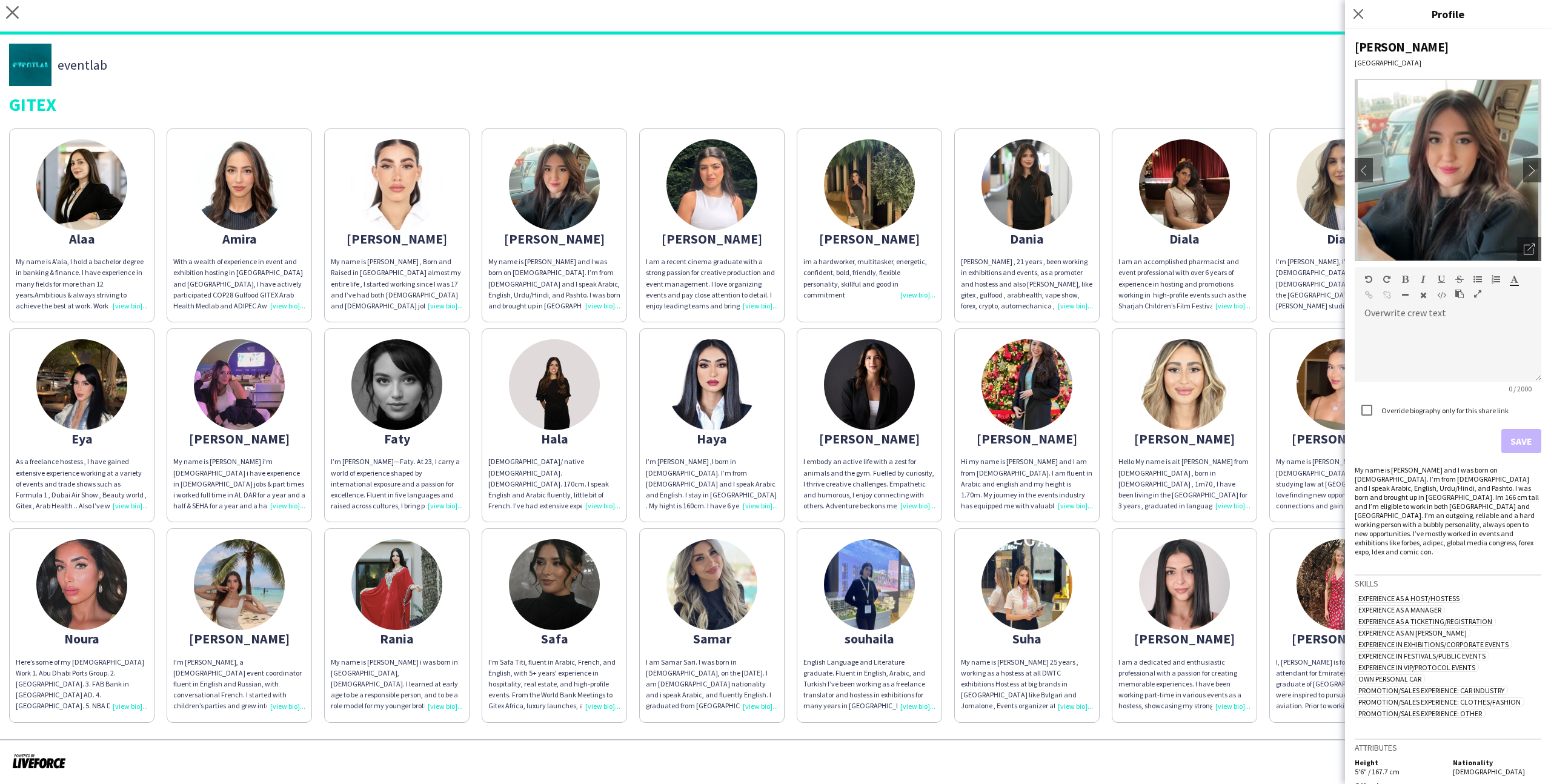
click at [696, 211] on img at bounding box center [712, 185] width 91 height 91
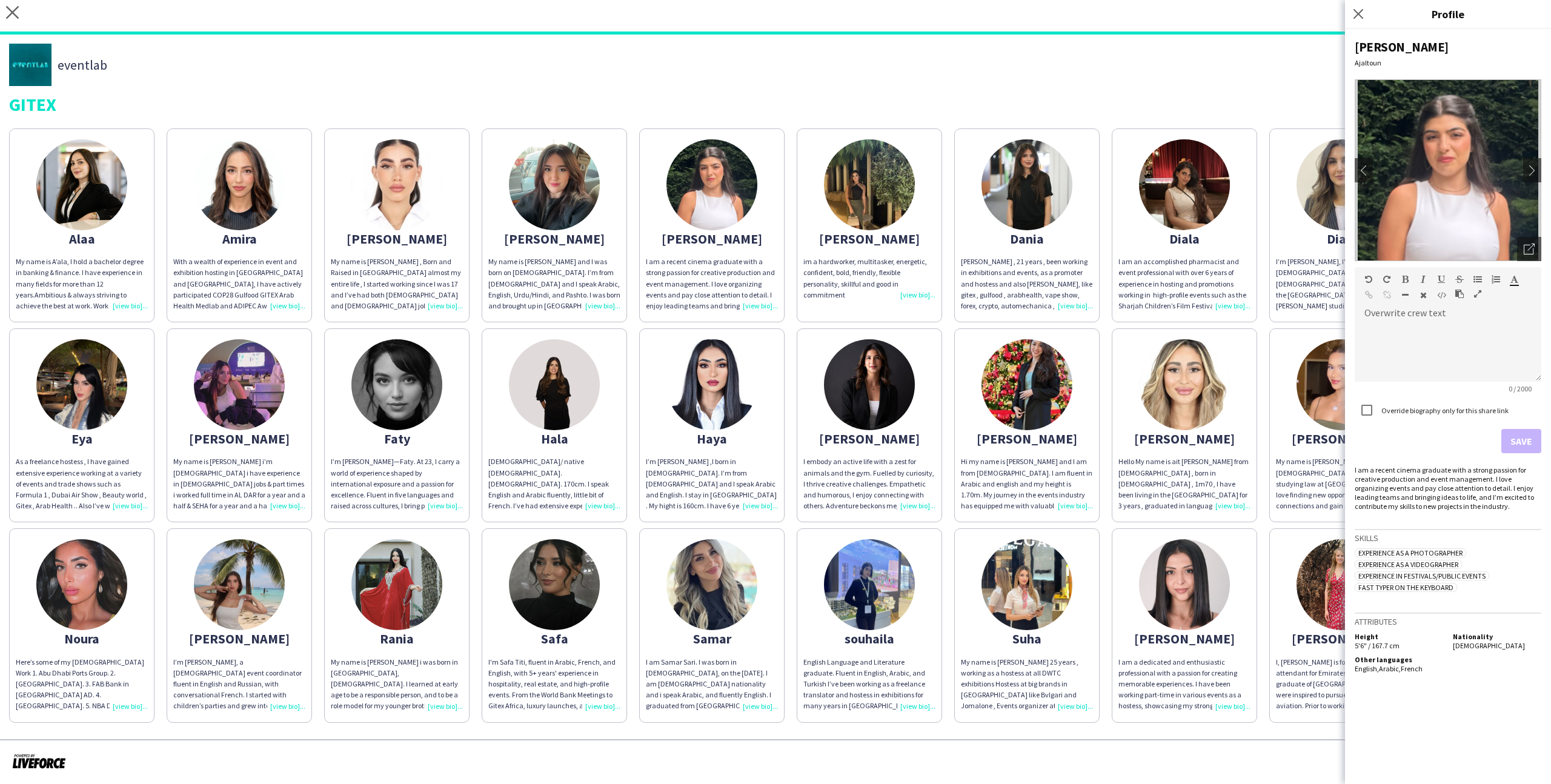
click at [816, 229] on app-share-pages-crew-card "dana im a hardworker, multitasker, energetic, confident, bold, friendly, flexib…" at bounding box center [870, 225] width 146 height 194
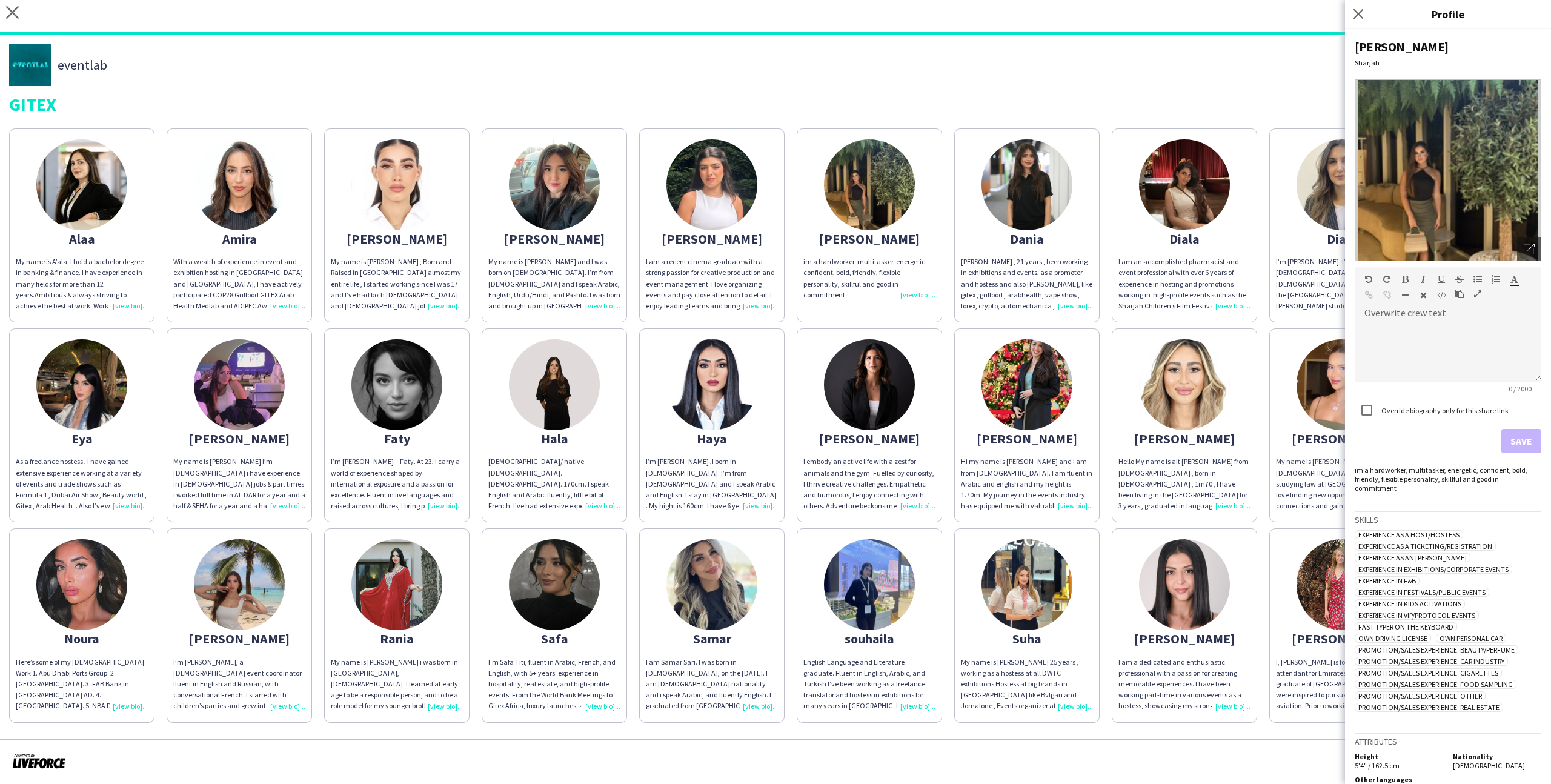
click at [916, 244] on app-share-pages-crew-card "dana im a hardworker, multitasker, energetic, confident, bold, friendly, flexib…" at bounding box center [870, 225] width 146 height 194
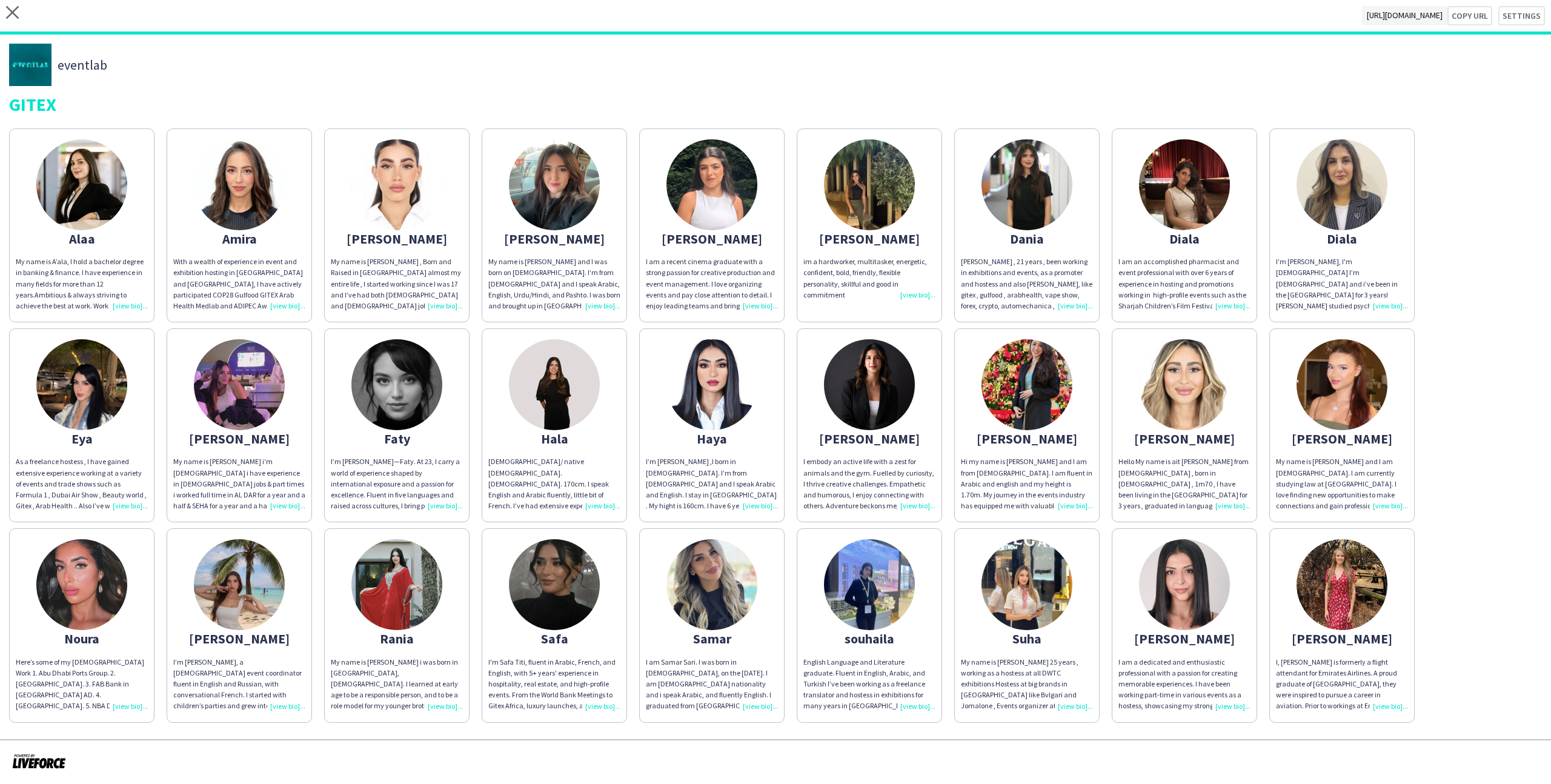
click at [810, 224] on app-share-pages-crew-card "dana im a hardworker, multitasker, energetic, confident, bold, friendly, flexib…" at bounding box center [870, 225] width 146 height 194
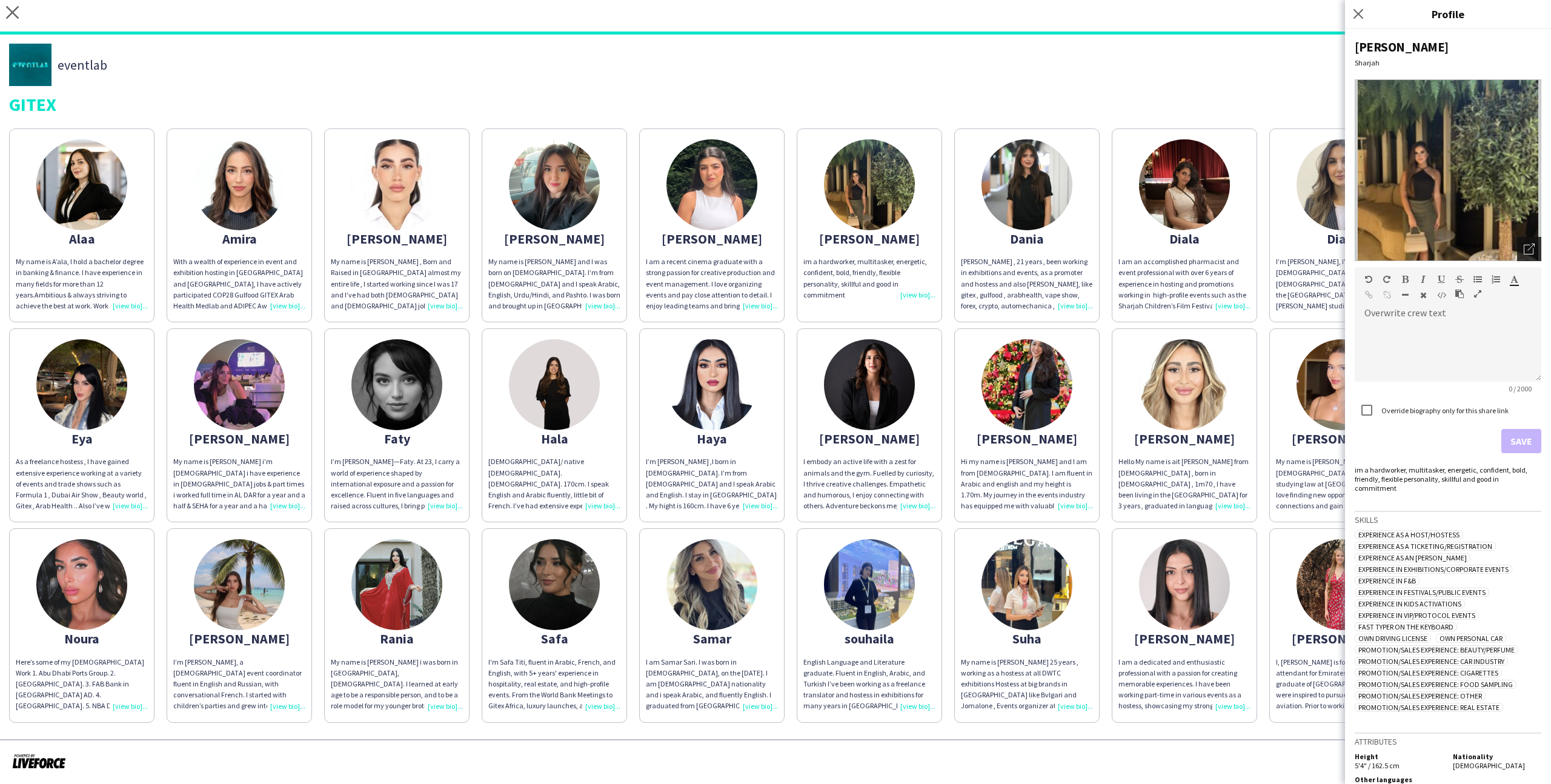
click at [1530, 238] on div "Open photos pop-in" at bounding box center [1529, 249] width 24 height 24
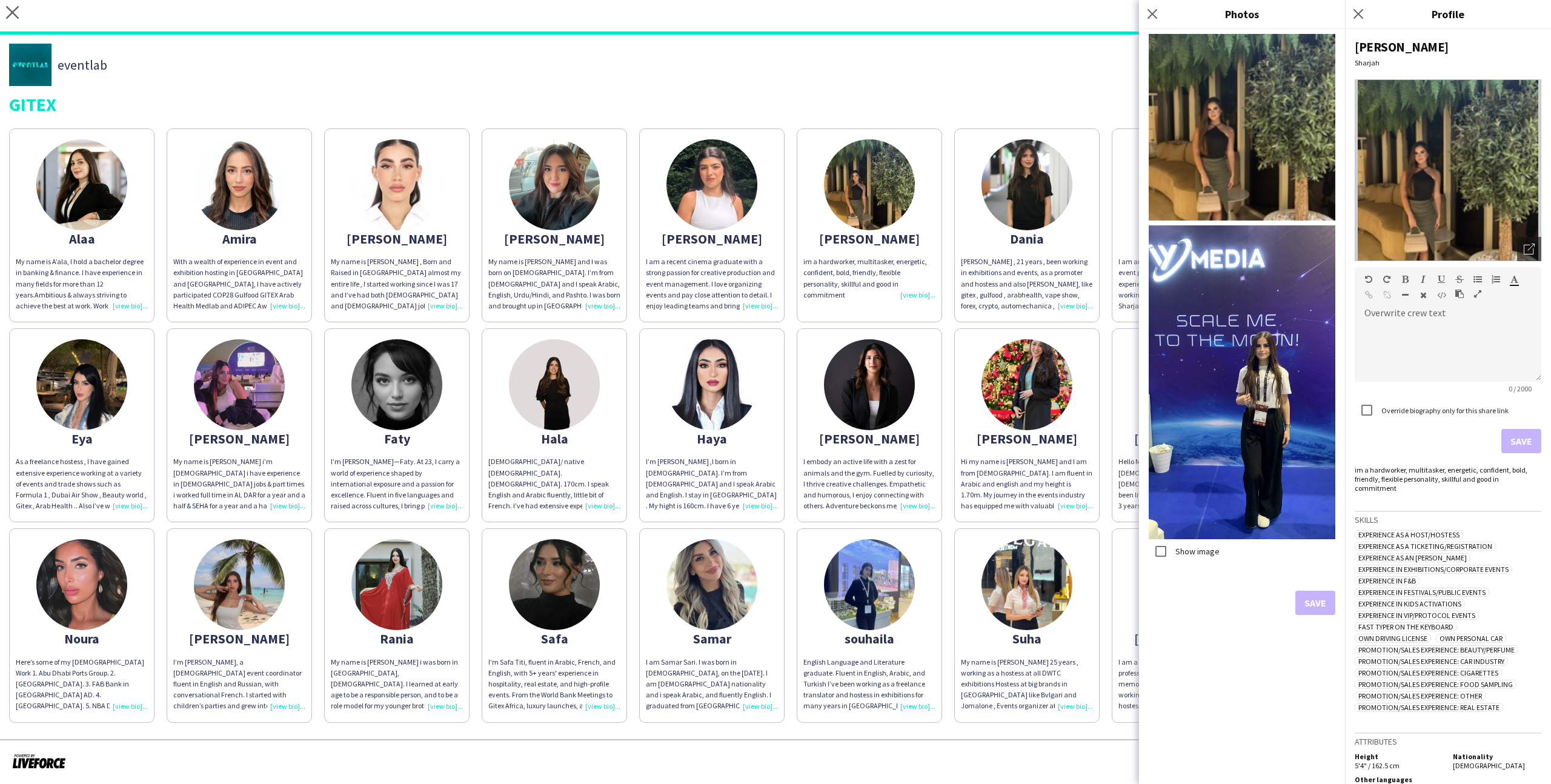
click at [1207, 546] on label "Show image" at bounding box center [1196, 551] width 47 height 11
click at [1310, 605] on button "Save" at bounding box center [1315, 603] width 40 height 24
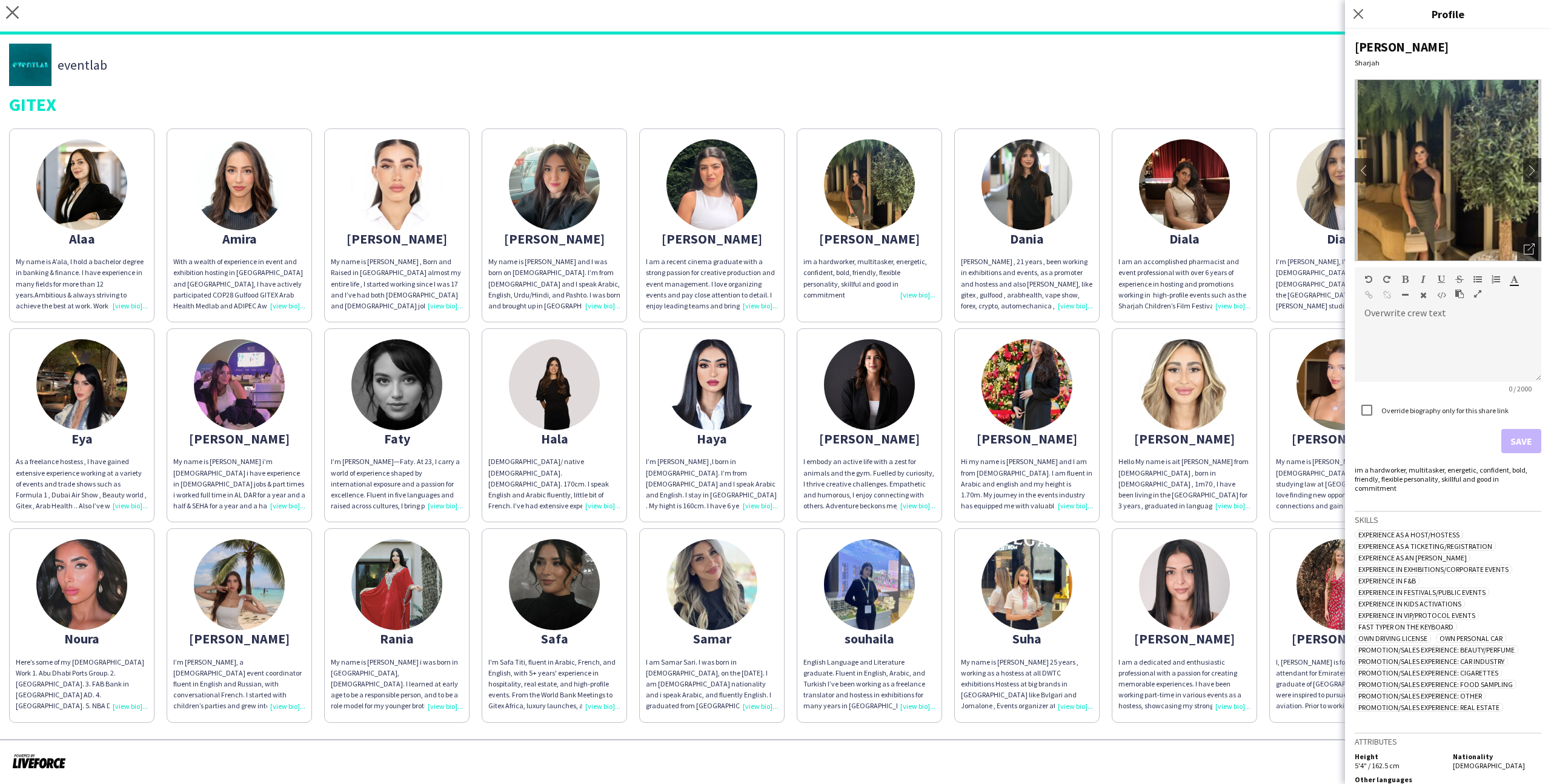
click at [1071, 256] on div "Dania , 21 years , been working in exhibitions and events, as a promoter and ho…" at bounding box center [1026, 283] width 132 height 55
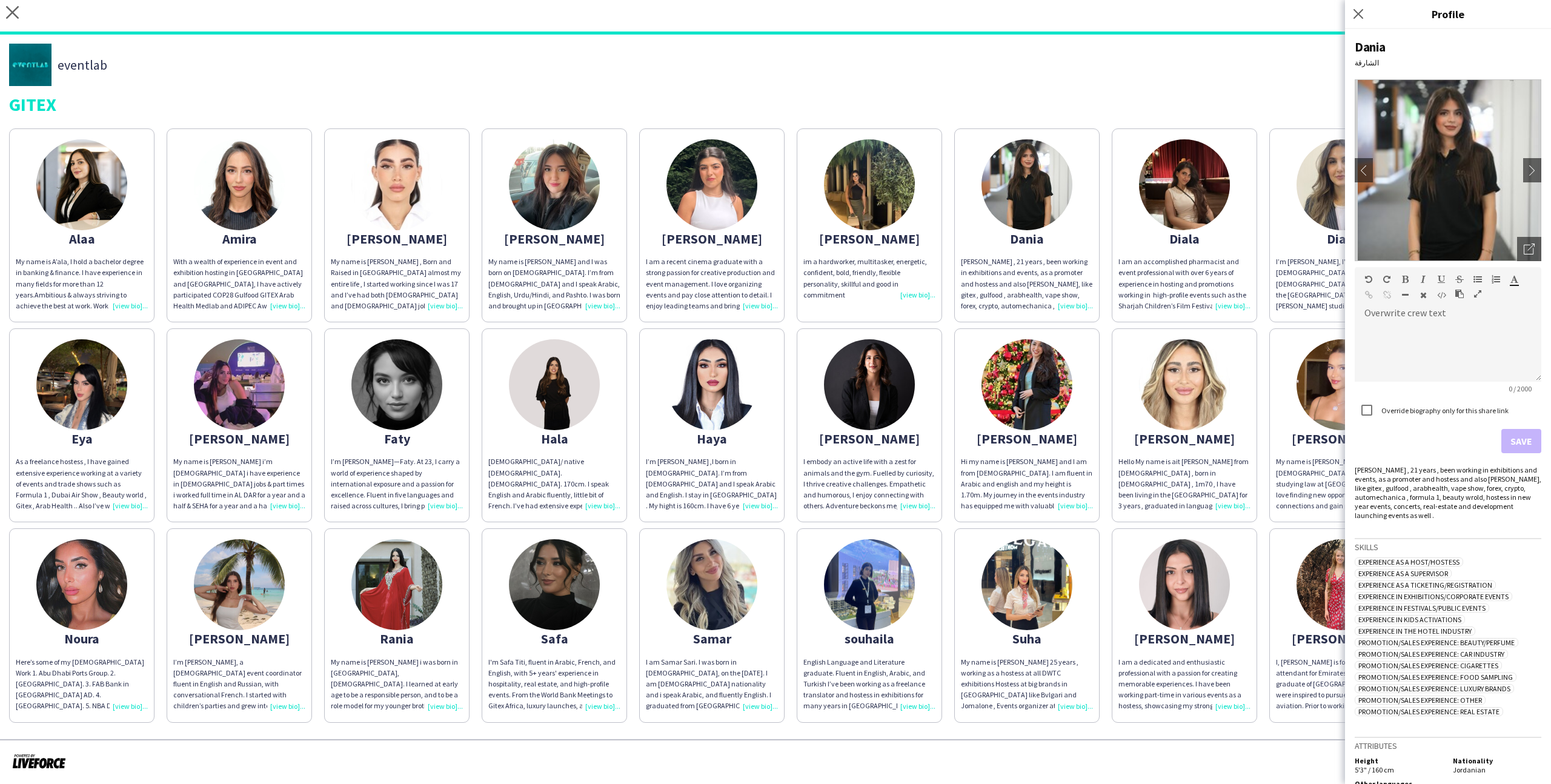
click at [1167, 244] on div "Diala" at bounding box center [1184, 238] width 132 height 11
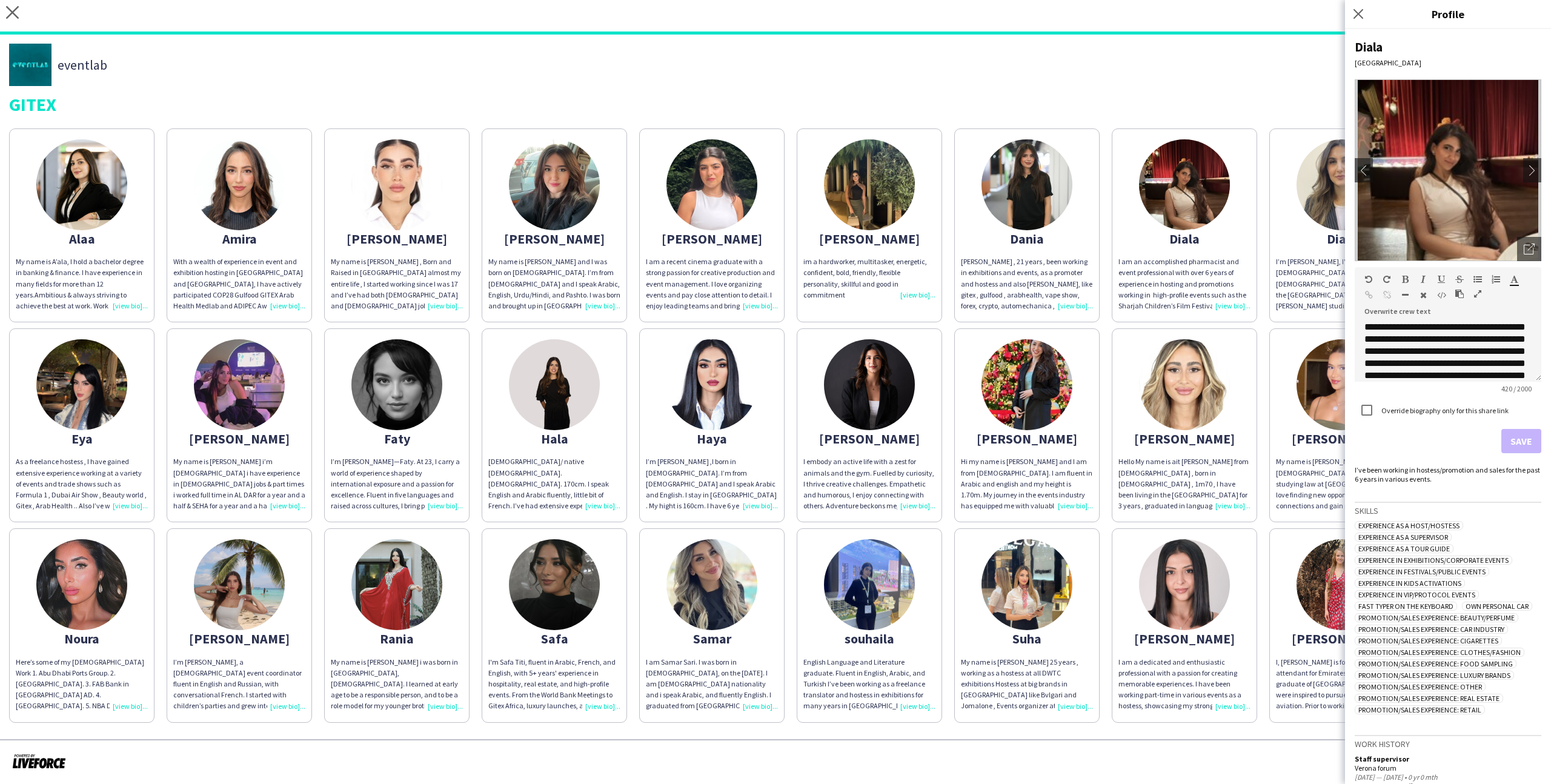
click at [1306, 221] on app-share-pages-crew-card "Diala I’m diala kassab, I'm 25 years old I’m Lebanese Australian and i’ve been …" at bounding box center [1342, 225] width 146 height 194
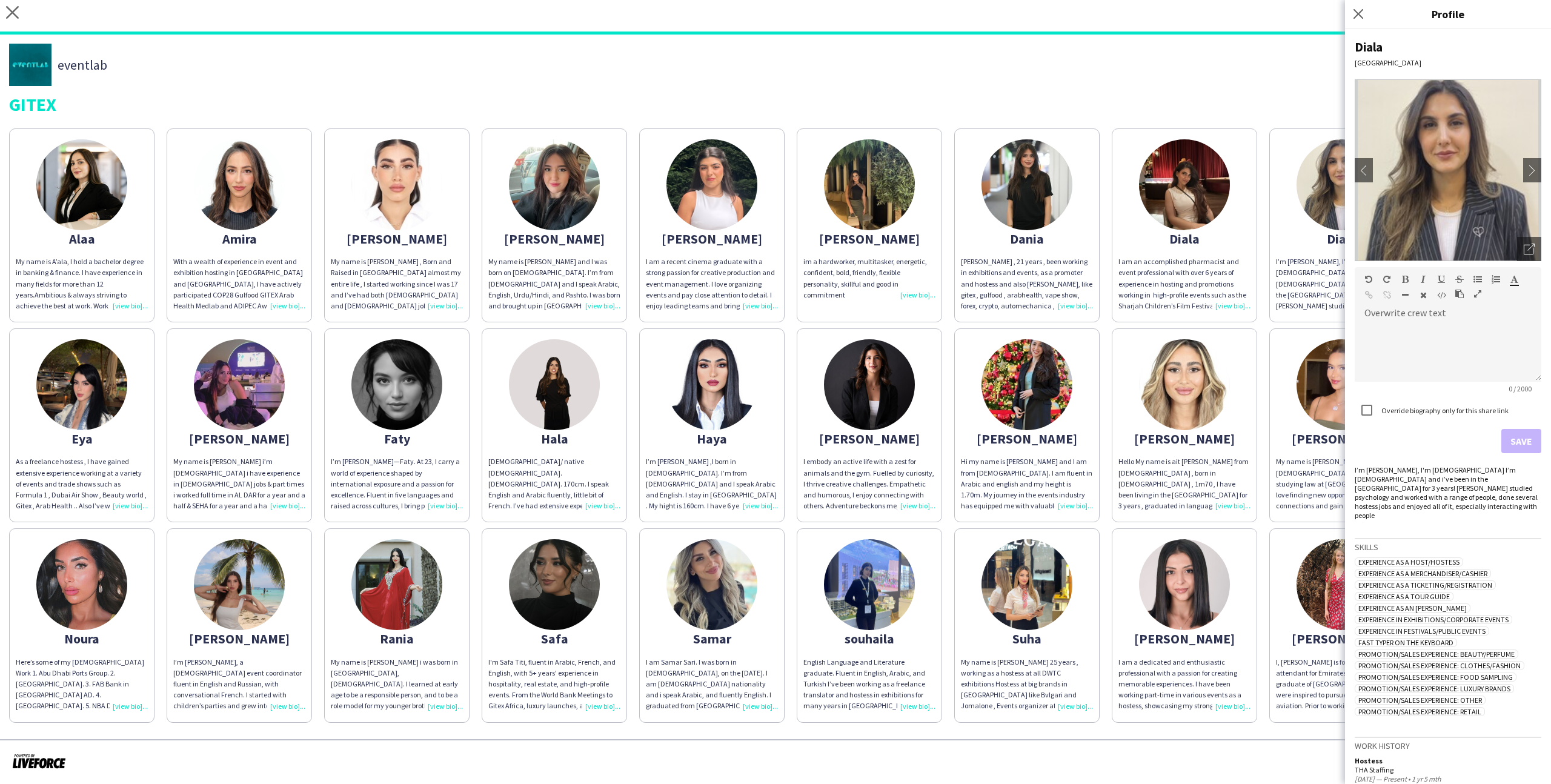
click at [1309, 76] on div "eventlab" at bounding box center [775, 65] width 1532 height 42
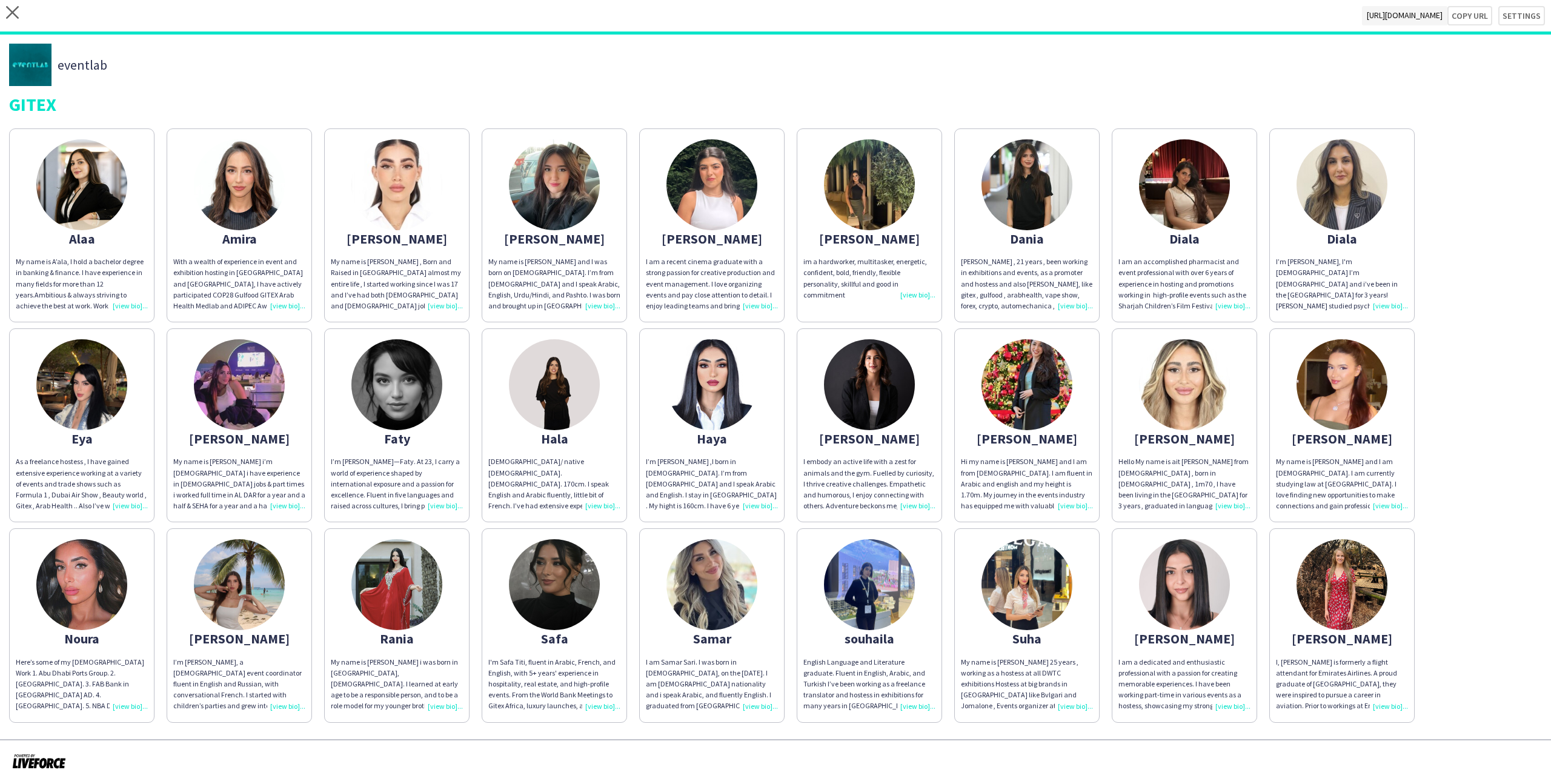
click at [1203, 172] on img at bounding box center [1184, 185] width 91 height 91
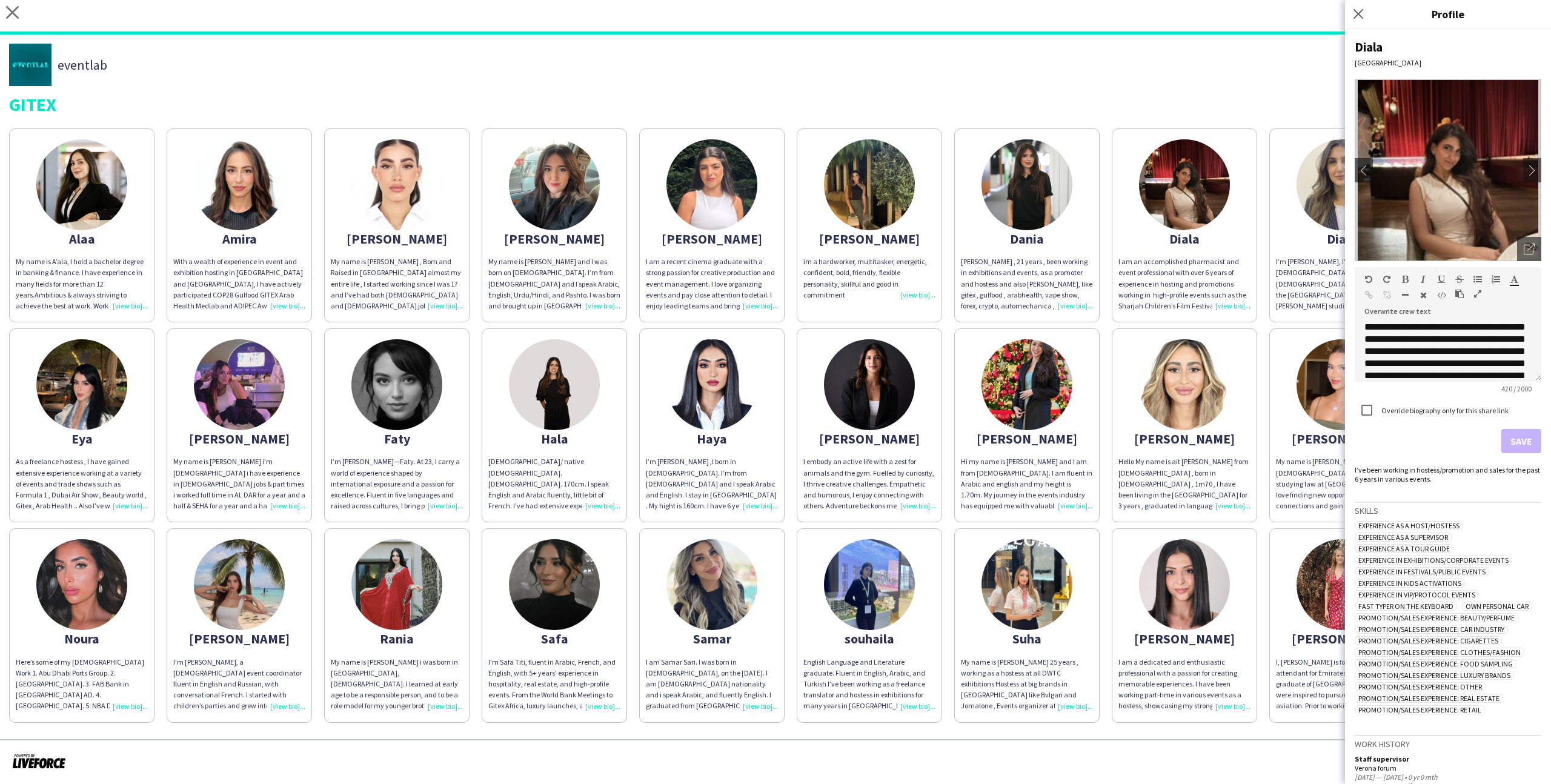
click at [1249, 109] on div "GITEX" at bounding box center [775, 104] width 1532 height 18
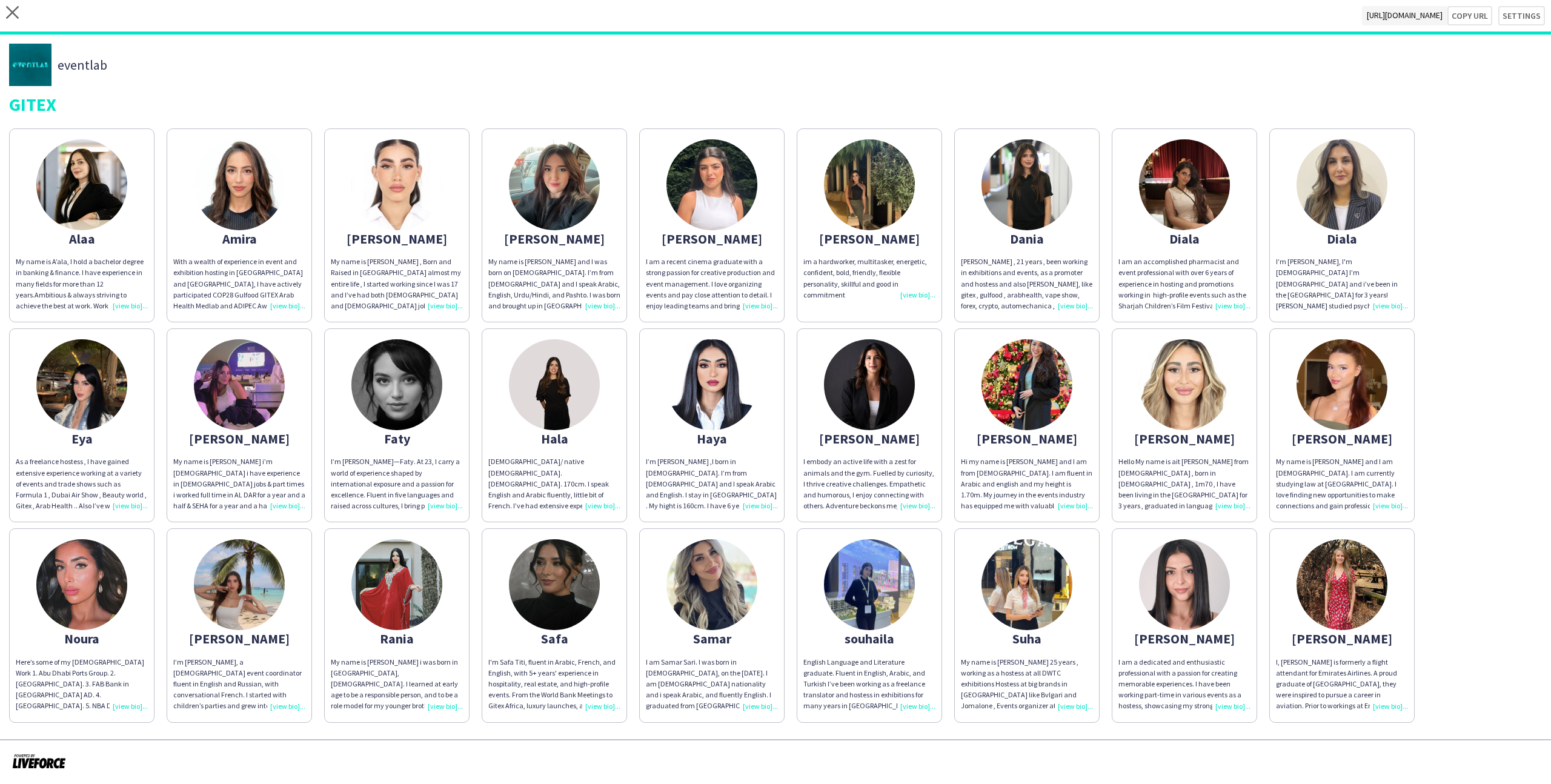
click at [1378, 227] on app-share-pages-crew-card "Diala I’m diala kassab, I'm 25 years old I’m Lebanese Australian and i’ve been …" at bounding box center [1342, 225] width 146 height 194
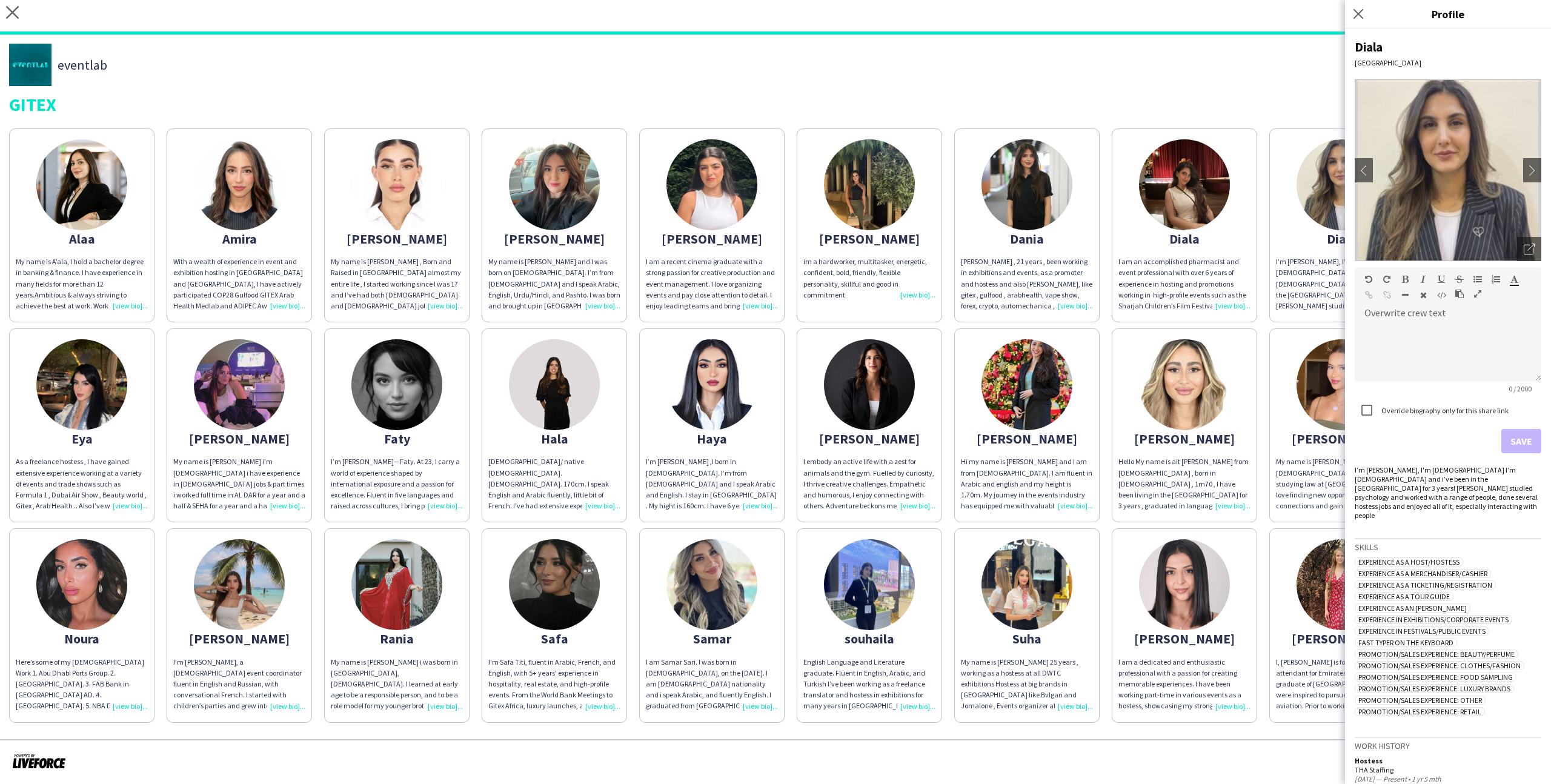
click at [1333, 362] on img at bounding box center [1342, 385] width 91 height 91
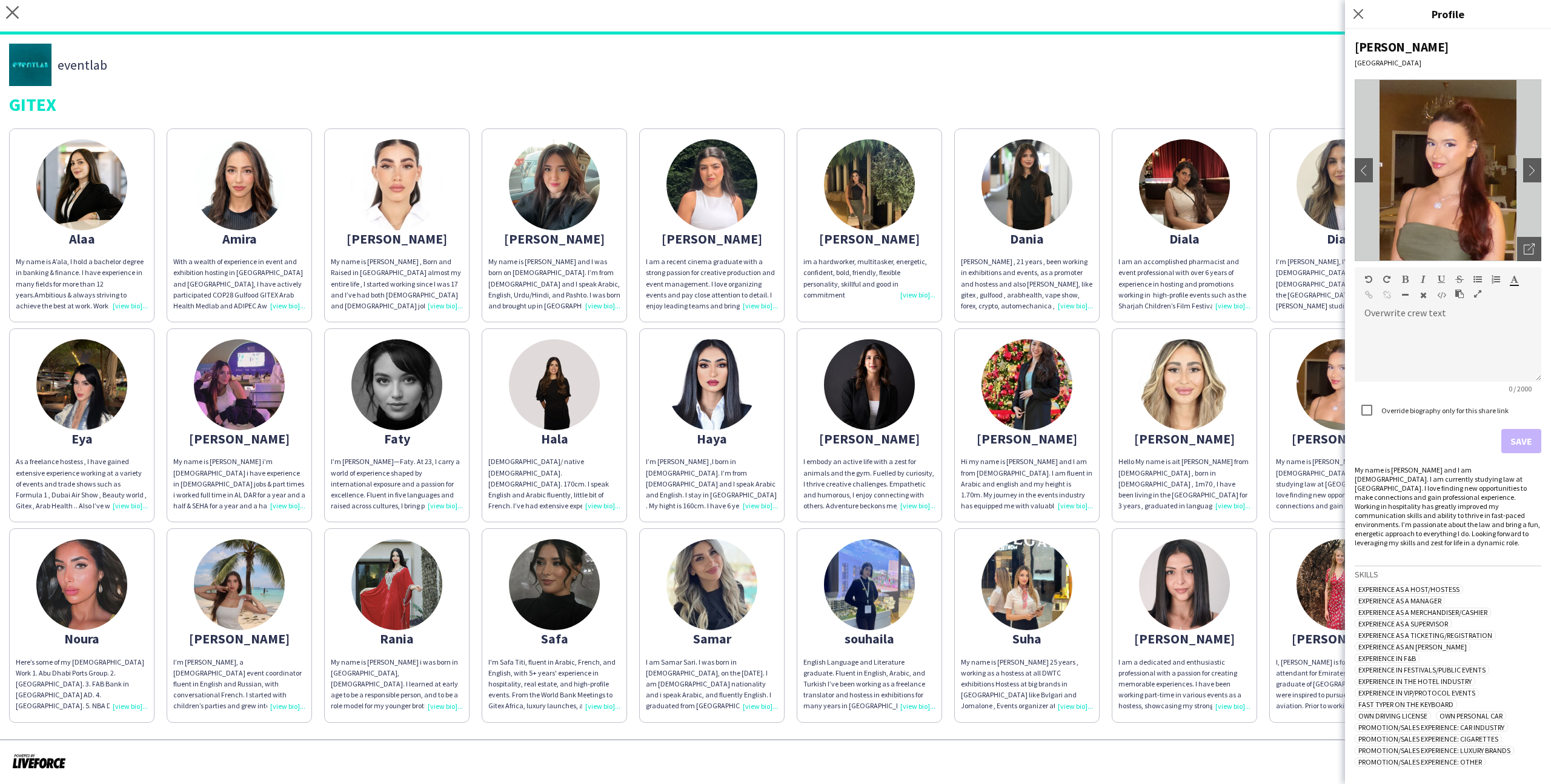
click at [1253, 379] on app-share-pages-crew-card "Melina Yasmine Hello My name is ait bennour Melina from Algeria , born in 31 ma…" at bounding box center [1185, 424] width 146 height 194
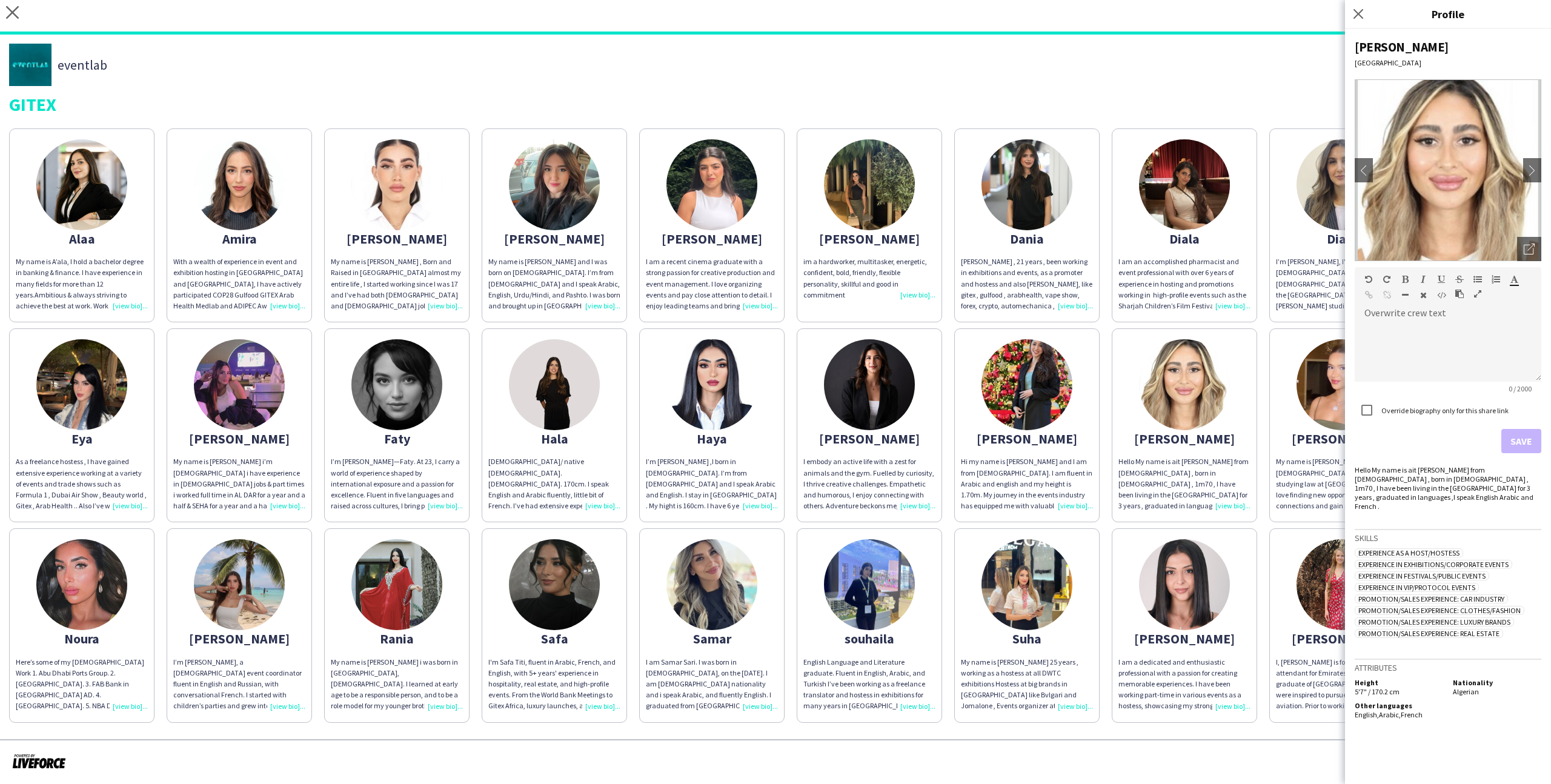
click at [1128, 381] on app-share-pages-crew-card "Melina Yasmine Hello My name is ait bennour Melina from Algeria , born in 31 ma…" at bounding box center [1185, 424] width 146 height 194
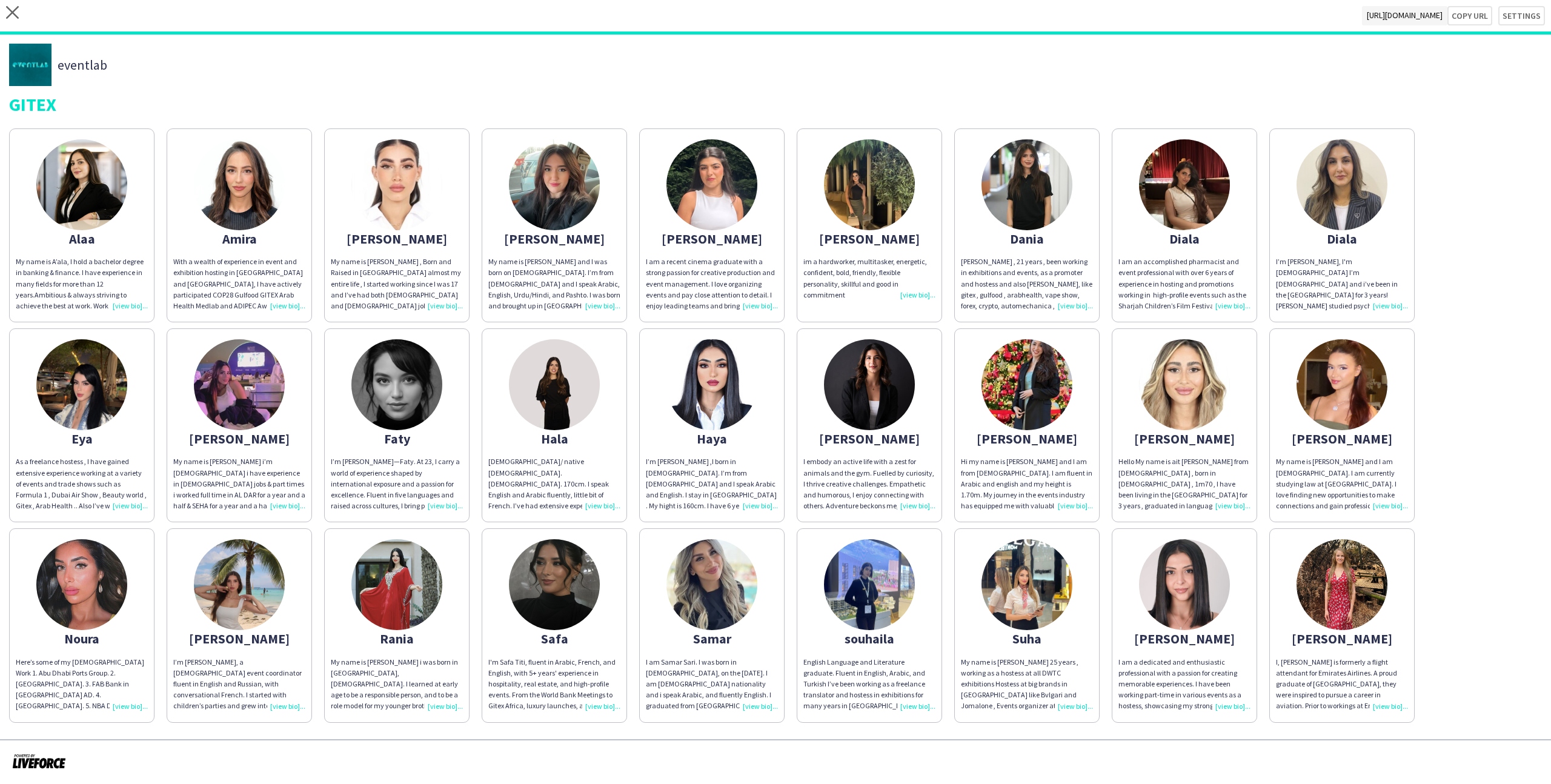
click at [994, 370] on img at bounding box center [1027, 385] width 91 height 91
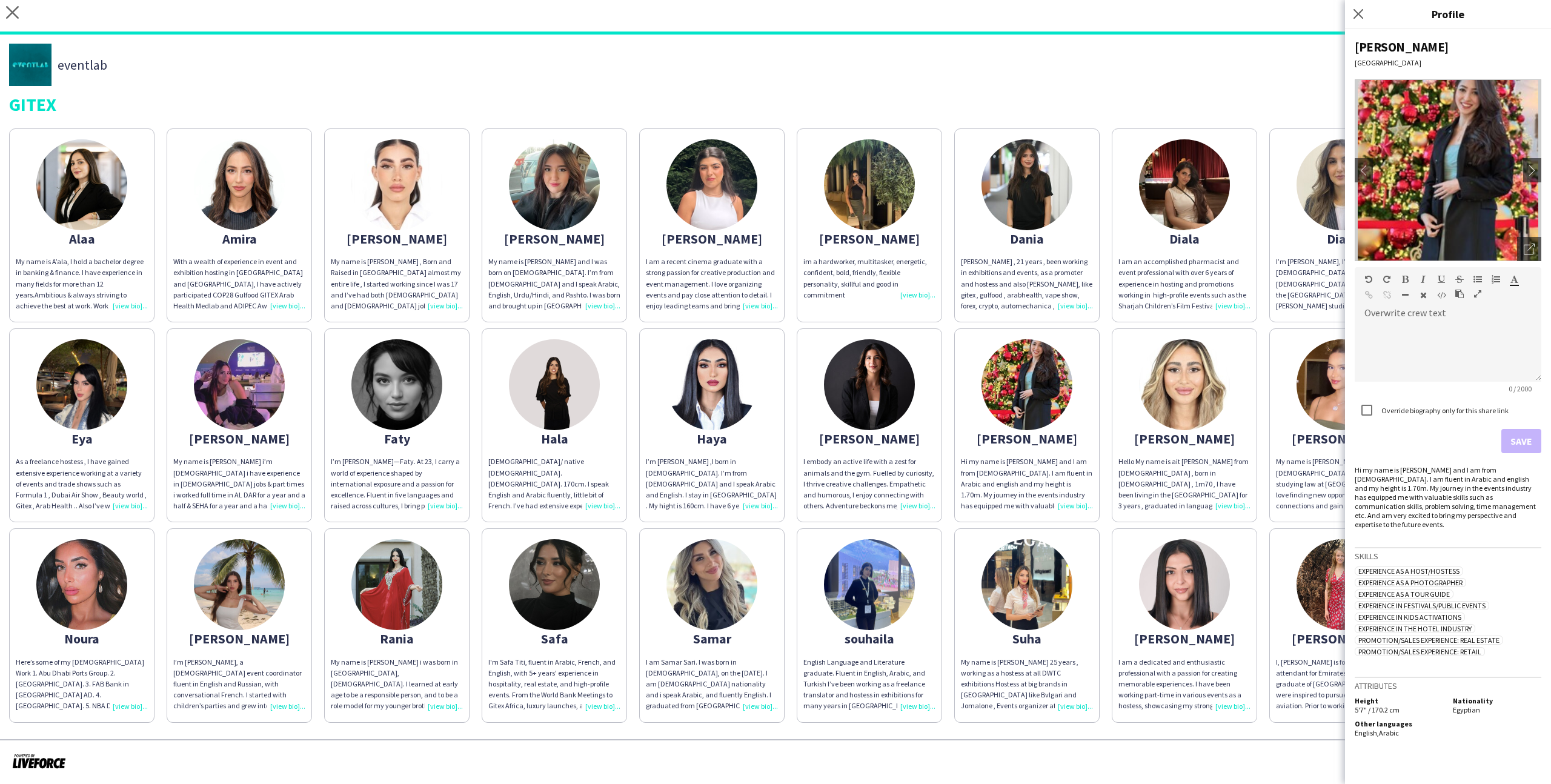
click at [756, 390] on app-share-pages-crew-card "Haya I’m Haya Arafat ,I born in 14th of September ,2003. I’m from Syria and I s…" at bounding box center [712, 424] width 146 height 194
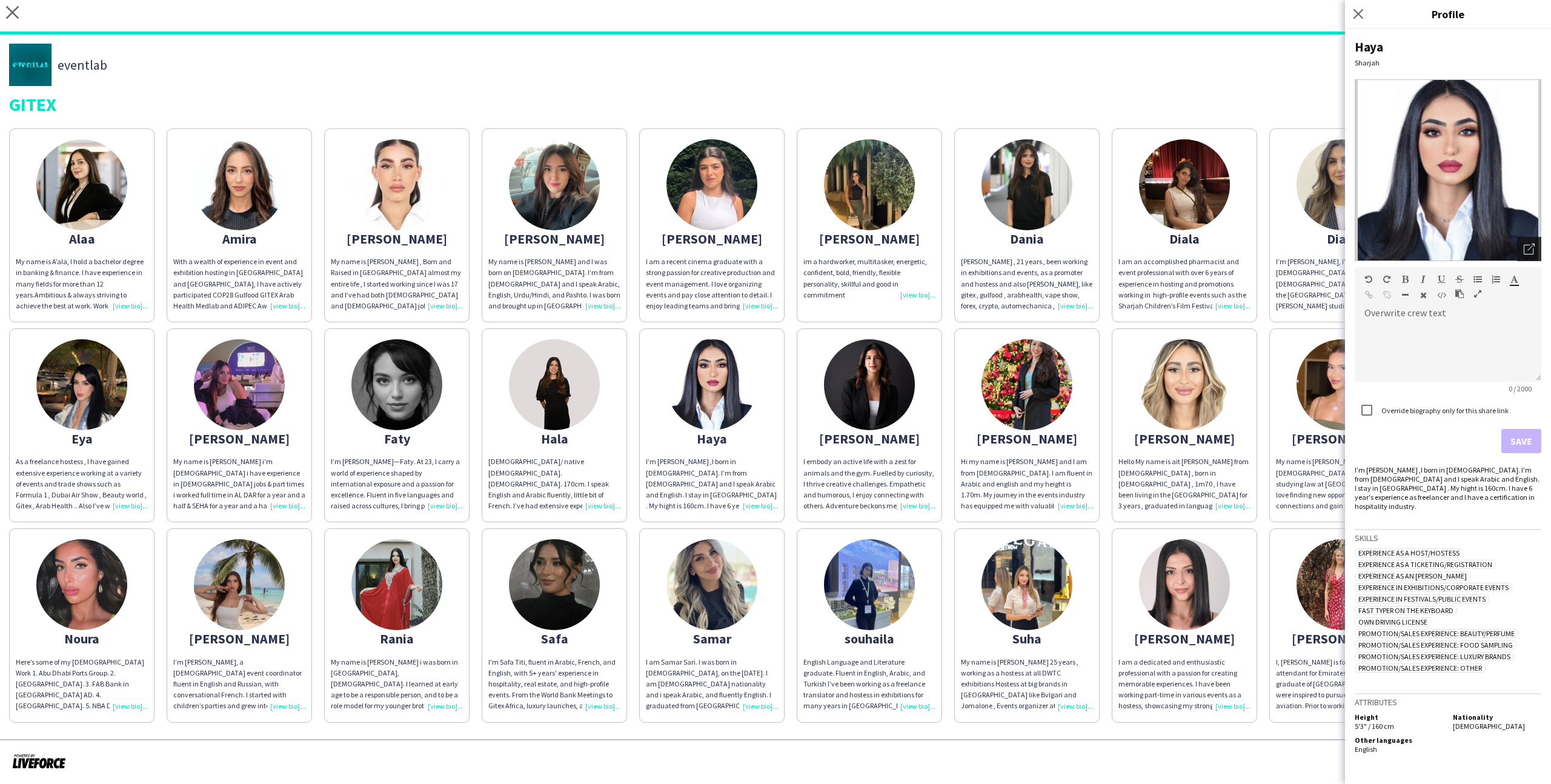
click at [1522, 247] on div "Open photos pop-in" at bounding box center [1529, 249] width 24 height 24
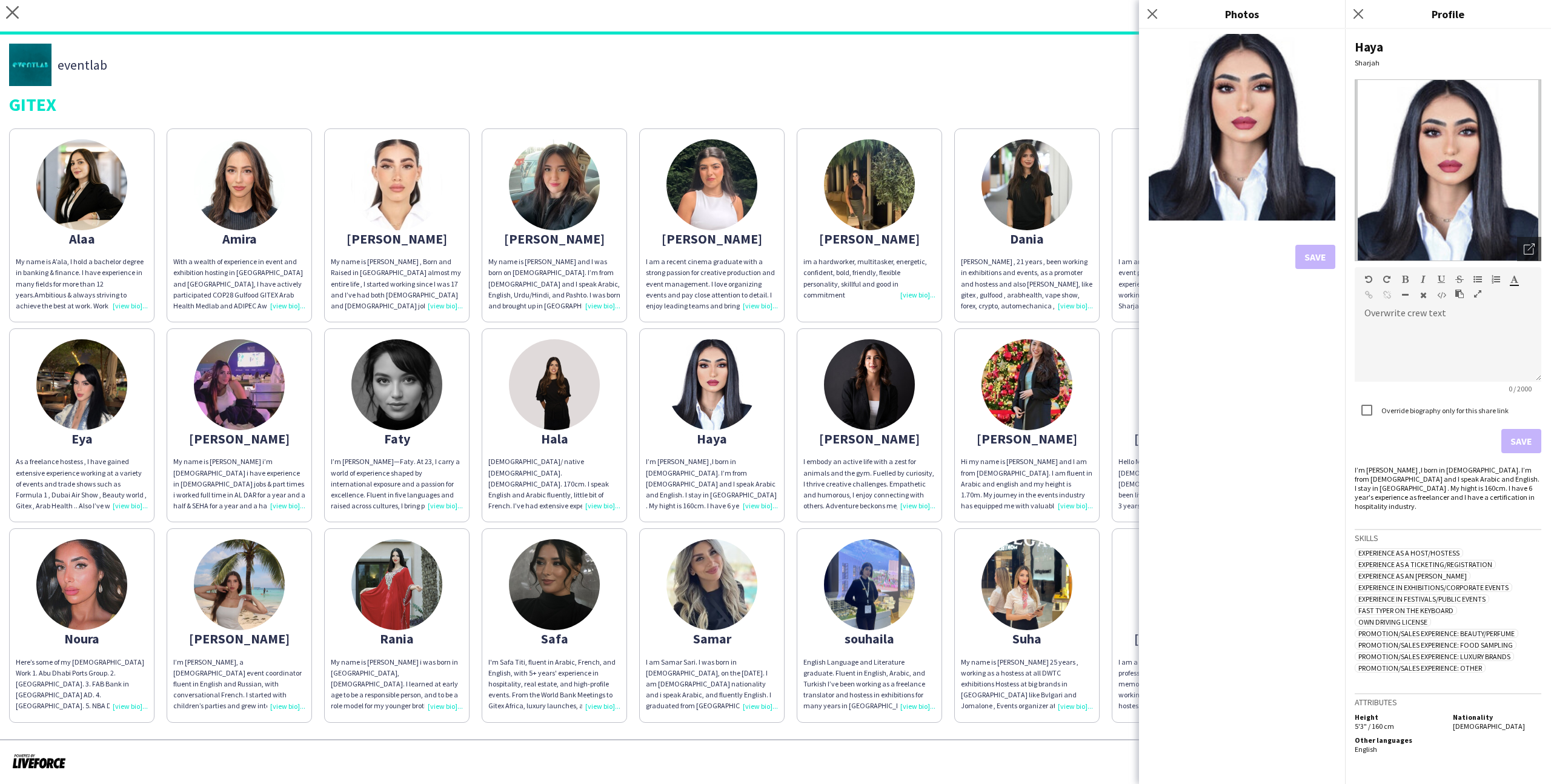
click at [583, 415] on img at bounding box center [554, 385] width 91 height 91
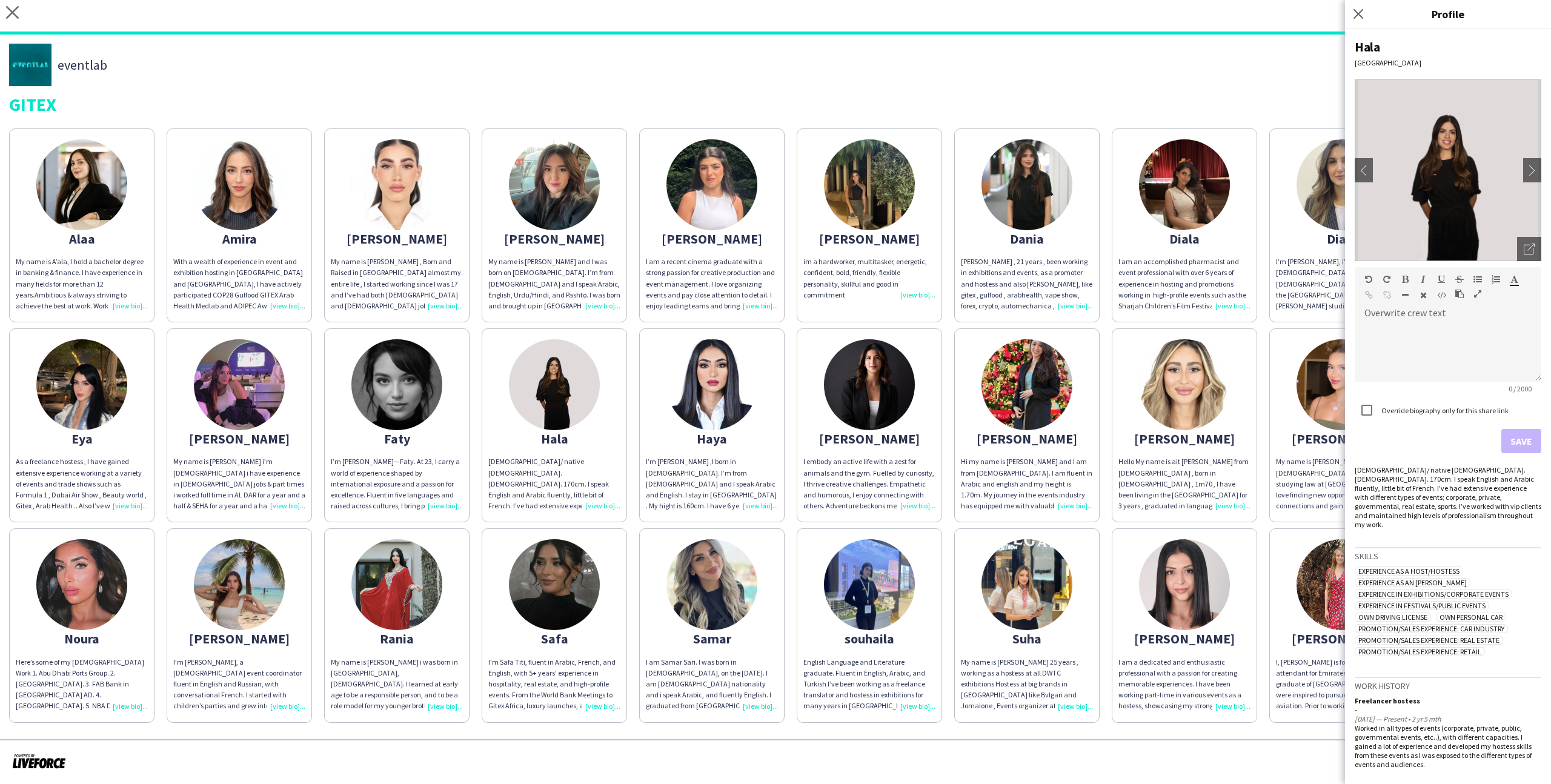
click at [416, 403] on img at bounding box center [397, 385] width 91 height 91
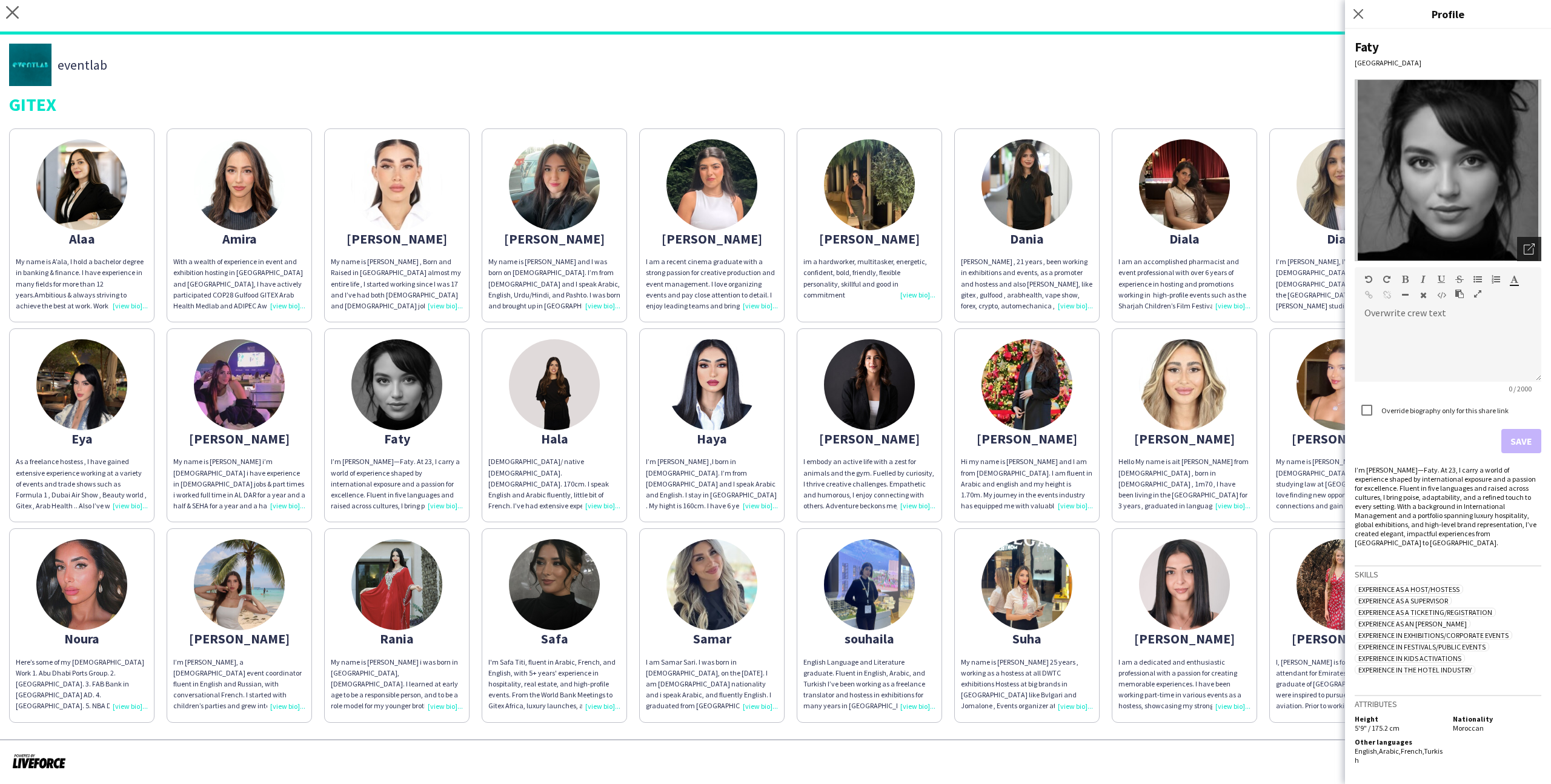
click at [1520, 244] on div "Open photos pop-in" at bounding box center [1529, 249] width 24 height 24
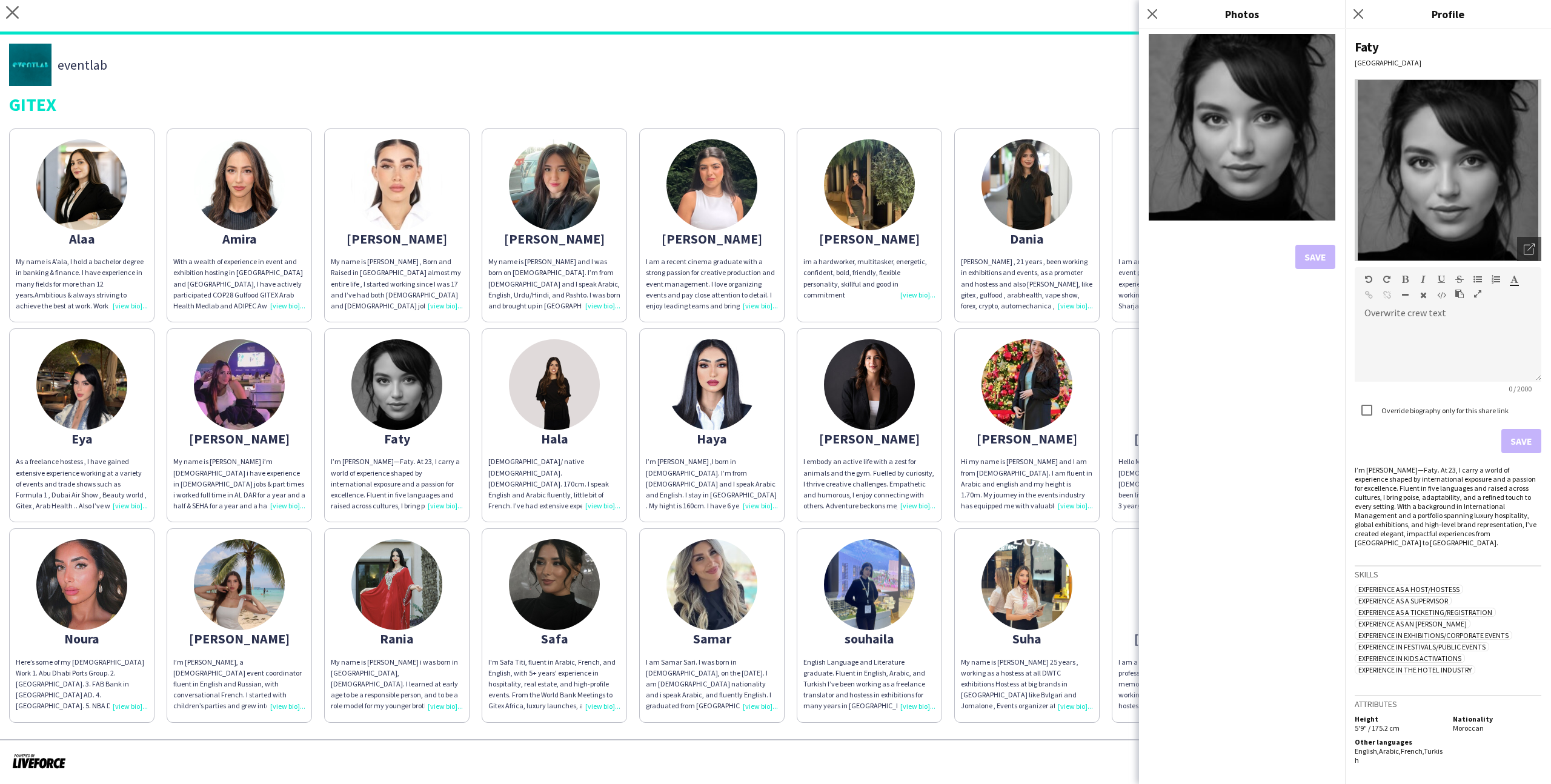
click at [571, 542] on img at bounding box center [554, 585] width 91 height 91
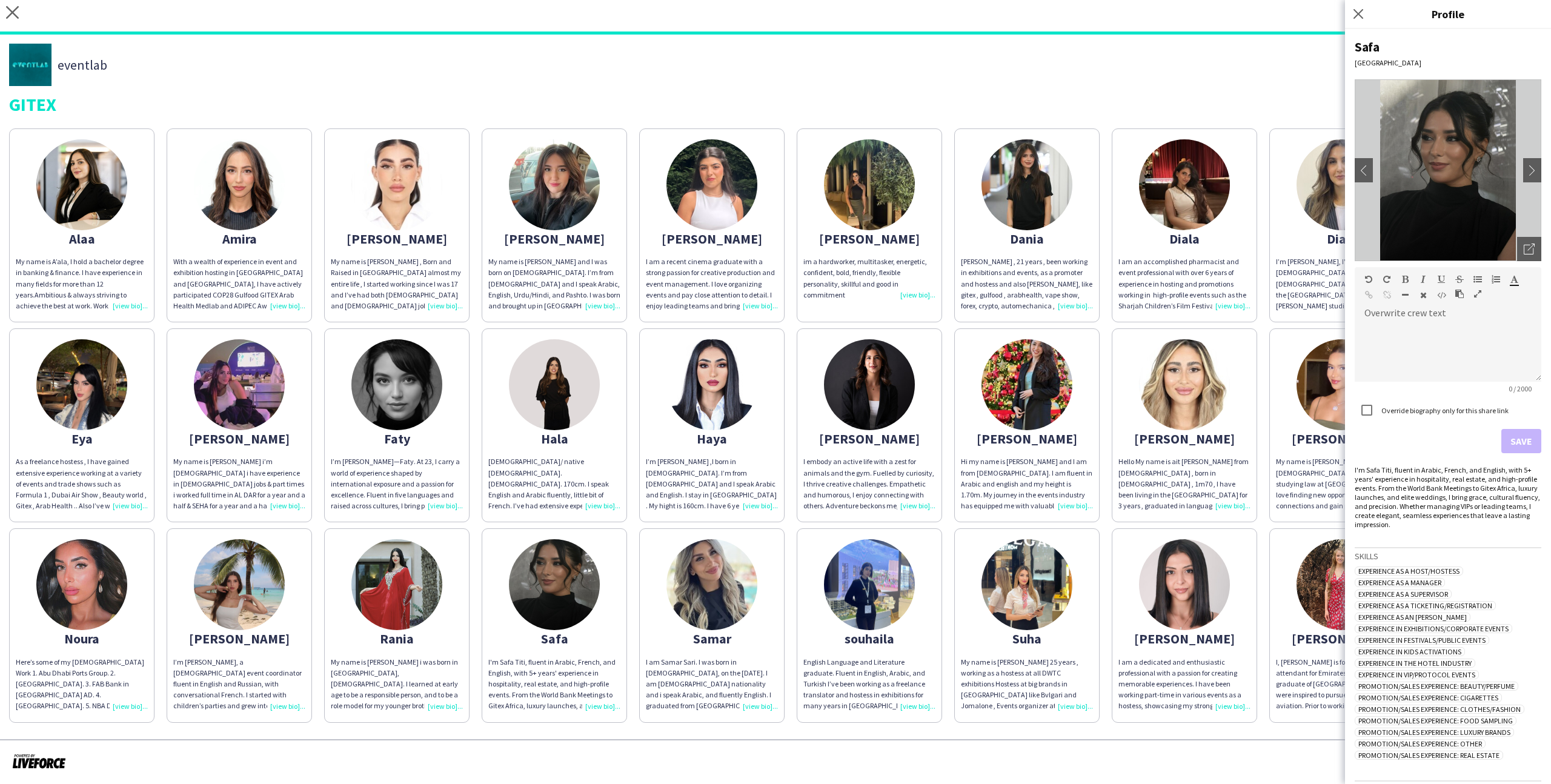
click at [436, 583] on img at bounding box center [397, 585] width 91 height 91
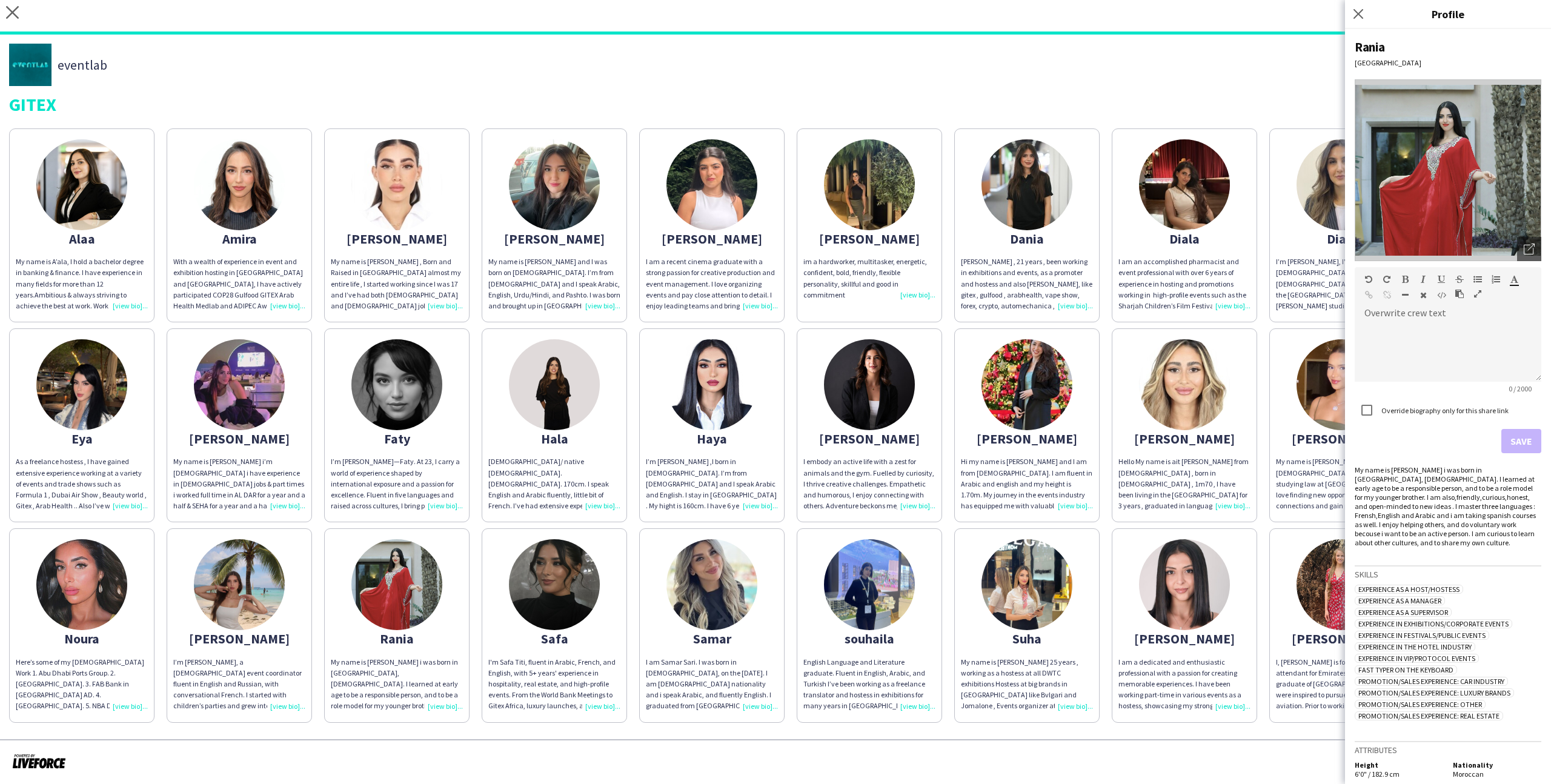
click at [366, 570] on img at bounding box center [397, 585] width 91 height 91
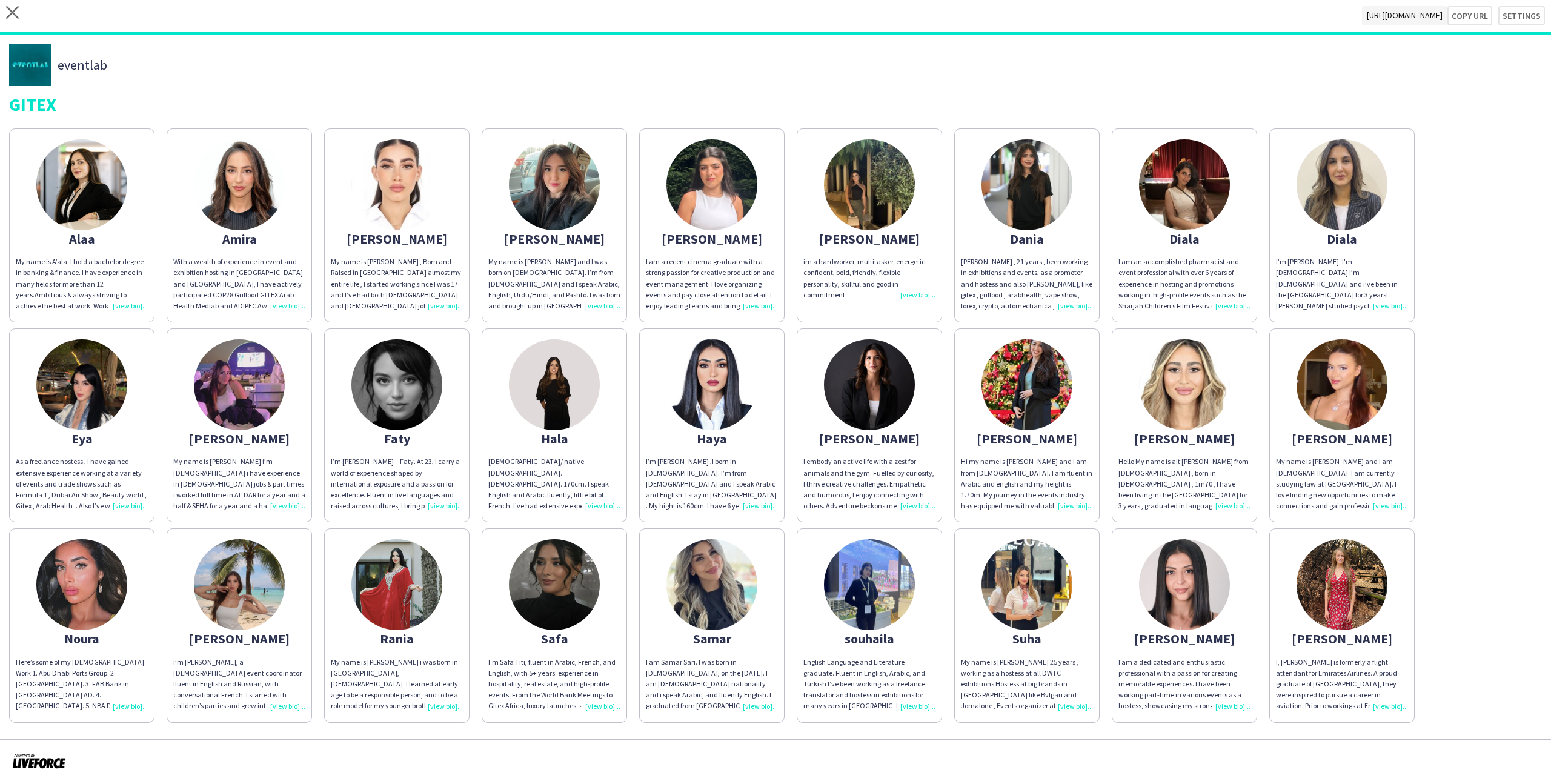
click at [441, 571] on app-share-pages-crew-card "Rania My name is Rania Berradi i was born in Meknas, Morocco. I learned at earl…" at bounding box center [397, 624] width 146 height 194
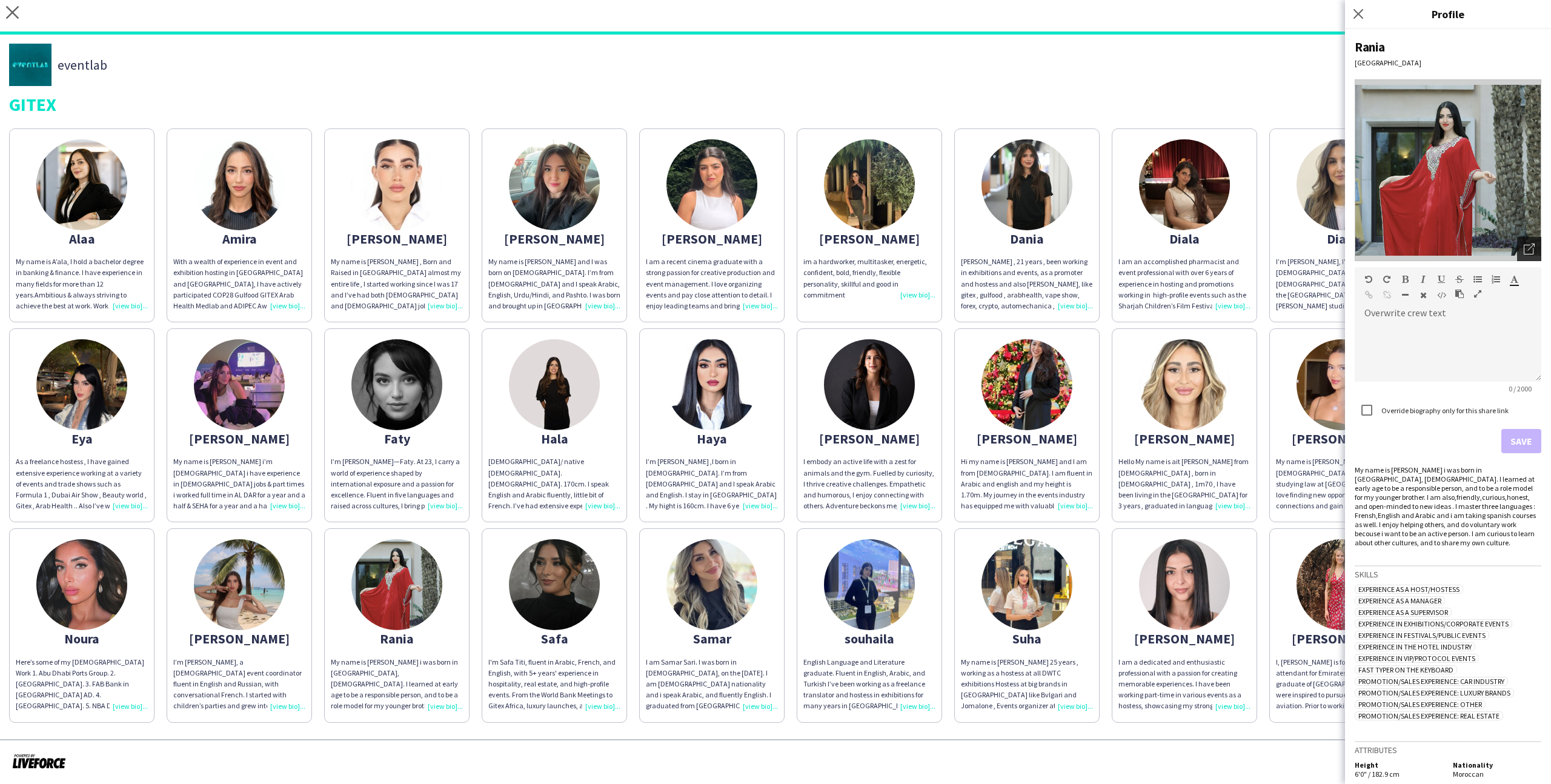
click at [1530, 238] on div "Open photos pop-in" at bounding box center [1529, 249] width 24 height 24
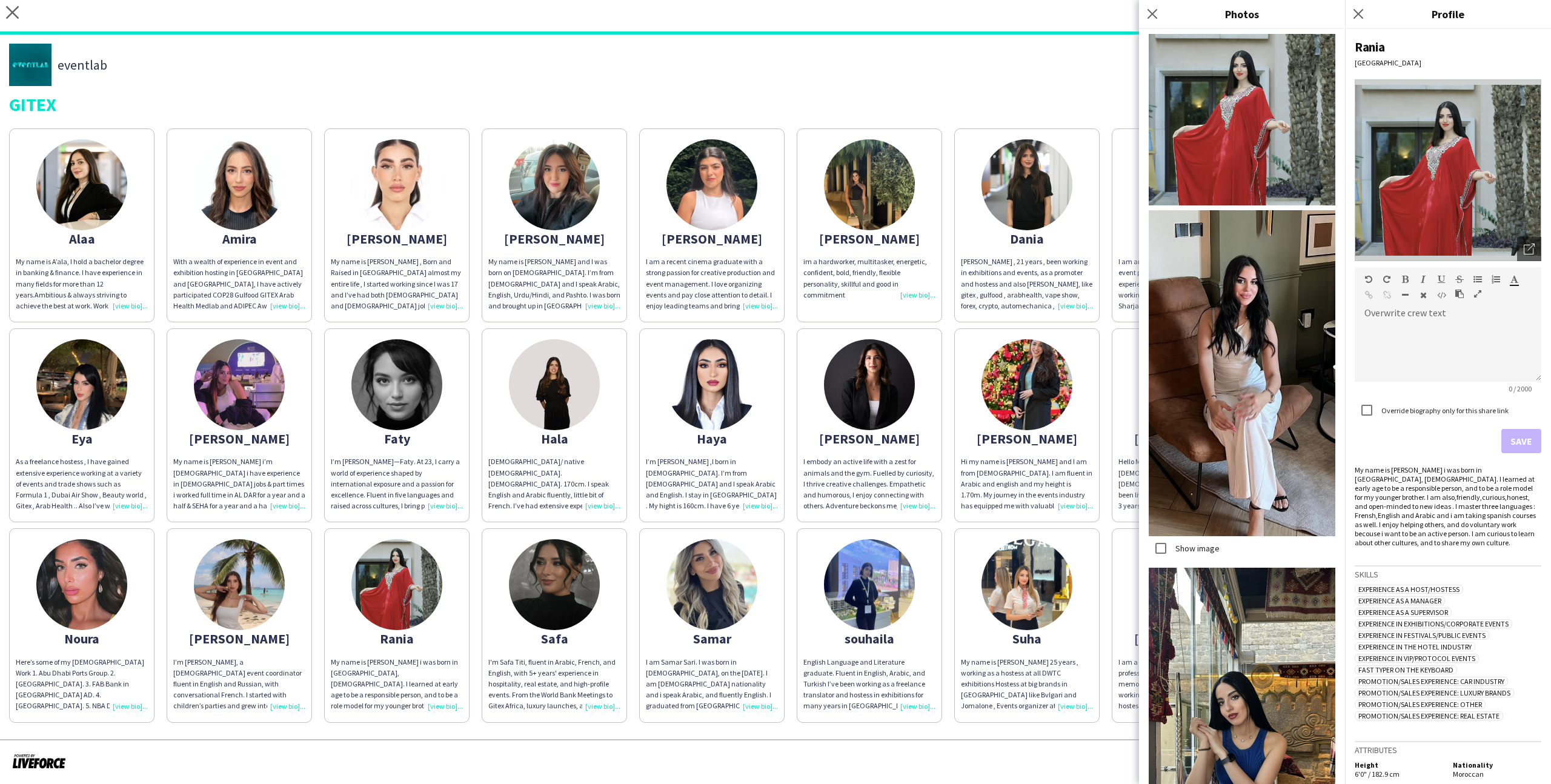
scroll to position [39, 0]
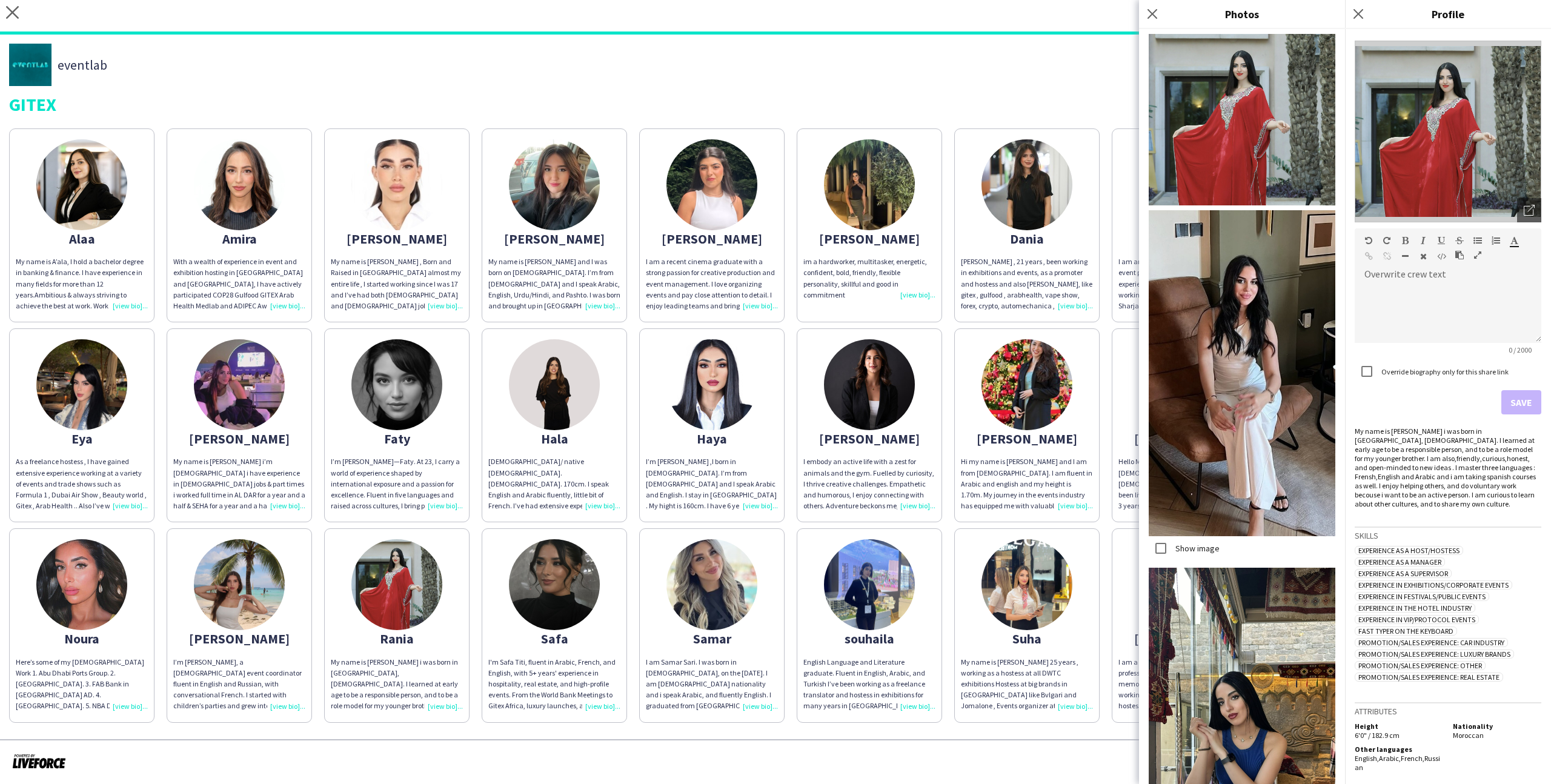
click at [1214, 549] on label "Show image" at bounding box center [1196, 548] width 47 height 11
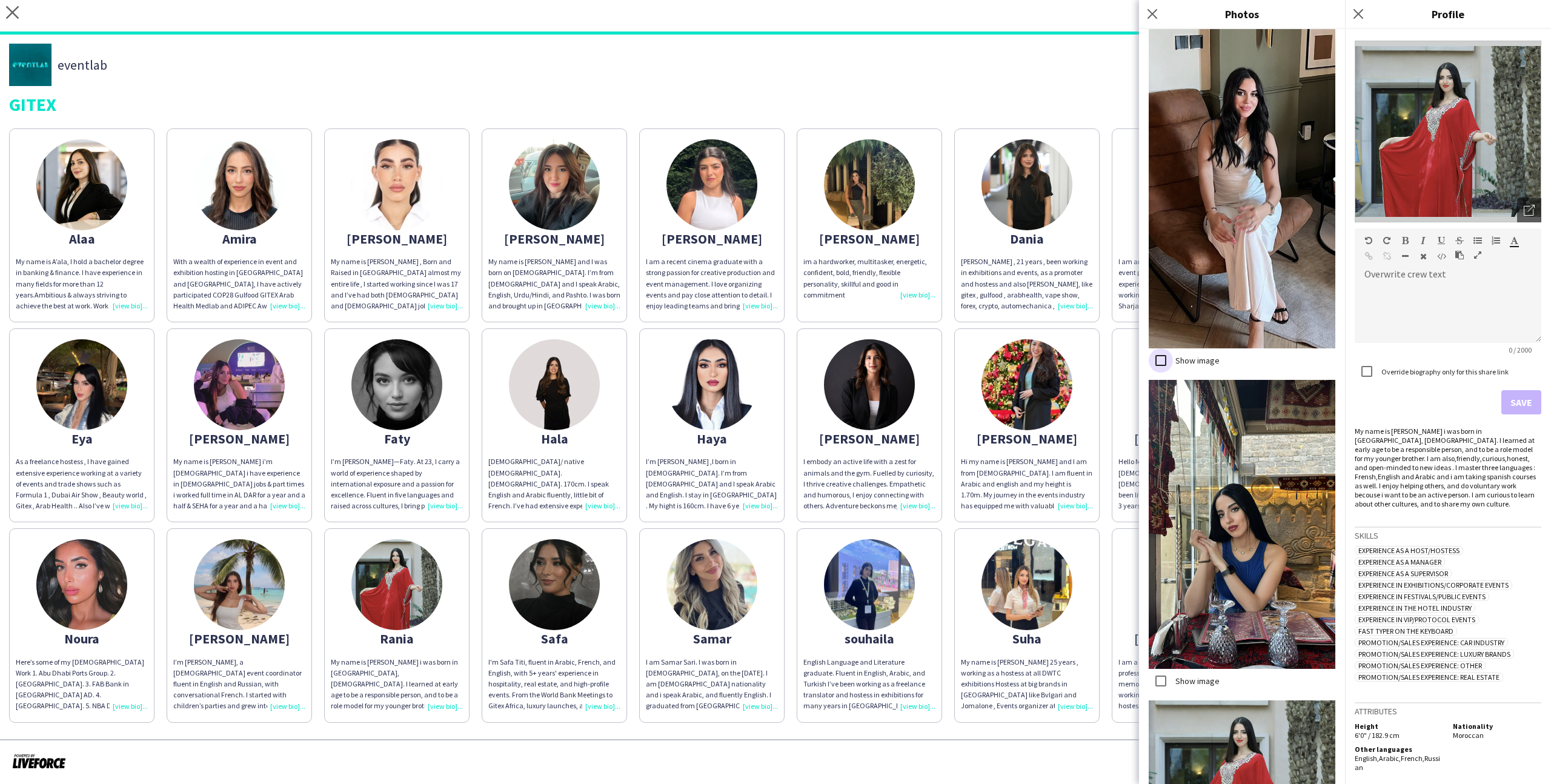
scroll to position [194, 0]
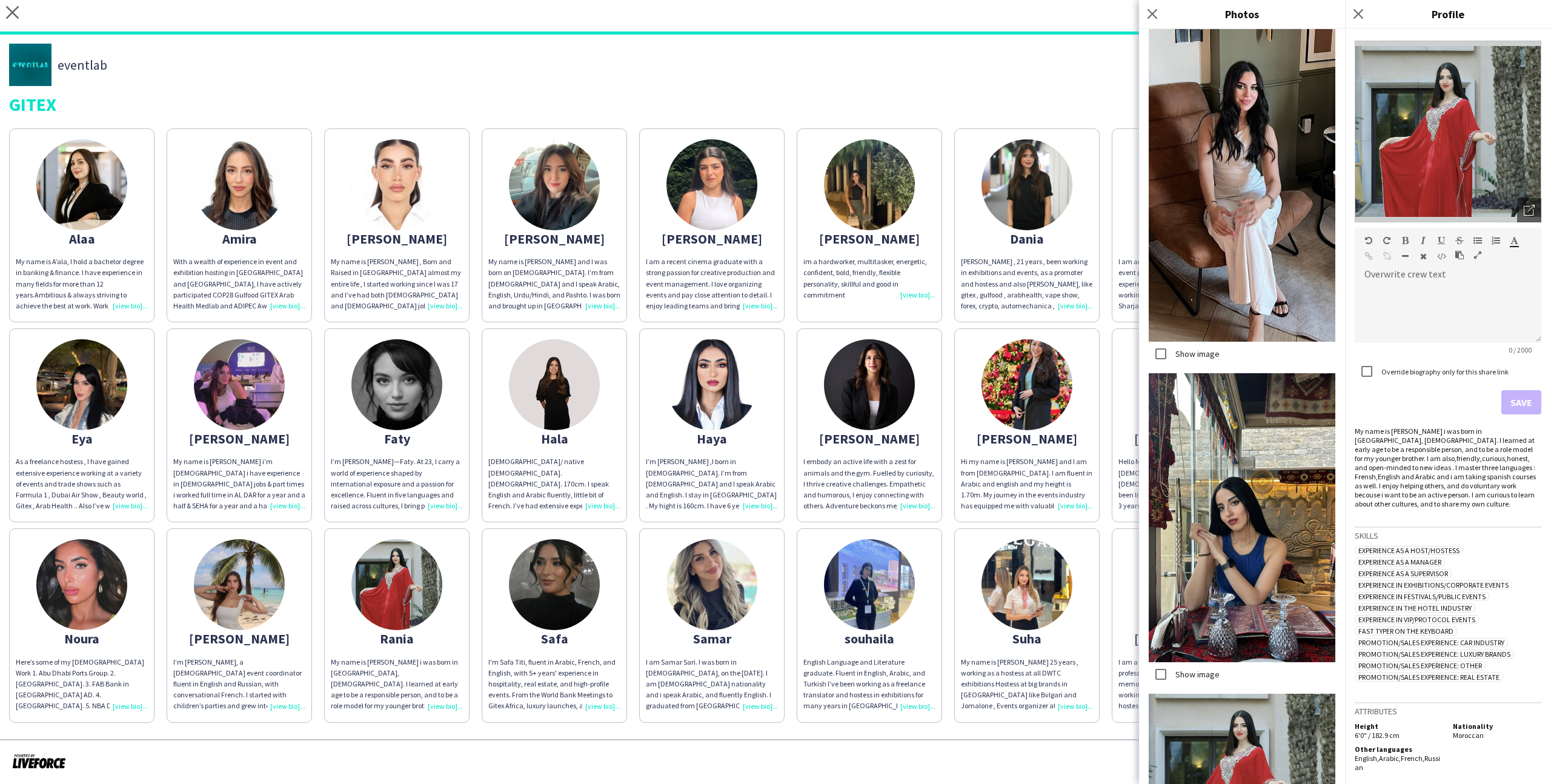
click at [1205, 672] on label "Show image" at bounding box center [1196, 674] width 47 height 11
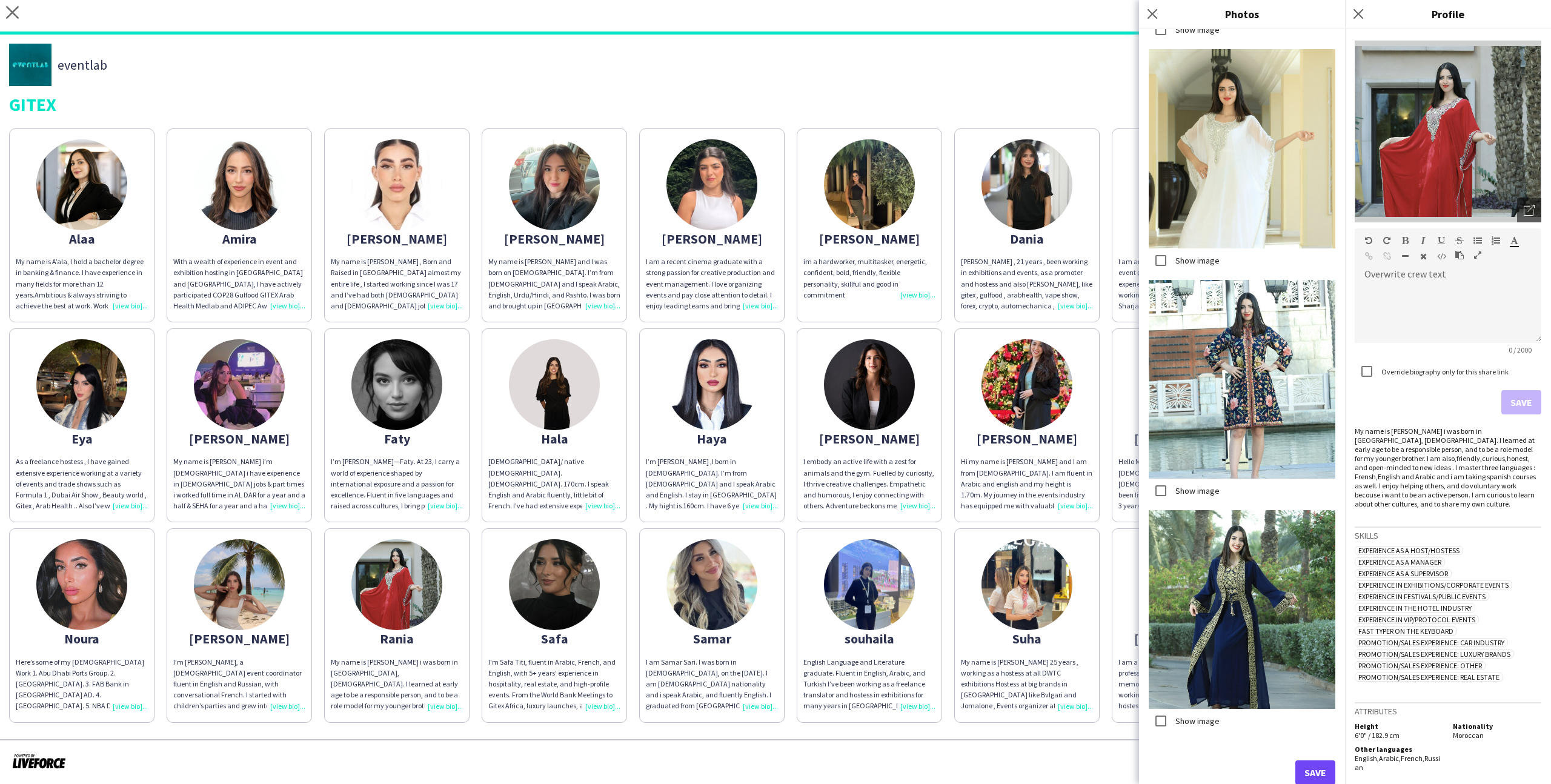
click at [1317, 757] on div "Show image Show image Show image Show image Show image Show image Save" at bounding box center [1242, 407] width 206 height 755
click at [1295, 773] on button "Save" at bounding box center [1315, 773] width 40 height 24
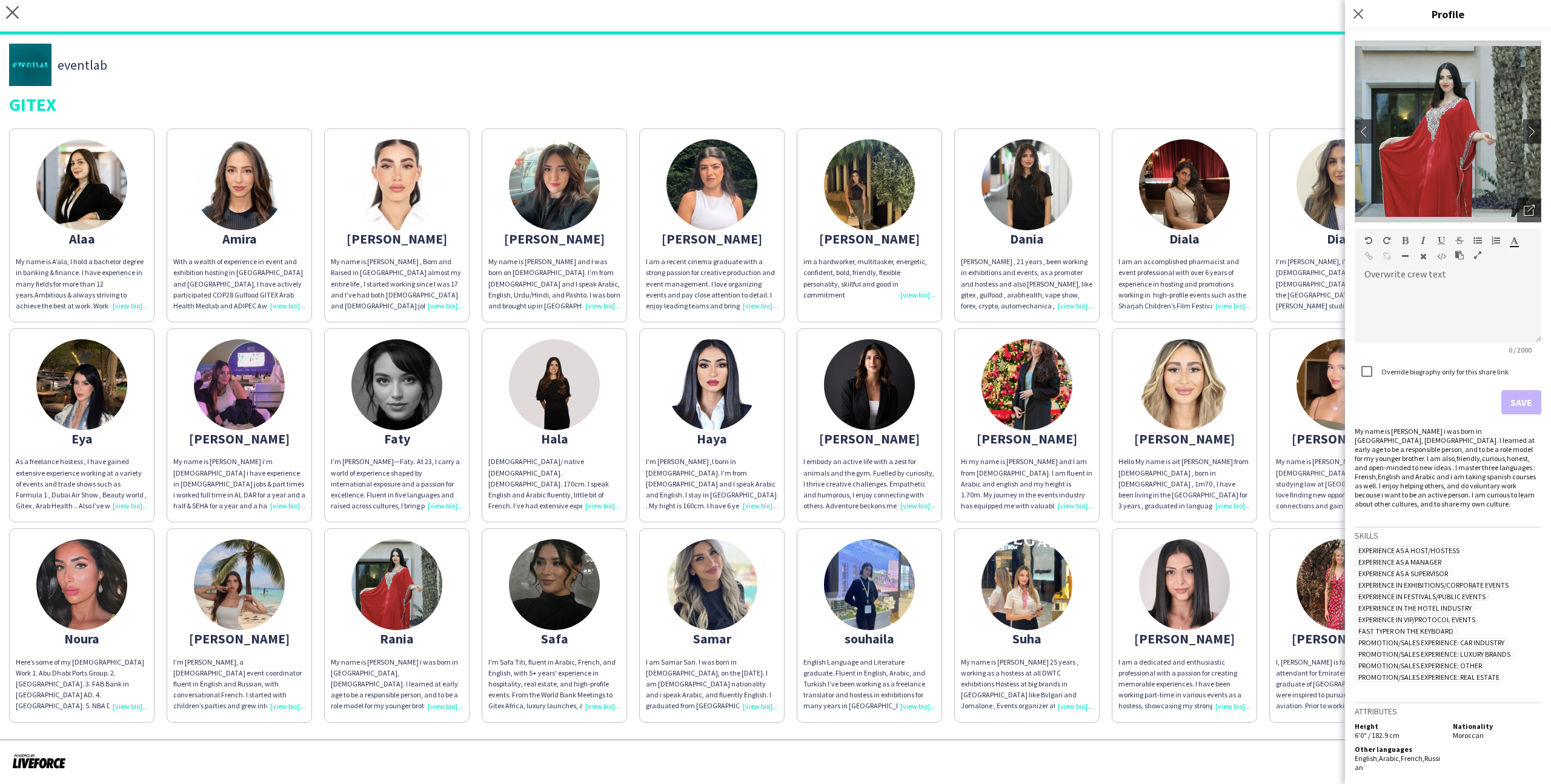
click at [306, 612] on app-share-pages-crew-card "Polina I’m Polina, a Russian event coordinator fluent in English and Russian, w…" at bounding box center [240, 624] width 146 height 194
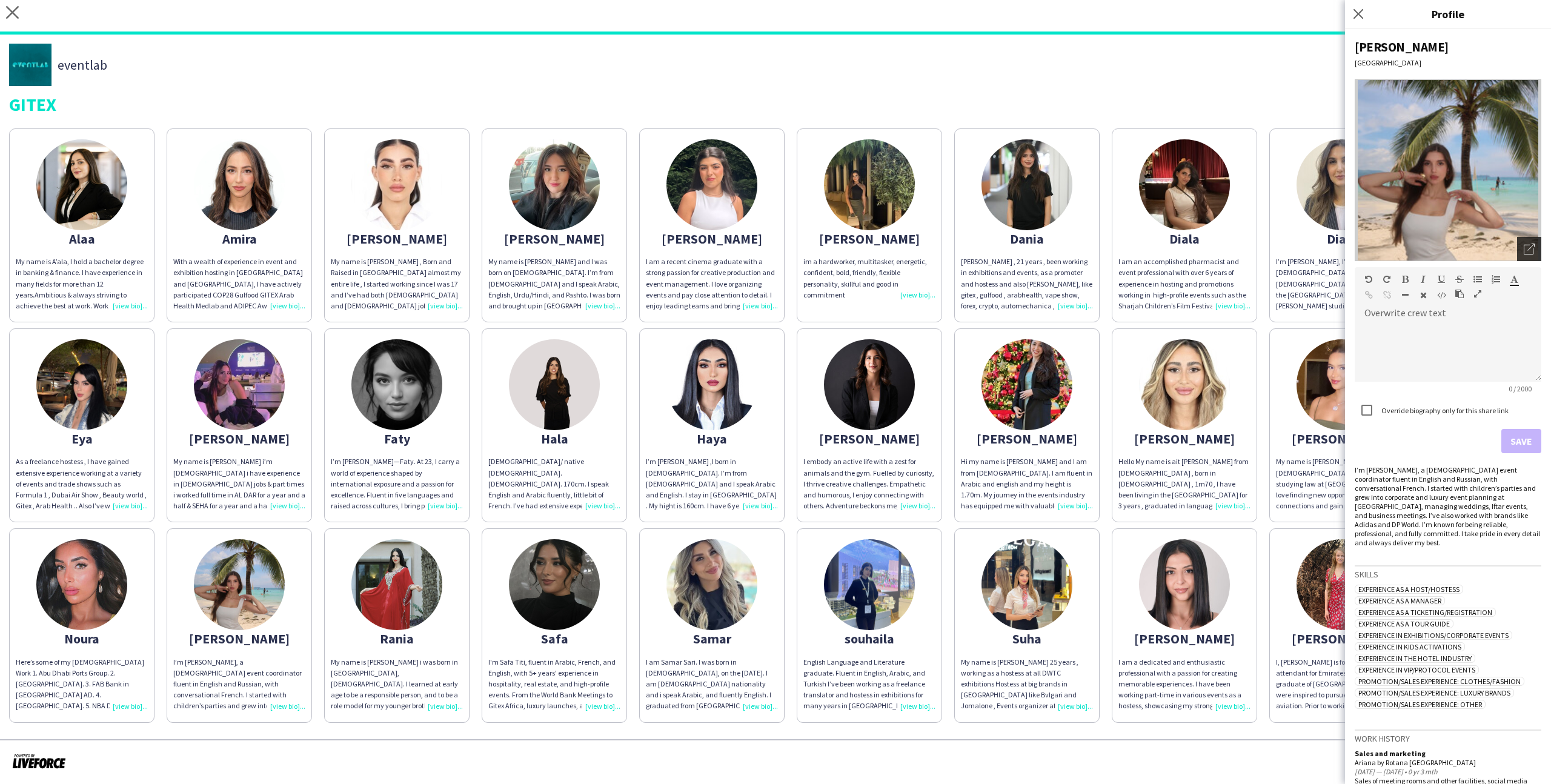
click at [1518, 253] on div "Open photos pop-in" at bounding box center [1529, 249] width 24 height 24
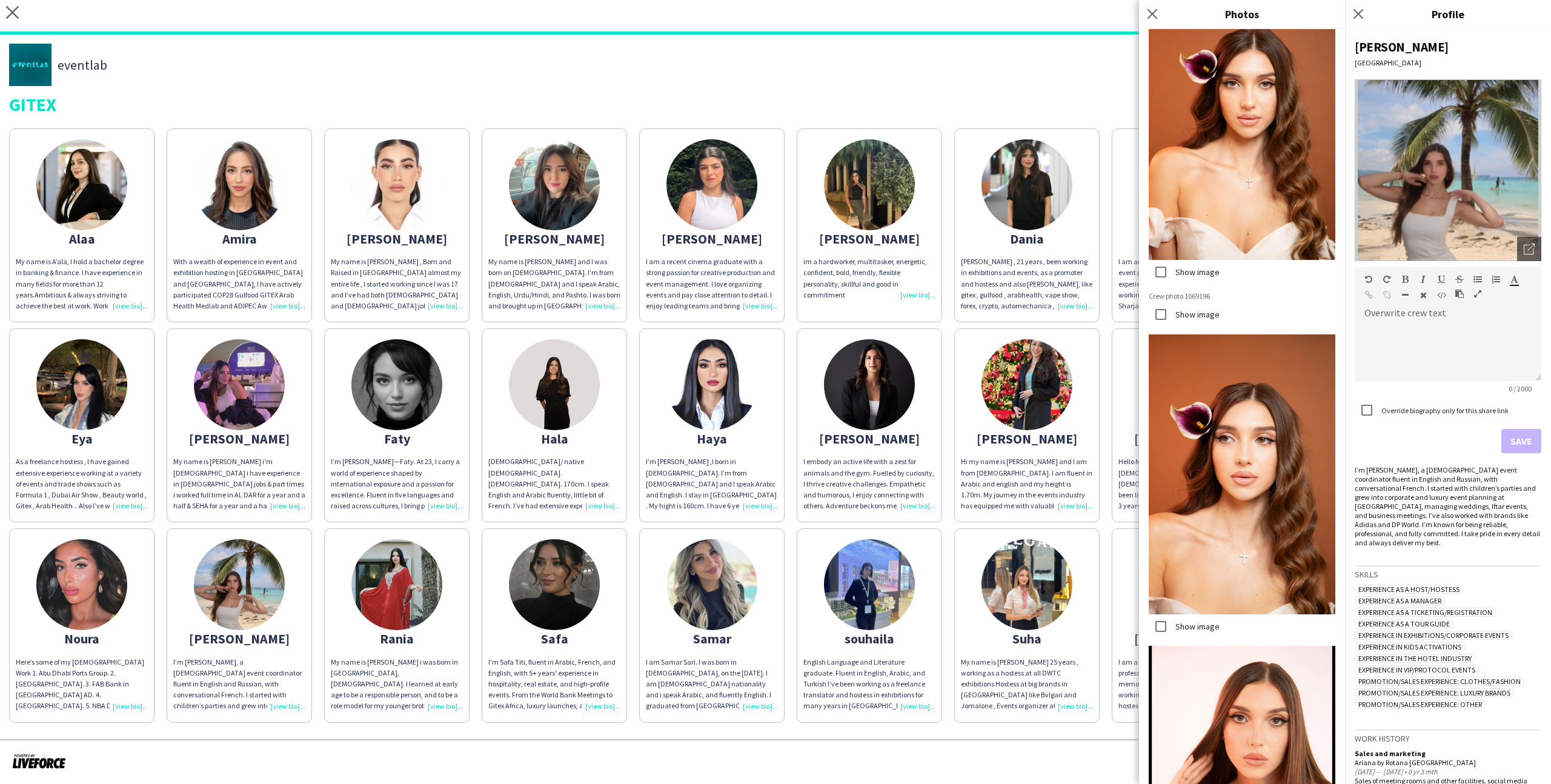
scroll to position [1531, 0]
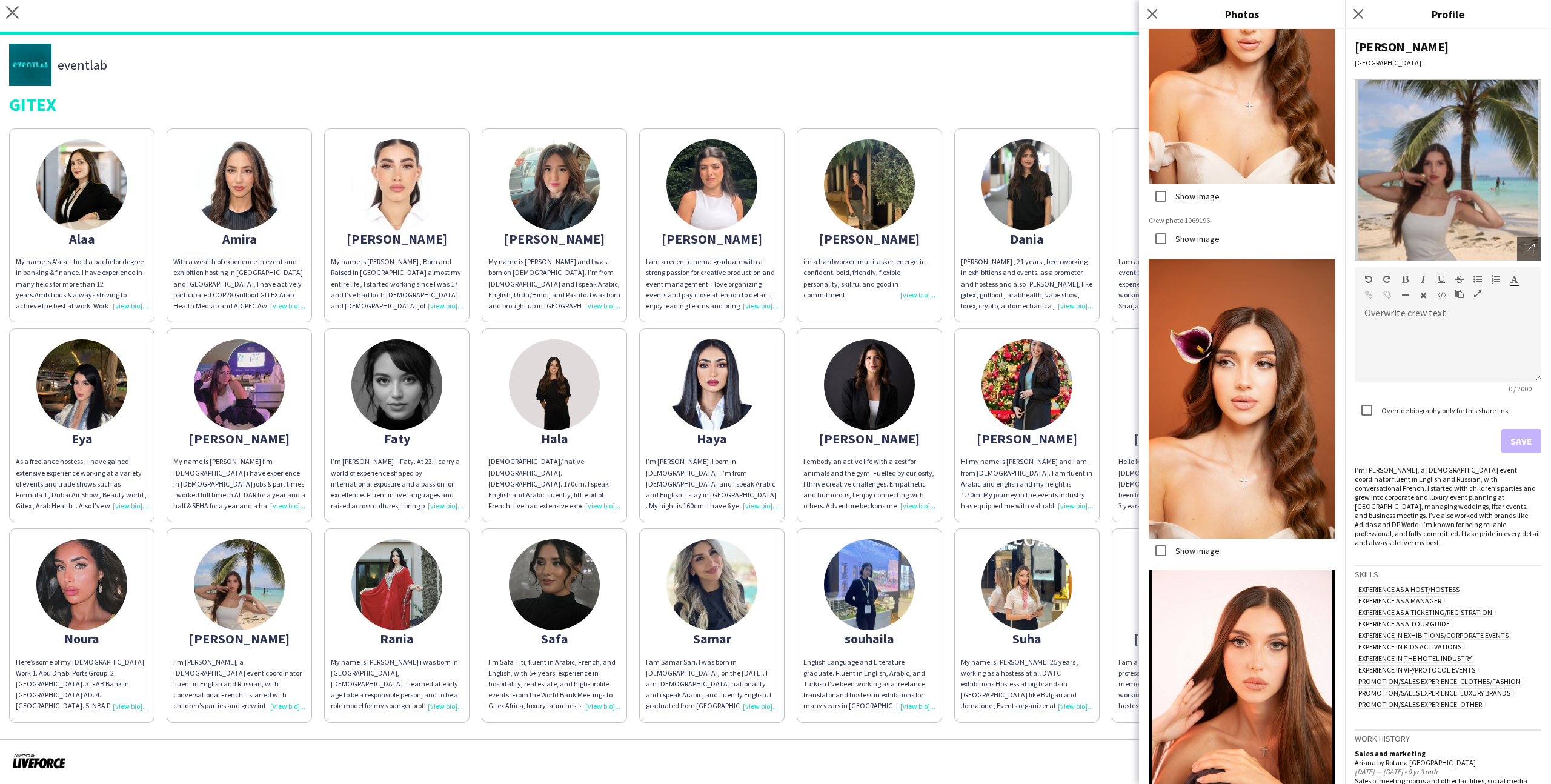
click at [1212, 548] on label "Show image" at bounding box center [1196, 550] width 47 height 11
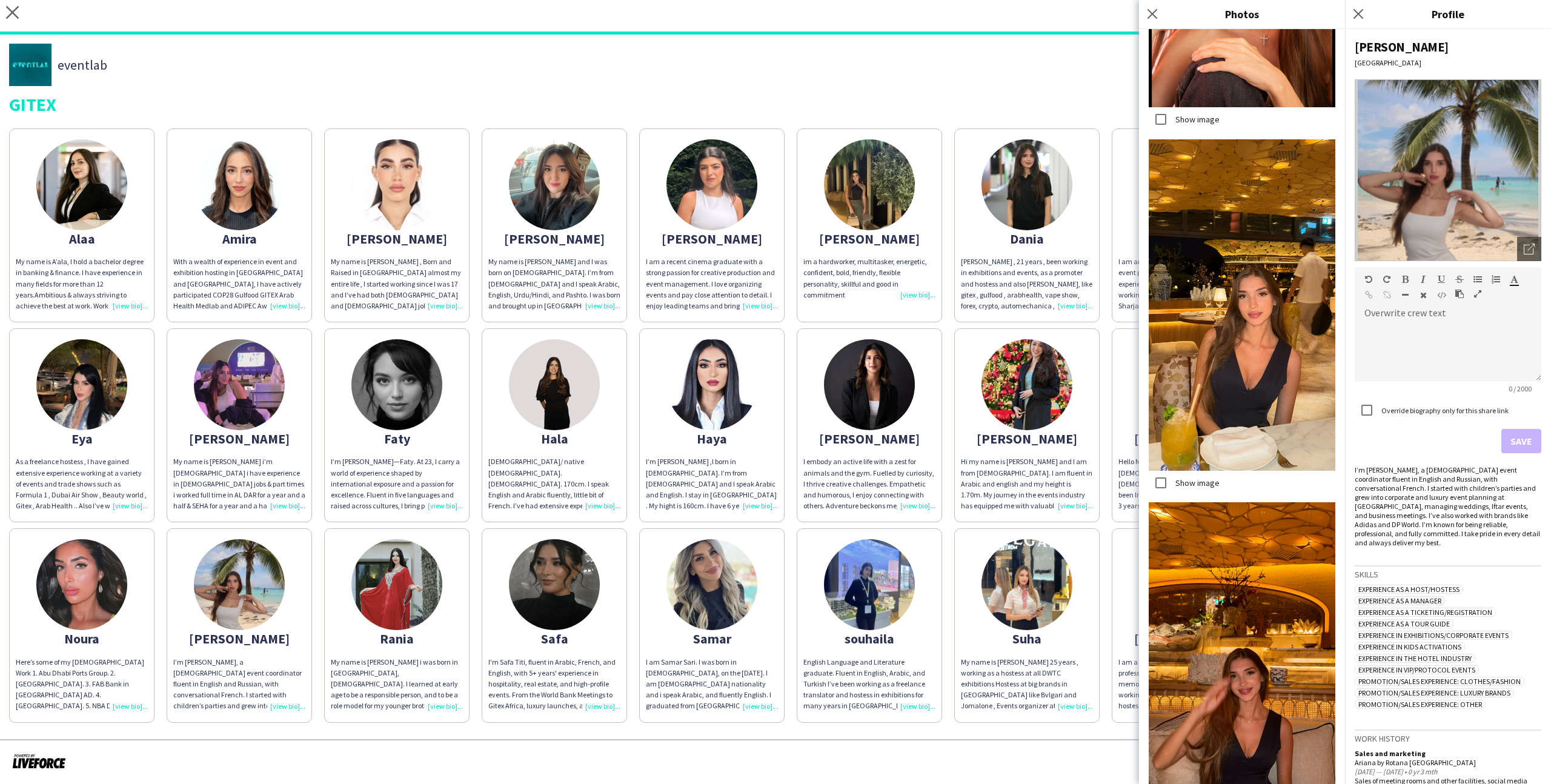
scroll to position [2367, 0]
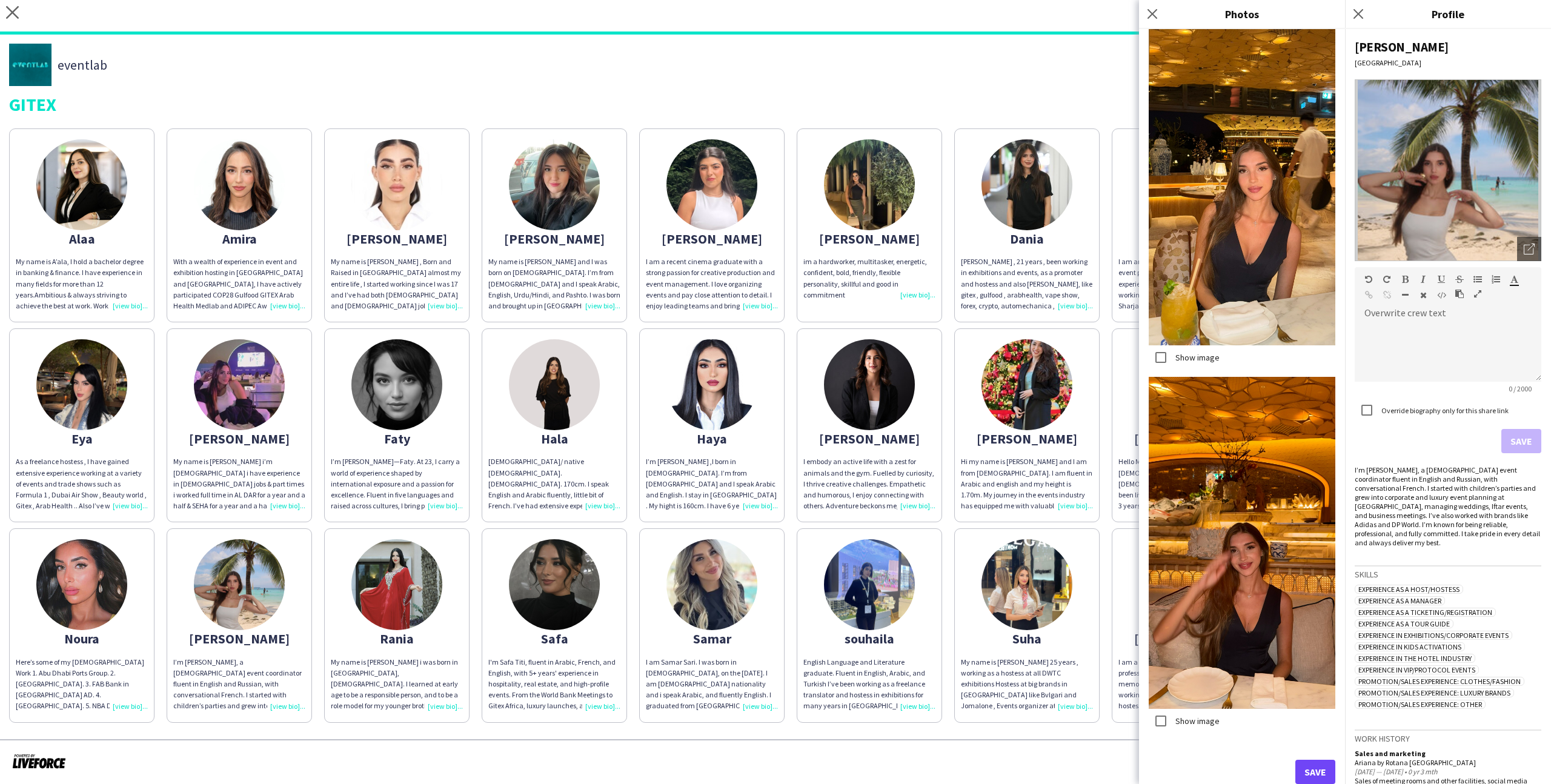
click at [1208, 722] on label "Show image" at bounding box center [1196, 720] width 47 height 11
click at [1306, 765] on button "Save" at bounding box center [1315, 772] width 40 height 24
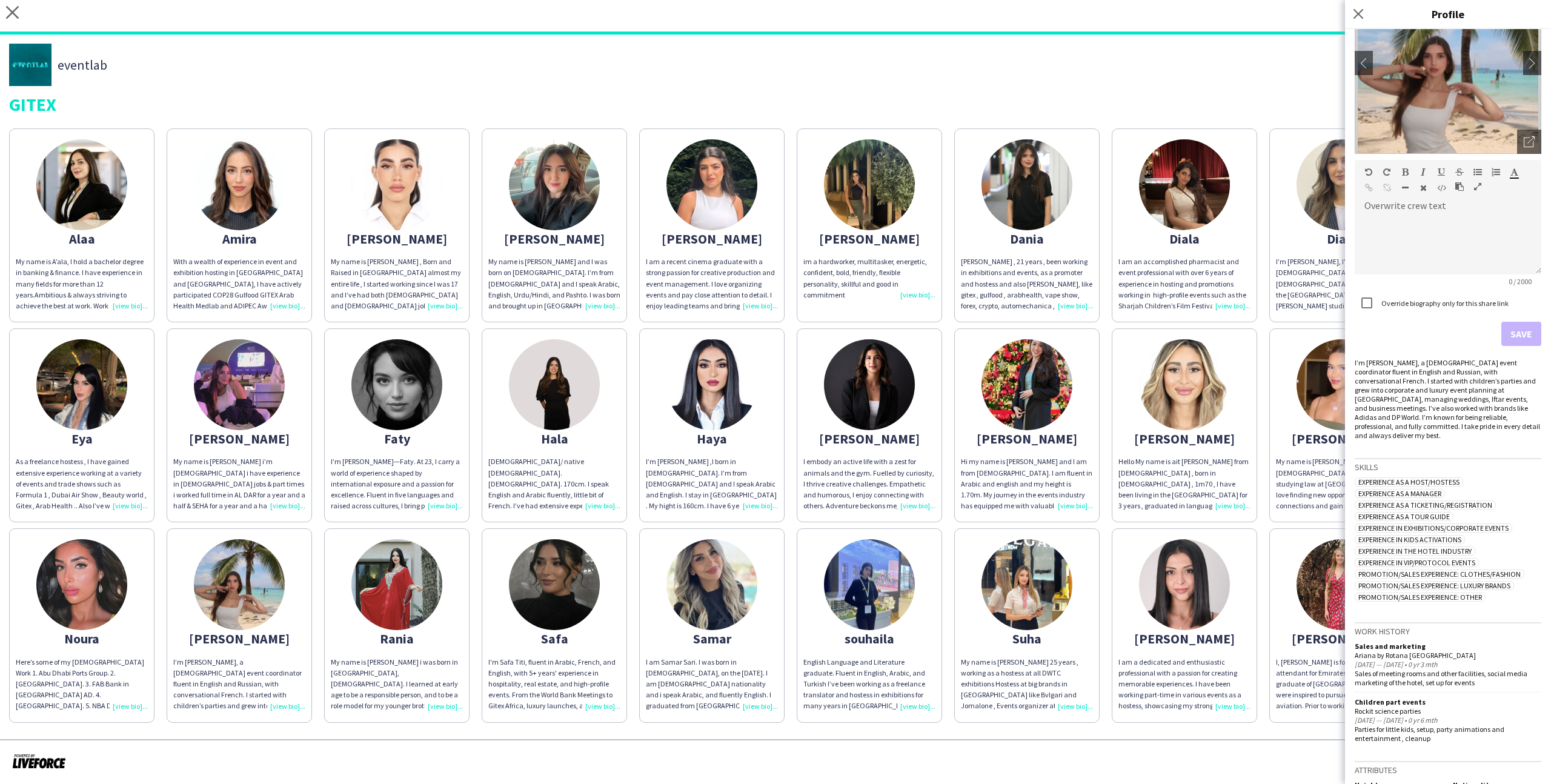
scroll to position [148, 0]
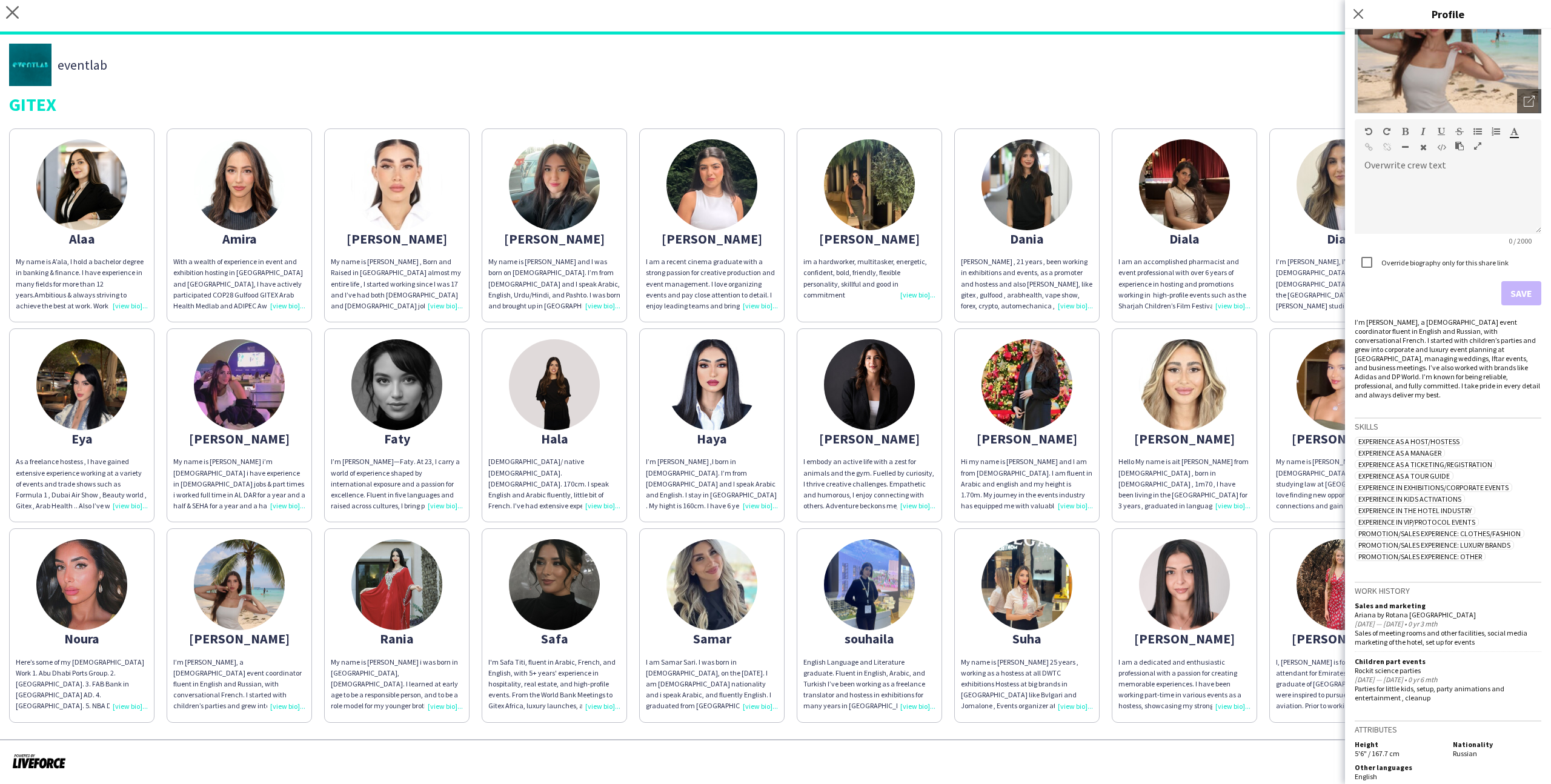
click at [1221, 679] on div "I am a dedicated and enthusiastic professional with a passion for creating memo…" at bounding box center [1184, 684] width 132 height 55
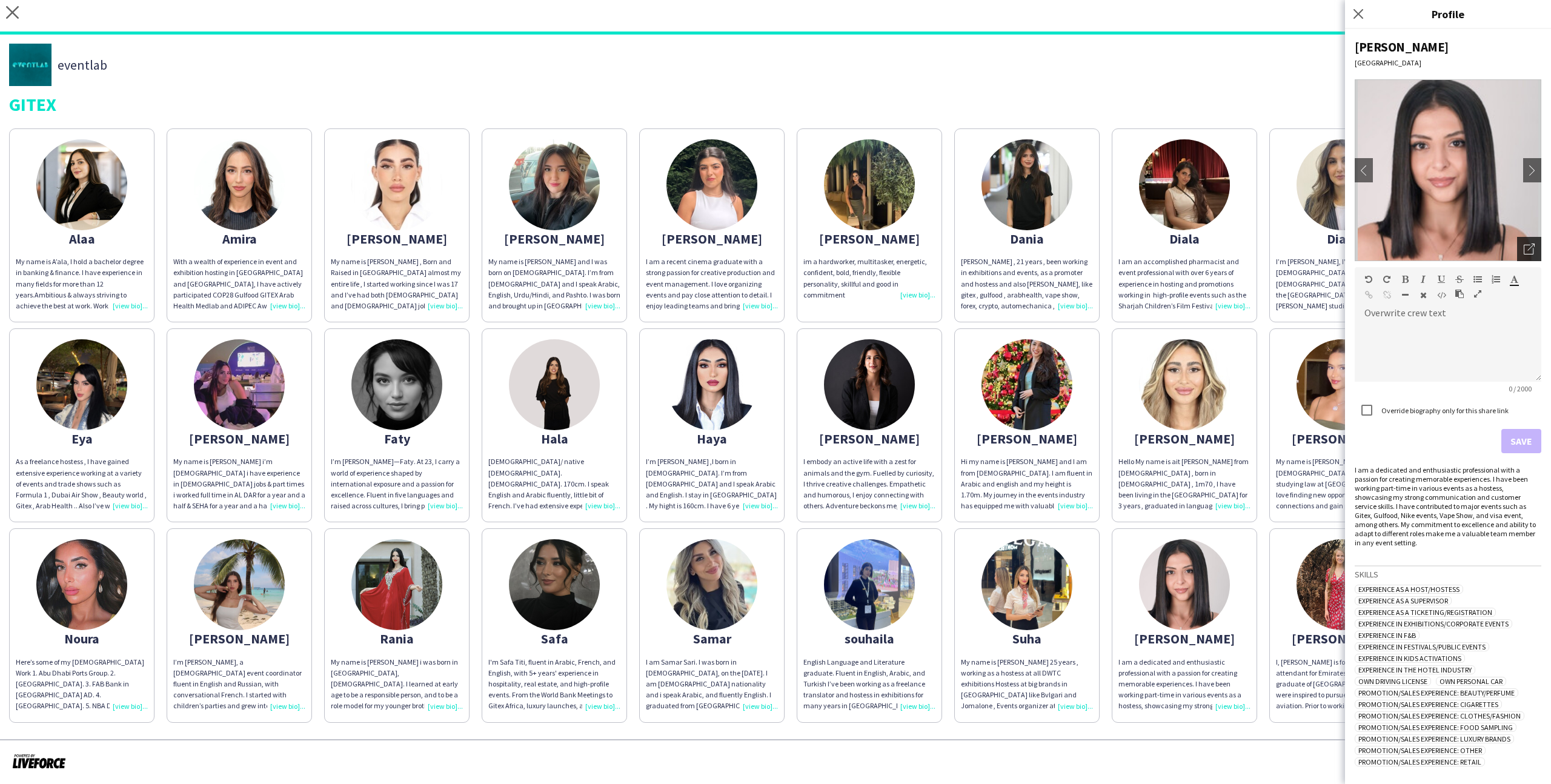
click at [1530, 255] on div "Open photos pop-in" at bounding box center [1529, 249] width 24 height 24
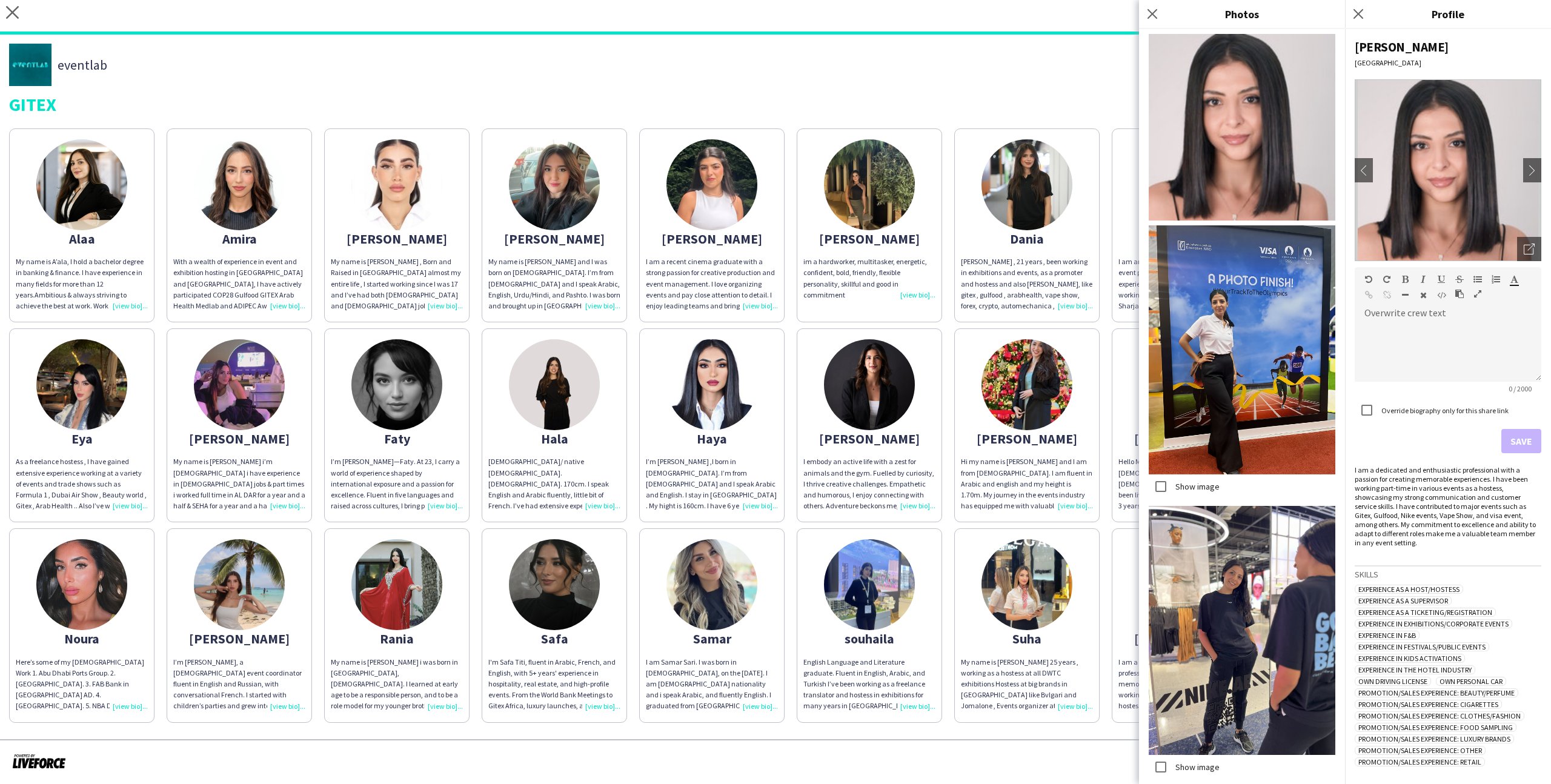
click at [1112, 539] on app-share-pages-crew-card "Yasmin I am a dedicated and enthusiastic professional with a passion for creati…" at bounding box center [1185, 624] width 146 height 194
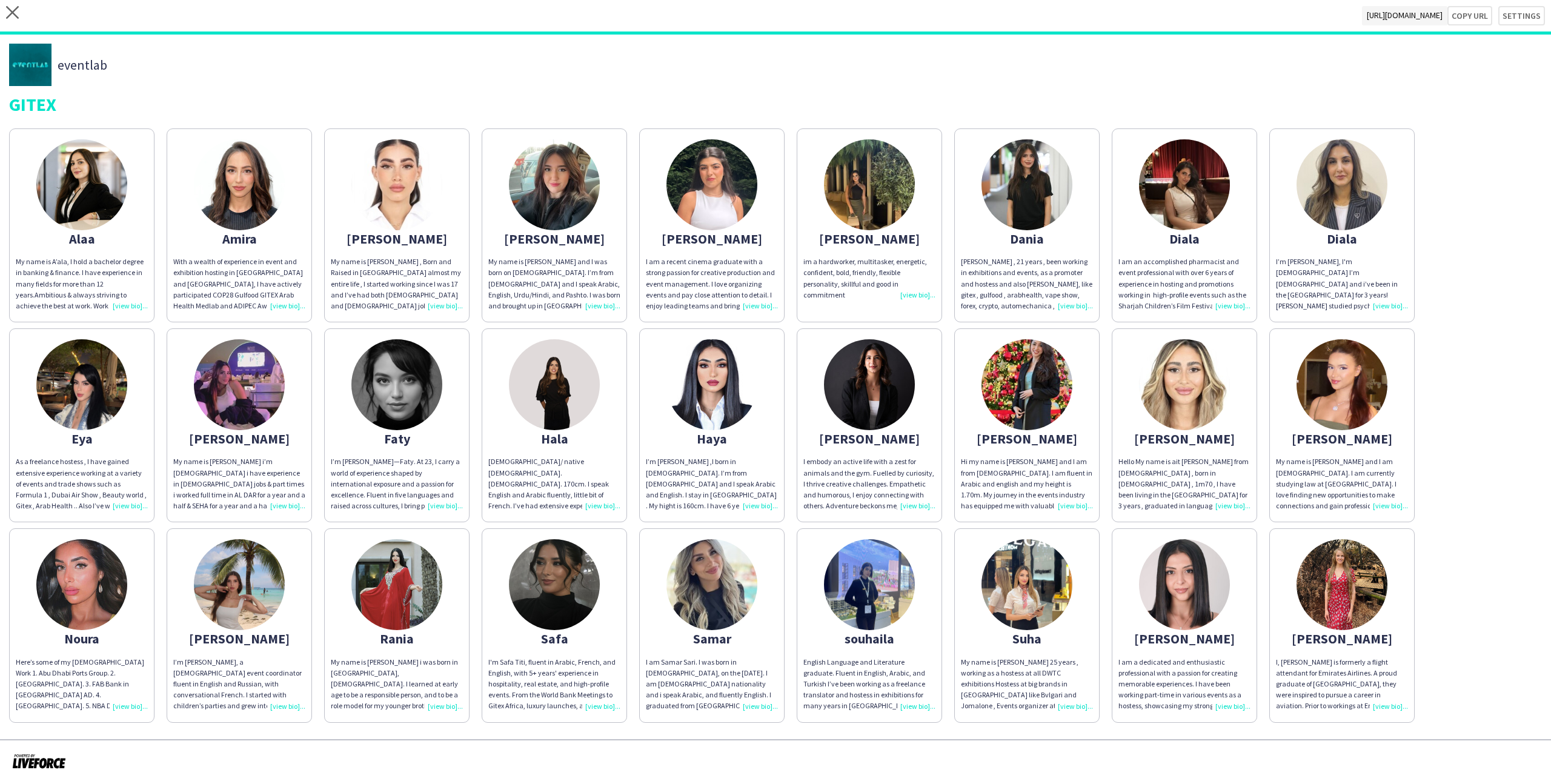
click at [1340, 619] on img at bounding box center [1342, 585] width 91 height 91
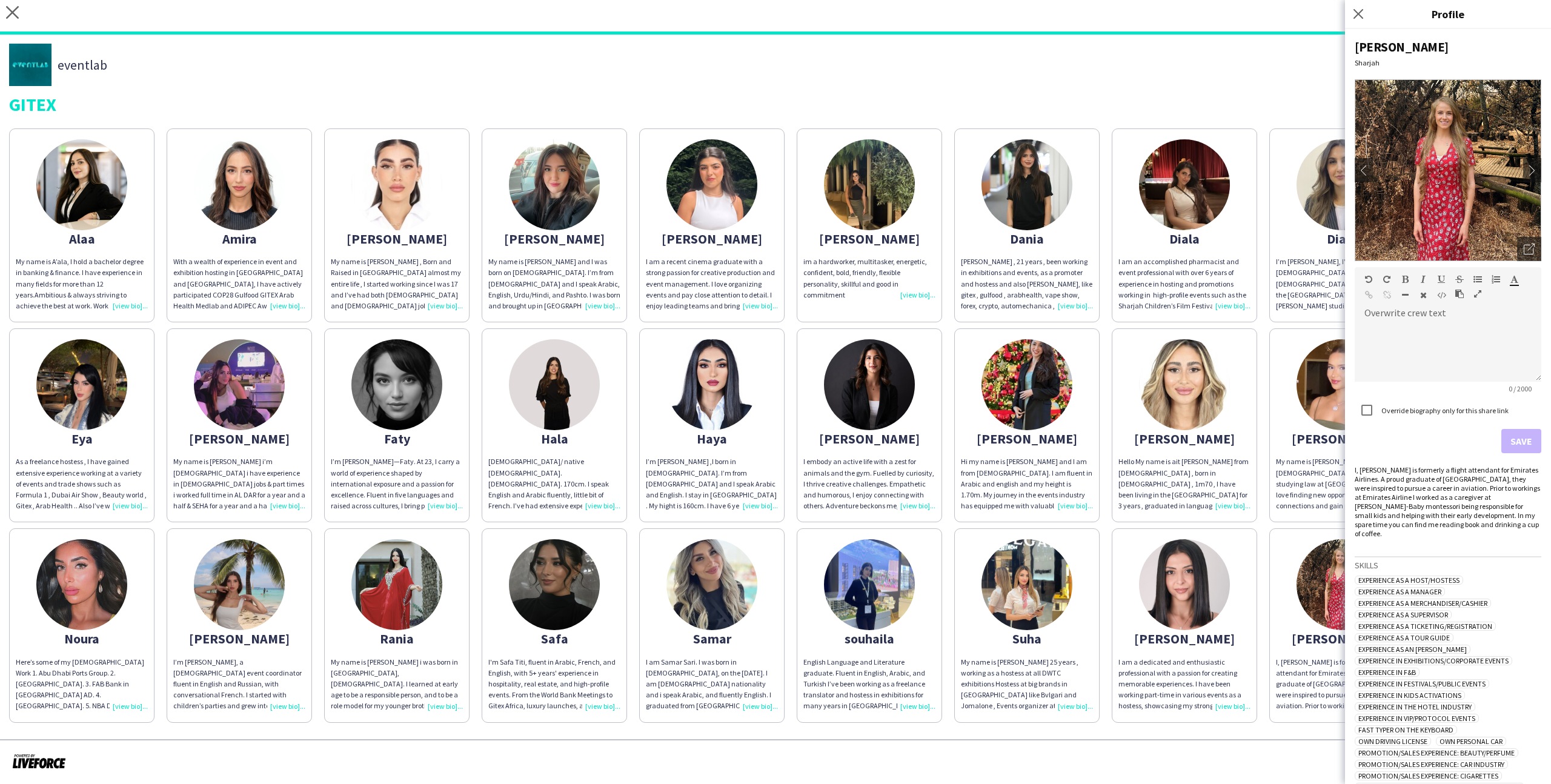
click at [124, 623] on app-share-pages-crew-card "Noura Here’s some of my Part Time Work 1. Abu Dhabi Ports Group. 2. Gitex Dubai…" at bounding box center [82, 624] width 146 height 194
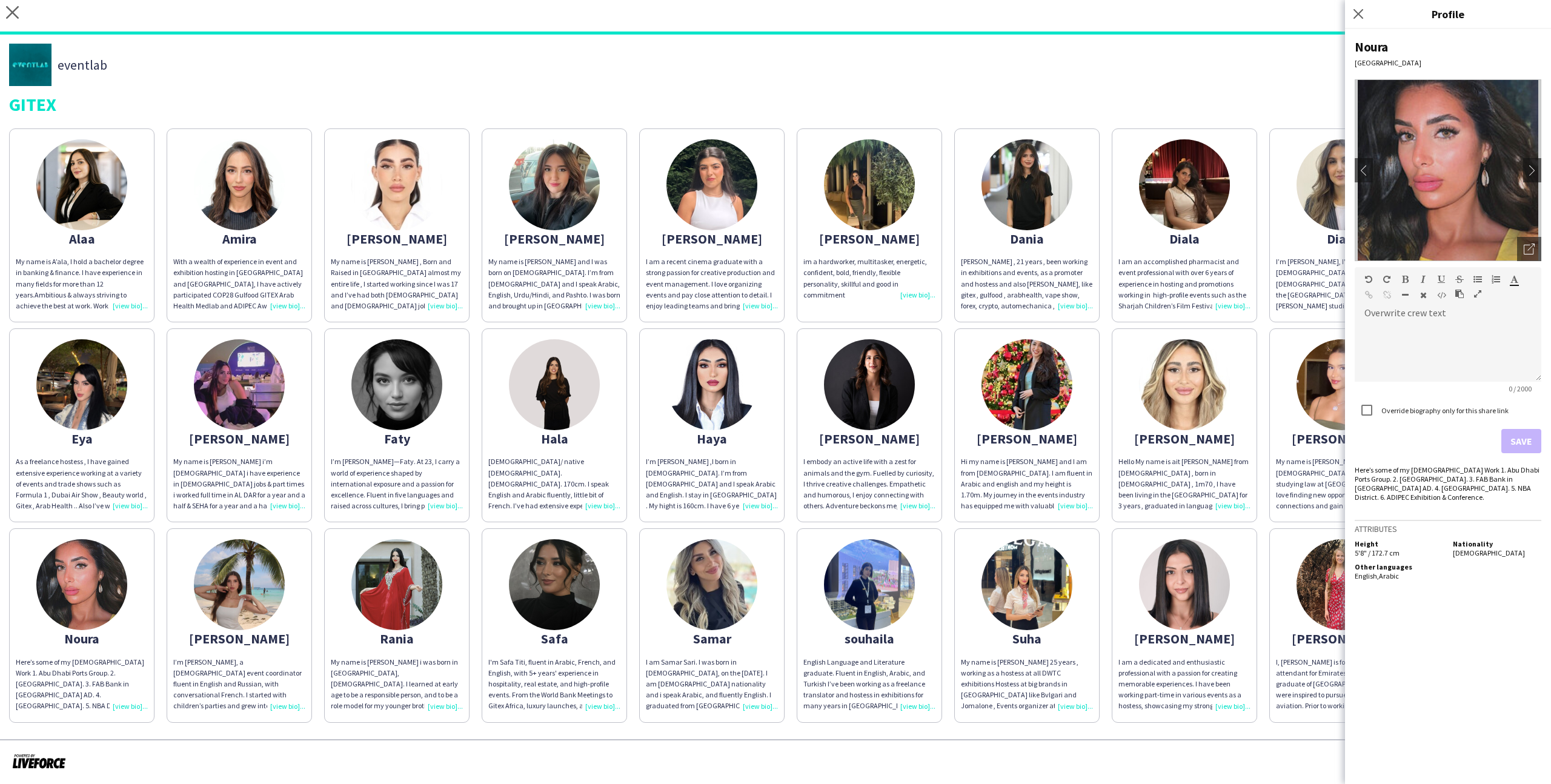
click at [1513, 234] on img at bounding box center [1447, 170] width 186 height 181
click at [1523, 239] on div "Open photos pop-in" at bounding box center [1529, 249] width 24 height 24
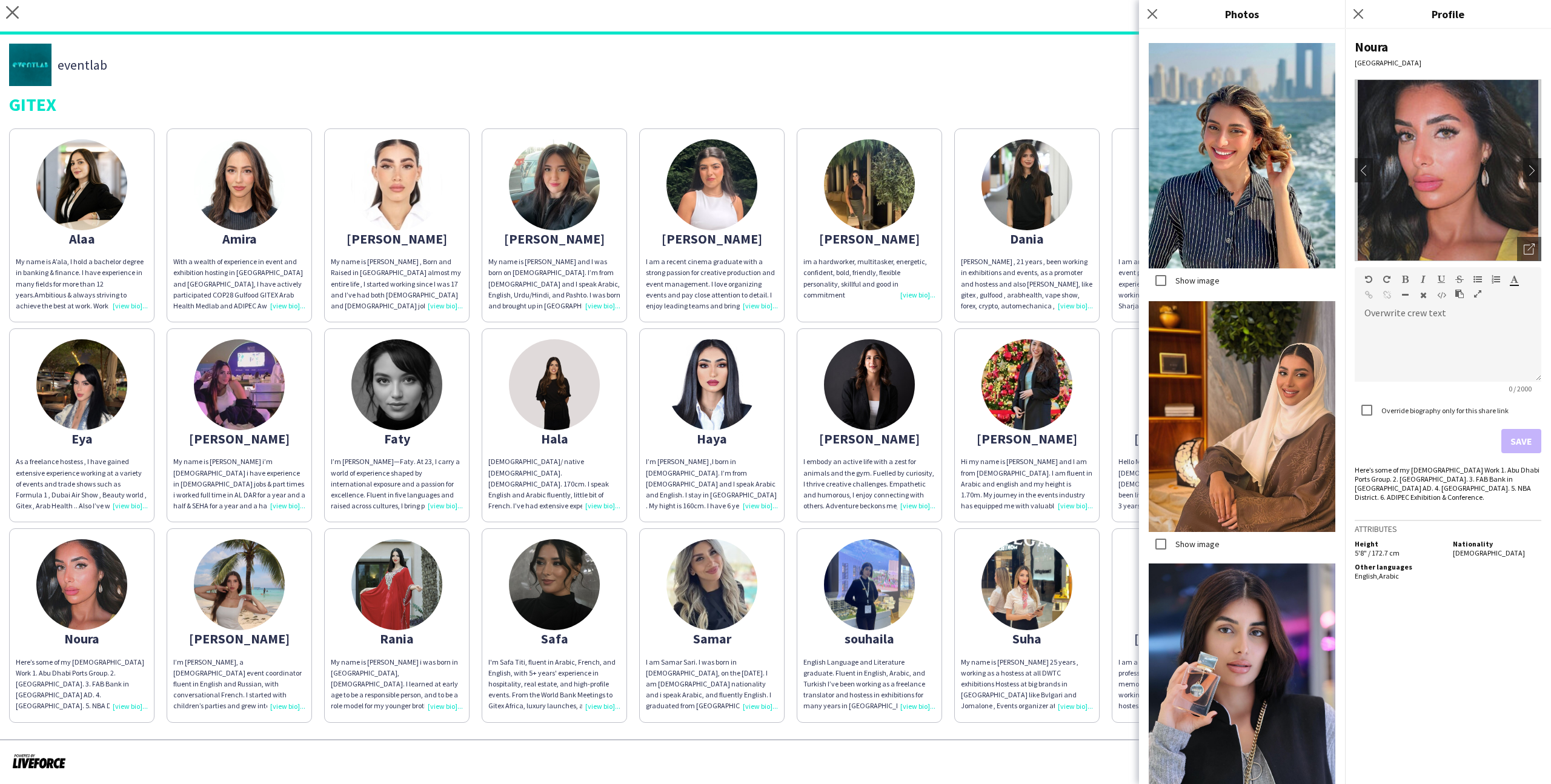
scroll to position [2488, 0]
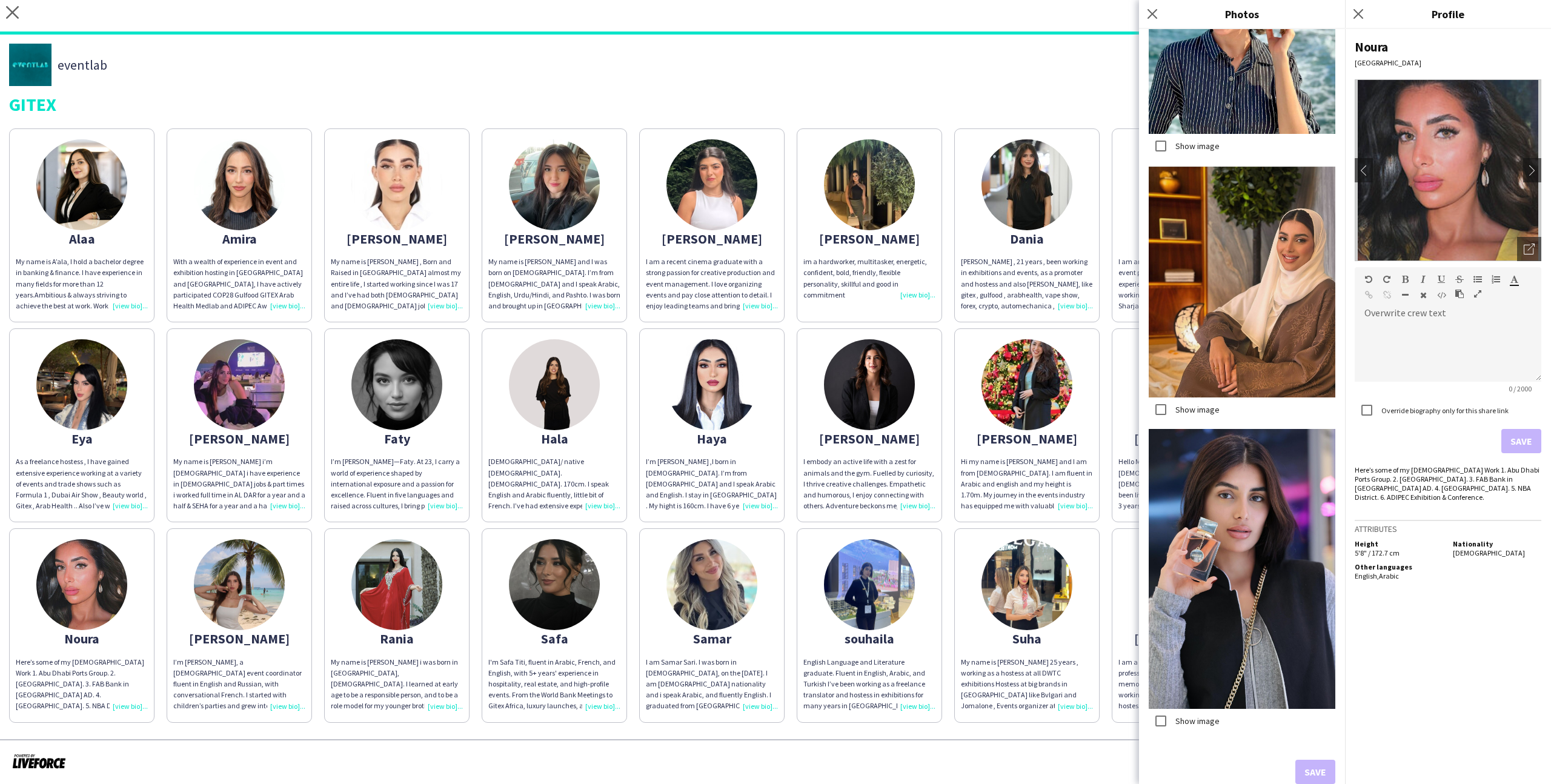
click at [833, 50] on div "eventlab" at bounding box center [775, 65] width 1532 height 42
